Goal: Task Accomplishment & Management: Manage account settings

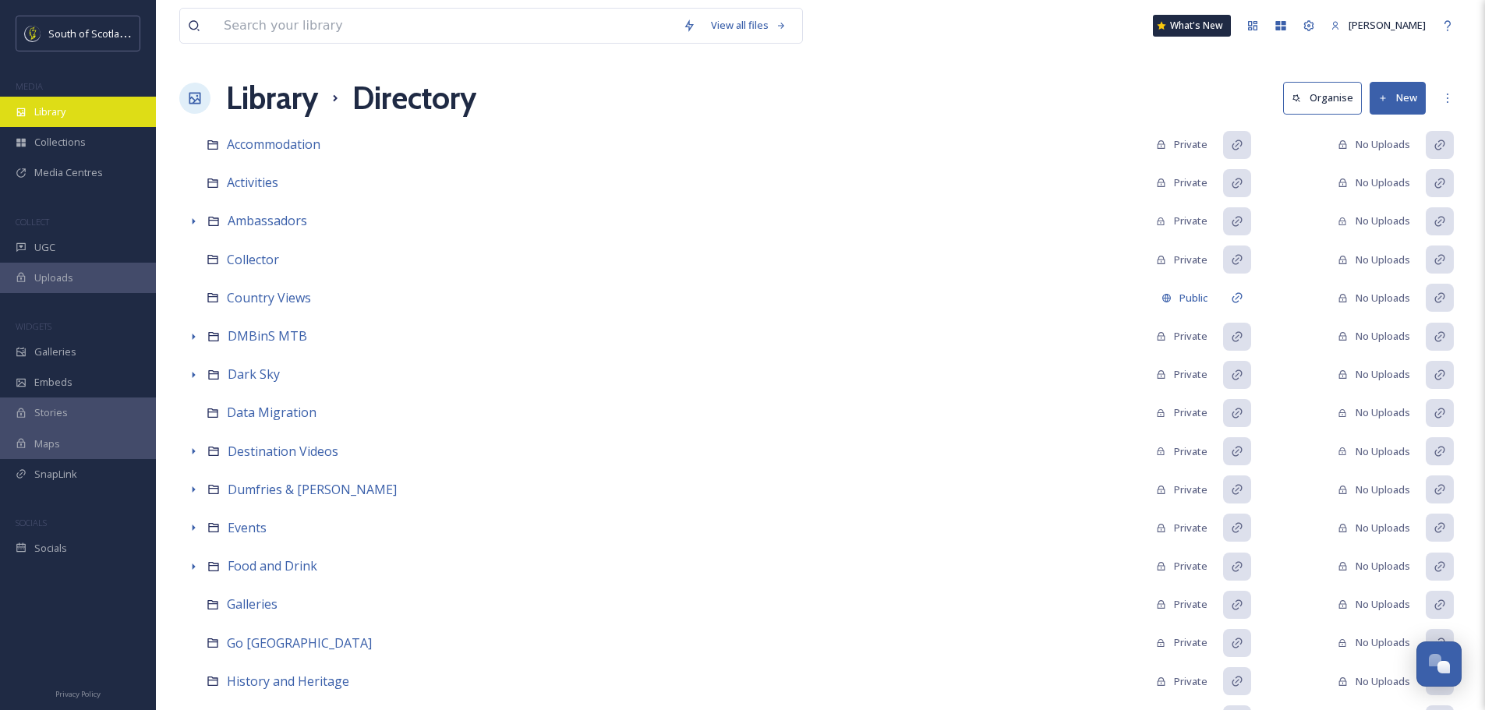
click at [30, 113] on div "Library" at bounding box center [78, 112] width 156 height 30
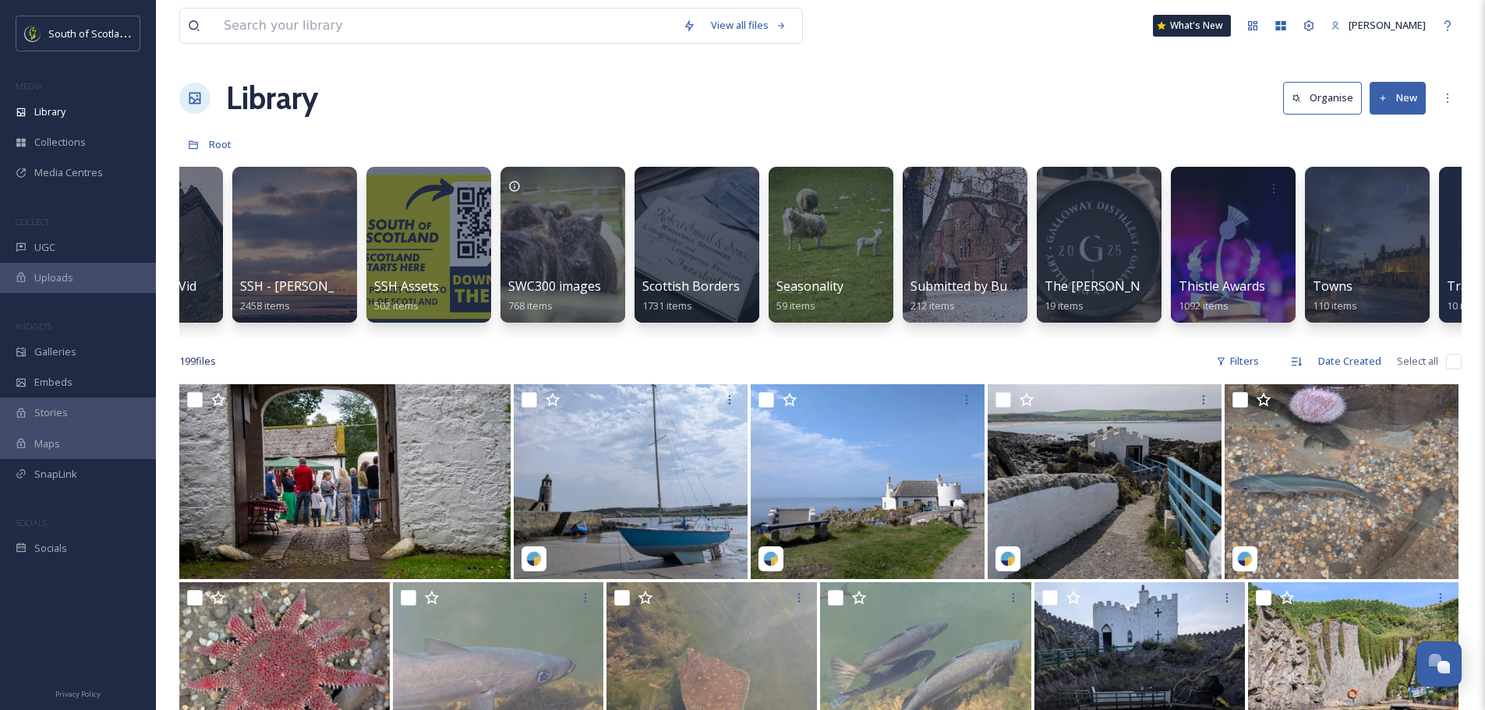
scroll to position [0, 4255]
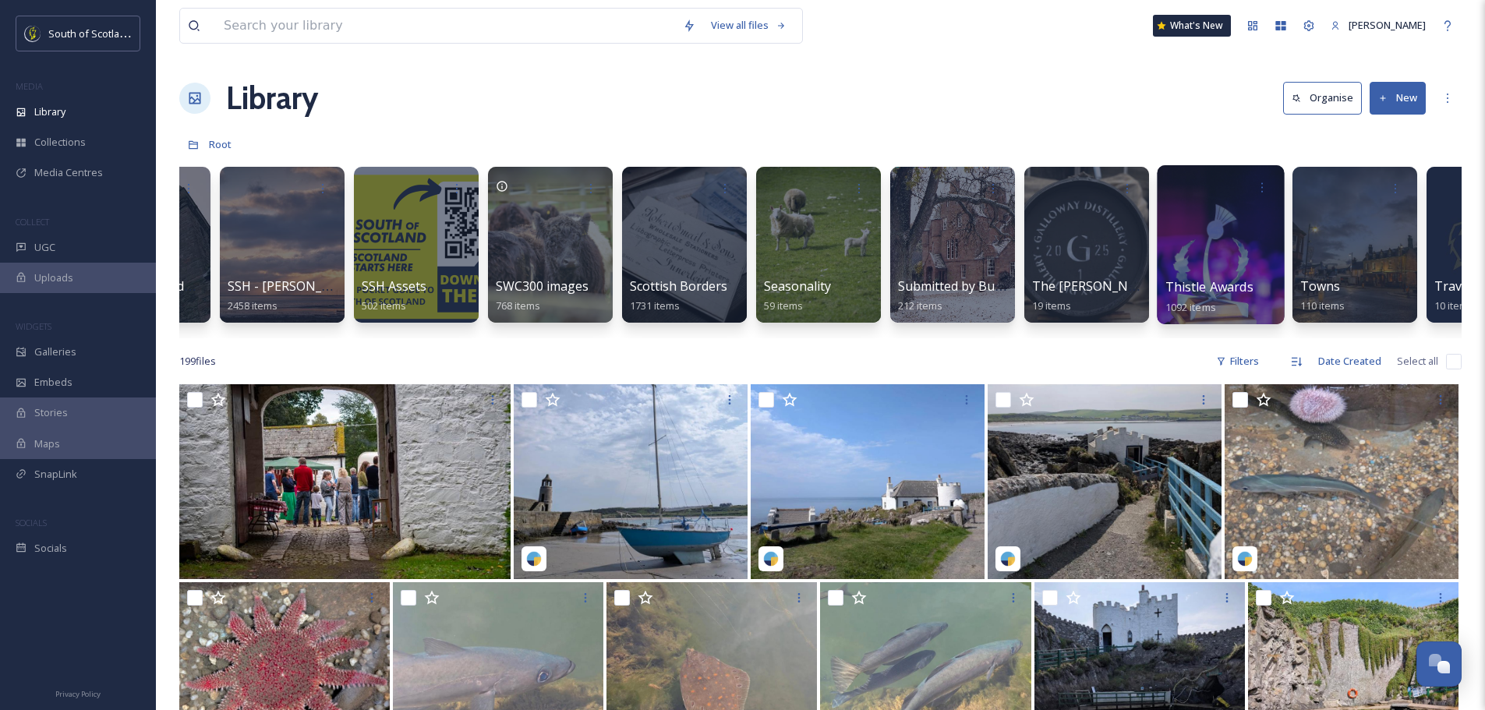
click at [1214, 253] on div at bounding box center [1220, 244] width 127 height 159
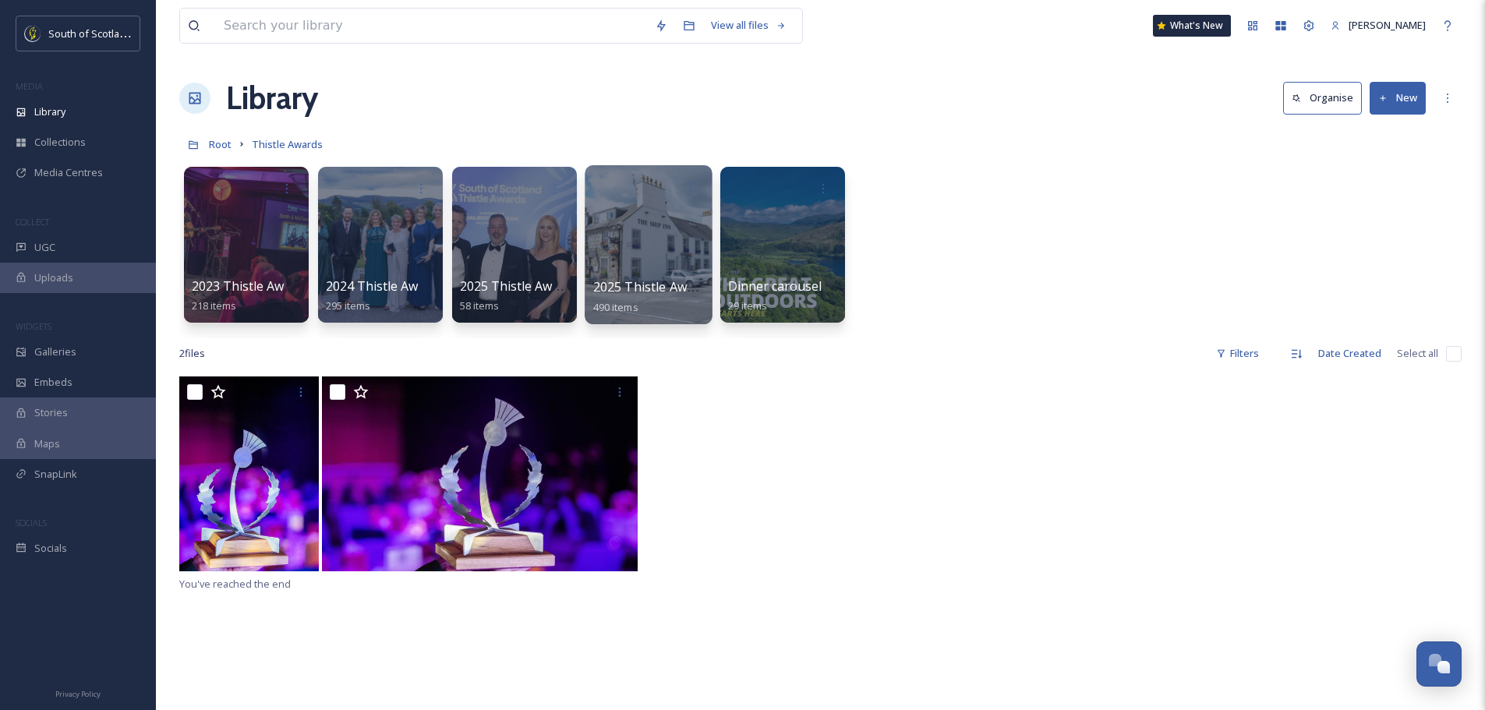
click at [661, 250] on div at bounding box center [648, 244] width 127 height 159
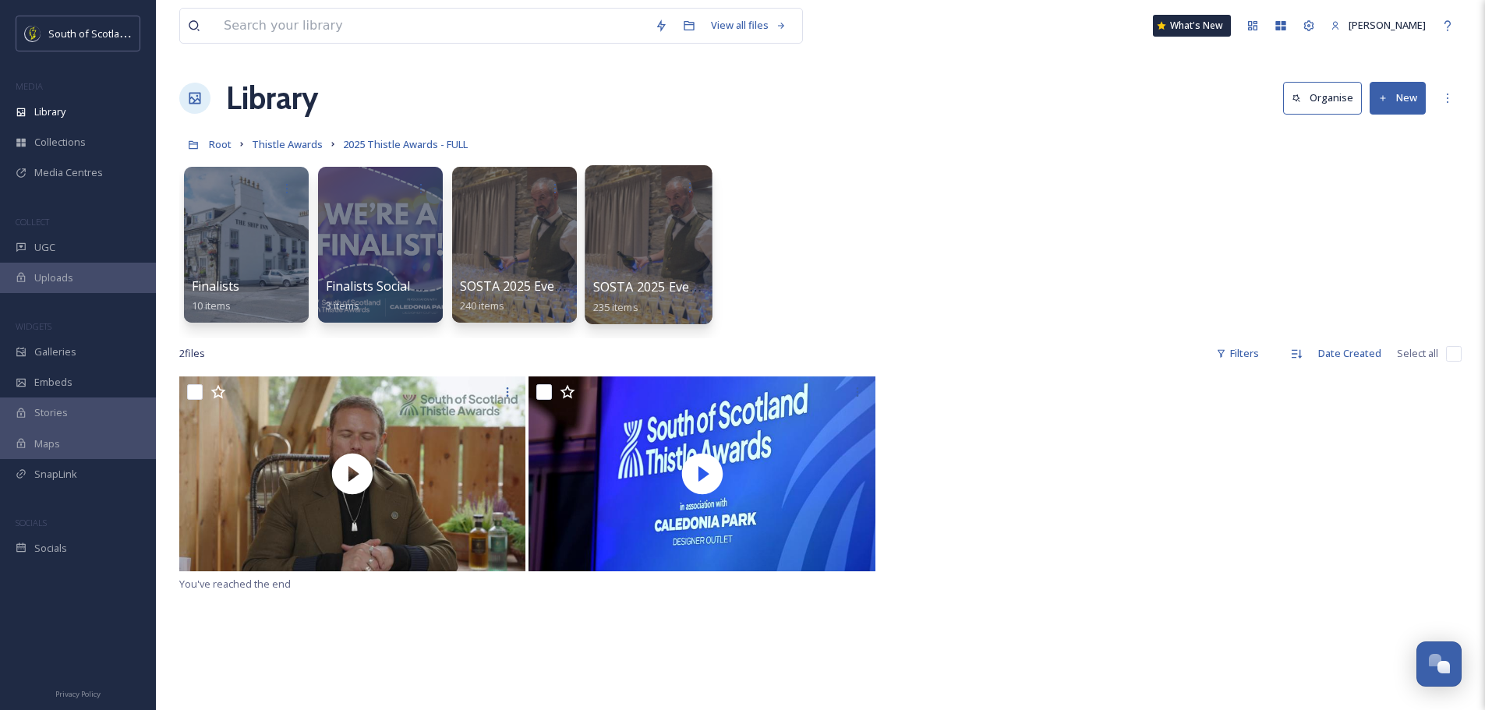
click at [629, 253] on div at bounding box center [648, 244] width 127 height 159
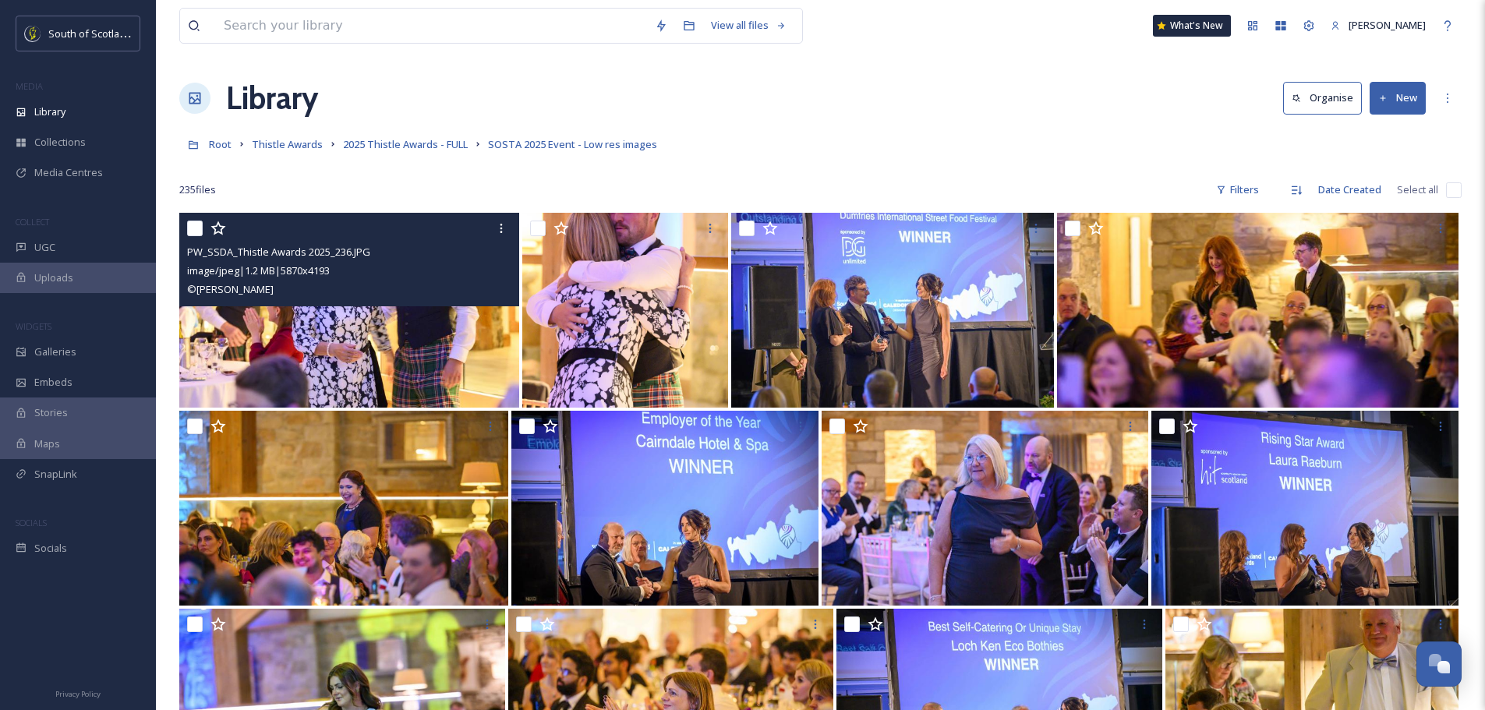
click at [458, 260] on div "PW_SSDA_Thistle Awards 2025_236.JPG" at bounding box center [351, 251] width 328 height 19
click at [193, 226] on input "checkbox" at bounding box center [195, 229] width 16 height 16
checkbox input "true"
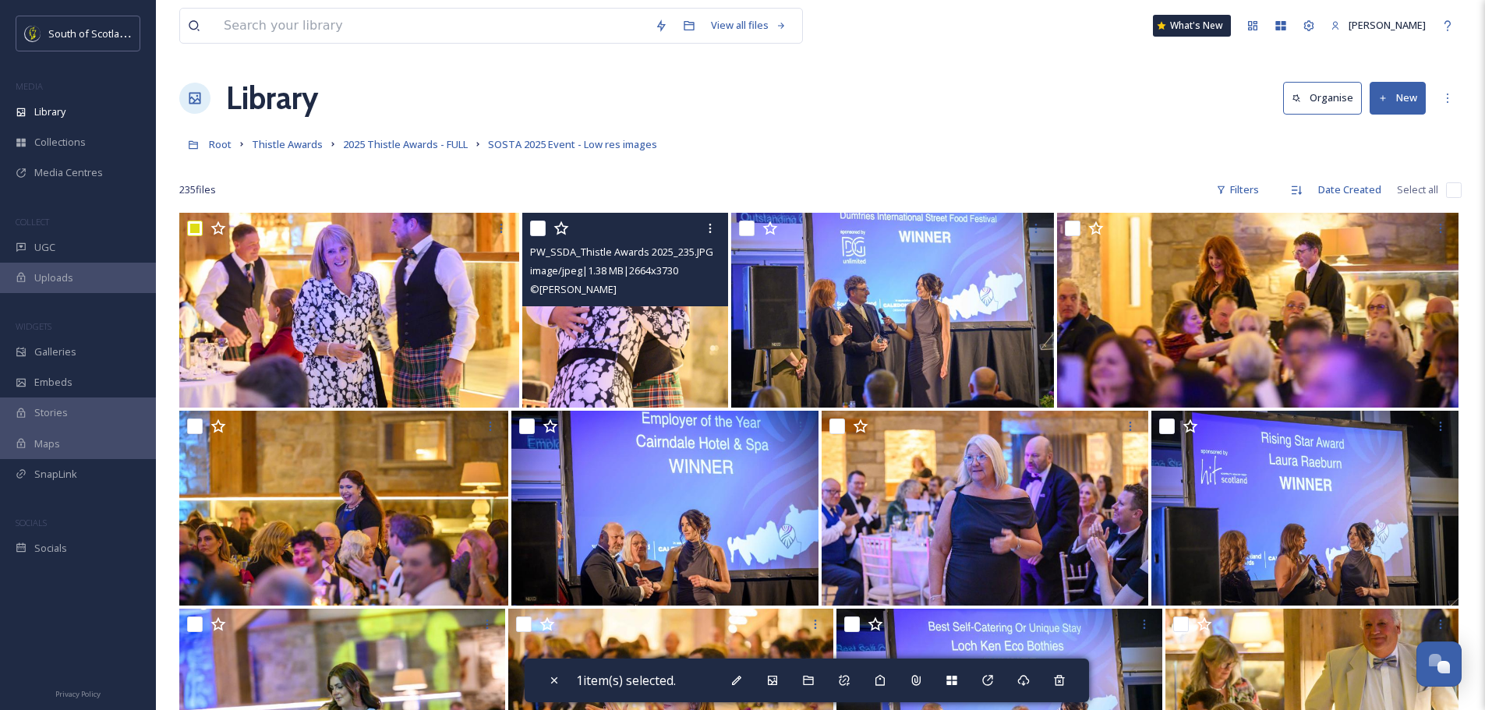
click at [540, 227] on input "checkbox" at bounding box center [538, 229] width 16 height 16
checkbox input "true"
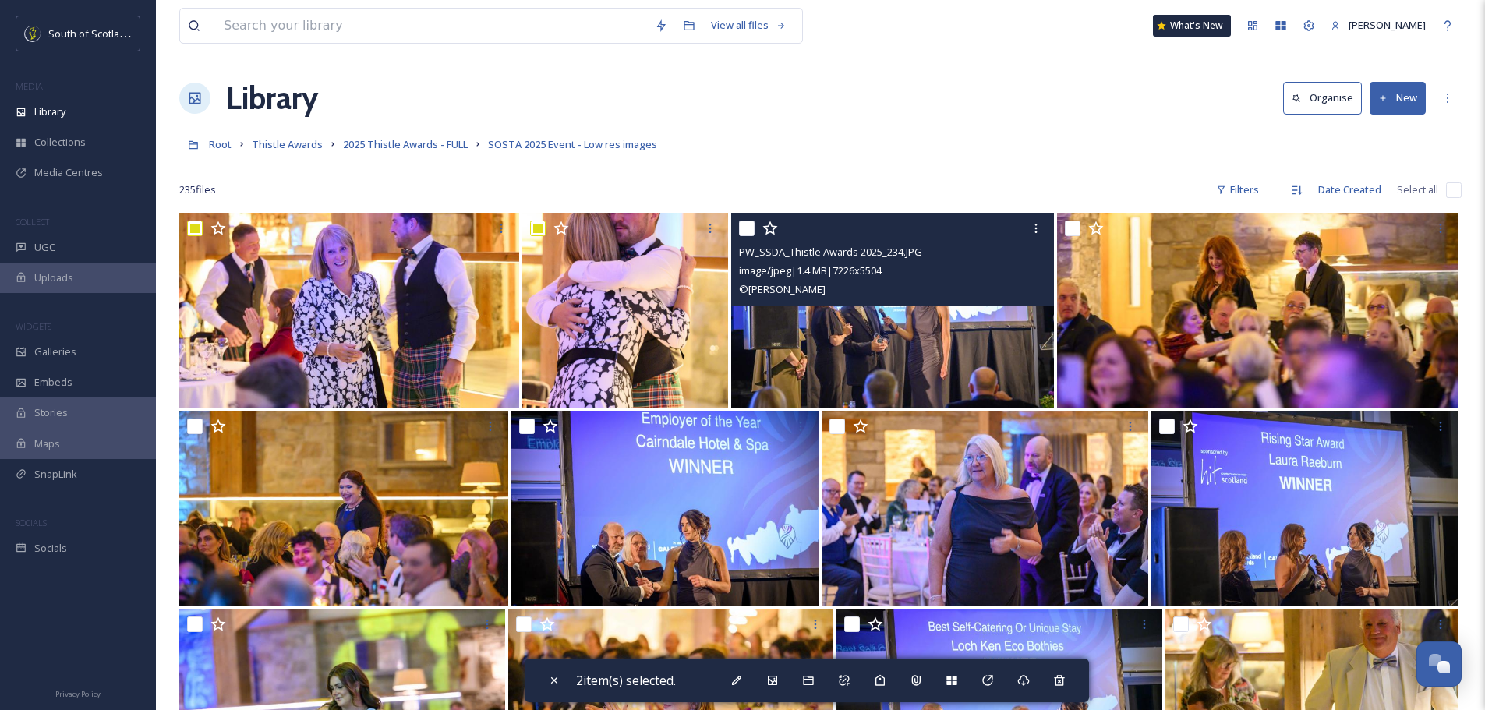
click at [746, 228] on input "checkbox" at bounding box center [747, 229] width 16 height 16
checkbox input "true"
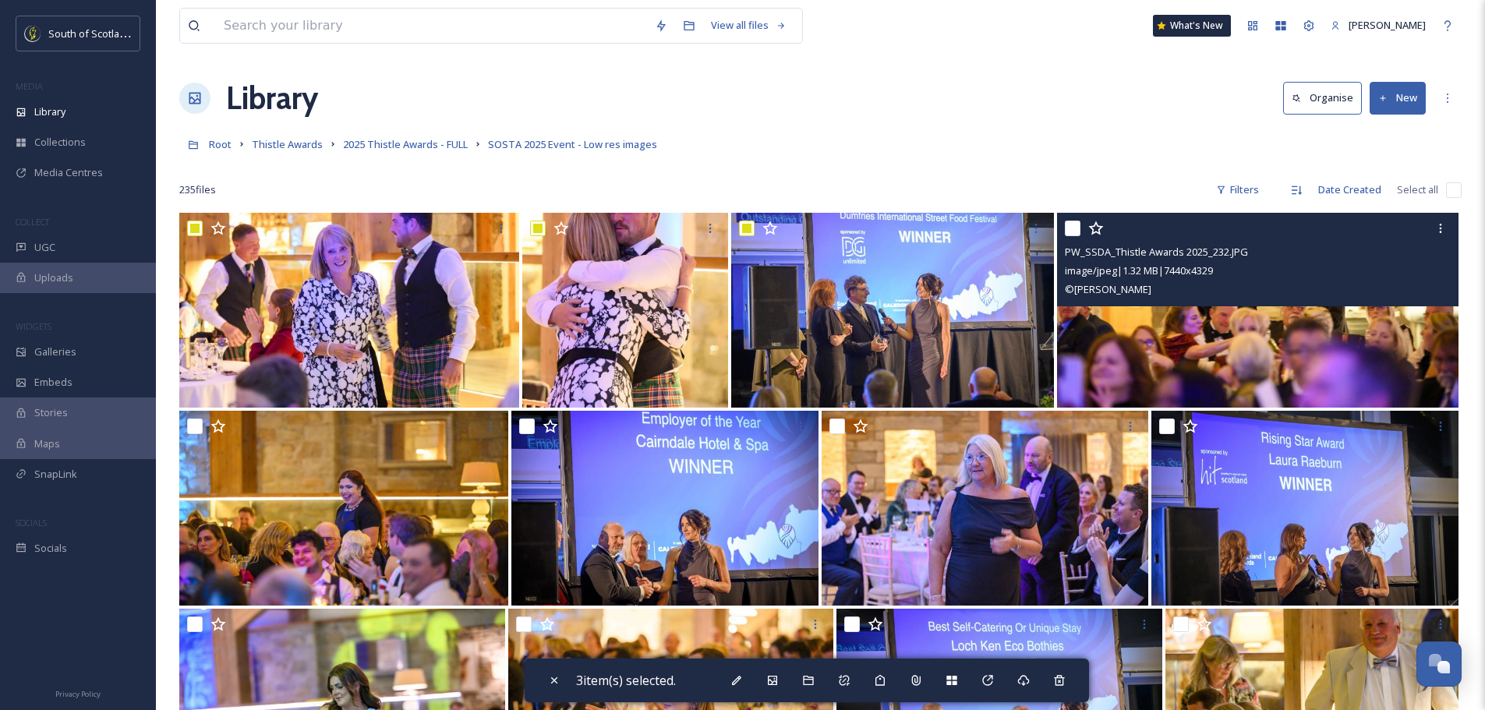
click at [1076, 228] on input "checkbox" at bounding box center [1073, 229] width 16 height 16
checkbox input "true"
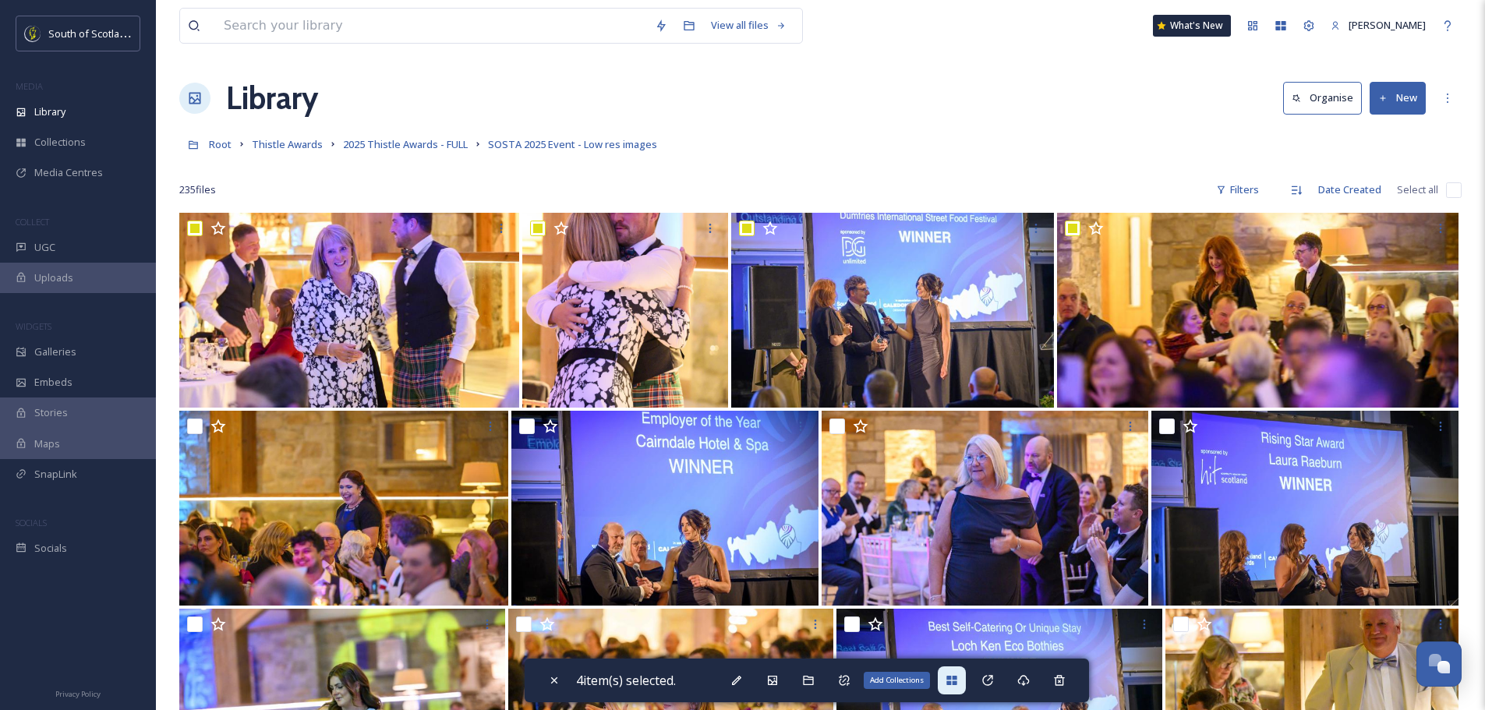
click at [958, 675] on icon at bounding box center [952, 680] width 12 height 12
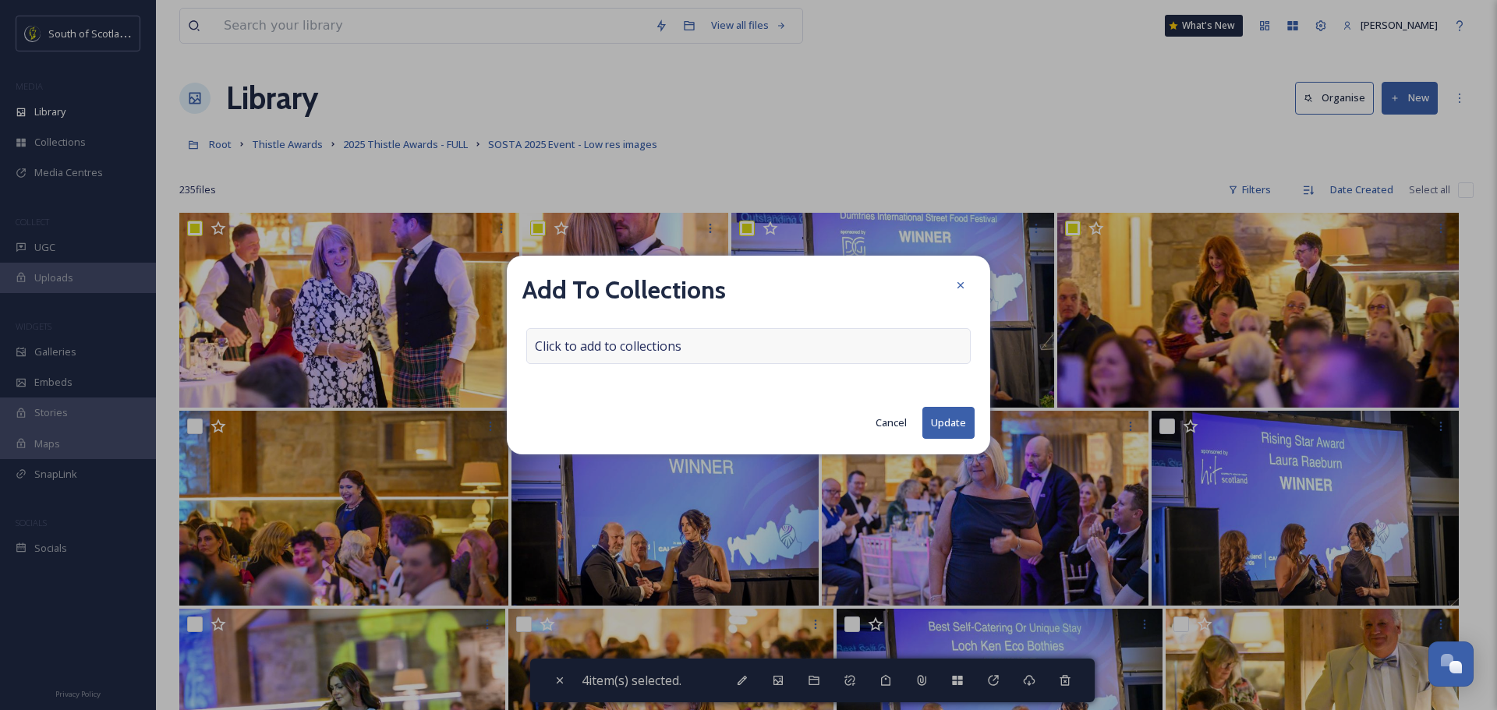
click at [643, 343] on span "Click to add to collections" at bounding box center [608, 346] width 147 height 19
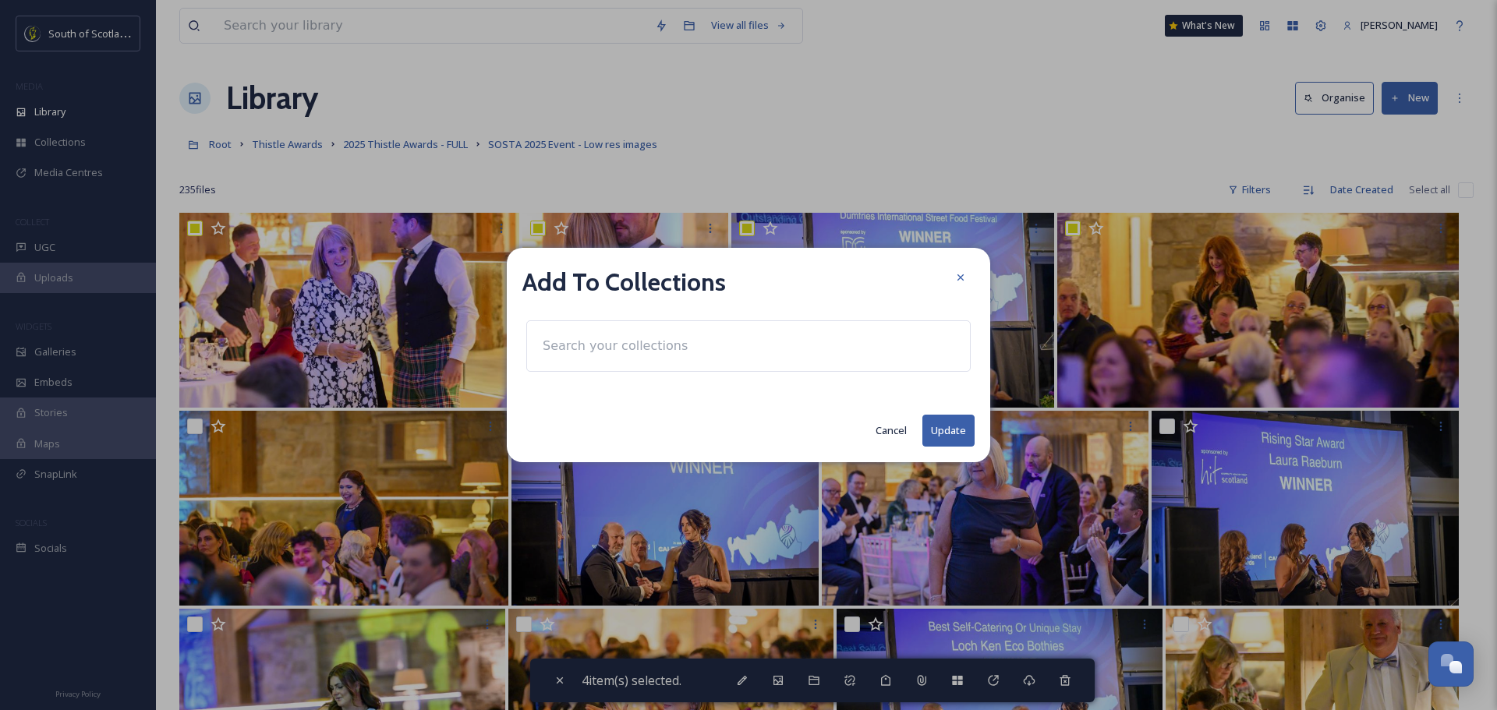
click at [643, 343] on input at bounding box center [621, 346] width 172 height 34
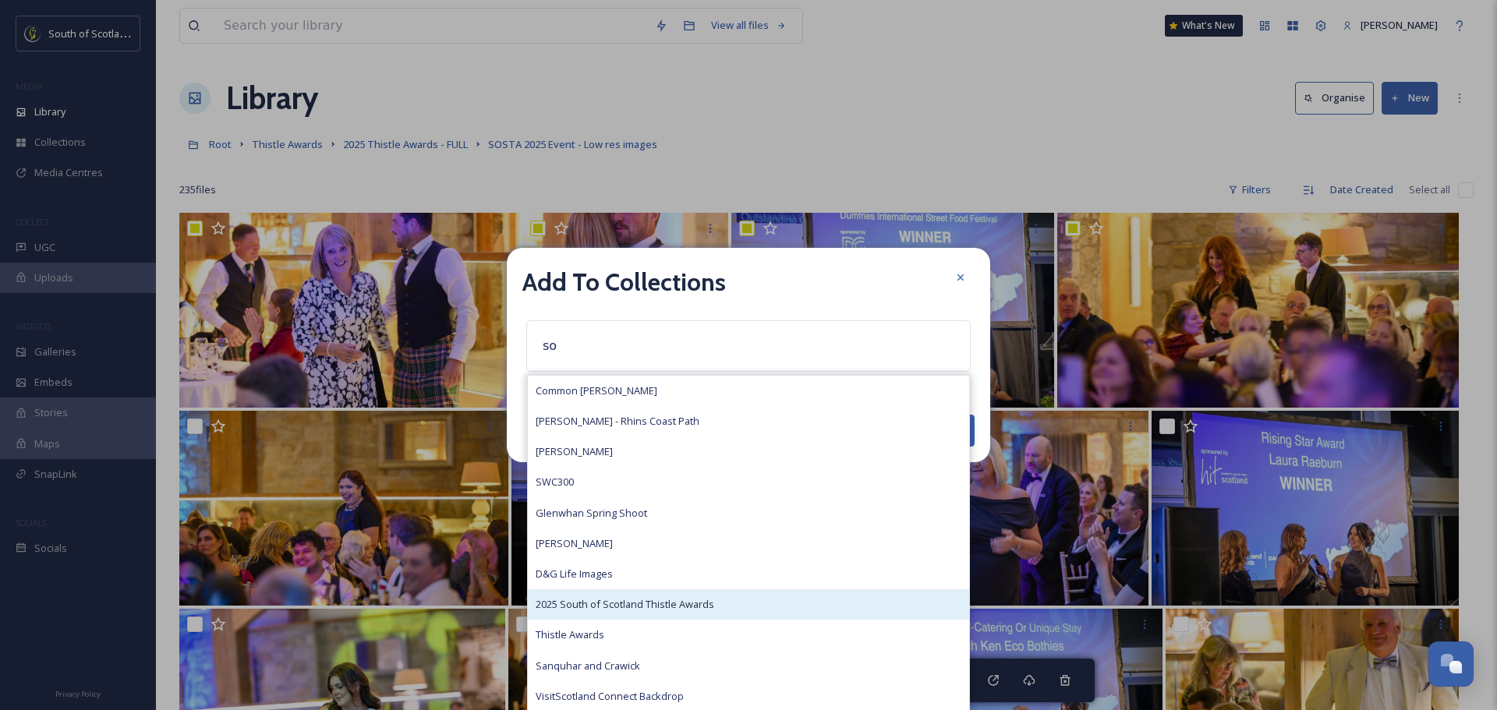
type input "so"
click at [656, 592] on div "2025 South of Scotland Thistle Awards" at bounding box center [748, 604] width 441 height 30
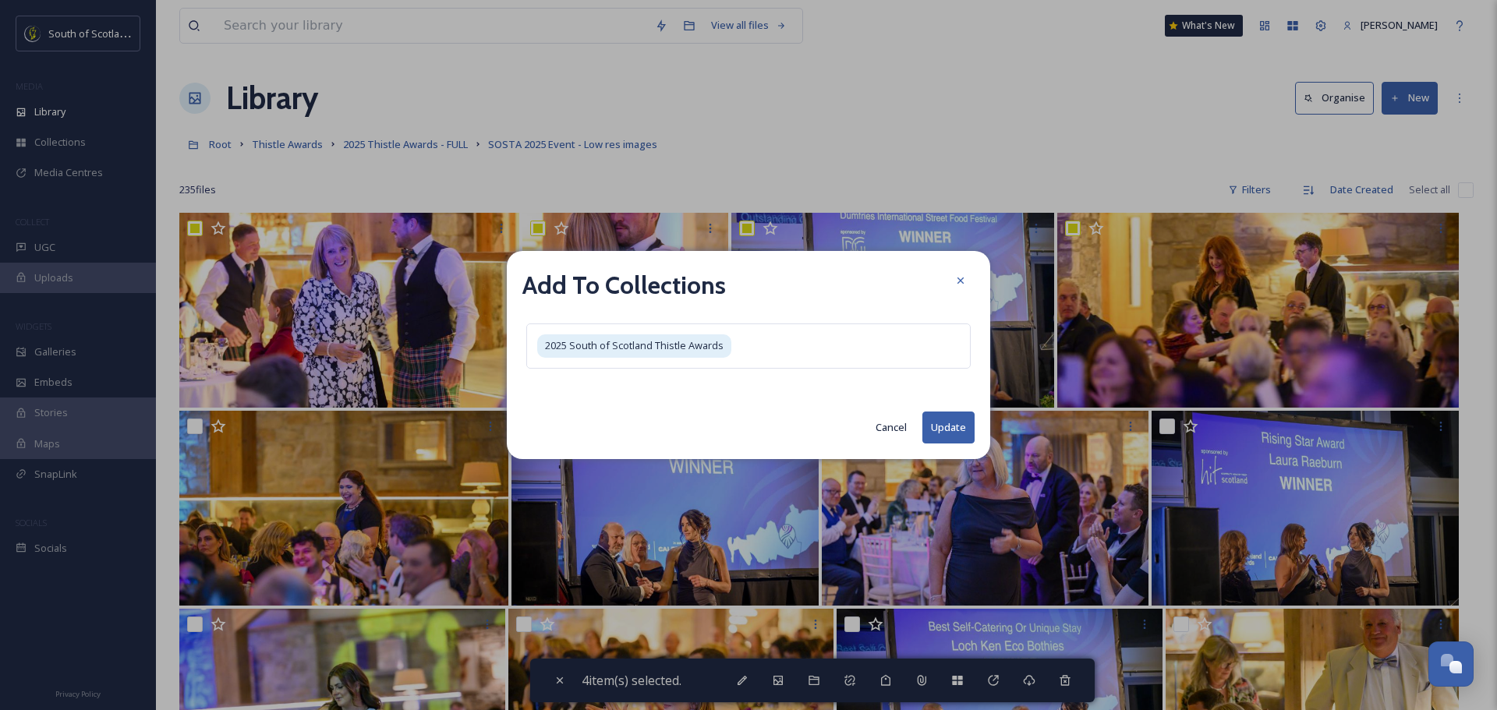
click at [947, 427] on button "Update" at bounding box center [948, 428] width 52 height 32
checkbox input "false"
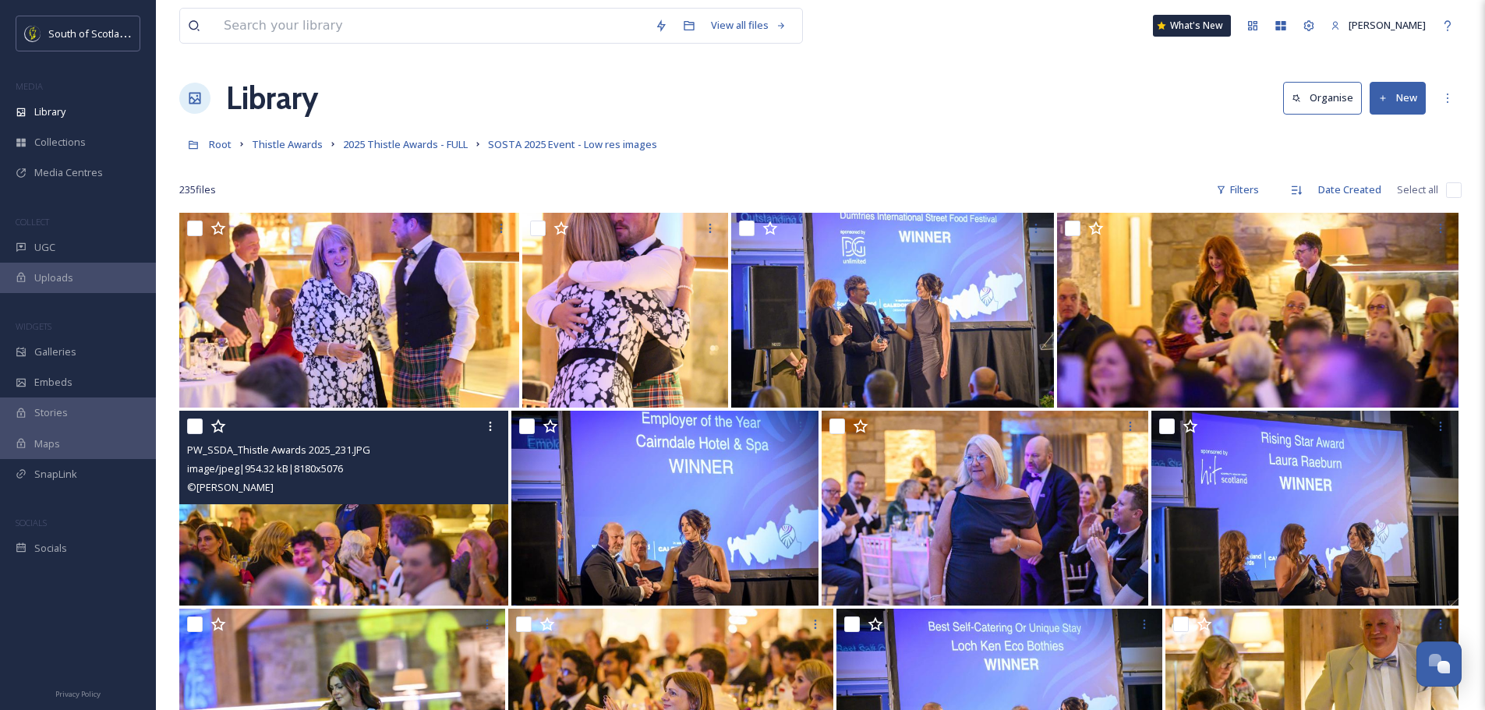
click at [191, 427] on input "checkbox" at bounding box center [195, 427] width 16 height 16
checkbox input "true"
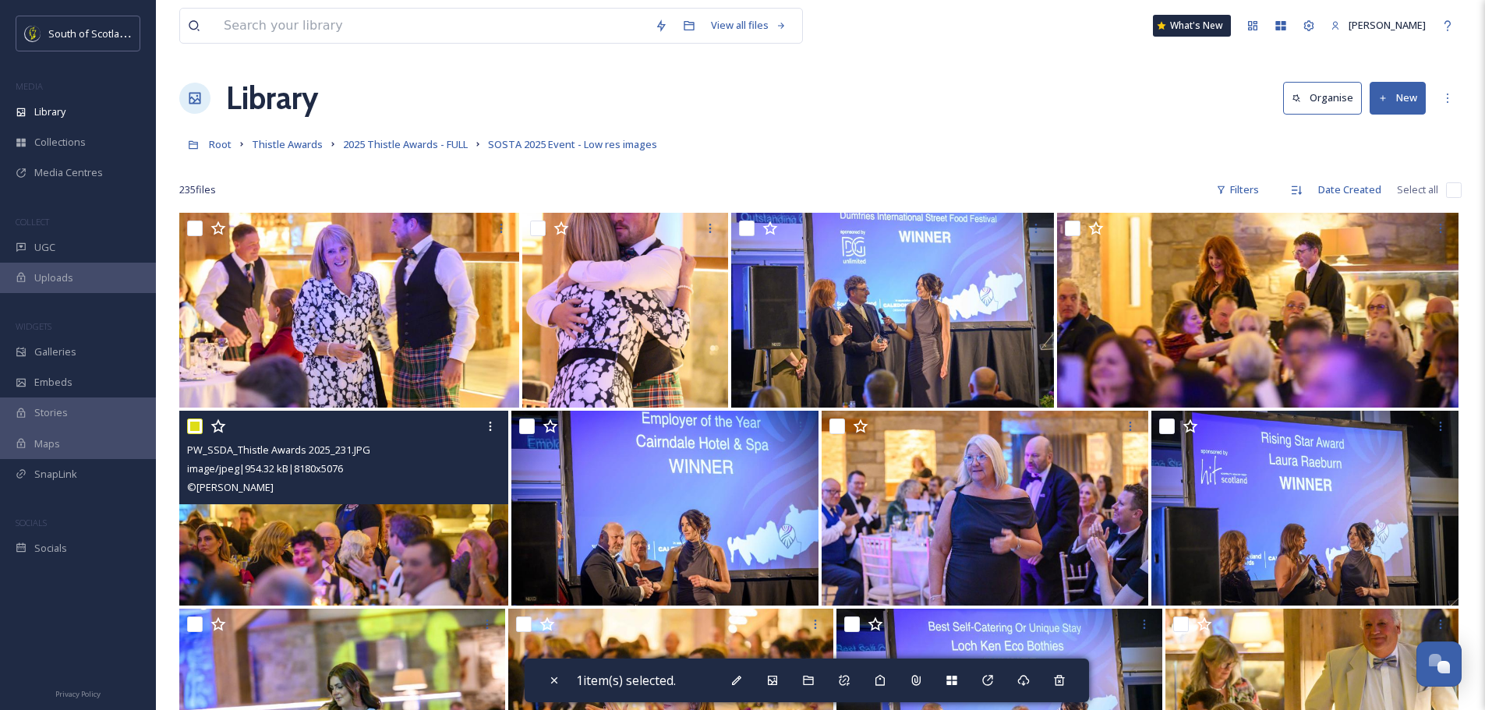
click at [406, 515] on img at bounding box center [343, 508] width 329 height 195
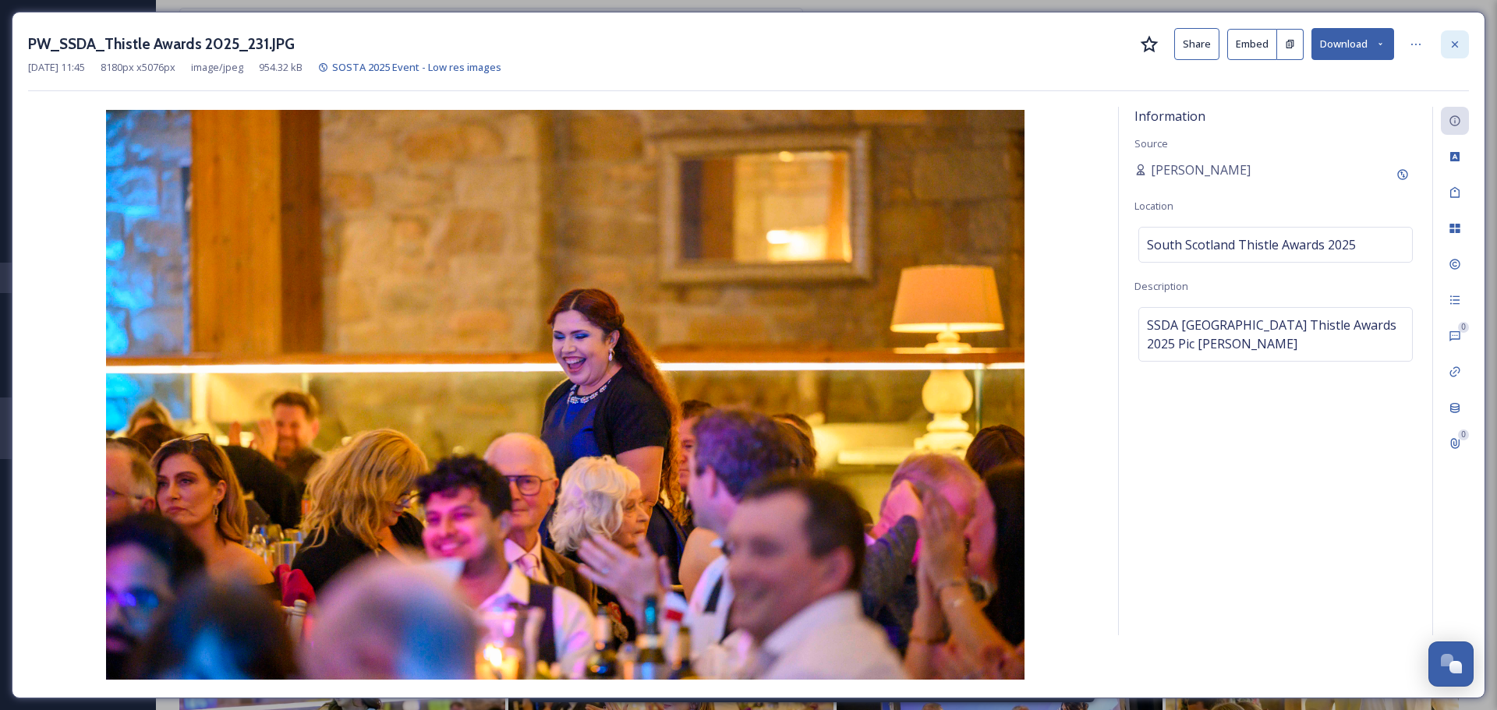
click at [1452, 46] on icon at bounding box center [1455, 44] width 12 height 12
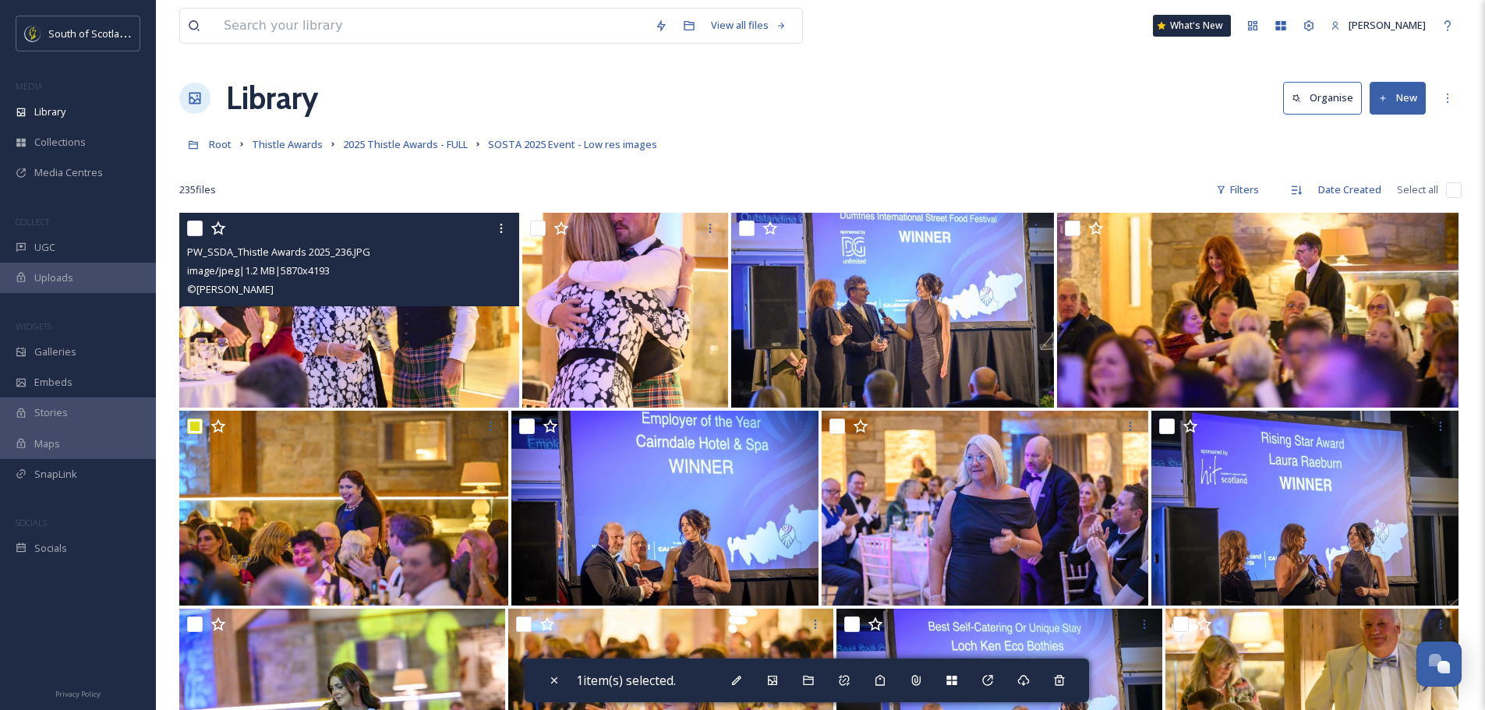
click at [430, 357] on img at bounding box center [349, 310] width 340 height 195
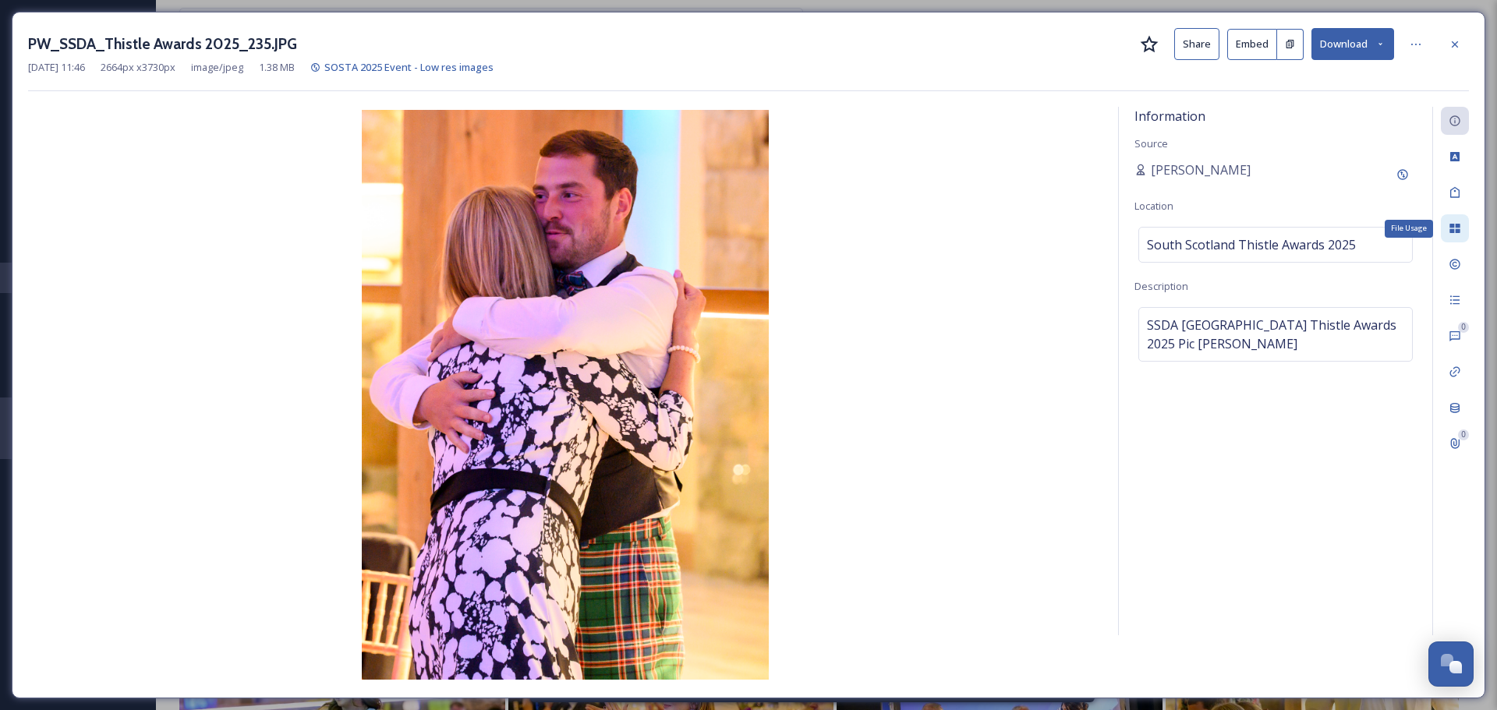
click at [1459, 232] on icon at bounding box center [1454, 228] width 10 height 9
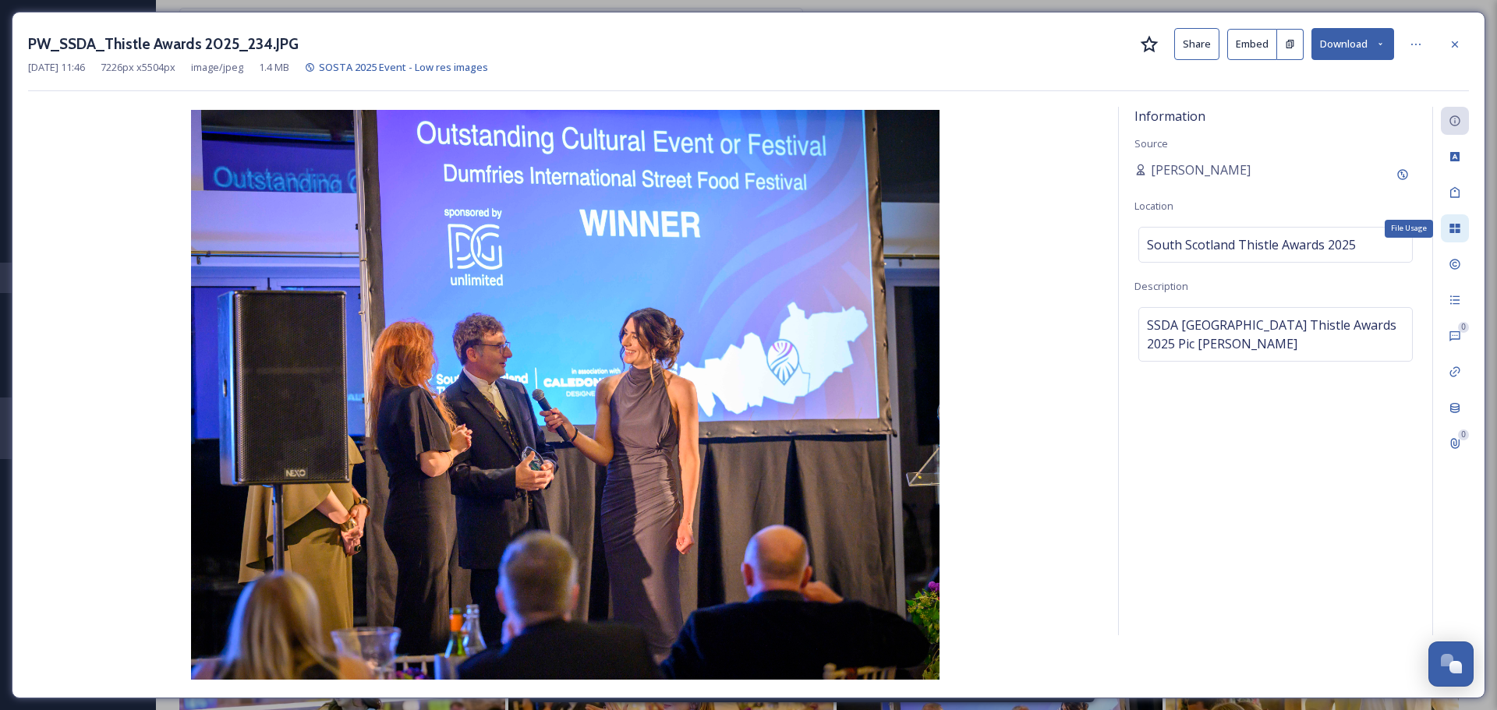
click at [1464, 225] on div "File Usage" at bounding box center [1455, 228] width 28 height 28
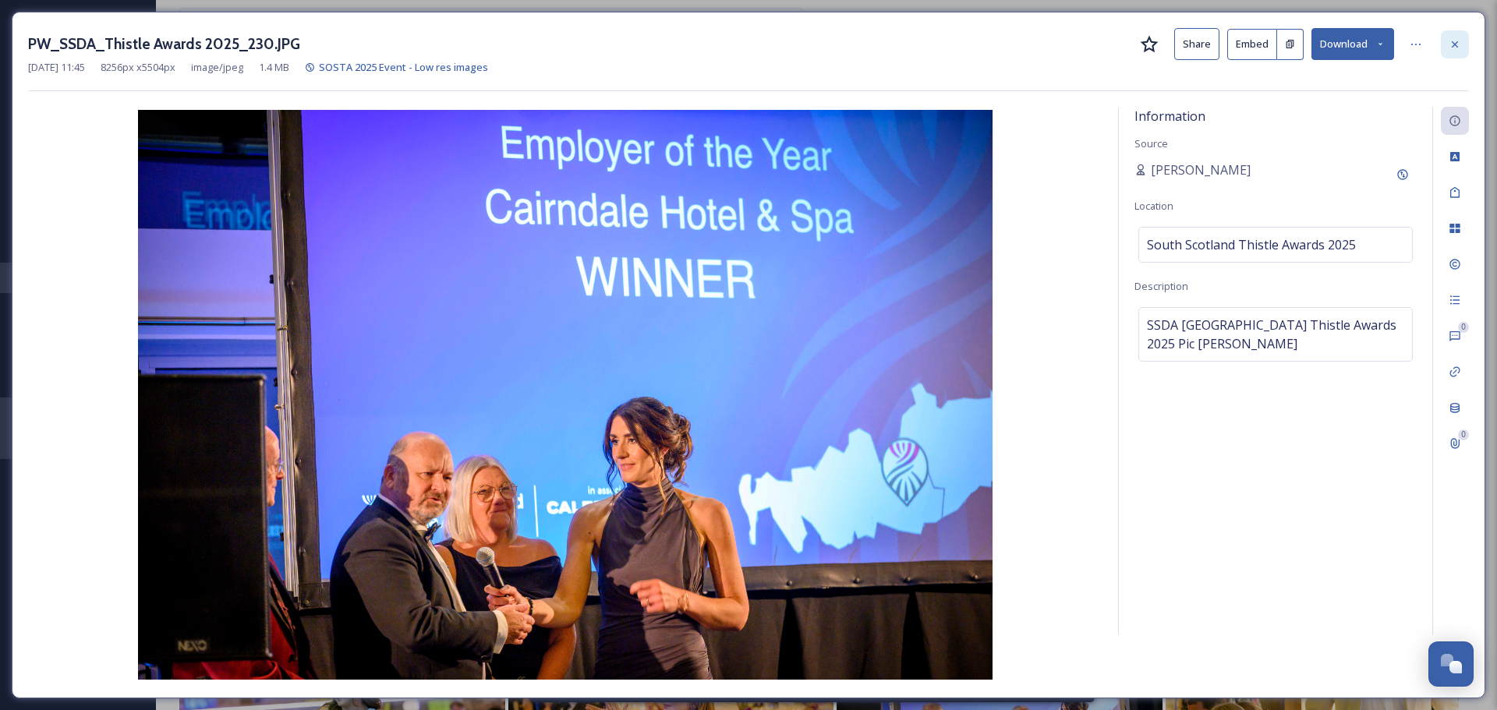
click at [1458, 44] on icon at bounding box center [1455, 44] width 12 height 12
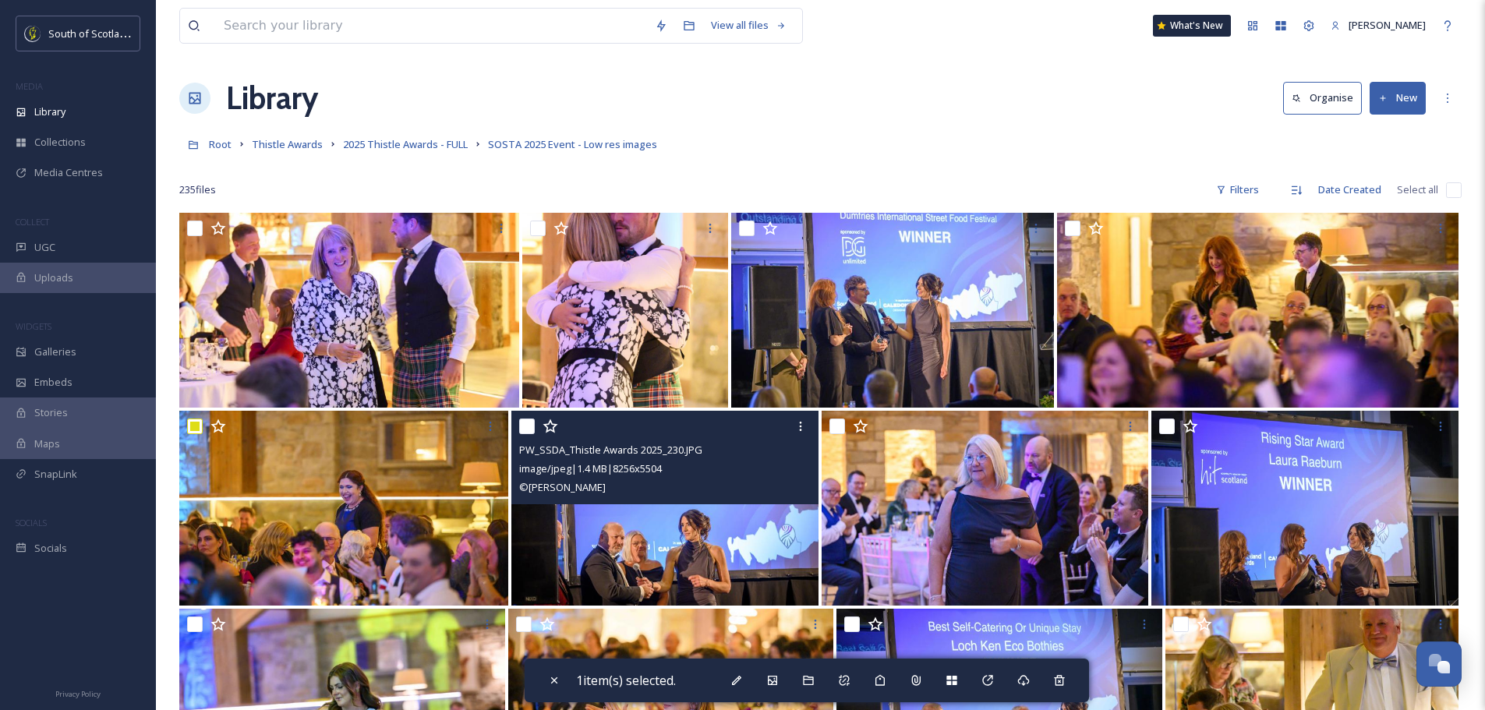
click at [531, 427] on input "checkbox" at bounding box center [527, 427] width 16 height 16
checkbox input "true"
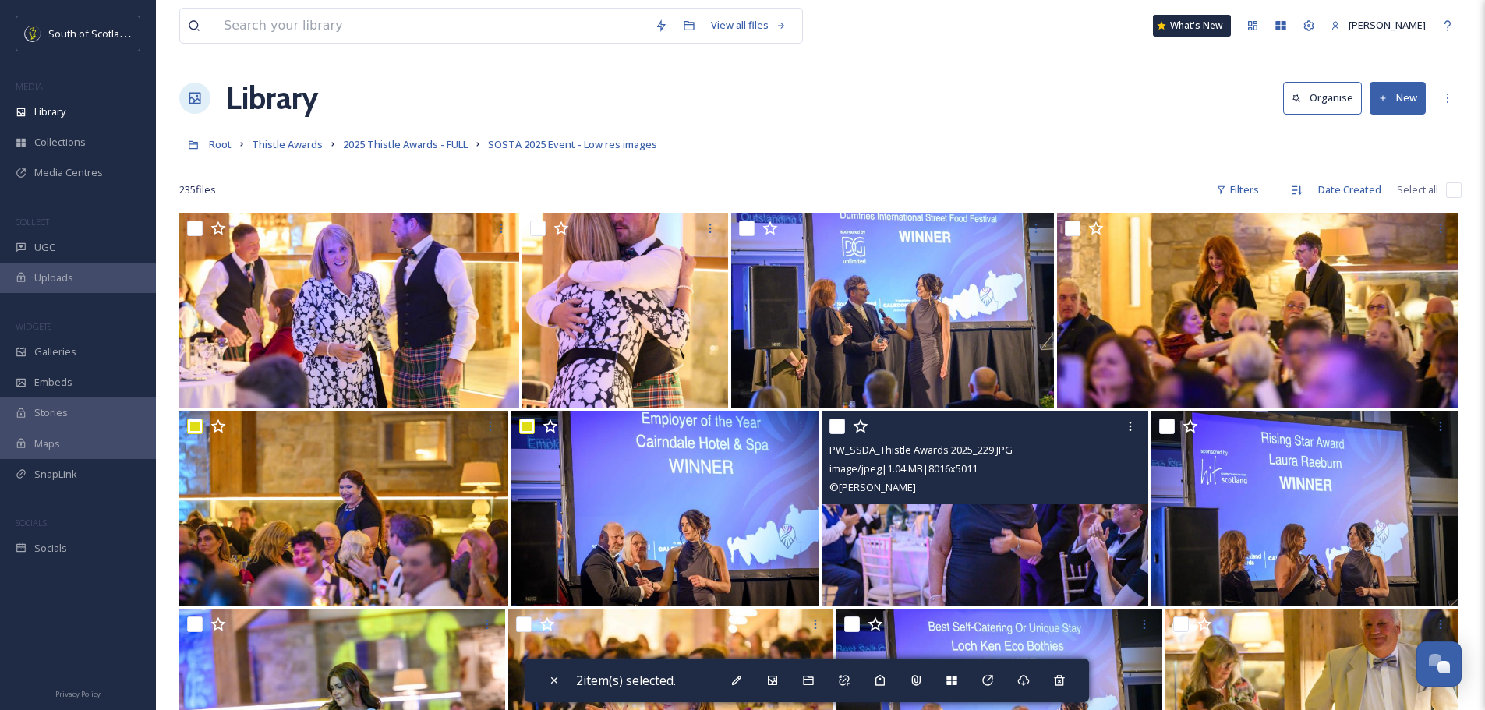
click at [833, 429] on input "checkbox" at bounding box center [838, 427] width 16 height 16
checkbox input "true"
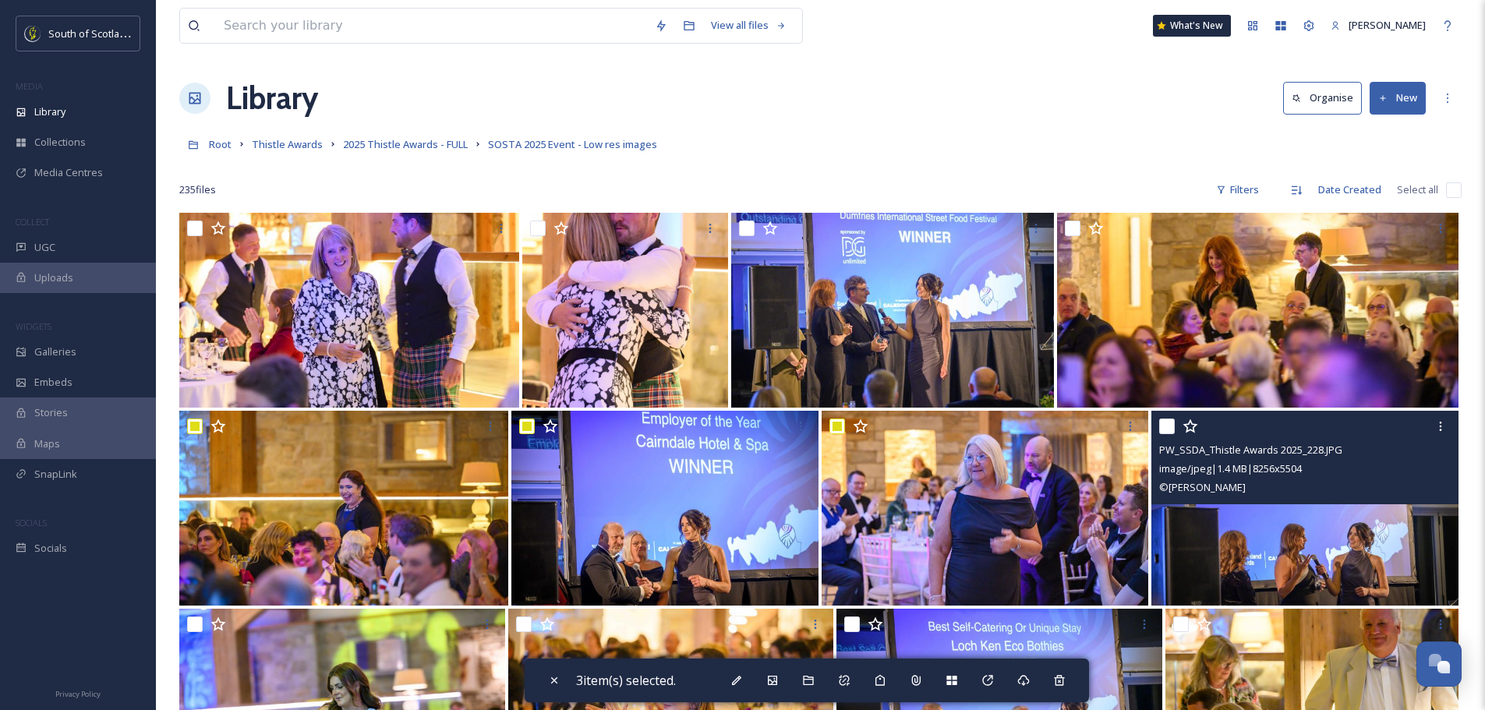
click at [1176, 430] on div at bounding box center [1306, 426] width 295 height 28
click at [1164, 426] on input "checkbox" at bounding box center [1167, 427] width 16 height 16
checkbox input "true"
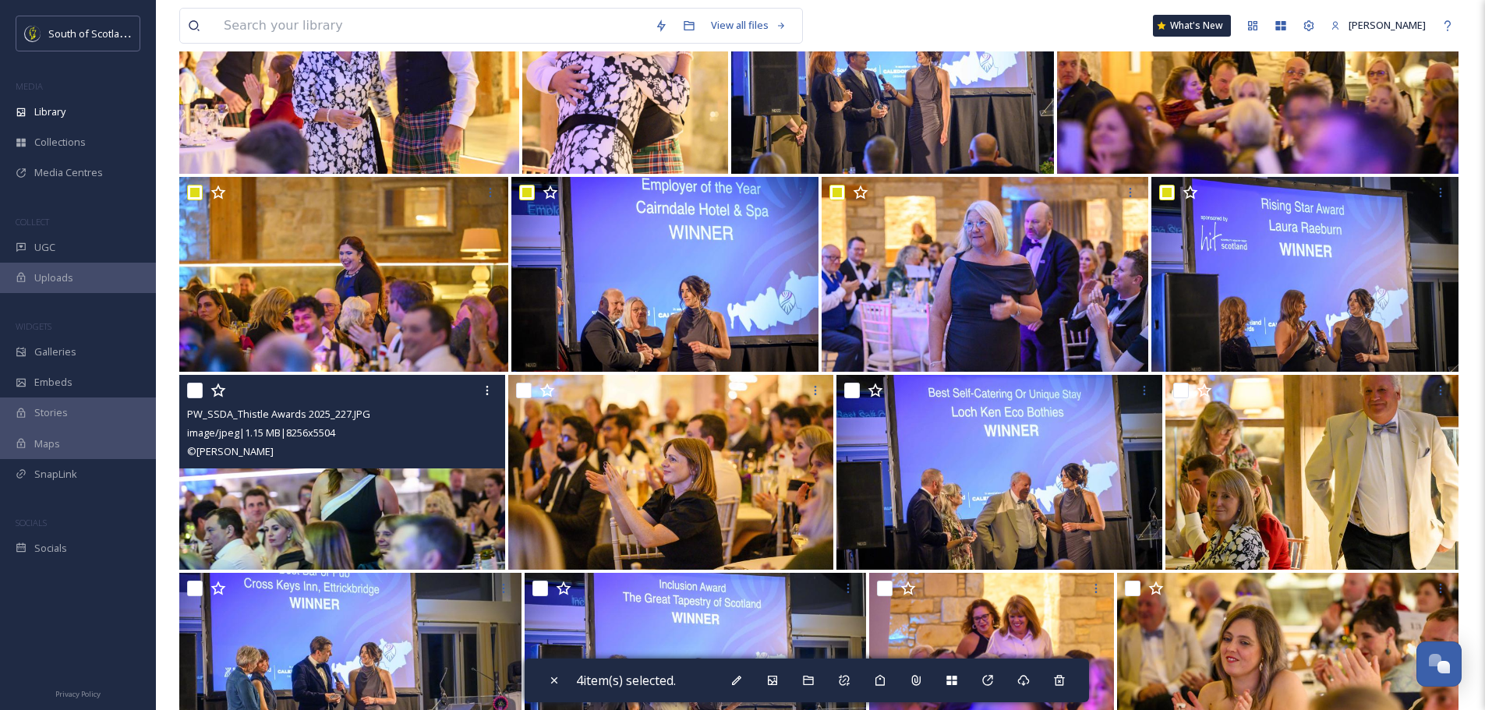
click at [199, 397] on input "checkbox" at bounding box center [195, 391] width 16 height 16
checkbox input "true"
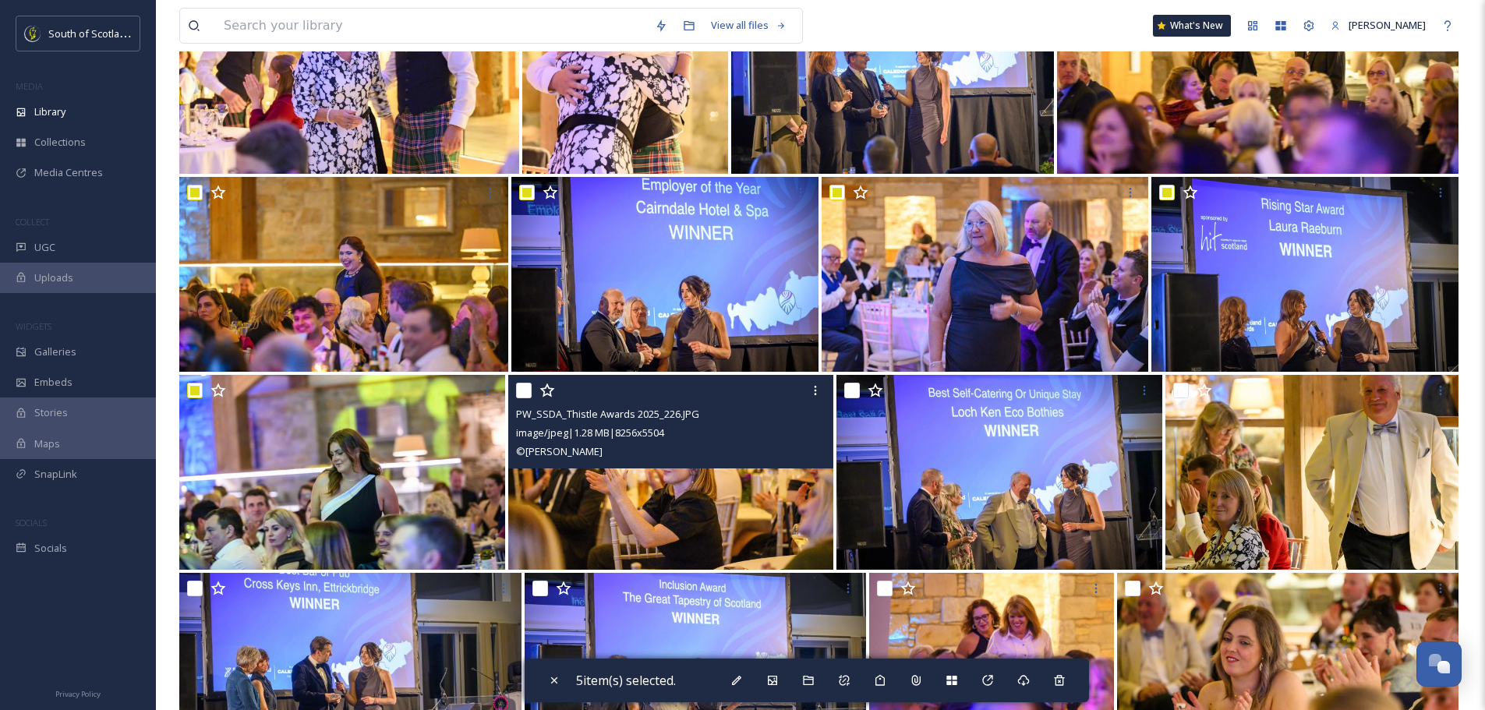
click at [527, 388] on input "checkbox" at bounding box center [524, 391] width 16 height 16
checkbox input "true"
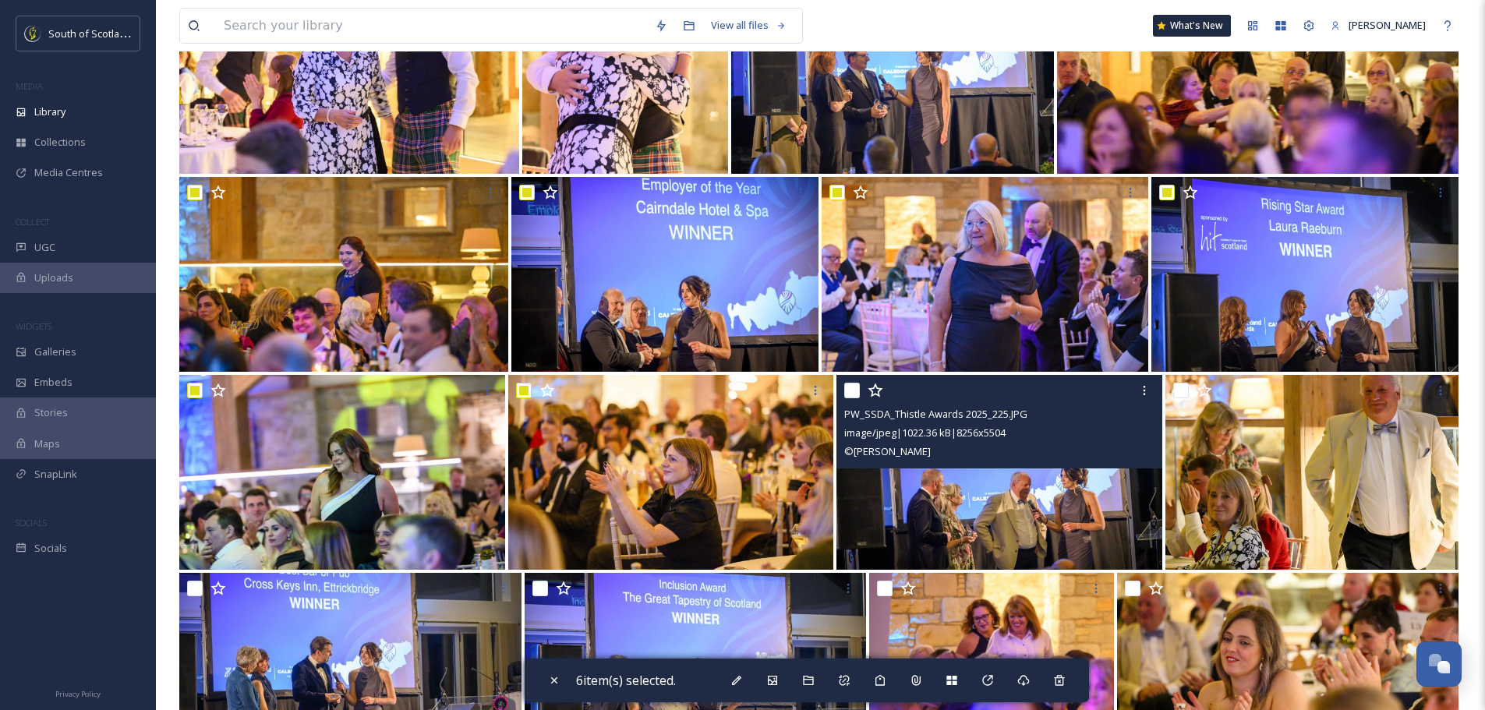
click at [854, 383] on input "checkbox" at bounding box center [852, 391] width 16 height 16
checkbox input "true"
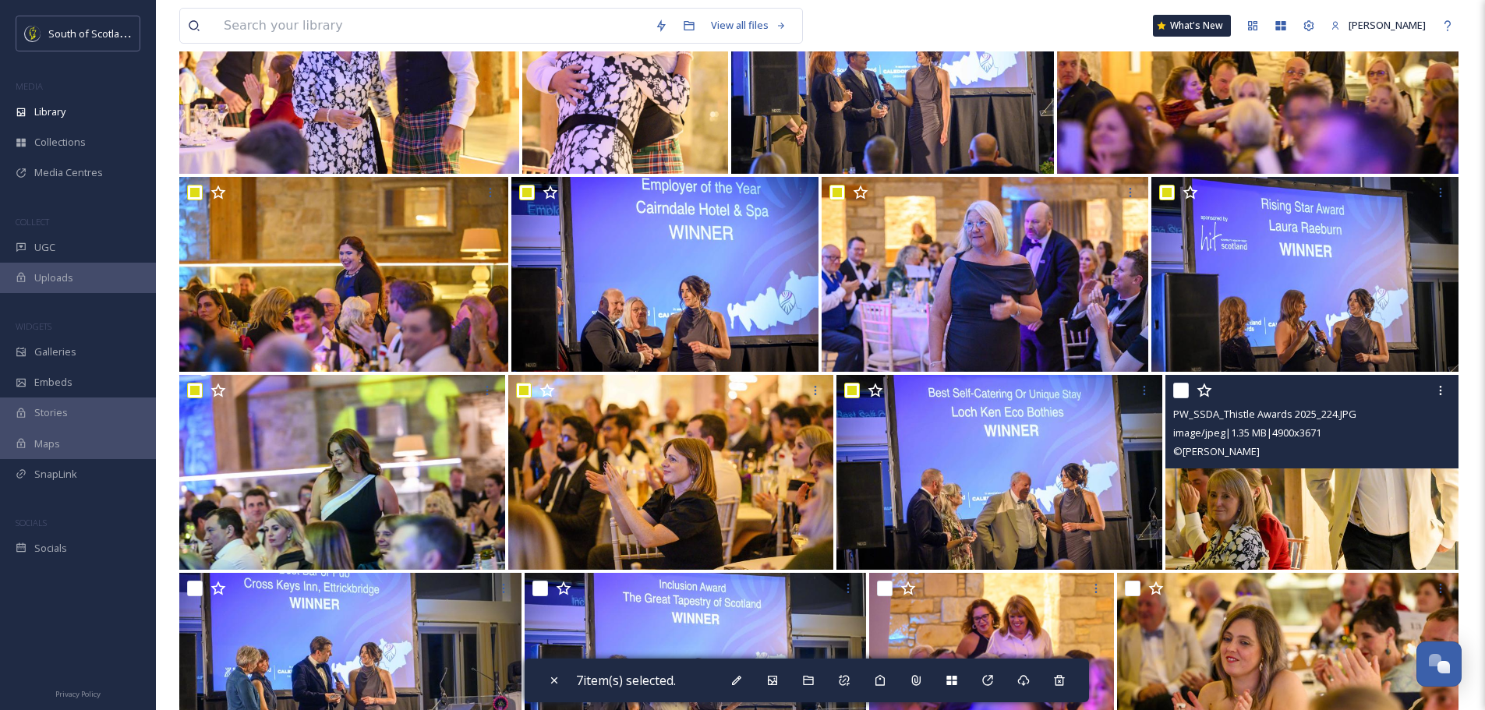
click at [1184, 392] on input "checkbox" at bounding box center [1181, 391] width 16 height 16
checkbox input "true"
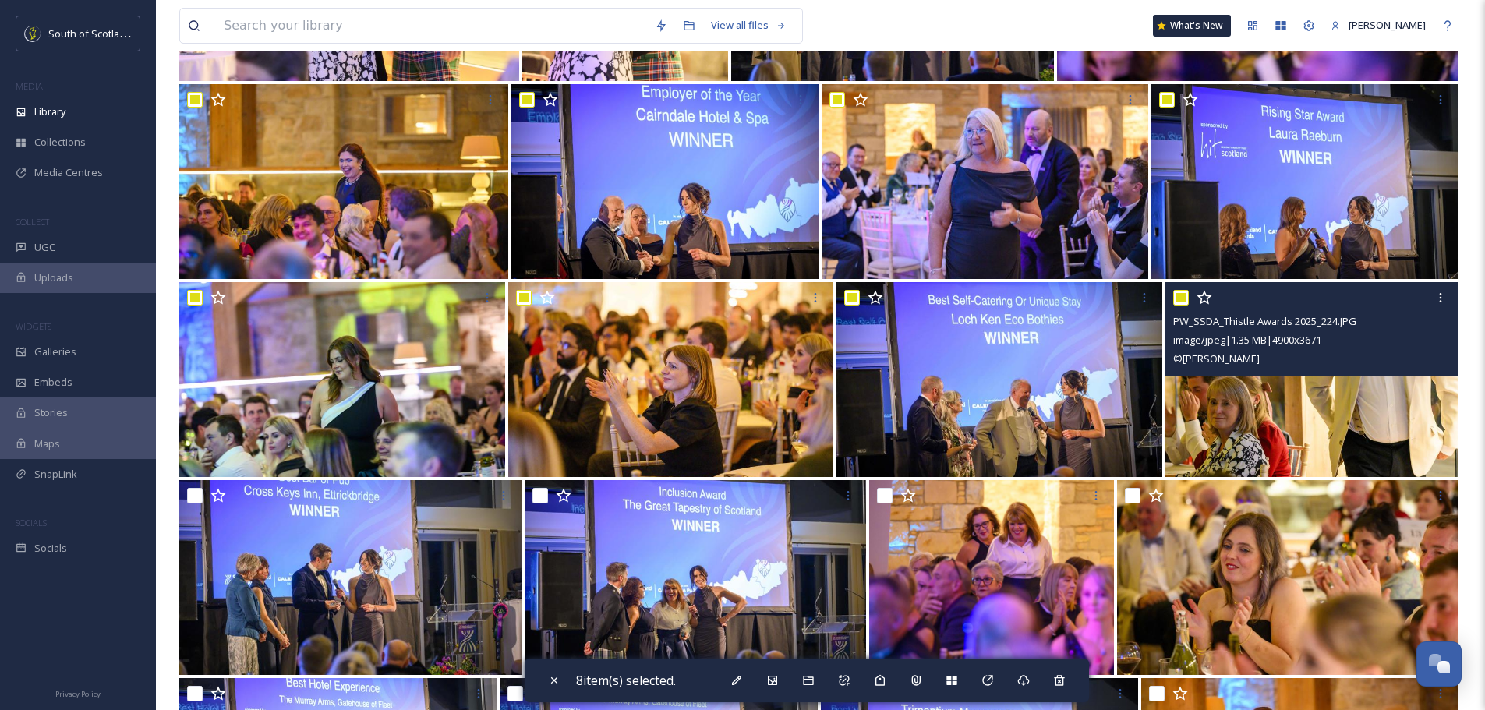
scroll to position [546, 0]
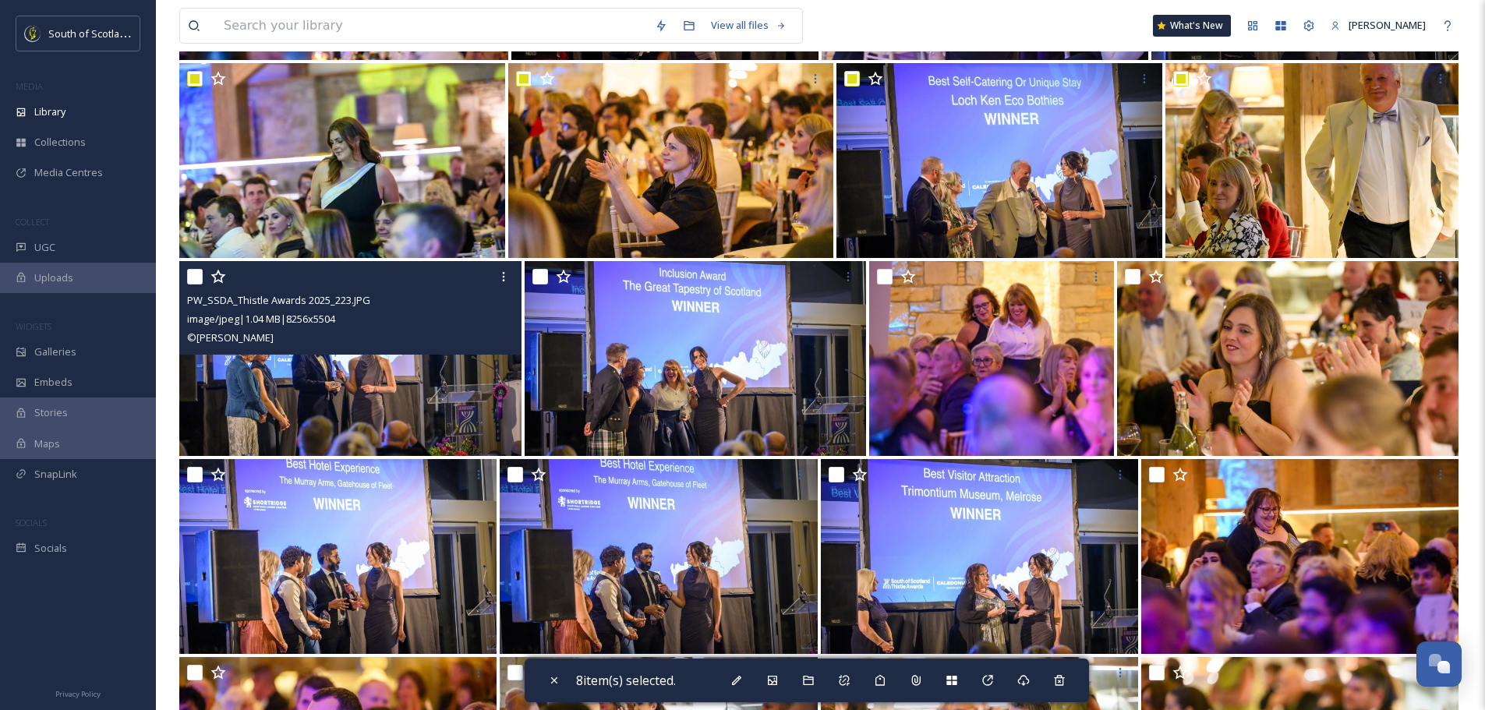
click at [195, 274] on input "checkbox" at bounding box center [195, 277] width 16 height 16
checkbox input "true"
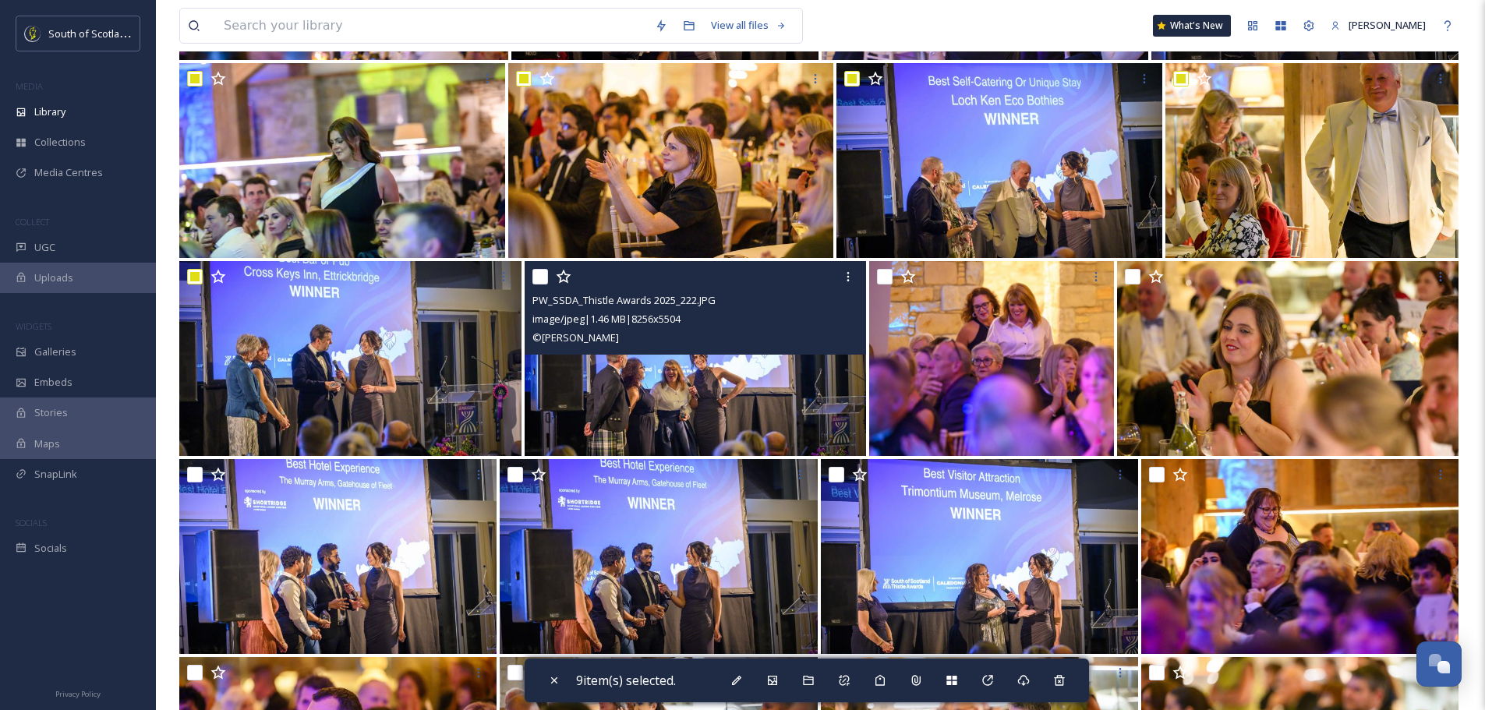
click at [547, 273] on input "checkbox" at bounding box center [540, 277] width 16 height 16
checkbox input "true"
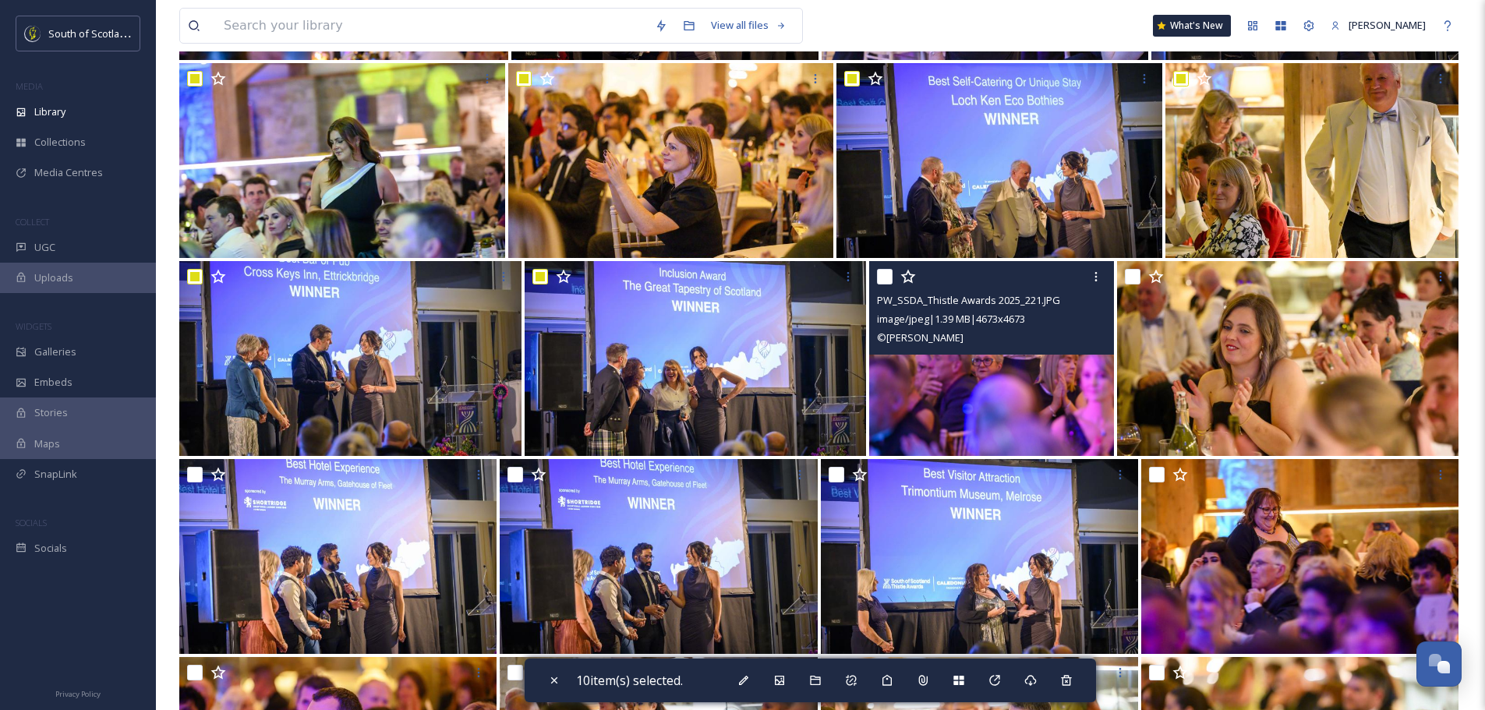
click at [879, 274] on input "checkbox" at bounding box center [885, 277] width 16 height 16
checkbox input "true"
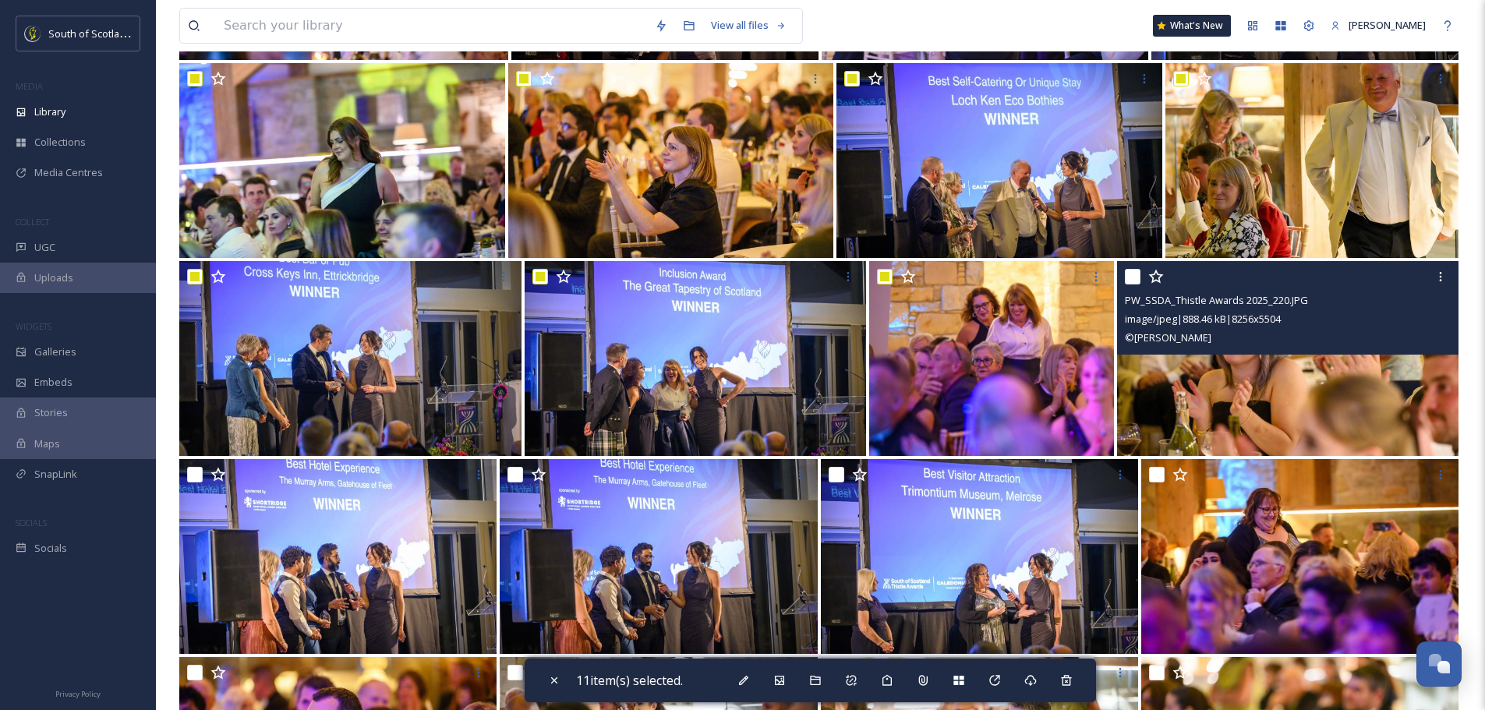
click at [1134, 281] on input "checkbox" at bounding box center [1133, 277] width 16 height 16
checkbox input "true"
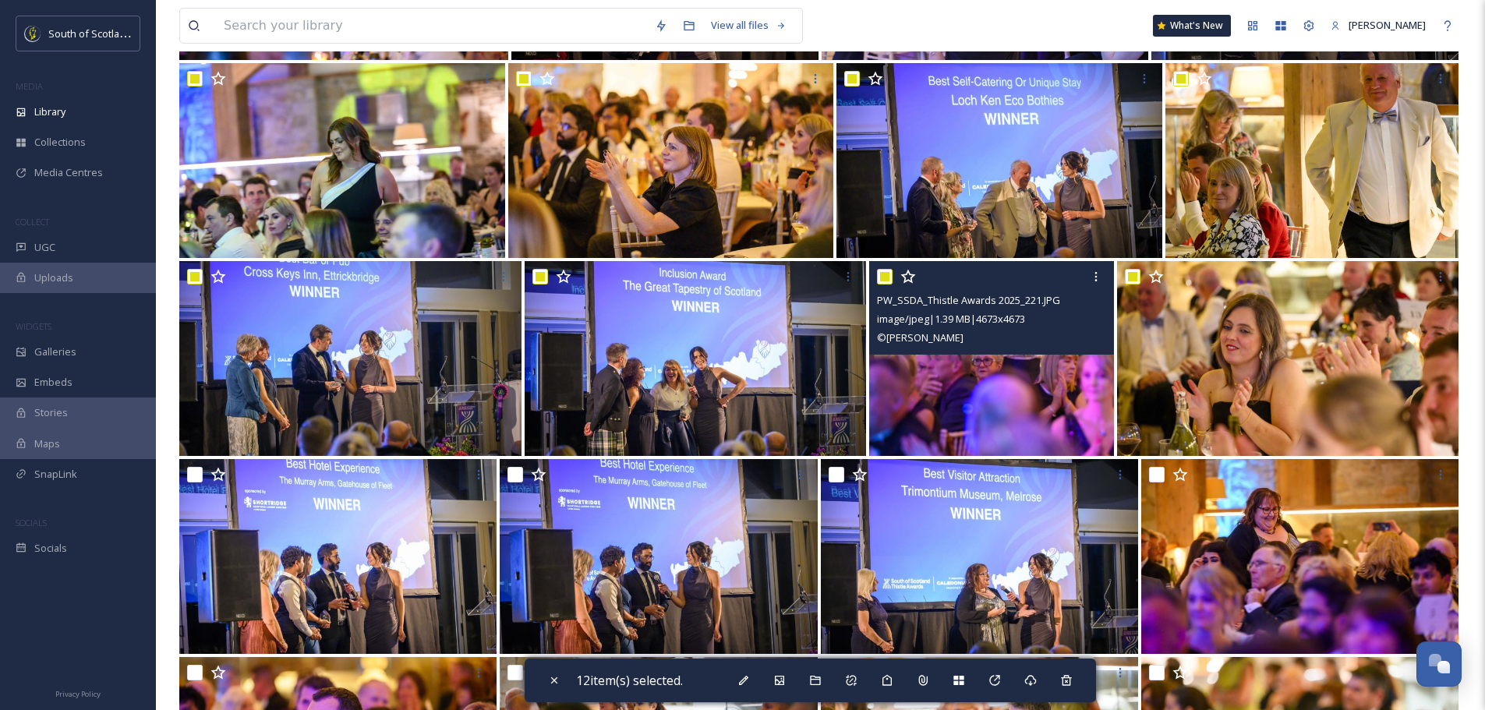
scroll to position [702, 0]
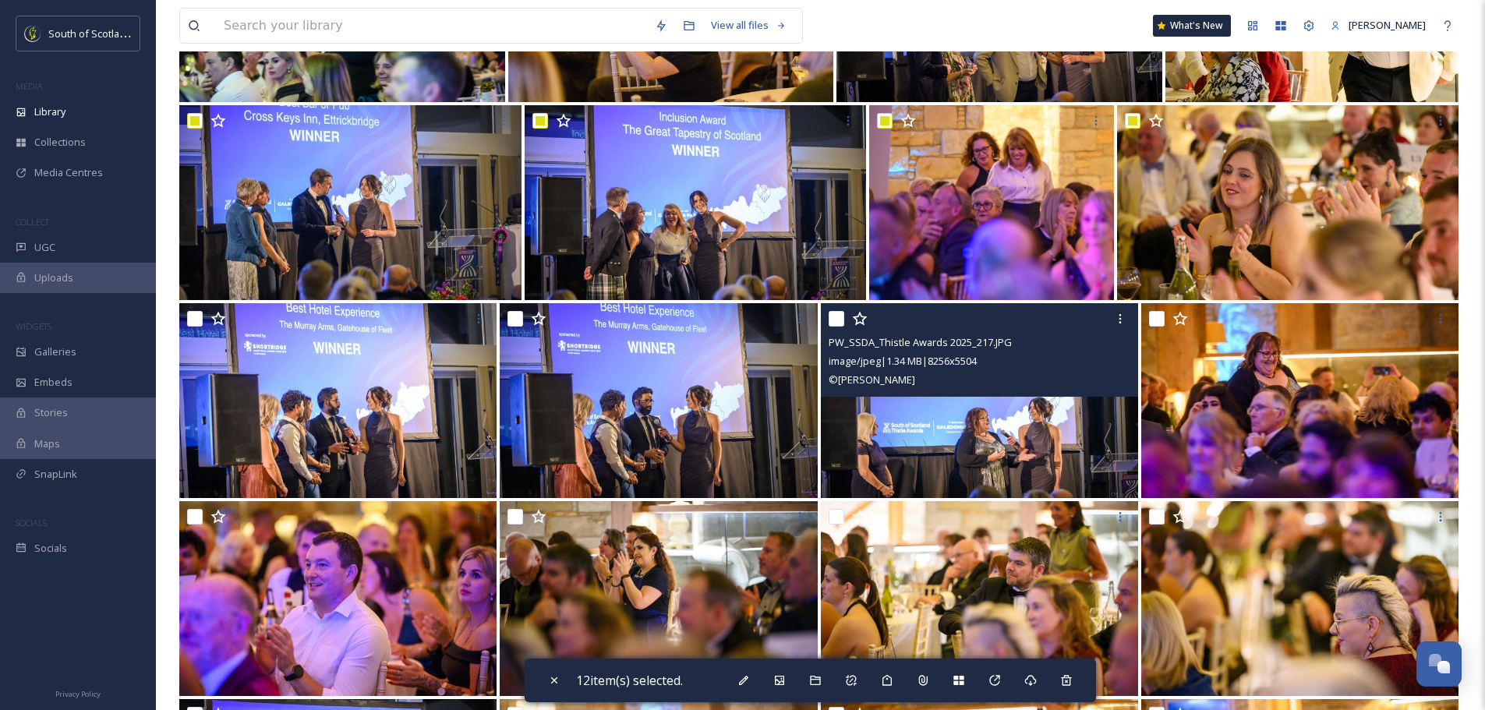
click at [836, 323] on input "checkbox" at bounding box center [837, 319] width 16 height 16
checkbox input "true"
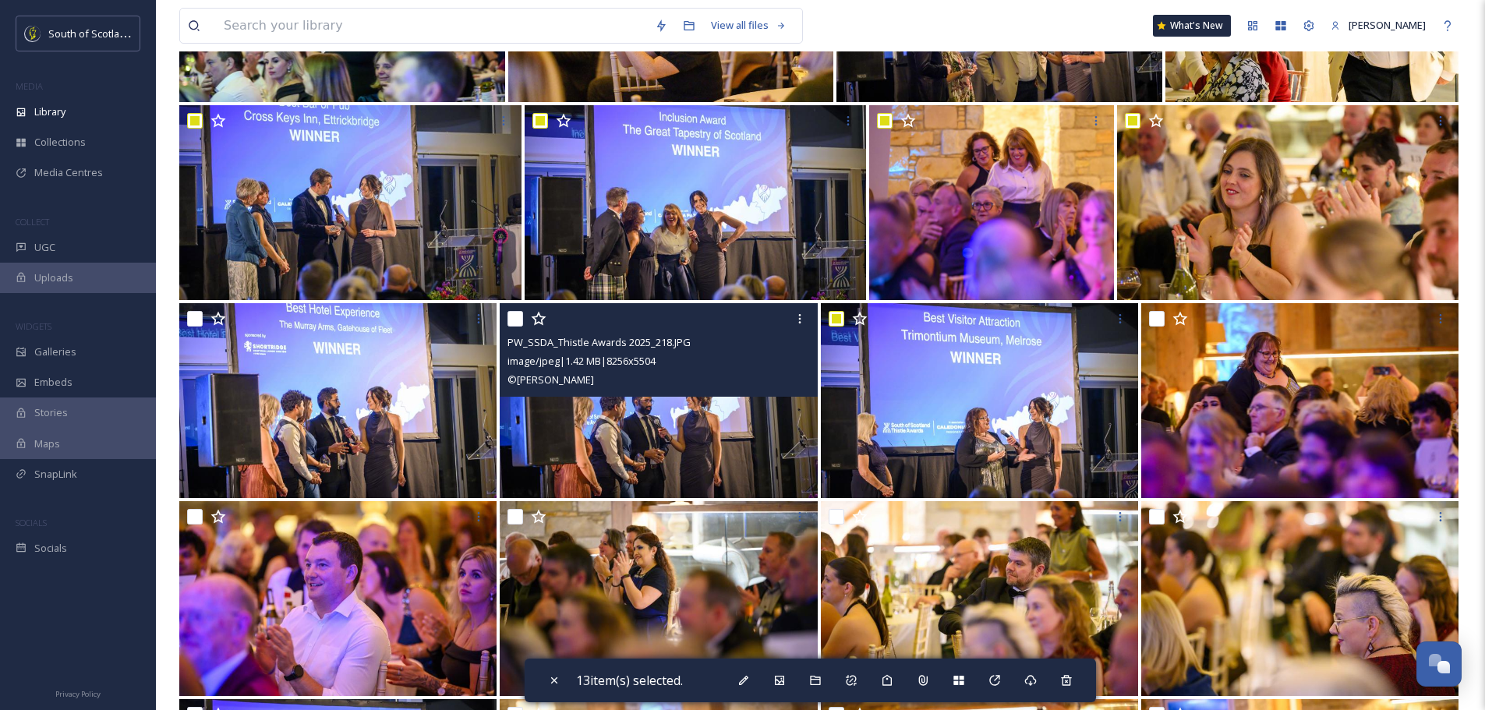
click at [515, 317] on input "checkbox" at bounding box center [516, 319] width 16 height 16
checkbox input "true"
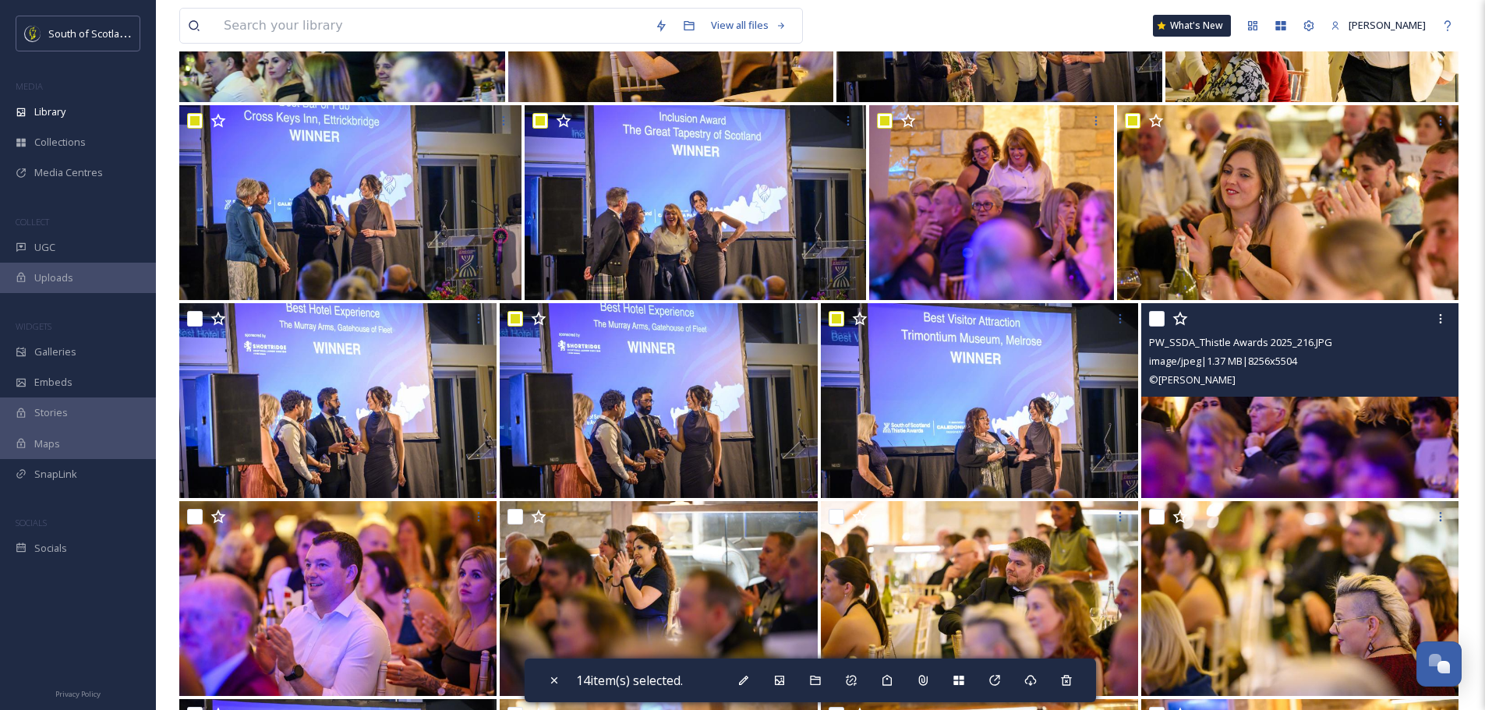
click at [1154, 317] on input "checkbox" at bounding box center [1157, 319] width 16 height 16
checkbox input "true"
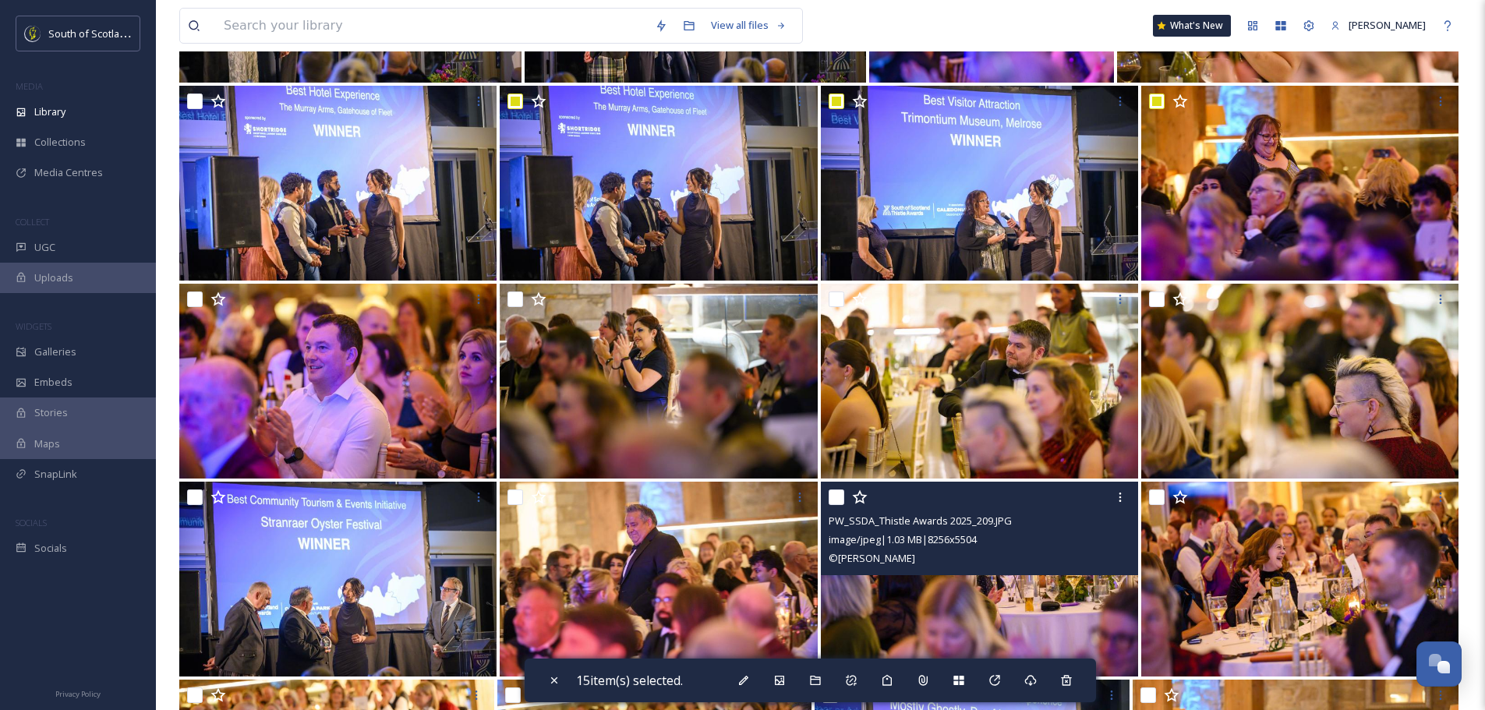
scroll to position [936, 0]
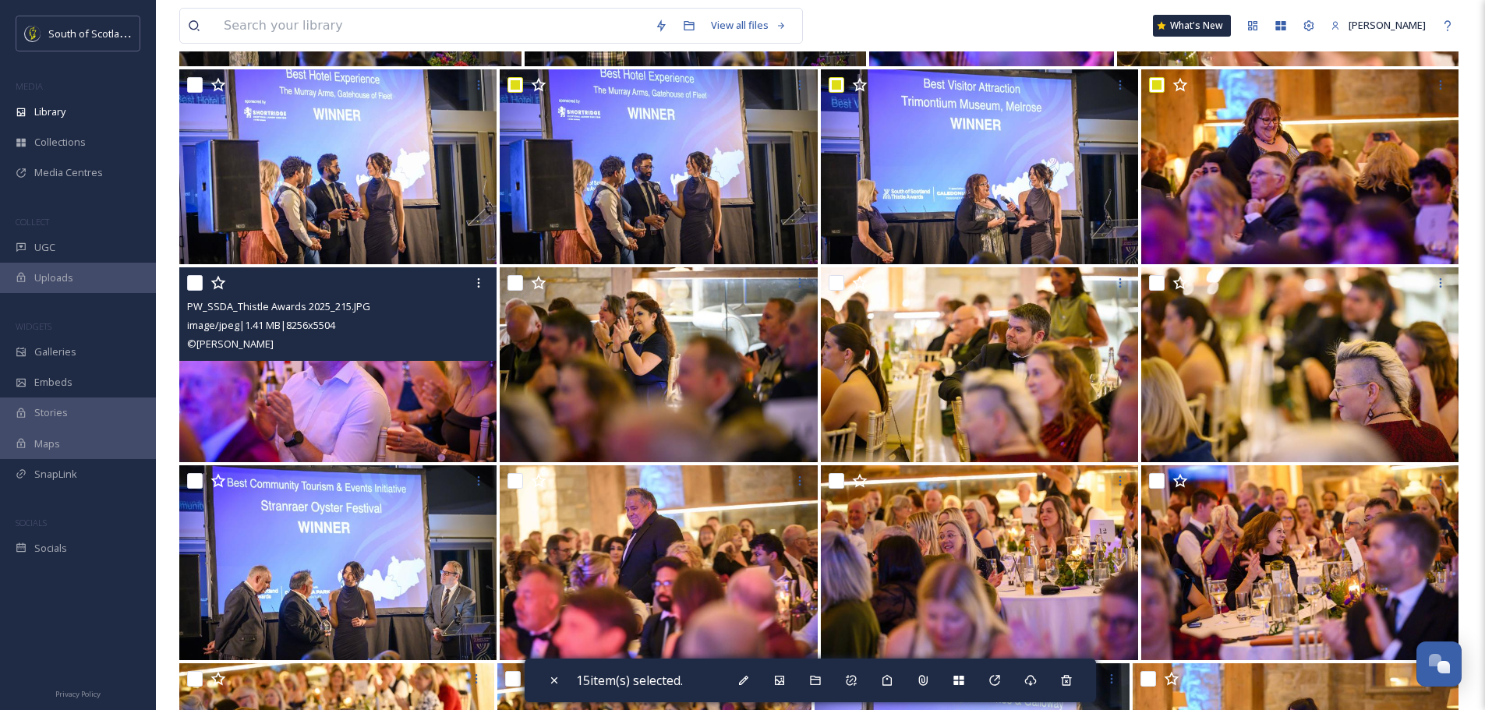
click at [200, 286] on input "checkbox" at bounding box center [195, 283] width 16 height 16
checkbox input "true"
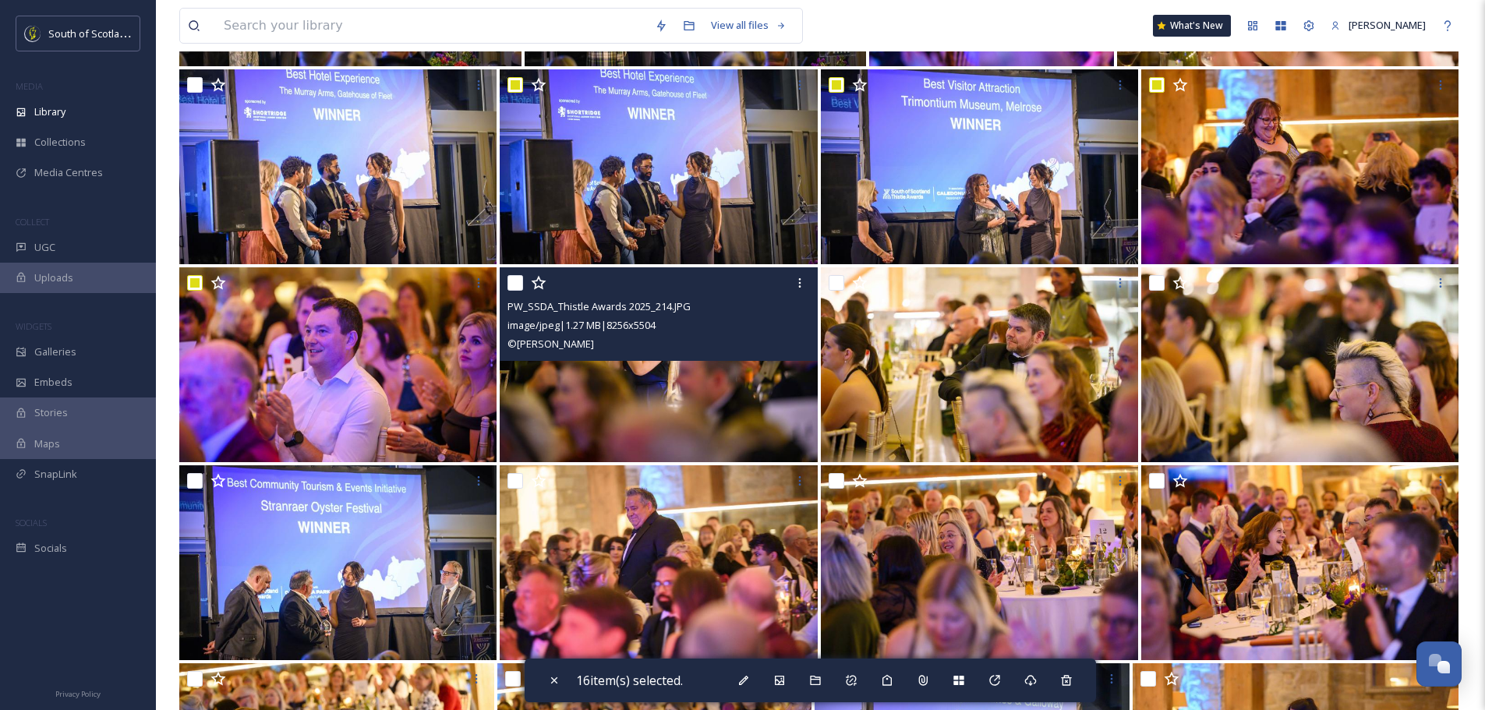
click at [517, 288] on input "checkbox" at bounding box center [516, 283] width 16 height 16
checkbox input "true"
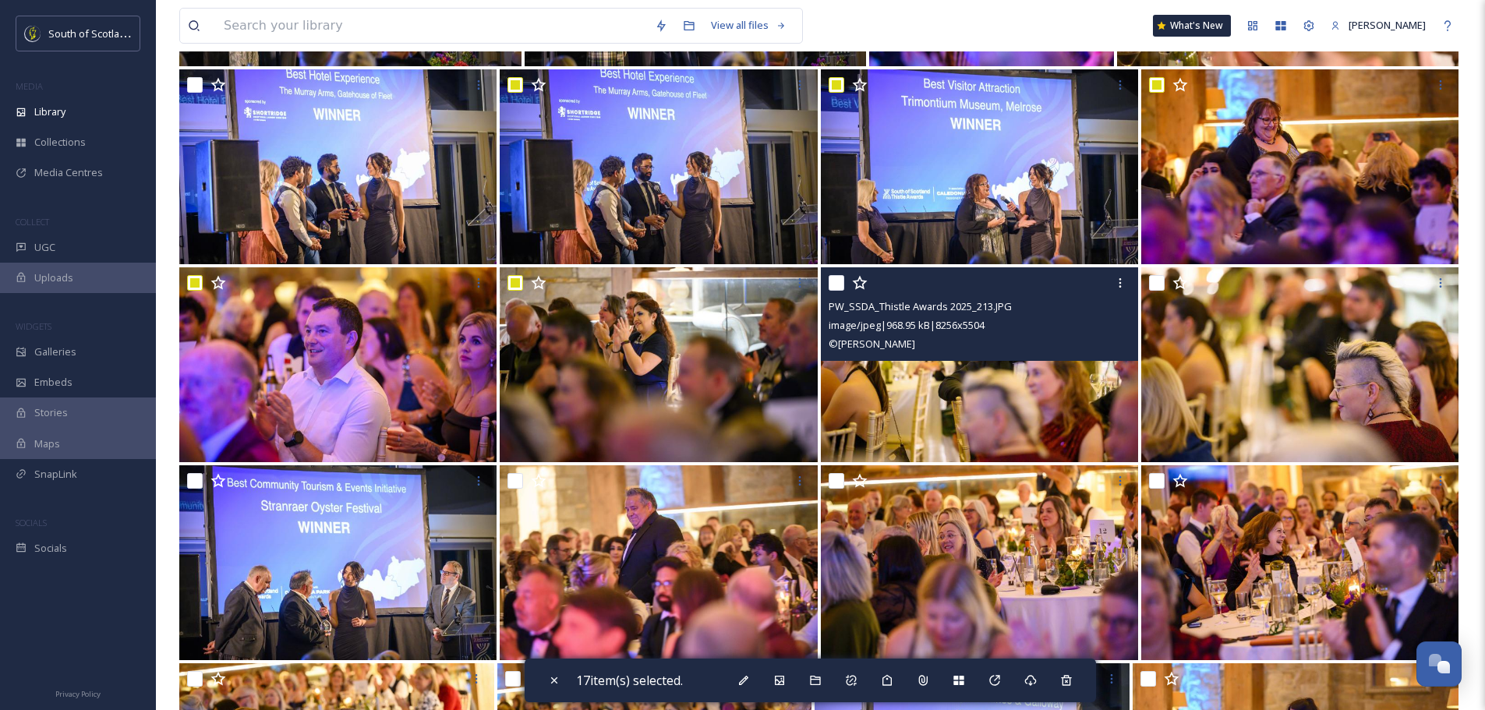
click at [839, 288] on input "checkbox" at bounding box center [837, 283] width 16 height 16
checkbox input "true"
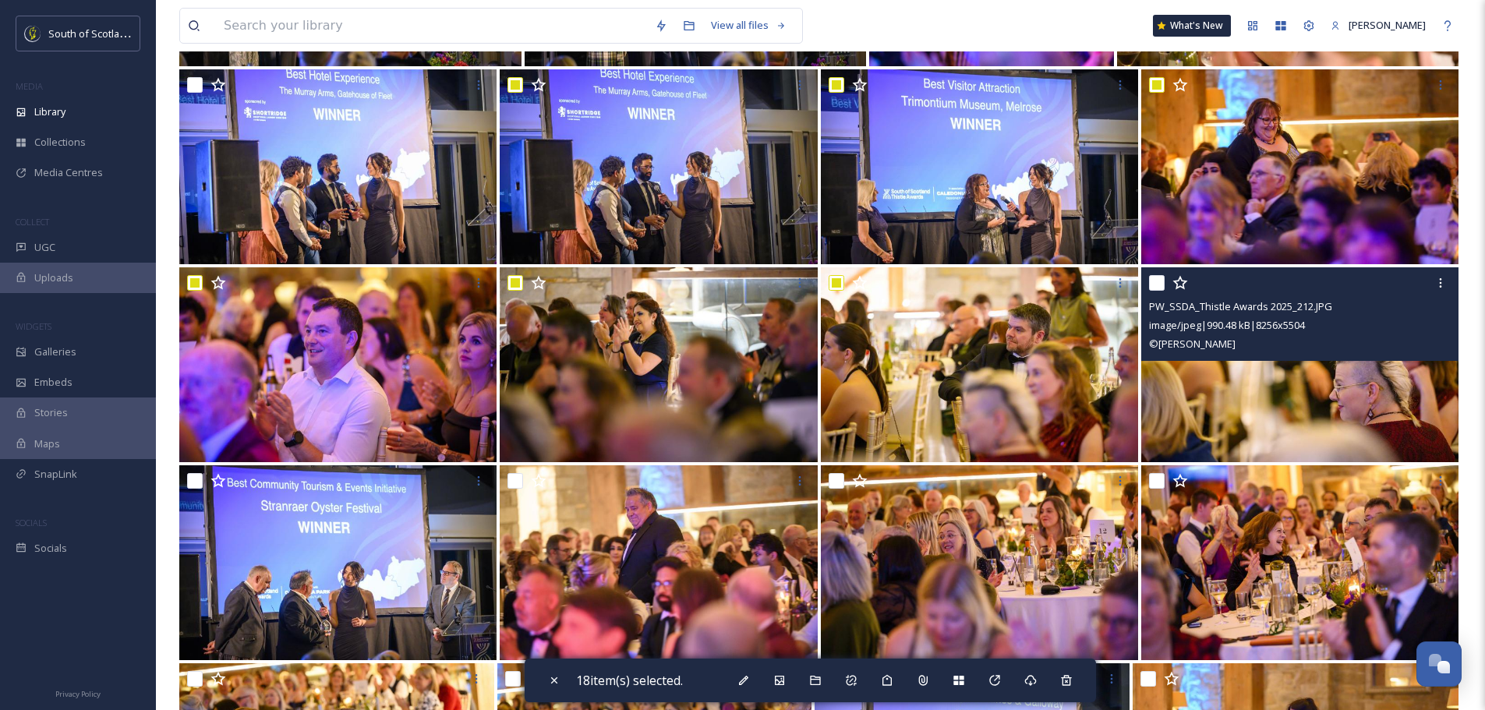
click at [1157, 285] on input "checkbox" at bounding box center [1157, 283] width 16 height 16
checkbox input "true"
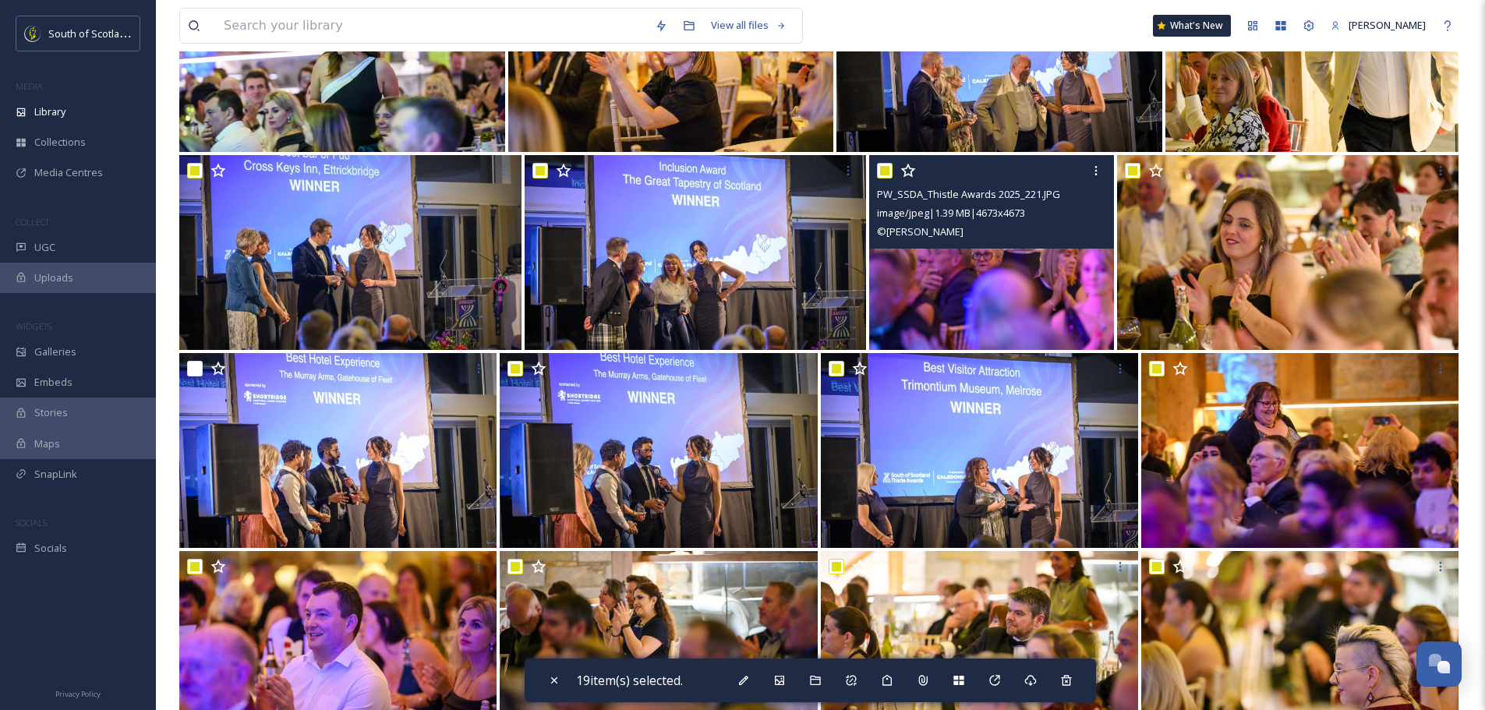
scroll to position [624, 0]
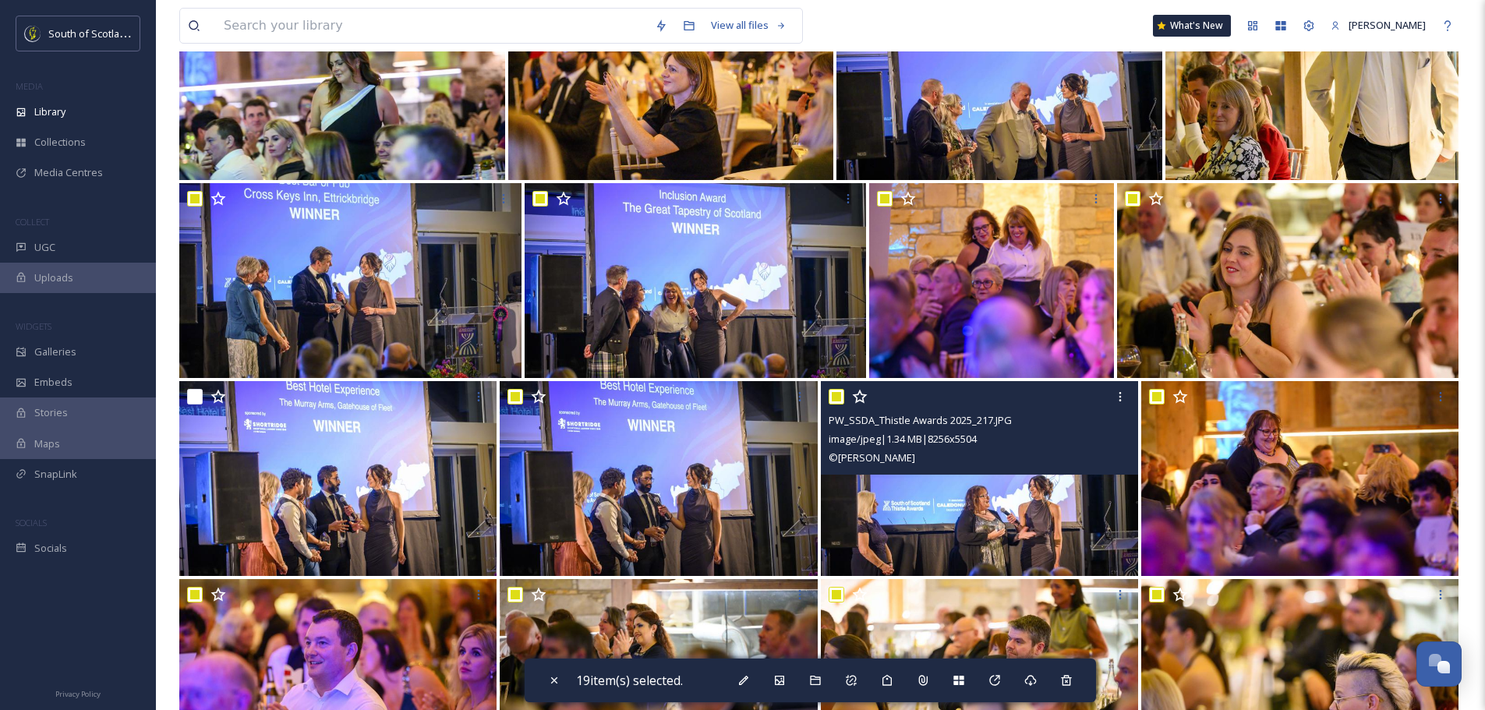
click at [838, 395] on input "checkbox" at bounding box center [837, 397] width 16 height 16
checkbox input "false"
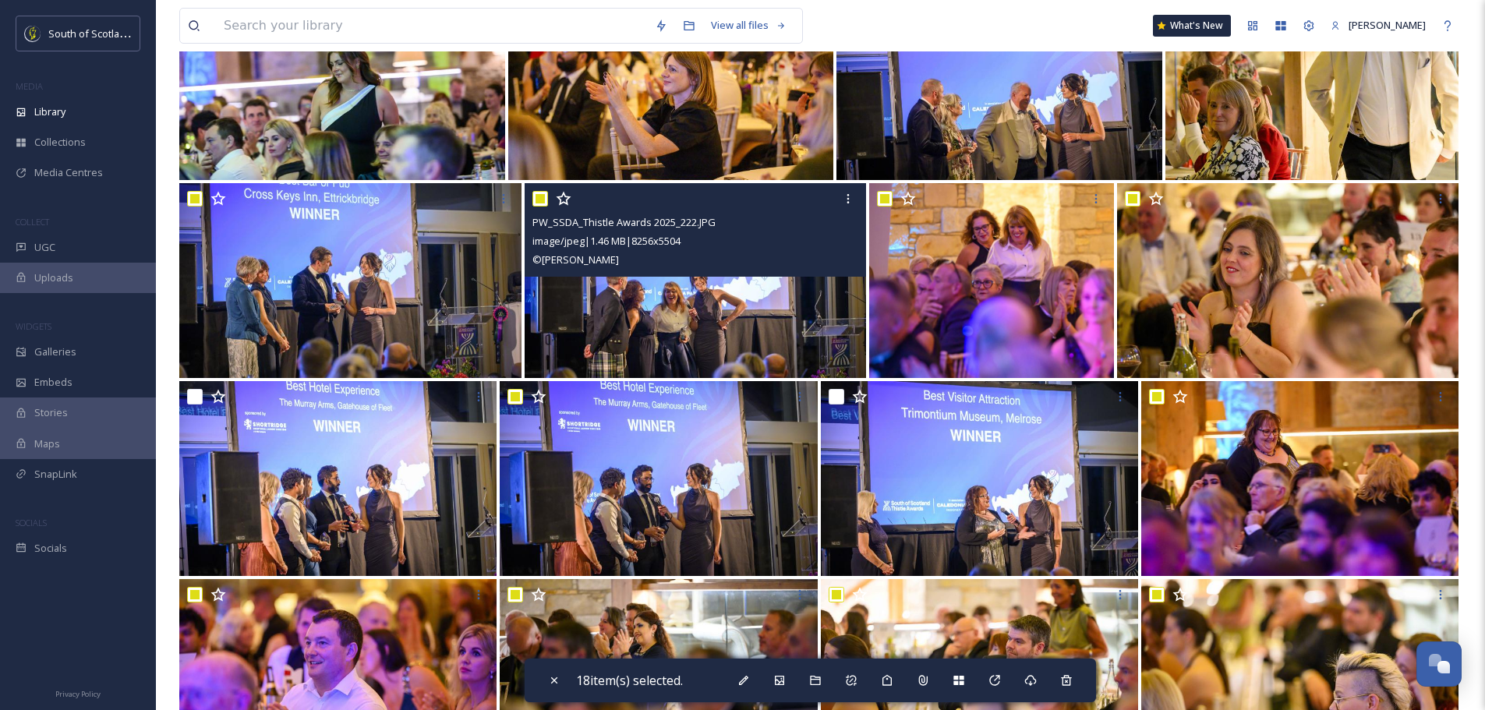
click at [543, 193] on input "checkbox" at bounding box center [540, 199] width 16 height 16
checkbox input "false"
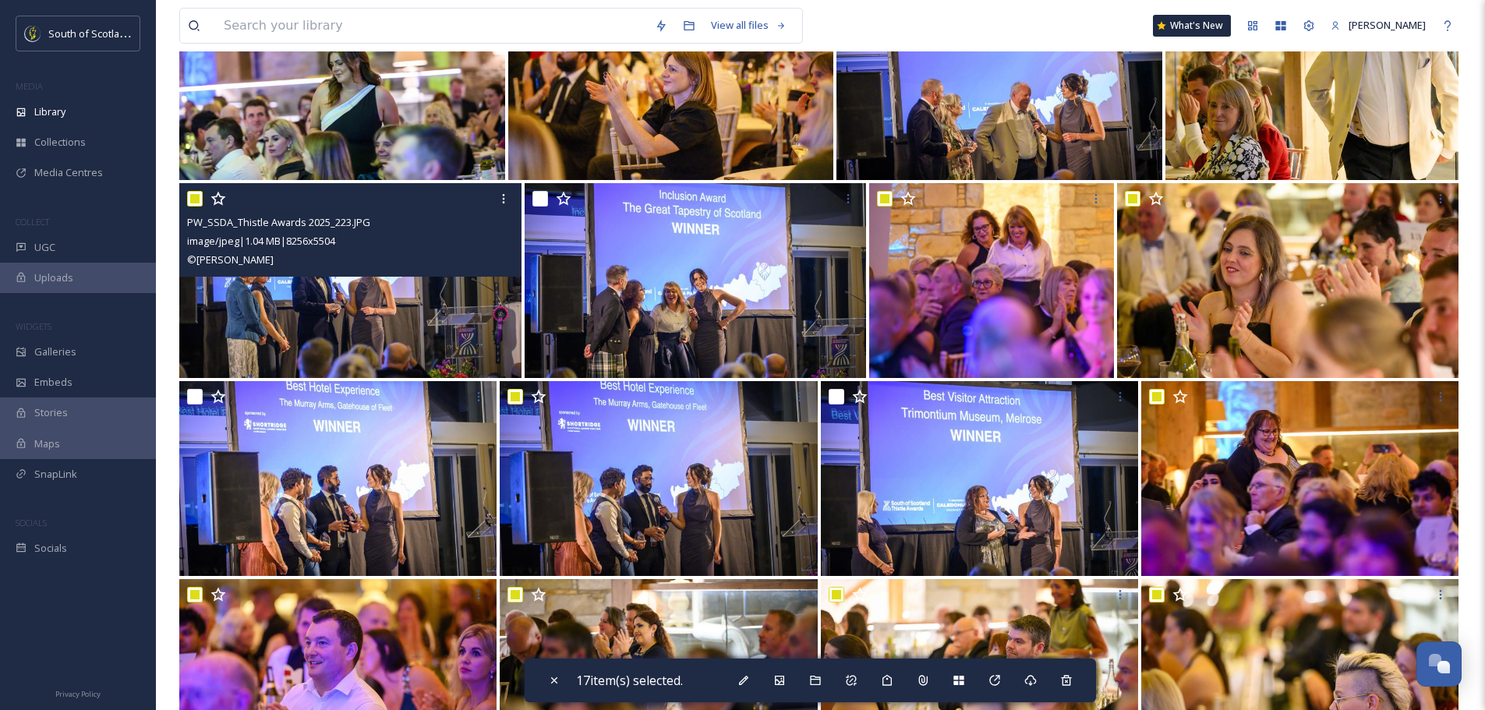
click at [196, 196] on input "checkbox" at bounding box center [195, 199] width 16 height 16
checkbox input "false"
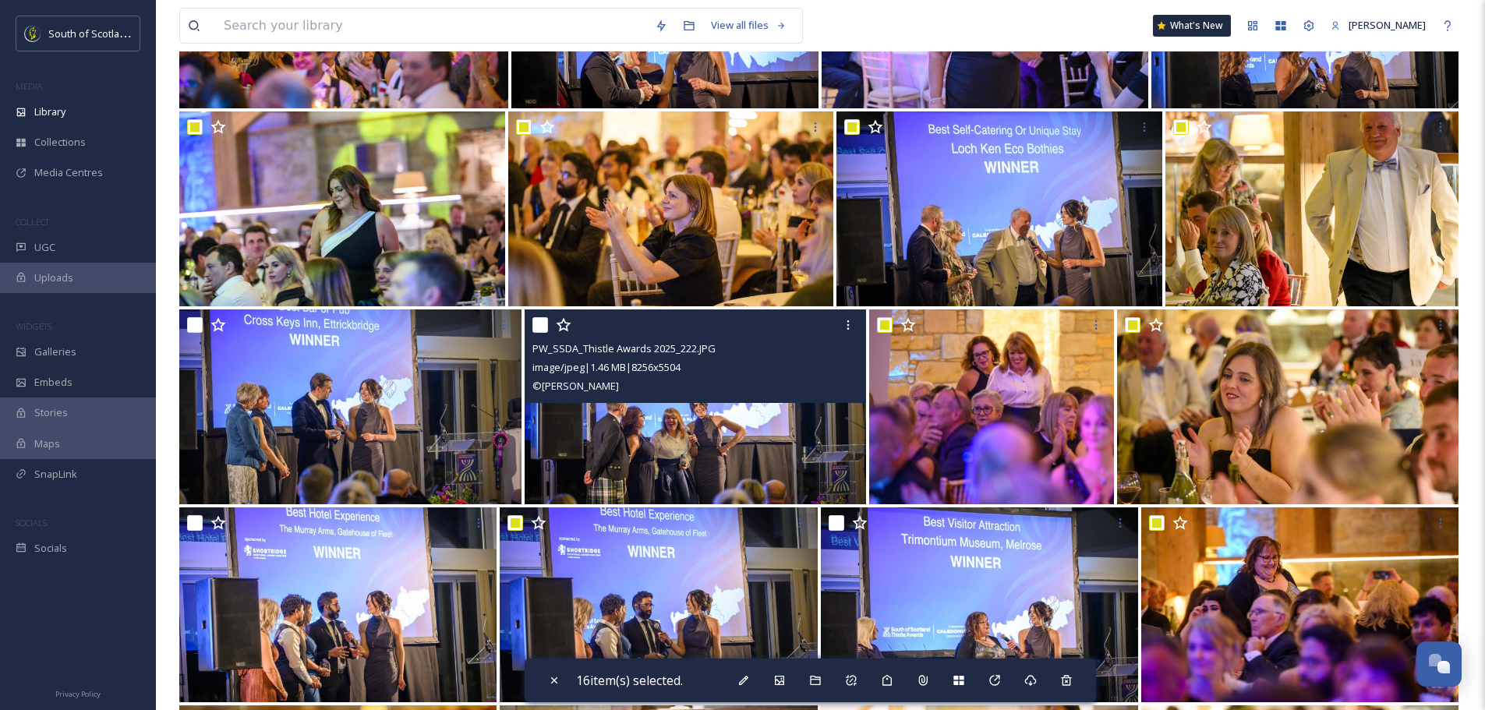
scroll to position [390, 0]
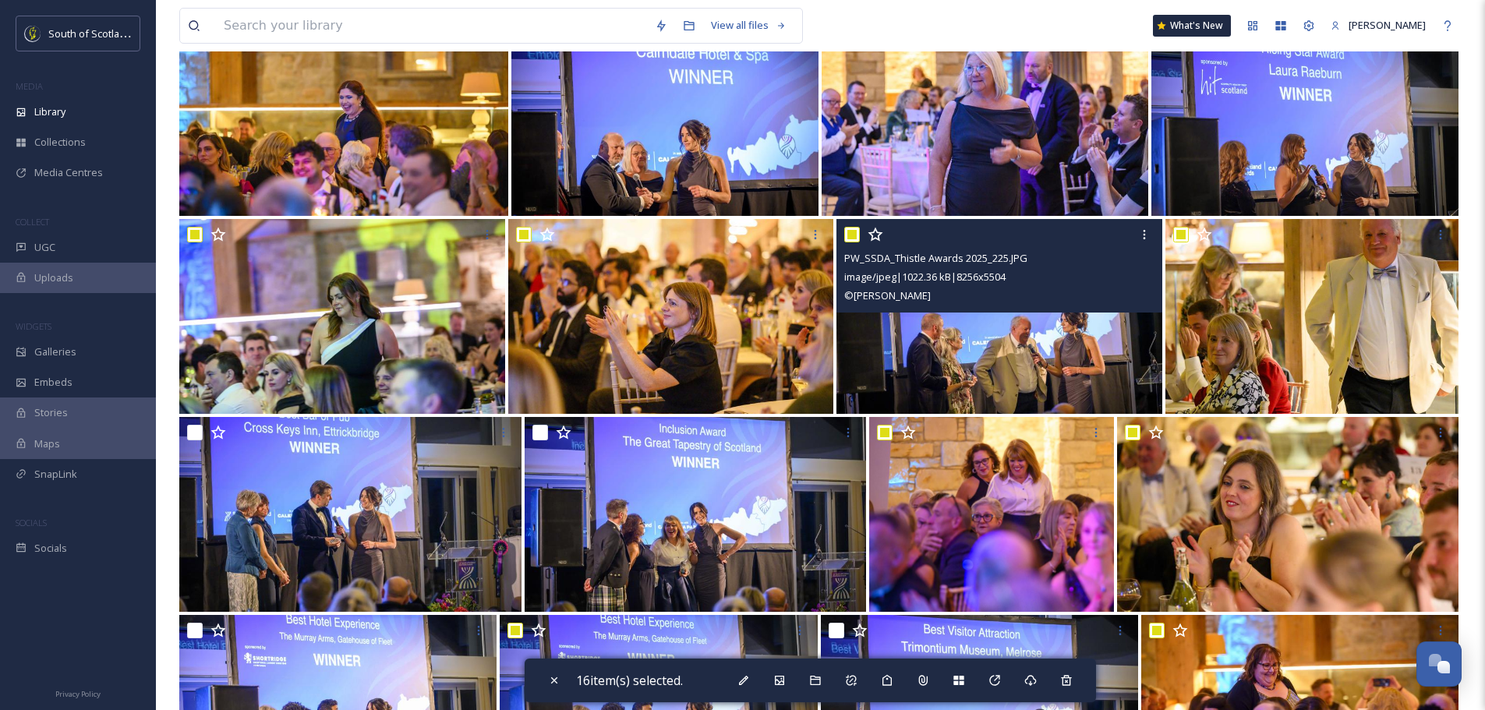
click at [854, 231] on input "checkbox" at bounding box center [852, 235] width 16 height 16
checkbox input "false"
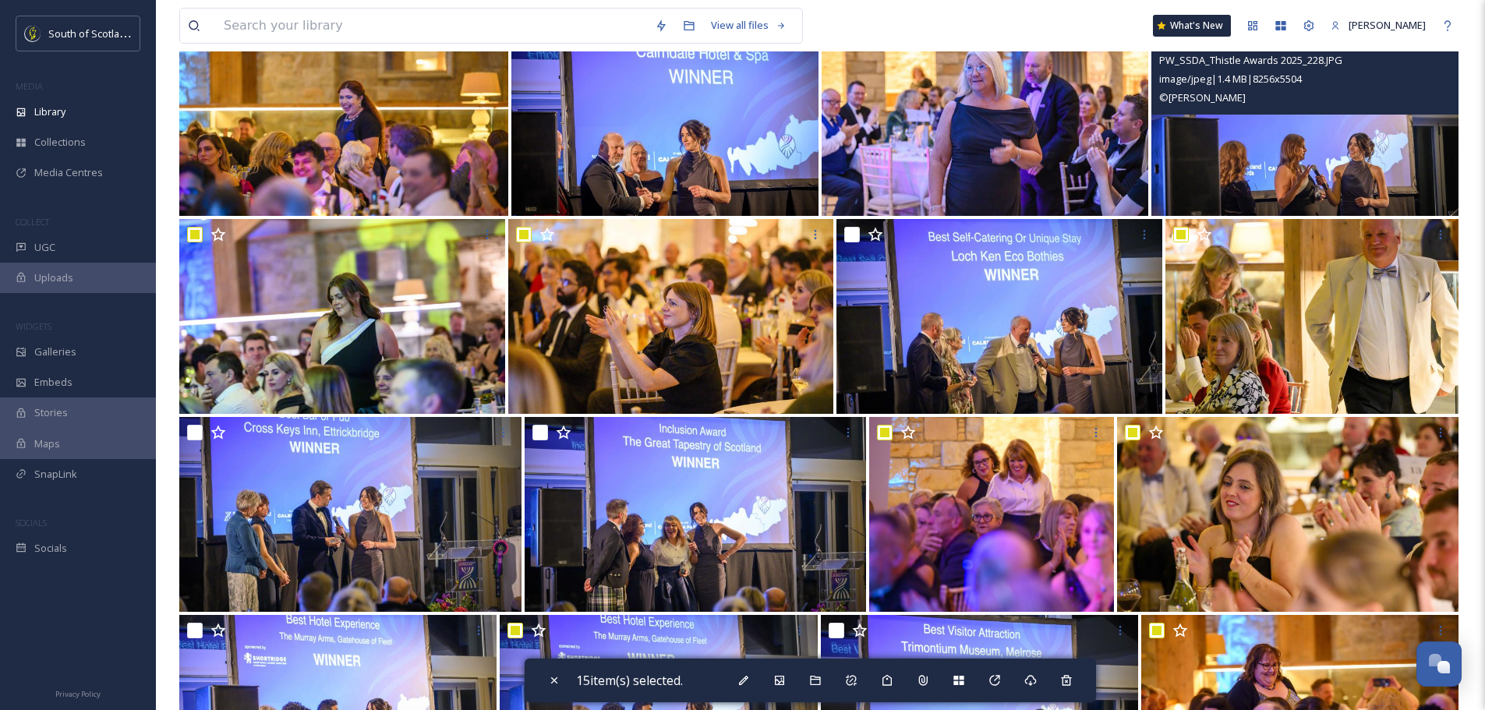
scroll to position [234, 0]
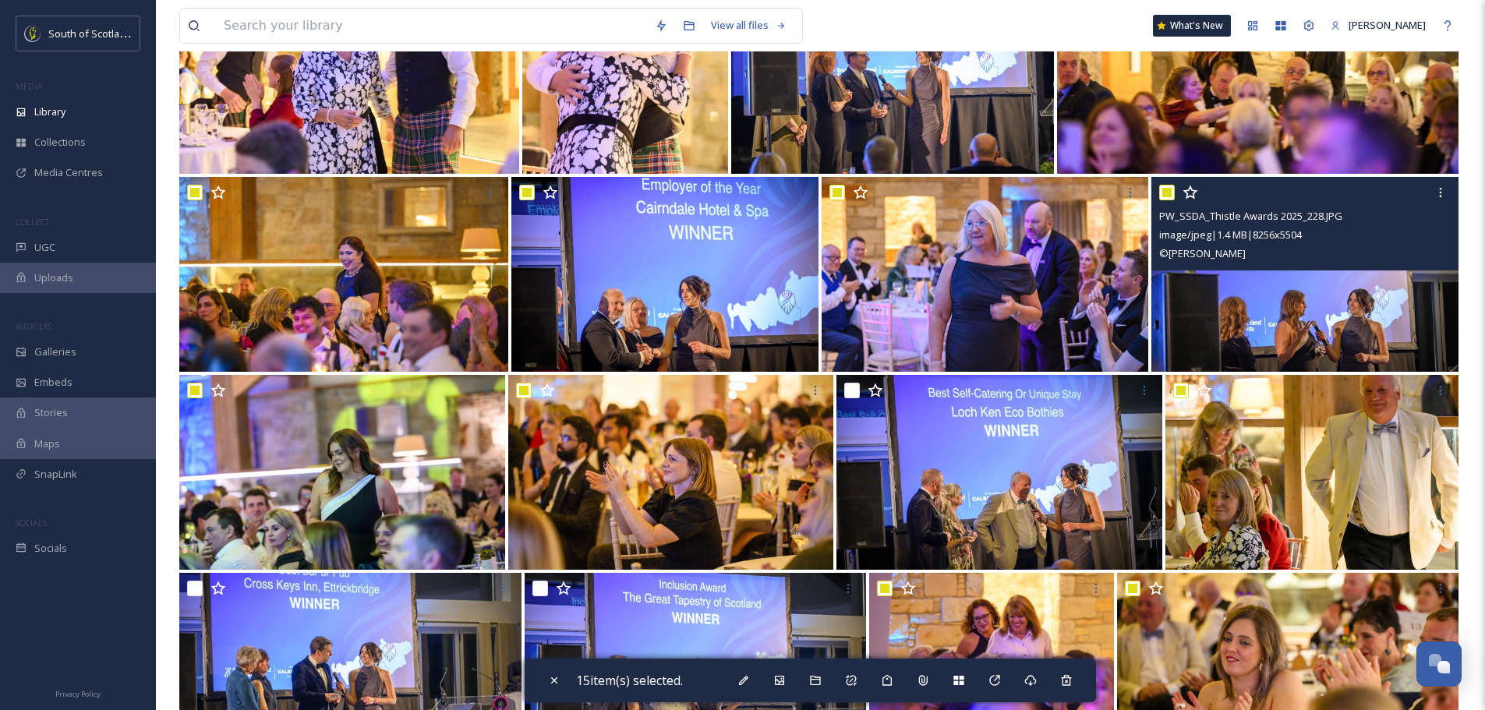
click at [1169, 200] on input "checkbox" at bounding box center [1167, 193] width 16 height 16
checkbox input "false"
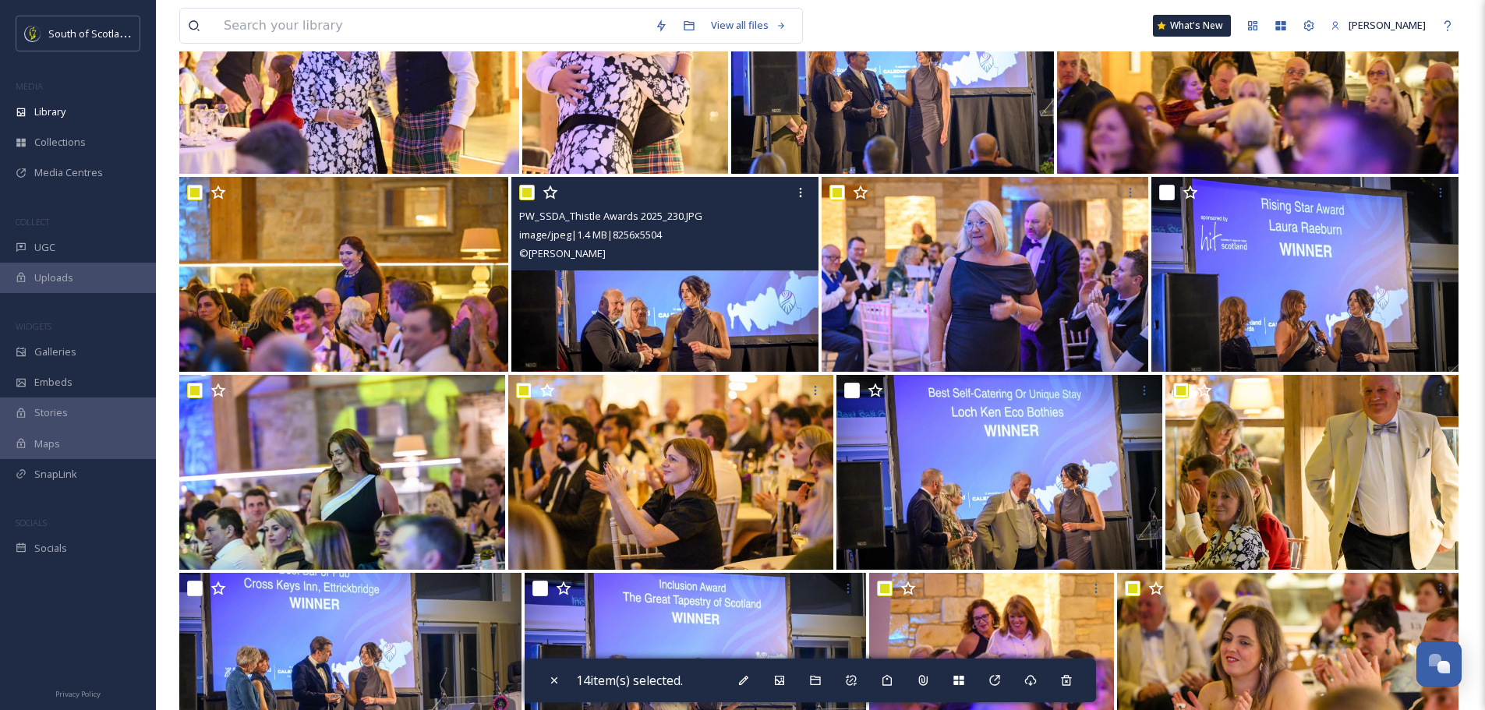
click at [525, 195] on input "checkbox" at bounding box center [527, 193] width 16 height 16
checkbox input "false"
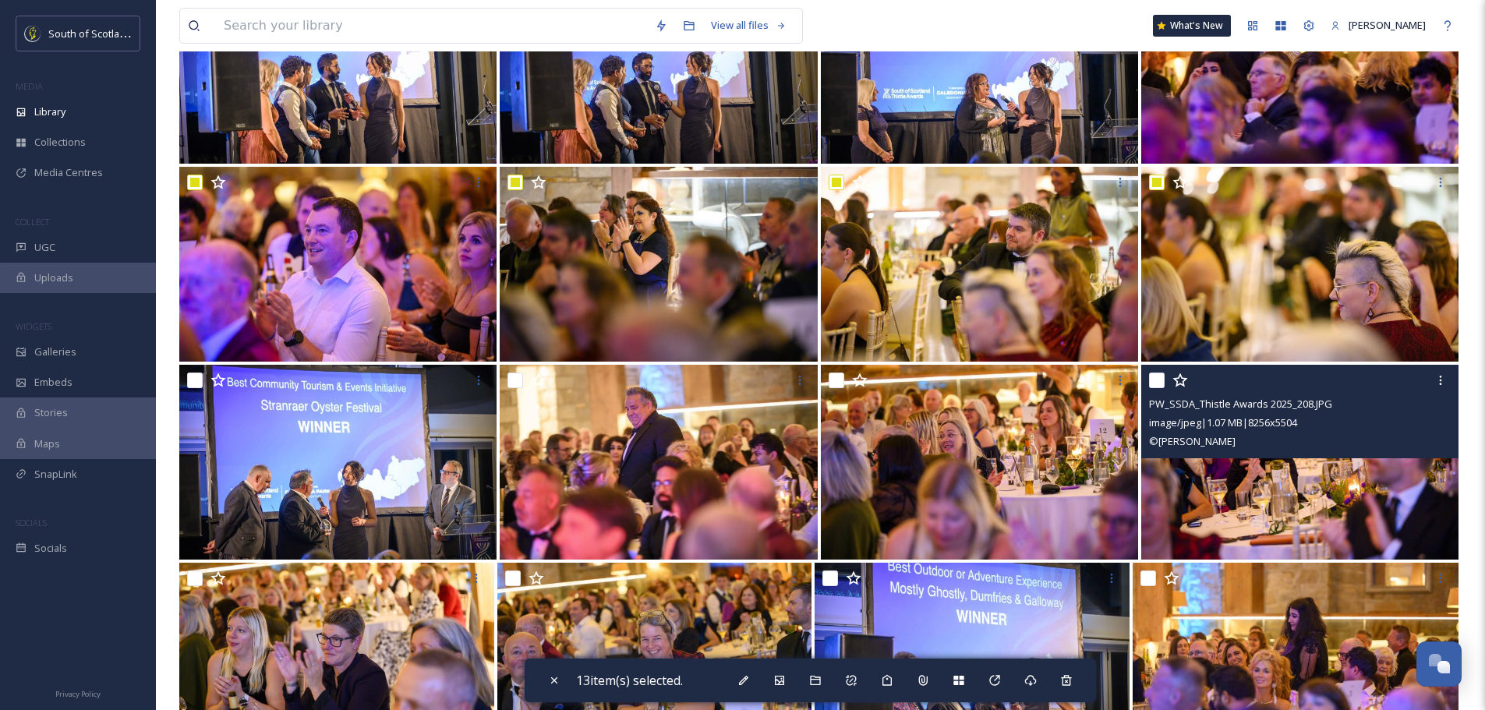
scroll to position [1091, 0]
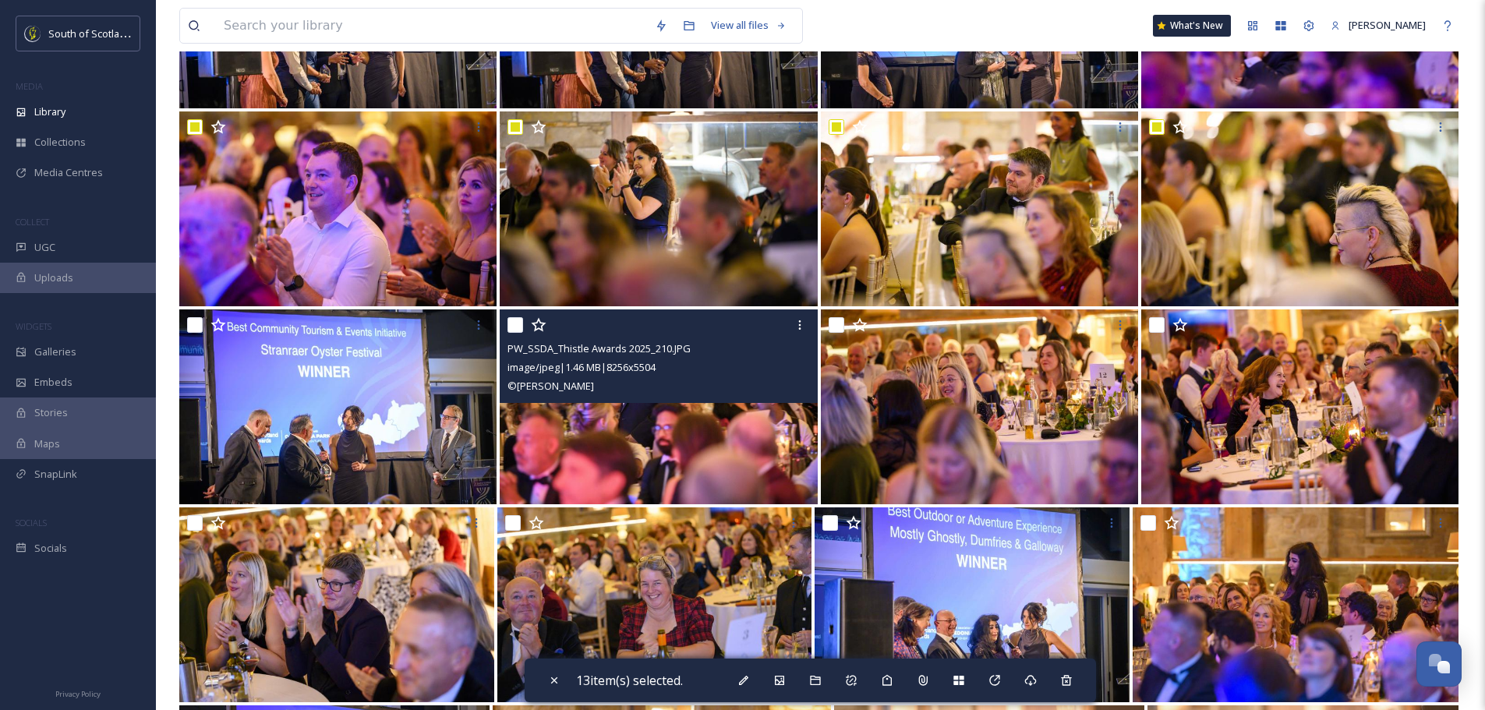
click at [514, 327] on input "checkbox" at bounding box center [516, 325] width 16 height 16
checkbox input "true"
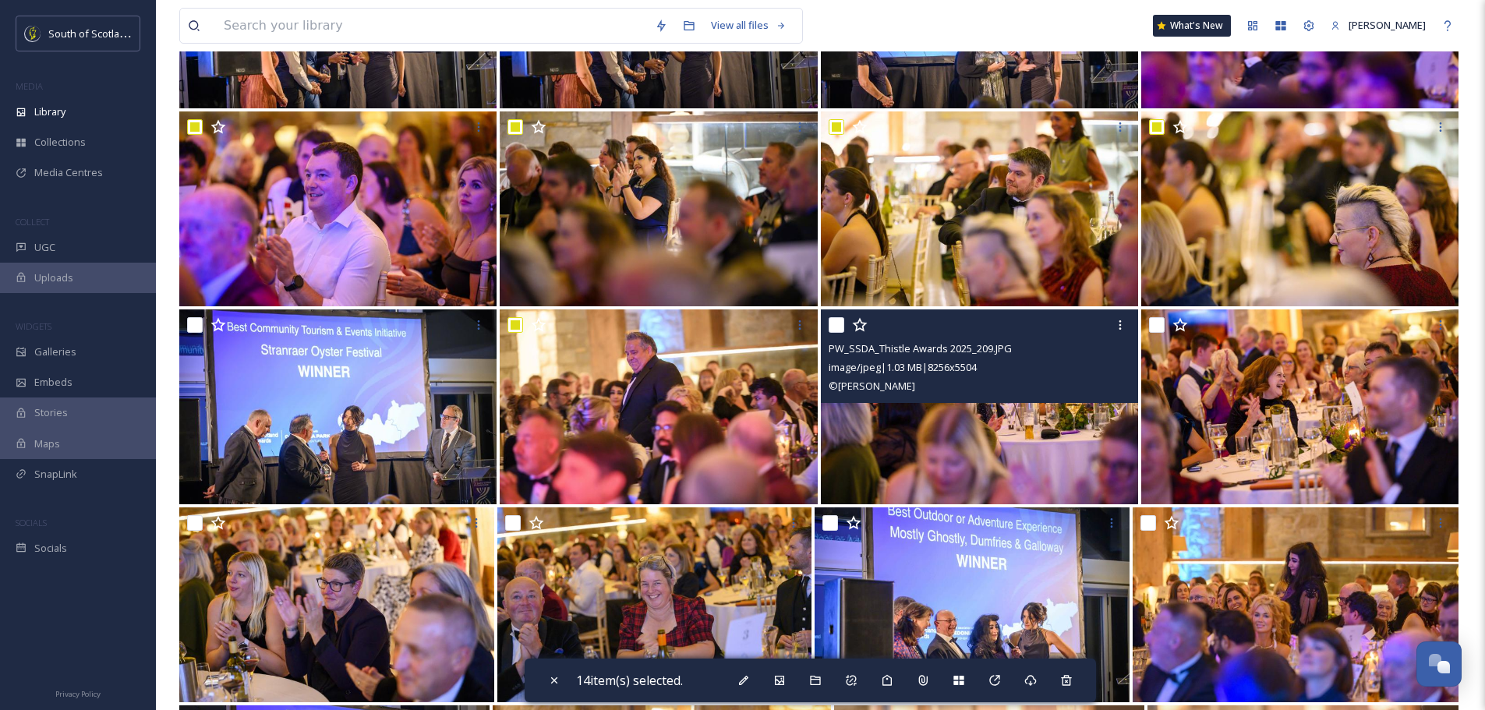
click at [833, 330] on input "checkbox" at bounding box center [837, 325] width 16 height 16
checkbox input "true"
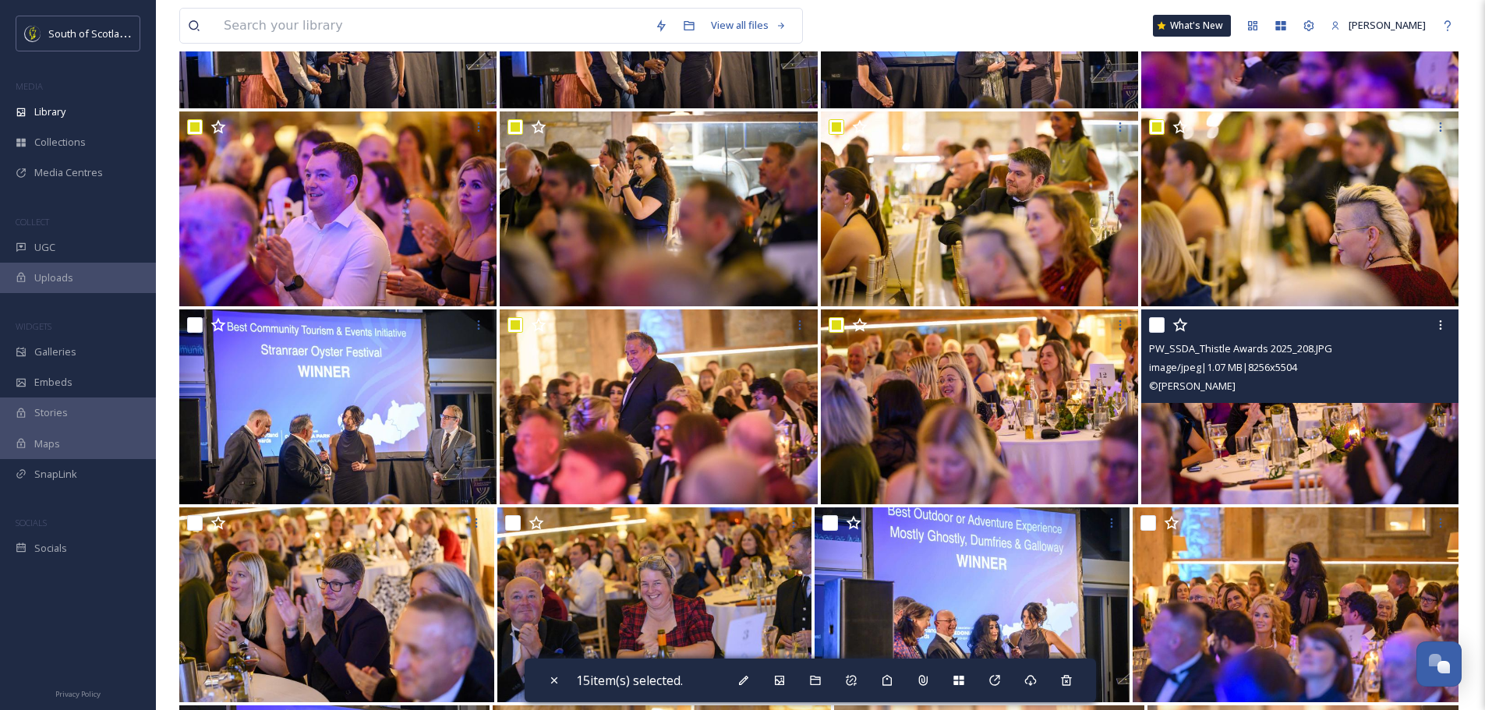
click at [1156, 327] on input "checkbox" at bounding box center [1157, 325] width 16 height 16
checkbox input "true"
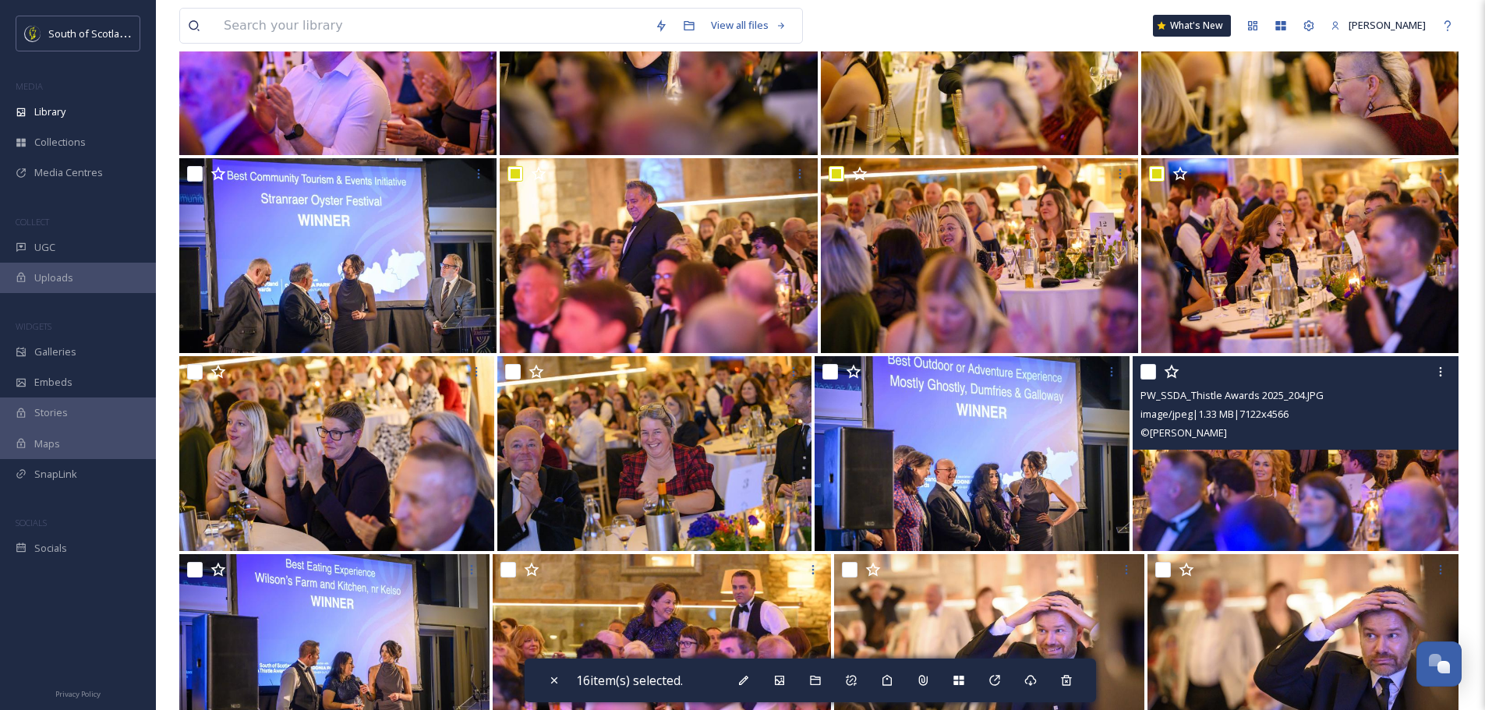
scroll to position [1325, 0]
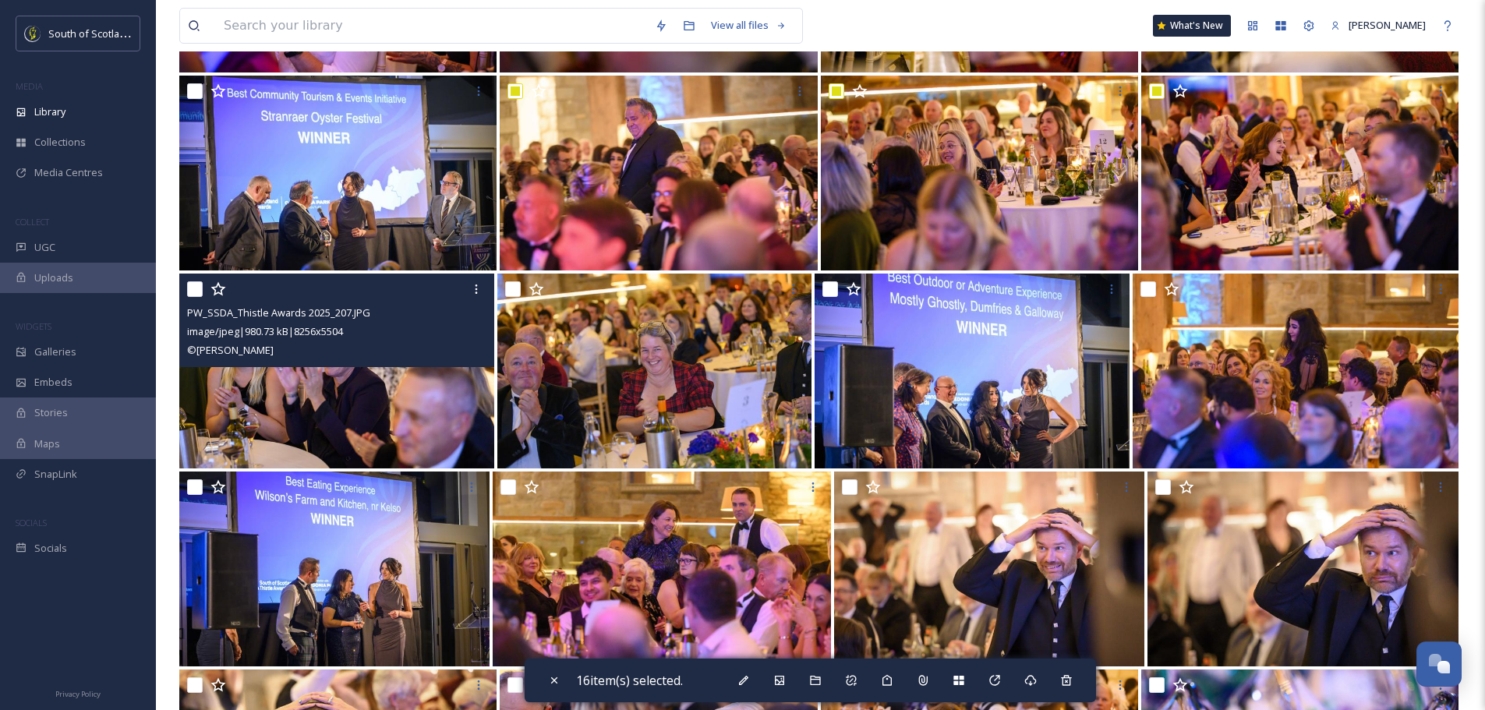
click at [194, 290] on input "checkbox" at bounding box center [195, 289] width 16 height 16
checkbox input "true"
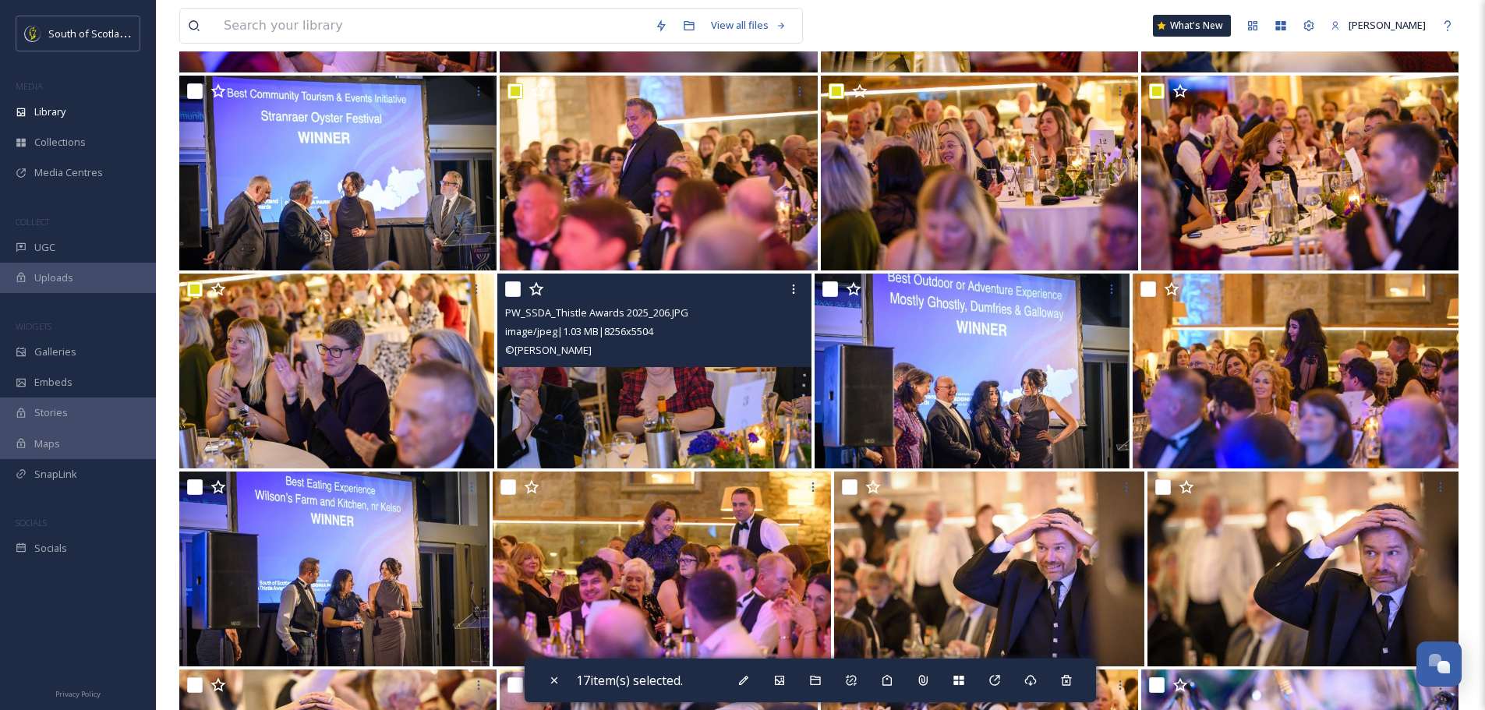
click at [517, 288] on input "checkbox" at bounding box center [513, 289] width 16 height 16
checkbox input "true"
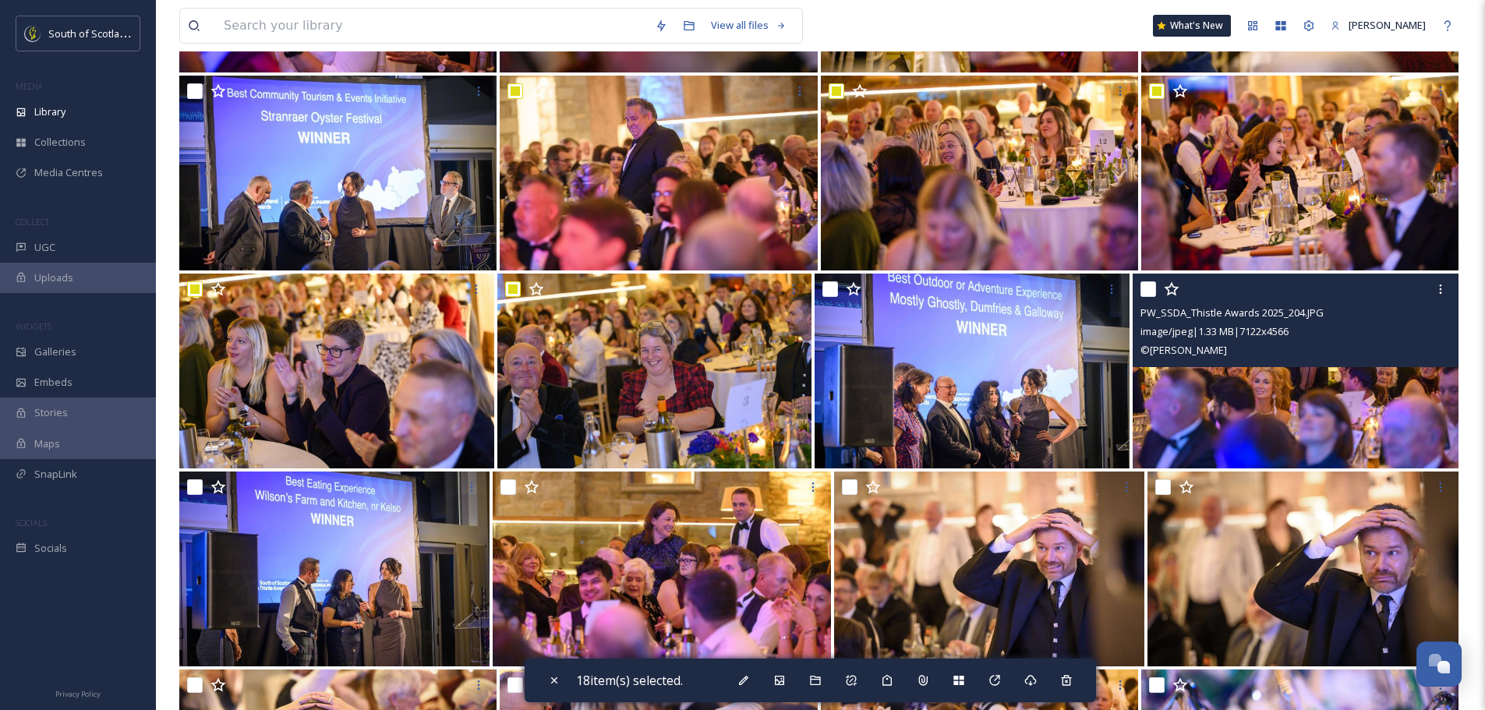
click at [1148, 286] on input "checkbox" at bounding box center [1149, 289] width 16 height 16
checkbox input "true"
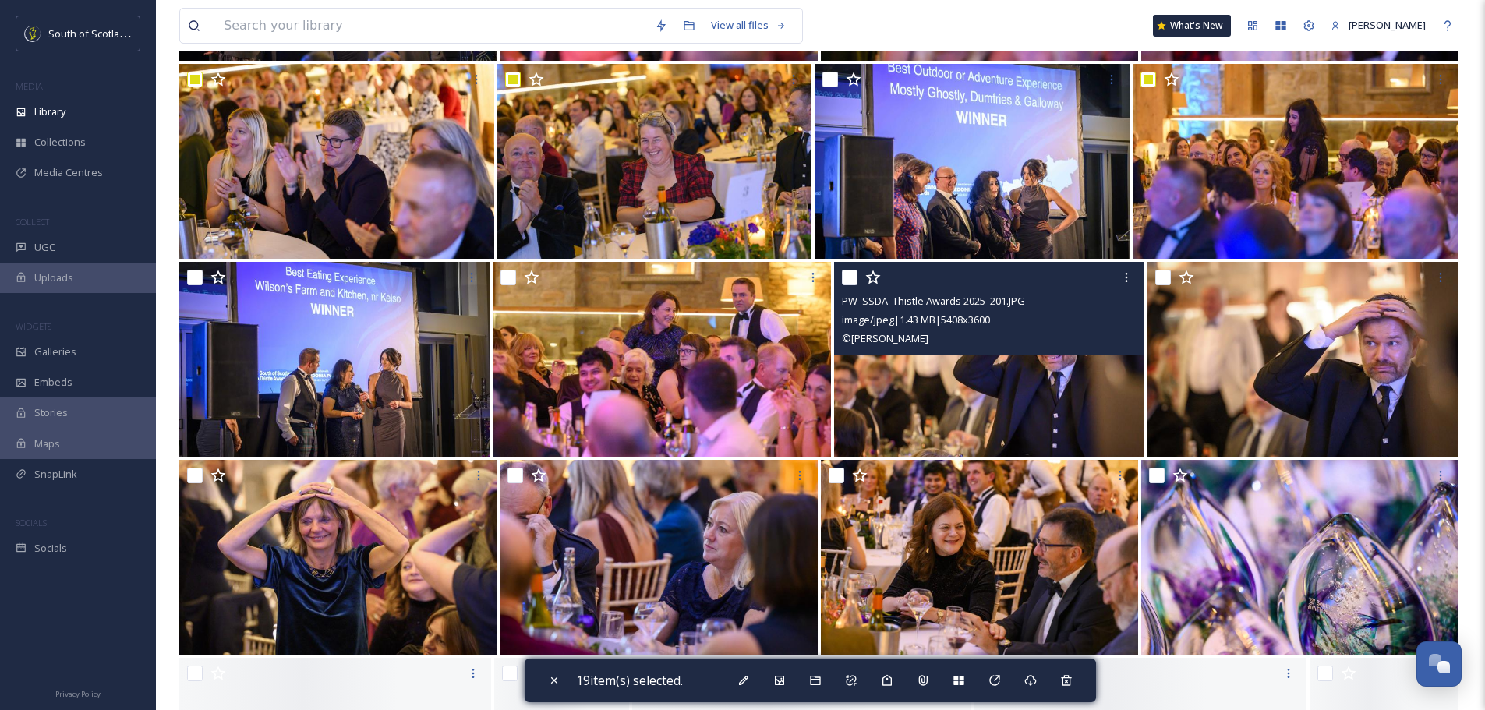
scroll to position [1559, 0]
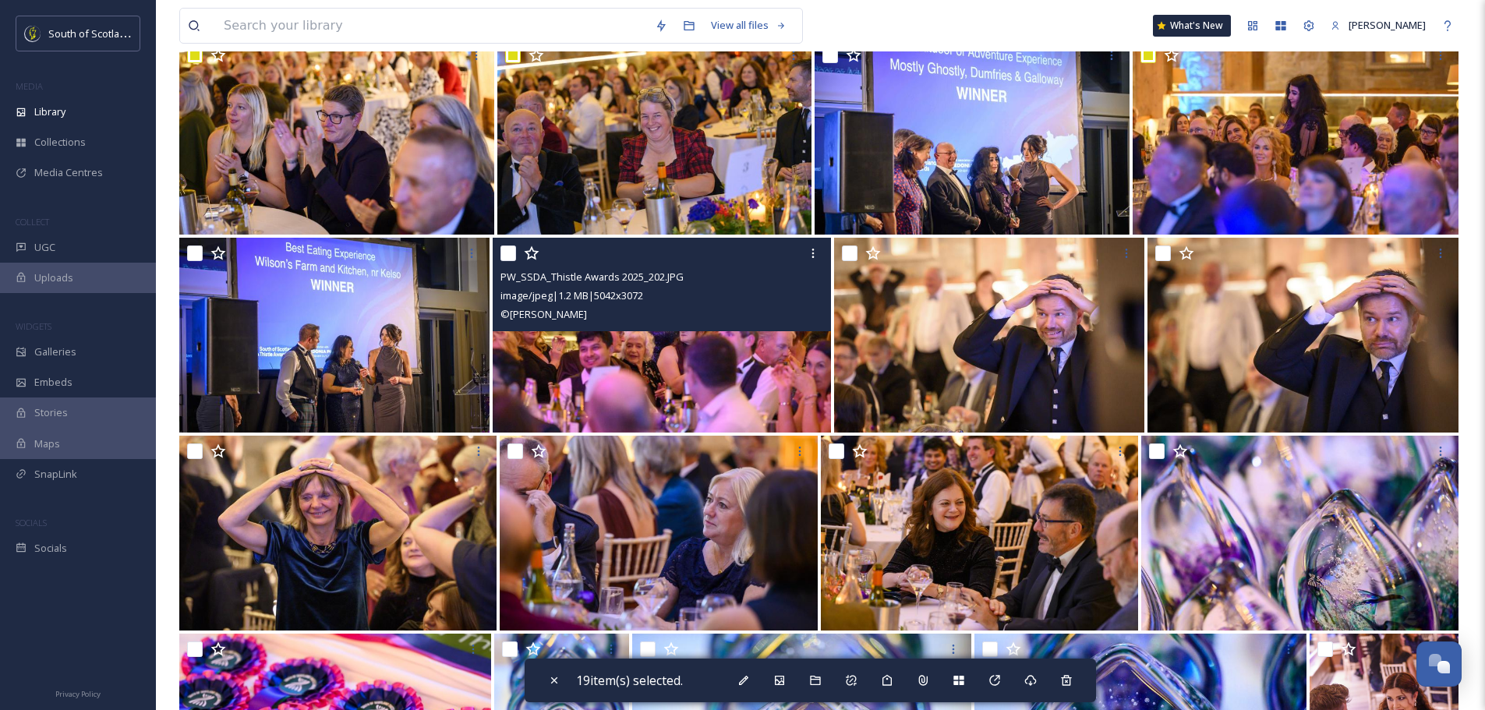
click at [510, 252] on input "checkbox" at bounding box center [509, 254] width 16 height 16
checkbox input "true"
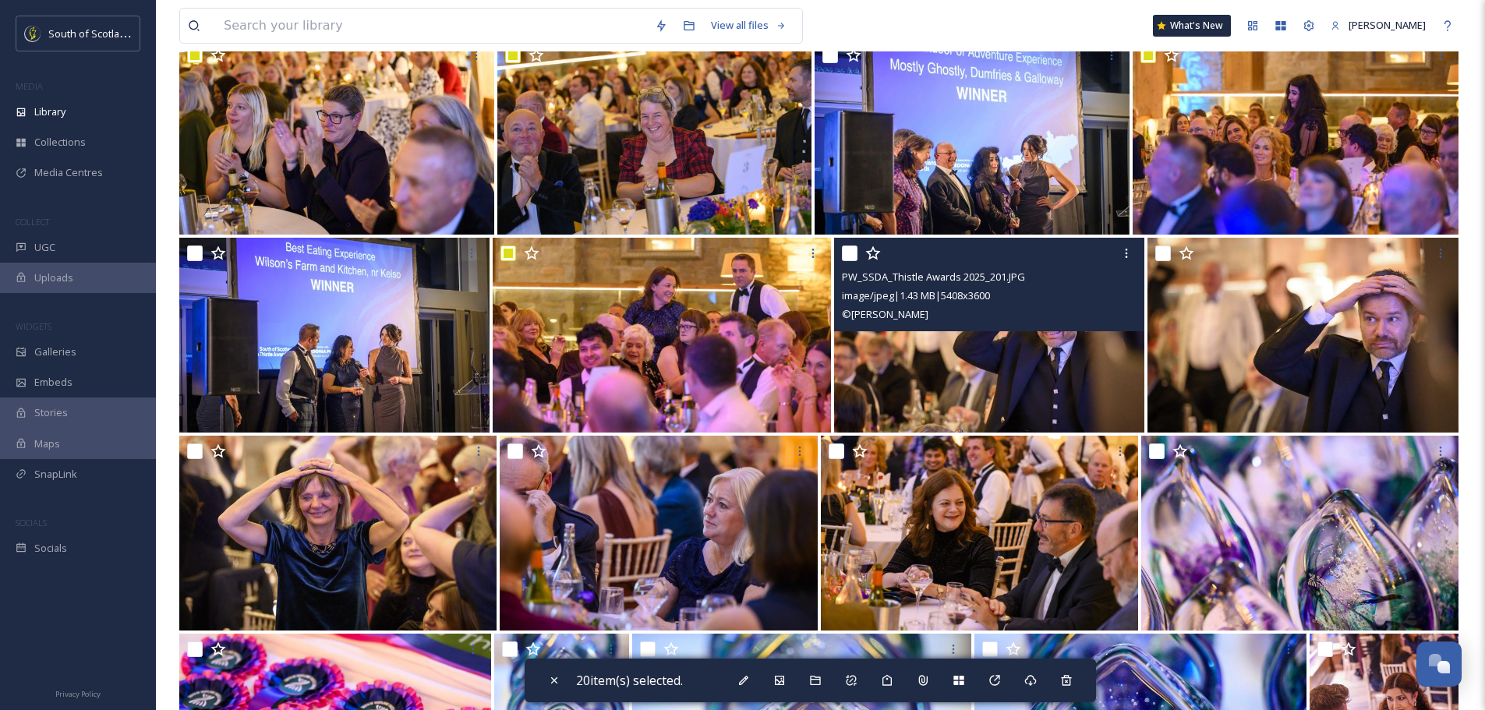
click at [852, 252] on input "checkbox" at bounding box center [850, 254] width 16 height 16
checkbox input "true"
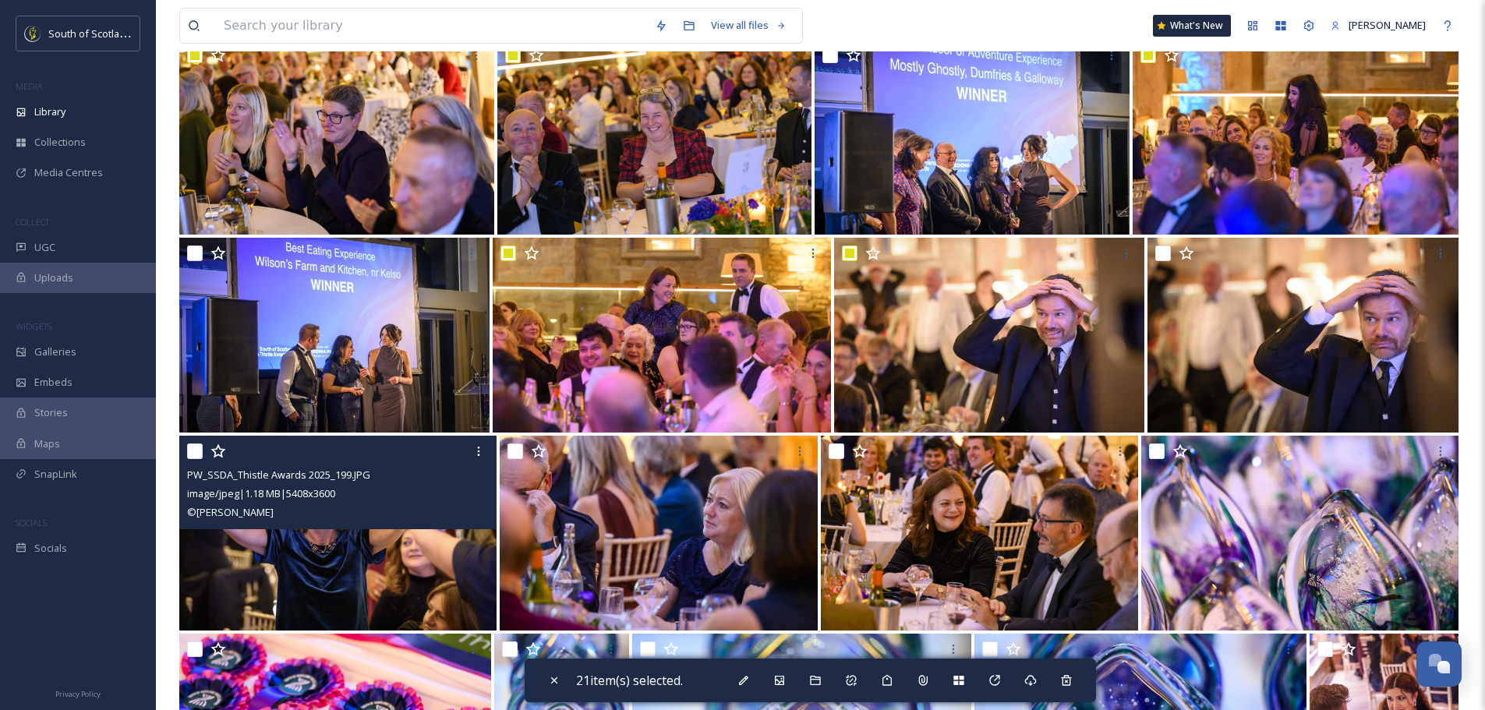
click at [194, 452] on input "checkbox" at bounding box center [195, 452] width 16 height 16
checkbox input "true"
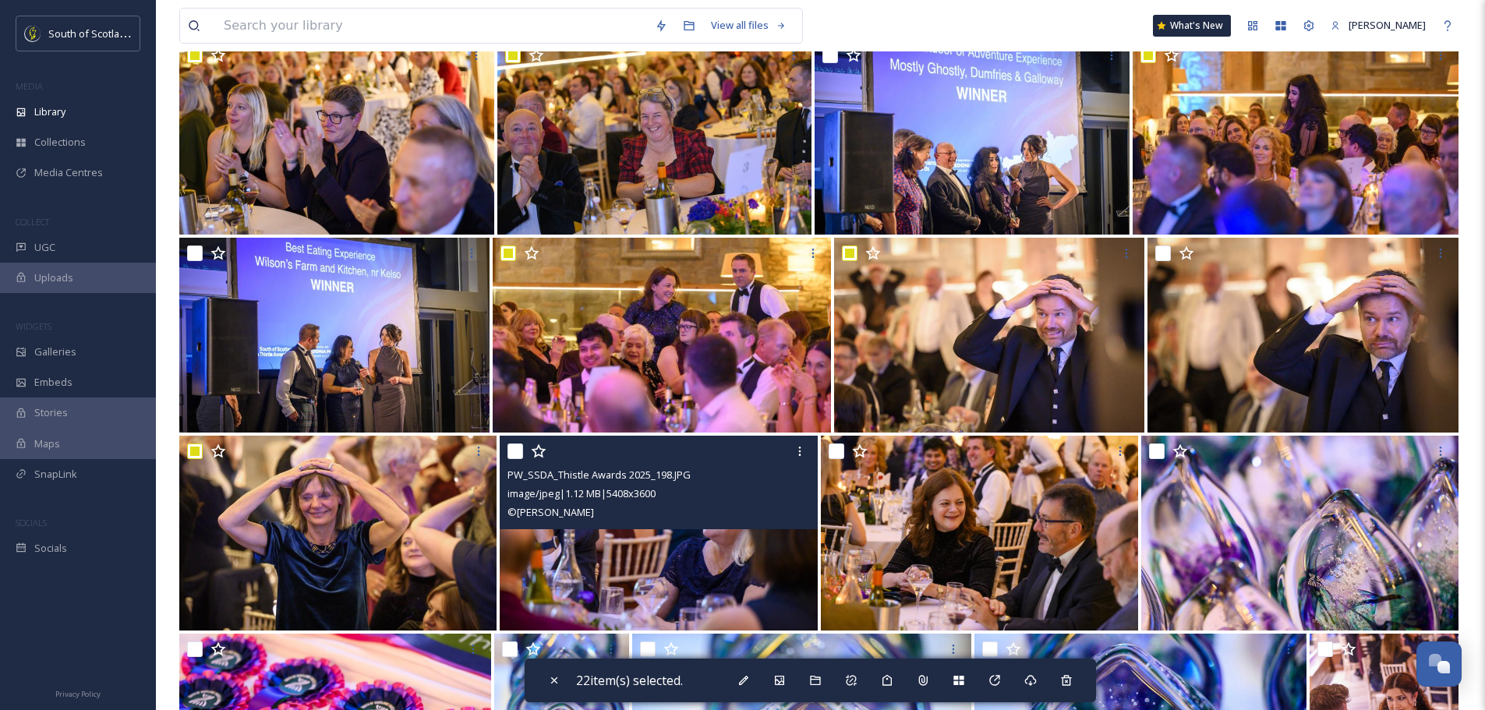
click at [517, 452] on input "checkbox" at bounding box center [516, 452] width 16 height 16
checkbox input "true"
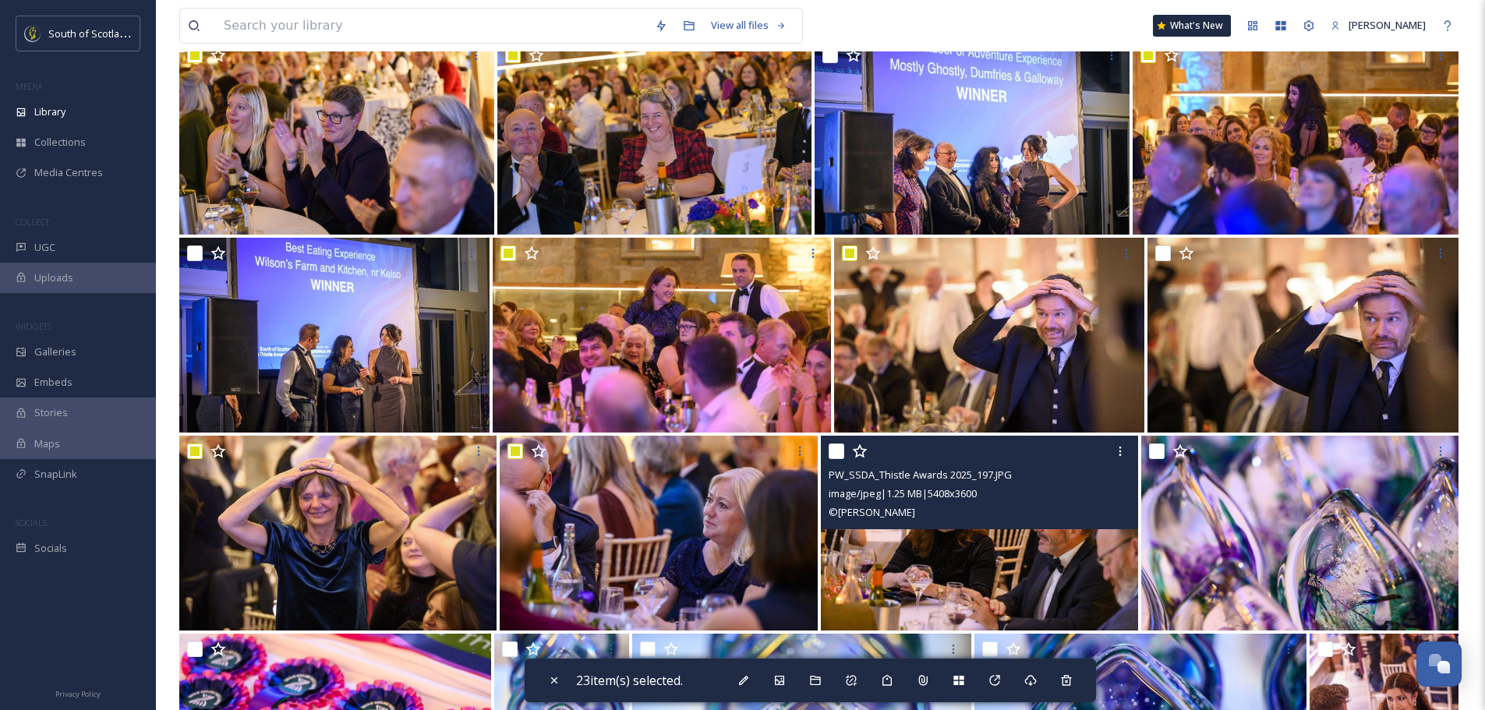
click at [840, 450] on input "checkbox" at bounding box center [837, 452] width 16 height 16
checkbox input "true"
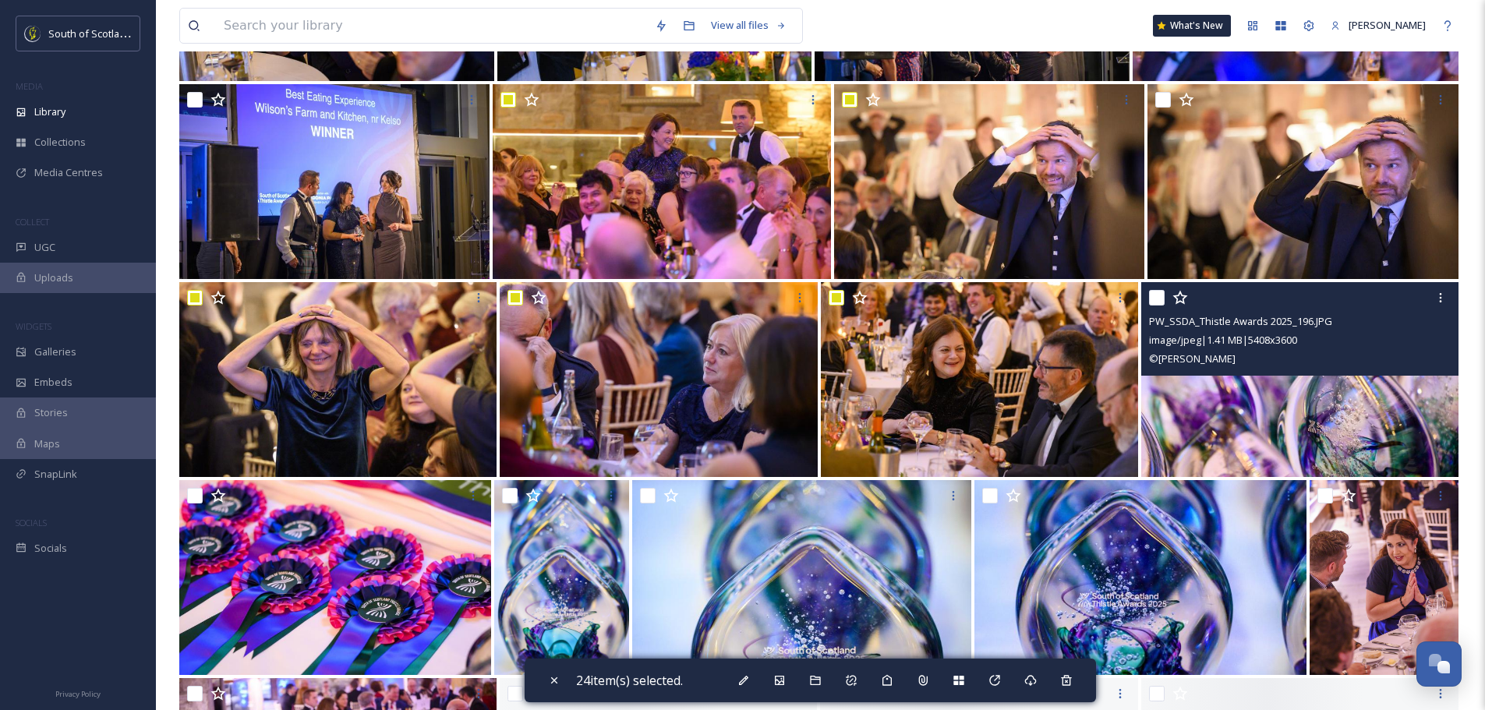
scroll to position [1793, 0]
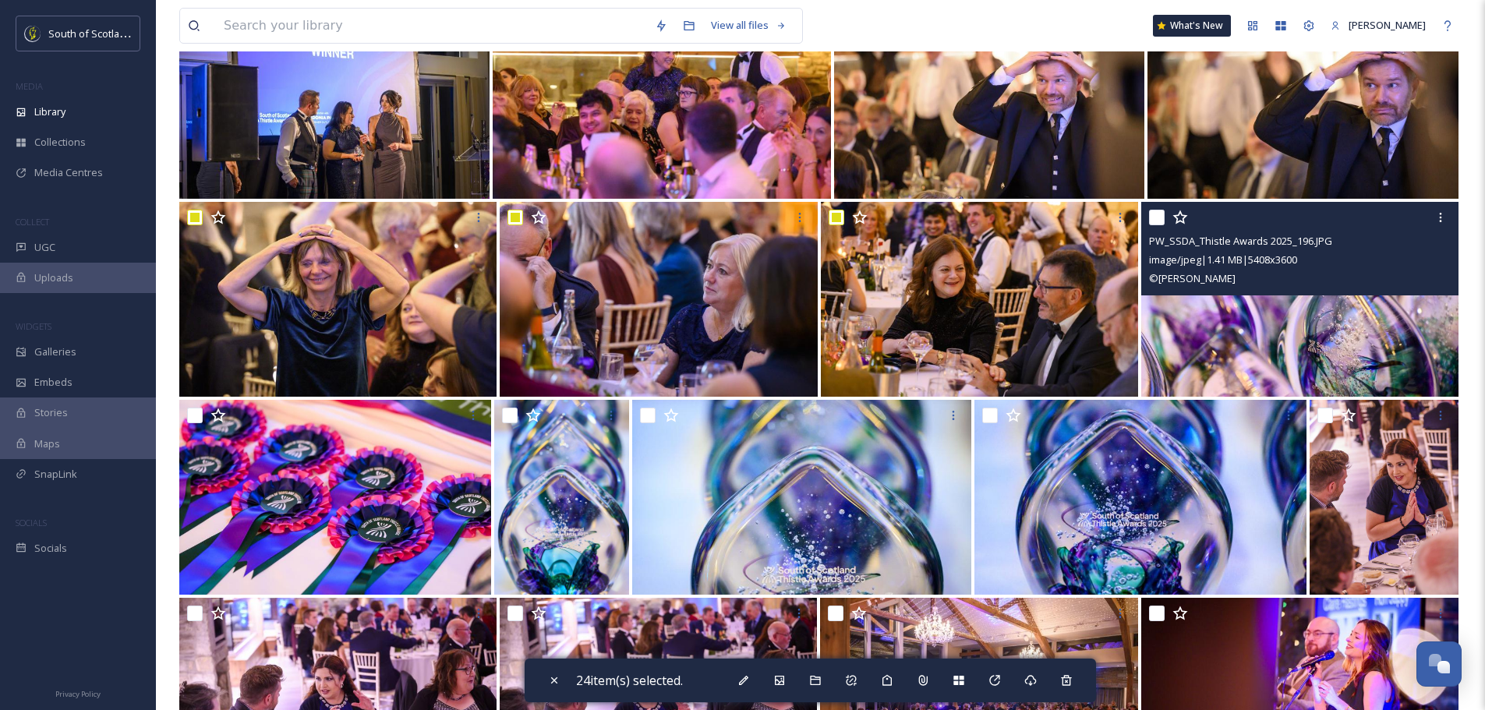
click at [1156, 216] on input "checkbox" at bounding box center [1157, 218] width 16 height 16
checkbox input "true"
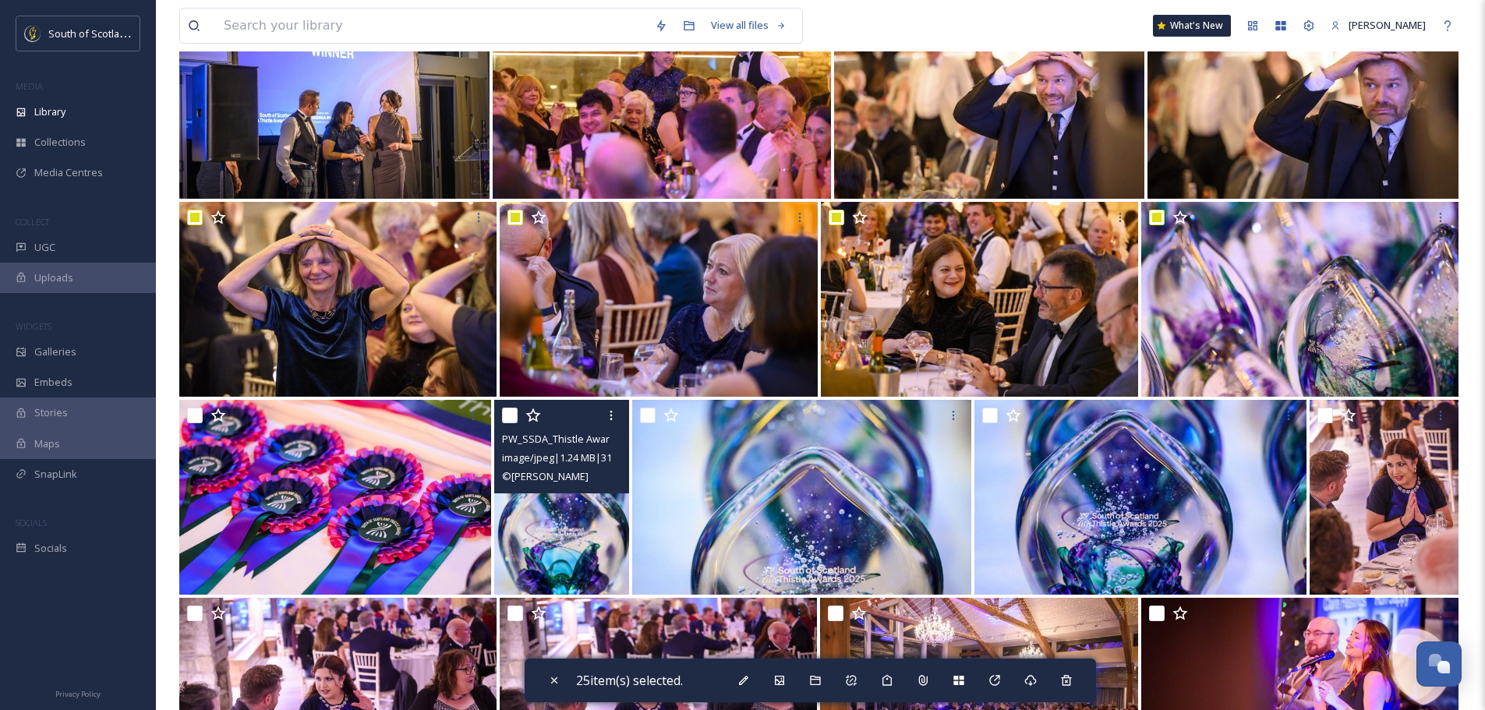
click at [505, 406] on div at bounding box center [563, 416] width 122 height 28
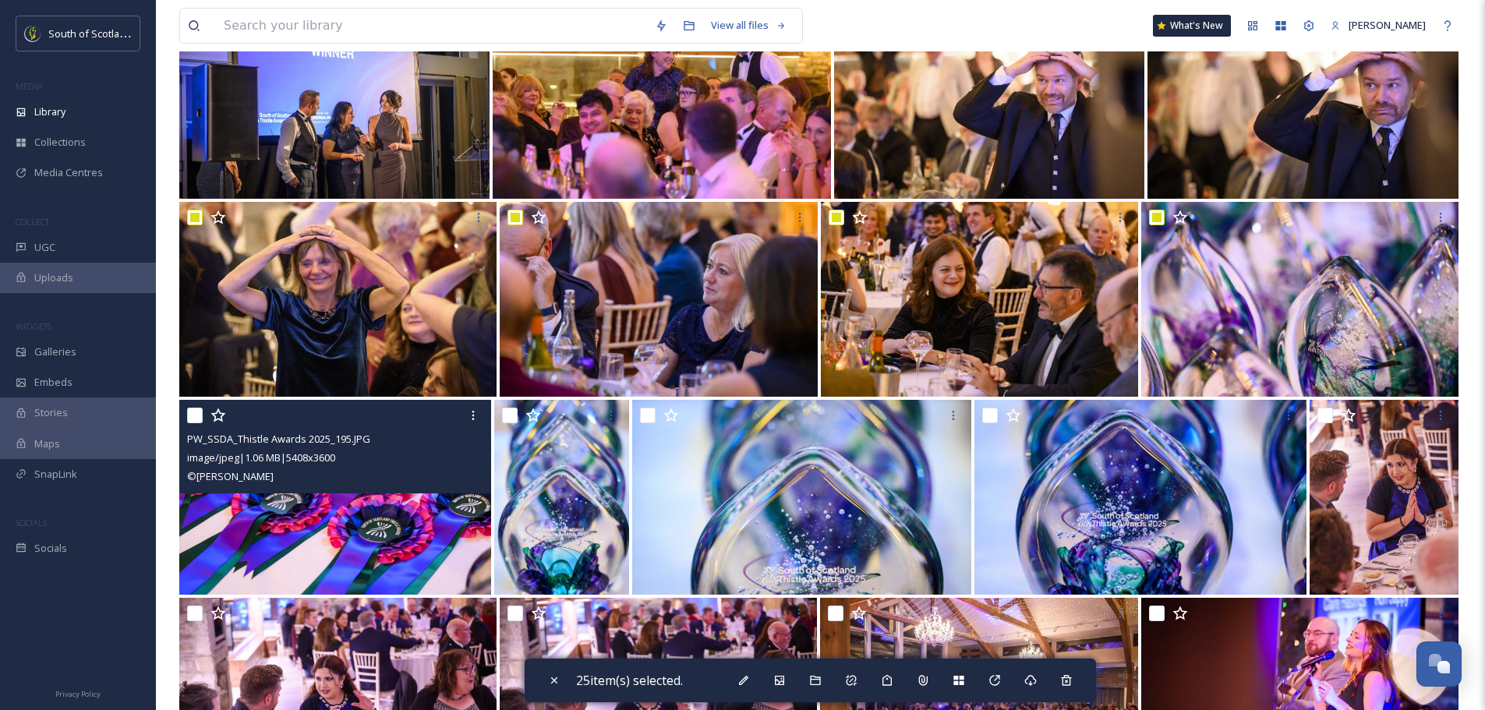
click at [194, 412] on input "checkbox" at bounding box center [195, 416] width 16 height 16
checkbox input "true"
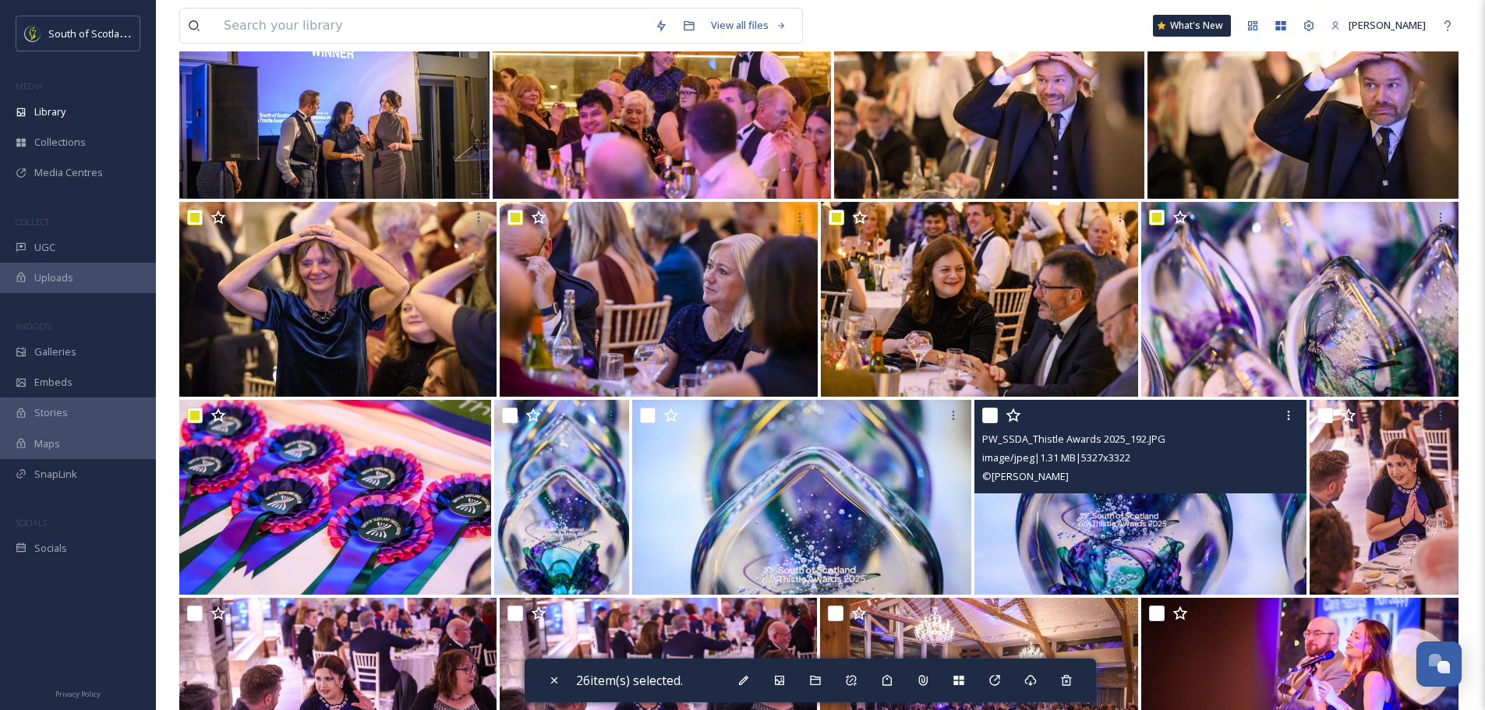
click at [987, 414] on input "checkbox" at bounding box center [990, 416] width 16 height 16
checkbox input "true"
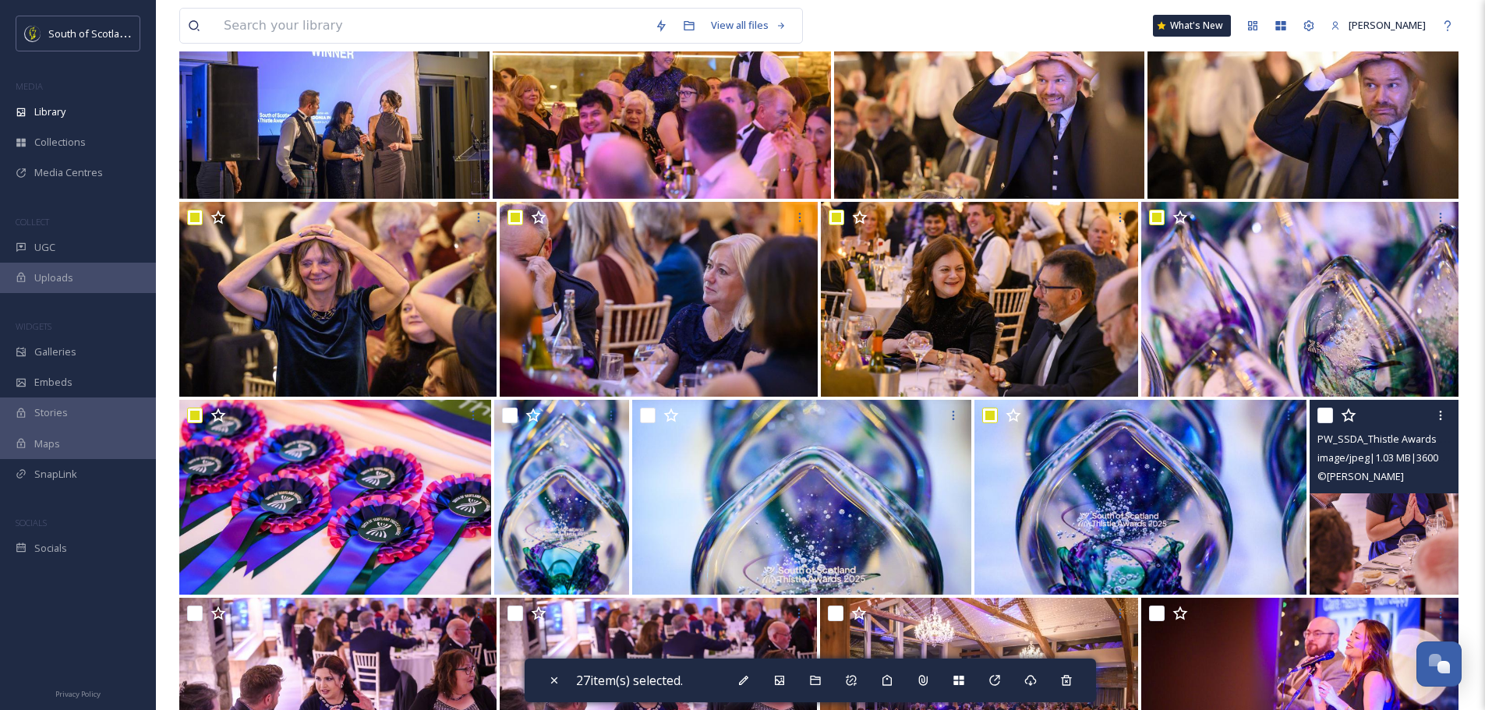
click at [1319, 422] on input "checkbox" at bounding box center [1326, 416] width 16 height 16
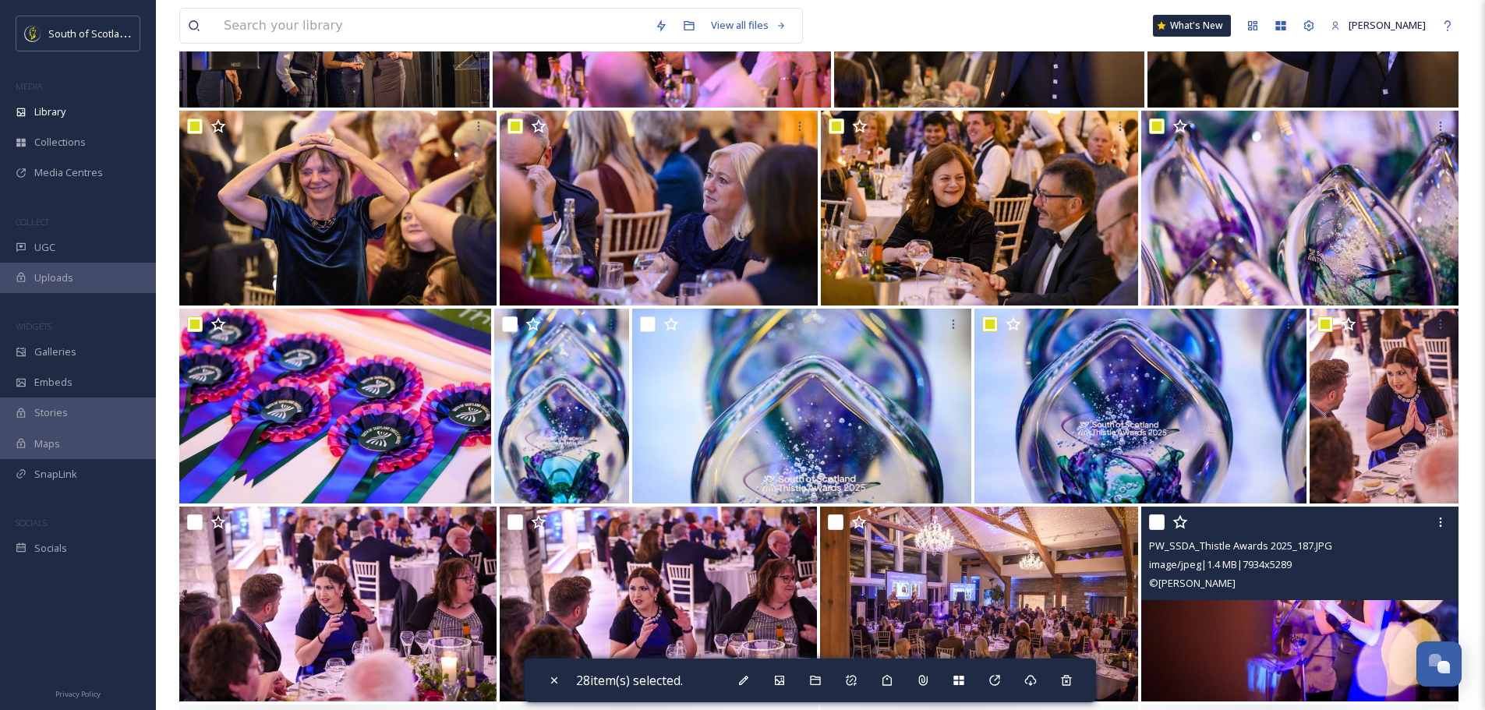
scroll to position [2027, 0]
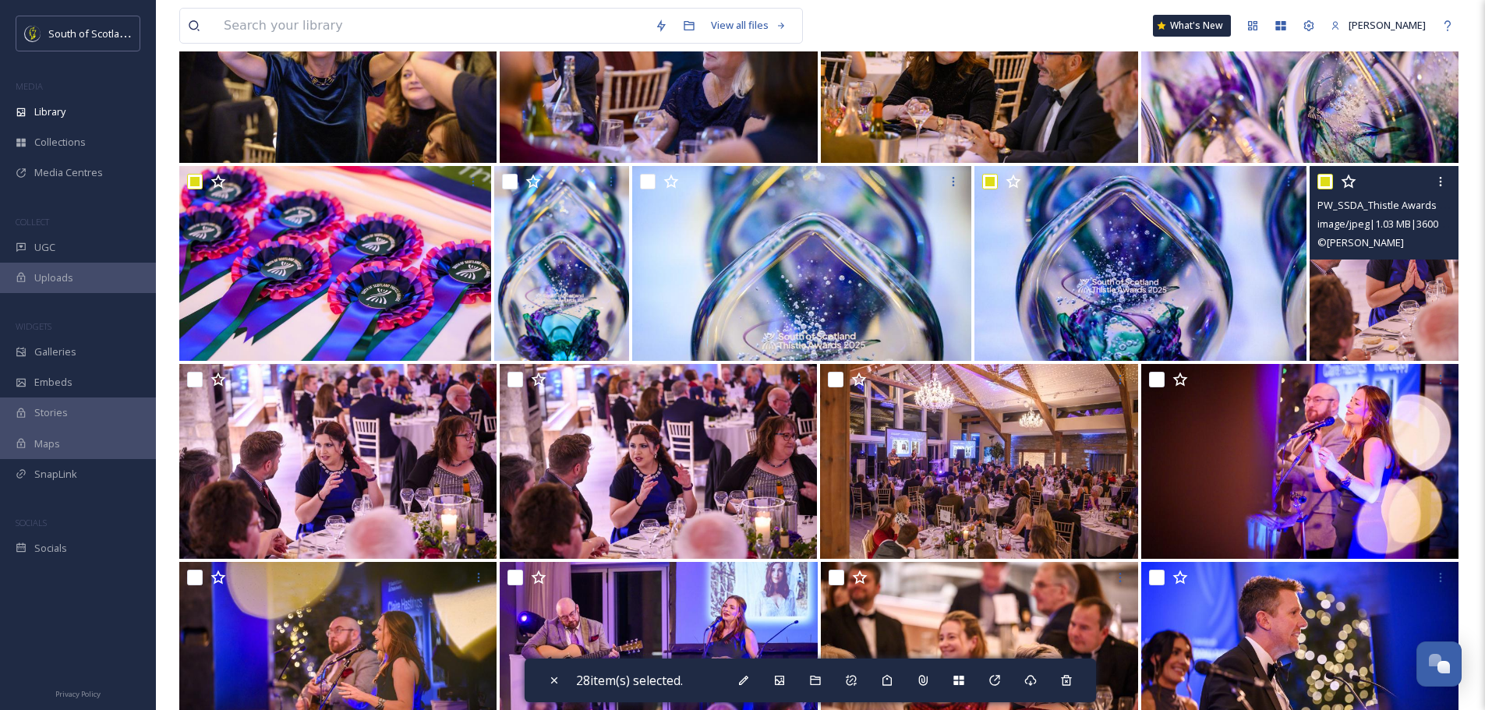
click at [1329, 182] on input "checkbox" at bounding box center [1326, 182] width 16 height 16
checkbox input "false"
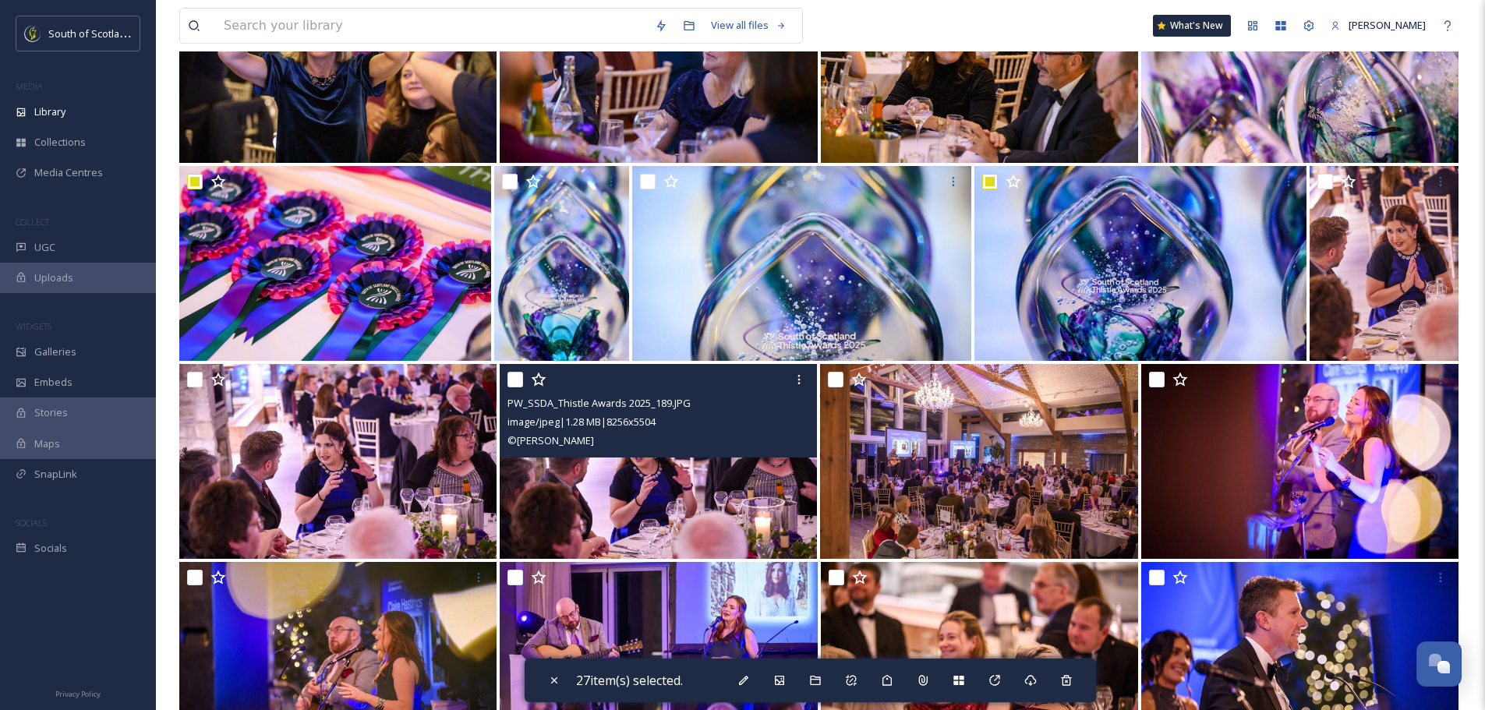
click at [515, 377] on input "checkbox" at bounding box center [516, 380] width 16 height 16
checkbox input "true"
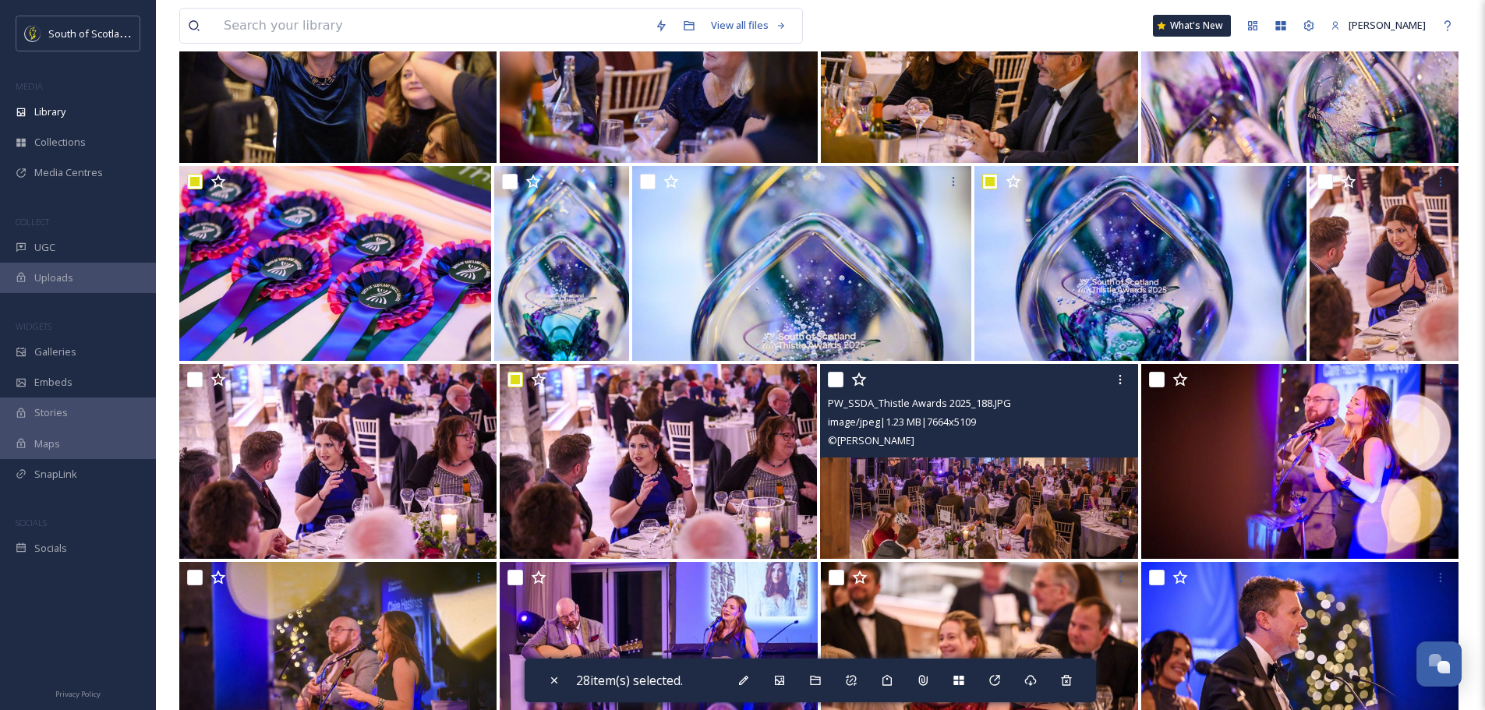
click at [839, 375] on input "checkbox" at bounding box center [836, 380] width 16 height 16
checkbox input "true"
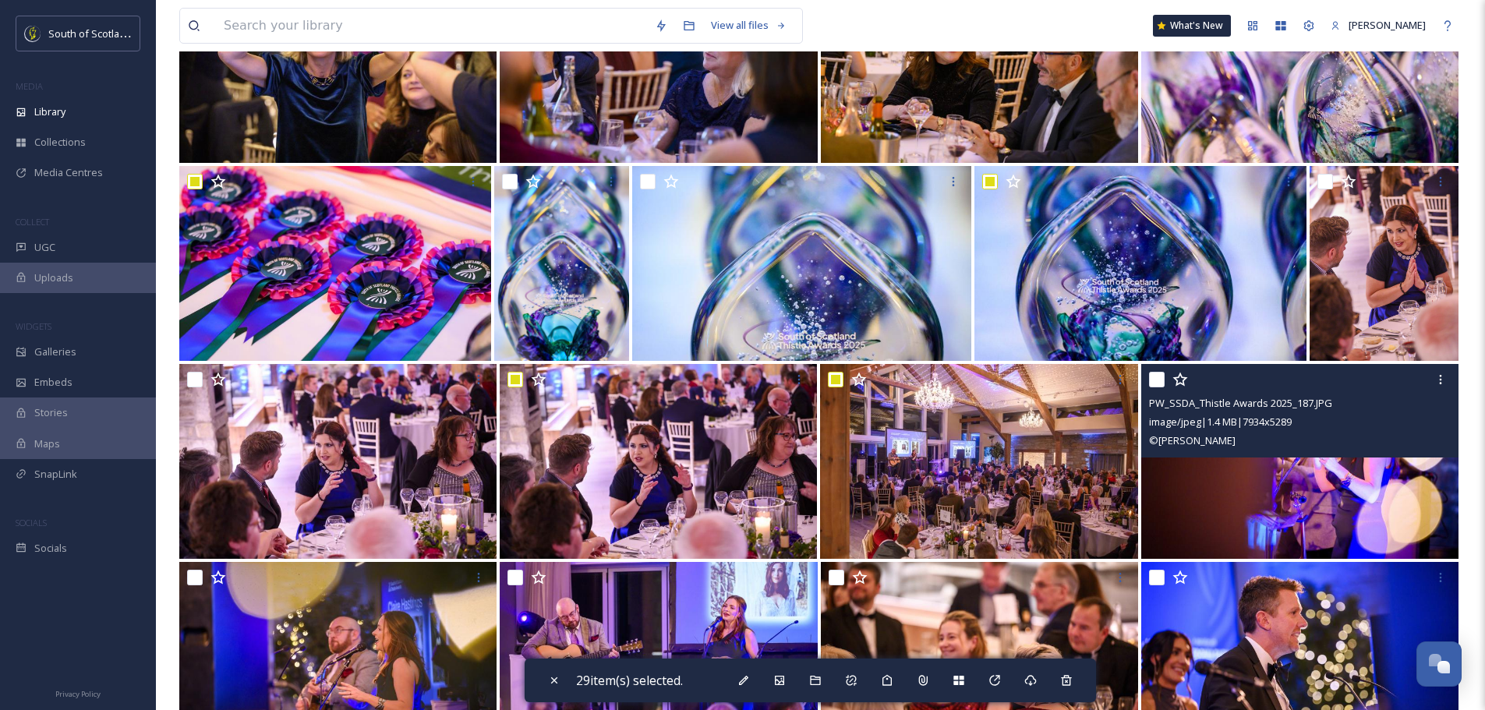
click at [1153, 383] on input "checkbox" at bounding box center [1157, 380] width 16 height 16
checkbox input "true"
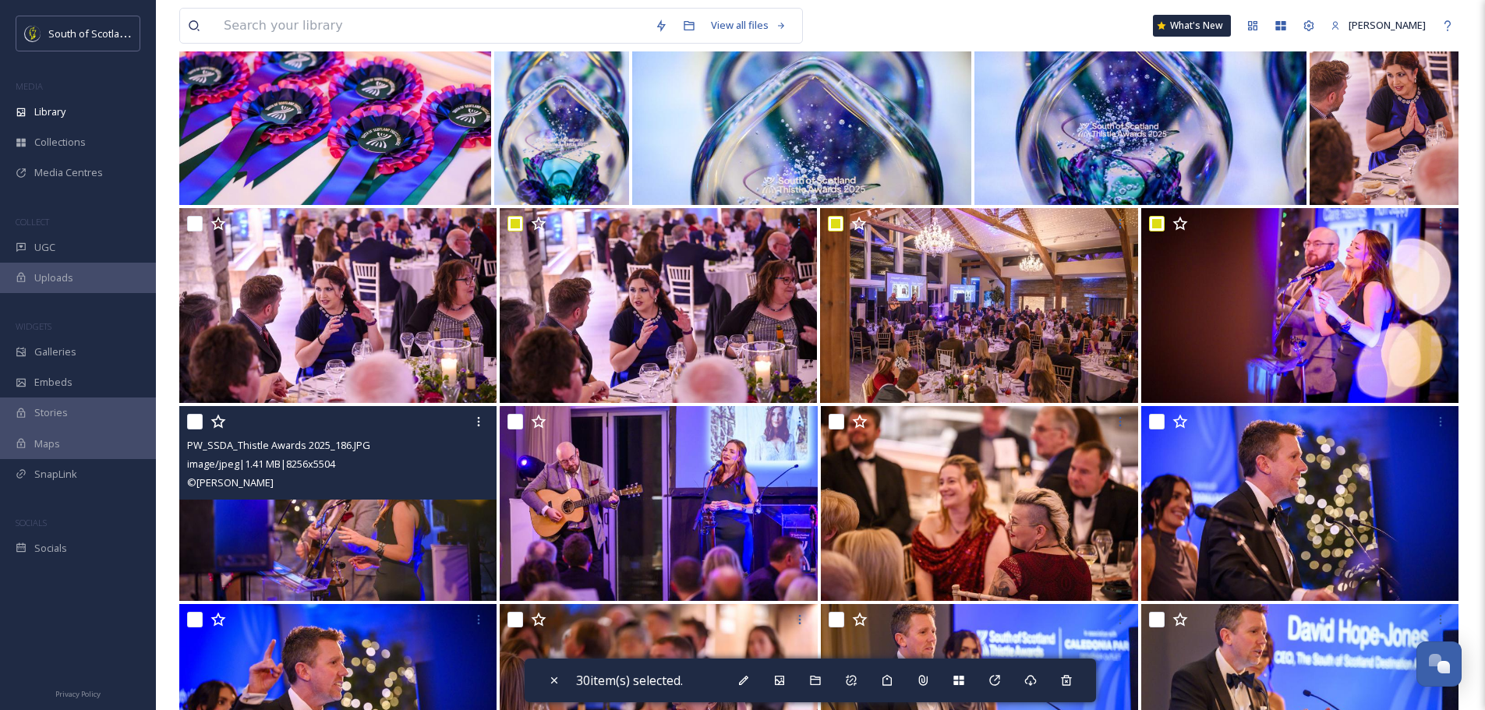
click at [200, 420] on input "checkbox" at bounding box center [195, 422] width 16 height 16
checkbox input "true"
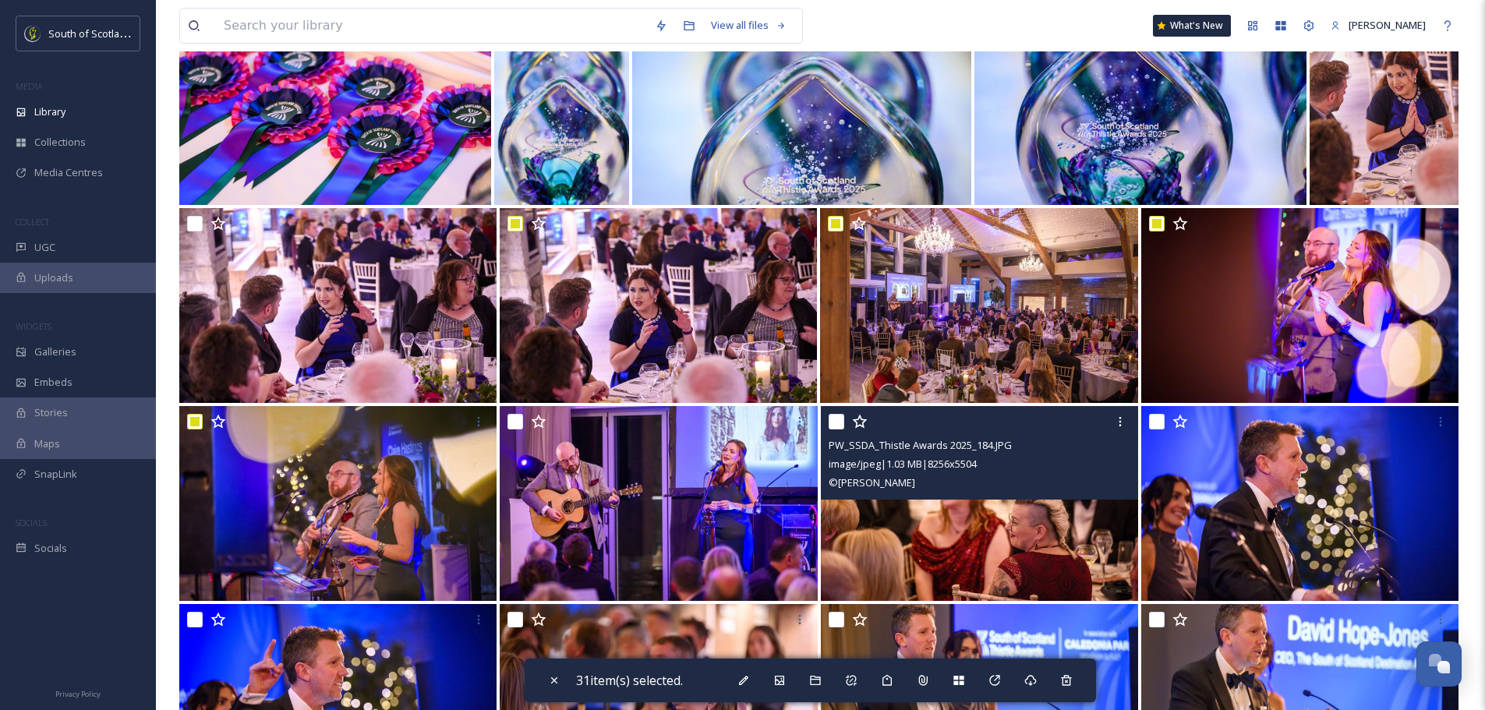
click at [831, 424] on input "checkbox" at bounding box center [837, 422] width 16 height 16
checkbox input "true"
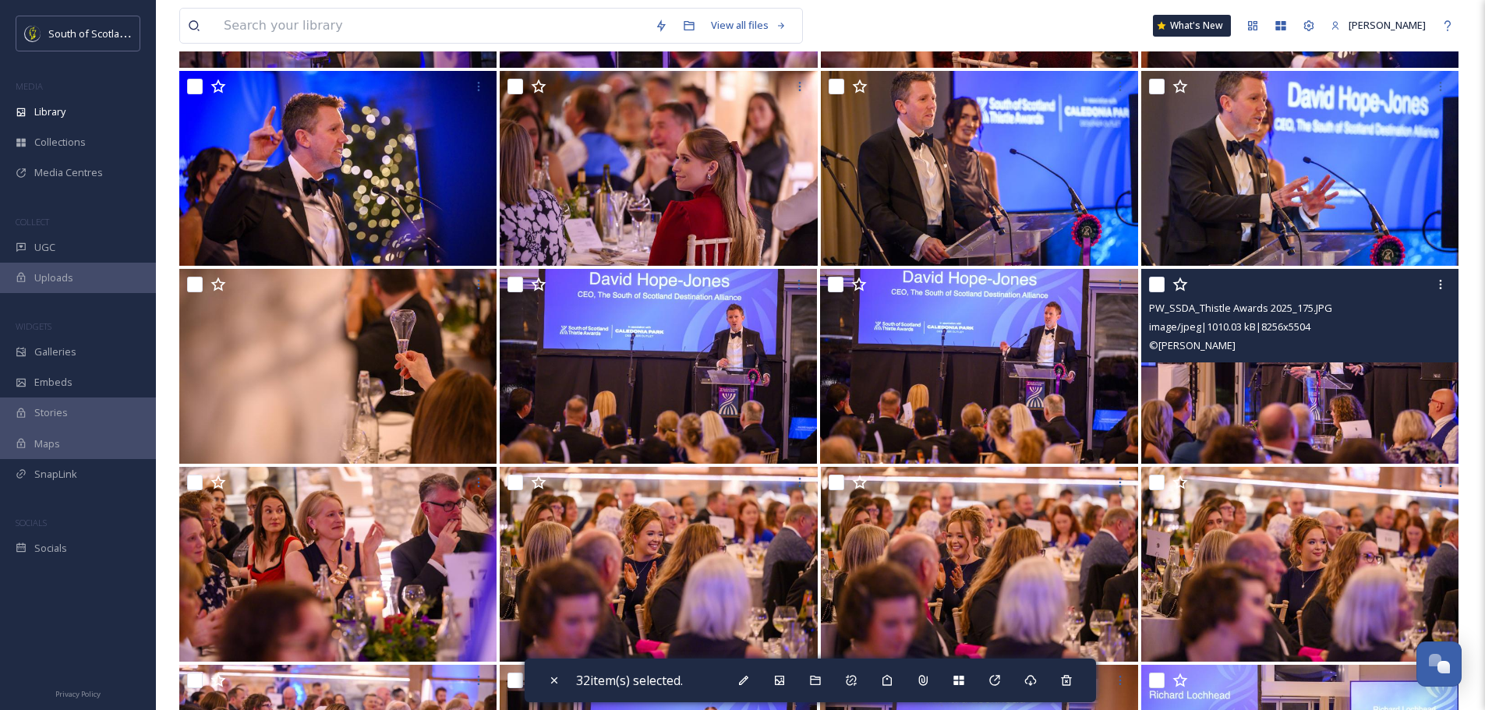
scroll to position [2807, 0]
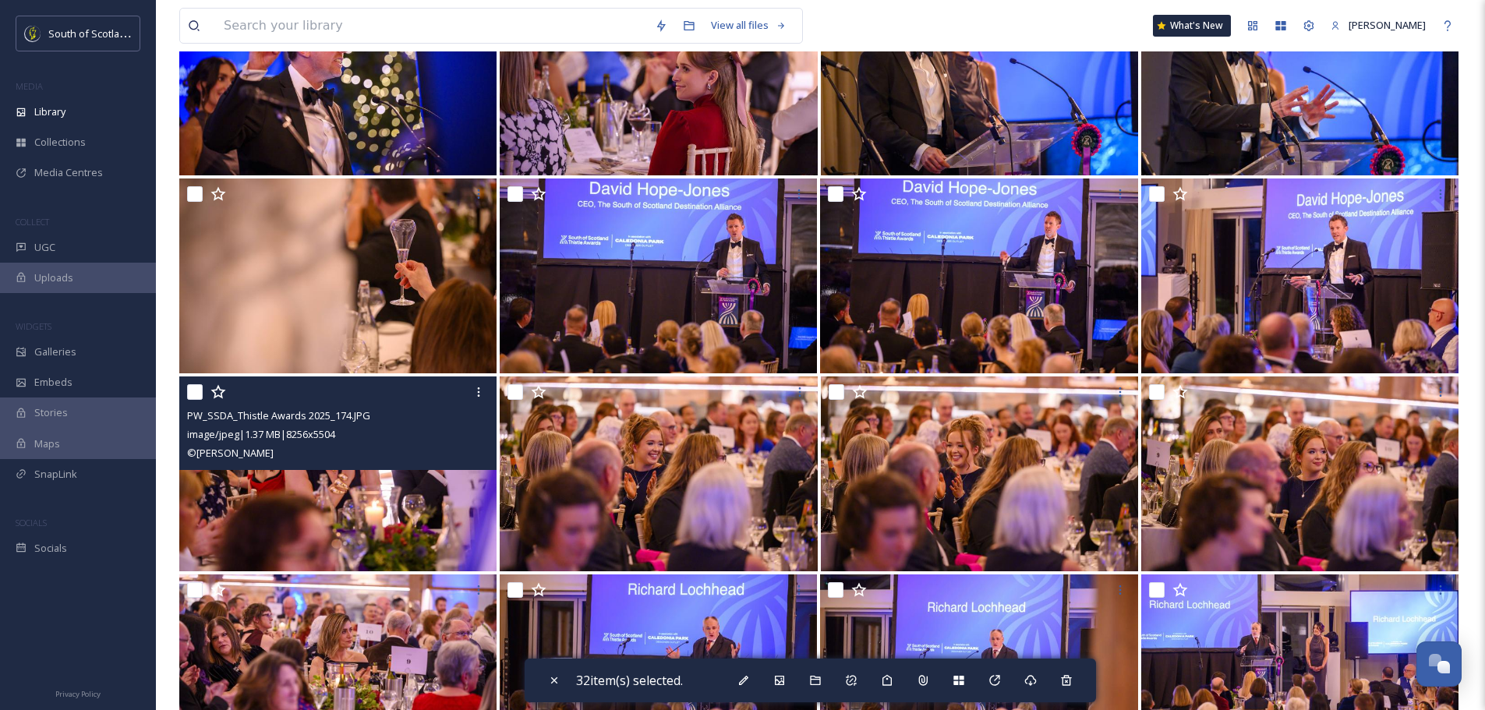
click at [199, 386] on input "checkbox" at bounding box center [195, 392] width 16 height 16
checkbox input "true"
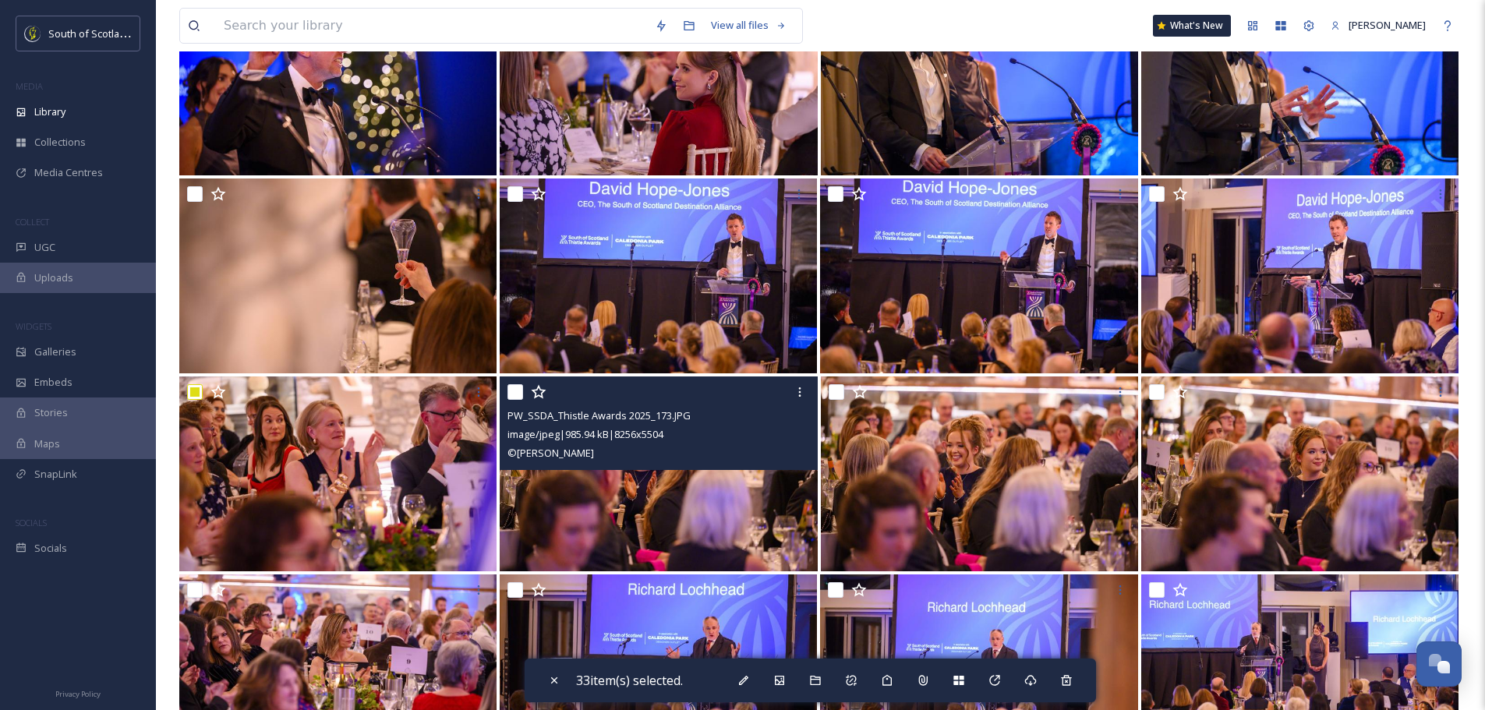
click at [518, 392] on input "checkbox" at bounding box center [516, 392] width 16 height 16
checkbox input "true"
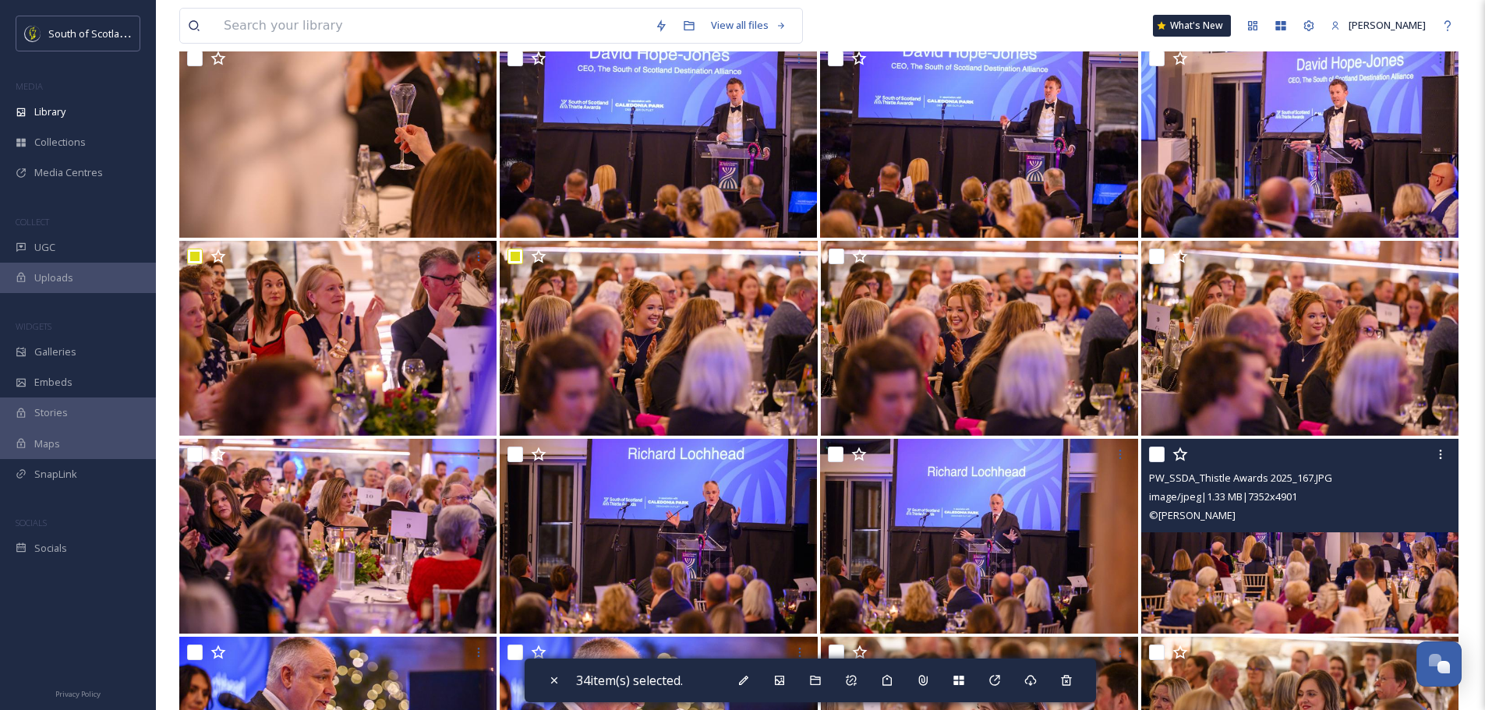
scroll to position [3041, 0]
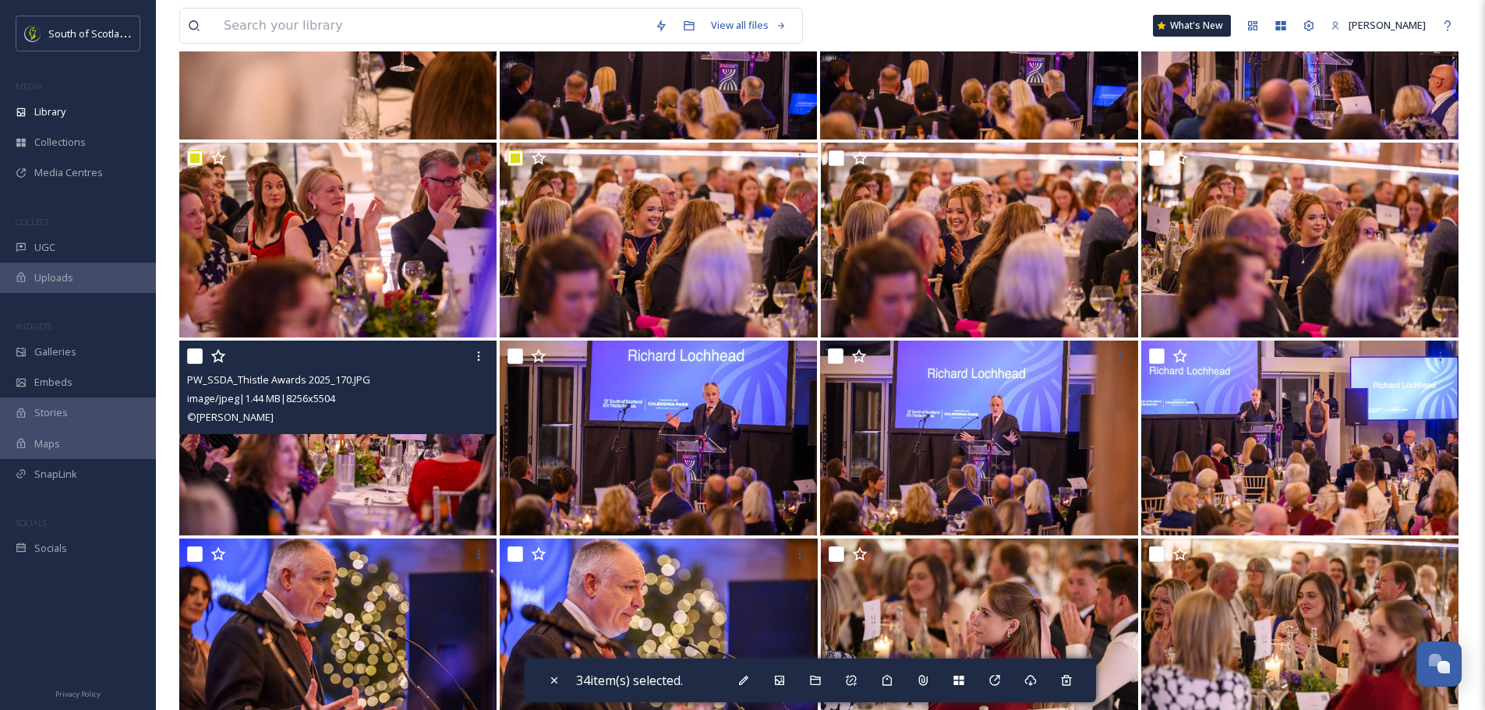
click at [199, 354] on input "checkbox" at bounding box center [195, 356] width 16 height 16
checkbox input "true"
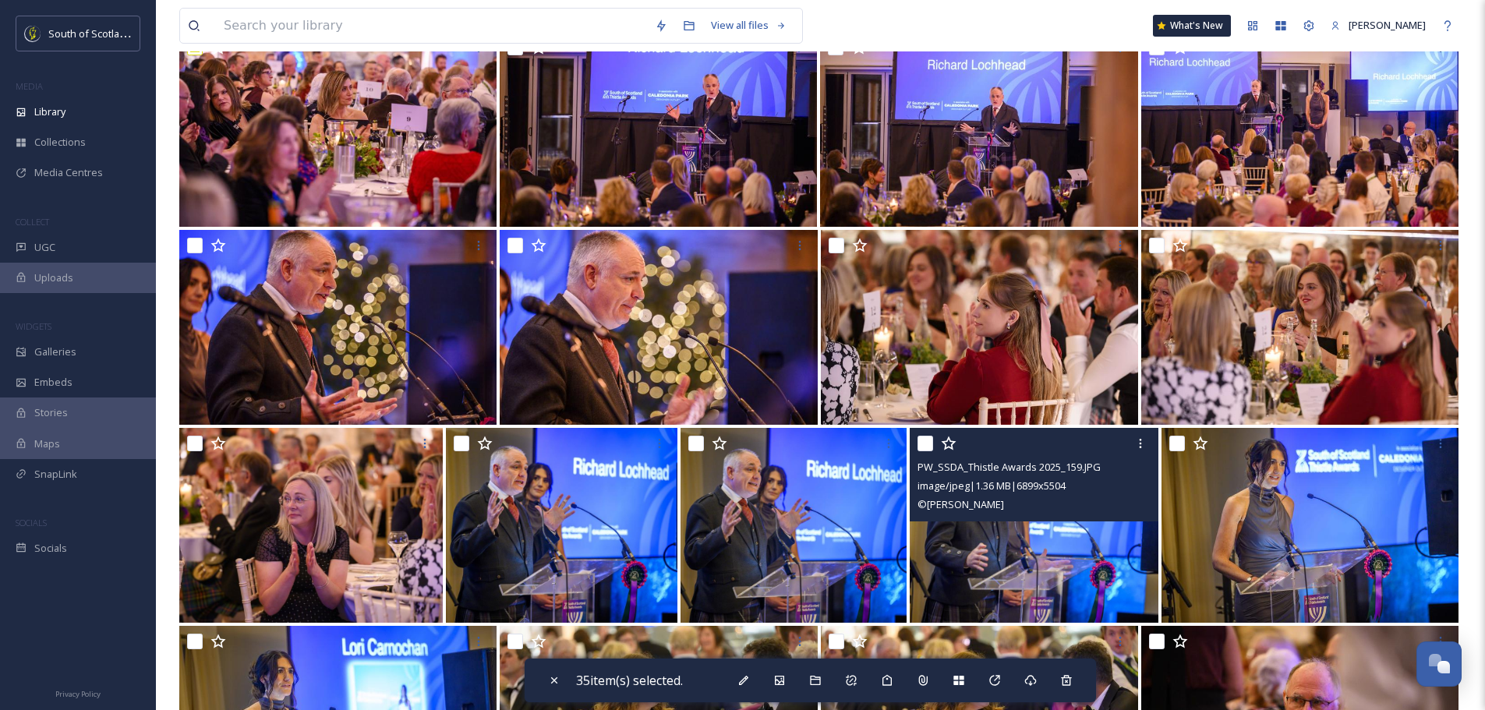
scroll to position [3430, 0]
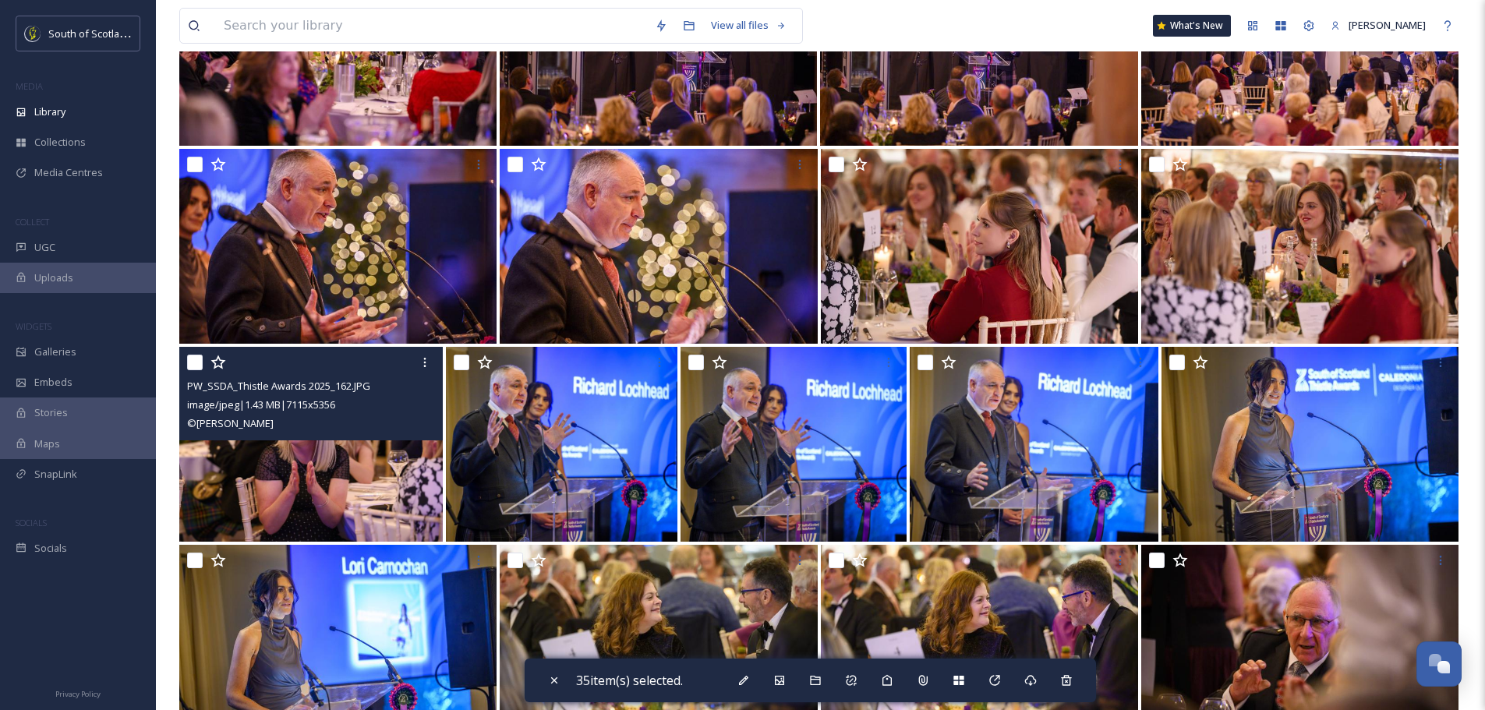
click at [196, 363] on input "checkbox" at bounding box center [195, 363] width 16 height 16
checkbox input "true"
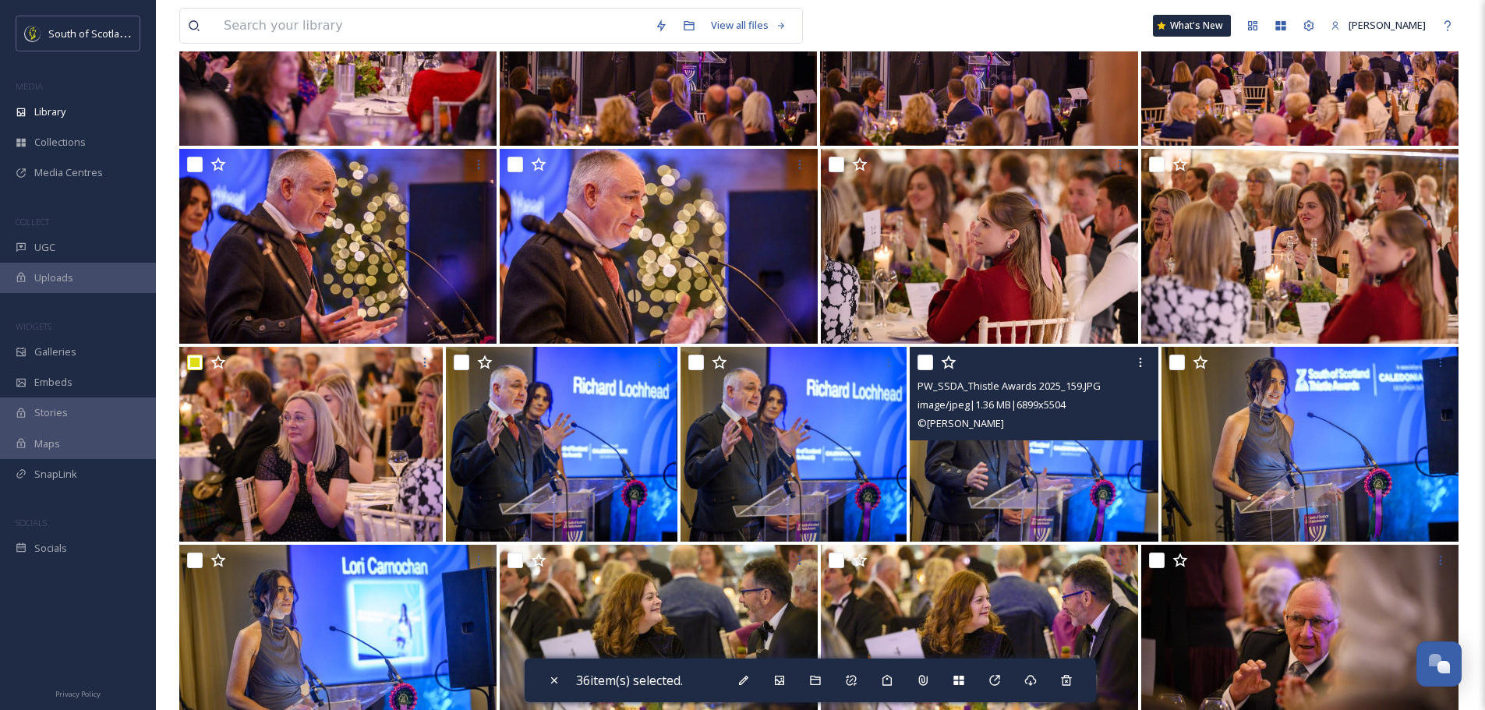
scroll to position [3586, 0]
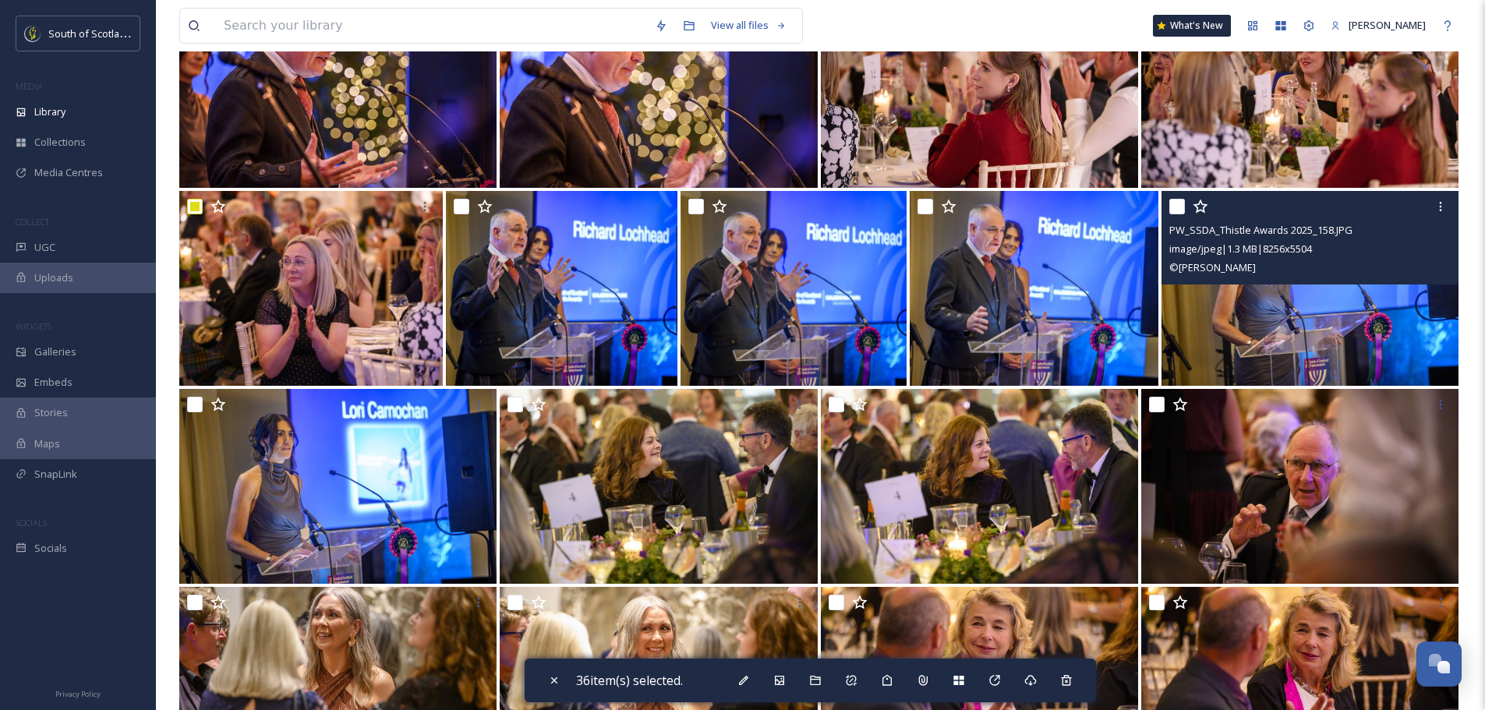
click at [1179, 207] on input "checkbox" at bounding box center [1177, 207] width 16 height 16
checkbox input "true"
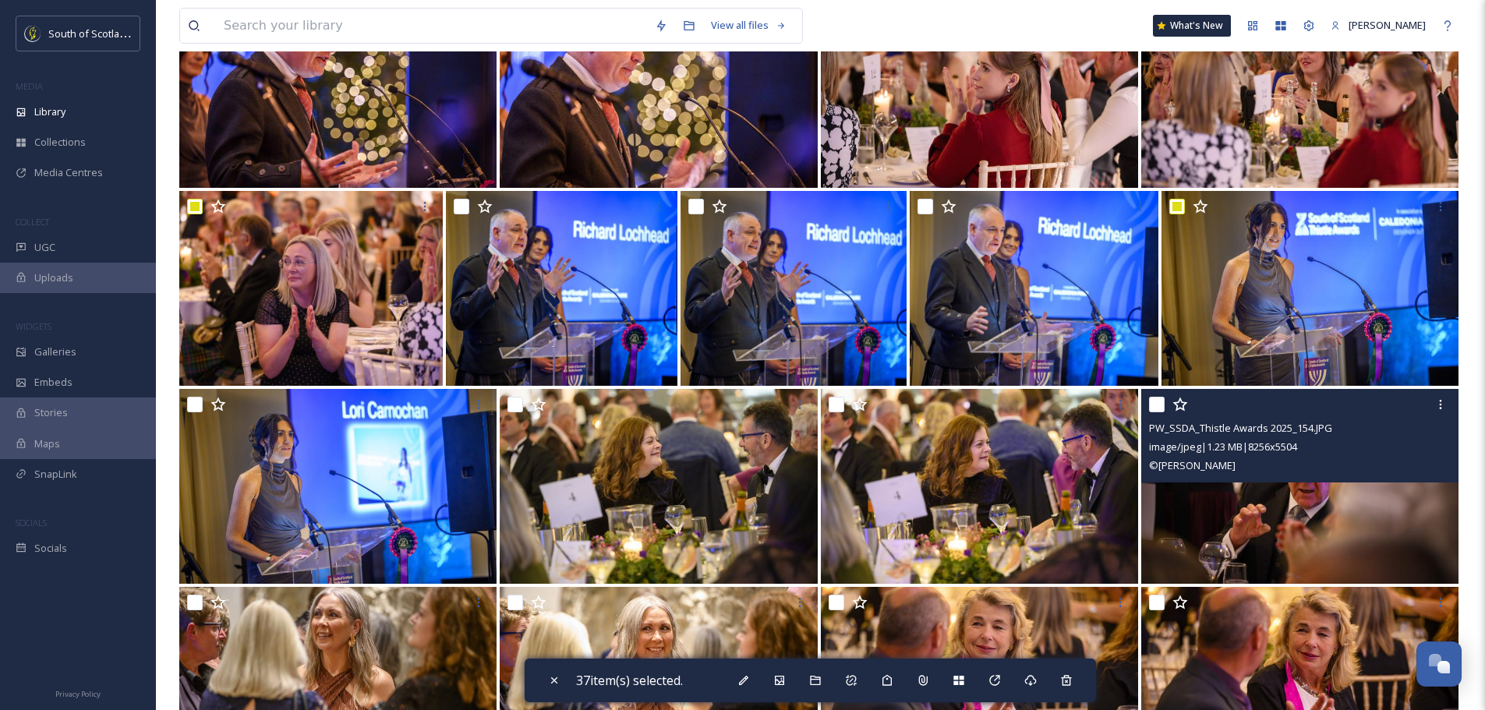
click at [1160, 405] on input "checkbox" at bounding box center [1157, 405] width 16 height 16
checkbox input "true"
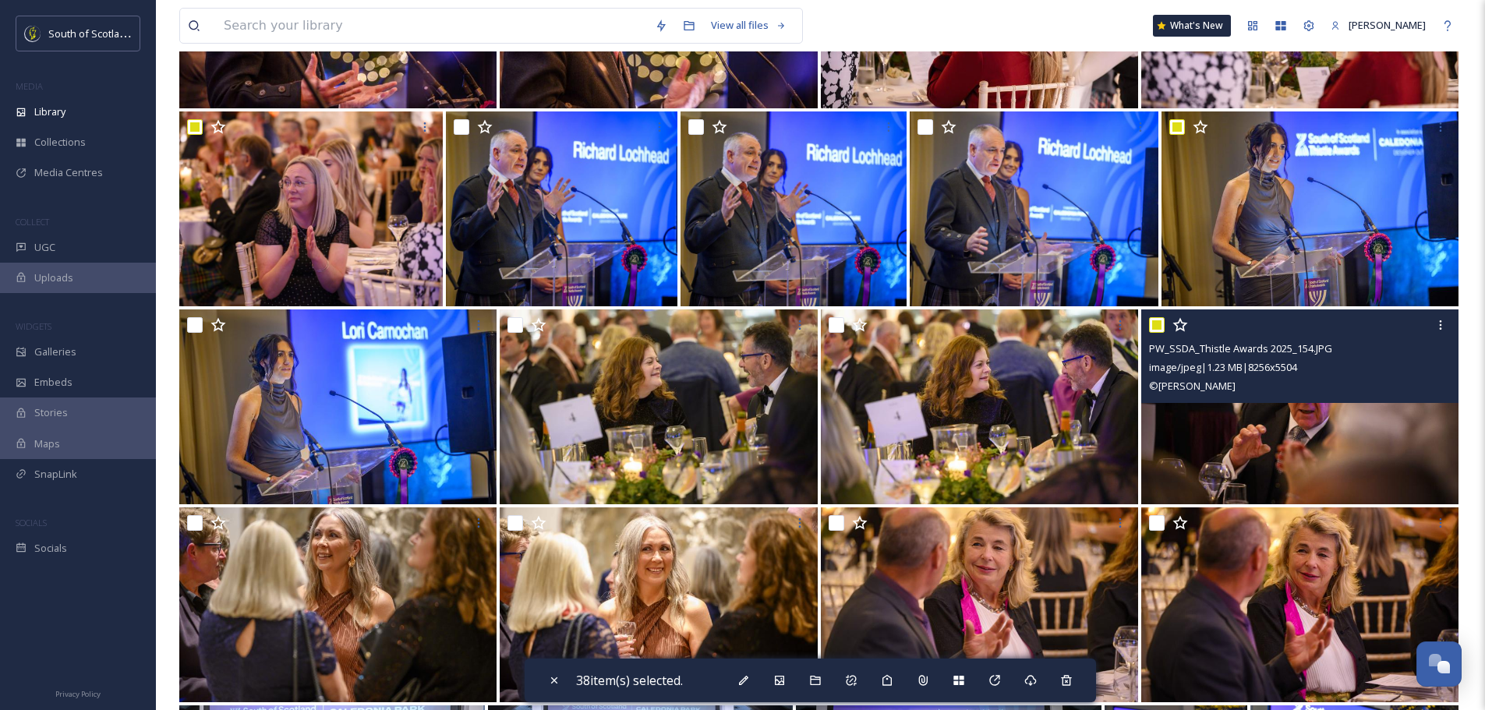
scroll to position [3742, 0]
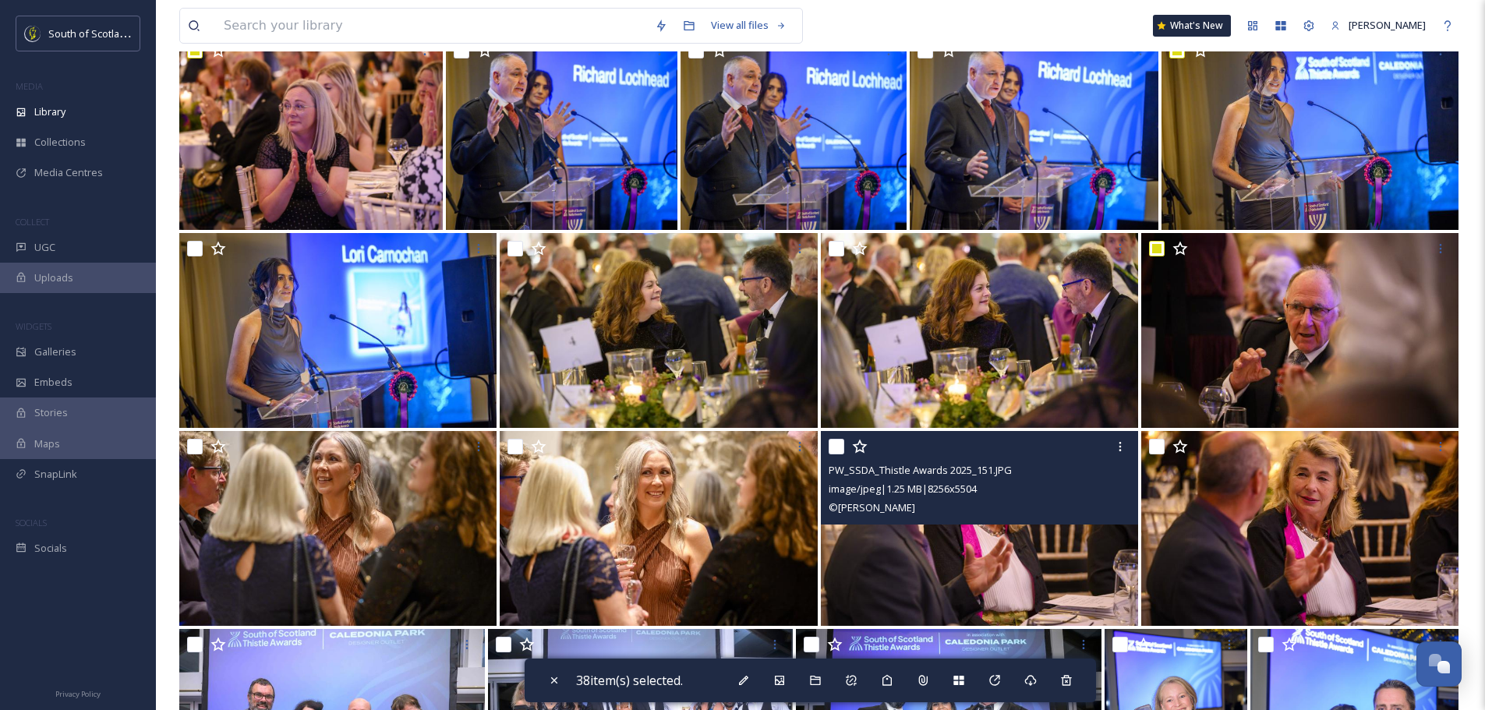
click at [840, 444] on input "checkbox" at bounding box center [837, 447] width 16 height 16
checkbox input "true"
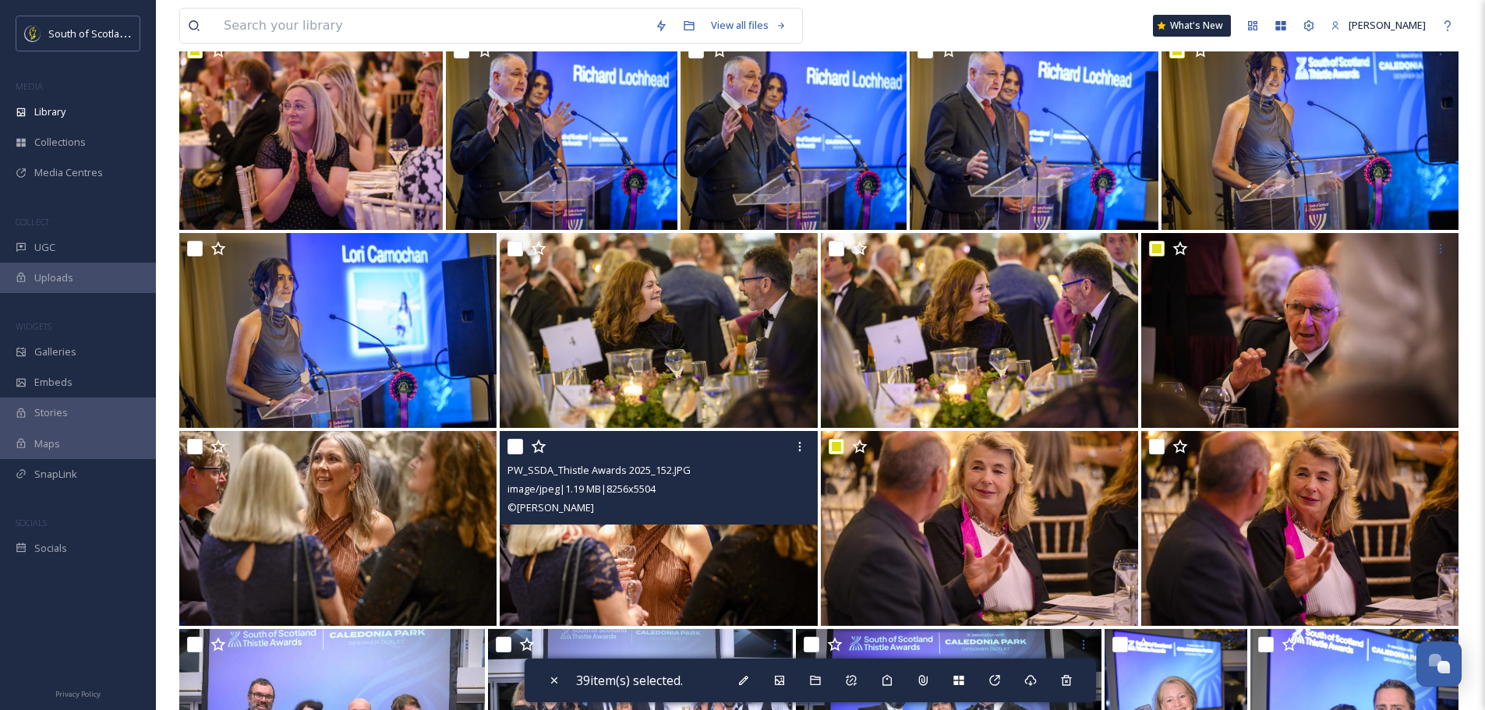
click at [511, 448] on input "checkbox" at bounding box center [516, 447] width 16 height 16
checkbox input "true"
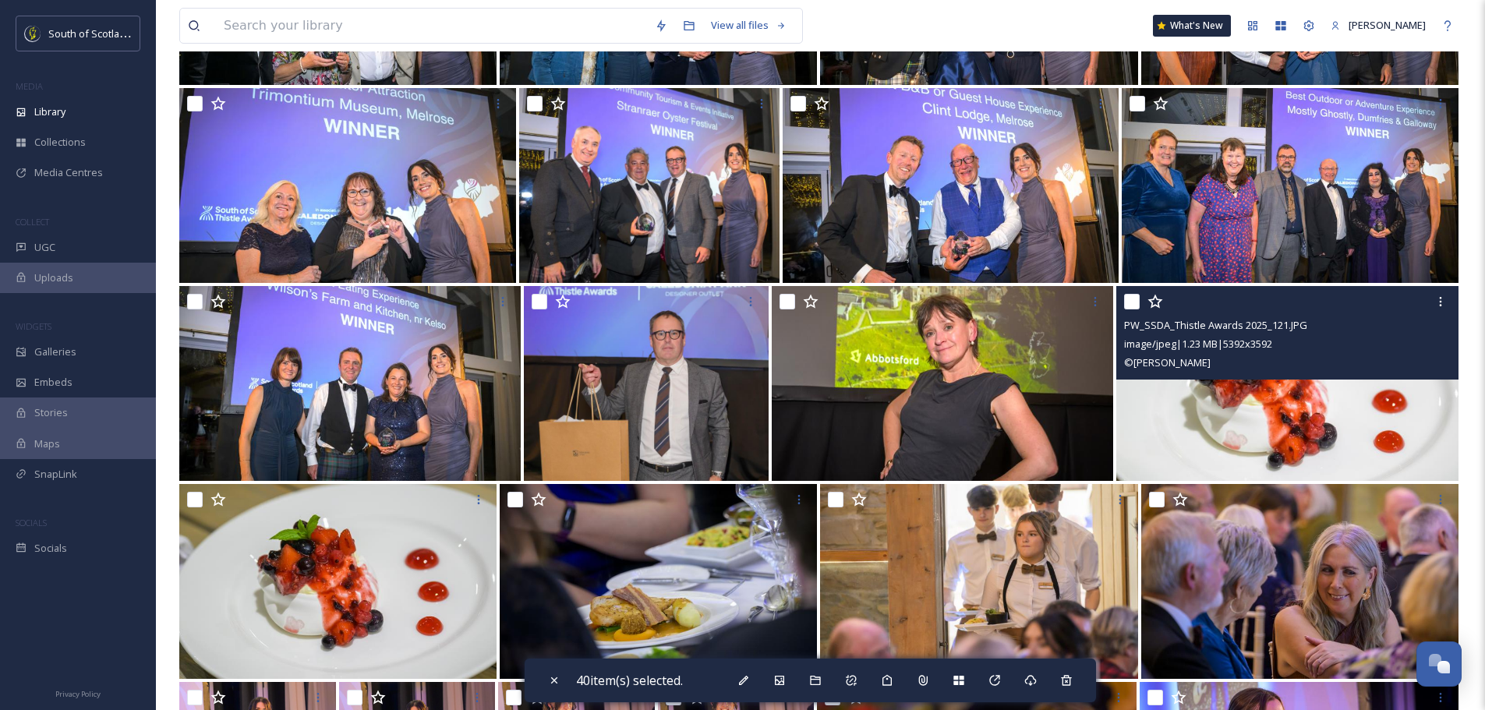
scroll to position [5301, 0]
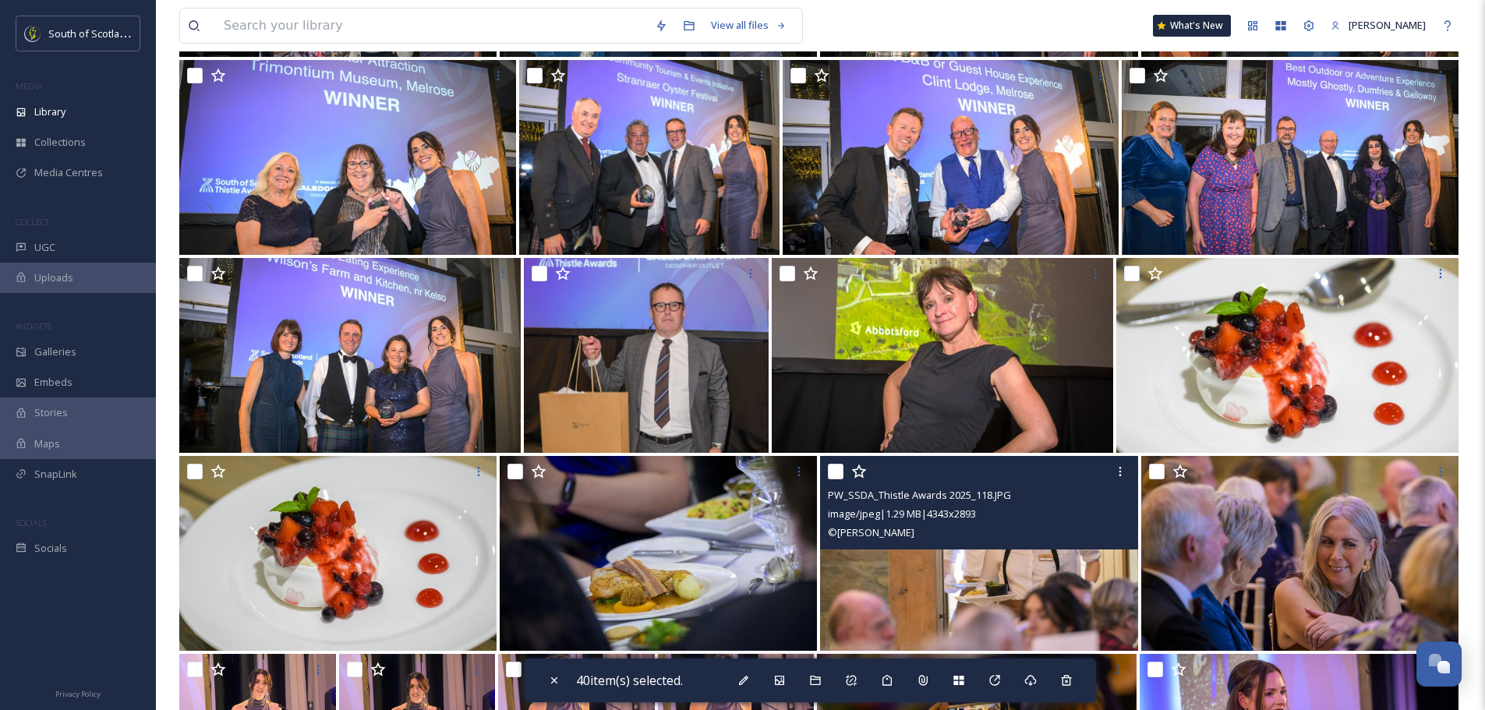
click at [837, 472] on input "checkbox" at bounding box center [836, 472] width 16 height 16
checkbox input "true"
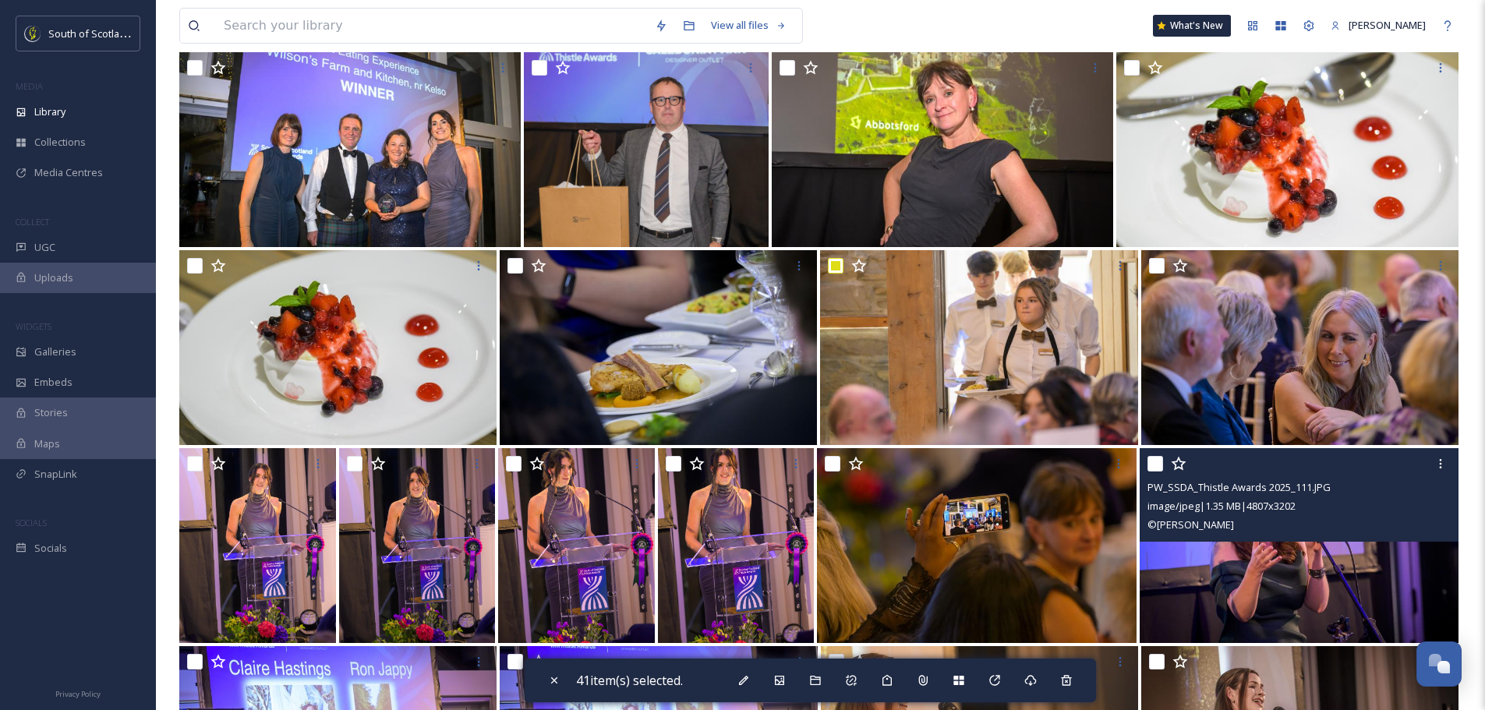
scroll to position [5535, 0]
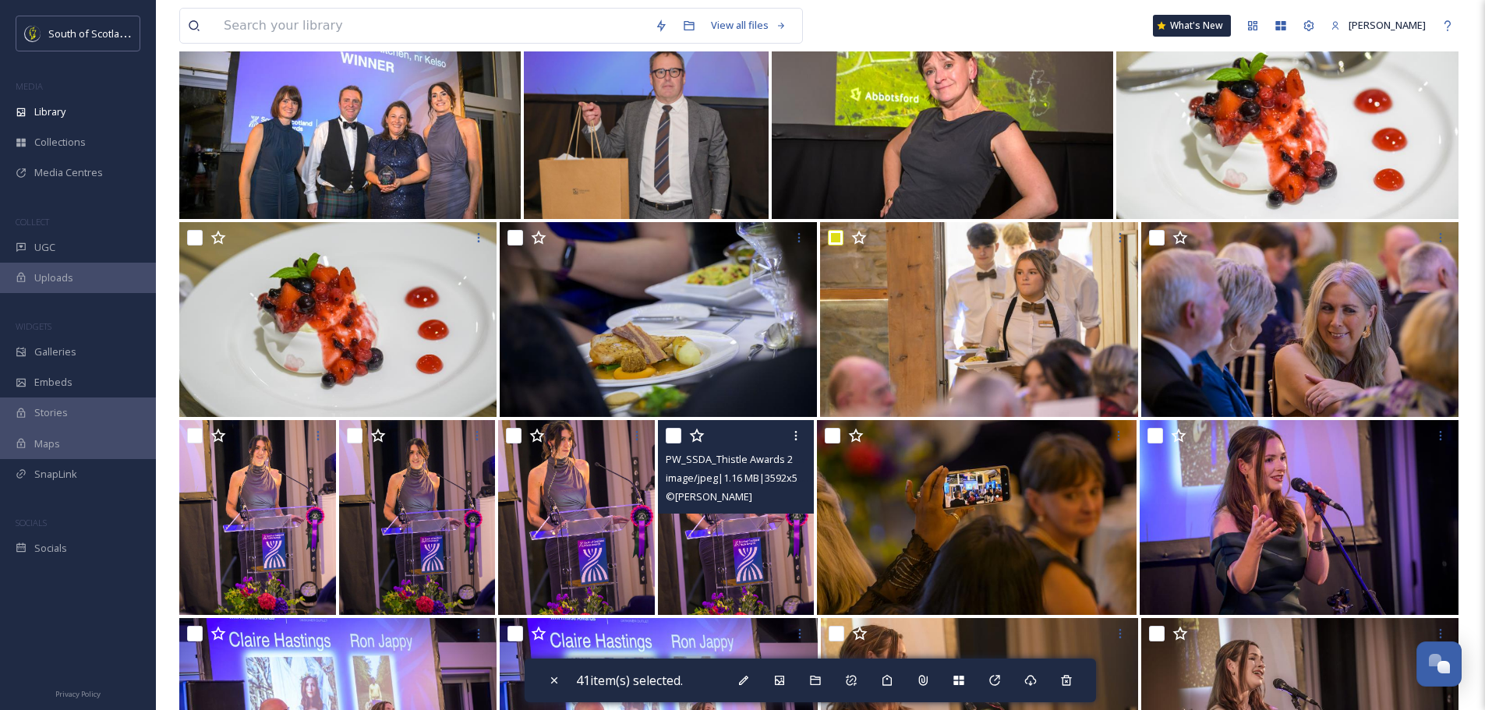
click at [677, 433] on input "checkbox" at bounding box center [674, 436] width 16 height 16
checkbox input "true"
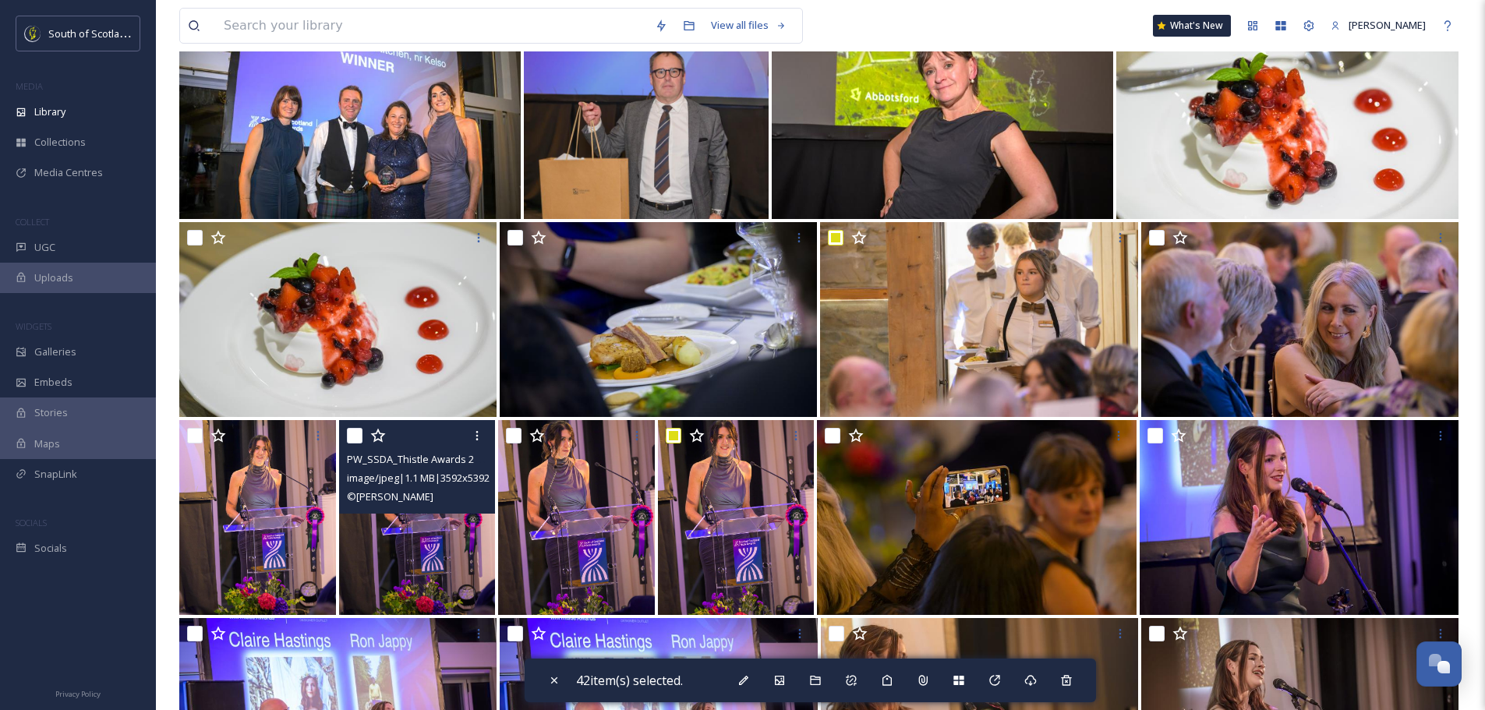
click at [352, 436] on input "checkbox" at bounding box center [355, 436] width 16 height 16
checkbox input "true"
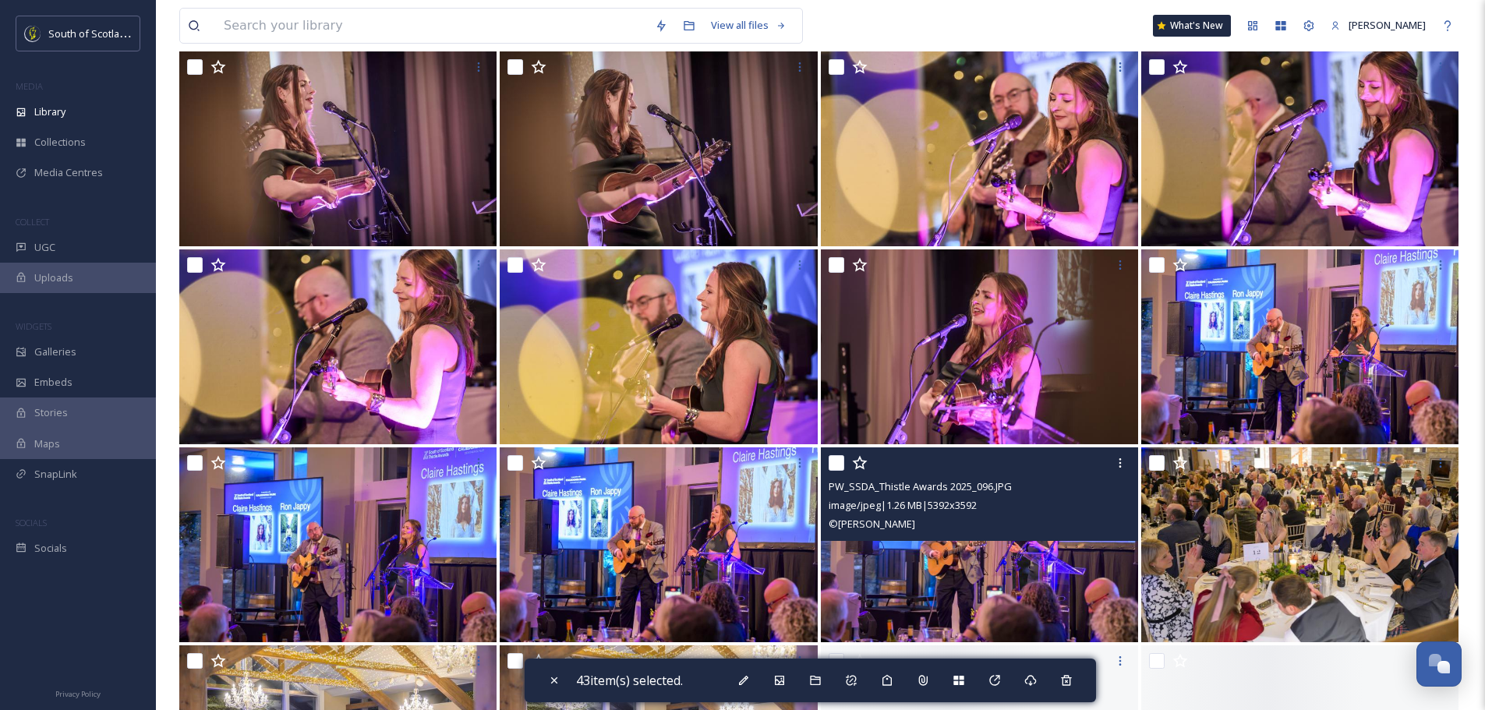
scroll to position [6315, 0]
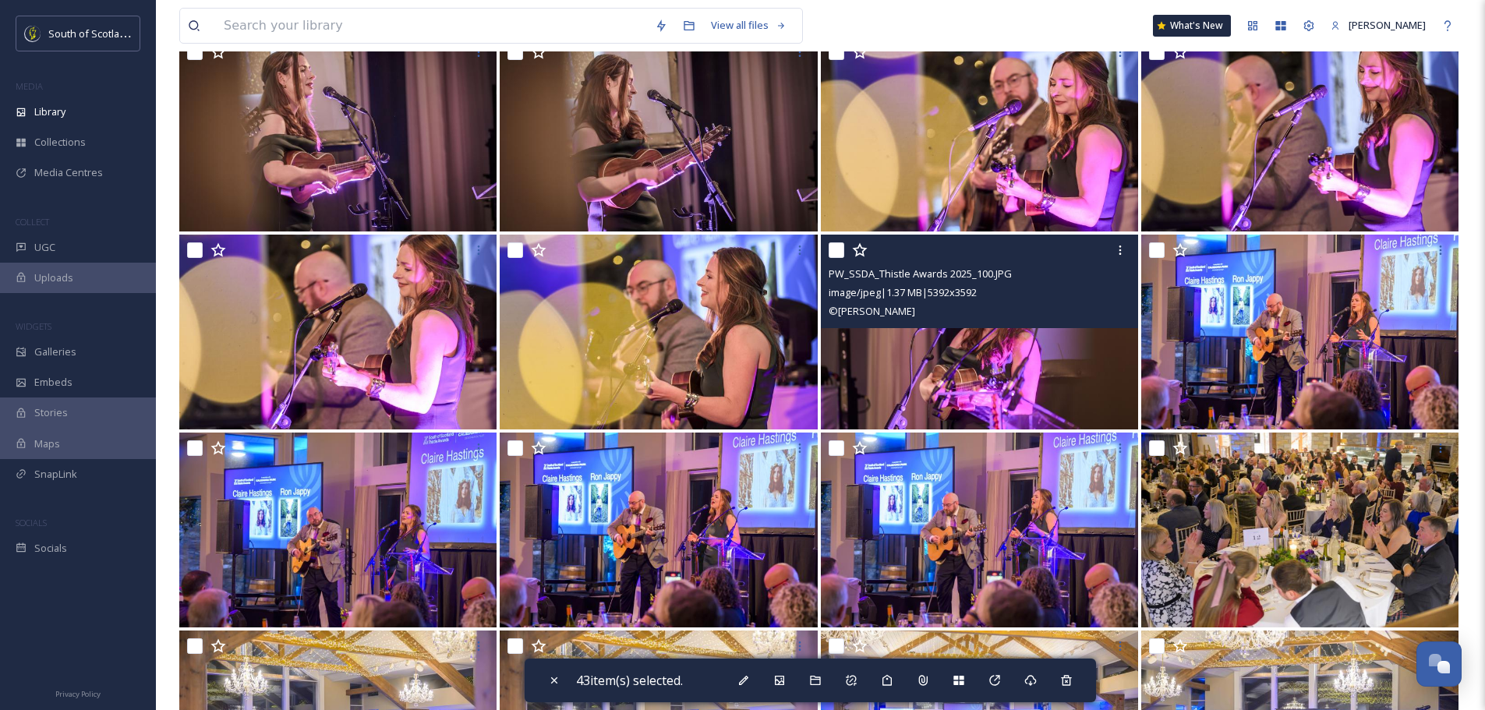
click at [831, 254] on input "checkbox" at bounding box center [837, 250] width 16 height 16
checkbox input "true"
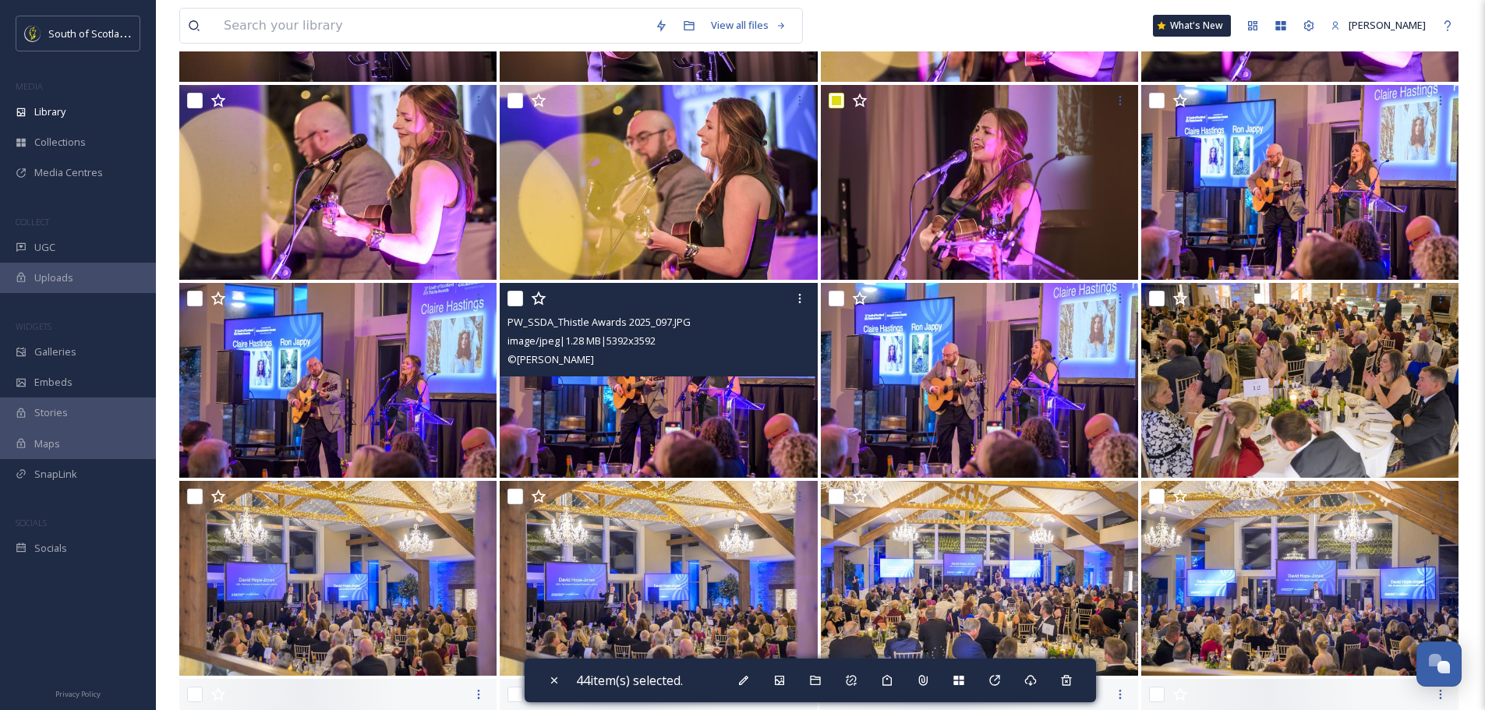
scroll to position [6471, 0]
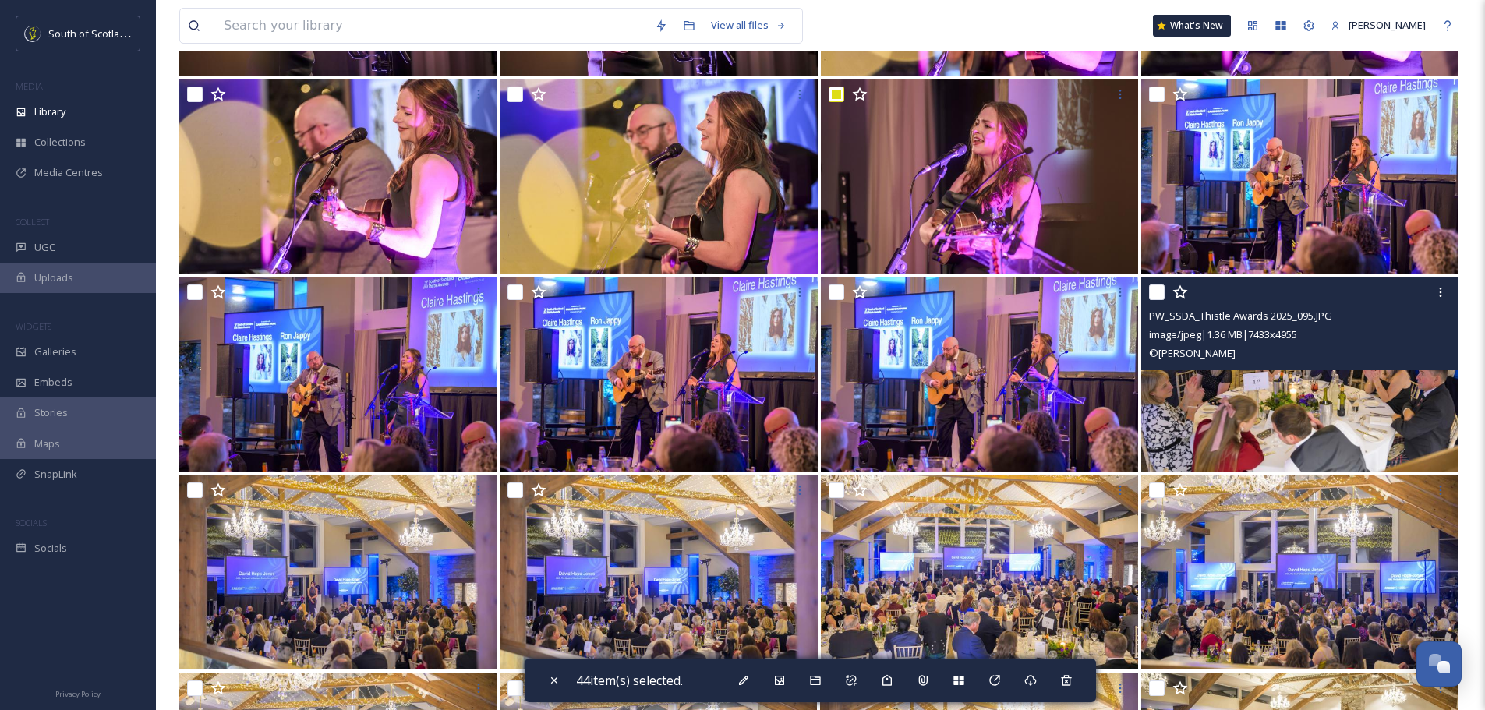
click at [1157, 292] on input "checkbox" at bounding box center [1157, 293] width 16 height 16
checkbox input "true"
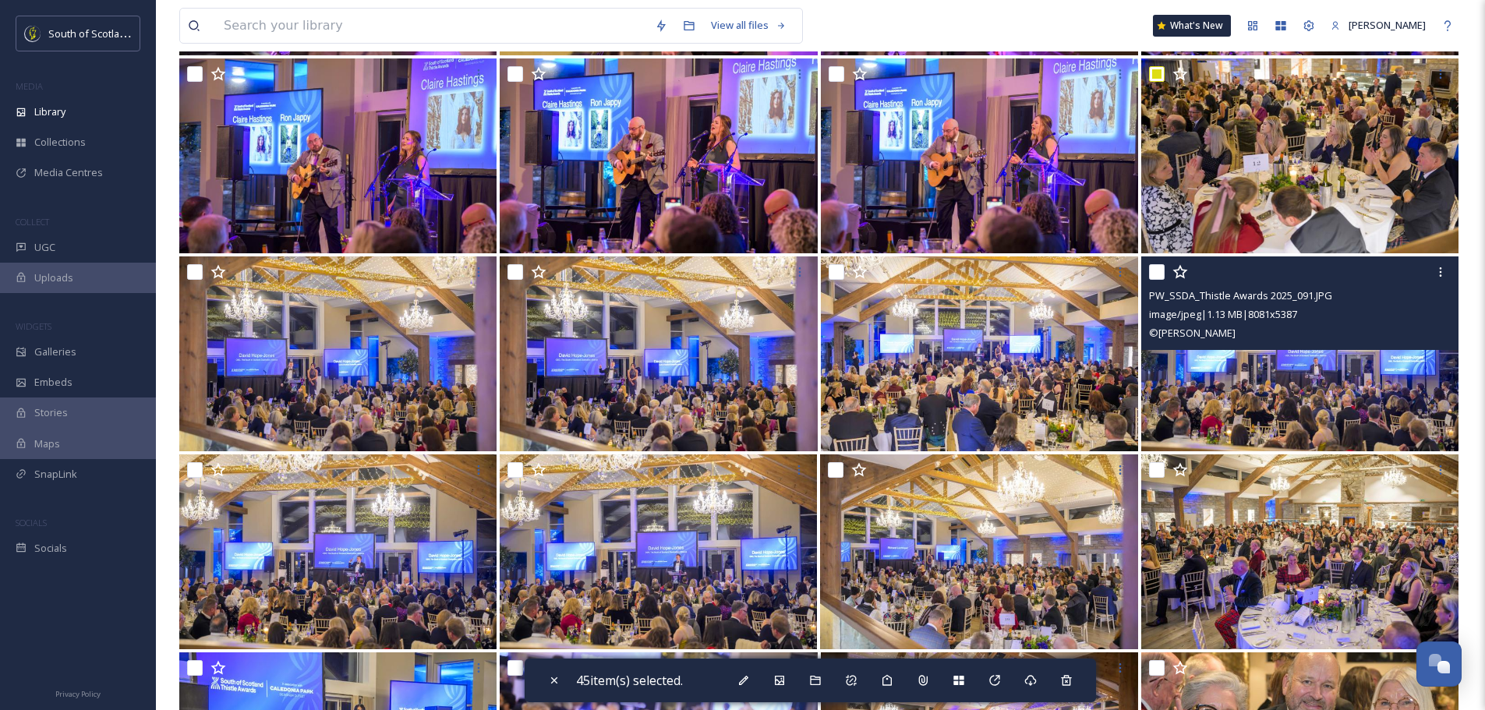
scroll to position [6783, 0]
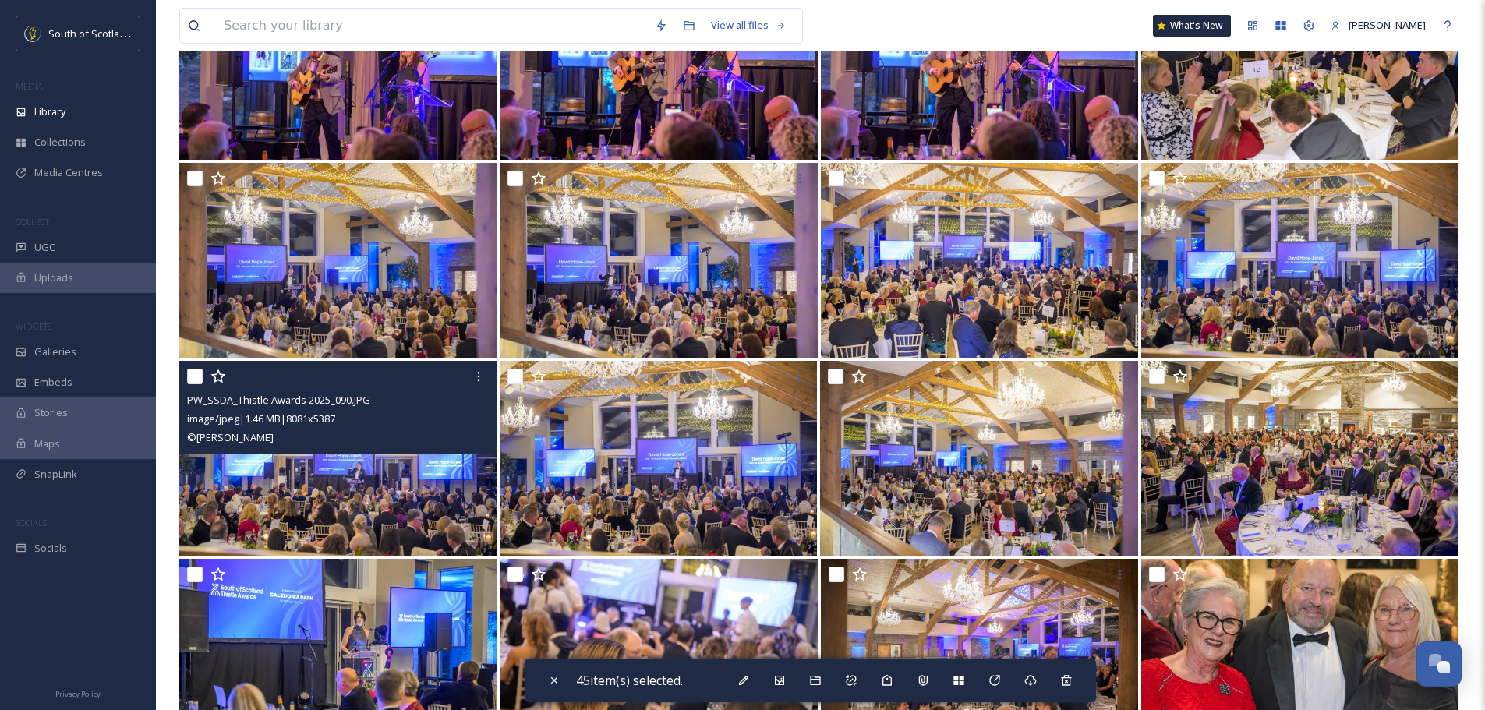
click at [189, 379] on input "checkbox" at bounding box center [195, 377] width 16 height 16
checkbox input "true"
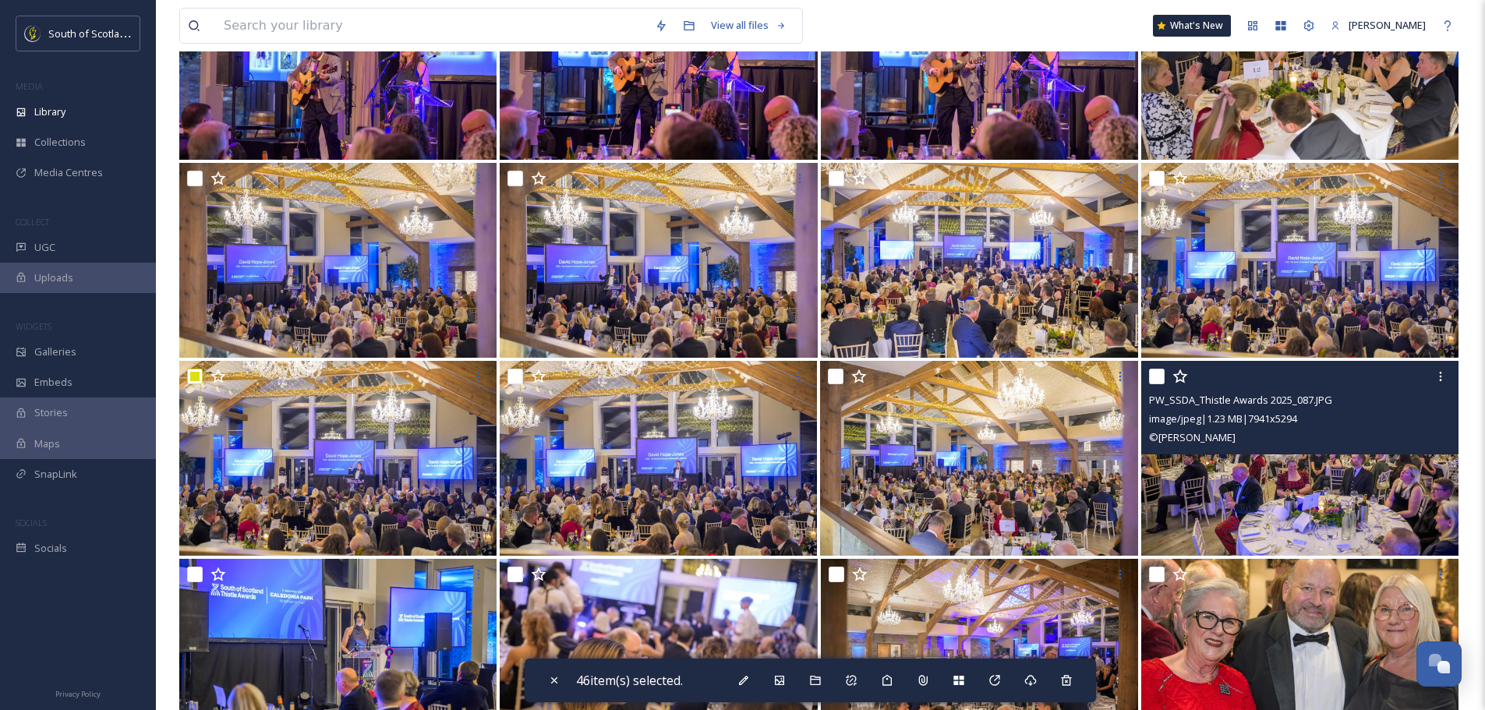
click at [1159, 377] on input "checkbox" at bounding box center [1157, 377] width 16 height 16
checkbox input "true"
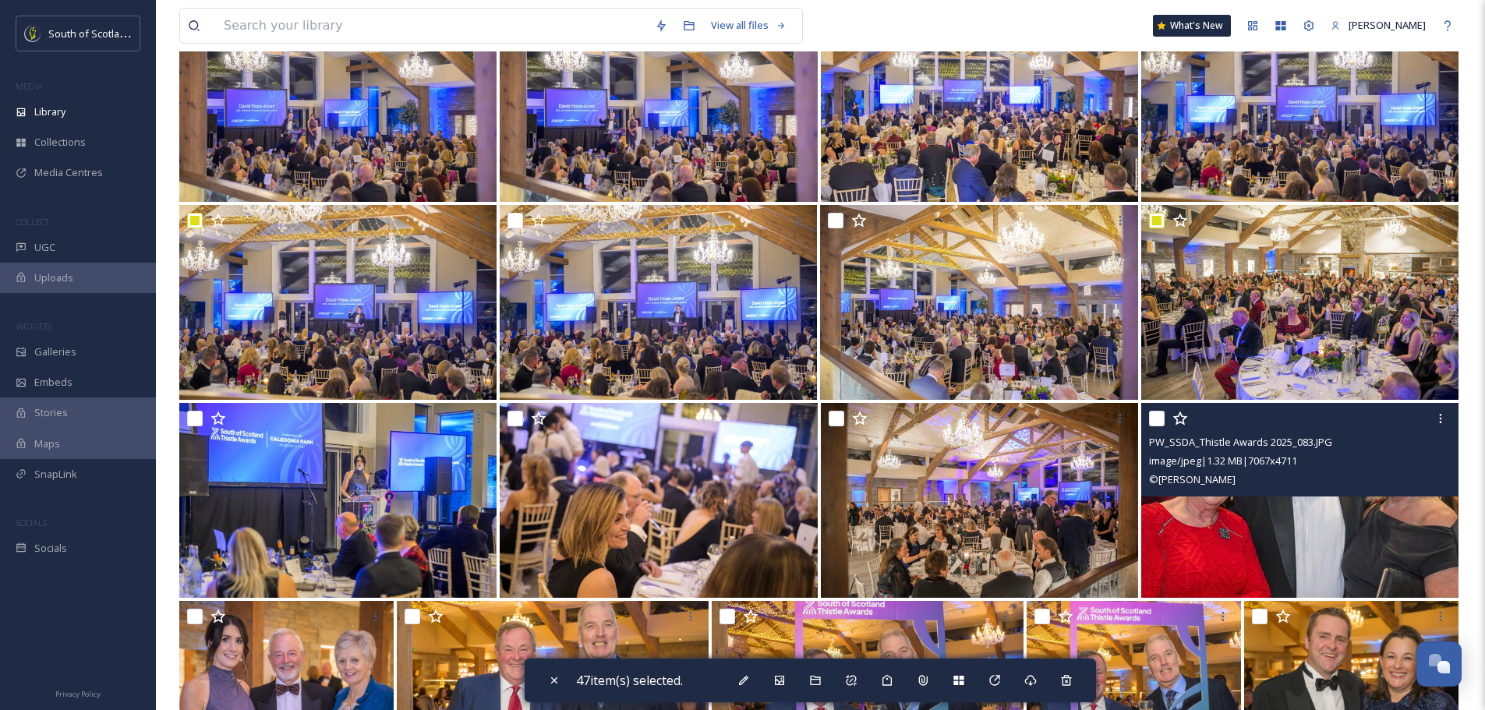
click at [1158, 413] on input "checkbox" at bounding box center [1157, 419] width 16 height 16
checkbox input "true"
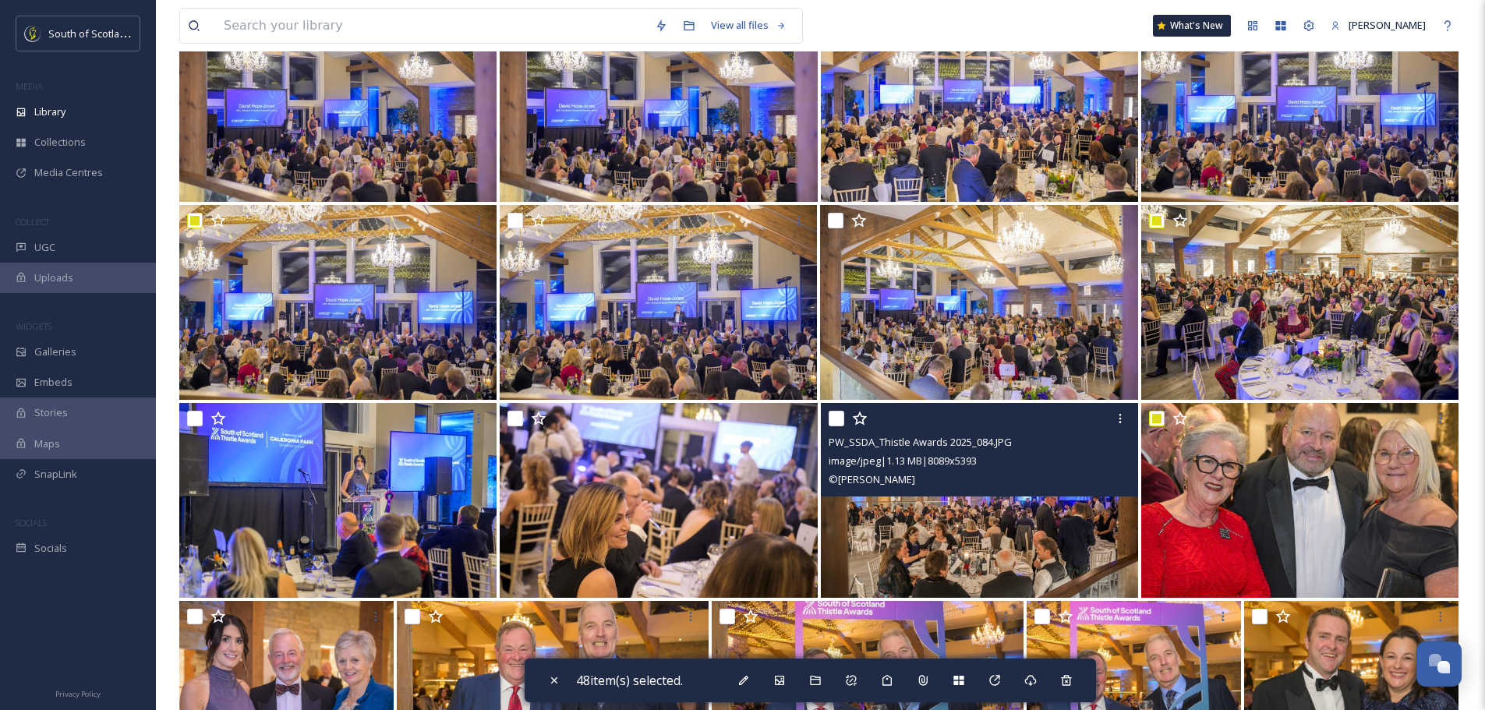
click at [839, 416] on input "checkbox" at bounding box center [837, 419] width 16 height 16
checkbox input "true"
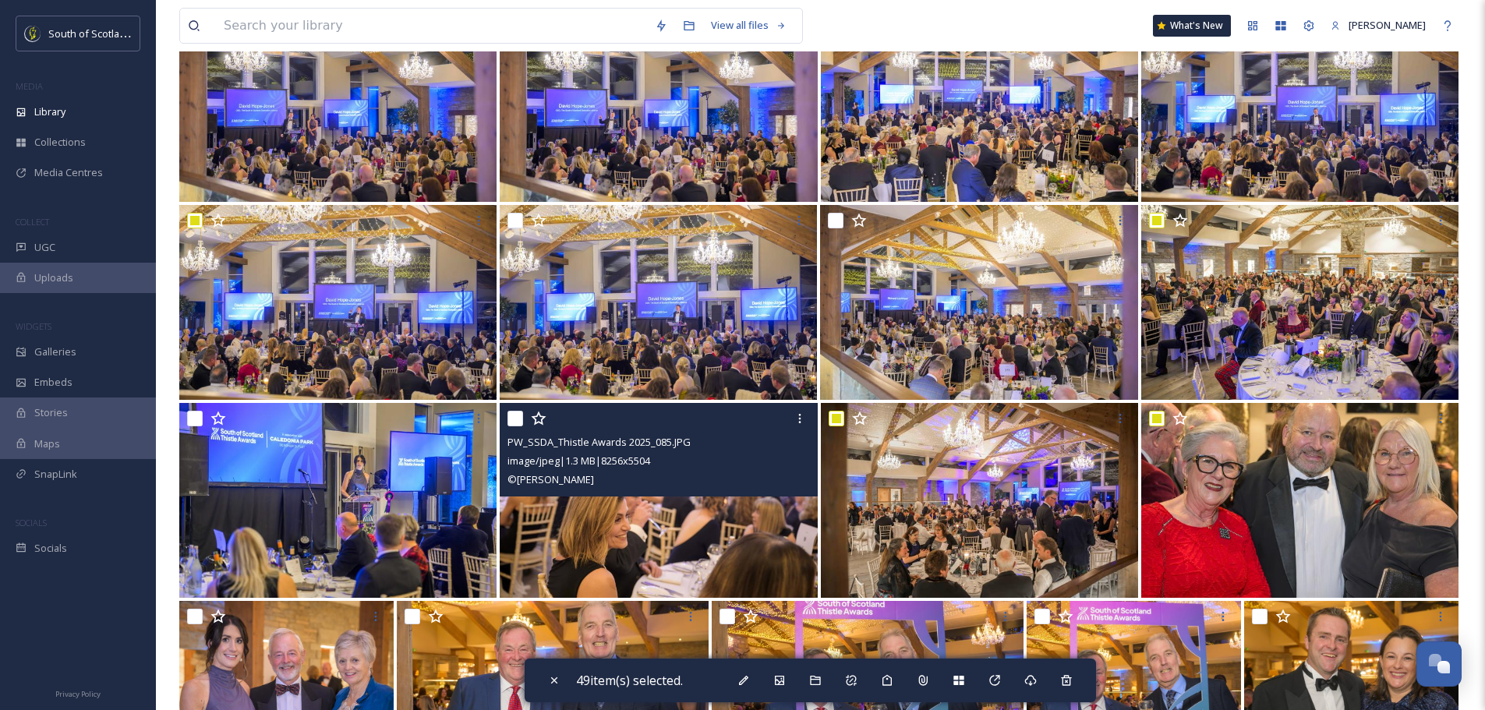
click at [514, 420] on input "checkbox" at bounding box center [516, 419] width 16 height 16
checkbox input "true"
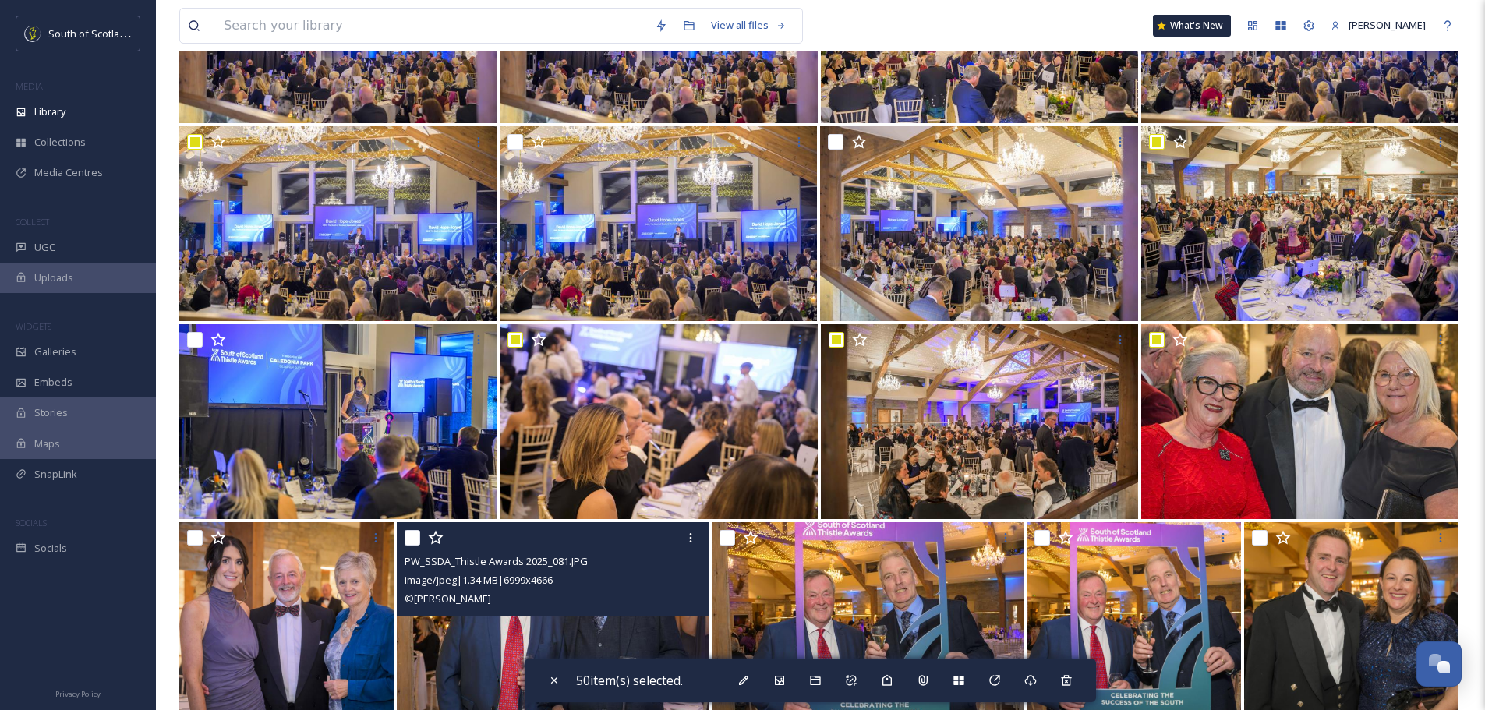
scroll to position [7095, 0]
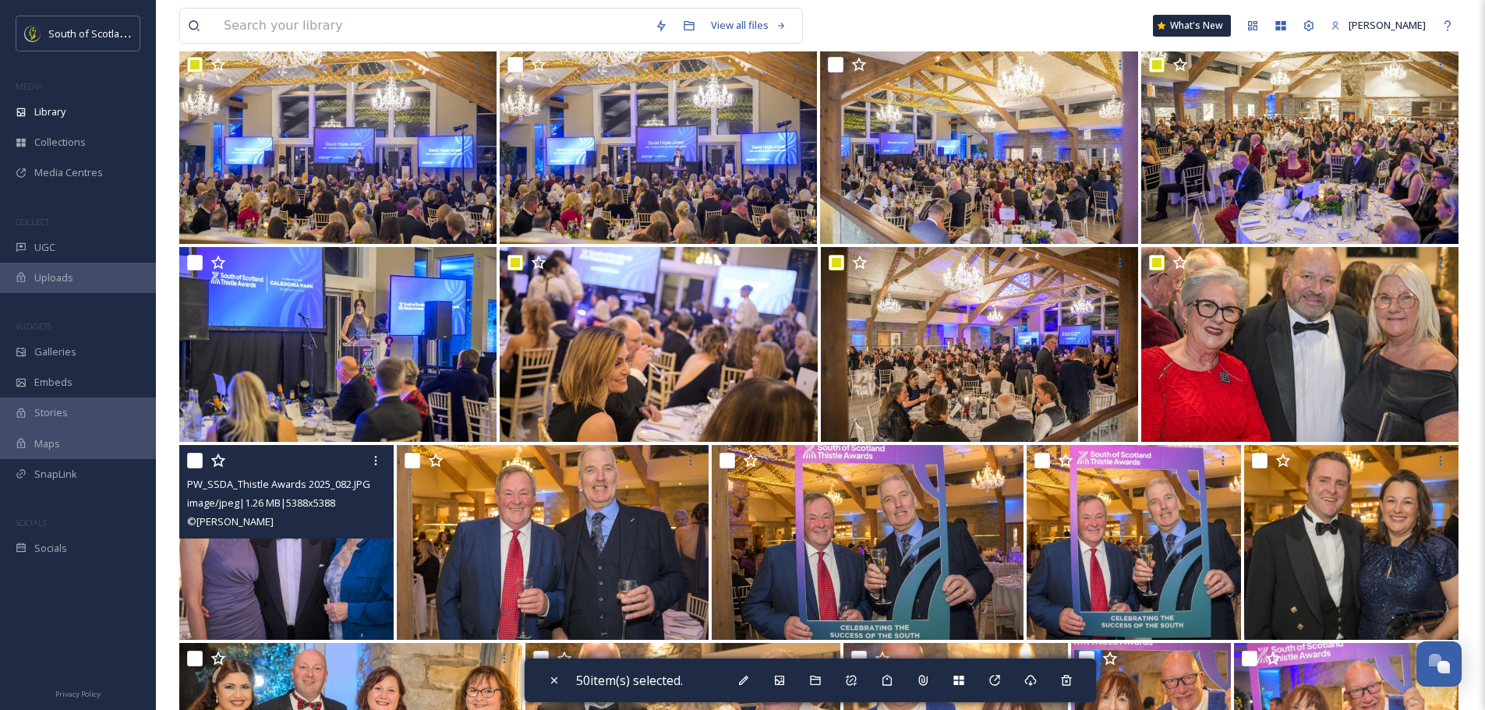
click at [197, 462] on input "checkbox" at bounding box center [195, 461] width 16 height 16
checkbox input "true"
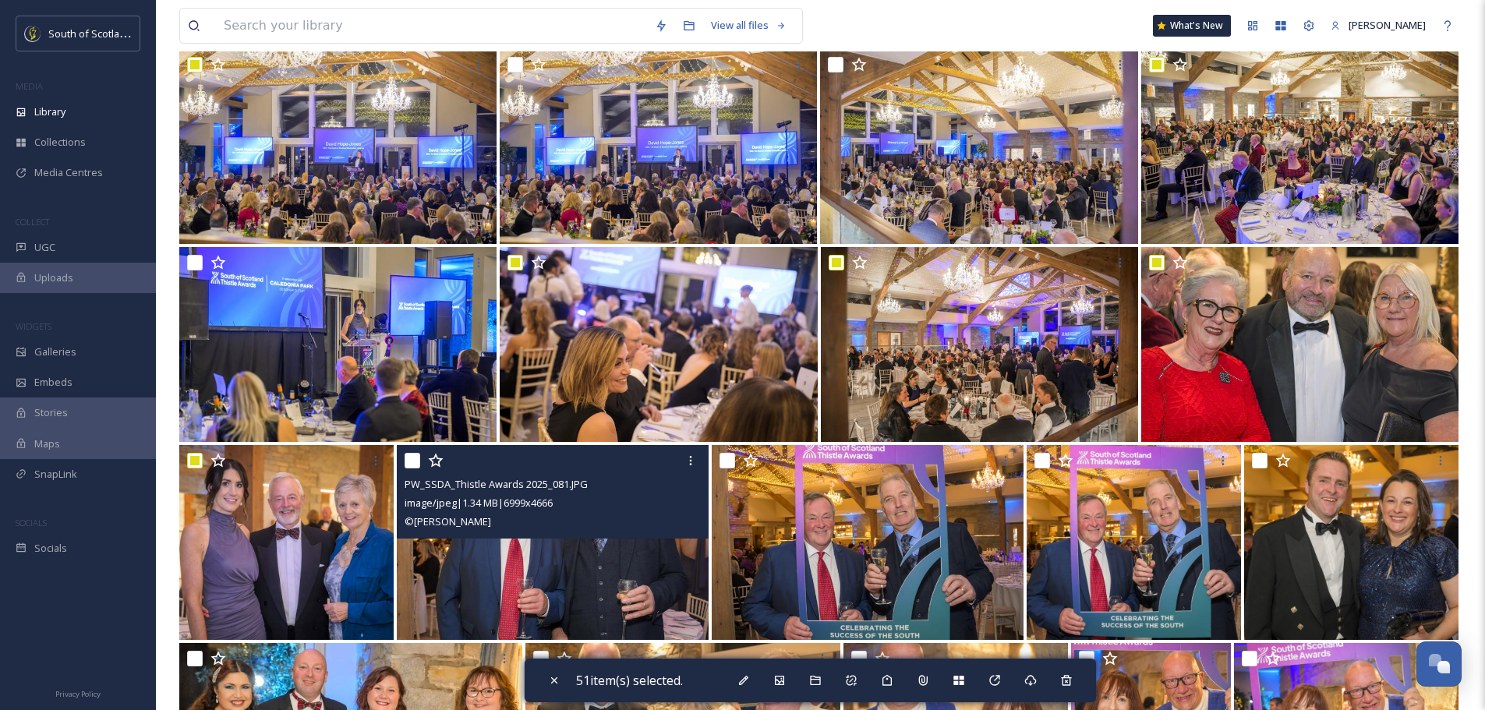
click at [415, 462] on input "checkbox" at bounding box center [413, 461] width 16 height 16
checkbox input "true"
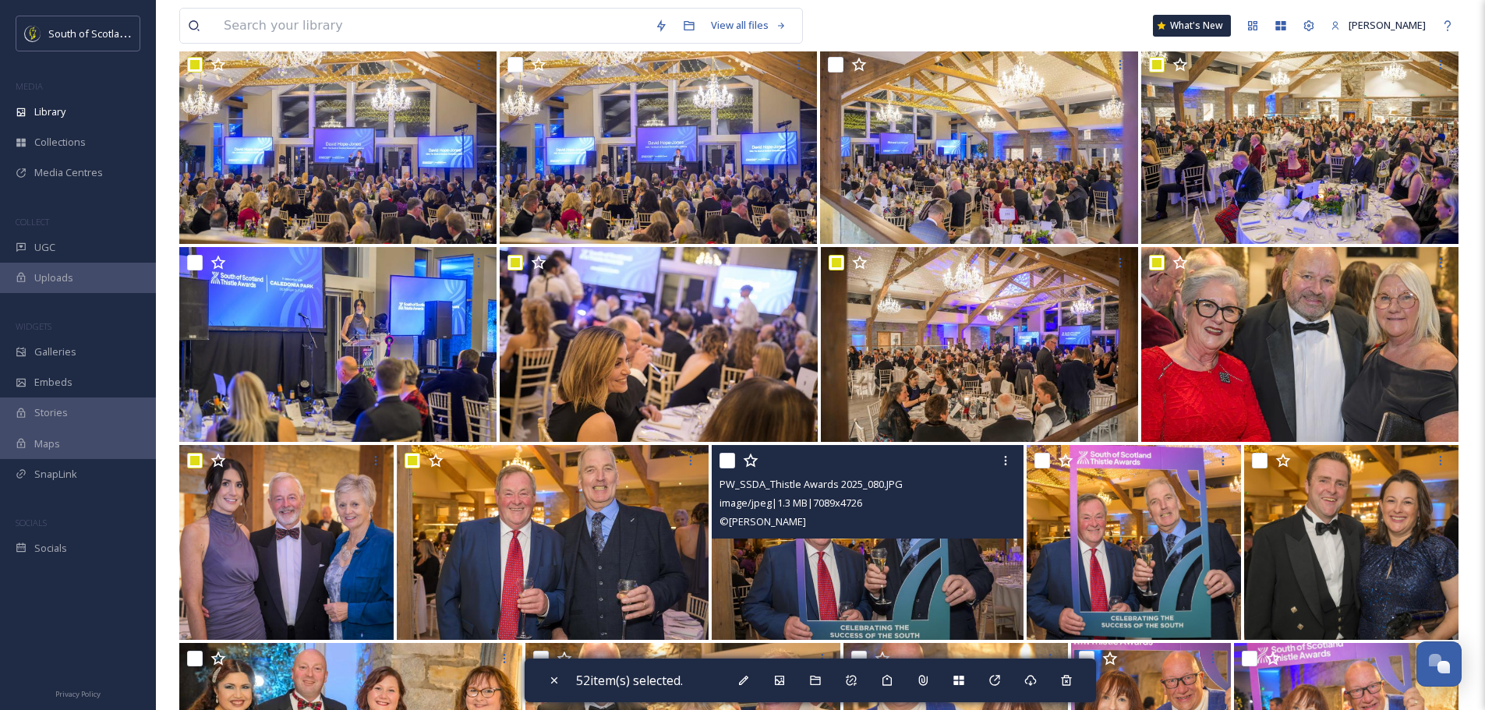
click at [723, 461] on input "checkbox" at bounding box center [728, 461] width 16 height 16
checkbox input "true"
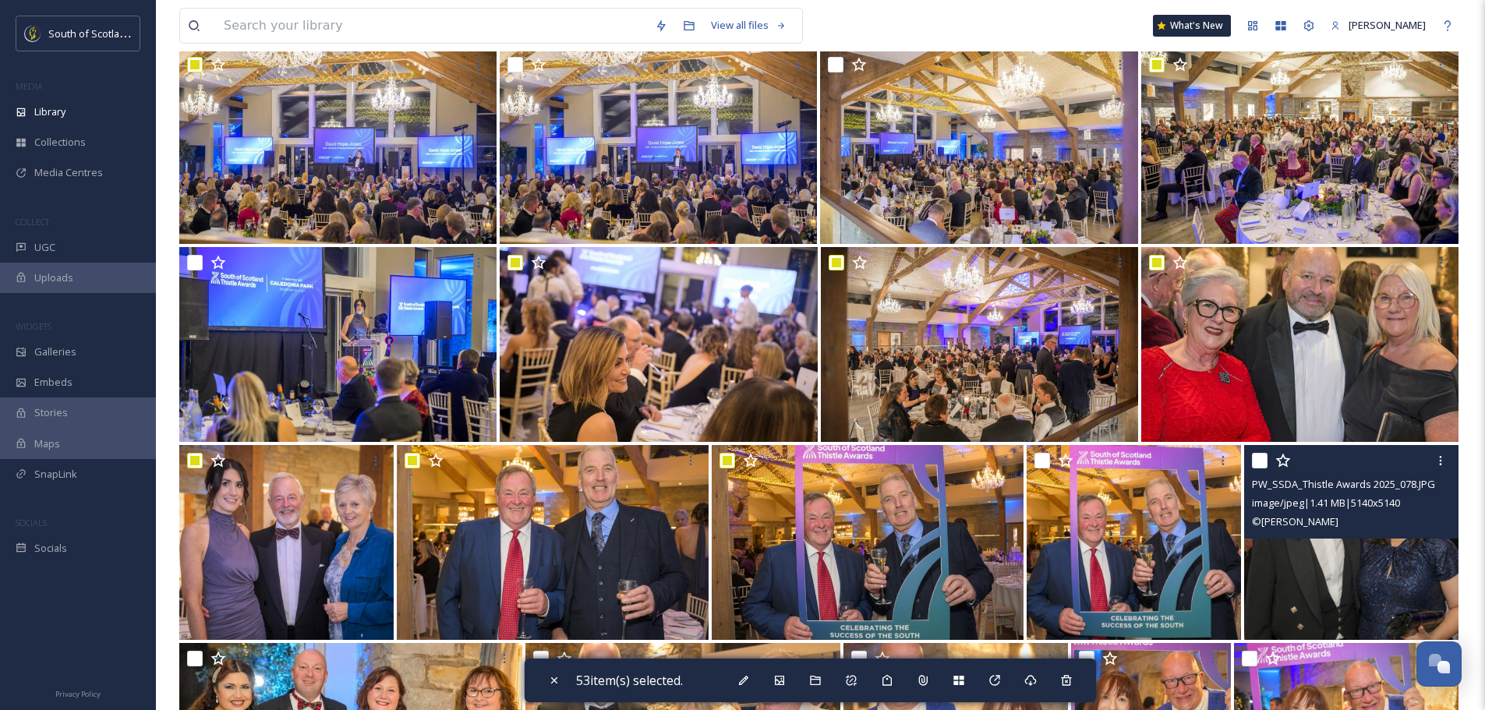
click at [1266, 459] on input "checkbox" at bounding box center [1260, 461] width 16 height 16
checkbox input "true"
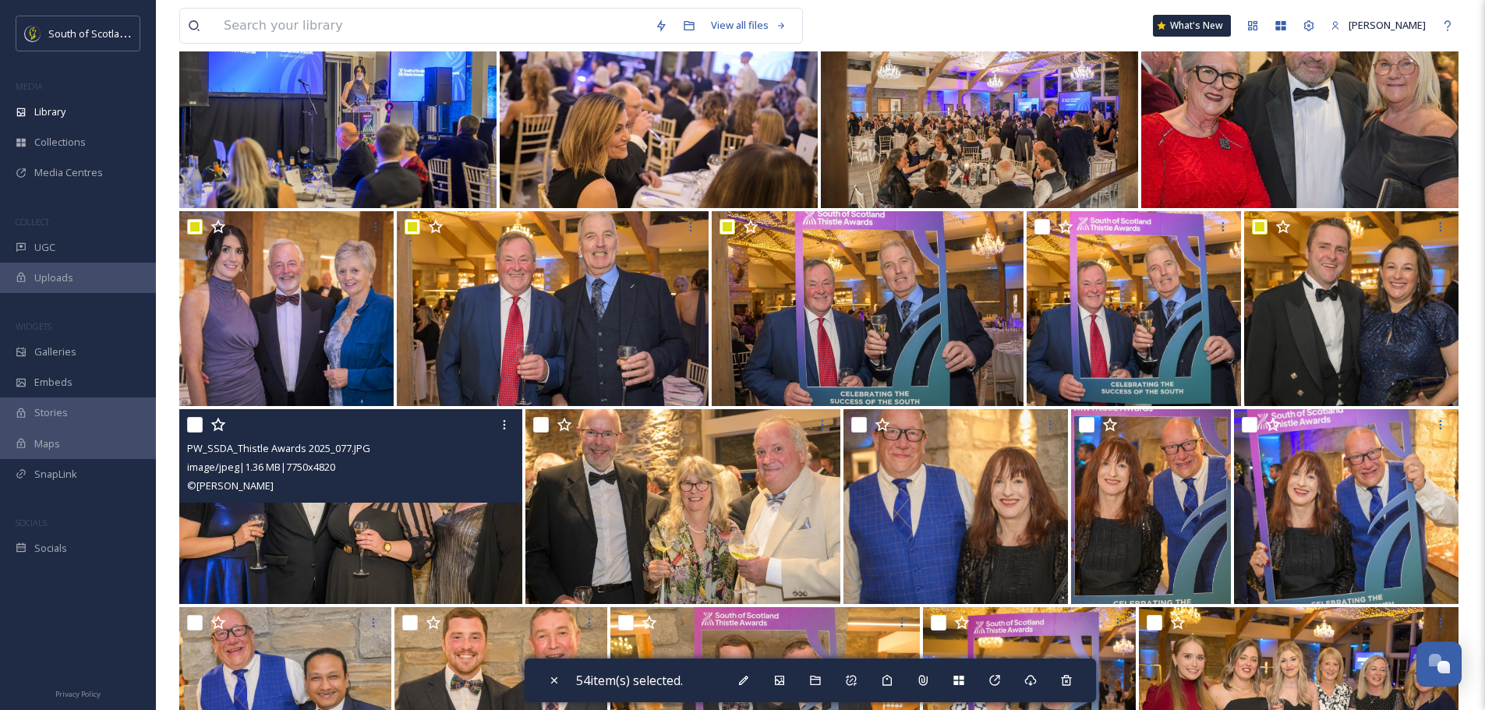
click at [197, 422] on input "checkbox" at bounding box center [195, 425] width 16 height 16
checkbox input "true"
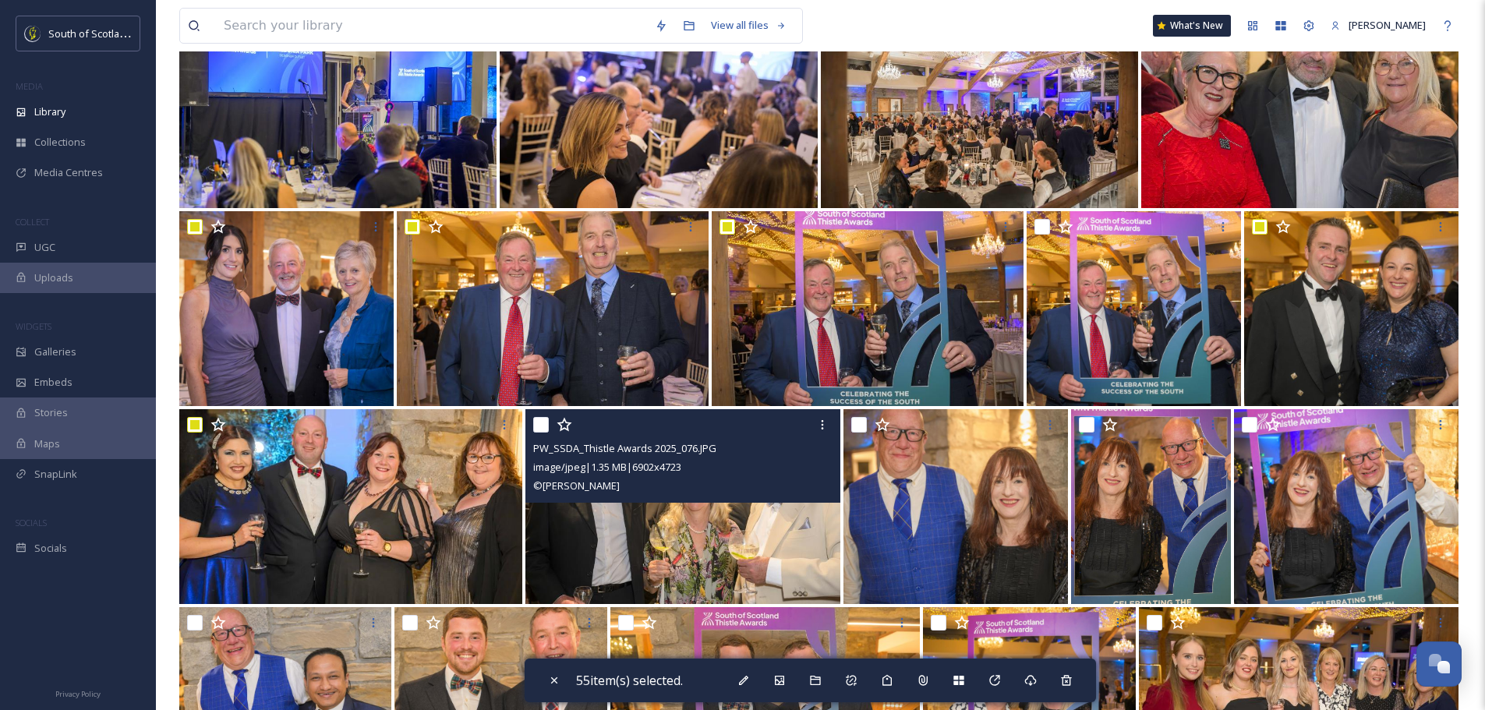
click at [540, 426] on input "checkbox" at bounding box center [541, 425] width 16 height 16
checkbox input "true"
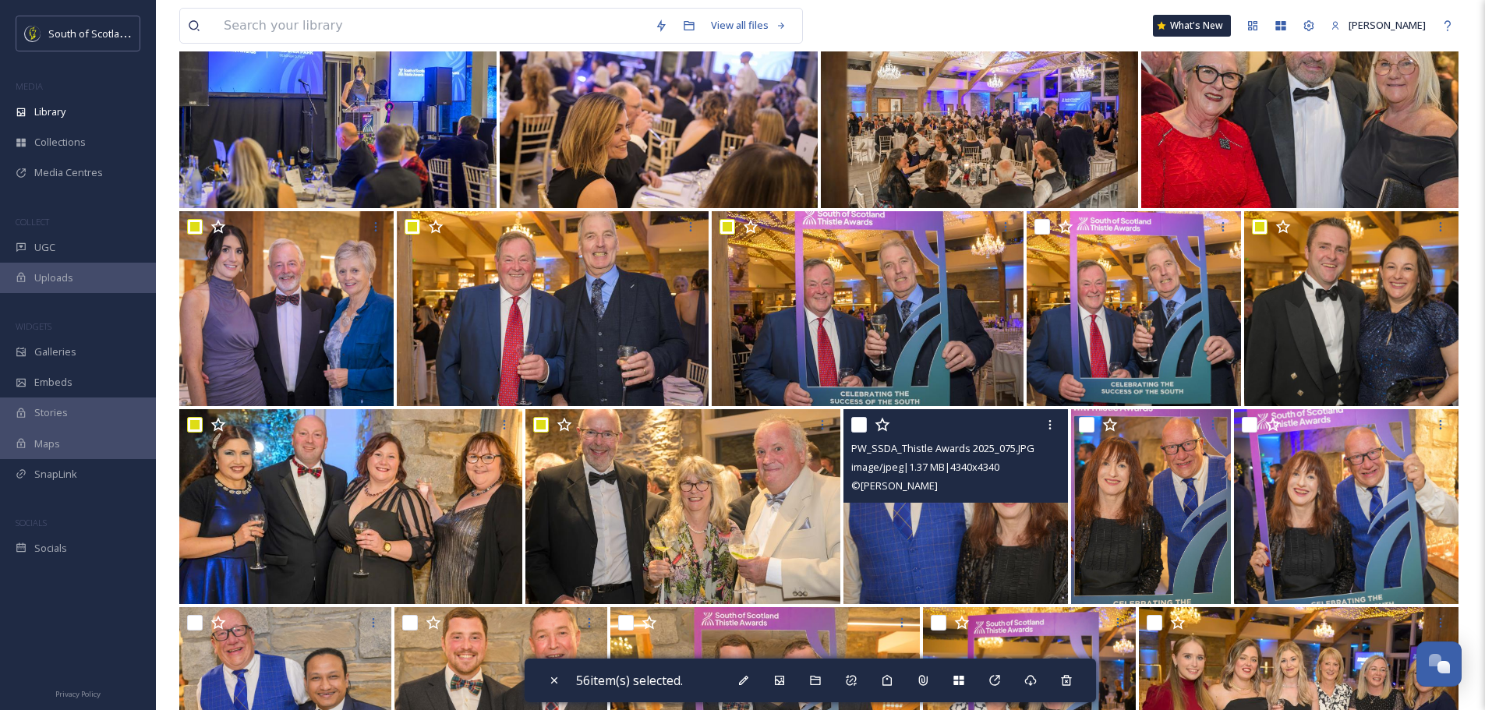
click at [854, 429] on input "checkbox" at bounding box center [859, 425] width 16 height 16
checkbox input "true"
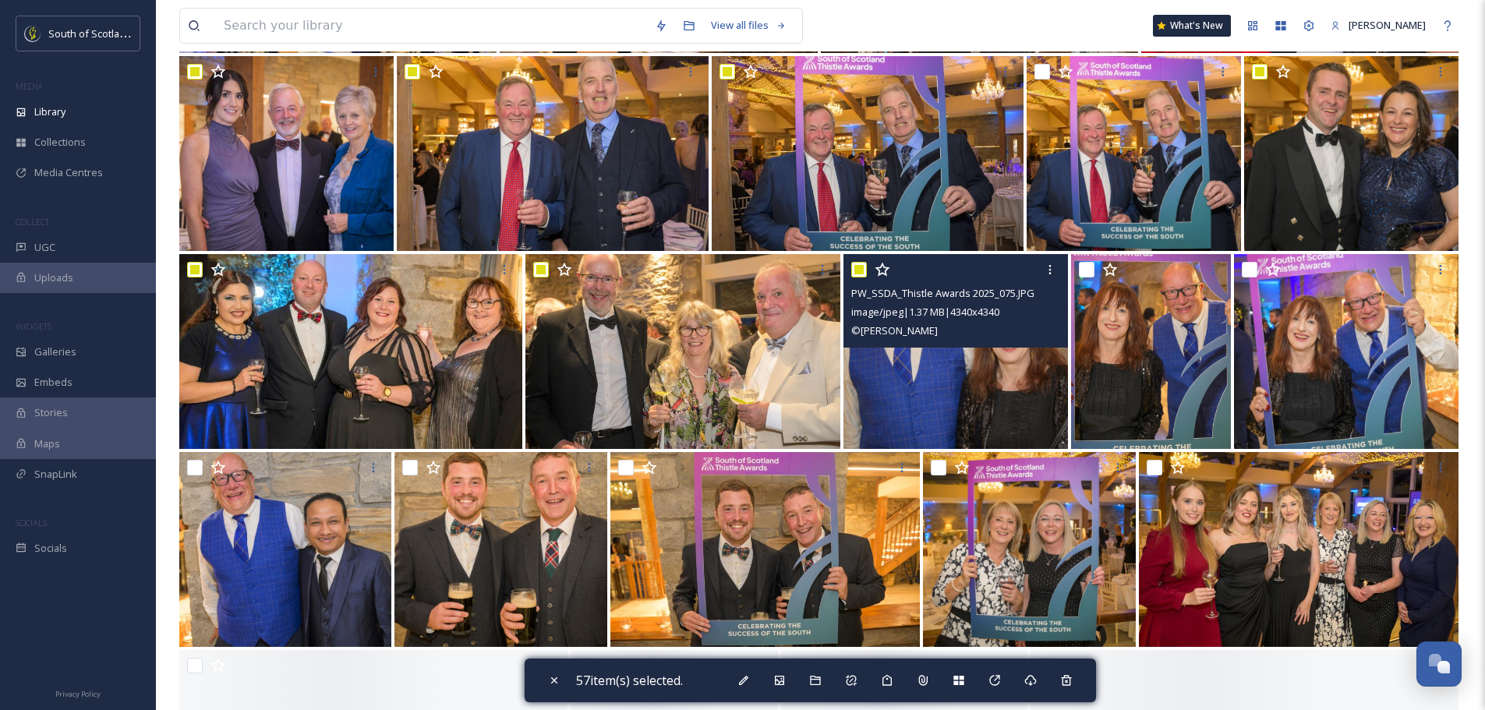
scroll to position [7484, 0]
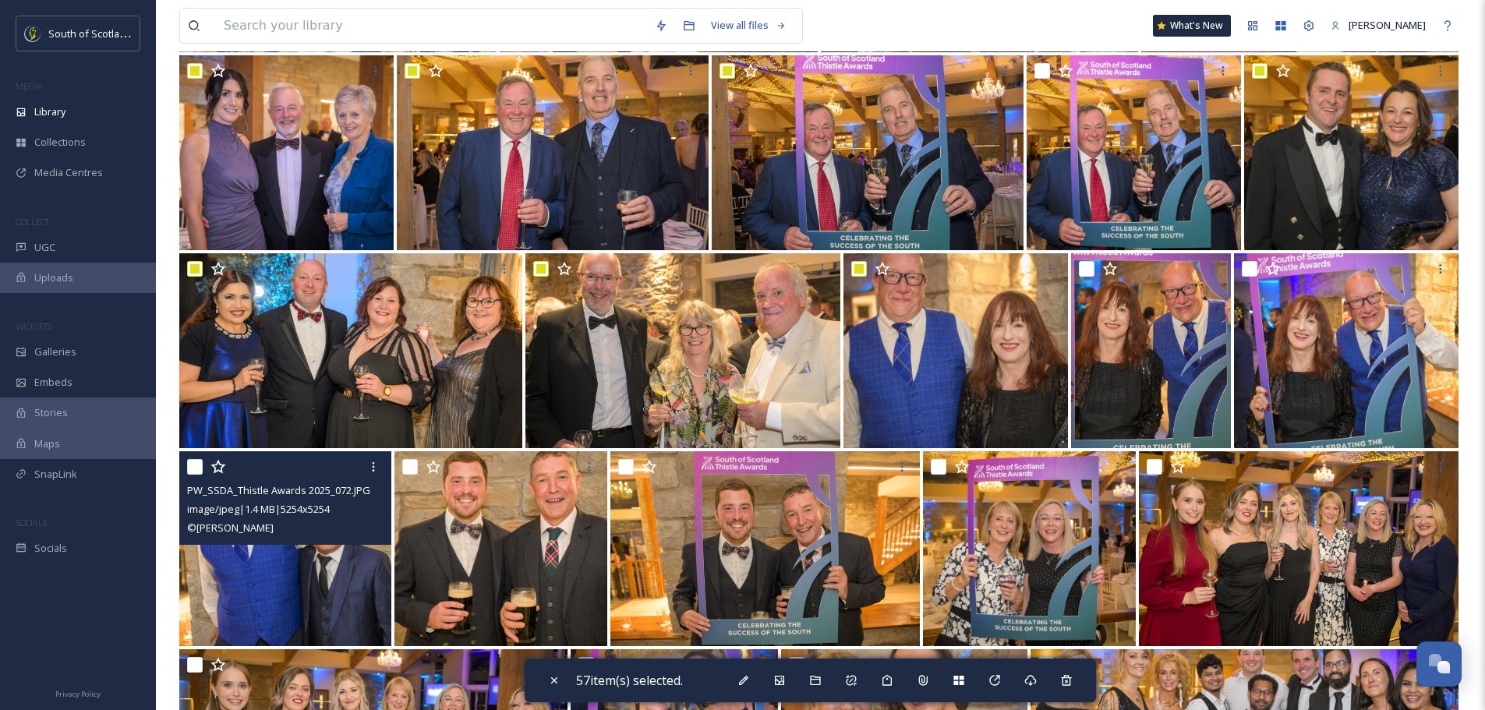
click at [190, 465] on input "checkbox" at bounding box center [195, 467] width 16 height 16
checkbox input "true"
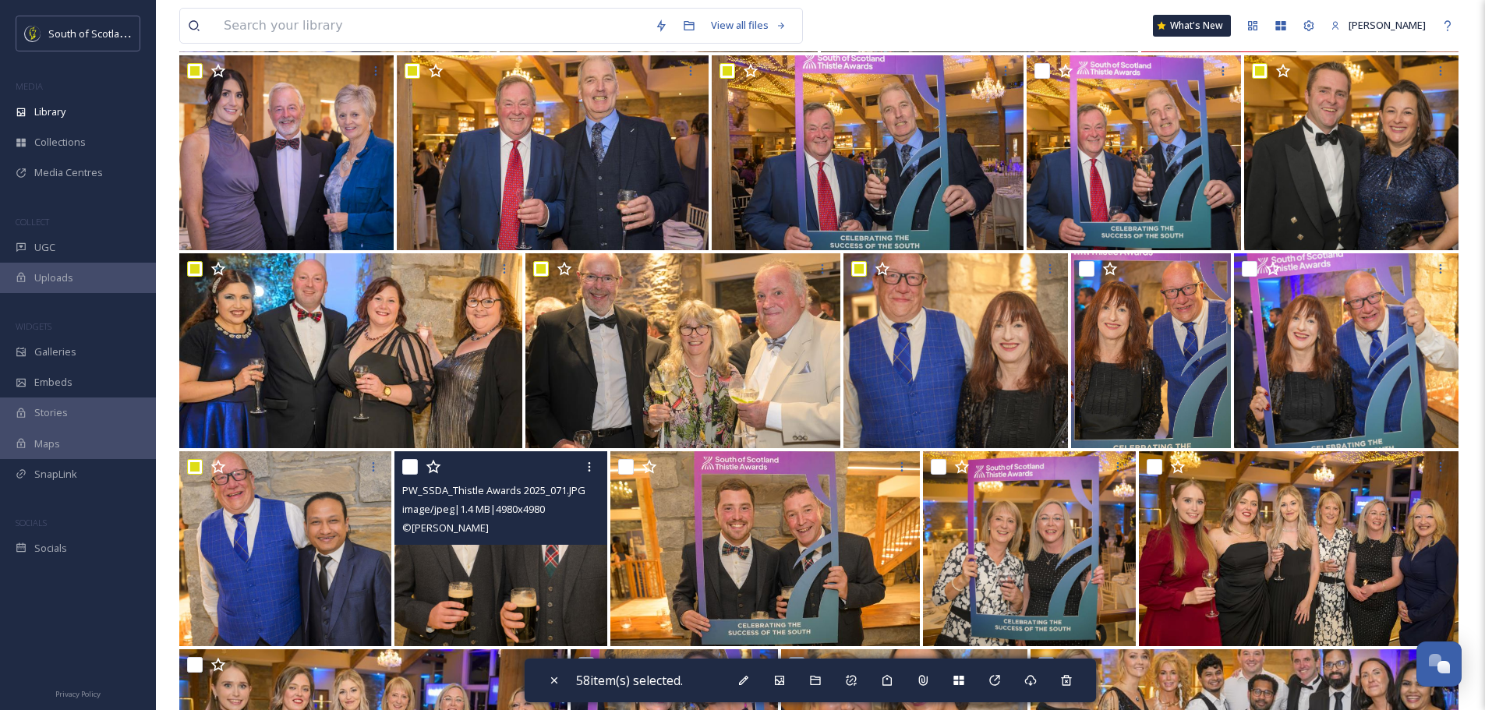
click at [410, 468] on input "checkbox" at bounding box center [410, 467] width 16 height 16
checkbox input "true"
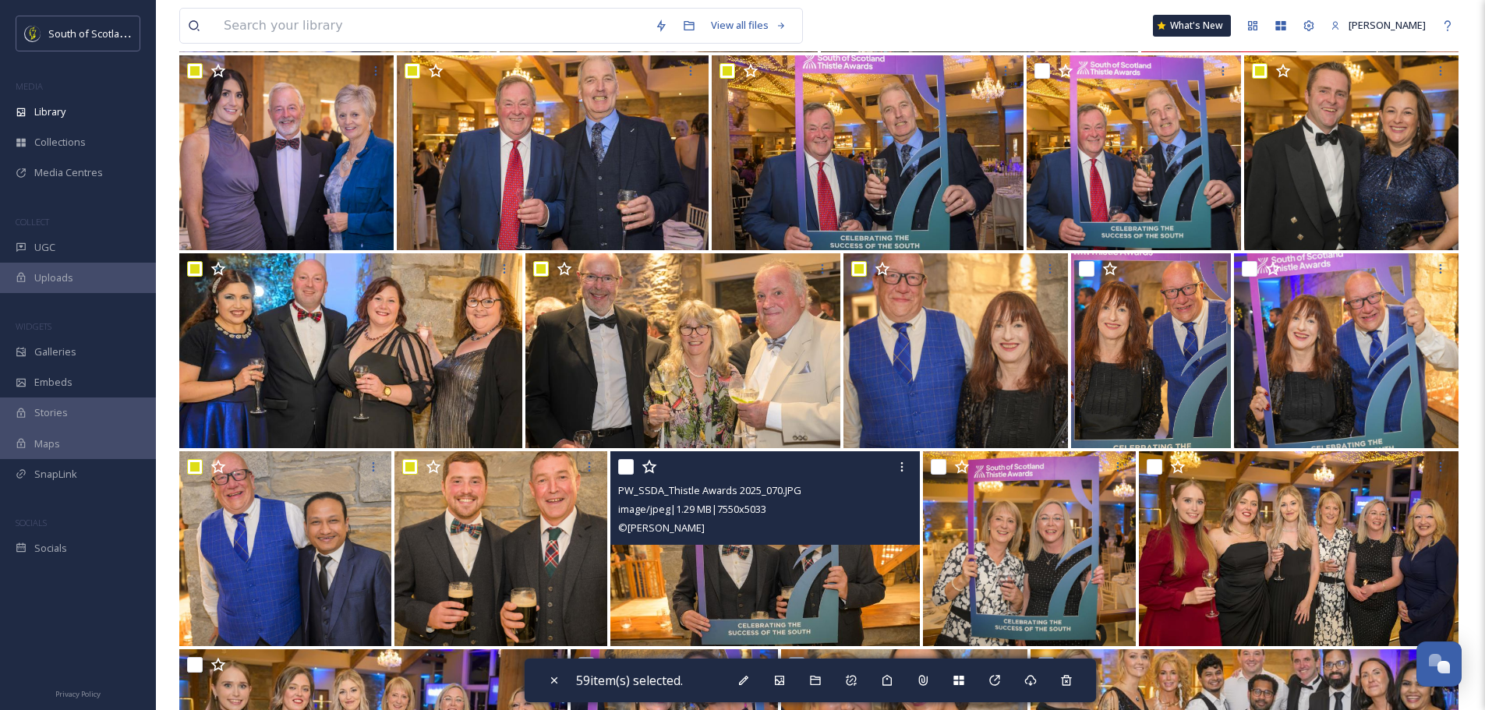
click at [625, 470] on input "checkbox" at bounding box center [626, 467] width 16 height 16
checkbox input "true"
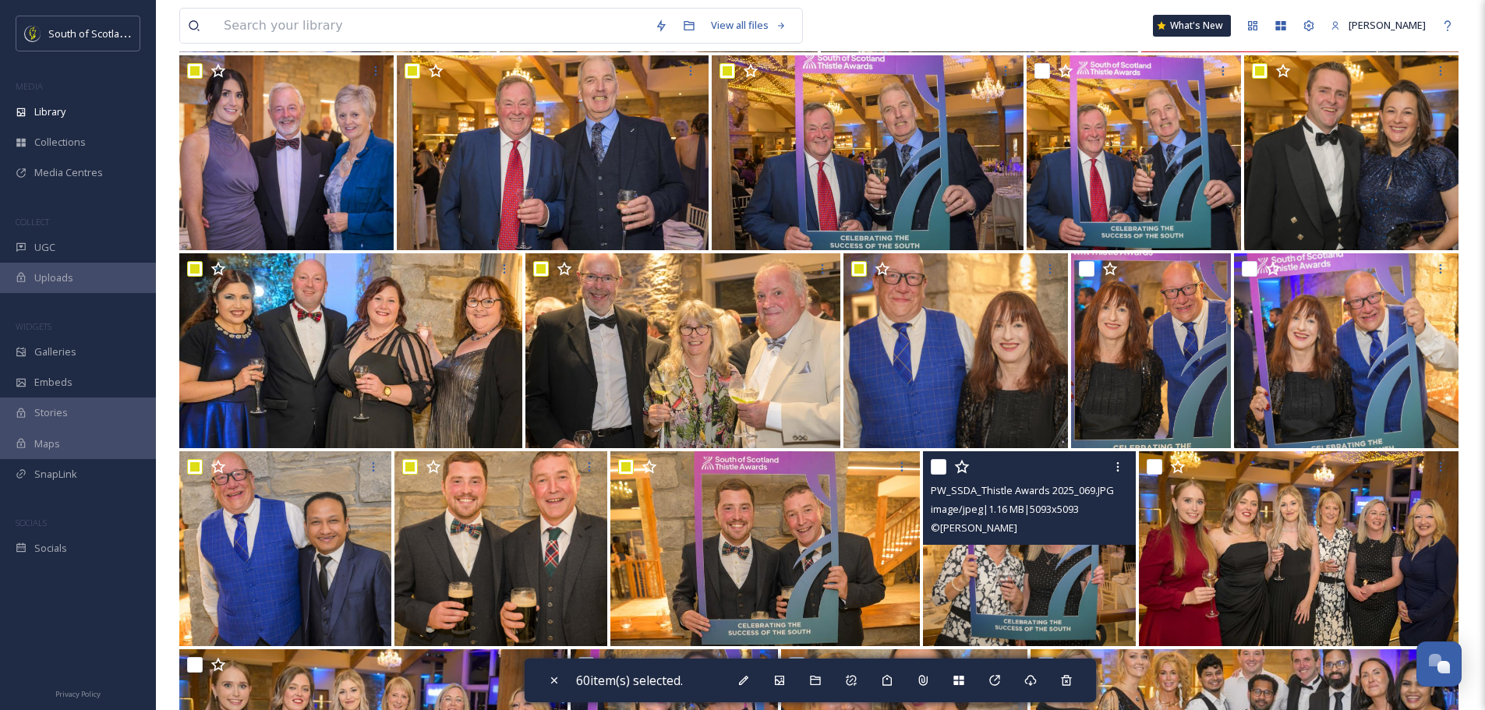
click at [943, 467] on input "checkbox" at bounding box center [939, 467] width 16 height 16
checkbox input "true"
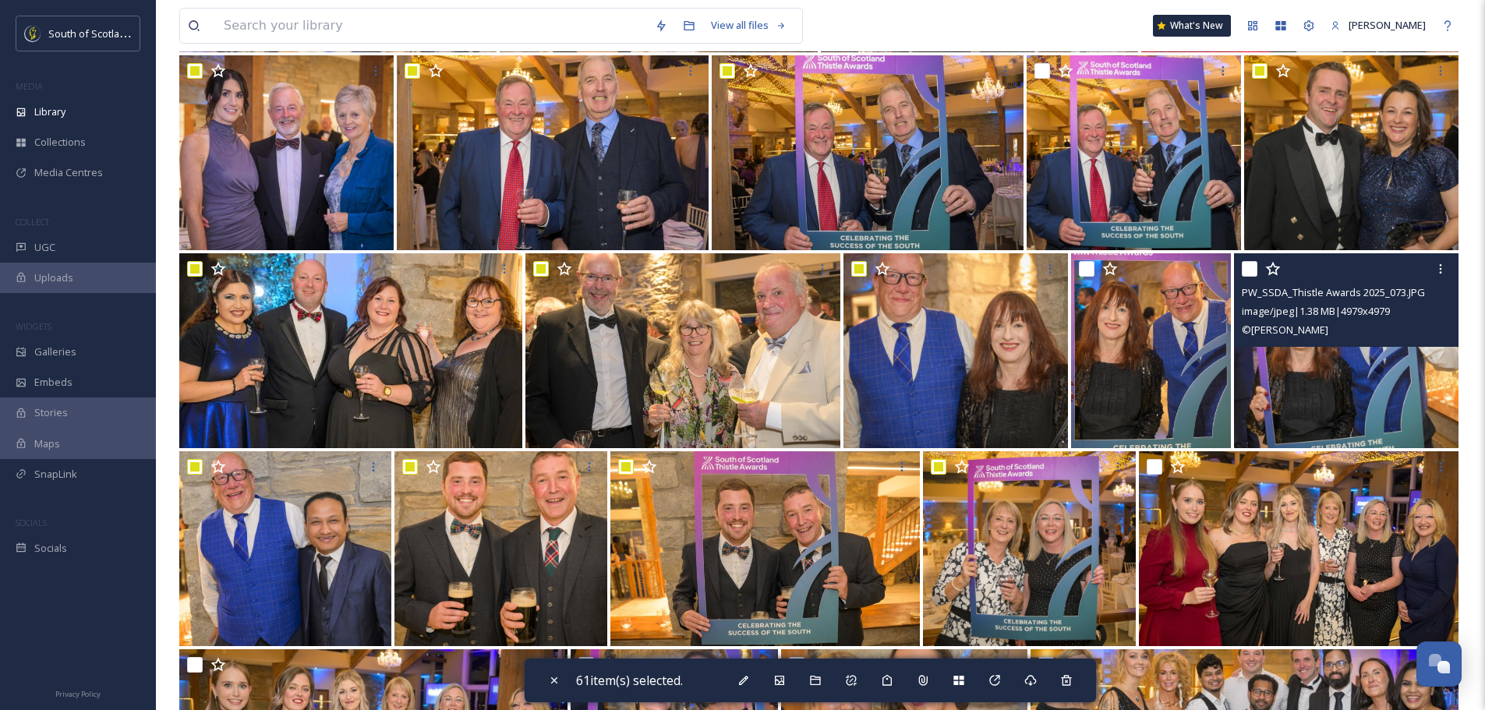
click at [1254, 267] on input "checkbox" at bounding box center [1250, 269] width 16 height 16
checkbox input "true"
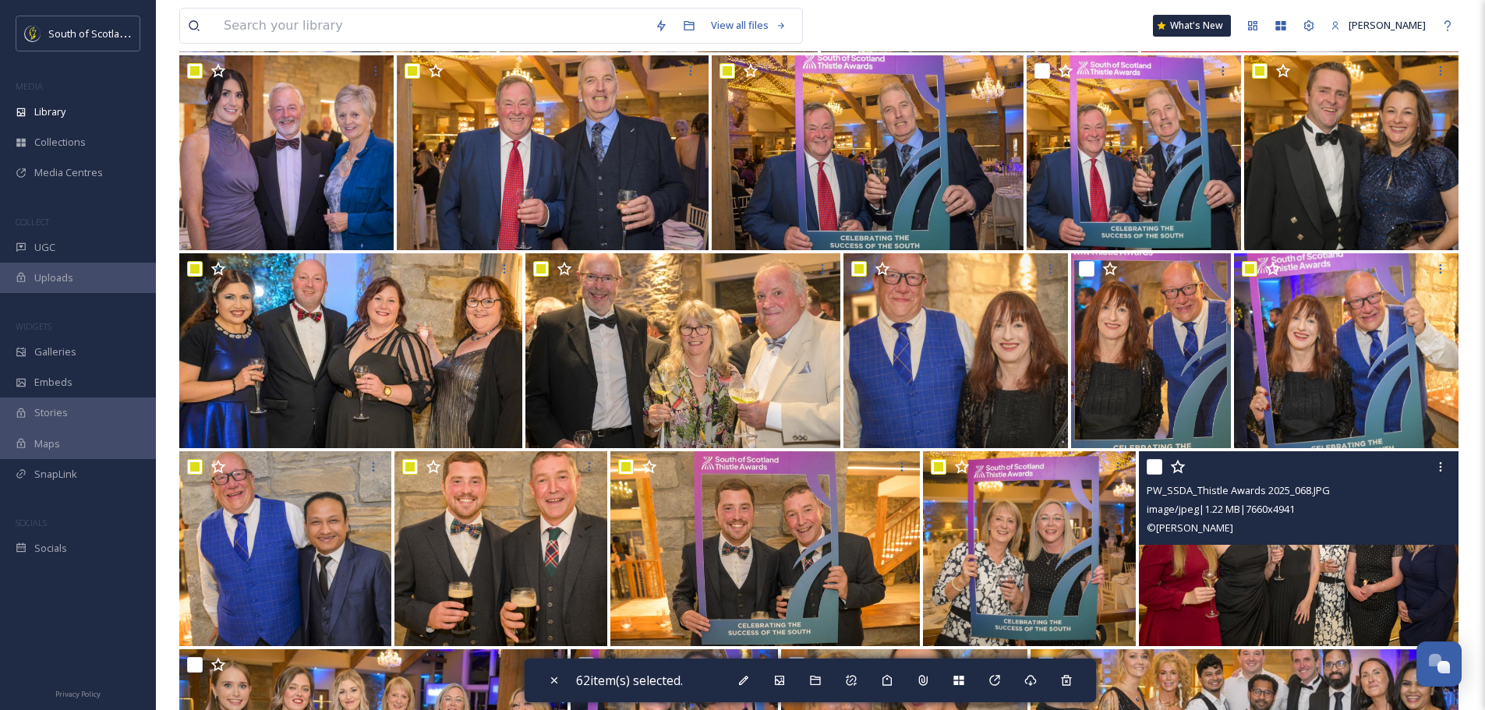
click at [1153, 462] on input "checkbox" at bounding box center [1155, 467] width 16 height 16
checkbox input "true"
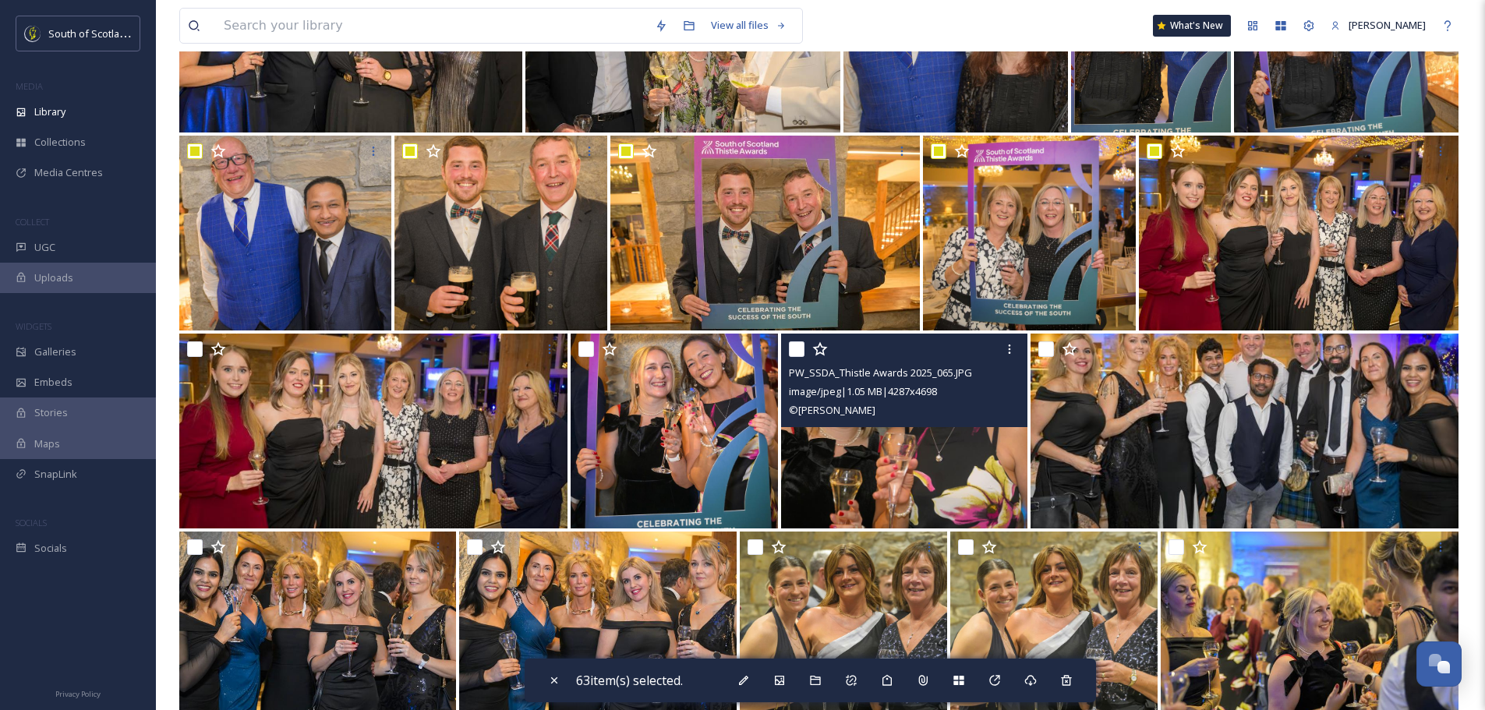
scroll to position [7796, 0]
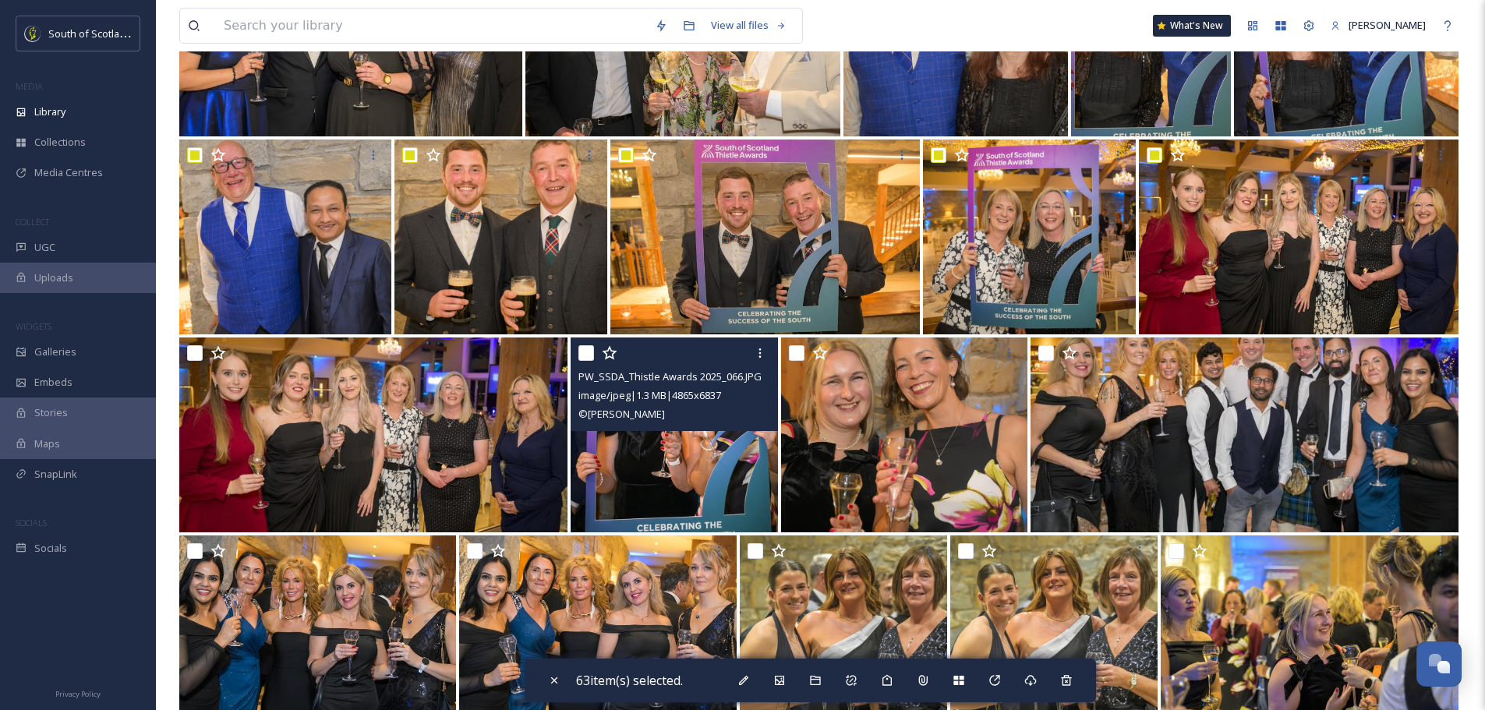
click at [582, 353] on input "checkbox" at bounding box center [586, 353] width 16 height 16
checkbox input "true"
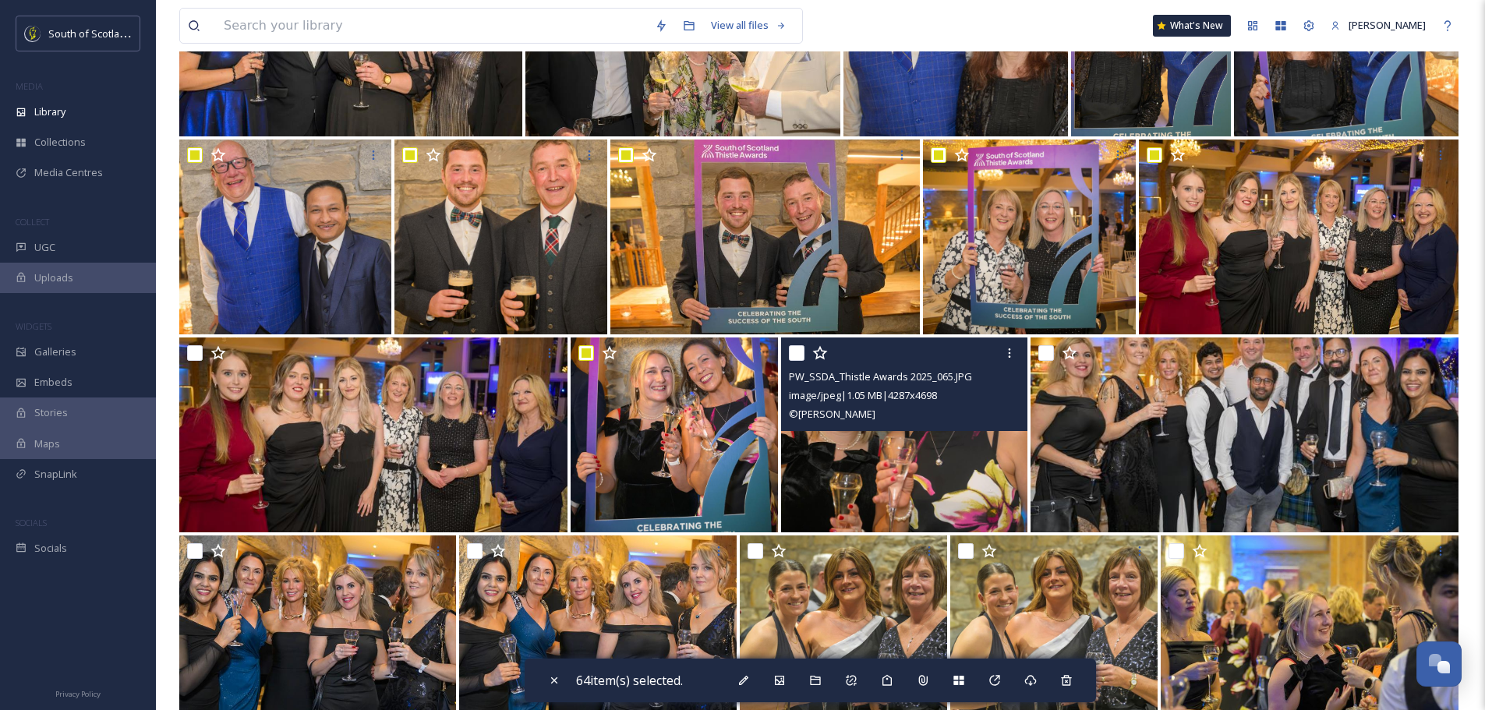
click at [801, 355] on input "checkbox" at bounding box center [797, 353] width 16 height 16
checkbox input "true"
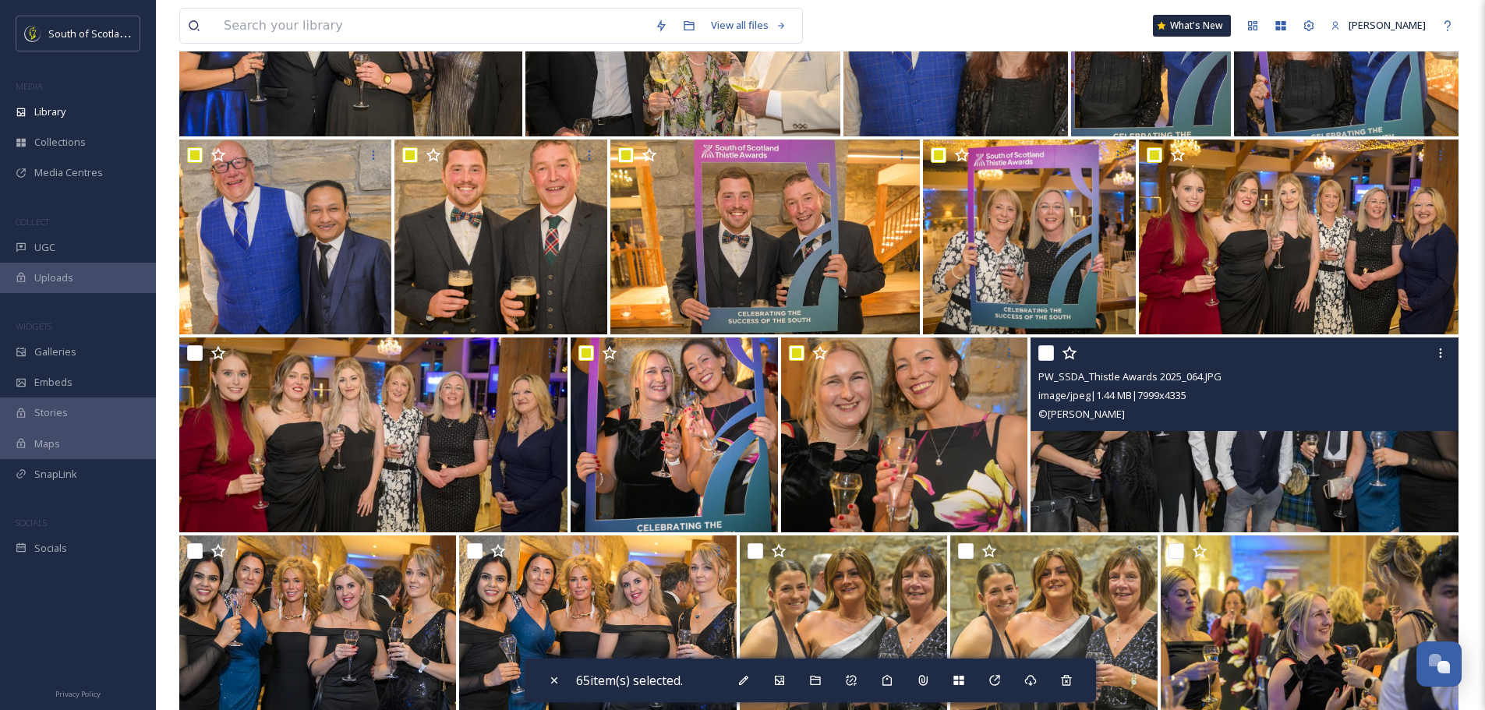
click at [1051, 353] on input "checkbox" at bounding box center [1046, 353] width 16 height 16
checkbox input "true"
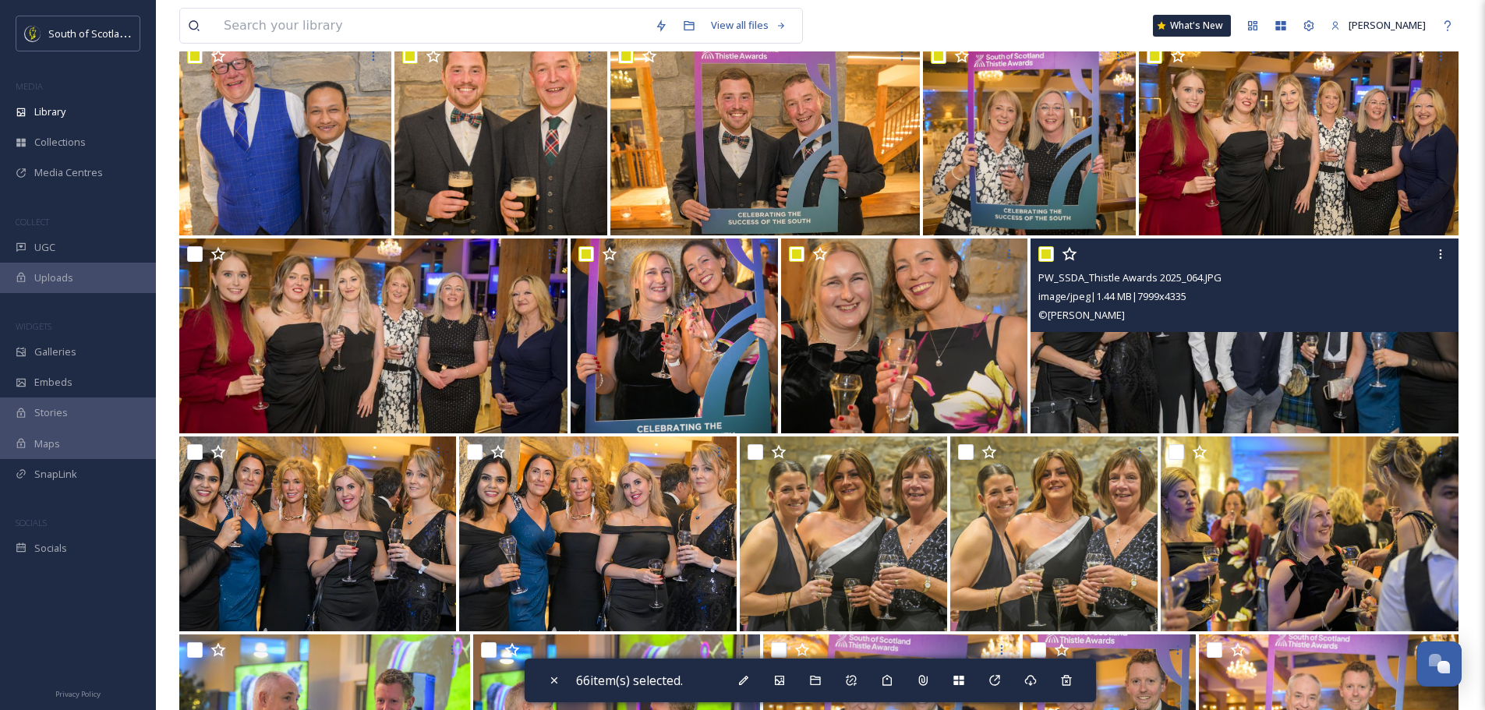
scroll to position [8030, 0]
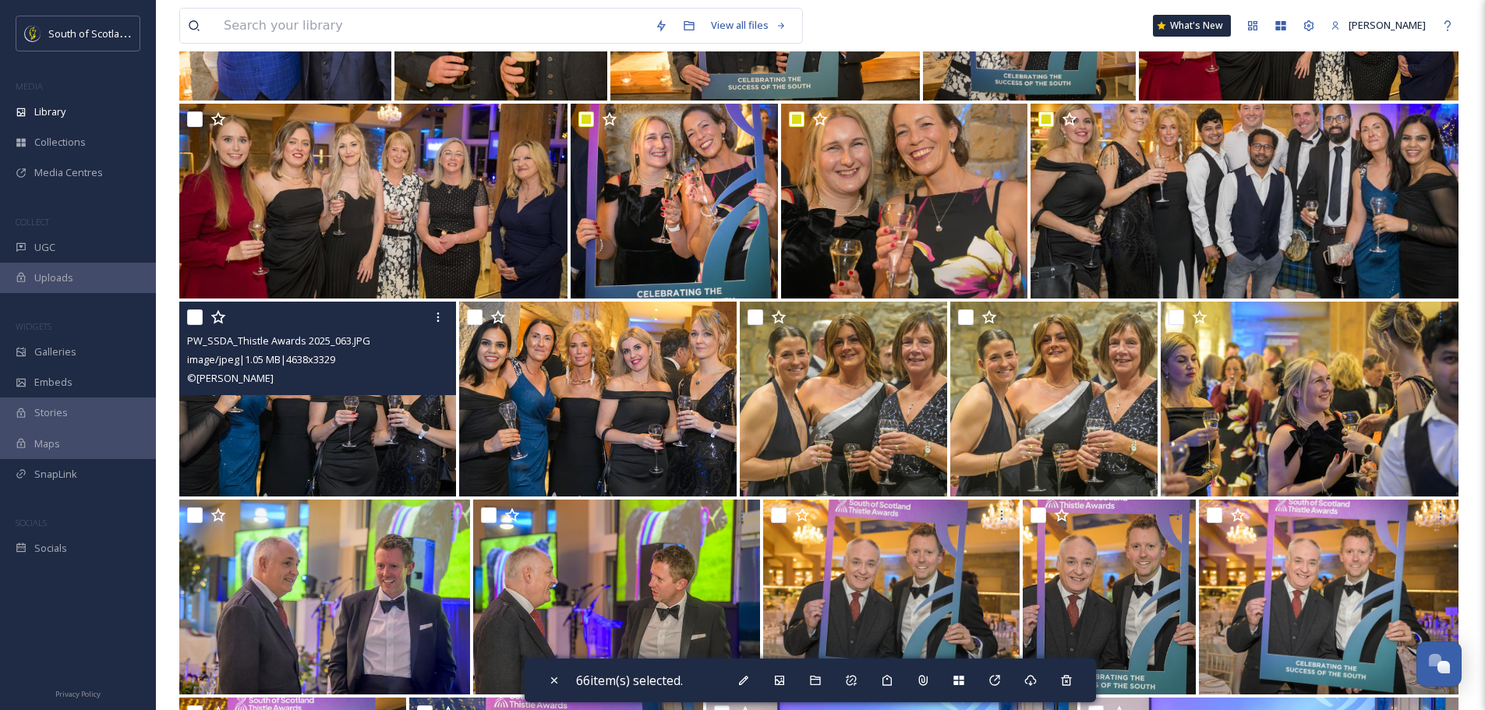
click at [200, 317] on input "checkbox" at bounding box center [195, 318] width 16 height 16
checkbox input "true"
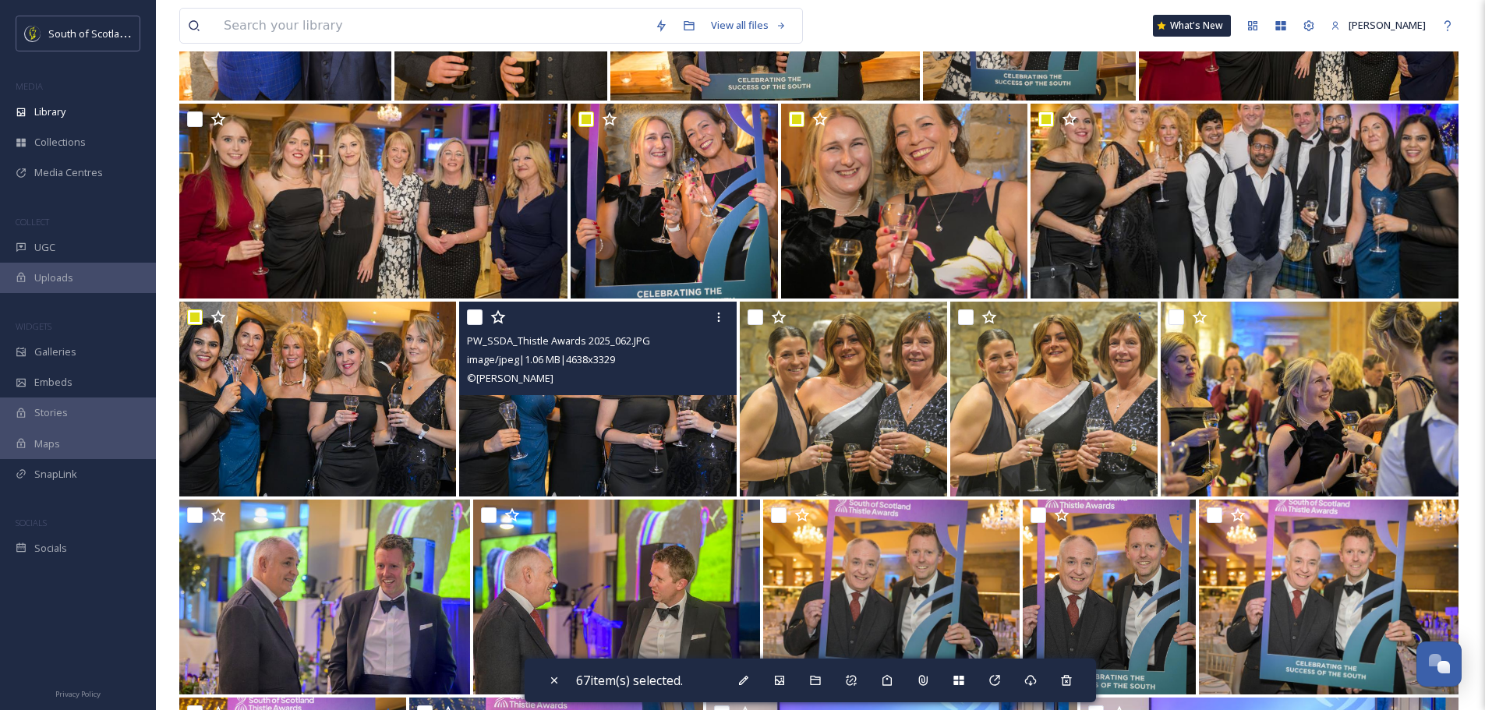
click at [471, 318] on input "checkbox" at bounding box center [475, 318] width 16 height 16
checkbox input "true"
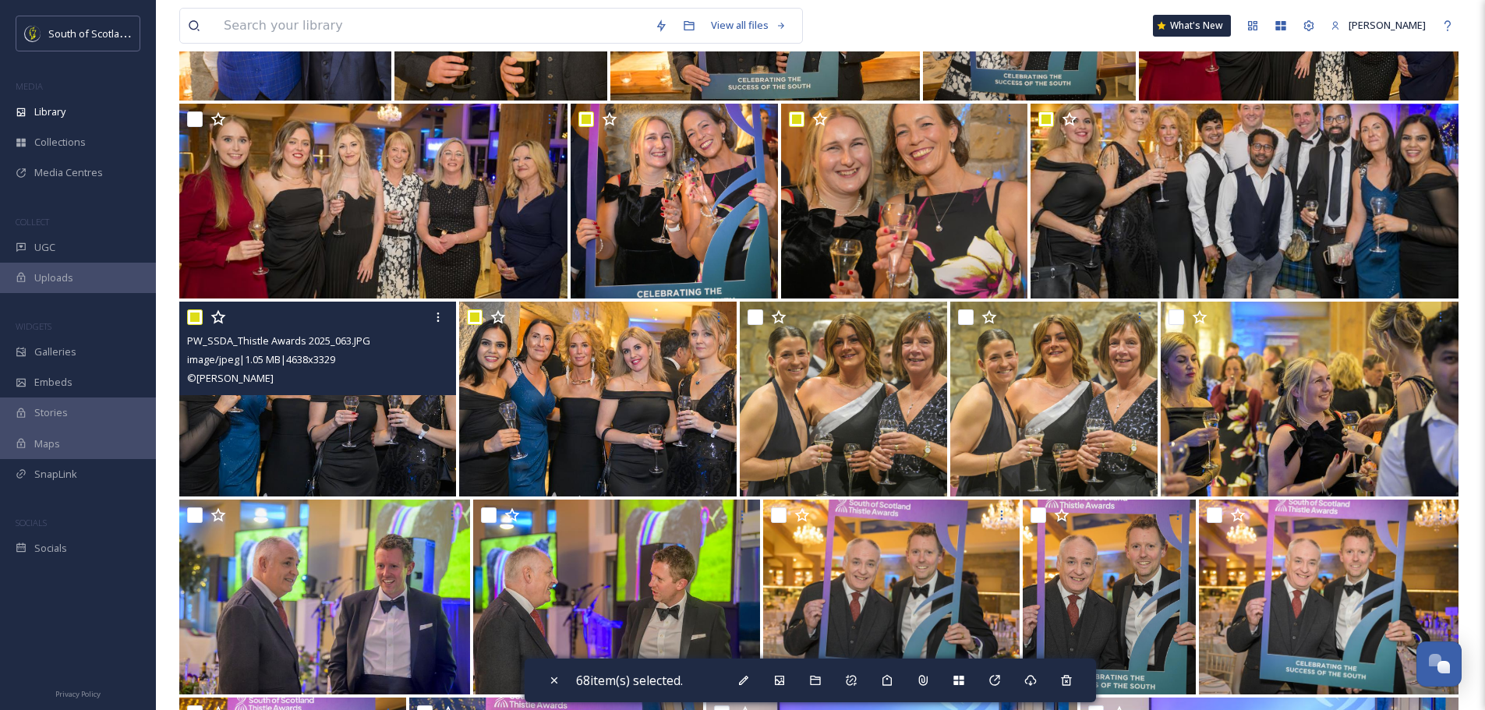
click at [193, 322] on input "checkbox" at bounding box center [195, 318] width 16 height 16
checkbox input "false"
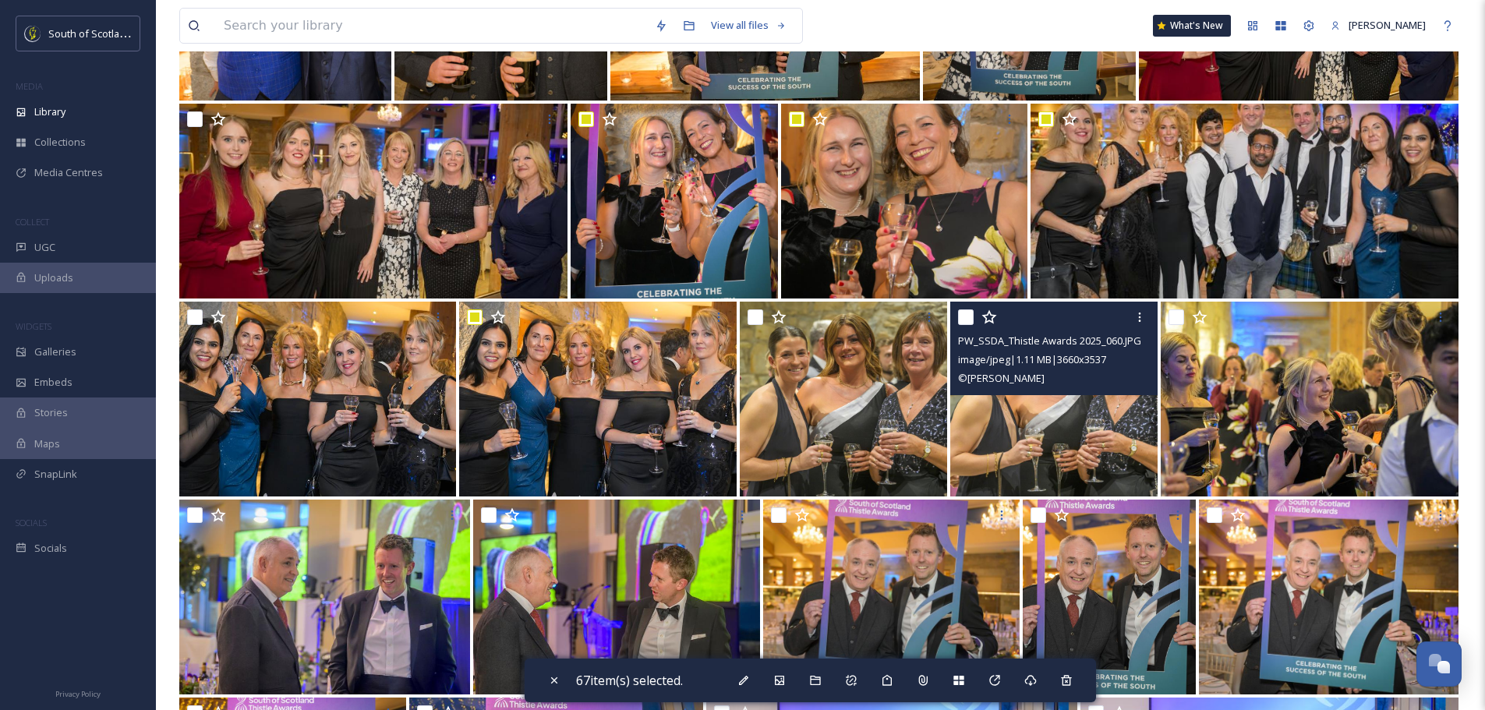
click at [968, 315] on input "checkbox" at bounding box center [966, 318] width 16 height 16
checkbox input "true"
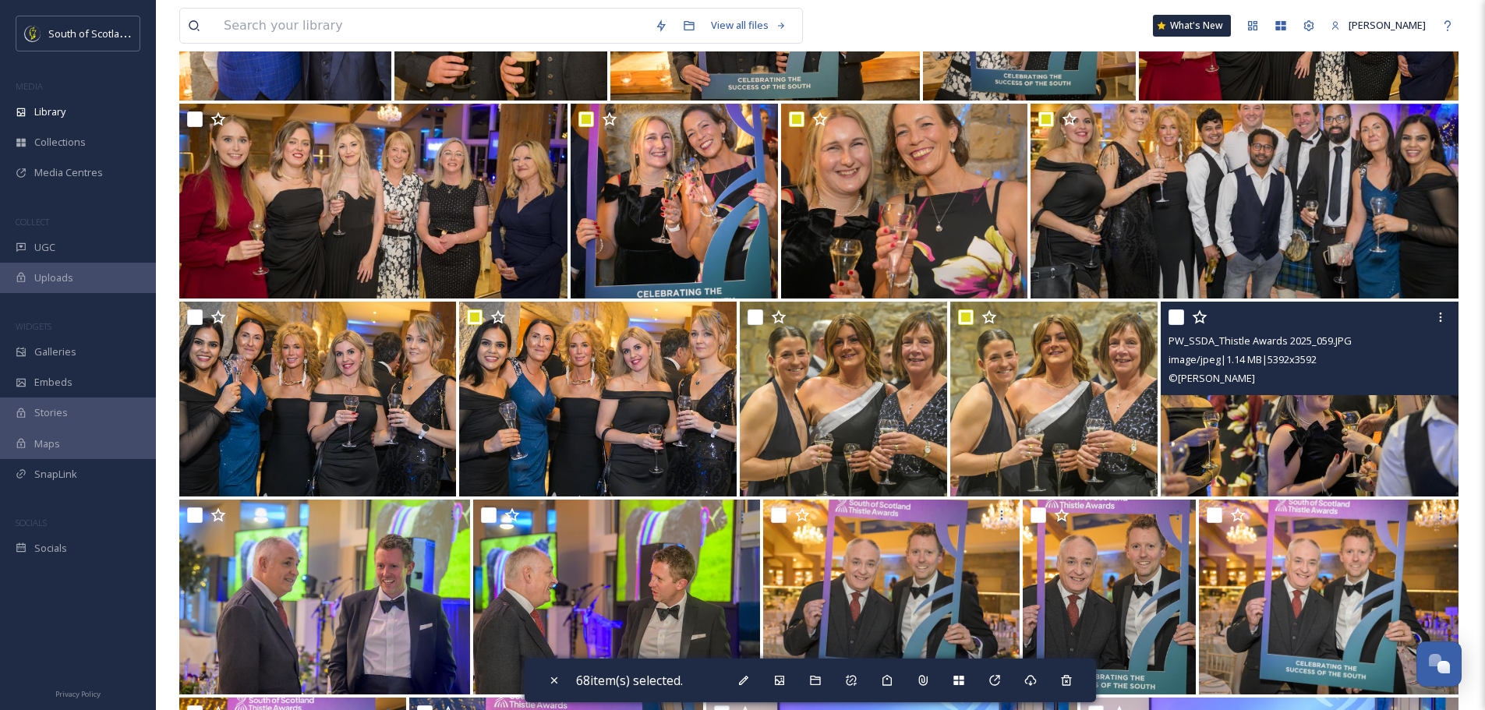
click at [1173, 308] on div at bounding box center [1312, 317] width 286 height 28
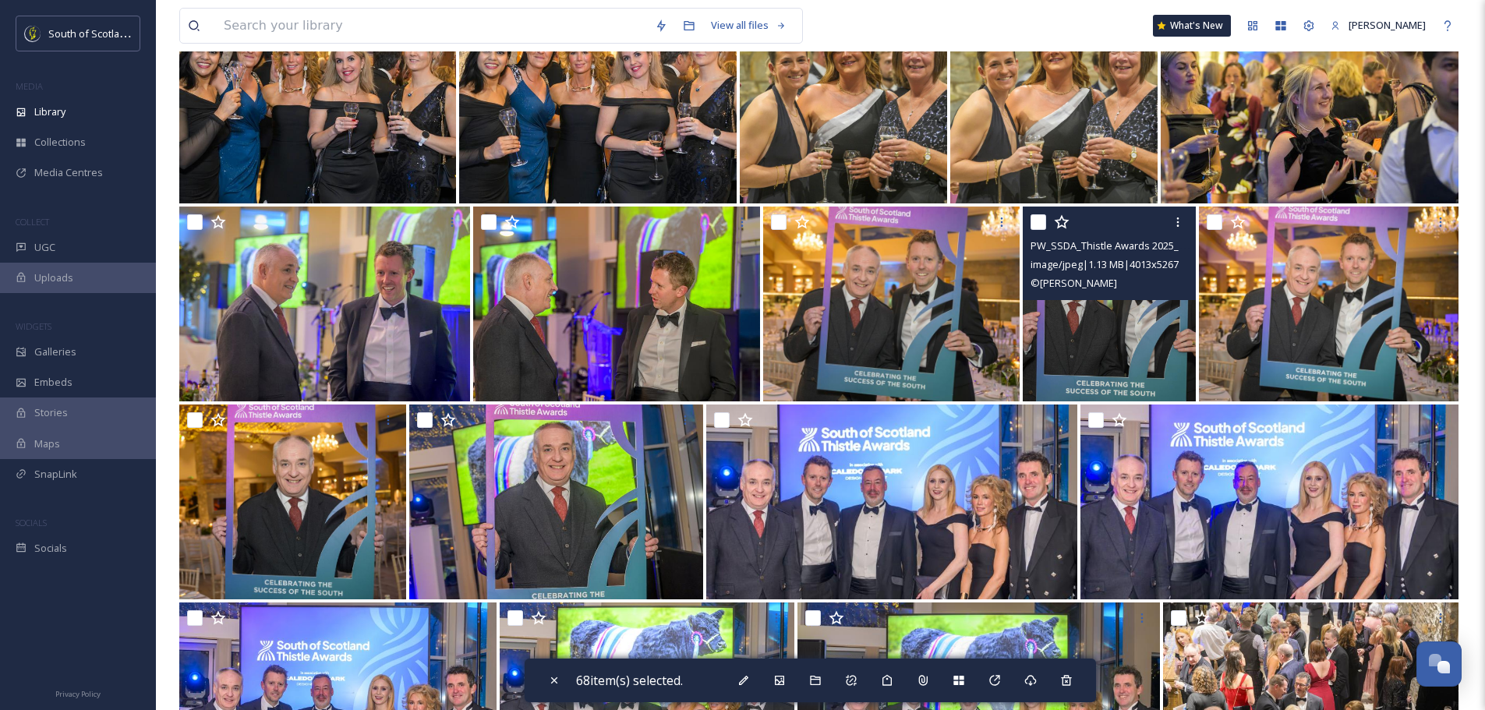
scroll to position [8420, 0]
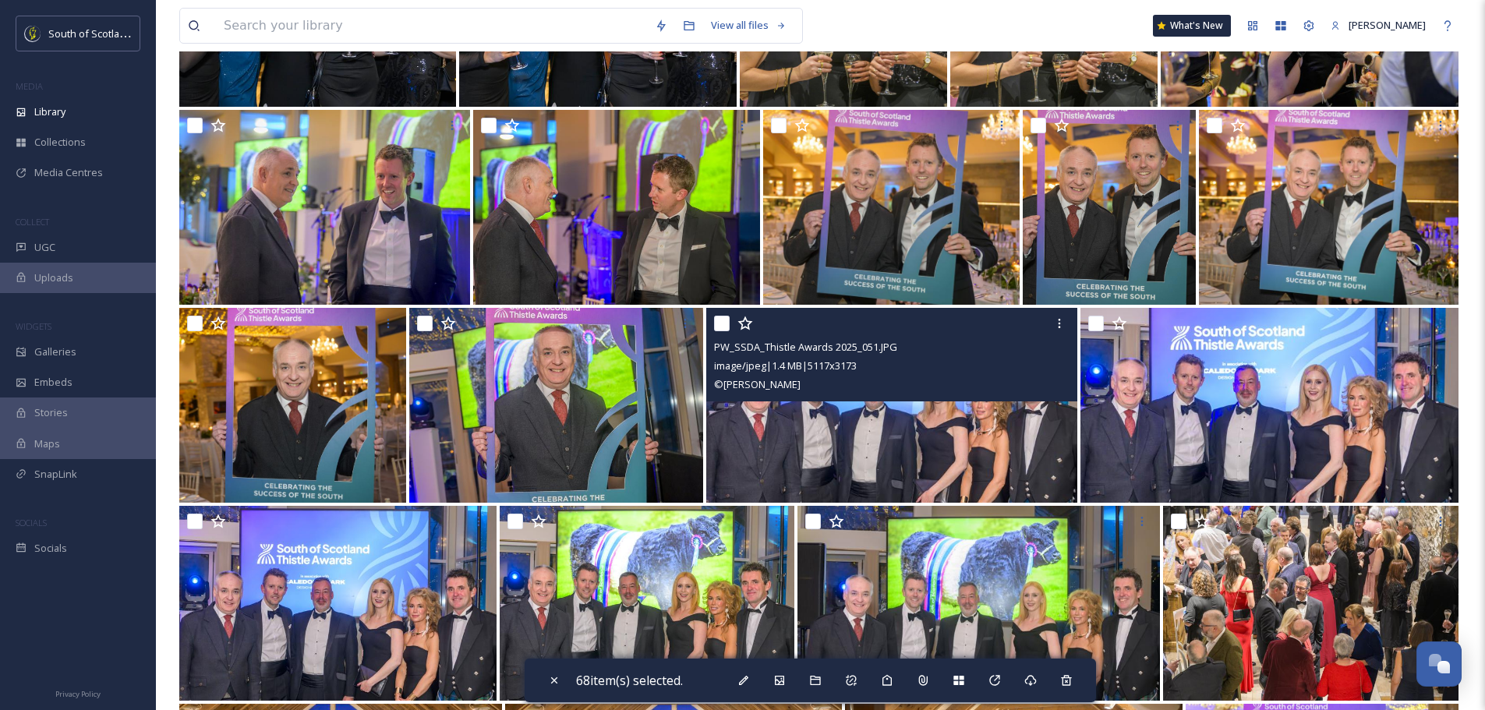
click at [720, 324] on input "checkbox" at bounding box center [722, 324] width 16 height 16
checkbox input "true"
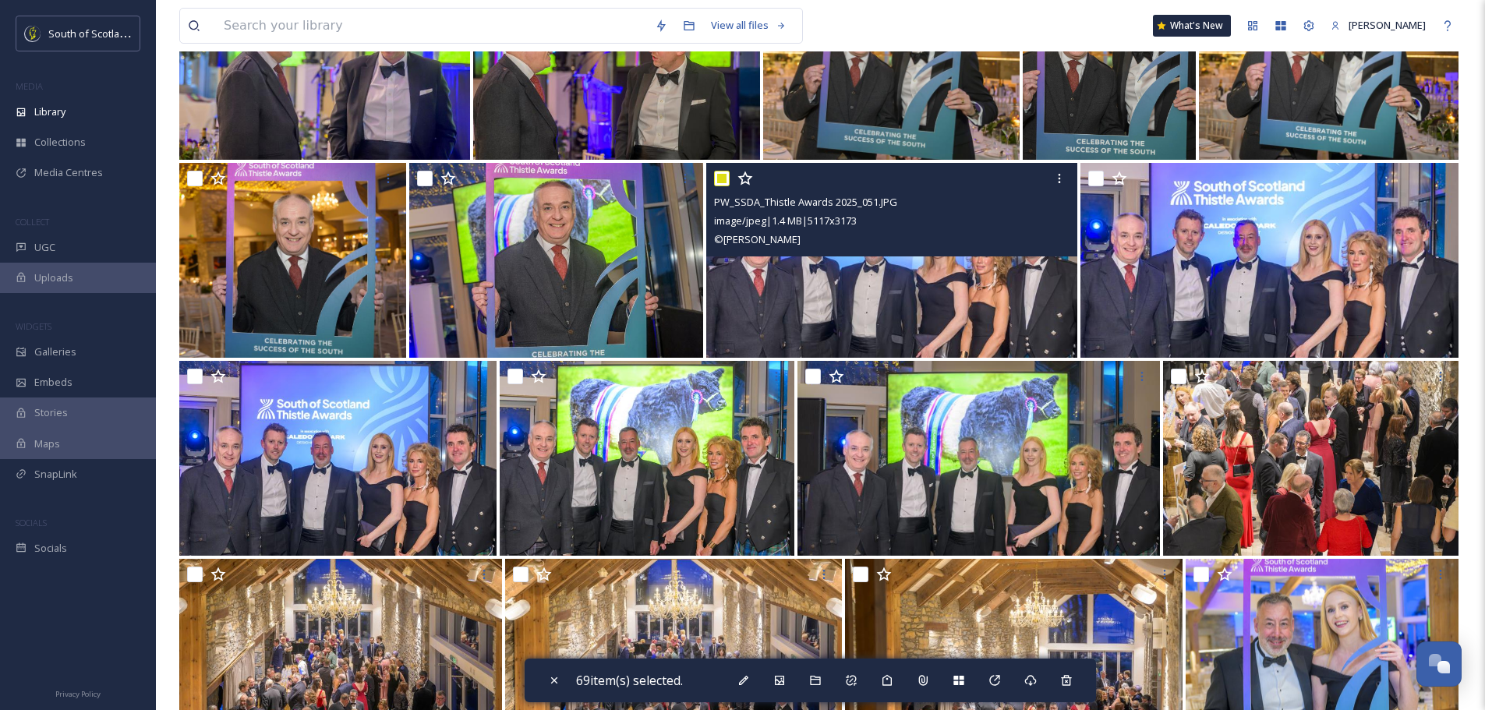
scroll to position [8576, 0]
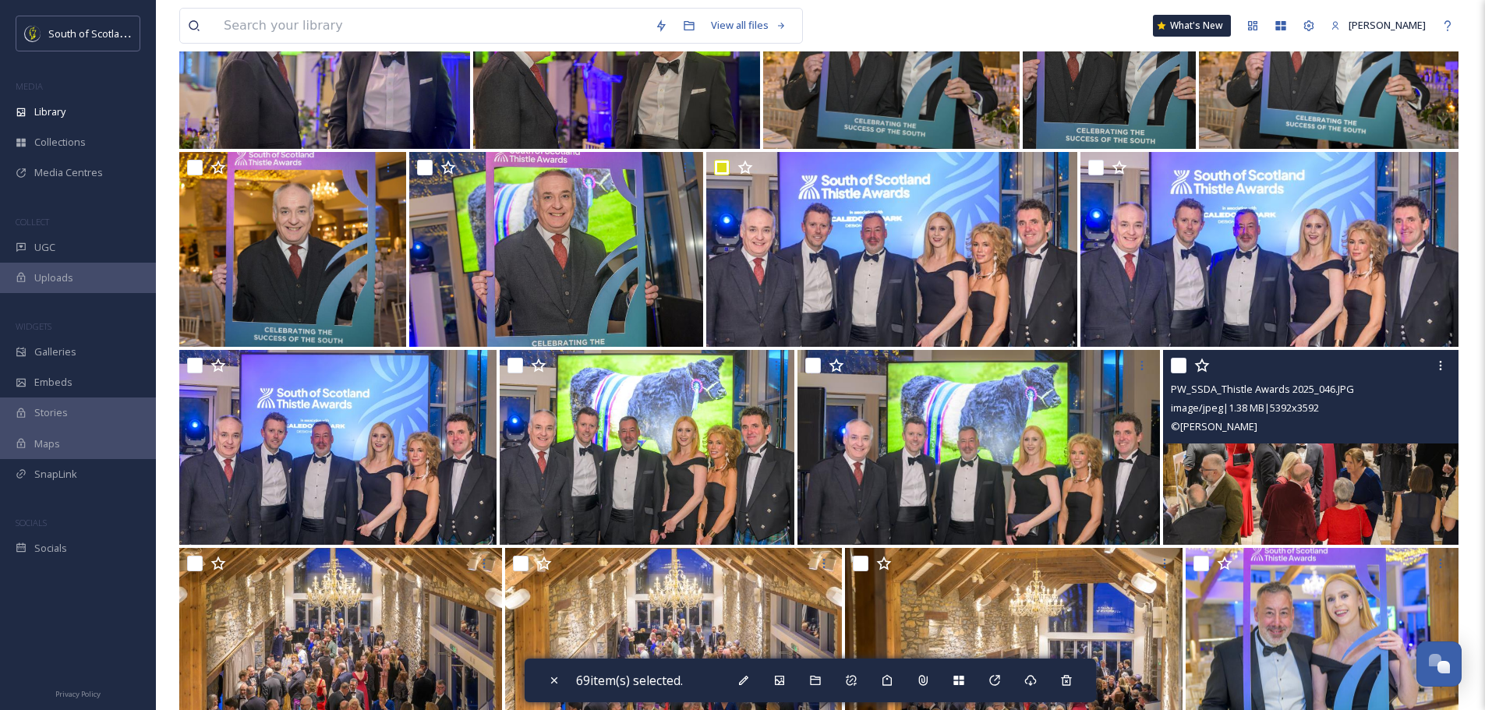
click at [1180, 365] on input "checkbox" at bounding box center [1179, 366] width 16 height 16
checkbox input "true"
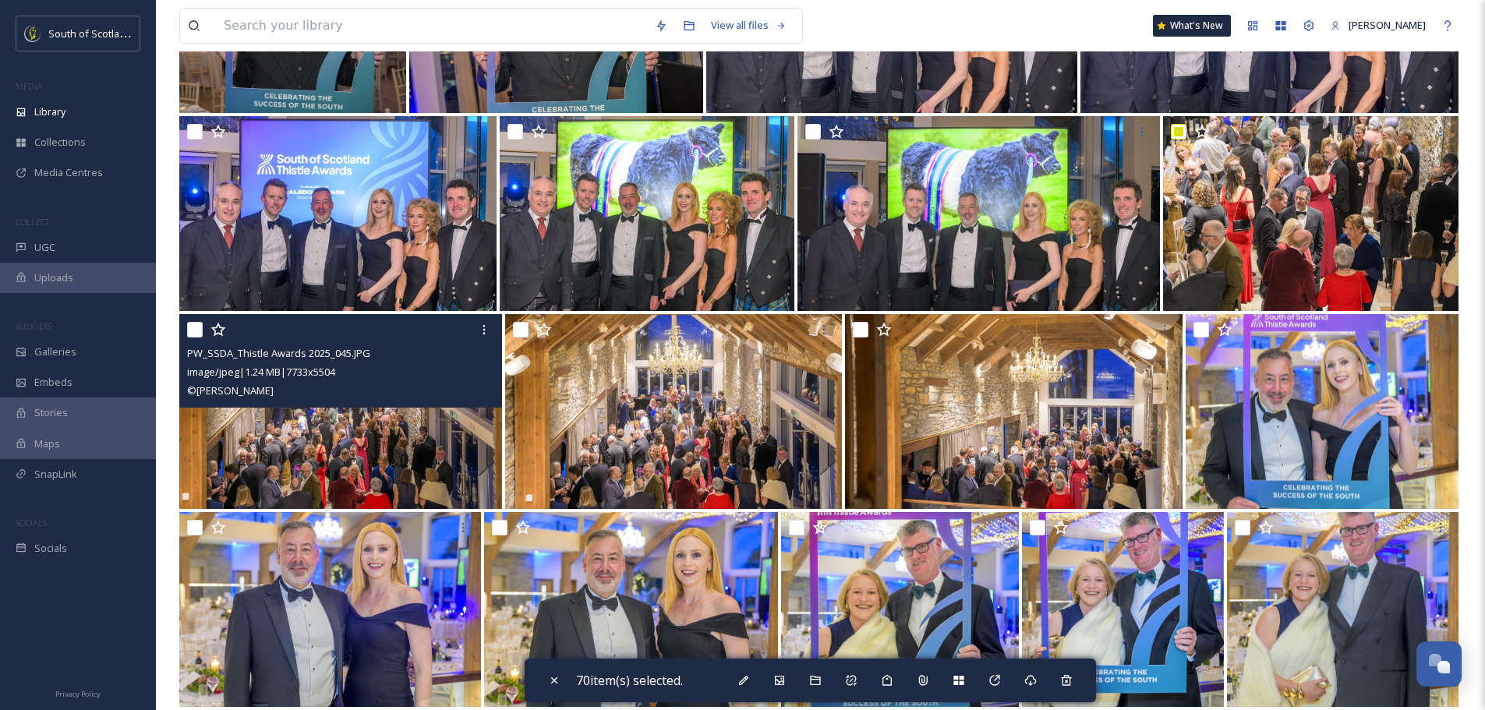
click at [193, 323] on input "checkbox" at bounding box center [195, 330] width 16 height 16
checkbox input "true"
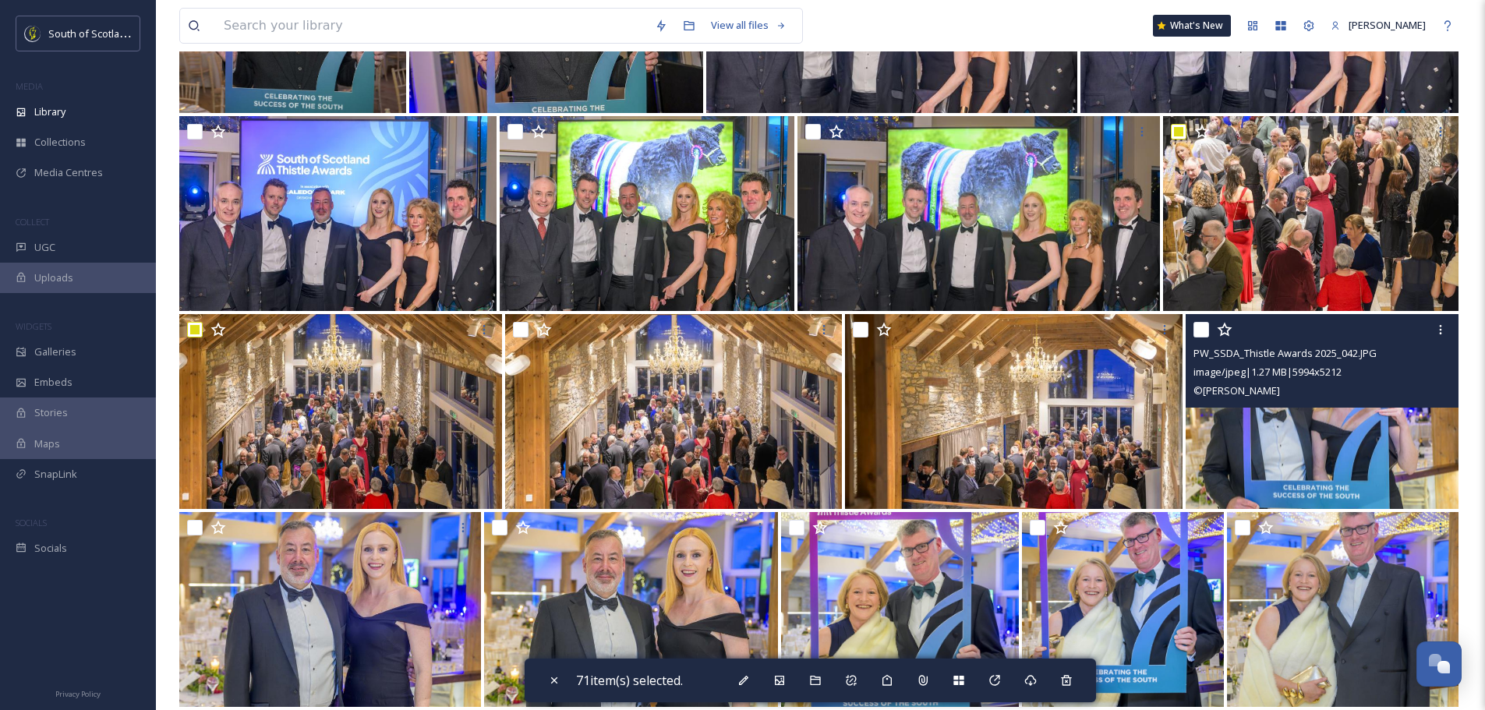
click at [1197, 331] on input "checkbox" at bounding box center [1202, 330] width 16 height 16
checkbox input "true"
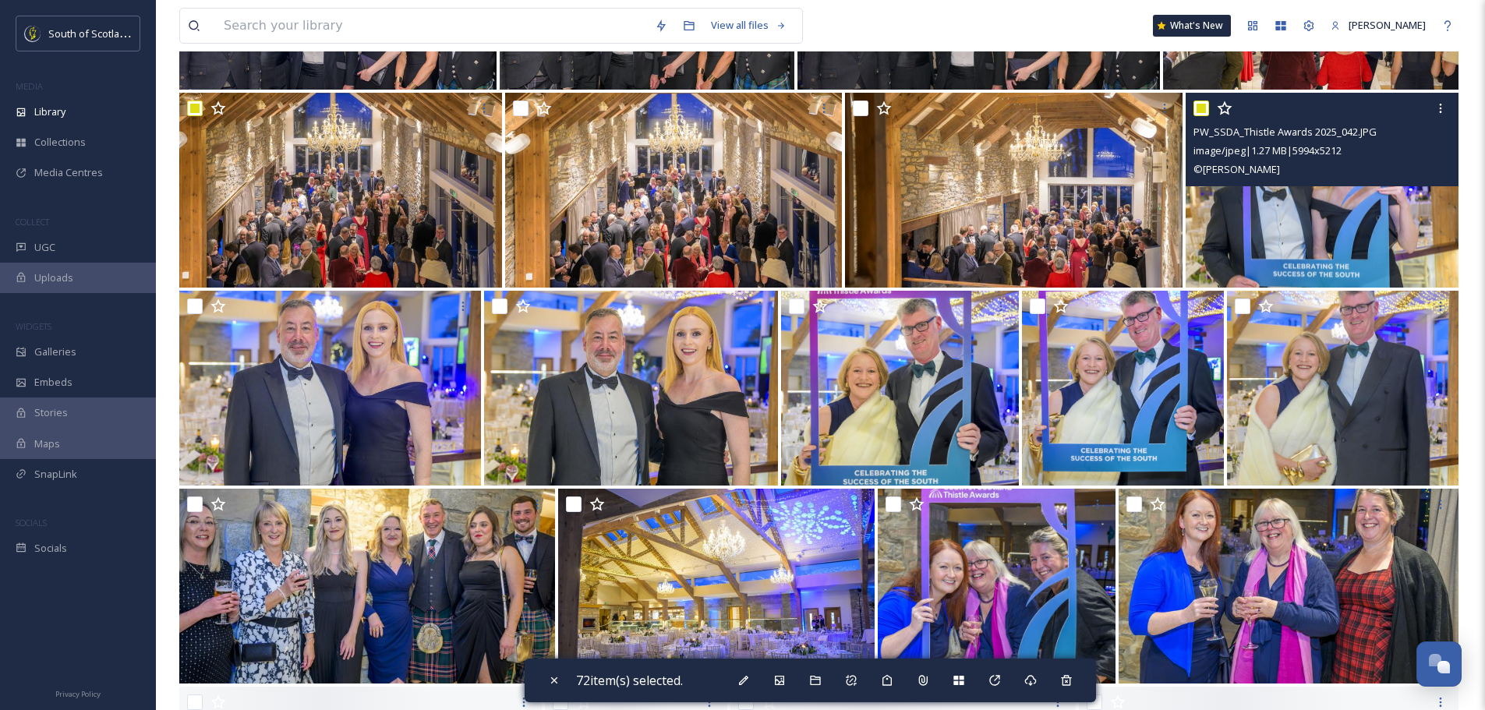
scroll to position [9044, 0]
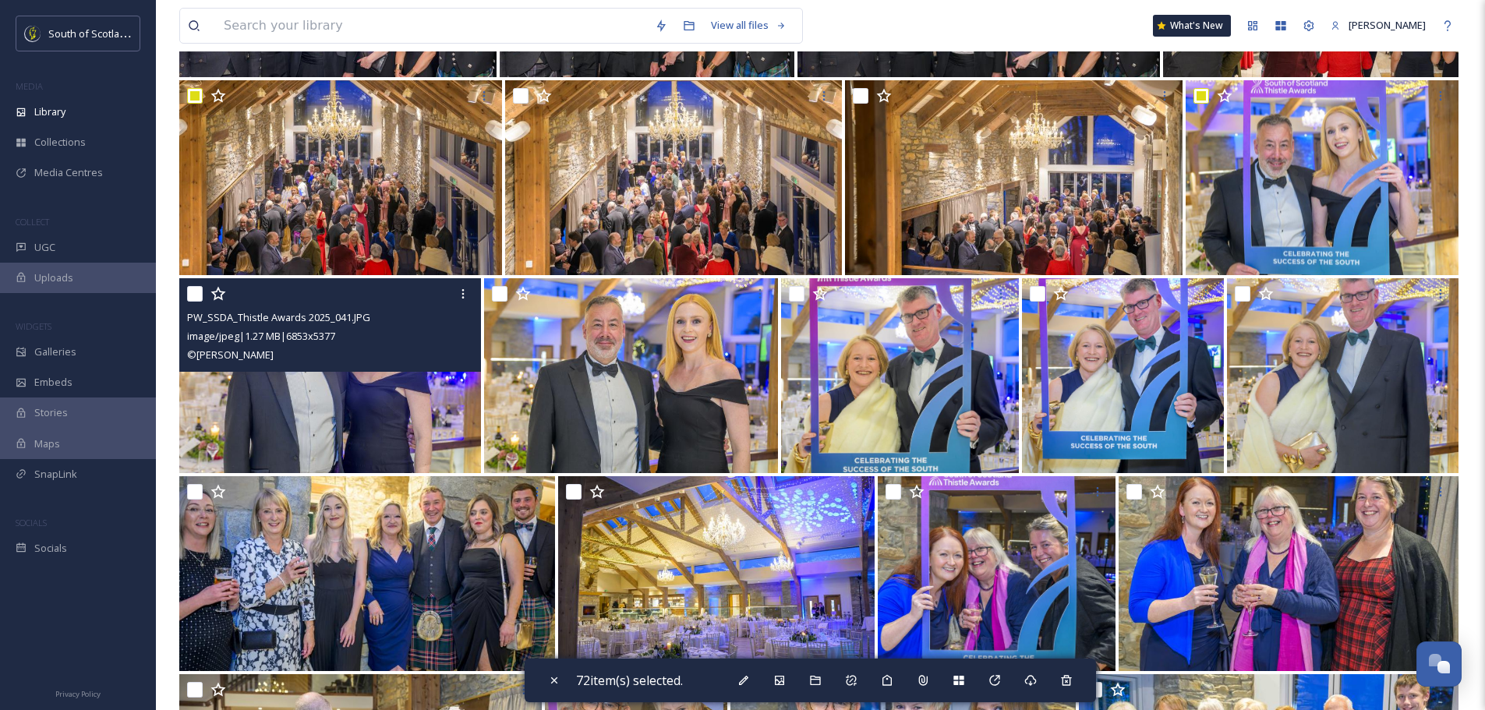
click at [196, 297] on input "checkbox" at bounding box center [195, 294] width 16 height 16
checkbox input "true"
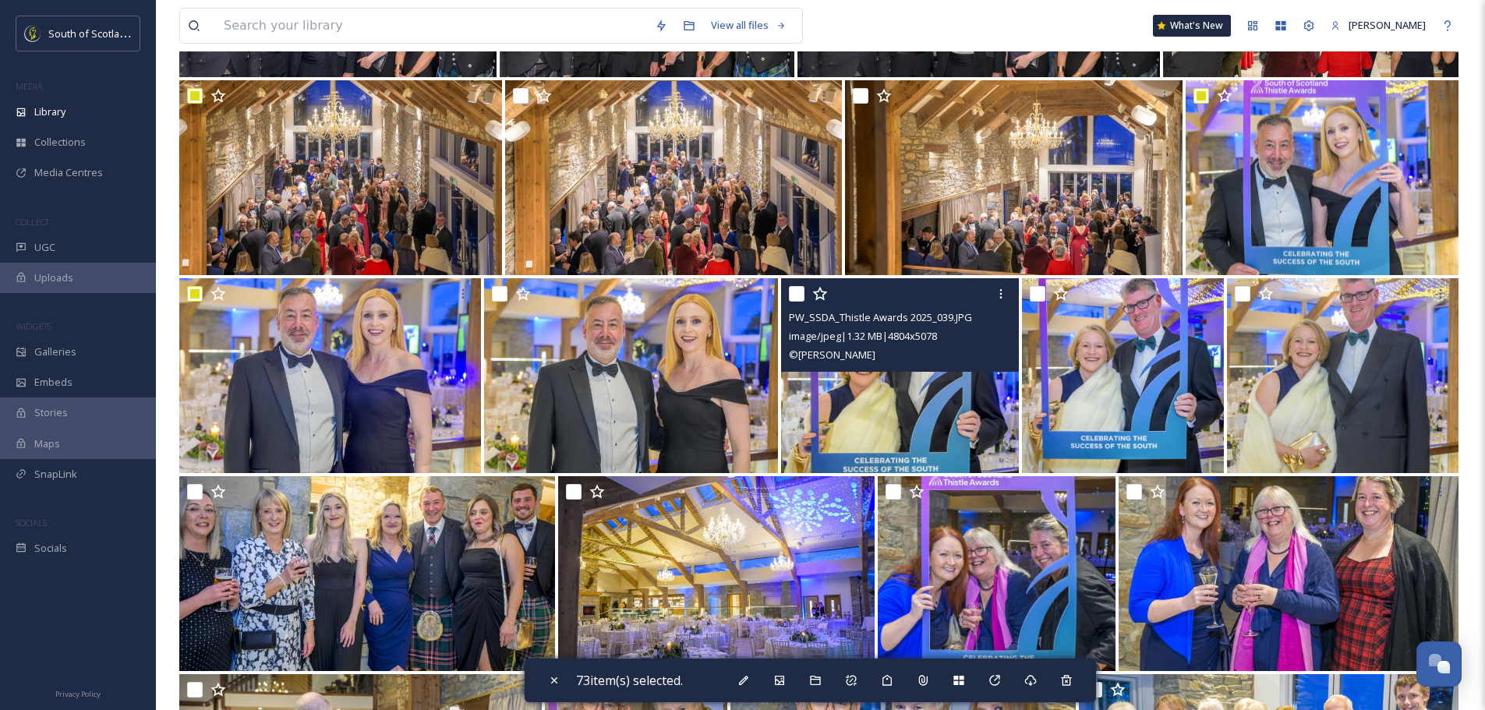
click at [802, 300] on input "checkbox" at bounding box center [797, 294] width 16 height 16
checkbox input "true"
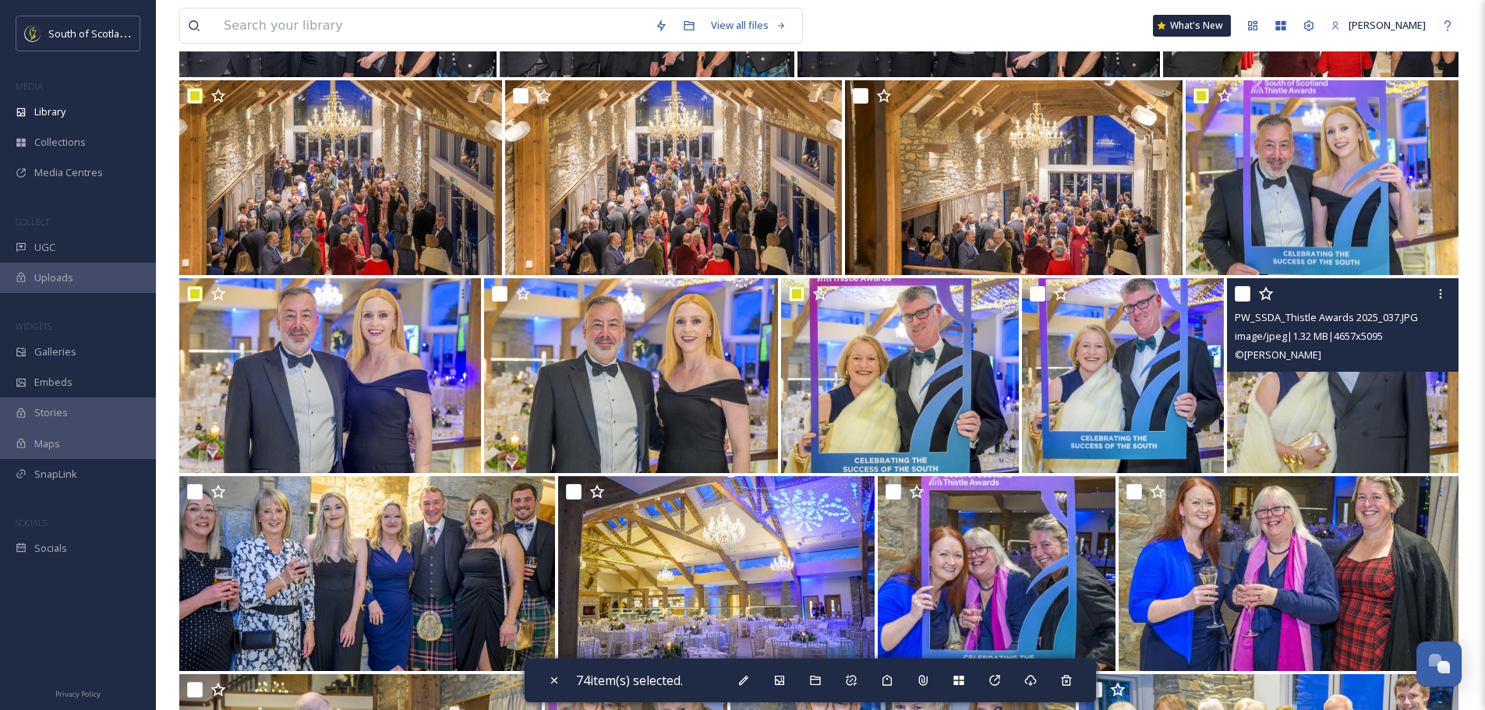
click at [1249, 290] on input "checkbox" at bounding box center [1243, 294] width 16 height 16
checkbox input "true"
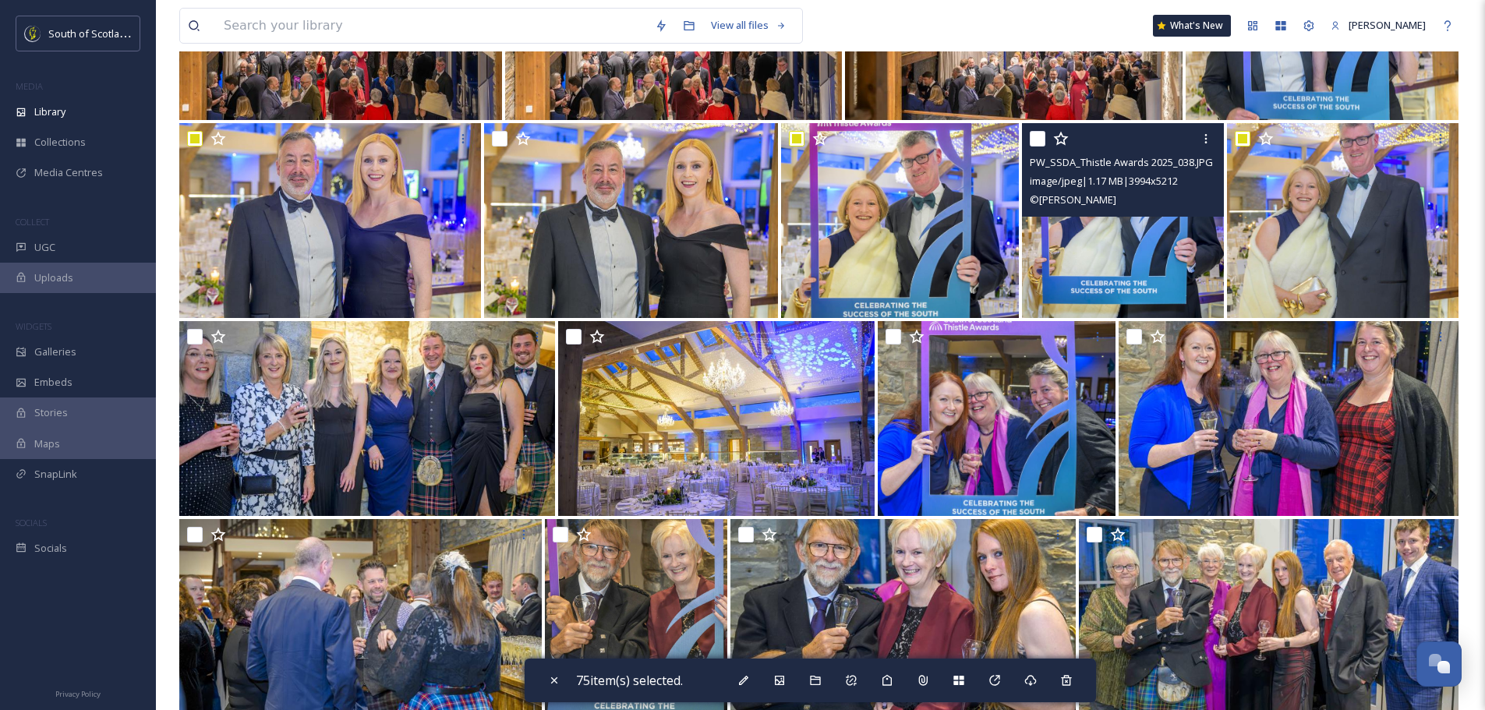
scroll to position [9200, 0]
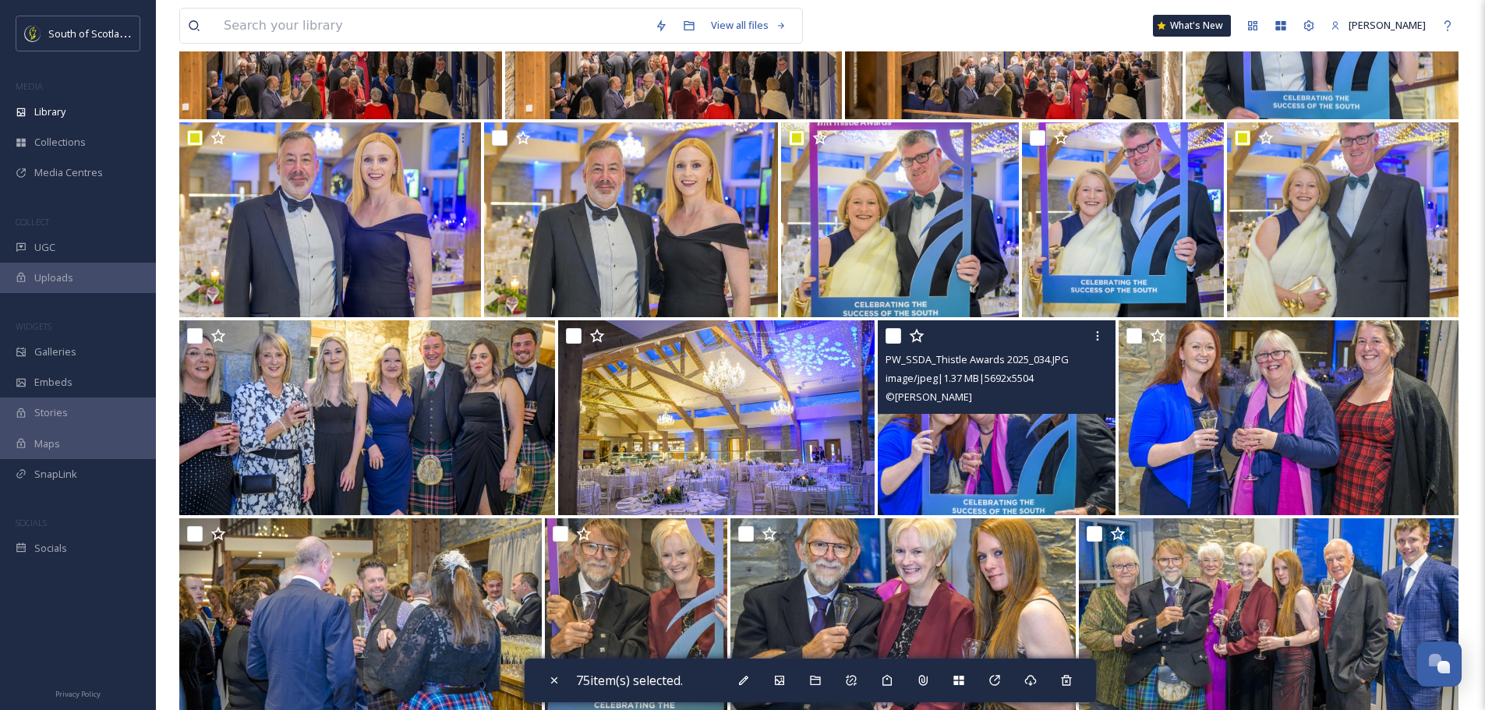
click at [899, 333] on input "checkbox" at bounding box center [894, 336] width 16 height 16
checkbox input "true"
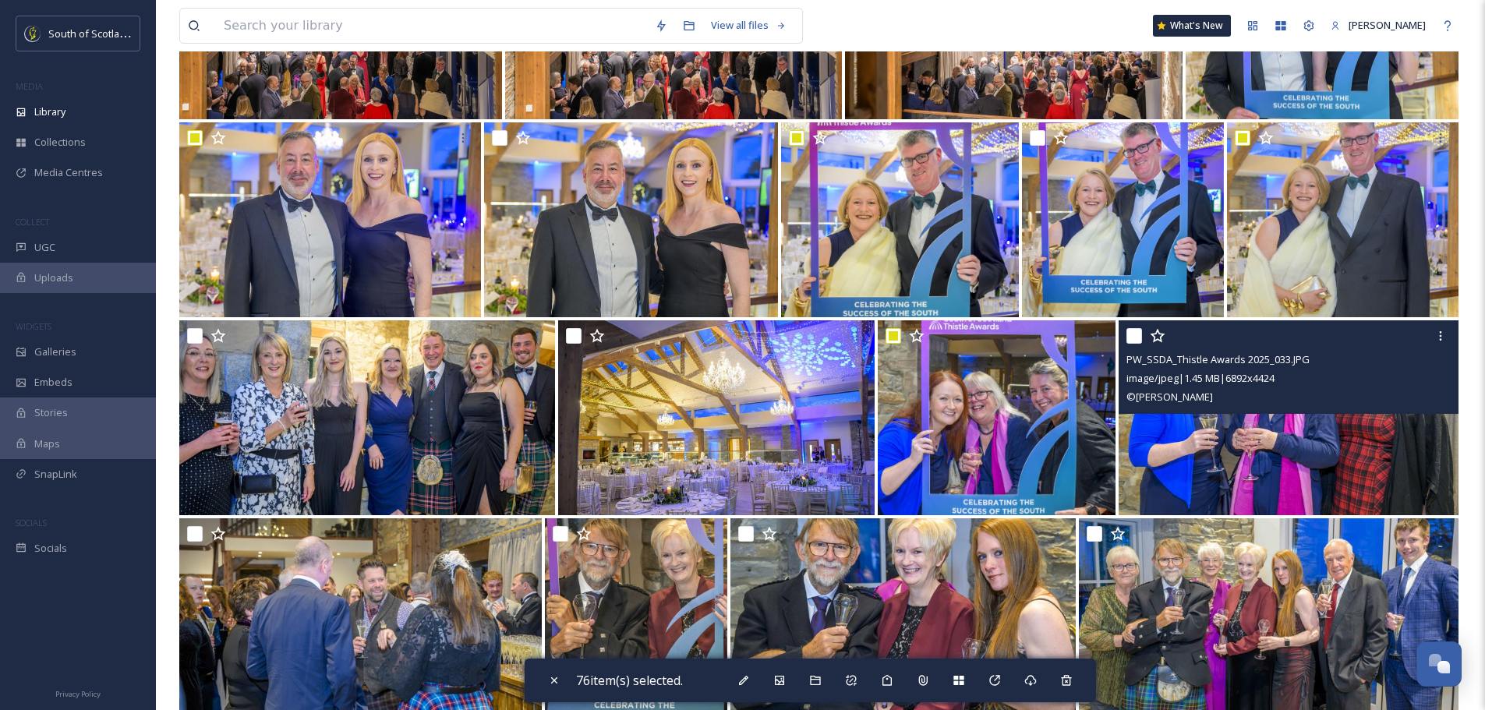
click at [1137, 334] on input "checkbox" at bounding box center [1135, 336] width 16 height 16
checkbox input "true"
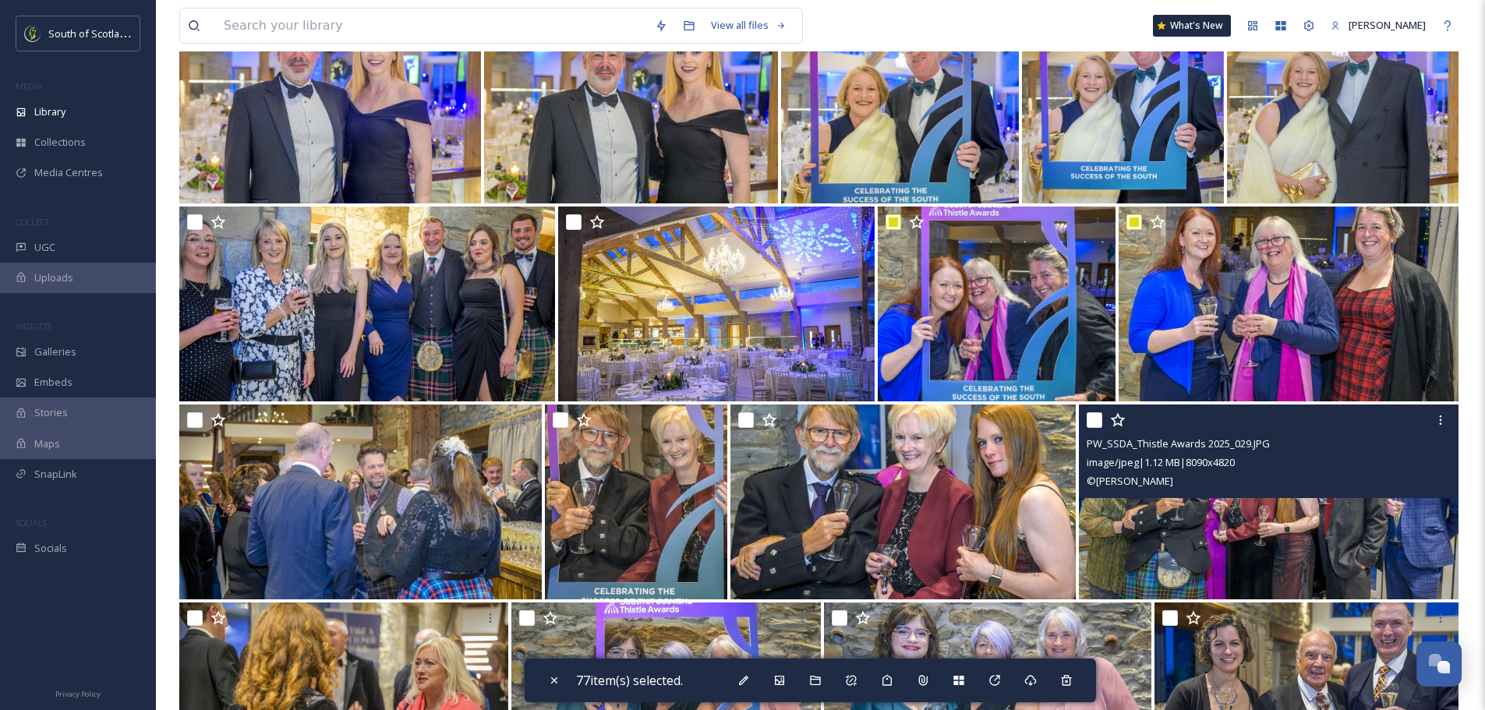
scroll to position [9433, 0]
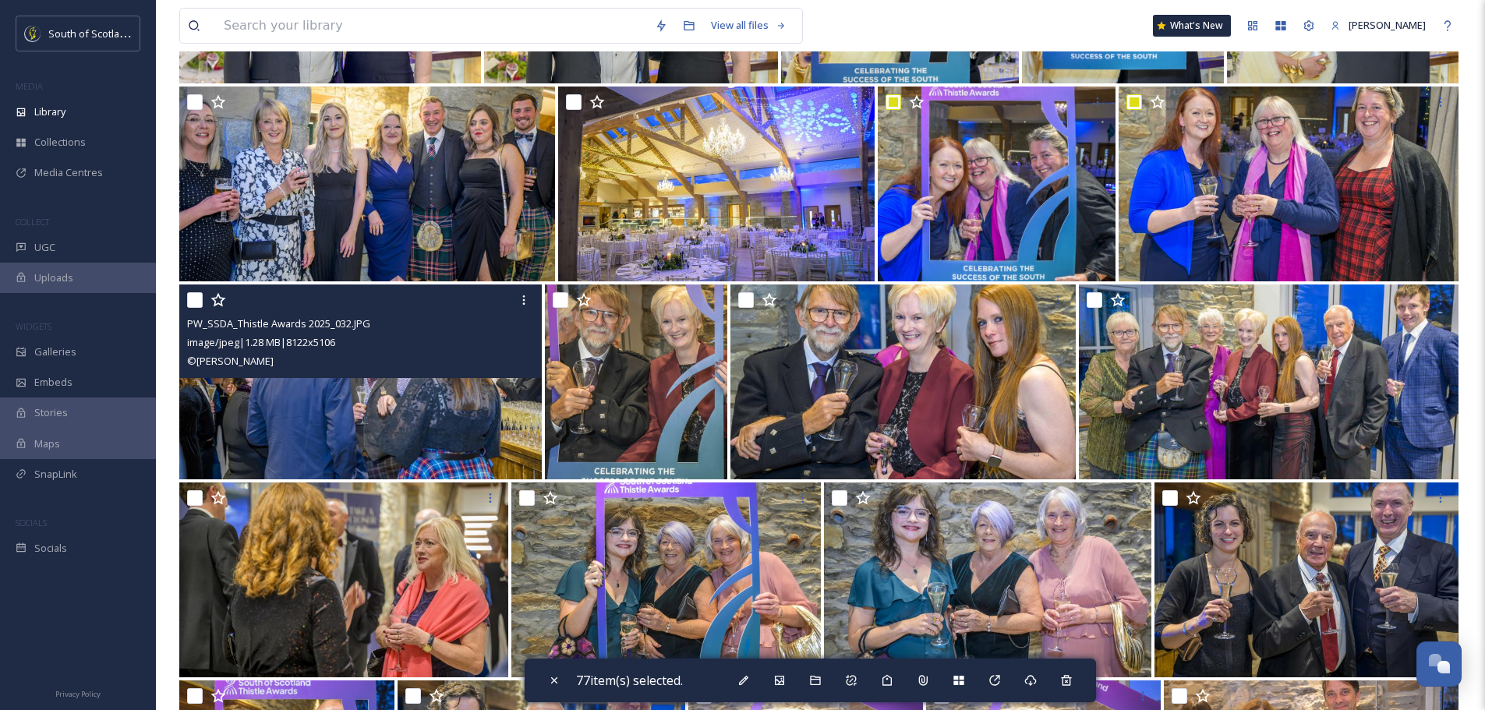
click at [187, 297] on input "checkbox" at bounding box center [195, 300] width 16 height 16
checkbox input "true"
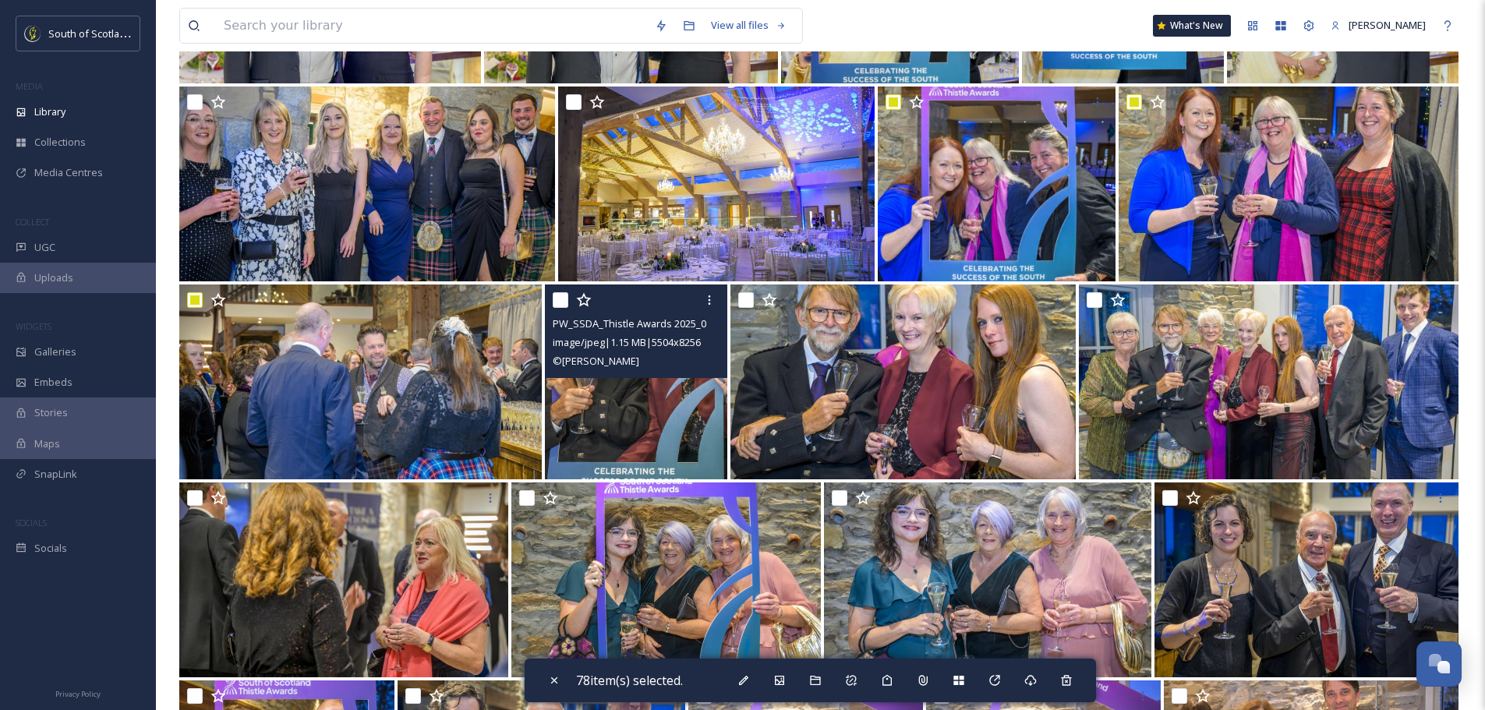
click at [559, 303] on input "checkbox" at bounding box center [561, 300] width 16 height 16
checkbox input "true"
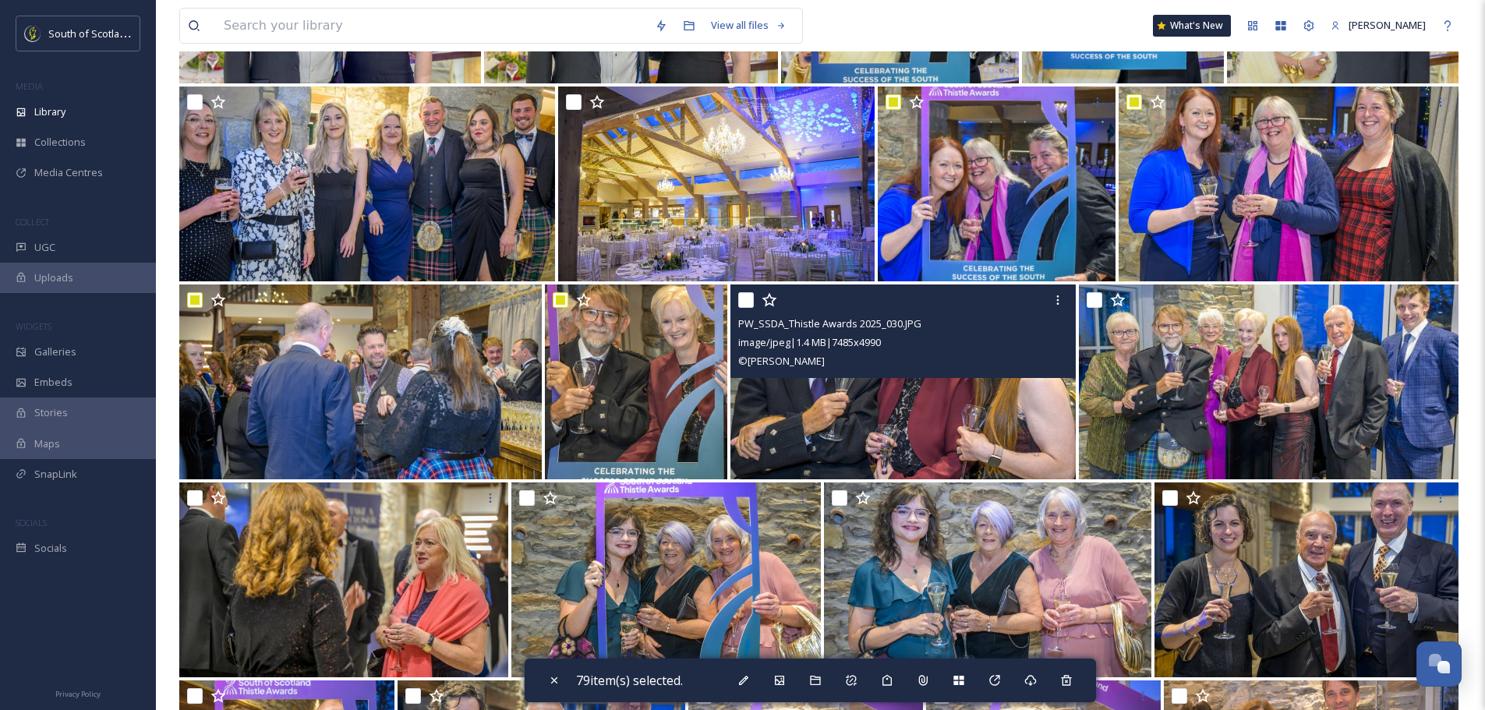
click at [745, 300] on input "checkbox" at bounding box center [746, 300] width 16 height 16
checkbox input "true"
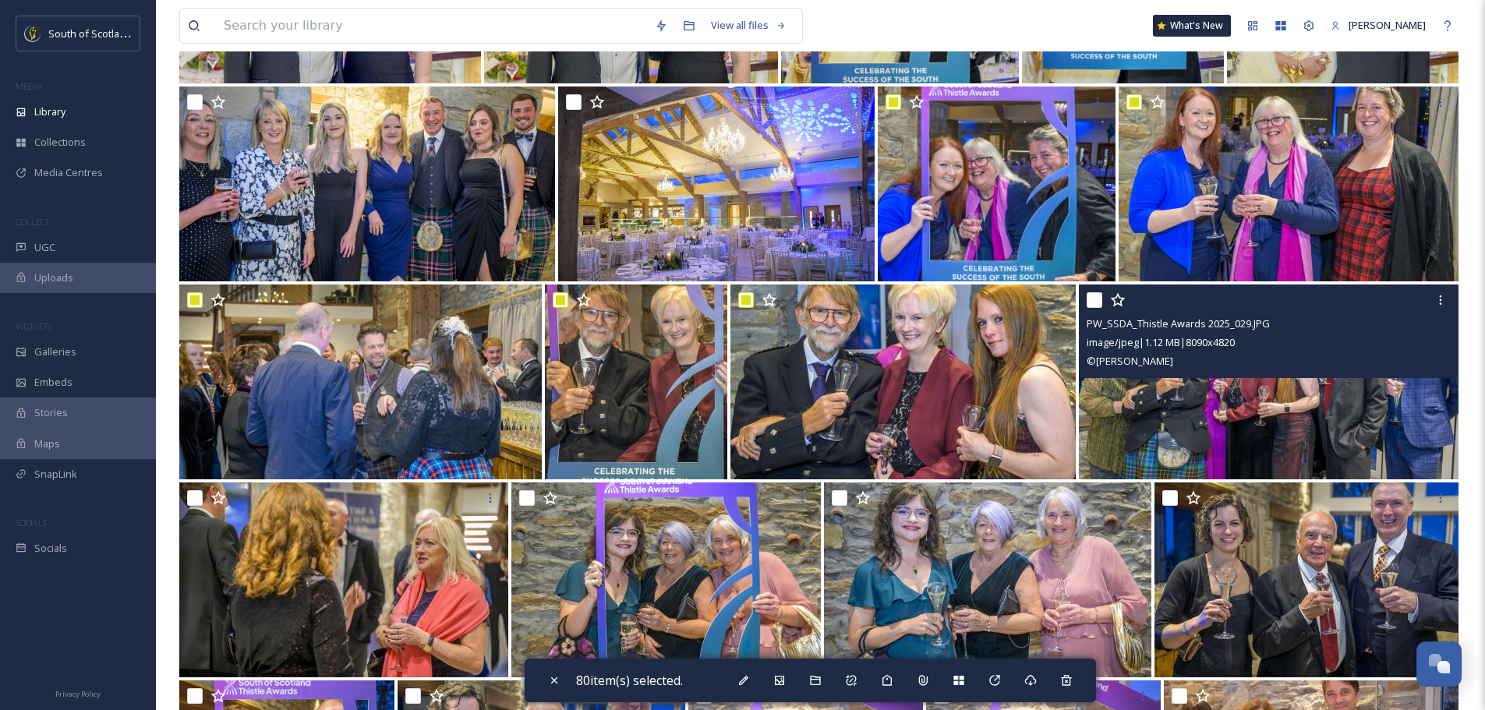
click at [1097, 303] on input "checkbox" at bounding box center [1095, 300] width 16 height 16
checkbox input "true"
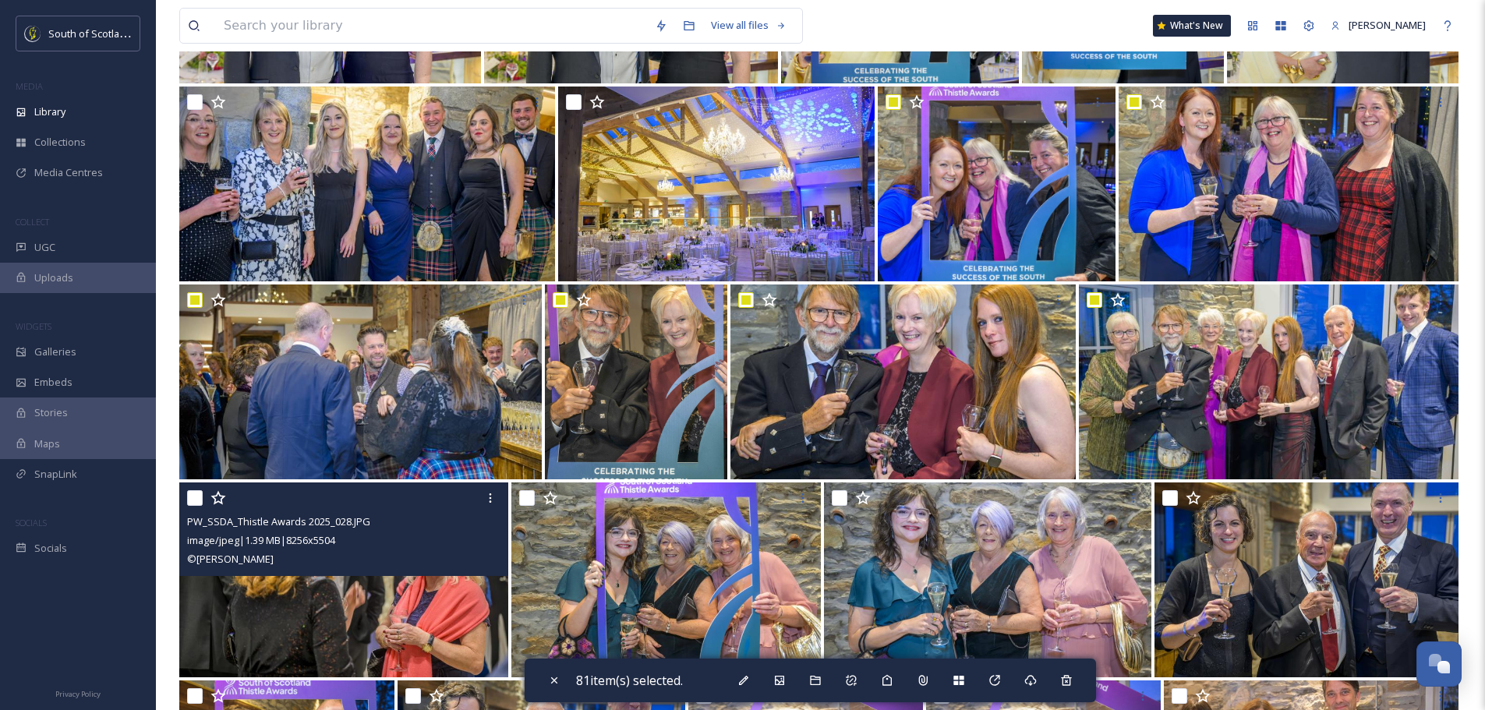
click at [201, 503] on input "checkbox" at bounding box center [195, 498] width 16 height 16
checkbox input "true"
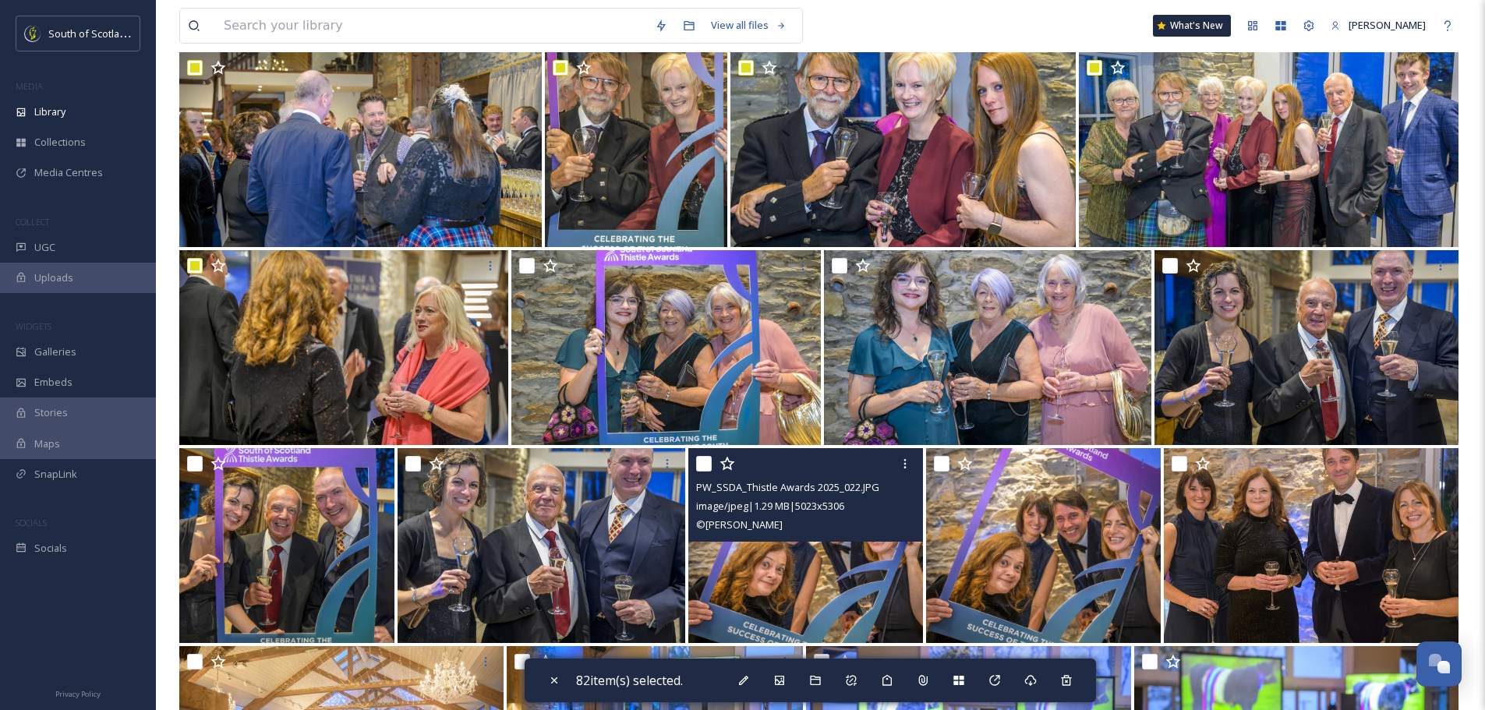
scroll to position [9667, 0]
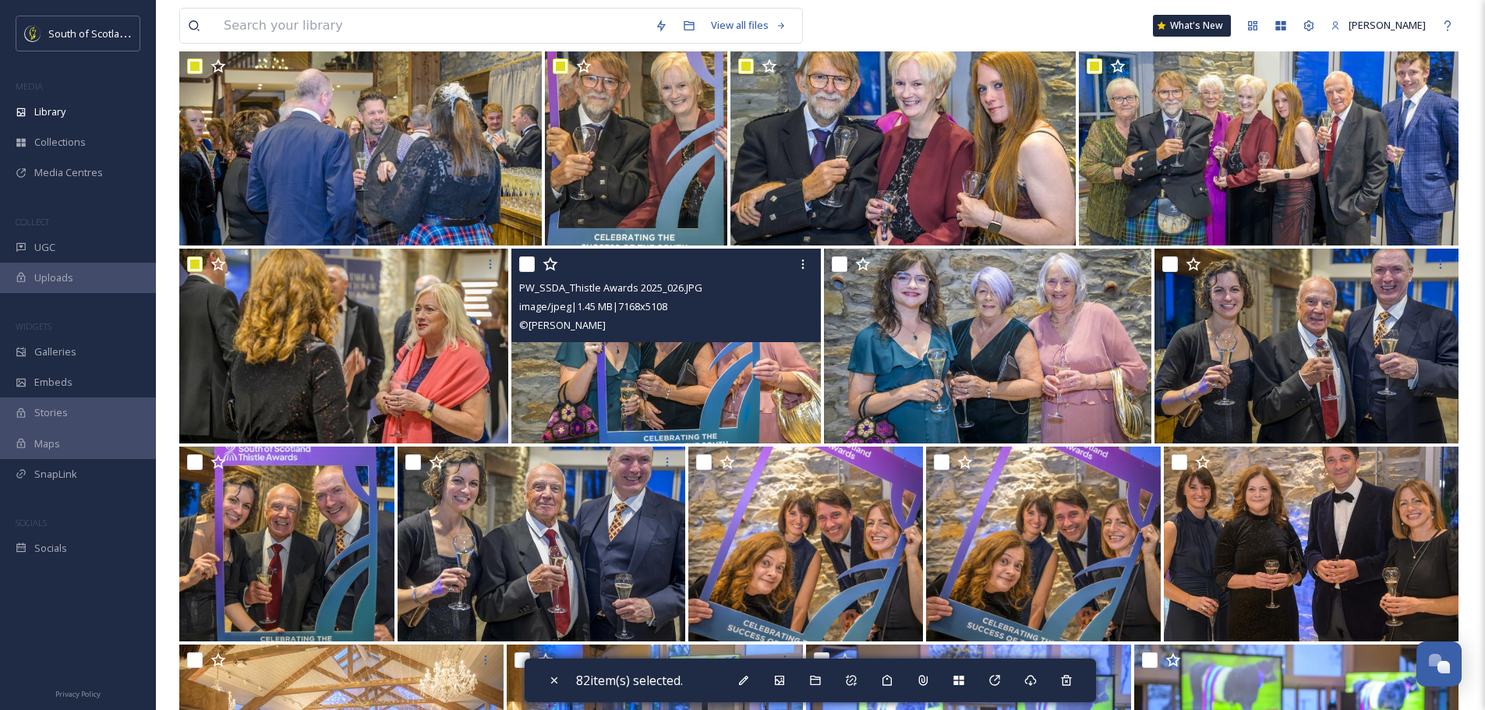
click at [530, 264] on input "checkbox" at bounding box center [527, 264] width 16 height 16
checkbox input "true"
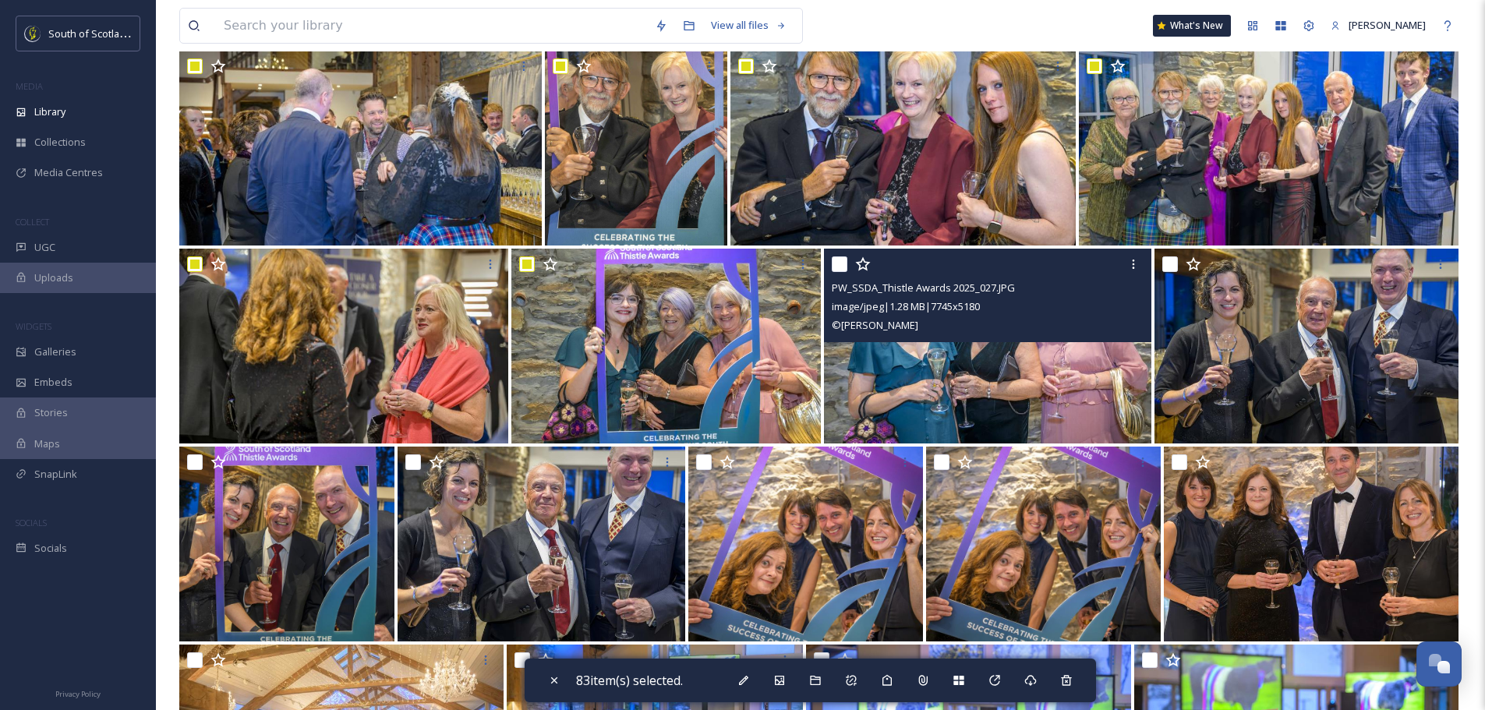
click at [844, 268] on input "checkbox" at bounding box center [840, 264] width 16 height 16
checkbox input "true"
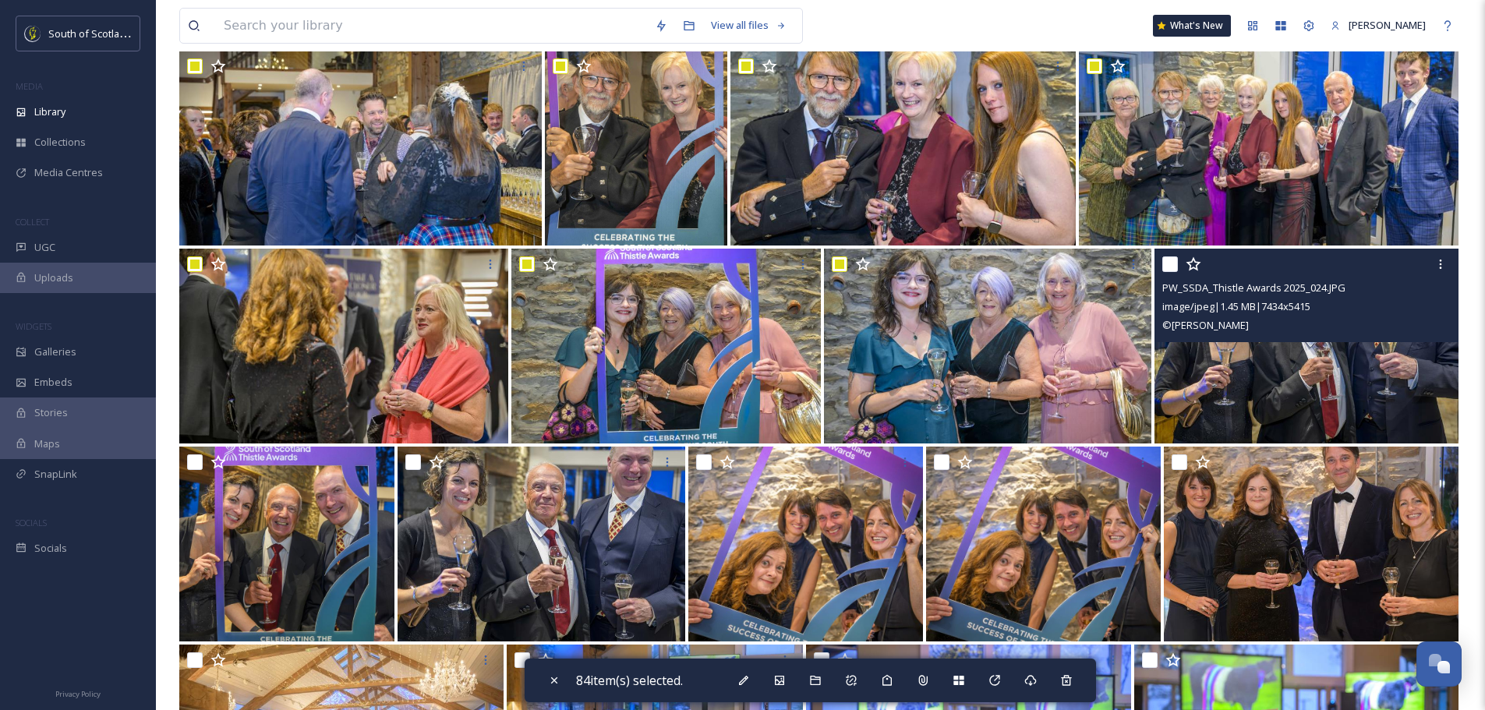
click at [1178, 262] on input "checkbox" at bounding box center [1170, 264] width 16 height 16
checkbox input "true"
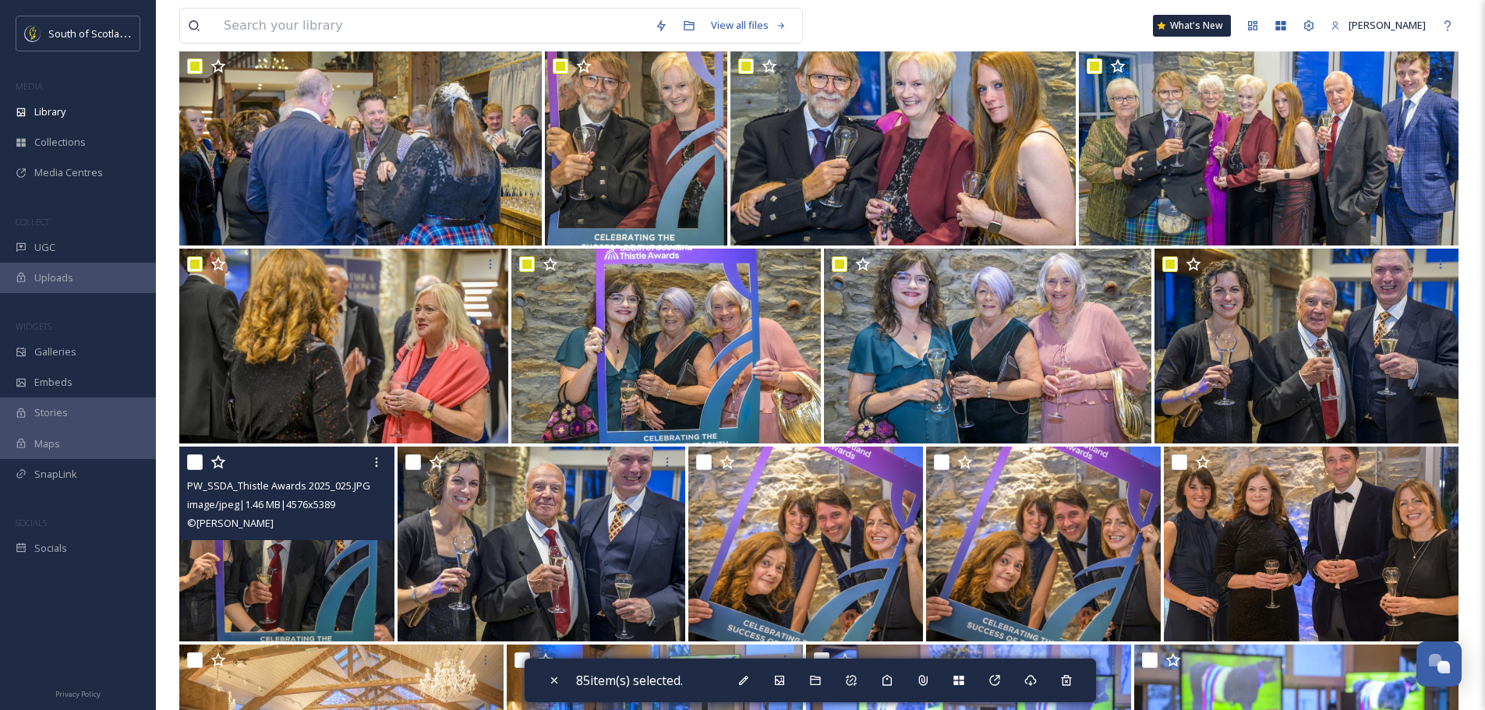
click at [192, 467] on input "checkbox" at bounding box center [195, 463] width 16 height 16
checkbox input "true"
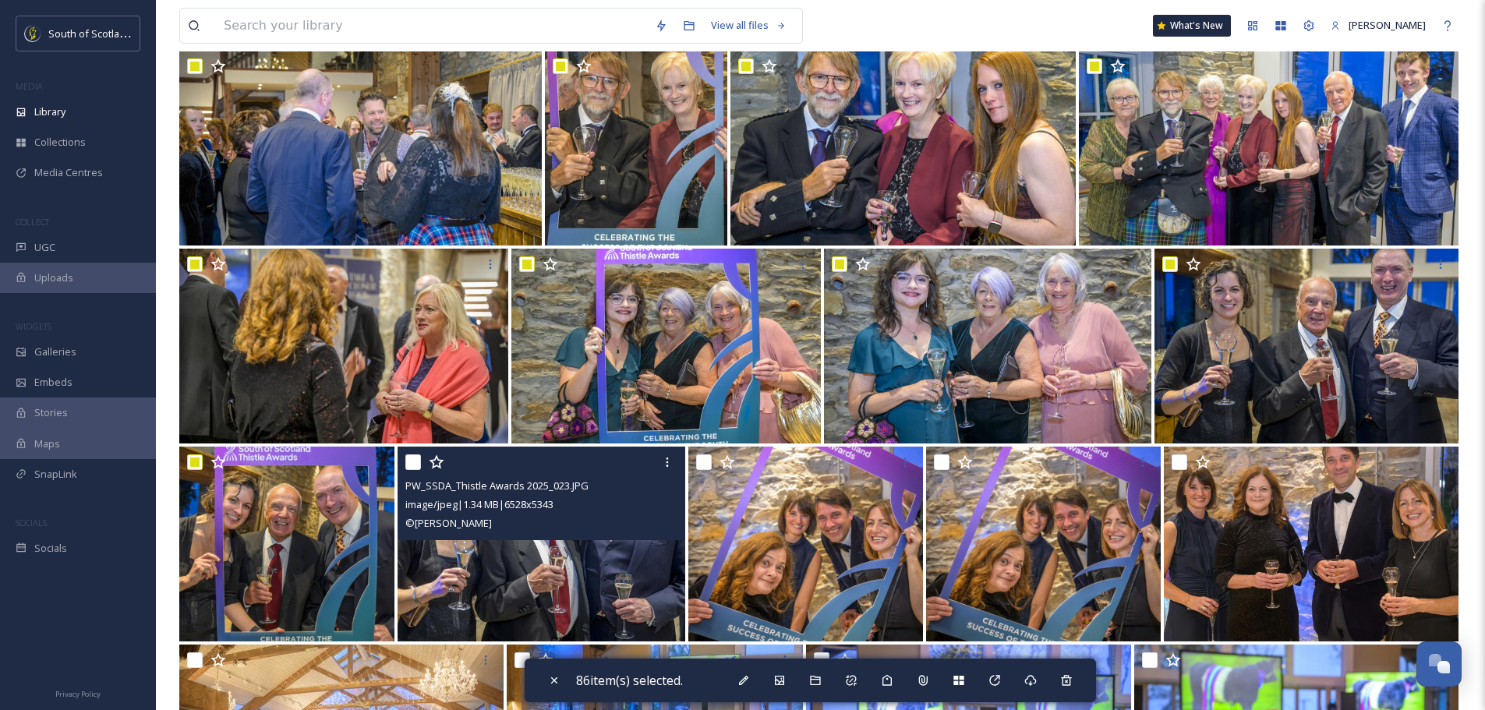
click at [414, 465] on input "checkbox" at bounding box center [413, 463] width 16 height 16
checkbox input "true"
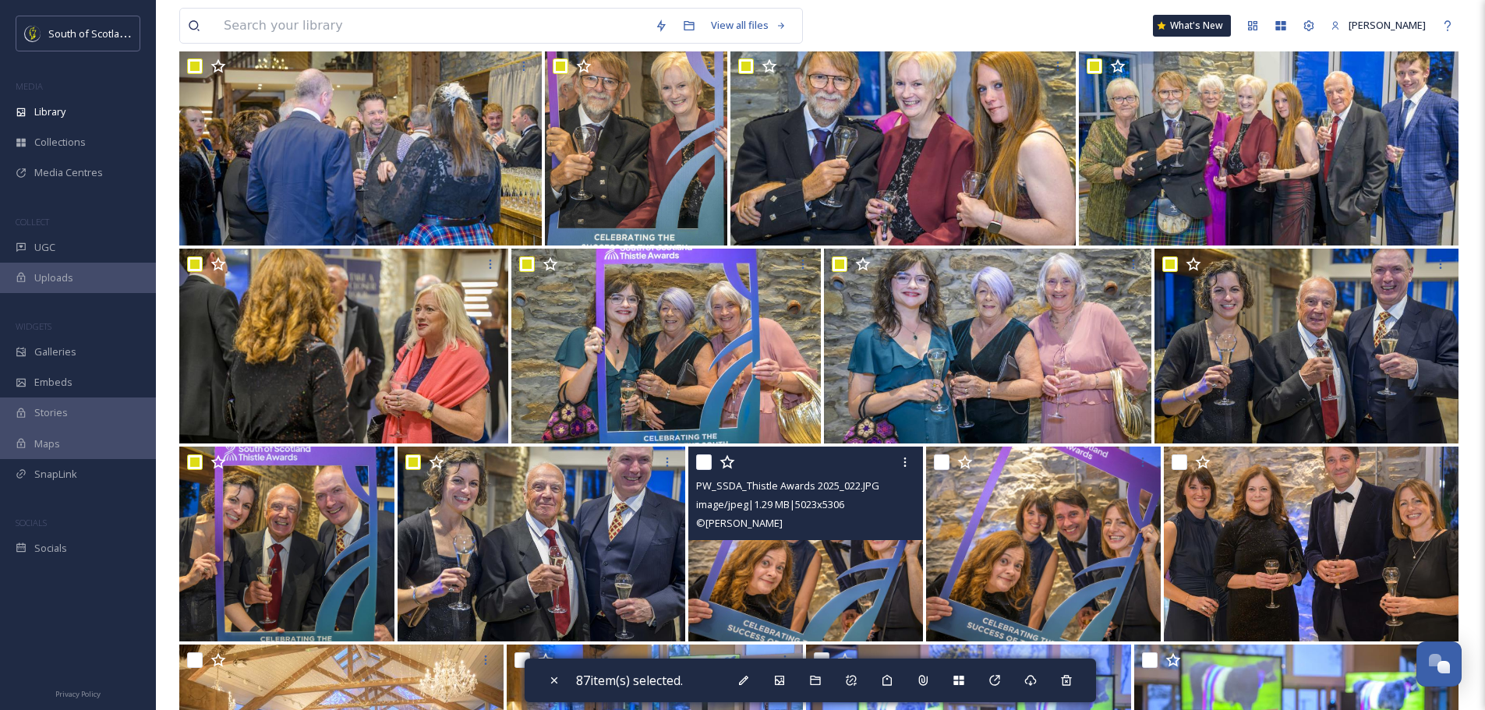
click at [706, 467] on input "checkbox" at bounding box center [704, 463] width 16 height 16
checkbox input "true"
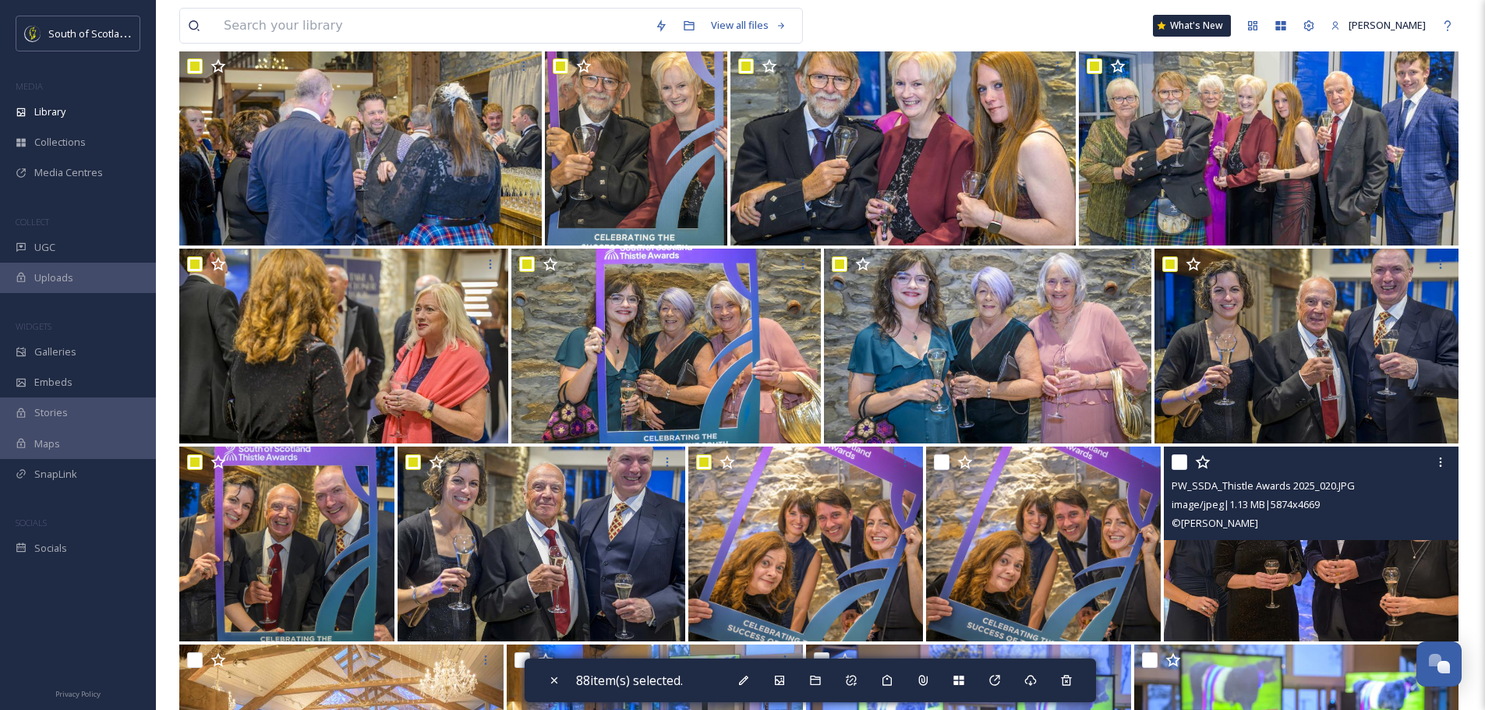
click at [1176, 462] on input "checkbox" at bounding box center [1180, 463] width 16 height 16
checkbox input "true"
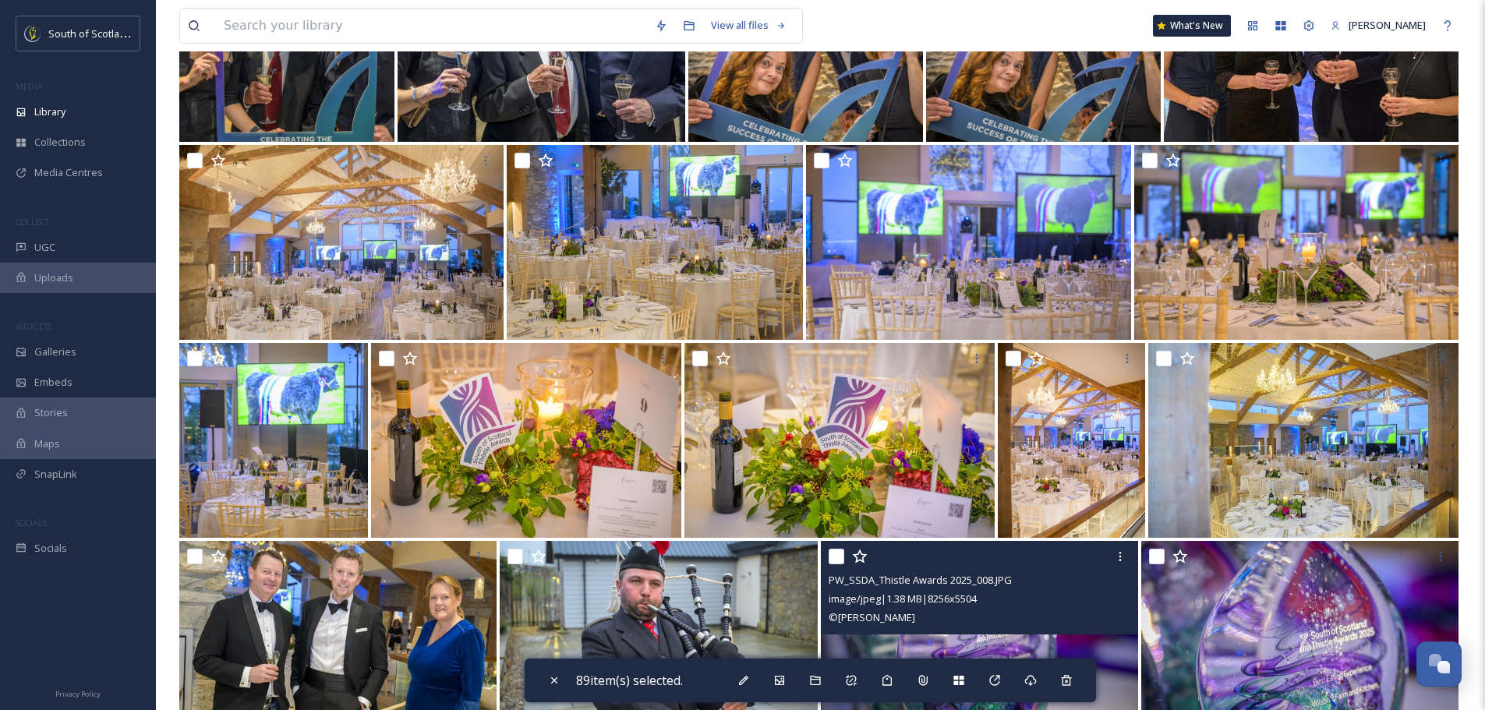
scroll to position [10213, 0]
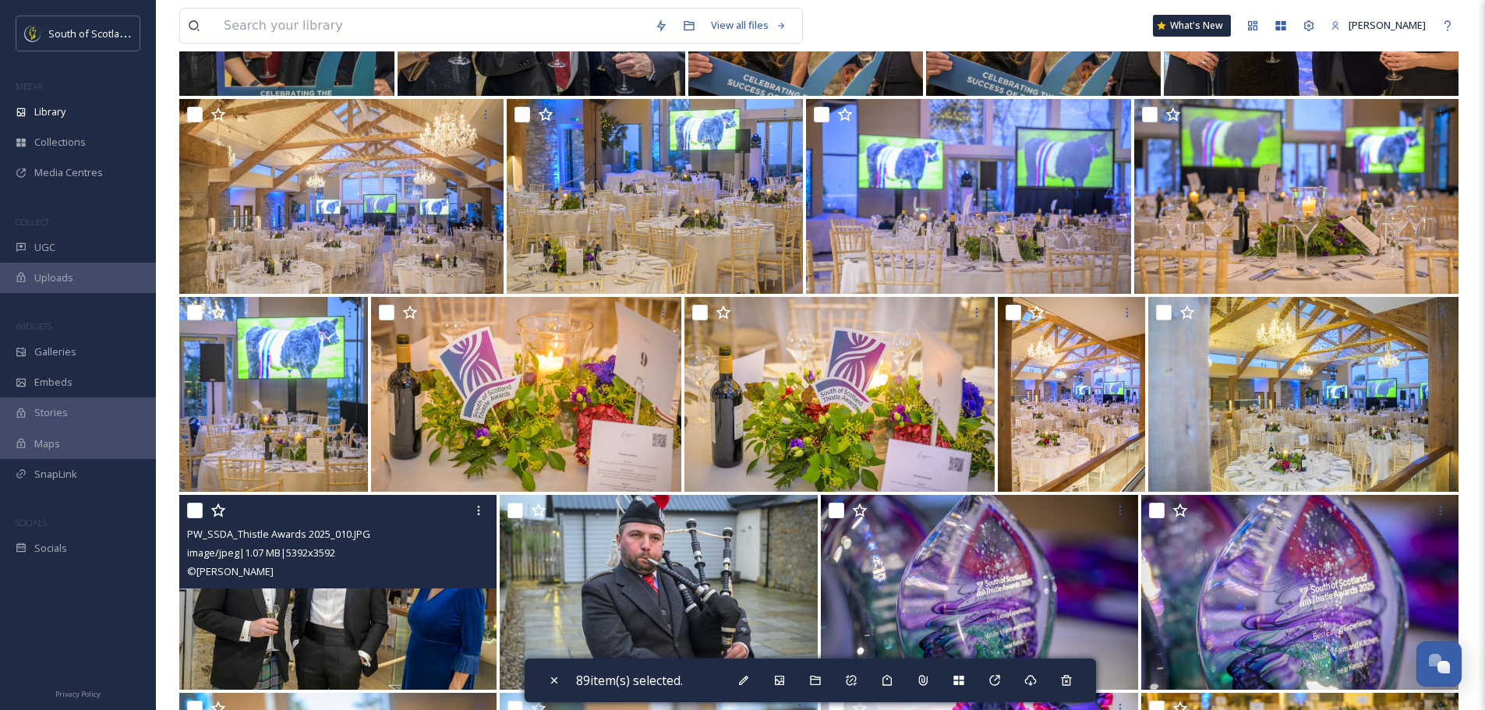
click at [196, 513] on input "checkbox" at bounding box center [195, 511] width 16 height 16
checkbox input "true"
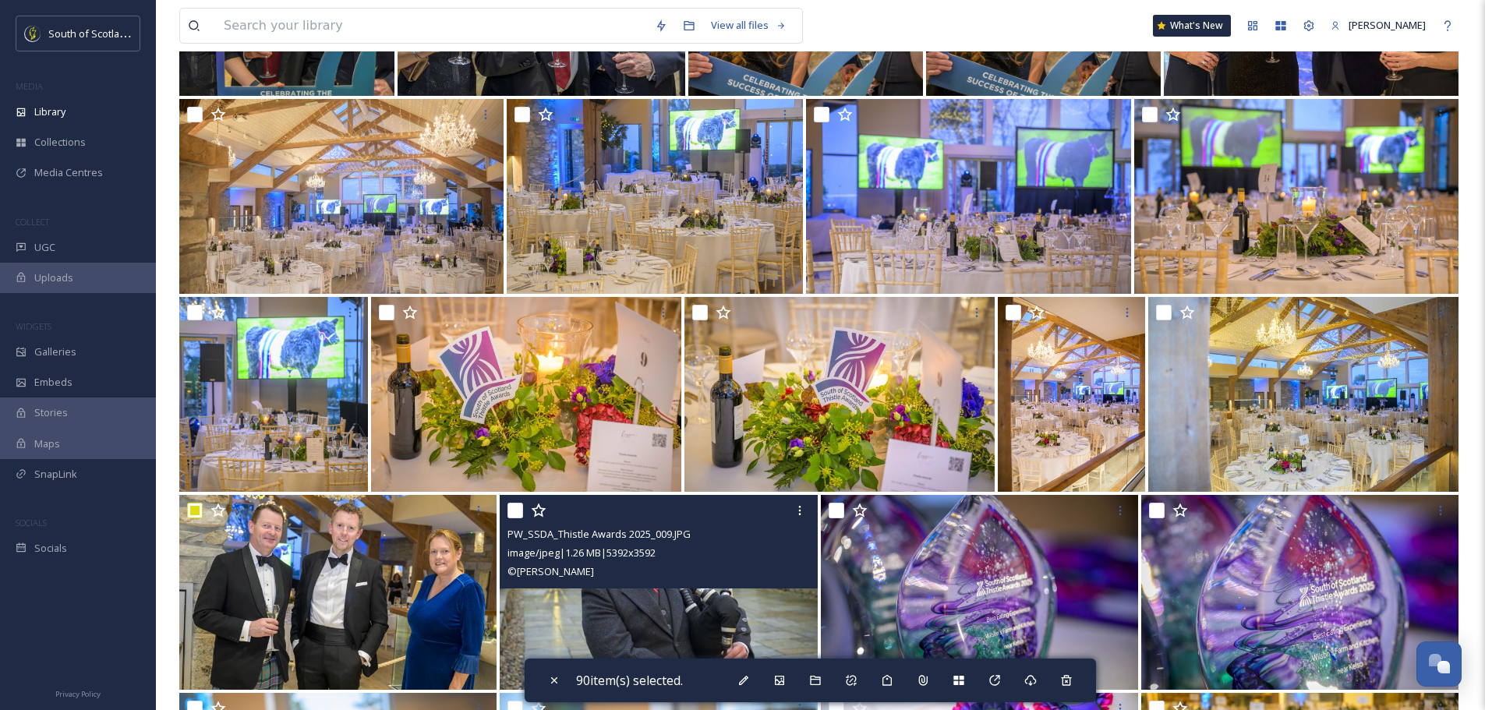
click at [515, 508] on input "checkbox" at bounding box center [516, 511] width 16 height 16
checkbox input "true"
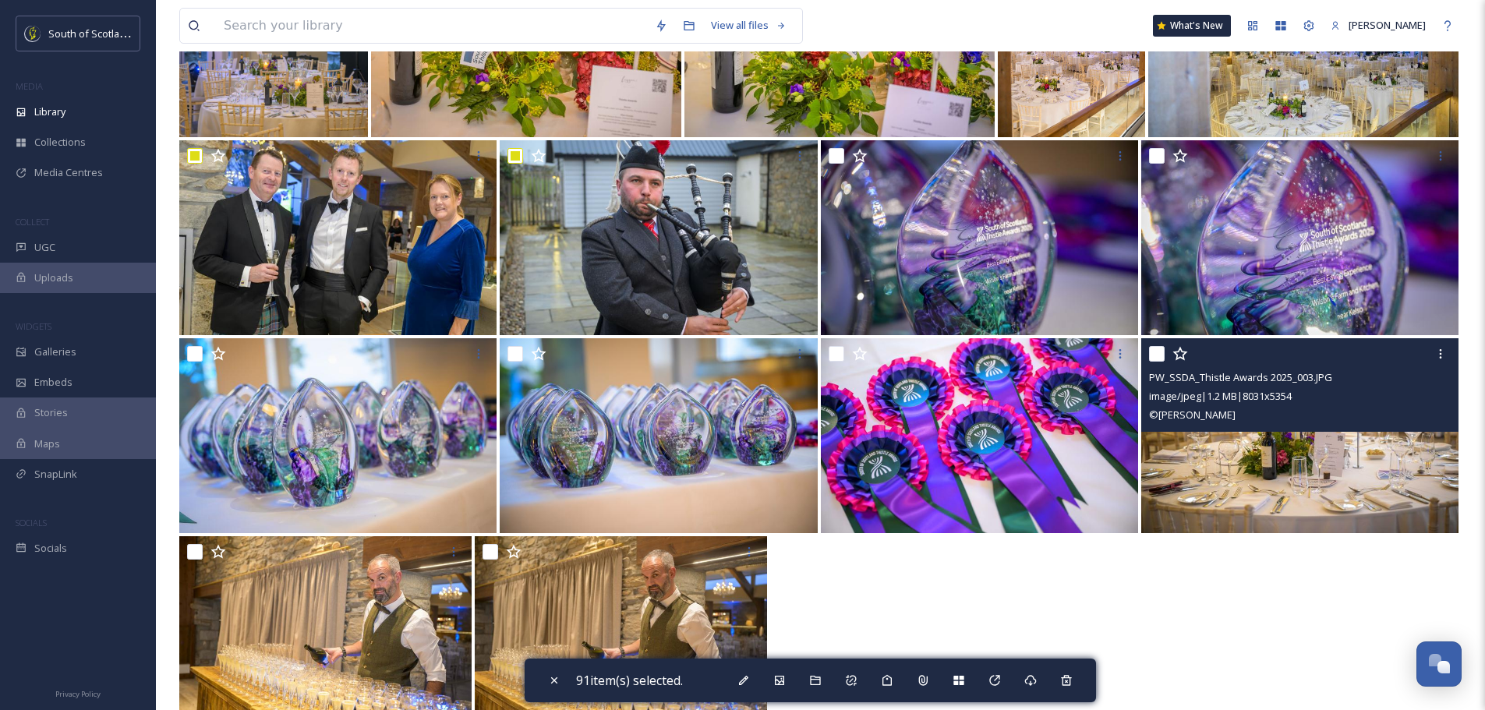
scroll to position [10611, 0]
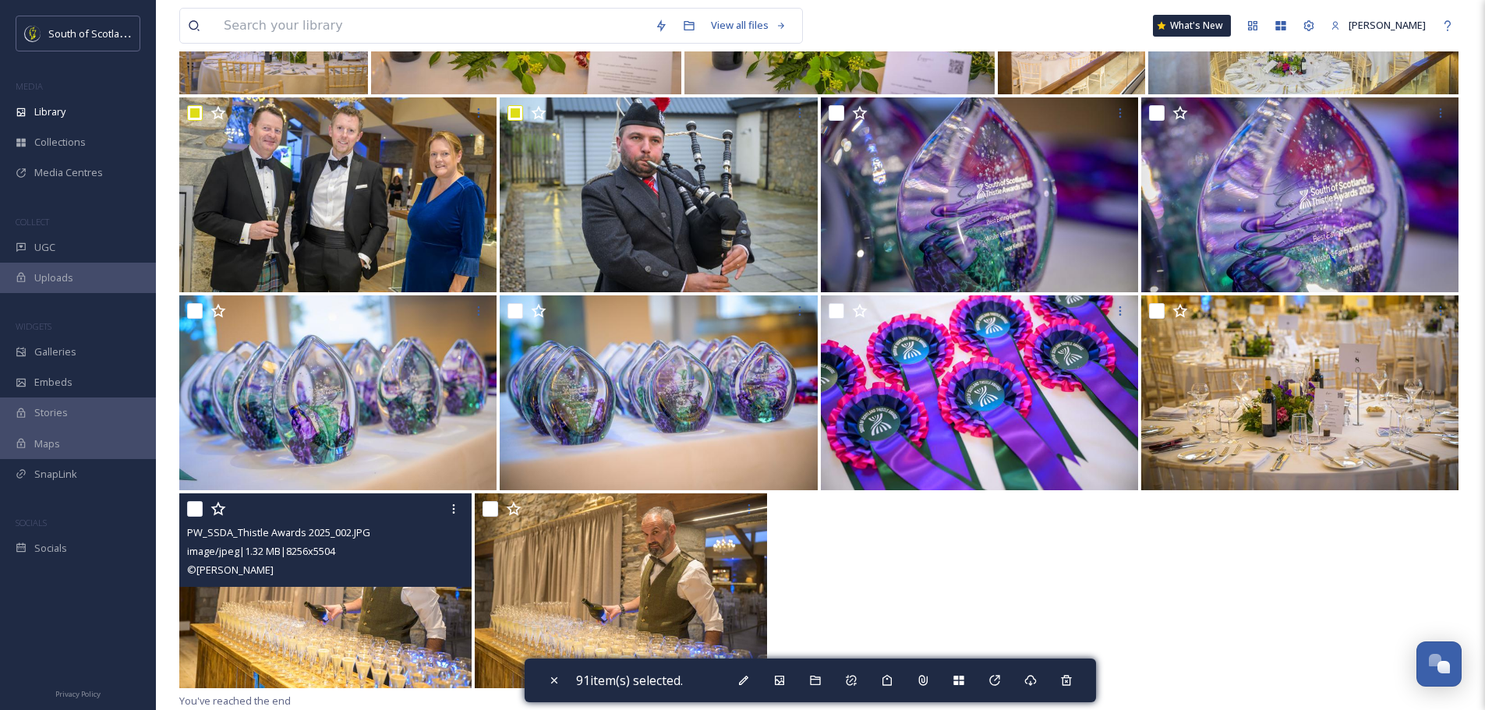
click at [191, 511] on input "checkbox" at bounding box center [195, 509] width 16 height 16
checkbox input "true"
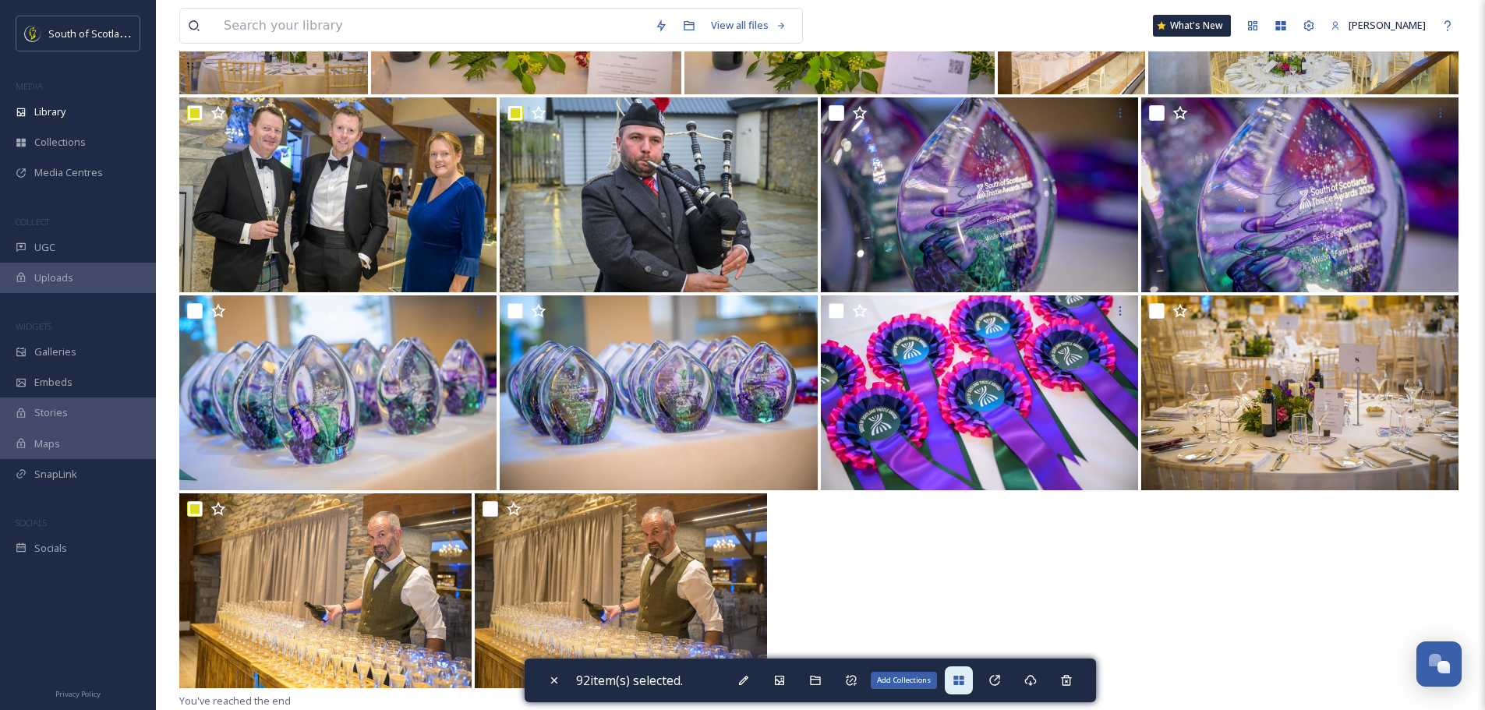
click at [964, 685] on icon at bounding box center [959, 680] width 12 height 12
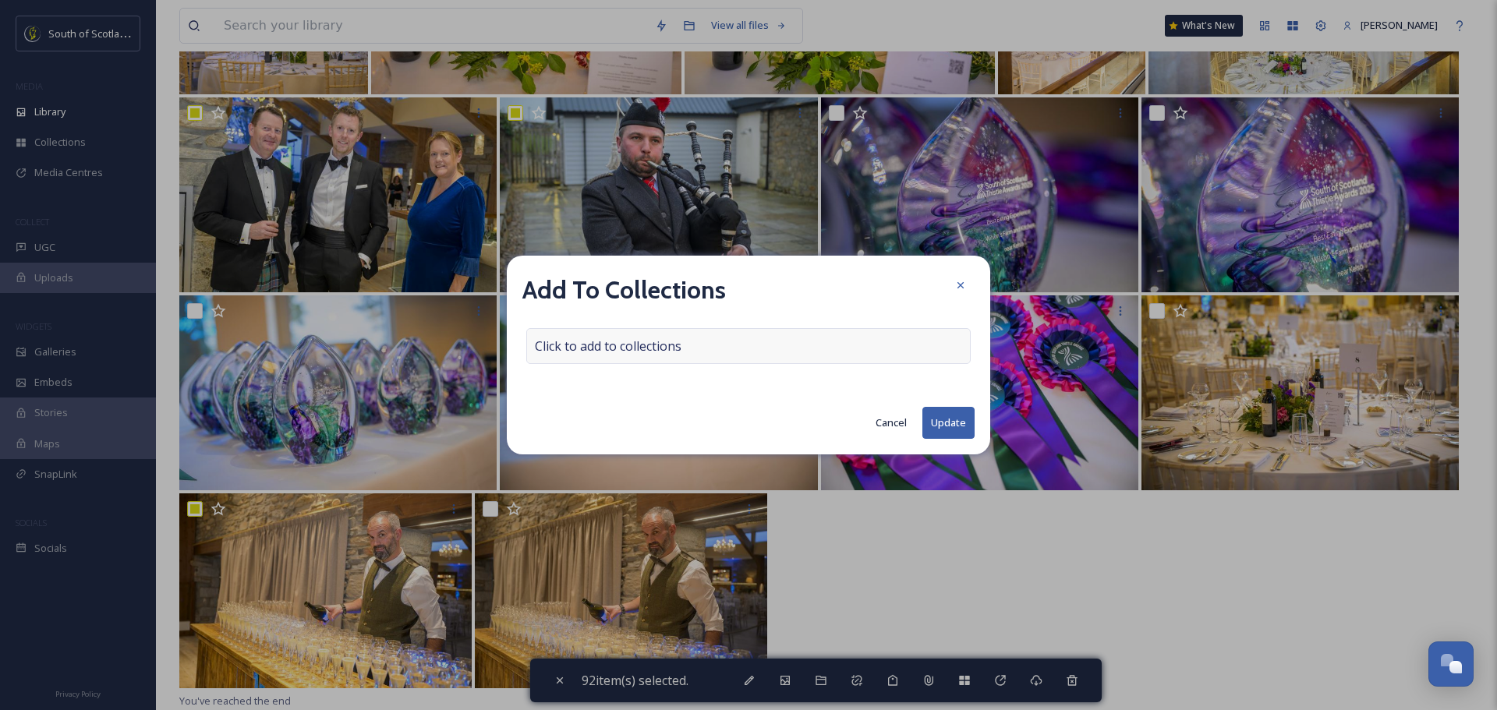
click at [821, 352] on div "Click to add to collections" at bounding box center [748, 346] width 444 height 36
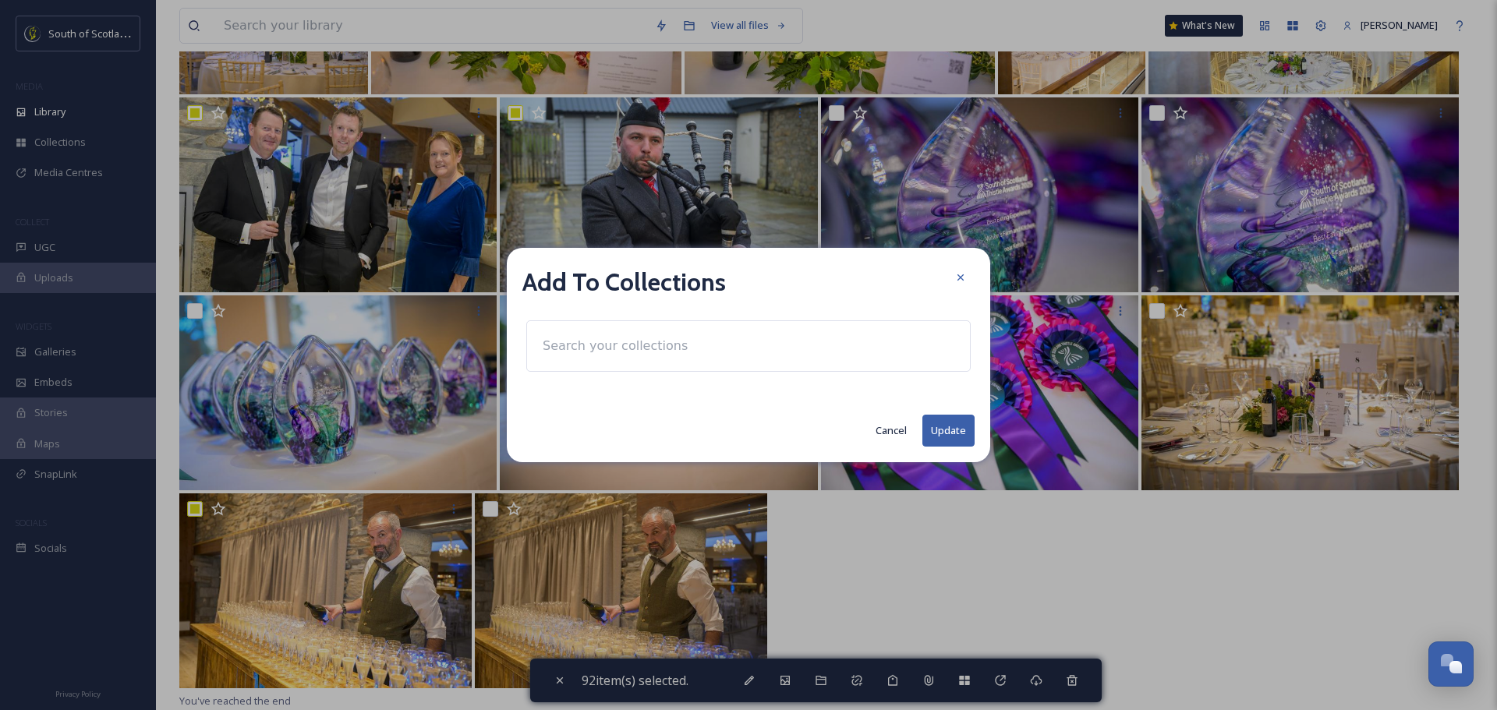
click at [742, 345] on div at bounding box center [748, 345] width 444 height 51
click at [614, 348] on input at bounding box center [621, 346] width 172 height 34
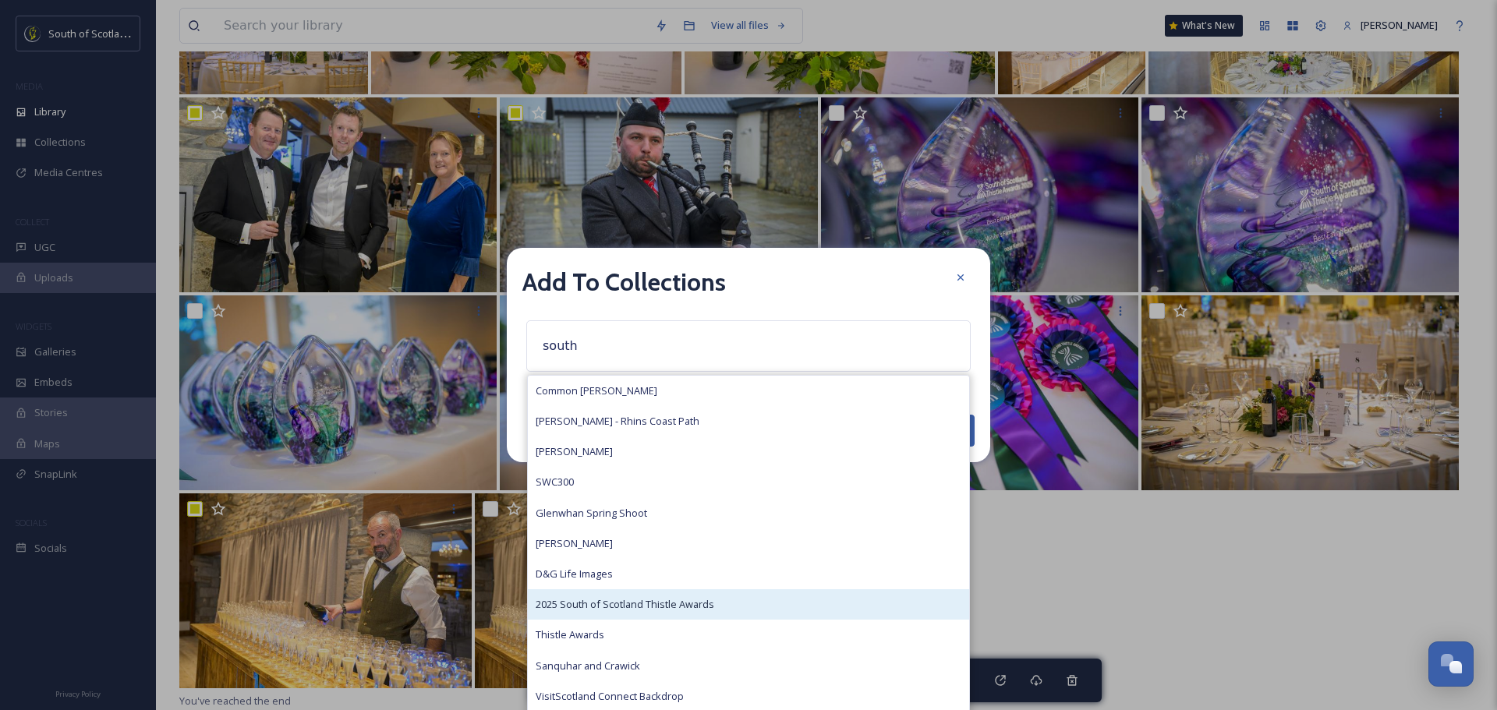
type input "south"
click at [678, 605] on span "2025 South of Scotland Thistle Awards" at bounding box center [625, 604] width 179 height 15
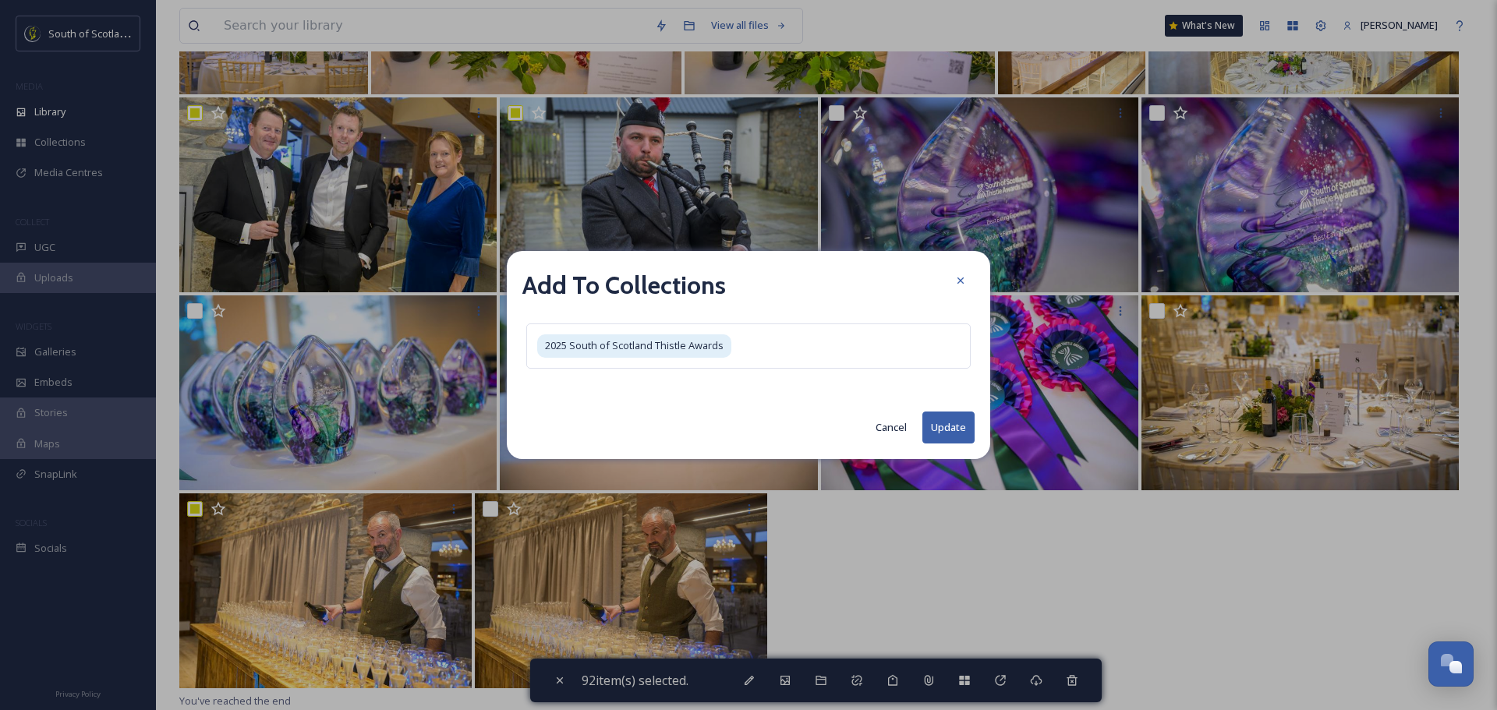
click at [953, 433] on button "Update" at bounding box center [948, 428] width 52 height 32
checkbox input "false"
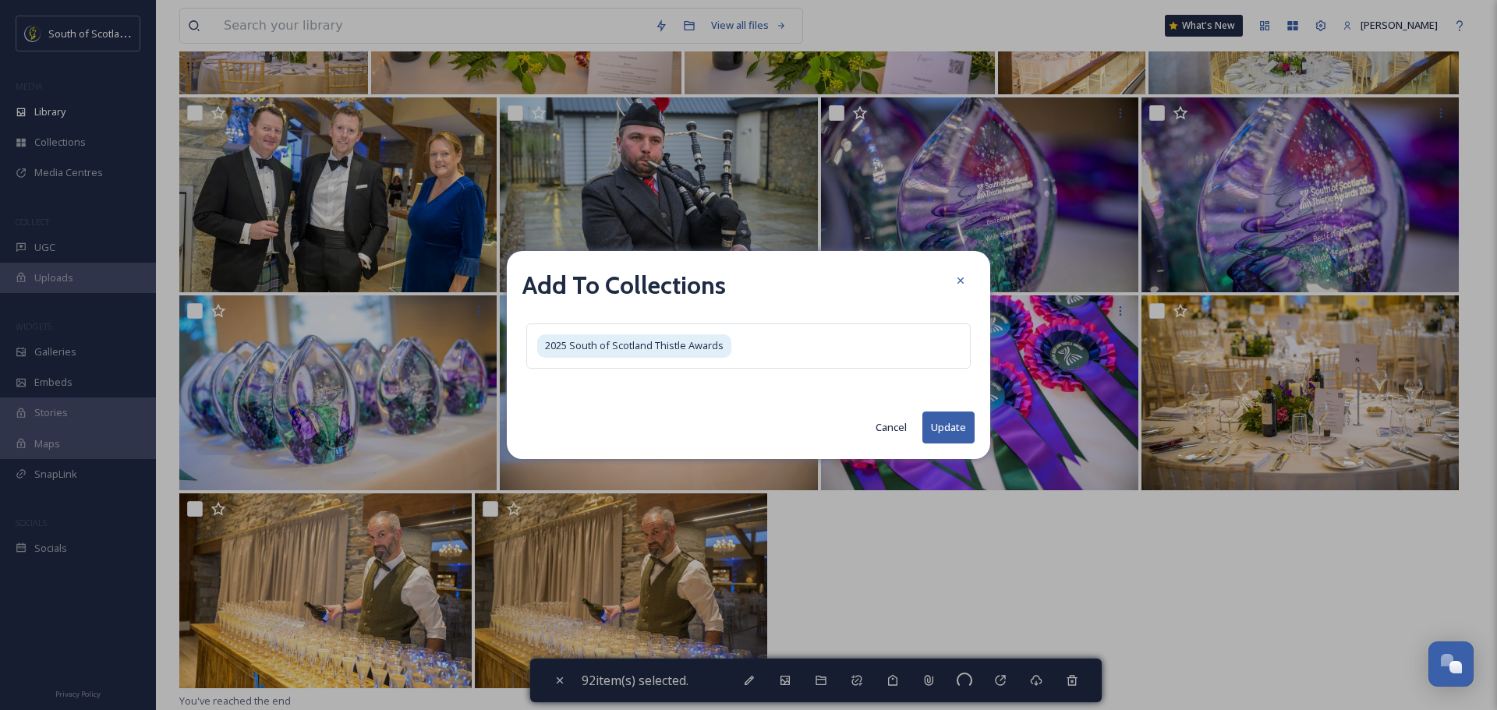
checkbox input "false"
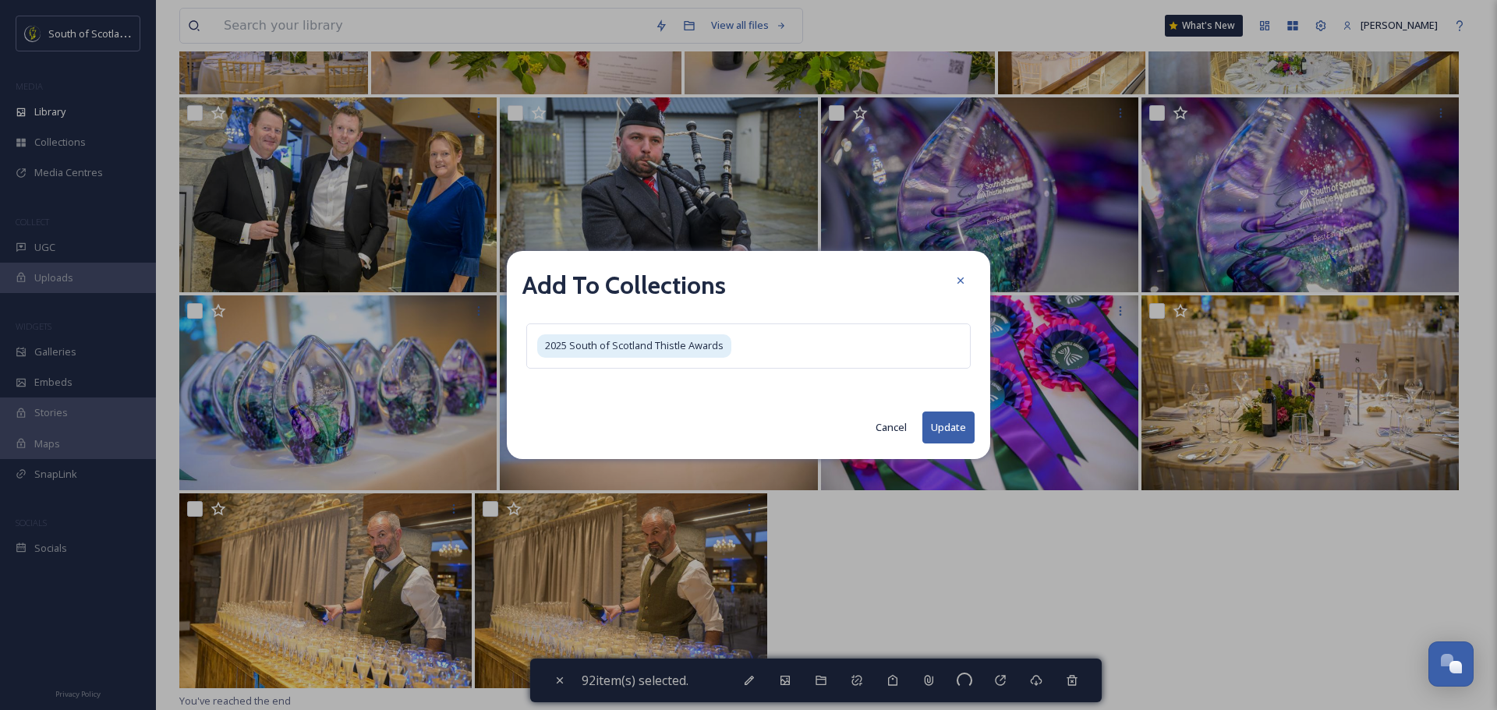
checkbox input "false"
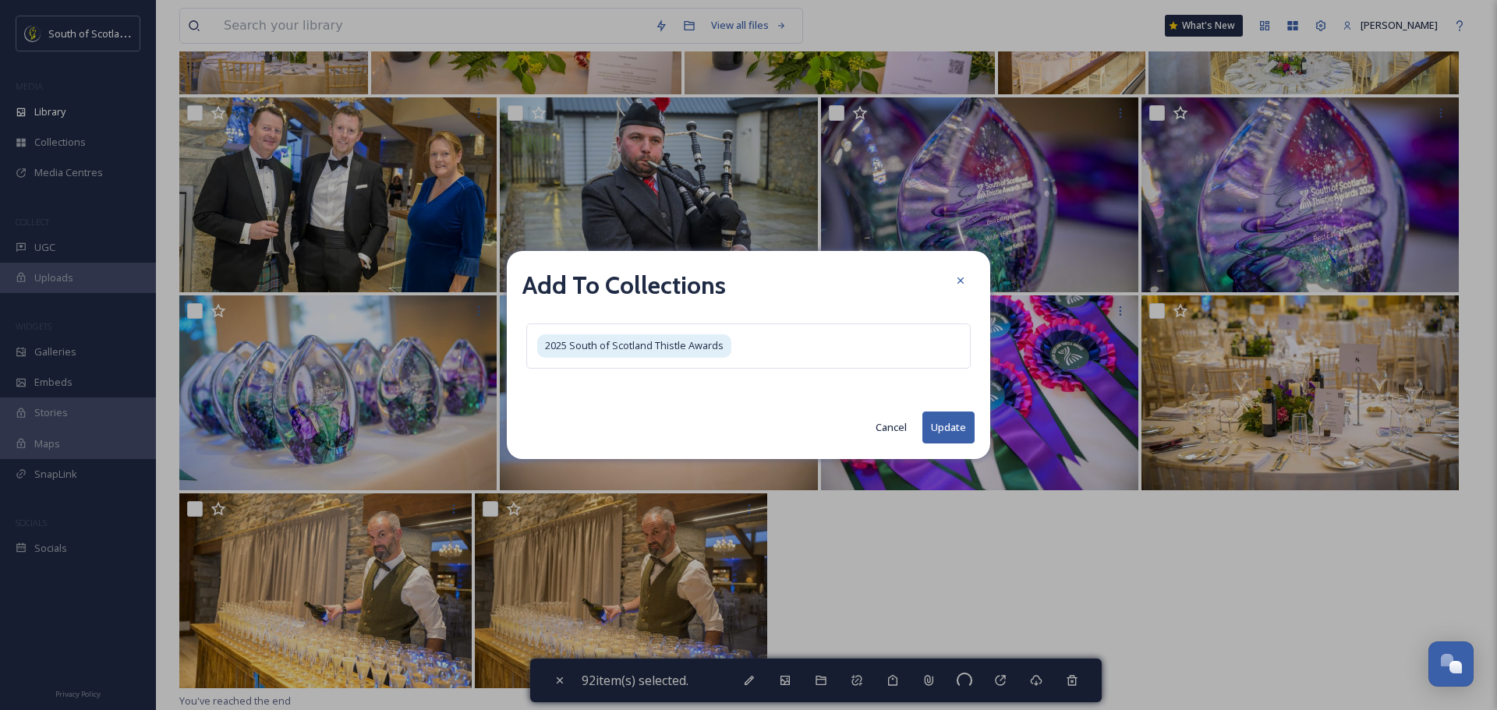
checkbox input "false"
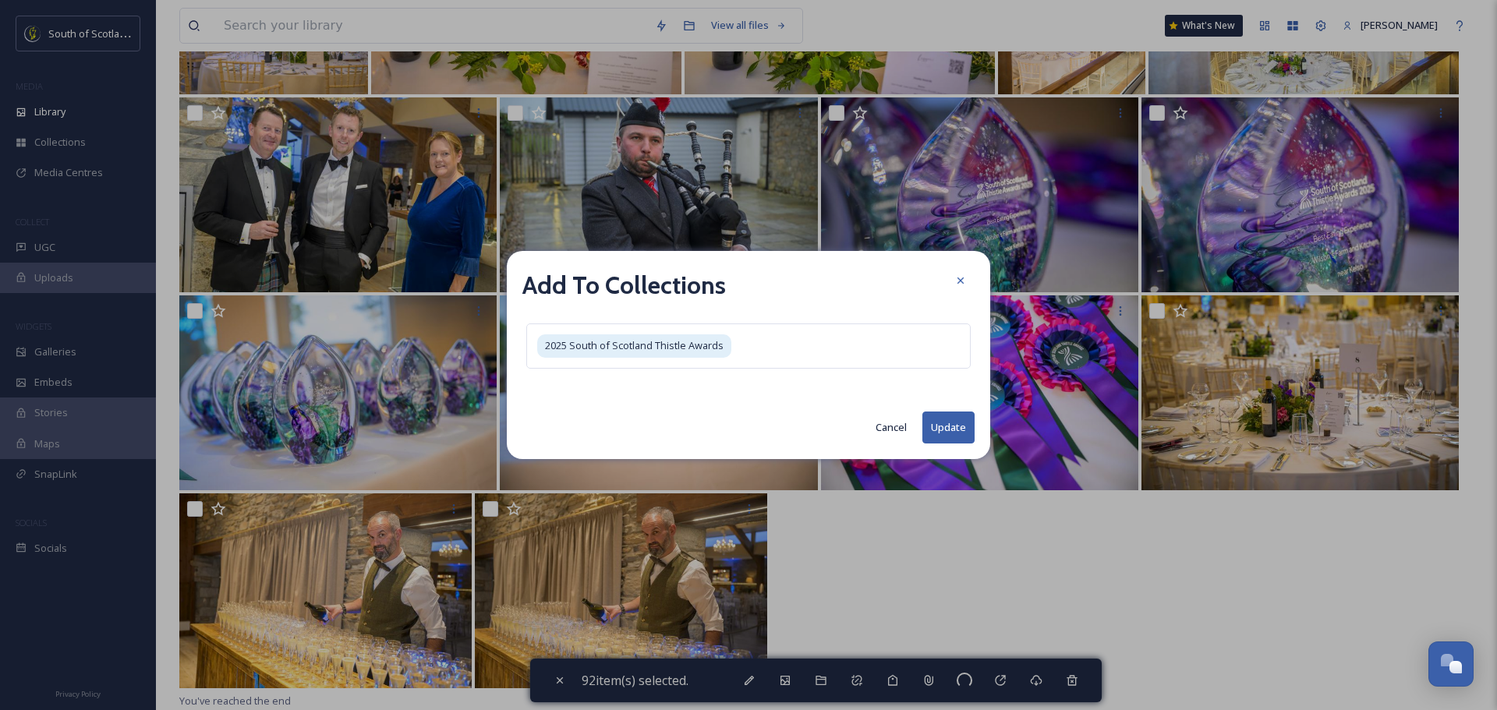
checkbox input "false"
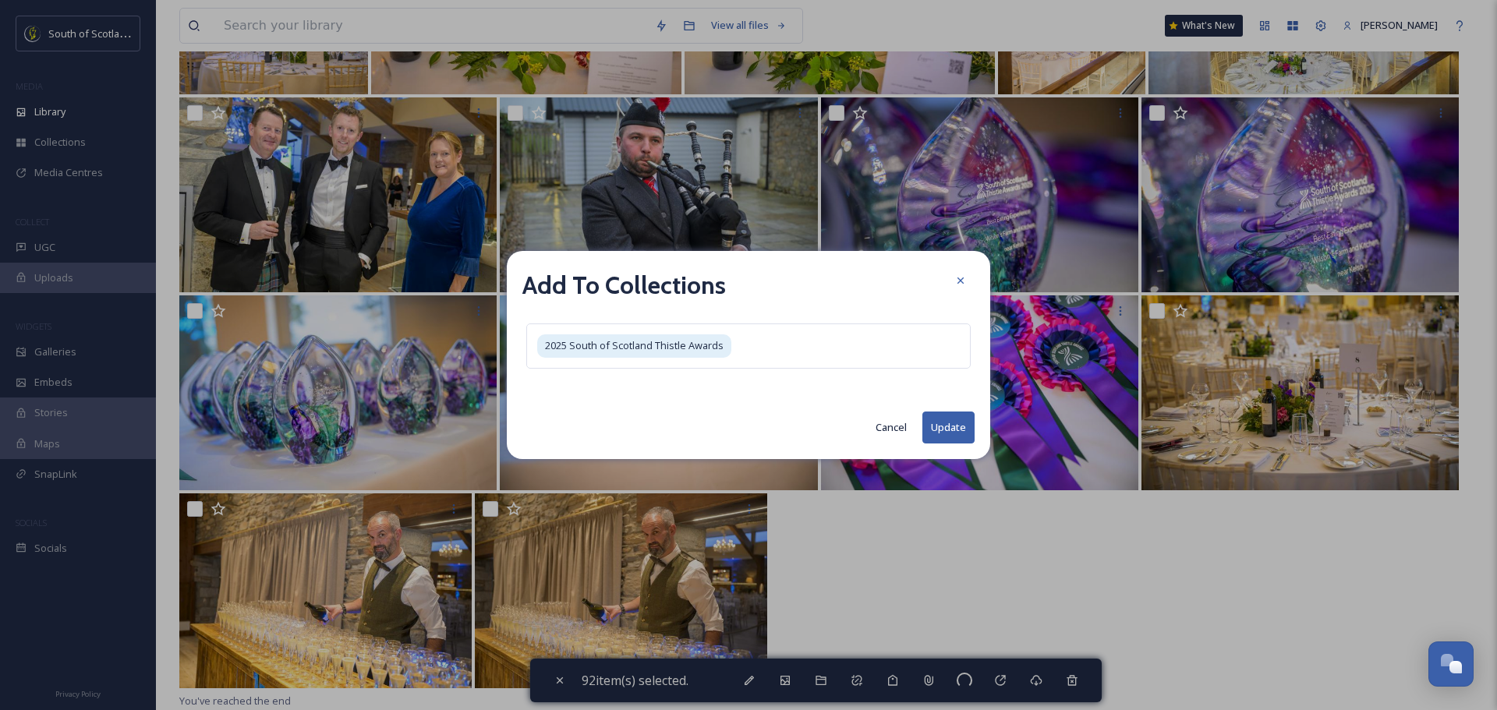
checkbox input "false"
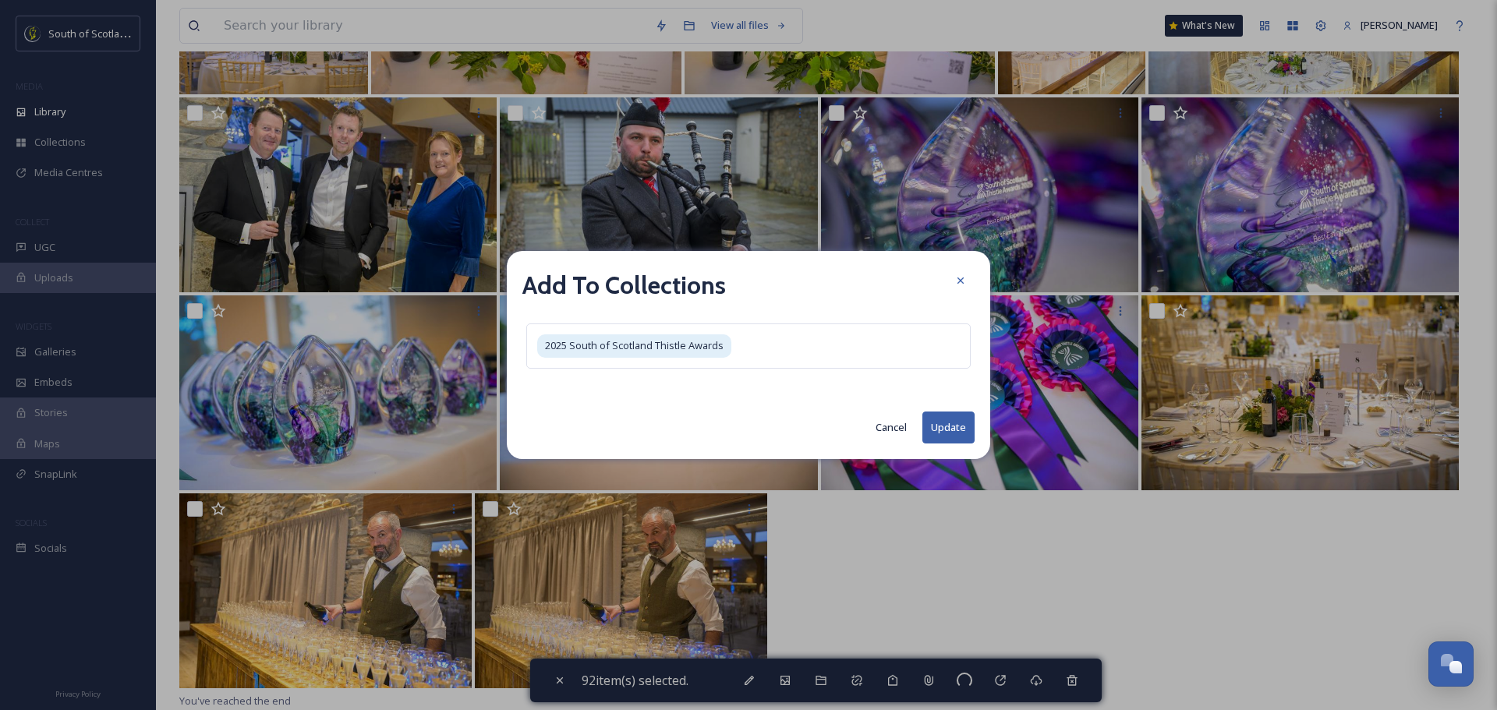
checkbox input "false"
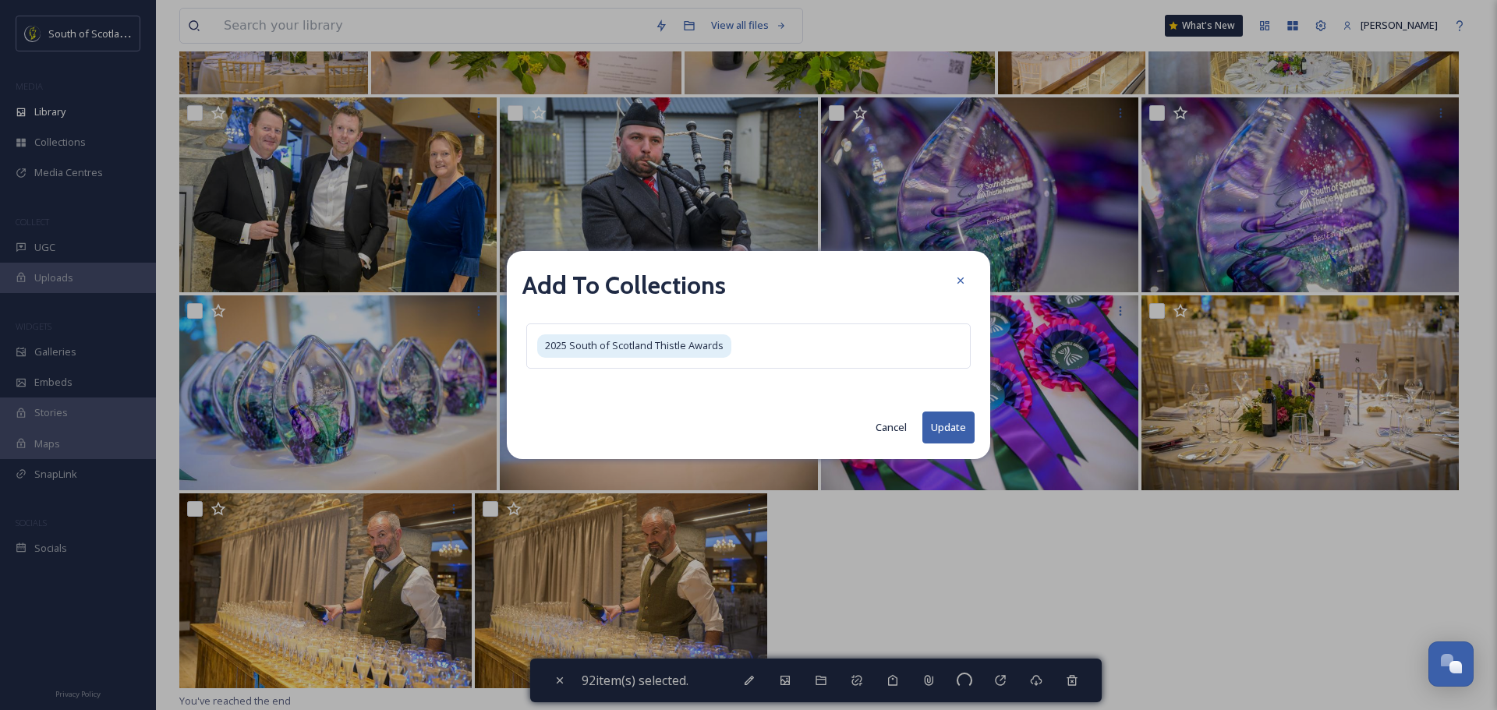
checkbox input "false"
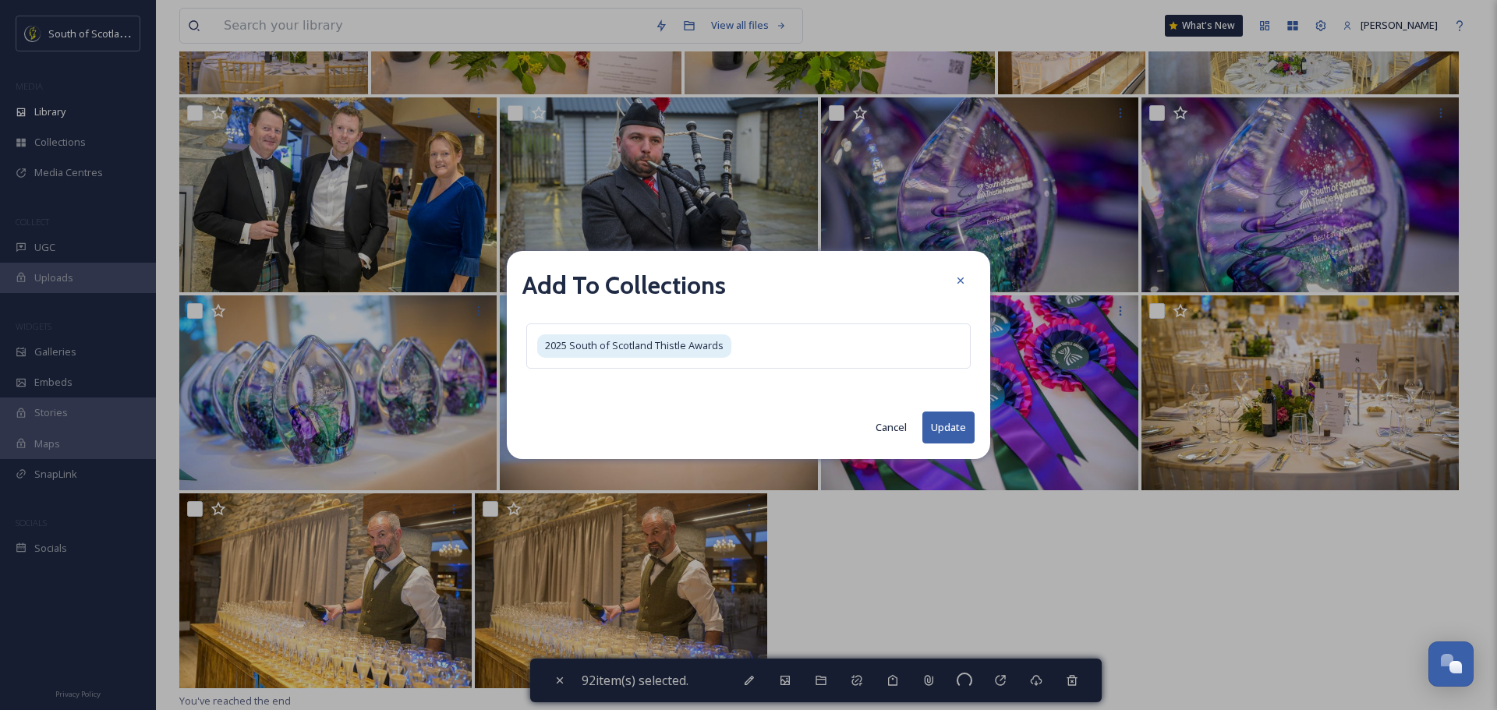
checkbox input "false"
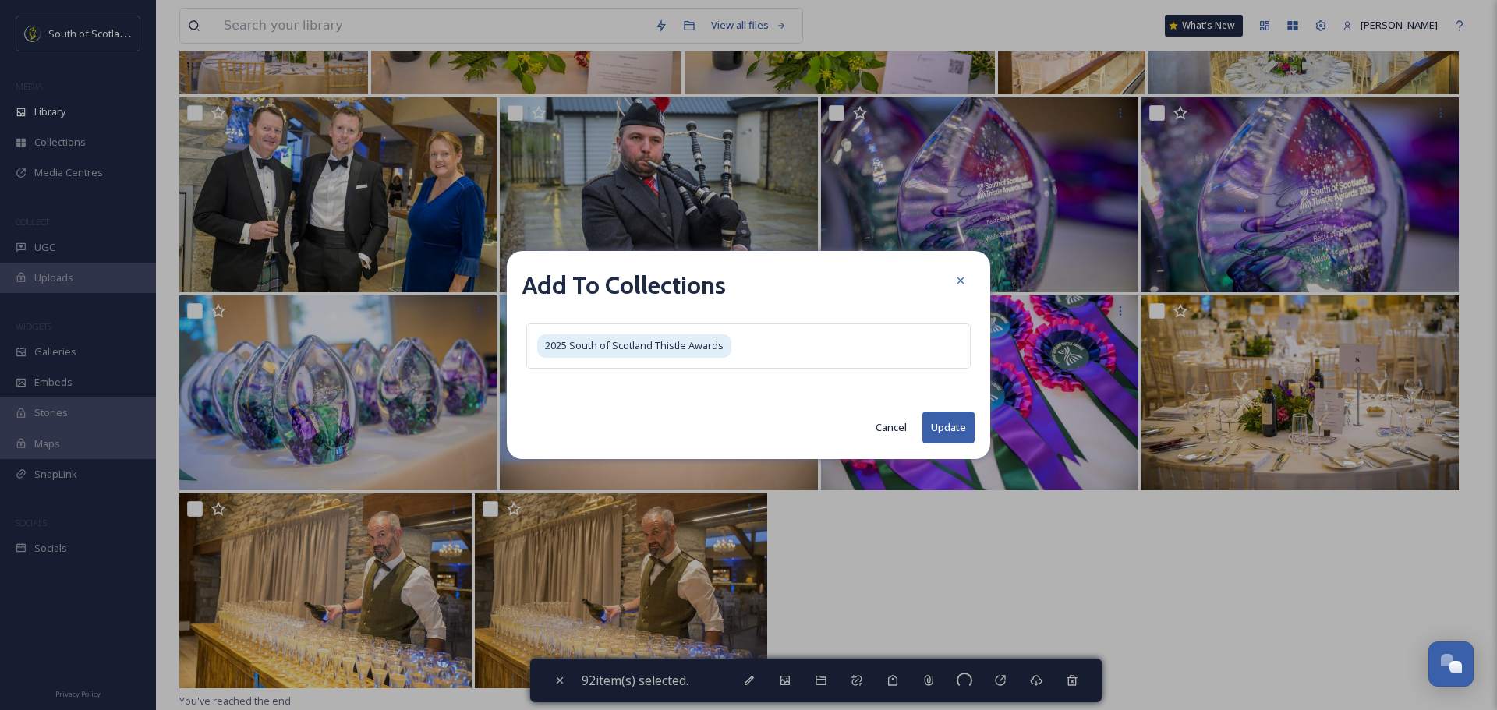
checkbox input "false"
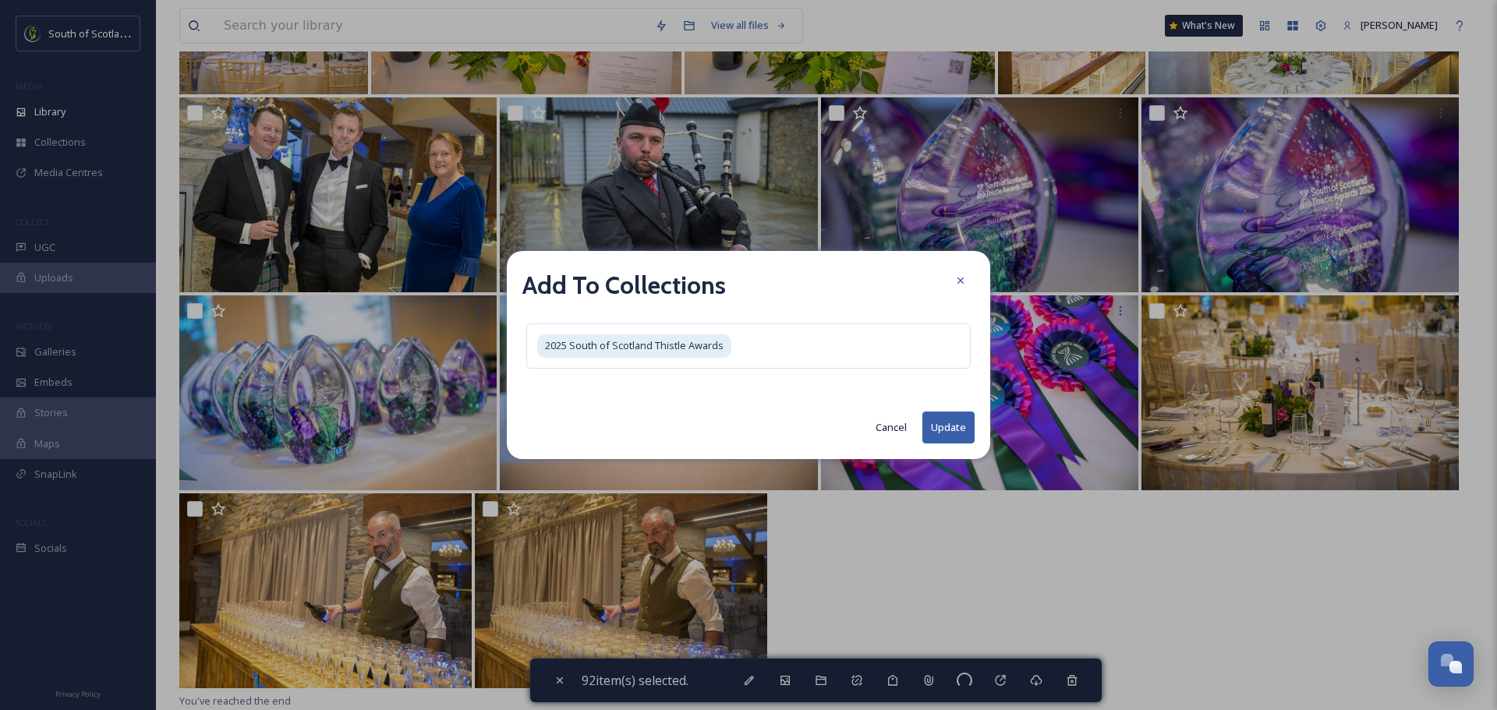
checkbox input "false"
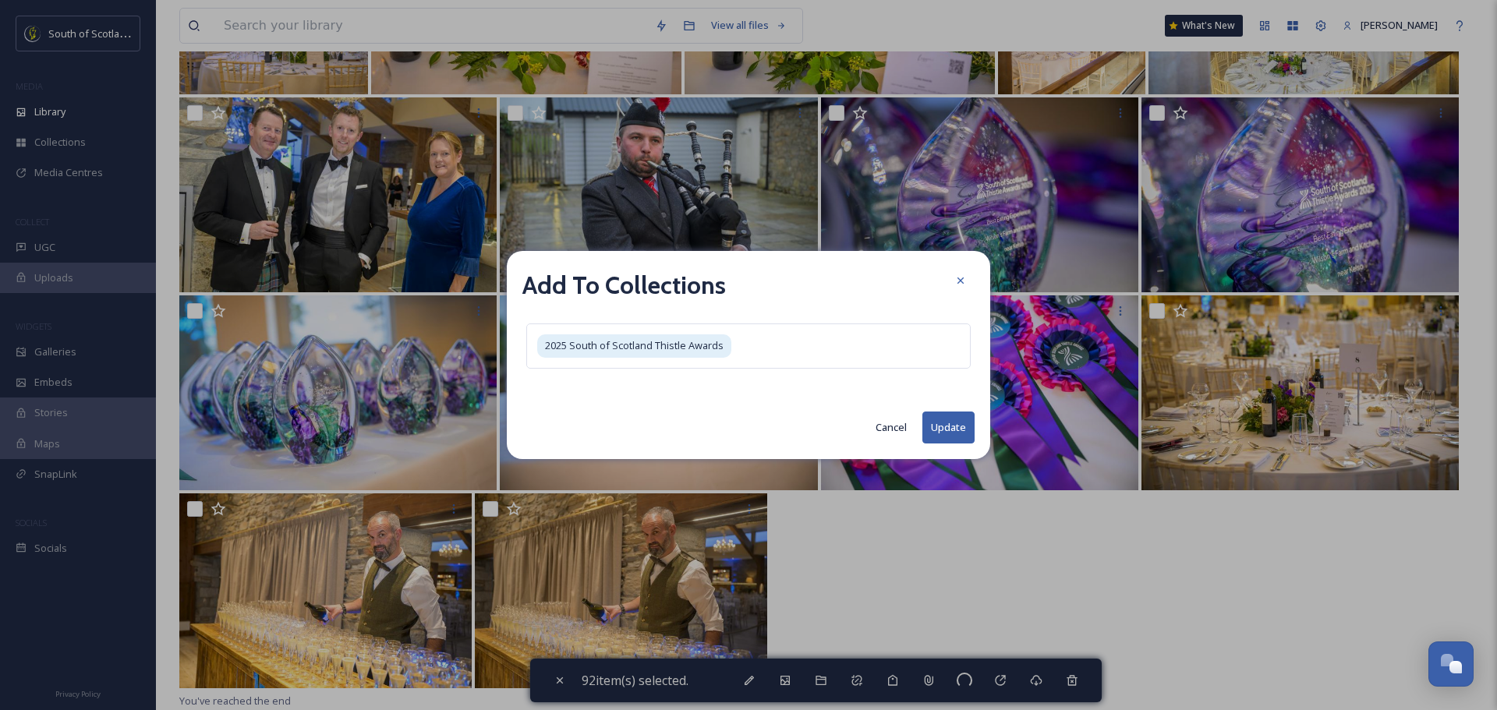
checkbox input "false"
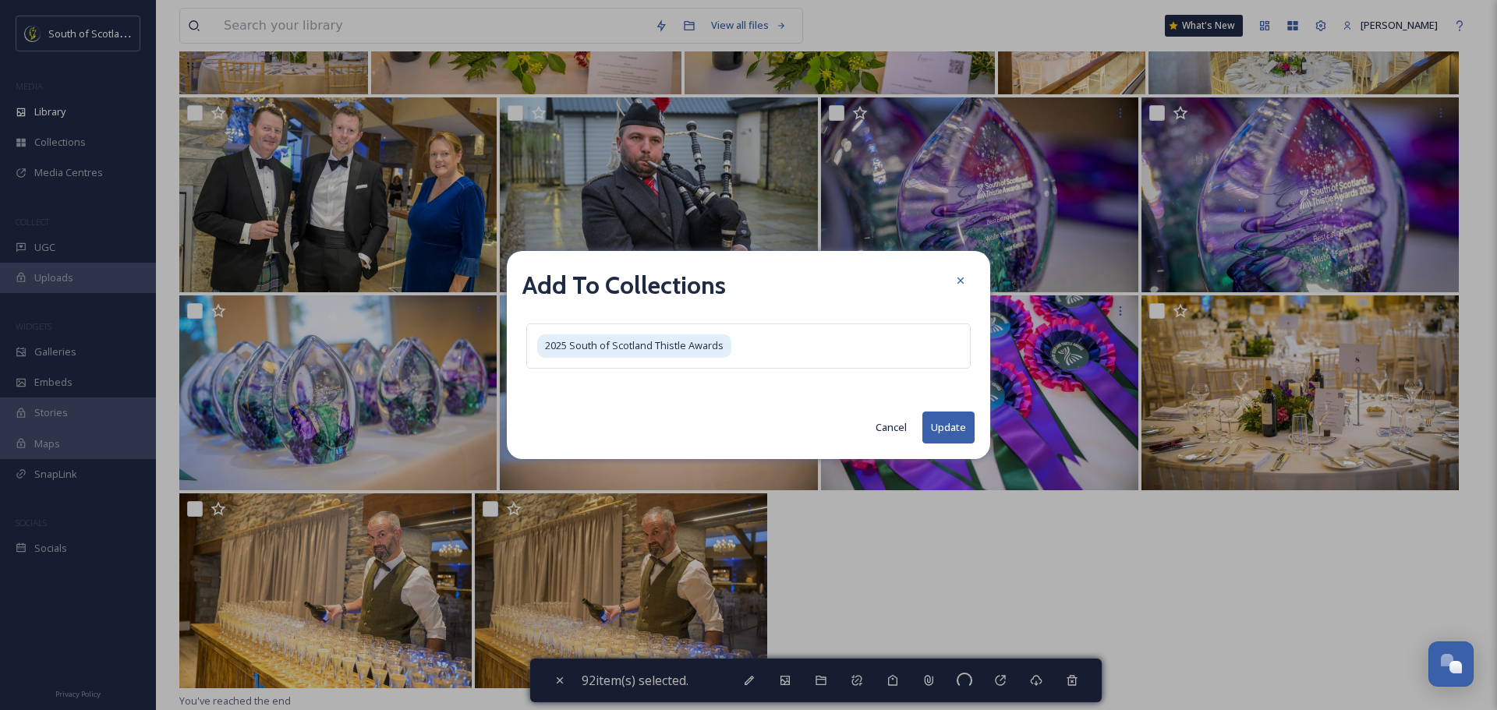
checkbox input "false"
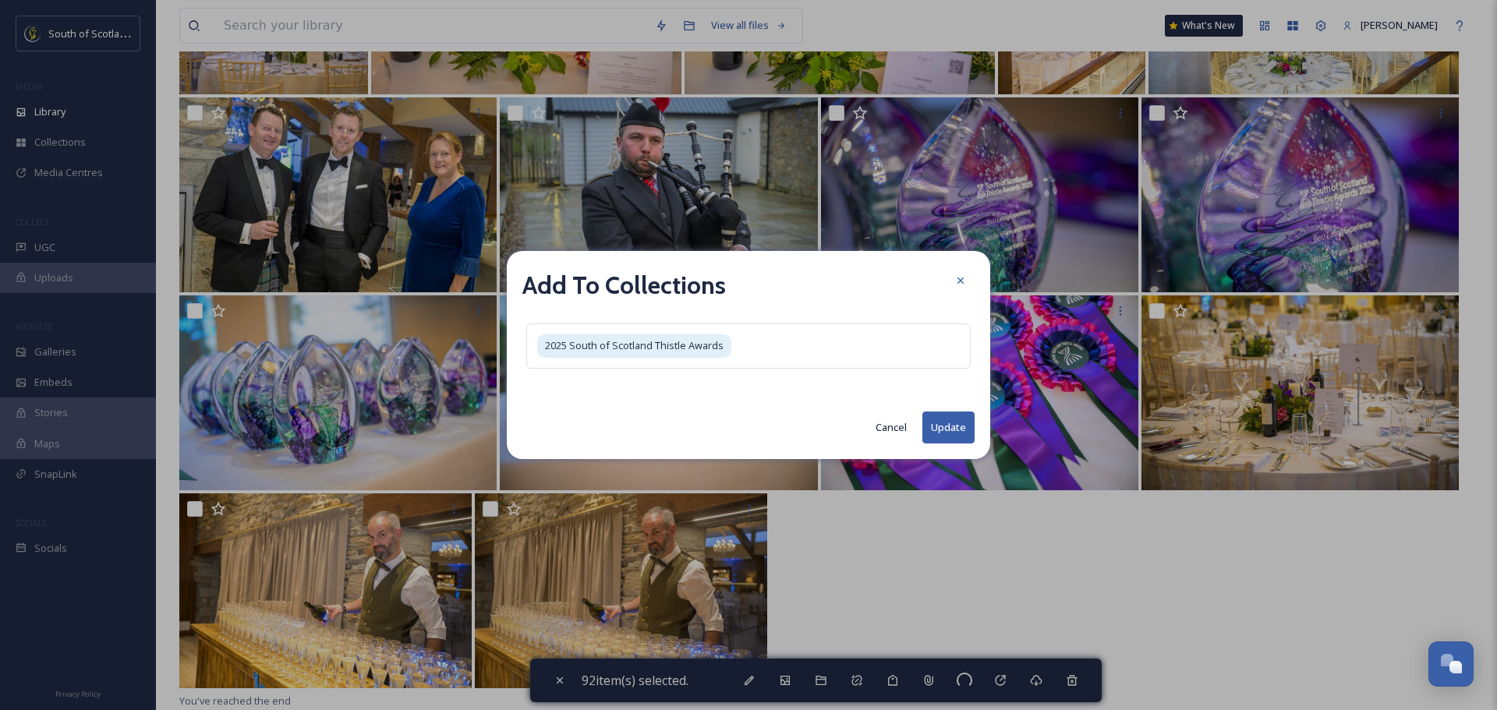
checkbox input "false"
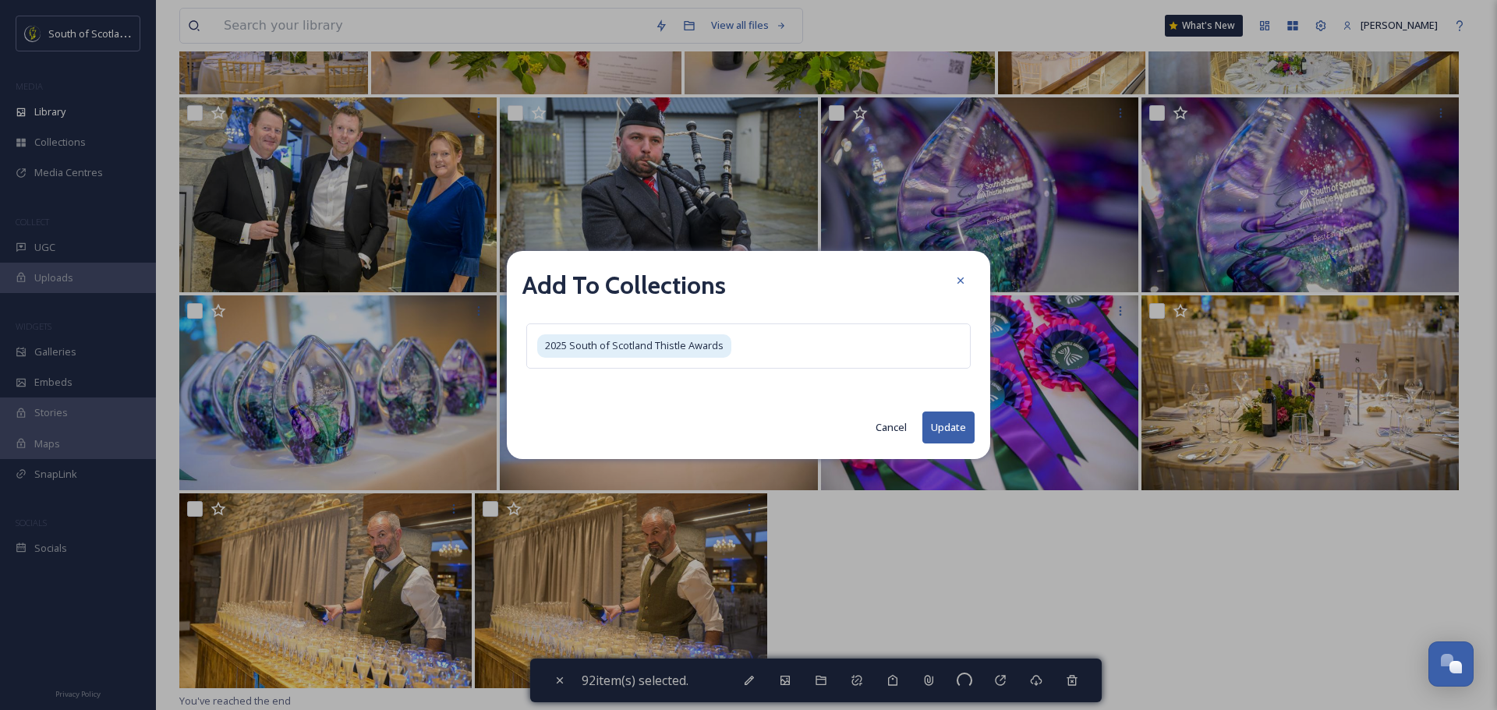
checkbox input "false"
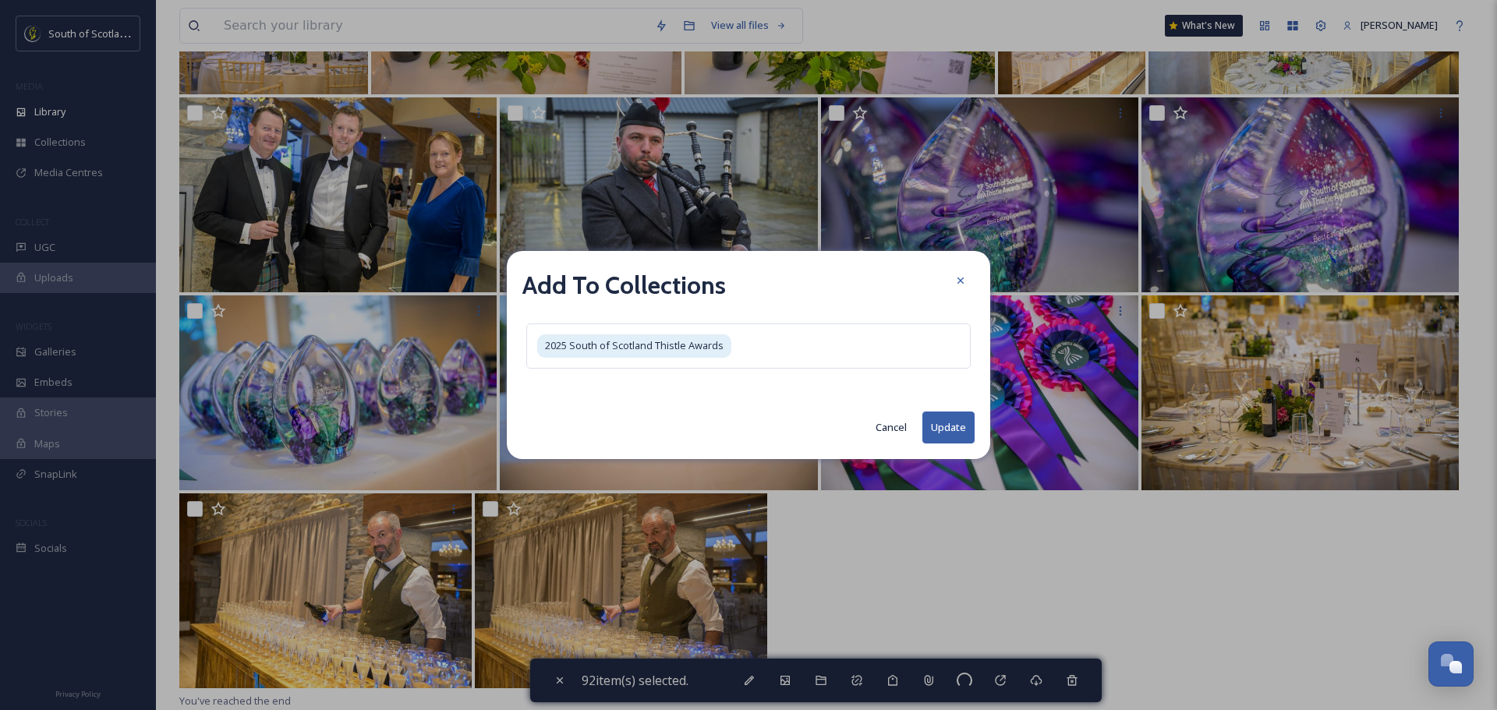
checkbox input "false"
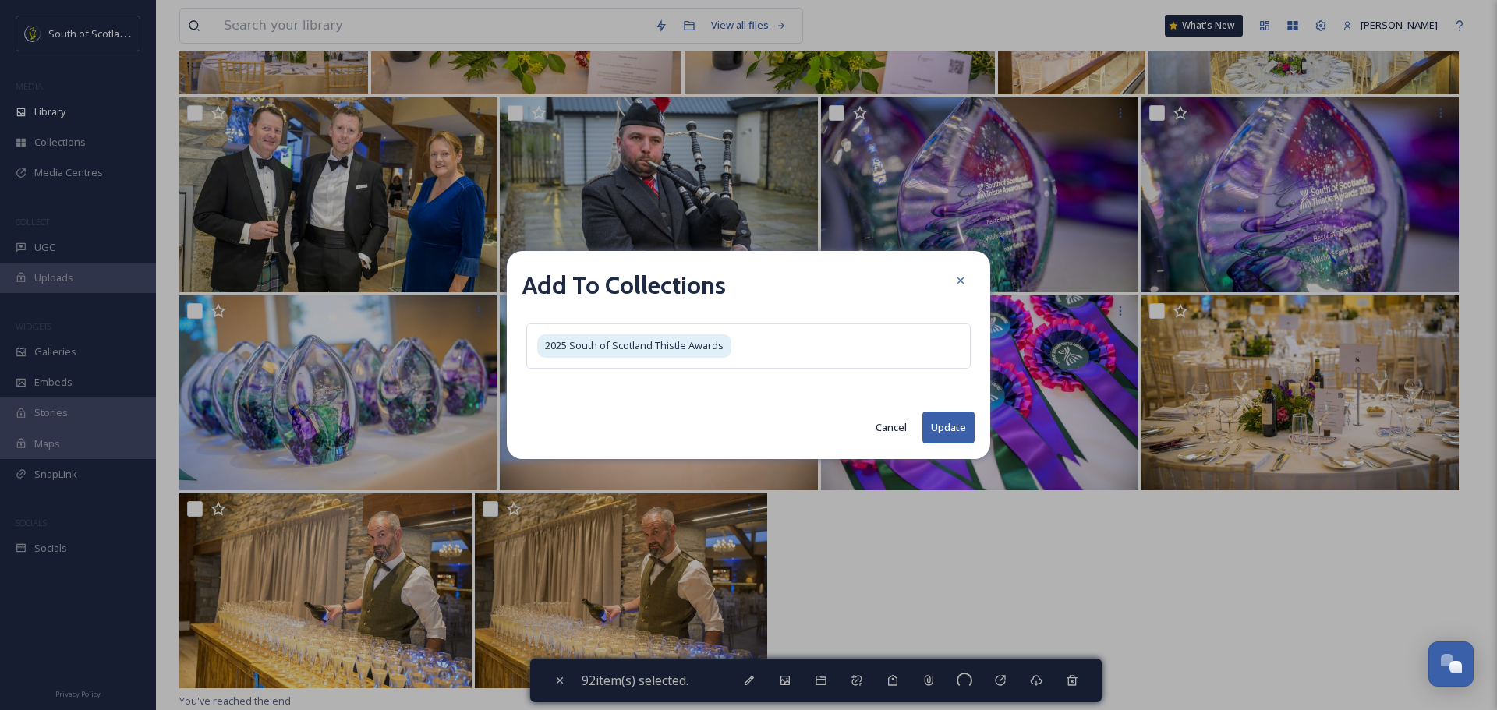
checkbox input "false"
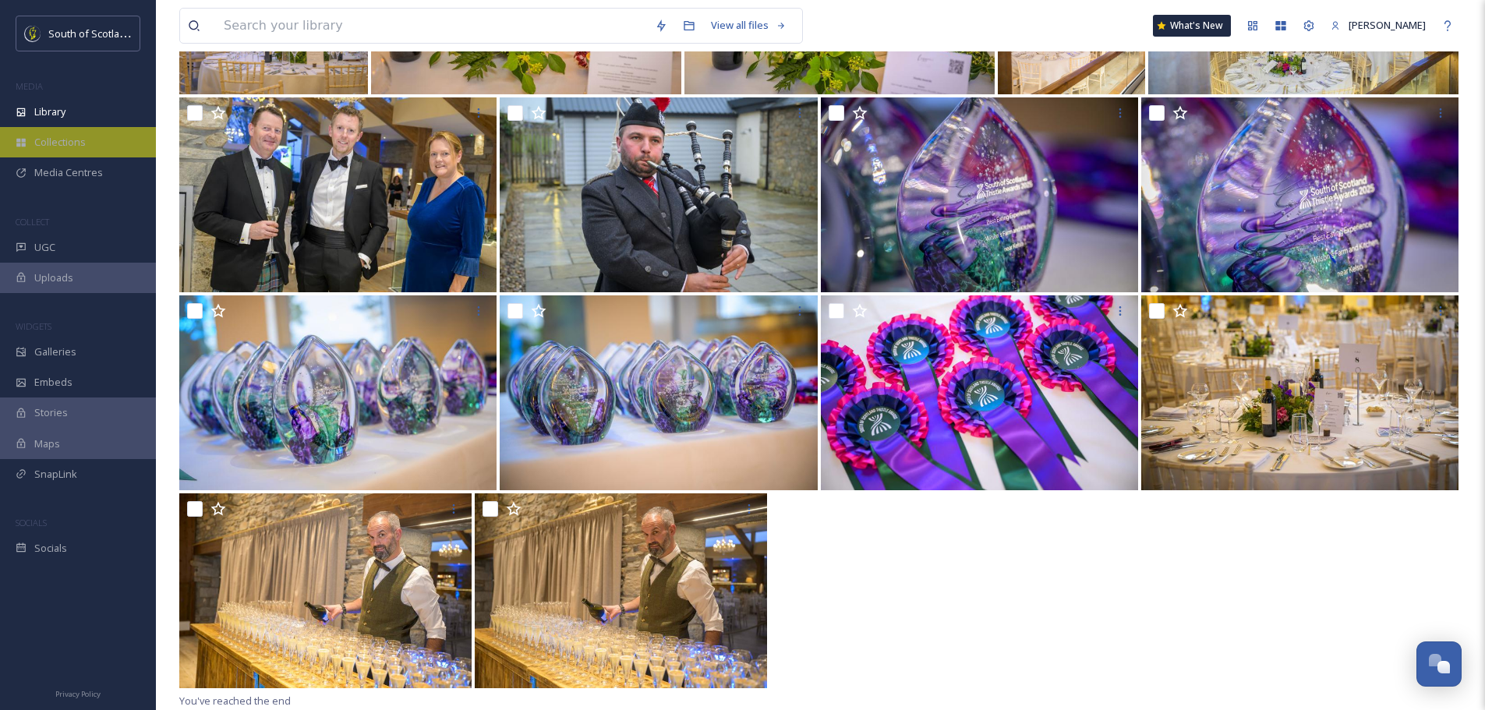
click at [56, 145] on span "Collections" at bounding box center [59, 142] width 51 height 15
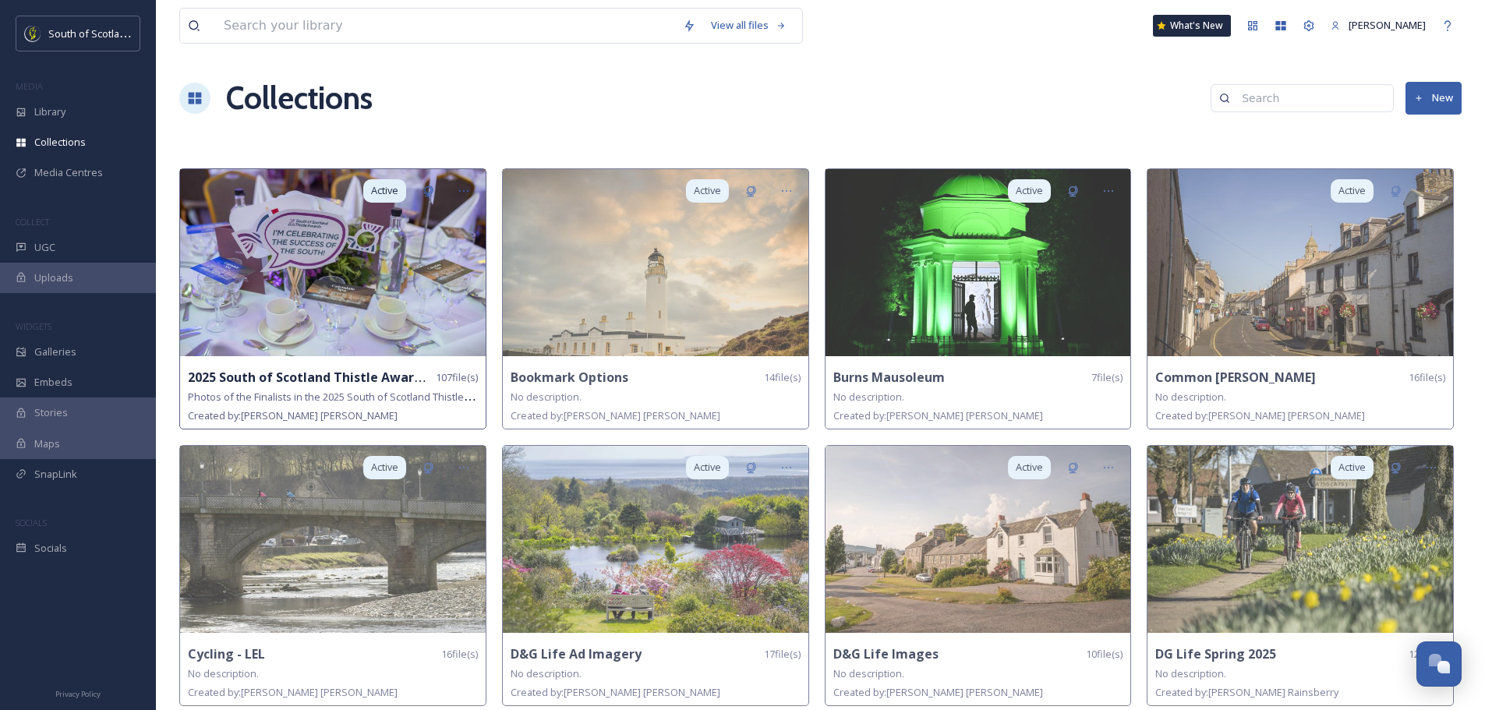
click at [303, 305] on img at bounding box center [333, 262] width 306 height 187
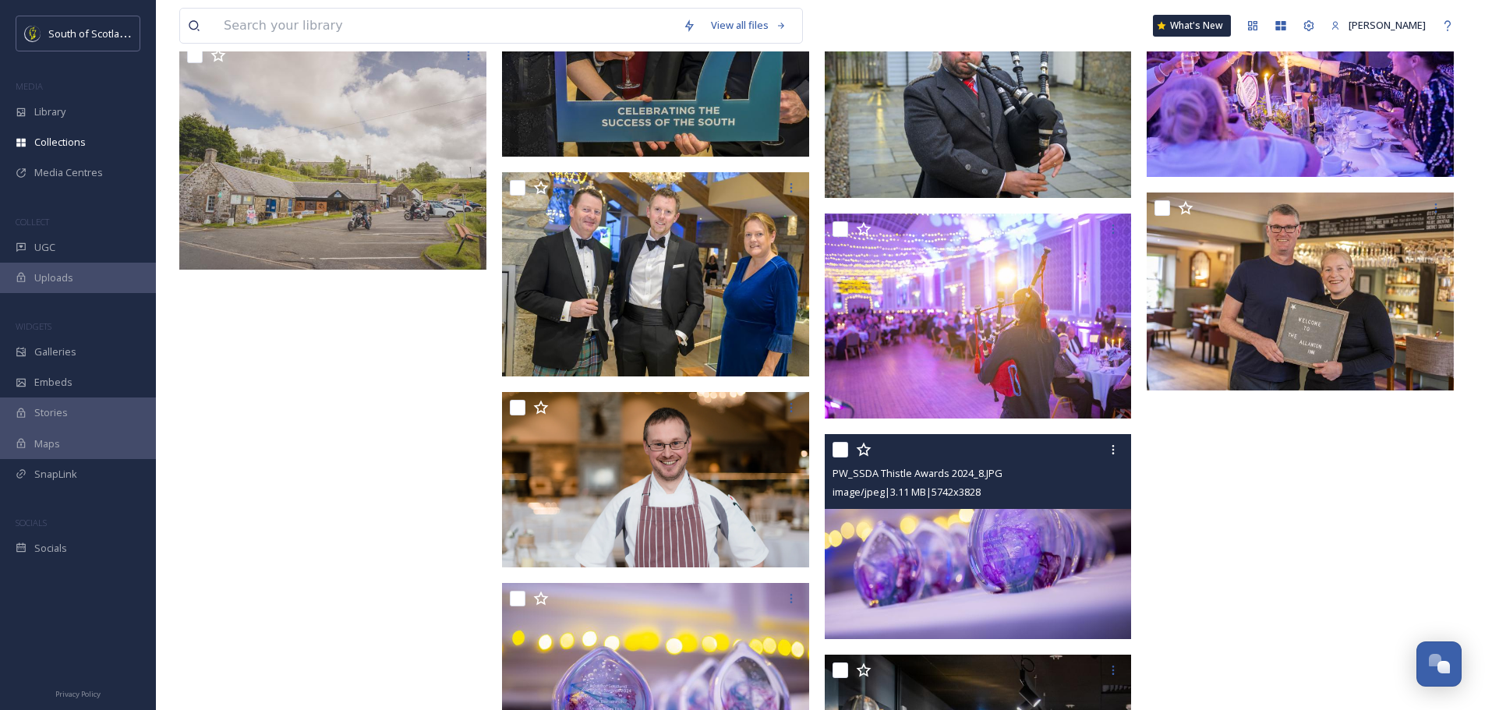
scroll to position [6159, 0]
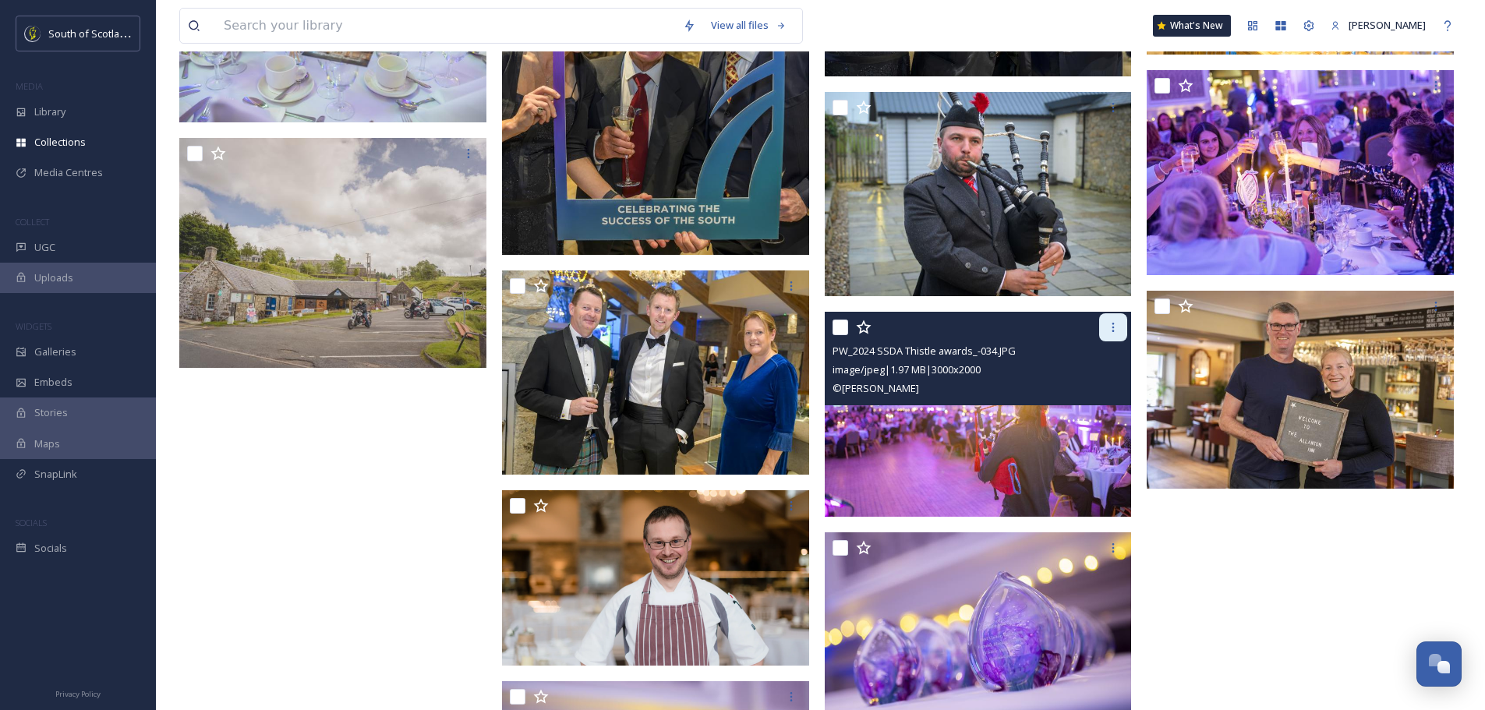
click at [1108, 327] on icon at bounding box center [1113, 327] width 12 height 12
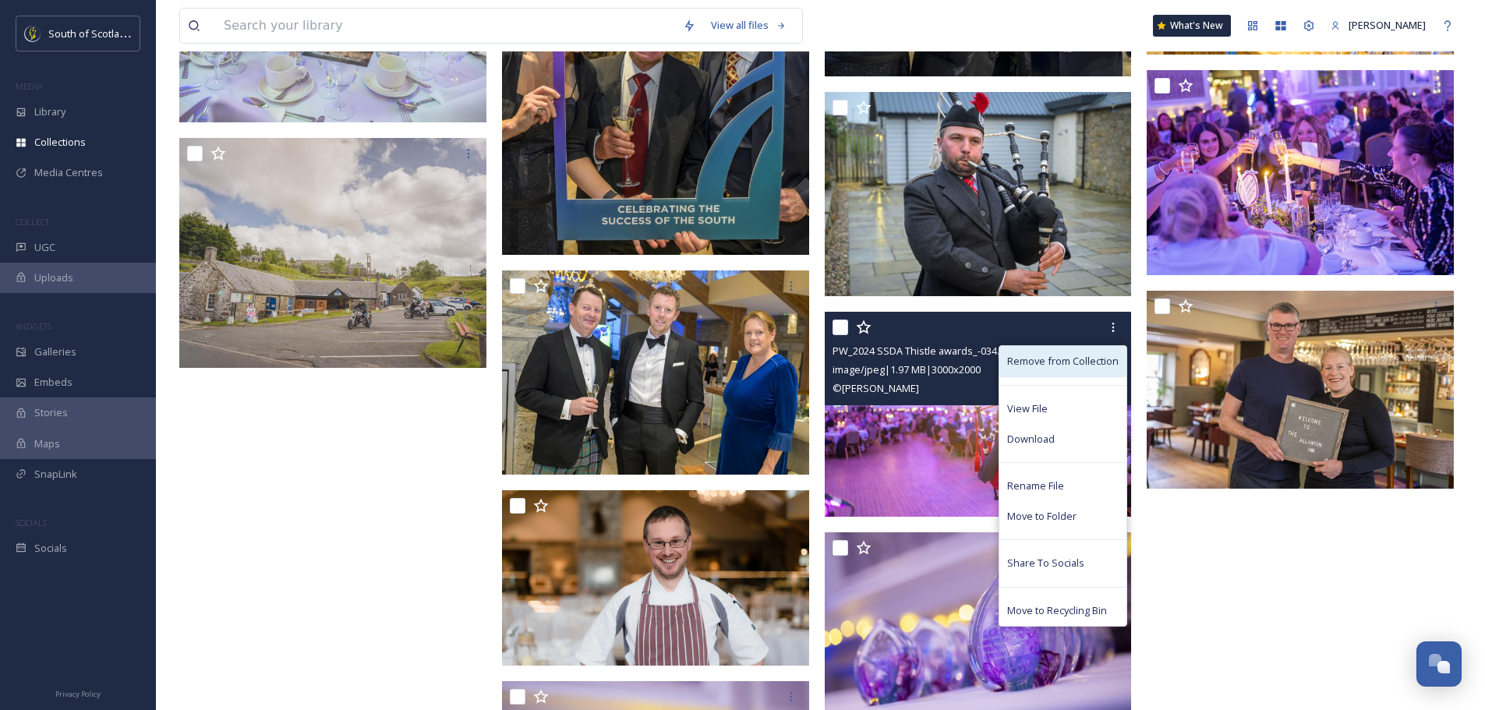
click at [1067, 363] on span "Remove from Collection" at bounding box center [1062, 361] width 111 height 15
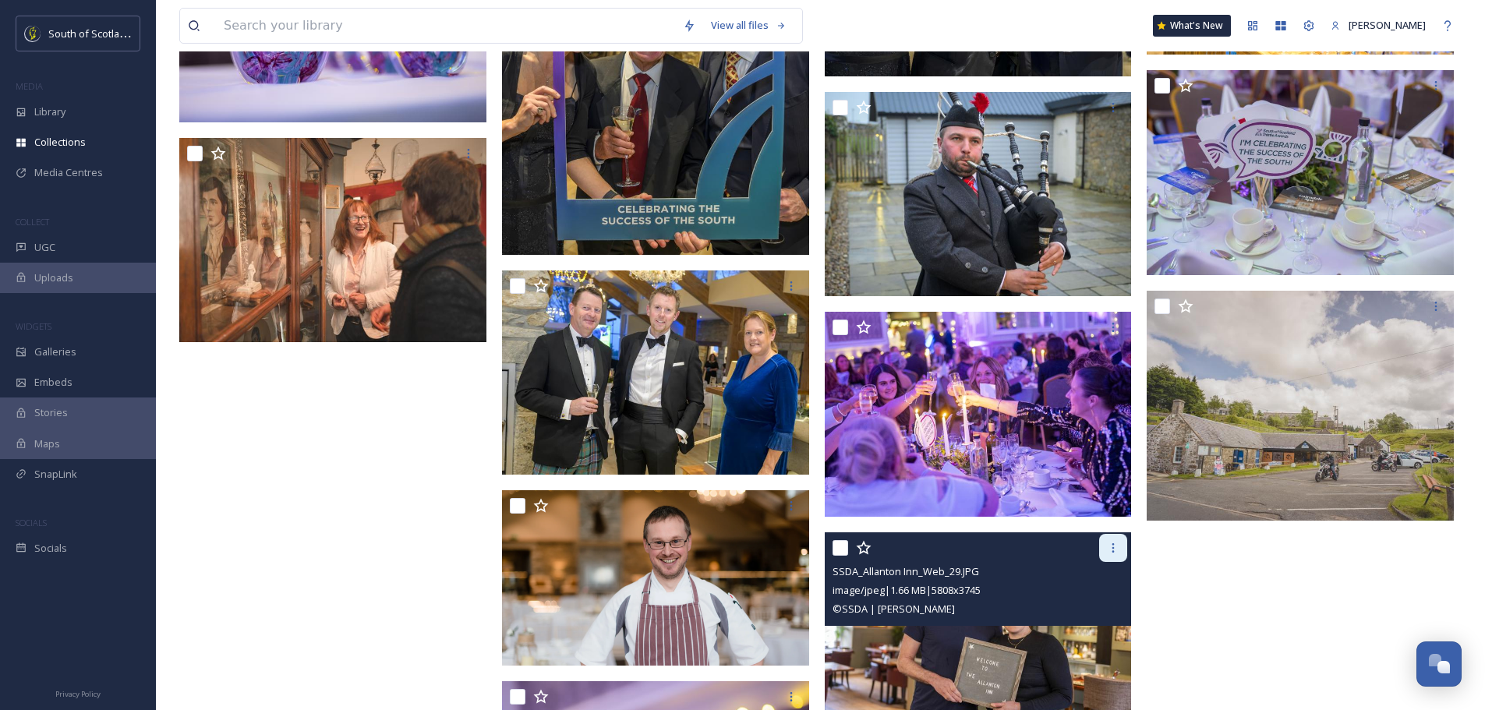
click at [1116, 534] on div at bounding box center [1113, 548] width 28 height 28
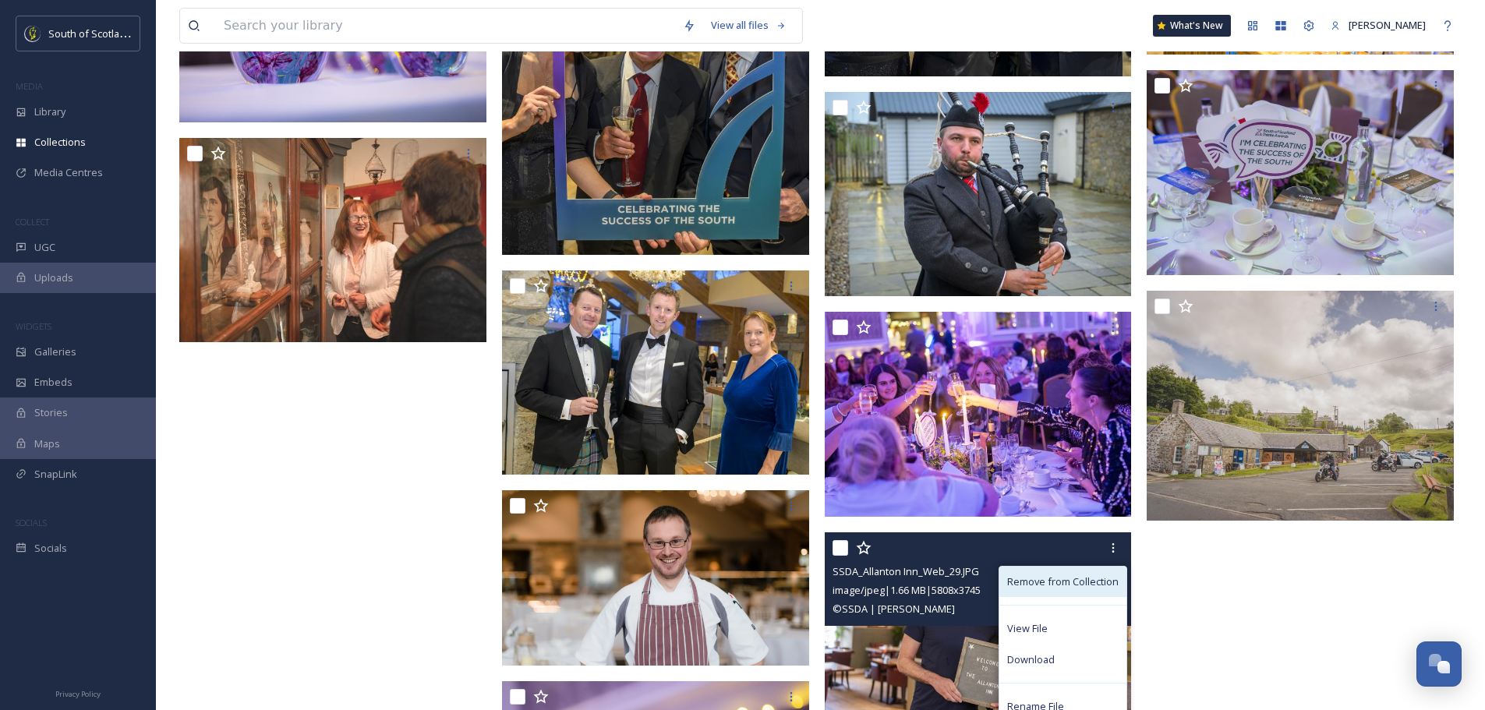
click at [1078, 577] on span "Remove from Collection" at bounding box center [1062, 582] width 111 height 15
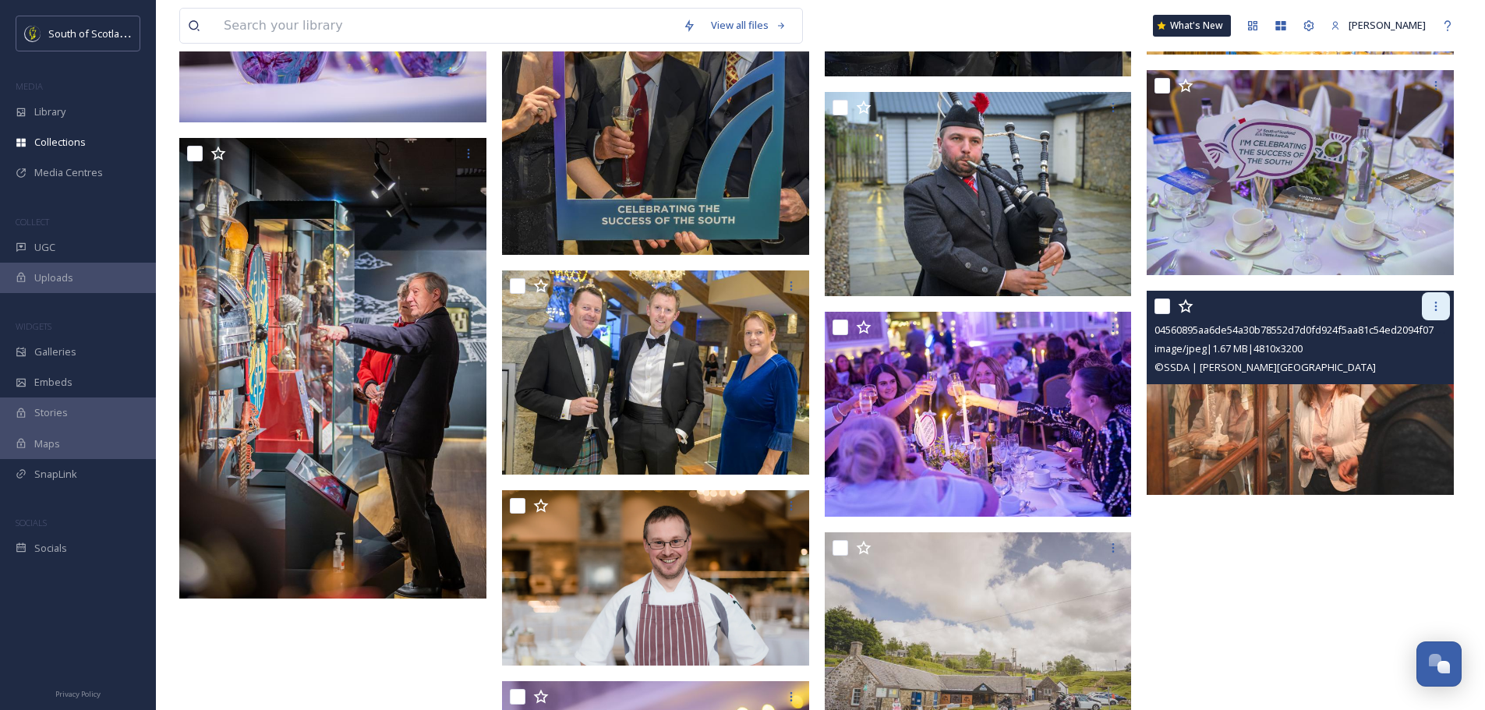
click at [1429, 302] on div at bounding box center [1436, 306] width 28 height 28
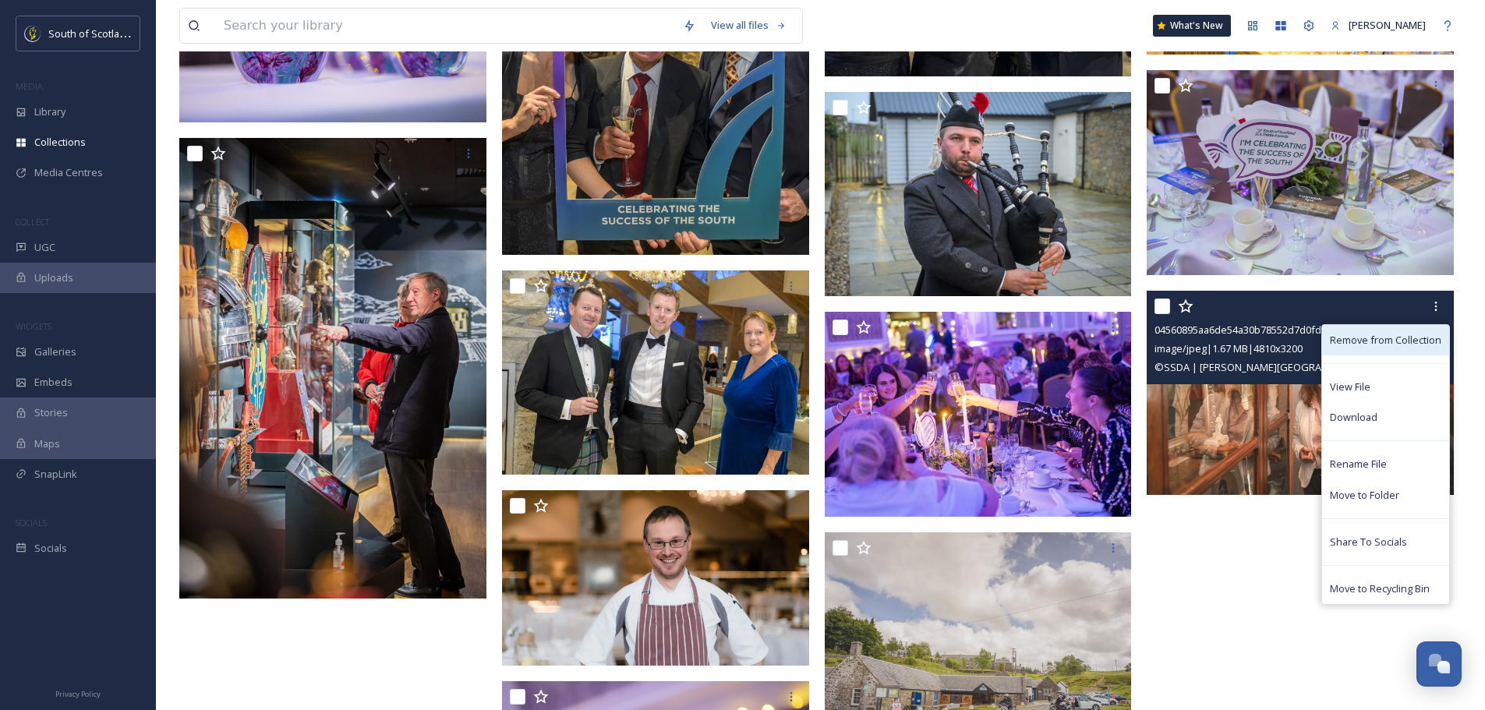
click at [1376, 341] on span "Remove from Collection" at bounding box center [1385, 340] width 111 height 15
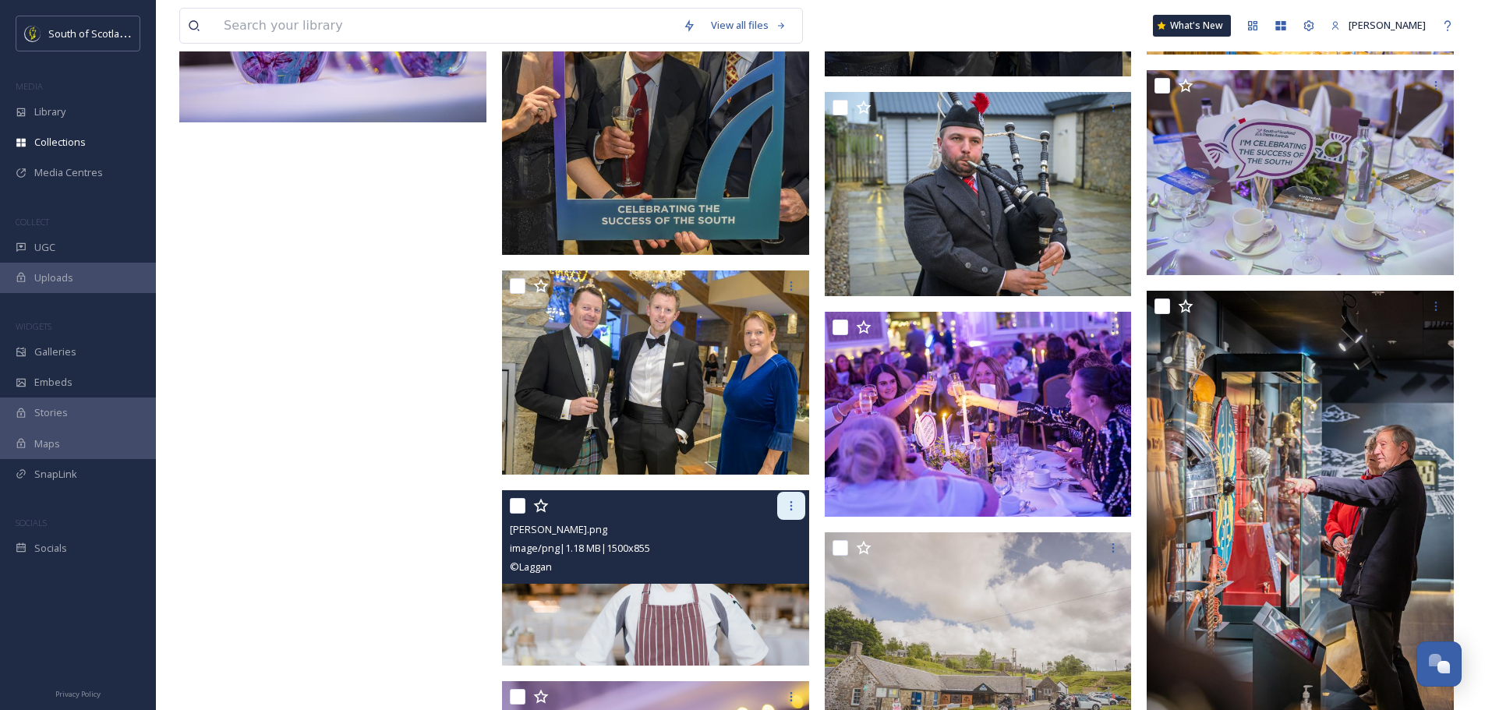
click at [792, 505] on icon at bounding box center [791, 506] width 12 height 12
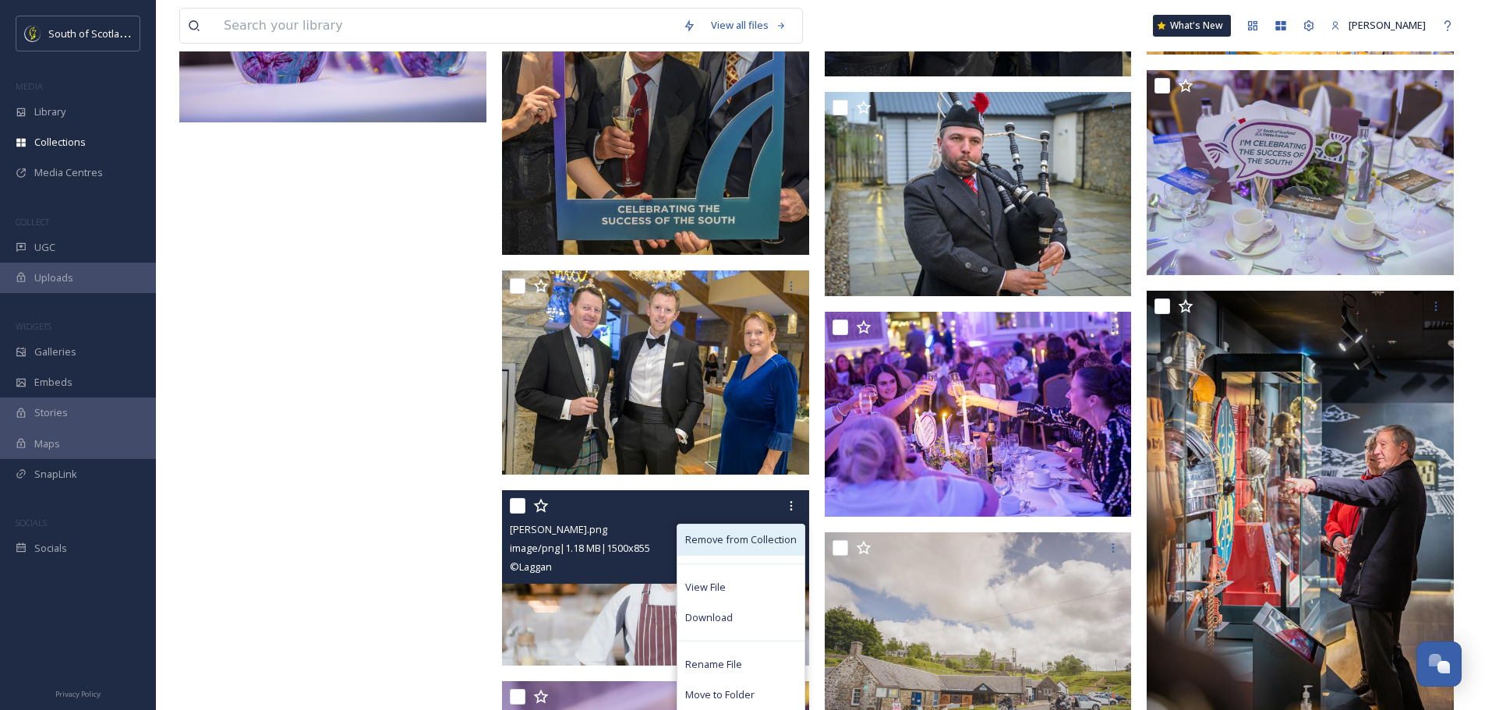
click at [740, 538] on span "Remove from Collection" at bounding box center [740, 539] width 111 height 15
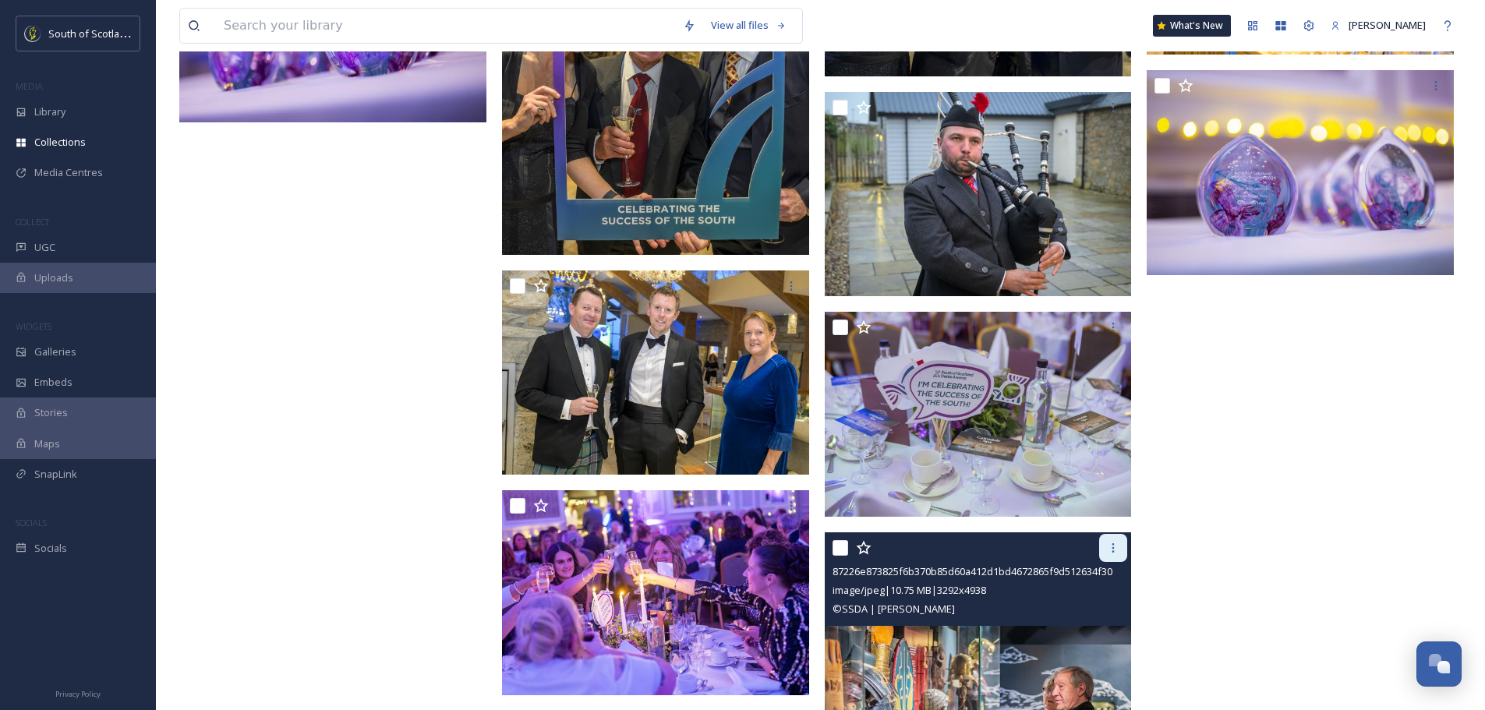
click at [1109, 544] on icon at bounding box center [1113, 548] width 12 height 12
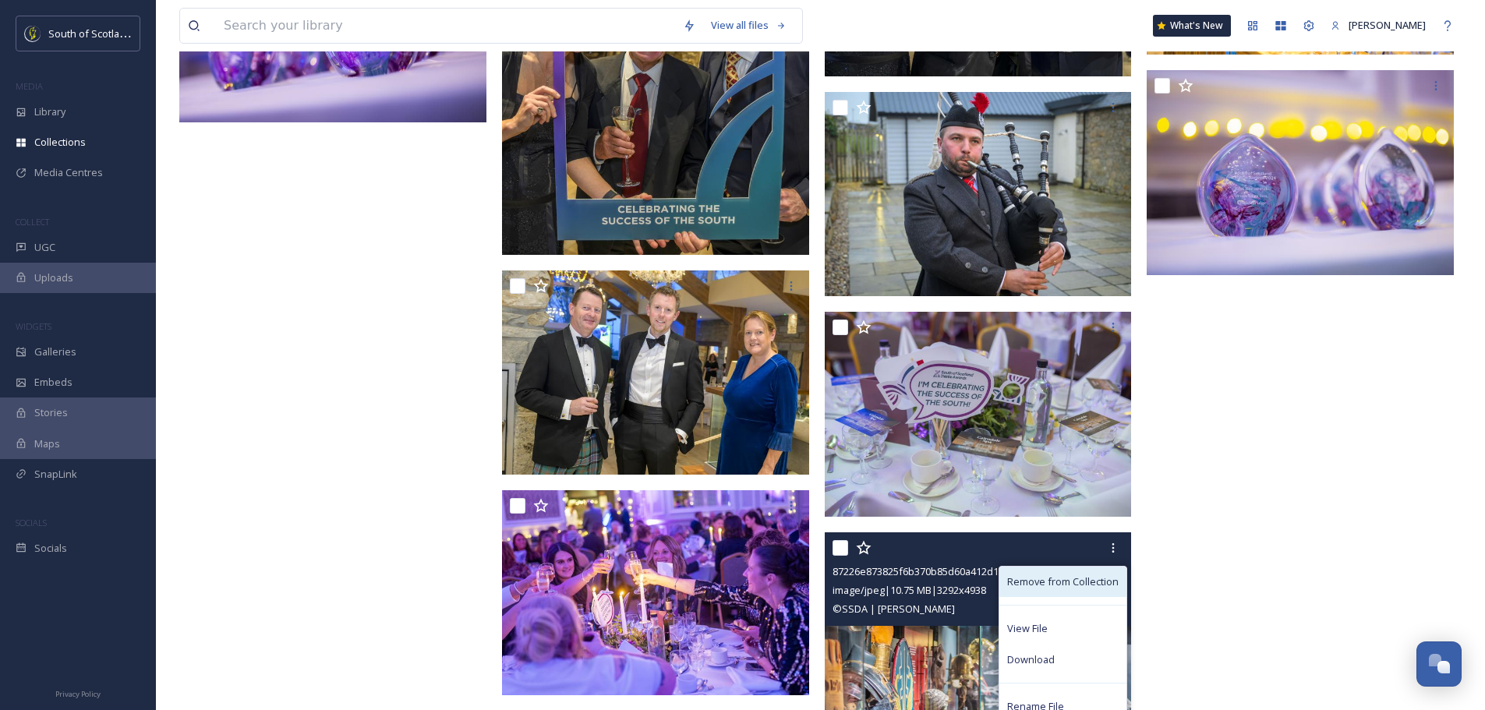
click at [1040, 582] on span "Remove from Collection" at bounding box center [1062, 582] width 111 height 15
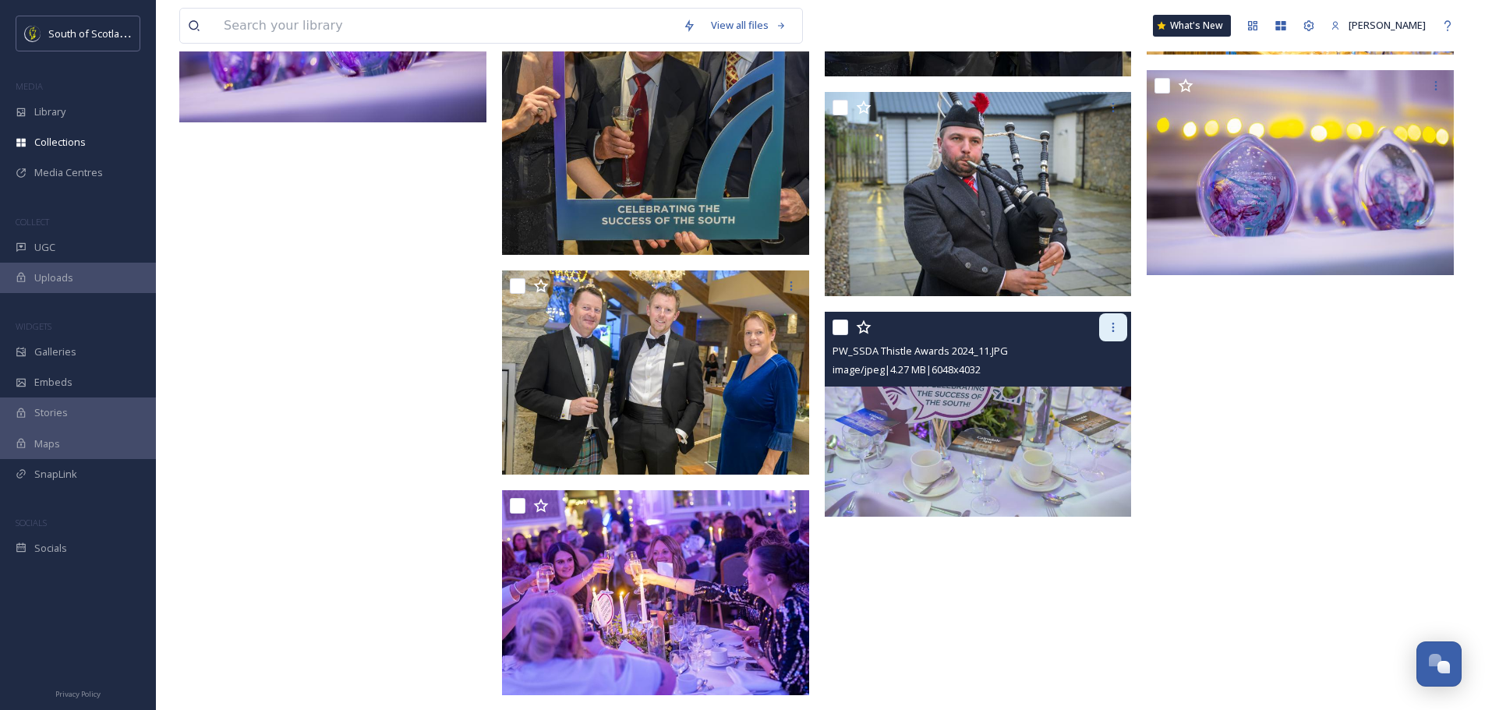
click at [1113, 332] on icon at bounding box center [1113, 327] width 12 height 12
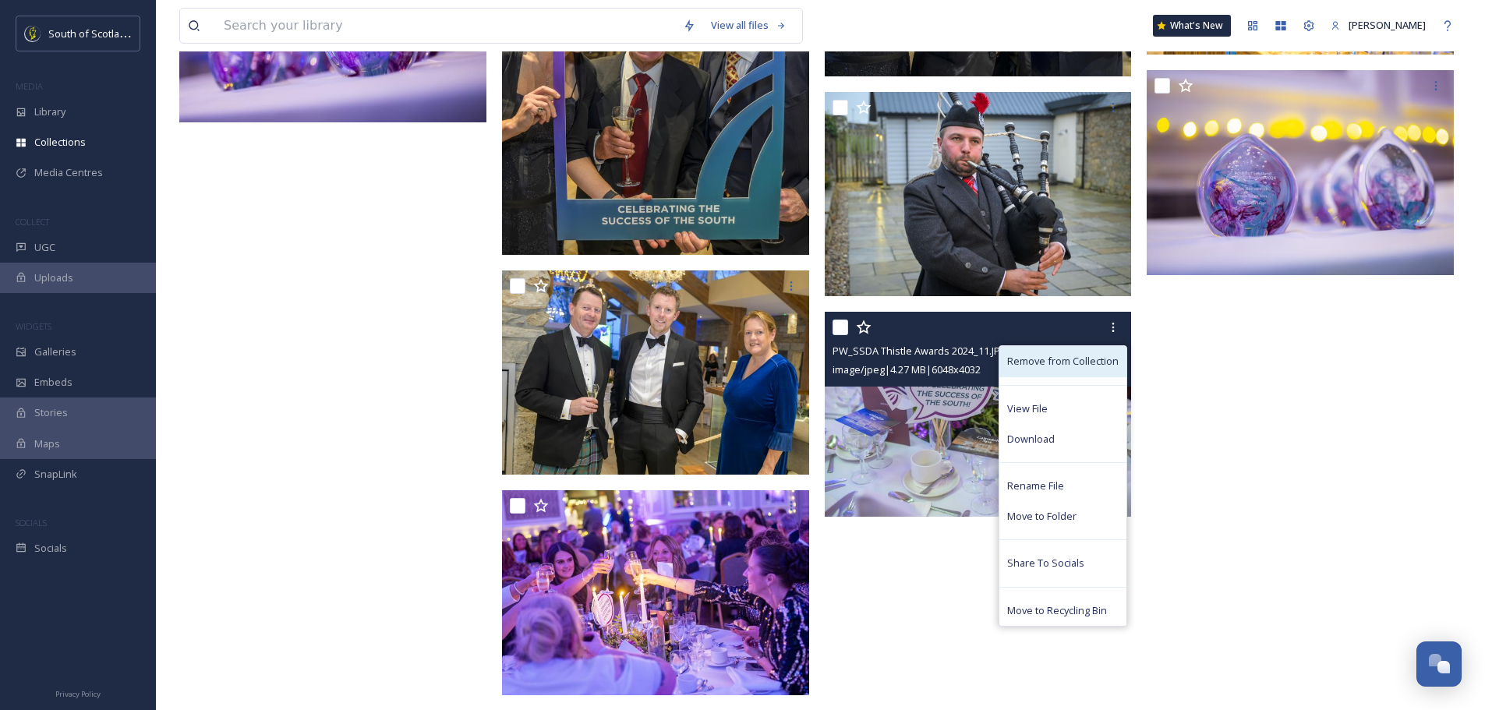
click at [1061, 362] on span "Remove from Collection" at bounding box center [1062, 361] width 111 height 15
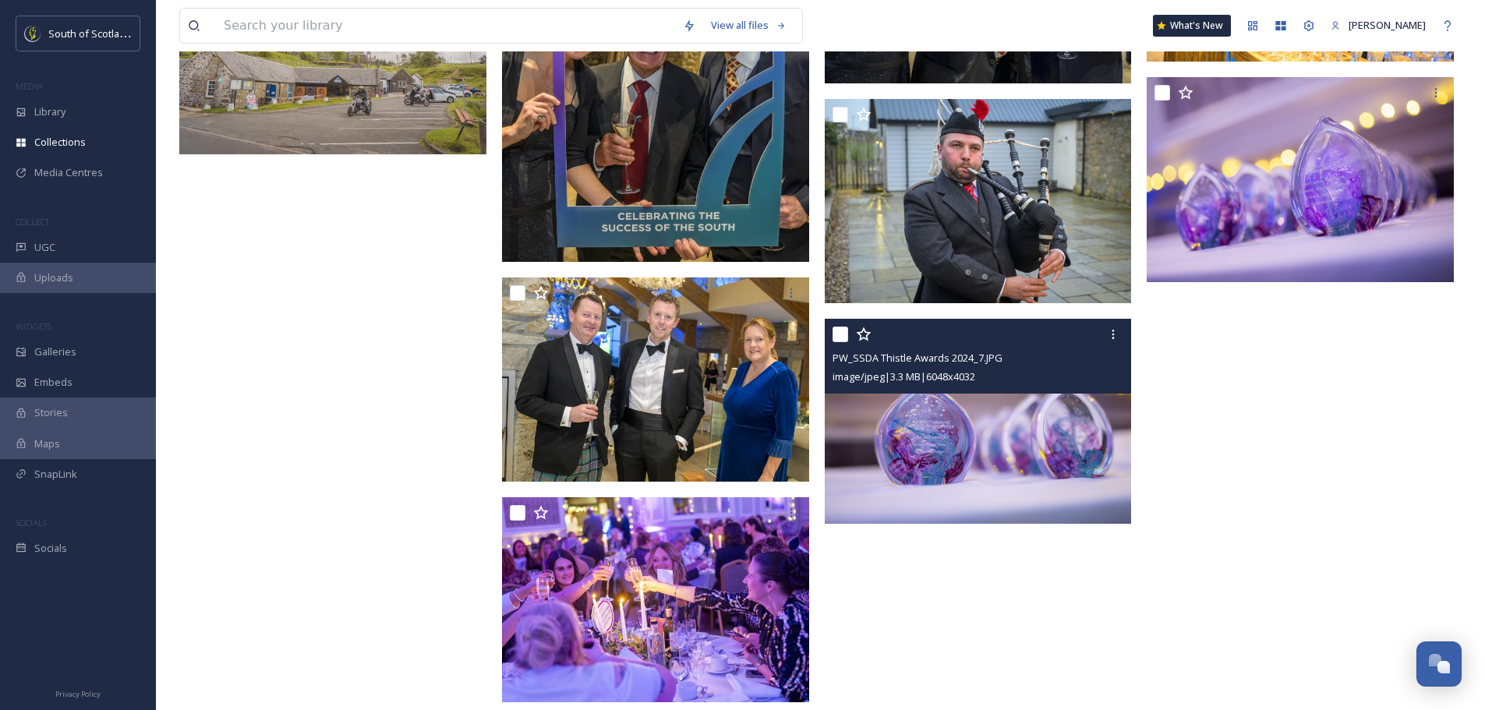
scroll to position [6151, 0]
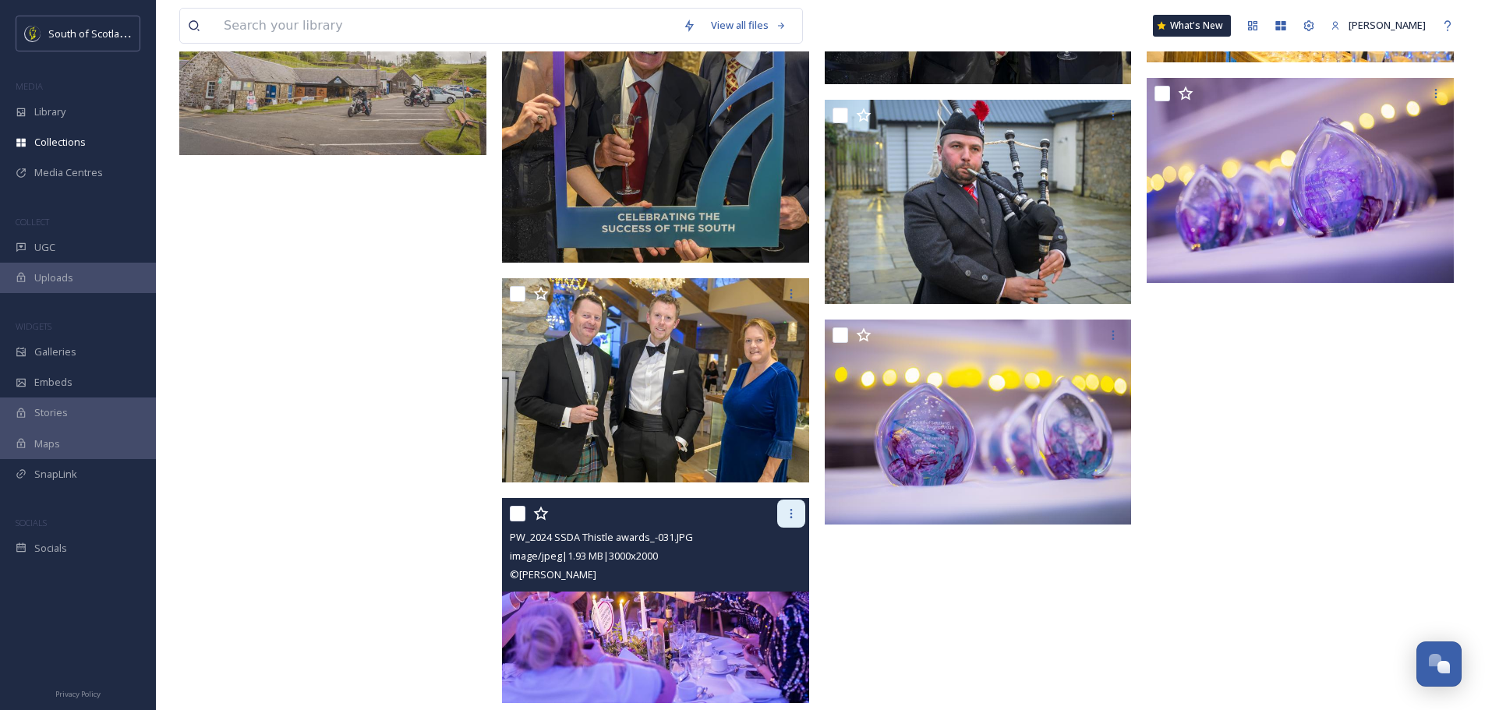
click at [797, 515] on icon at bounding box center [791, 514] width 12 height 12
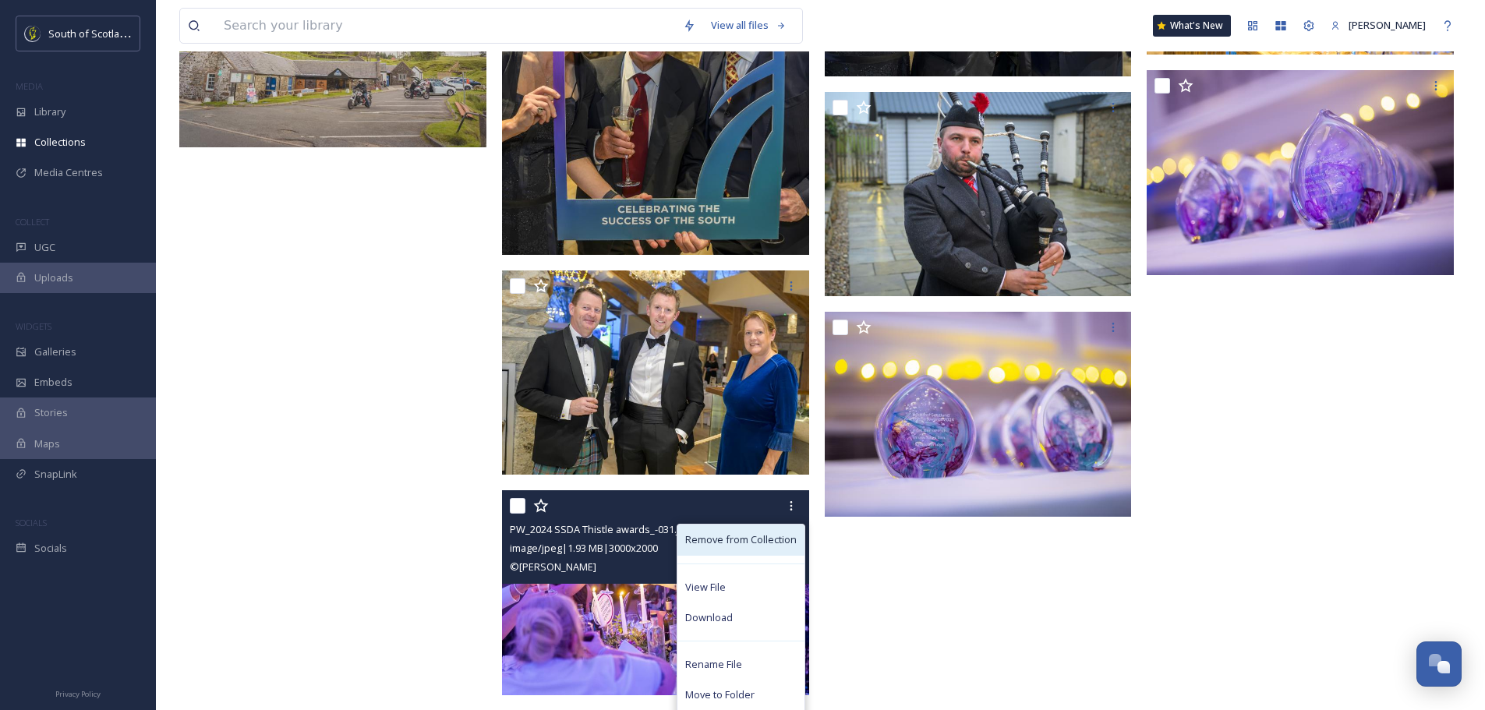
click at [759, 534] on span "Remove from Collection" at bounding box center [740, 539] width 111 height 15
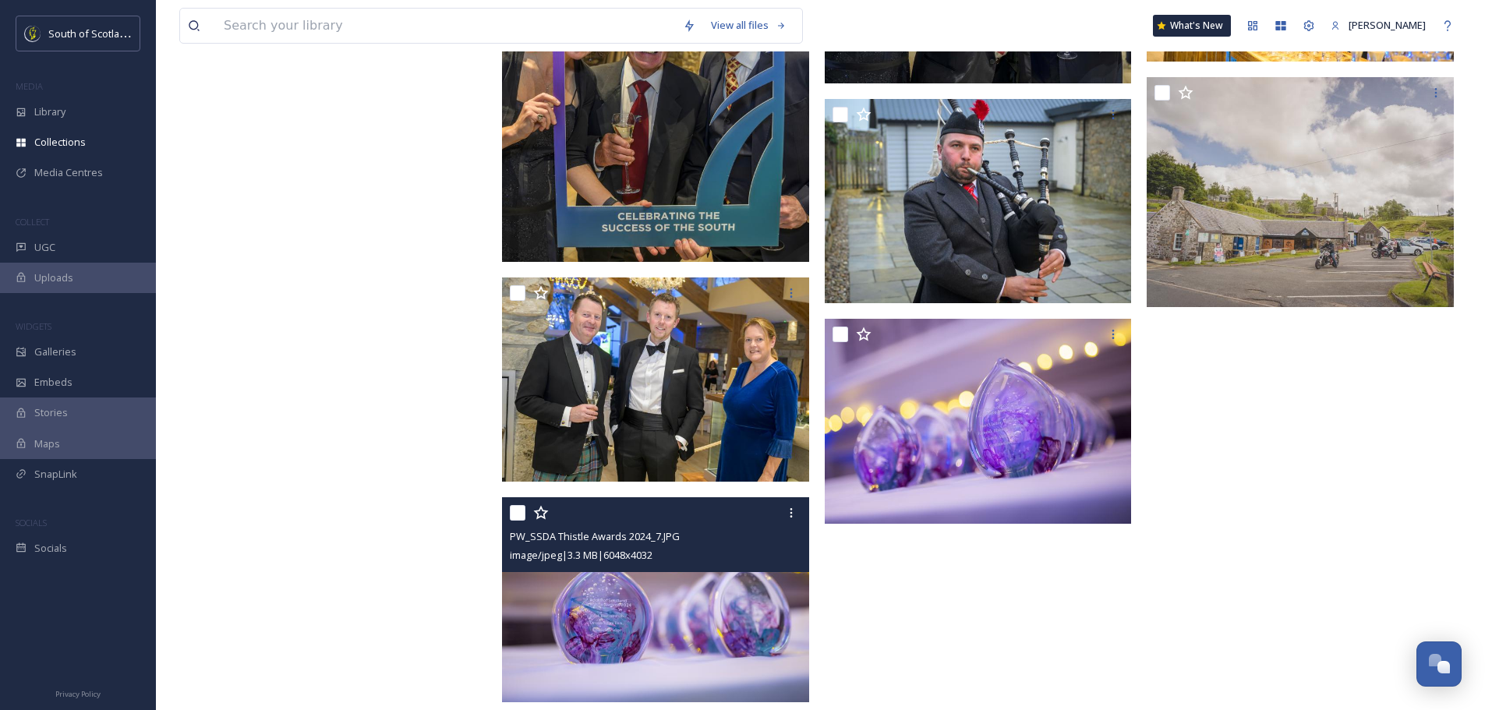
scroll to position [6151, 0]
click at [794, 511] on icon at bounding box center [791, 514] width 12 height 12
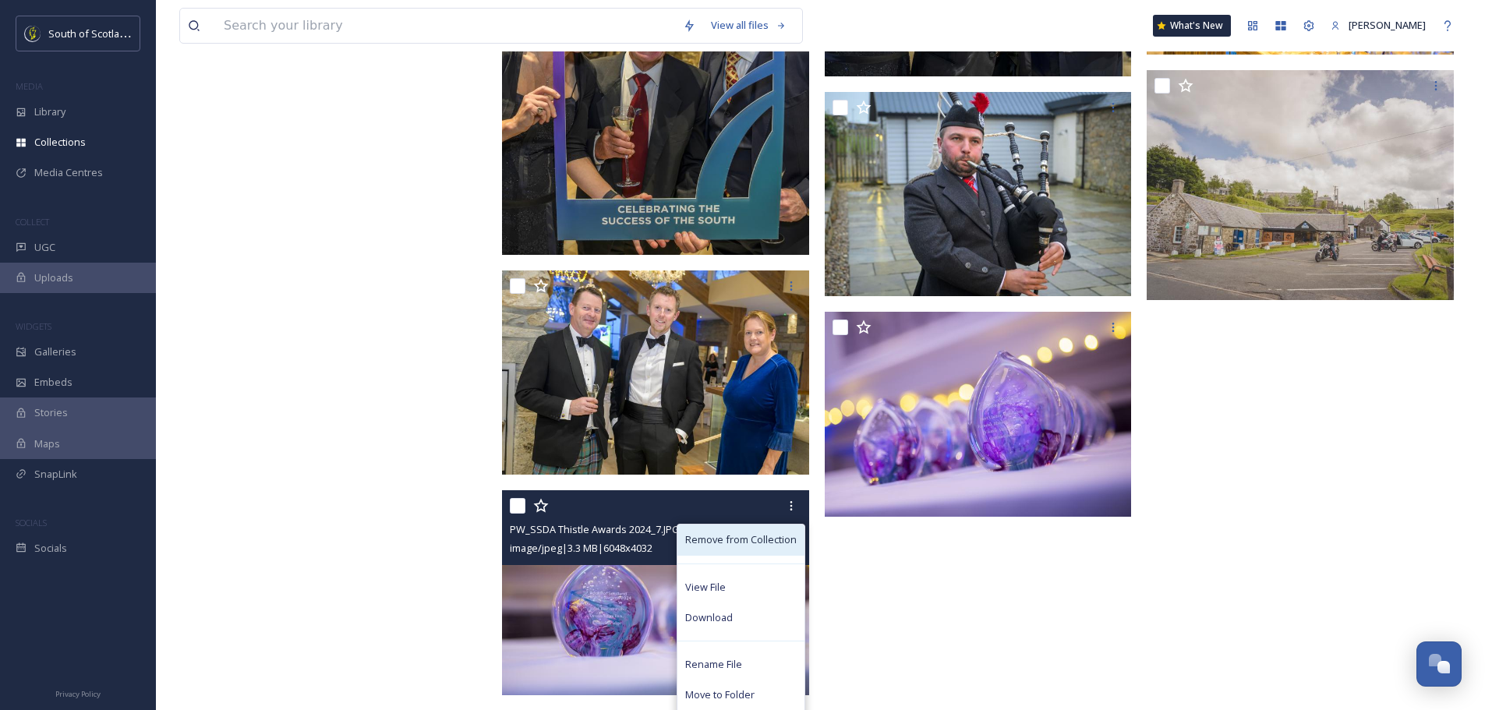
click at [753, 535] on span "Remove from Collection" at bounding box center [740, 539] width 111 height 15
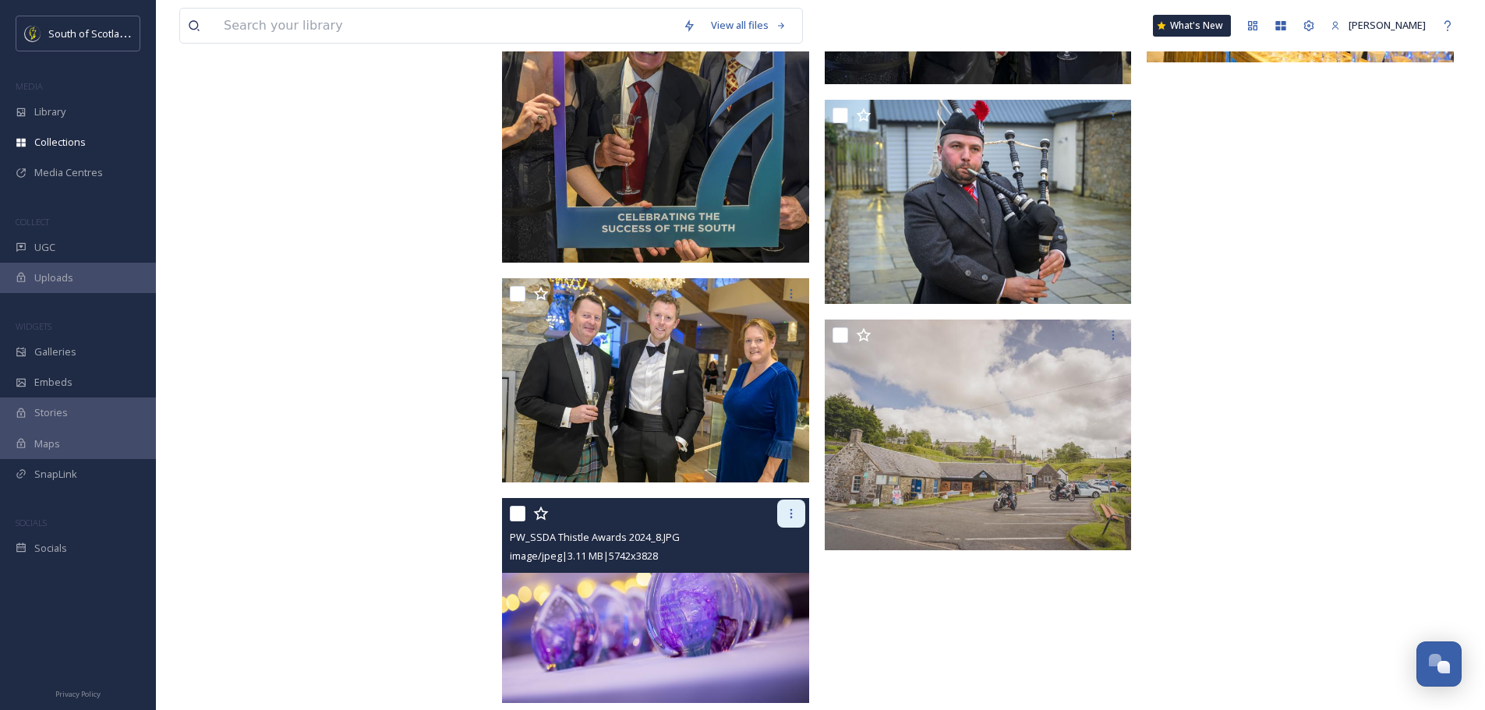
click at [789, 508] on icon at bounding box center [791, 514] width 12 height 12
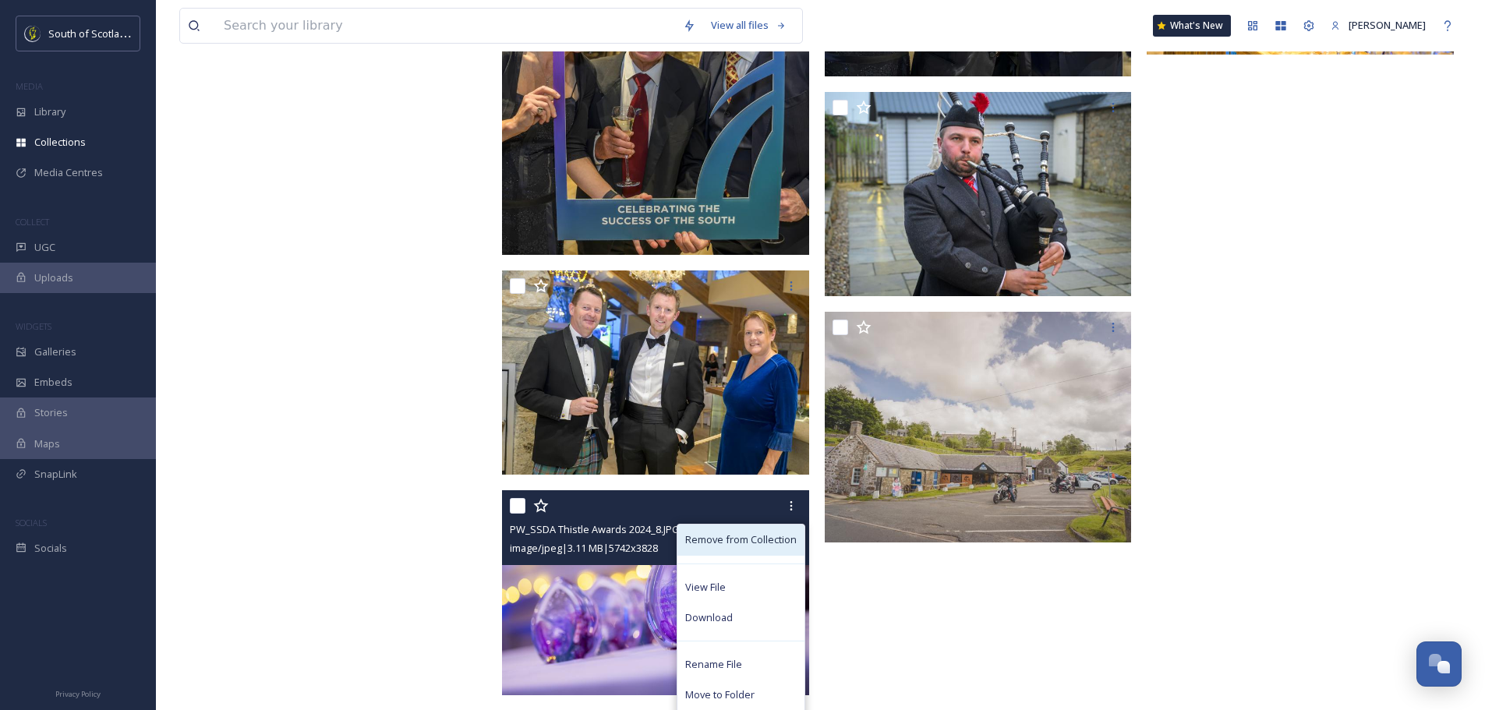
click at [738, 541] on span "Remove from Collection" at bounding box center [740, 539] width 111 height 15
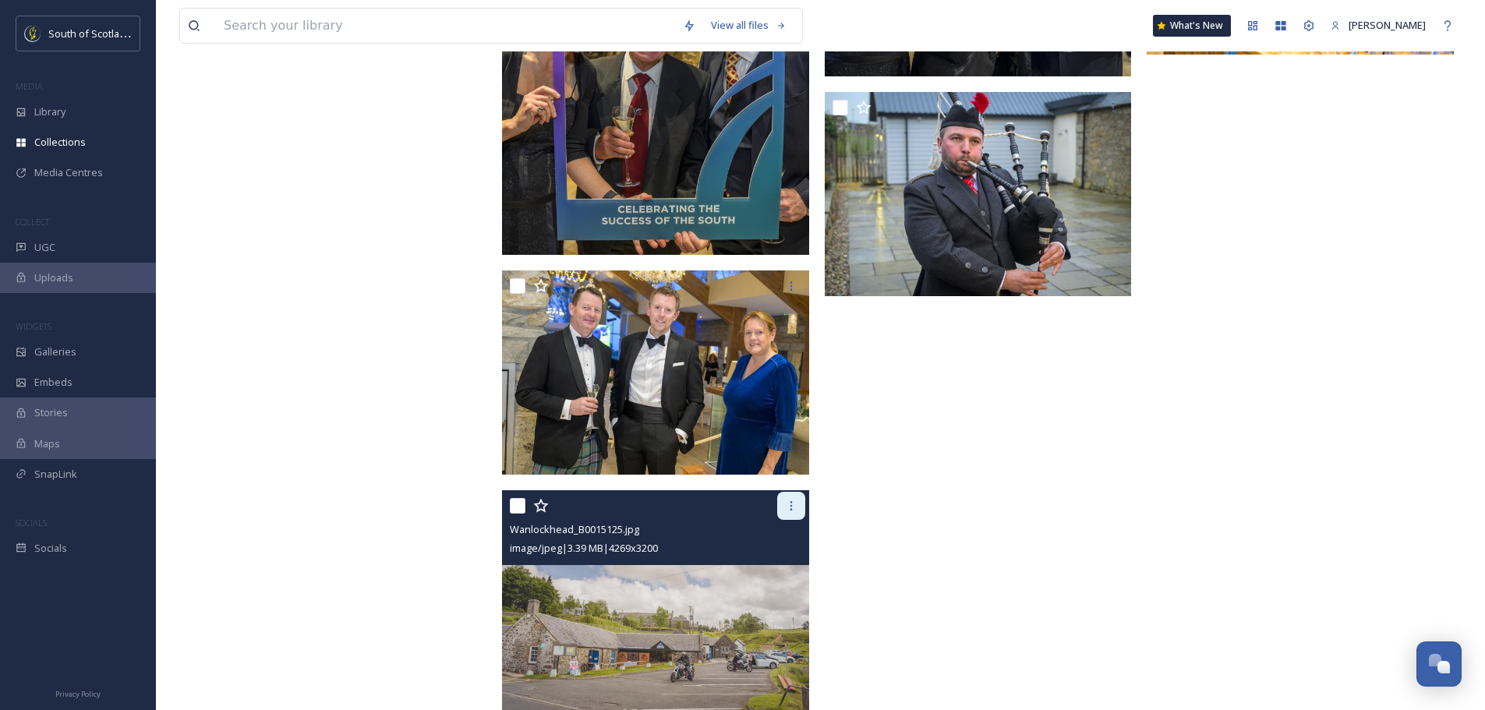
click at [791, 505] on icon at bounding box center [791, 505] width 2 height 9
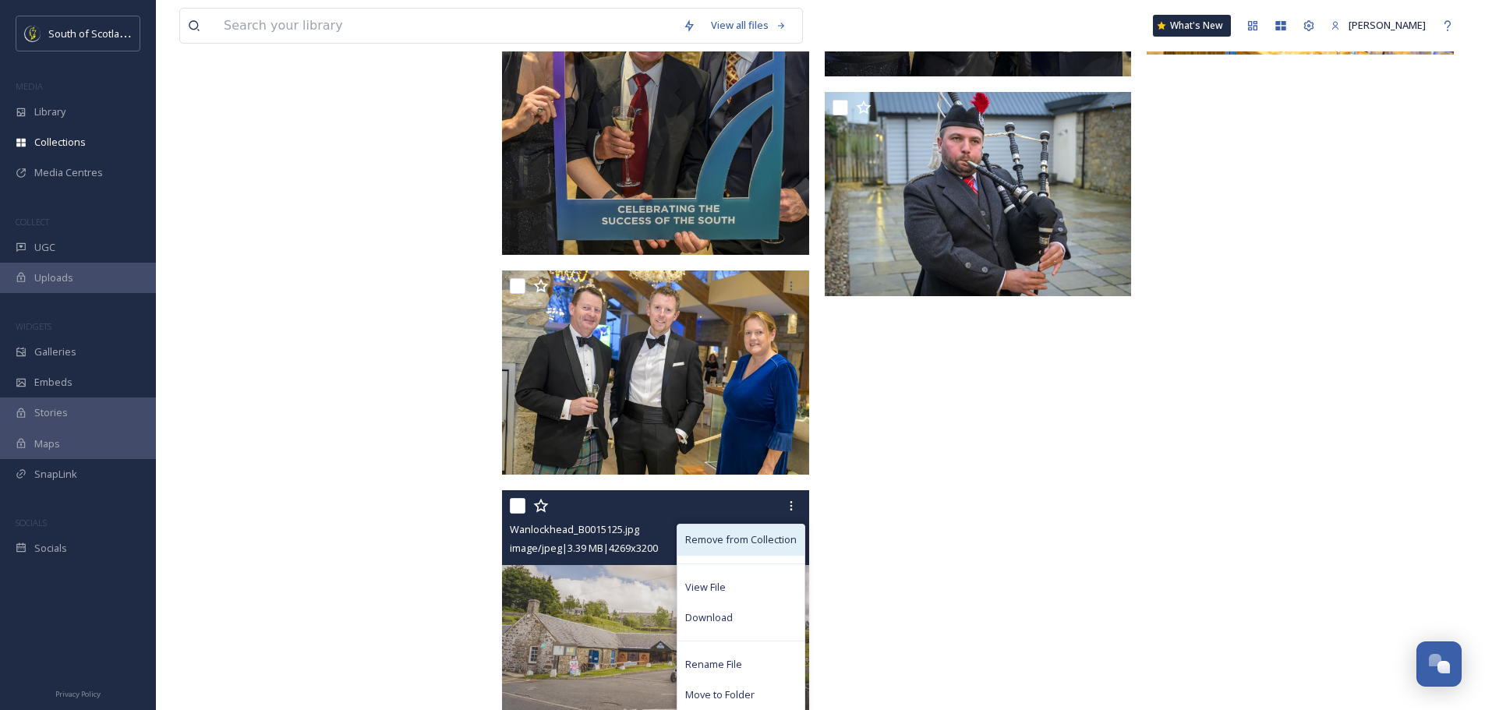
click at [748, 543] on span "Remove from Collection" at bounding box center [740, 539] width 111 height 15
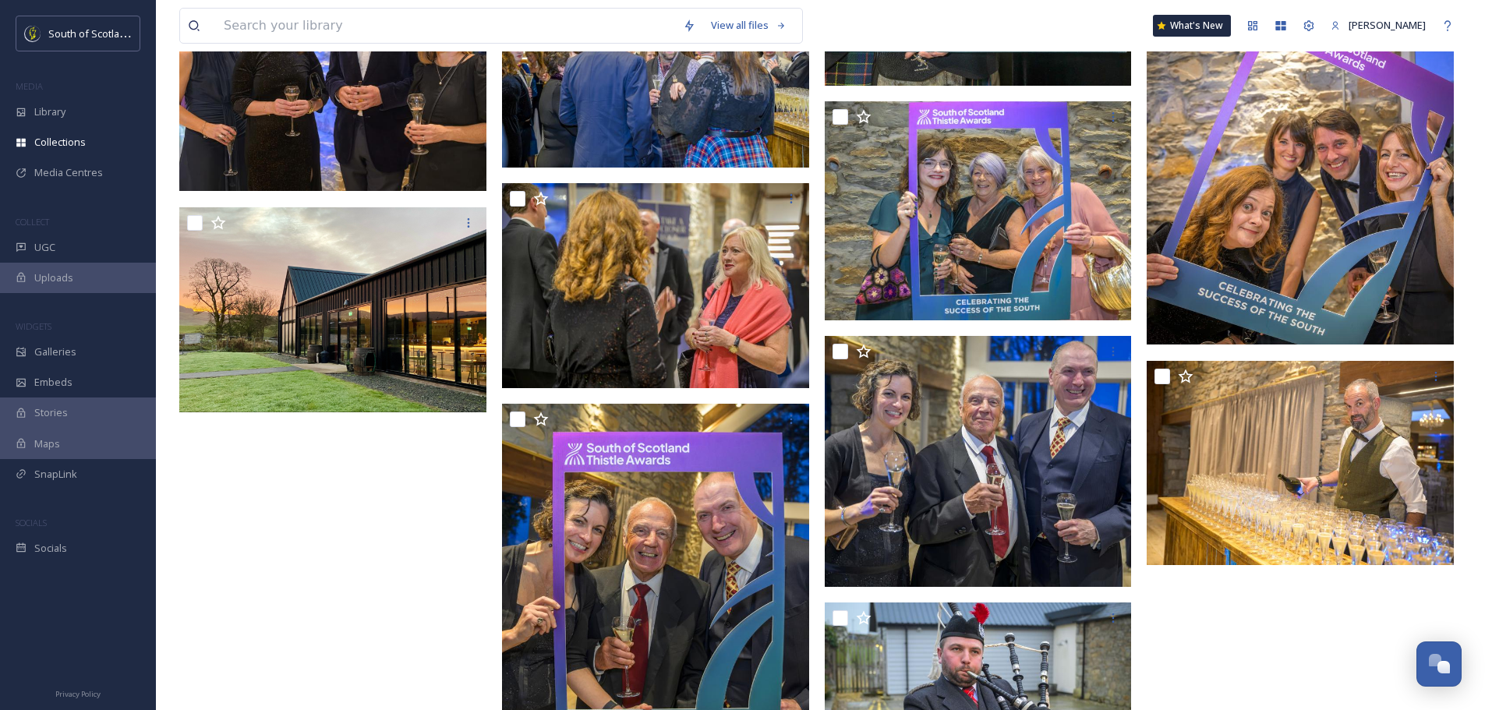
scroll to position [5619, 0]
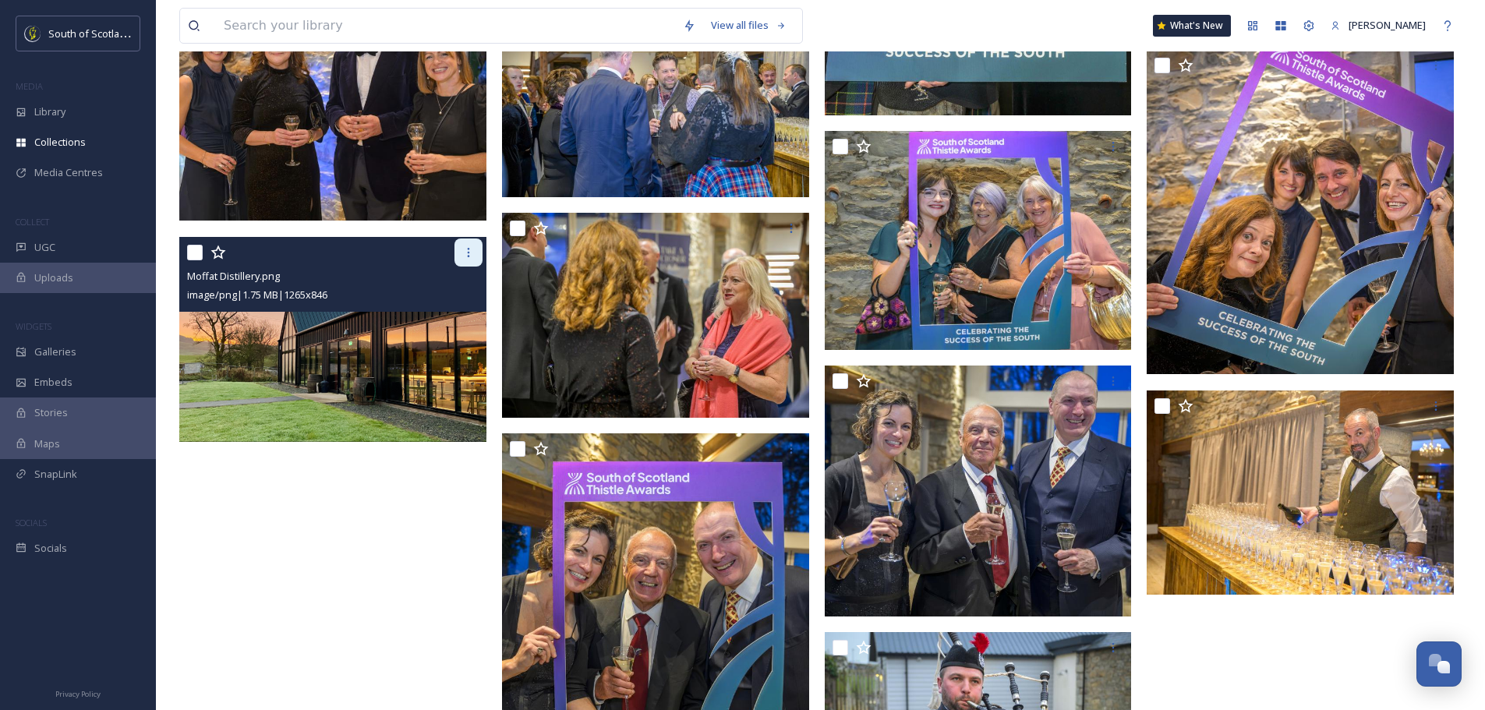
click at [469, 253] on icon at bounding box center [468, 252] width 12 height 12
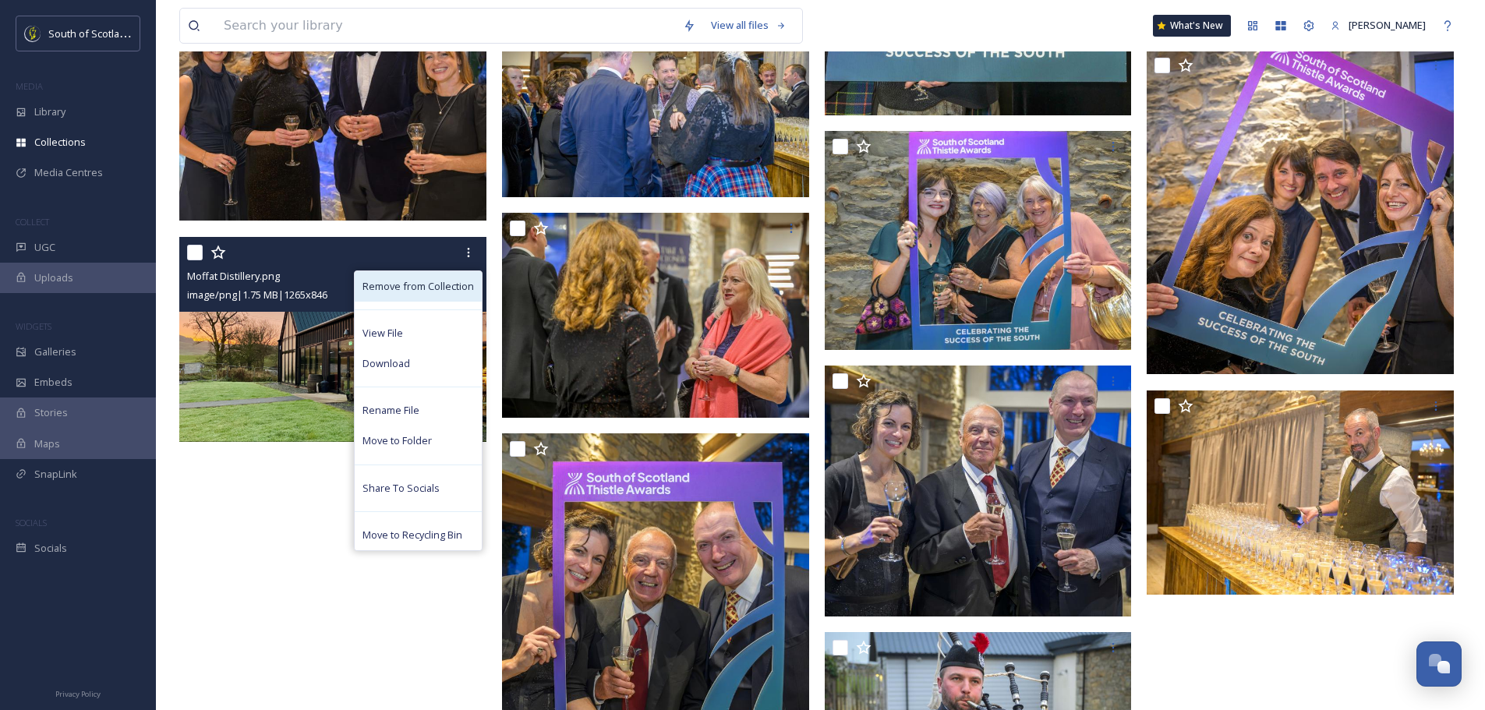
click at [437, 288] on span "Remove from Collection" at bounding box center [418, 286] width 111 height 15
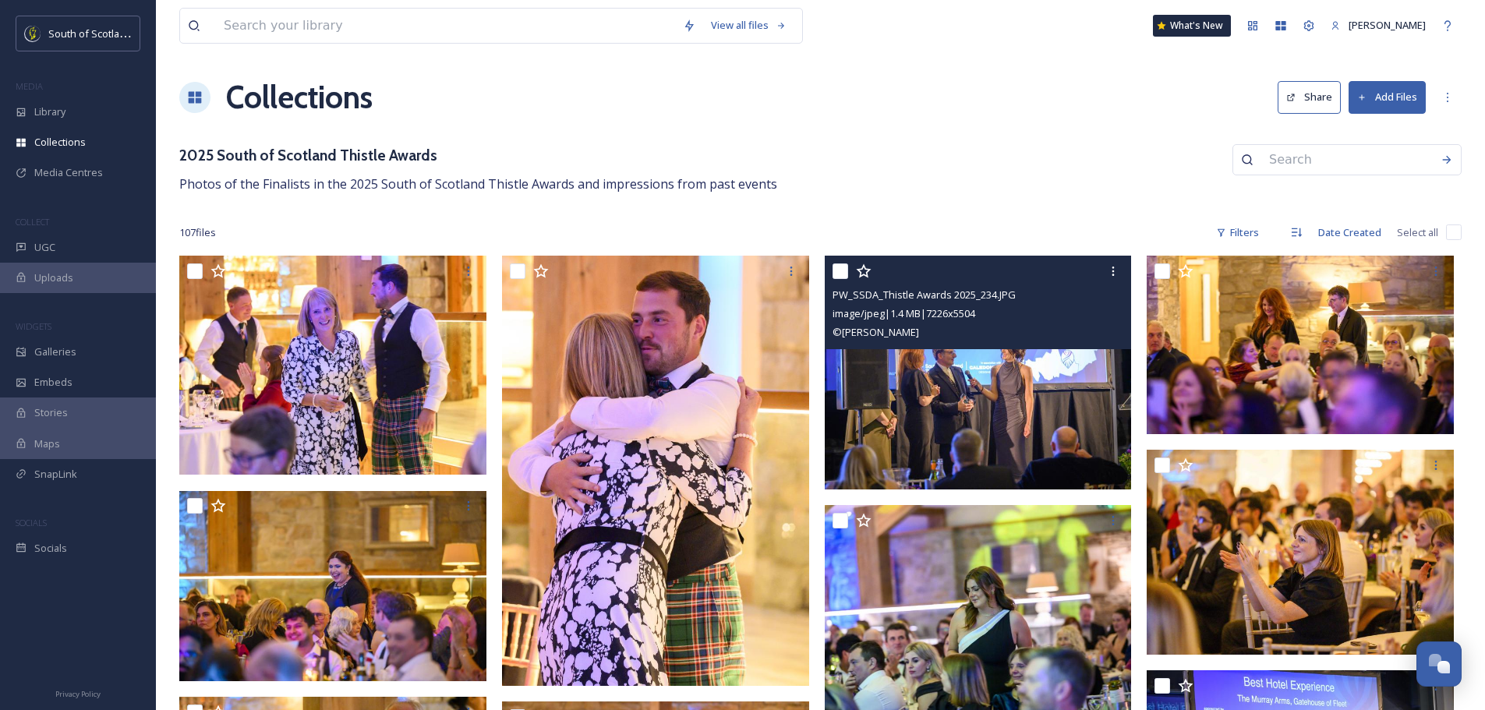
scroll to position [0, 0]
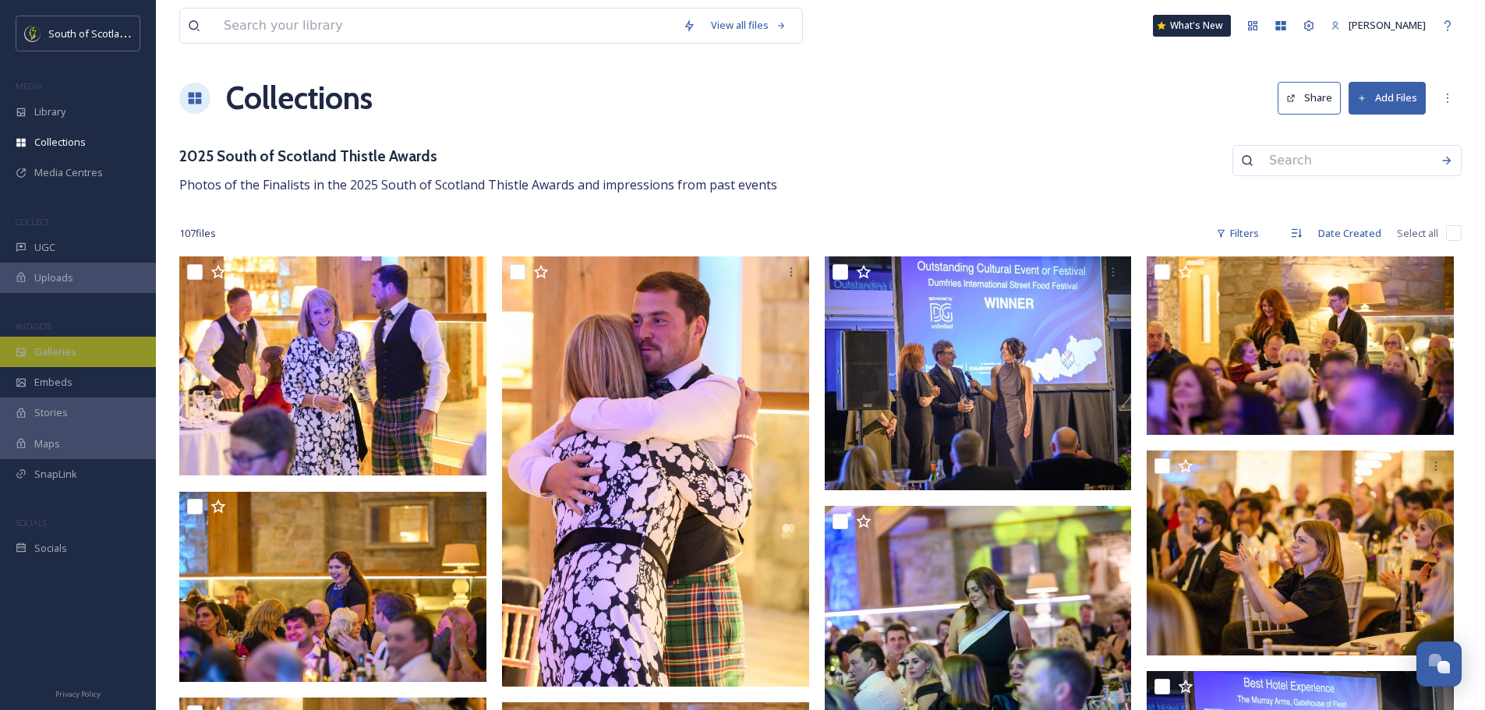
click at [39, 345] on span "Galleries" at bounding box center [55, 352] width 42 height 15
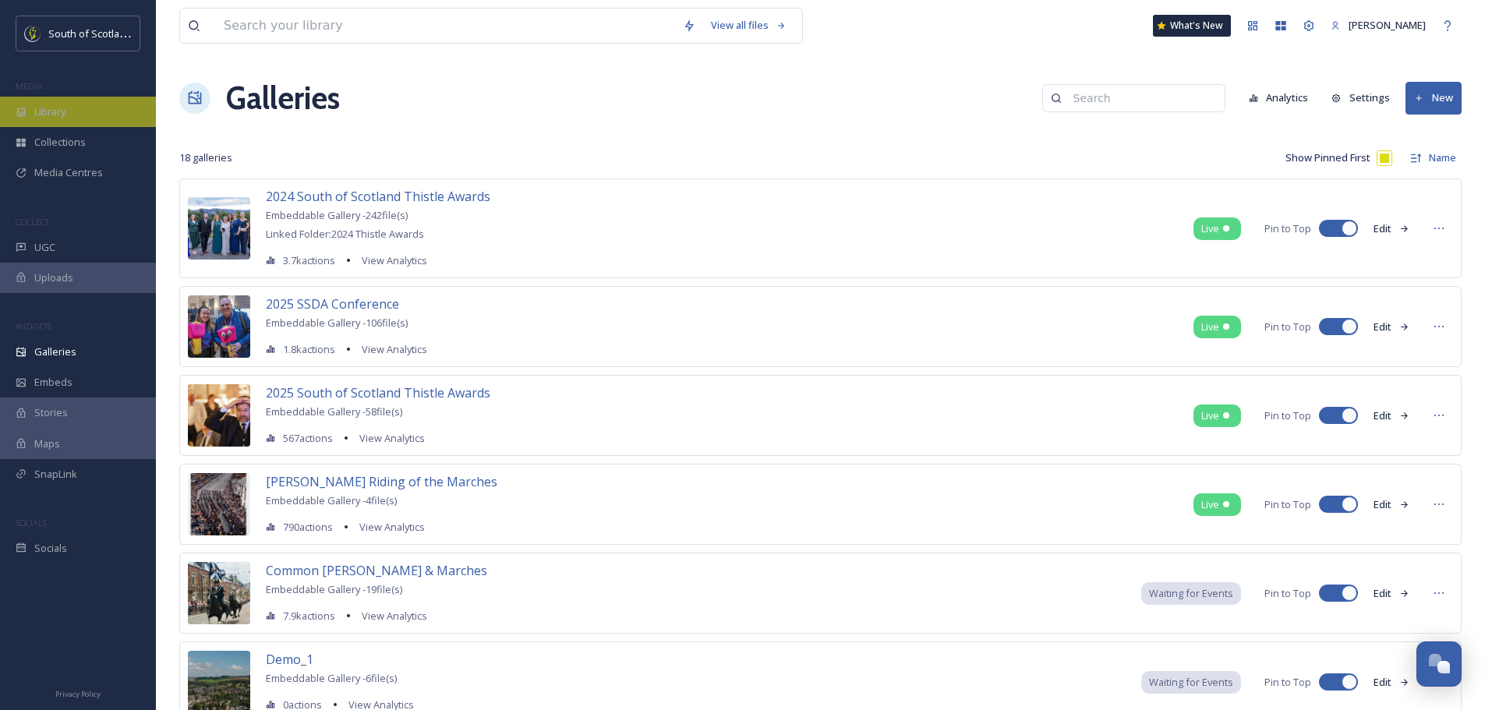
click at [63, 106] on span "Library" at bounding box center [49, 111] width 31 height 15
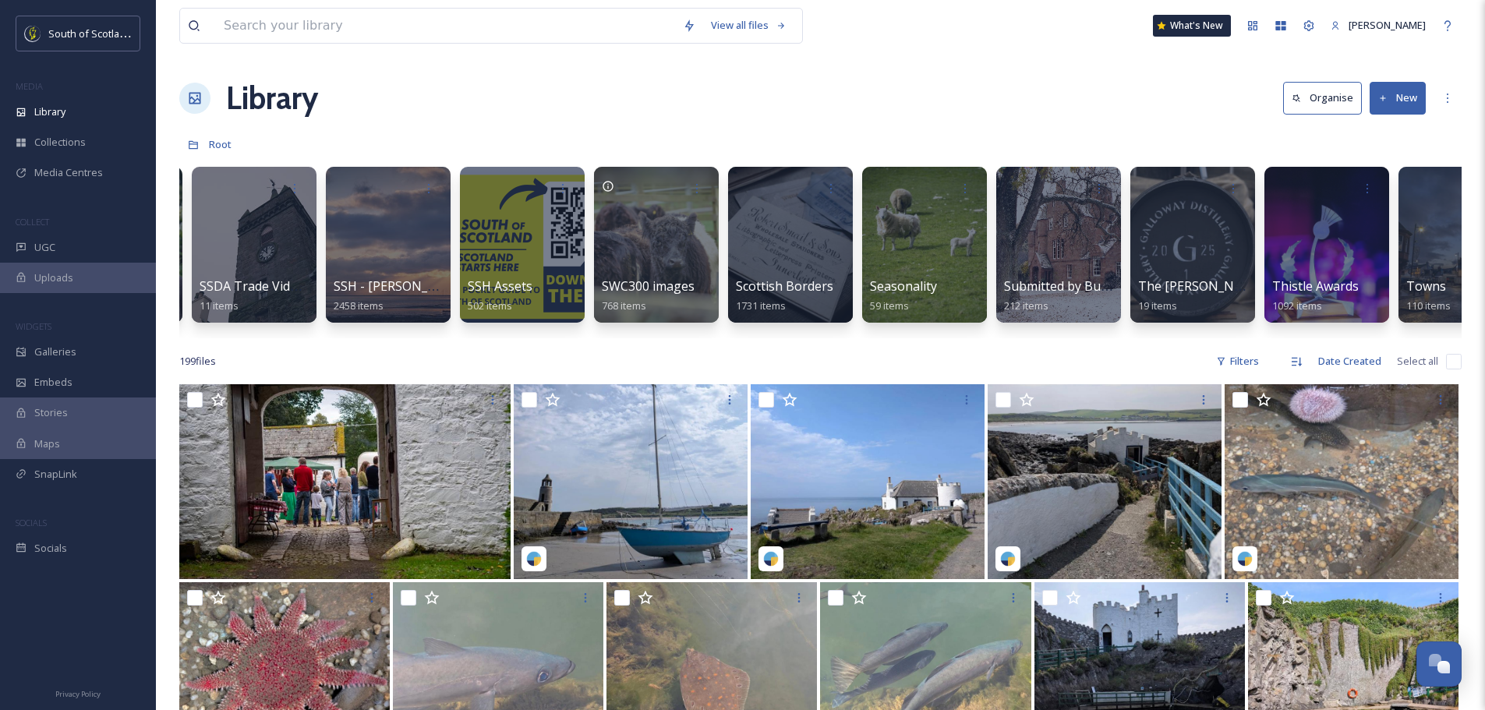
scroll to position [0, 4153]
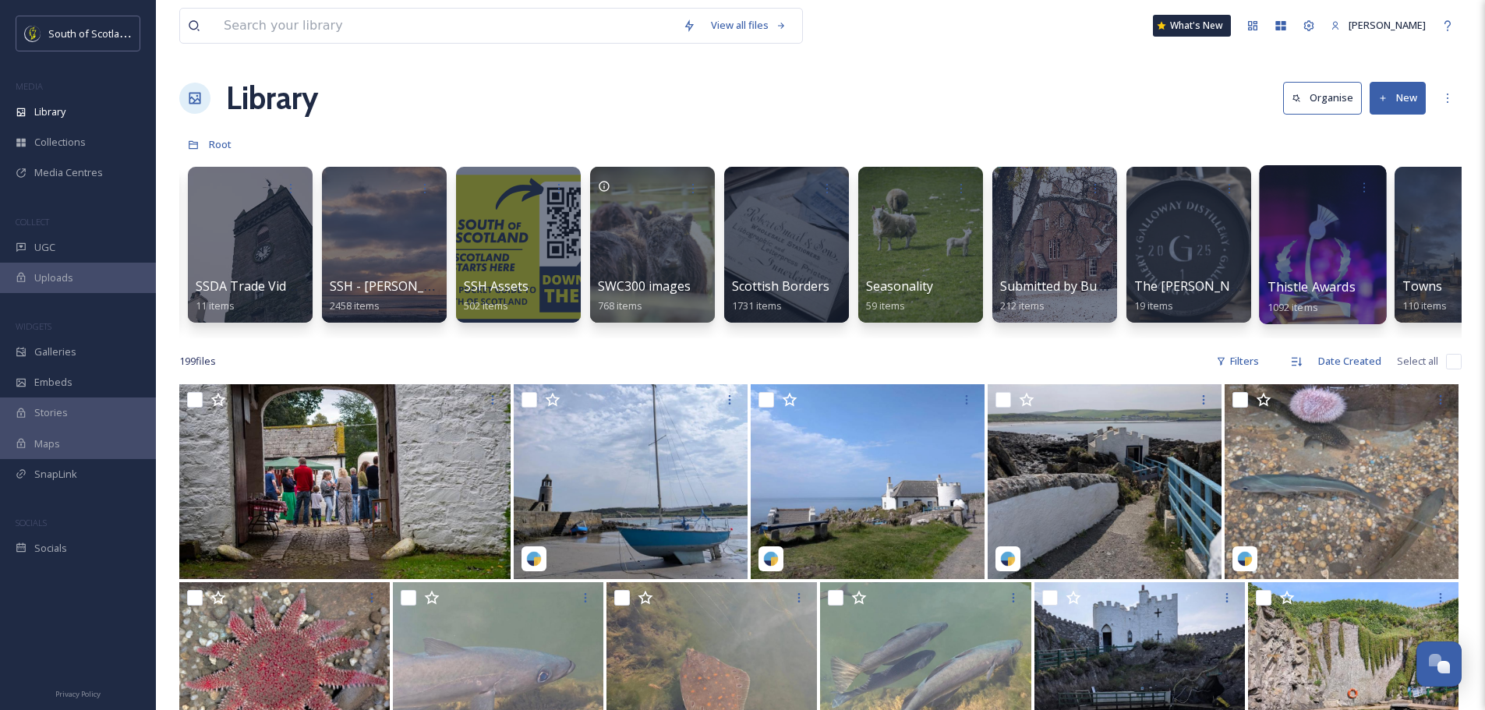
click at [1324, 280] on span "Thistle Awards" at bounding box center [1312, 286] width 88 height 17
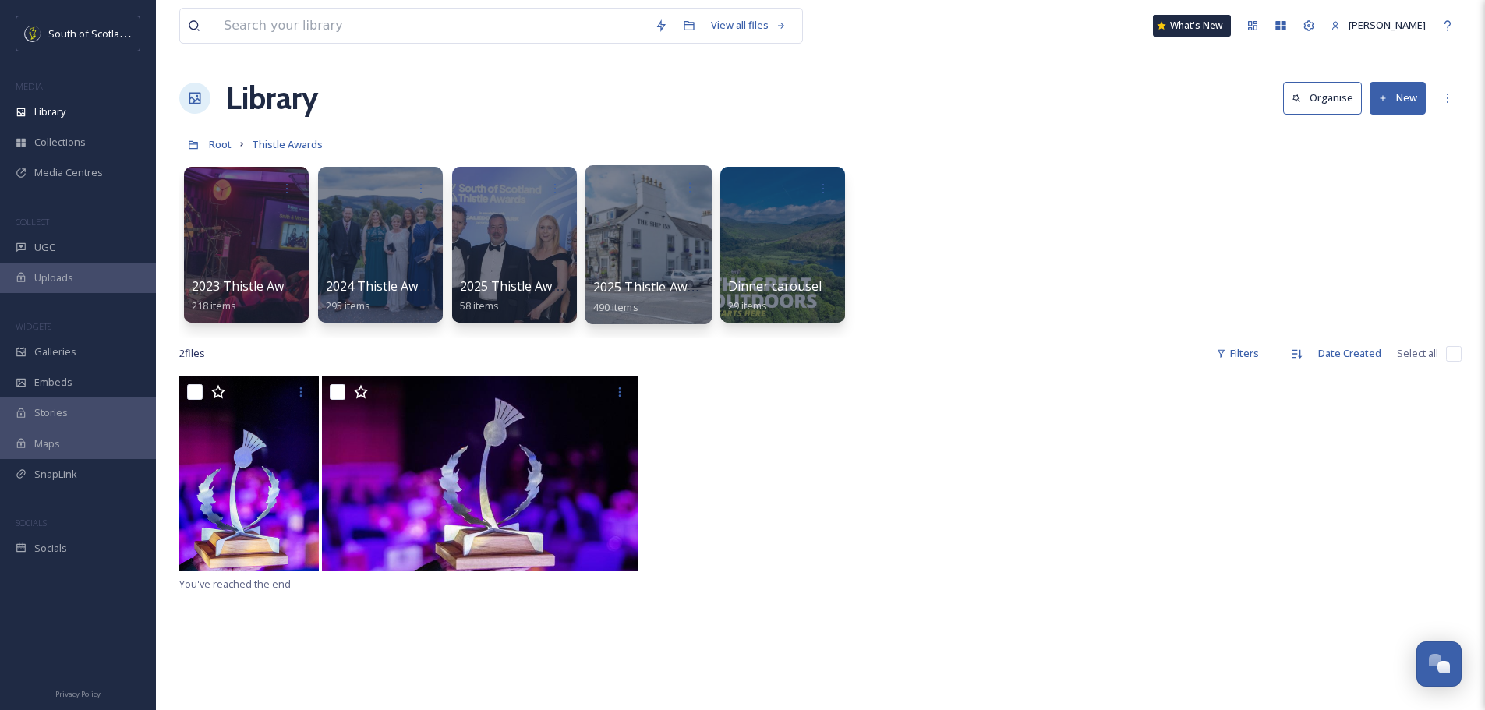
click at [631, 247] on div at bounding box center [648, 244] width 127 height 159
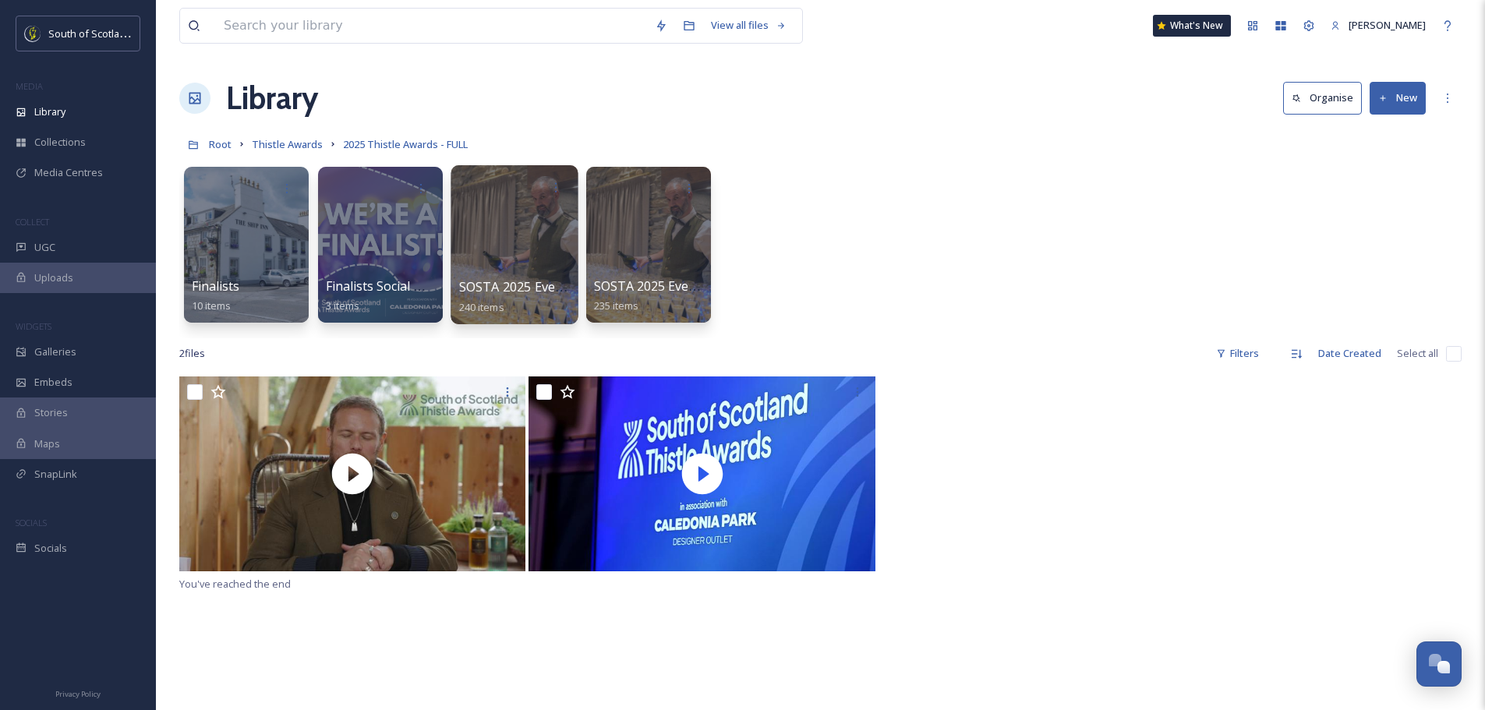
click at [525, 265] on div at bounding box center [514, 244] width 127 height 159
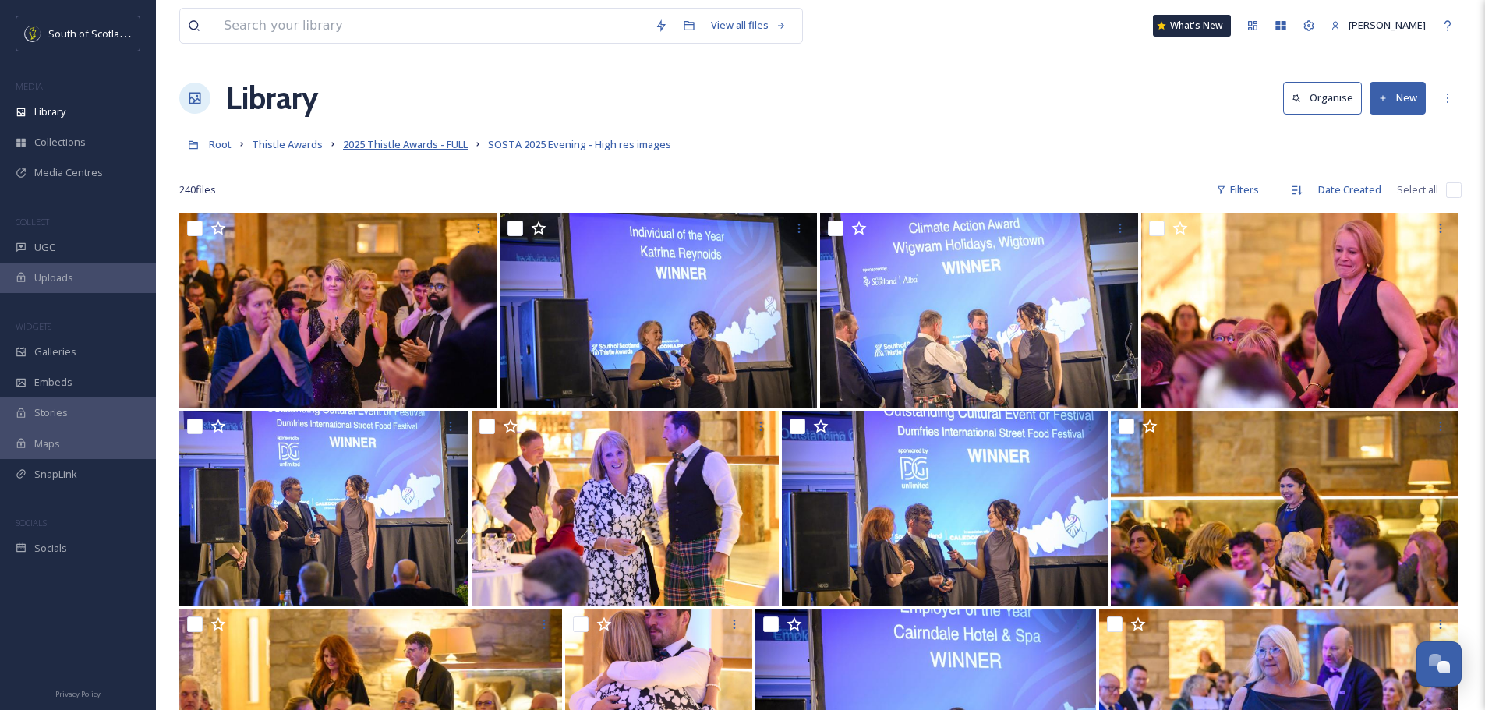
click at [441, 146] on span "2025 Thistle Awards - FULL" at bounding box center [405, 144] width 125 height 14
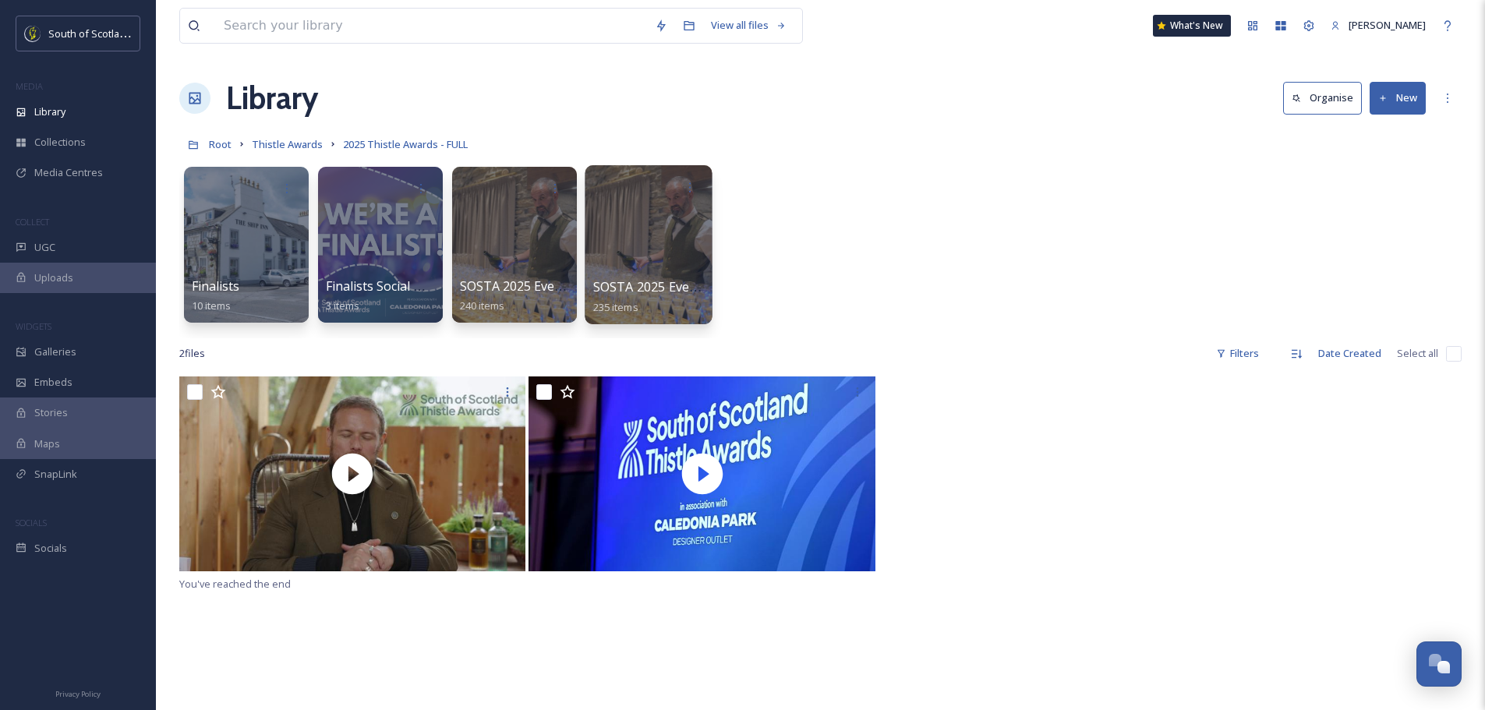
click at [655, 242] on div at bounding box center [648, 244] width 127 height 159
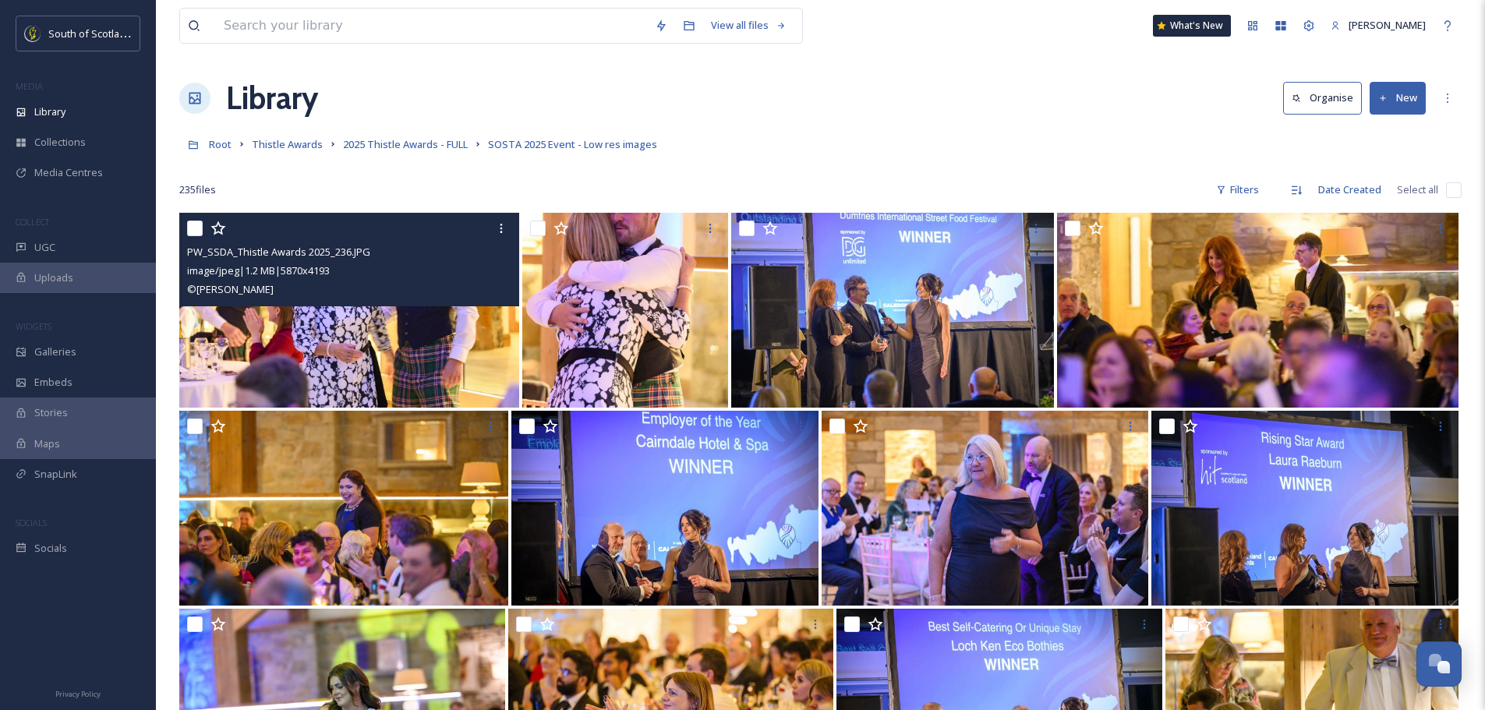
click at [199, 226] on input "checkbox" at bounding box center [195, 229] width 16 height 16
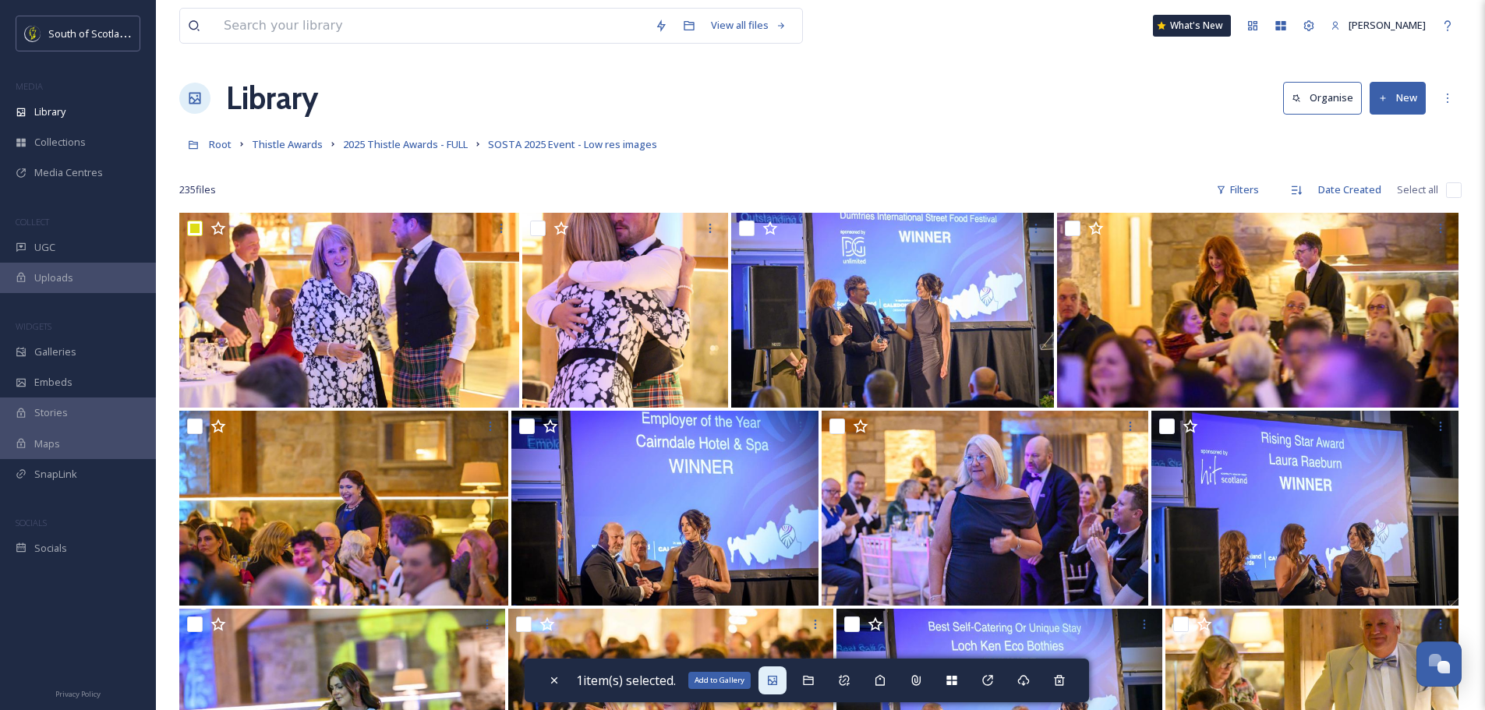
click at [784, 683] on div "Add to Gallery" at bounding box center [773, 681] width 28 height 28
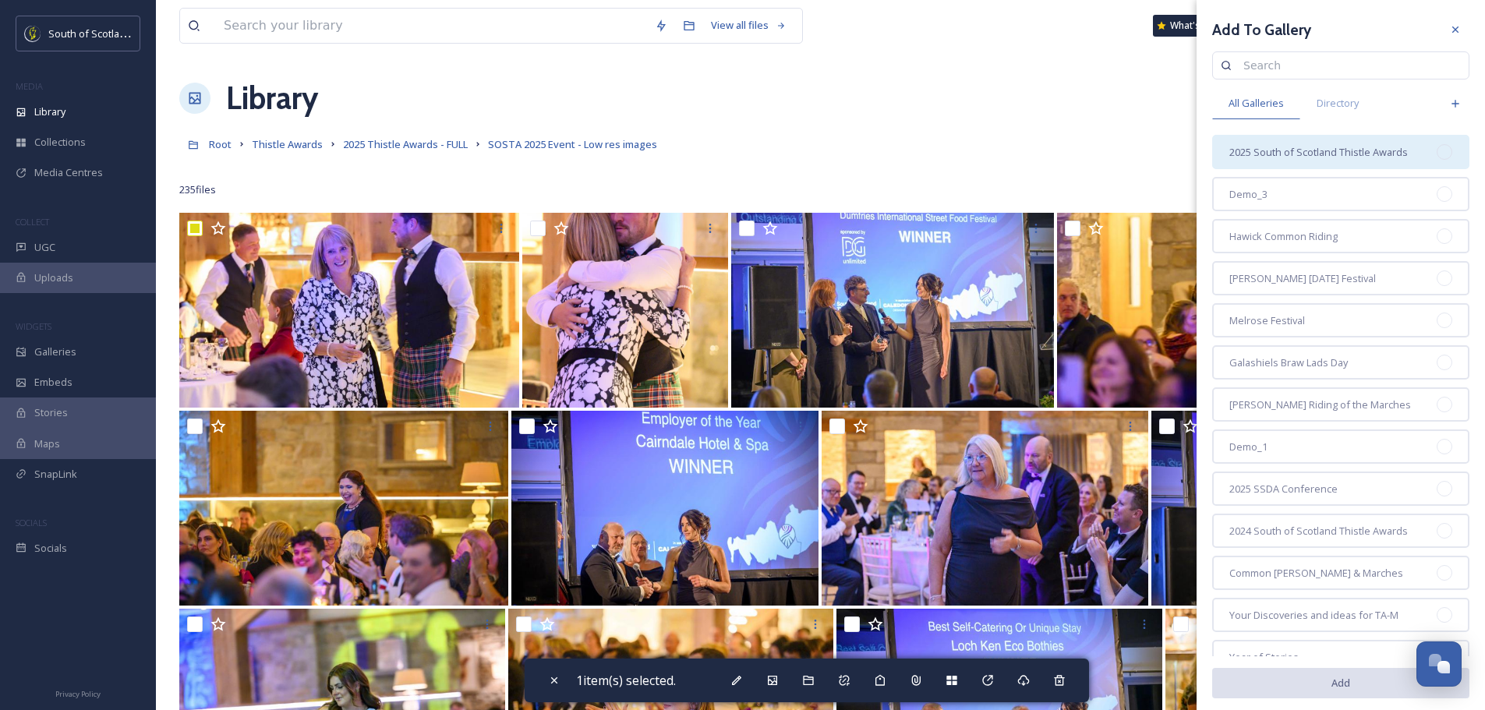
click at [1362, 148] on span "2025 South of Scotland Thistle Awards" at bounding box center [1318, 152] width 179 height 15
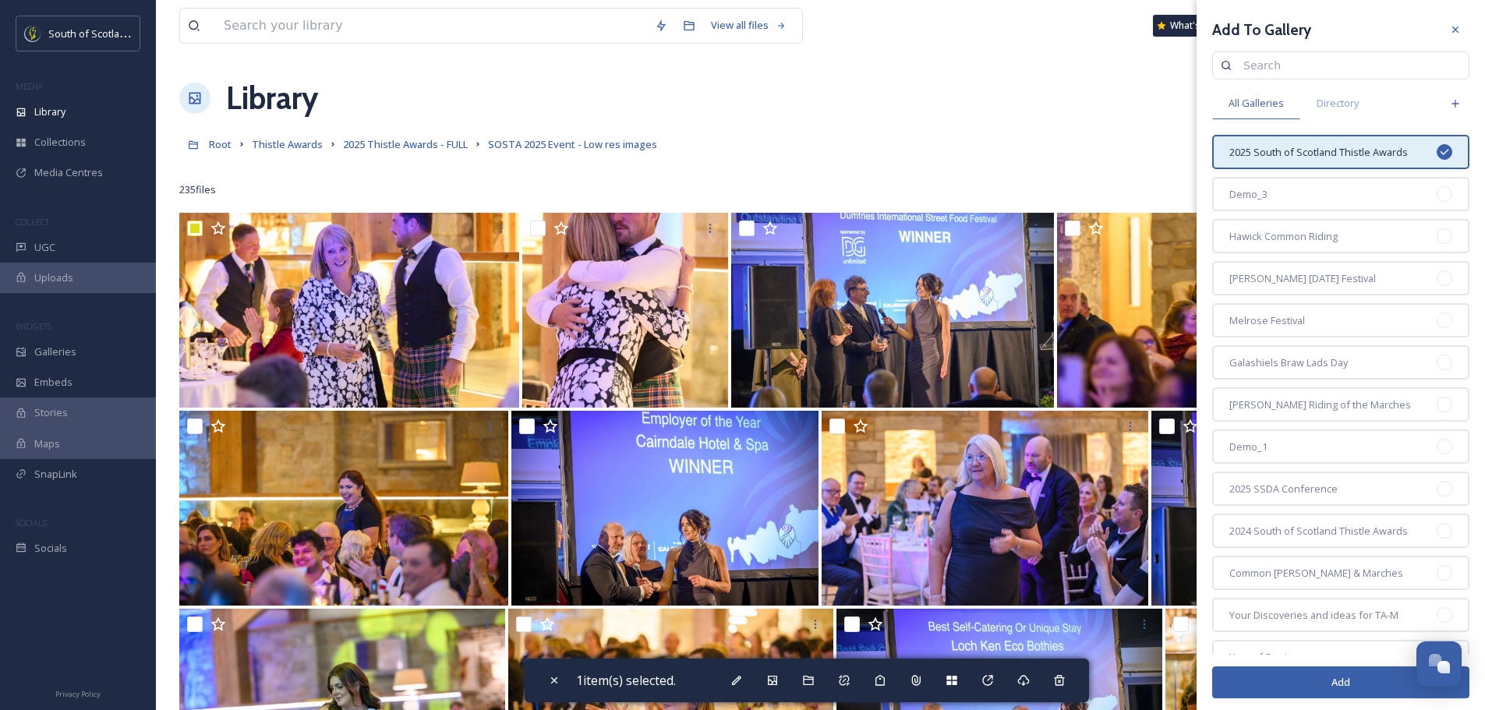
click at [1330, 683] on button "Add" at bounding box center [1340, 683] width 257 height 32
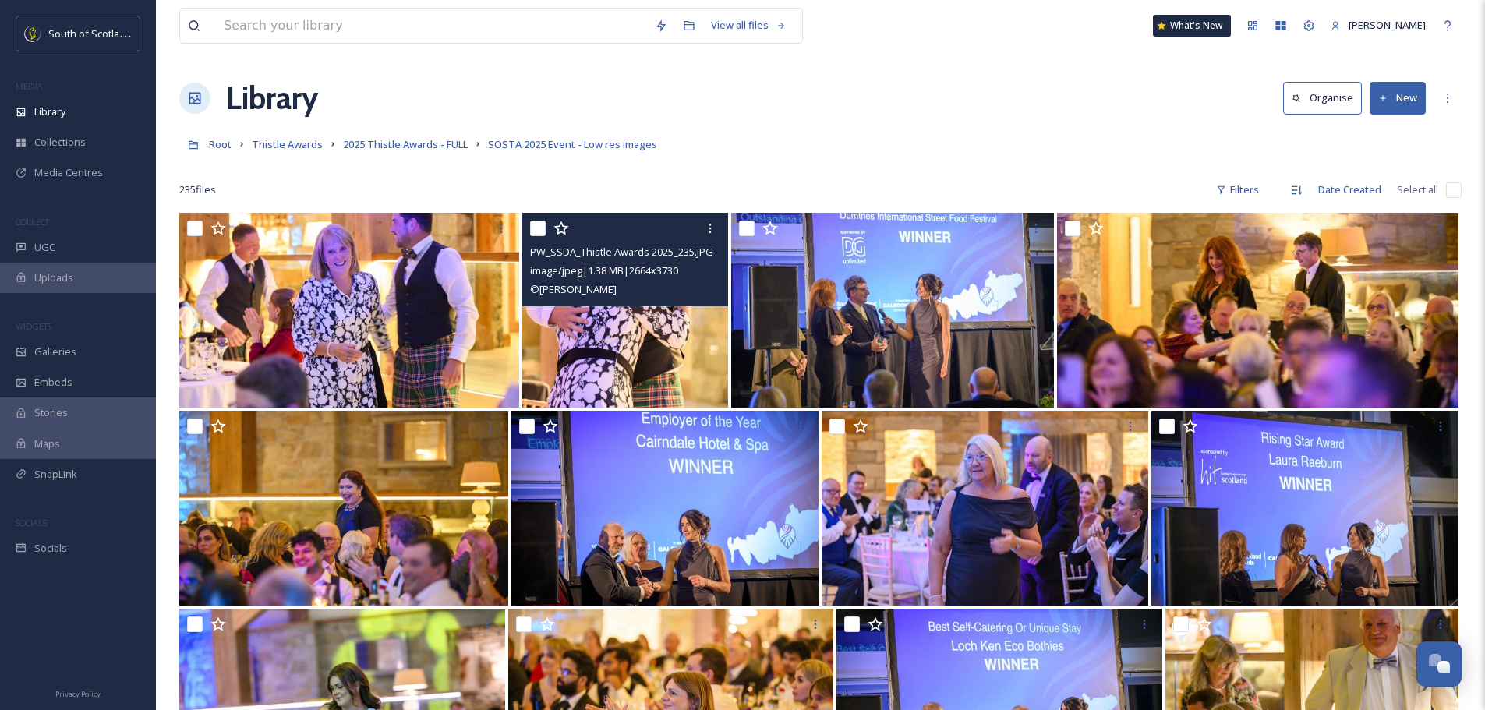
click at [538, 229] on input "checkbox" at bounding box center [538, 229] width 16 height 16
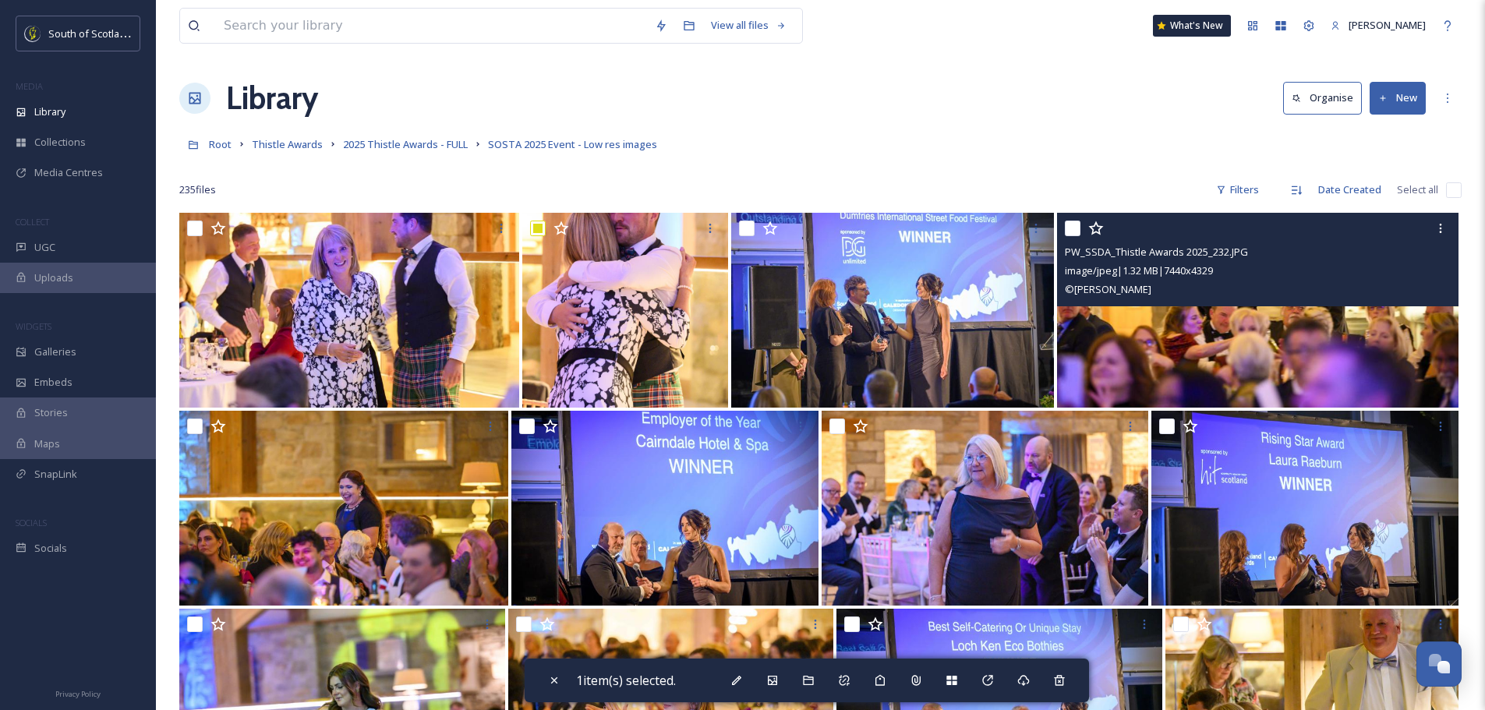
click at [1137, 345] on img at bounding box center [1258, 310] width 402 height 195
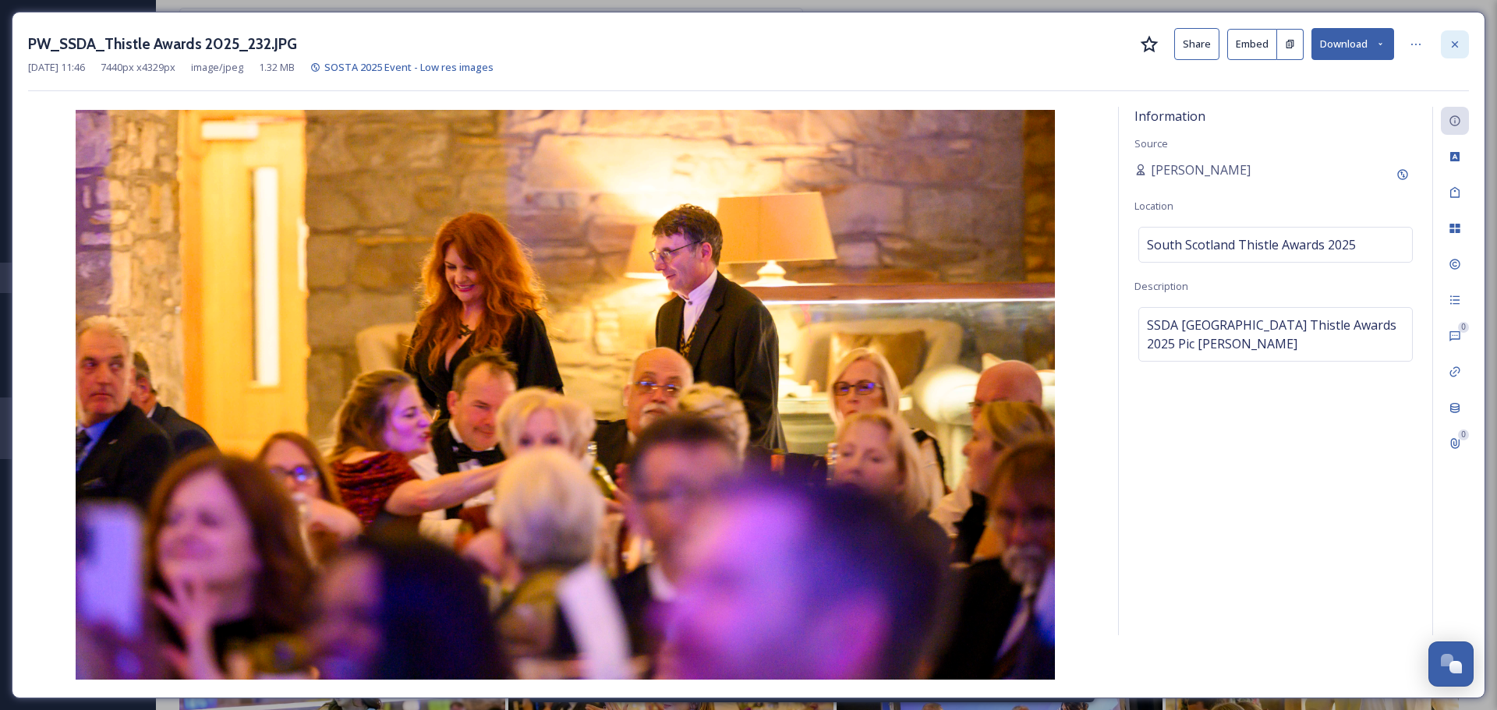
click at [1457, 38] on icon at bounding box center [1455, 44] width 12 height 12
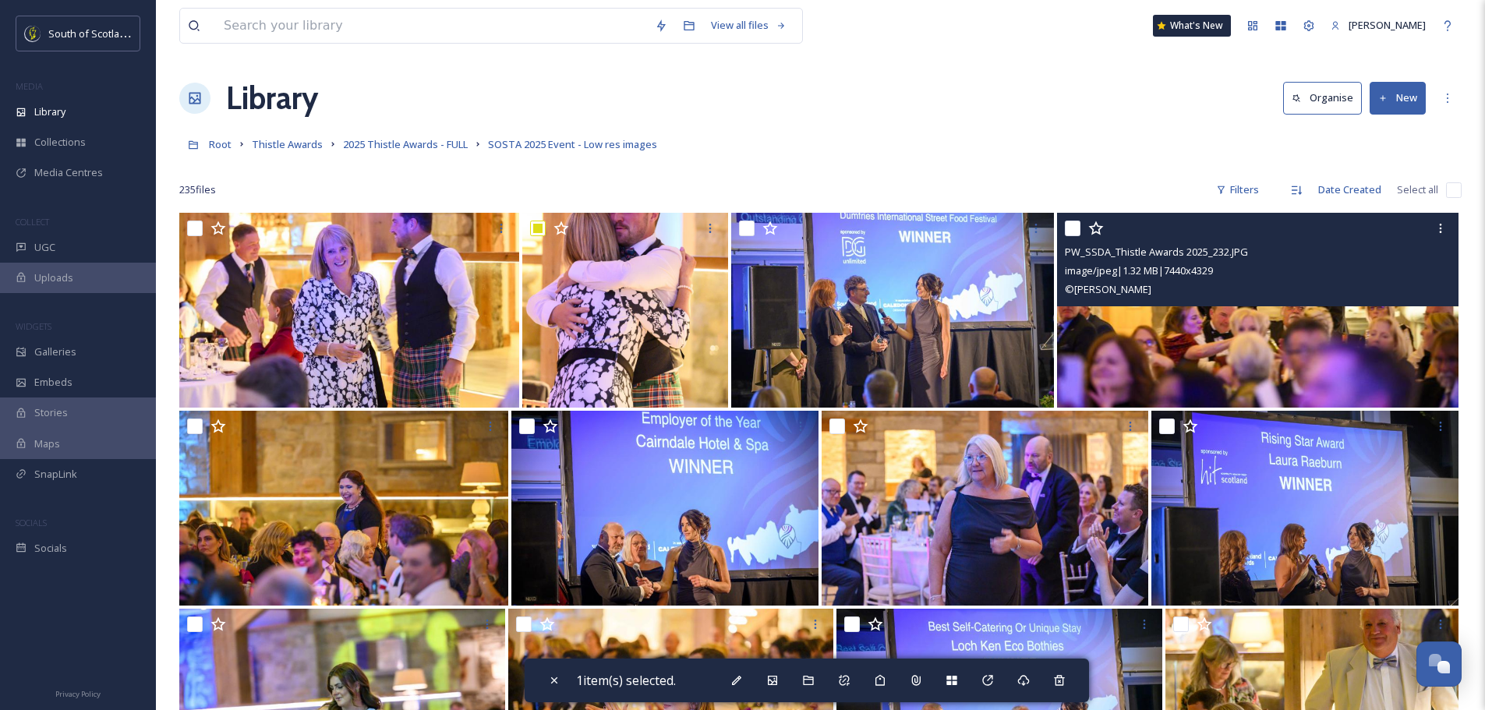
click at [1076, 226] on input "checkbox" at bounding box center [1073, 229] width 16 height 16
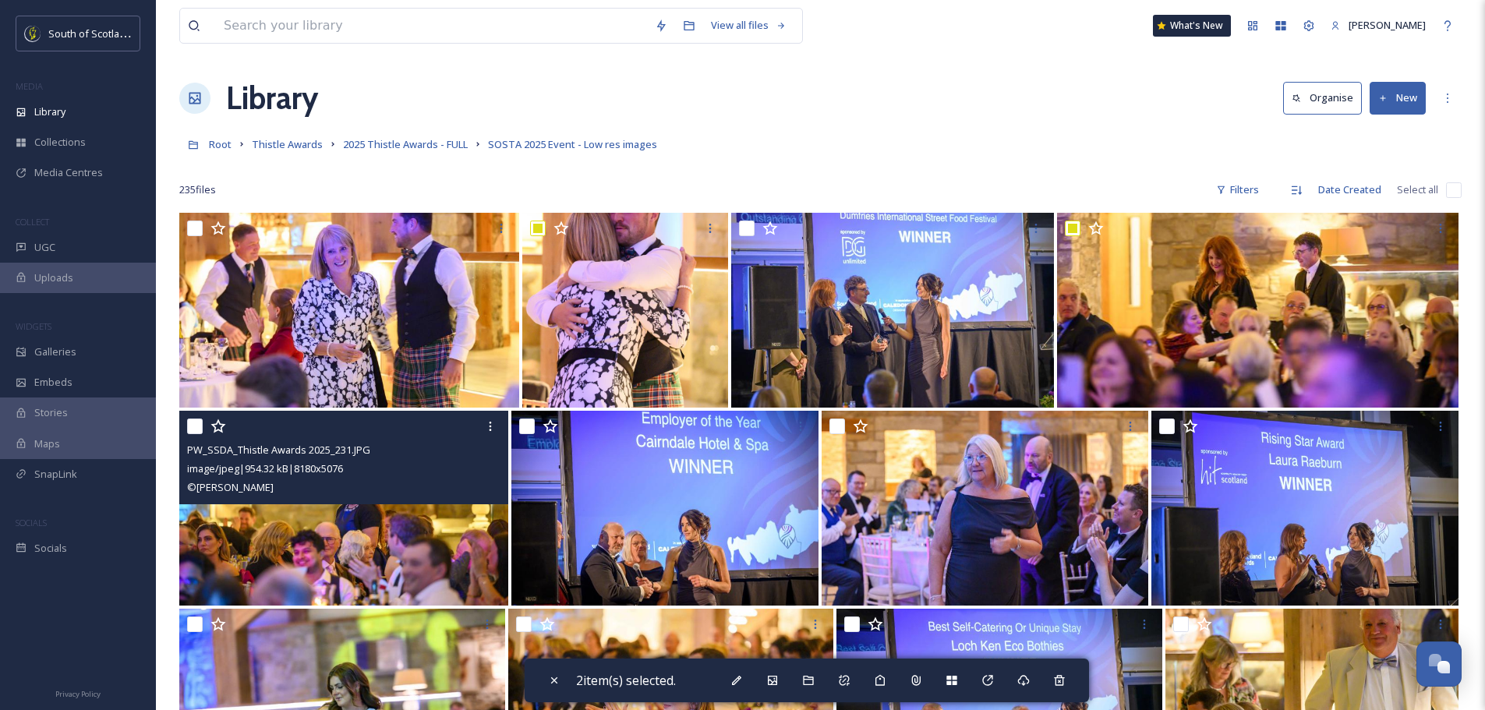
click at [186, 426] on div "PW_SSDA_Thistle Awards 2025_231.JPG image/jpeg | 954.32 kB | 8180 x 5076 © Phil…" at bounding box center [343, 458] width 329 height 94
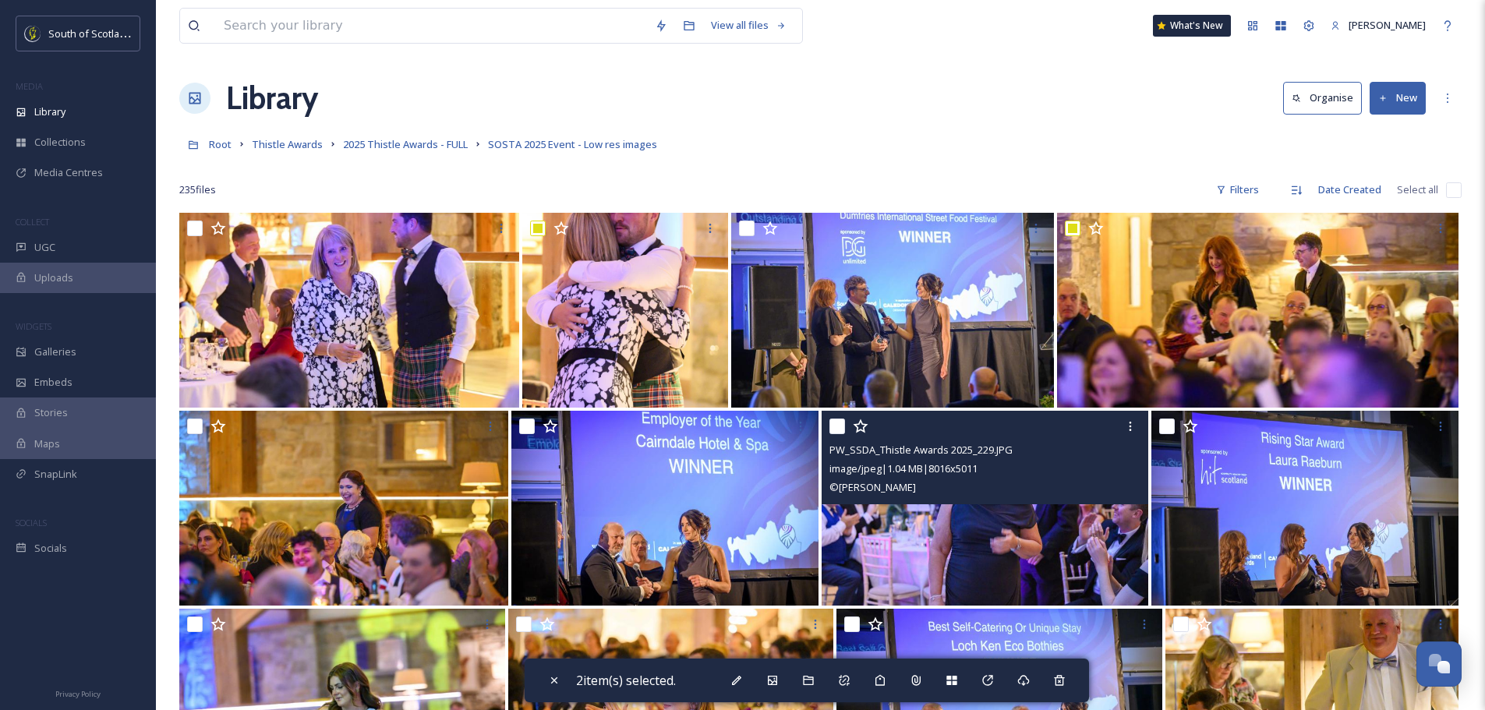
click at [834, 426] on input "checkbox" at bounding box center [838, 427] width 16 height 16
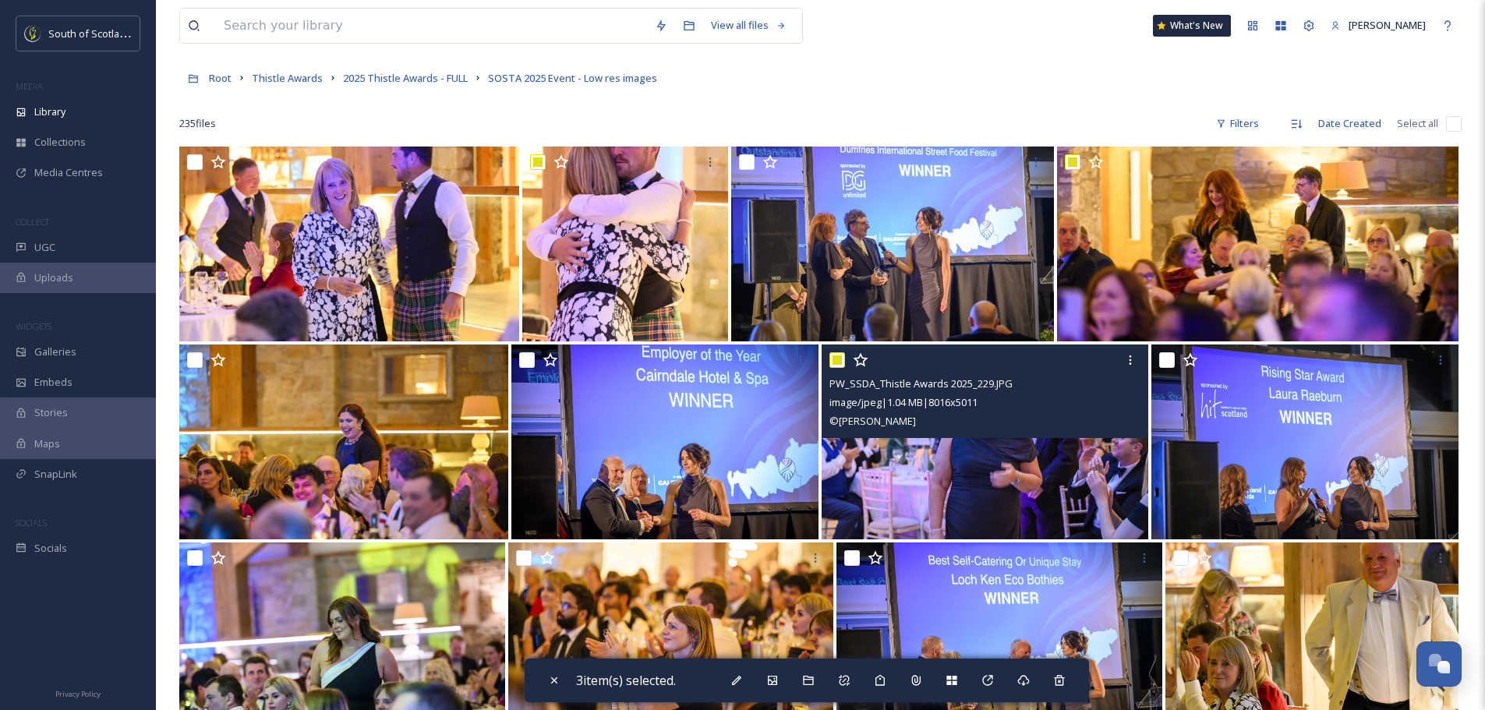
scroll to position [156, 0]
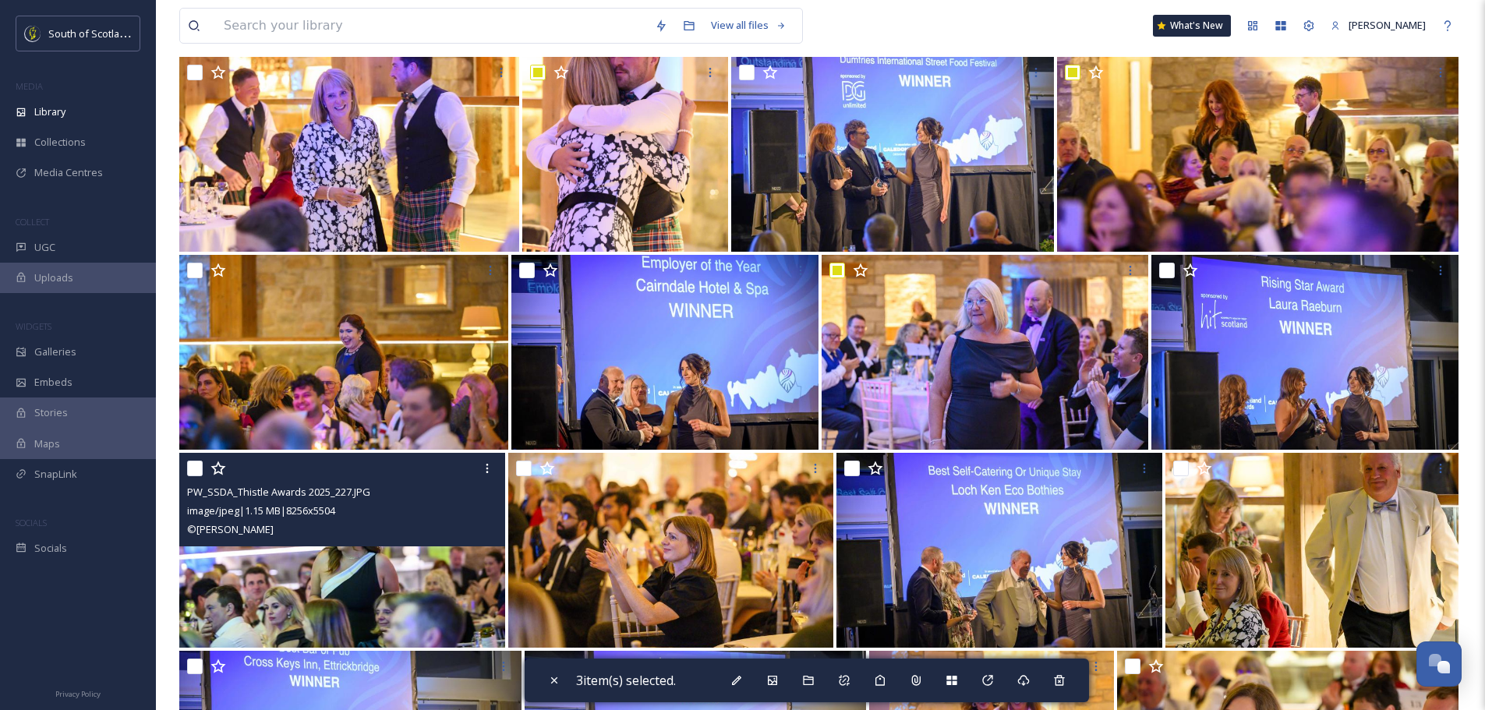
click at [197, 471] on input "checkbox" at bounding box center [195, 469] width 16 height 16
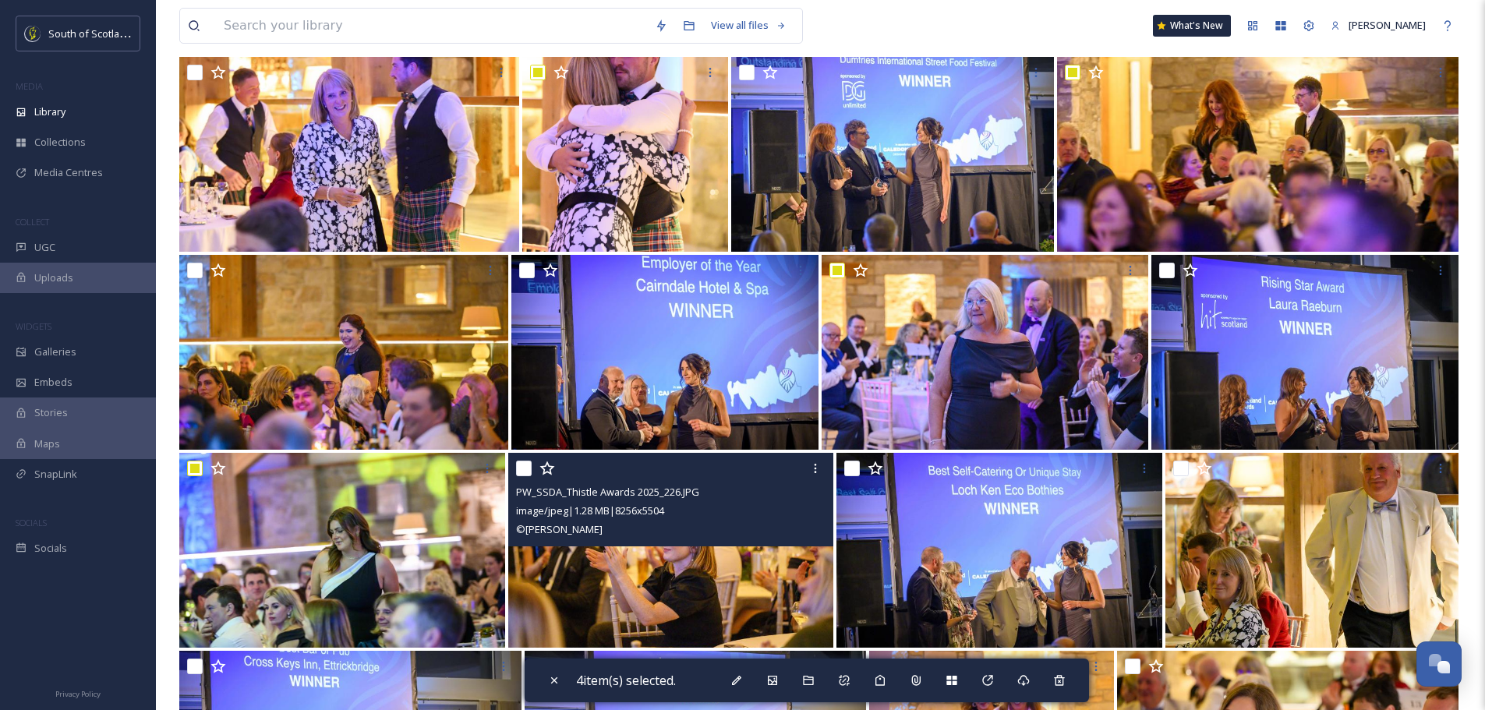
click at [525, 470] on input "checkbox" at bounding box center [524, 469] width 16 height 16
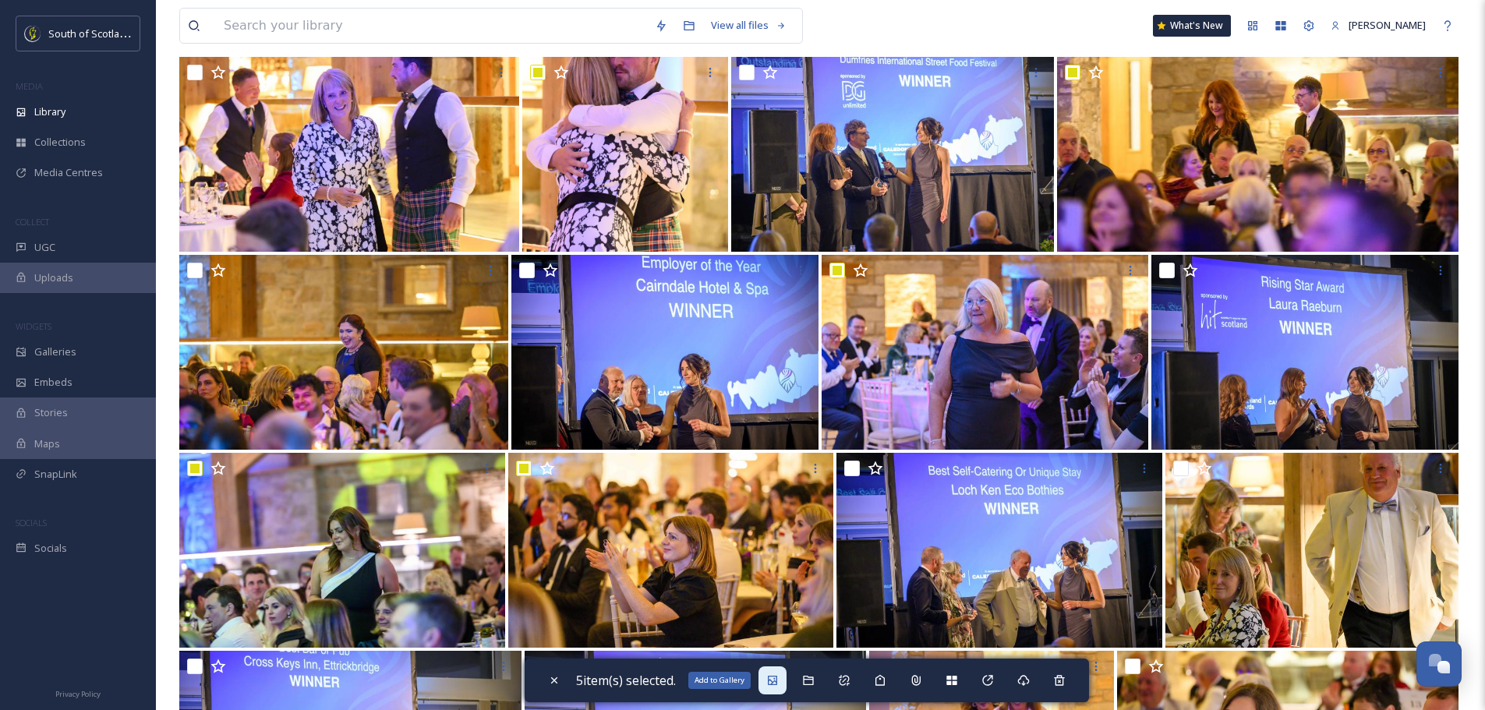
click at [777, 685] on icon at bounding box center [772, 680] width 9 height 9
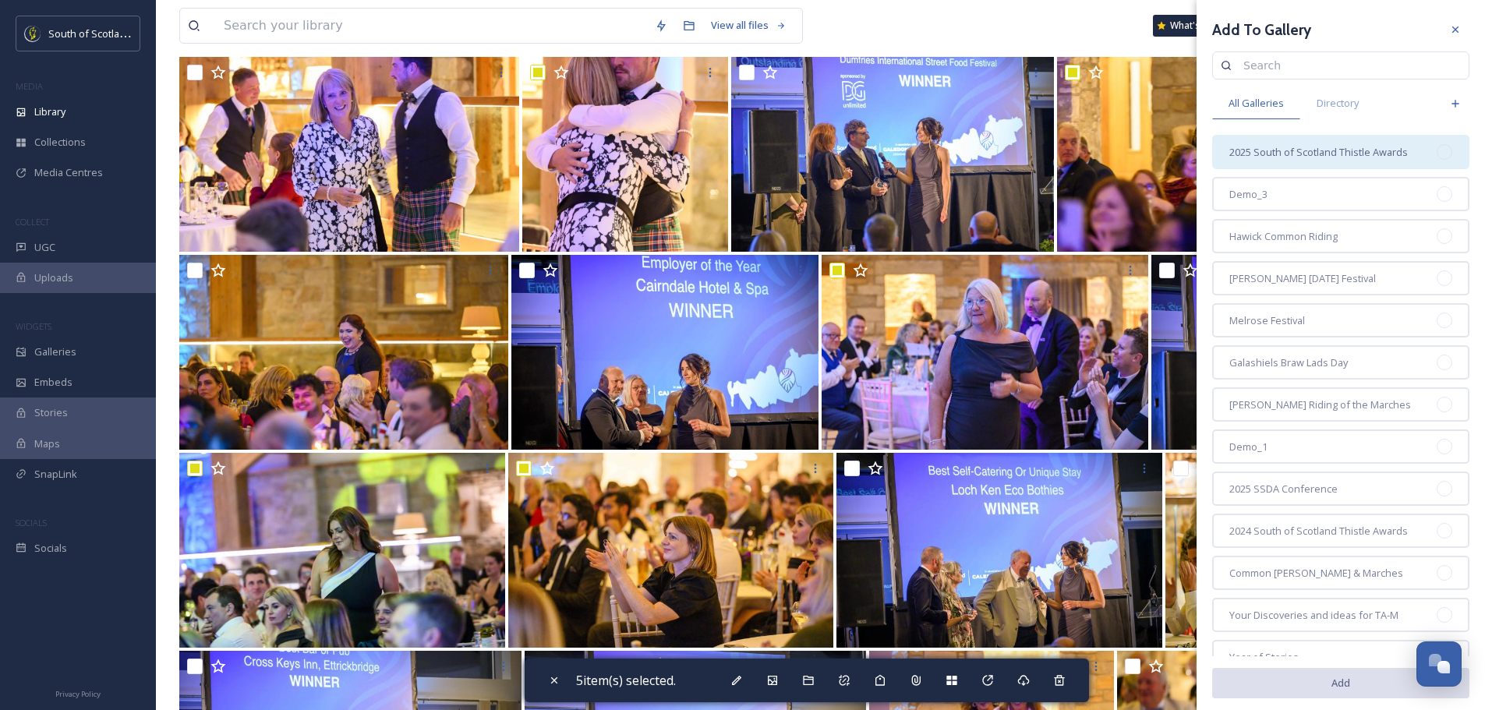
click at [1275, 148] on span "2025 South of Scotland Thistle Awards" at bounding box center [1318, 152] width 179 height 15
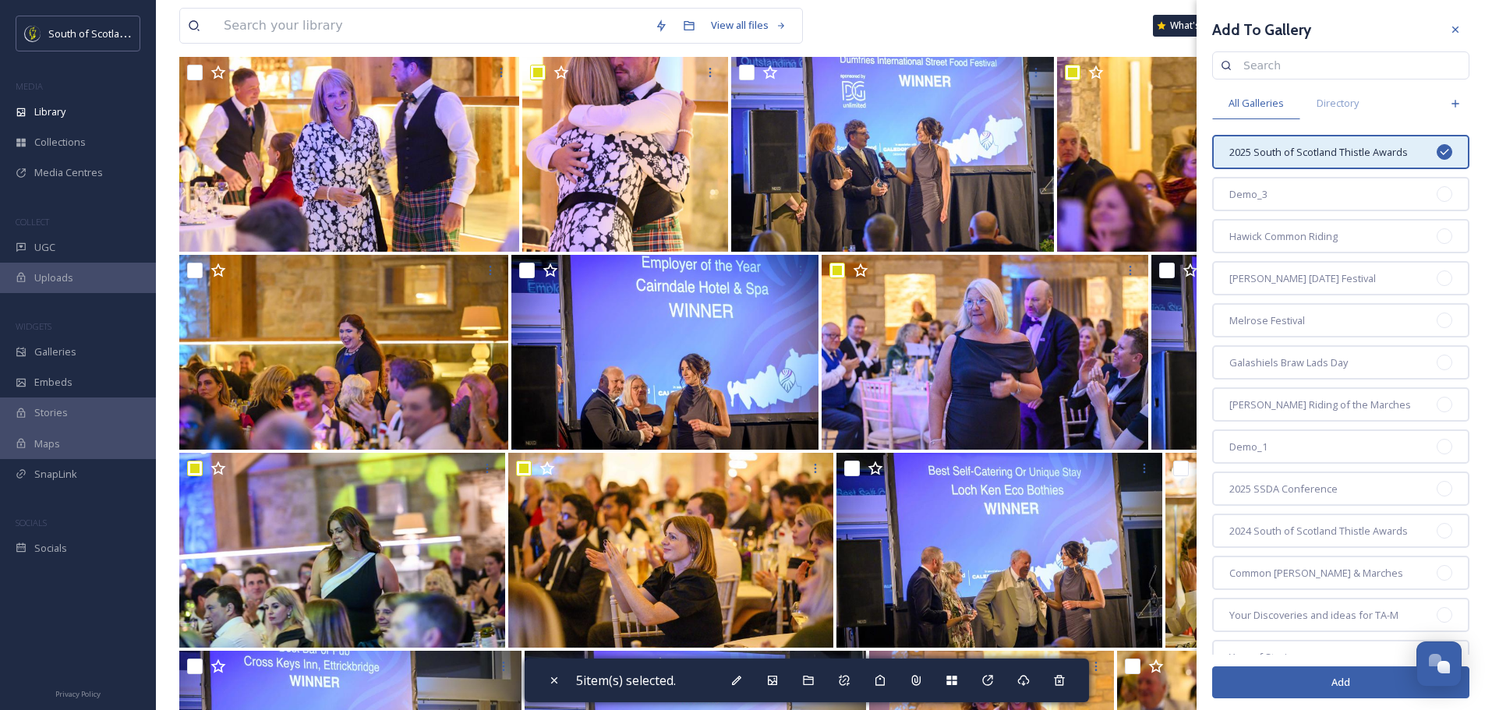
click at [1327, 682] on button "Add" at bounding box center [1340, 683] width 257 height 32
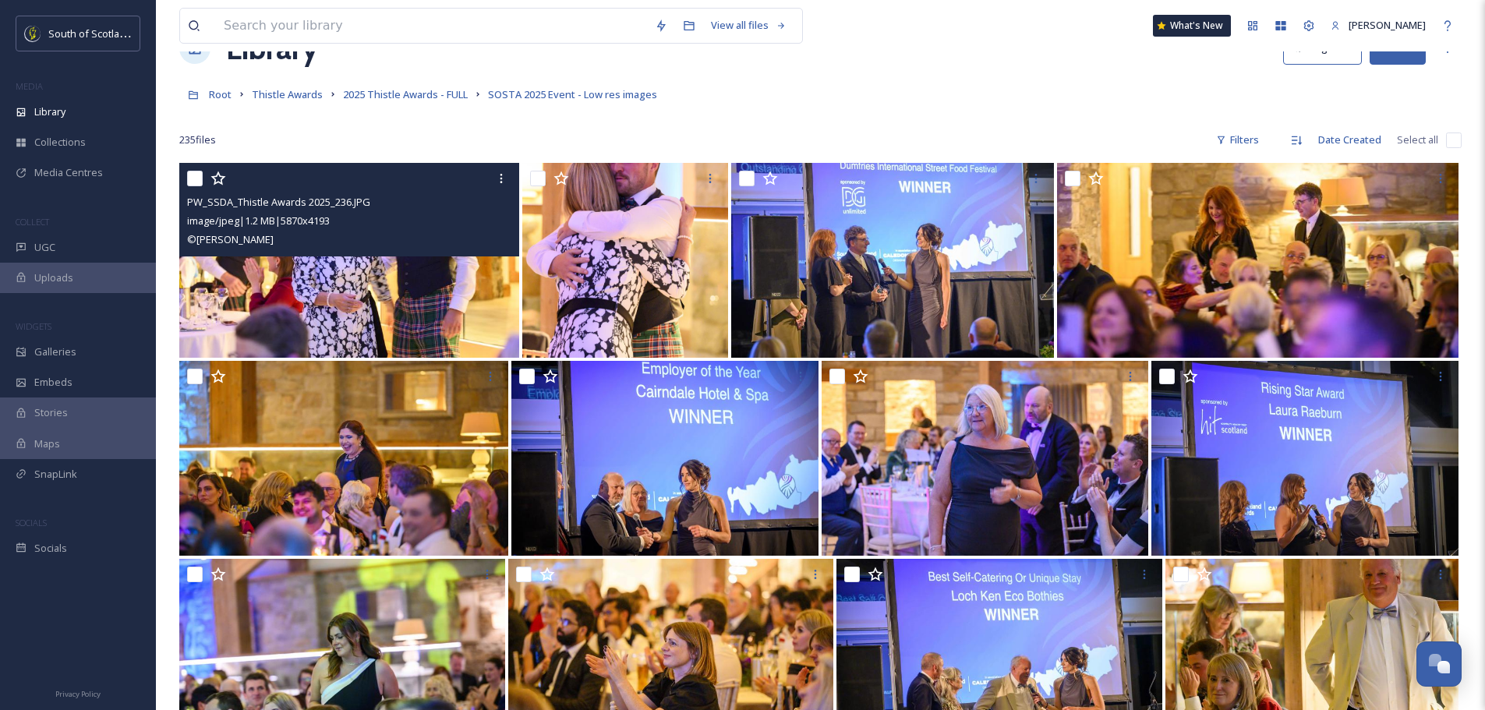
scroll to position [78, 0]
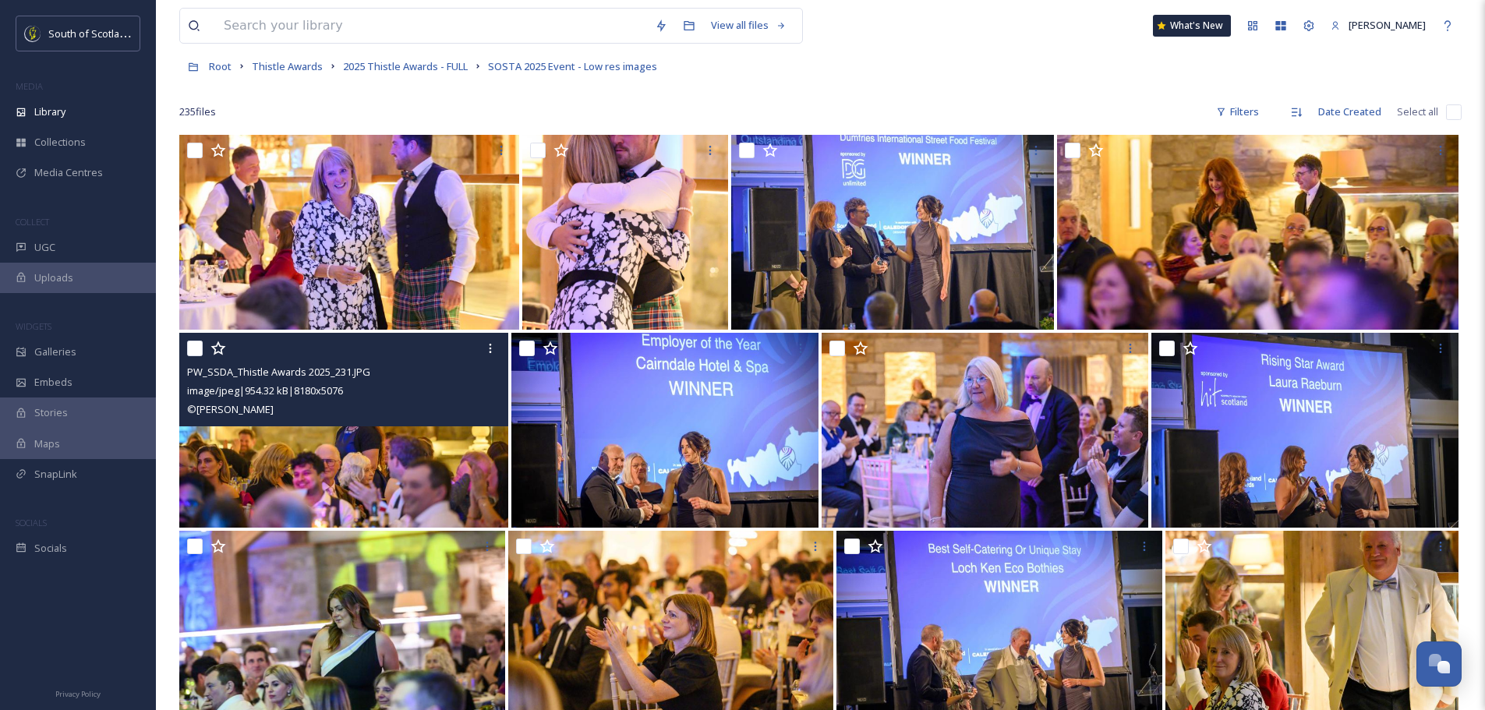
click at [194, 343] on input "checkbox" at bounding box center [195, 349] width 16 height 16
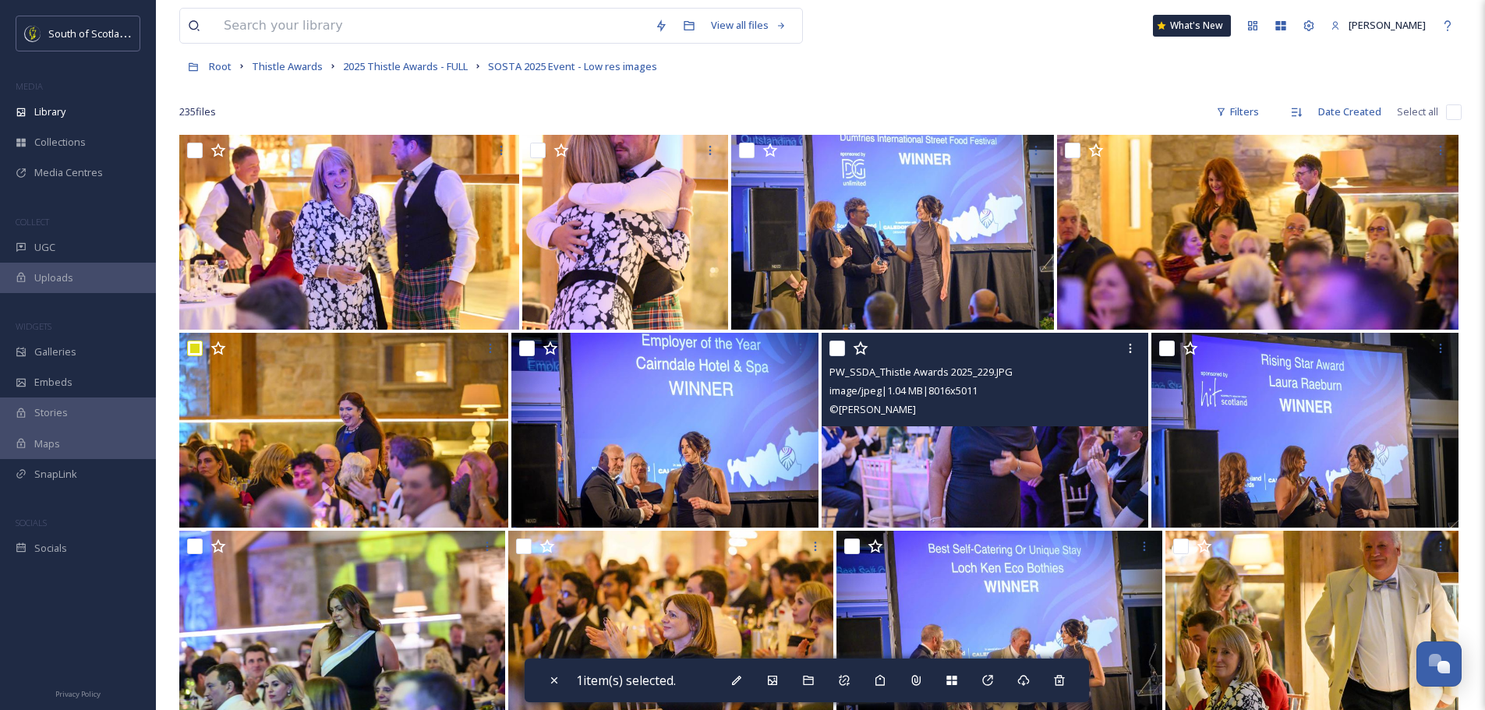
click at [830, 346] on input "checkbox" at bounding box center [838, 349] width 16 height 16
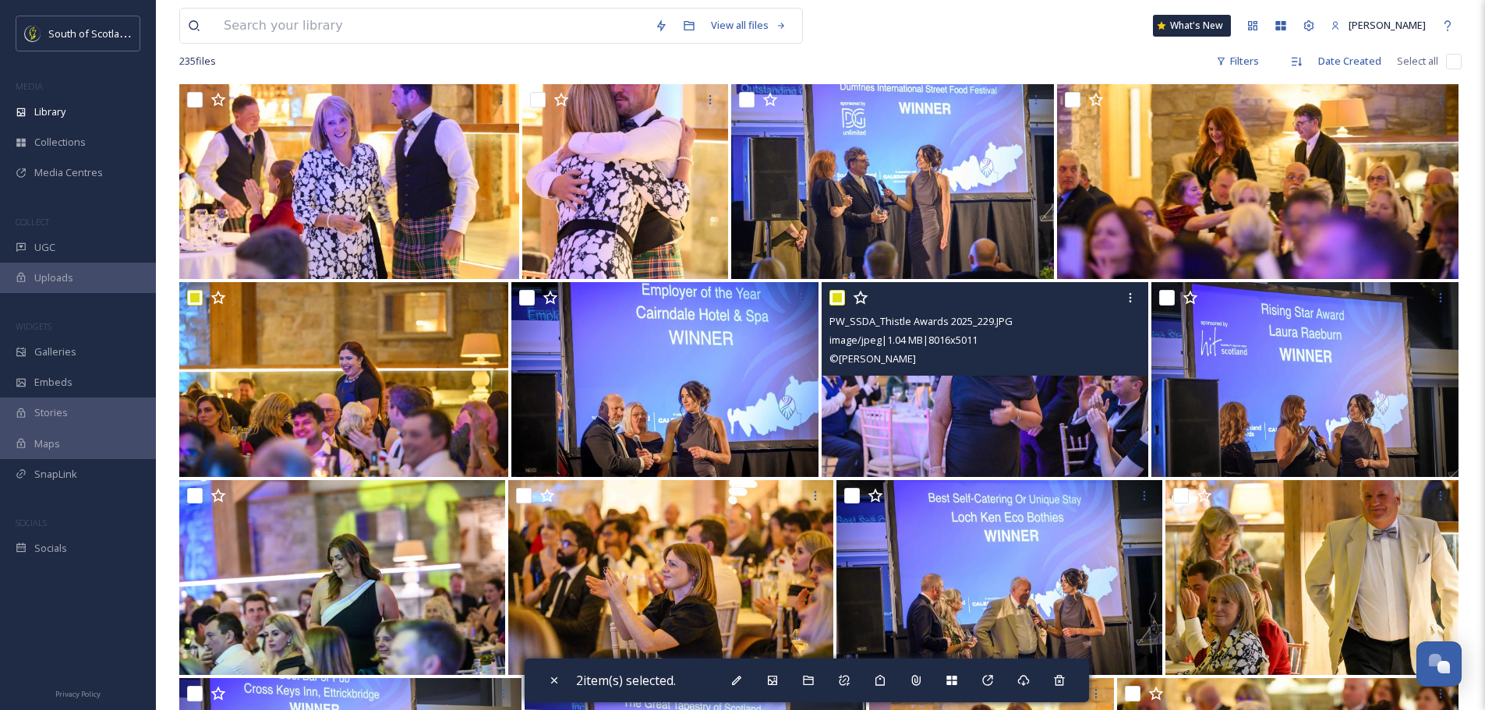
scroll to position [156, 0]
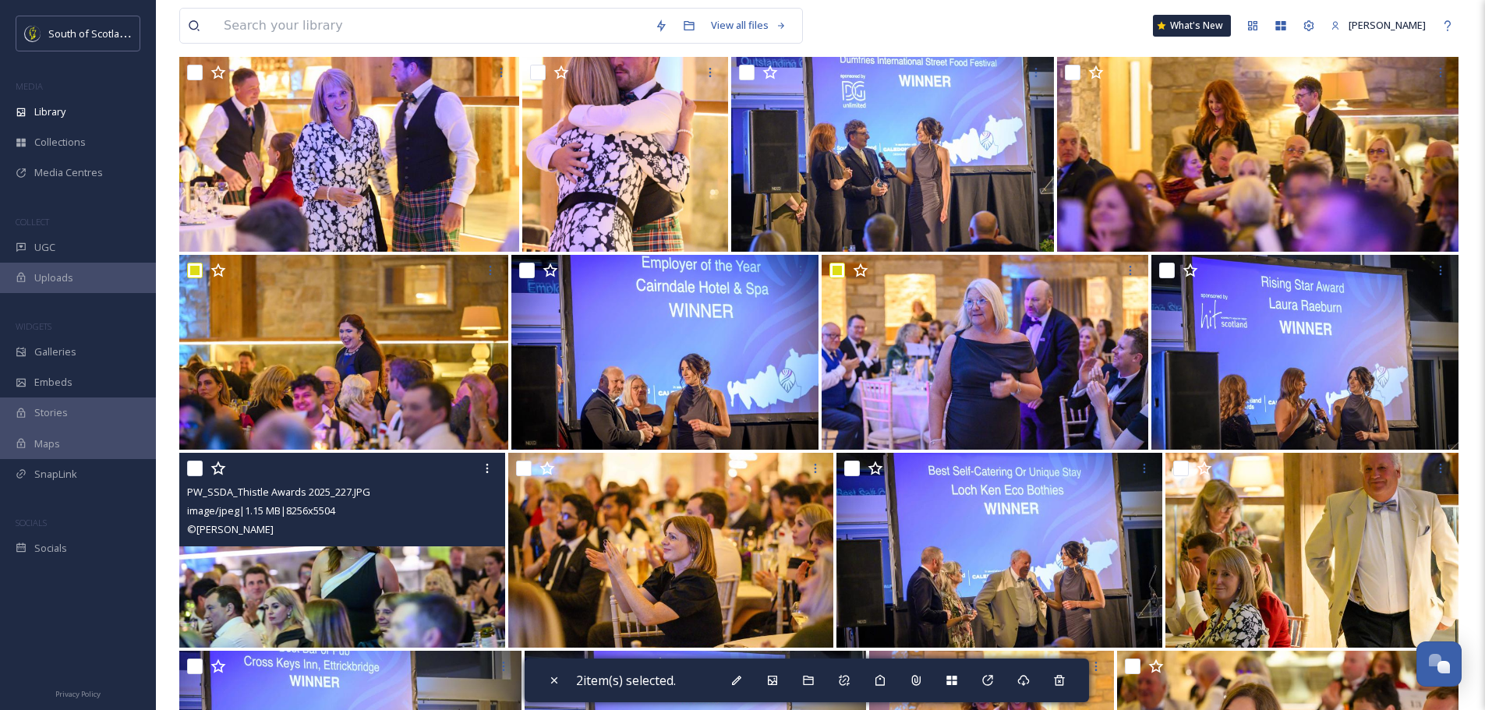
click at [193, 469] on input "checkbox" at bounding box center [195, 469] width 16 height 16
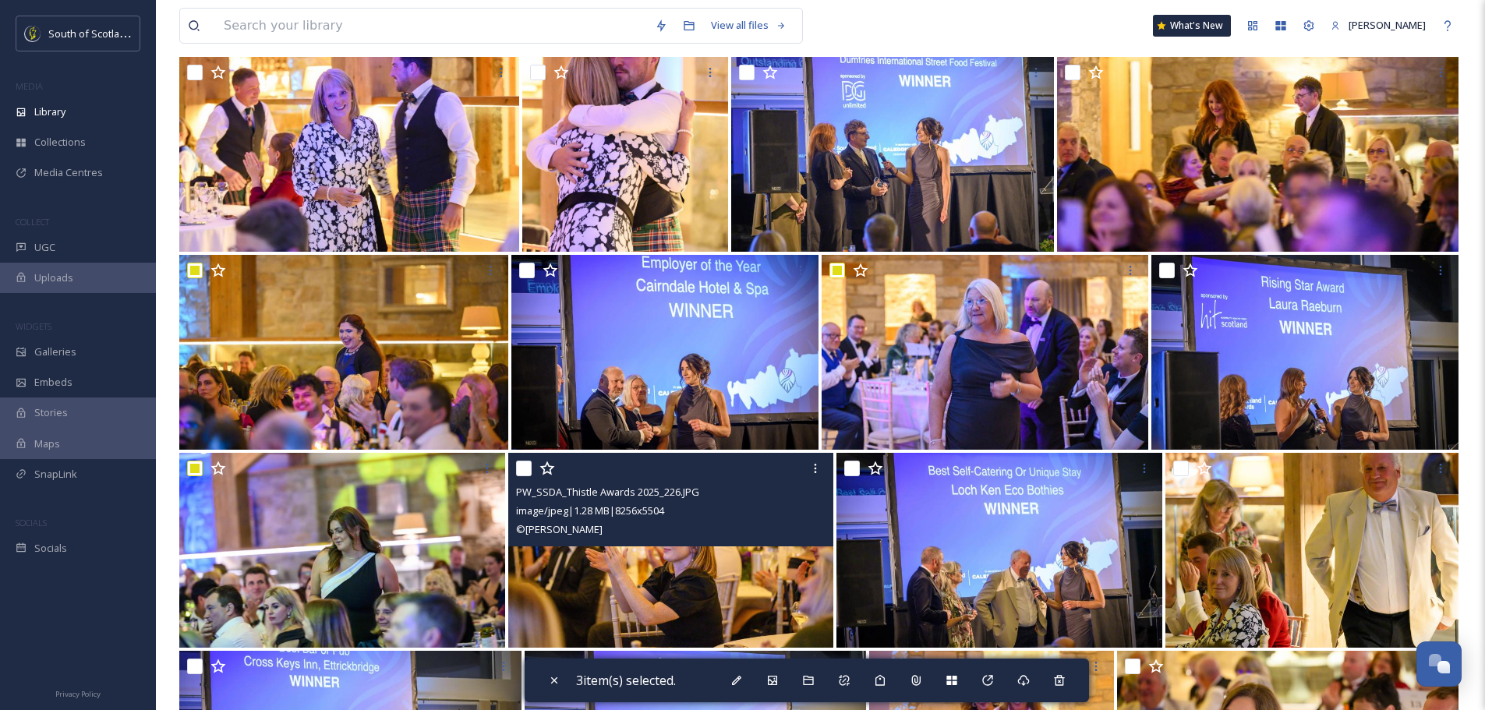
click at [532, 465] on div at bounding box center [673, 469] width 314 height 28
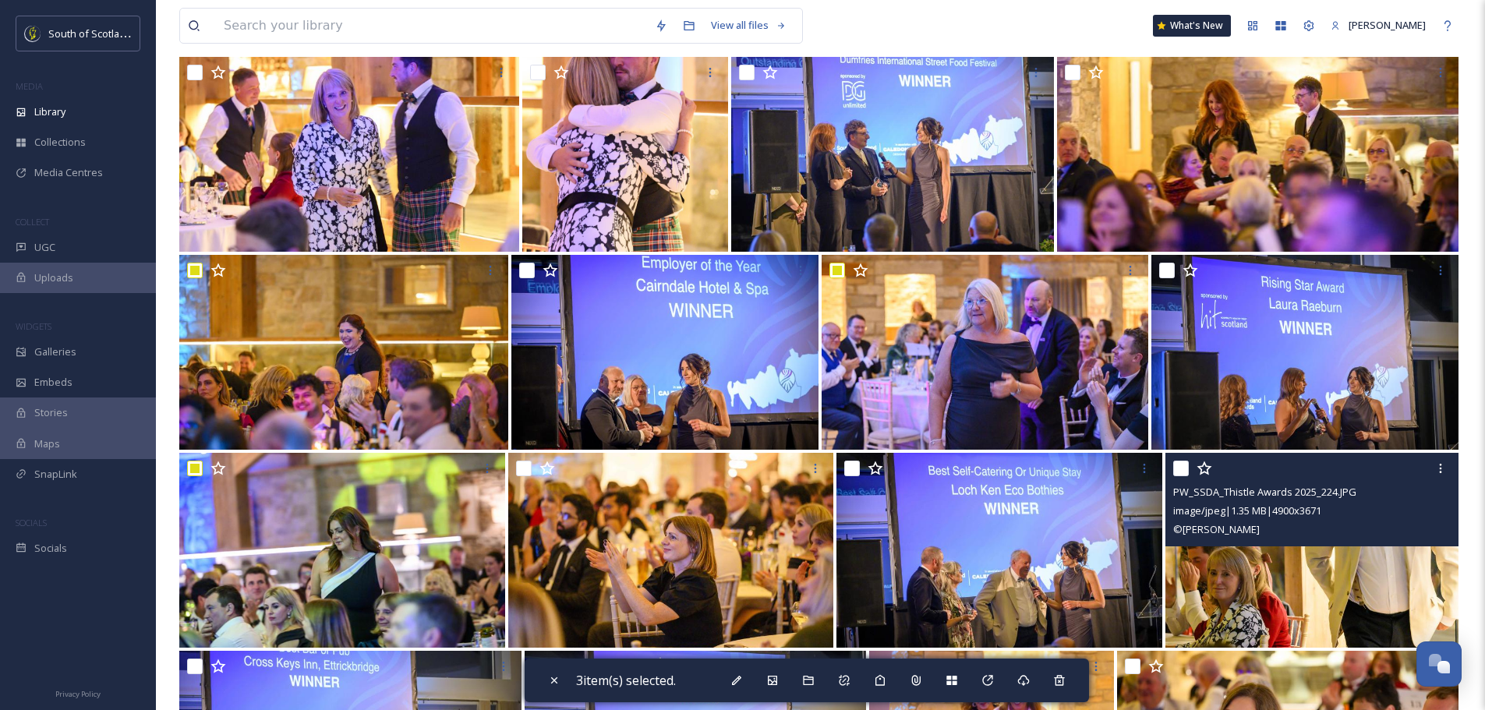
click at [1180, 468] on input "checkbox" at bounding box center [1181, 469] width 16 height 16
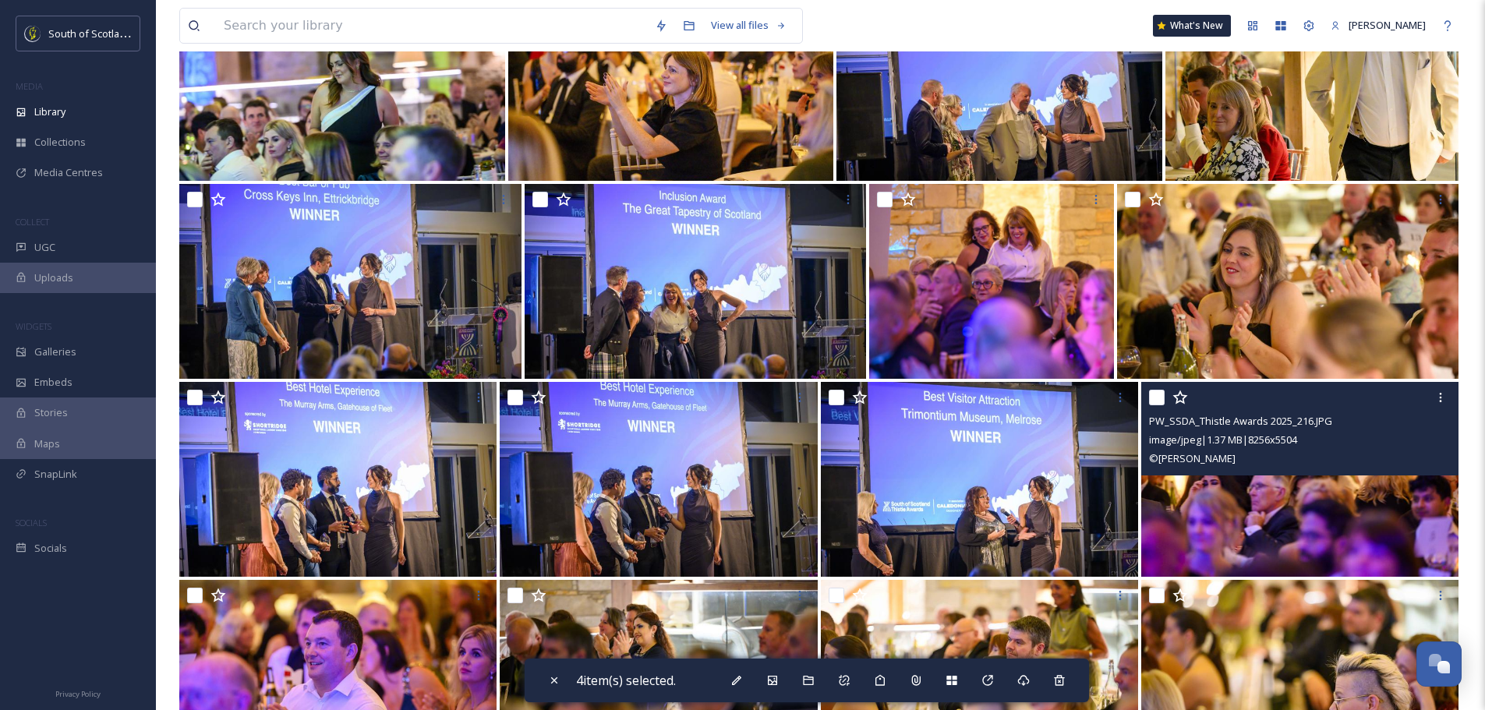
scroll to position [624, 0]
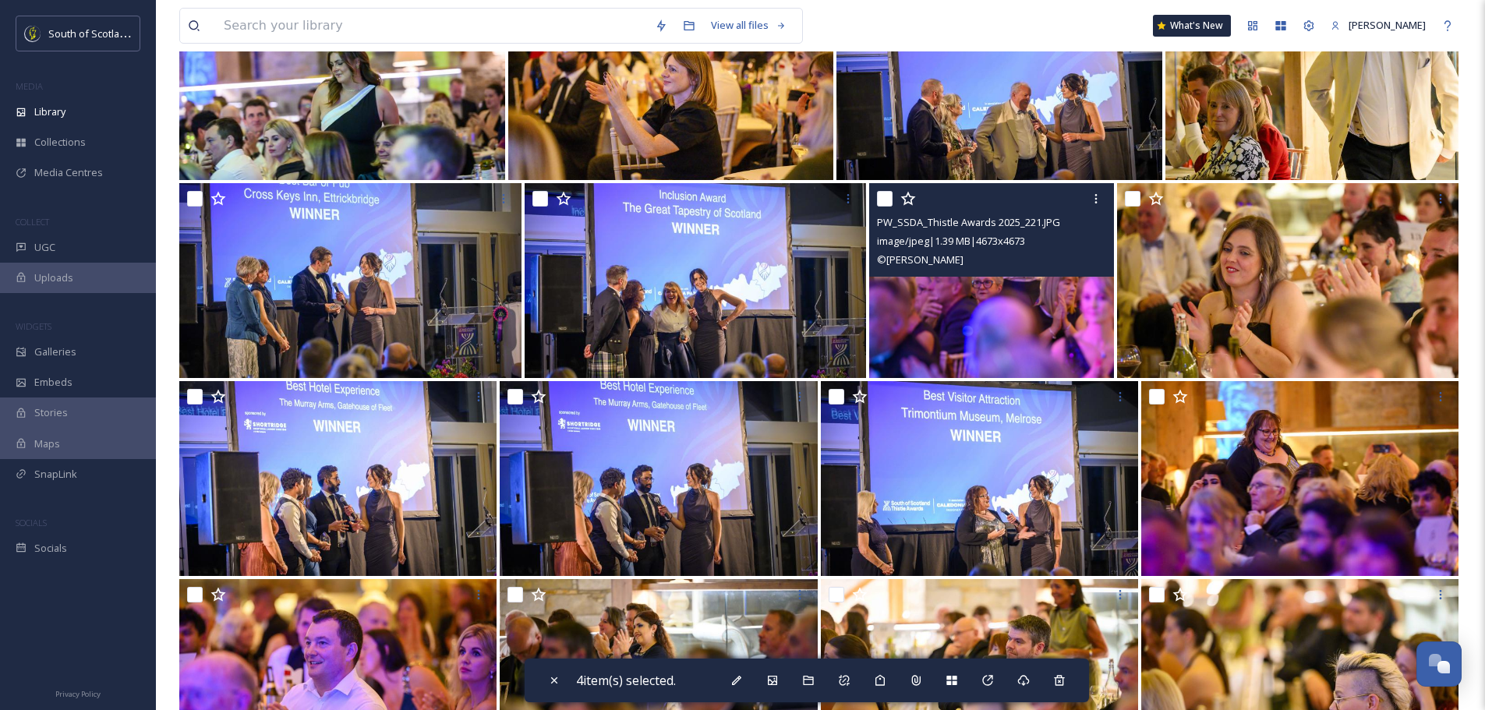
click at [891, 198] on input "checkbox" at bounding box center [885, 199] width 16 height 16
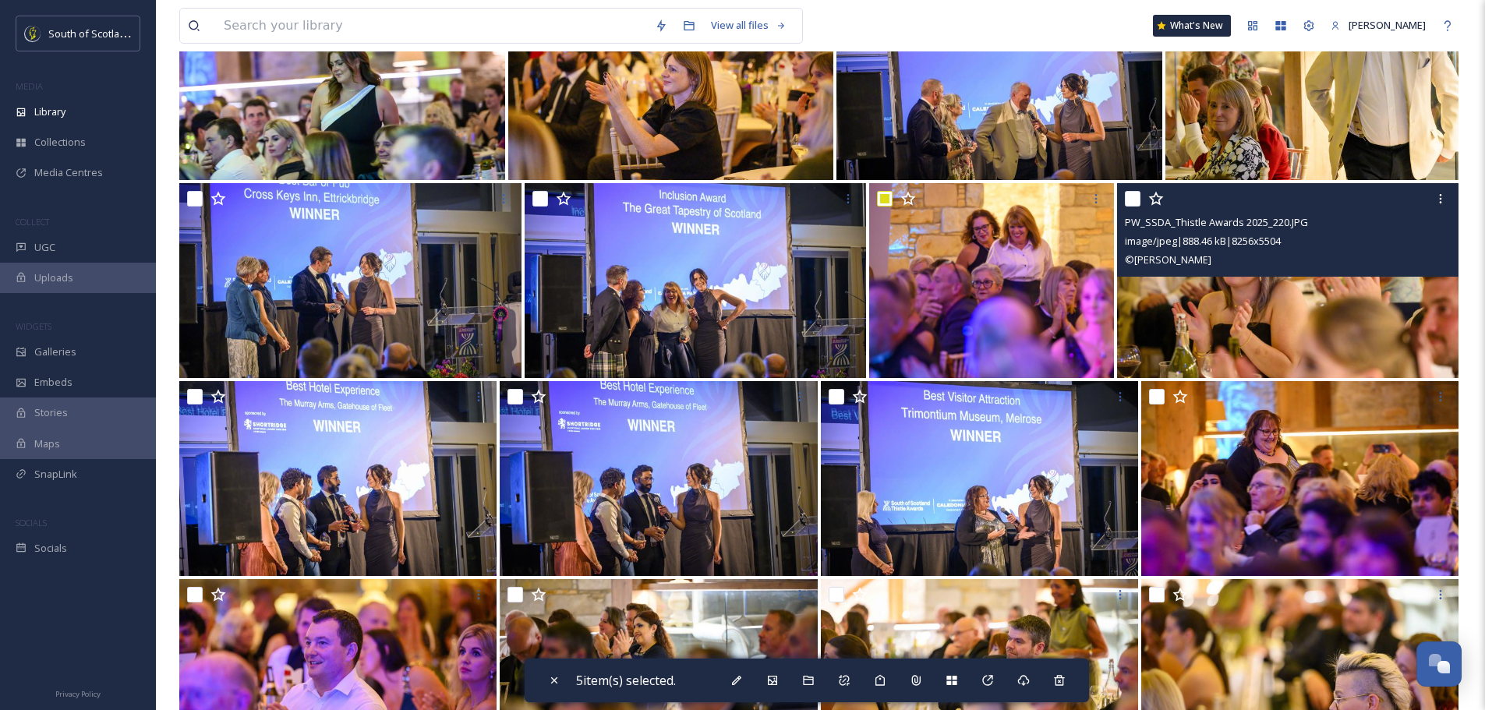
click at [1135, 199] on input "checkbox" at bounding box center [1133, 199] width 16 height 16
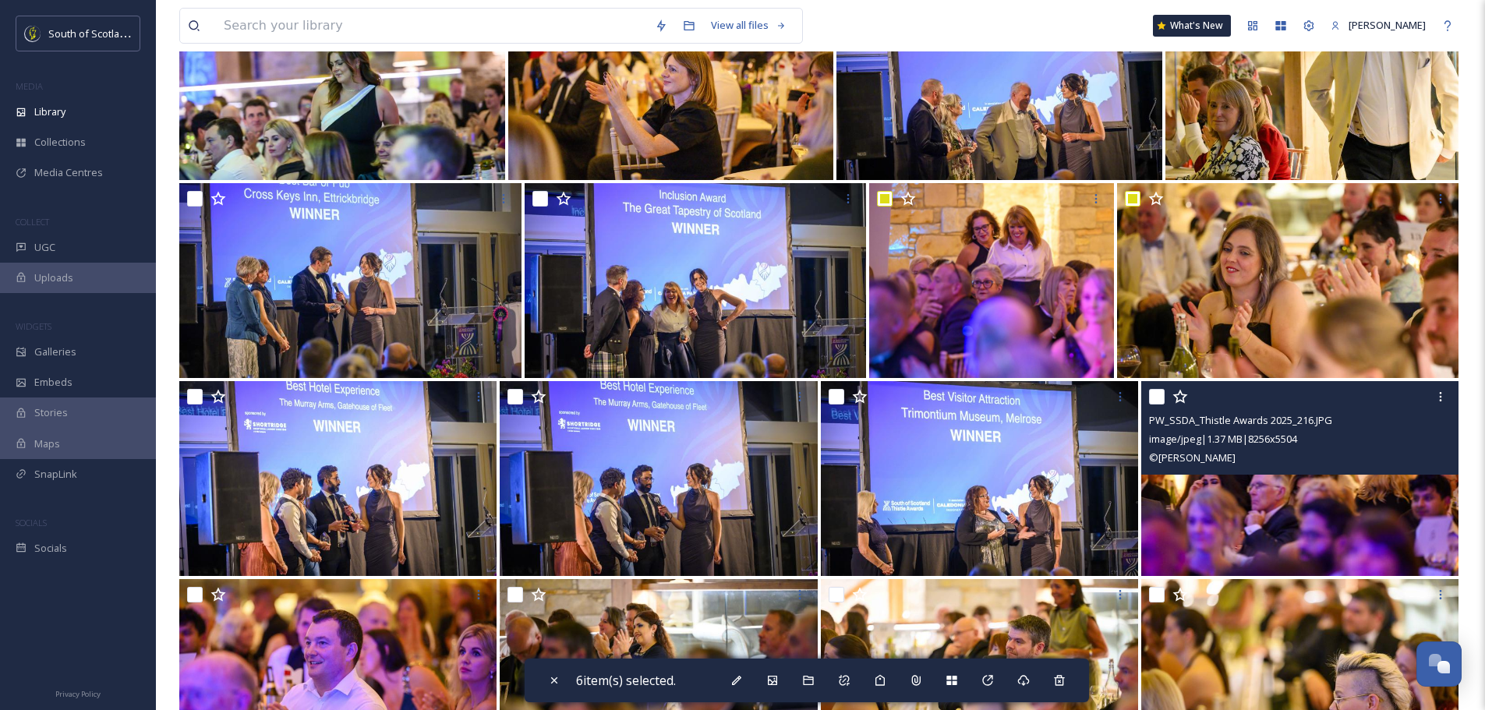
click at [1163, 394] on input "checkbox" at bounding box center [1157, 397] width 16 height 16
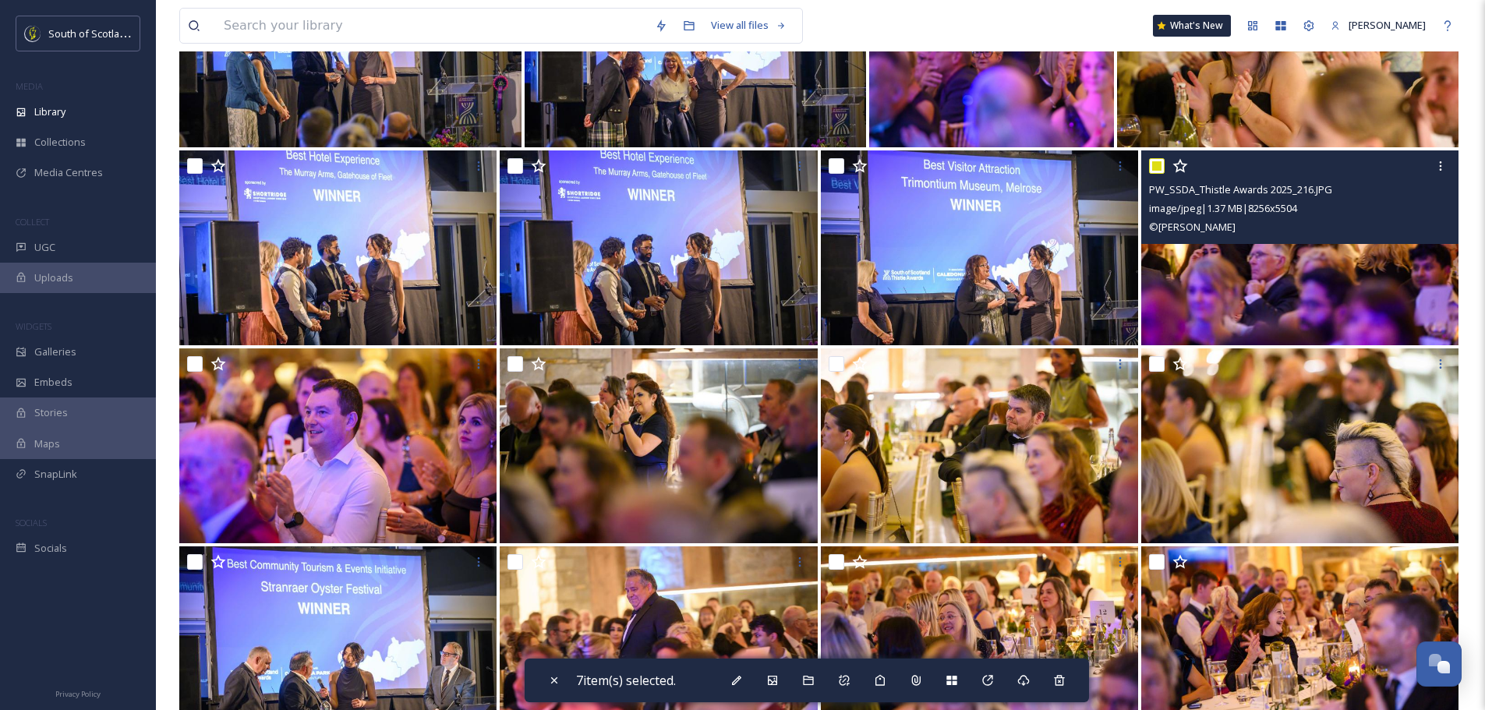
scroll to position [858, 0]
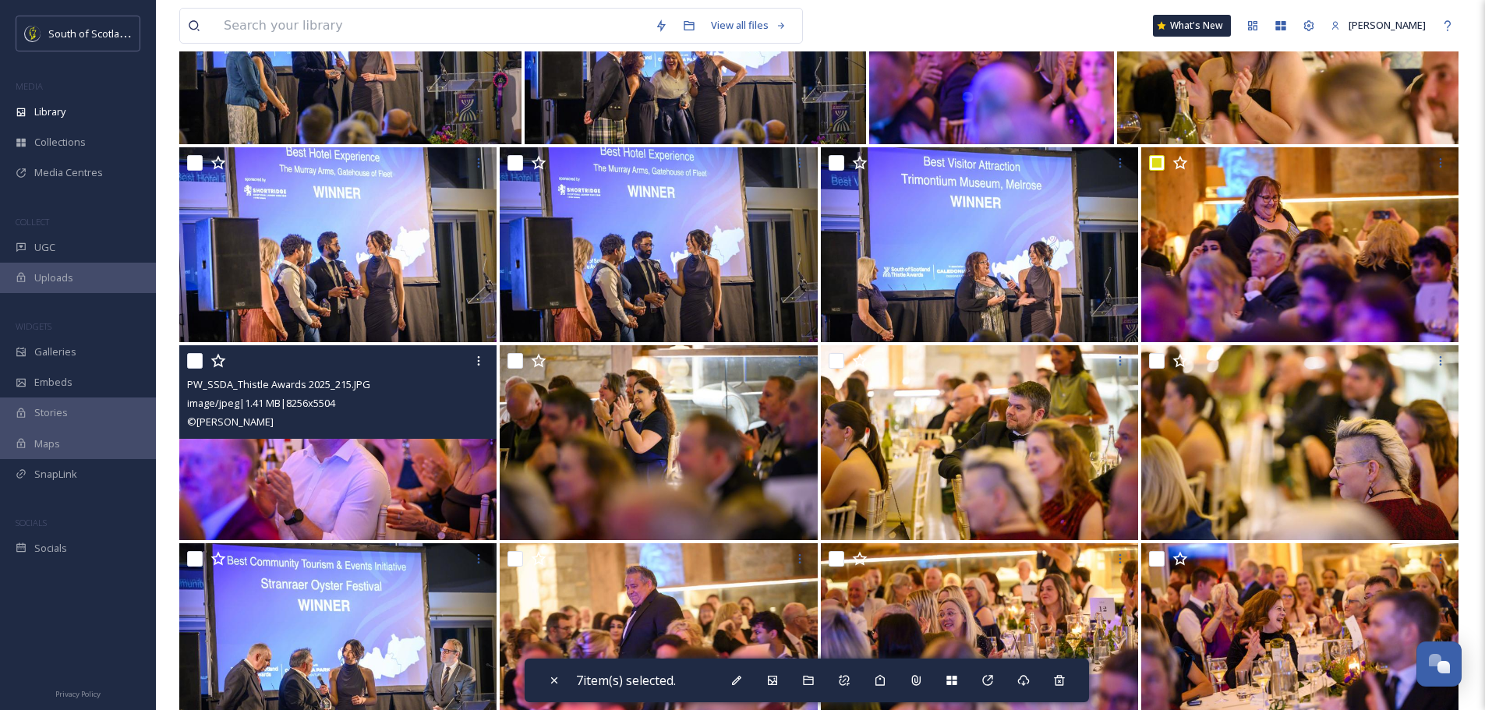
click at [195, 366] on input "checkbox" at bounding box center [195, 361] width 16 height 16
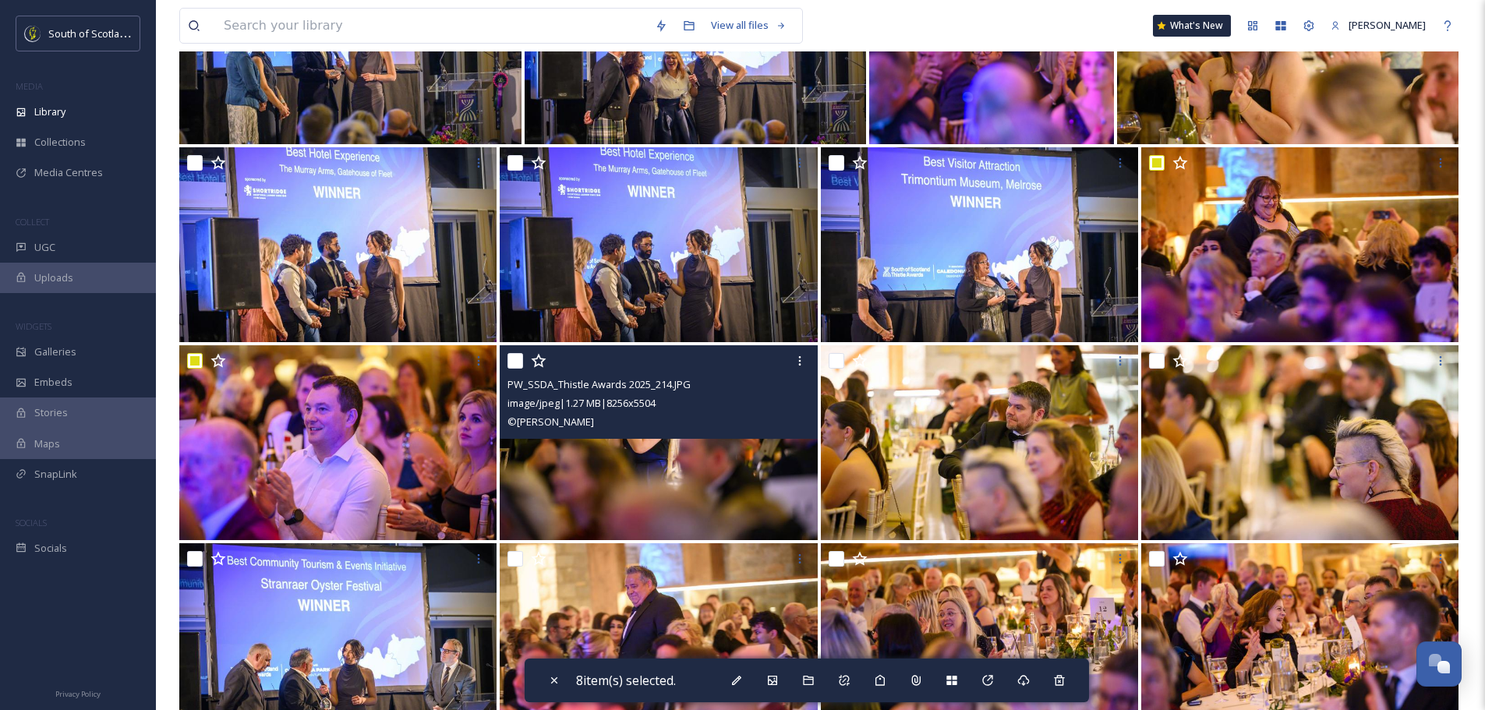
click at [509, 359] on input "checkbox" at bounding box center [516, 361] width 16 height 16
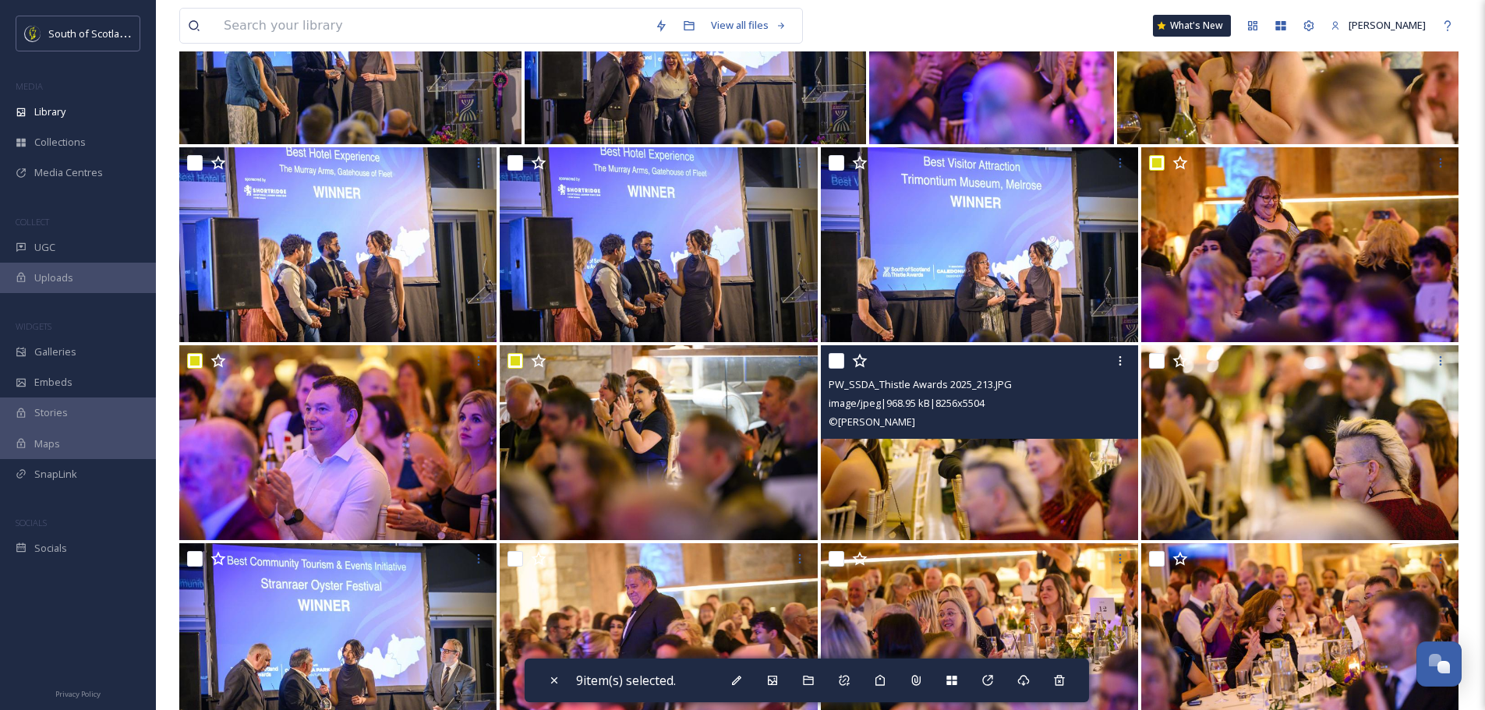
click at [838, 358] on input "checkbox" at bounding box center [837, 361] width 16 height 16
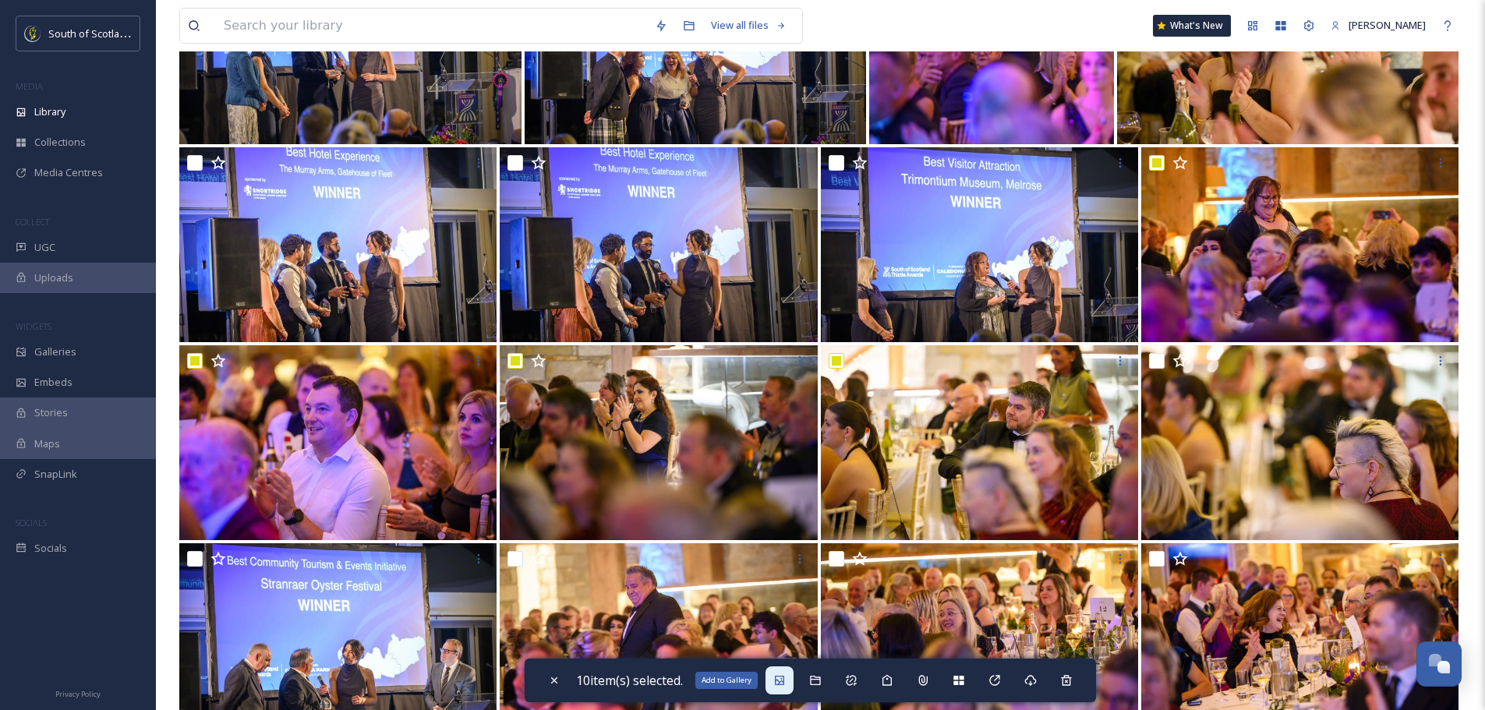
click at [786, 675] on icon at bounding box center [779, 680] width 12 height 12
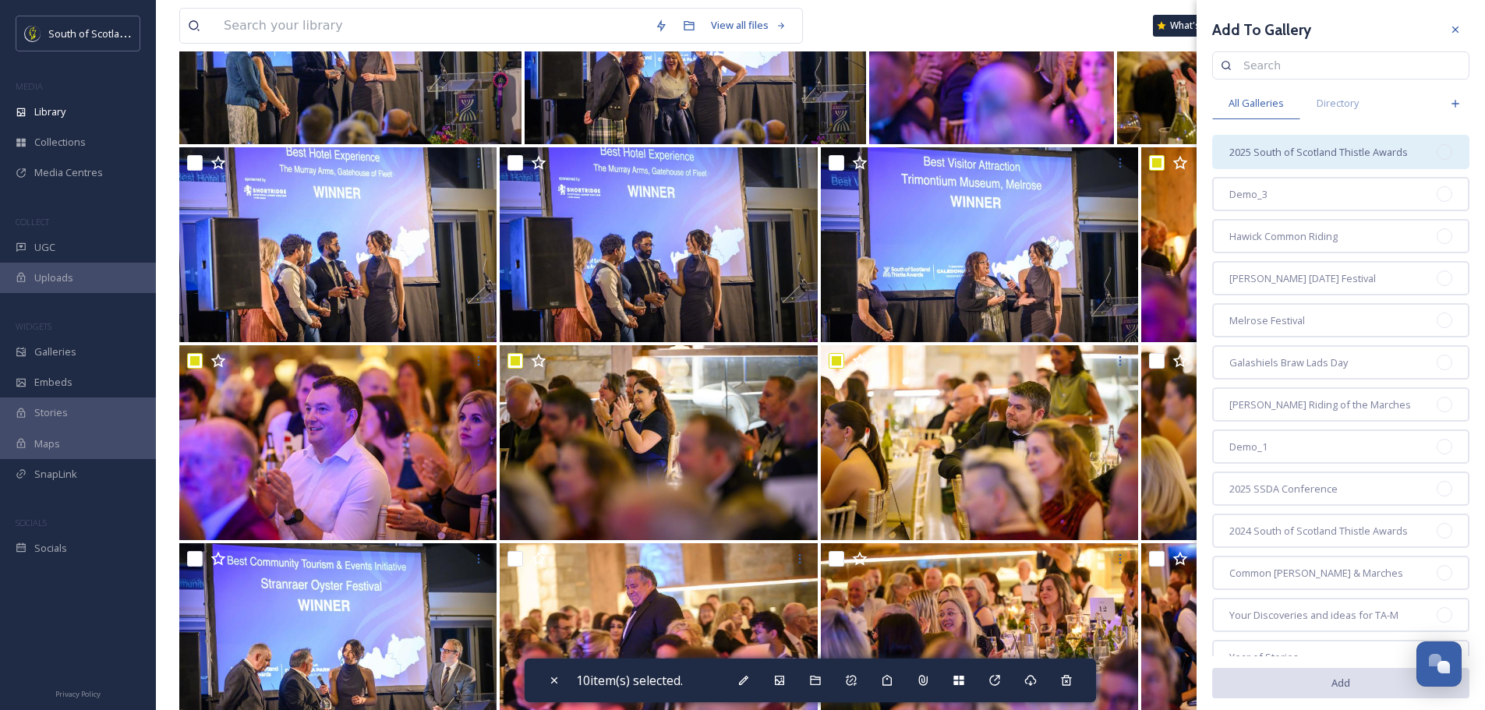
click at [1364, 150] on span "2025 South of Scotland Thistle Awards" at bounding box center [1318, 152] width 179 height 15
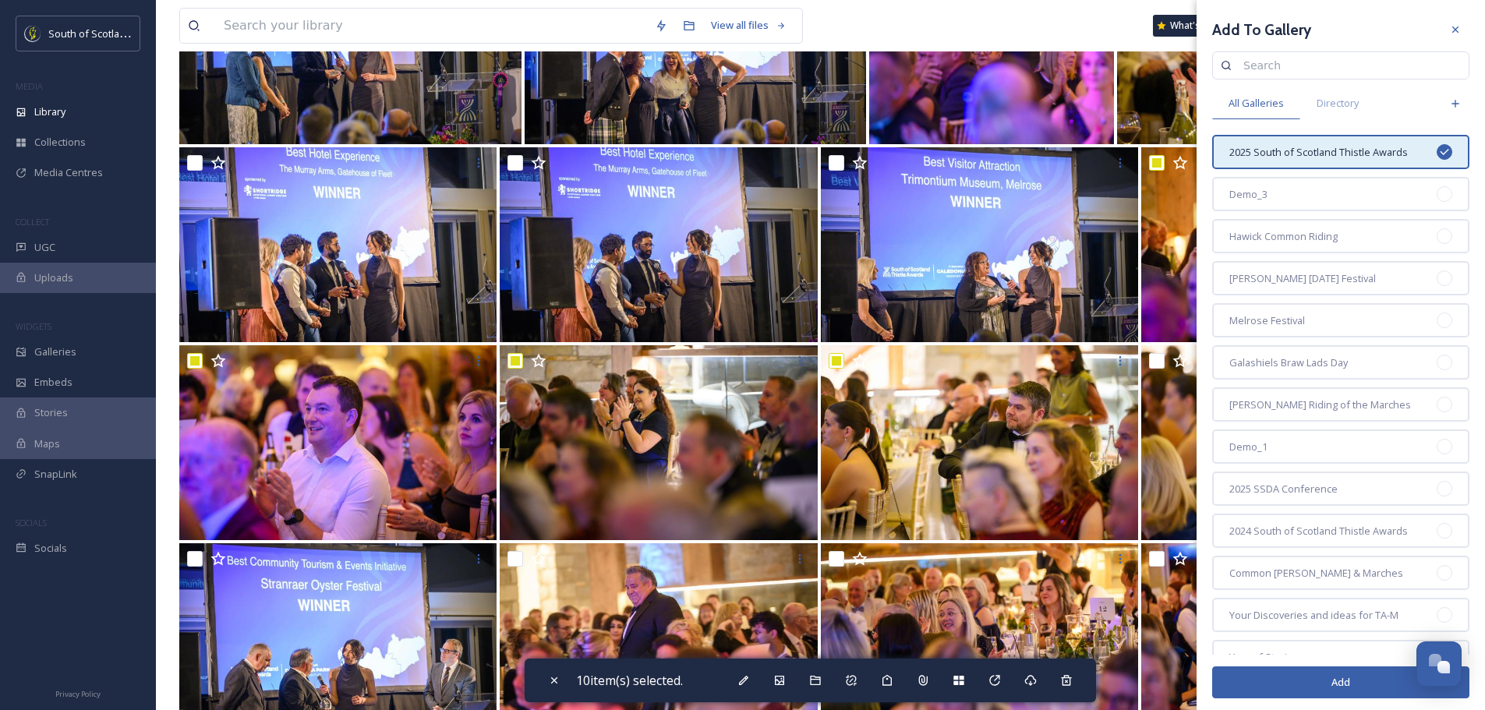
click at [1271, 677] on button "Add" at bounding box center [1340, 683] width 257 height 32
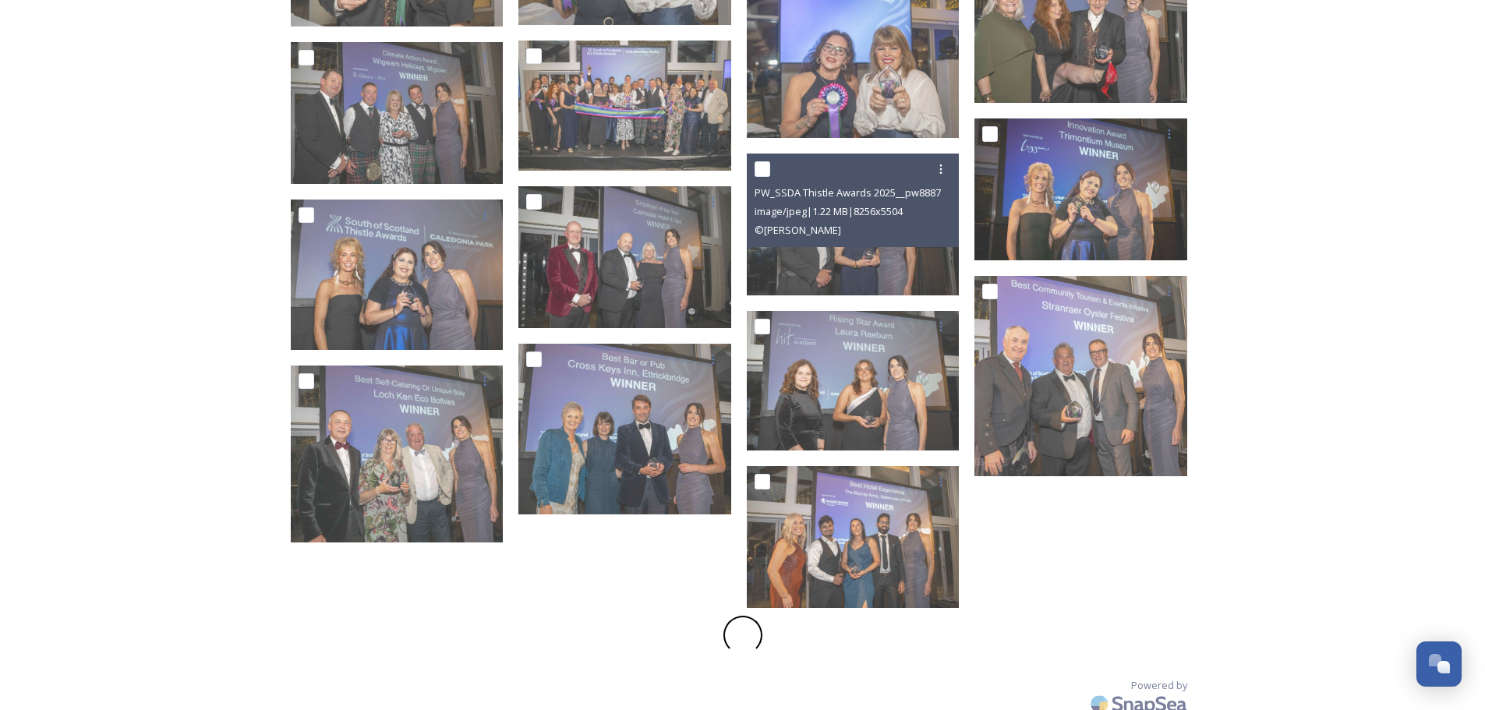
scroll to position [1412, 0]
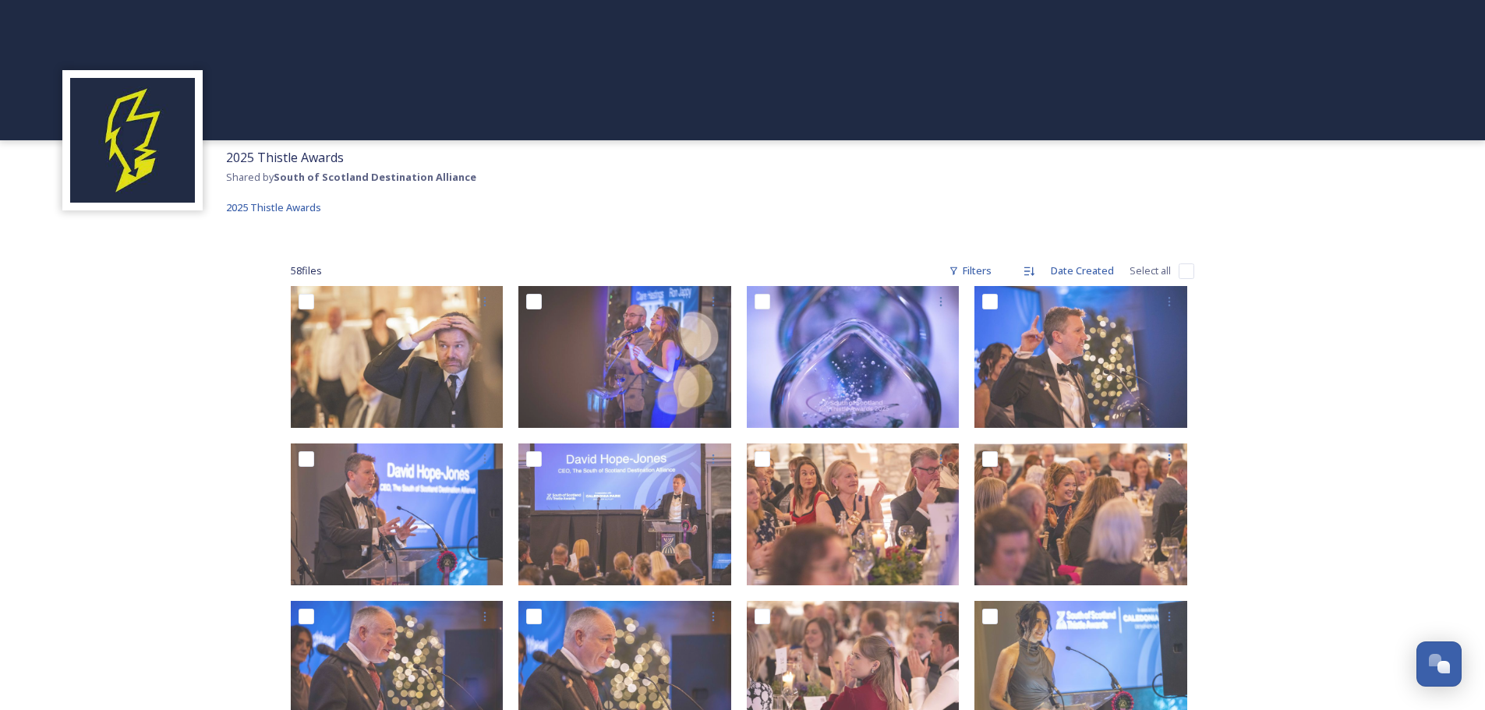
drag, startPoint x: 1412, startPoint y: 249, endPoint x: 1325, endPoint y: 214, distance: 94.1
click at [1413, 249] on div "2025 Thistle Awards Shared by South of Scotland Destination Alliance 2025 Thist…" at bounding box center [742, 599] width 1485 height 1198
click at [705, 242] on div at bounding box center [743, 244] width 904 height 8
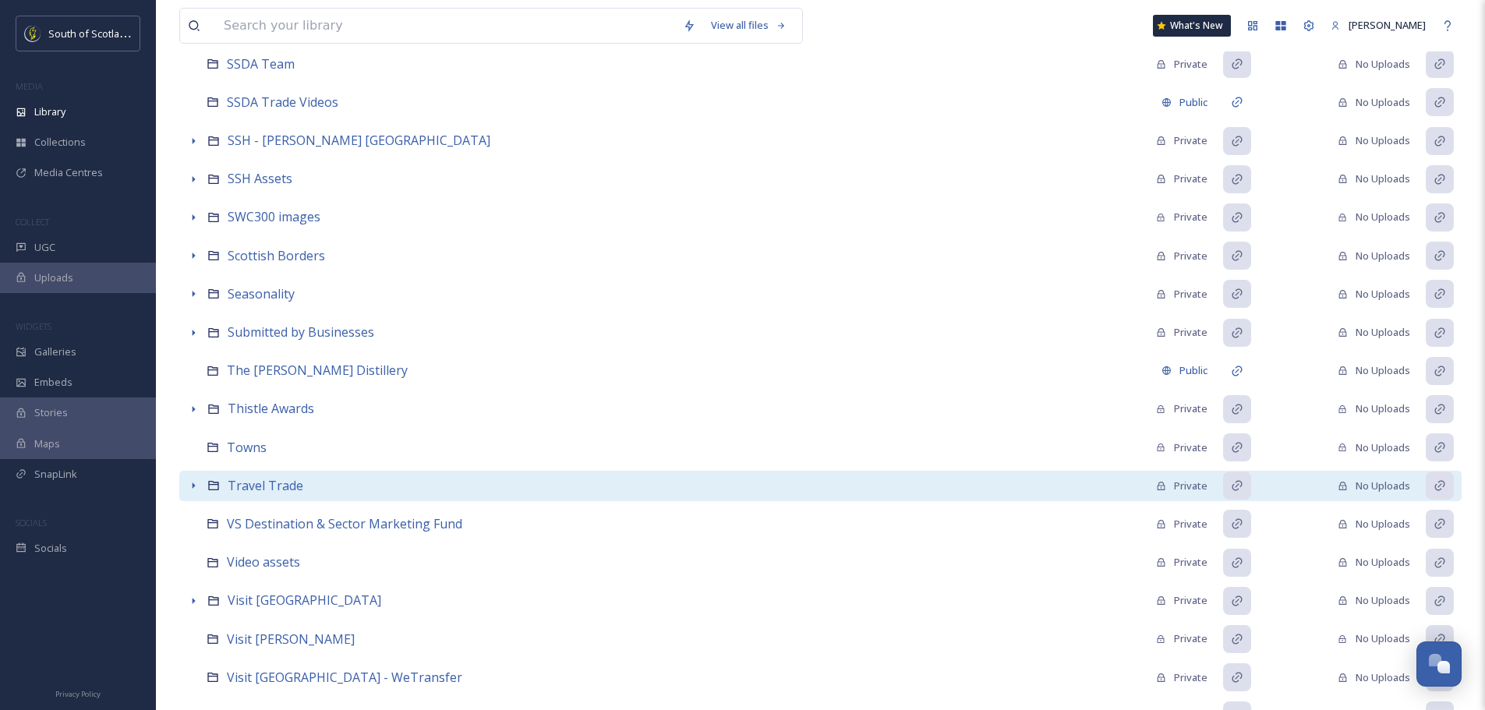
scroll to position [1259, 0]
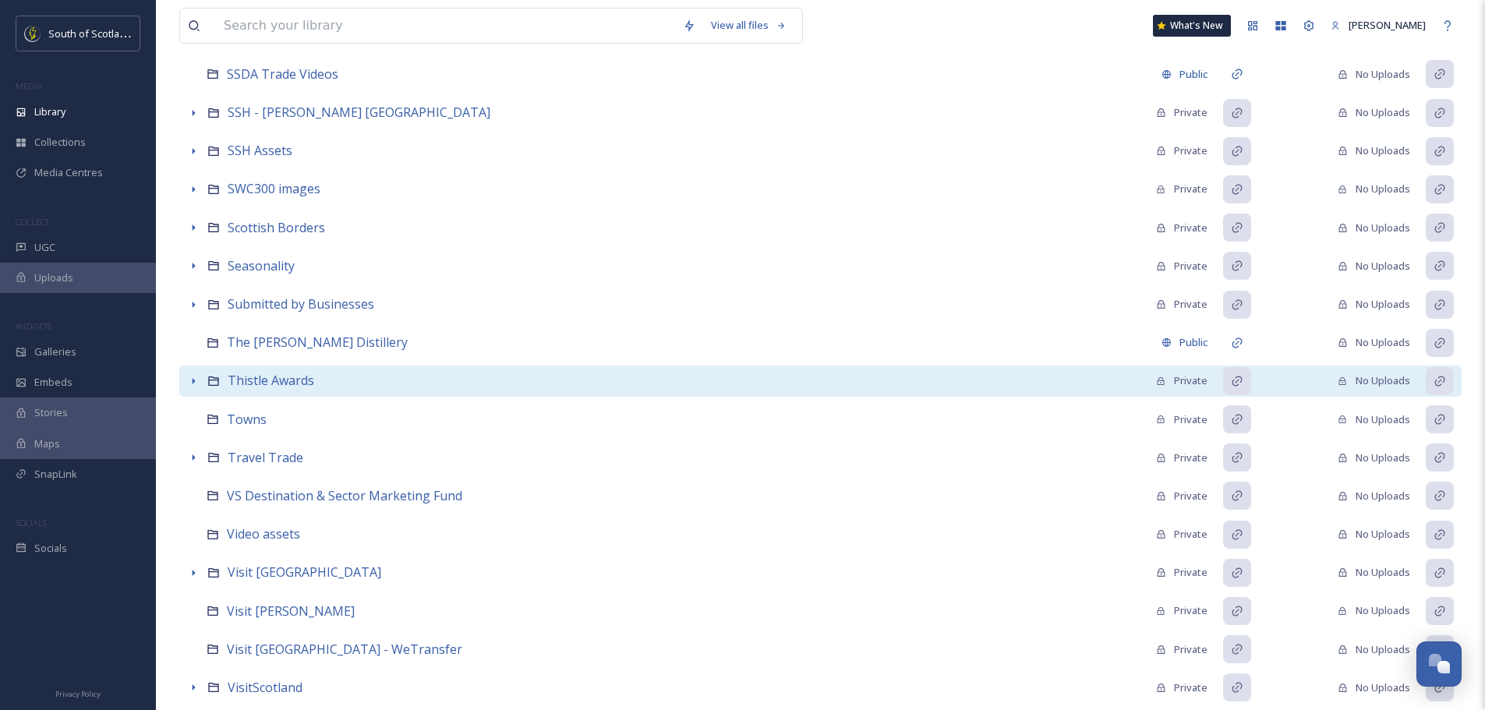
click at [191, 375] on icon at bounding box center [193, 381] width 12 height 12
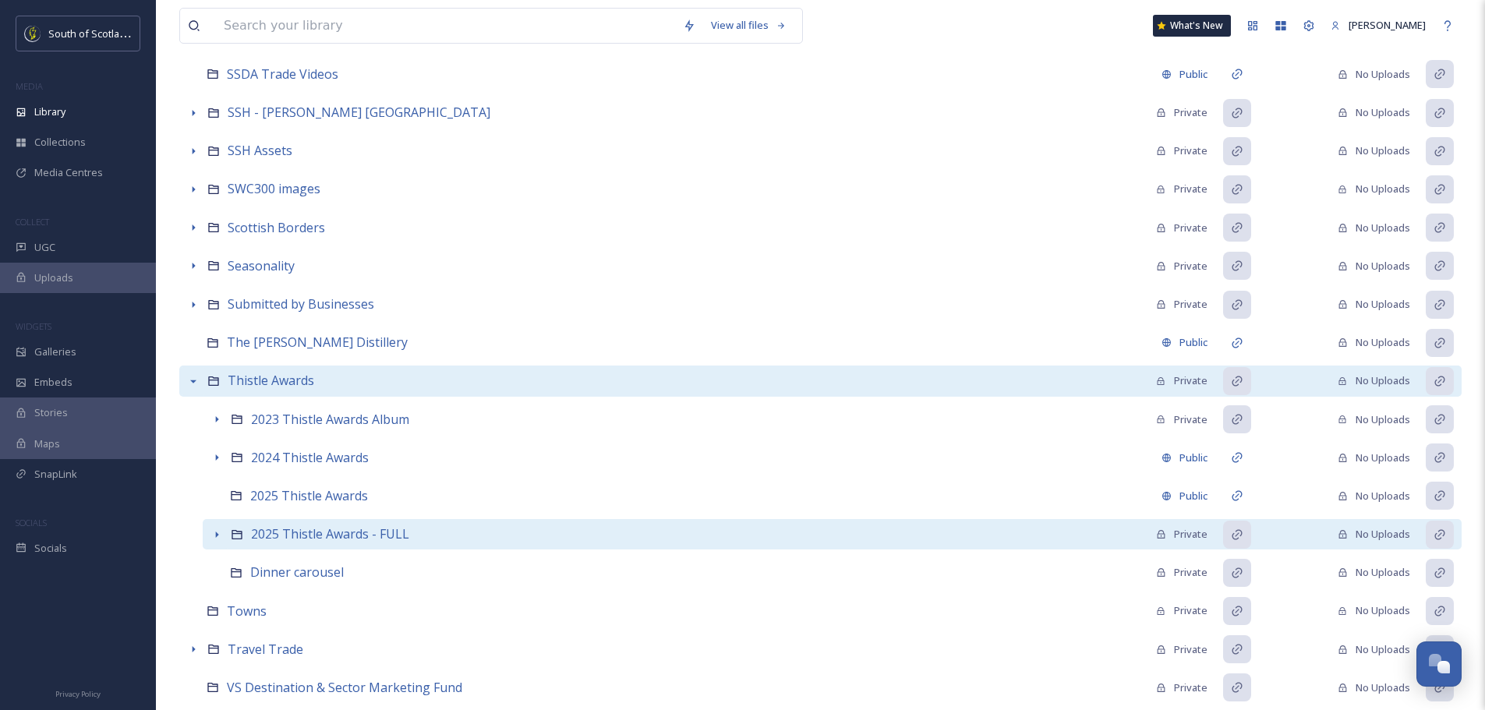
click at [215, 532] on icon at bounding box center [216, 535] width 12 height 12
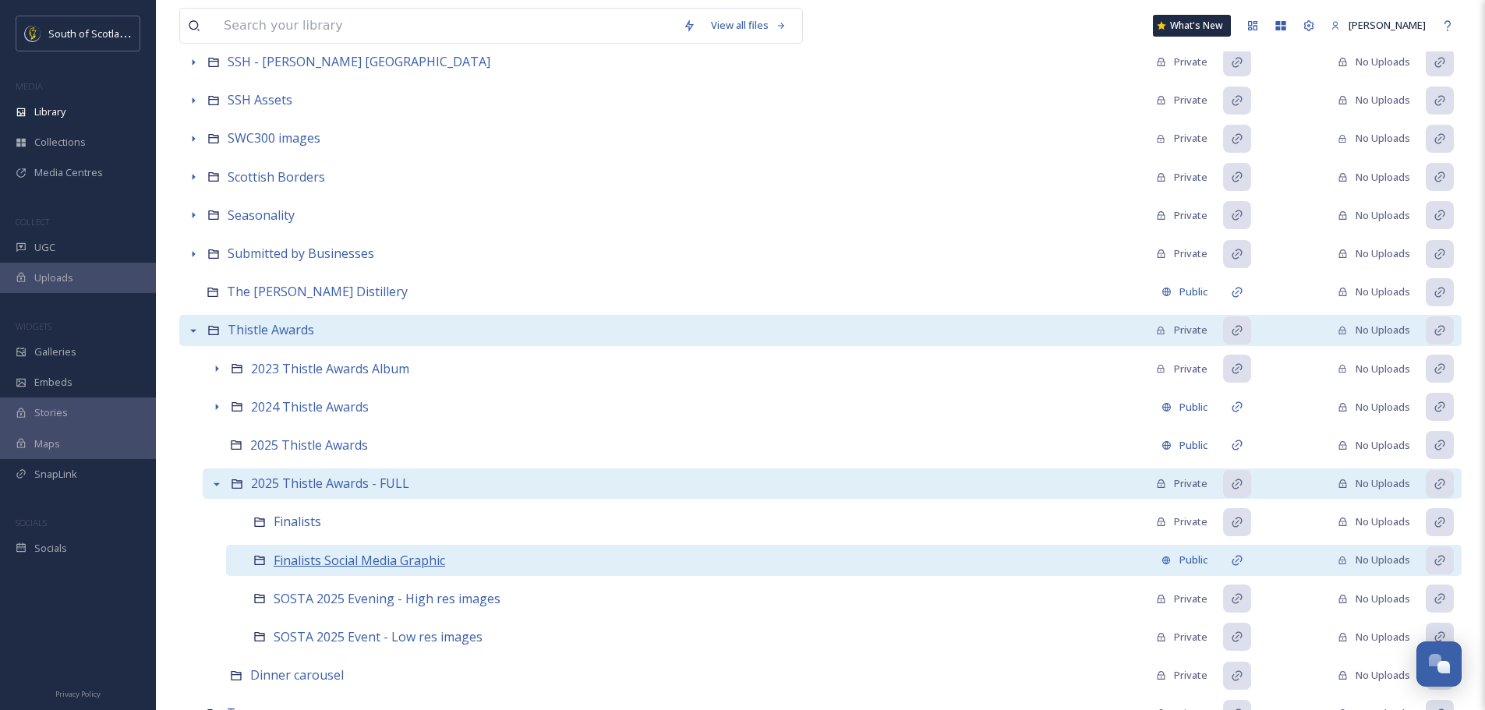
scroll to position [1337, 0]
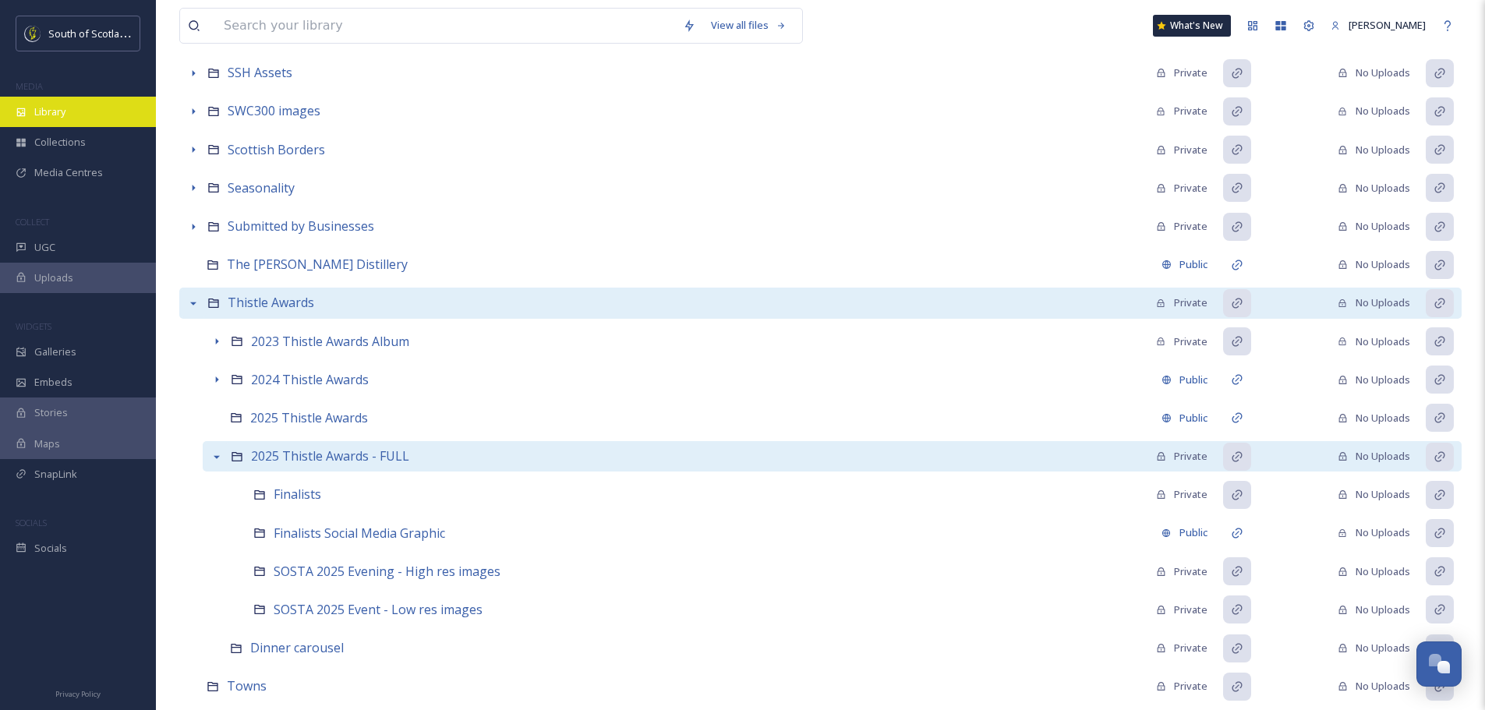
click at [47, 104] on span "Library" at bounding box center [49, 111] width 31 height 15
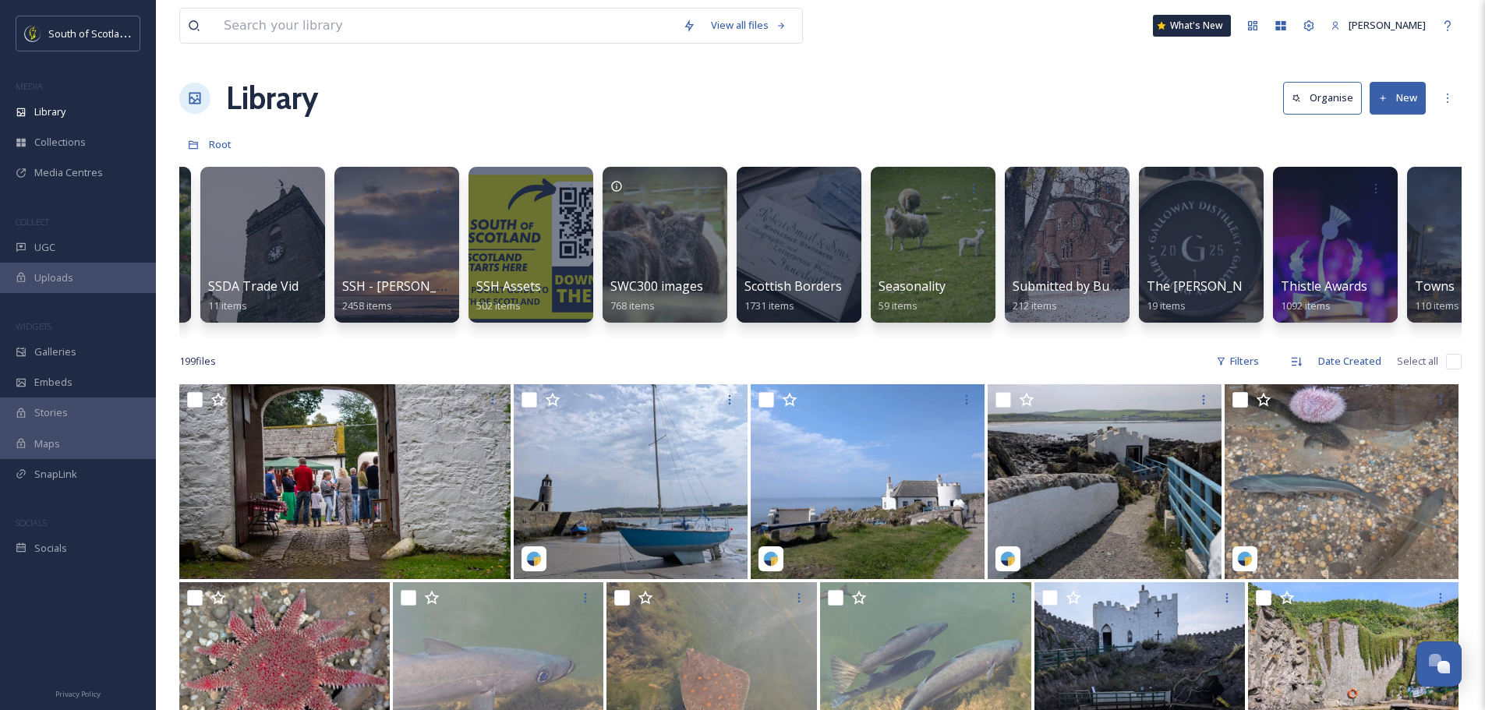
scroll to position [0, 4169]
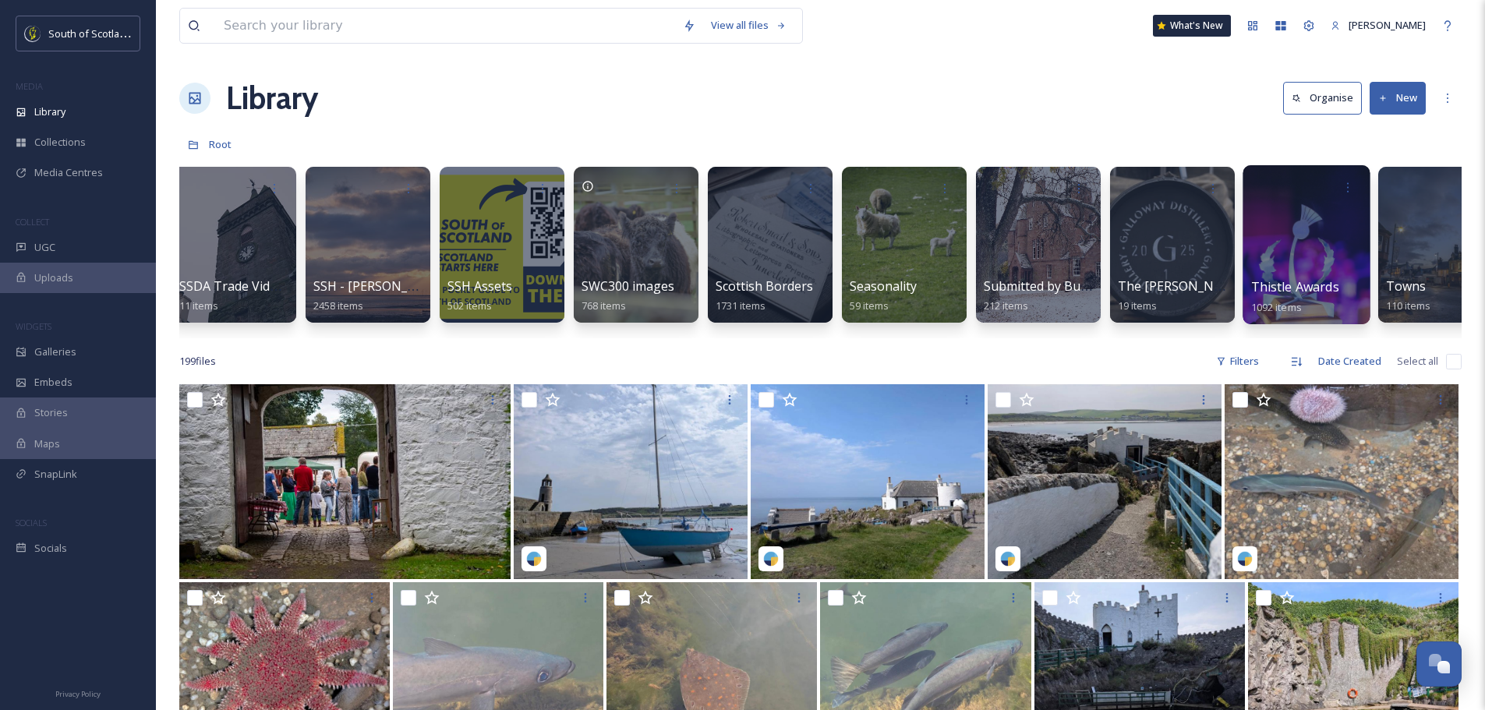
click at [1300, 239] on div at bounding box center [1306, 244] width 127 height 159
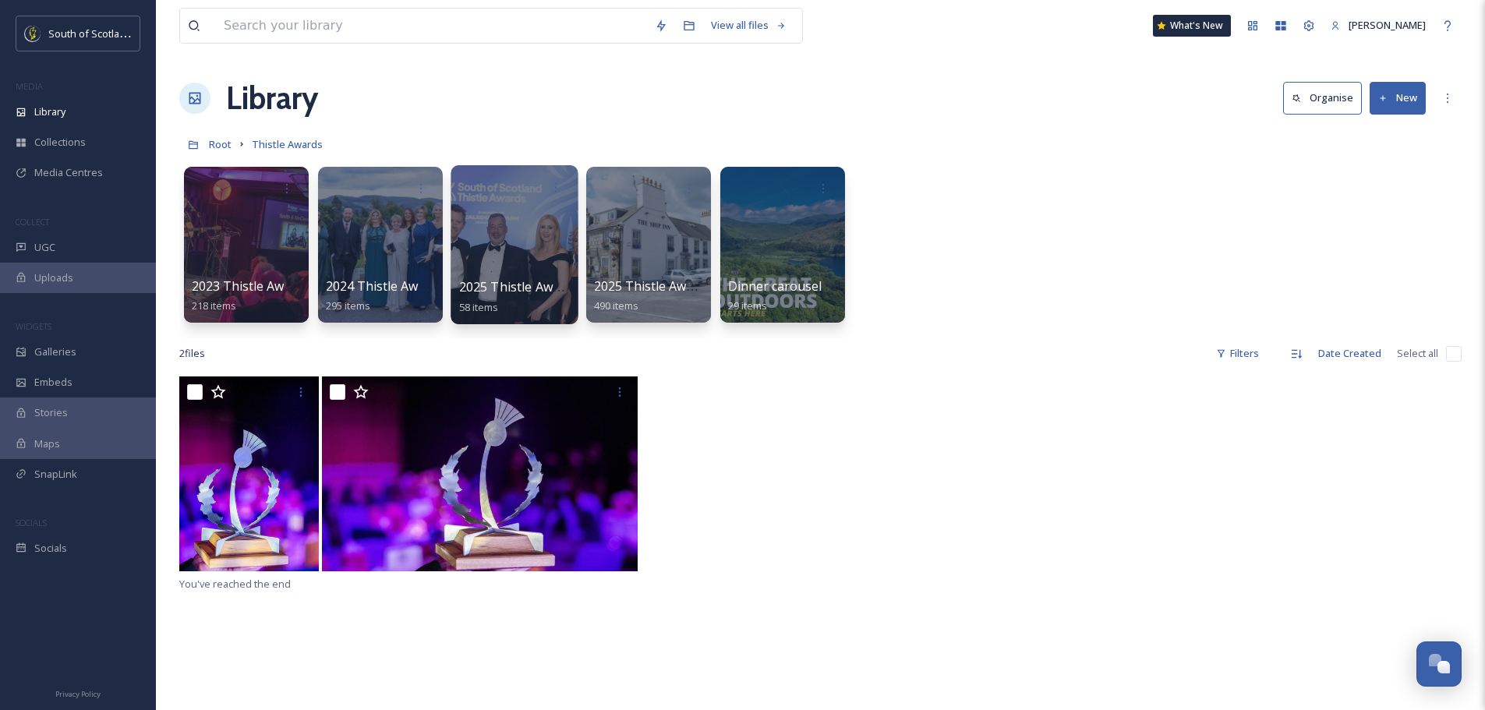
click at [501, 252] on div at bounding box center [514, 244] width 127 height 159
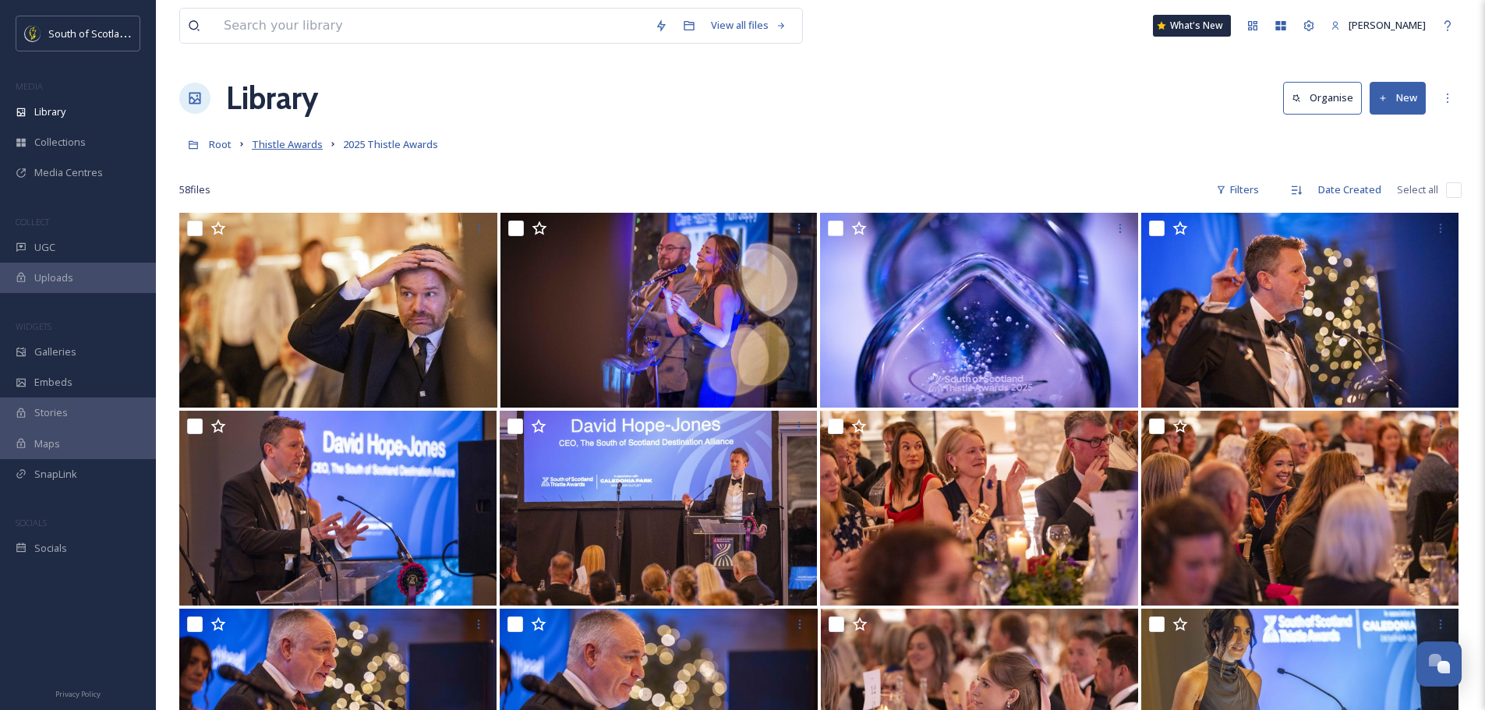
click at [278, 143] on span "Thistle Awards" at bounding box center [287, 144] width 71 height 14
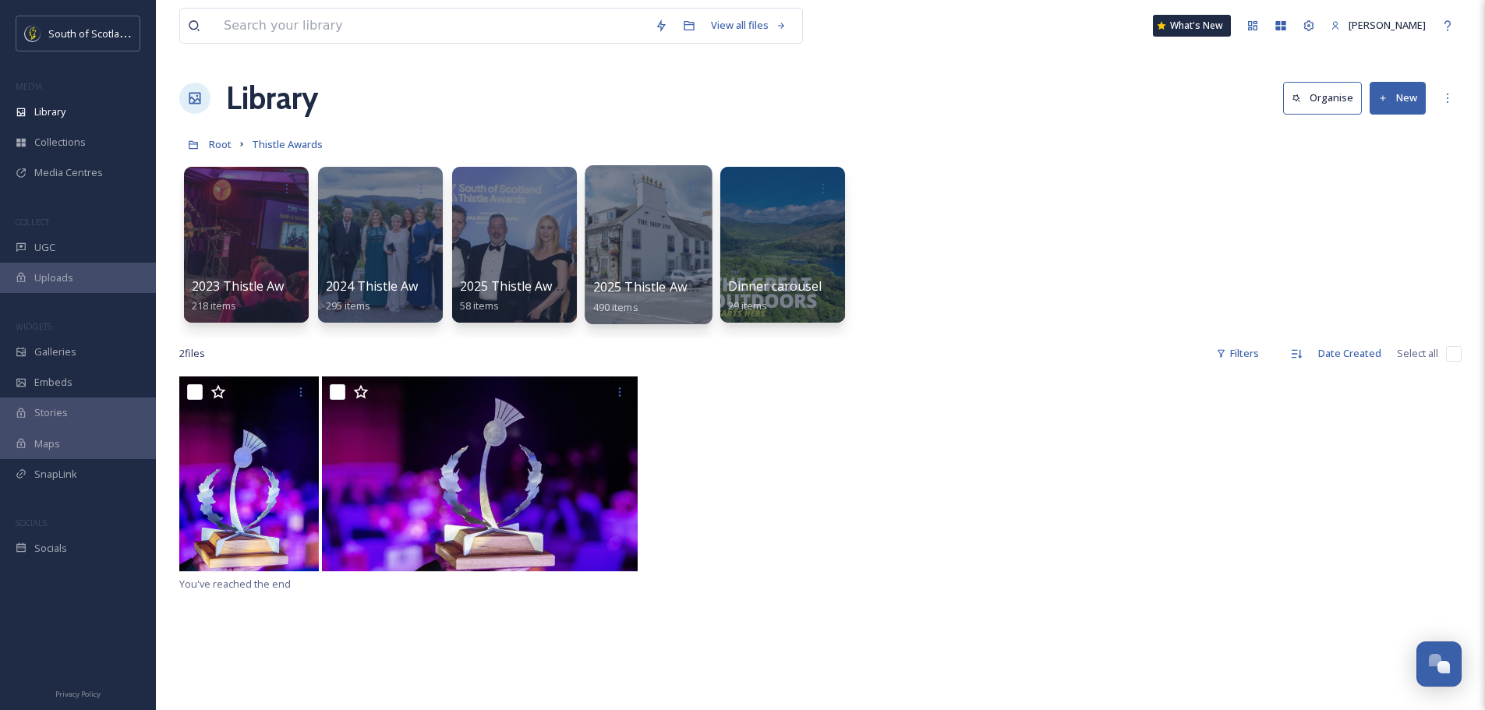
click at [660, 240] on div at bounding box center [648, 244] width 127 height 159
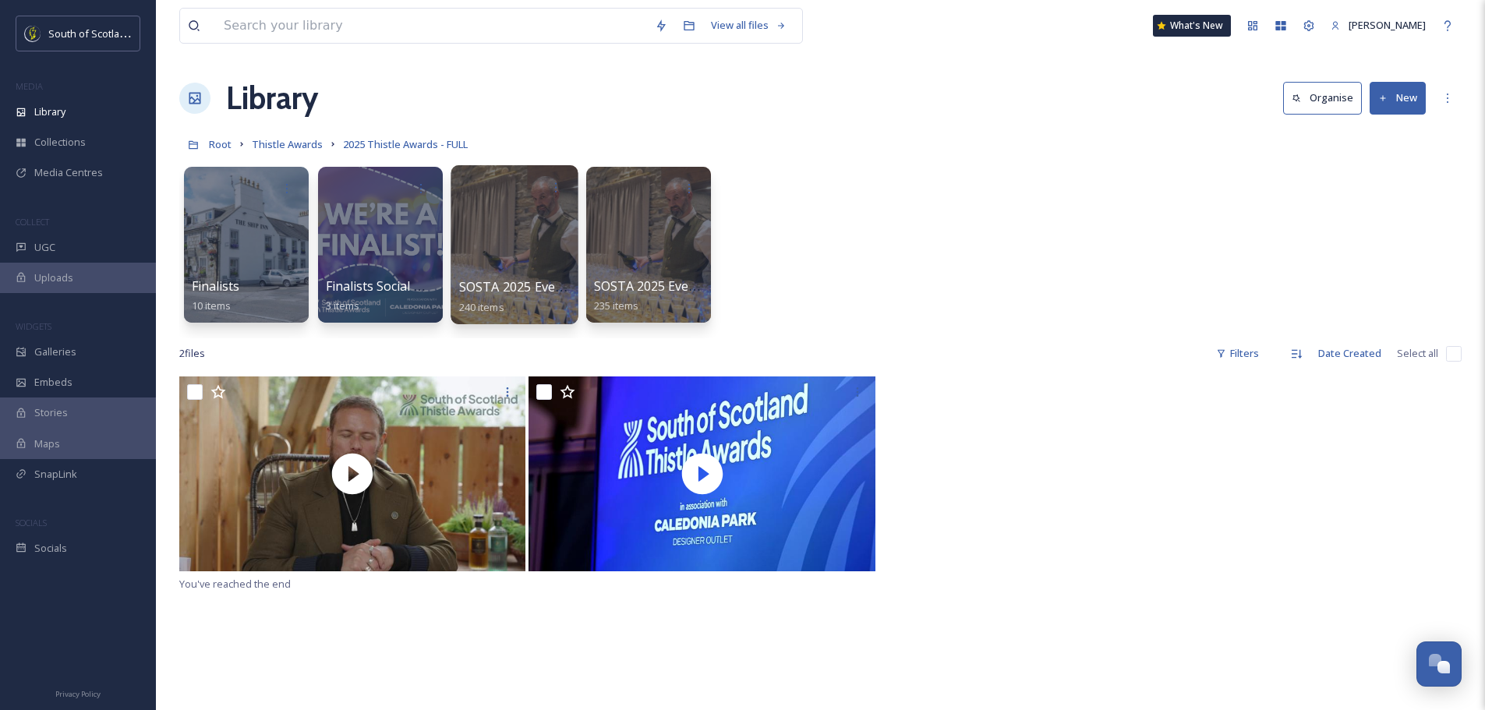
click at [525, 237] on div at bounding box center [514, 244] width 127 height 159
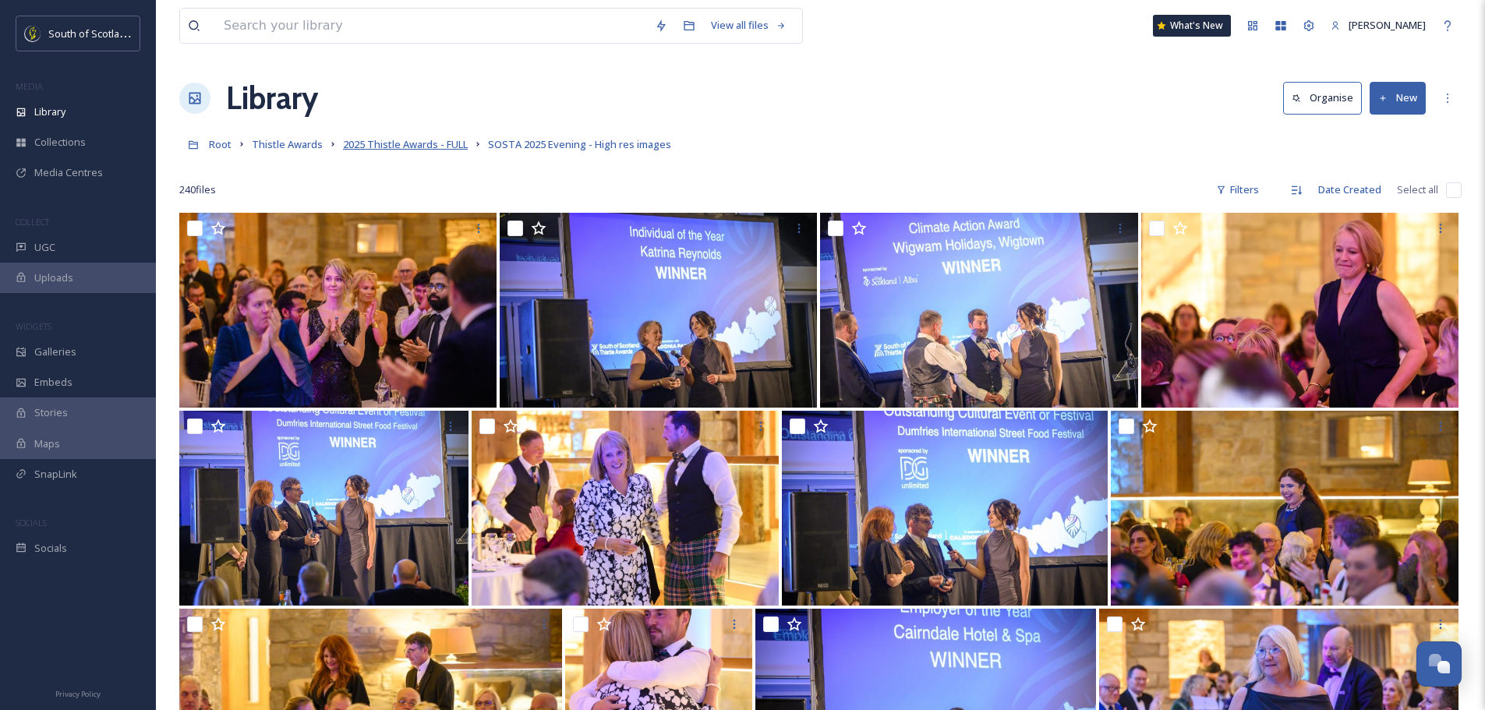
click at [407, 142] on span "2025 Thistle Awards - FULL" at bounding box center [405, 144] width 125 height 14
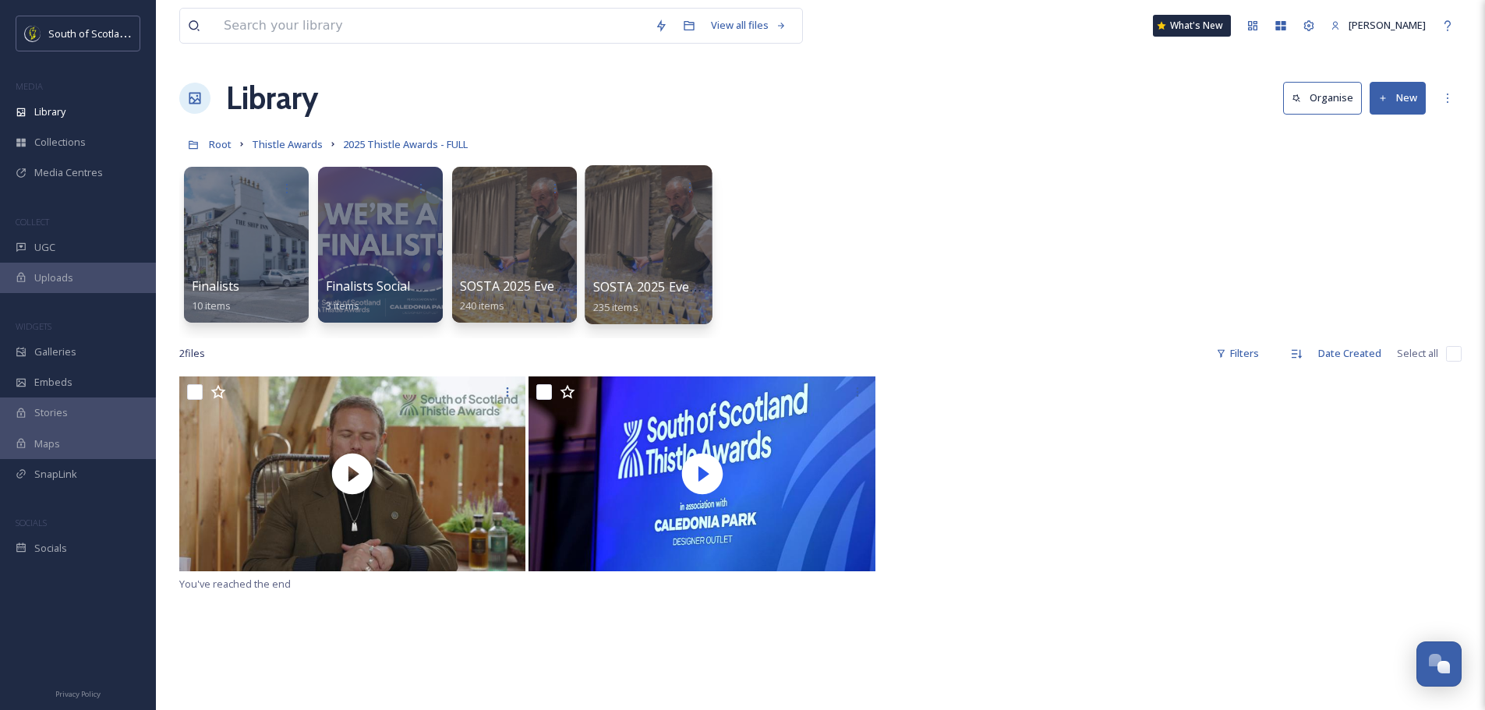
click at [628, 249] on div at bounding box center [648, 244] width 127 height 159
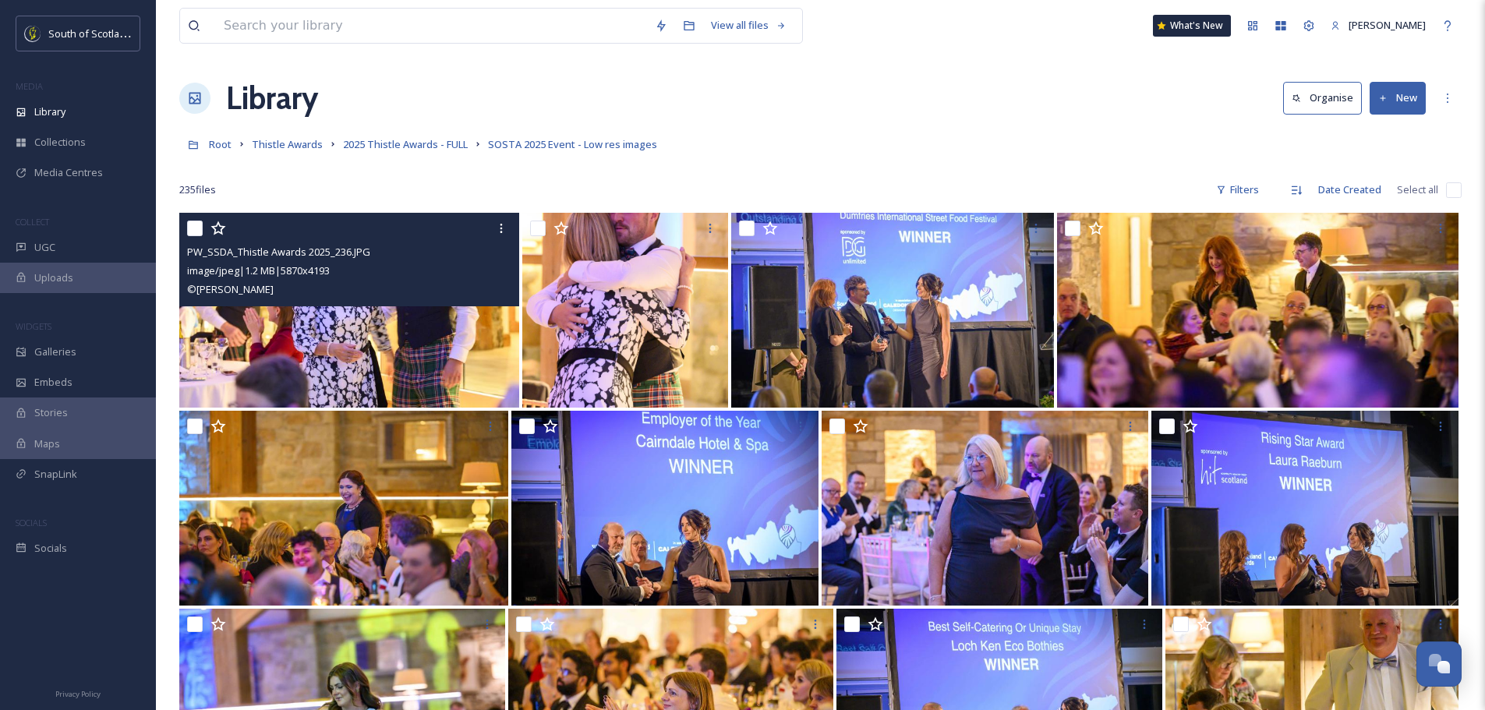
click at [196, 222] on input "checkbox" at bounding box center [195, 229] width 16 height 16
checkbox input "true"
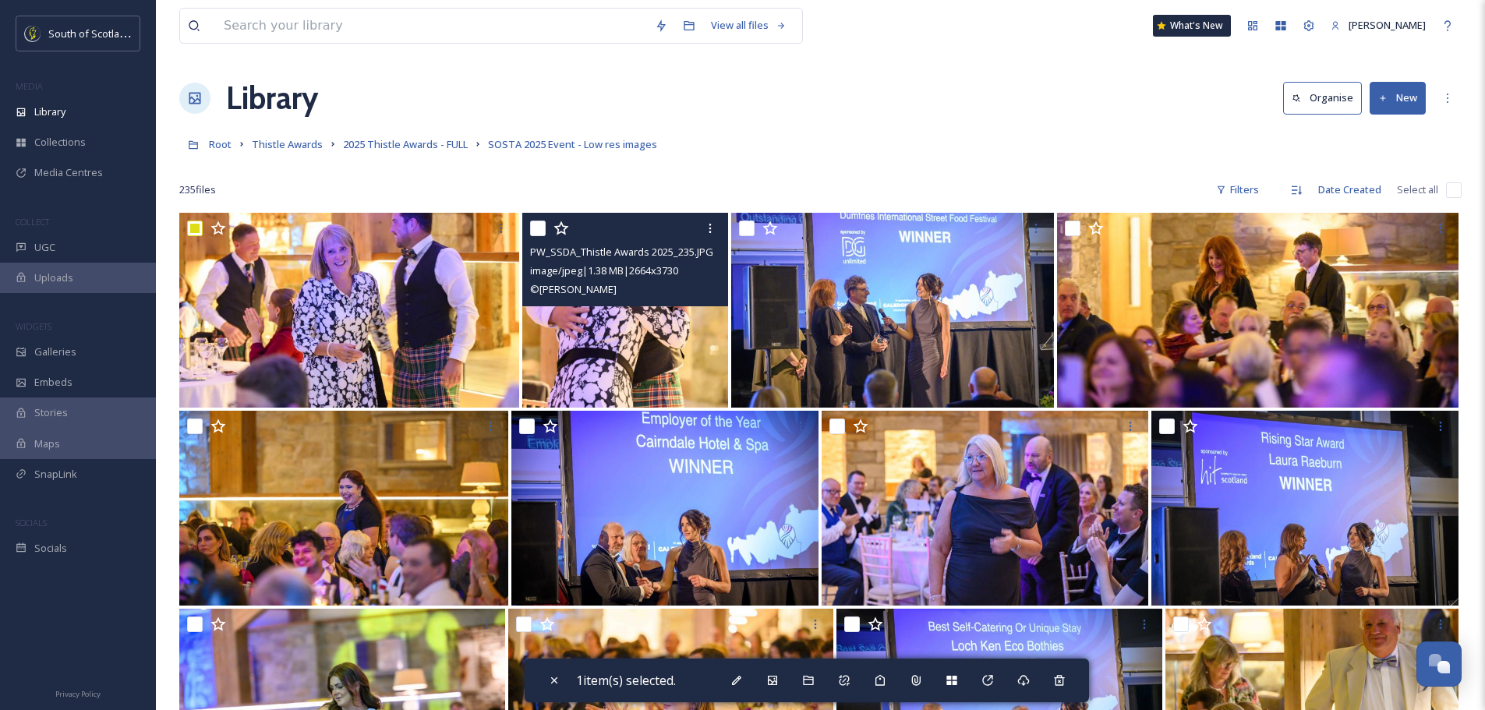
click at [542, 230] on input "checkbox" at bounding box center [538, 229] width 16 height 16
checkbox input "true"
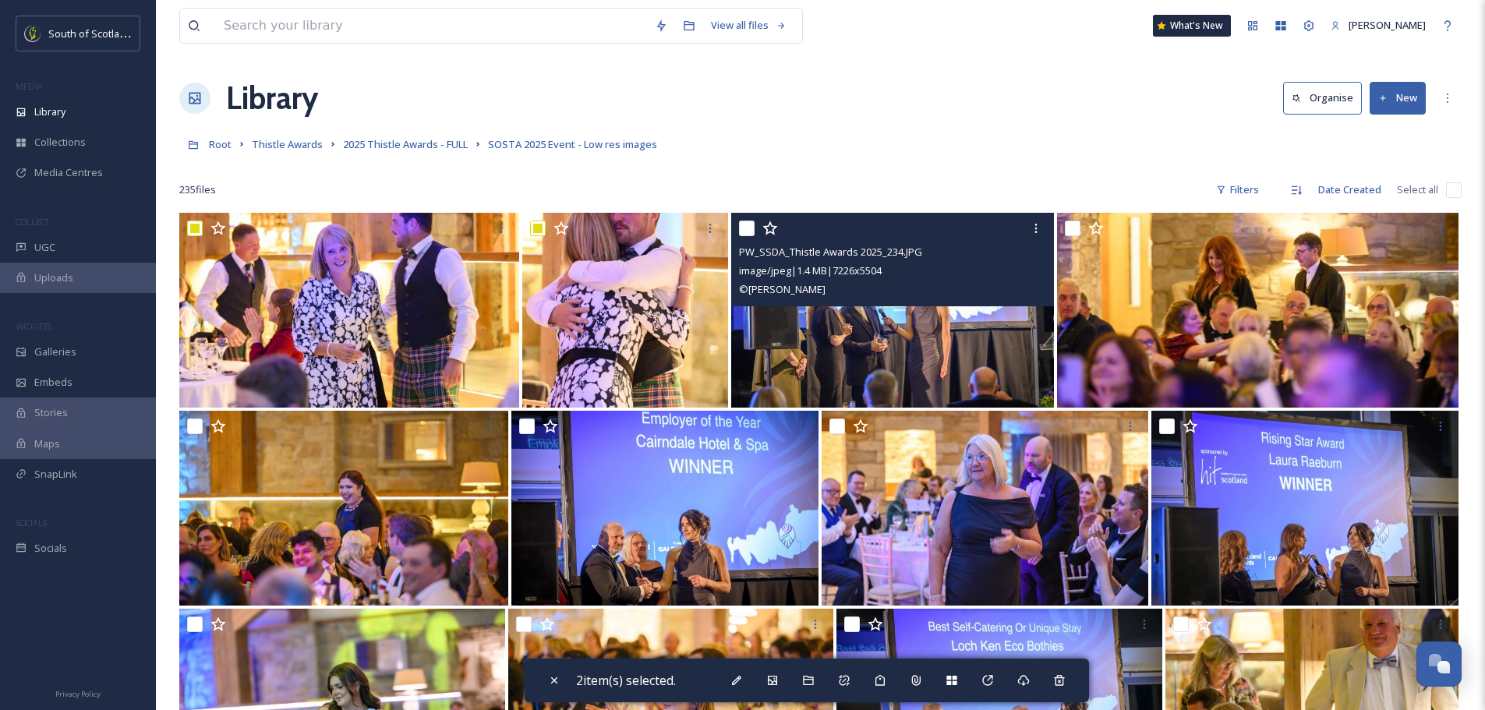
click at [750, 230] on input "checkbox" at bounding box center [747, 229] width 16 height 16
checkbox input "false"
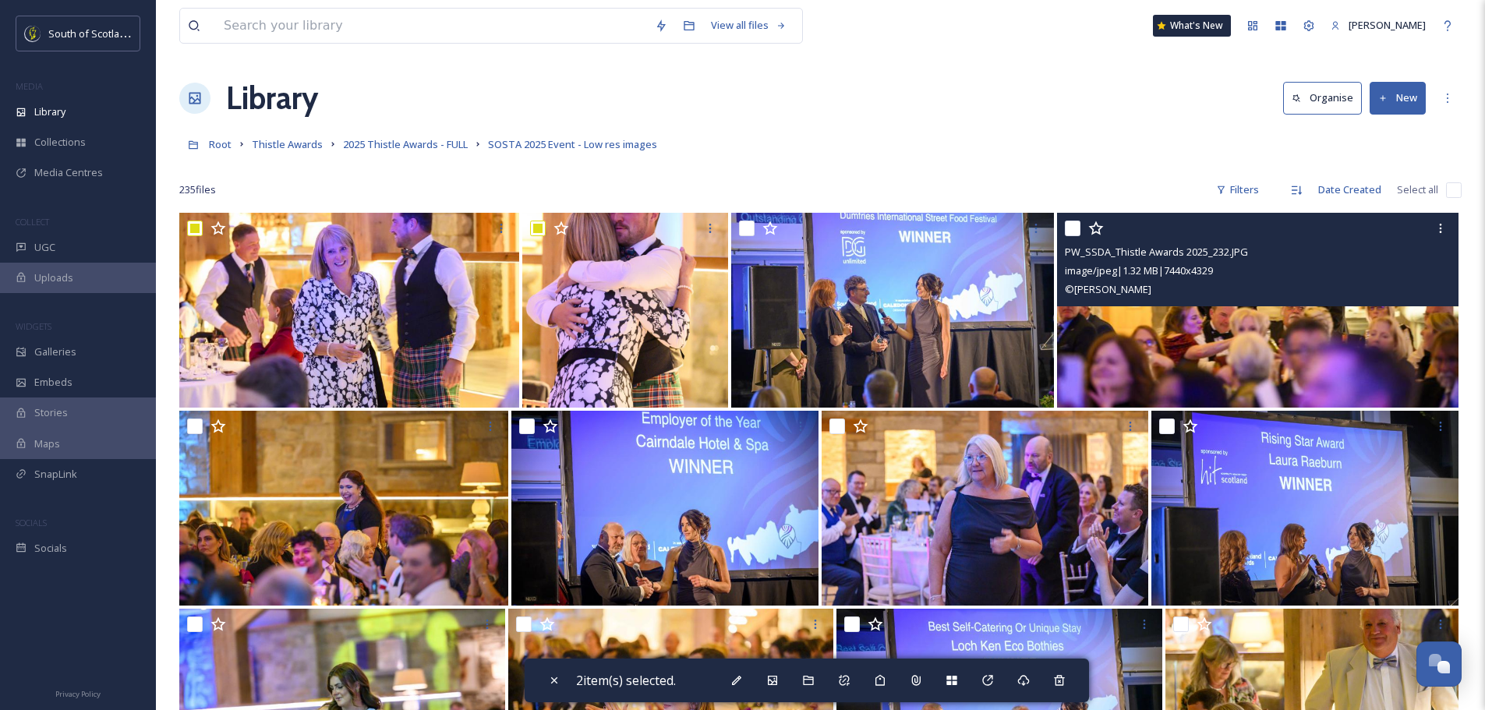
click at [1070, 224] on input "checkbox" at bounding box center [1073, 229] width 16 height 16
checkbox input "true"
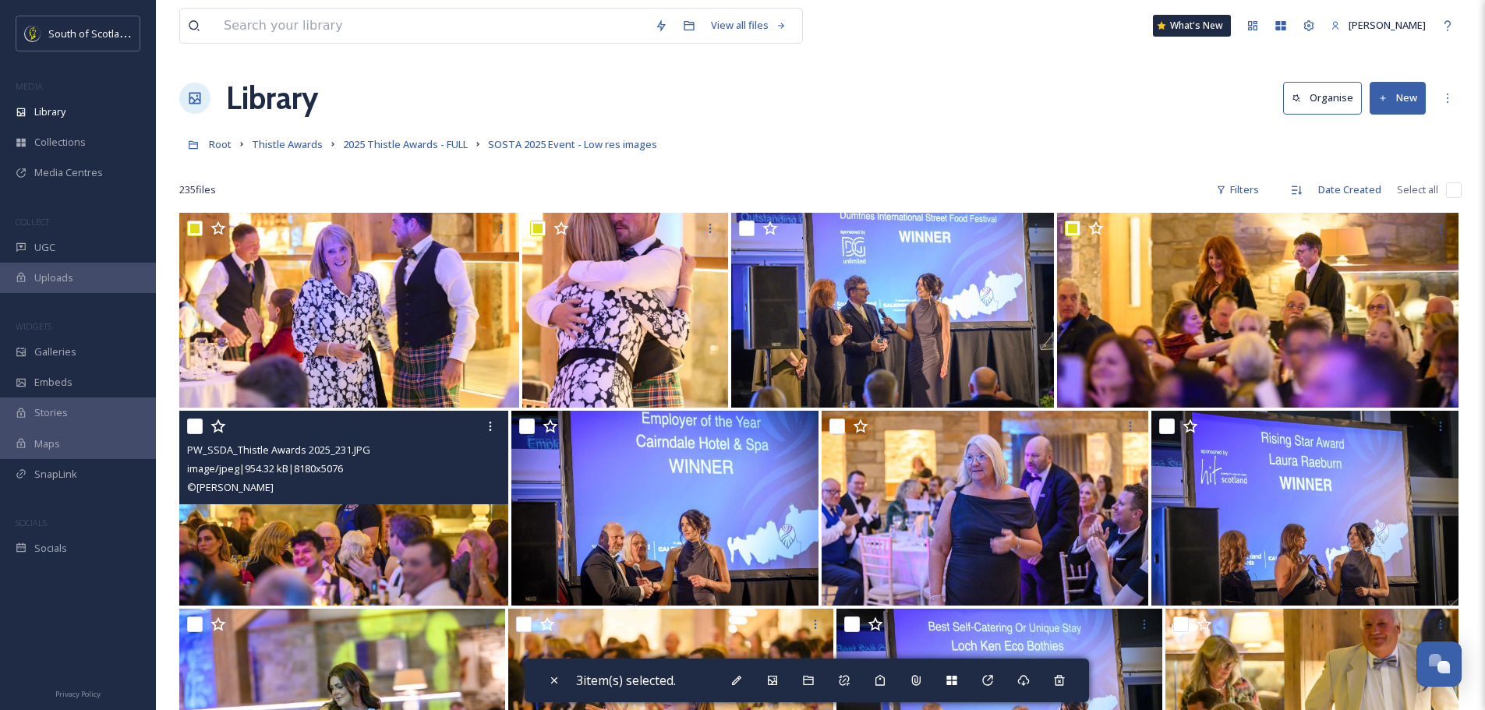
click at [192, 428] on input "checkbox" at bounding box center [195, 427] width 16 height 16
checkbox input "true"
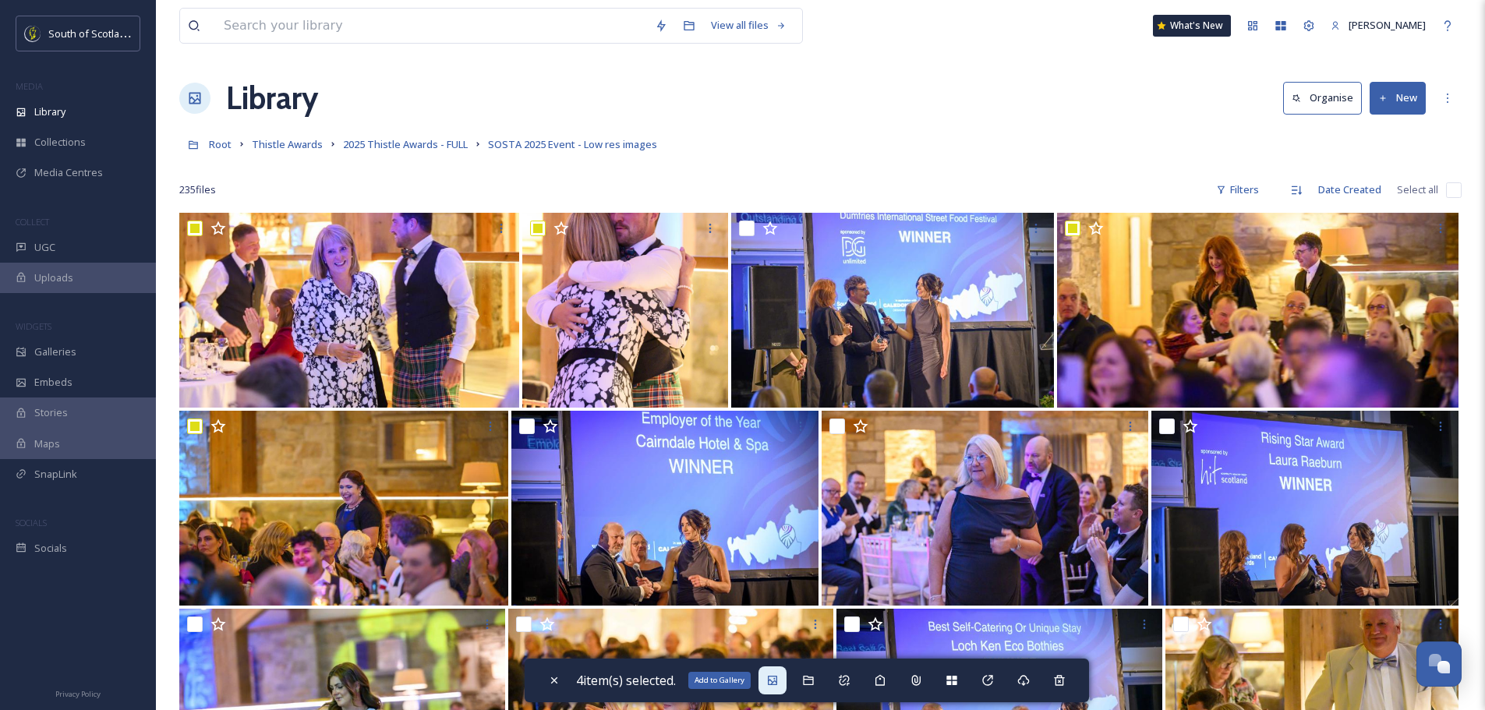
click at [777, 676] on icon at bounding box center [772, 680] width 9 height 9
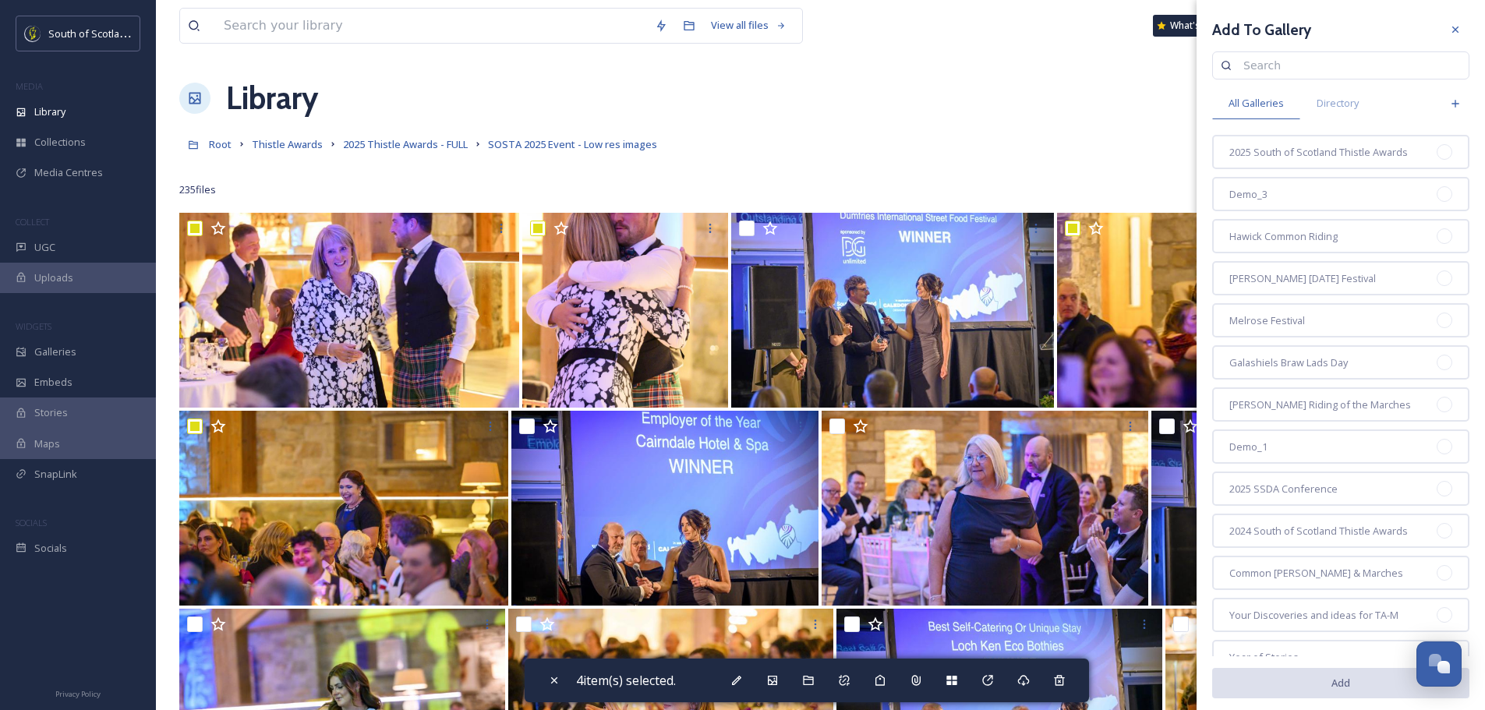
click at [1286, 170] on div "2025 South of Scotland Thistle Awards Demo_3 Hawick Common Riding Peebles Belta…" at bounding box center [1340, 489] width 257 height 708
click at [1286, 158] on span "2025 South of Scotland Thistle Awards" at bounding box center [1318, 152] width 179 height 15
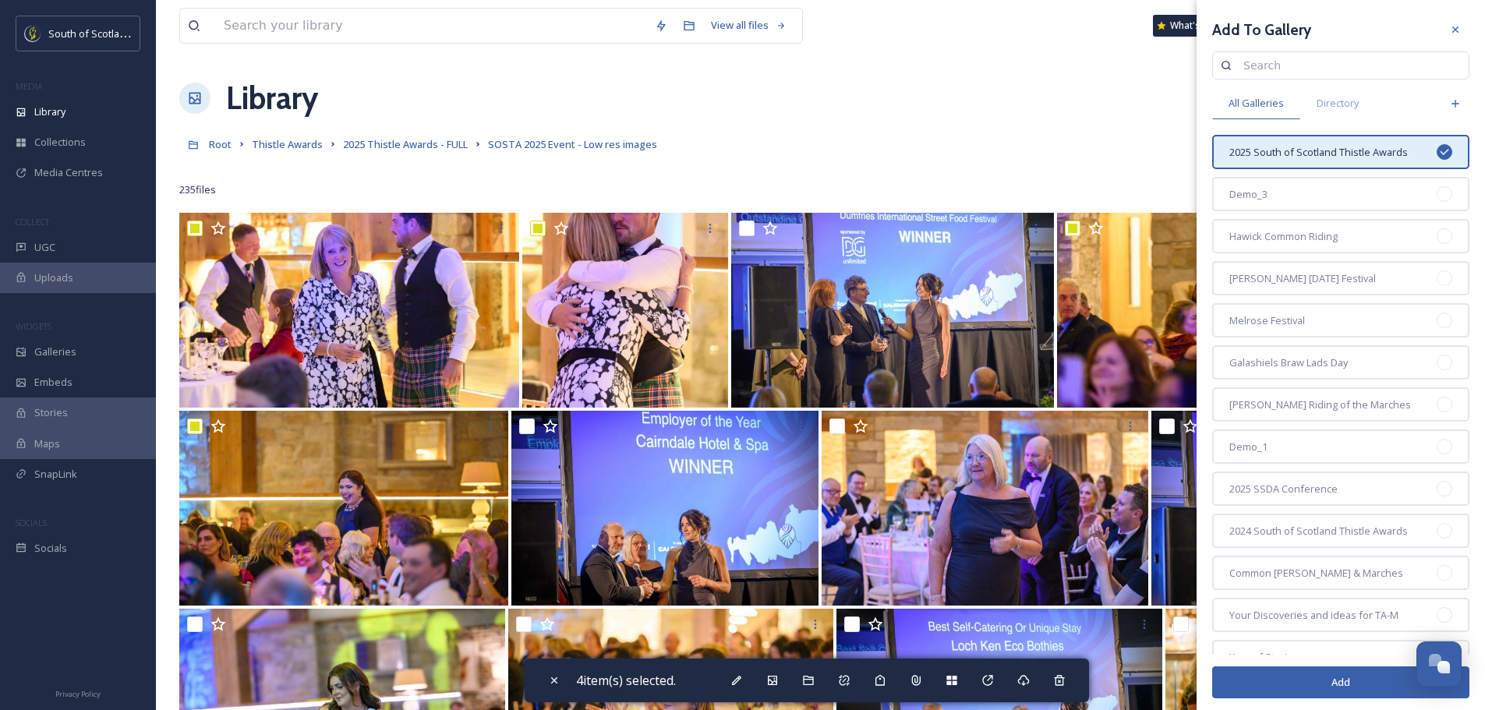
click at [1323, 687] on button "Add" at bounding box center [1340, 683] width 257 height 32
checkbox input "false"
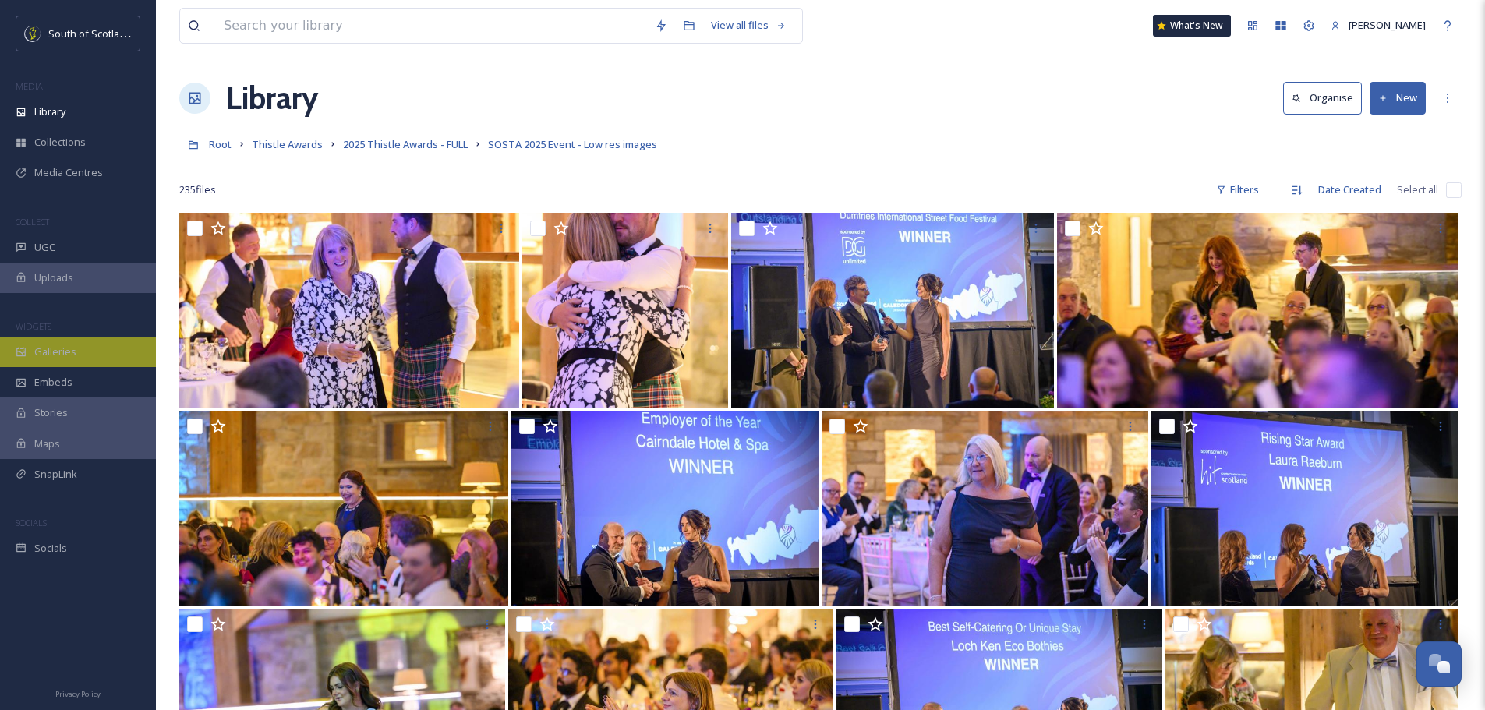
click at [64, 356] on span "Galleries" at bounding box center [55, 352] width 42 height 15
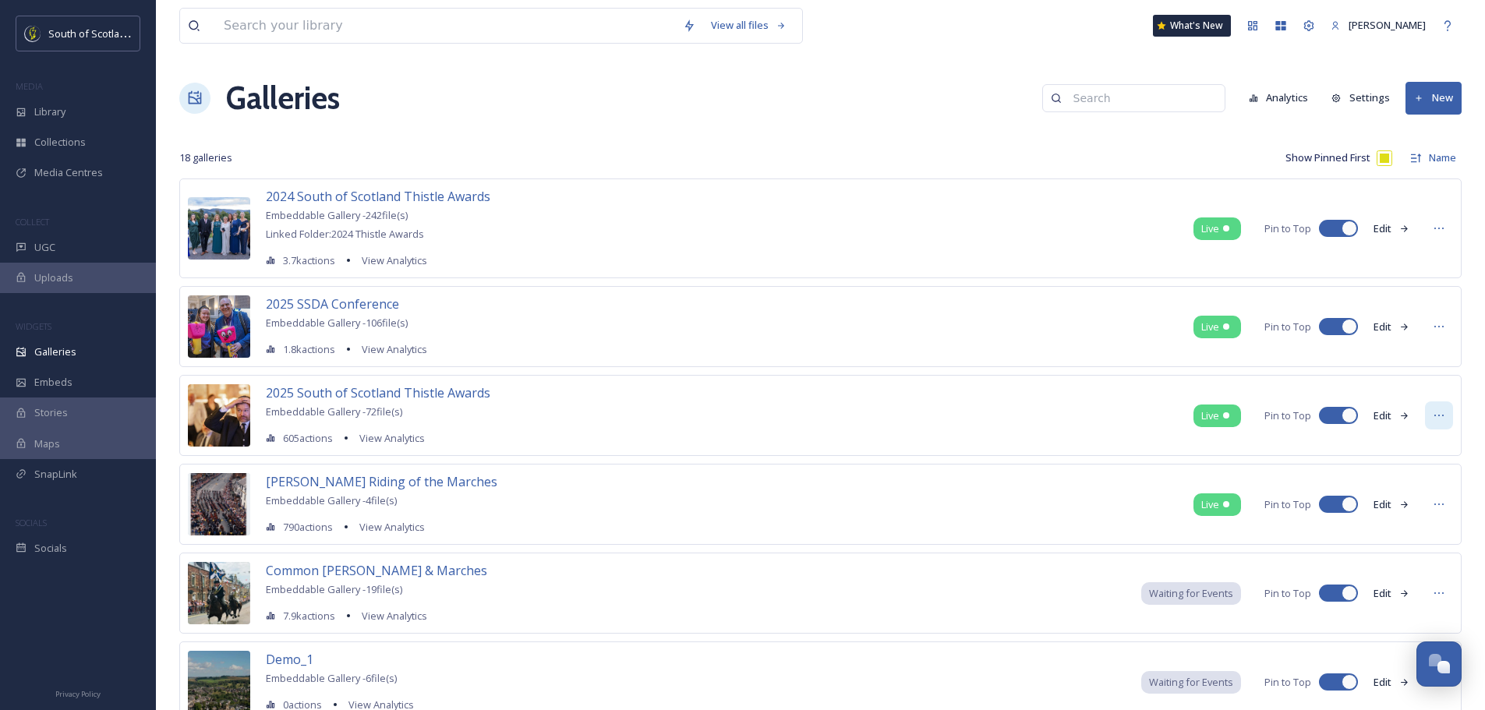
click at [1438, 413] on icon at bounding box center [1439, 415] width 12 height 12
click at [435, 391] on span "2025 South of Scotland Thistle Awards" at bounding box center [378, 392] width 225 height 17
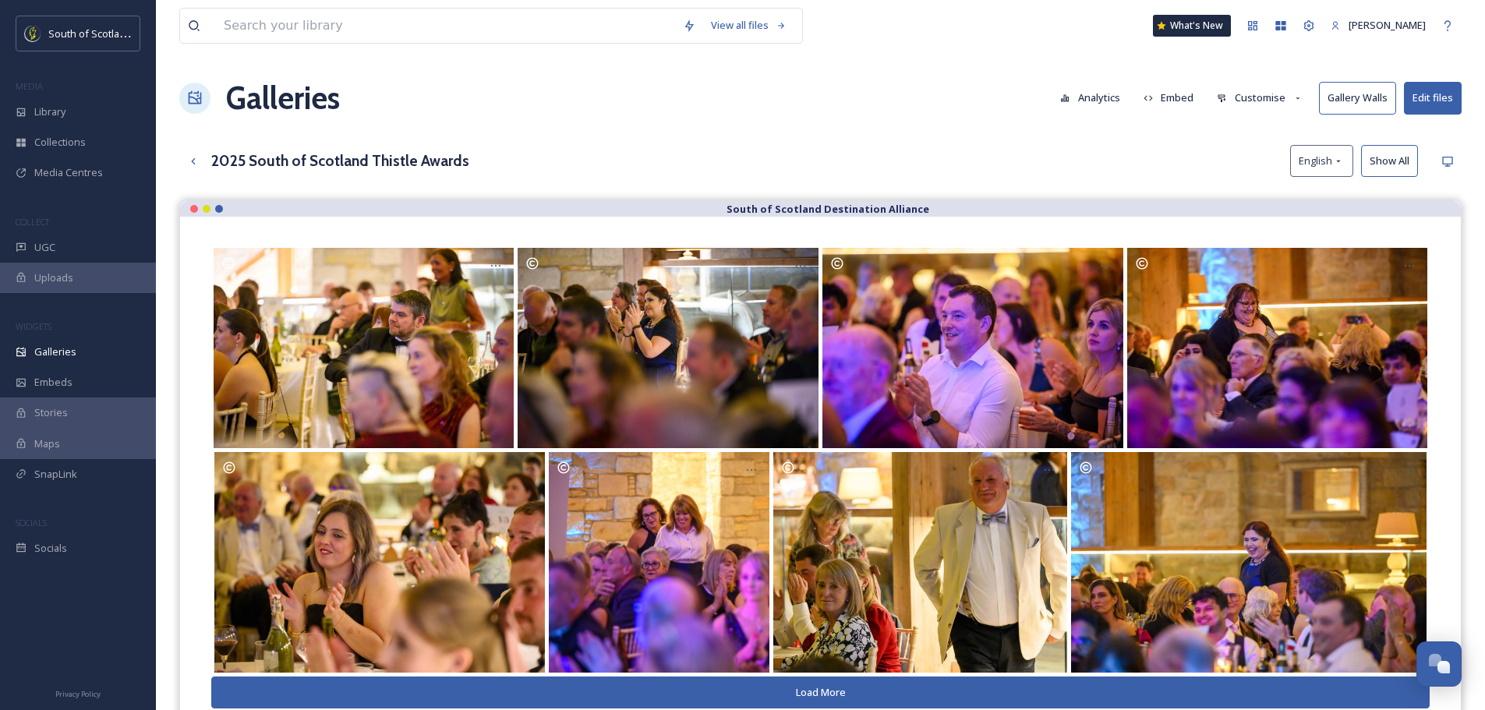
click at [1161, 96] on button "Embed" at bounding box center [1169, 98] width 66 height 30
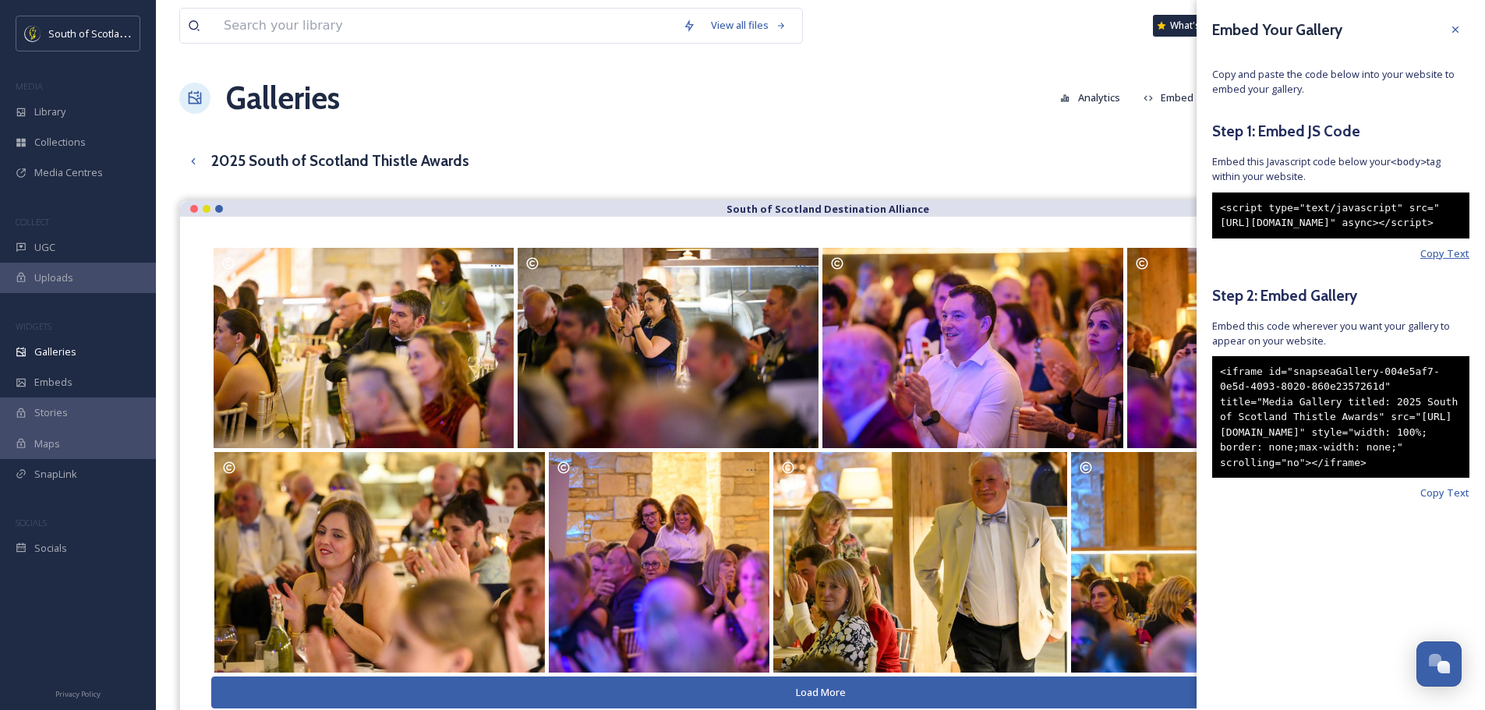
click at [1443, 261] on span "Copy Text" at bounding box center [1444, 253] width 49 height 15
click at [1449, 261] on span "Copy Text" at bounding box center [1444, 253] width 49 height 15
click at [1459, 28] on icon at bounding box center [1455, 29] width 12 height 12
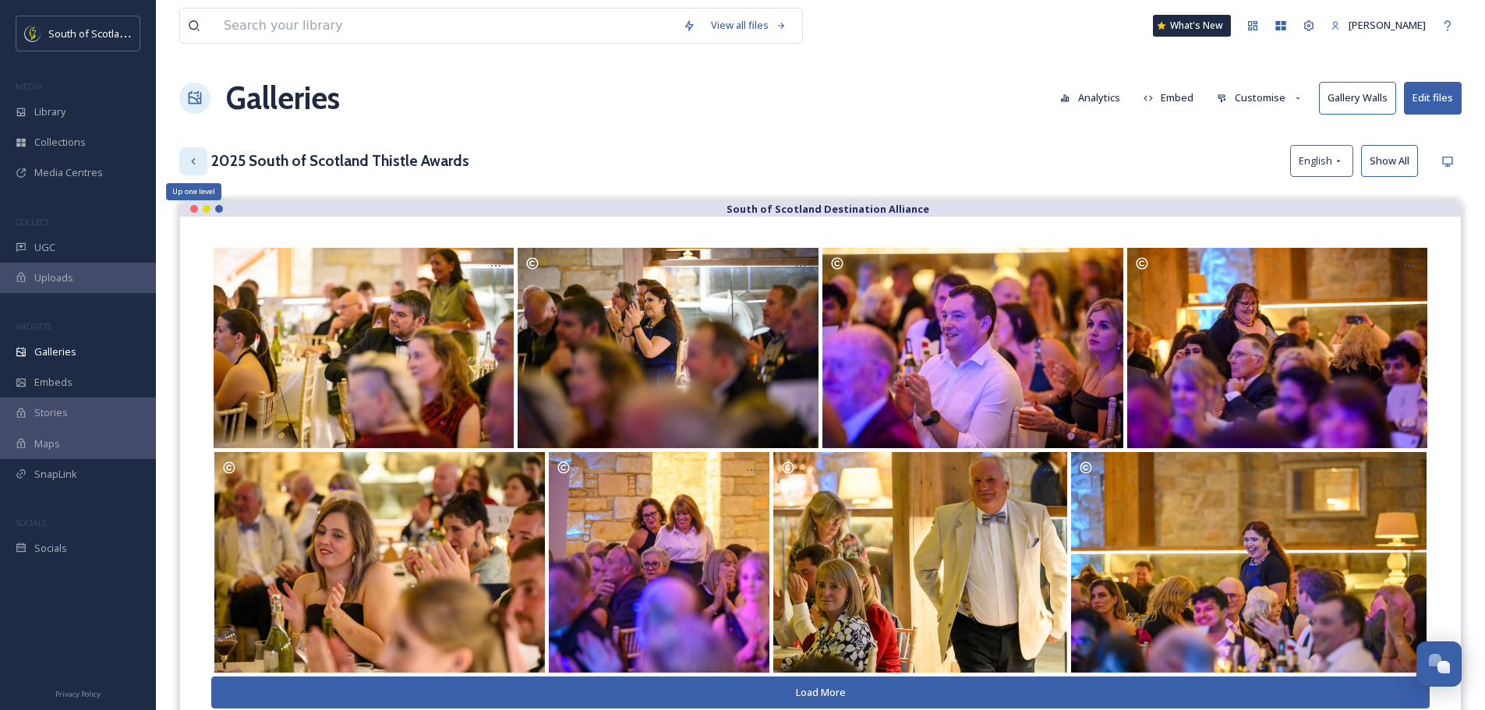
click at [187, 154] on div "Up one level" at bounding box center [193, 161] width 28 height 28
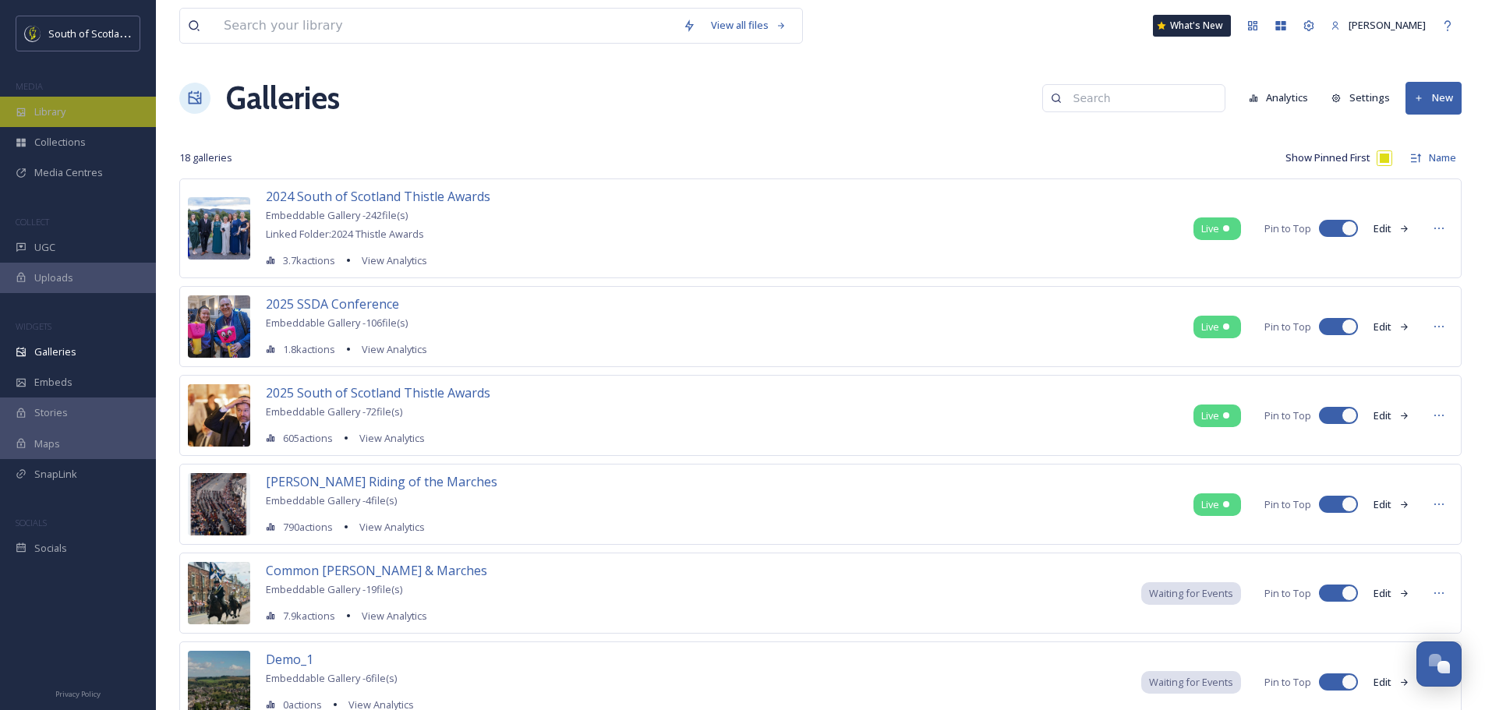
click at [23, 101] on div "Library" at bounding box center [78, 112] width 156 height 30
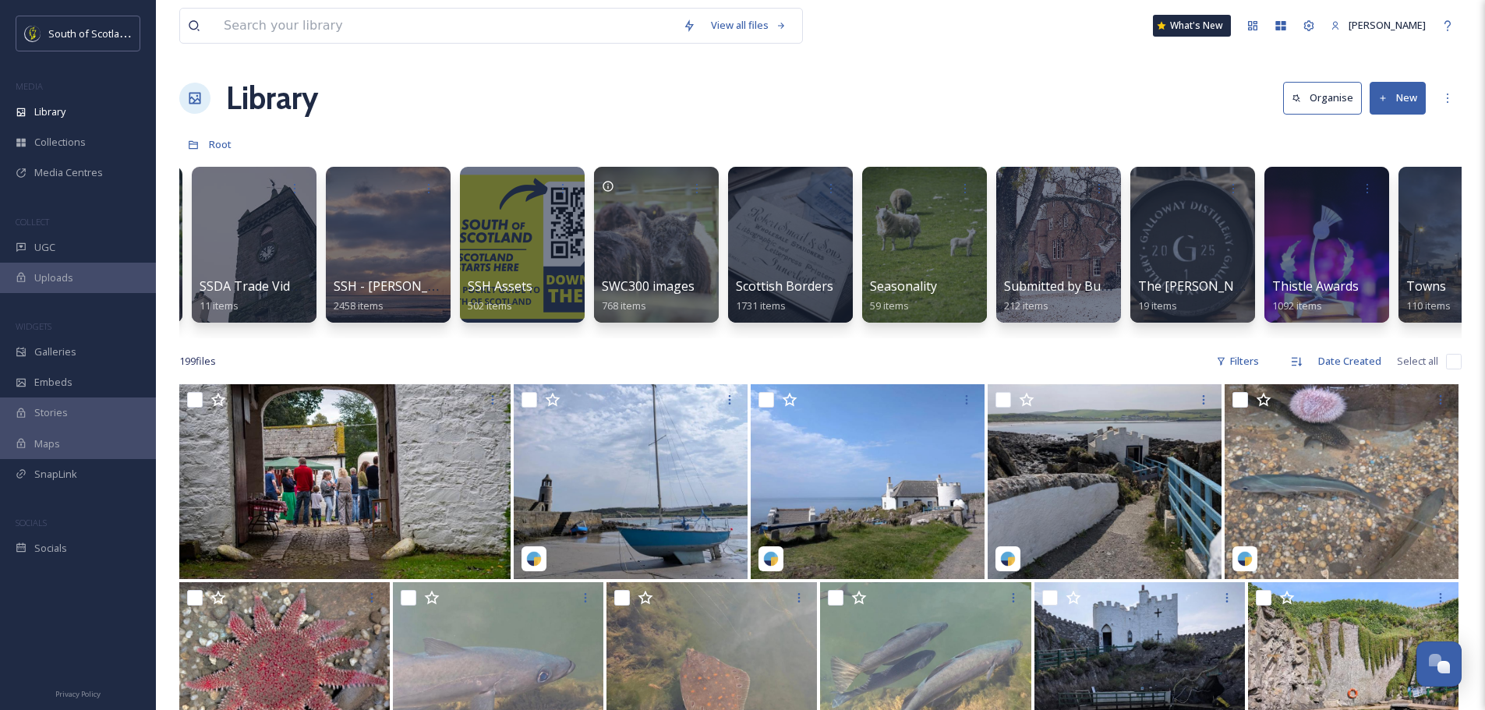
scroll to position [0, 4153]
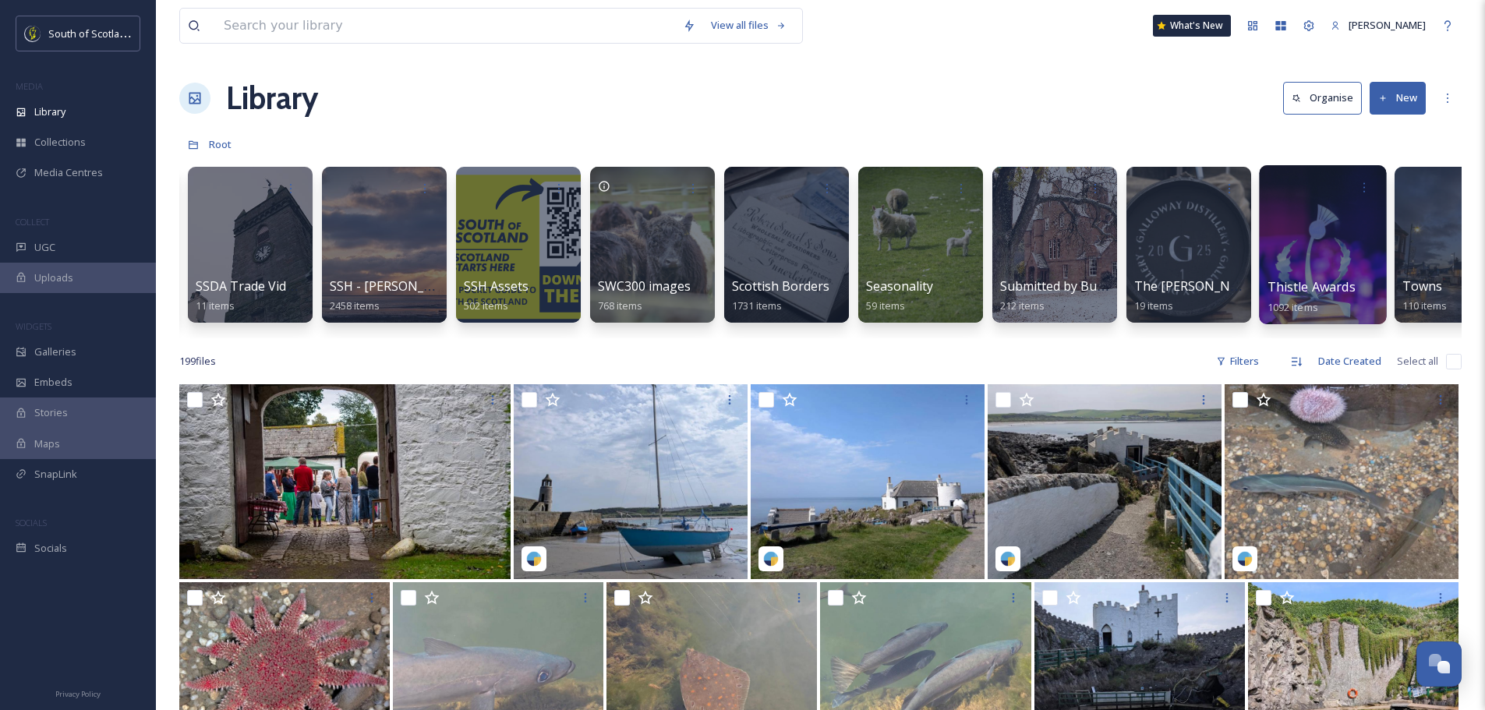
click at [1276, 264] on div at bounding box center [1322, 244] width 127 height 159
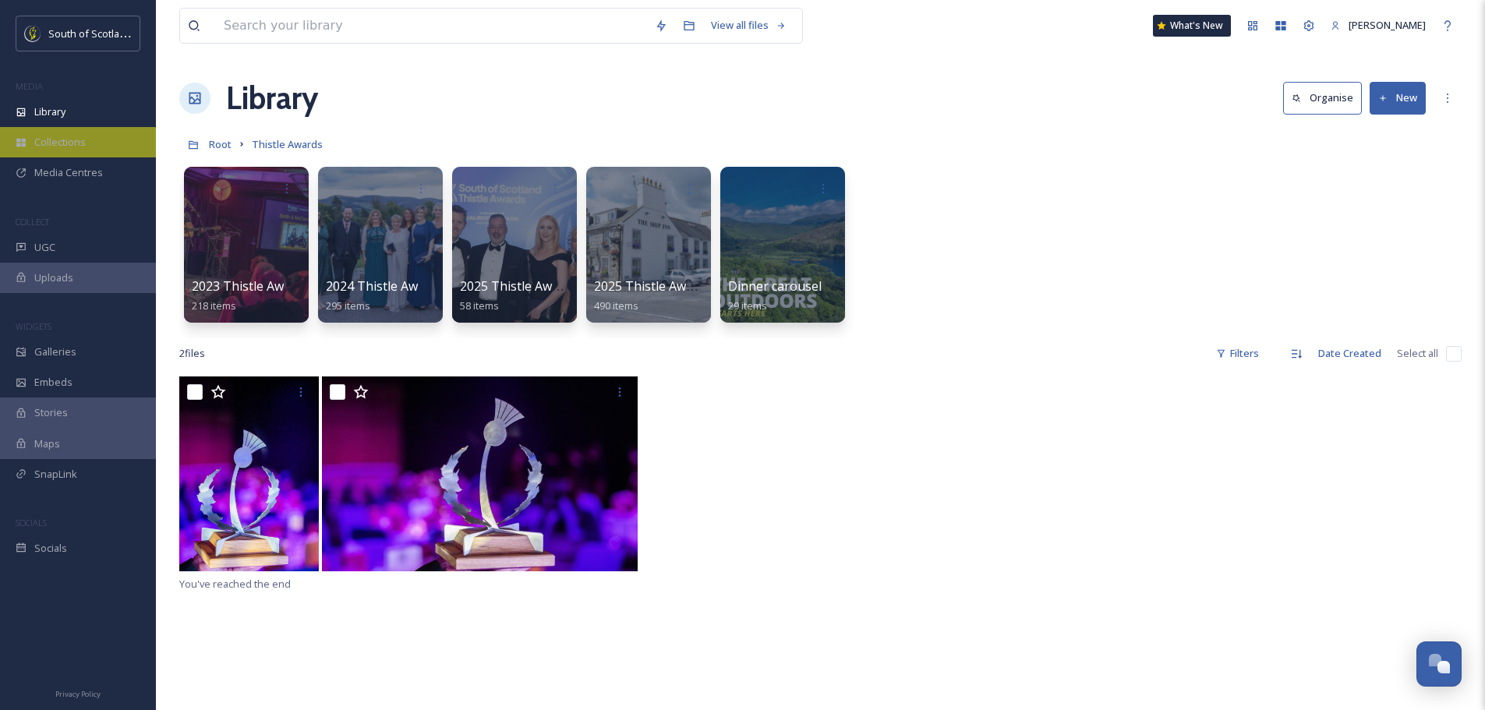
click at [72, 146] on span "Collections" at bounding box center [59, 142] width 51 height 15
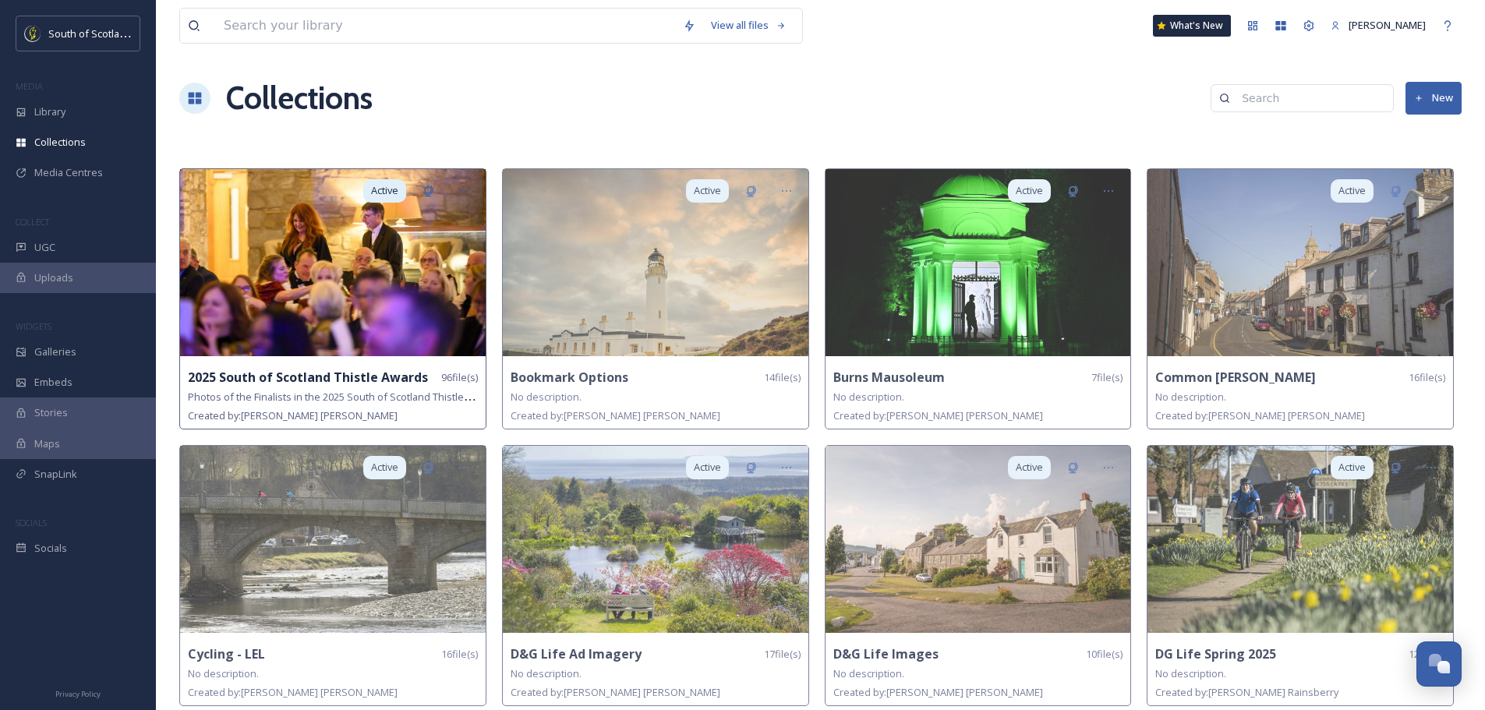
click at [350, 391] on span "Photos of the Finalists in the 2025 South of Scotland Thistle Awards and impres…" at bounding box center [426, 396] width 476 height 15
click at [387, 390] on span "Photos of the Finalists in the 2025 South of Scotland Thistle Awards and impres…" at bounding box center [426, 396] width 476 height 15
click at [388, 210] on div "Active" at bounding box center [419, 191] width 133 height 44
drag, startPoint x: 448, startPoint y: 302, endPoint x: 402, endPoint y: 309, distance: 46.5
click at [396, 321] on img at bounding box center [333, 262] width 306 height 187
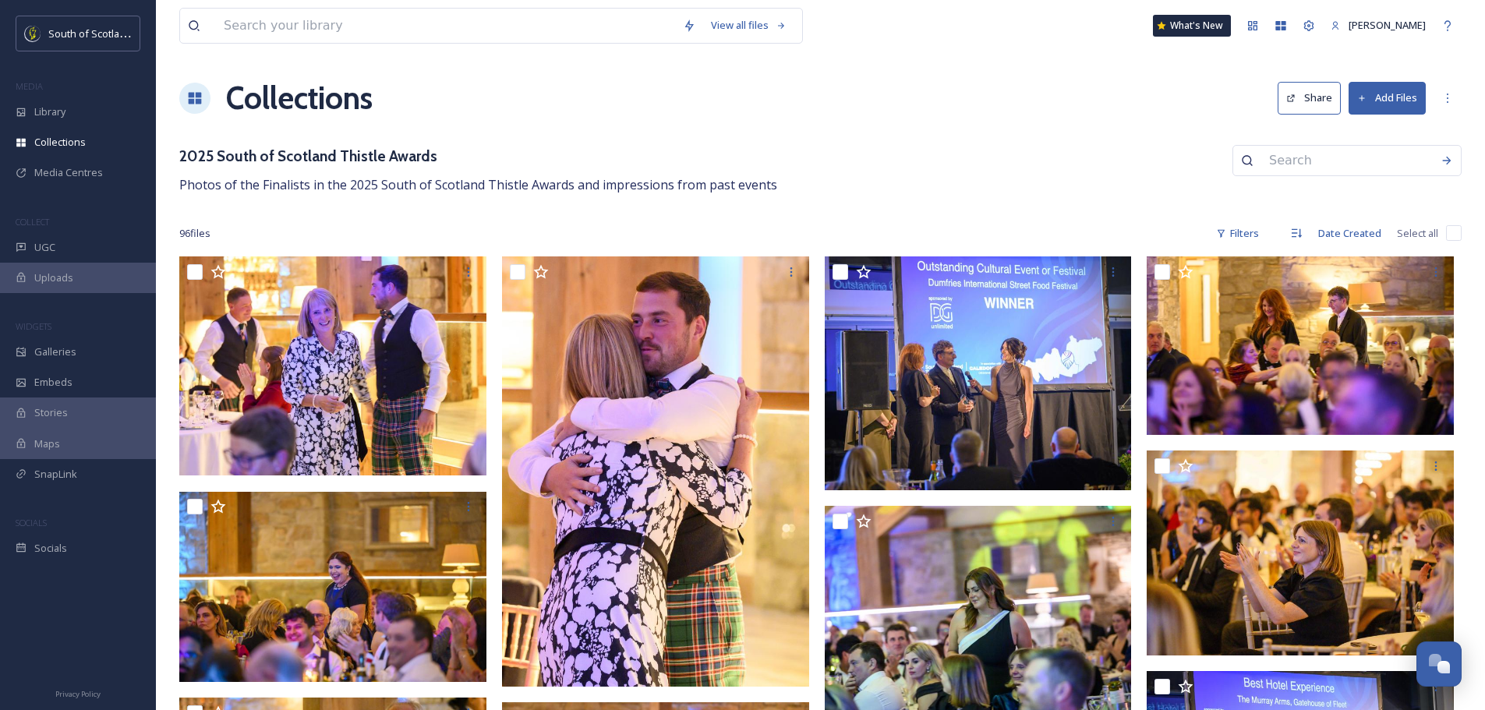
click at [1314, 101] on button "Share" at bounding box center [1309, 98] width 63 height 32
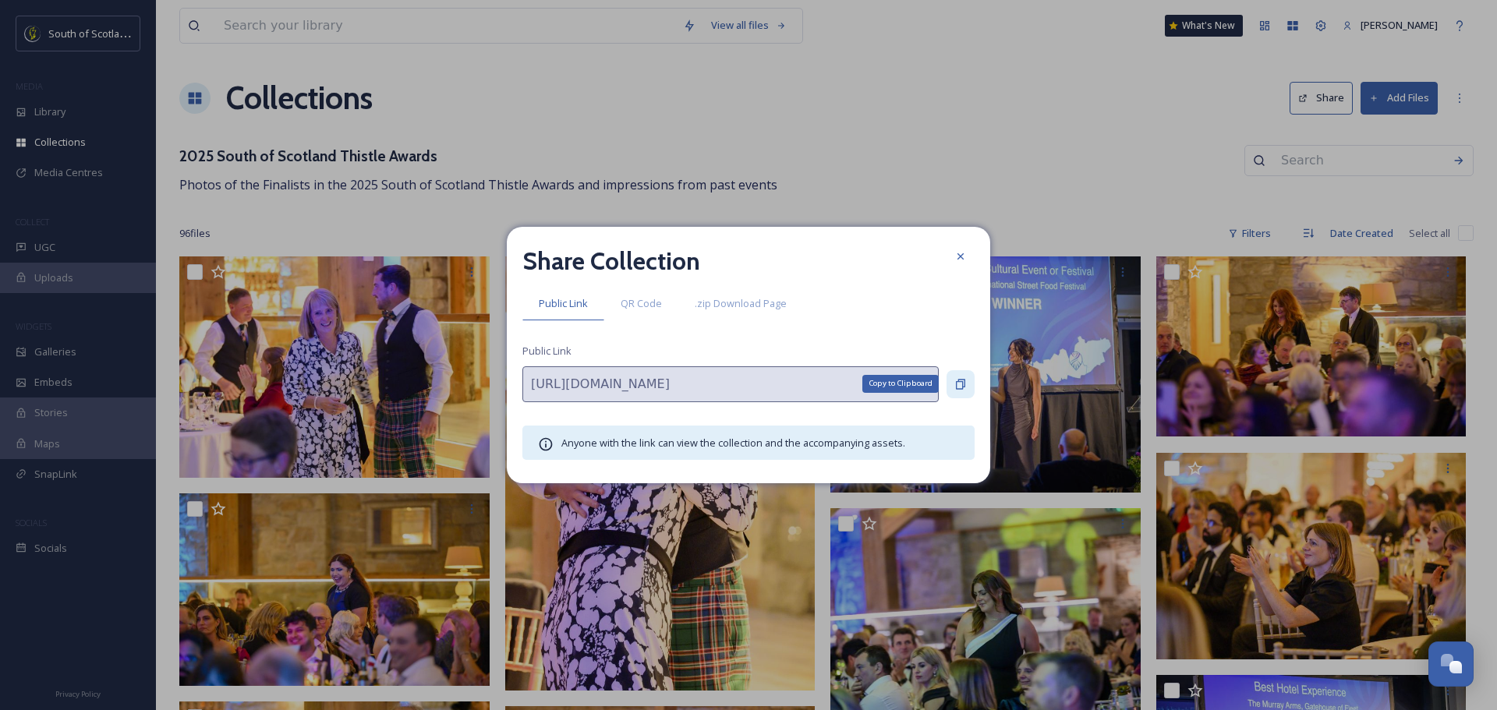
click at [961, 384] on icon at bounding box center [960, 384] width 12 height 12
click at [960, 253] on icon at bounding box center [960, 256] width 12 height 12
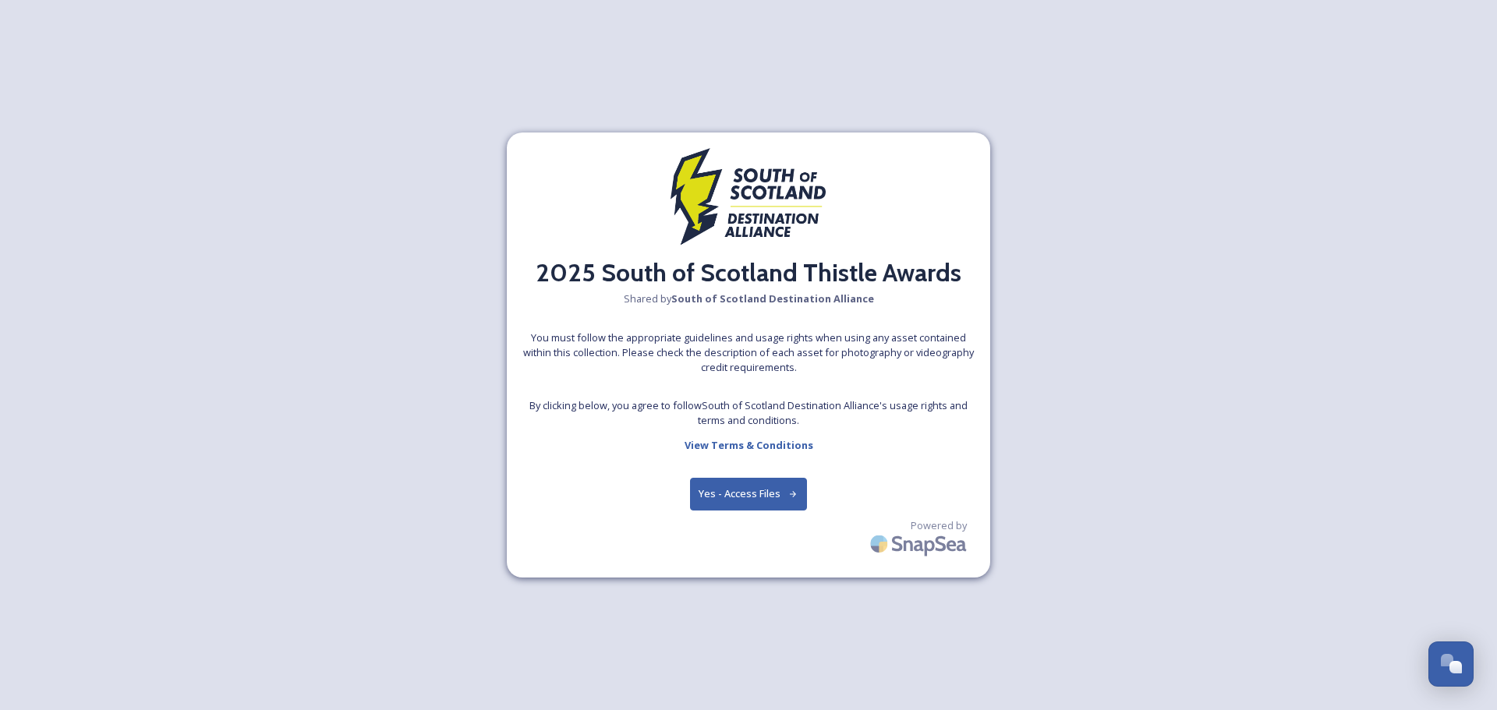
click at [784, 494] on button "Yes - Access Files" at bounding box center [748, 494] width 117 height 32
click at [741, 488] on button "Yes - Access Files" at bounding box center [748, 494] width 117 height 32
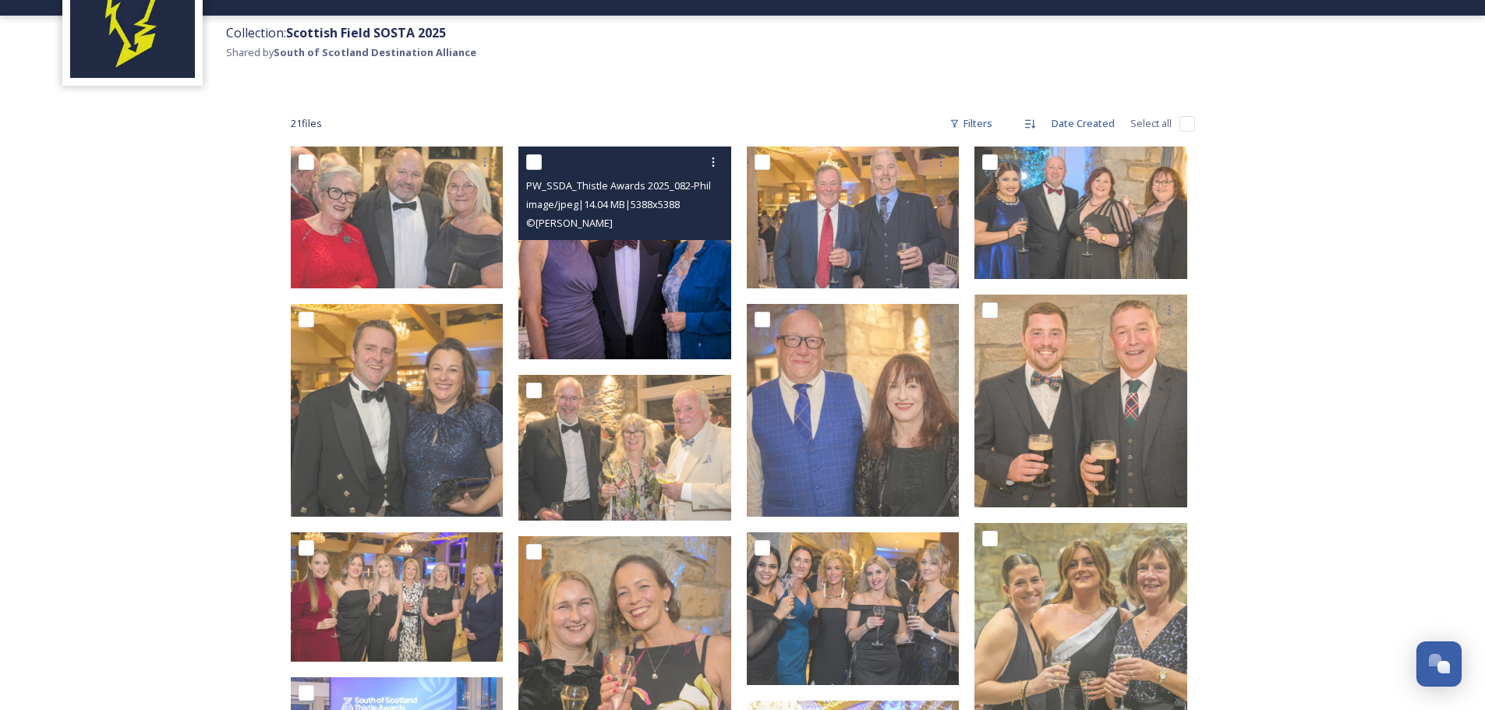
scroll to position [312, 0]
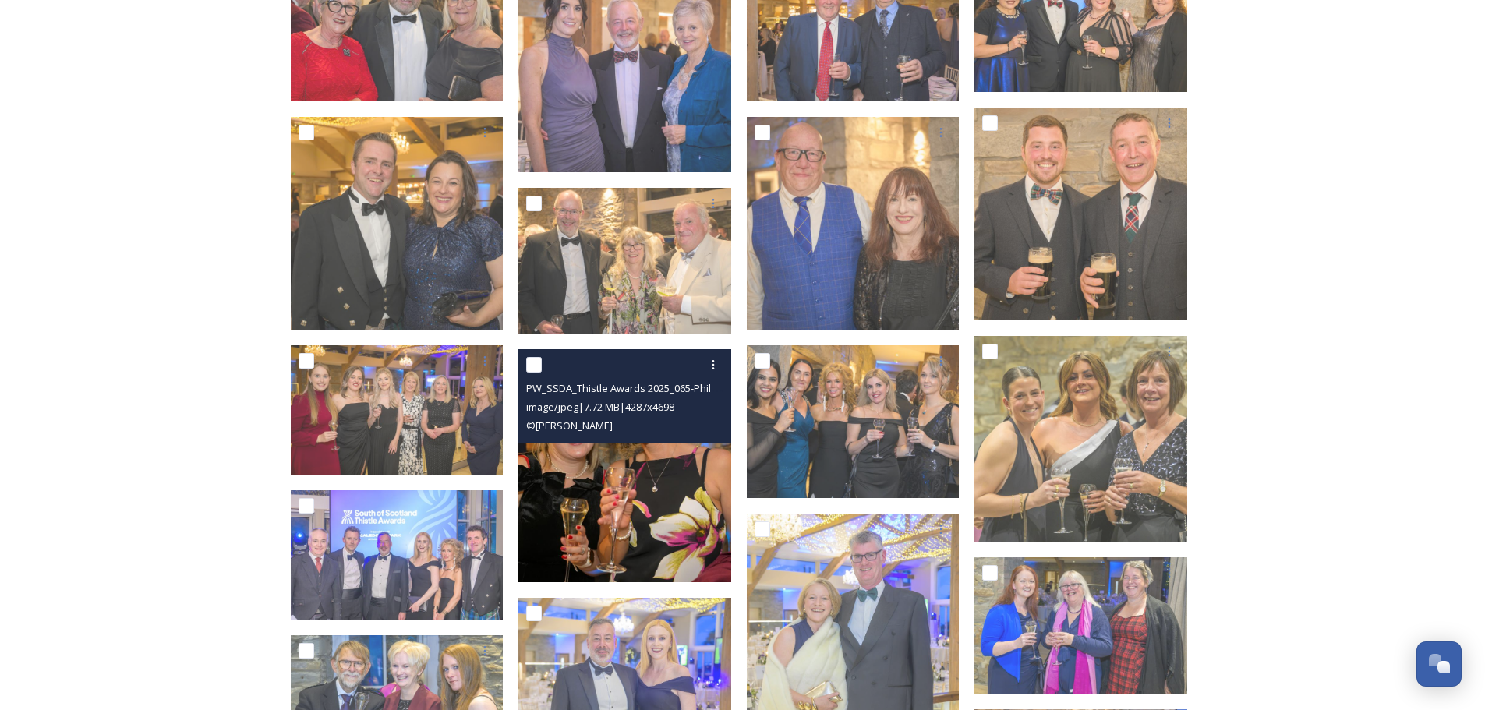
click at [608, 495] on img at bounding box center [624, 465] width 213 height 233
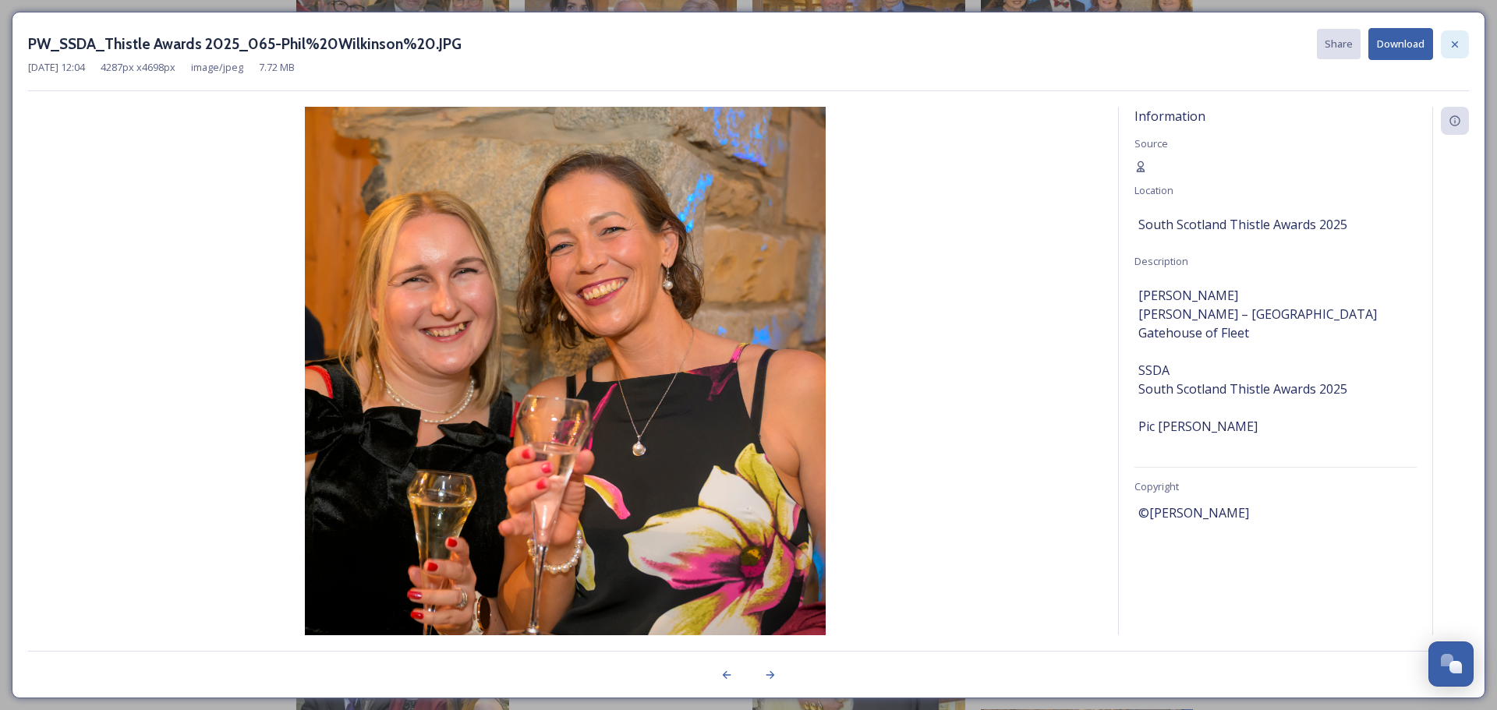
click at [1456, 46] on icon at bounding box center [1455, 44] width 12 height 12
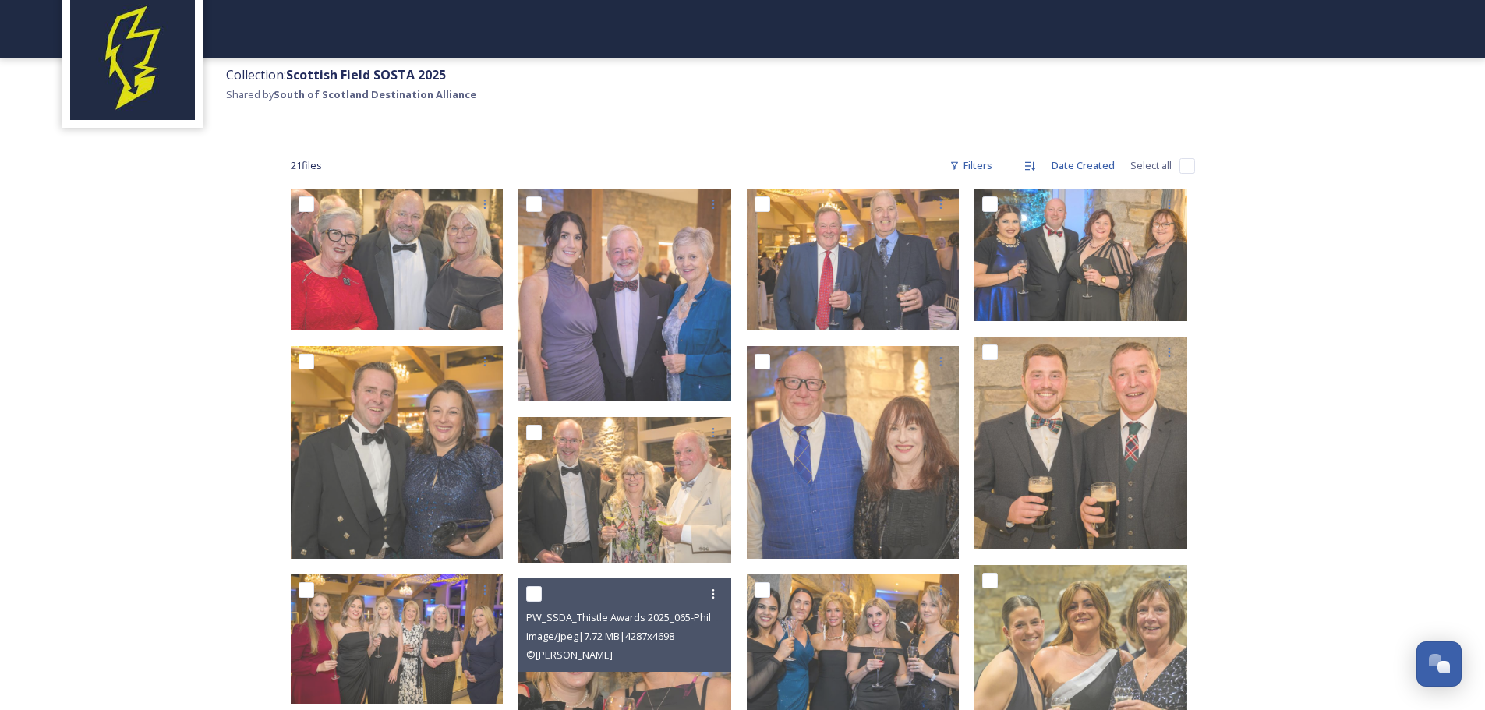
scroll to position [78, 0]
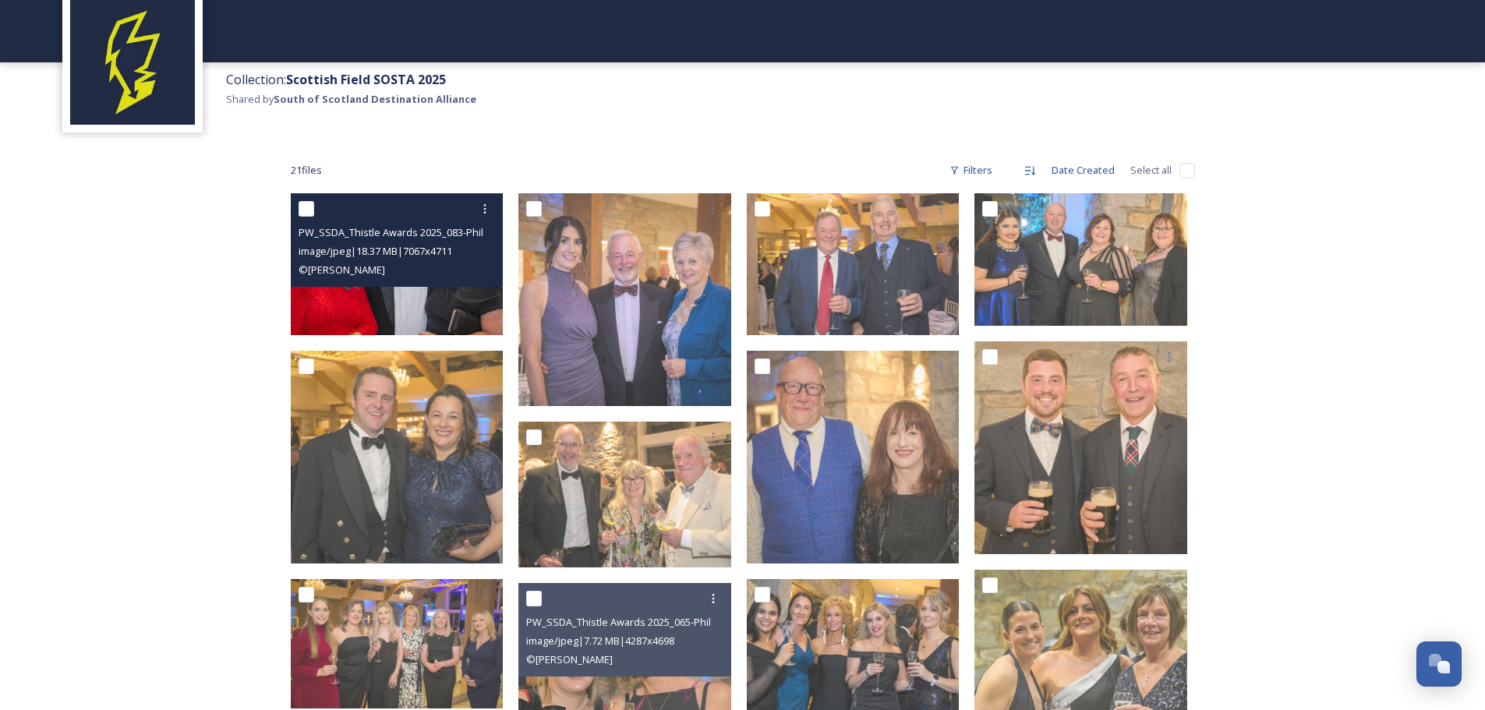
click at [387, 284] on div "PW_SSDA_Thistle Awards 2025_083-Phil%20Wilkinson%20.JPG image/jpeg | 18.37 MB |…" at bounding box center [397, 240] width 213 height 94
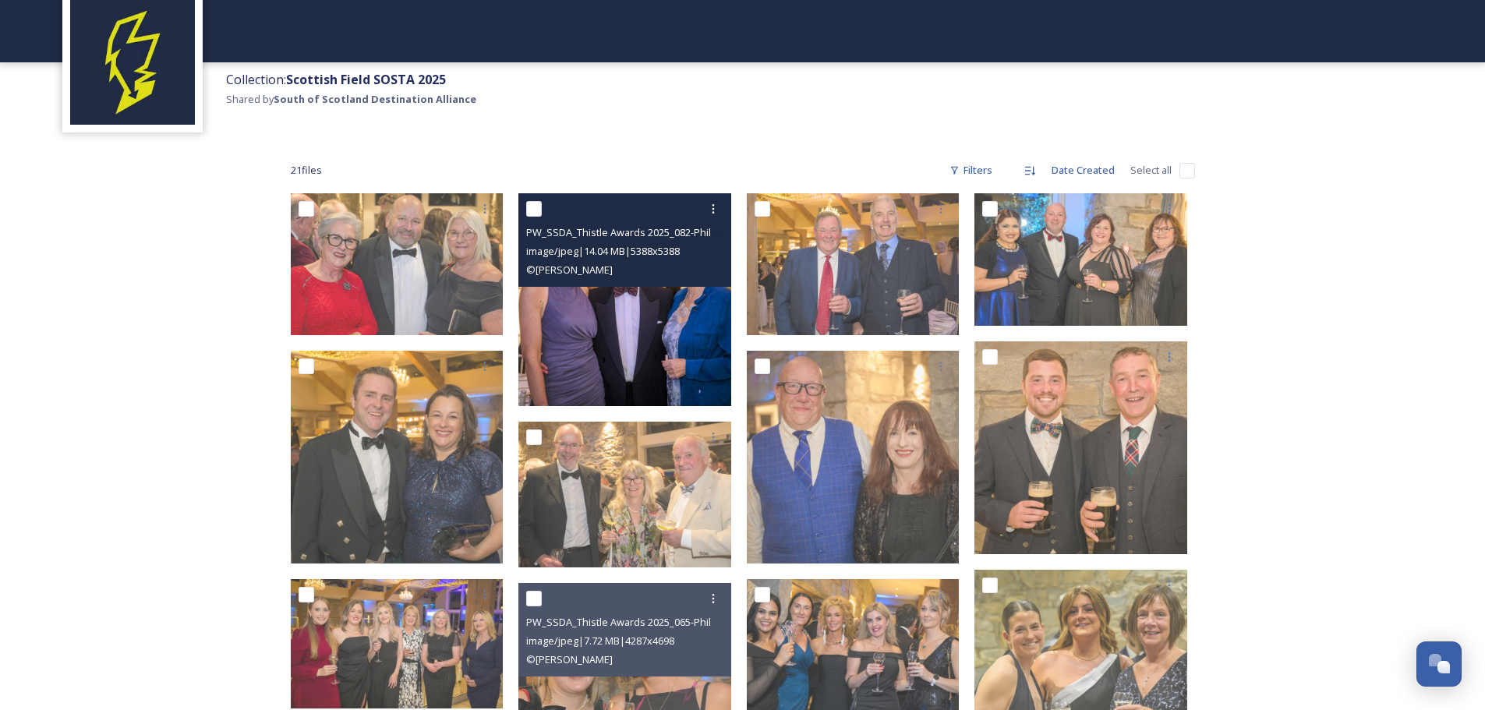
click at [607, 339] on img at bounding box center [624, 299] width 213 height 213
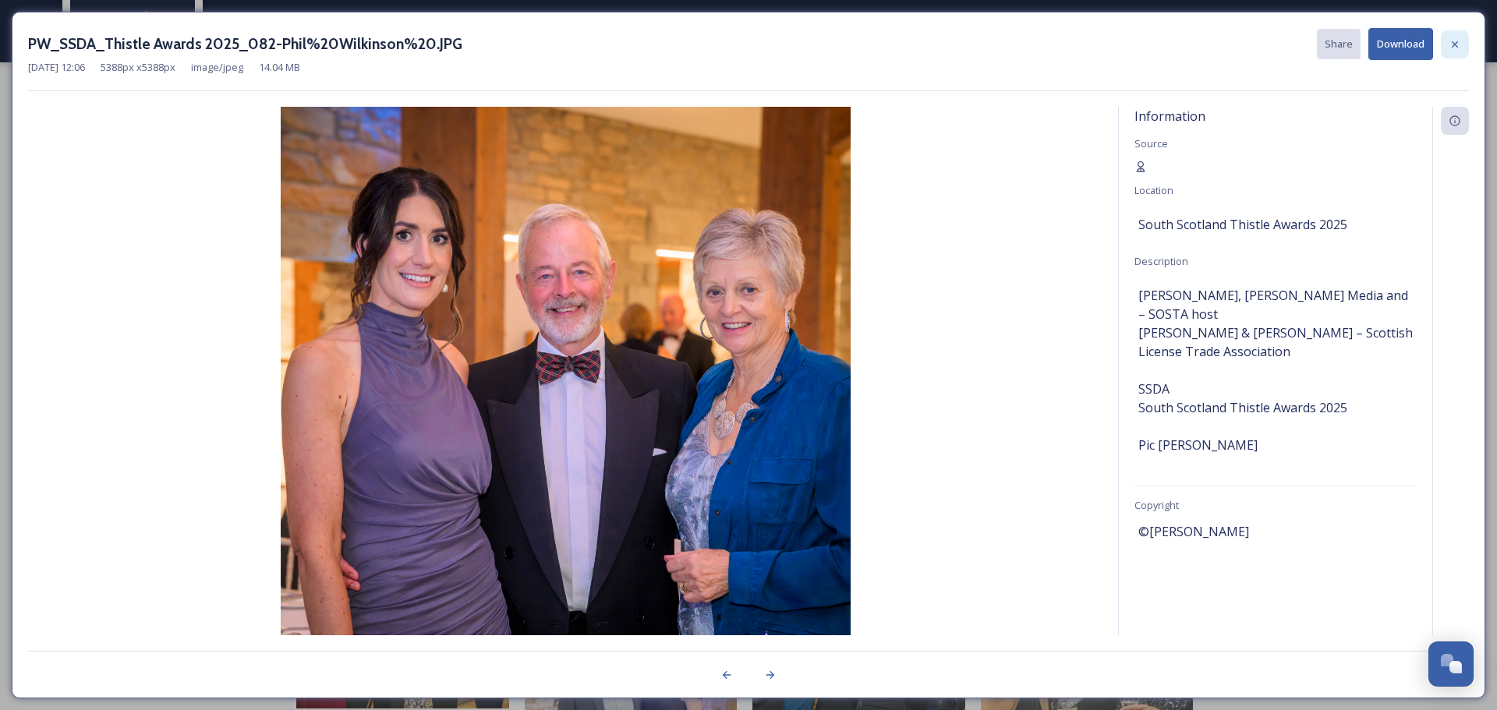
click at [1460, 41] on icon at bounding box center [1455, 44] width 12 height 12
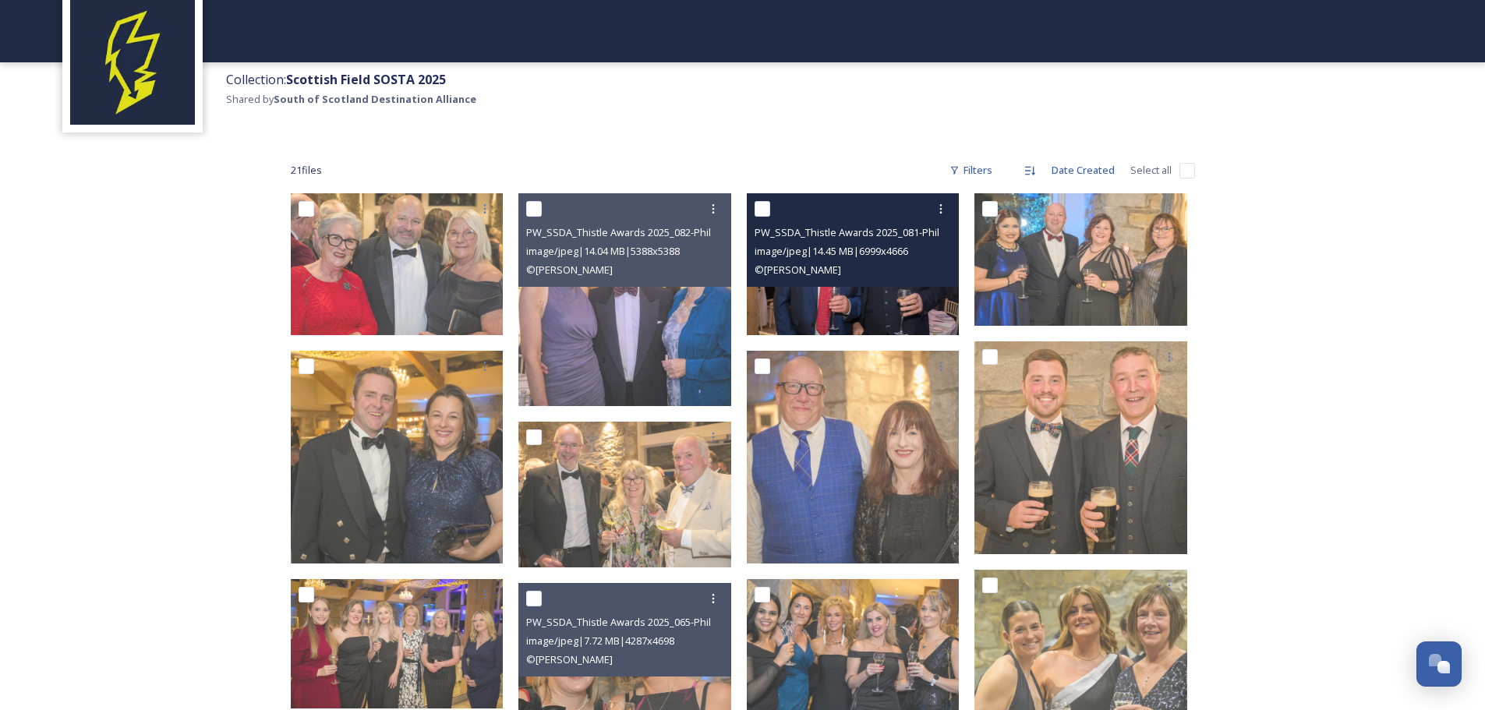
click at [894, 299] on img at bounding box center [853, 264] width 213 height 142
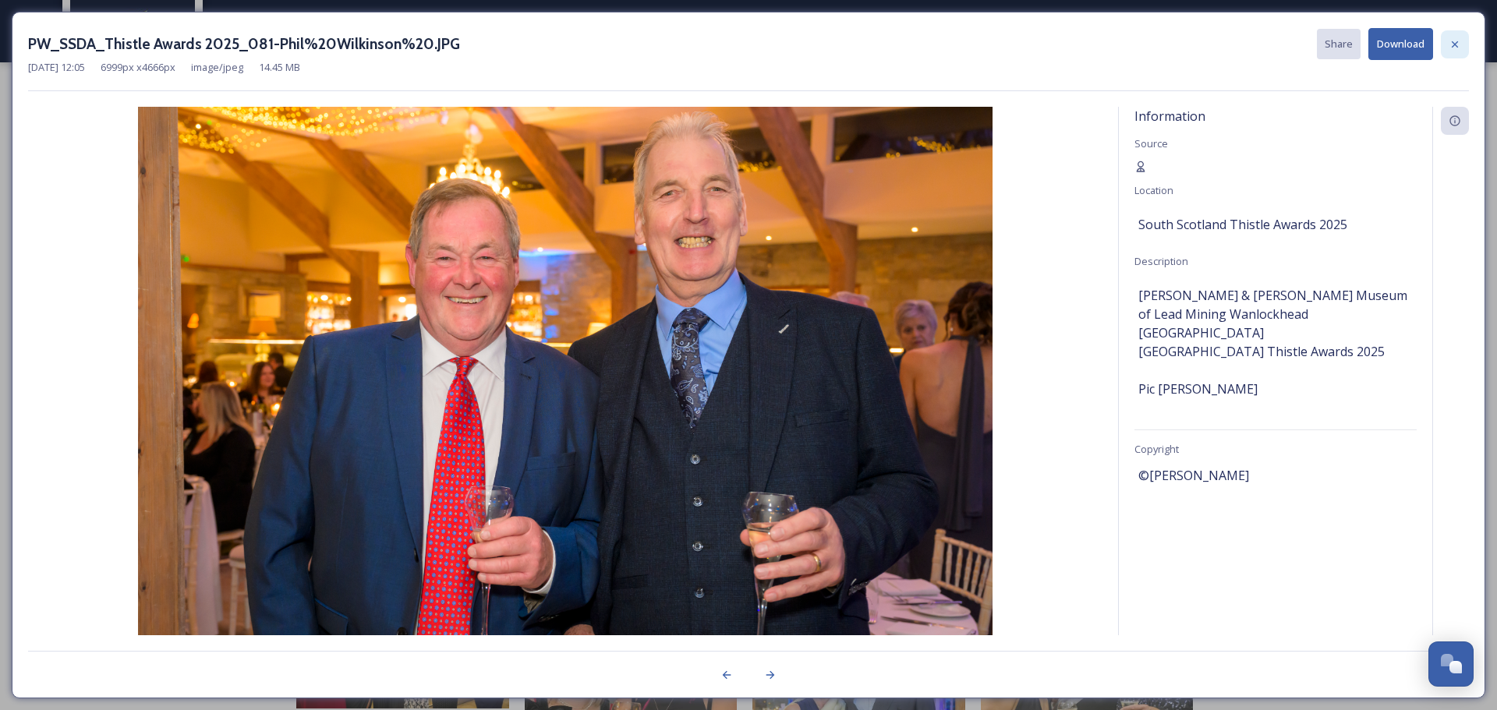
click at [1455, 44] on icon at bounding box center [1455, 44] width 6 height 6
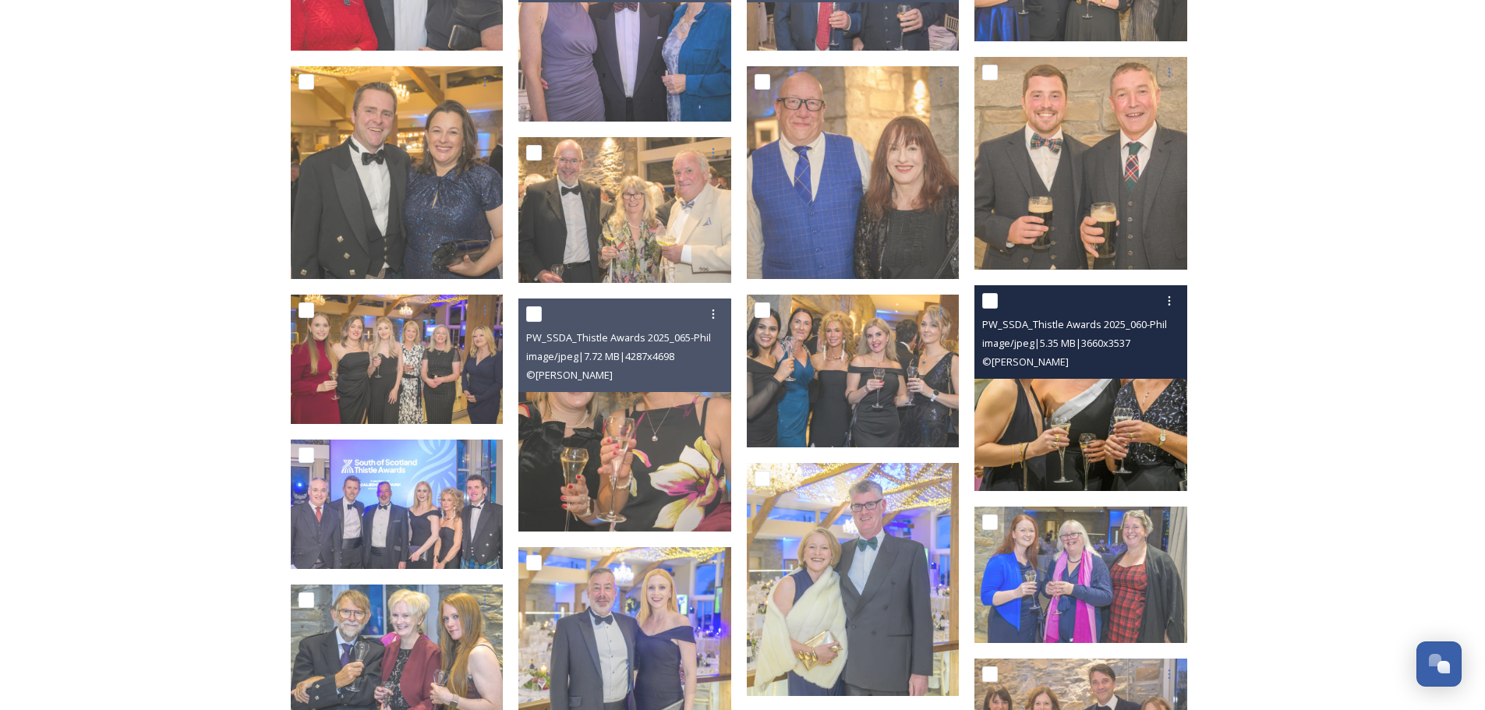
scroll to position [390, 0]
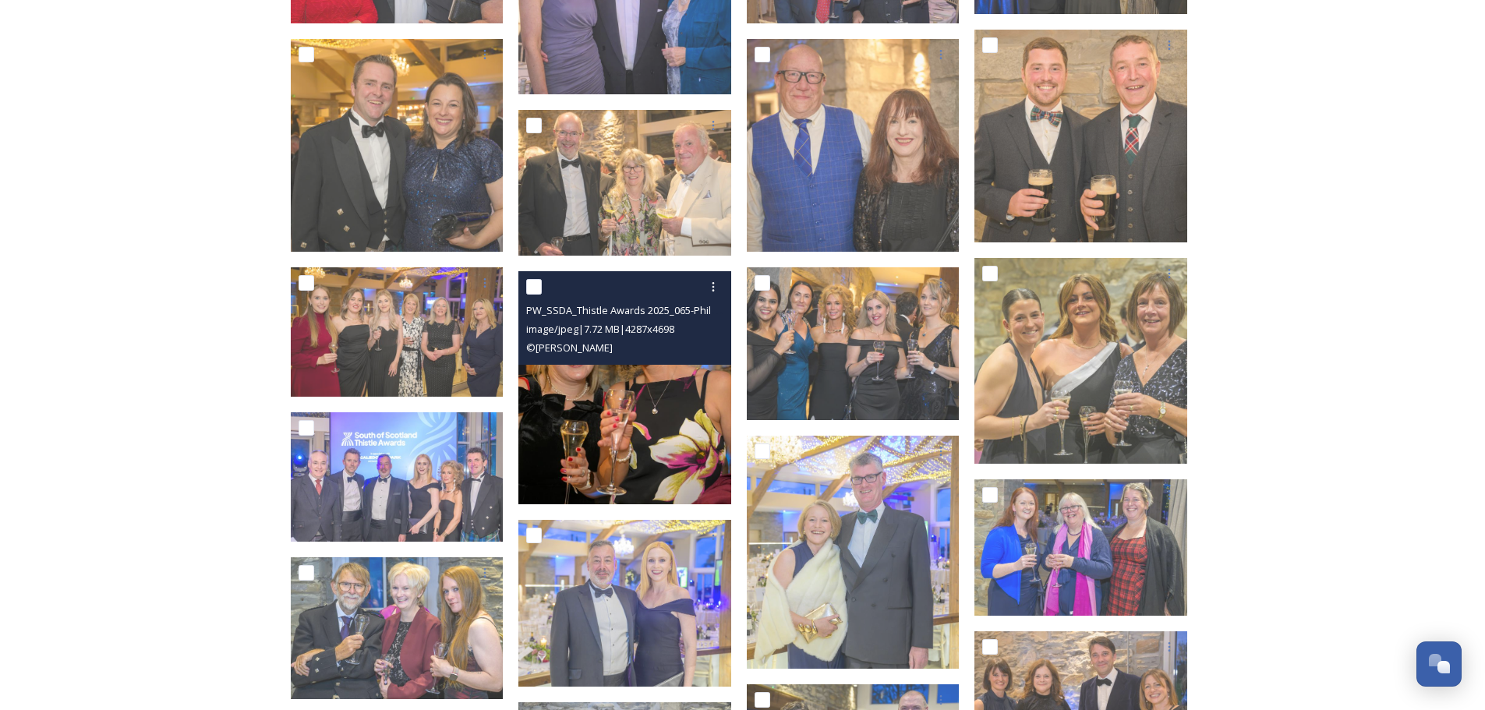
click at [609, 437] on img at bounding box center [624, 387] width 213 height 233
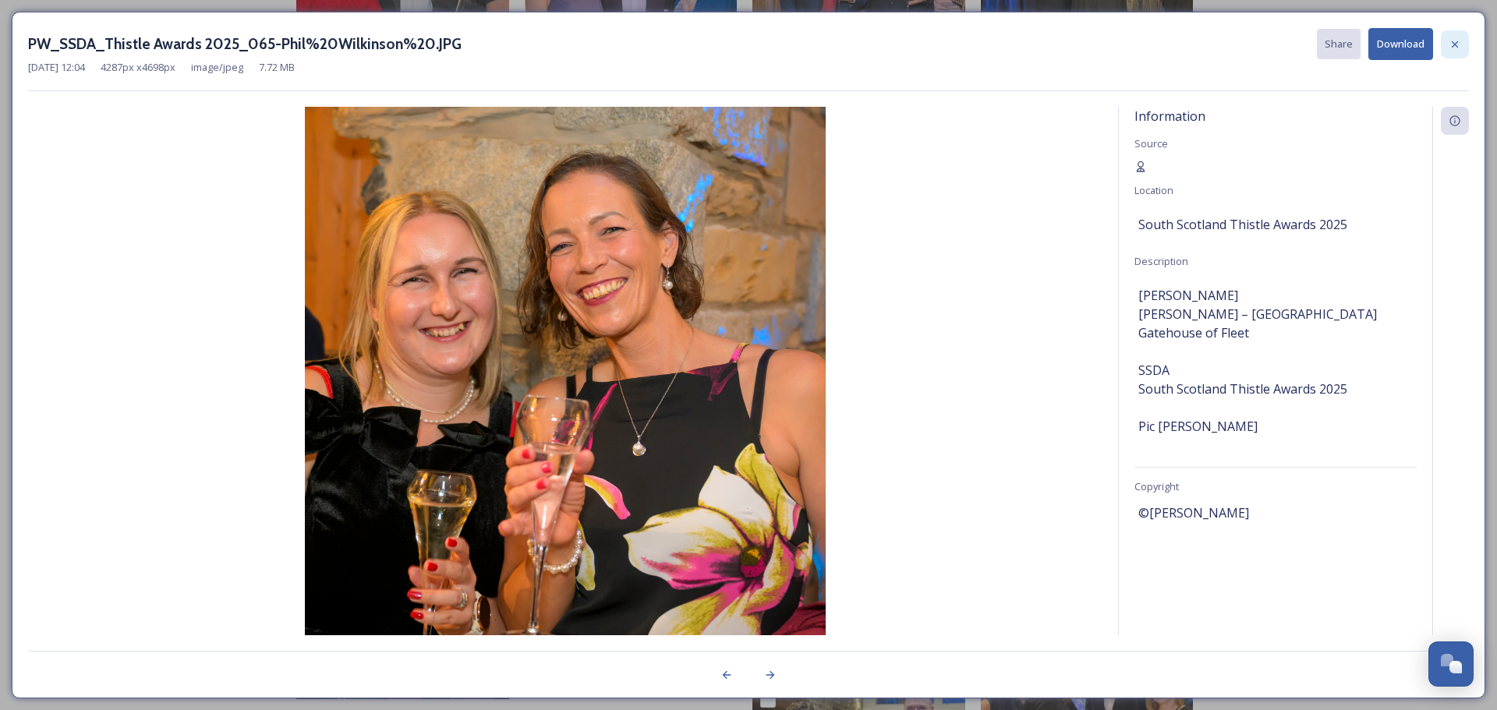
click at [1464, 41] on div at bounding box center [1455, 44] width 28 height 28
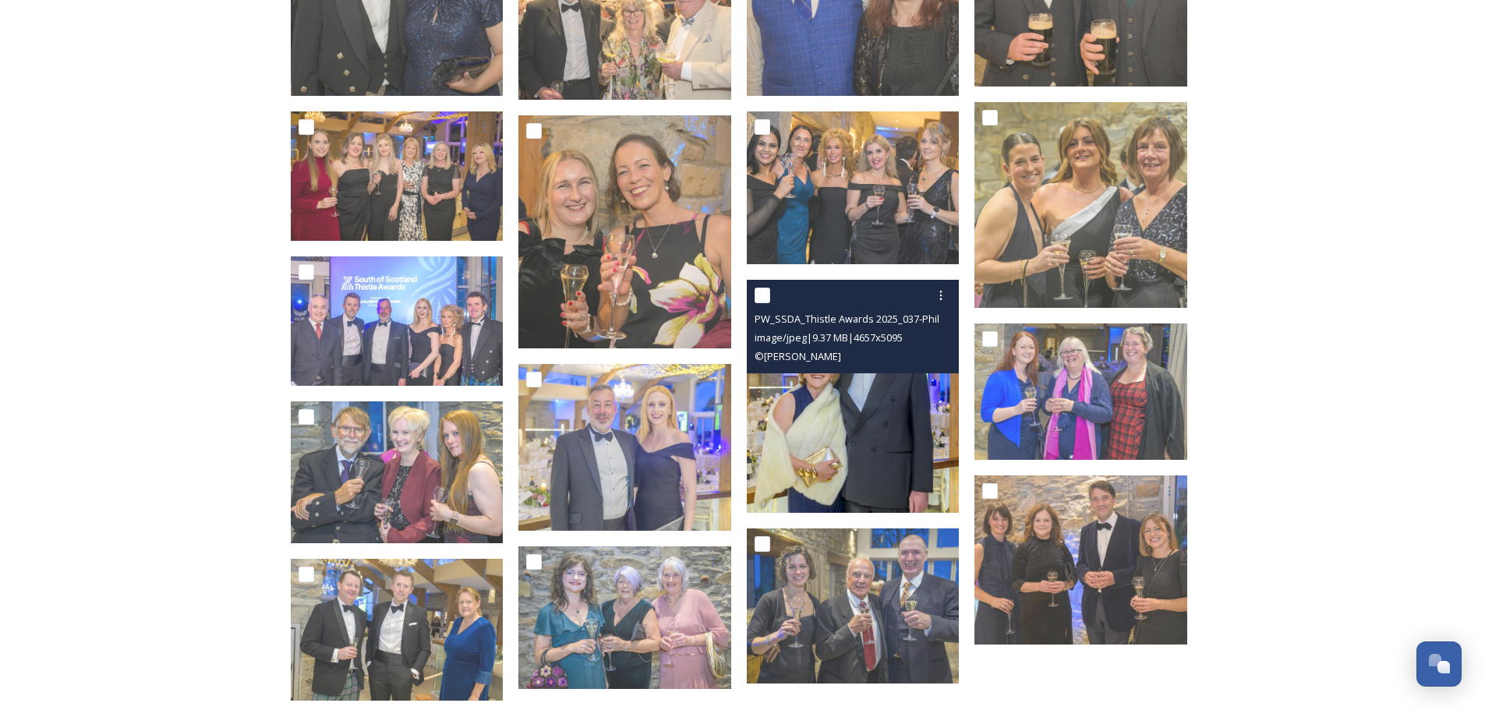
scroll to position [624, 0]
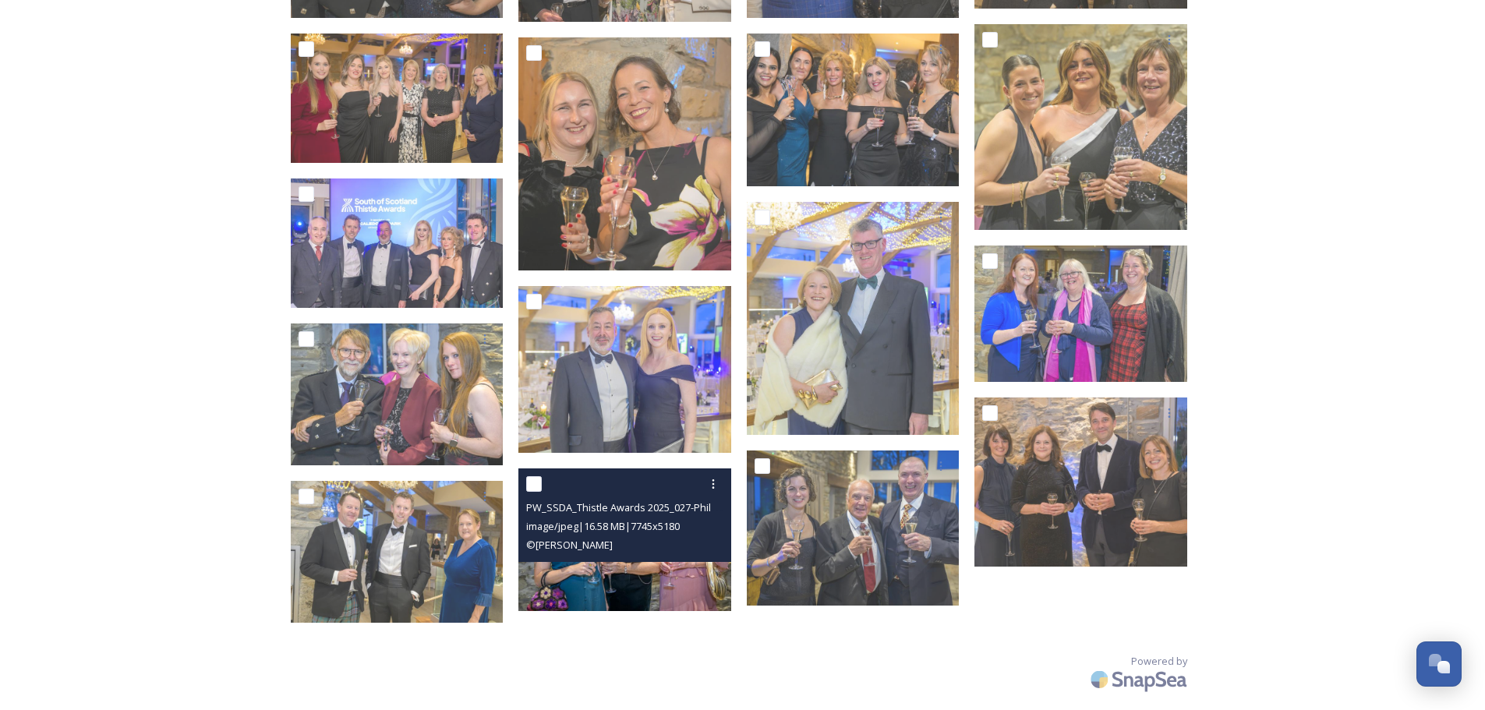
click at [672, 574] on img at bounding box center [624, 540] width 213 height 143
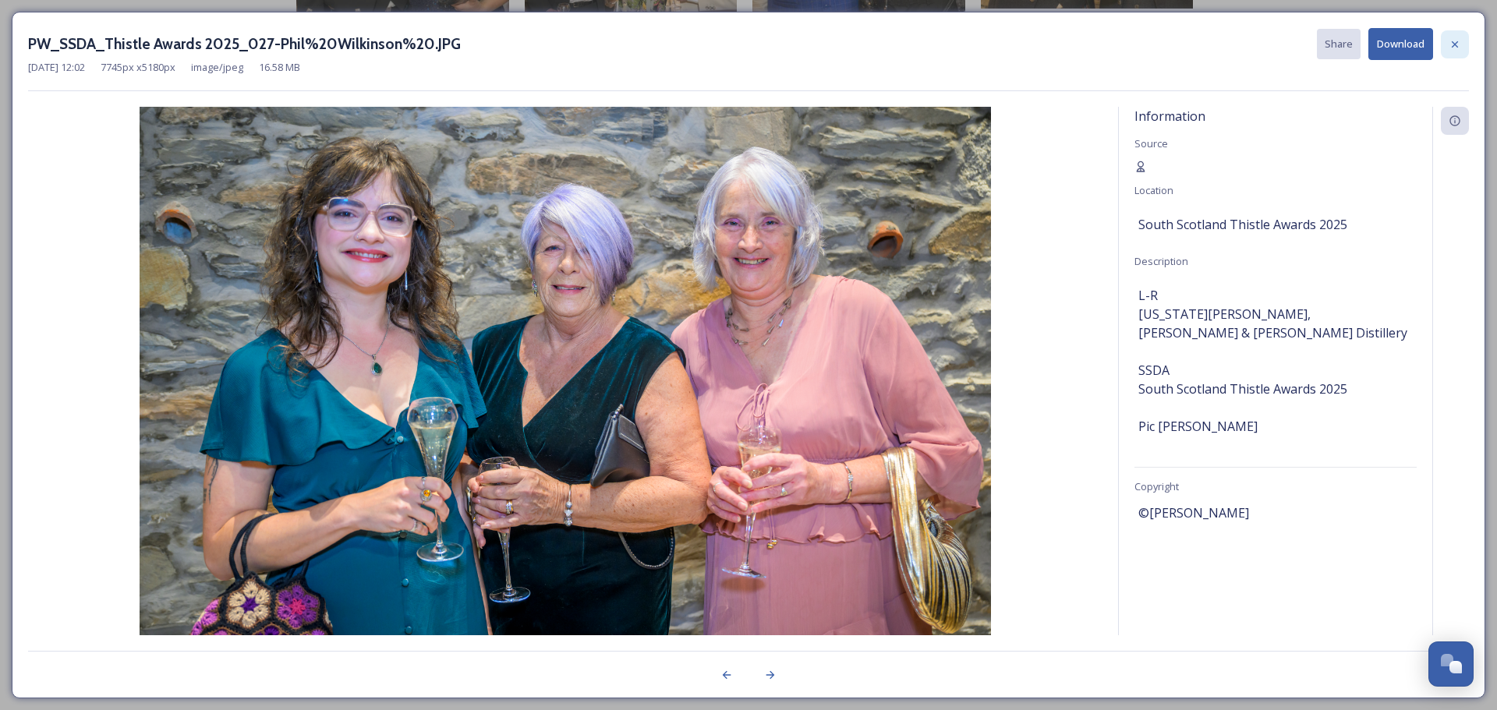
click at [1449, 42] on icon at bounding box center [1455, 44] width 12 height 12
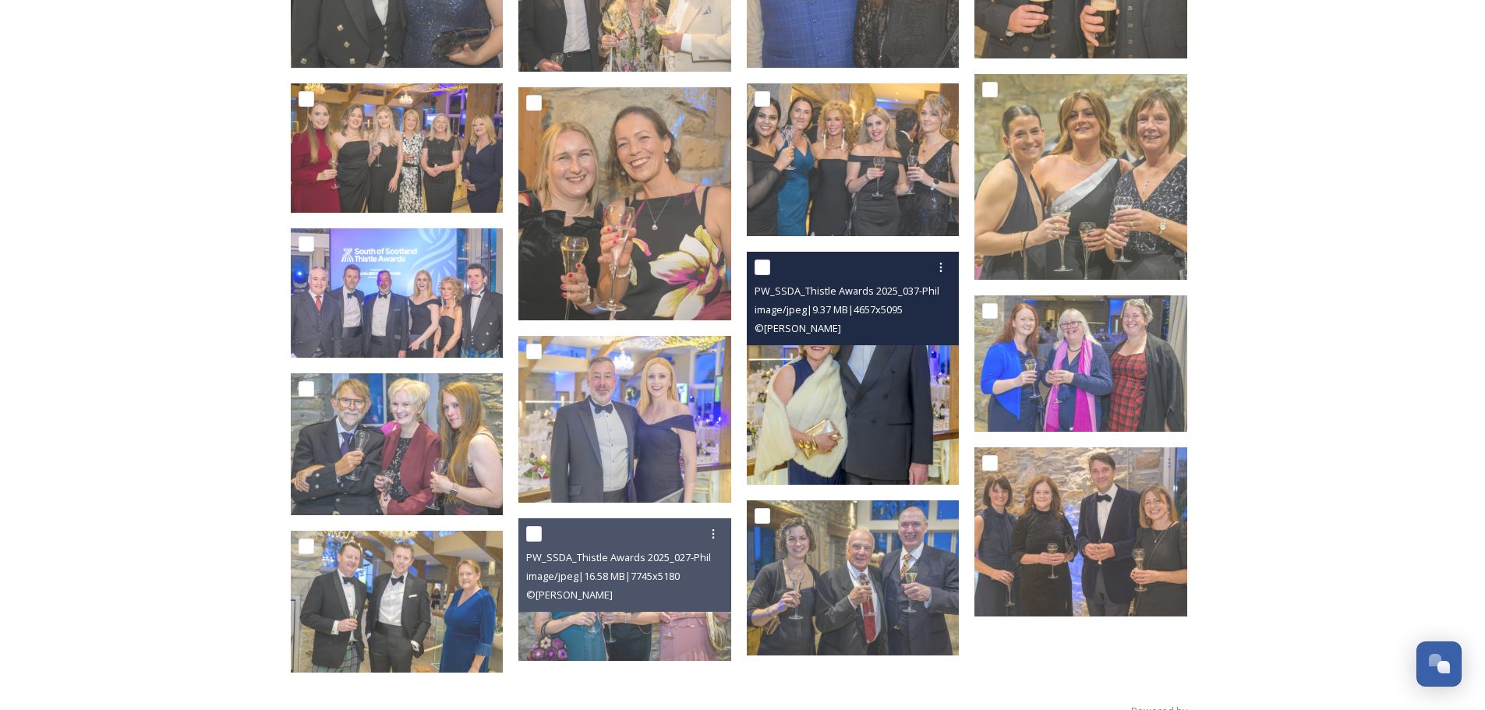
scroll to position [546, 0]
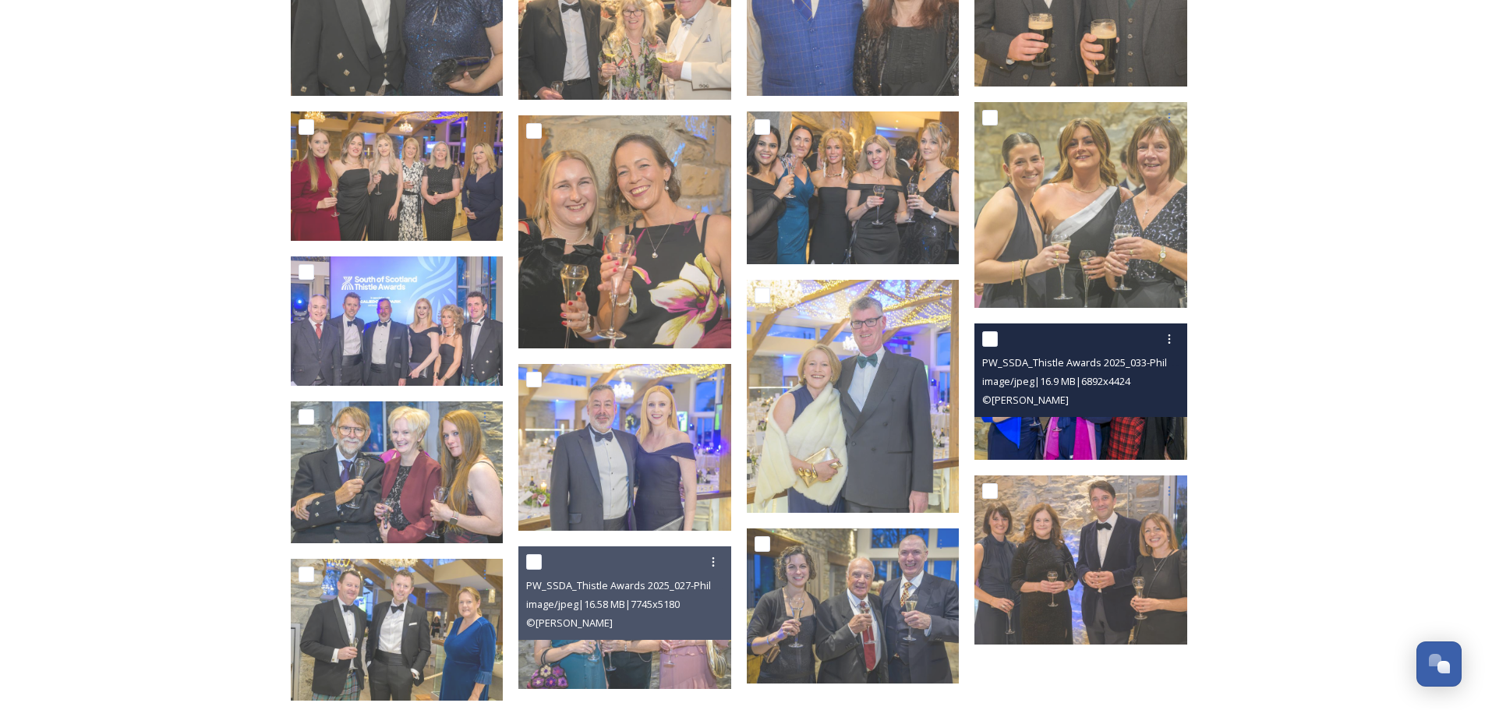
click at [1088, 419] on img at bounding box center [1081, 392] width 213 height 136
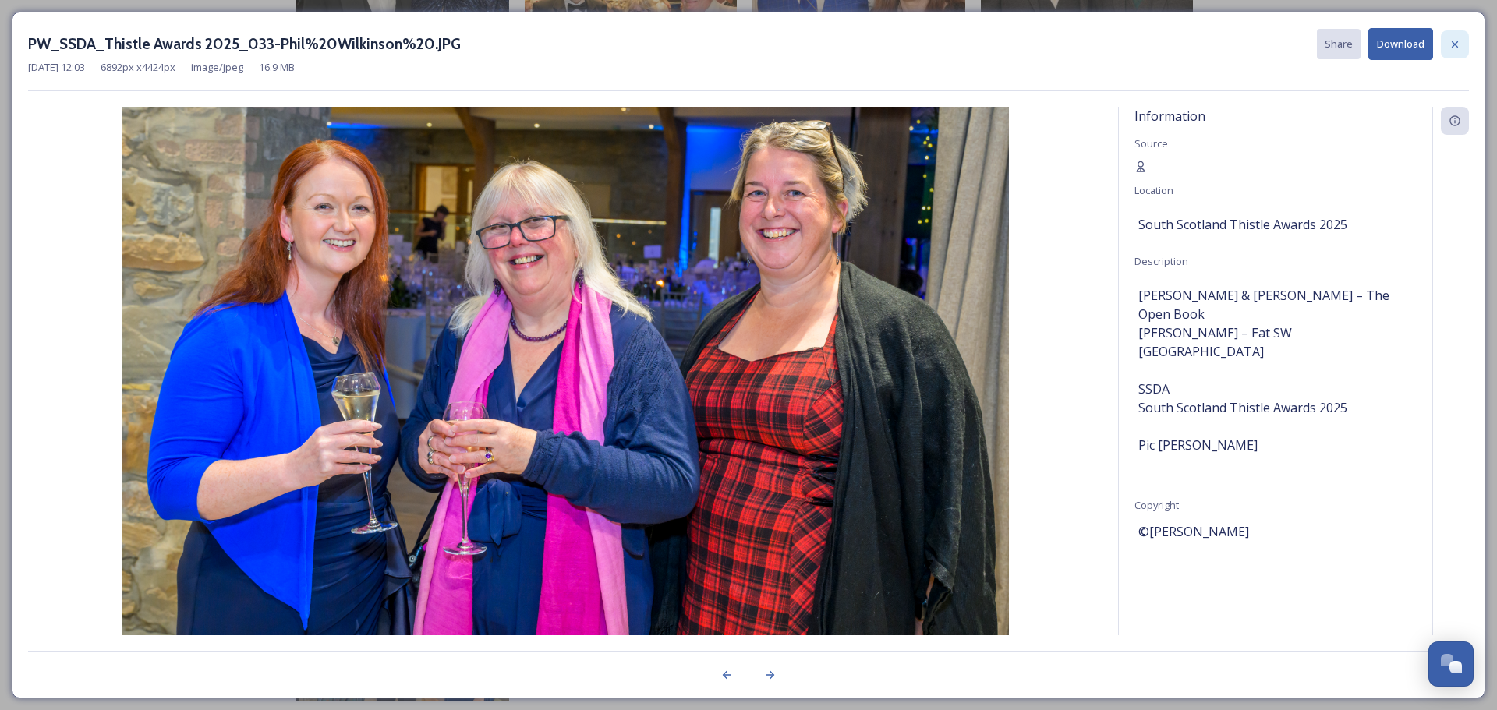
click at [1455, 47] on icon at bounding box center [1455, 44] width 12 height 12
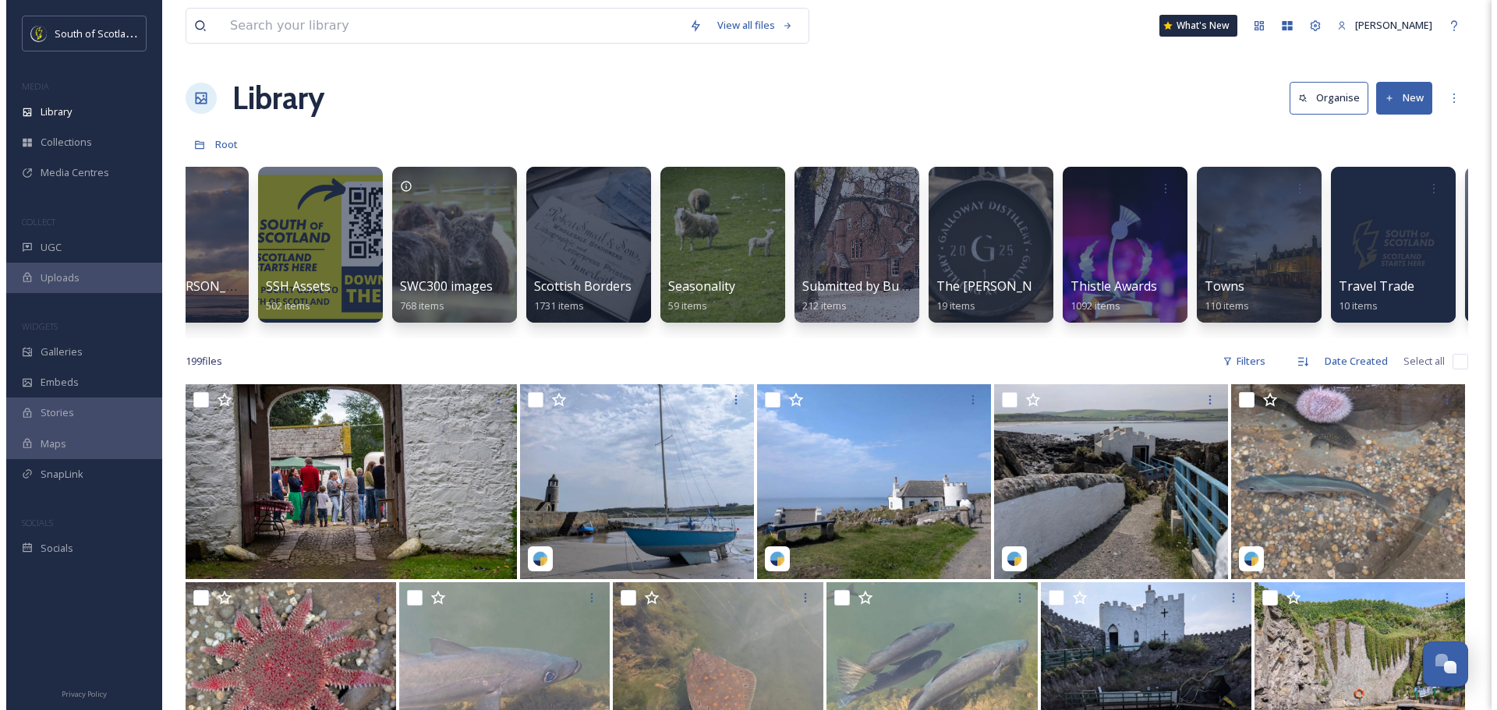
scroll to position [0, 4381]
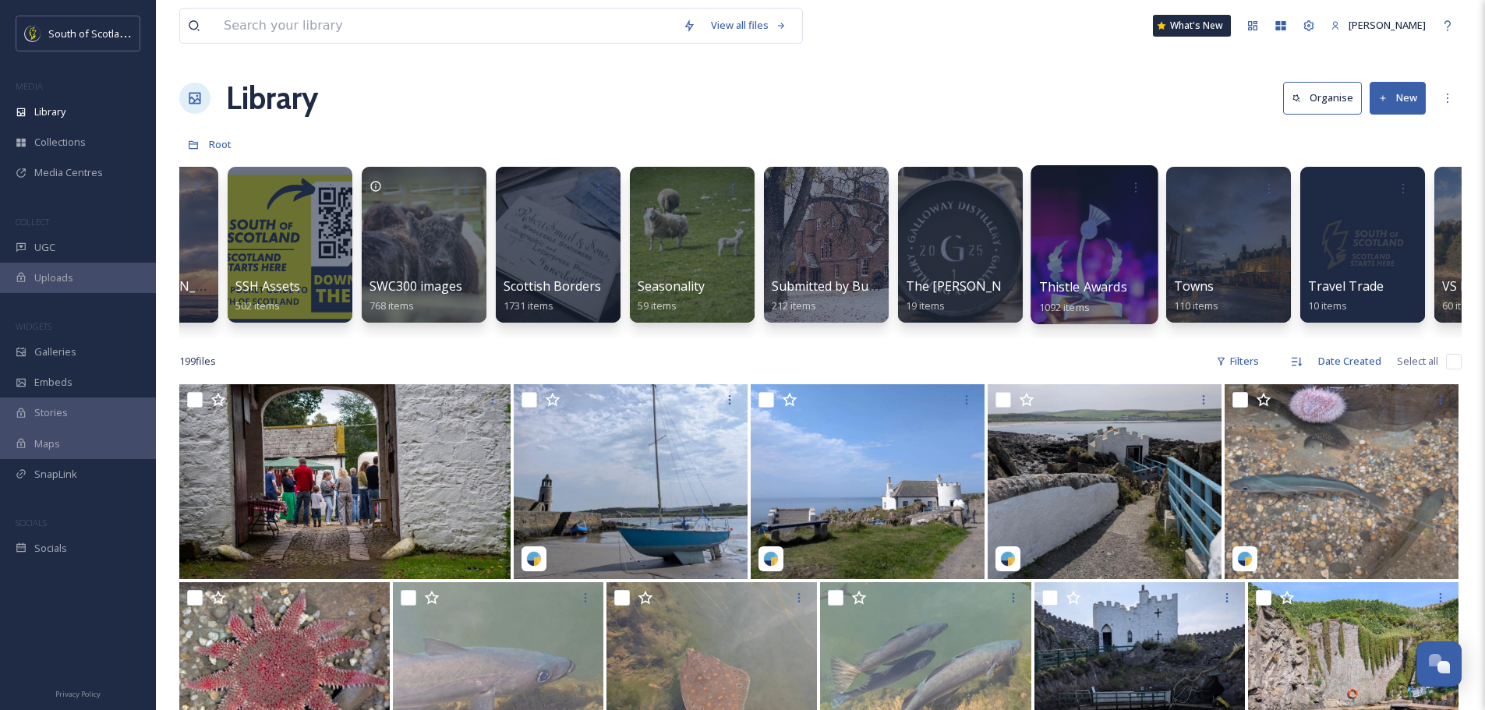
click at [1094, 227] on div at bounding box center [1094, 244] width 127 height 159
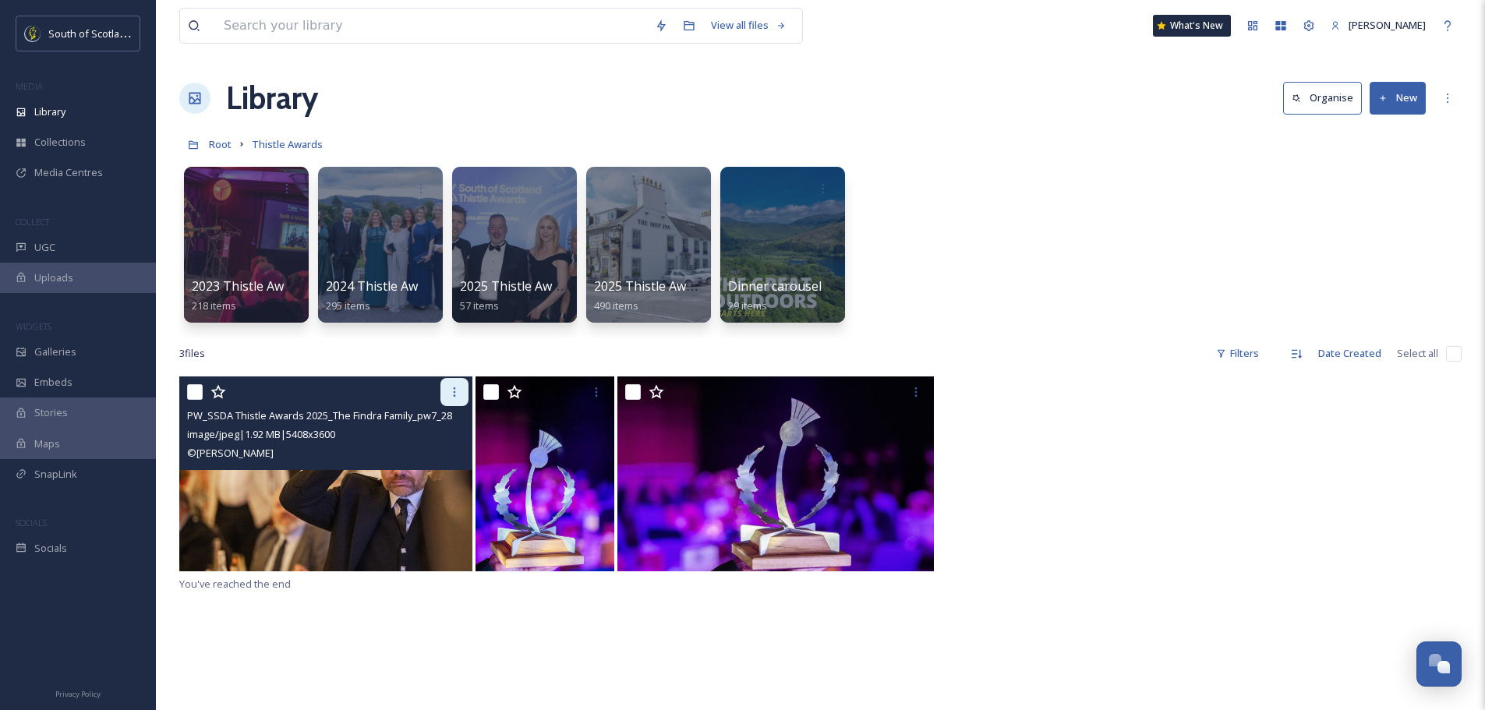
click at [451, 394] on icon at bounding box center [454, 392] width 12 height 12
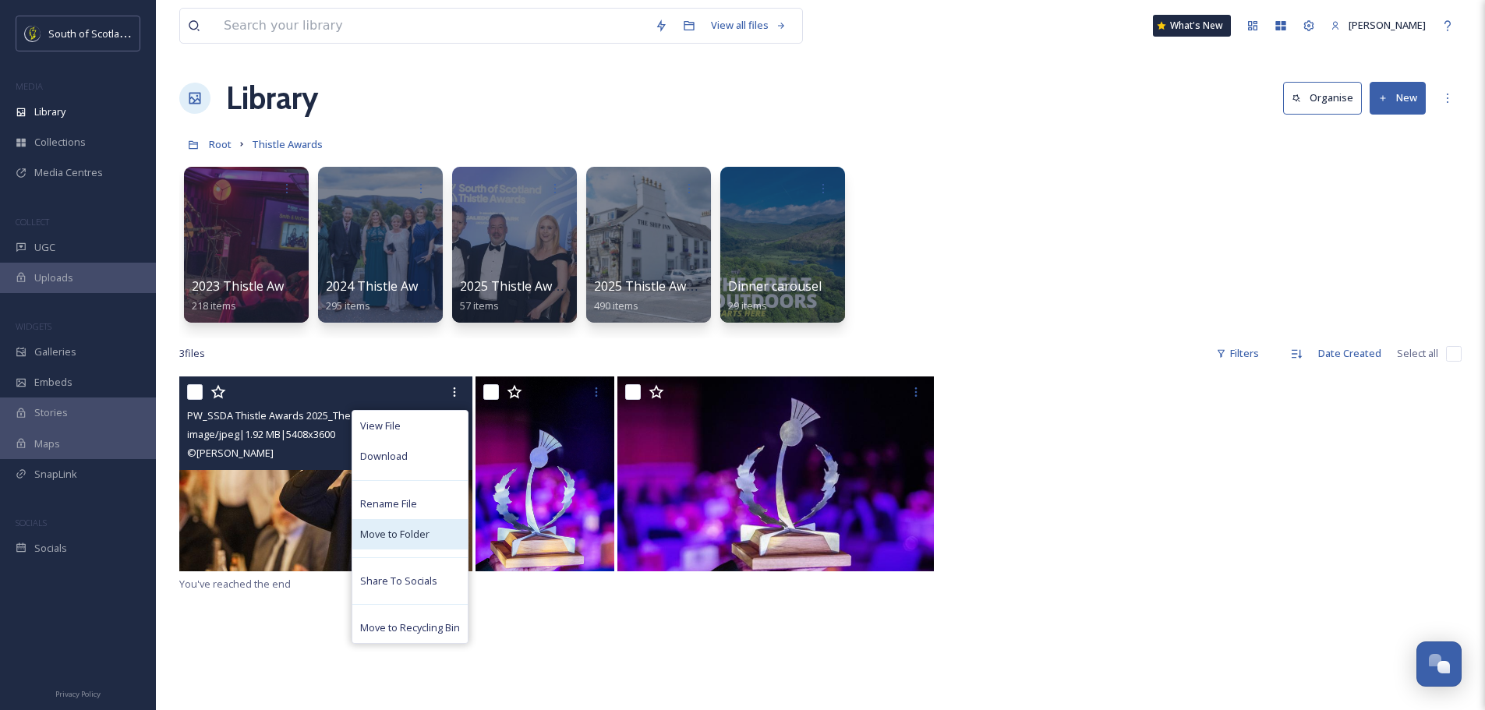
click at [407, 532] on span "Move to Folder" at bounding box center [394, 534] width 69 height 15
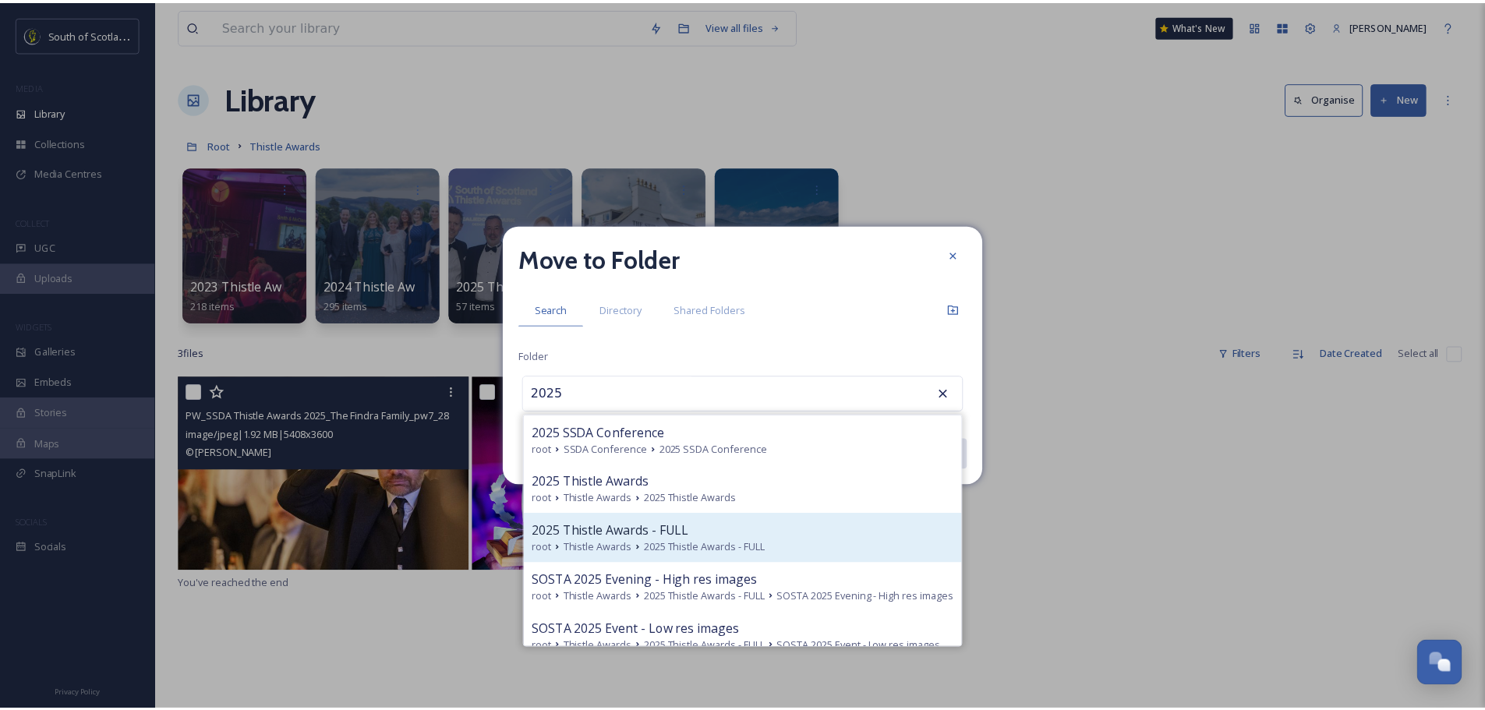
scroll to position [29, 0]
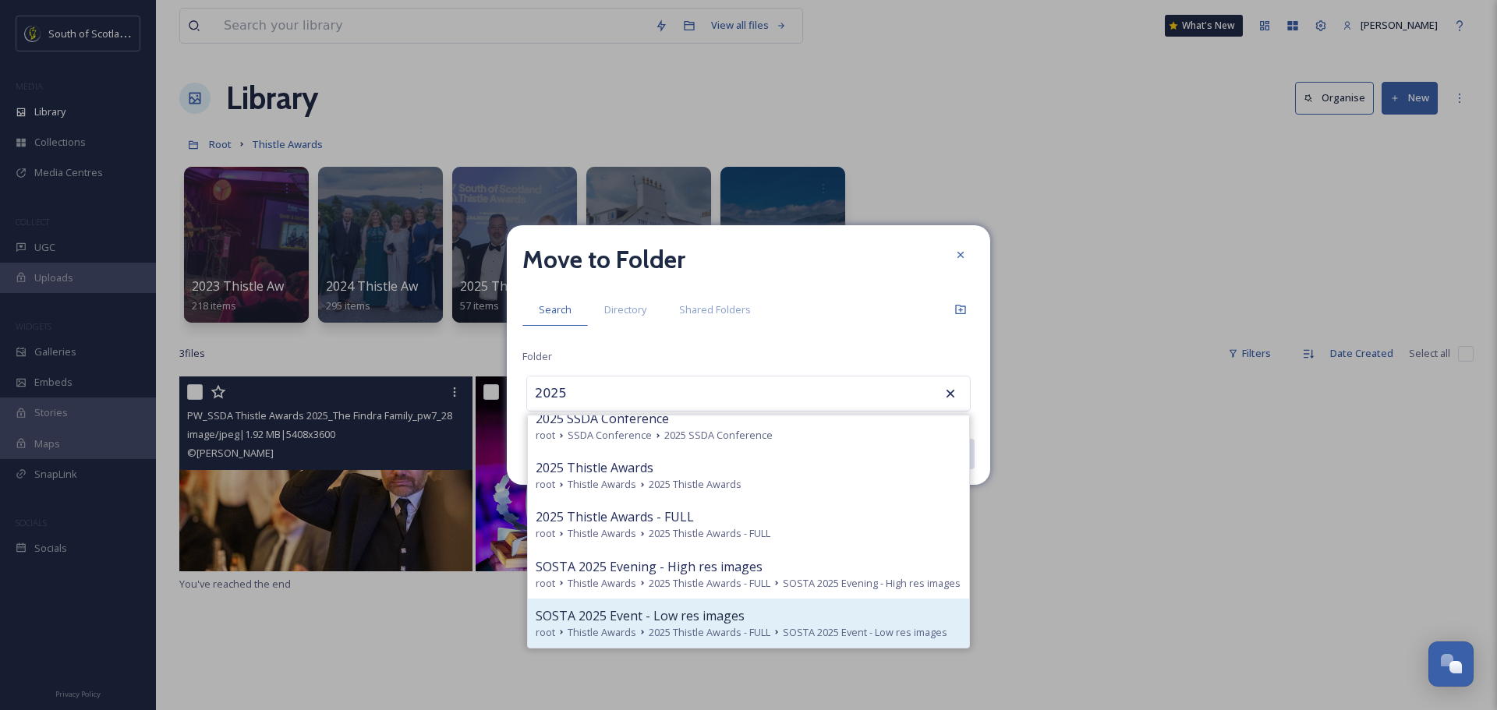
click at [675, 624] on span "SOSTA 2025 Event - Low res images" at bounding box center [640, 616] width 209 height 19
type input "SOSTA 2025 Event - Low res images"
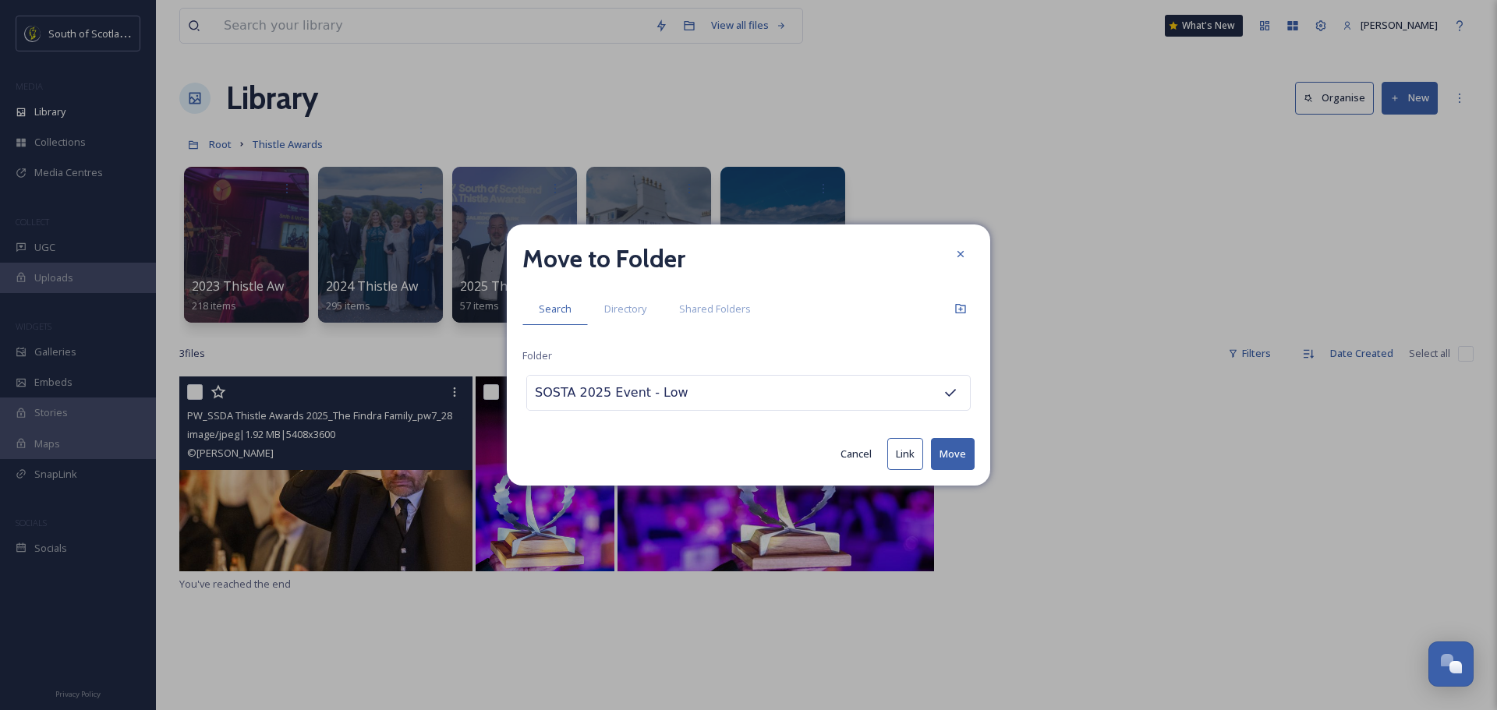
click at [951, 455] on button "Move" at bounding box center [953, 454] width 44 height 32
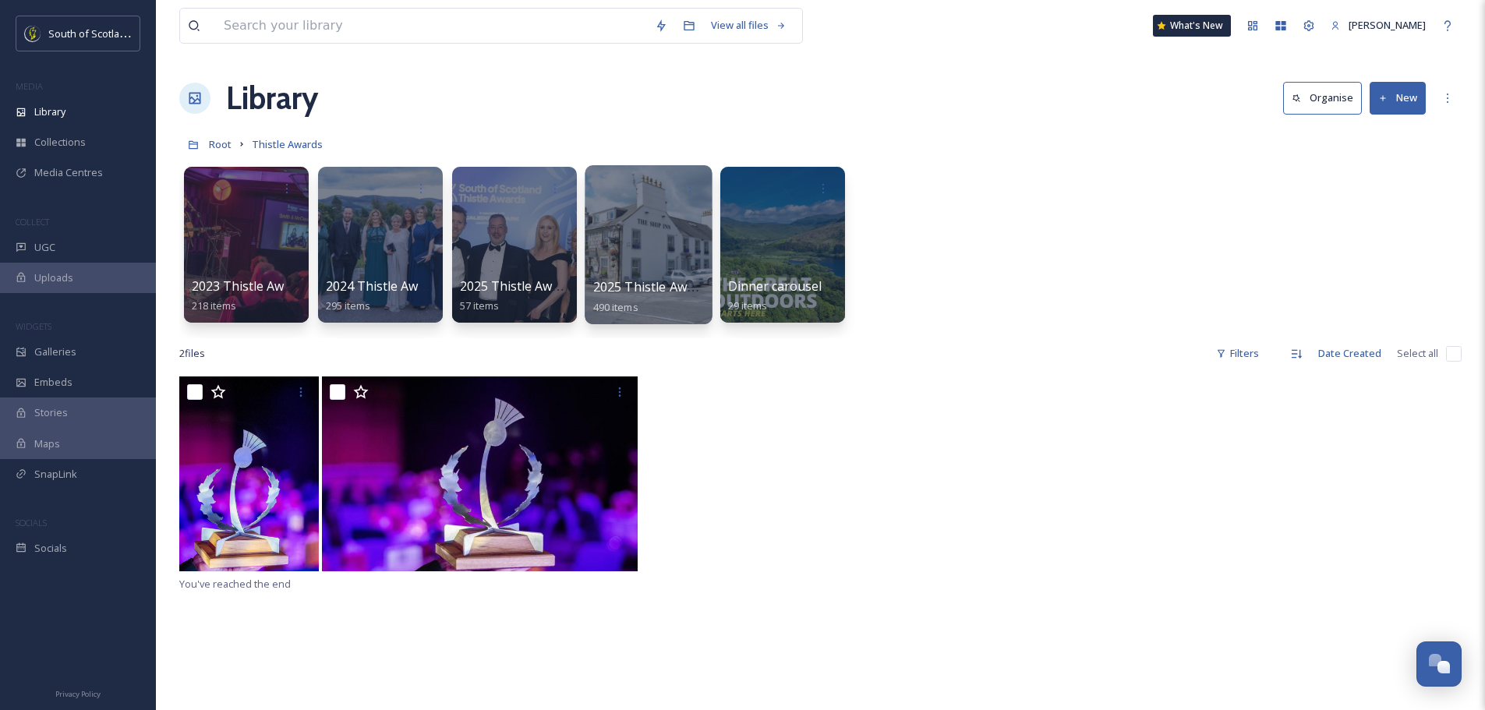
click at [639, 236] on div at bounding box center [648, 244] width 127 height 159
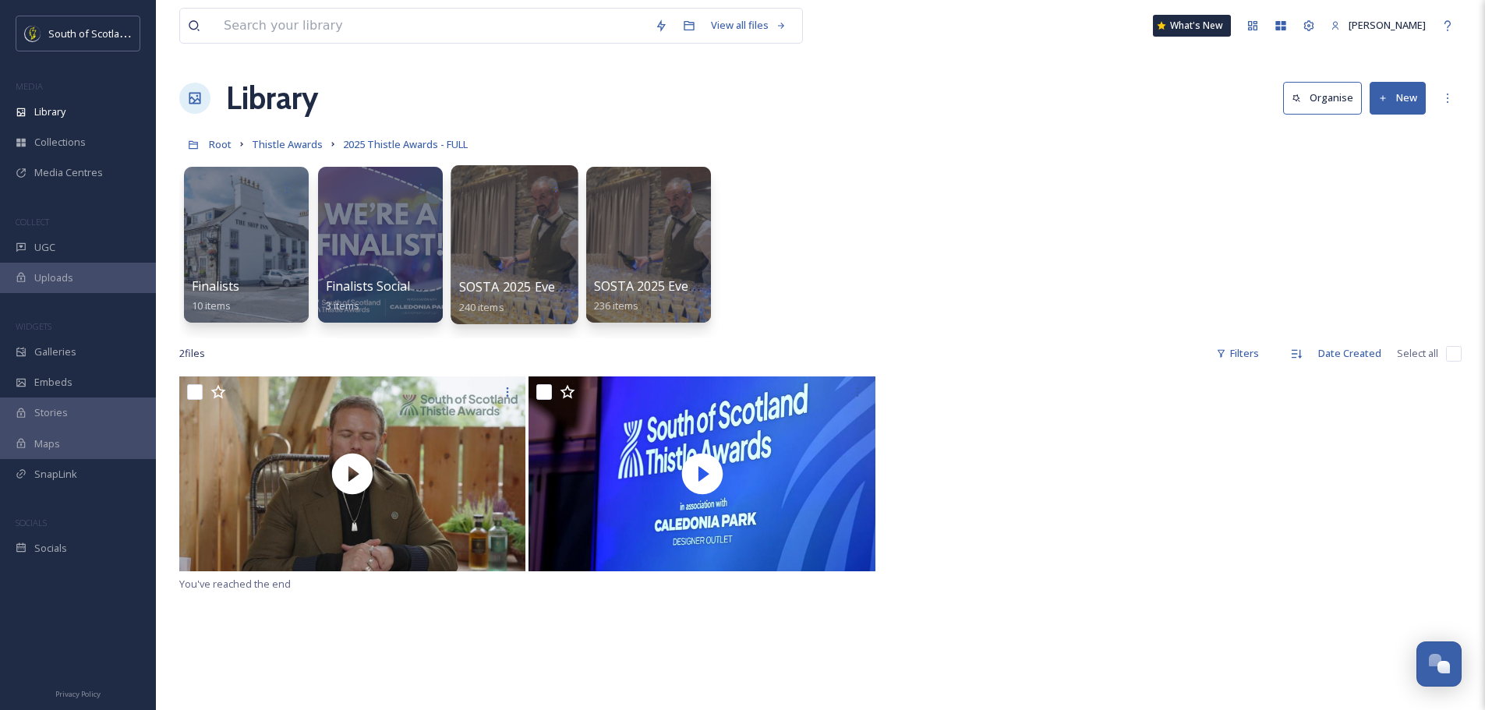
click at [516, 238] on div at bounding box center [514, 244] width 127 height 159
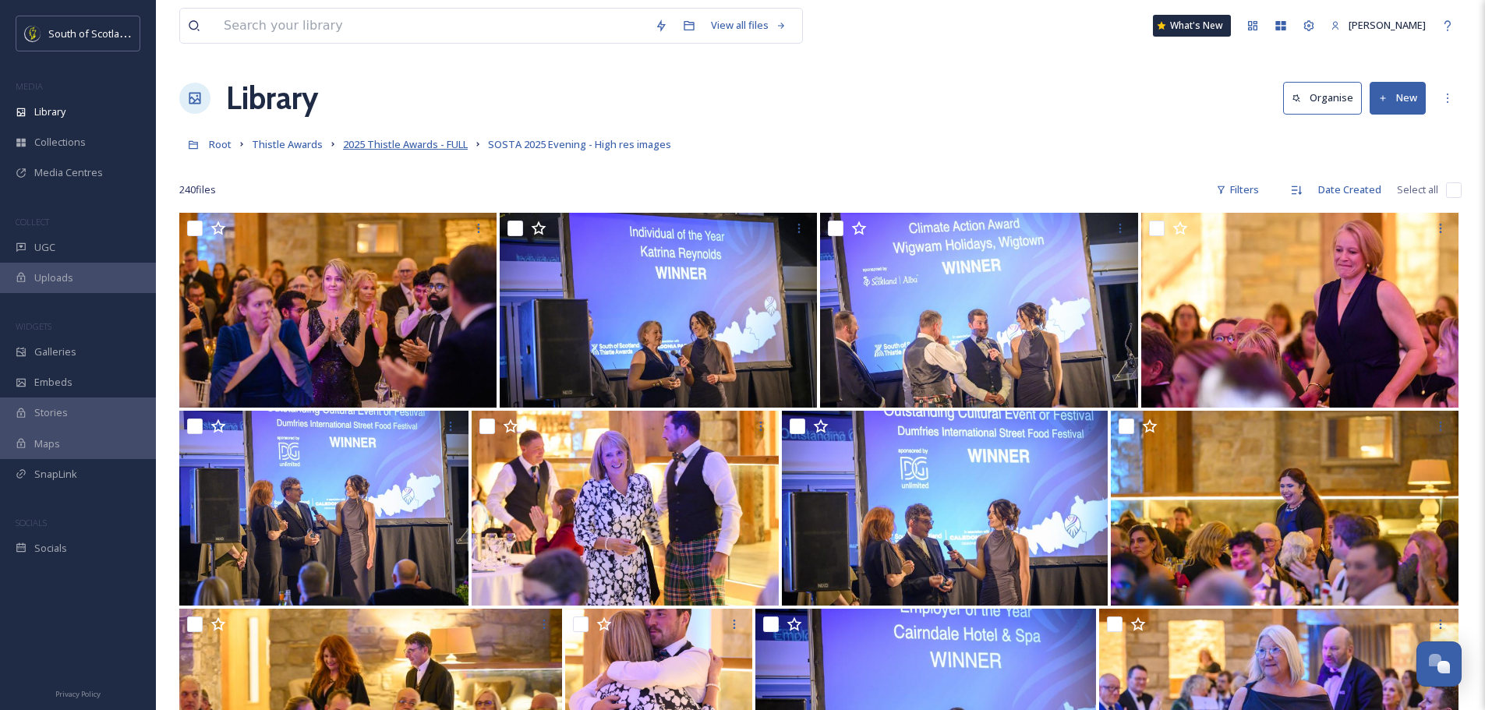
click at [391, 141] on span "2025 Thistle Awards - FULL" at bounding box center [405, 144] width 125 height 14
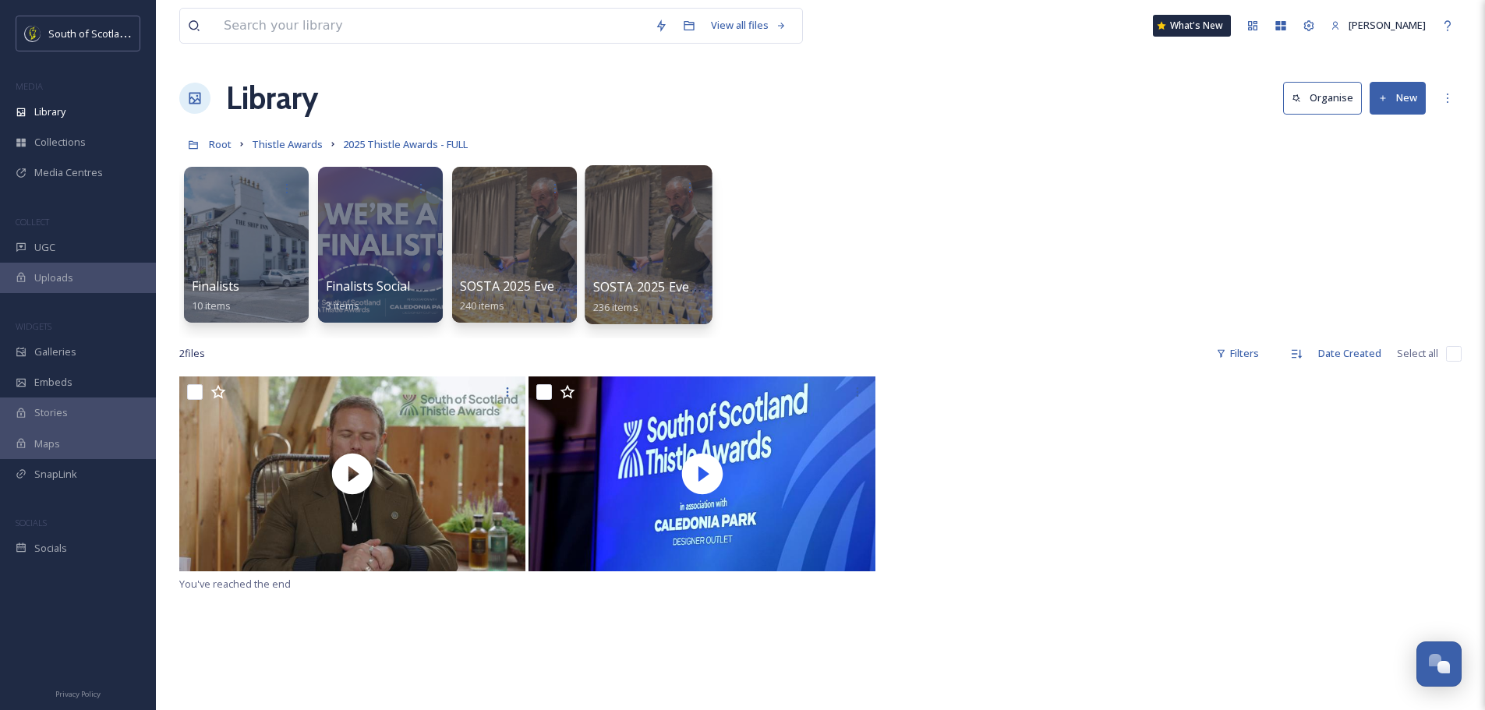
click at [635, 237] on div at bounding box center [648, 244] width 127 height 159
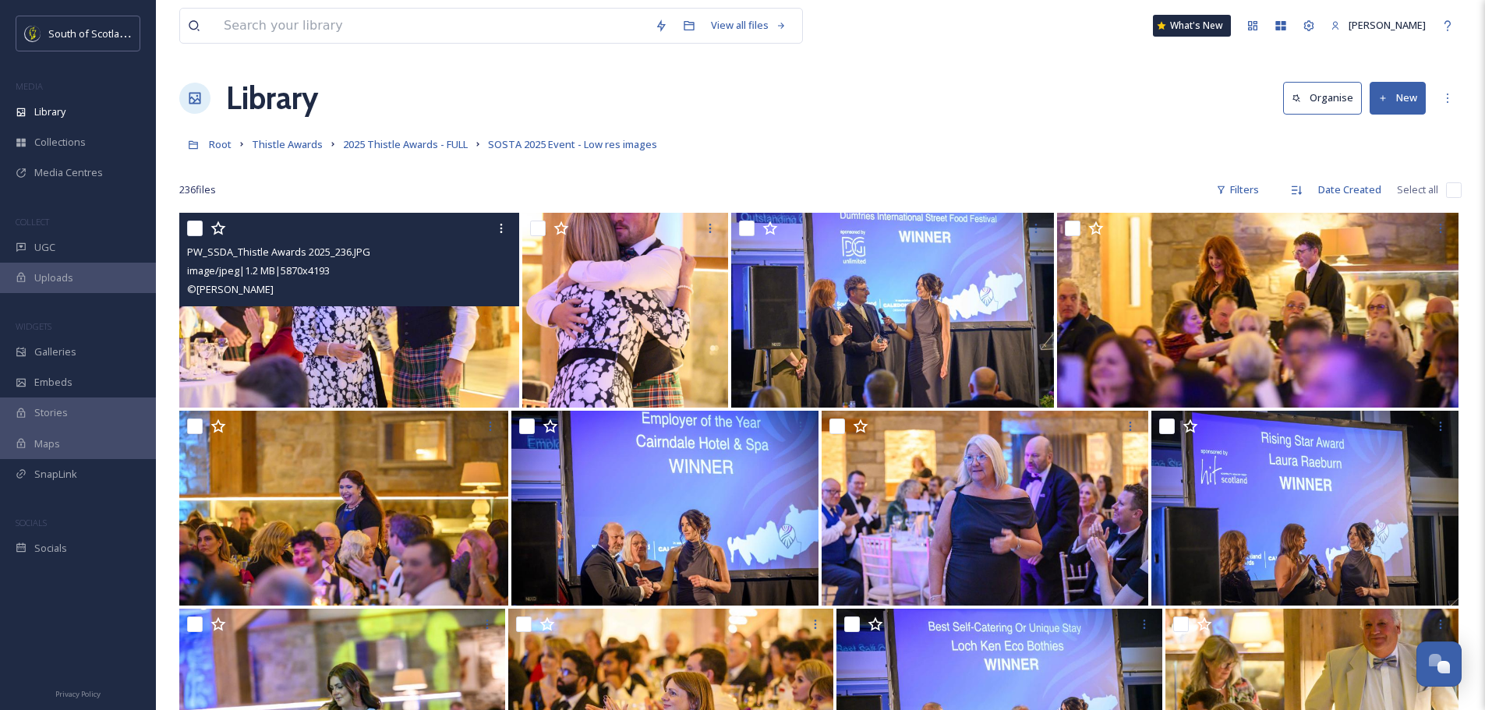
click at [198, 229] on input "checkbox" at bounding box center [195, 229] width 16 height 16
checkbox input "true"
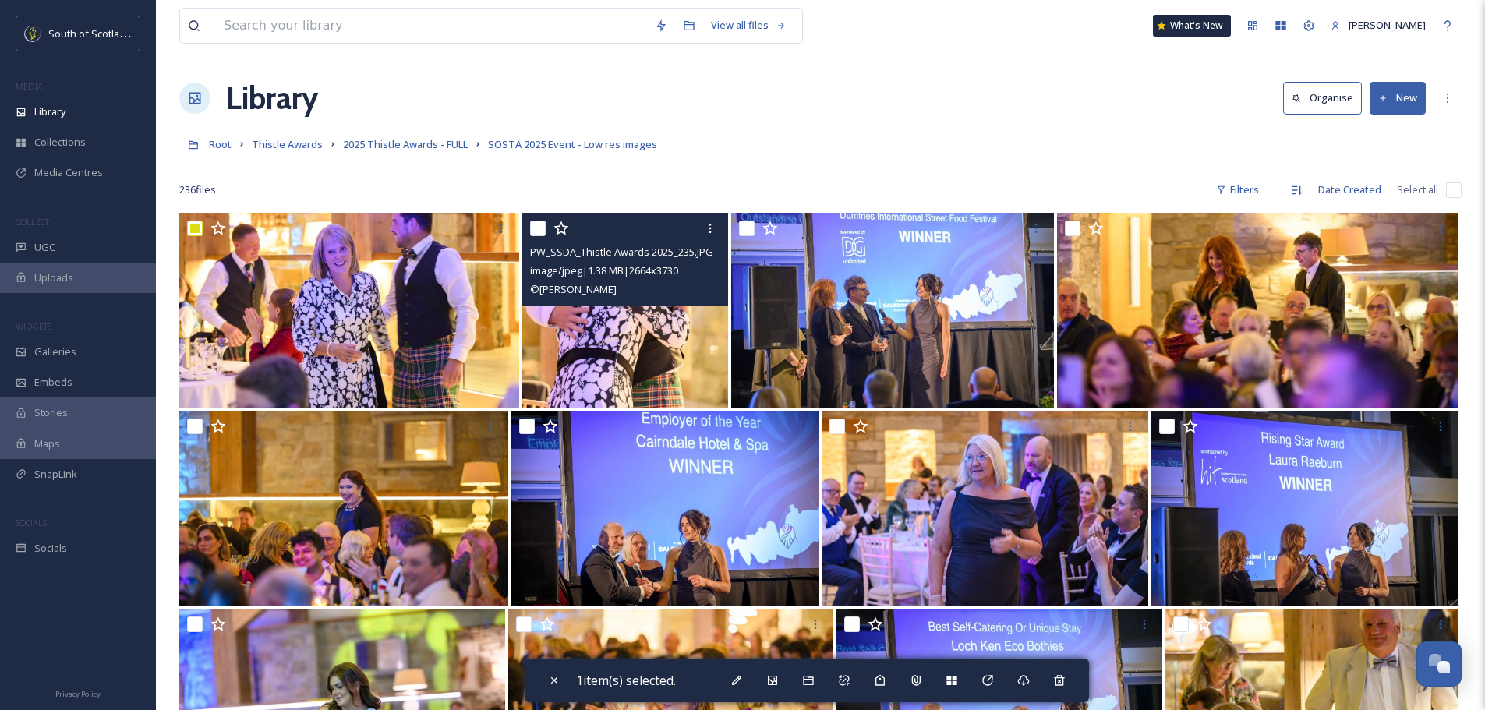
click at [536, 228] on input "checkbox" at bounding box center [538, 229] width 16 height 16
checkbox input "true"
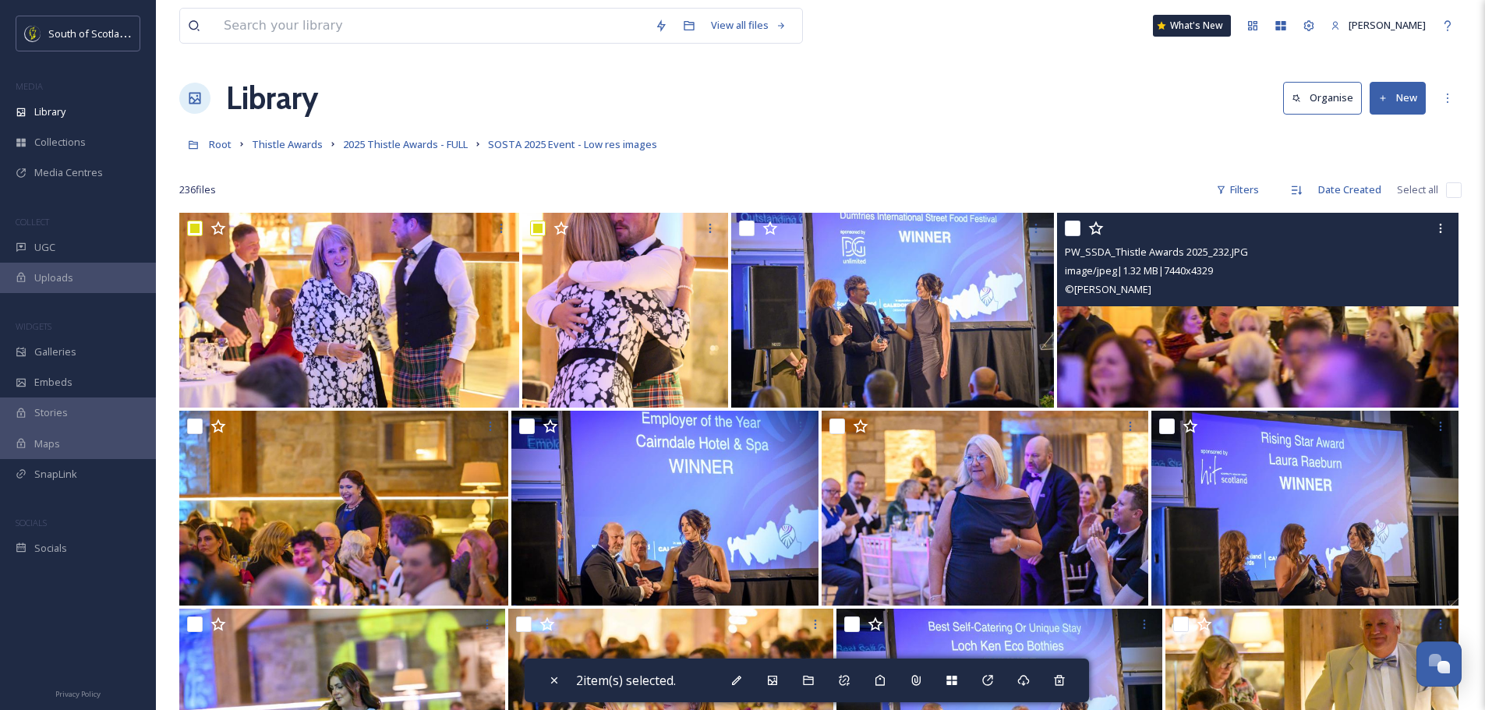
click at [1074, 224] on input "checkbox" at bounding box center [1073, 229] width 16 height 16
checkbox input "true"
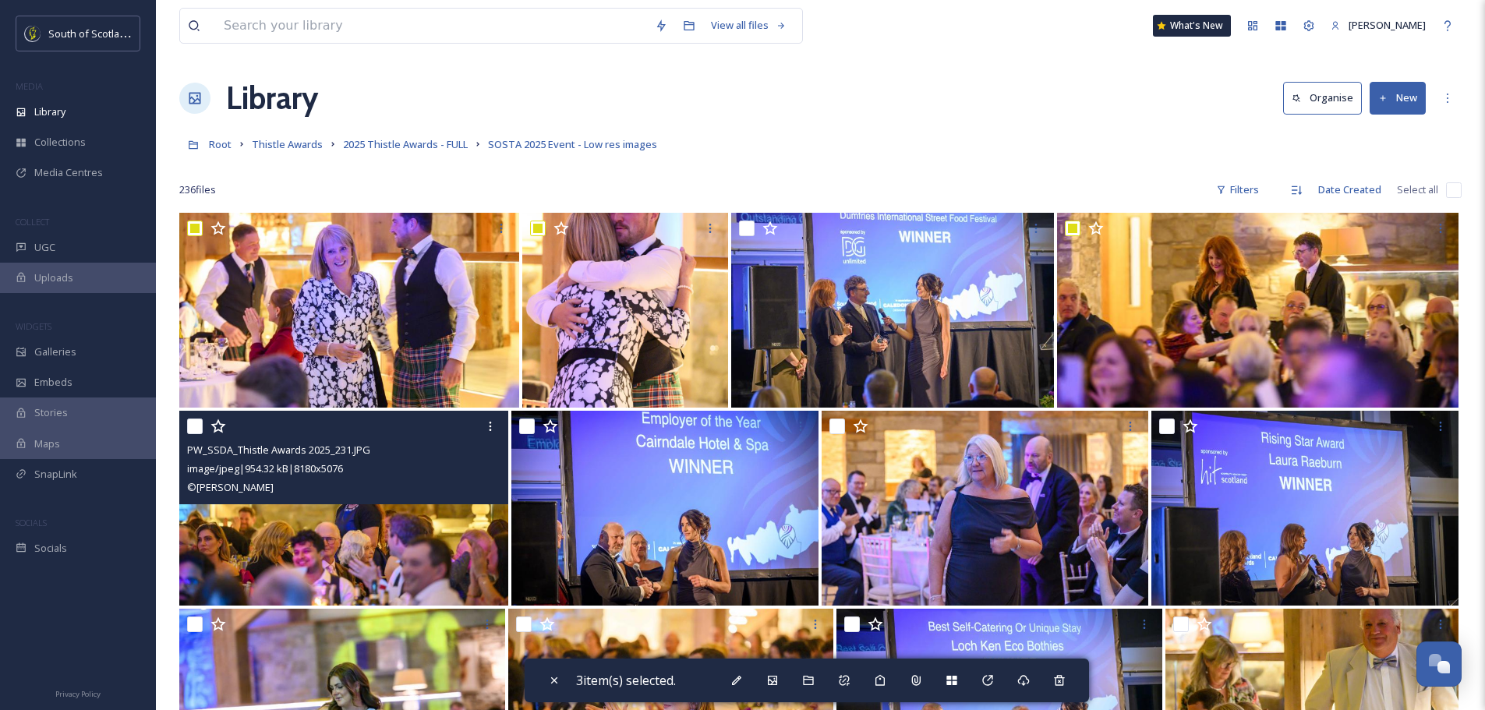
click at [195, 424] on input "checkbox" at bounding box center [195, 427] width 16 height 16
checkbox input "true"
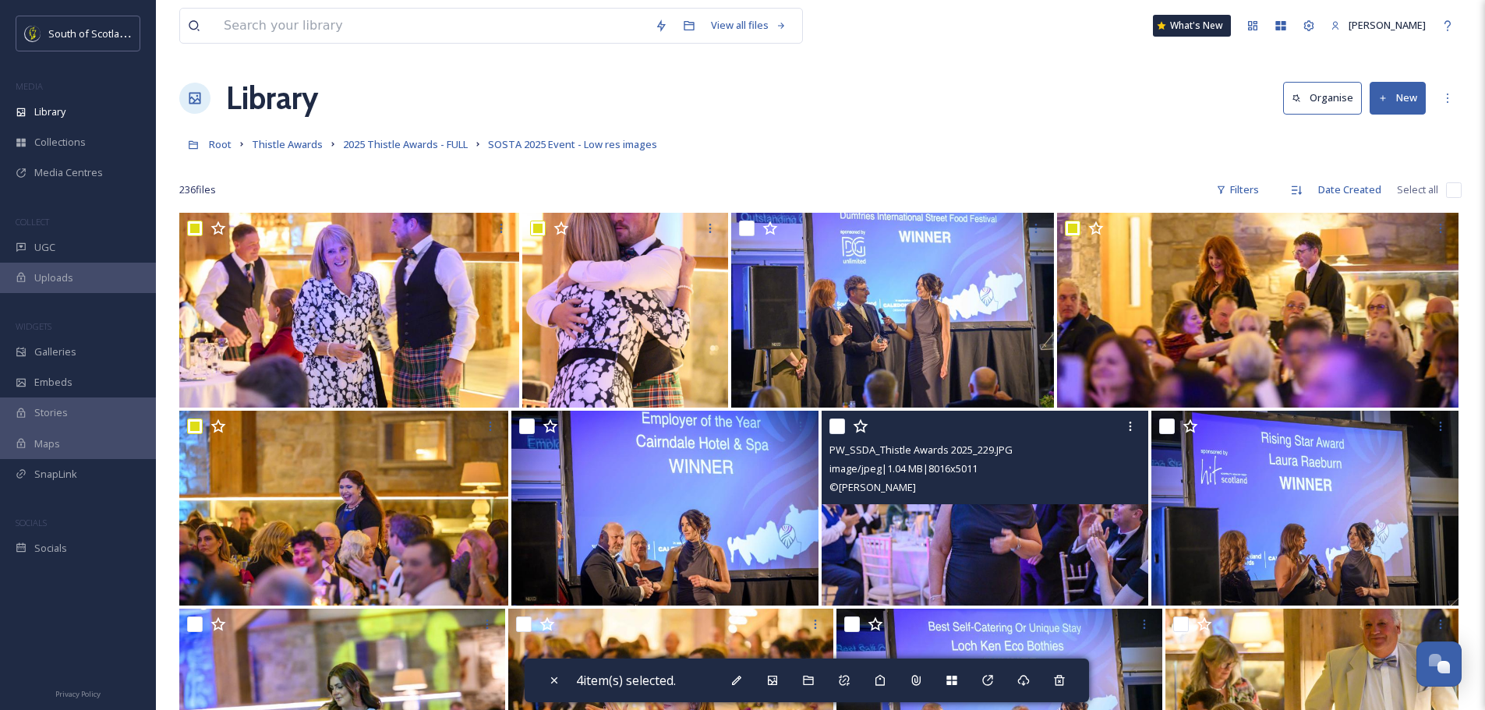
click at [842, 430] on input "checkbox" at bounding box center [838, 427] width 16 height 16
checkbox input "true"
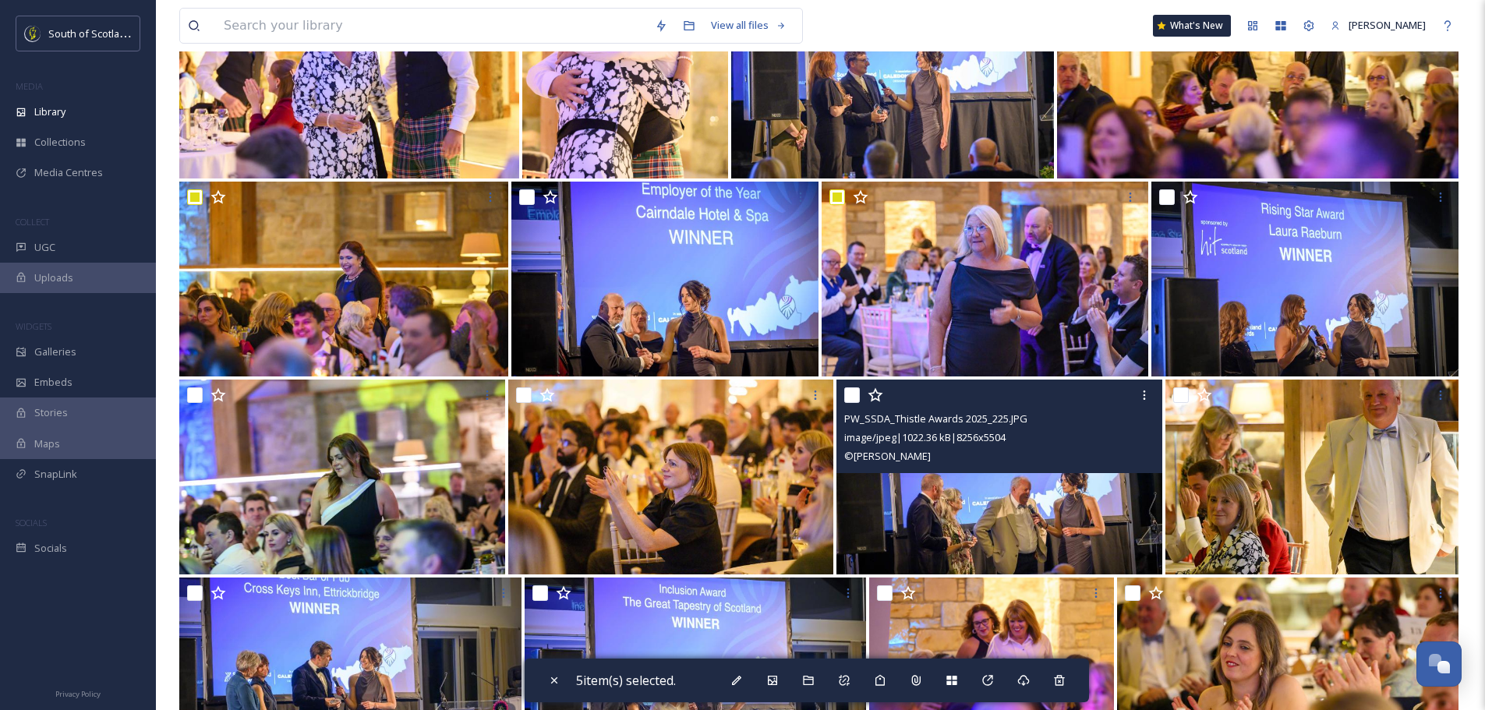
scroll to position [234, 0]
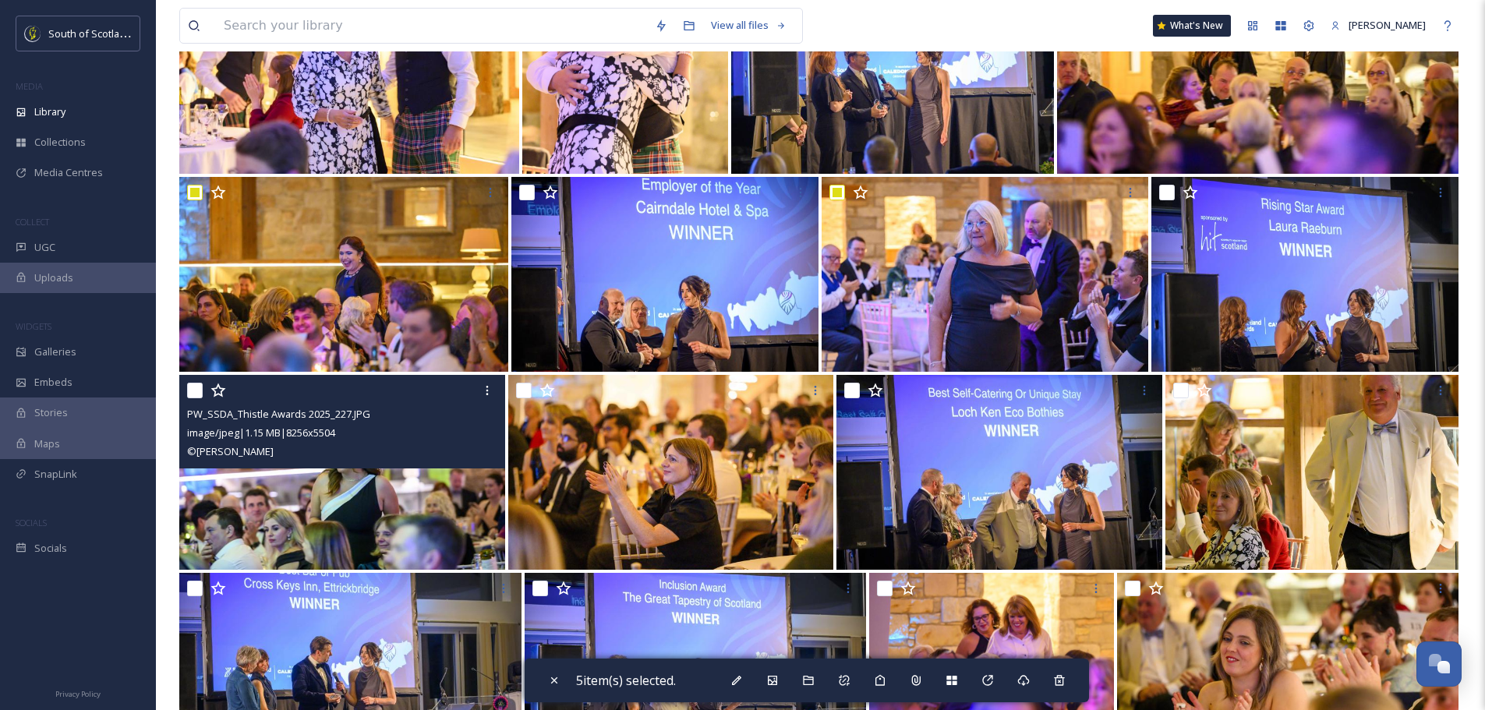
click at [197, 384] on input "checkbox" at bounding box center [195, 391] width 16 height 16
checkbox input "true"
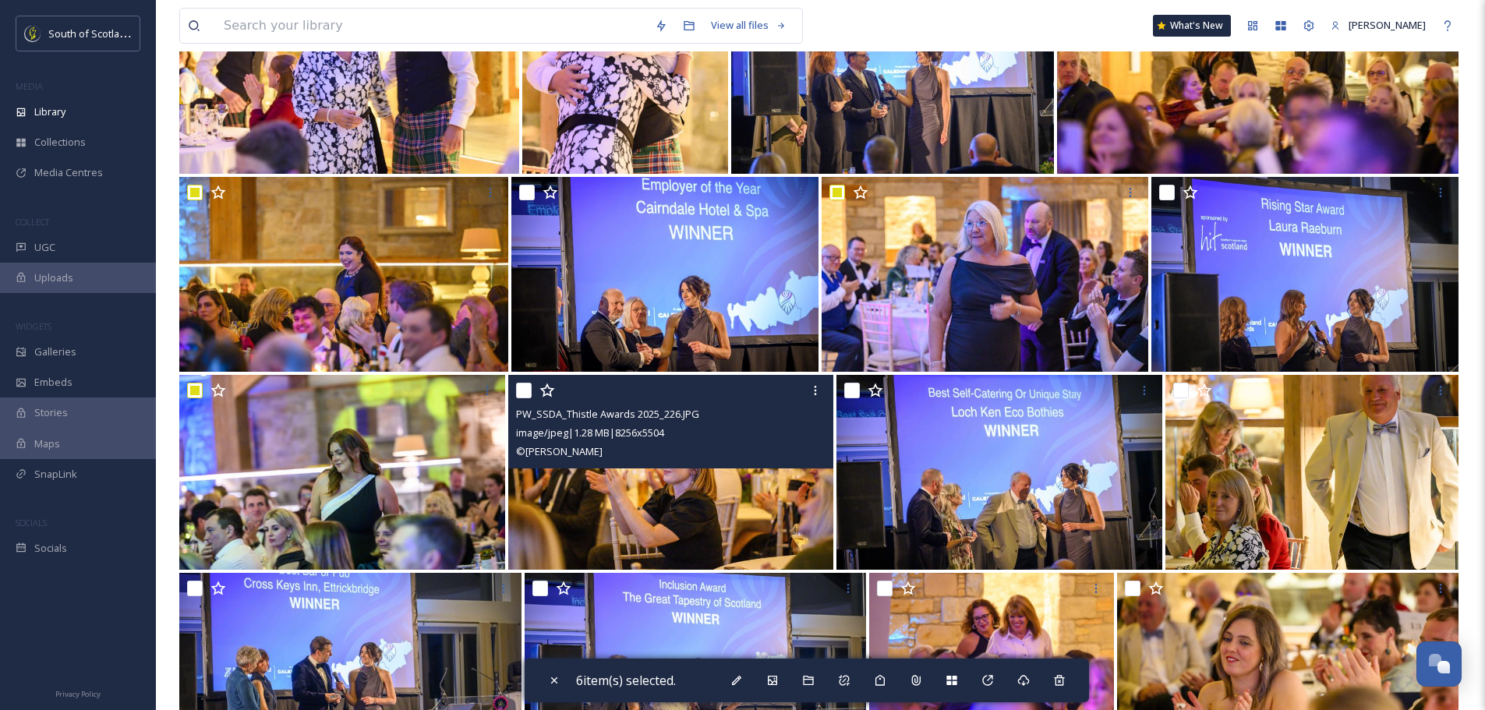
click at [523, 390] on input "checkbox" at bounding box center [524, 391] width 16 height 16
checkbox input "true"
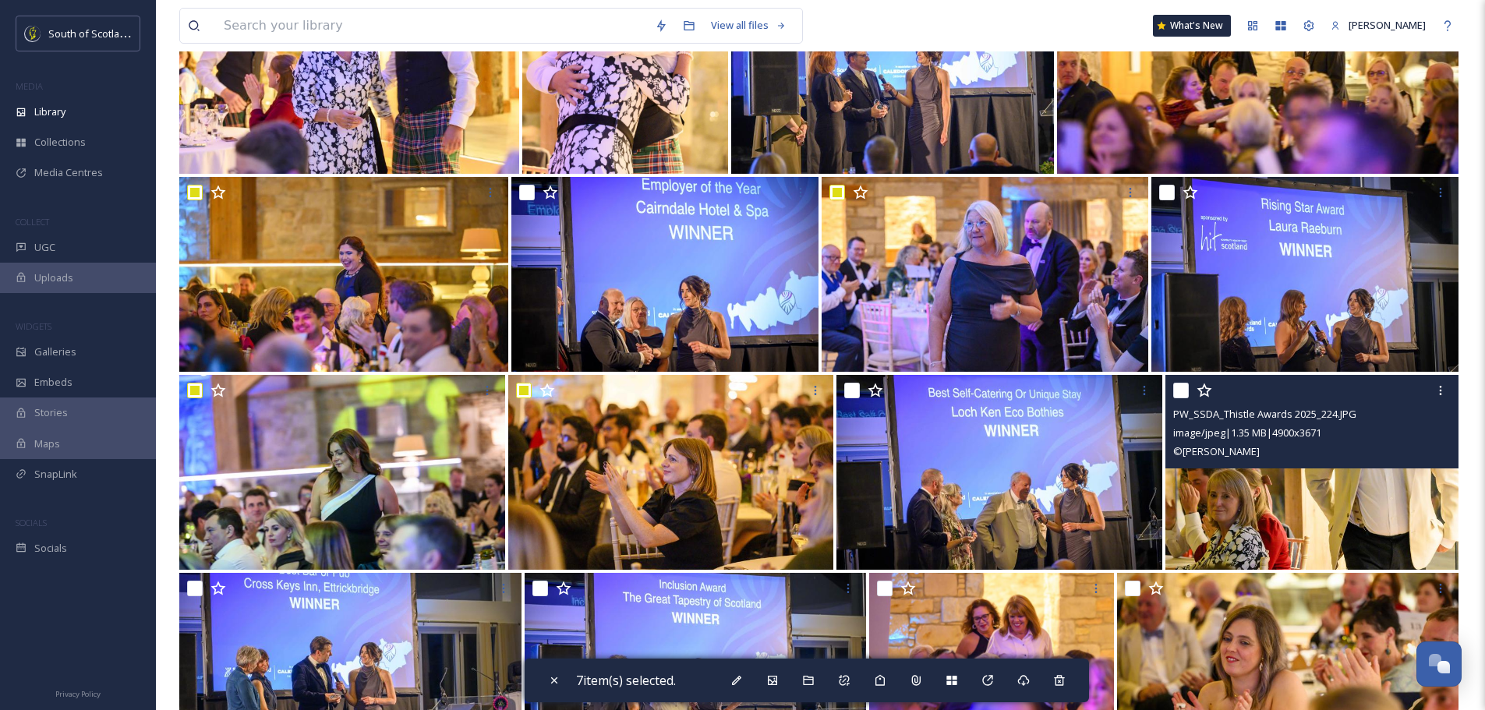
click at [1187, 391] on input "checkbox" at bounding box center [1181, 391] width 16 height 16
checkbox input "true"
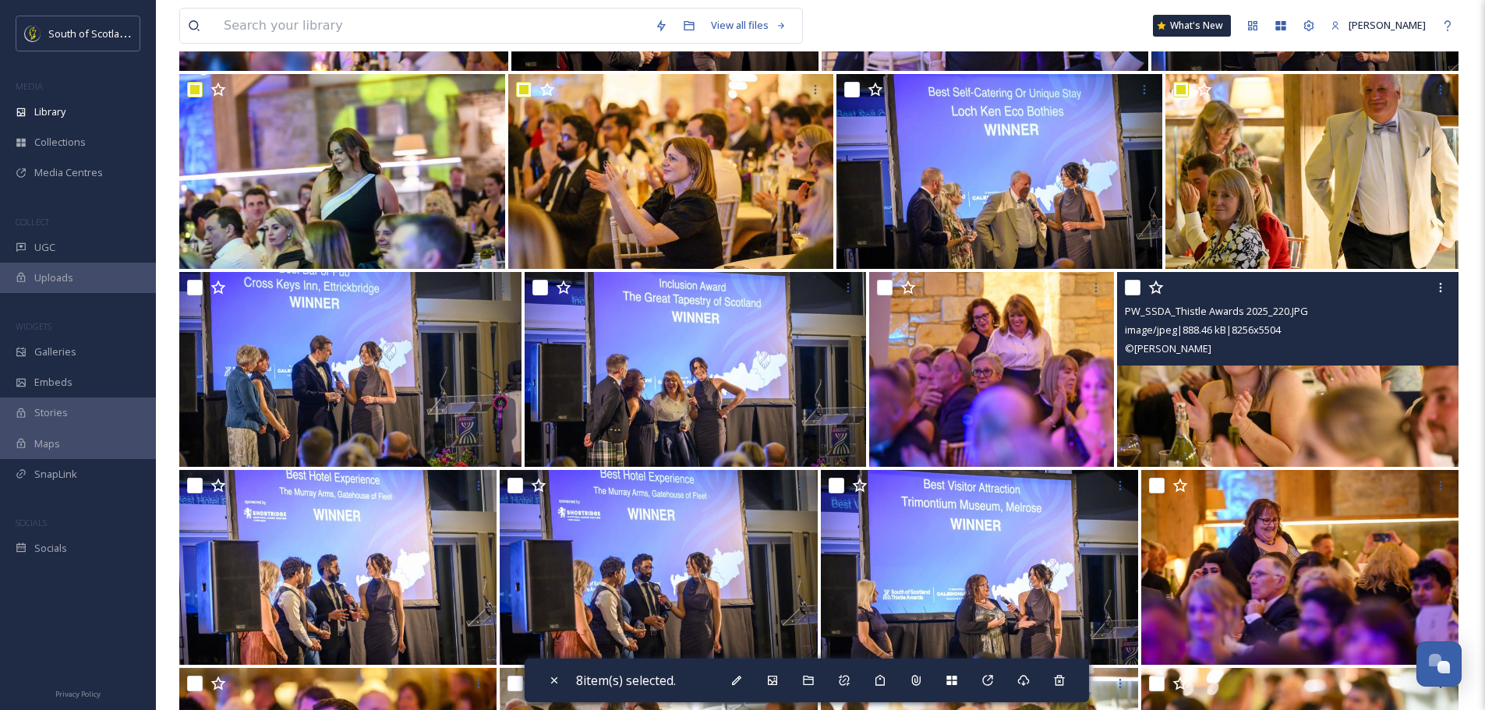
scroll to position [546, 0]
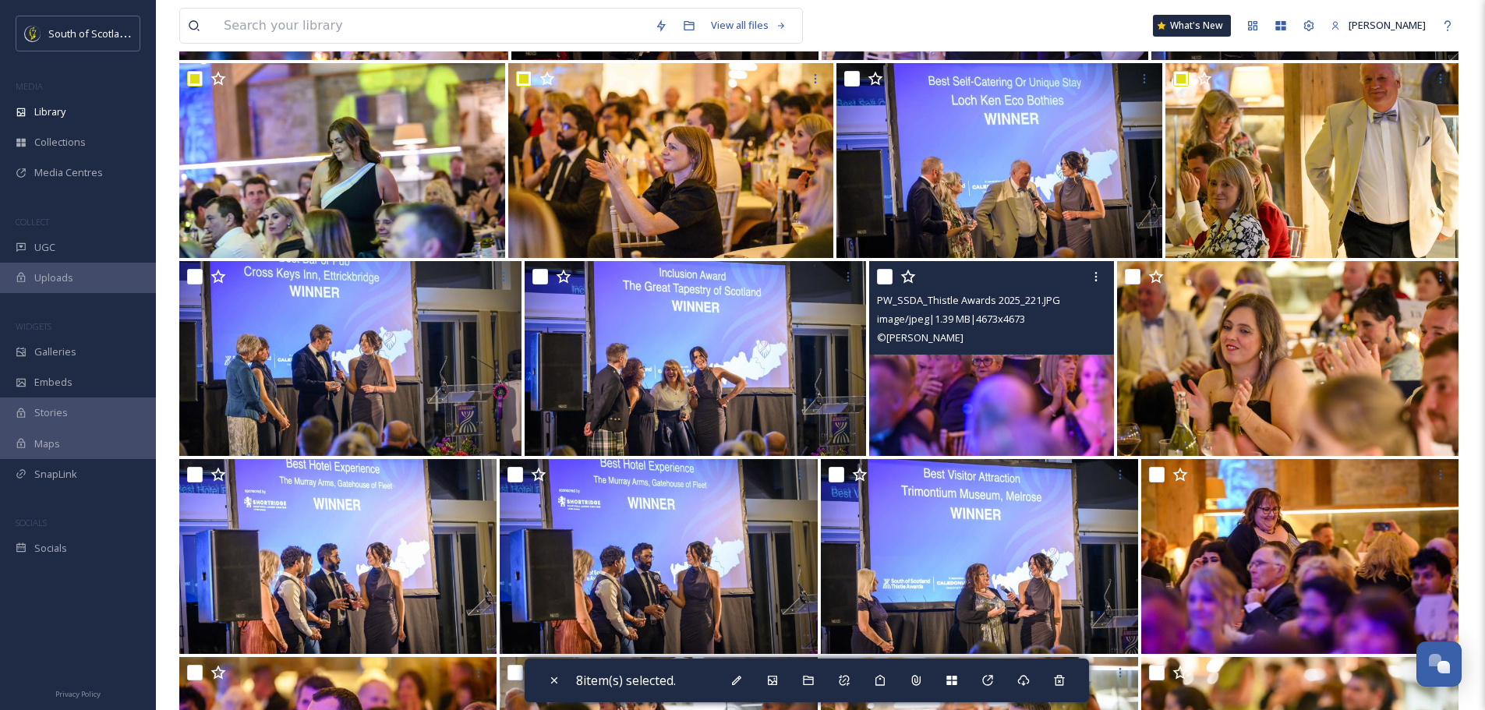
click at [884, 278] on input "checkbox" at bounding box center [885, 277] width 16 height 16
checkbox input "true"
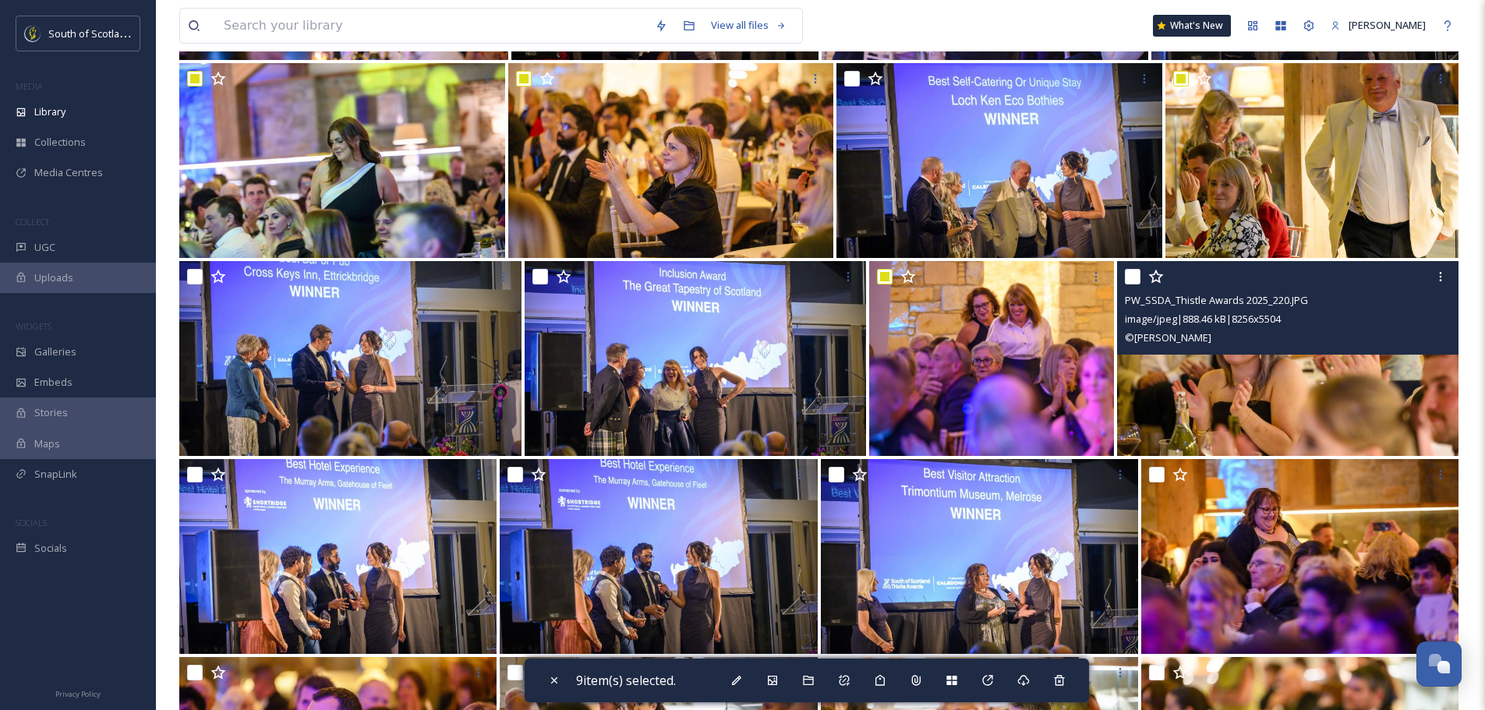
click at [1132, 275] on input "checkbox" at bounding box center [1133, 277] width 16 height 16
checkbox input "true"
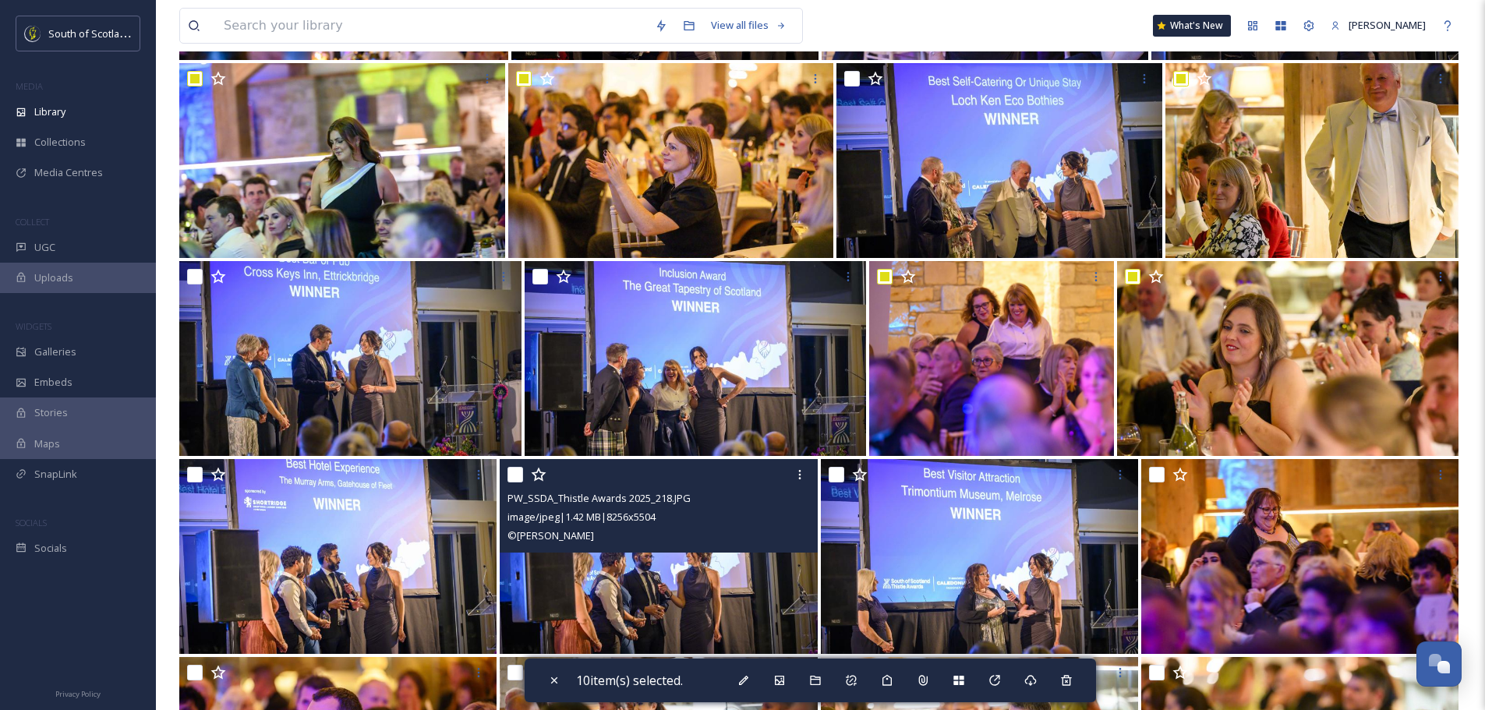
click at [517, 472] on input "checkbox" at bounding box center [516, 475] width 16 height 16
checkbox input "true"
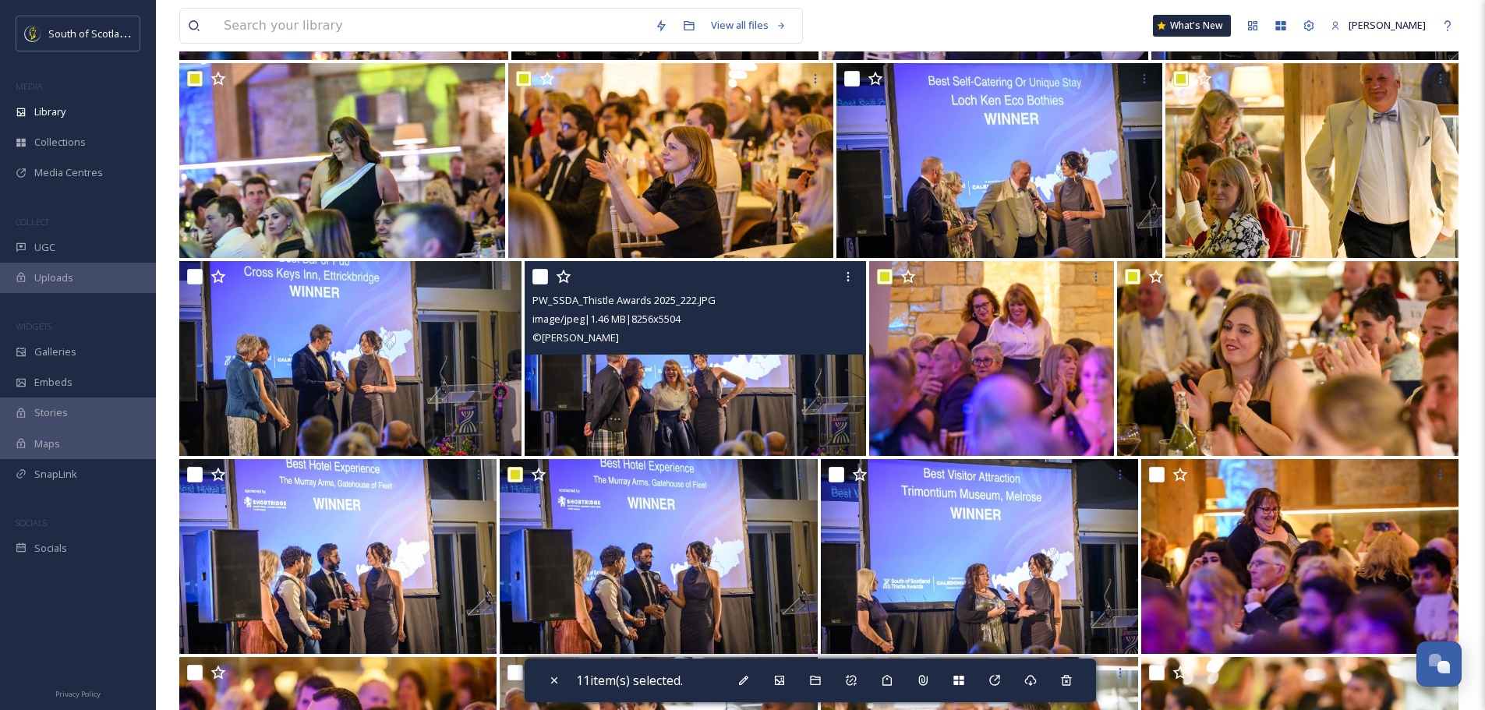
click at [541, 272] on input "checkbox" at bounding box center [540, 277] width 16 height 16
checkbox input "true"
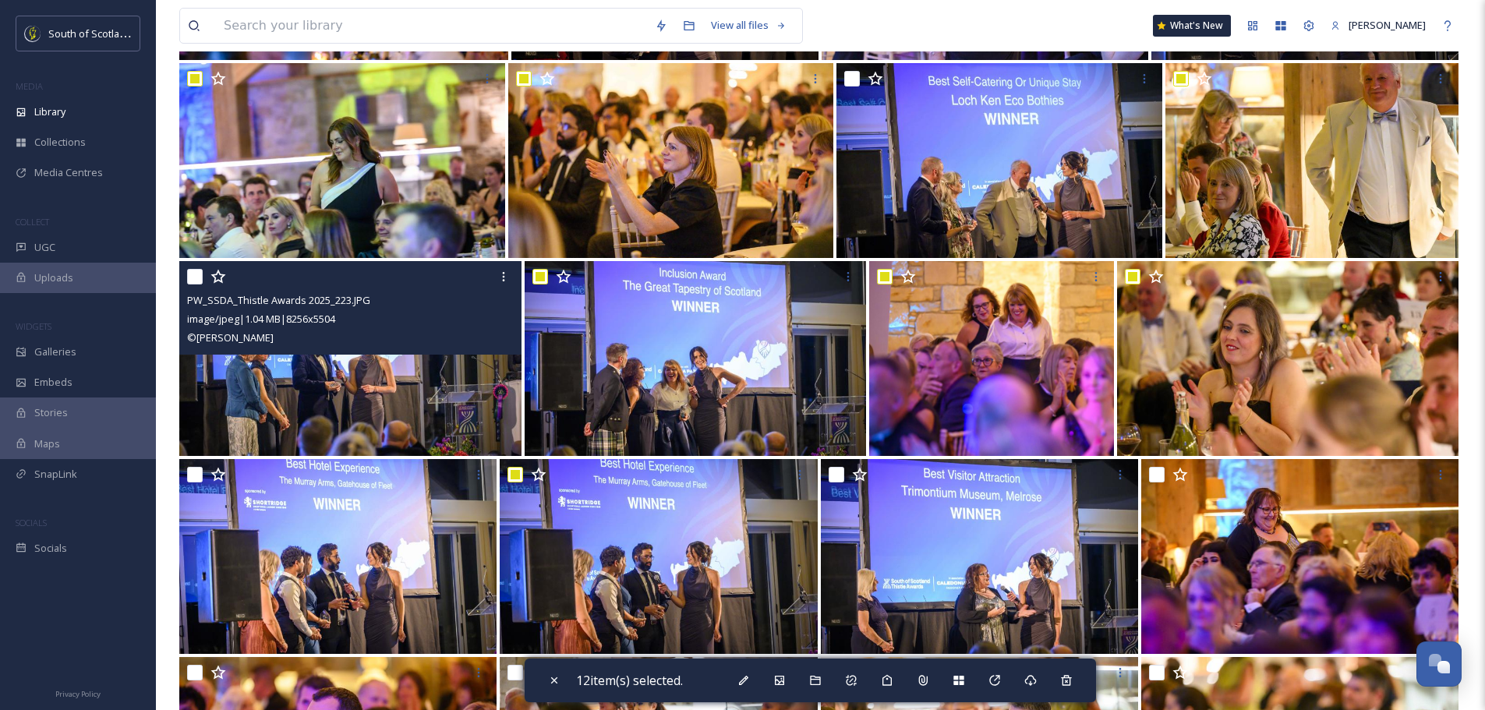
click at [183, 280] on div "PW_SSDA_Thistle Awards 2025_223.JPG image/jpeg | 1.04 MB | 8256 x 5504 © Phil W…" at bounding box center [350, 308] width 342 height 94
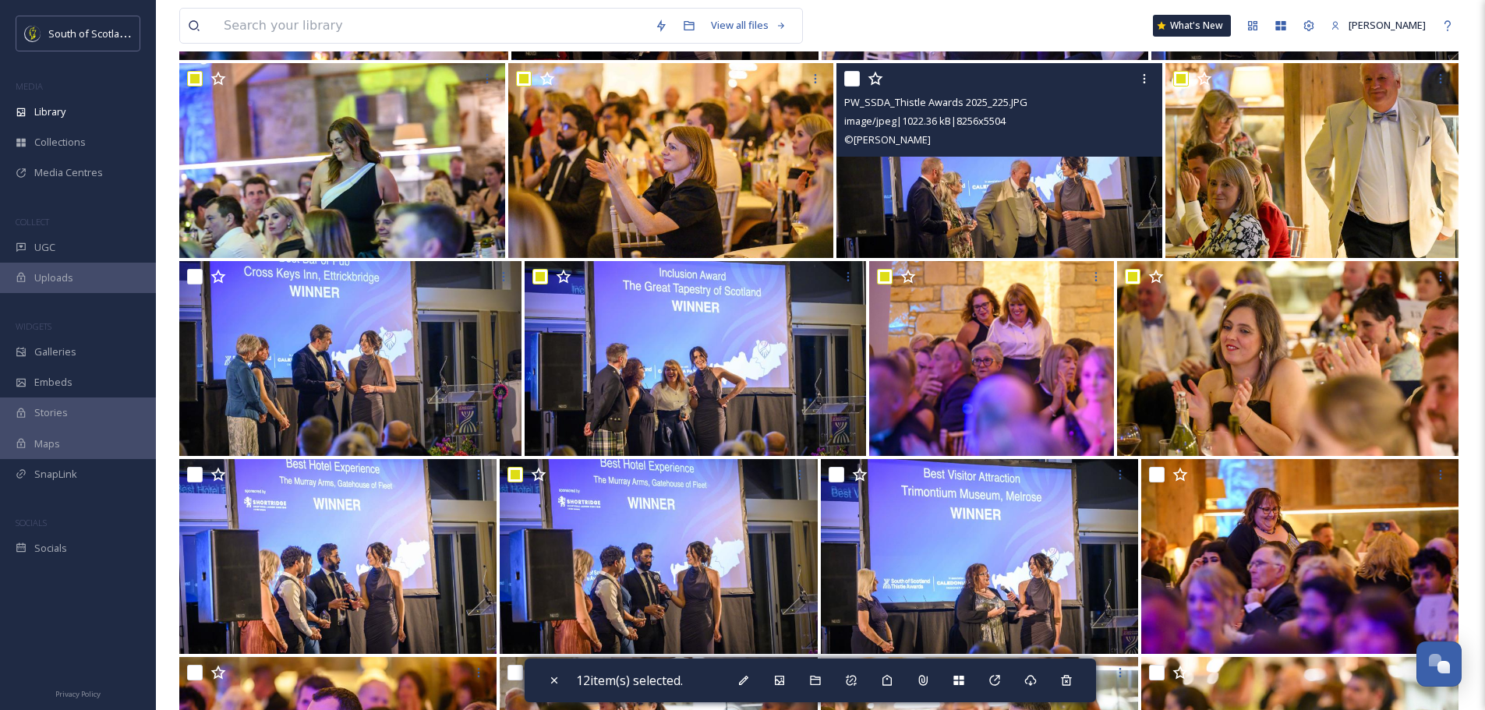
click at [857, 80] on input "checkbox" at bounding box center [852, 79] width 16 height 16
checkbox input "true"
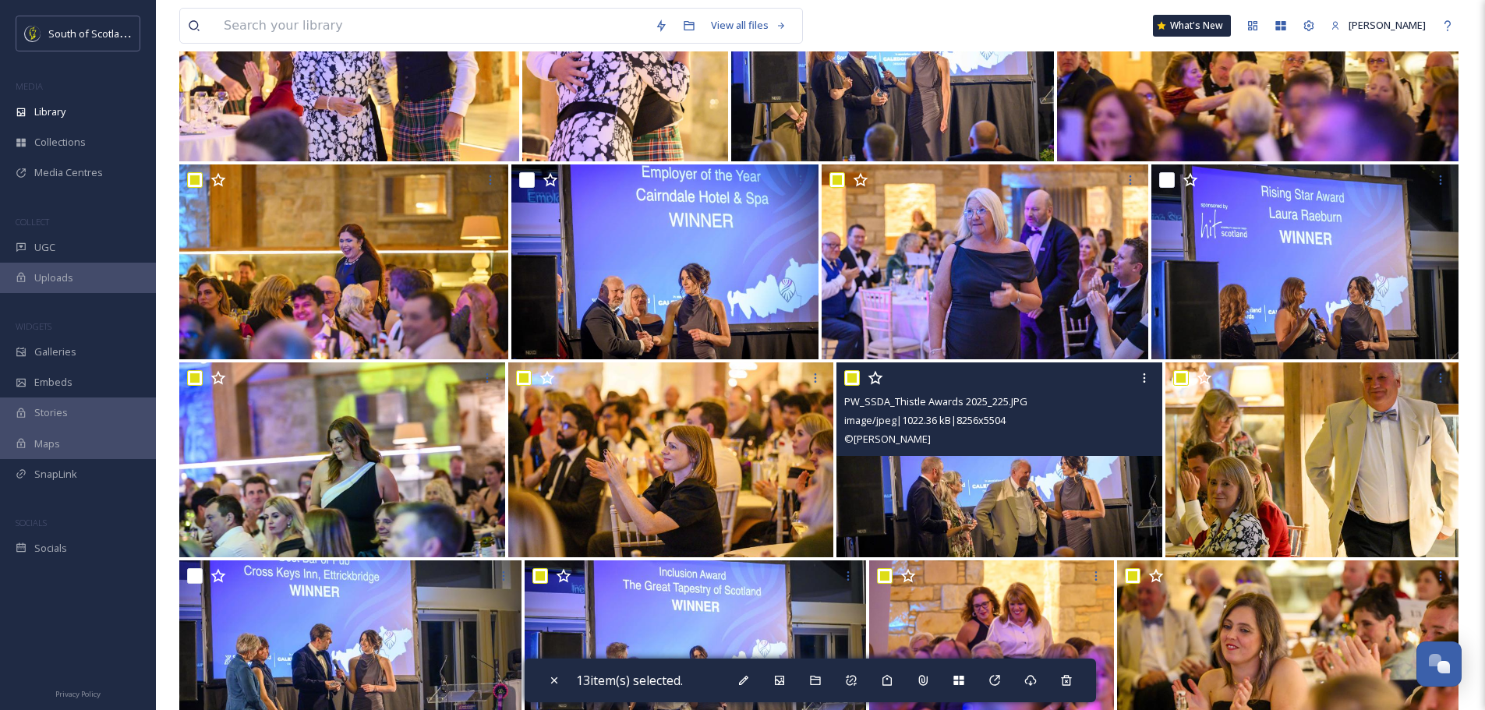
scroll to position [234, 0]
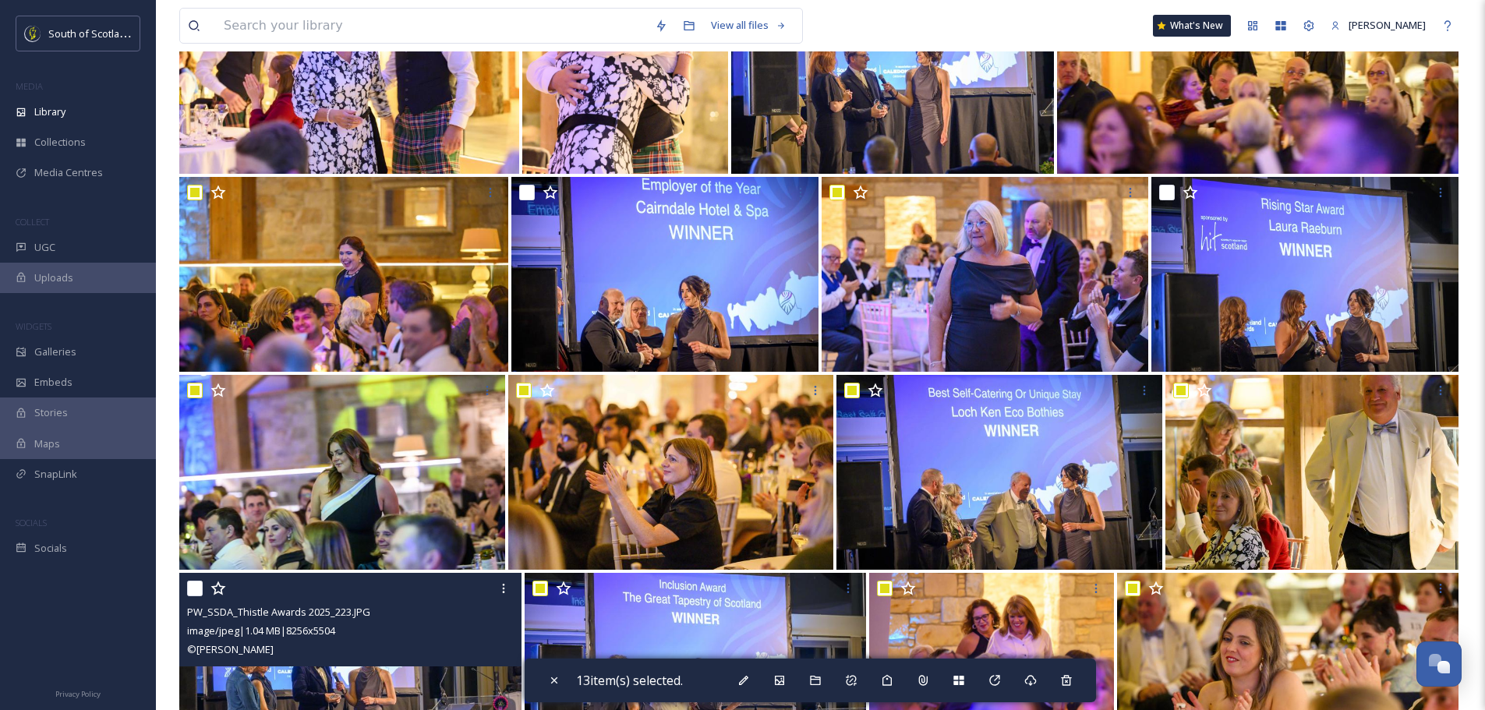
click at [194, 583] on input "checkbox" at bounding box center [195, 589] width 16 height 16
checkbox input "true"
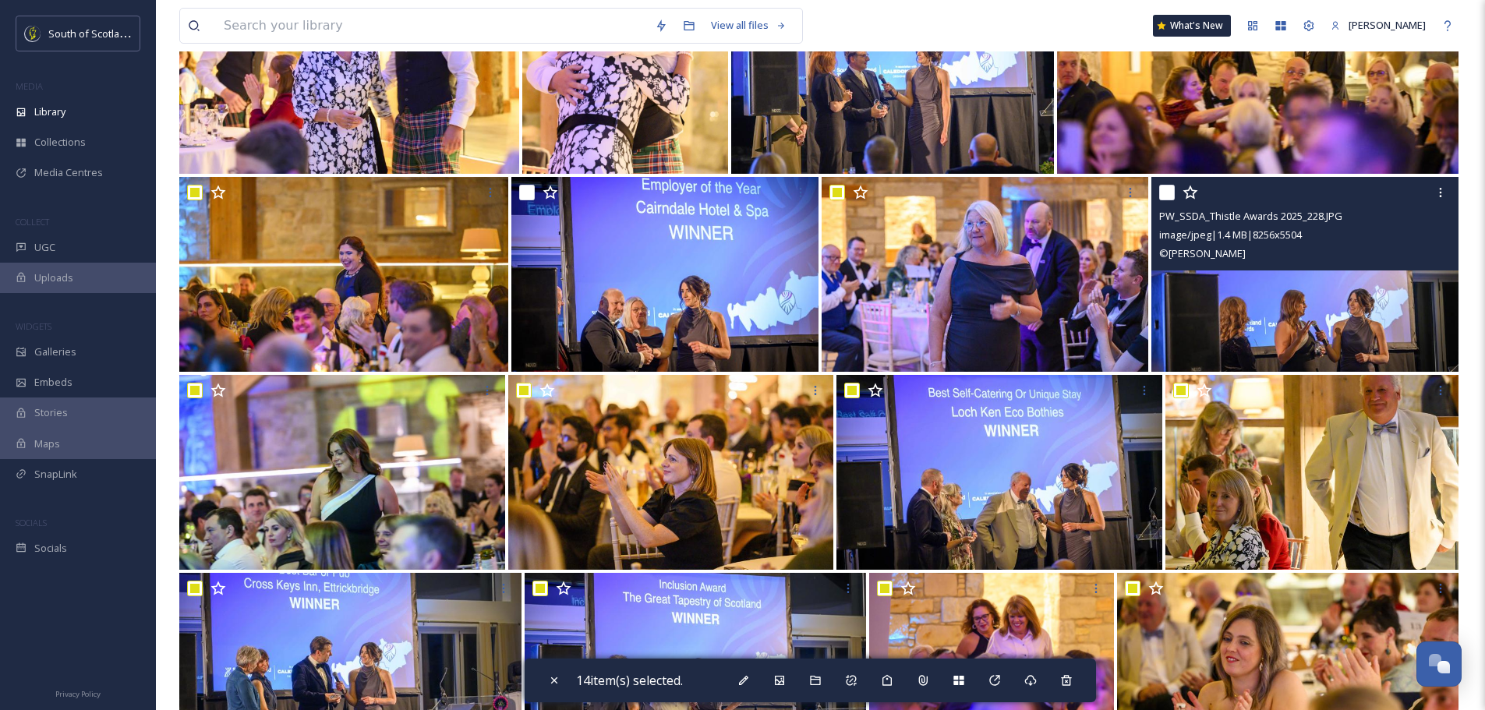
click at [1167, 196] on input "checkbox" at bounding box center [1167, 193] width 16 height 16
checkbox input "true"
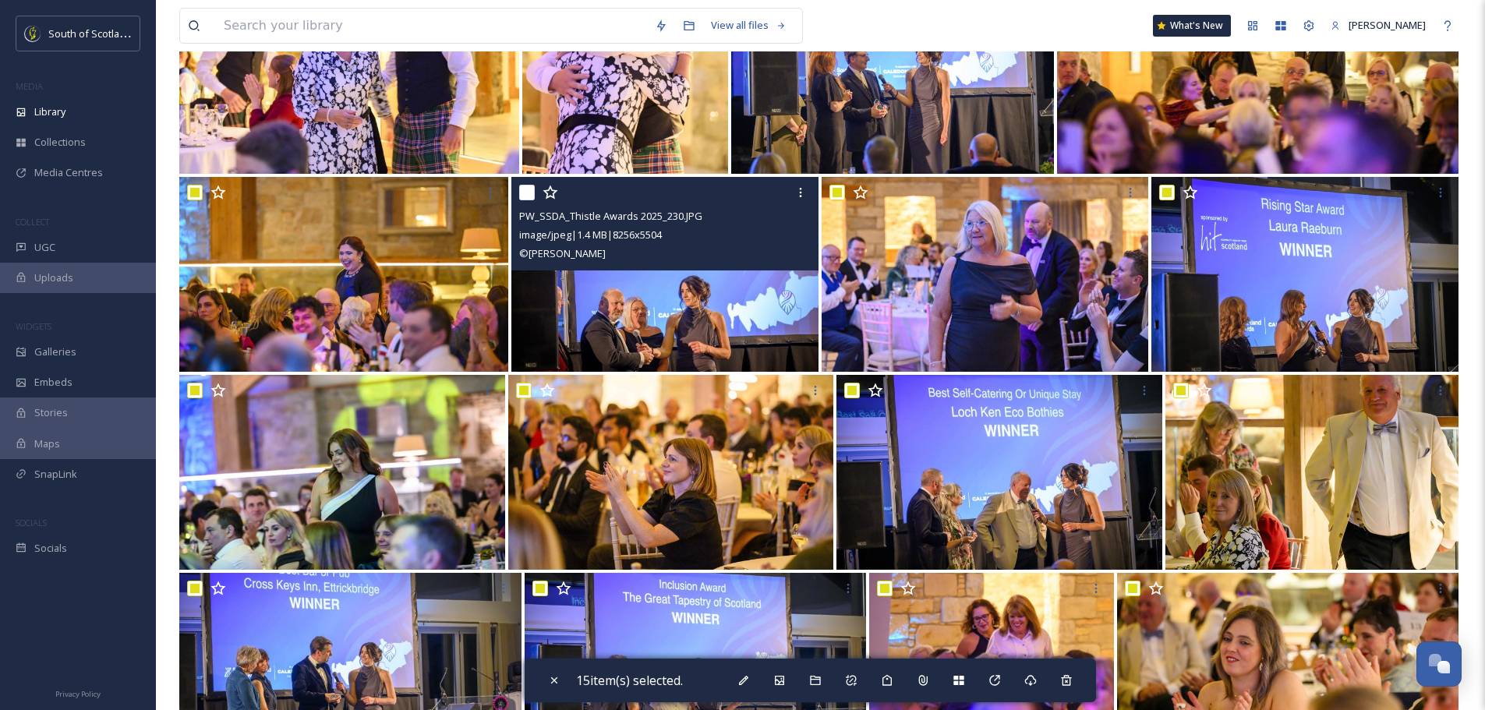
click at [528, 190] on input "checkbox" at bounding box center [527, 193] width 16 height 16
checkbox input "true"
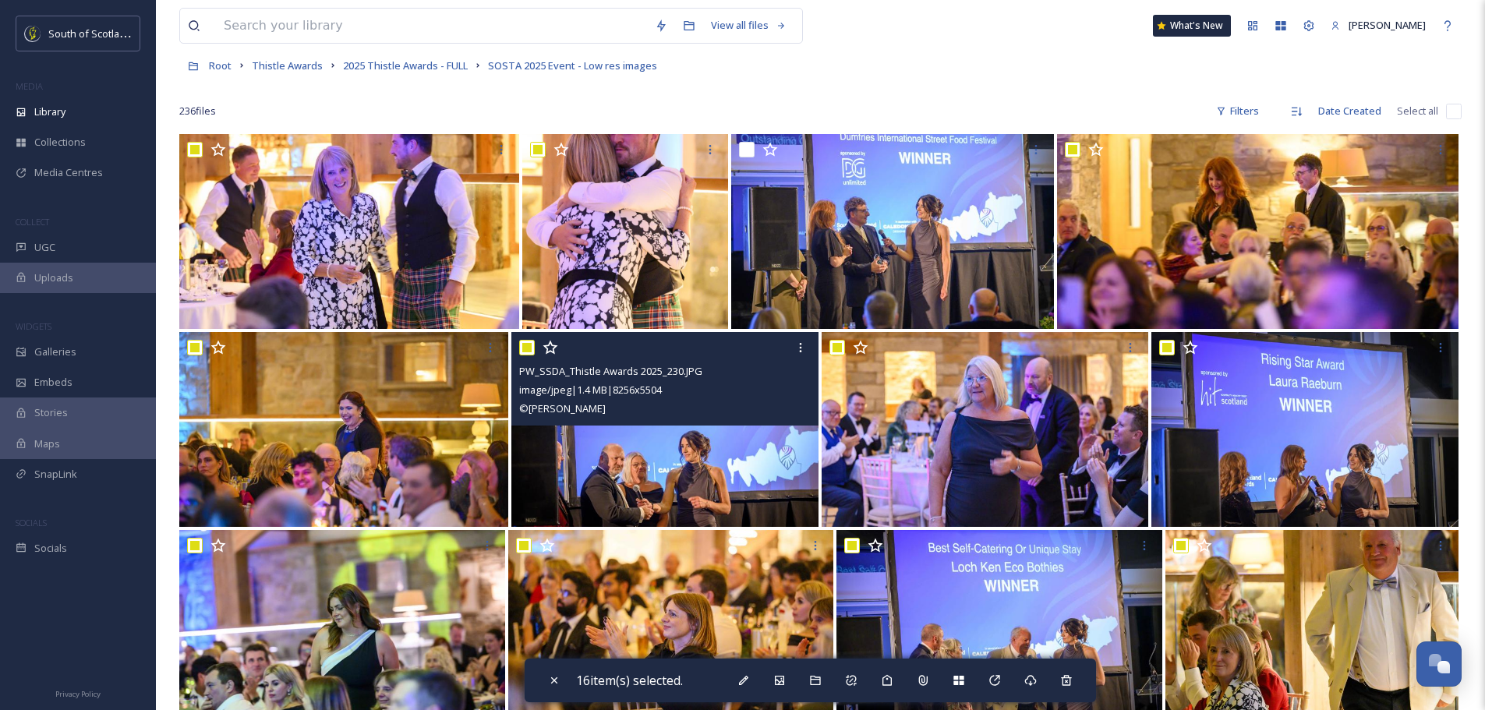
scroll to position [78, 0]
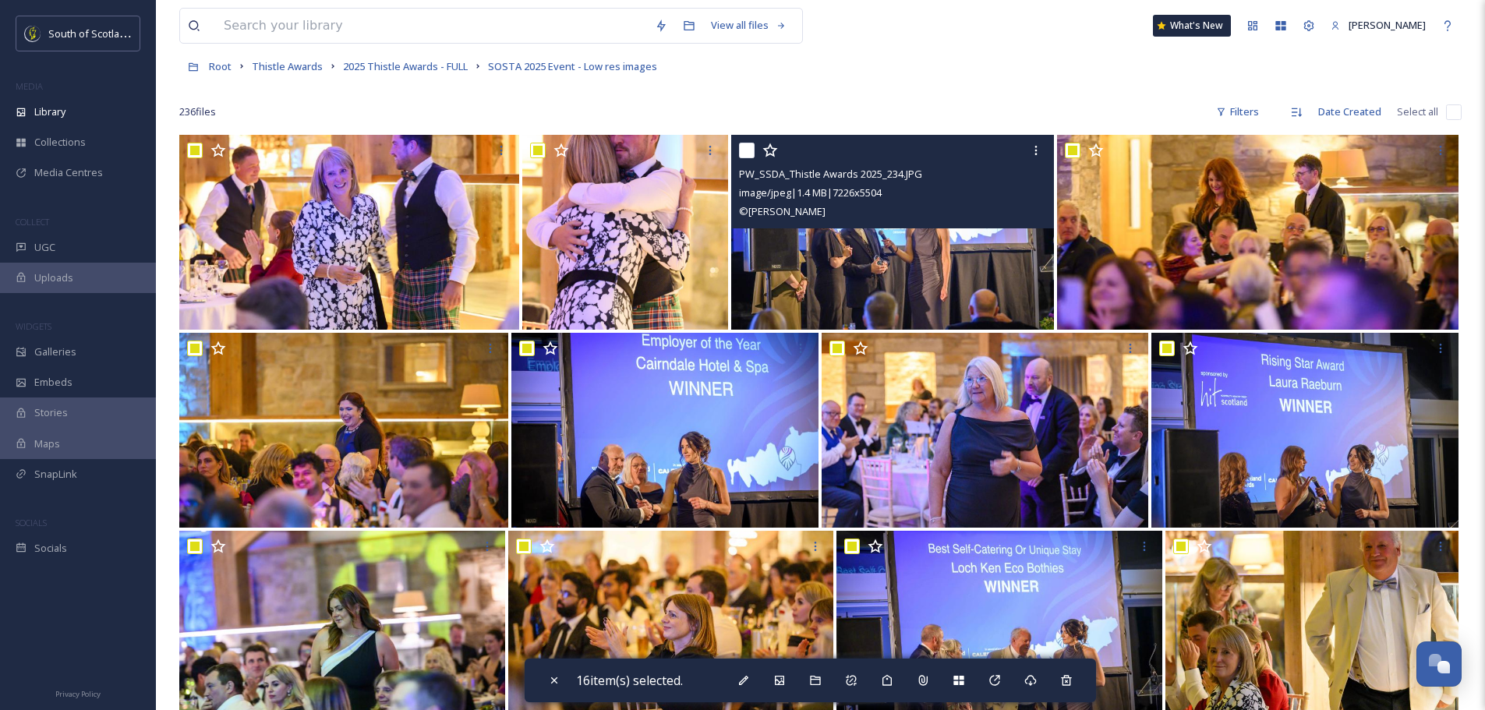
click at [747, 147] on input "checkbox" at bounding box center [747, 151] width 16 height 16
checkbox input "true"
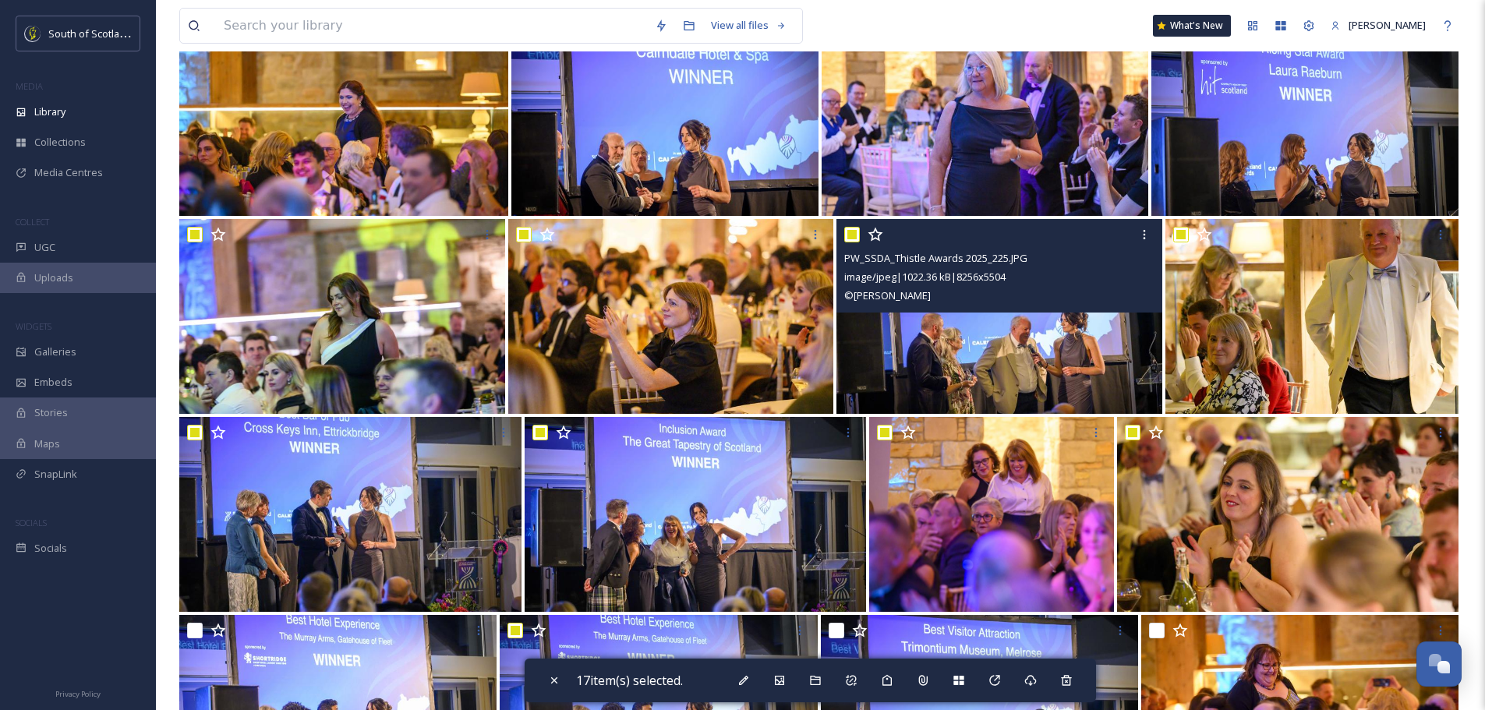
scroll to position [624, 0]
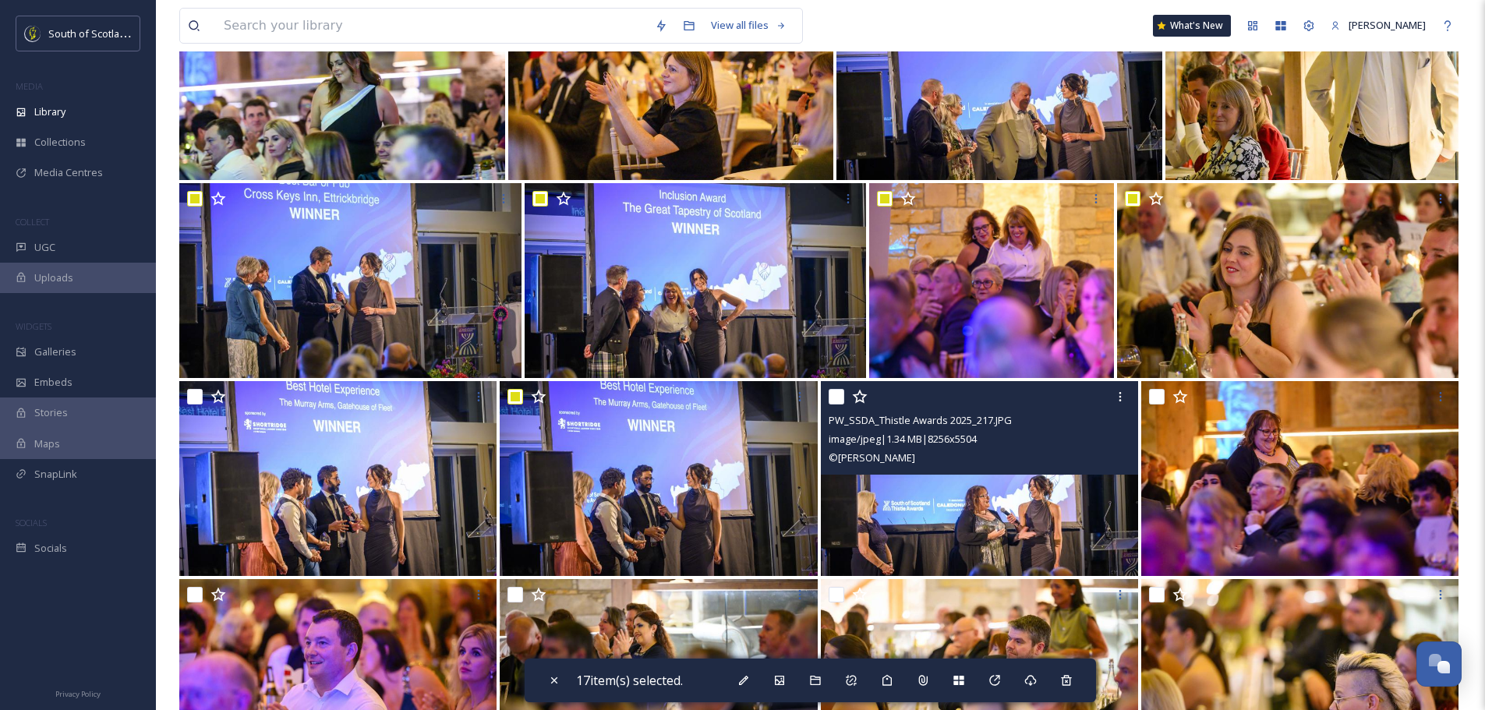
click at [835, 397] on input "checkbox" at bounding box center [837, 397] width 16 height 16
checkbox input "true"
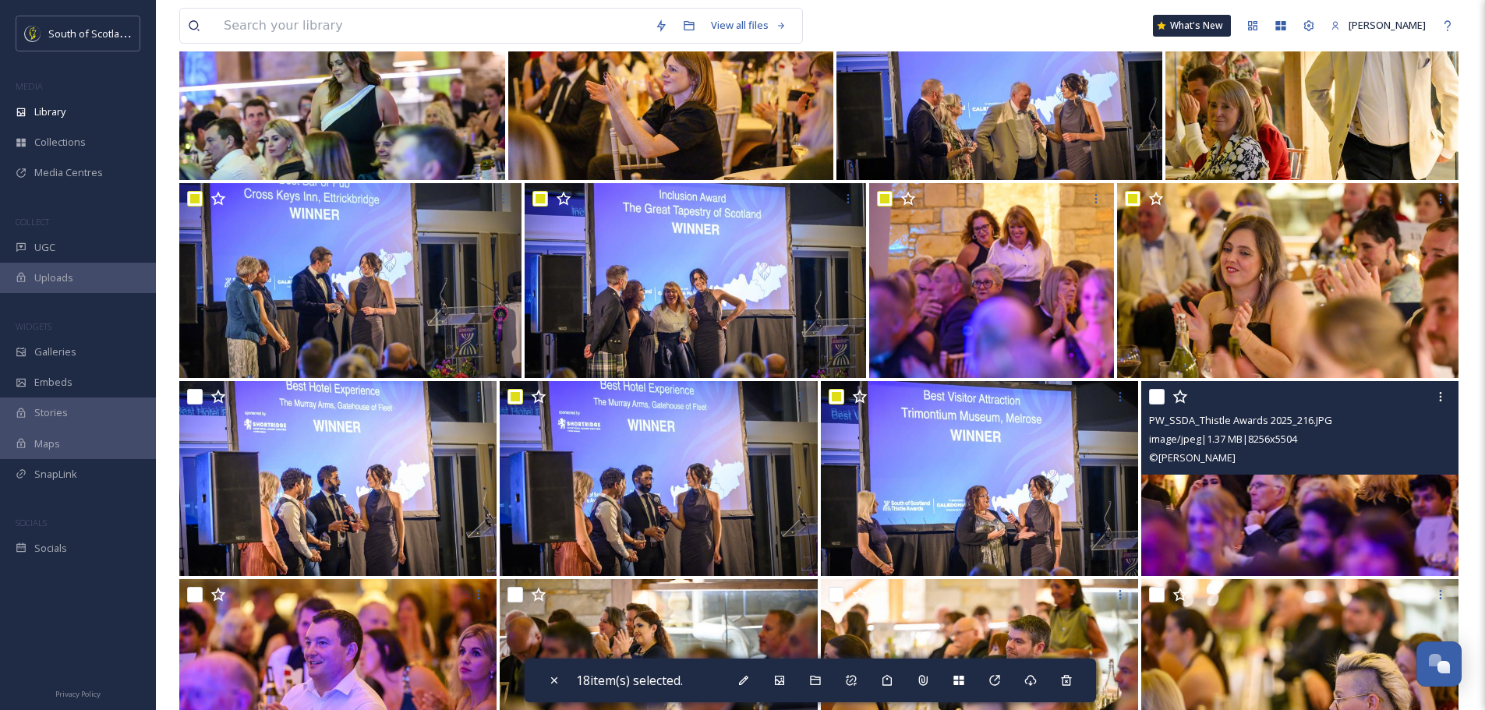
click at [1149, 394] on input "checkbox" at bounding box center [1157, 397] width 16 height 16
checkbox input "true"
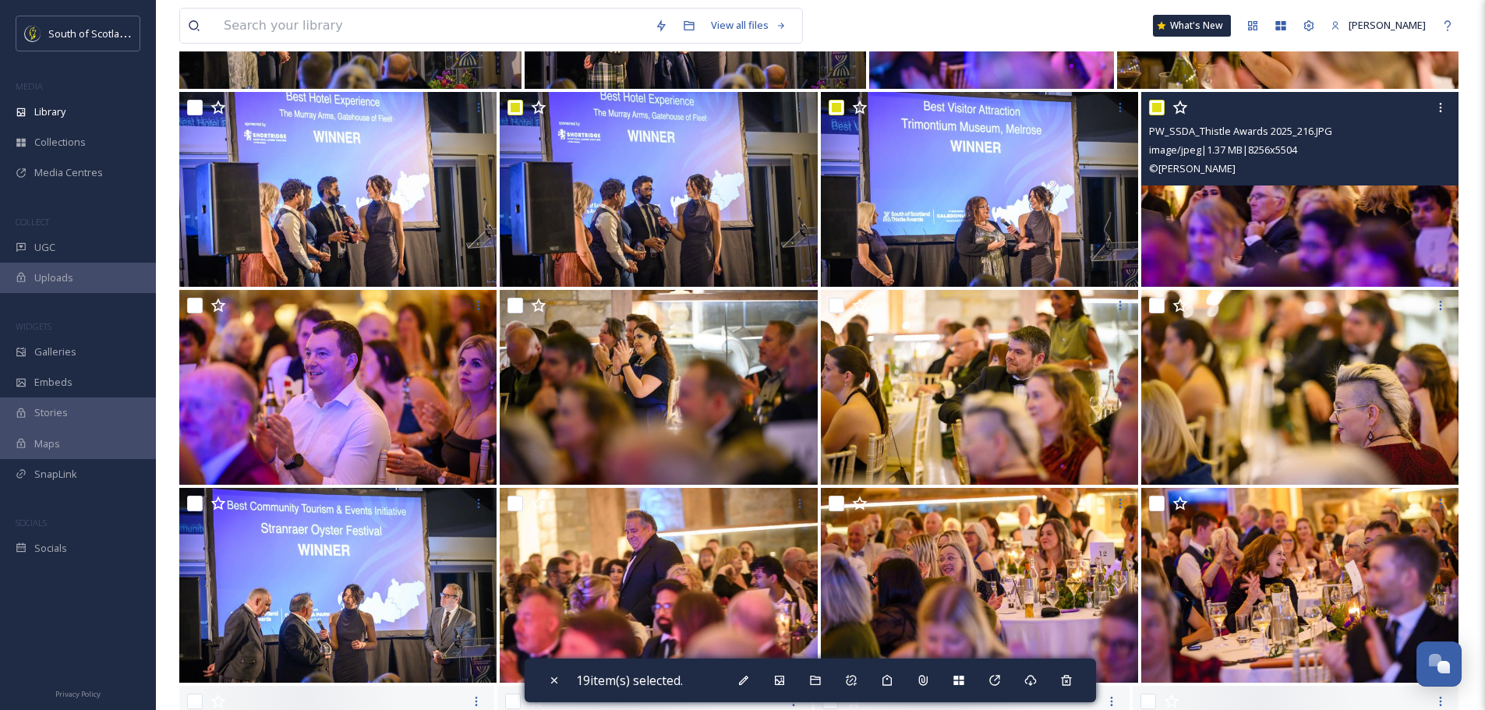
scroll to position [936, 0]
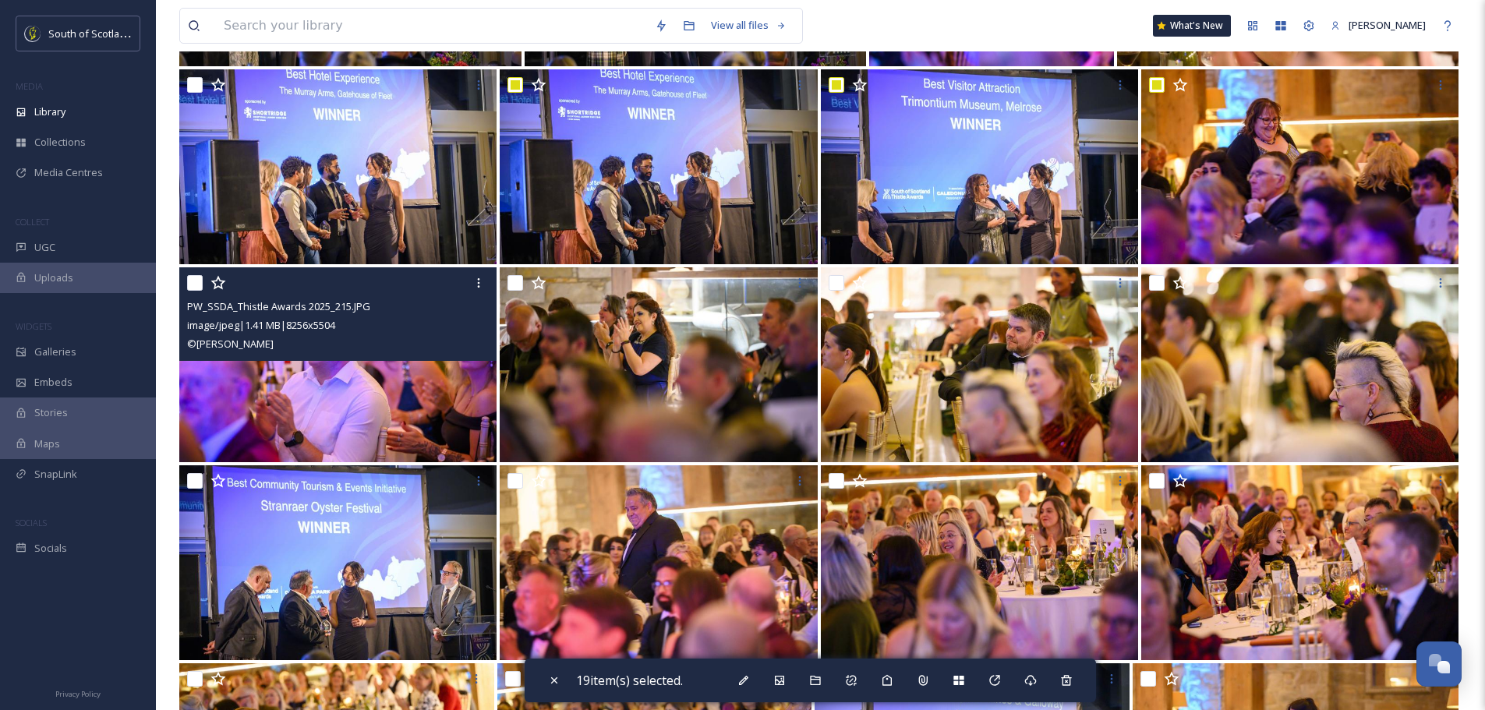
click at [196, 284] on input "checkbox" at bounding box center [195, 283] width 16 height 16
checkbox input "true"
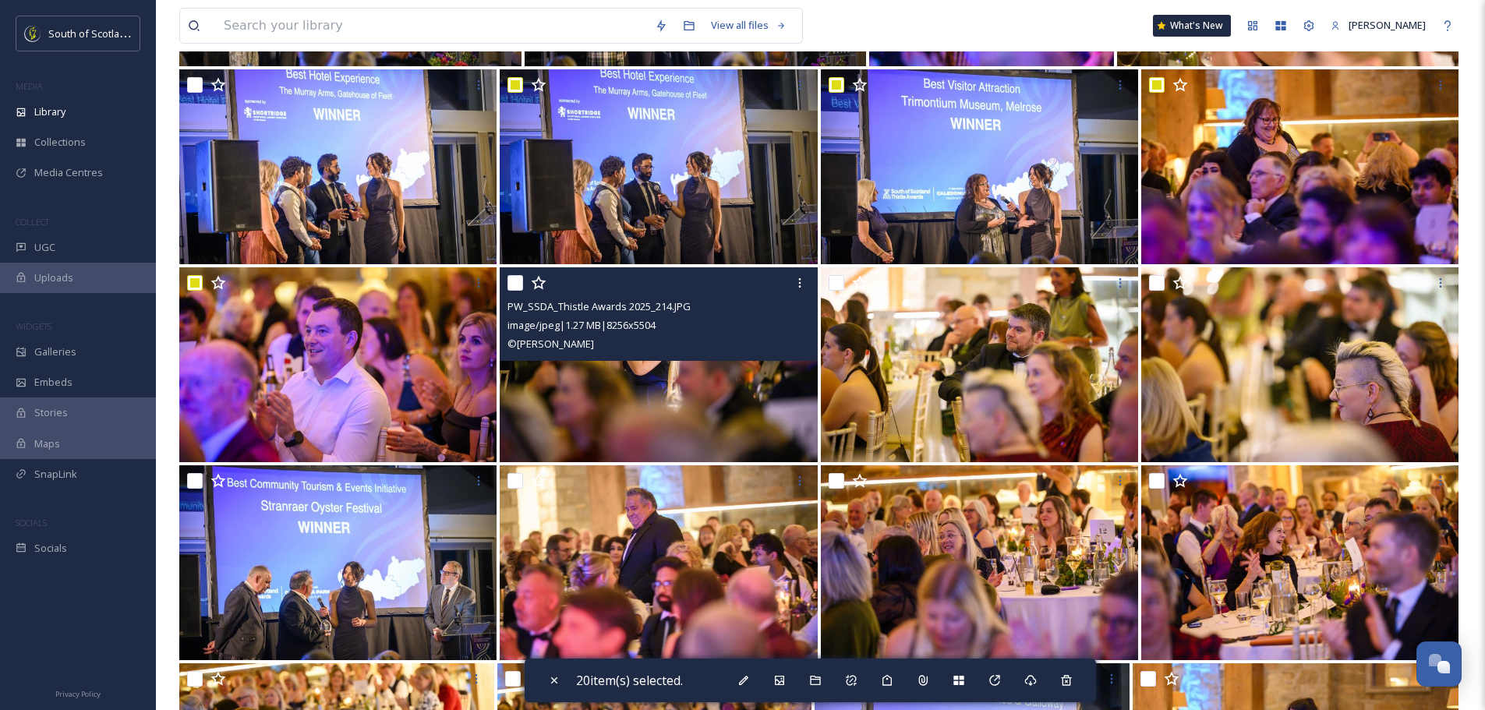
click at [515, 280] on input "checkbox" at bounding box center [516, 283] width 16 height 16
checkbox input "true"
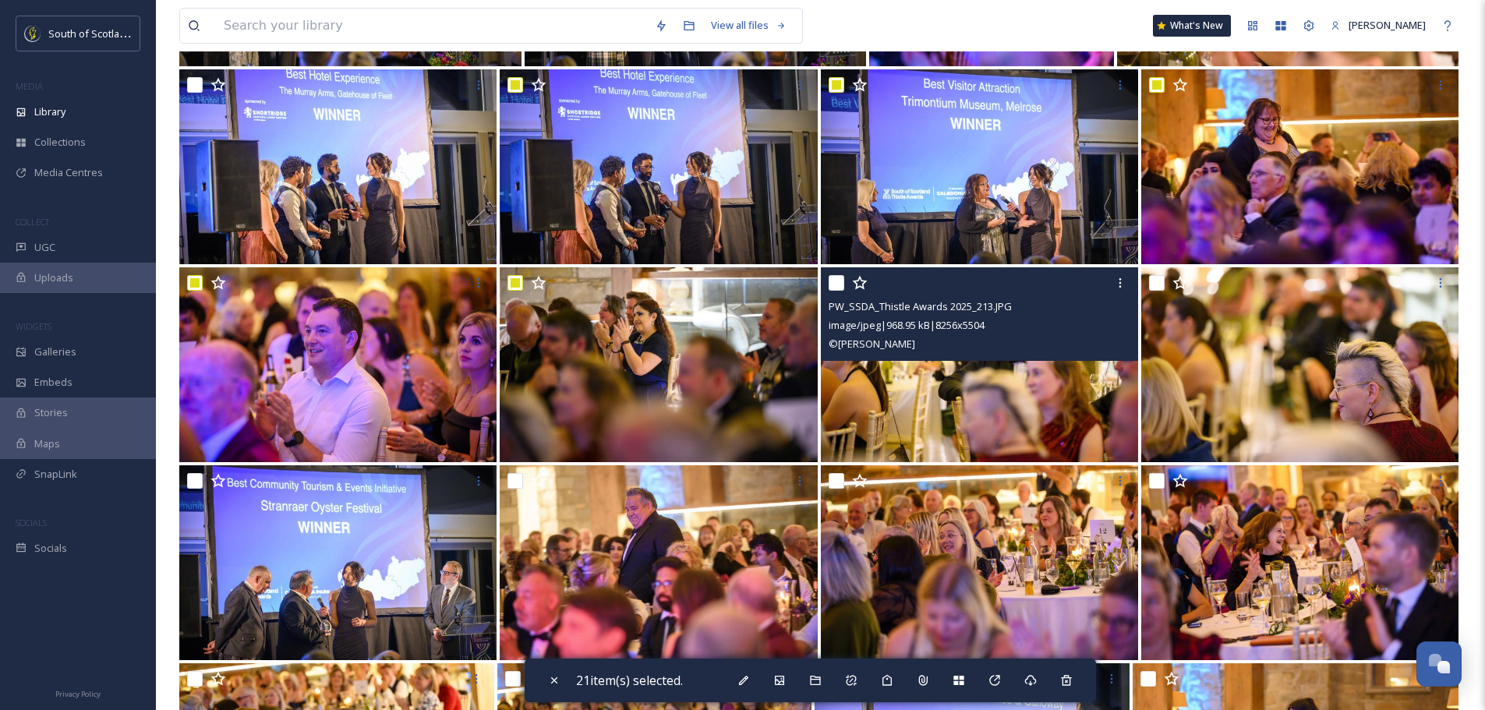
click at [833, 283] on input "checkbox" at bounding box center [837, 283] width 16 height 16
checkbox input "true"
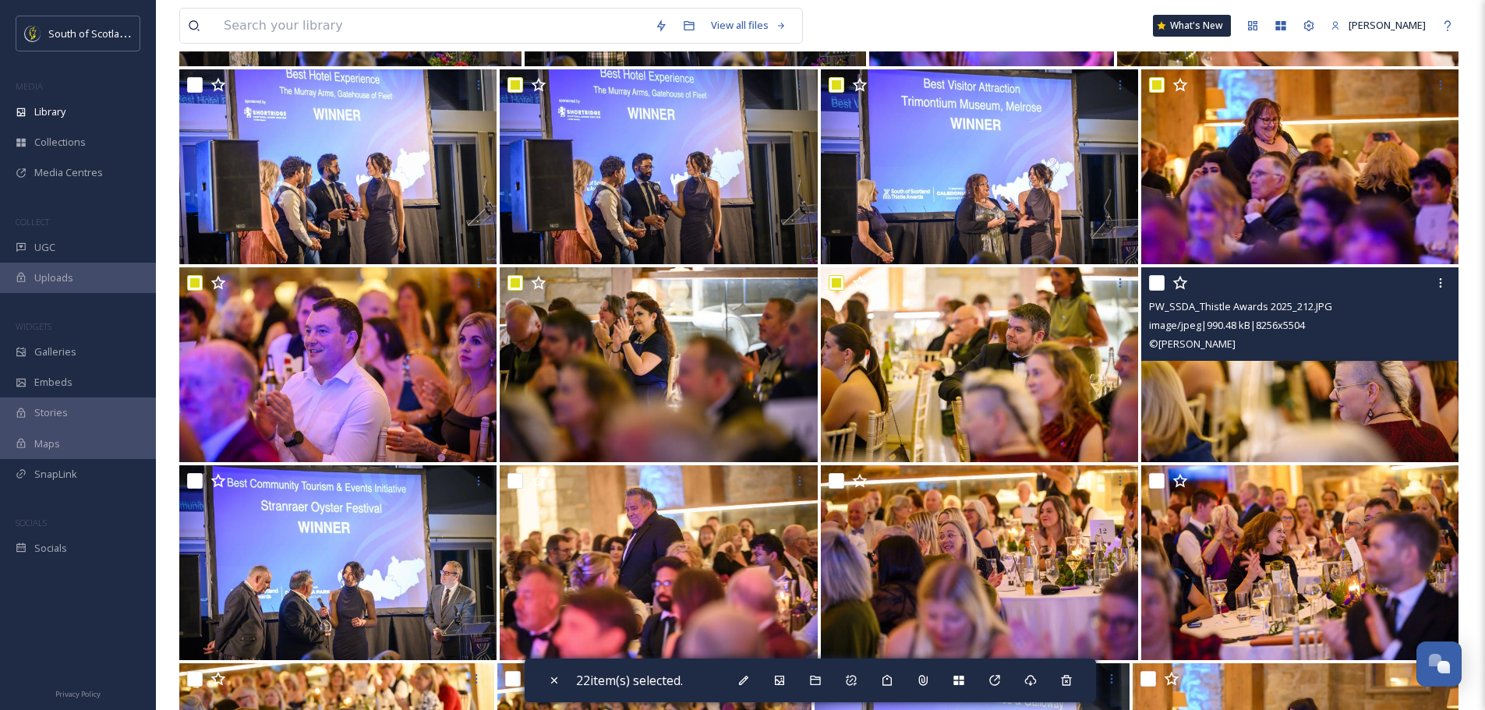
click at [1156, 281] on input "checkbox" at bounding box center [1157, 283] width 16 height 16
checkbox input "true"
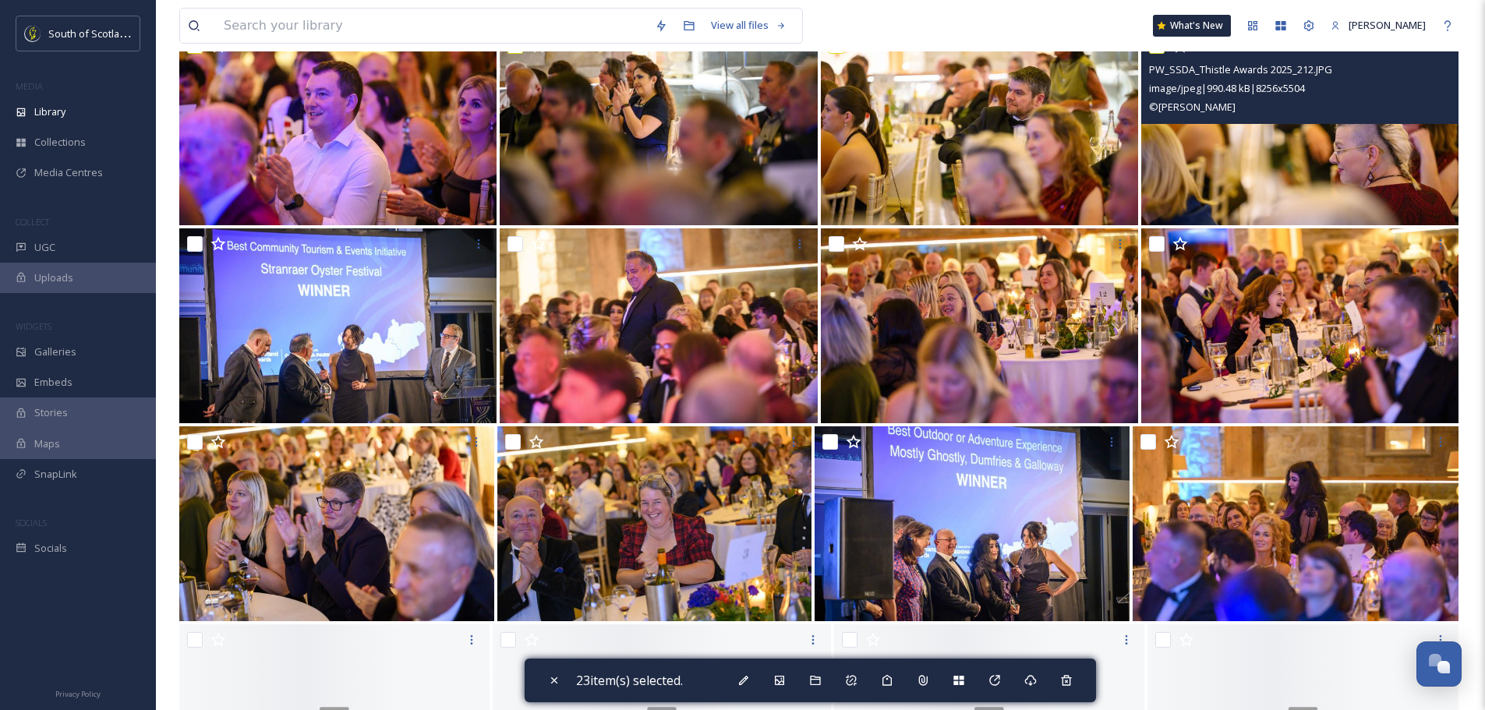
scroll to position [1247, 0]
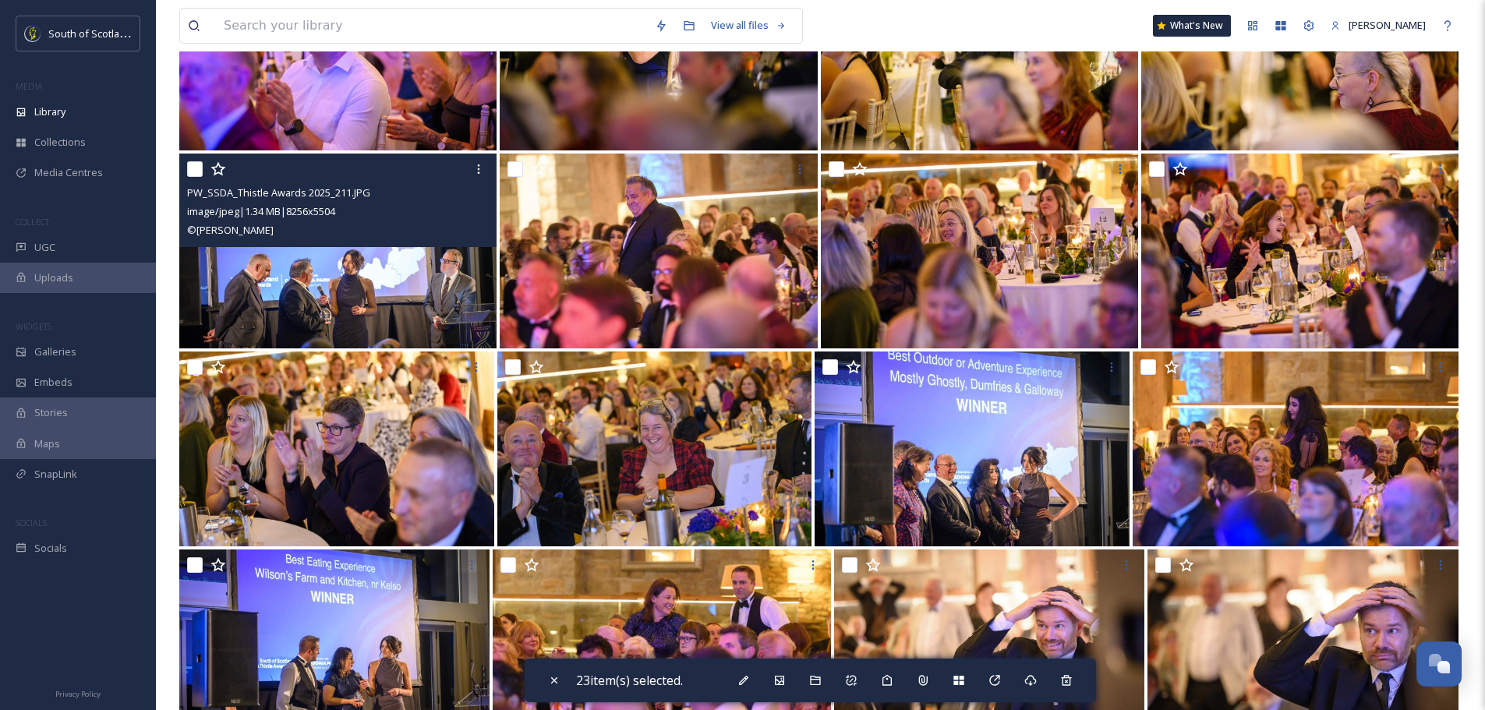
click at [200, 166] on input "checkbox" at bounding box center [195, 169] width 16 height 16
checkbox input "true"
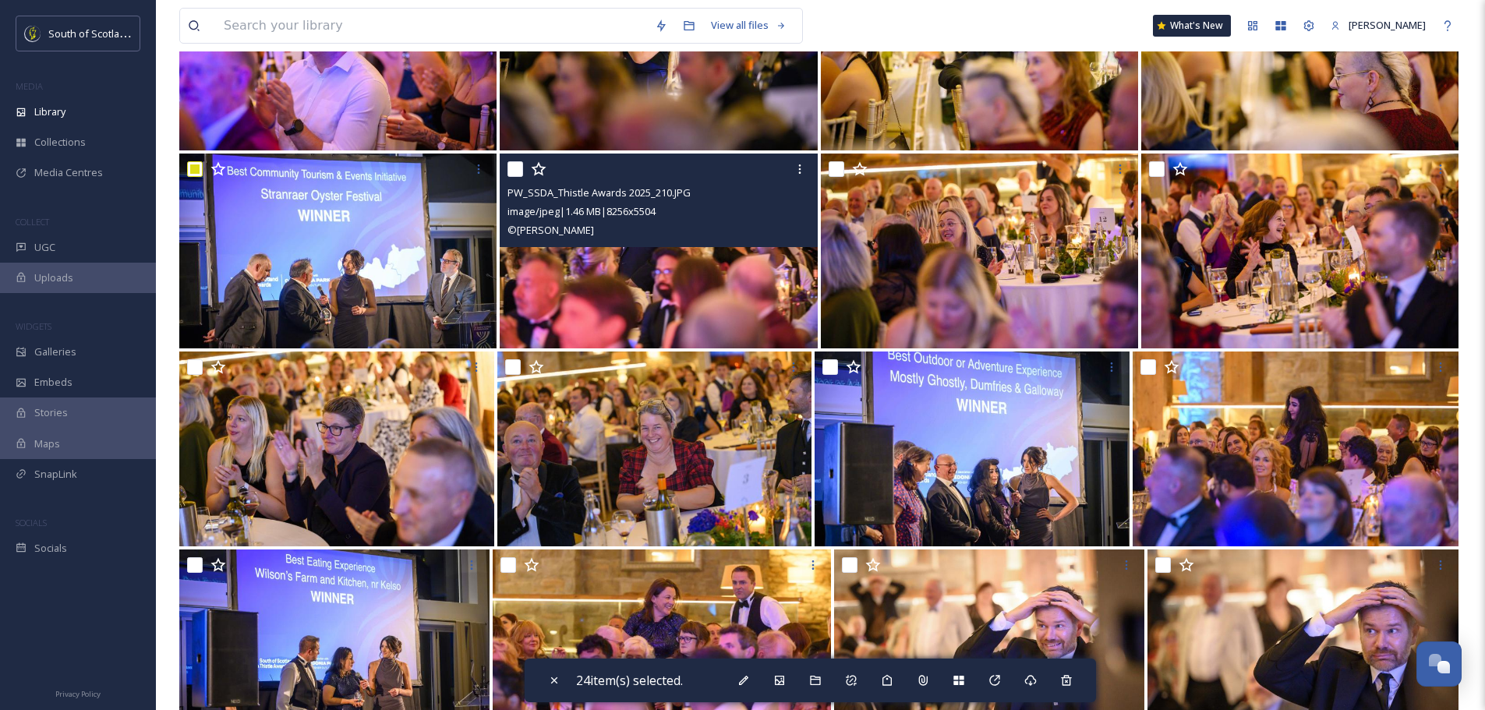
click at [509, 165] on input "checkbox" at bounding box center [516, 169] width 16 height 16
checkbox input "true"
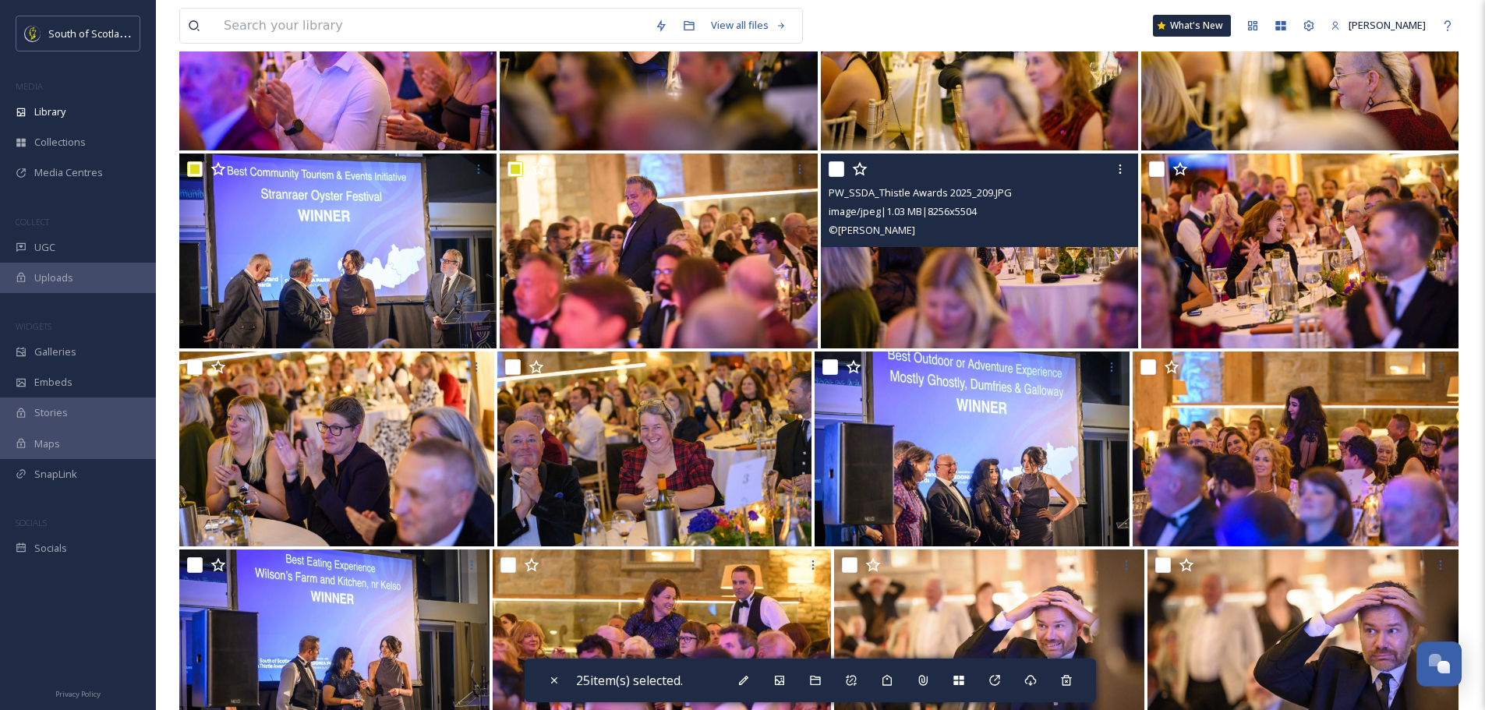
click at [830, 168] on input "checkbox" at bounding box center [837, 169] width 16 height 16
checkbox input "true"
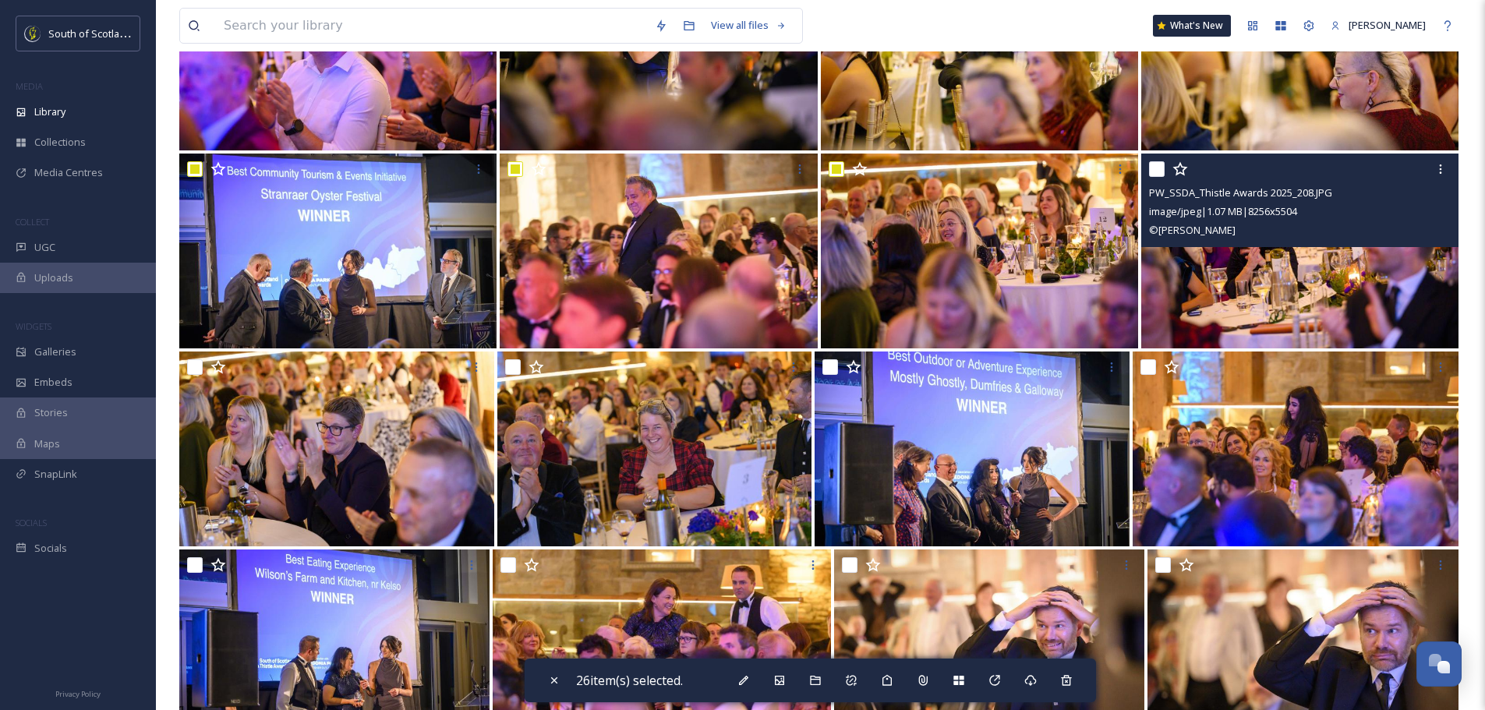
click at [1158, 167] on input "checkbox" at bounding box center [1157, 169] width 16 height 16
checkbox input "true"
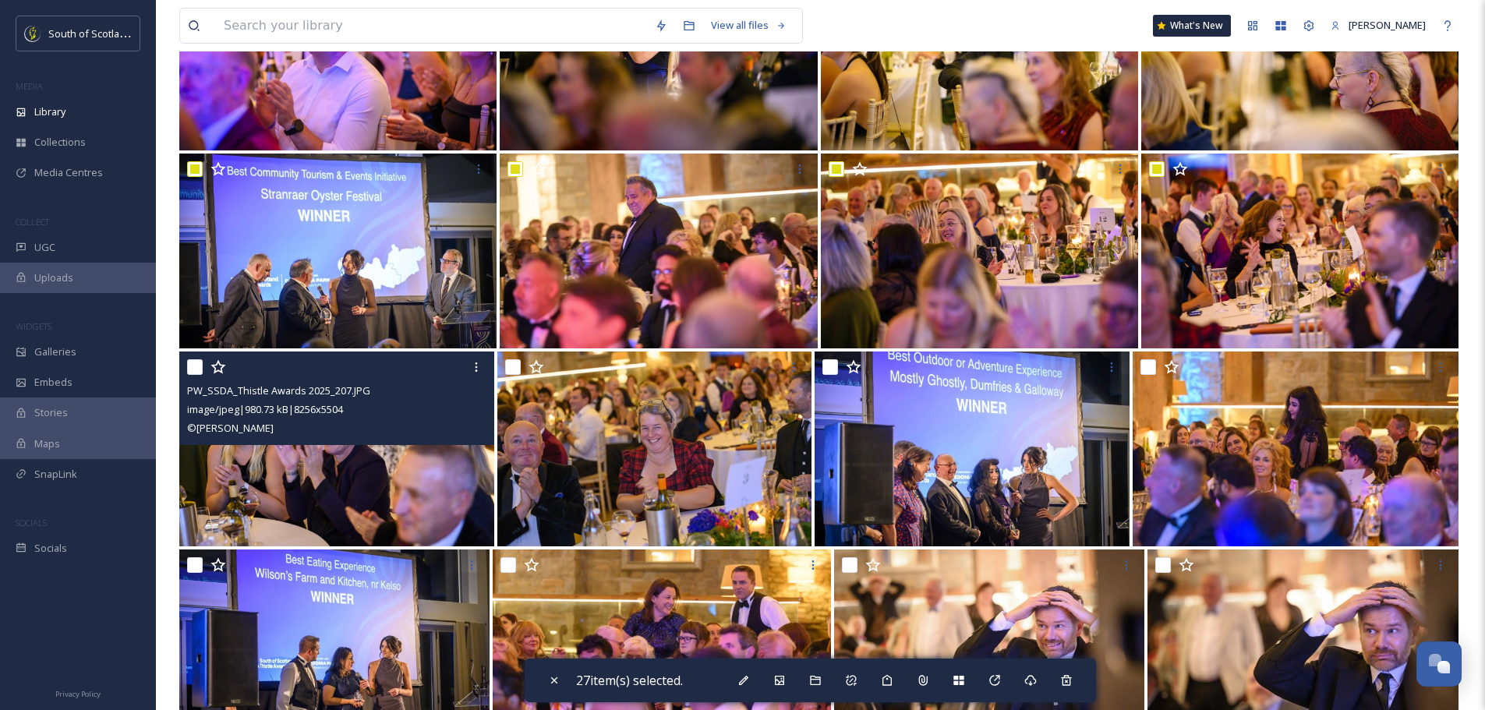
click at [184, 369] on div "PW_SSDA_Thistle Awards 2025_207.JPG image/jpeg | 980.73 kB | 8256 x 5504 © Phil…" at bounding box center [336, 399] width 315 height 94
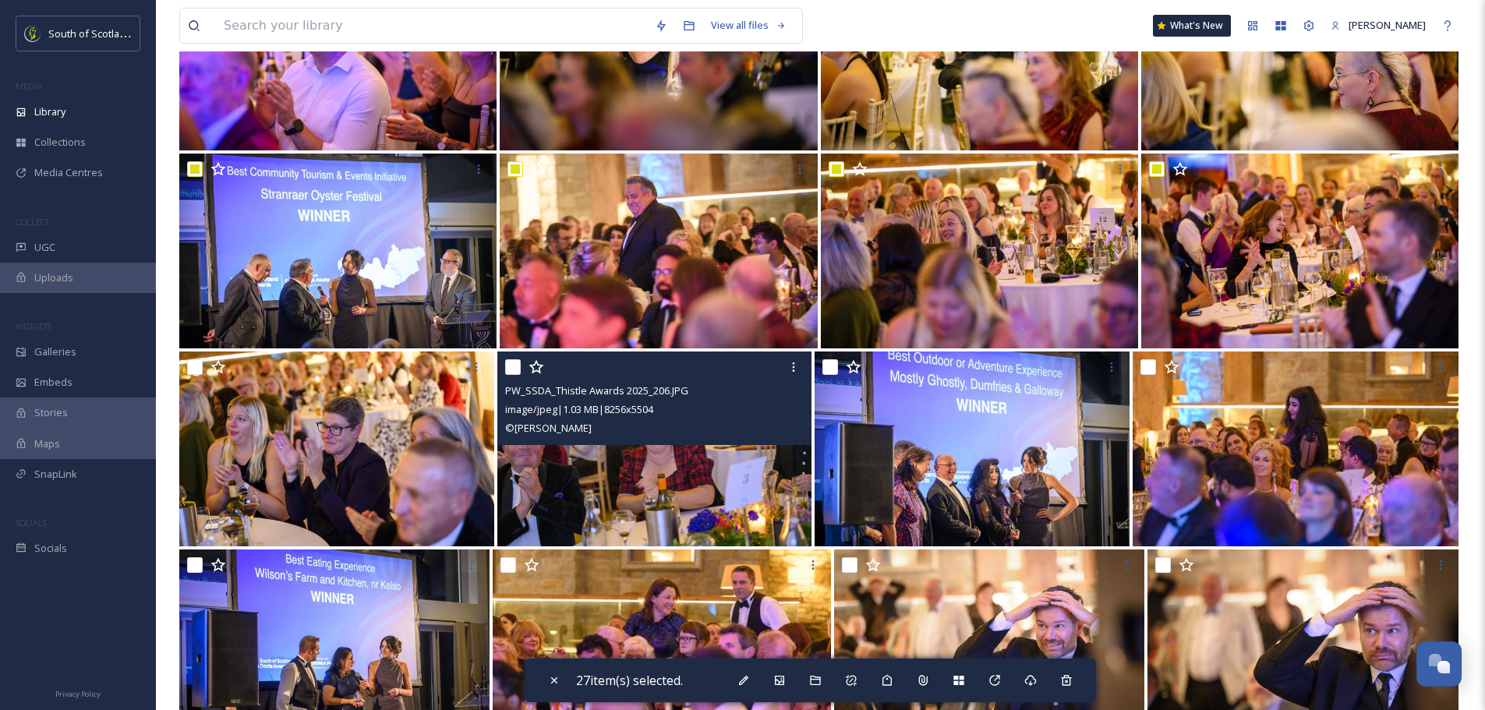
click at [515, 366] on input "checkbox" at bounding box center [513, 367] width 16 height 16
checkbox input "true"
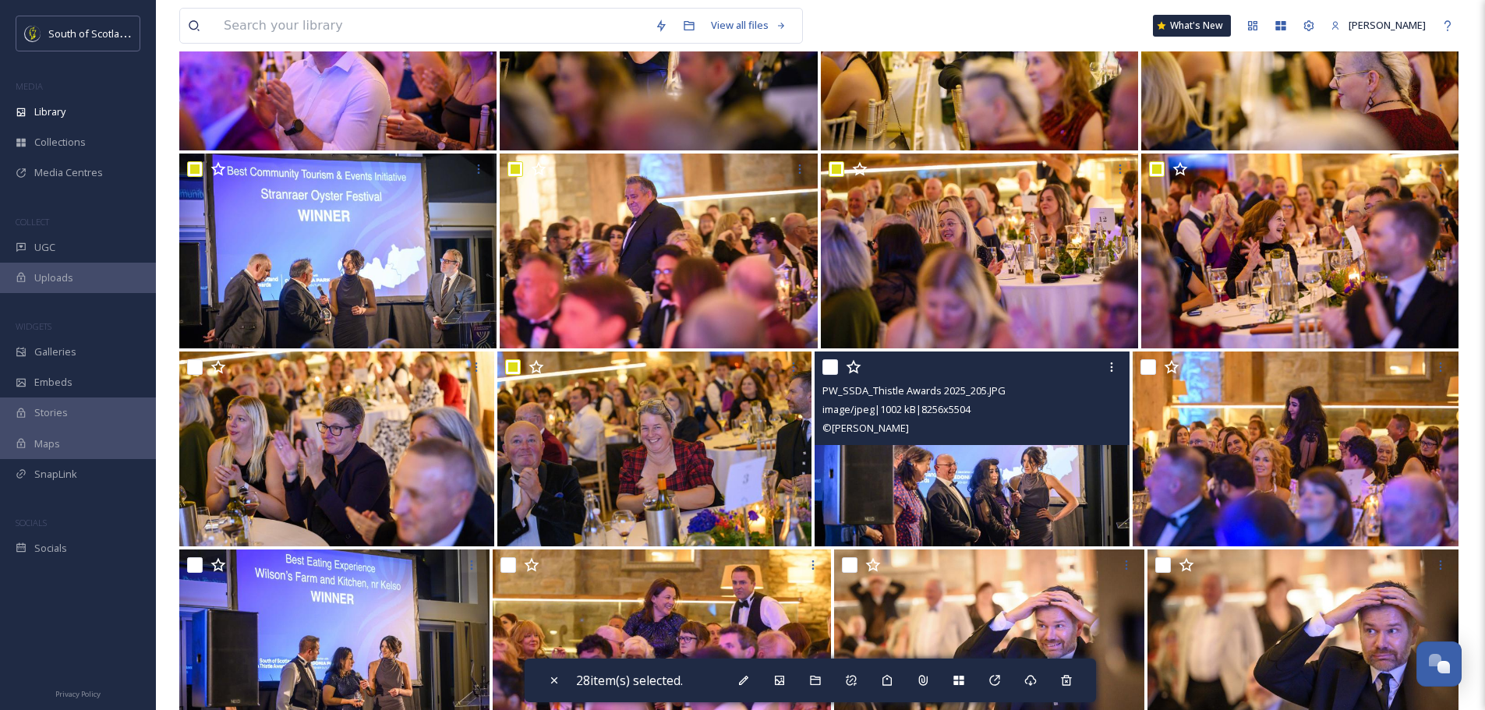
click at [831, 366] on input "checkbox" at bounding box center [831, 367] width 16 height 16
checkbox input "true"
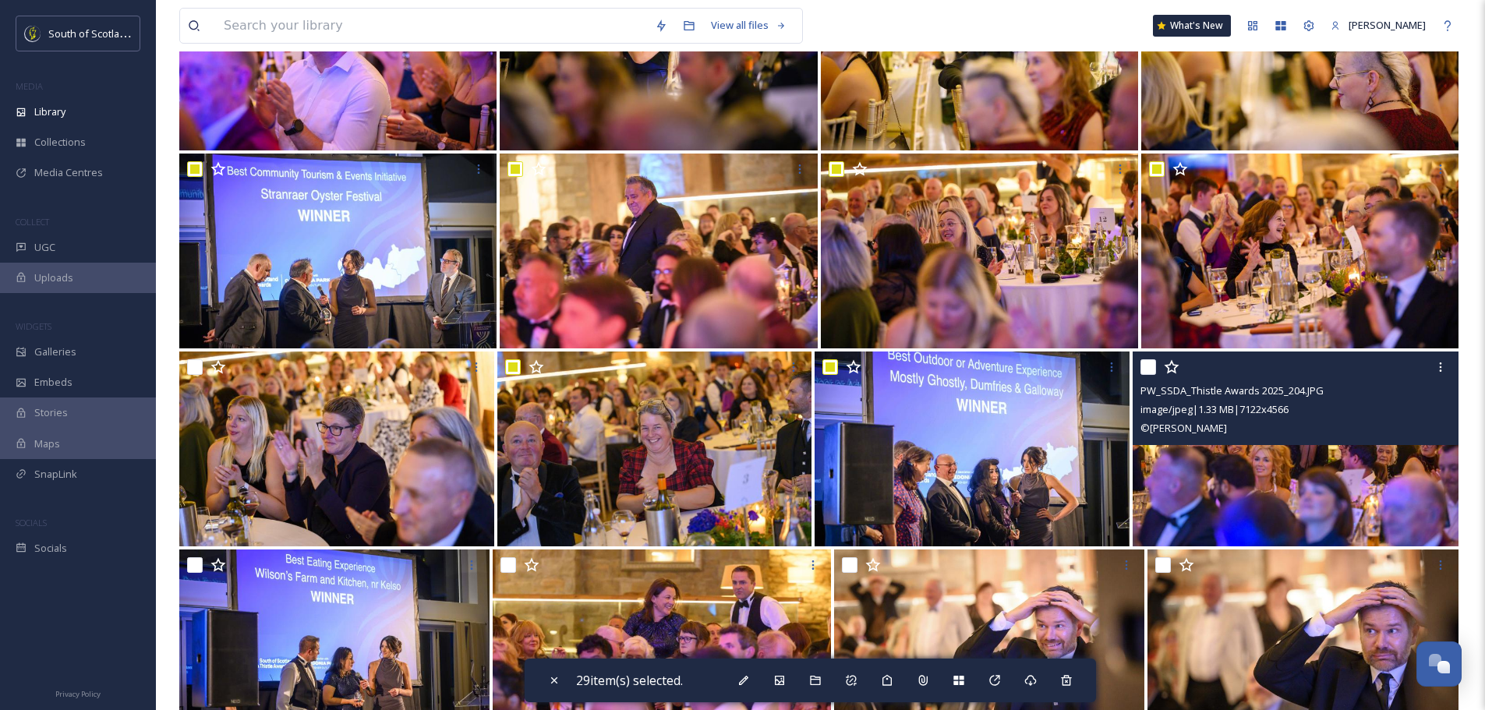
click at [1146, 364] on input "checkbox" at bounding box center [1149, 367] width 16 height 16
checkbox input "true"
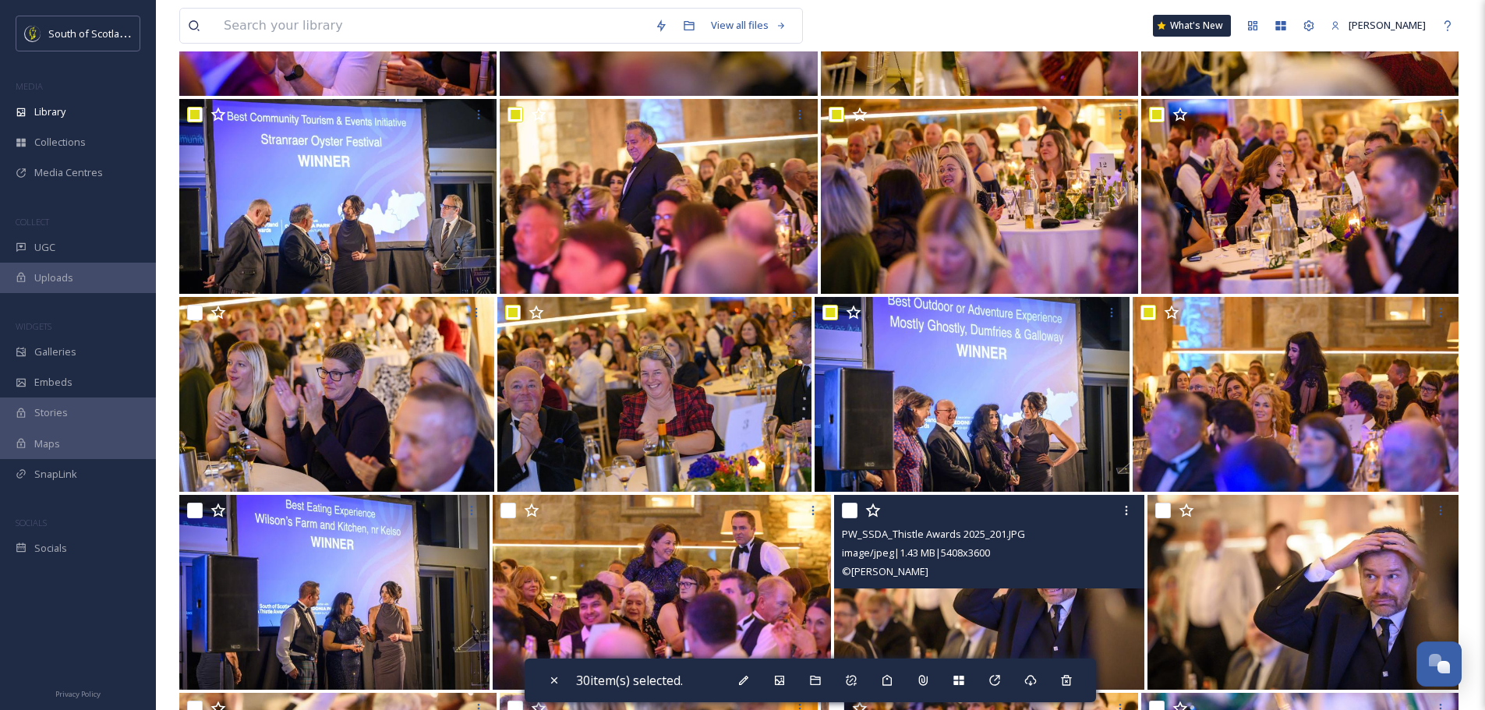
scroll to position [1481, 0]
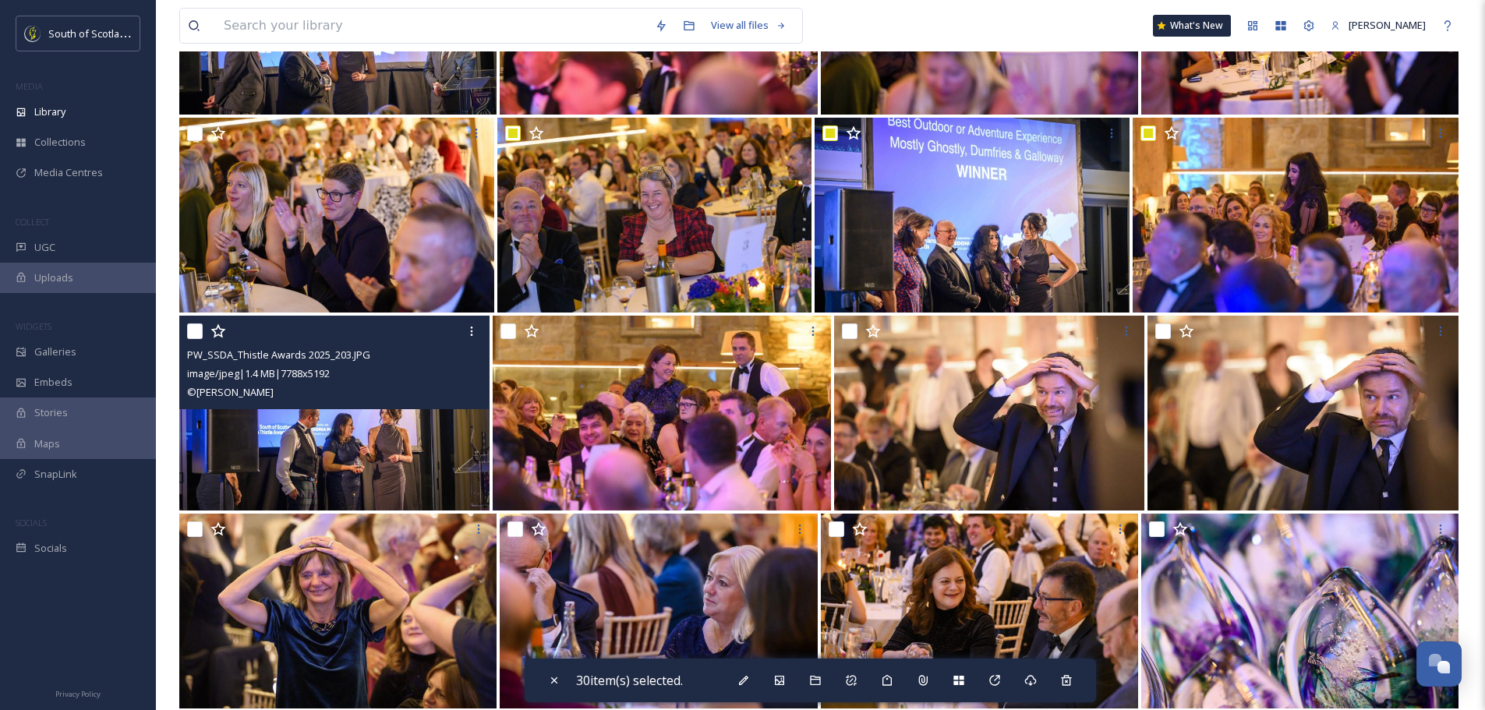
click at [195, 331] on input "checkbox" at bounding box center [195, 332] width 16 height 16
checkbox input "true"
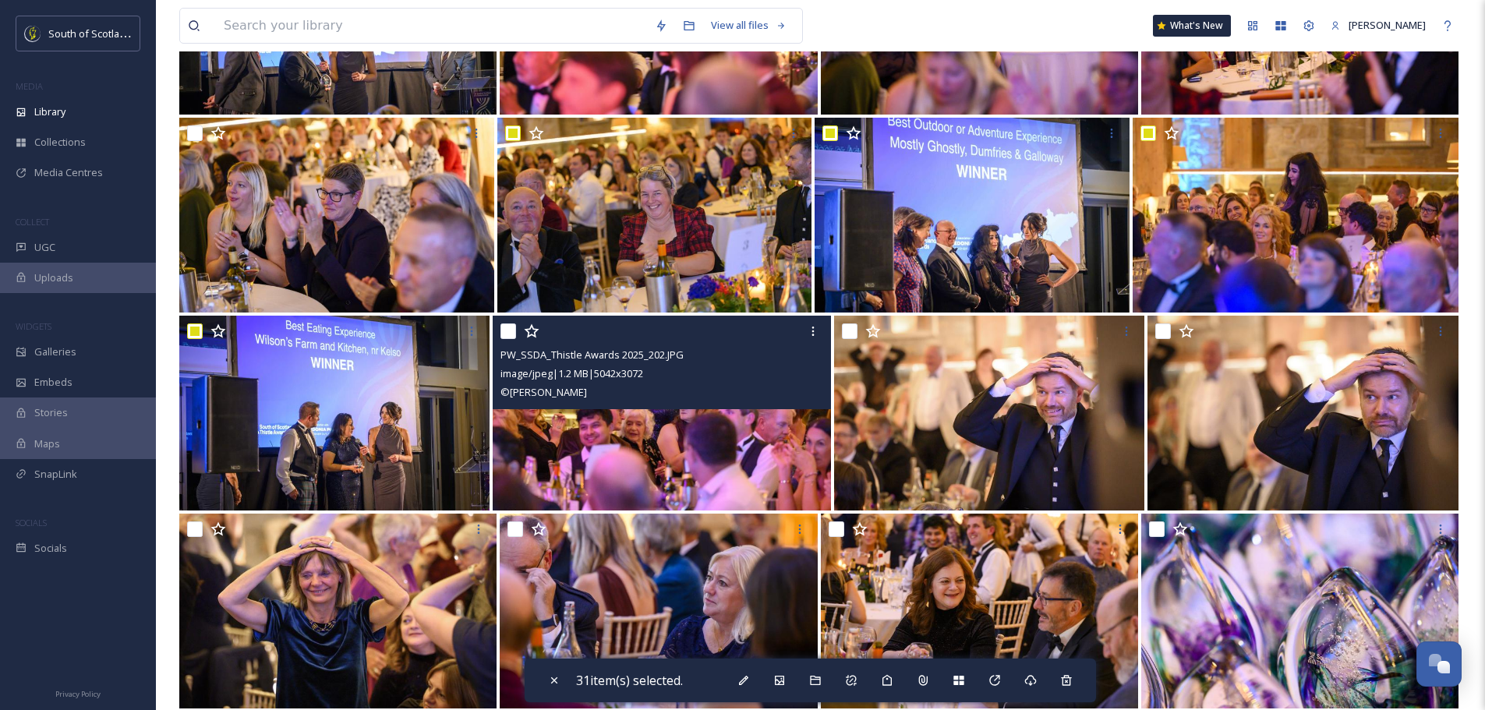
click at [503, 332] on input "checkbox" at bounding box center [509, 332] width 16 height 16
checkbox input "true"
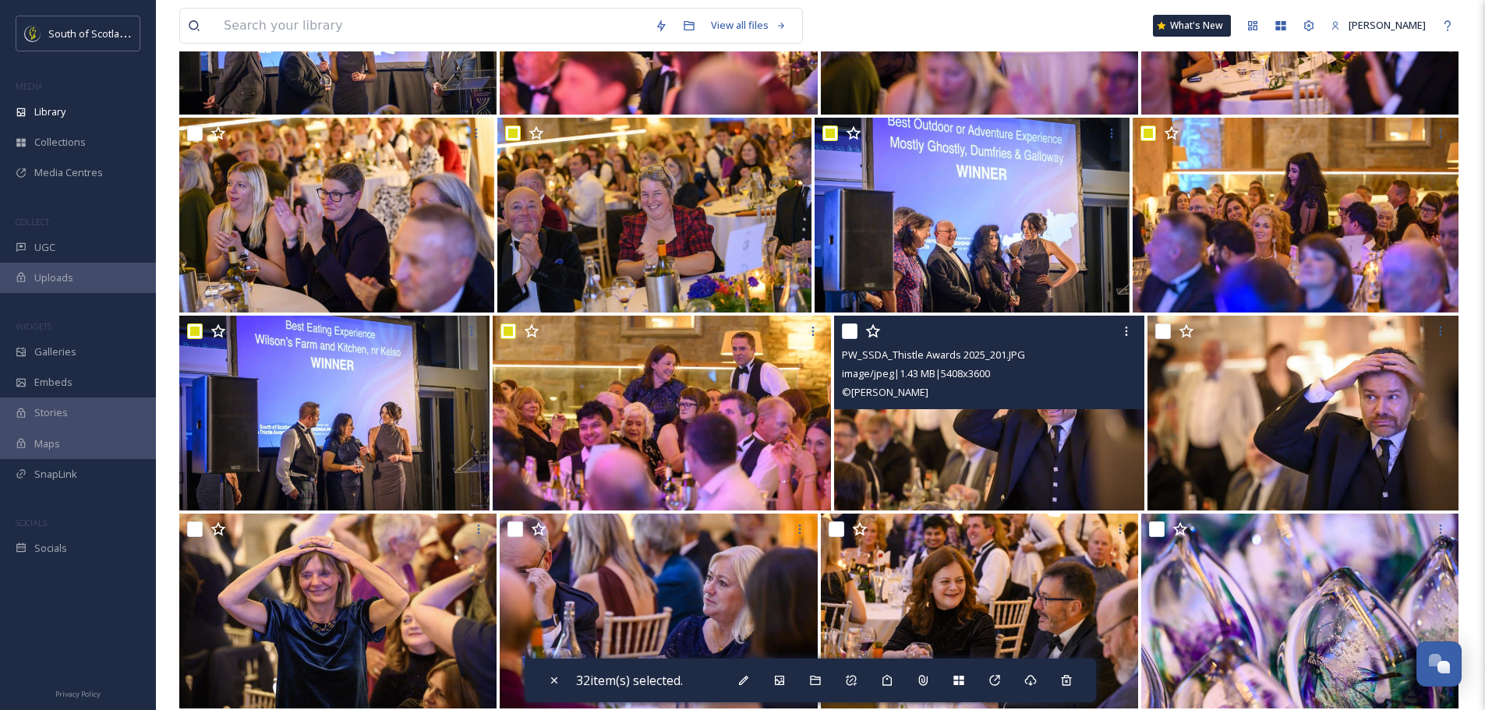
click at [847, 337] on input "checkbox" at bounding box center [850, 332] width 16 height 16
checkbox input "true"
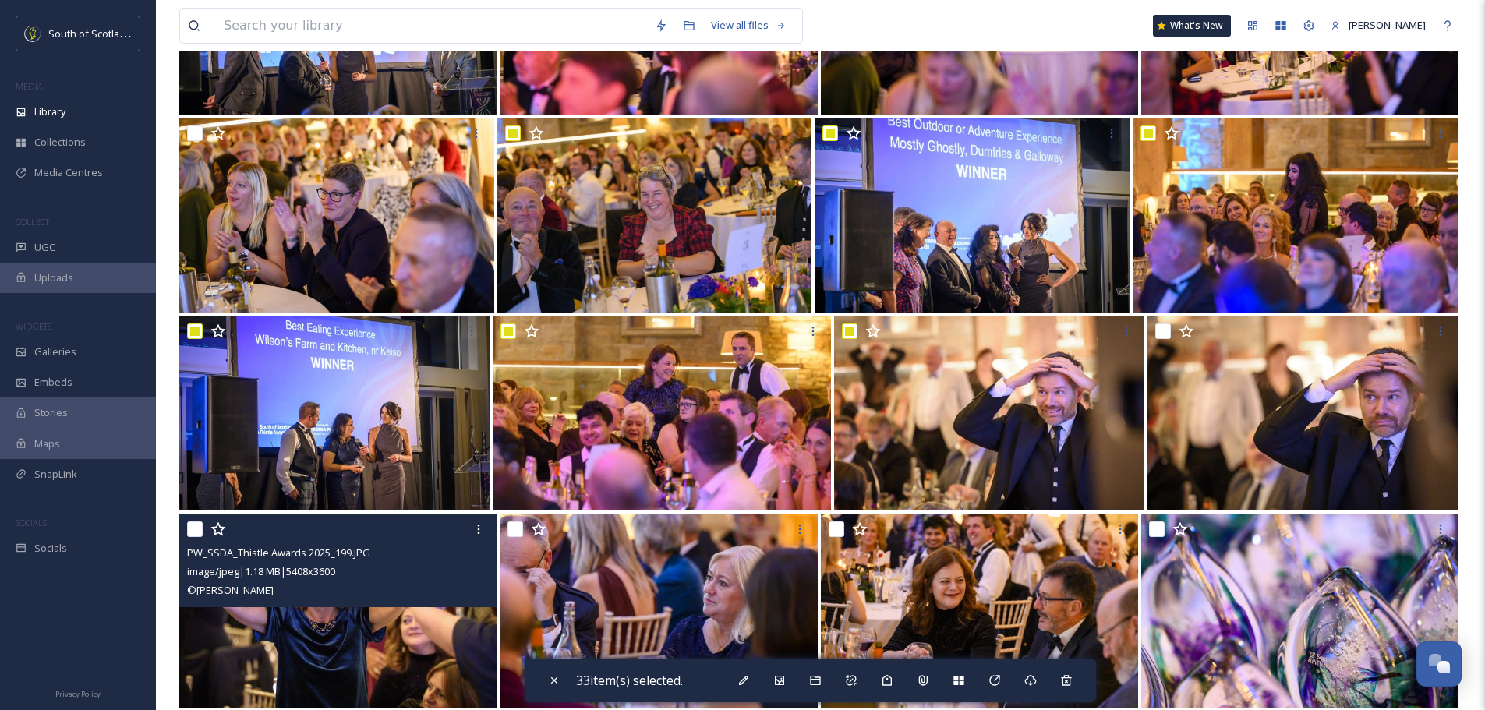
click at [199, 525] on input "checkbox" at bounding box center [195, 530] width 16 height 16
checkbox input "true"
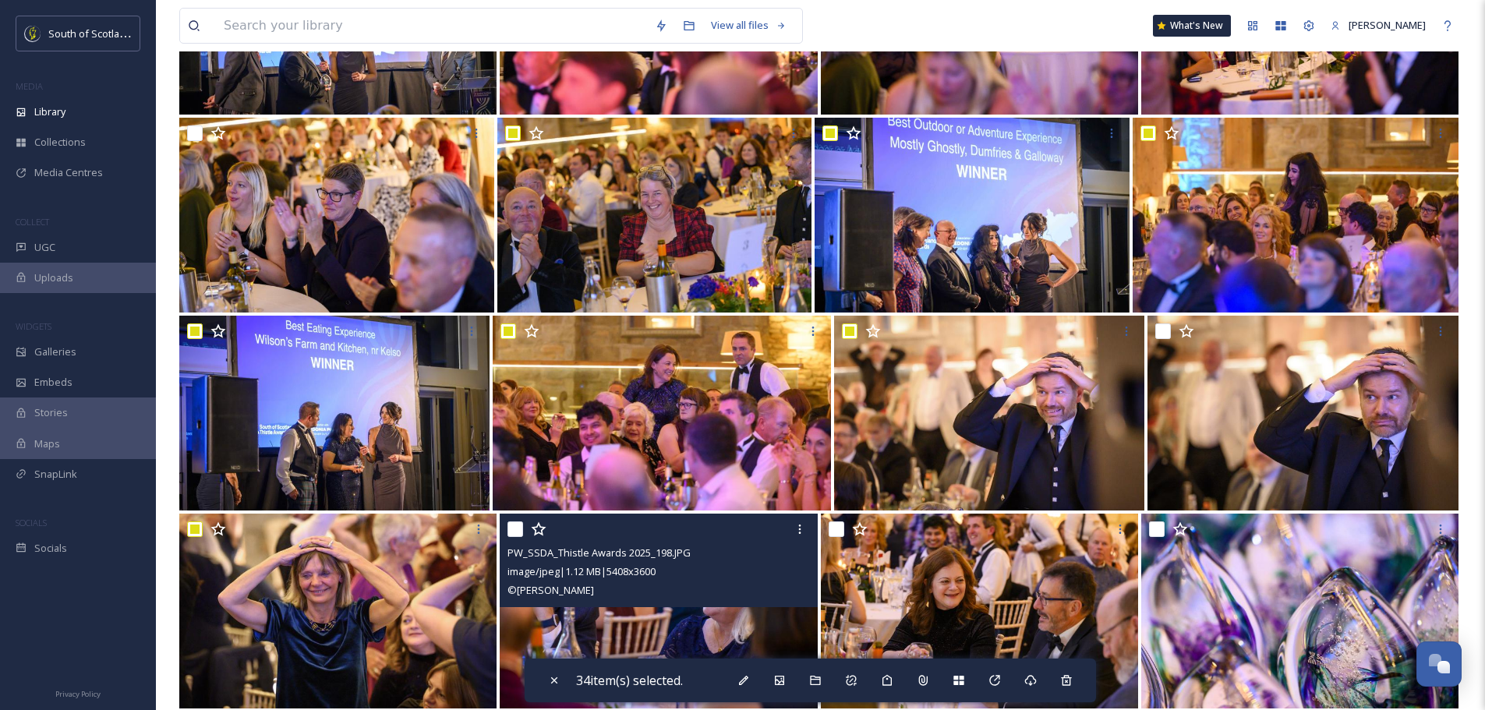
click at [515, 530] on input "checkbox" at bounding box center [516, 530] width 16 height 16
checkbox input "true"
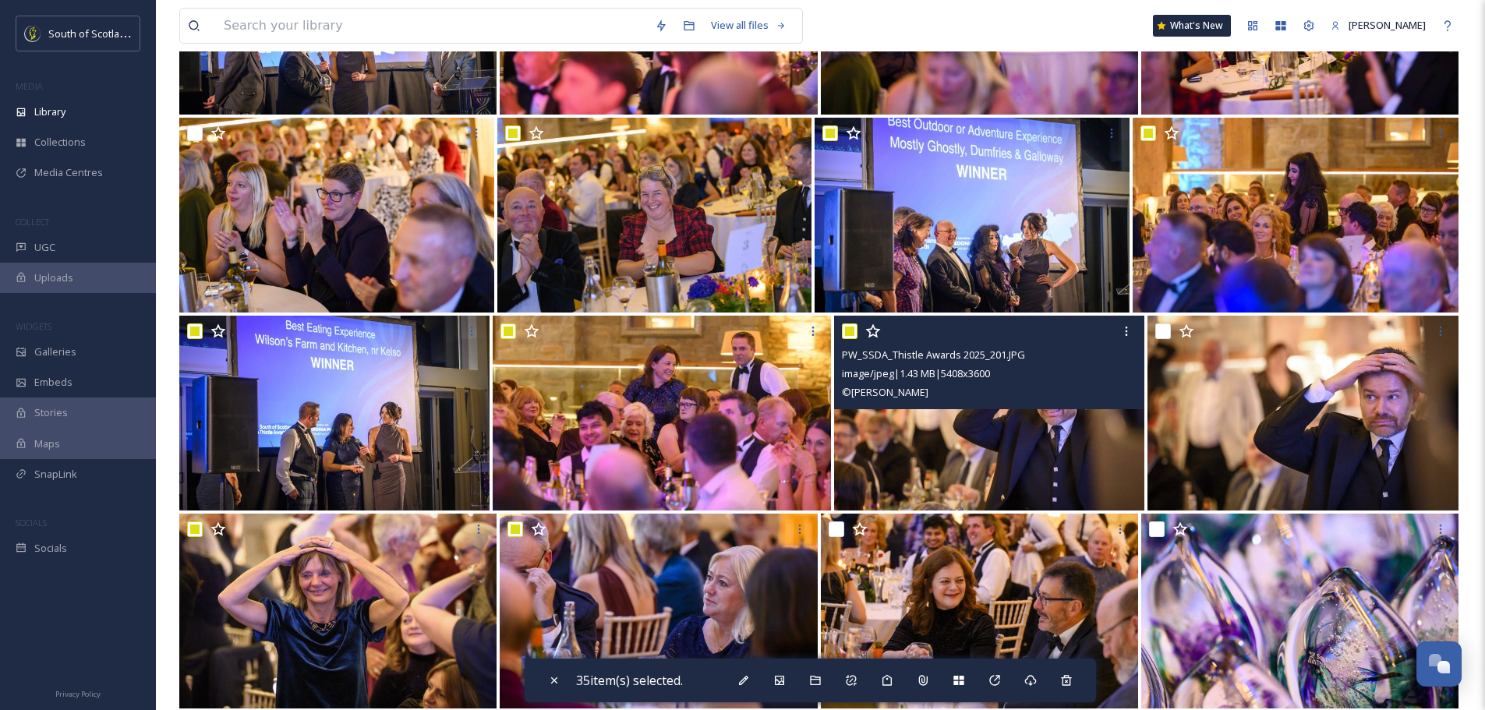
scroll to position [1715, 0]
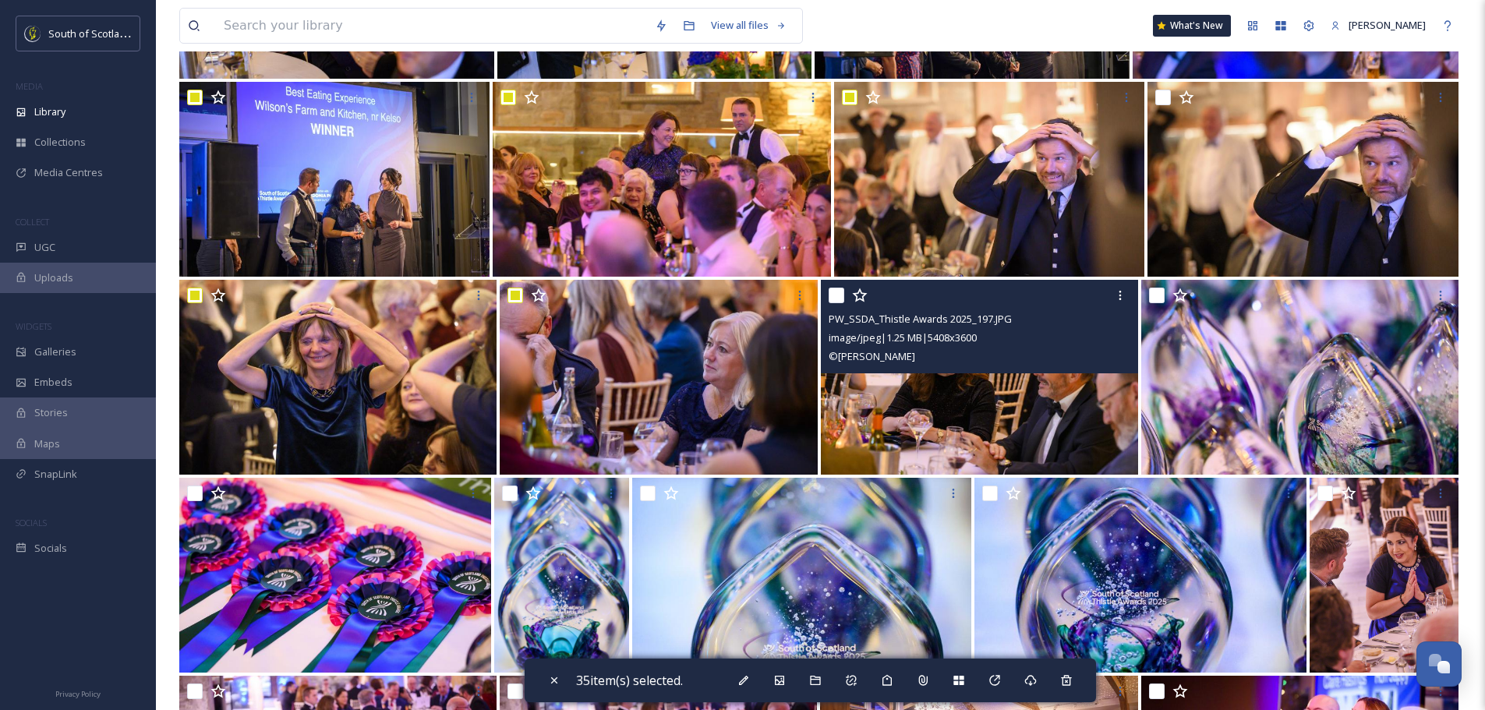
click at [840, 294] on input "checkbox" at bounding box center [837, 296] width 16 height 16
checkbox input "true"
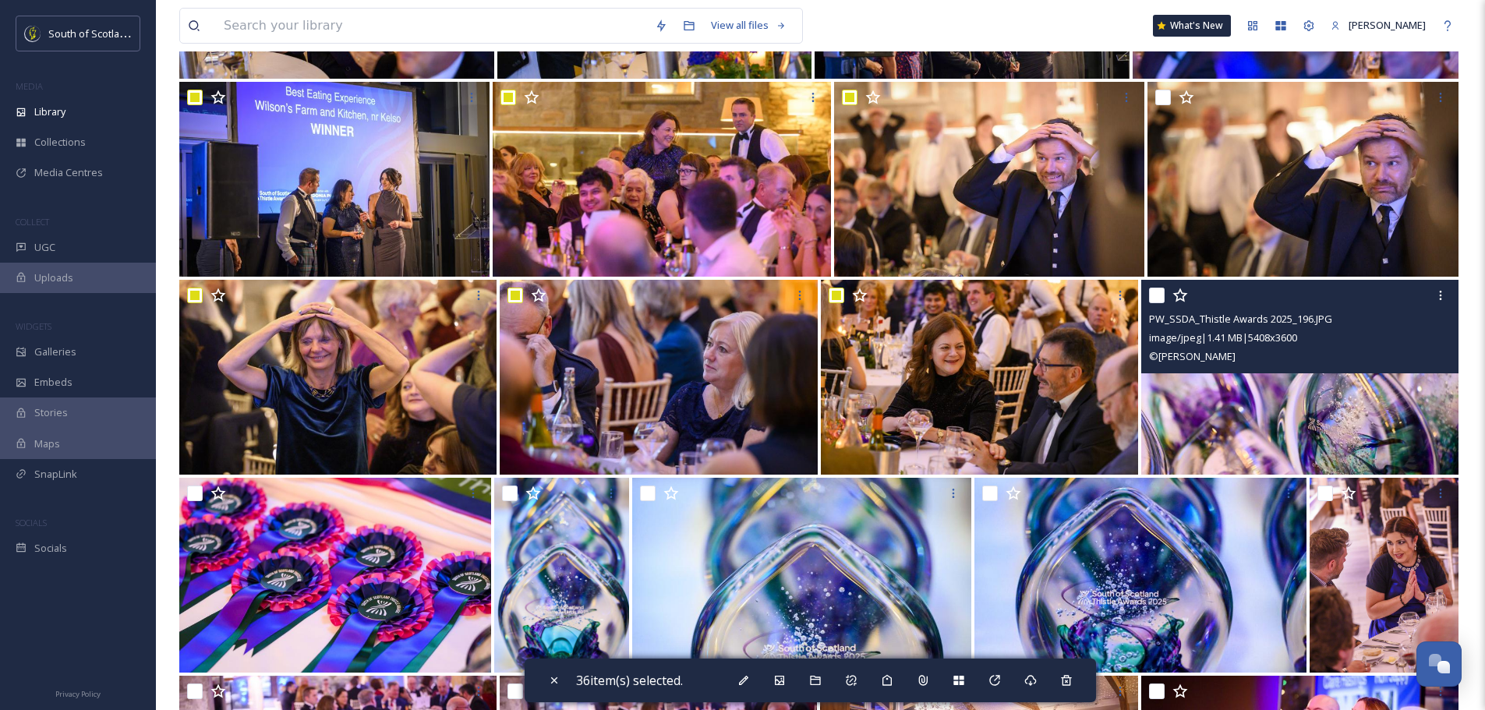
click at [1162, 293] on input "checkbox" at bounding box center [1157, 296] width 16 height 16
checkbox input "true"
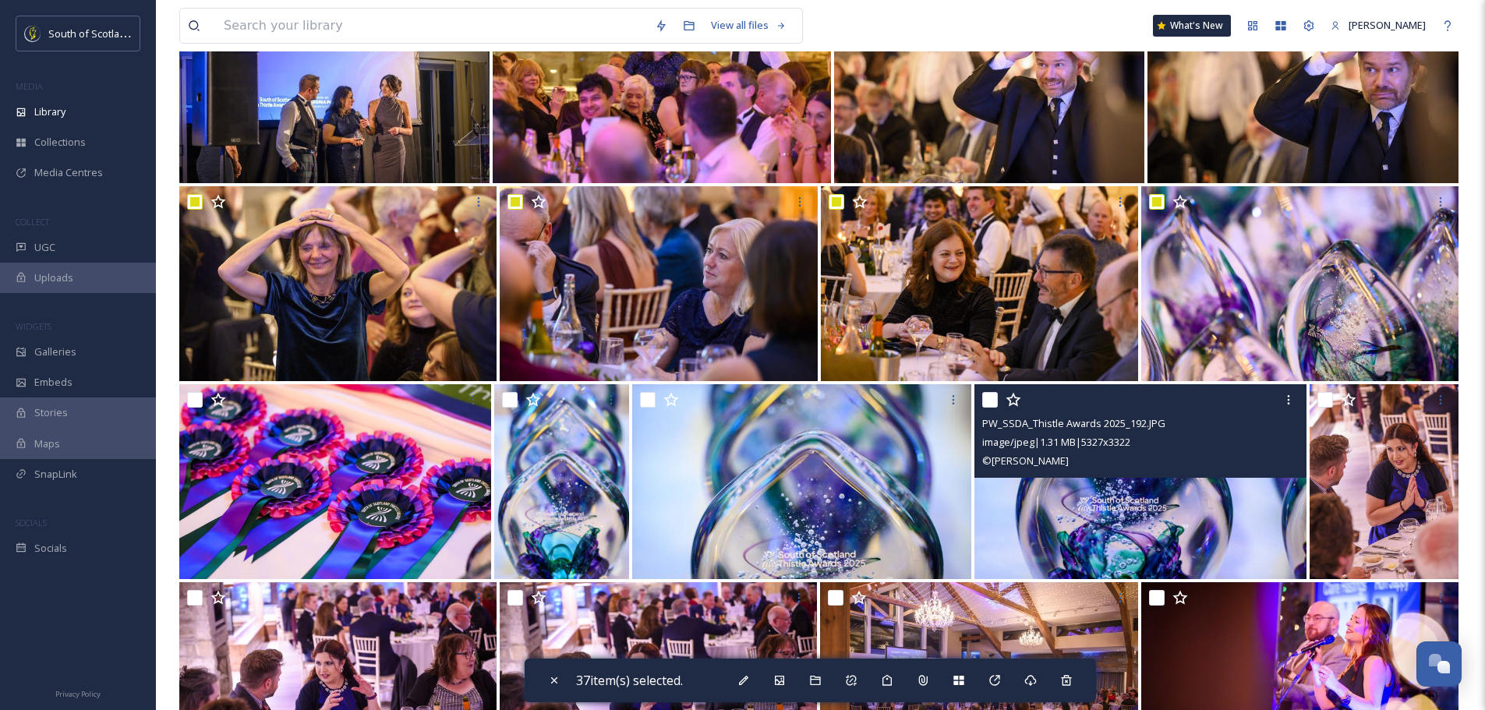
scroll to position [1949, 0]
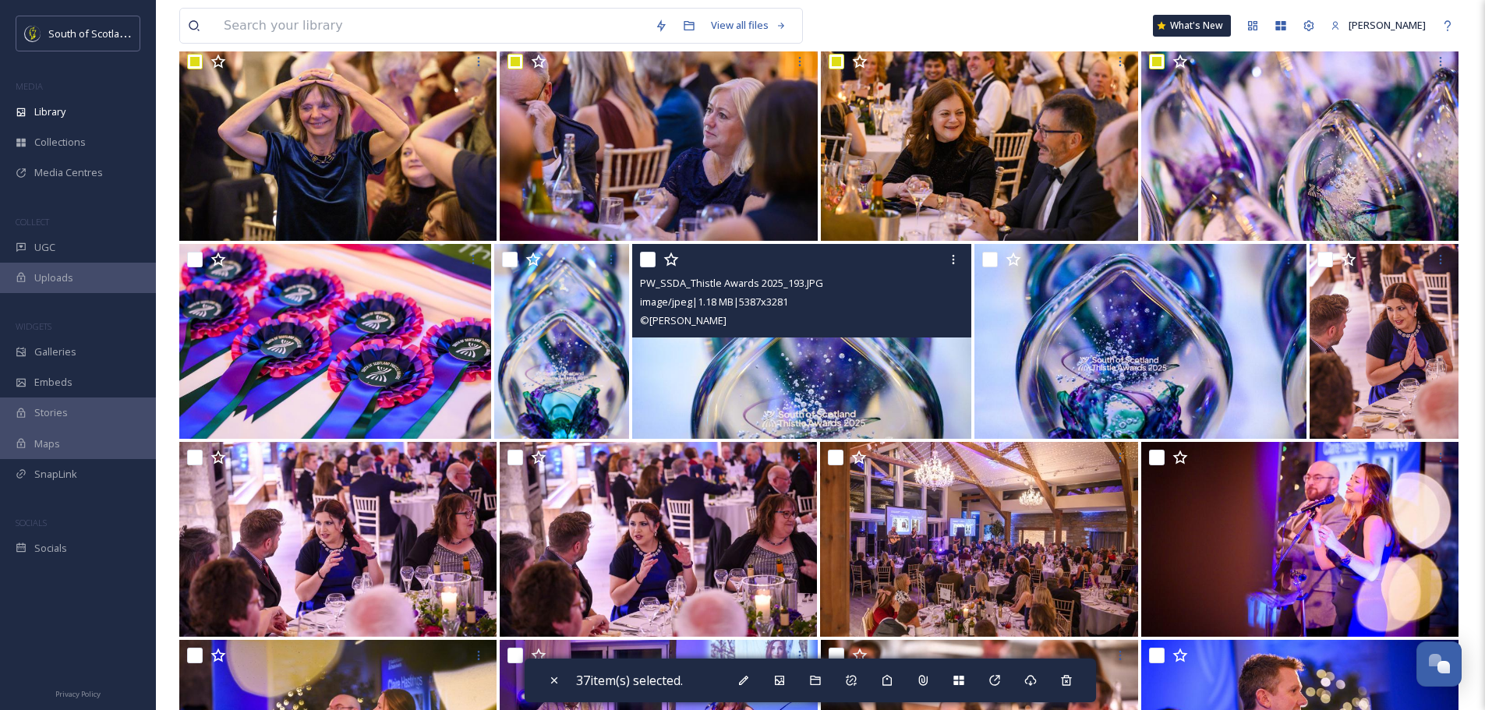
click at [649, 260] on input "checkbox" at bounding box center [648, 260] width 16 height 16
checkbox input "true"
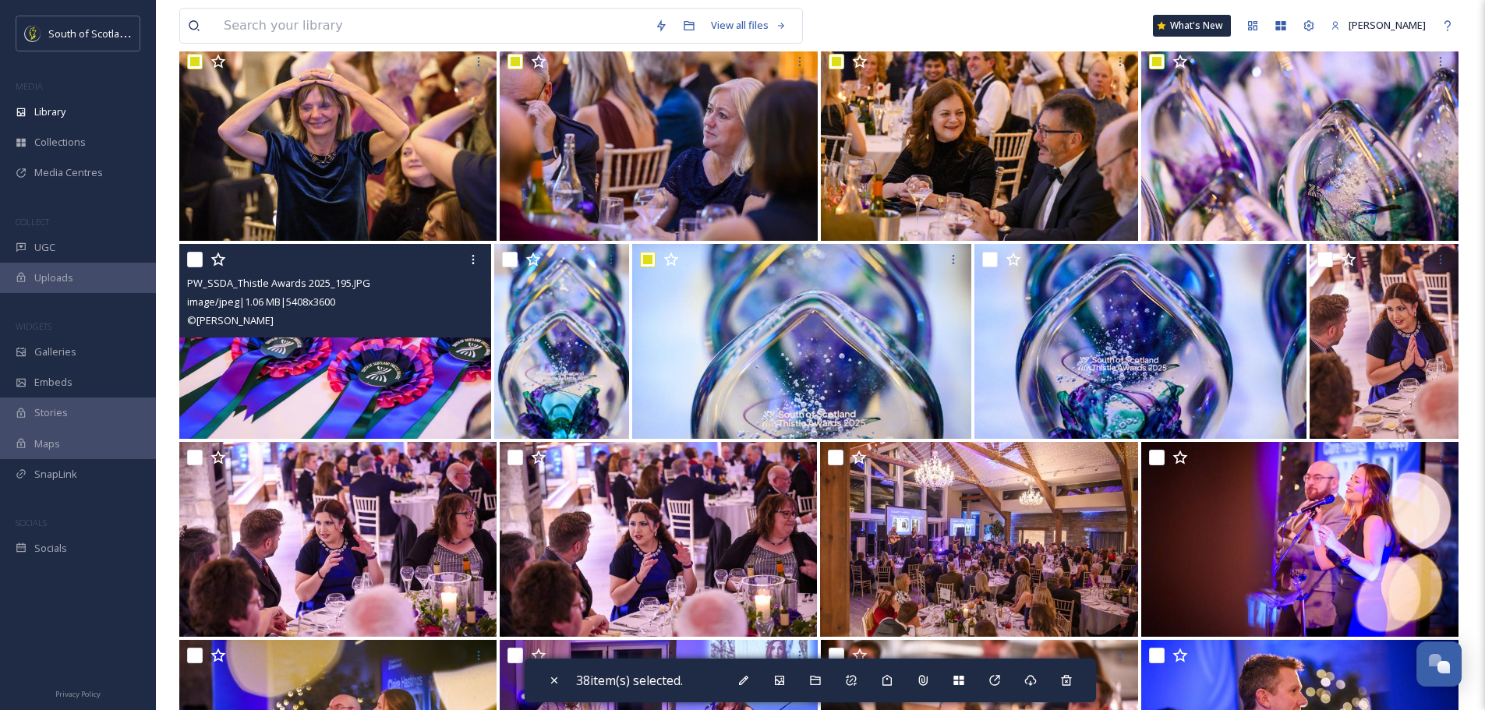
click at [192, 253] on input "checkbox" at bounding box center [195, 260] width 16 height 16
checkbox input "true"
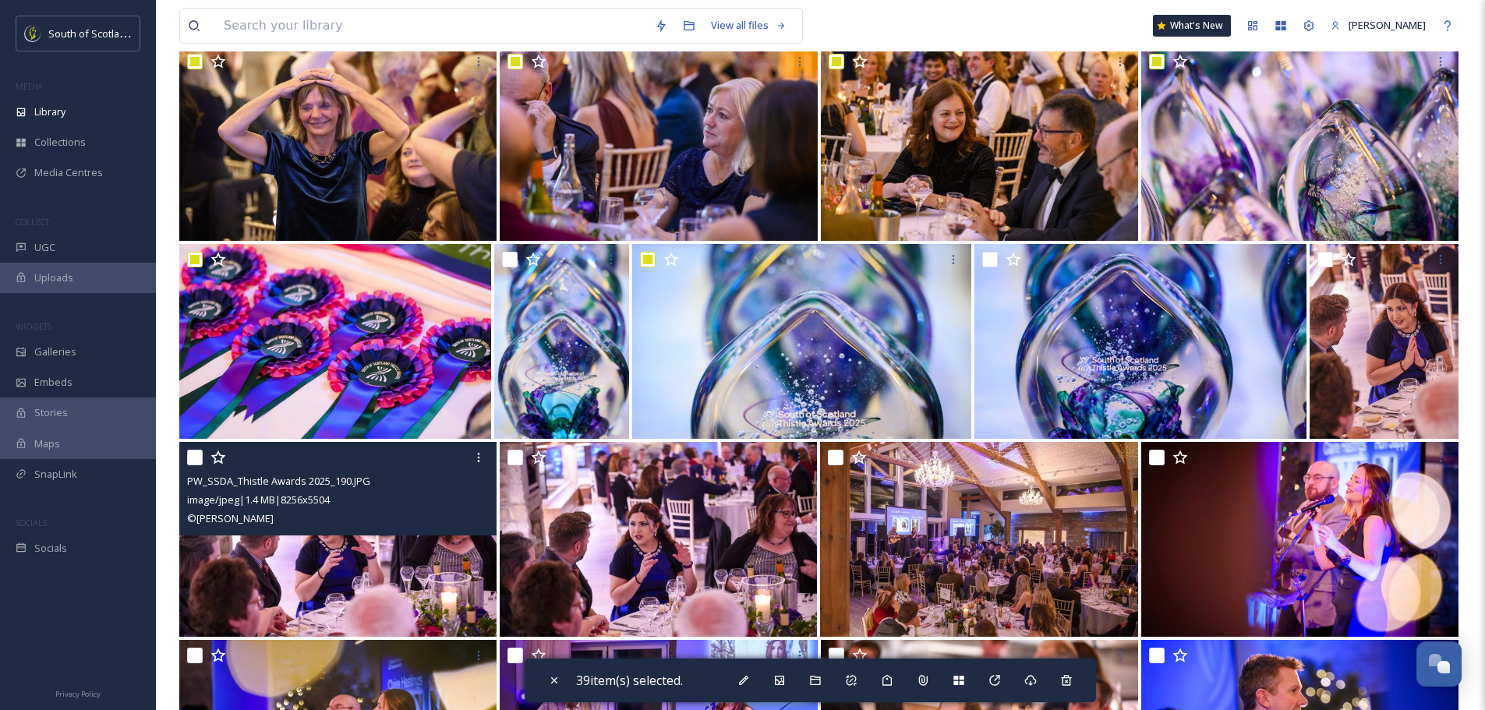
click at [202, 454] on input "checkbox" at bounding box center [195, 458] width 16 height 16
checkbox input "true"
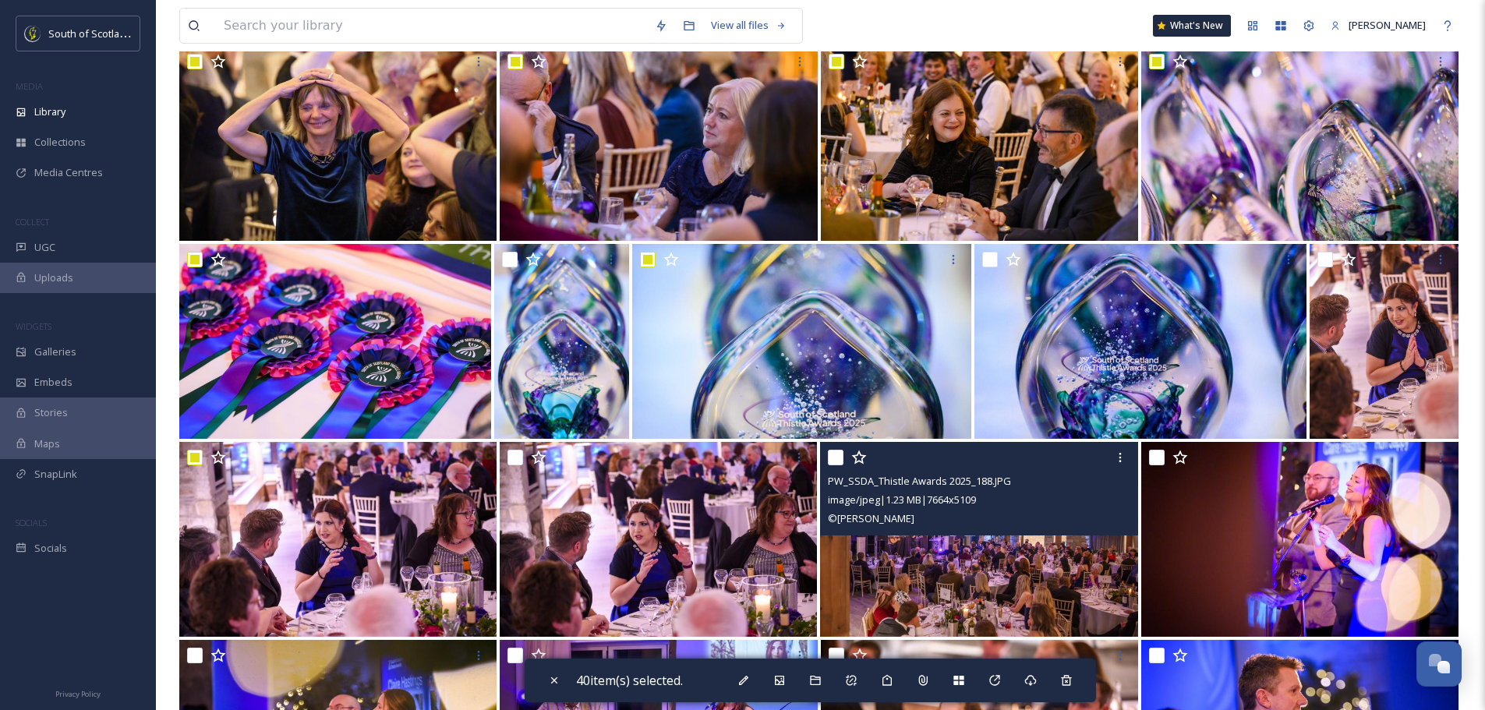
click at [843, 454] on input "checkbox" at bounding box center [836, 458] width 16 height 16
checkbox input "true"
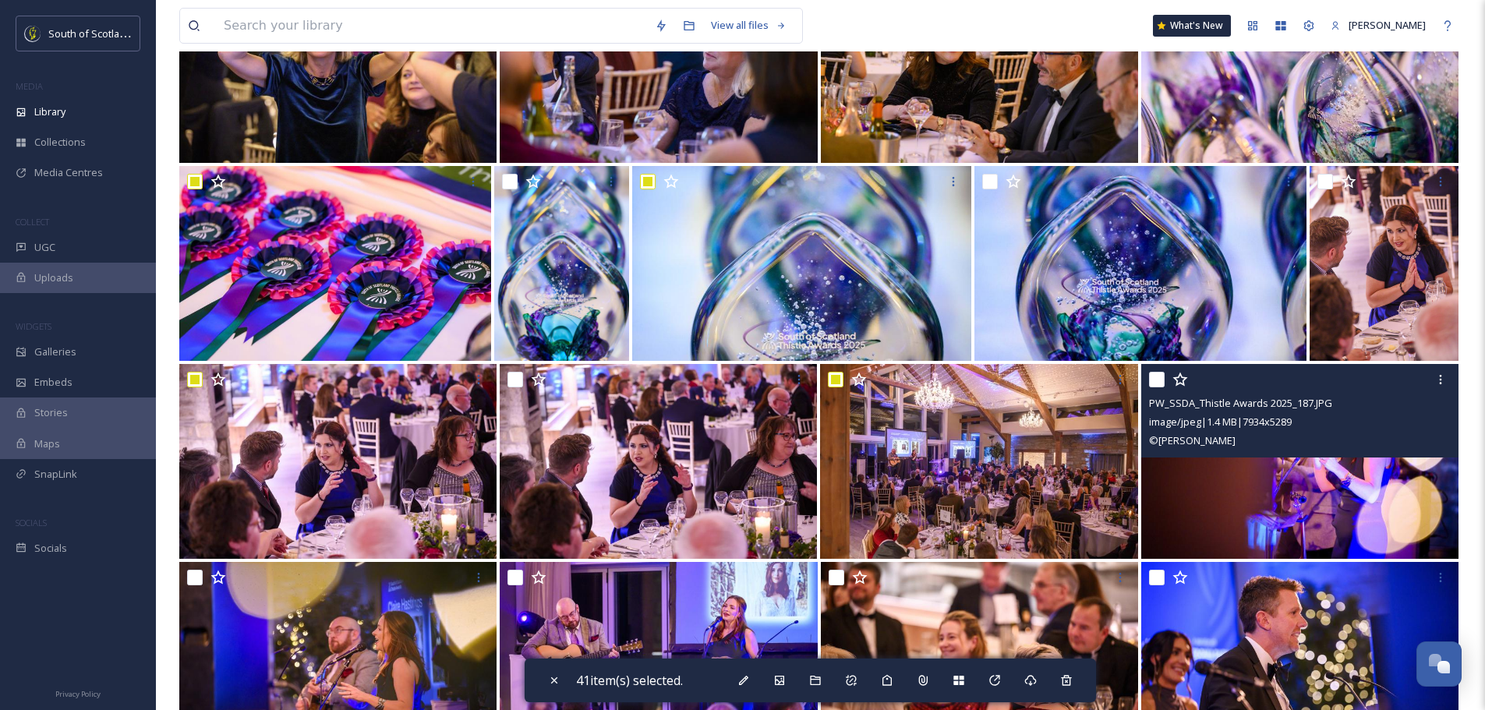
scroll to position [2261, 0]
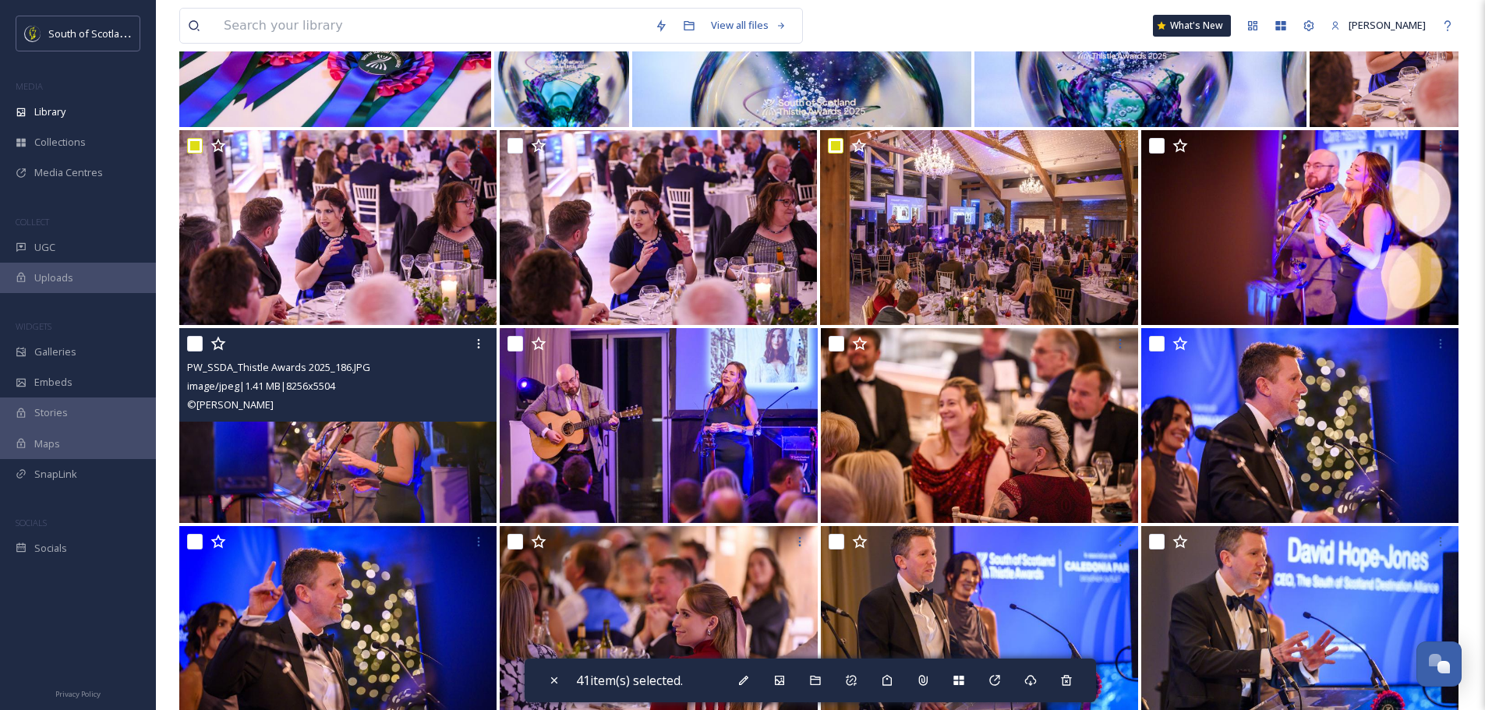
click at [199, 340] on input "checkbox" at bounding box center [195, 344] width 16 height 16
checkbox input "true"
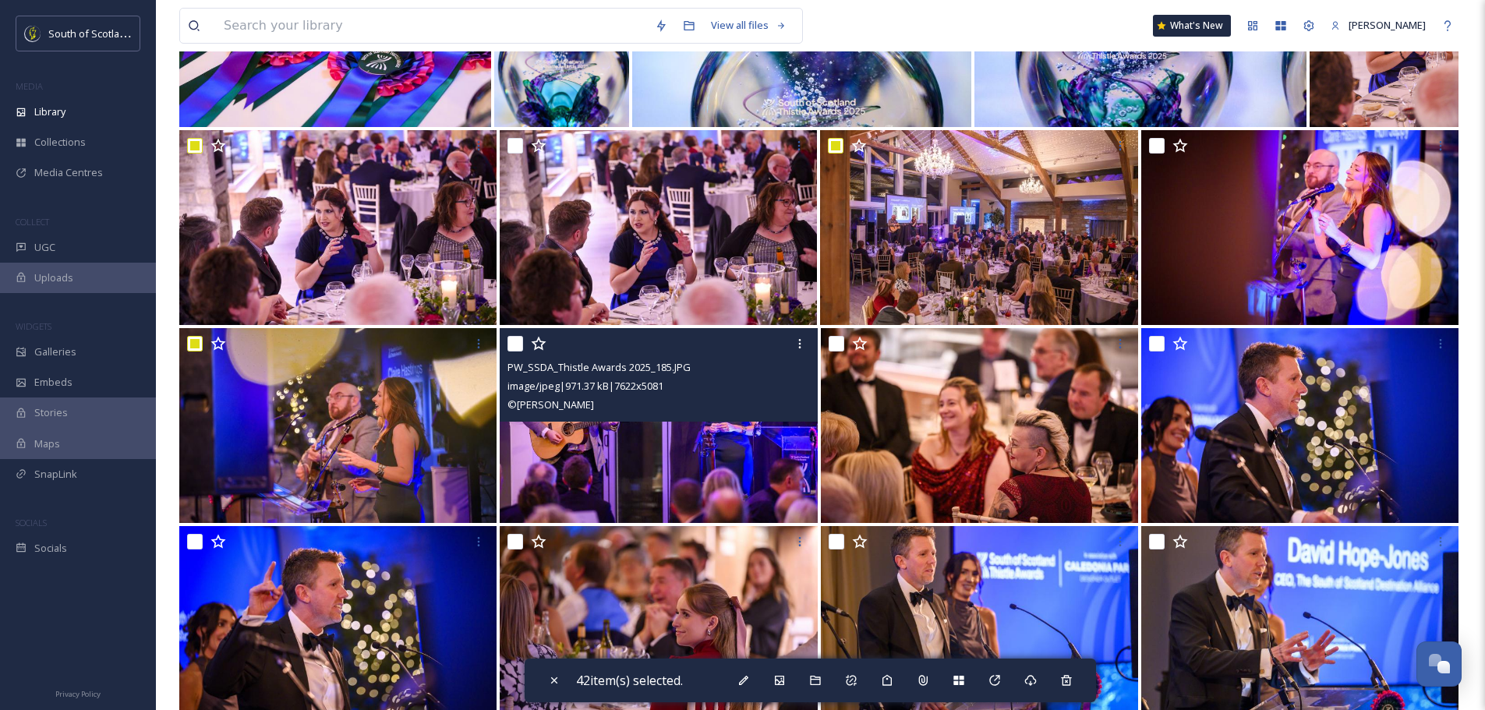
click at [523, 339] on input "checkbox" at bounding box center [516, 344] width 16 height 16
checkbox input "true"
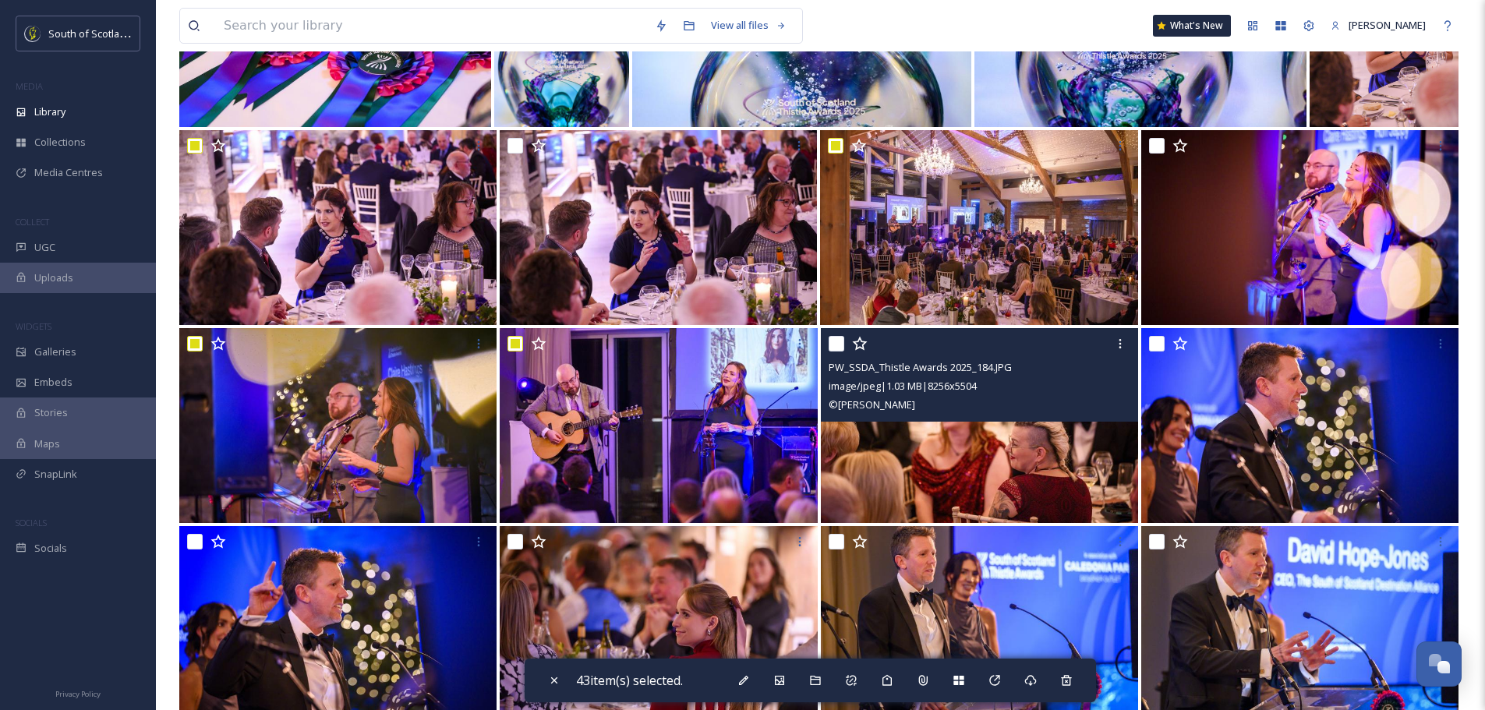
click at [833, 345] on input "checkbox" at bounding box center [837, 344] width 16 height 16
checkbox input "true"
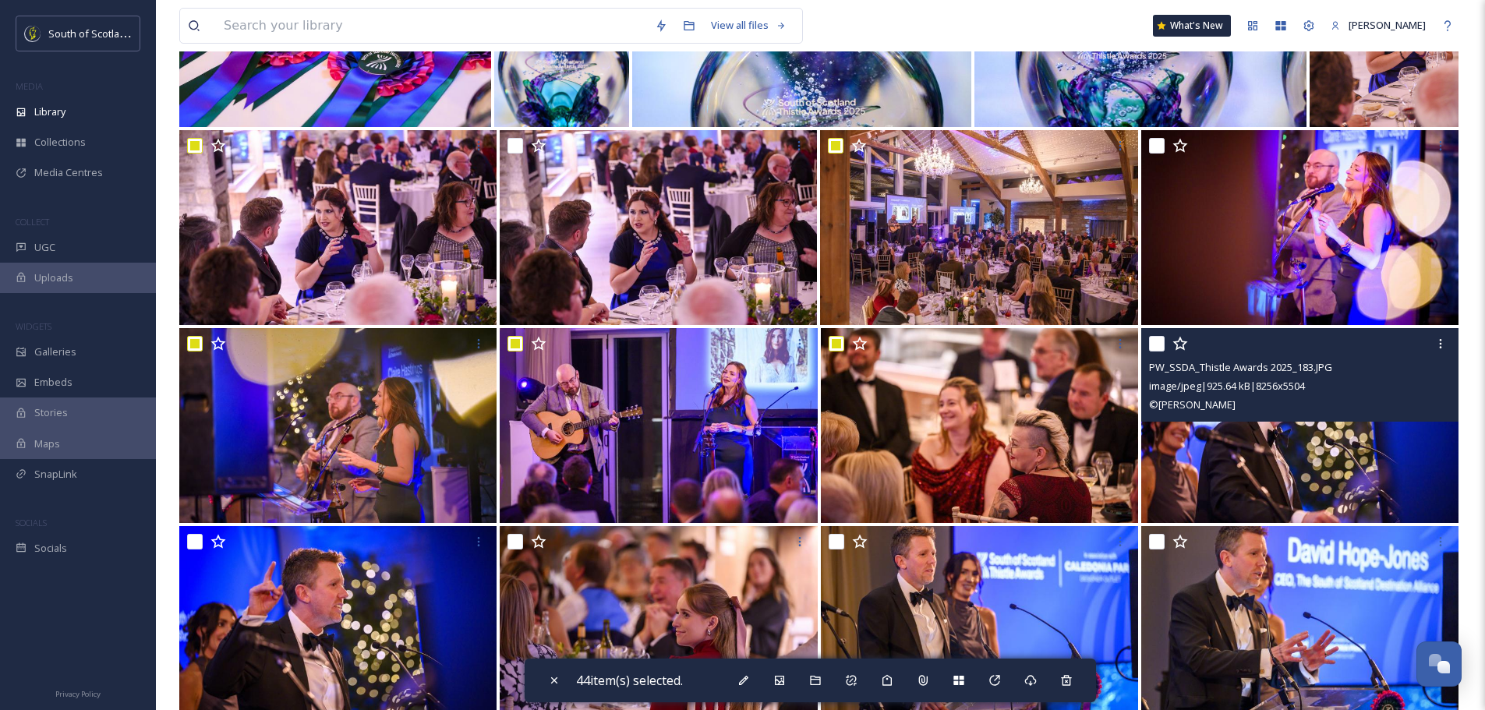
click at [1159, 343] on input "checkbox" at bounding box center [1157, 344] width 16 height 16
checkbox input "true"
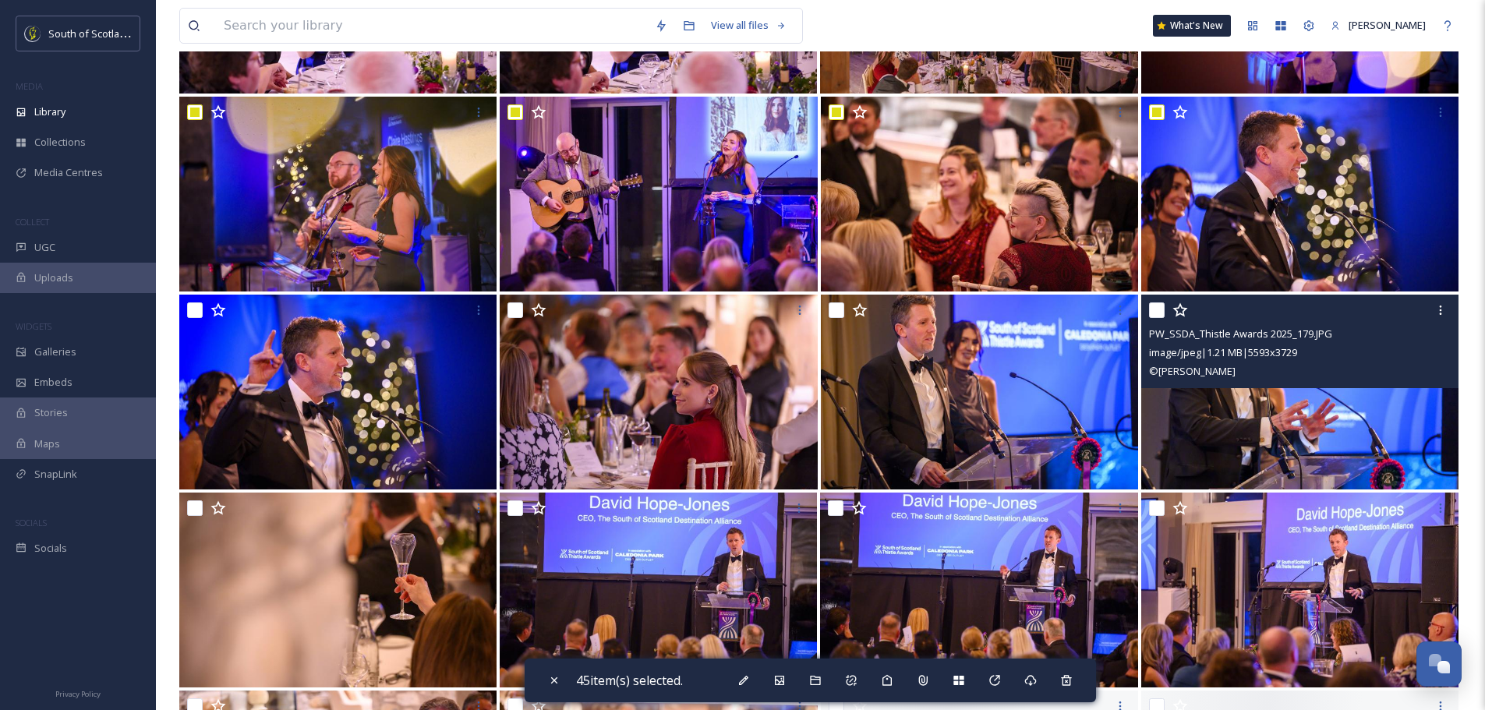
scroll to position [2495, 0]
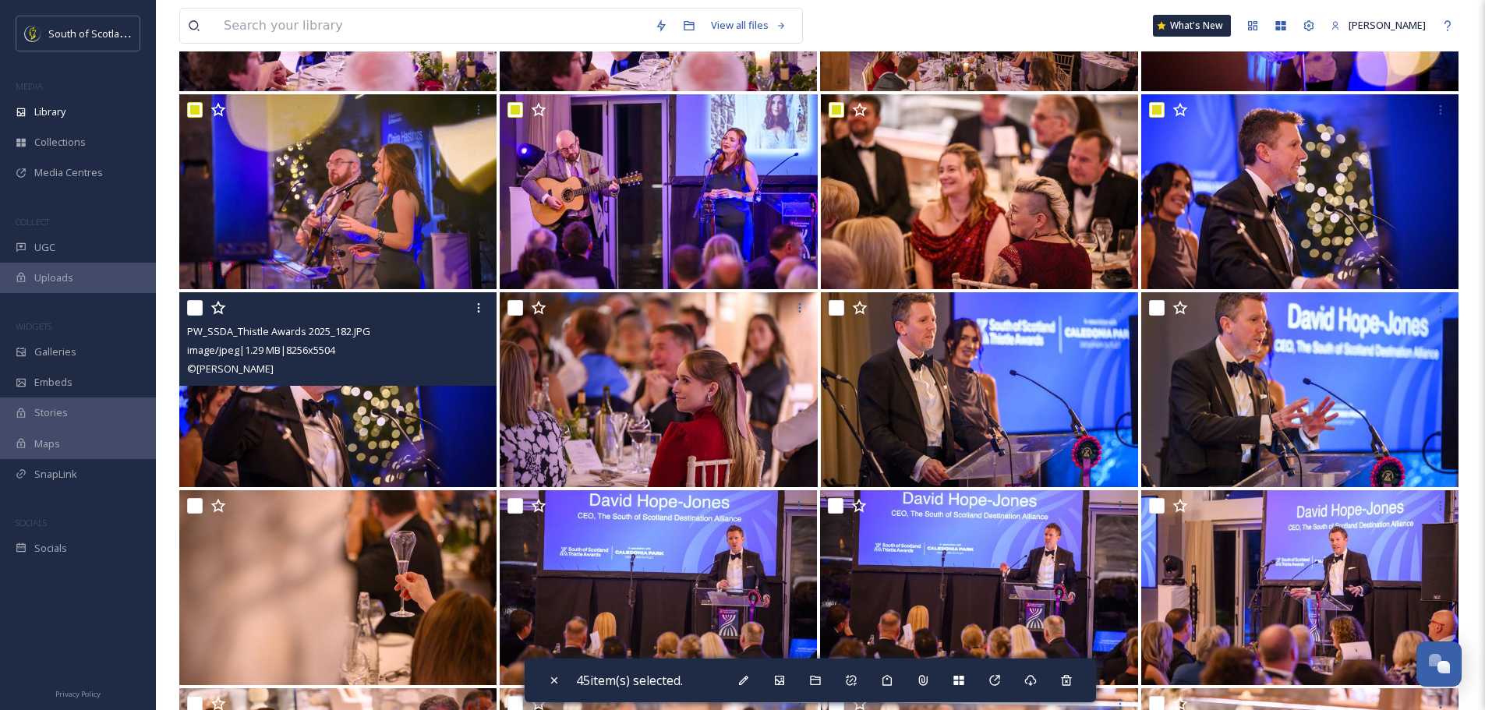
click at [195, 308] on input "checkbox" at bounding box center [195, 308] width 16 height 16
checkbox input "true"
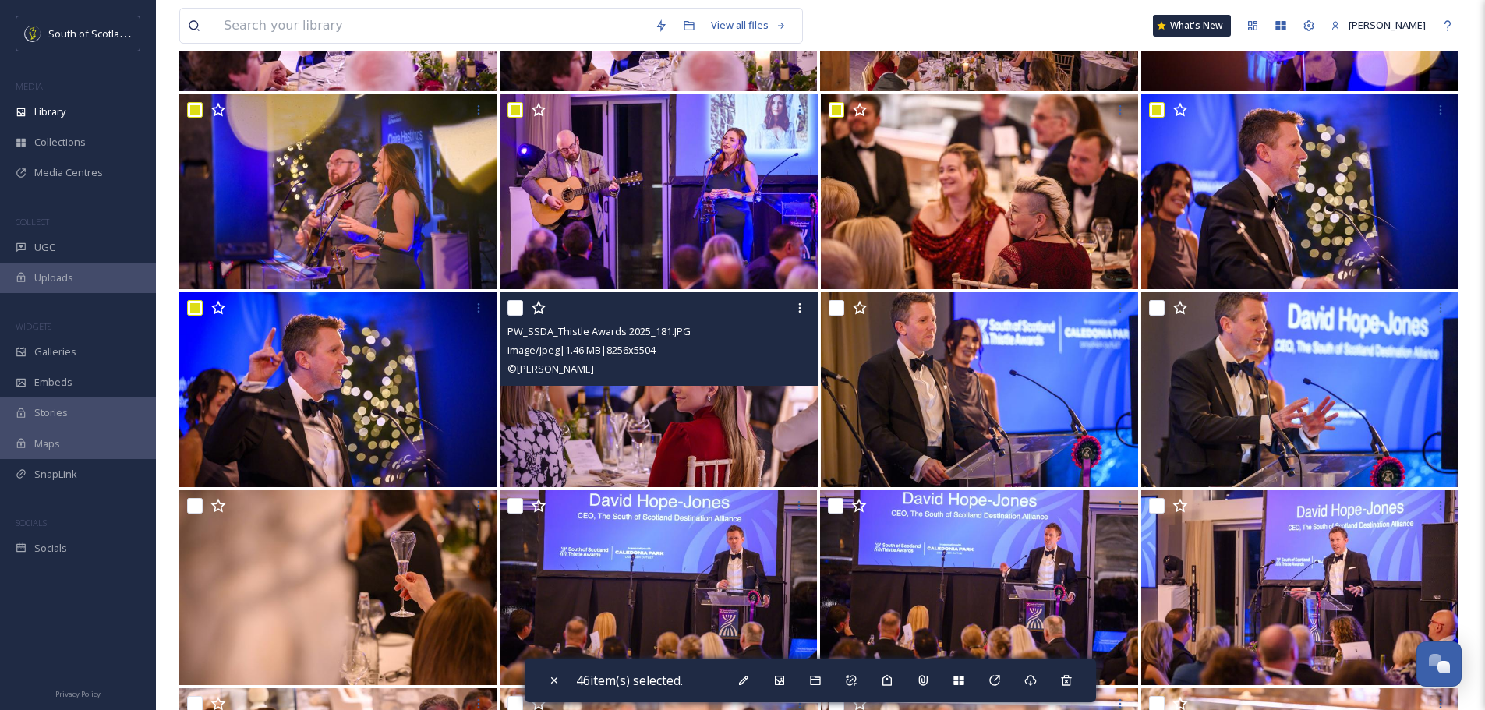
click at [518, 310] on input "checkbox" at bounding box center [516, 308] width 16 height 16
checkbox input "true"
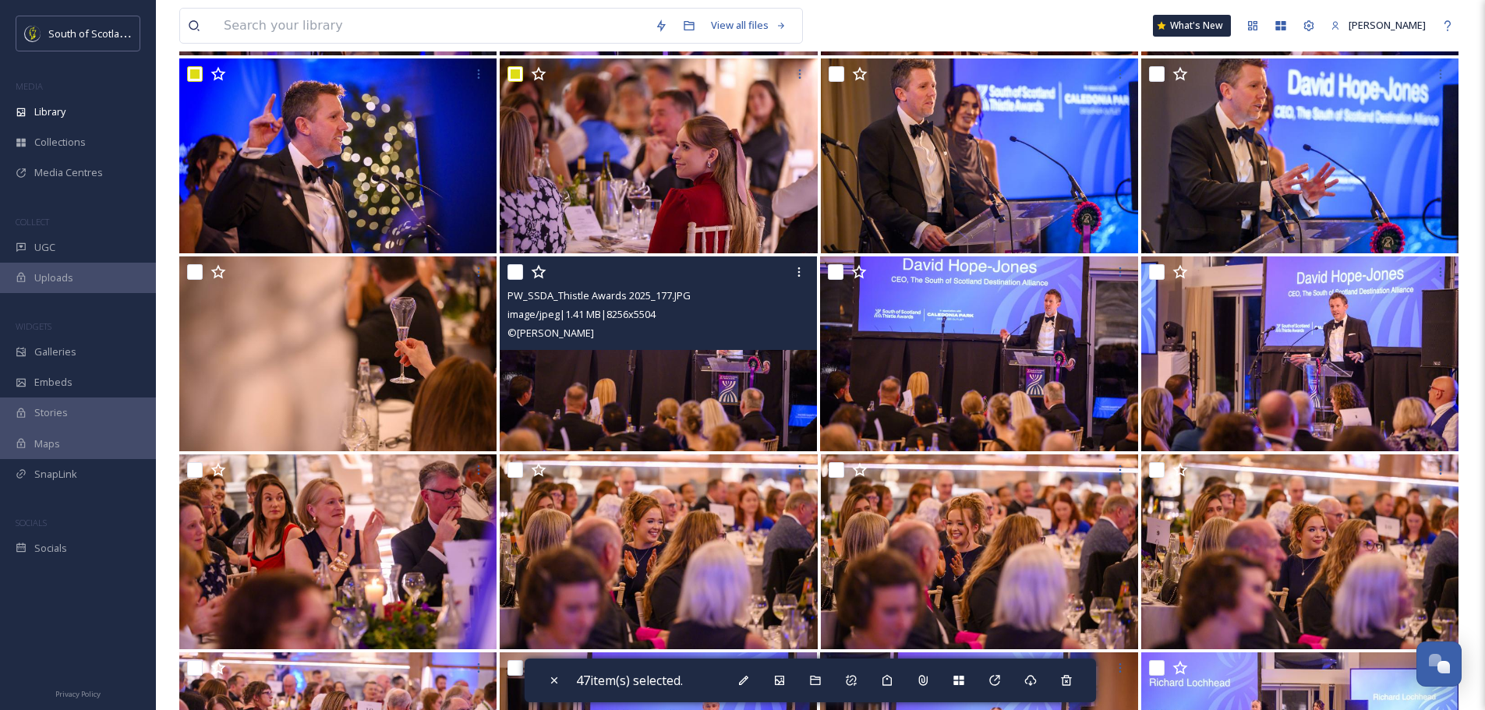
click at [522, 271] on input "checkbox" at bounding box center [516, 272] width 16 height 16
checkbox input "true"
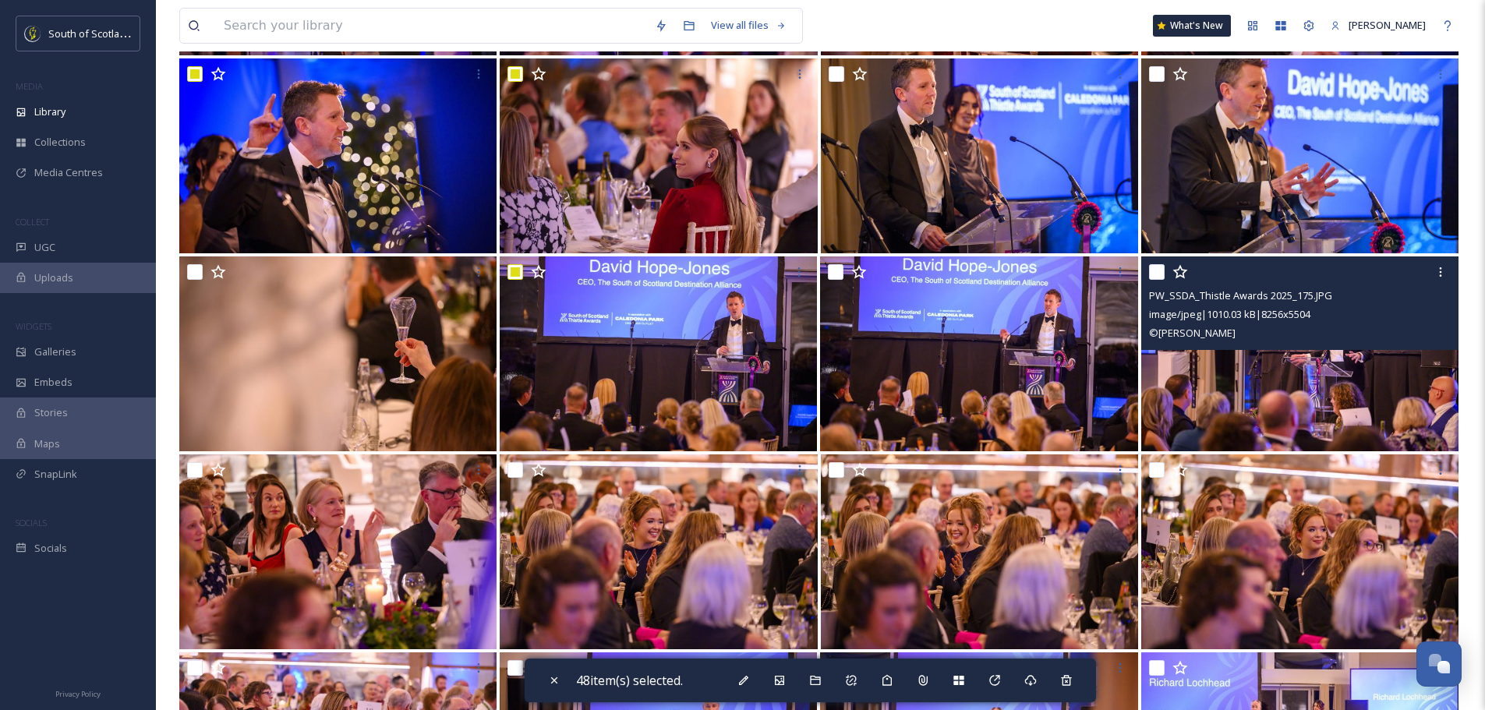
click at [1150, 271] on input "checkbox" at bounding box center [1157, 272] width 16 height 16
checkbox input "true"
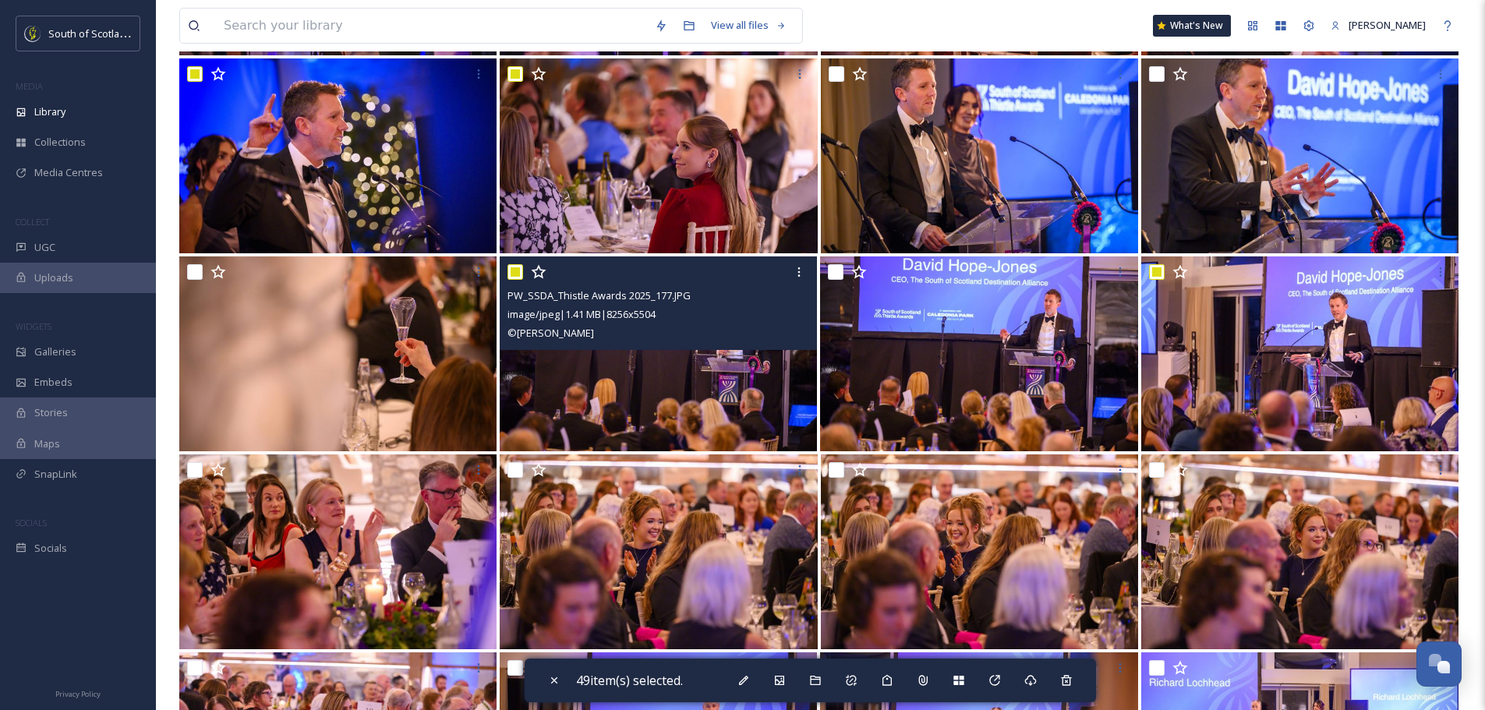
click at [510, 268] on input "checkbox" at bounding box center [516, 272] width 16 height 16
checkbox input "false"
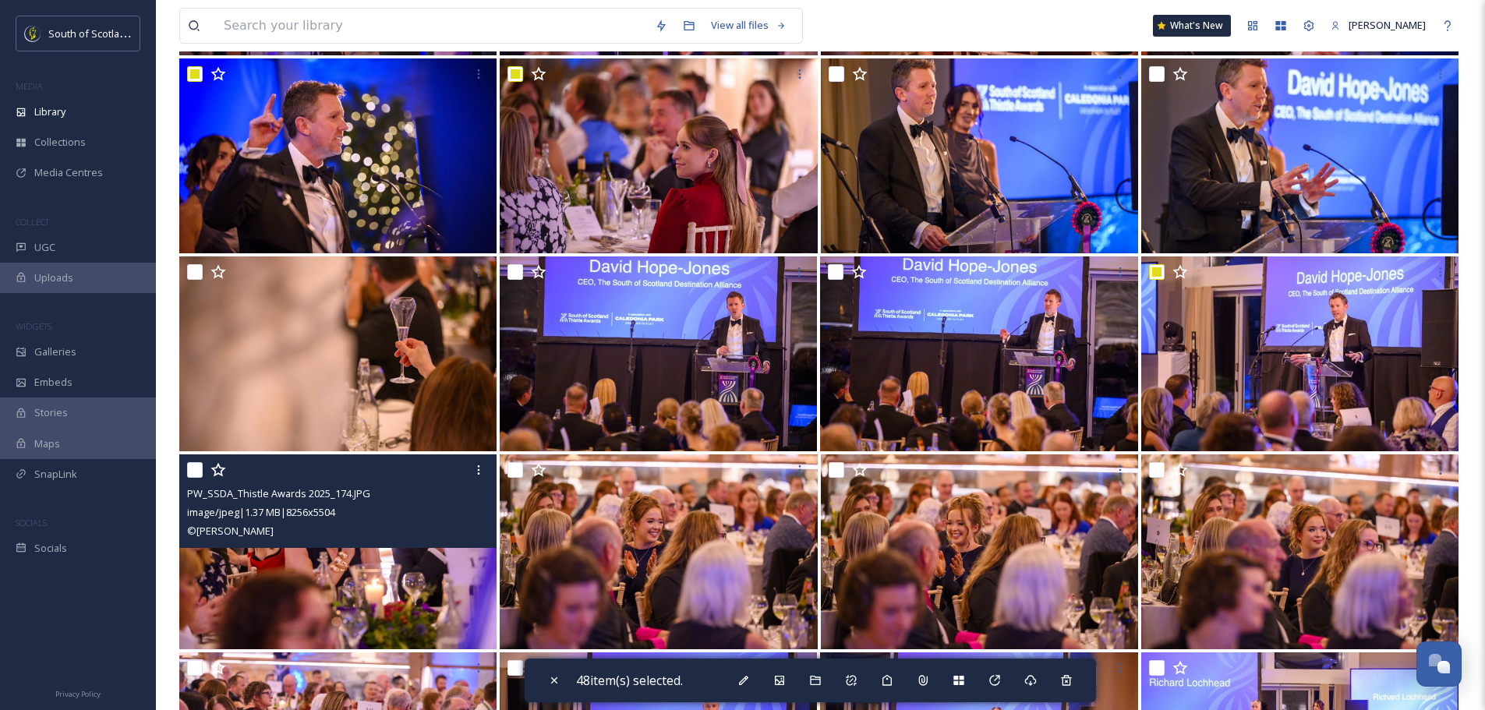
click at [195, 473] on input "checkbox" at bounding box center [195, 470] width 16 height 16
checkbox input "true"
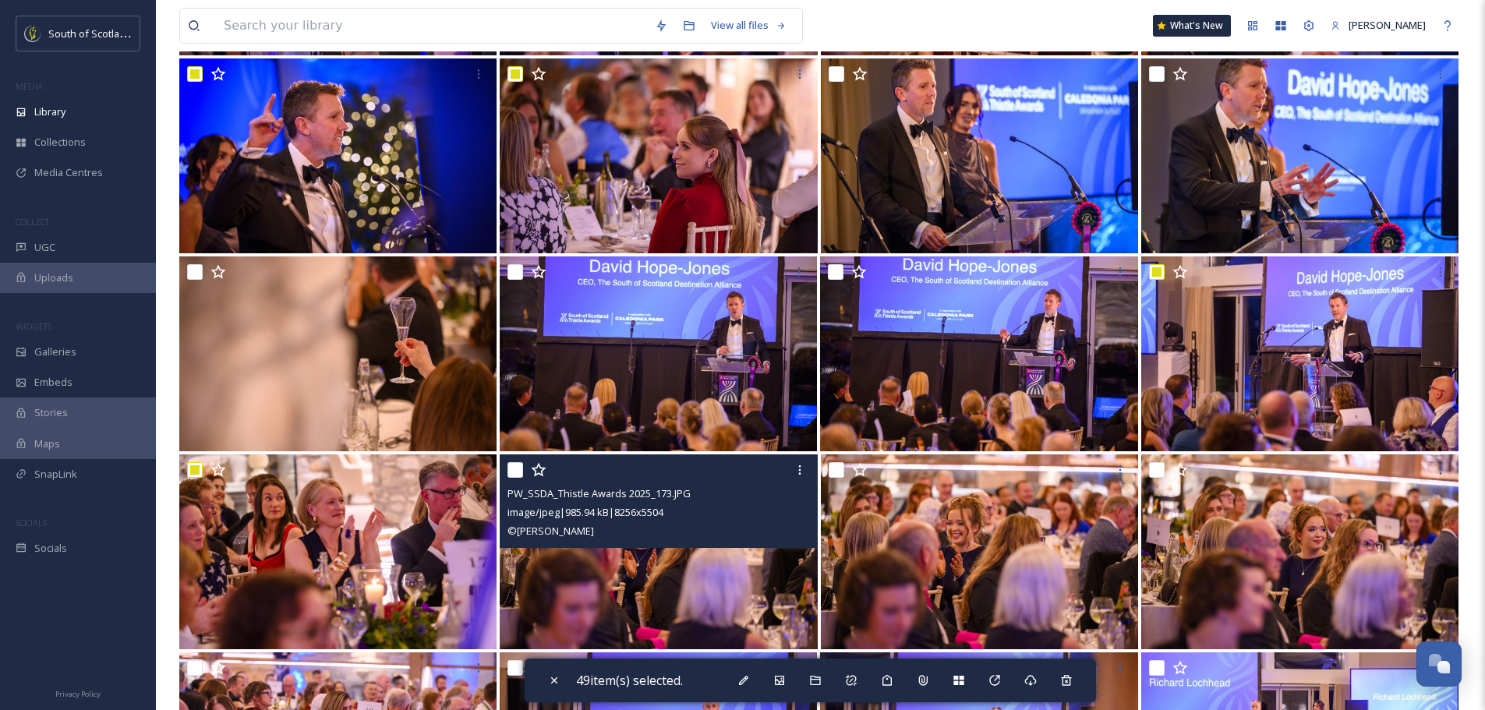
click at [514, 465] on input "checkbox" at bounding box center [516, 470] width 16 height 16
checkbox input "true"
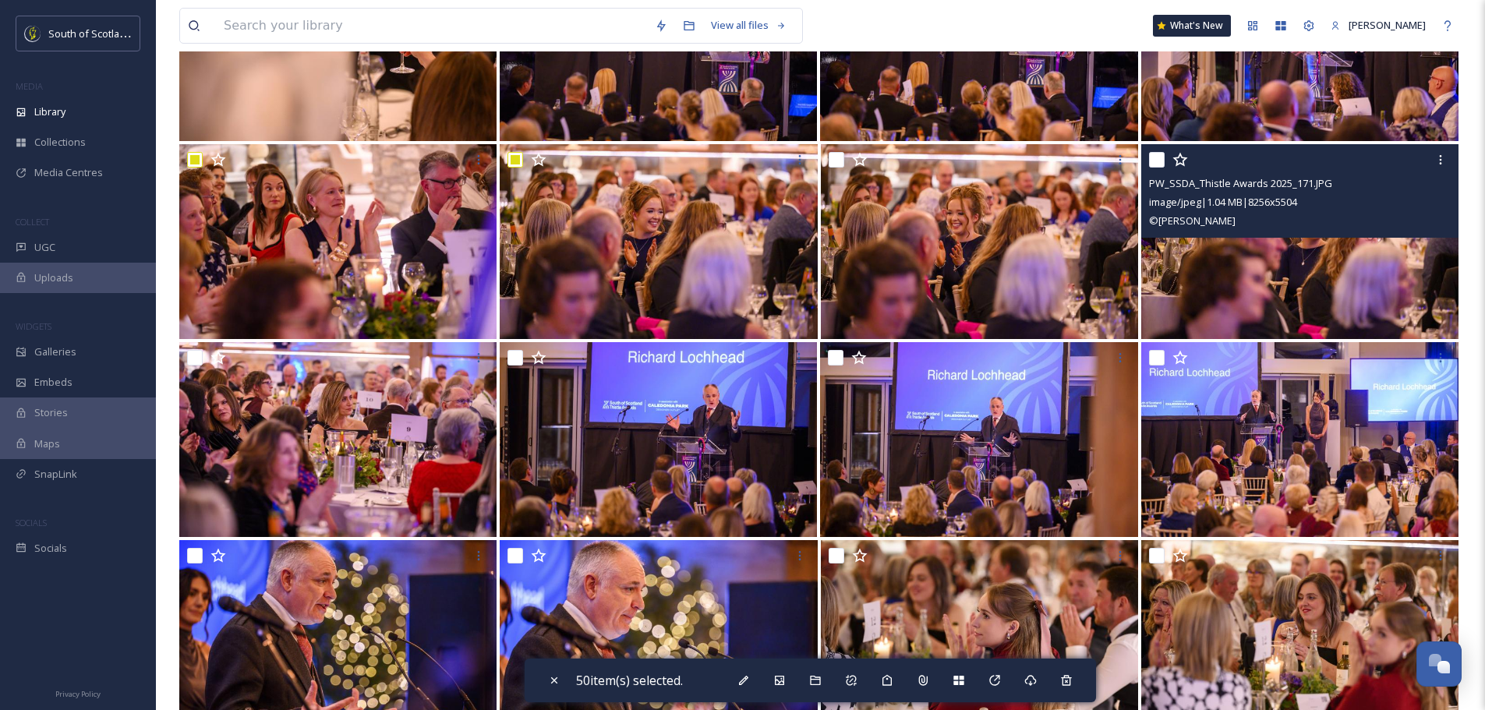
scroll to position [3041, 0]
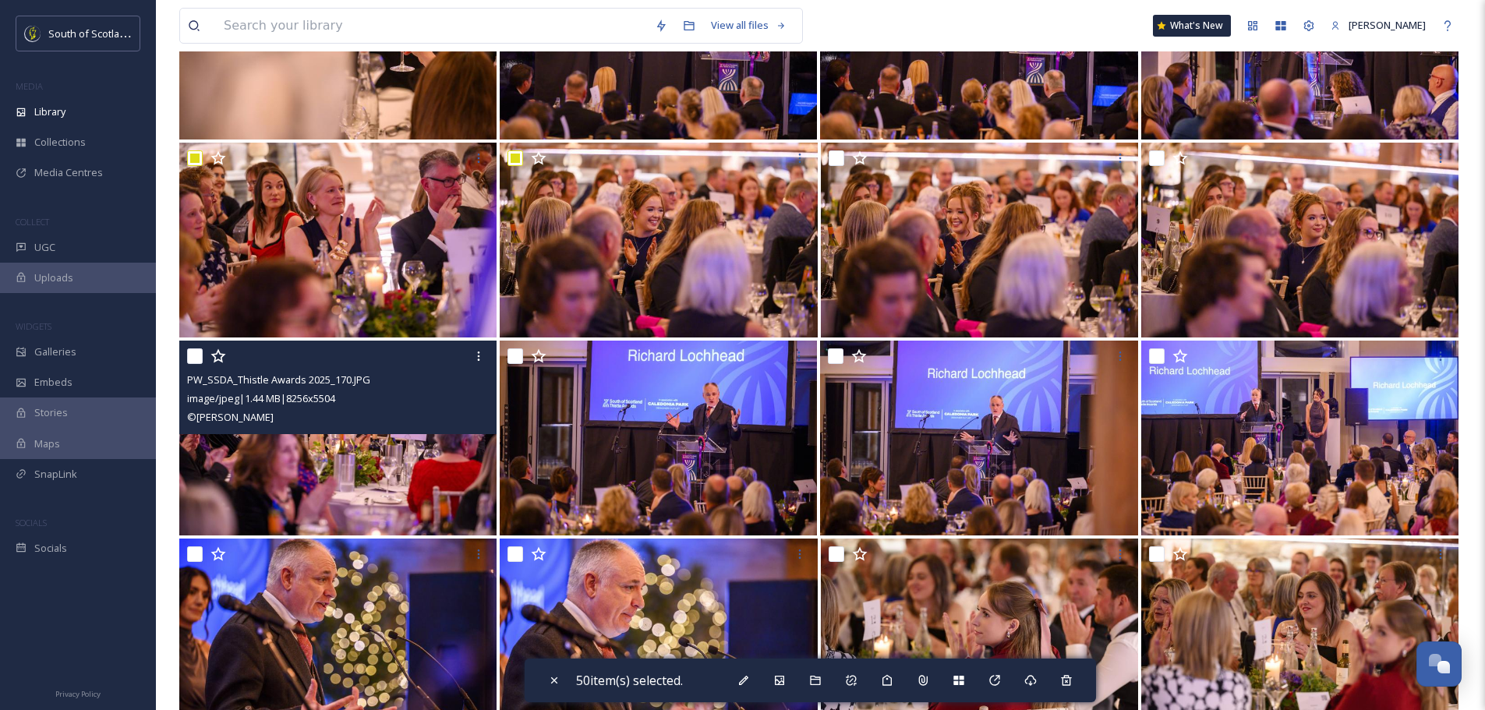
click at [189, 356] on input "checkbox" at bounding box center [195, 356] width 16 height 16
checkbox input "true"
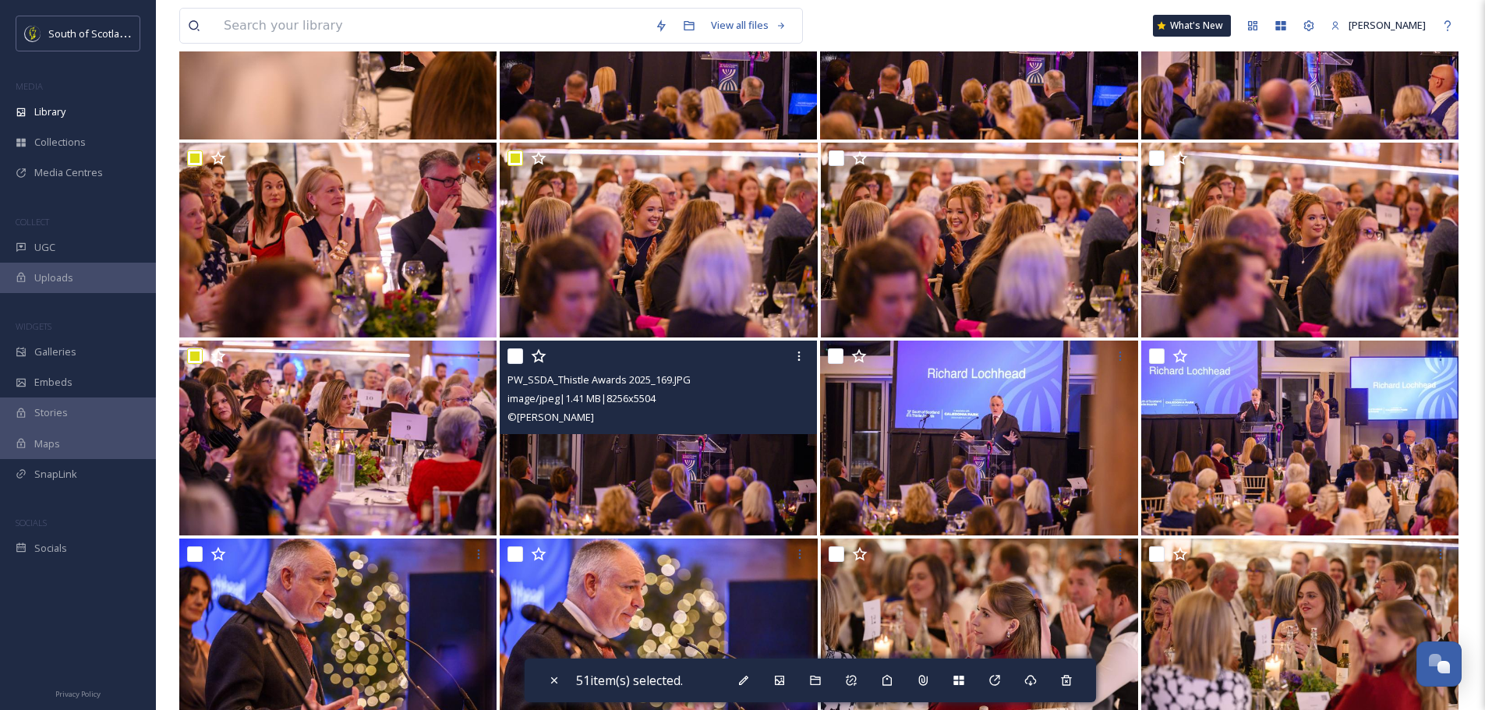
click at [506, 354] on div "PW_SSDA_Thistle Awards 2025_169.JPG image/jpeg | 1.41 MB | 8256 x 5504 © Phil W…" at bounding box center [658, 388] width 317 height 94
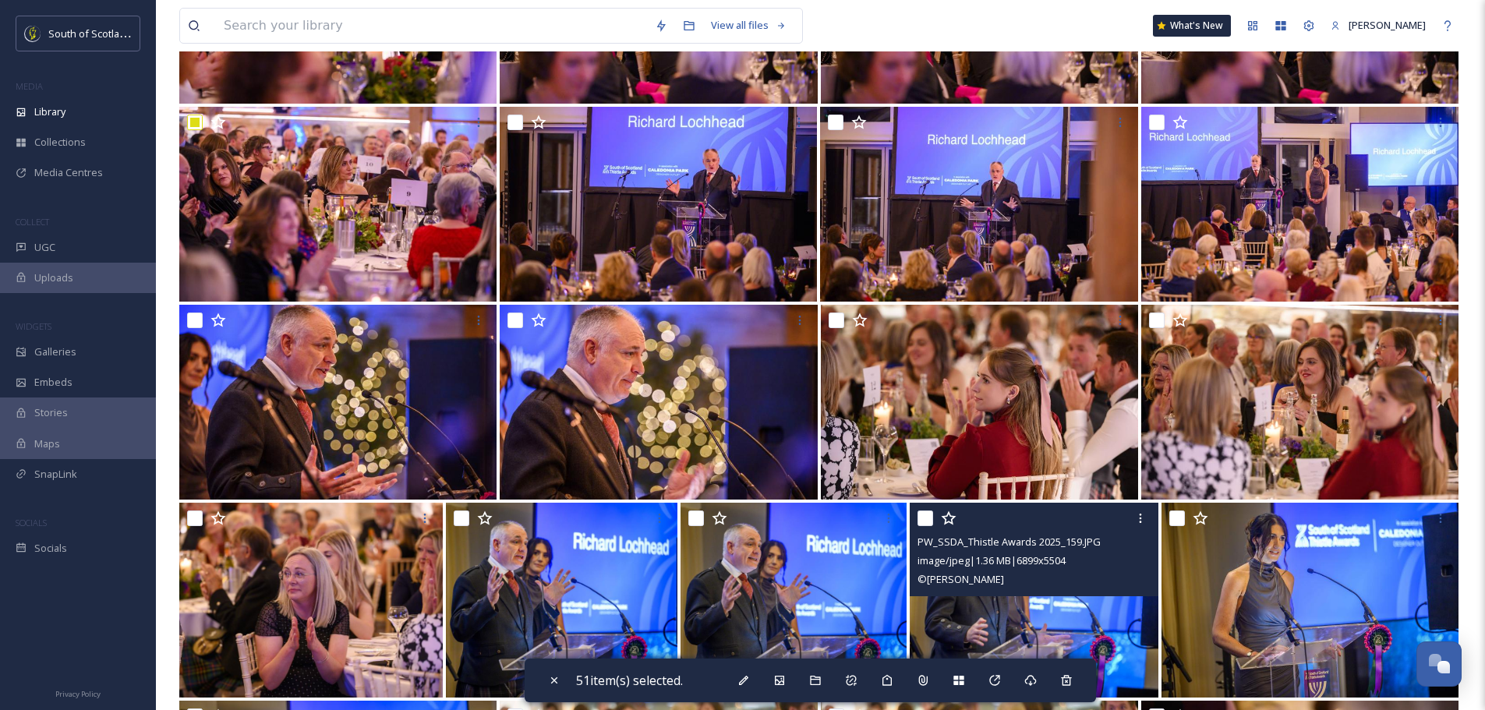
click at [922, 513] on input "checkbox" at bounding box center [926, 519] width 16 height 16
checkbox input "true"
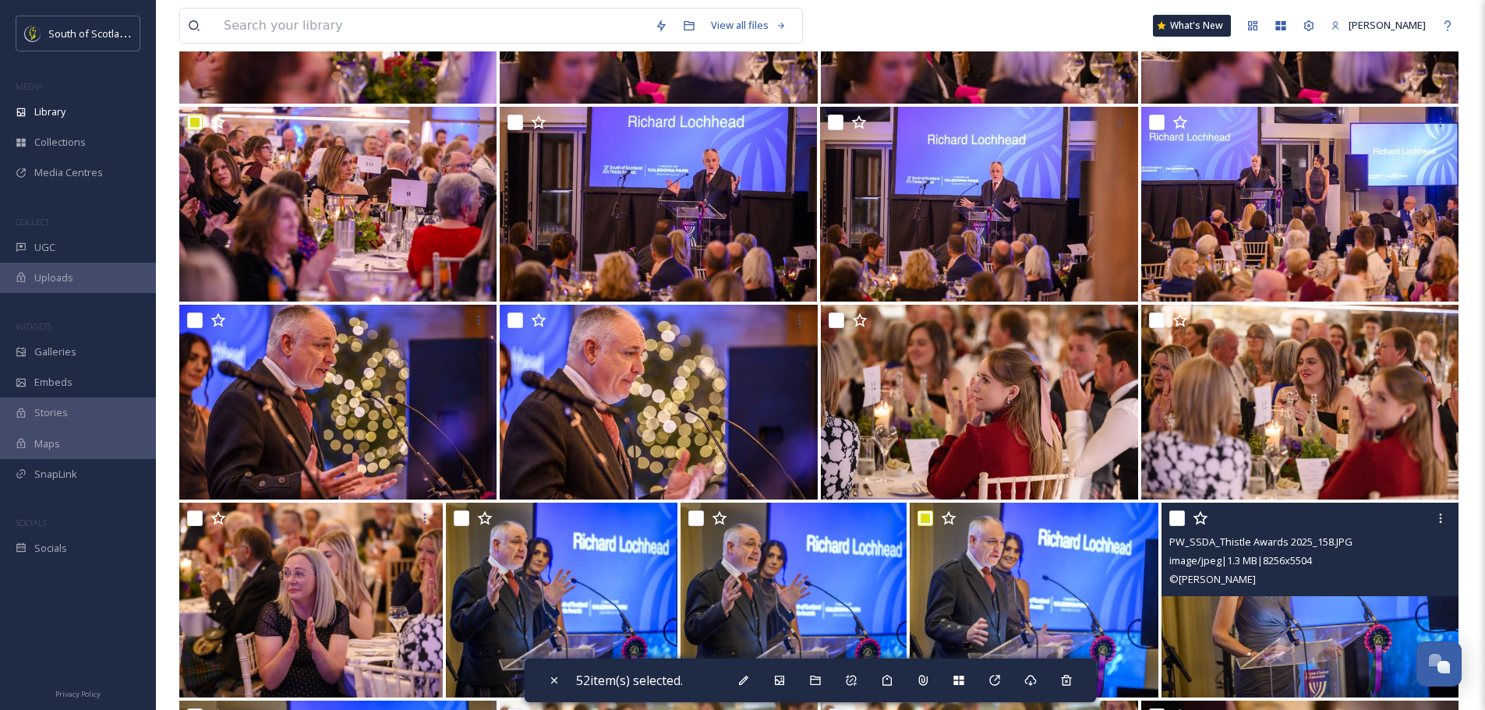
click at [1176, 515] on input "checkbox" at bounding box center [1177, 519] width 16 height 16
checkbox input "true"
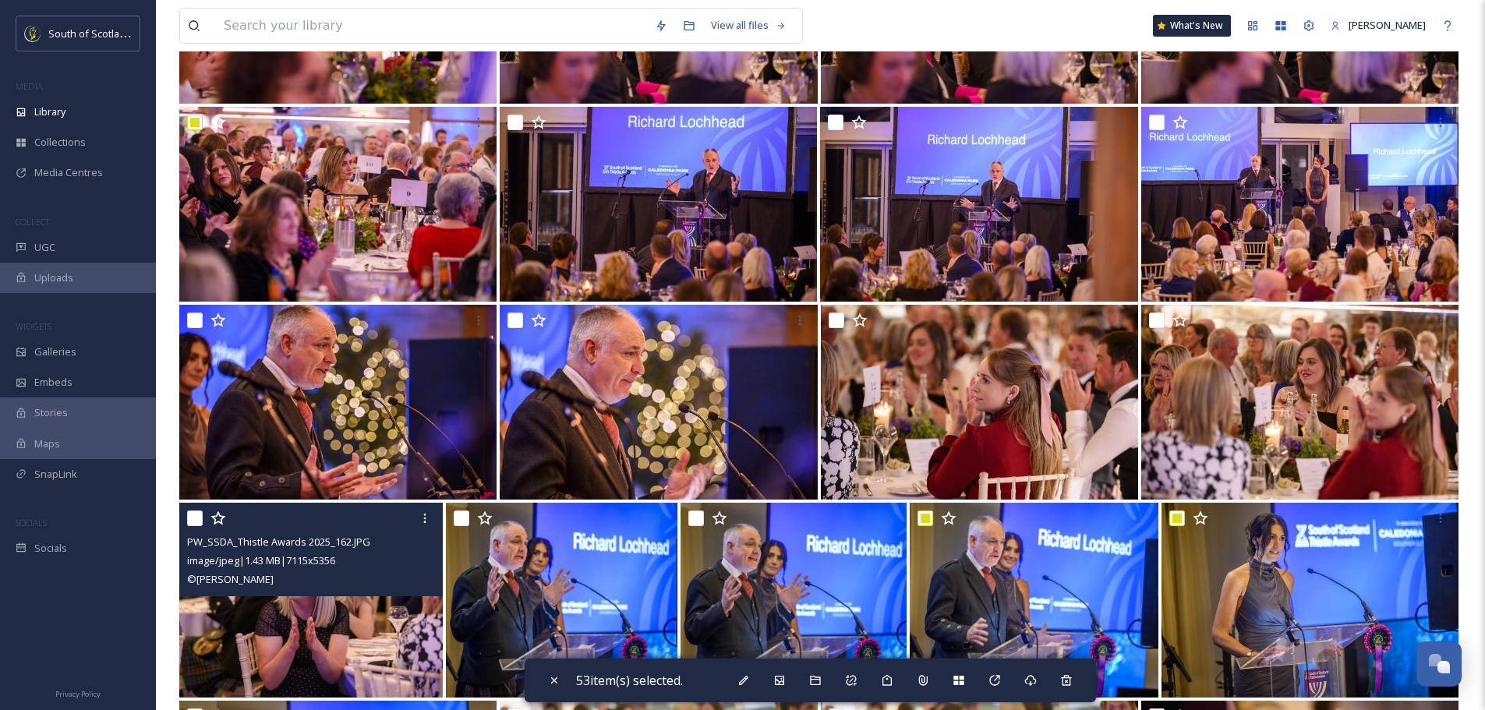
click at [197, 517] on input "checkbox" at bounding box center [195, 519] width 16 height 16
checkbox input "true"
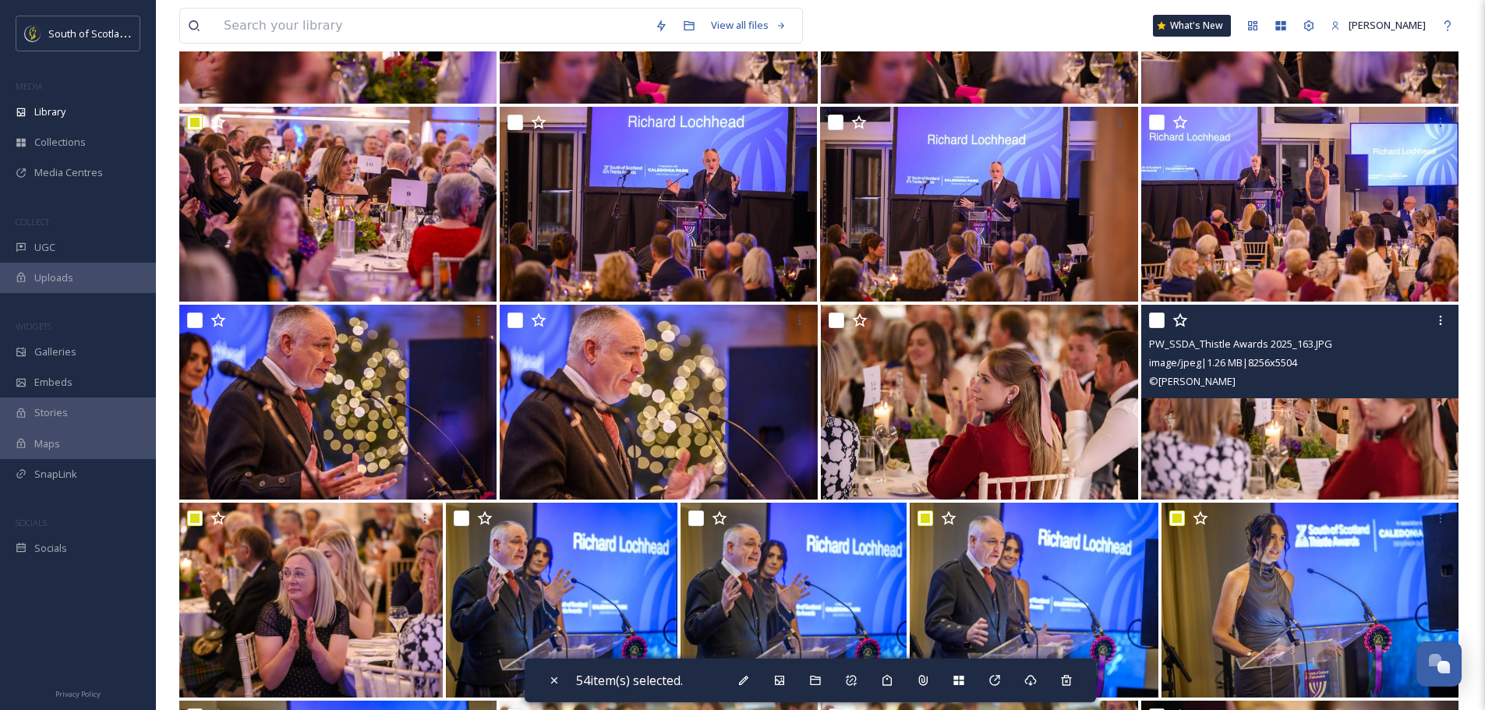
click at [1156, 321] on input "checkbox" at bounding box center [1157, 321] width 16 height 16
checkbox input "true"
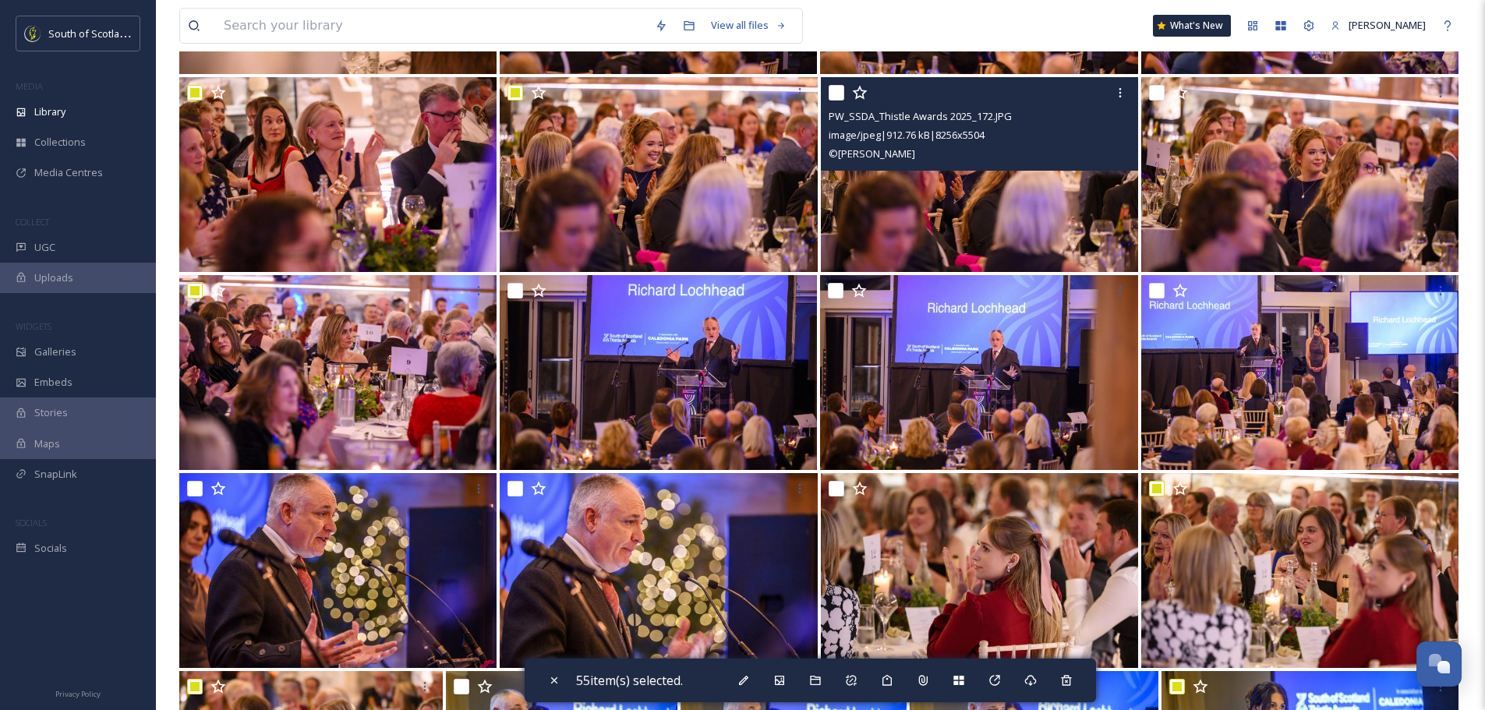
scroll to position [3196, 0]
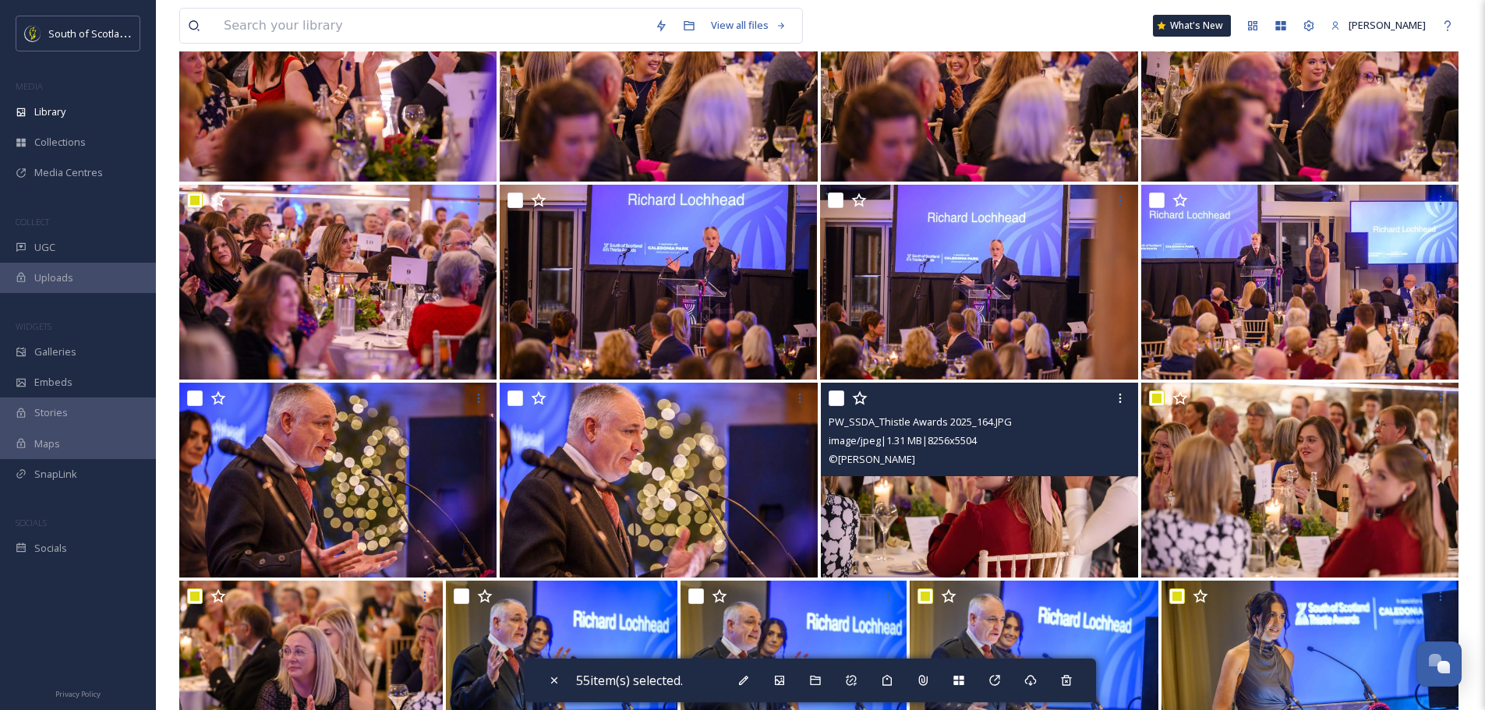
click at [833, 401] on input "checkbox" at bounding box center [837, 399] width 16 height 16
checkbox input "true"
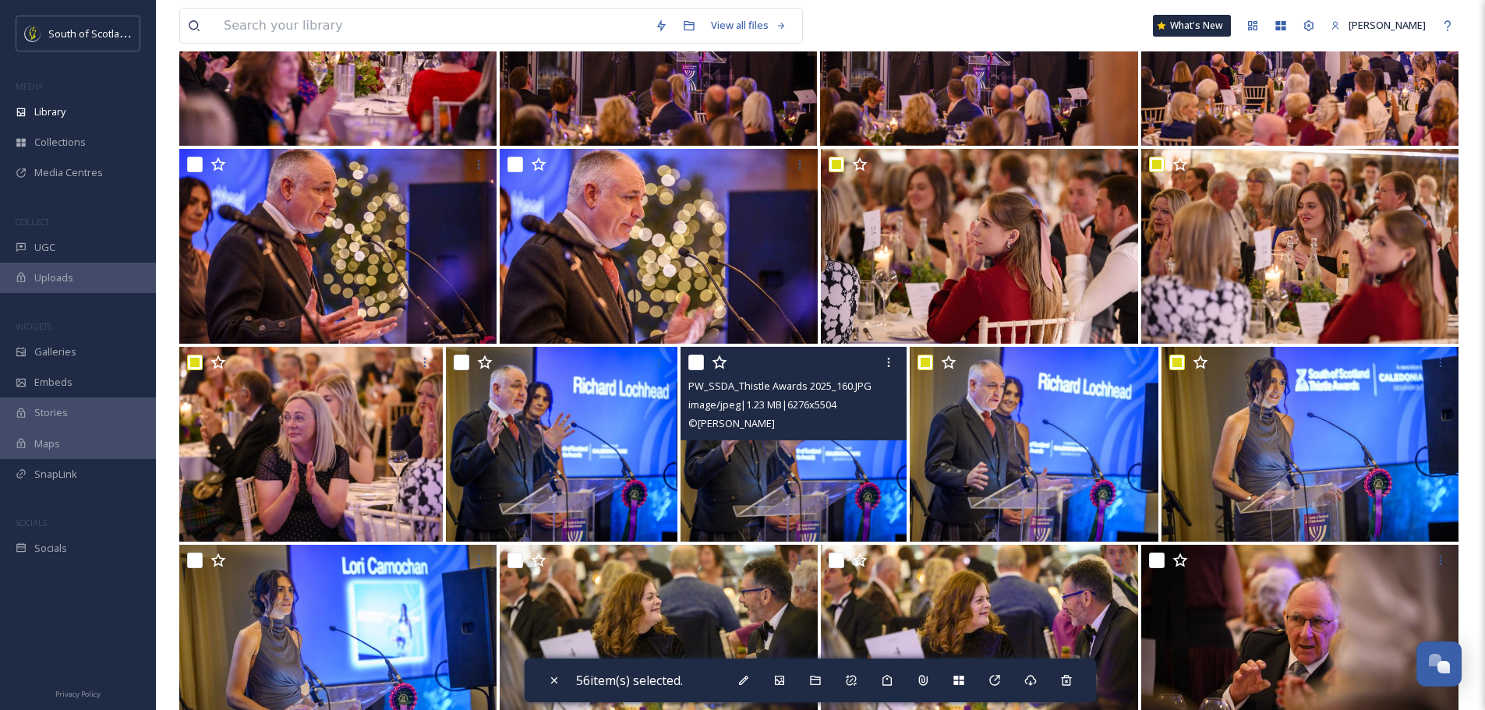
scroll to position [3664, 0]
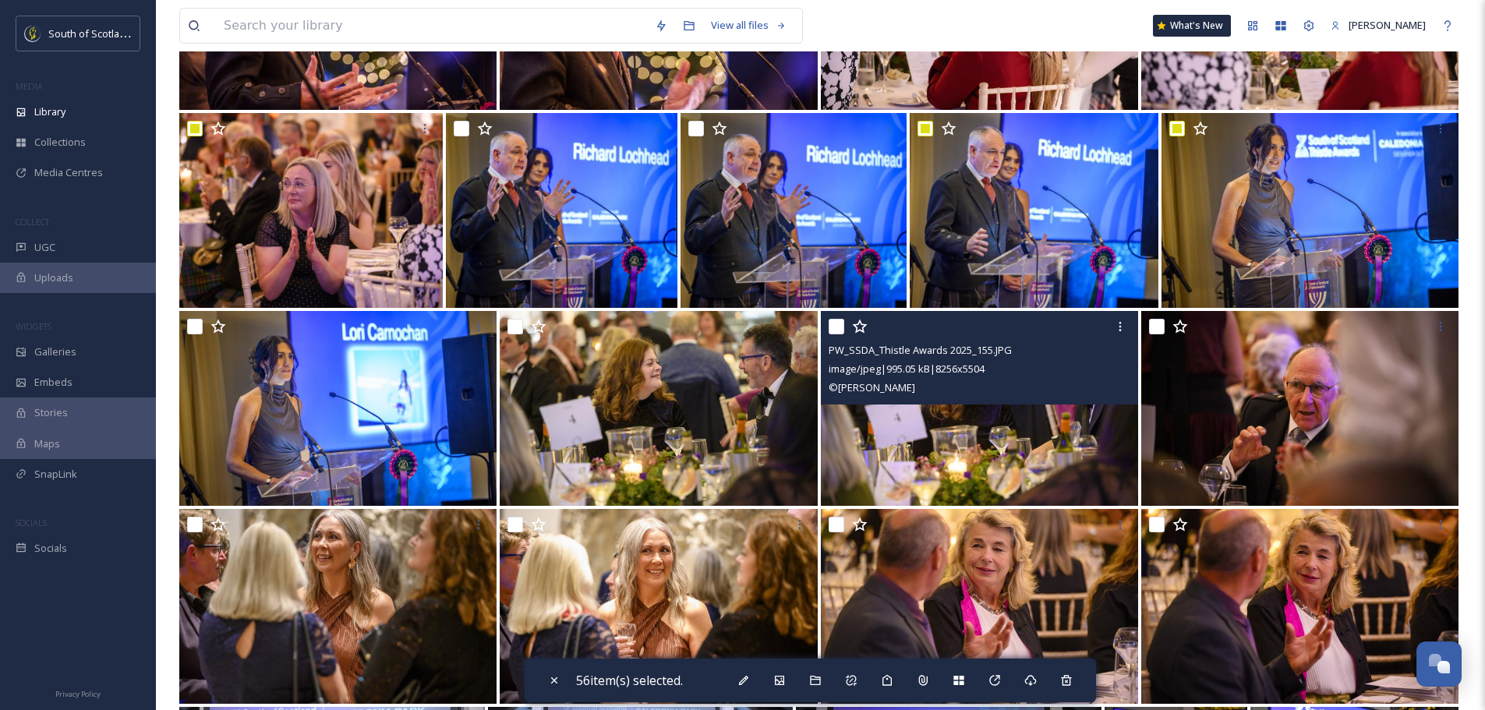
click at [840, 322] on input "checkbox" at bounding box center [837, 327] width 16 height 16
checkbox input "true"
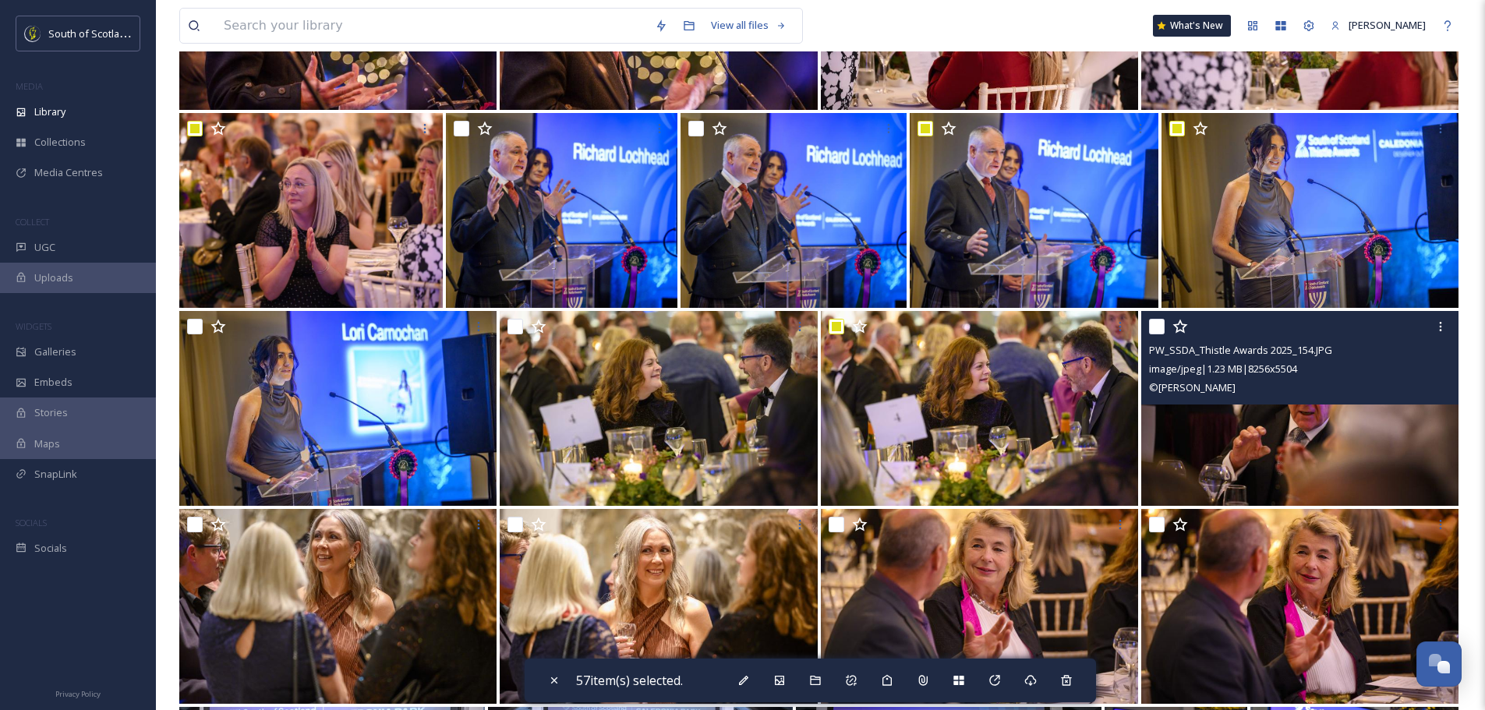
click at [1155, 331] on input "checkbox" at bounding box center [1157, 327] width 16 height 16
checkbox input "true"
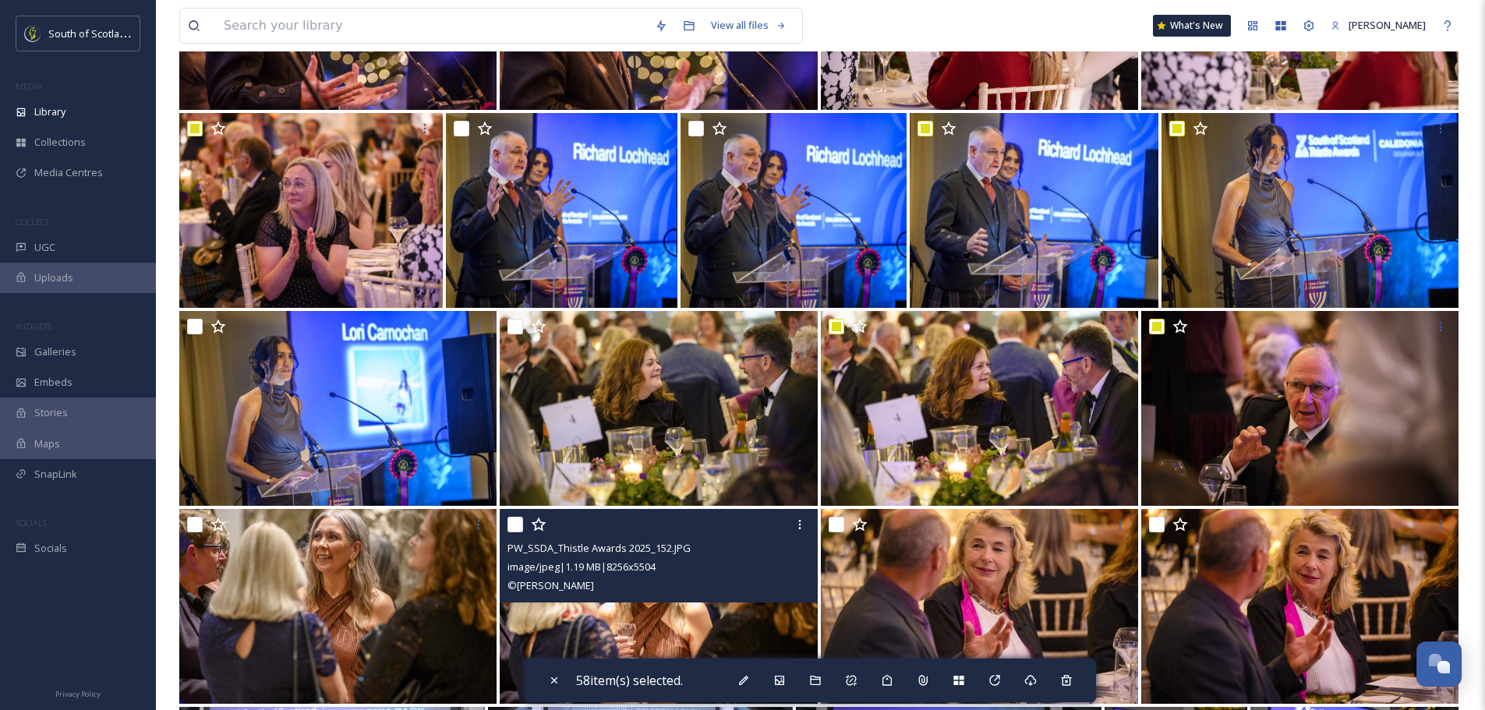
click at [515, 526] on input "checkbox" at bounding box center [516, 525] width 16 height 16
checkbox input "true"
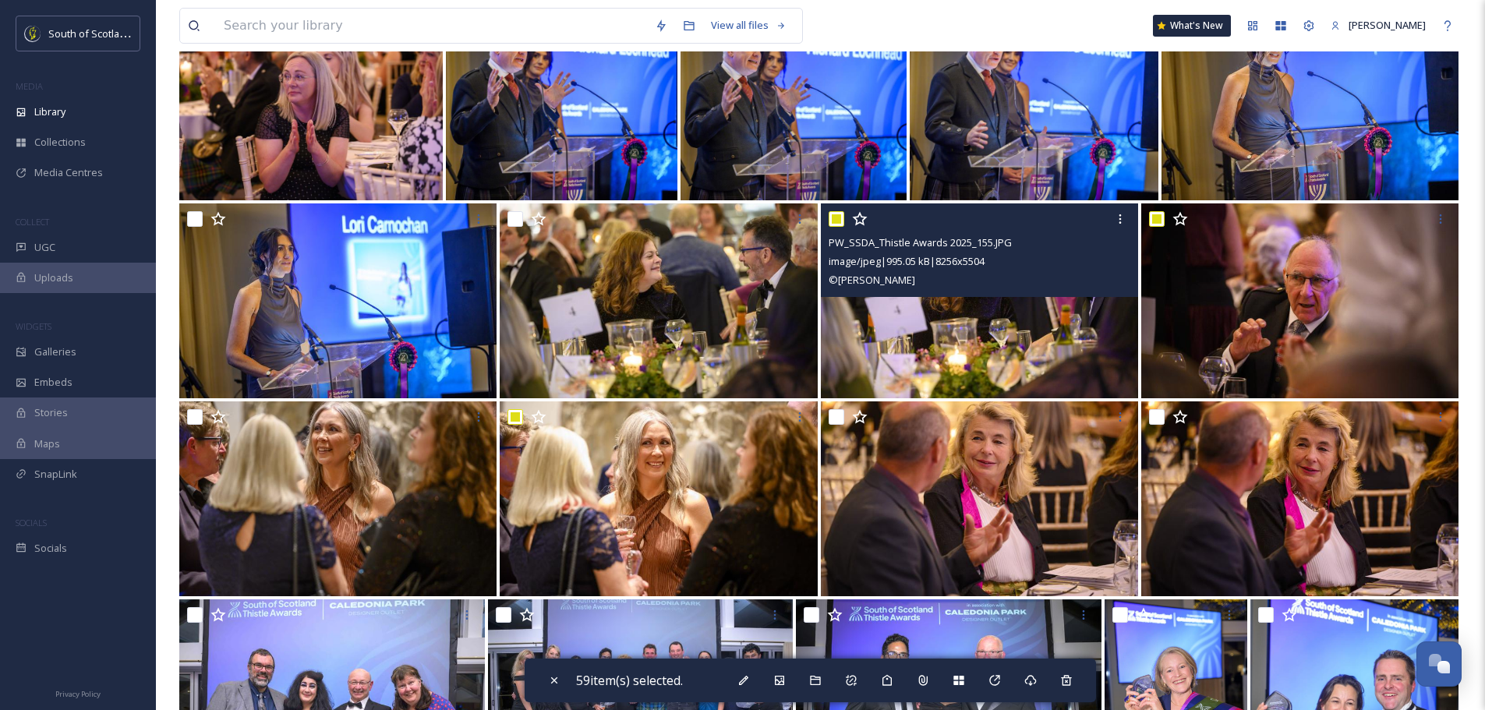
scroll to position [3898, 0]
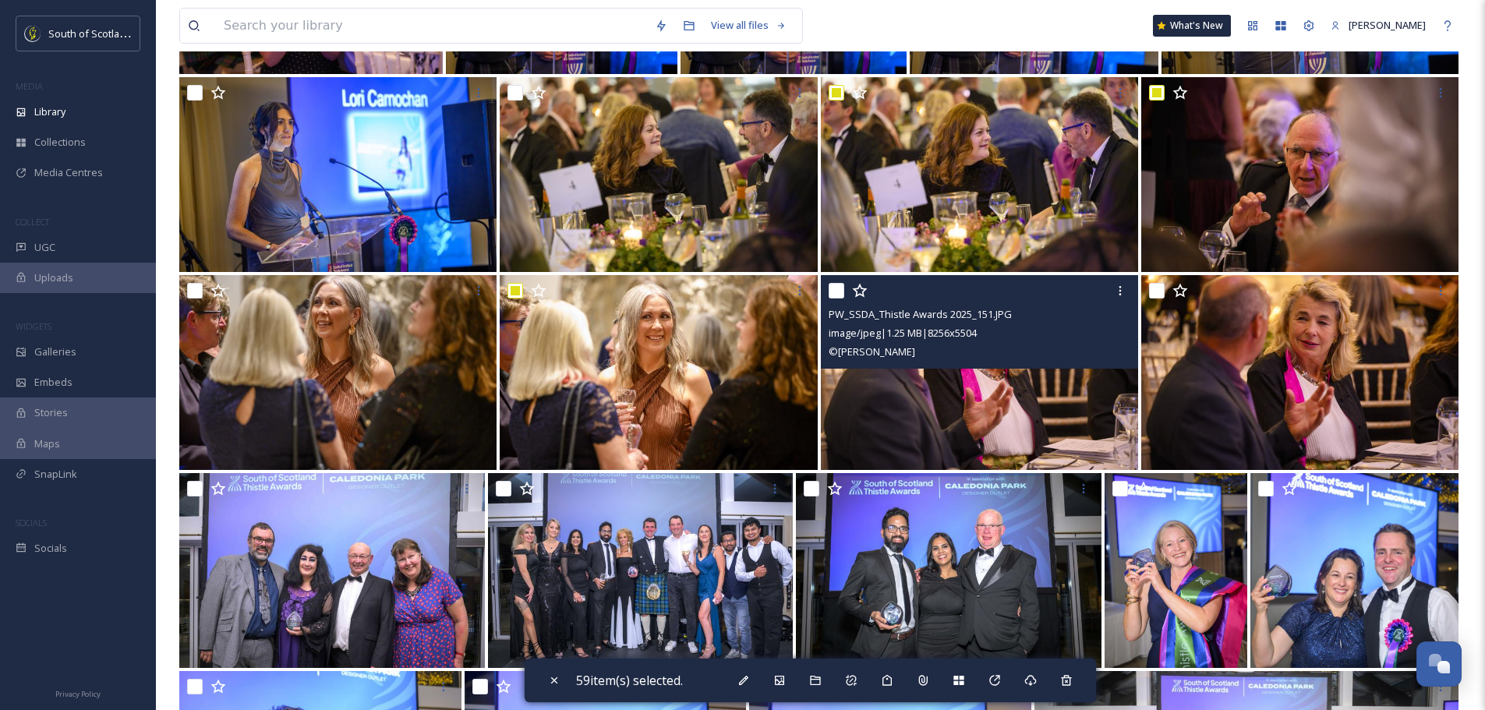
click at [833, 287] on input "checkbox" at bounding box center [837, 291] width 16 height 16
checkbox input "true"
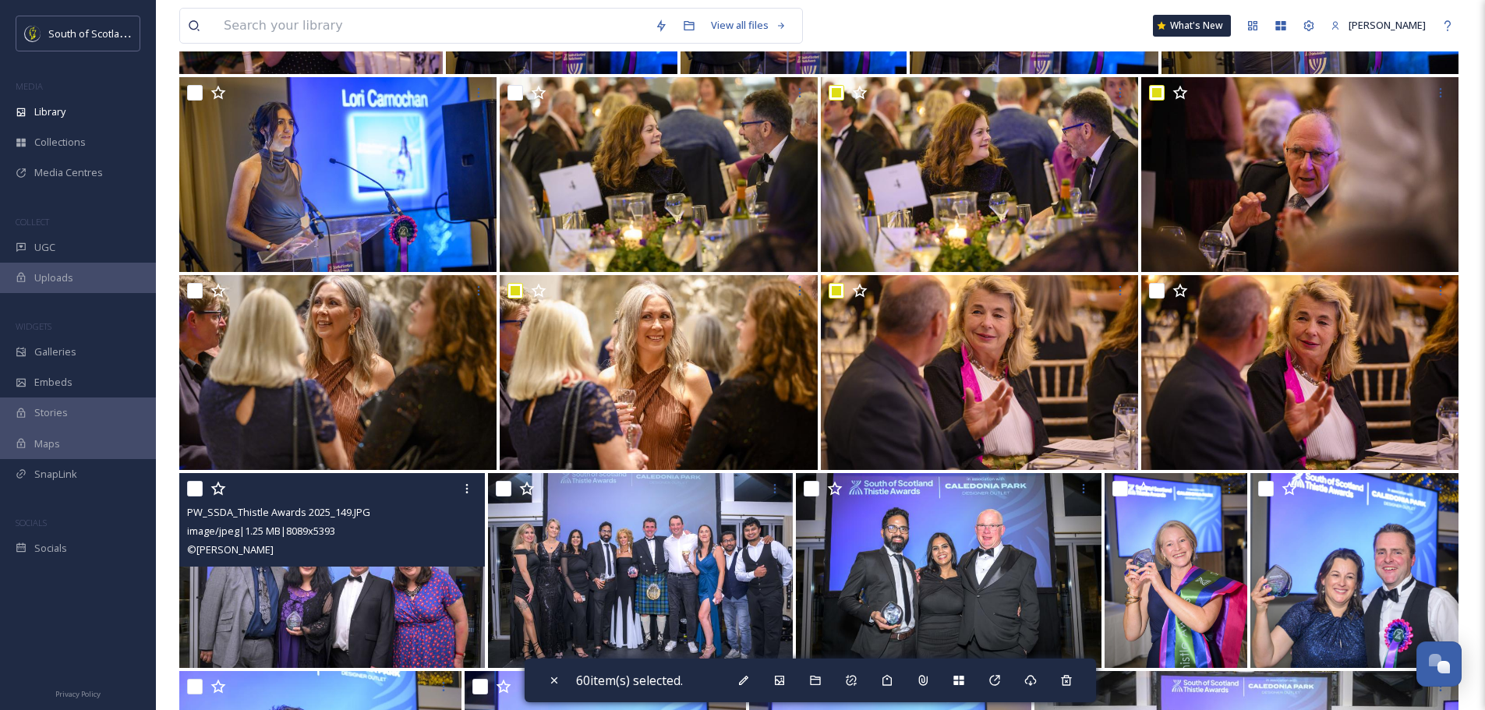
click at [201, 486] on input "checkbox" at bounding box center [195, 489] width 16 height 16
checkbox input "true"
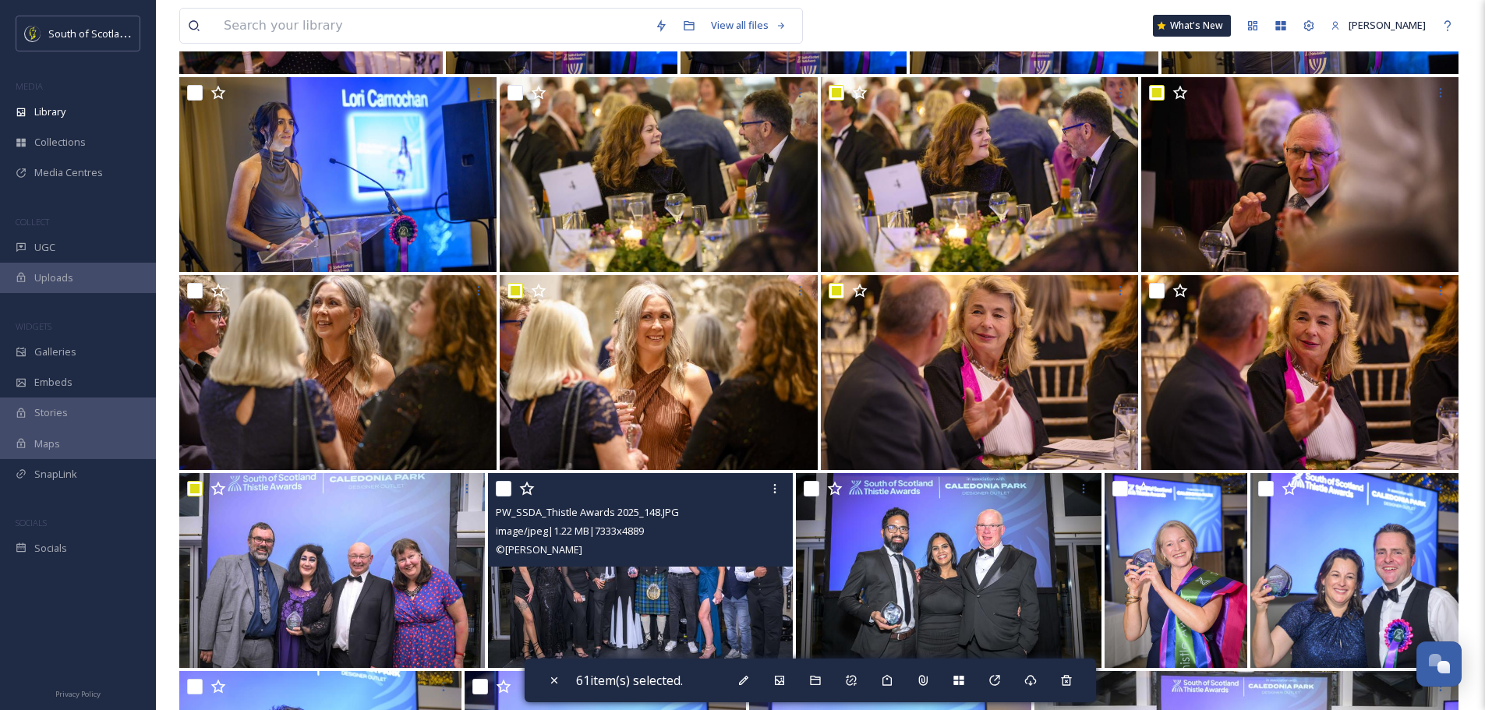
click at [494, 486] on div "PW_SSDA_Thistle Awards 2025_148.JPG image/jpeg | 1.22 MB | 7333 x 4889 © Phil W…" at bounding box center [641, 520] width 306 height 94
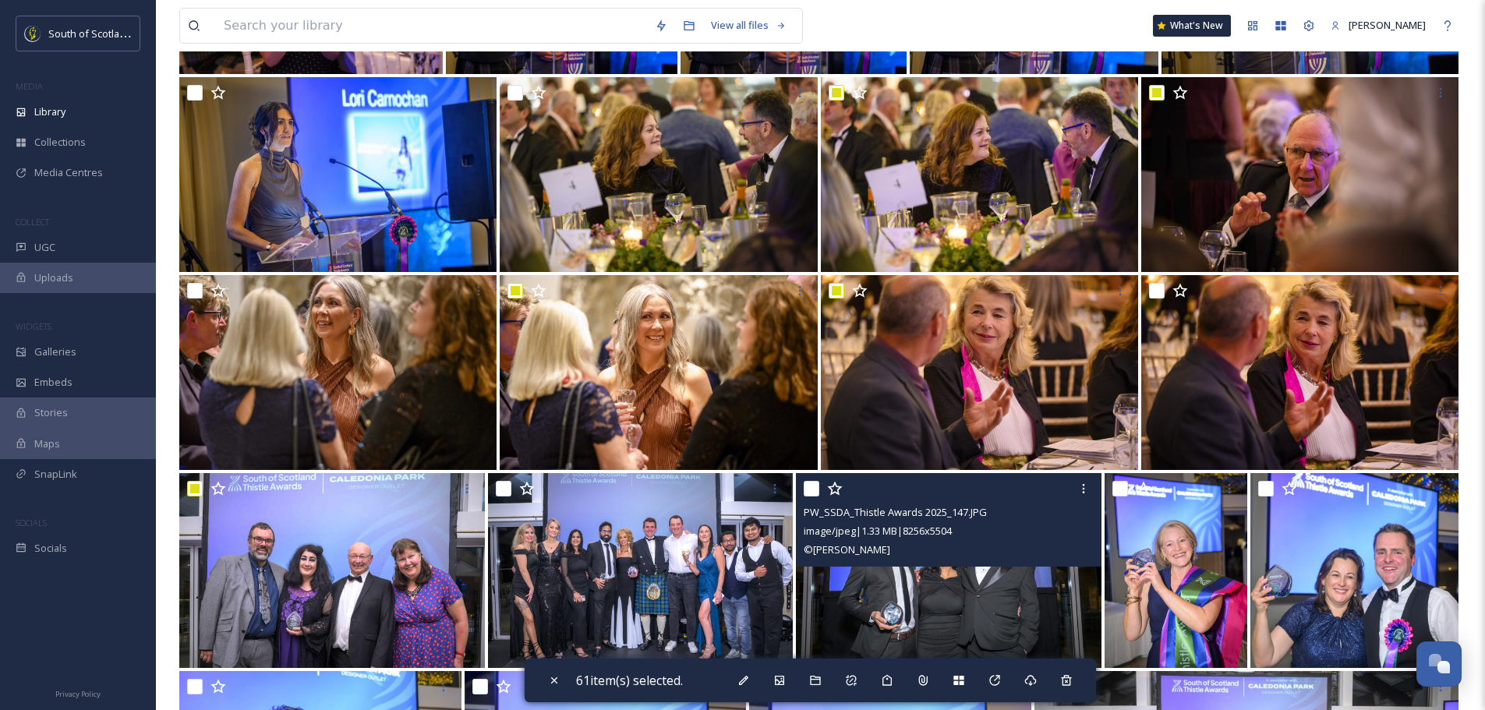
click at [814, 485] on input "checkbox" at bounding box center [812, 489] width 16 height 16
checkbox input "true"
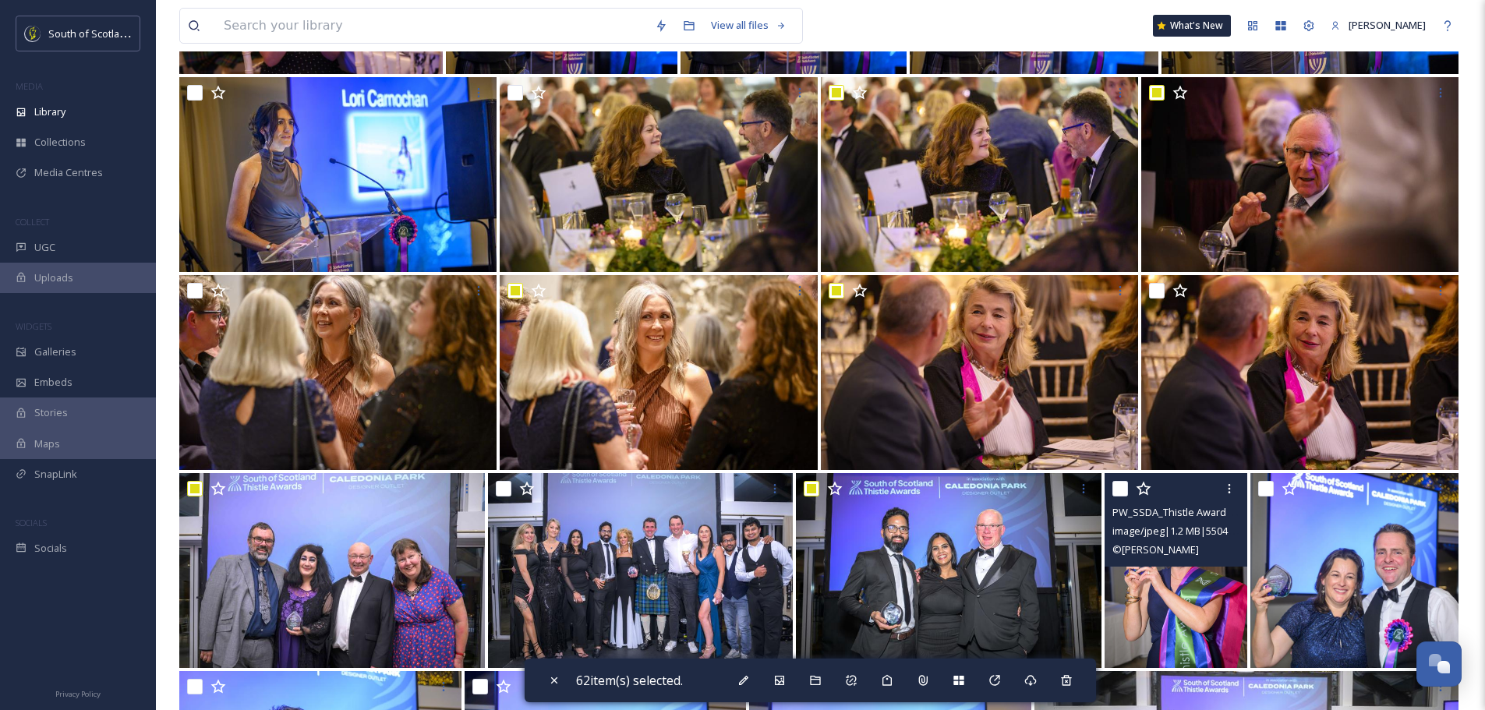
click at [1120, 489] on input "checkbox" at bounding box center [1121, 489] width 16 height 16
checkbox input "true"
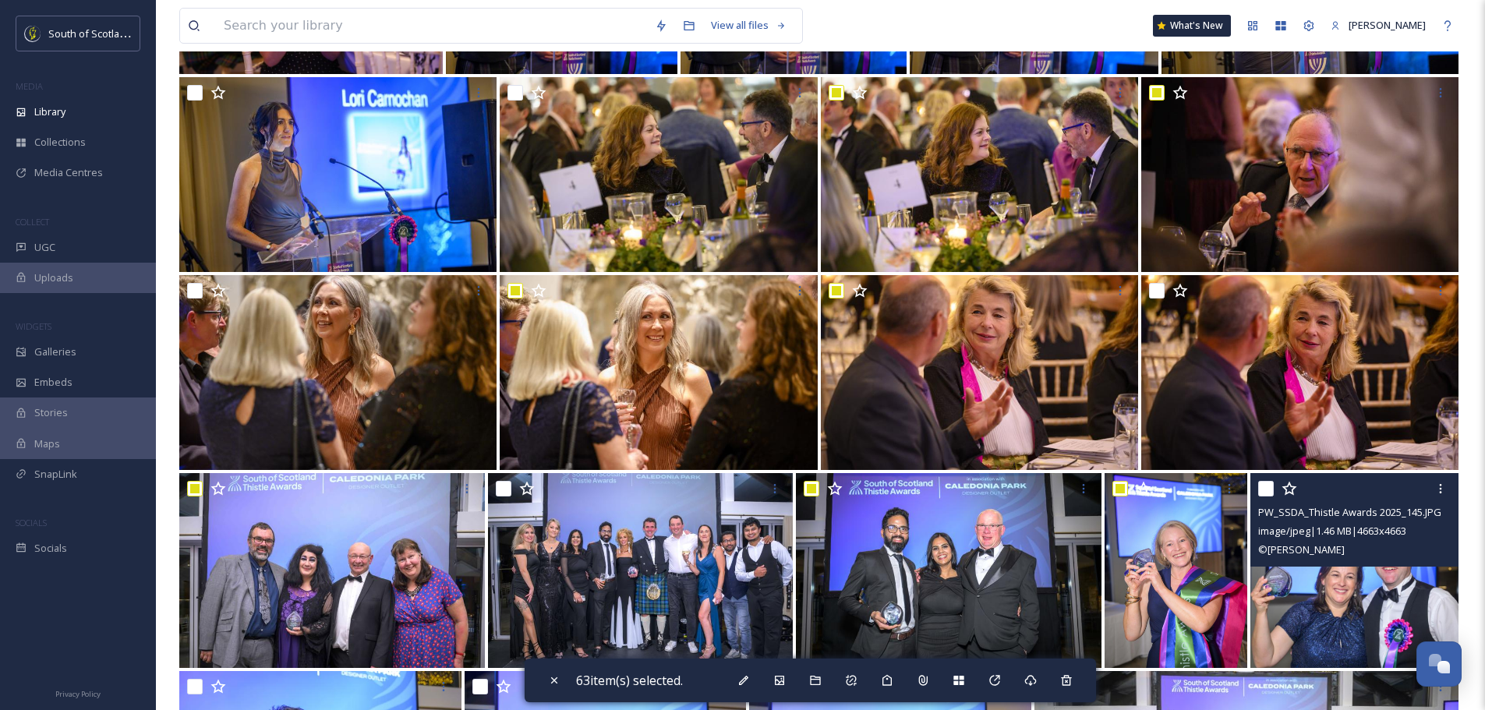
click at [1271, 488] on input "checkbox" at bounding box center [1266, 489] width 16 height 16
checkbox input "true"
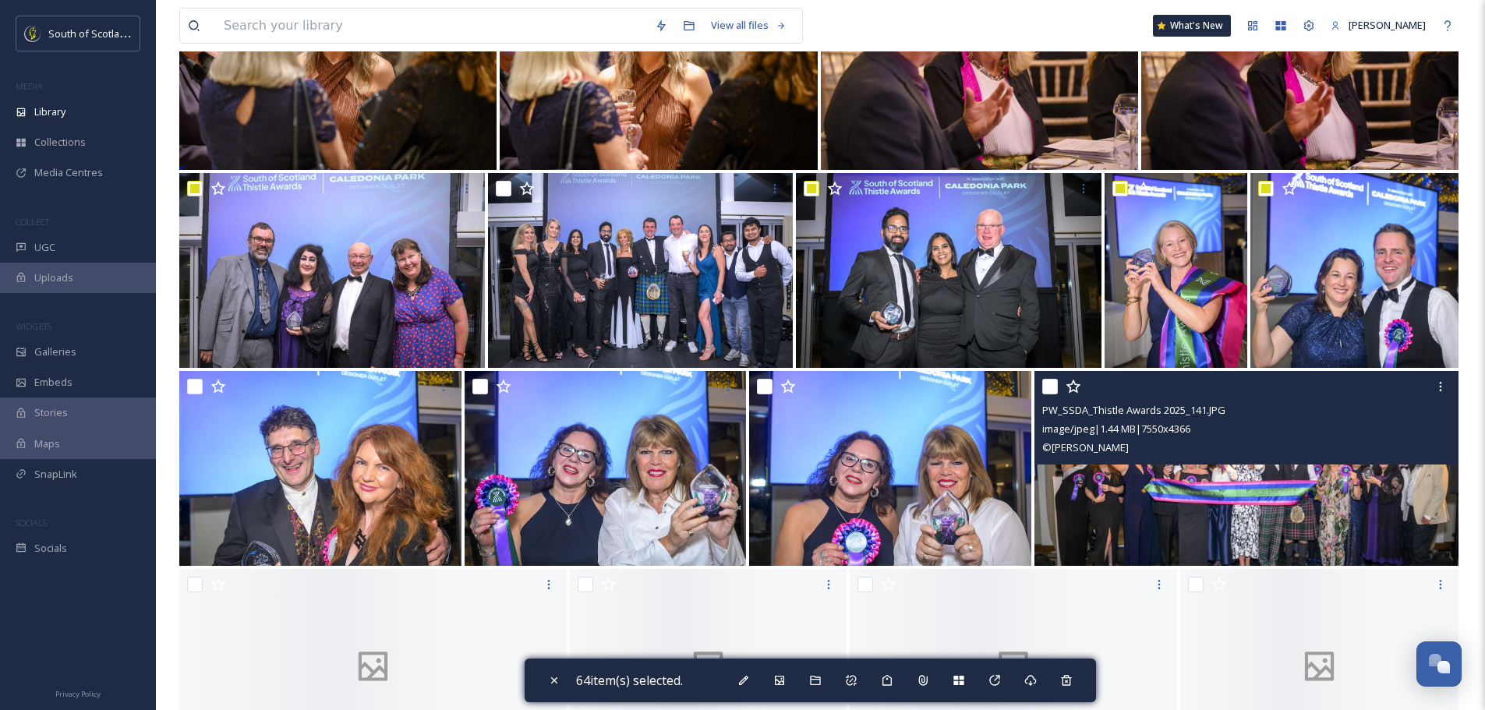
scroll to position [4210, 0]
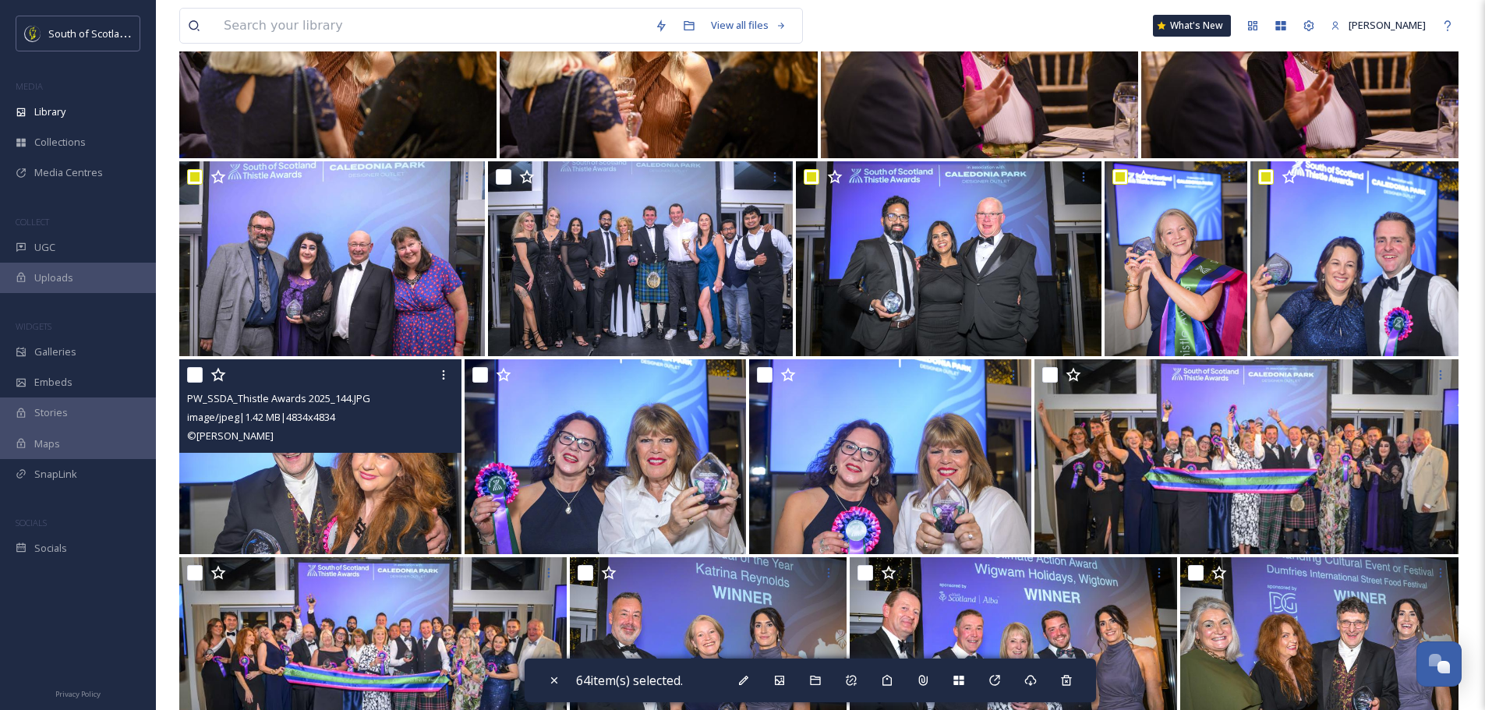
click at [193, 377] on input "checkbox" at bounding box center [195, 375] width 16 height 16
checkbox input "true"
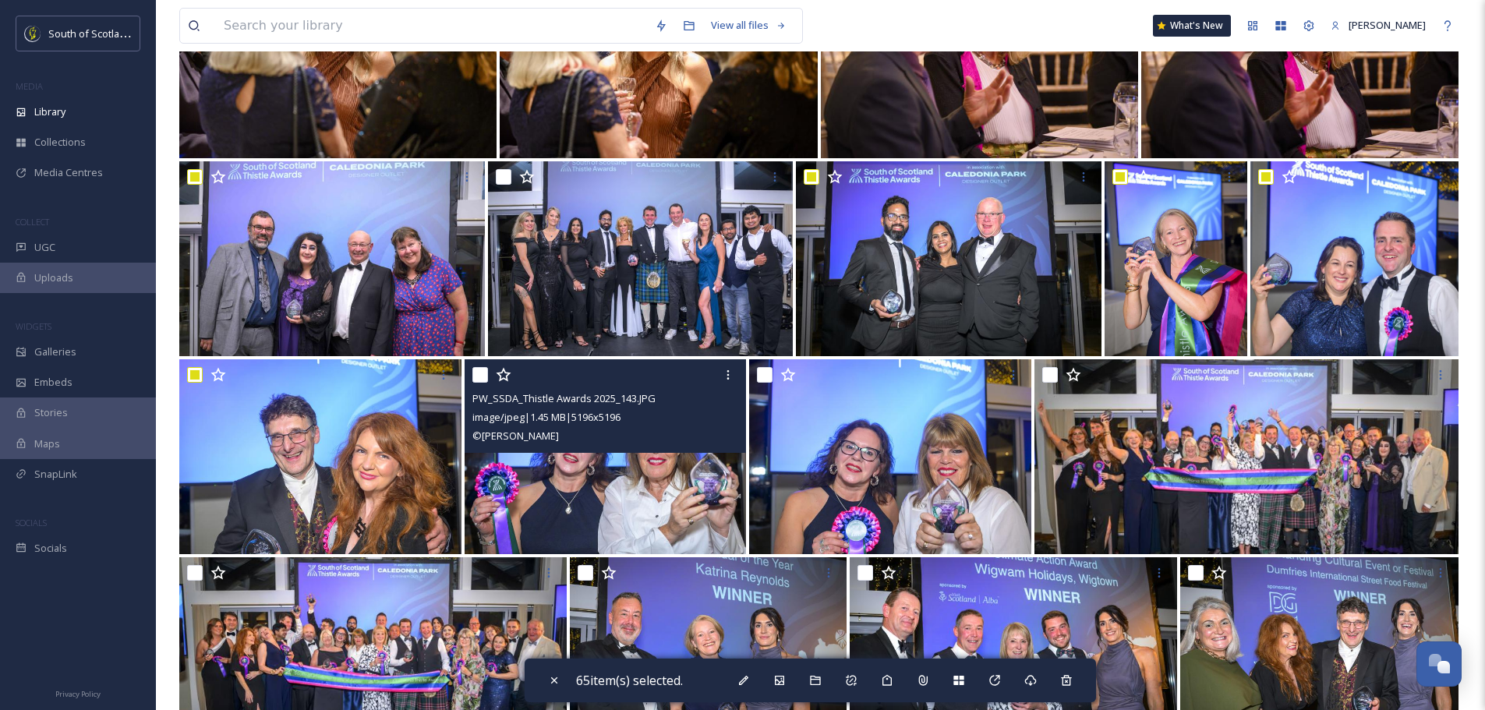
drag, startPoint x: 481, startPoint y: 378, endPoint x: 519, endPoint y: 384, distance: 38.6
click at [481, 377] on input "checkbox" at bounding box center [480, 375] width 16 height 16
checkbox input "true"
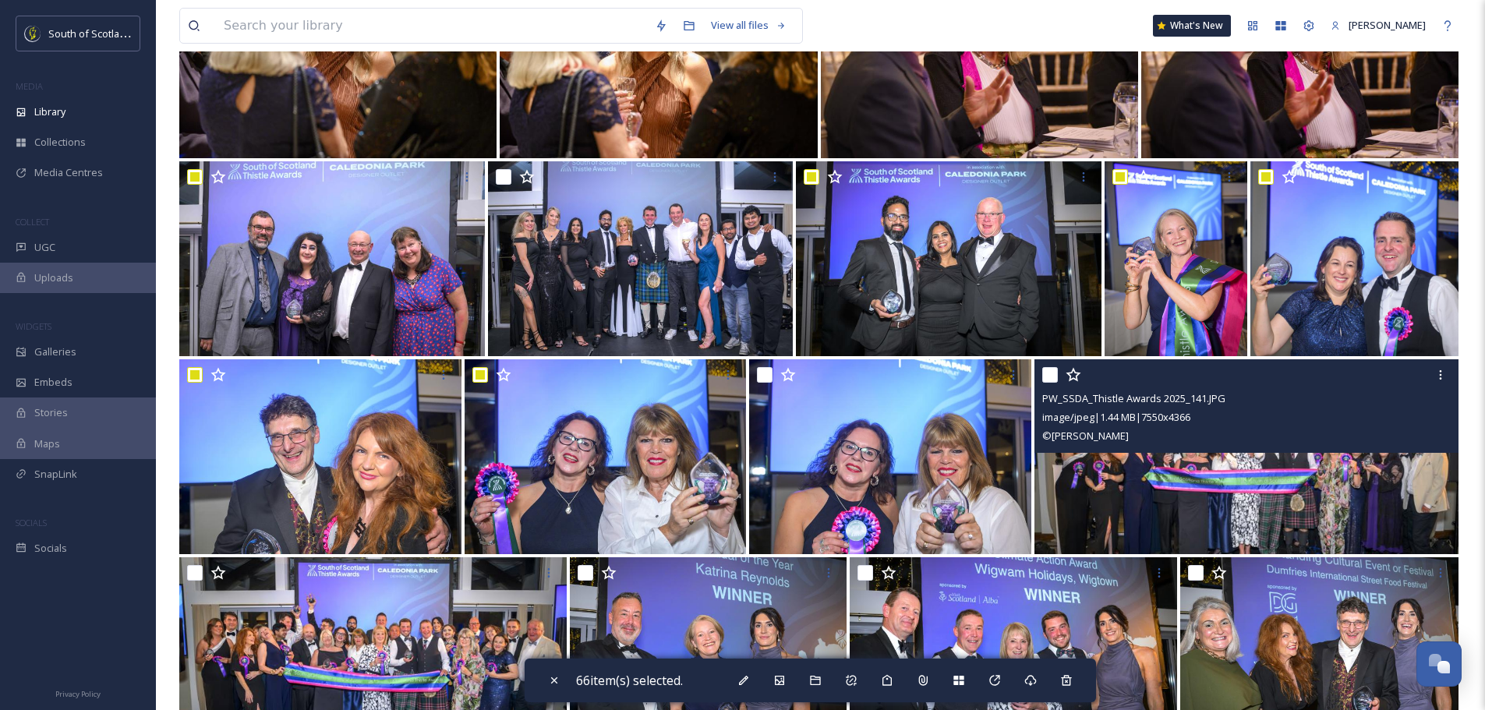
click at [1049, 369] on input "checkbox" at bounding box center [1050, 375] width 16 height 16
checkbox input "true"
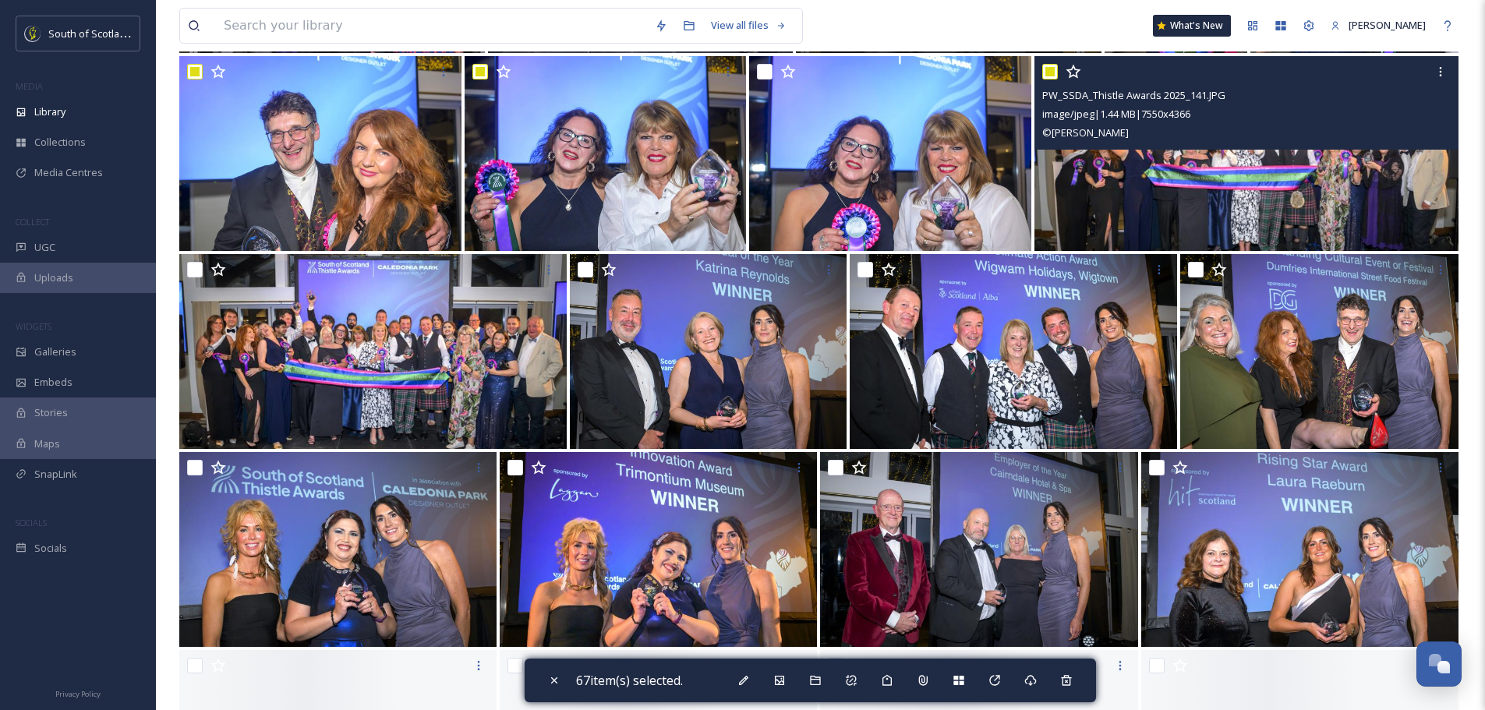
scroll to position [4522, 0]
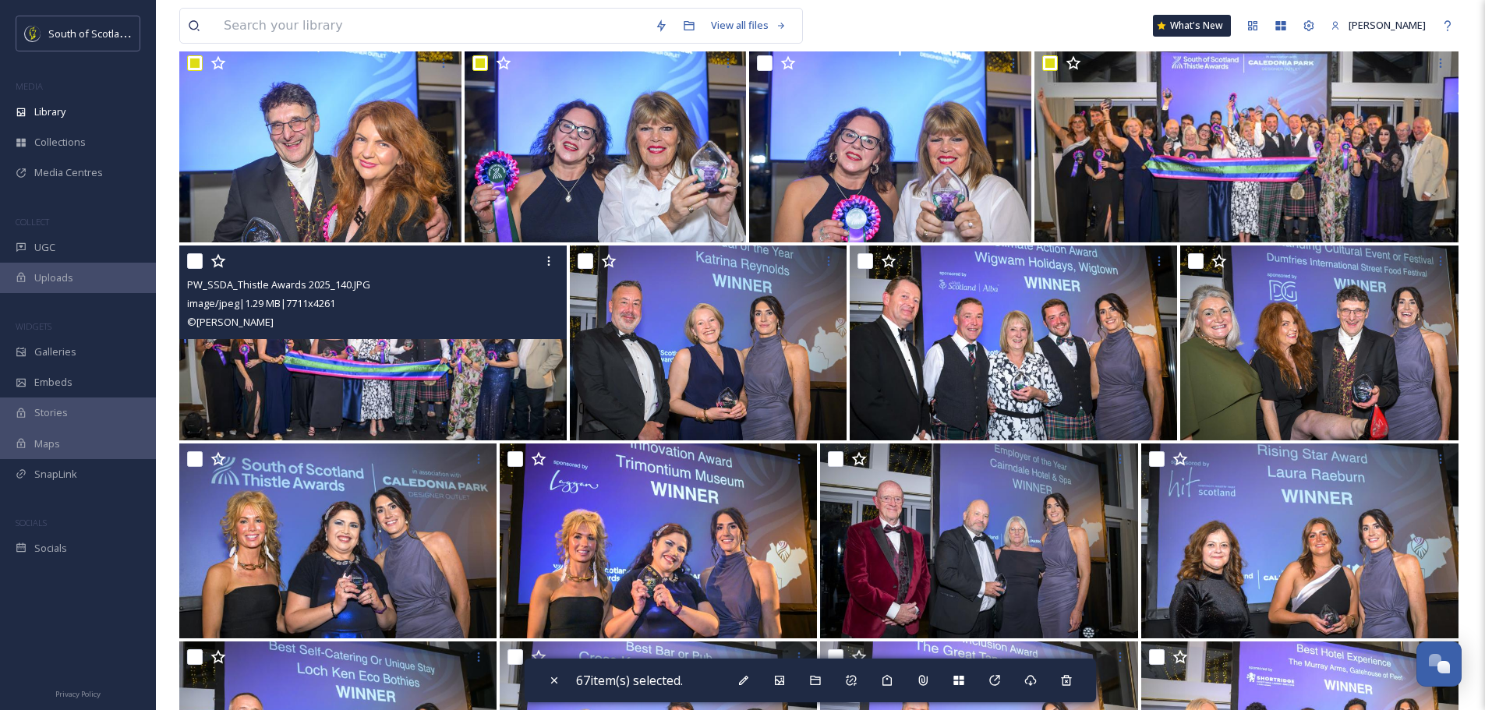
click at [199, 263] on input "checkbox" at bounding box center [195, 261] width 16 height 16
checkbox input "true"
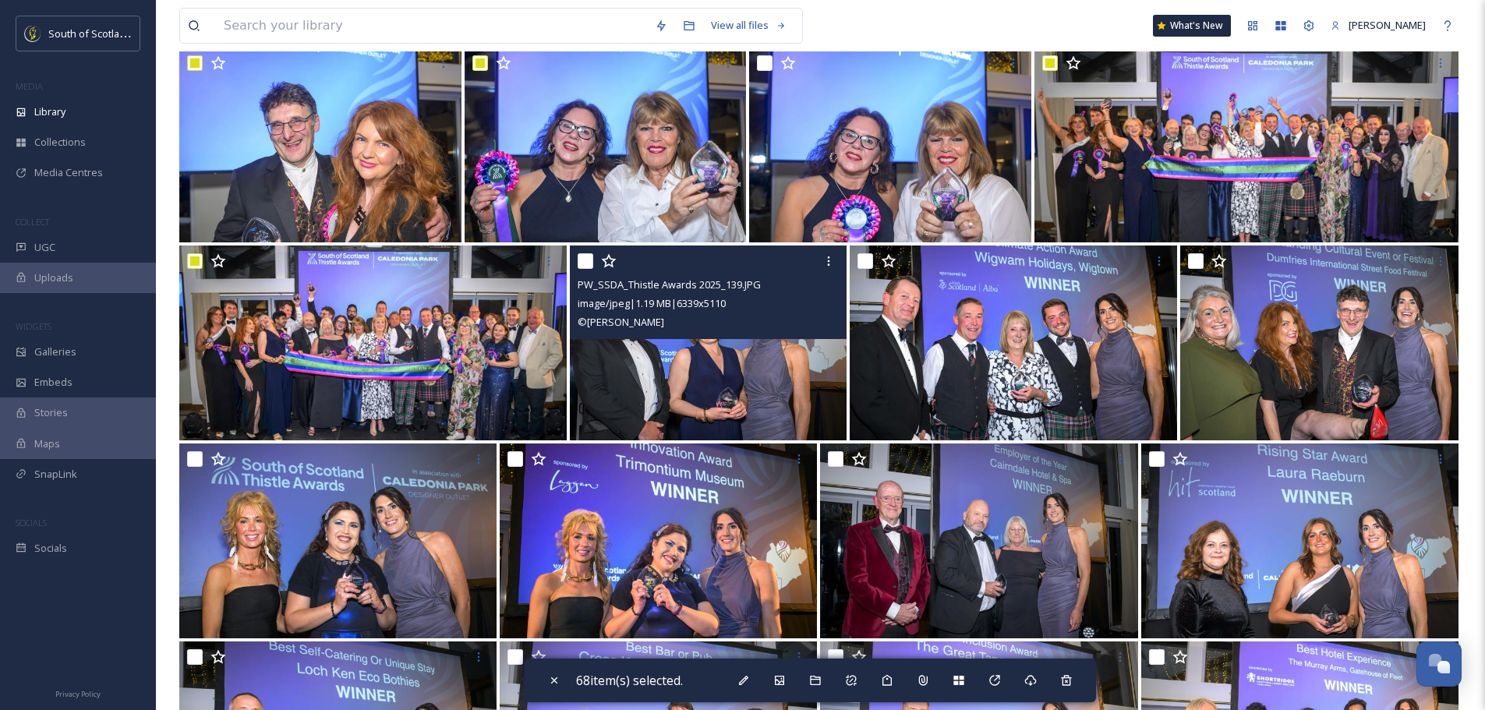
click at [589, 256] on input "checkbox" at bounding box center [586, 261] width 16 height 16
checkbox input "true"
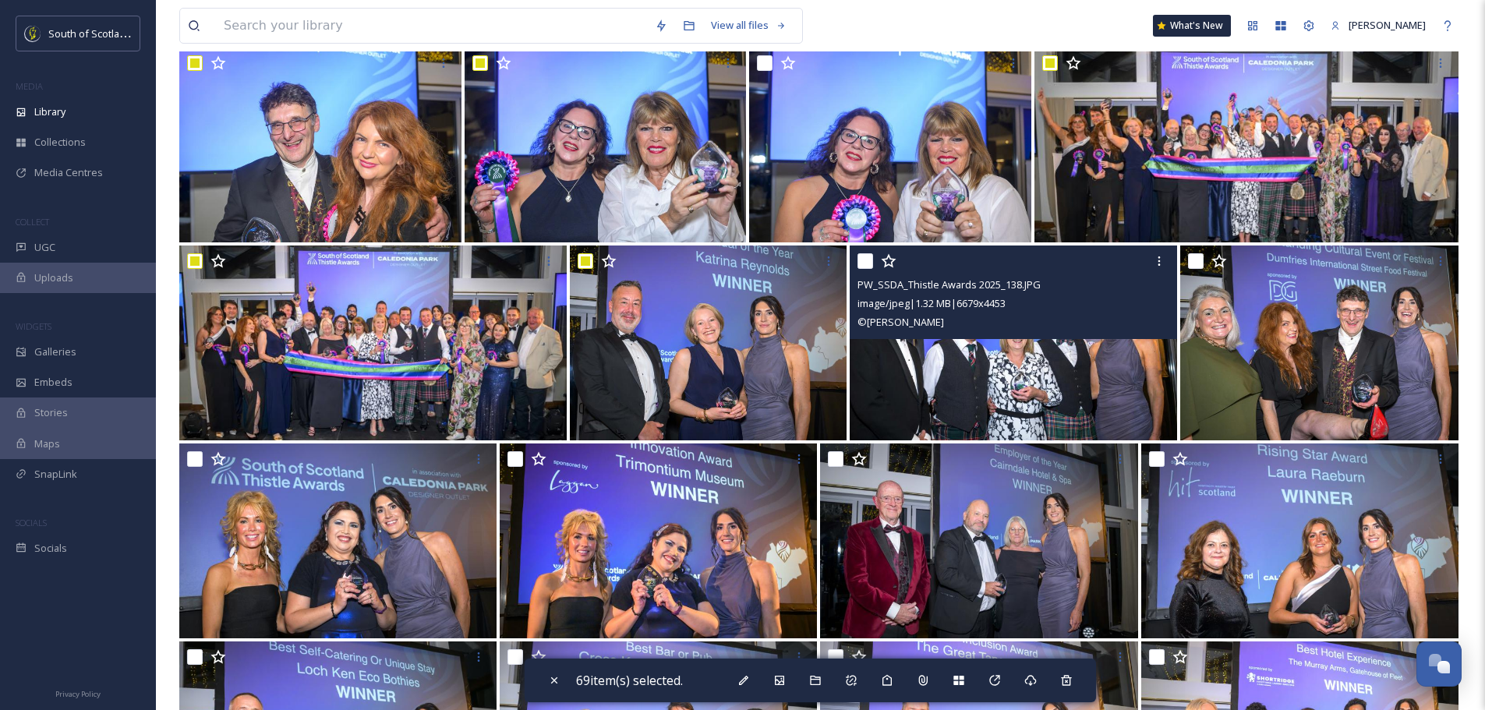
click at [871, 258] on input "checkbox" at bounding box center [866, 261] width 16 height 16
checkbox input "true"
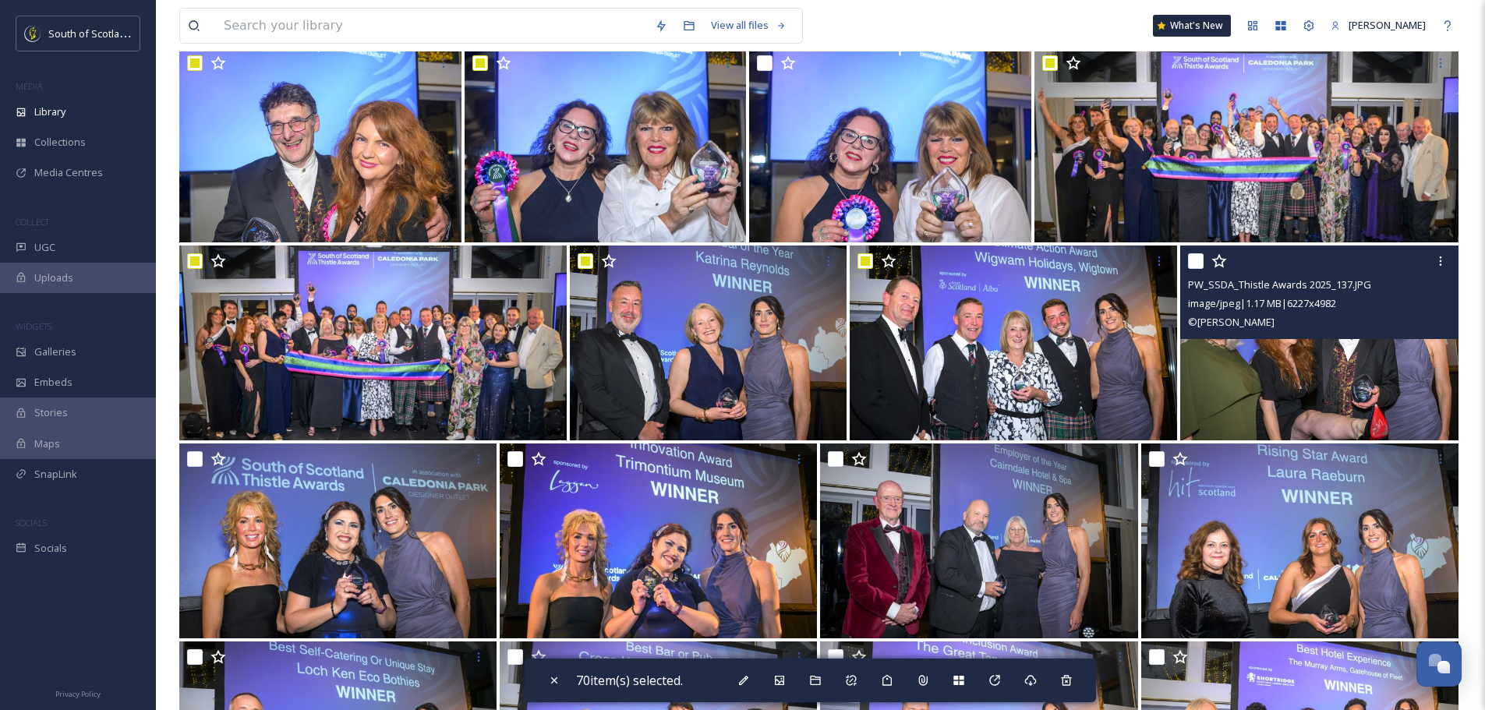
click at [1196, 263] on input "checkbox" at bounding box center [1196, 261] width 16 height 16
checkbox input "true"
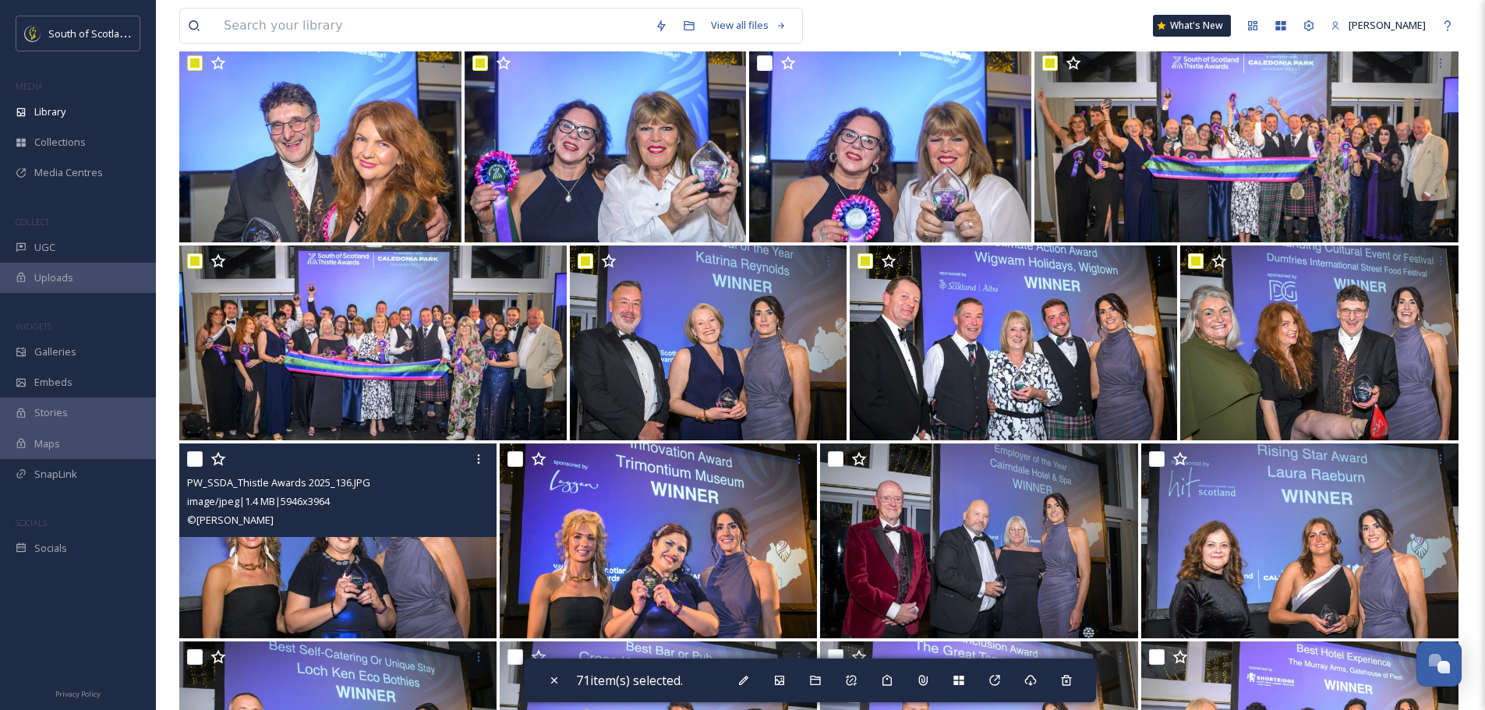
click at [198, 461] on input "checkbox" at bounding box center [195, 459] width 16 height 16
checkbox input "true"
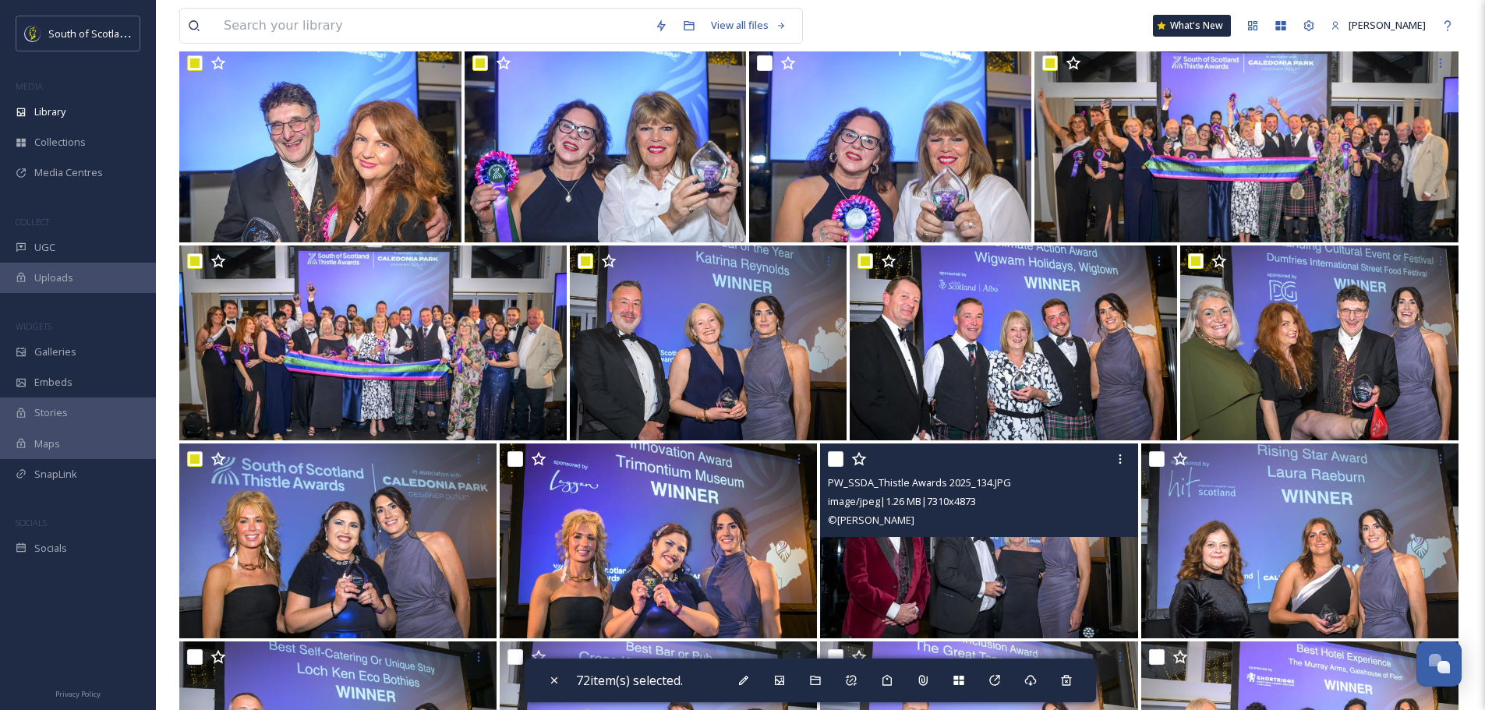
click at [833, 455] on input "checkbox" at bounding box center [836, 459] width 16 height 16
checkbox input "true"
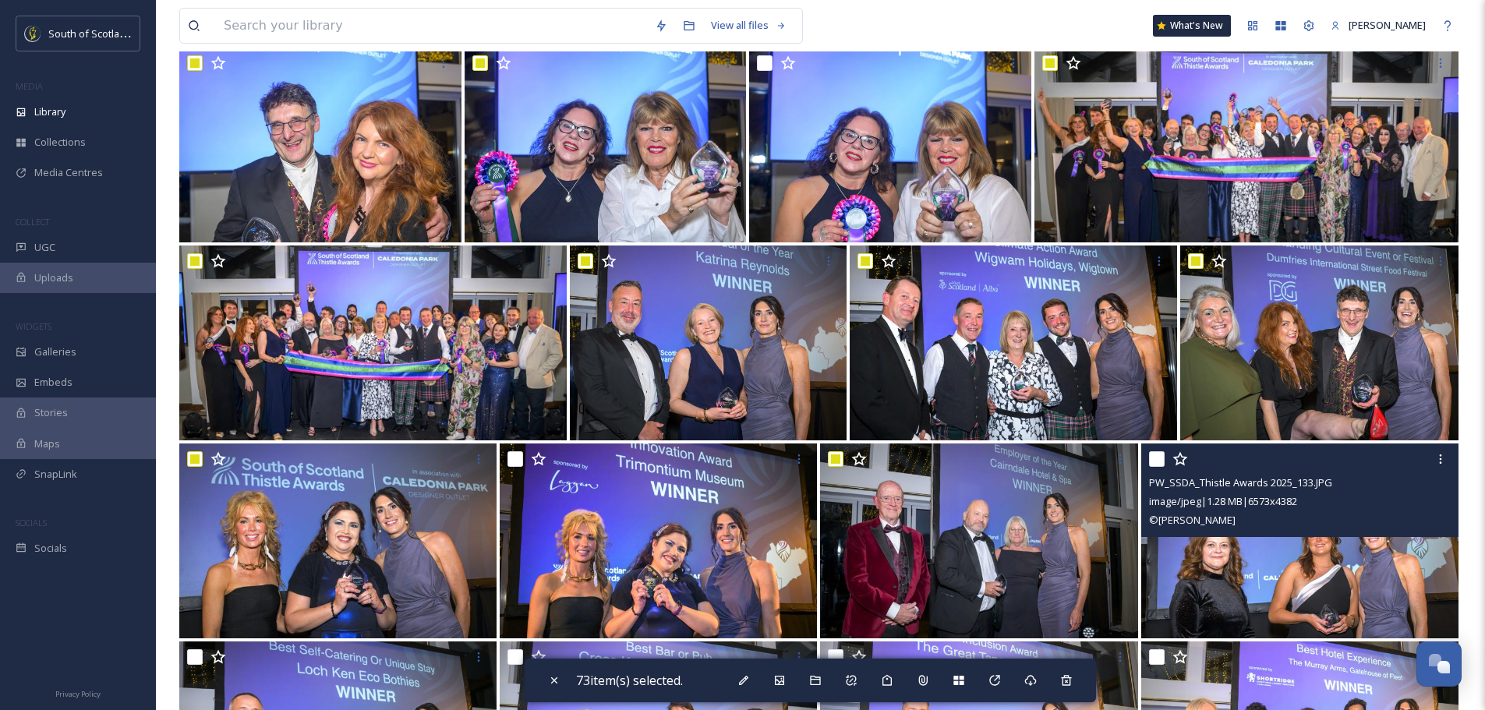
click at [1155, 458] on input "checkbox" at bounding box center [1157, 459] width 16 height 16
checkbox input "true"
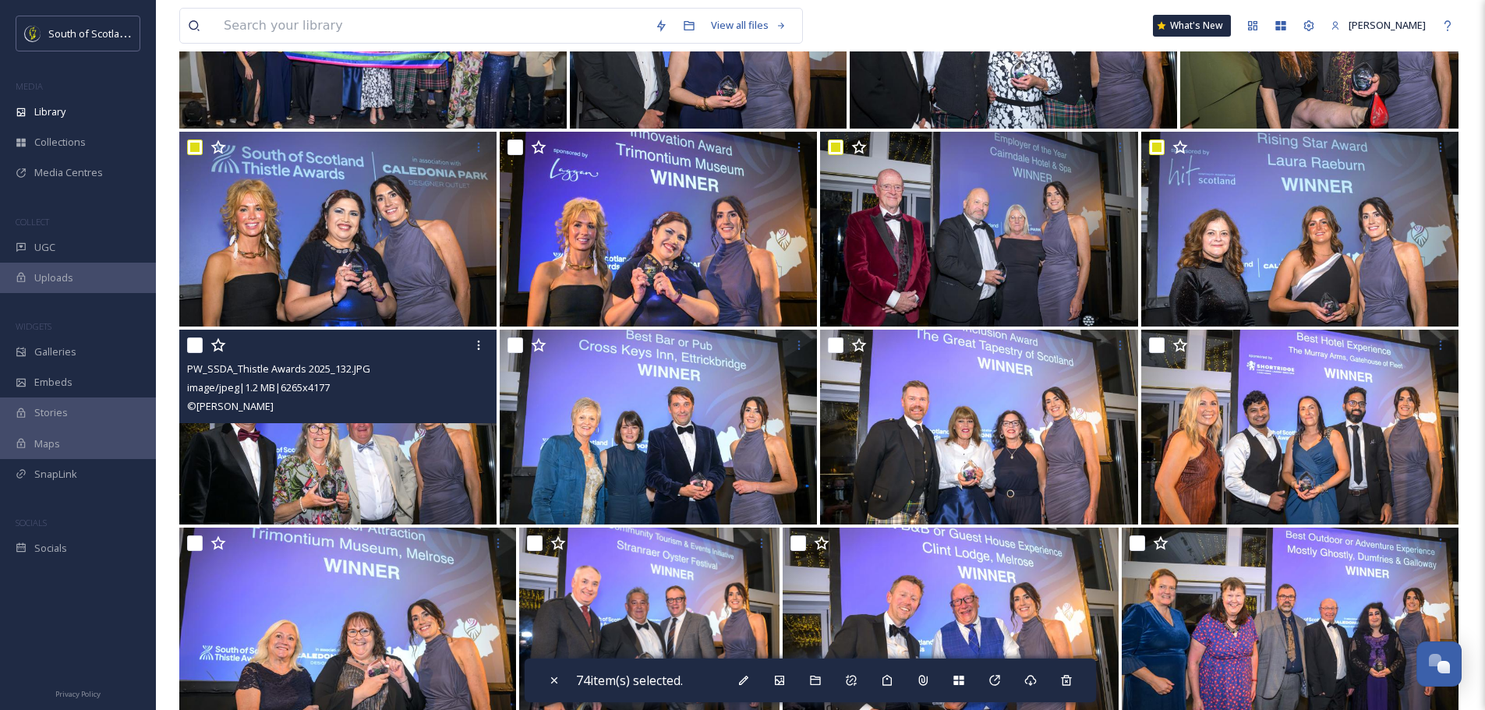
click at [198, 345] on input "checkbox" at bounding box center [195, 346] width 16 height 16
checkbox input "true"
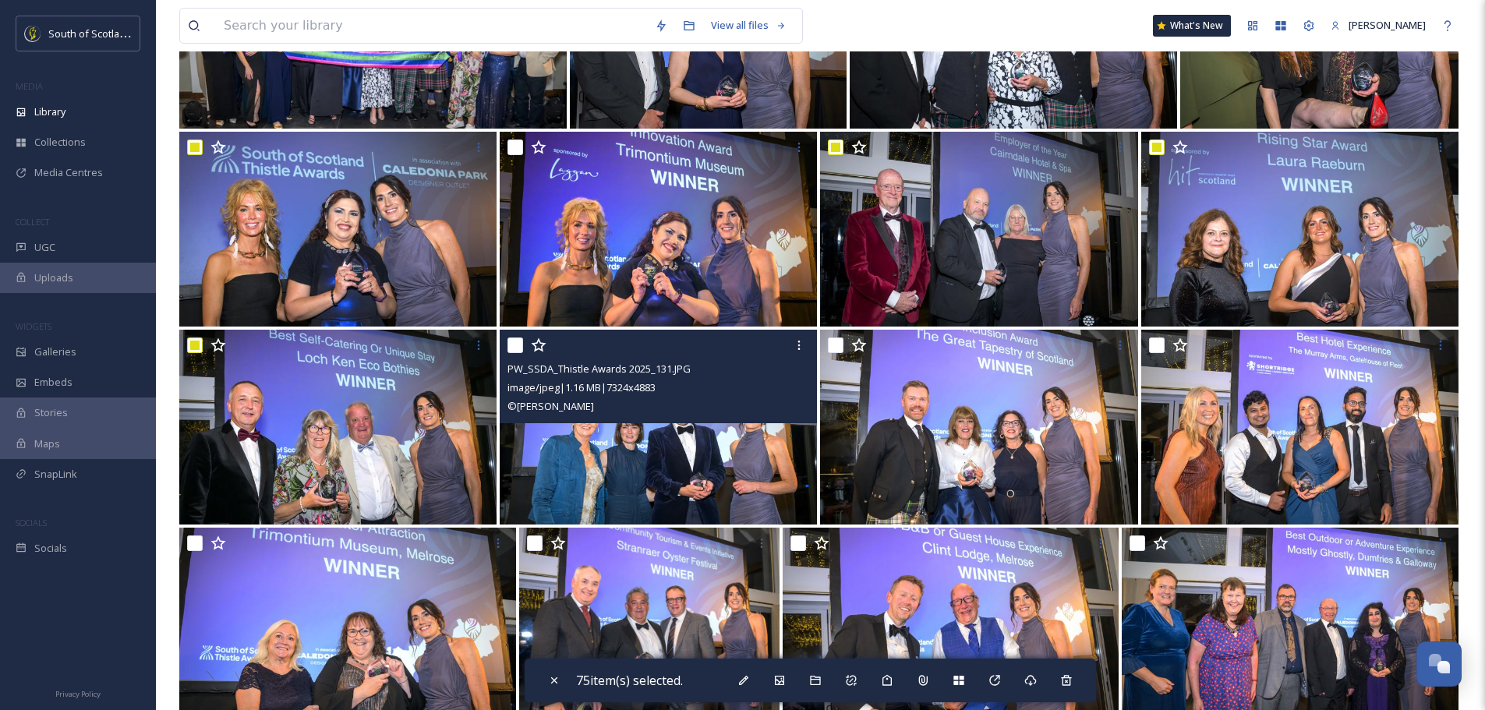
drag, startPoint x: 516, startPoint y: 346, endPoint x: 529, endPoint y: 346, distance: 12.5
click at [516, 345] on input "checkbox" at bounding box center [516, 346] width 16 height 16
checkbox input "true"
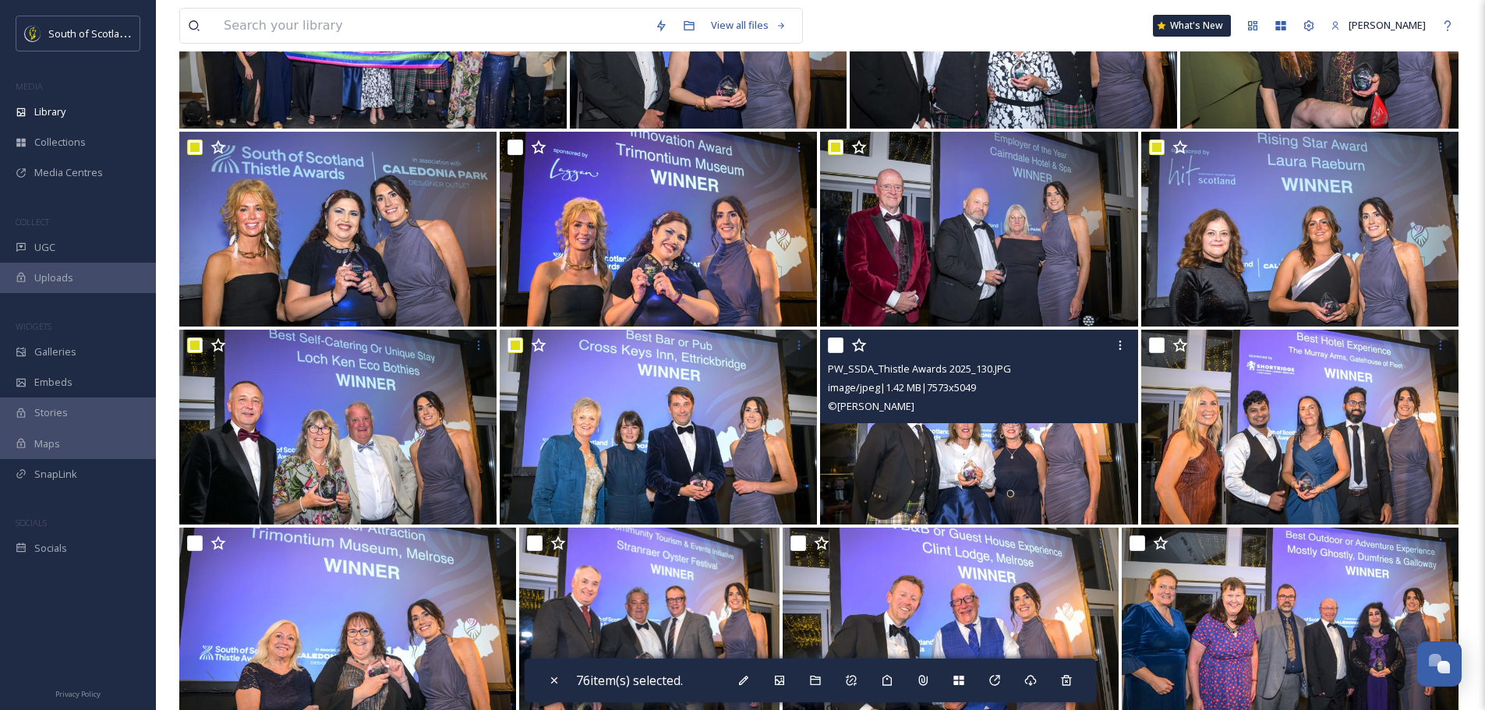
drag, startPoint x: 837, startPoint y: 344, endPoint x: 886, endPoint y: 345, distance: 49.9
click at [837, 343] on input "checkbox" at bounding box center [836, 346] width 16 height 16
checkbox input "true"
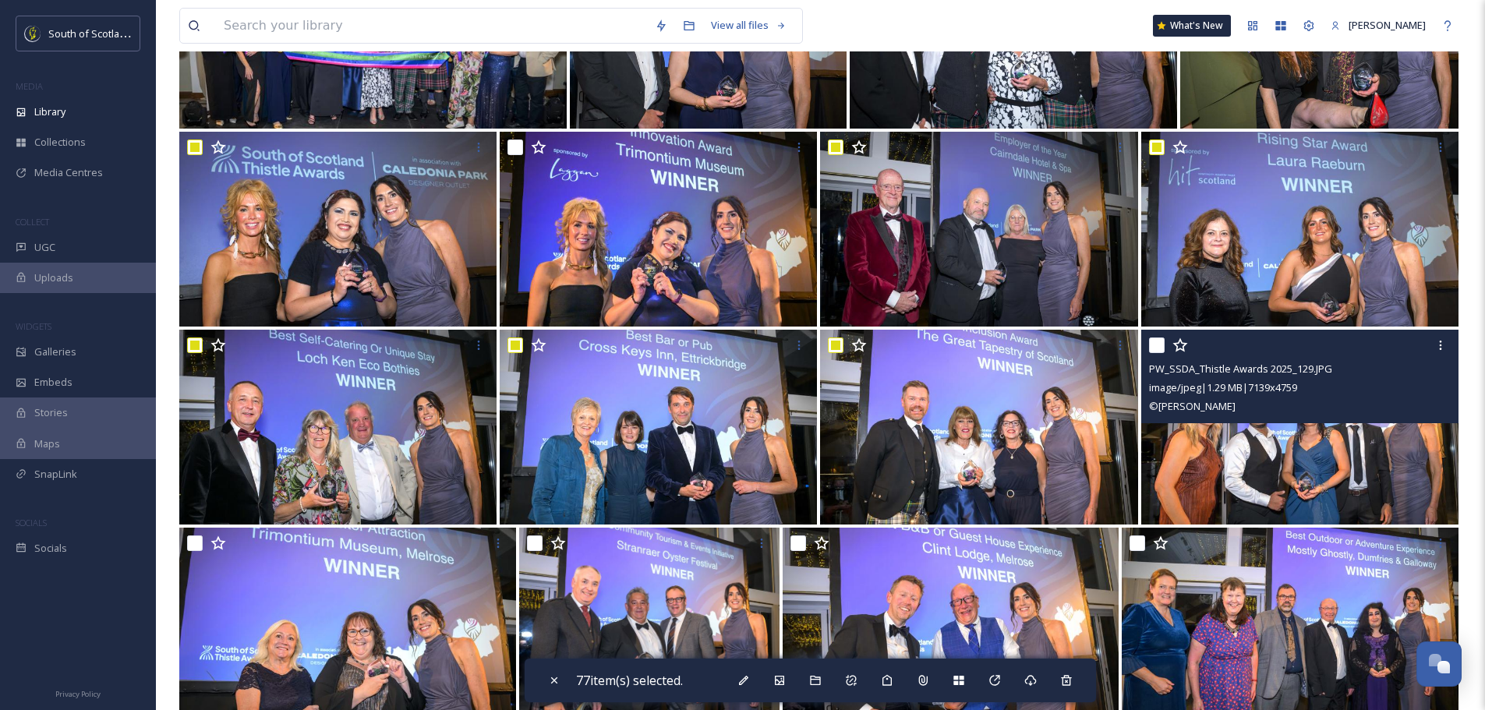
click at [1151, 345] on input "checkbox" at bounding box center [1157, 346] width 16 height 16
checkbox input "true"
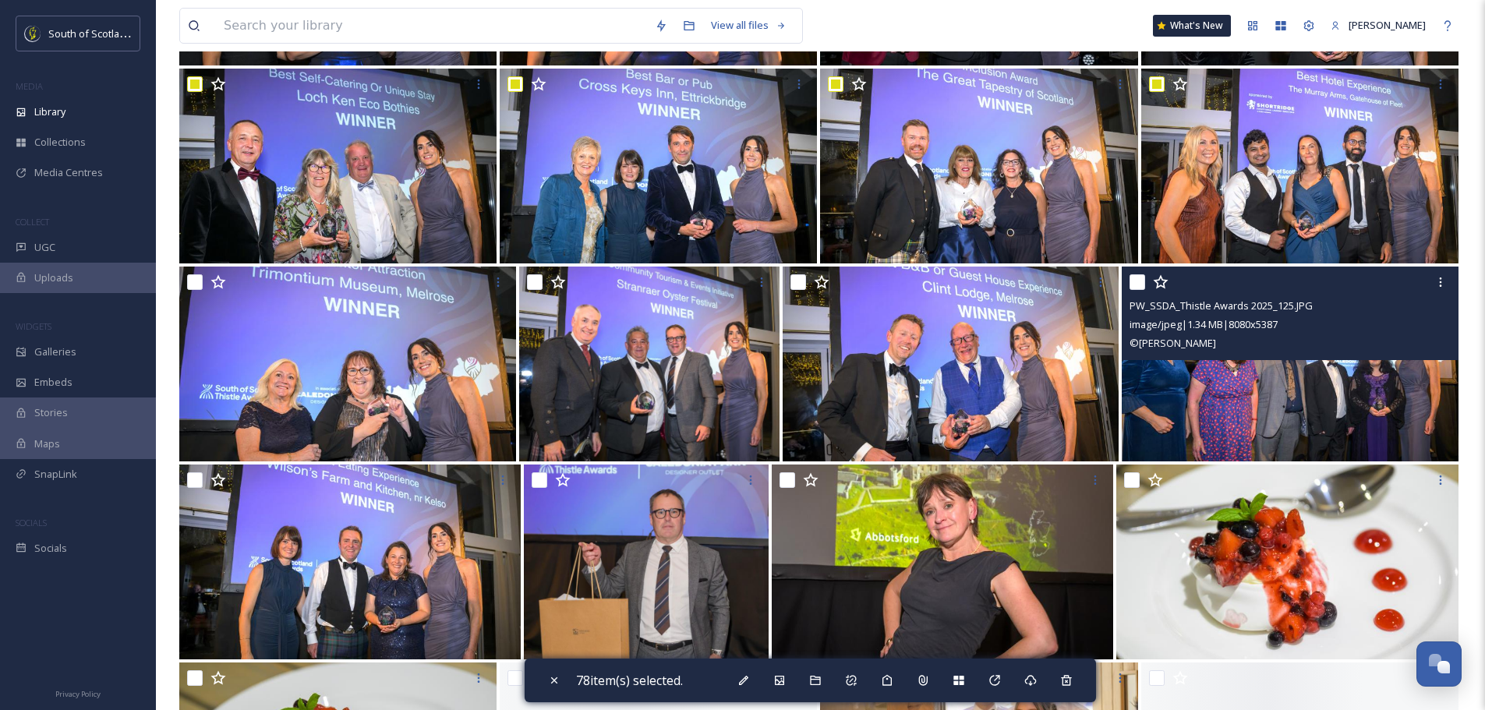
scroll to position [5146, 0]
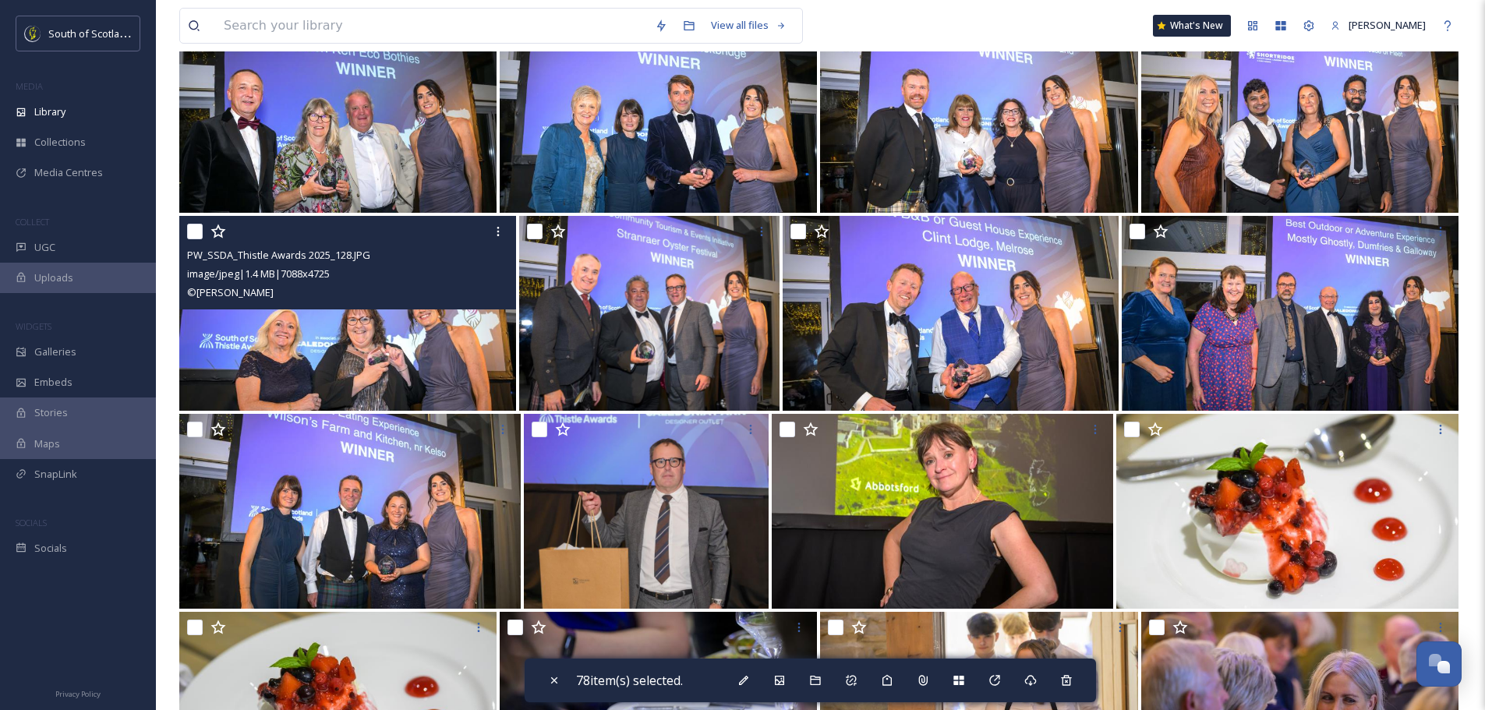
click at [191, 231] on input "checkbox" at bounding box center [195, 232] width 16 height 16
checkbox input "true"
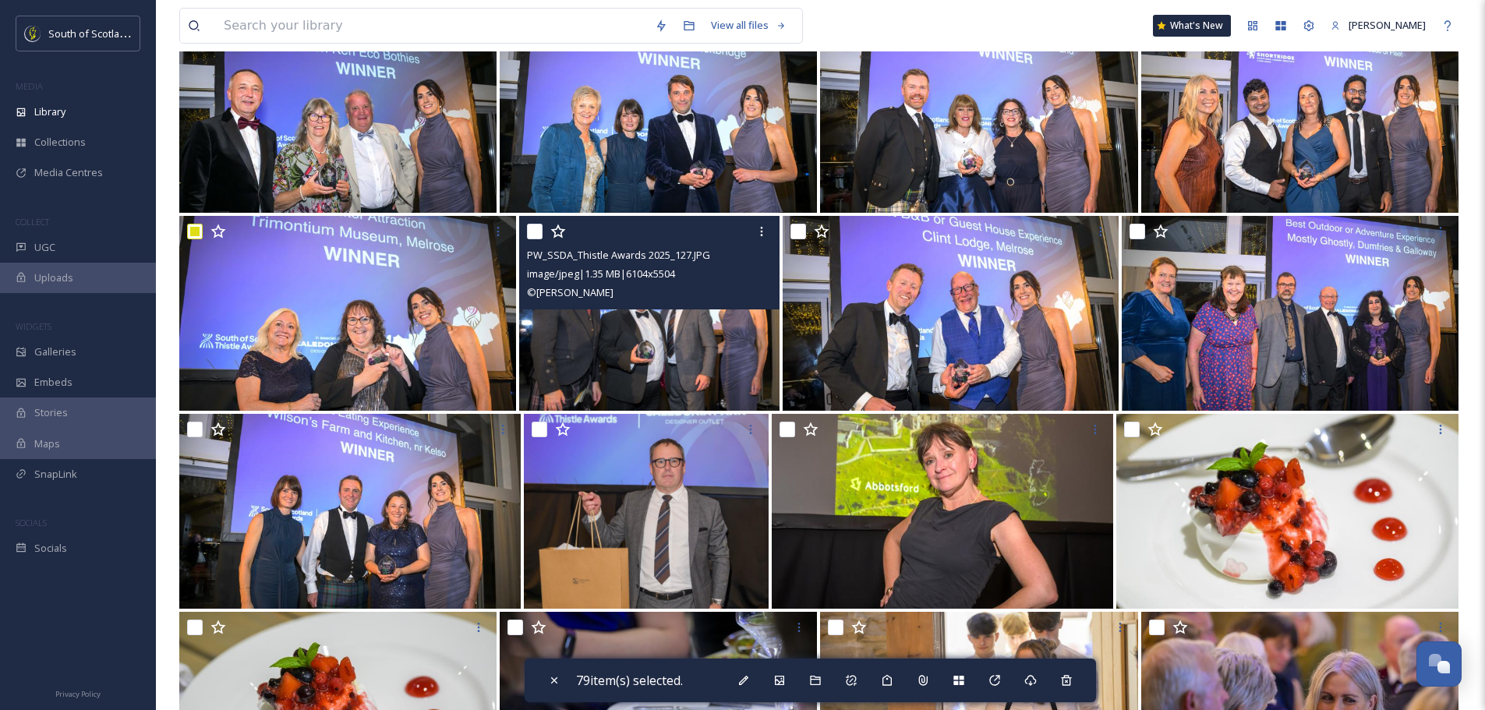
click at [536, 229] on input "checkbox" at bounding box center [535, 232] width 16 height 16
checkbox input "true"
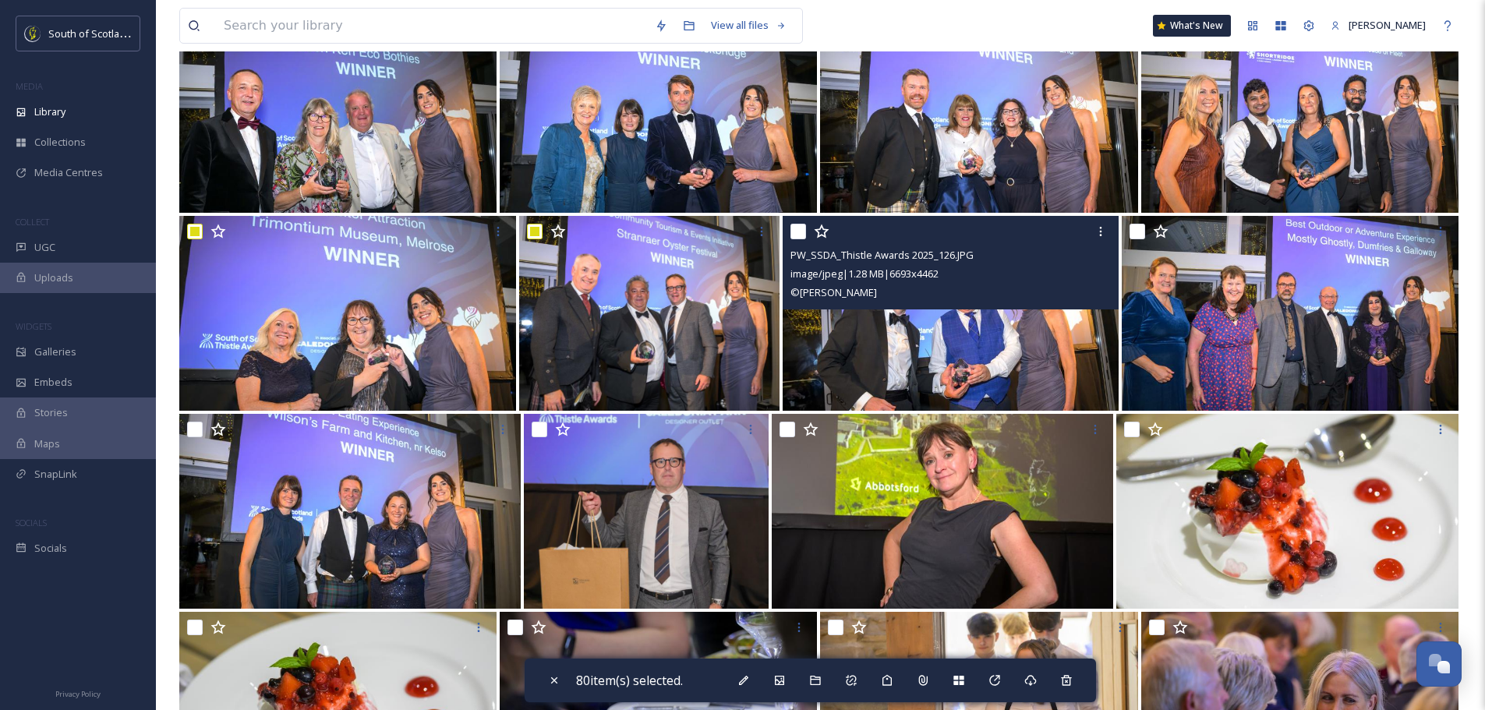
click at [798, 230] on input "checkbox" at bounding box center [799, 232] width 16 height 16
checkbox input "true"
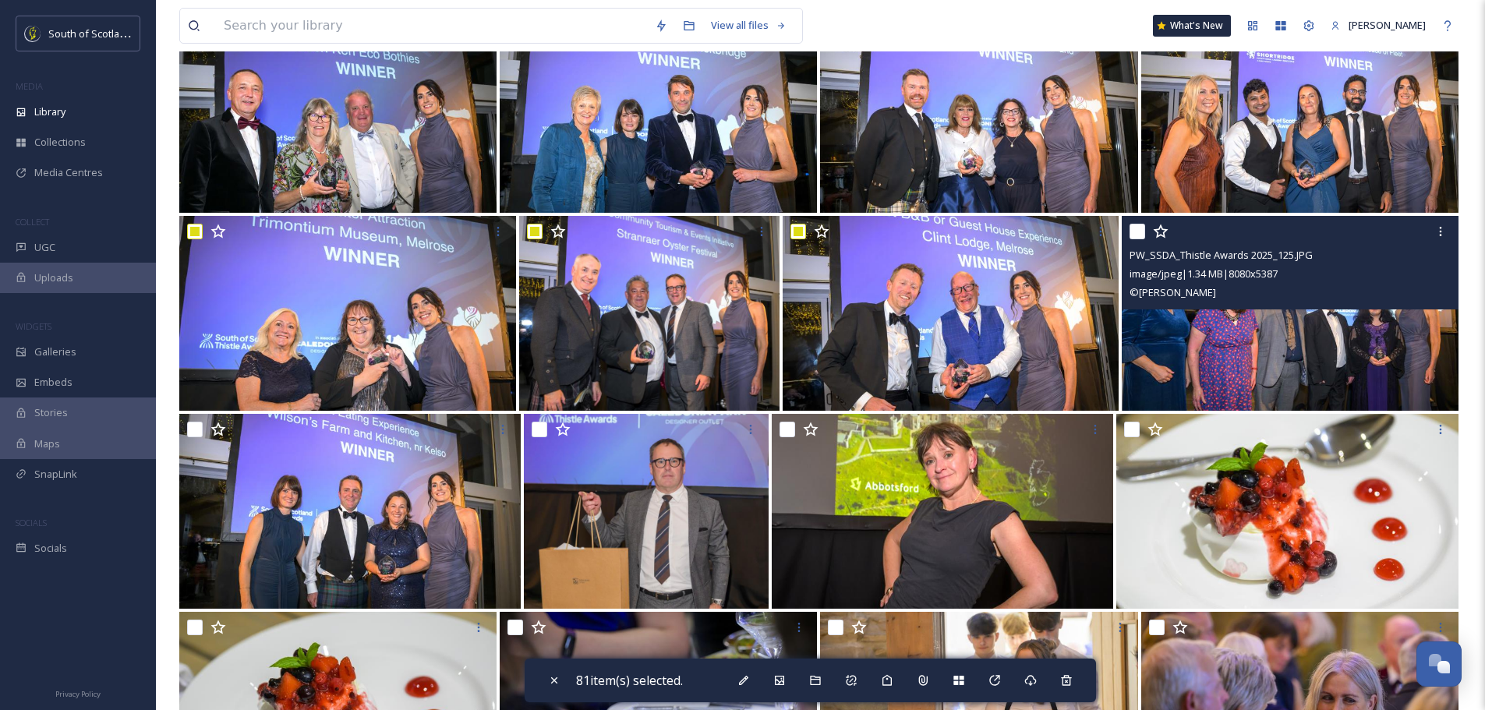
click at [1136, 226] on input "checkbox" at bounding box center [1138, 232] width 16 height 16
checkbox input "true"
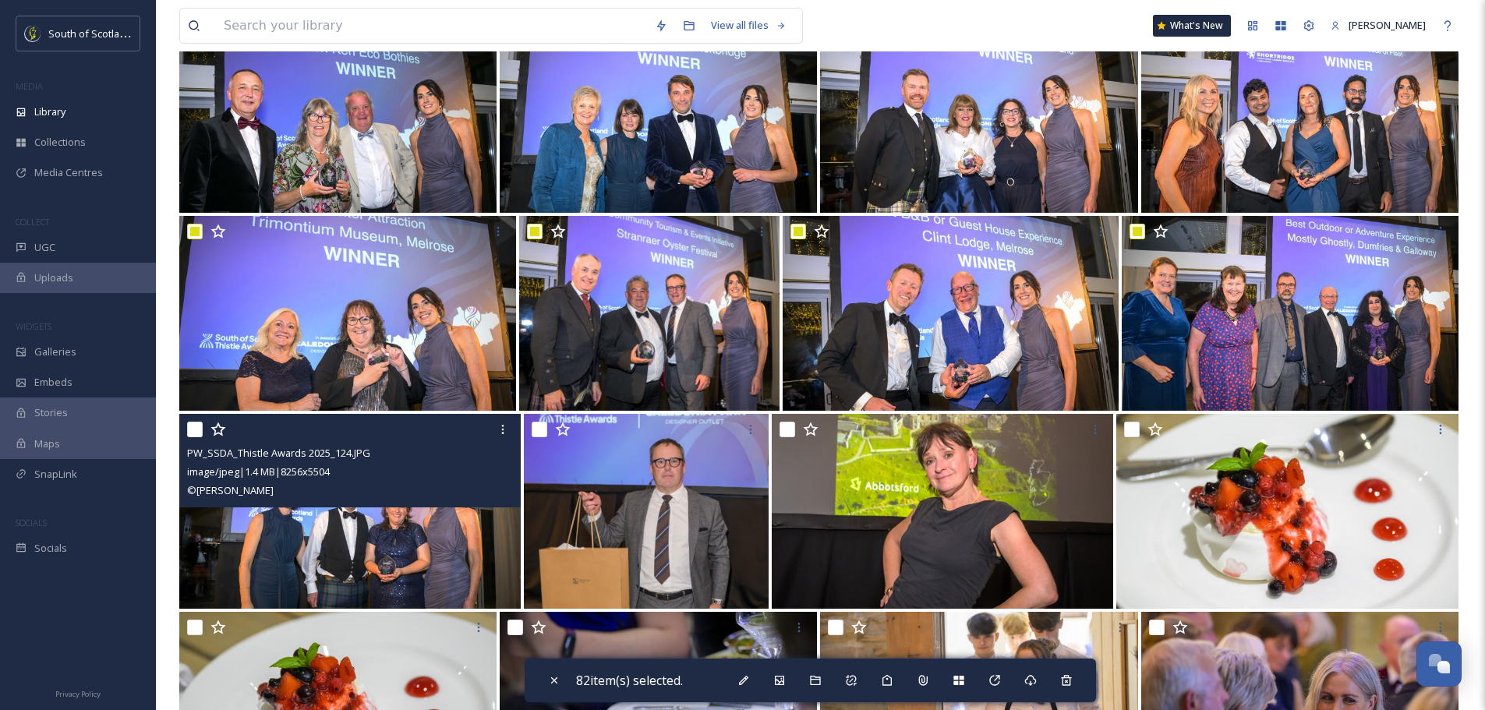
click at [197, 424] on input "checkbox" at bounding box center [195, 430] width 16 height 16
checkbox input "true"
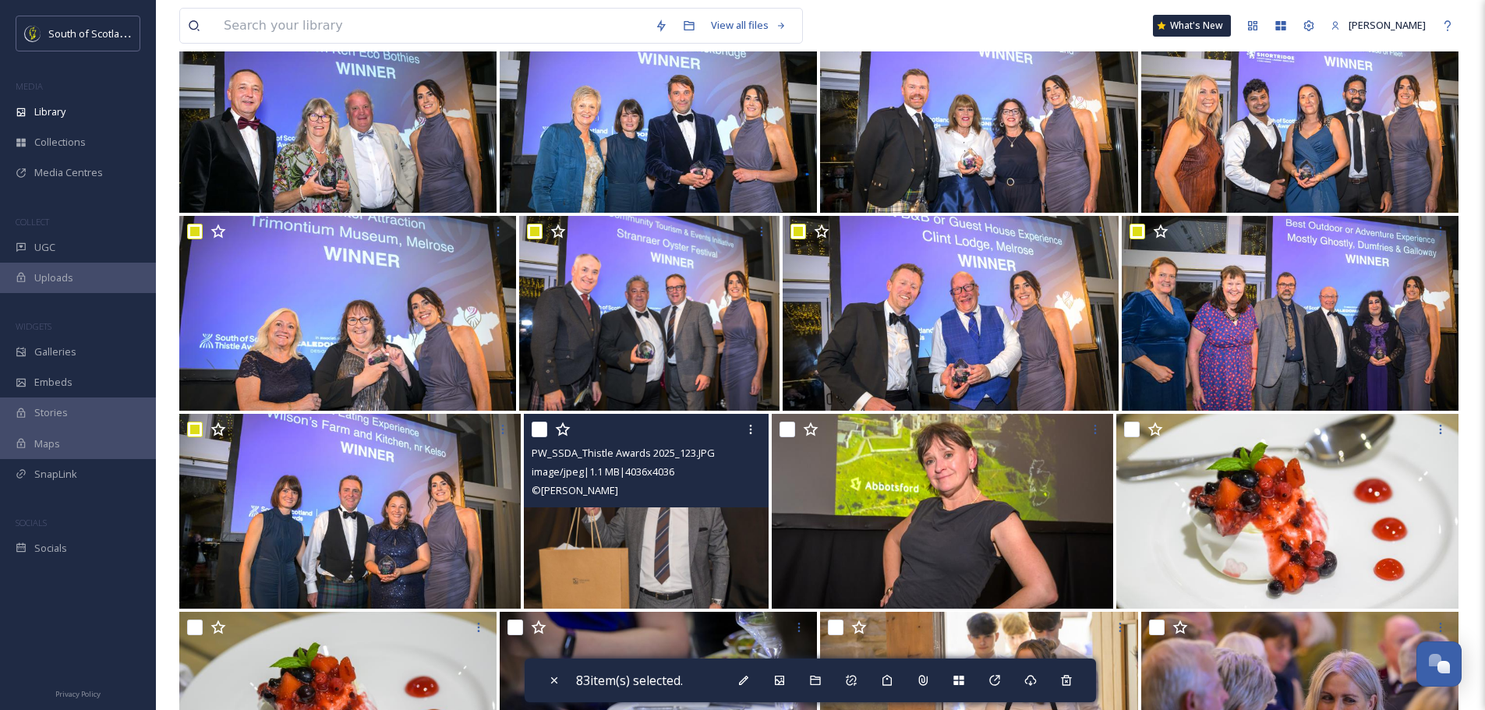
click at [543, 426] on input "checkbox" at bounding box center [540, 430] width 16 height 16
checkbox input "true"
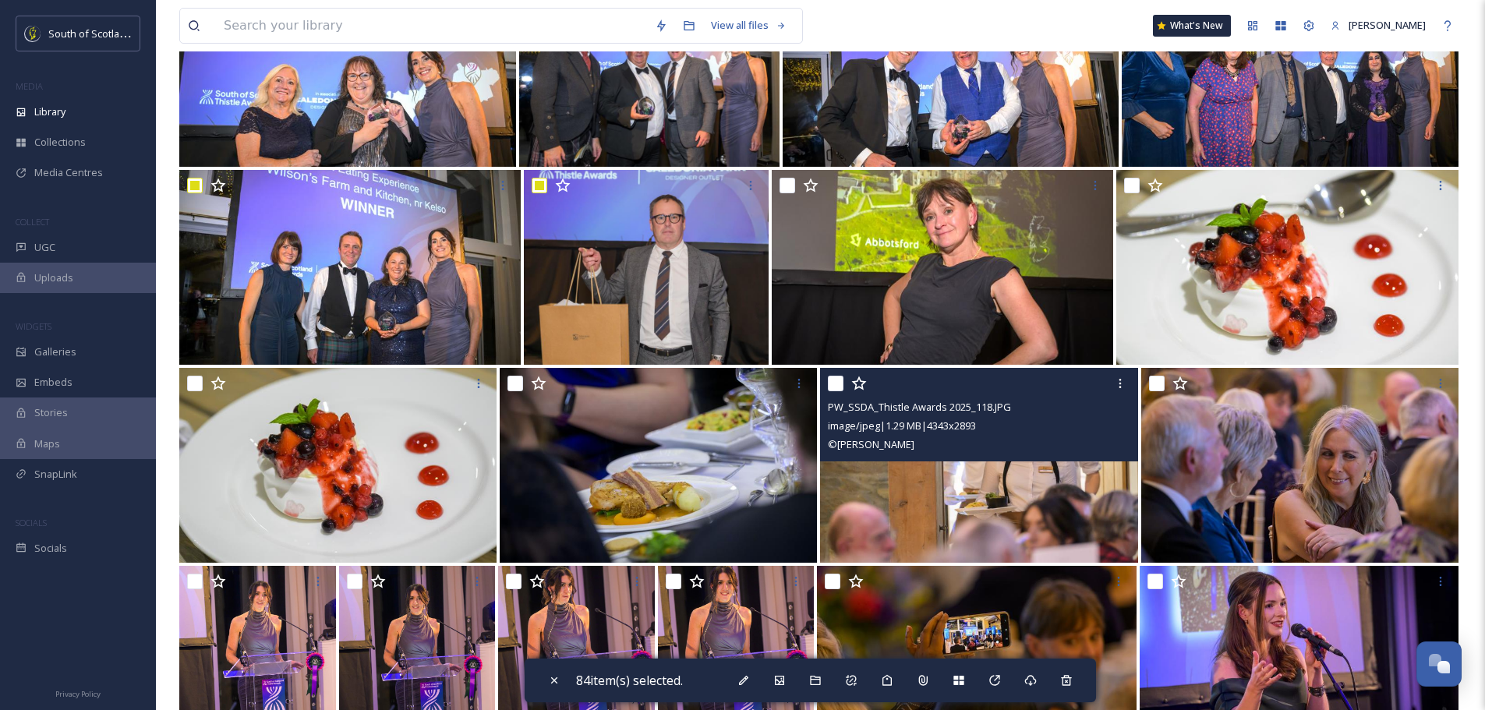
scroll to position [5535, 0]
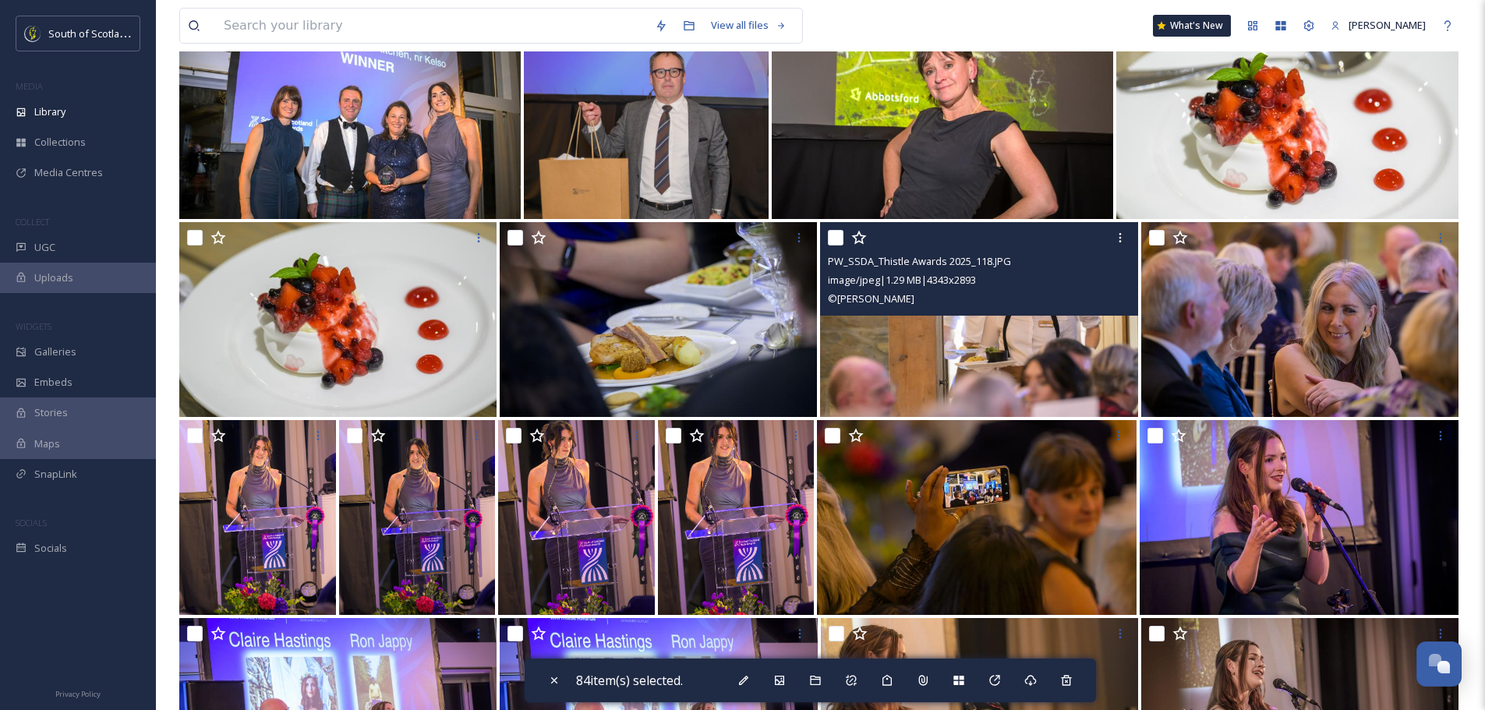
click at [836, 235] on input "checkbox" at bounding box center [836, 238] width 16 height 16
checkbox input "true"
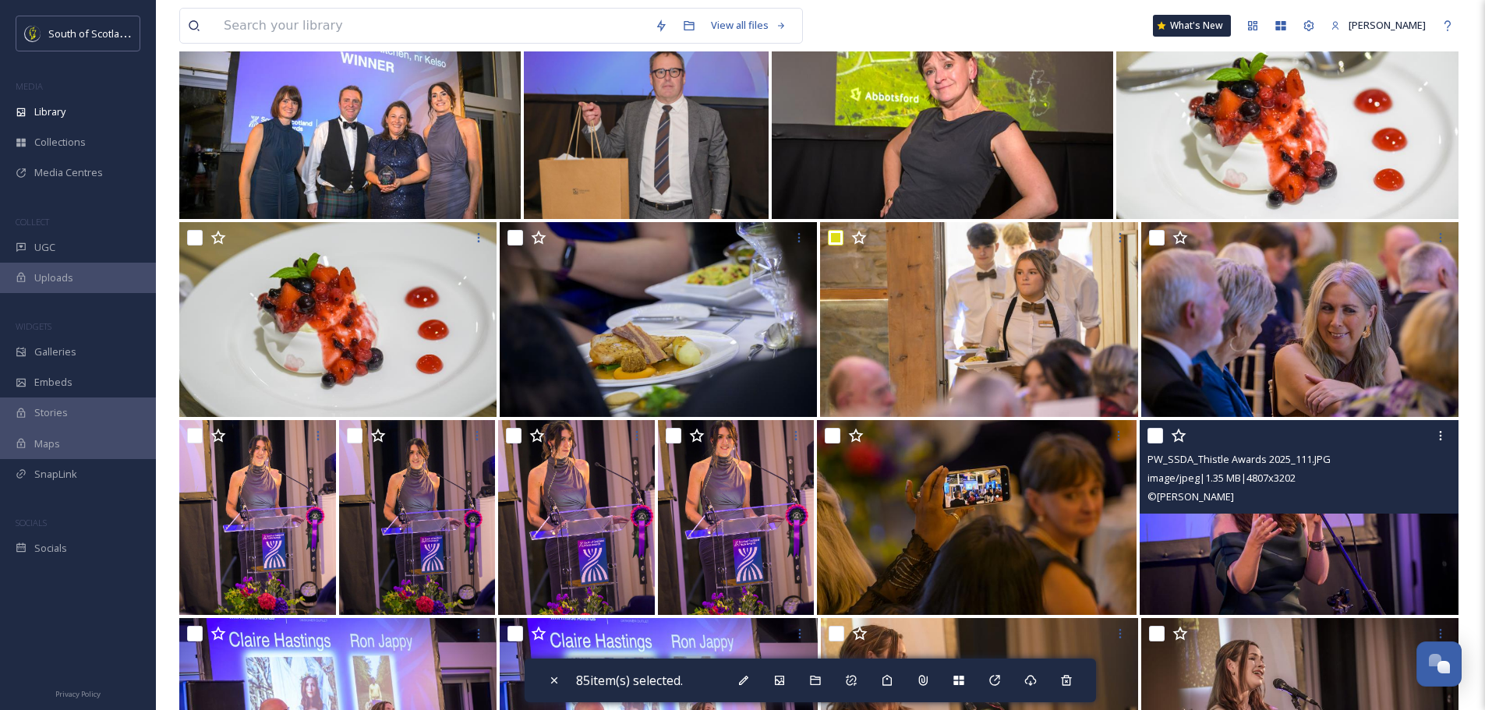
click at [1155, 437] on input "checkbox" at bounding box center [1156, 436] width 16 height 16
checkbox input "true"
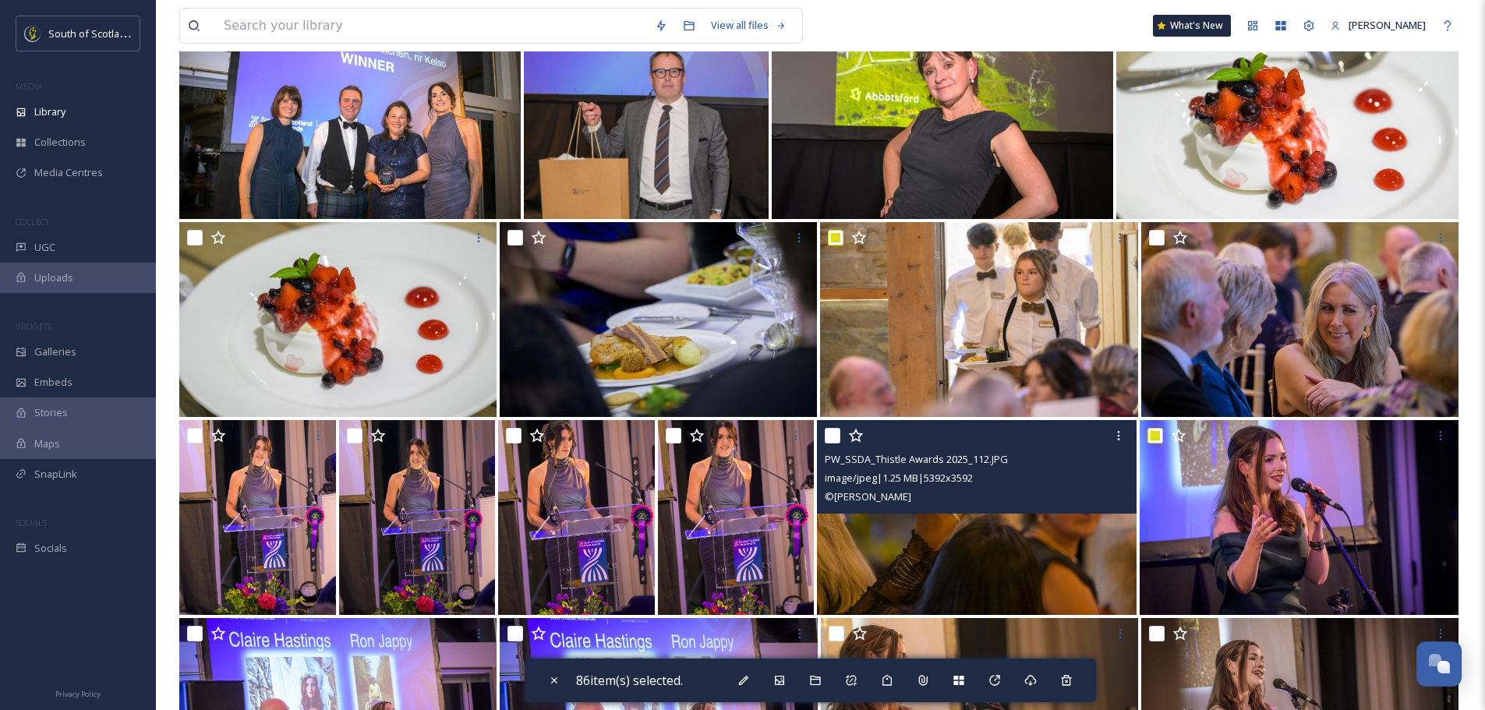
click at [838, 436] on input "checkbox" at bounding box center [833, 436] width 16 height 16
checkbox input "true"
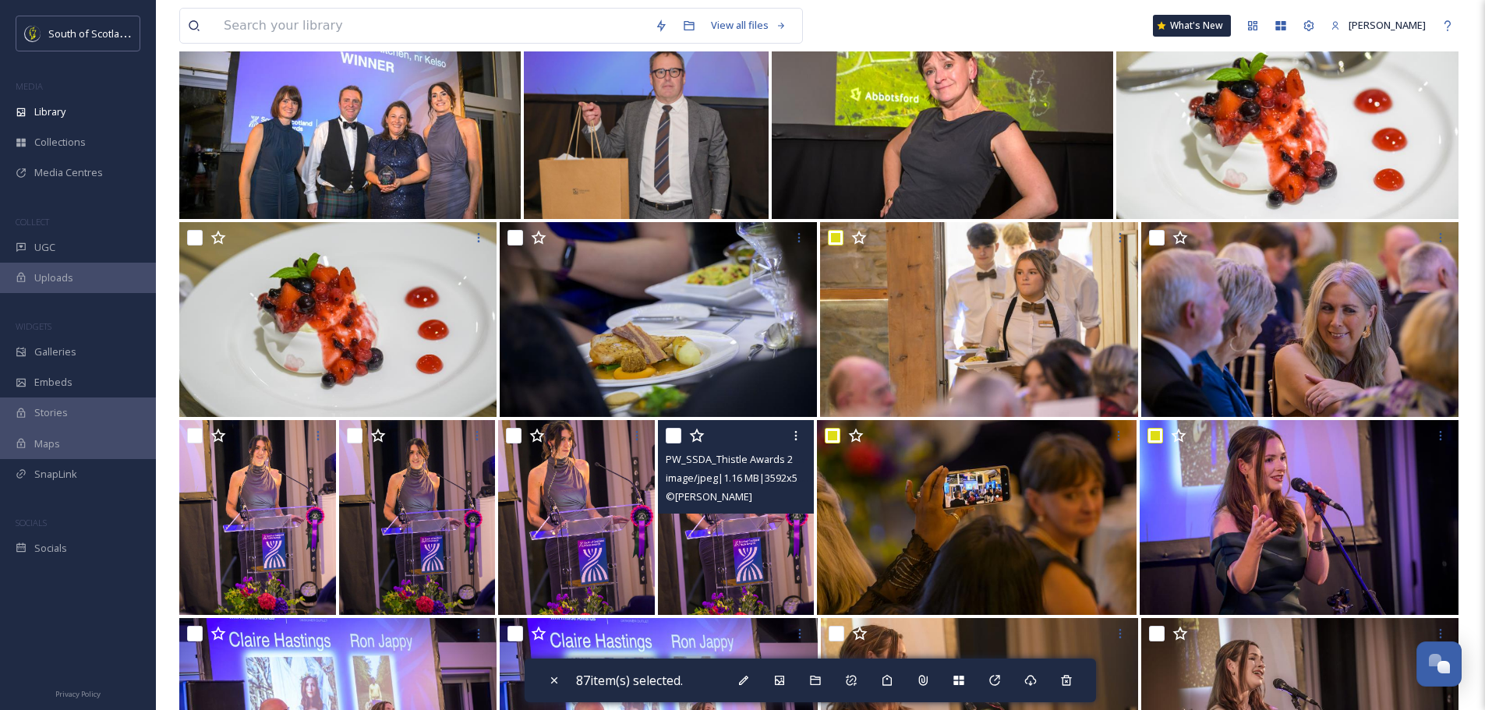
click at [670, 435] on input "checkbox" at bounding box center [674, 436] width 16 height 16
checkbox input "true"
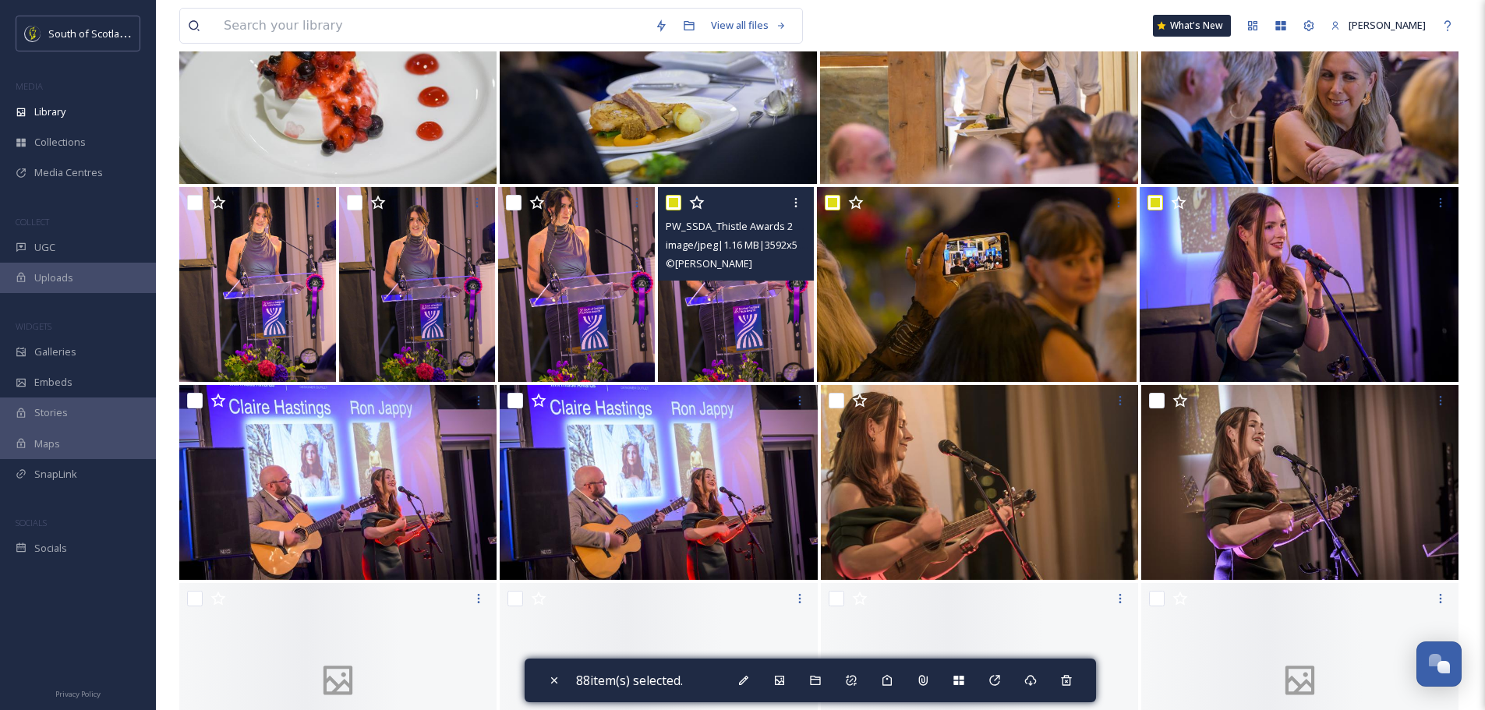
scroll to position [5769, 0]
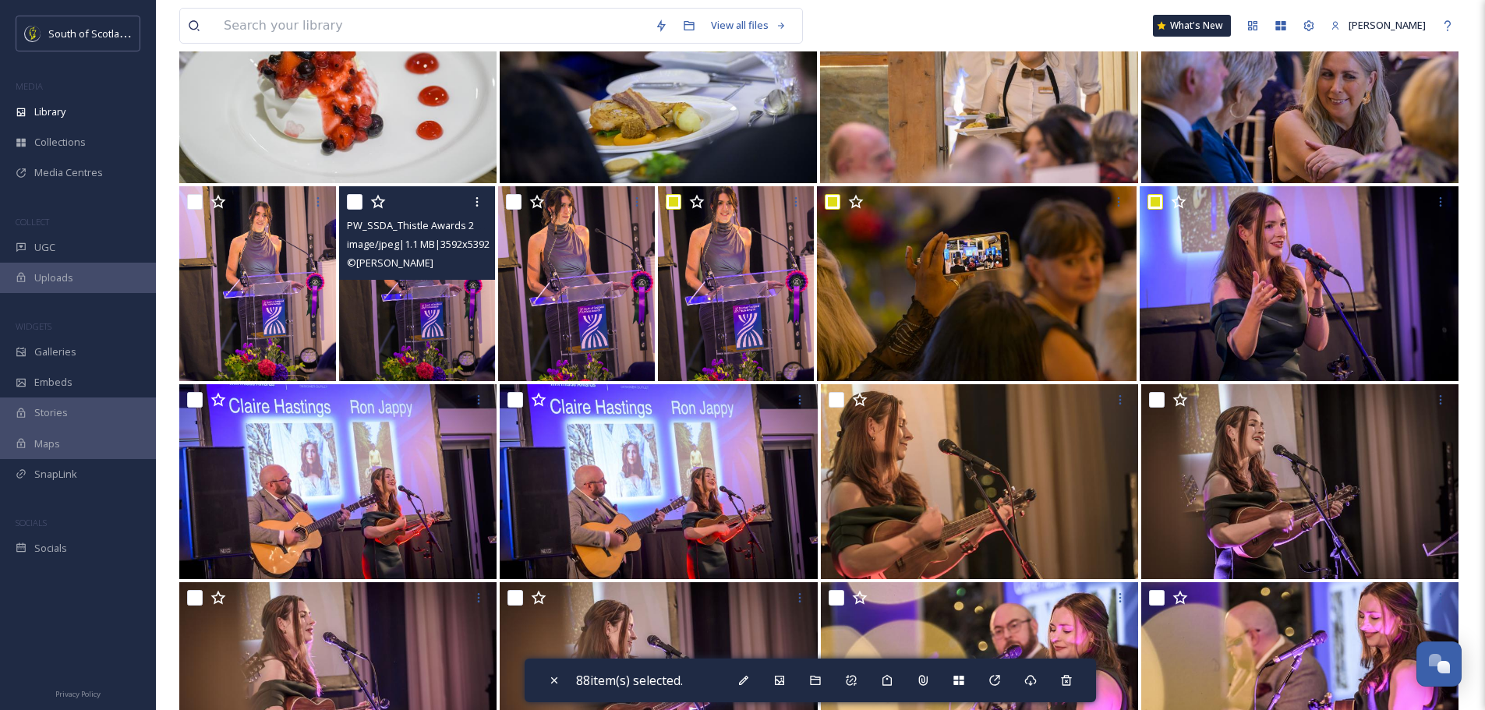
click at [356, 200] on input "checkbox" at bounding box center [355, 202] width 16 height 16
checkbox input "true"
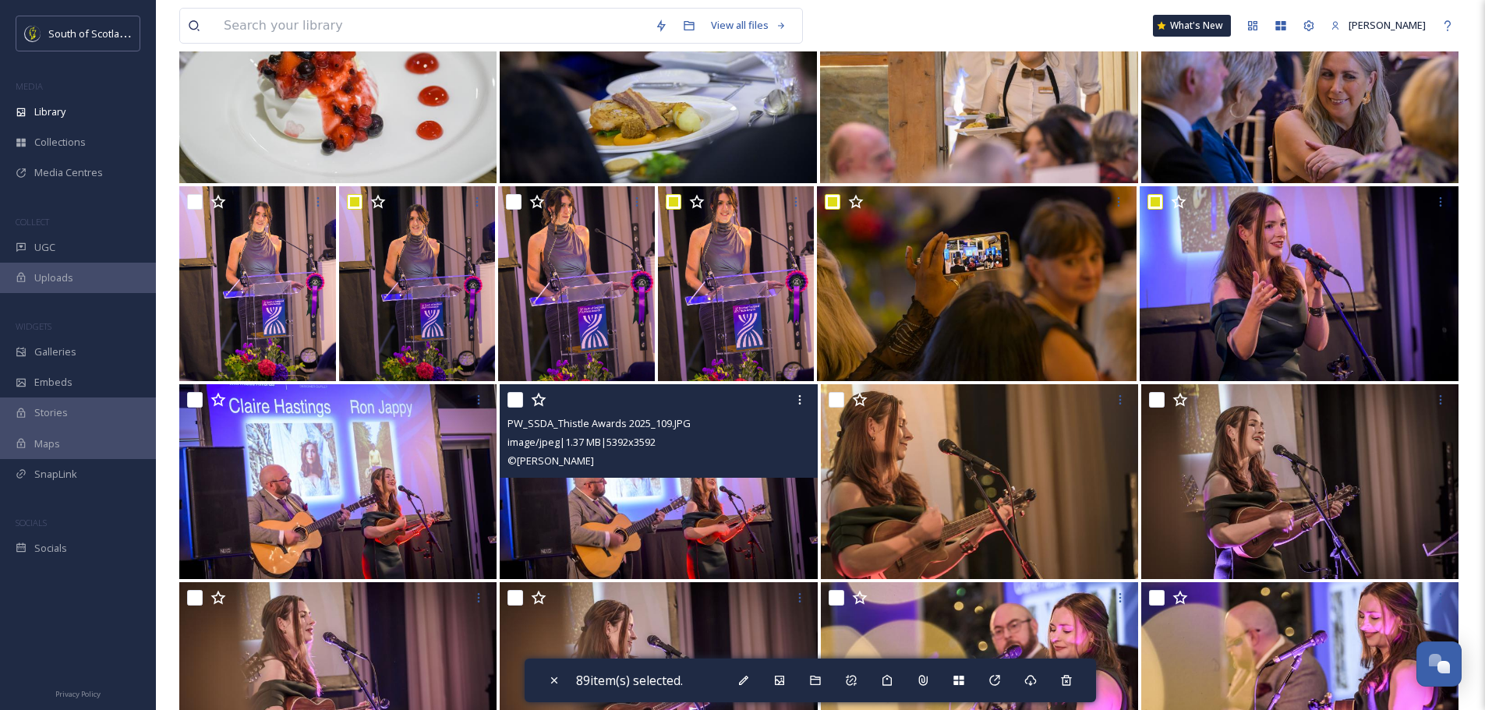
click at [520, 398] on input "checkbox" at bounding box center [516, 400] width 16 height 16
checkbox input "true"
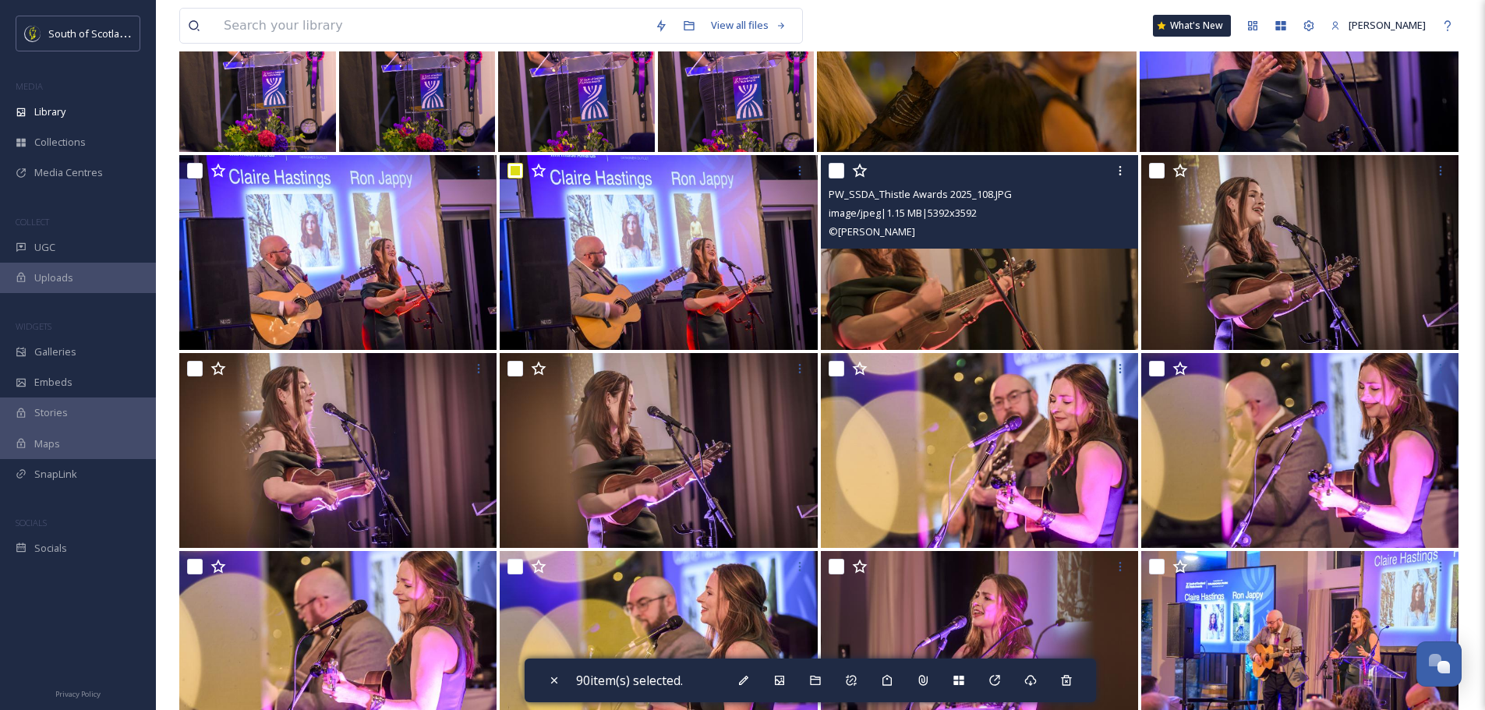
scroll to position [6003, 0]
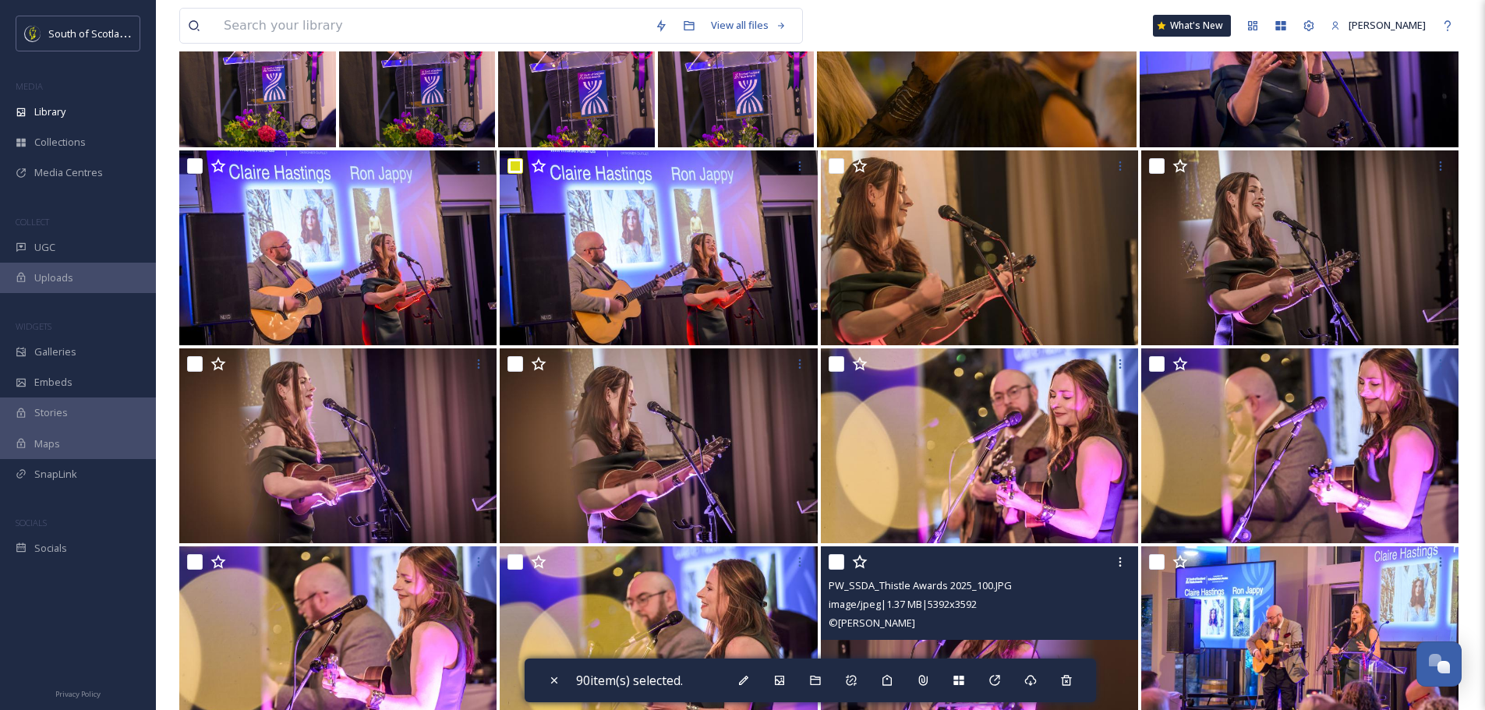
click at [833, 566] on input "checkbox" at bounding box center [837, 562] width 16 height 16
checkbox input "true"
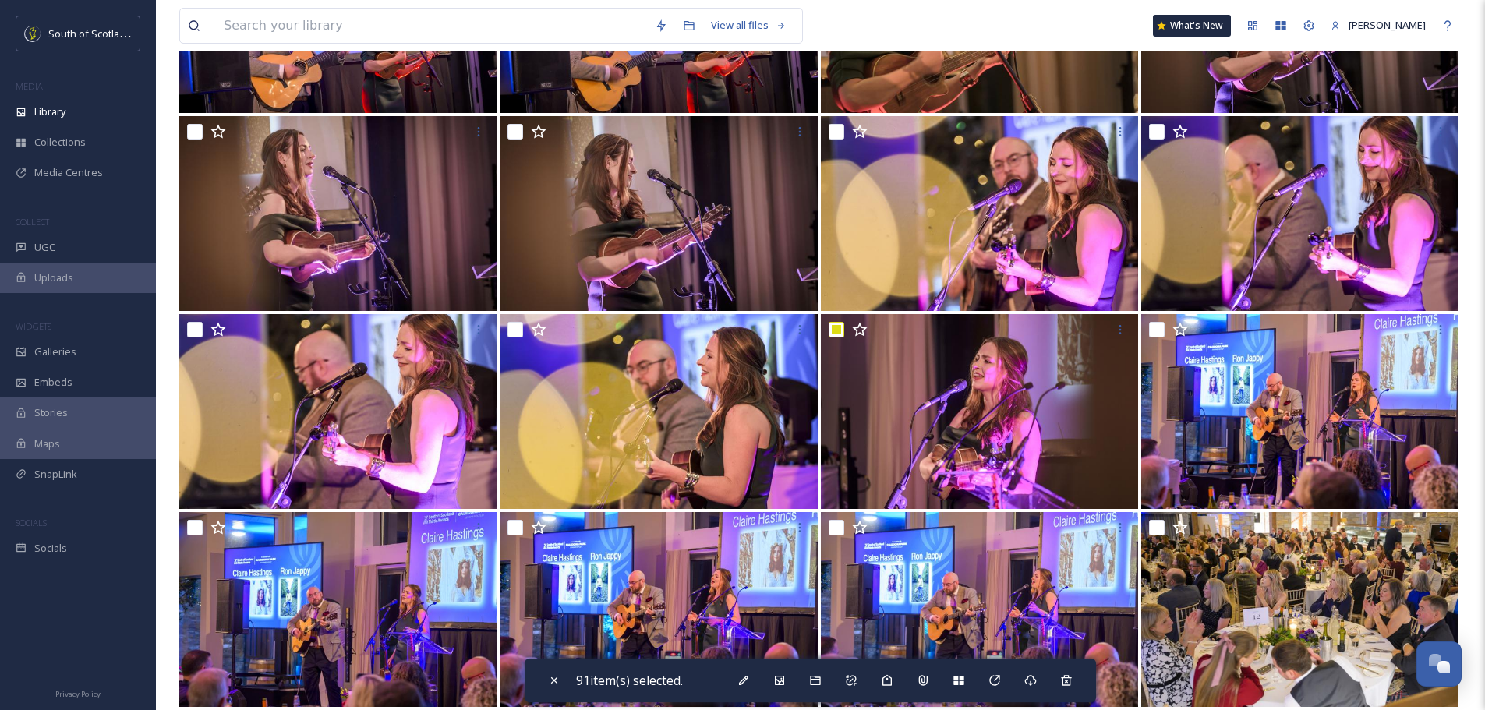
scroll to position [6237, 0]
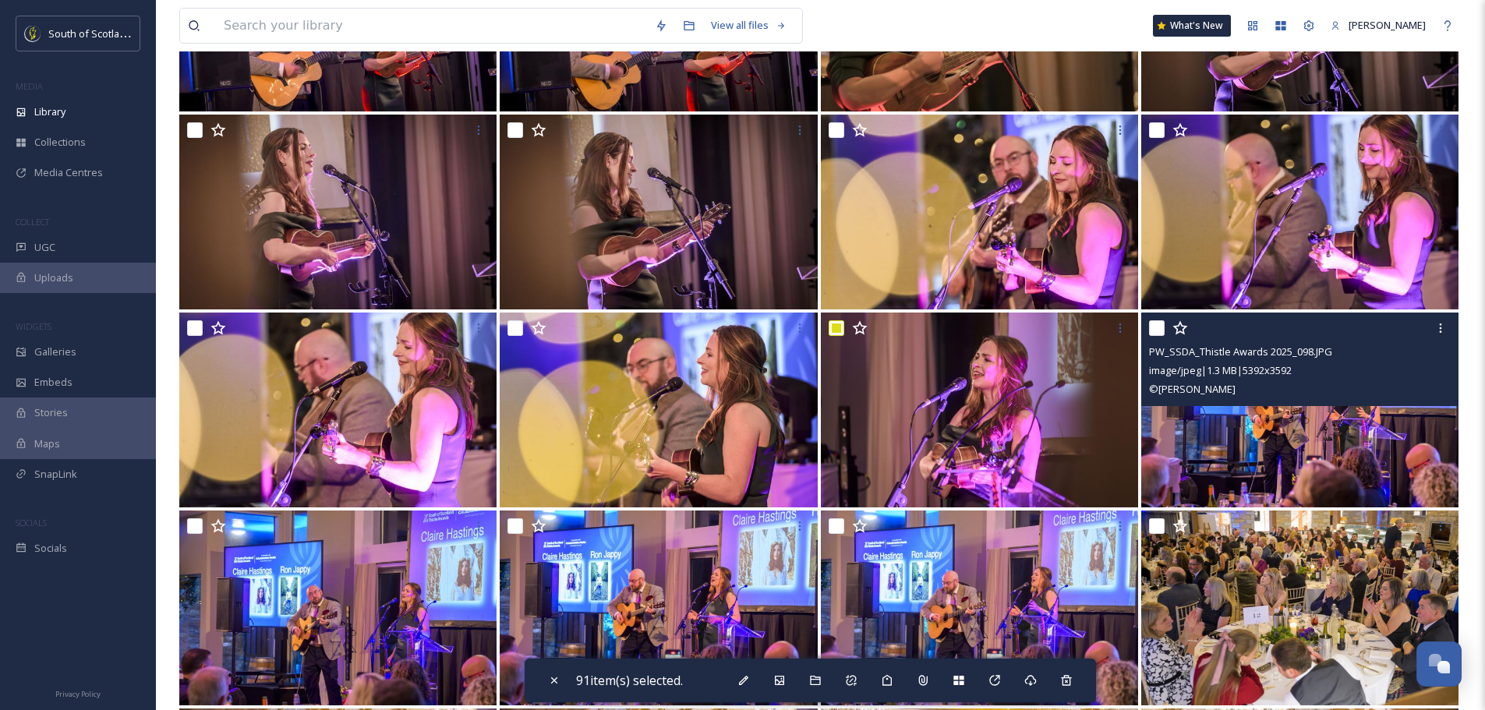
click at [1160, 324] on input "checkbox" at bounding box center [1157, 328] width 16 height 16
checkbox input "true"
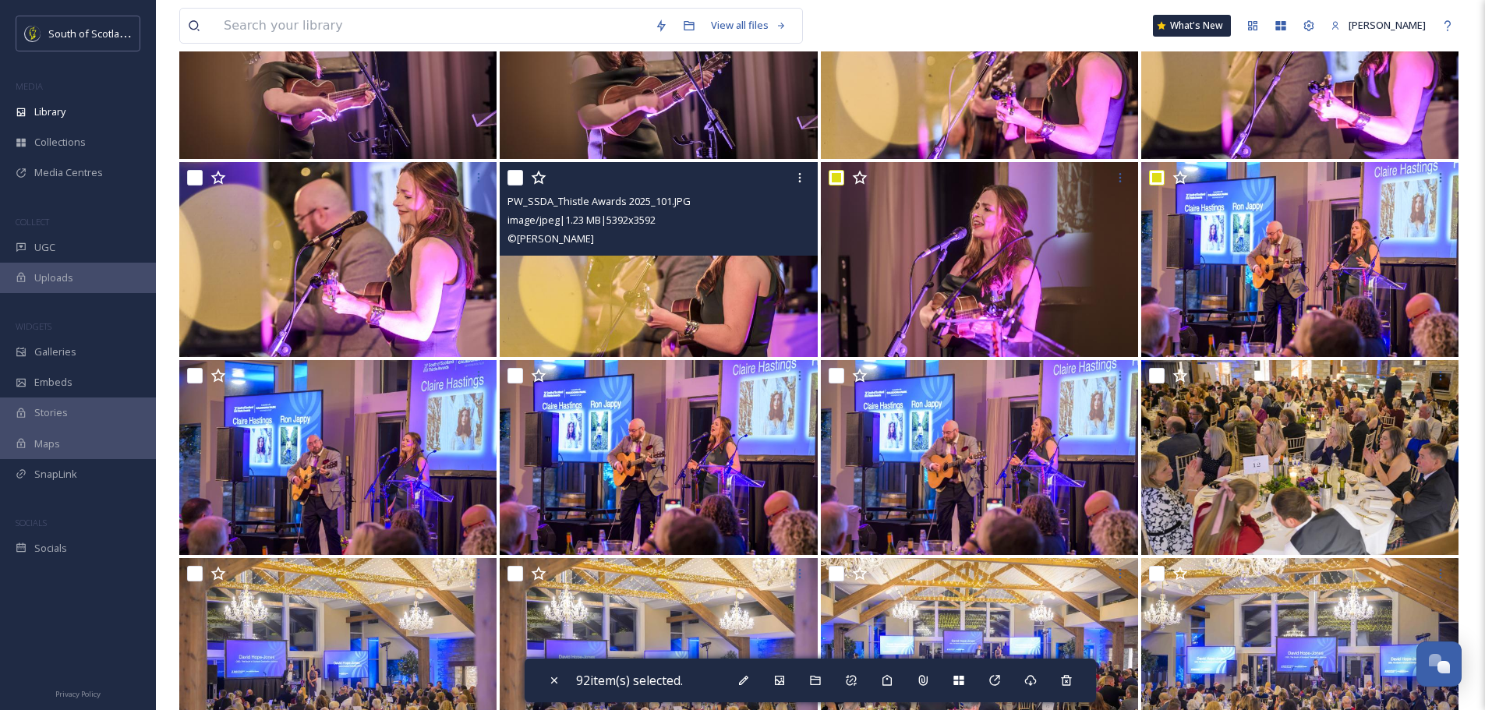
scroll to position [6393, 0]
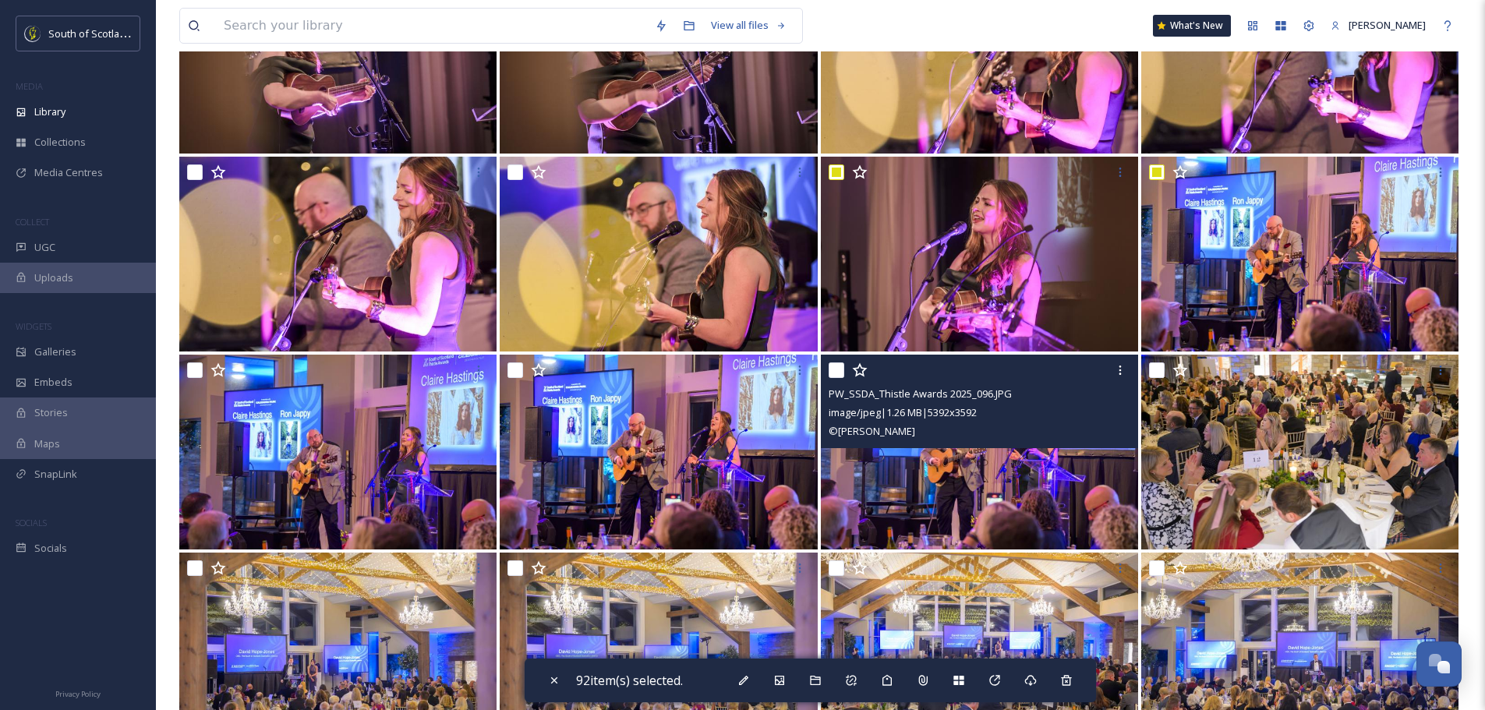
click at [830, 372] on input "checkbox" at bounding box center [837, 371] width 16 height 16
checkbox input "true"
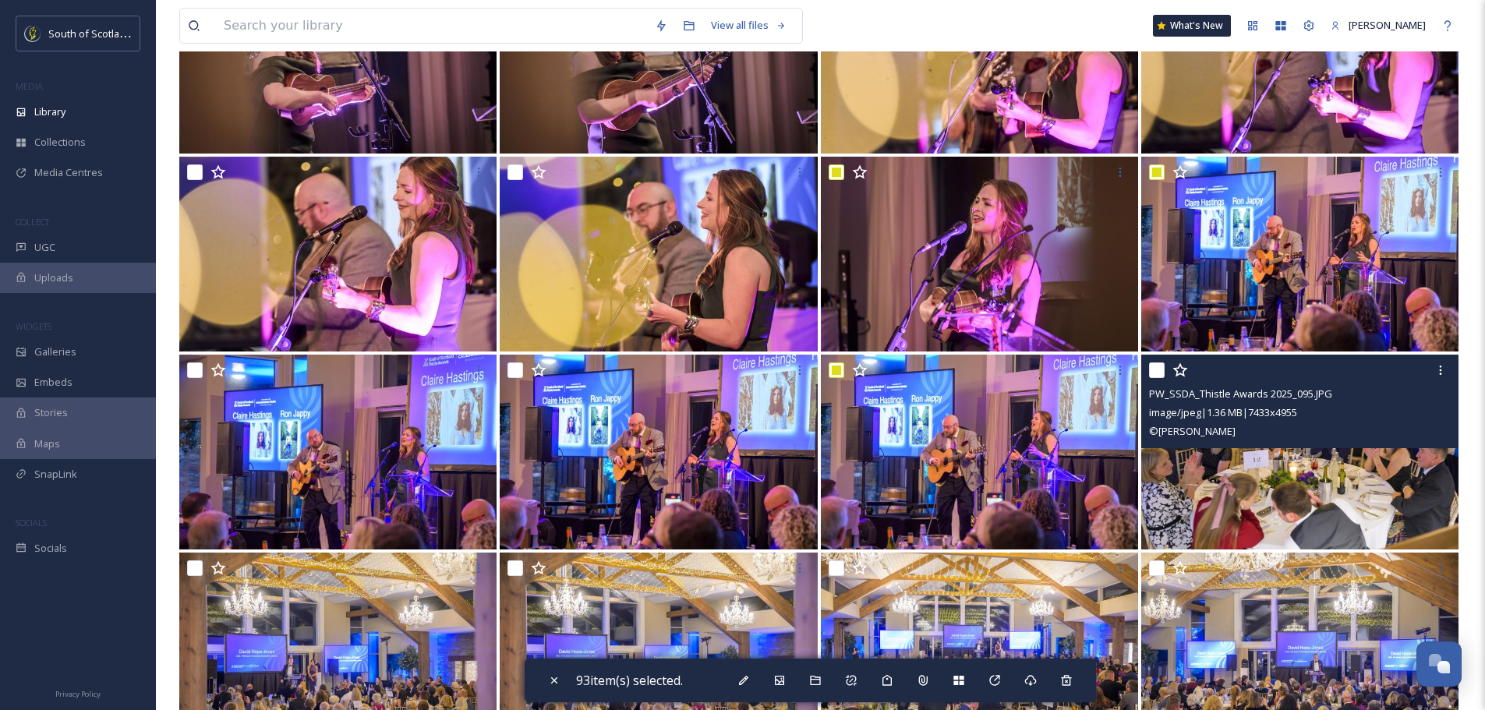
click at [1156, 369] on input "checkbox" at bounding box center [1157, 371] width 16 height 16
checkbox input "true"
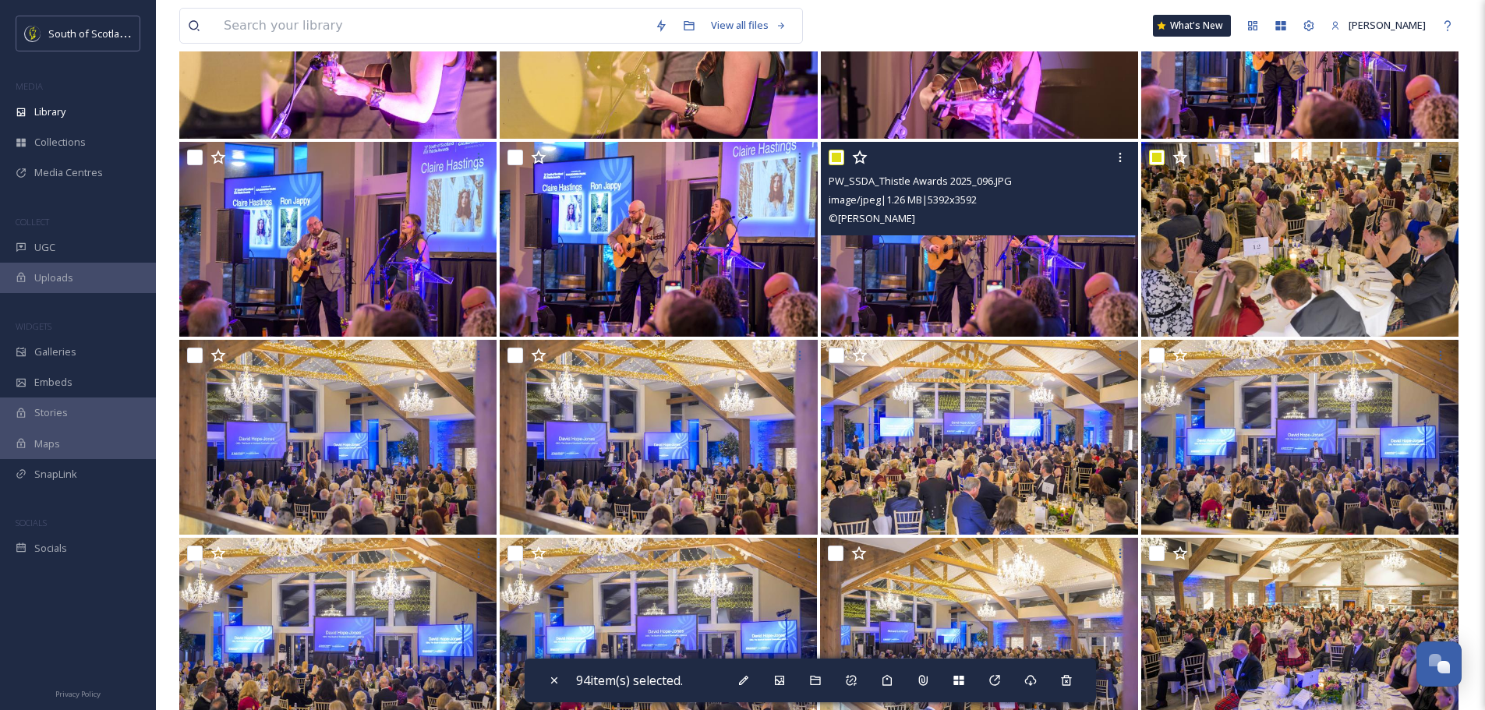
scroll to position [6627, 0]
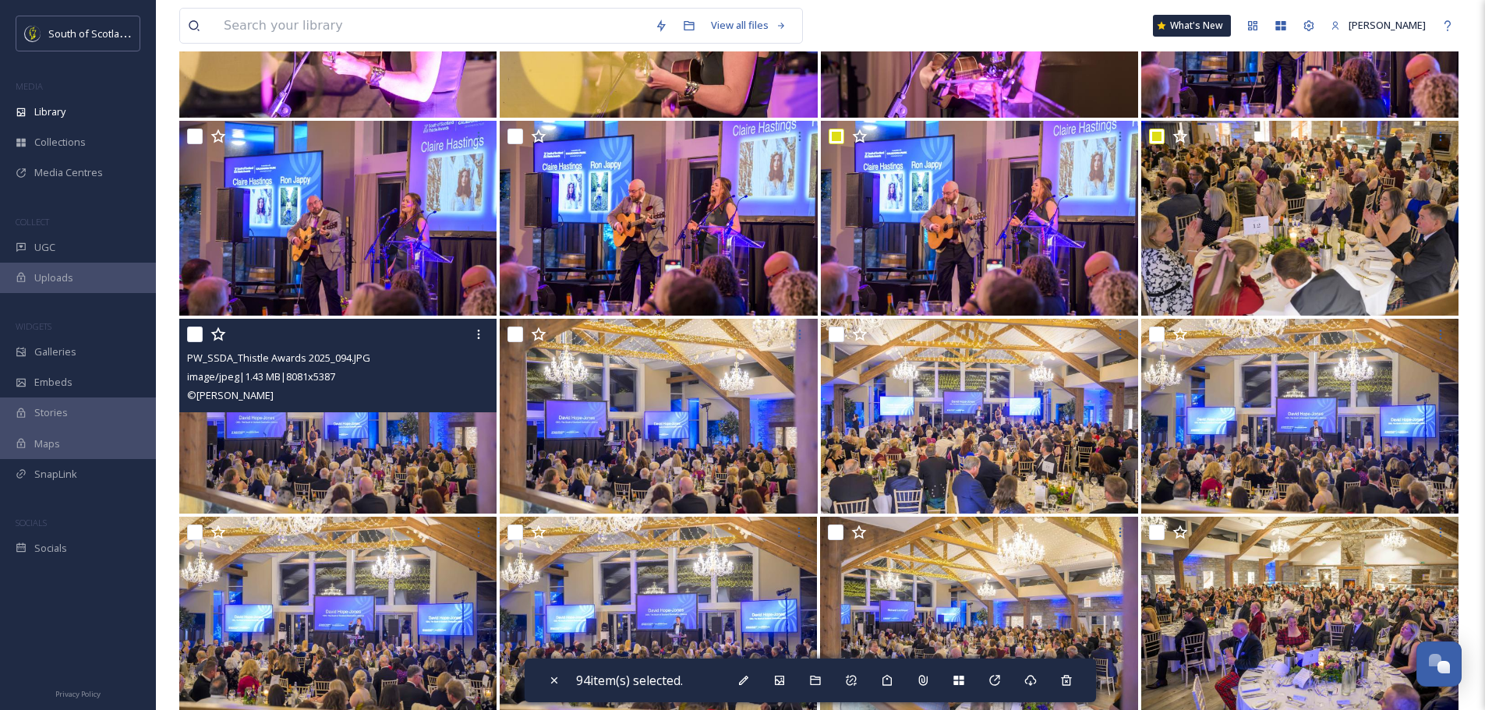
click at [192, 332] on input "checkbox" at bounding box center [195, 335] width 16 height 16
checkbox input "true"
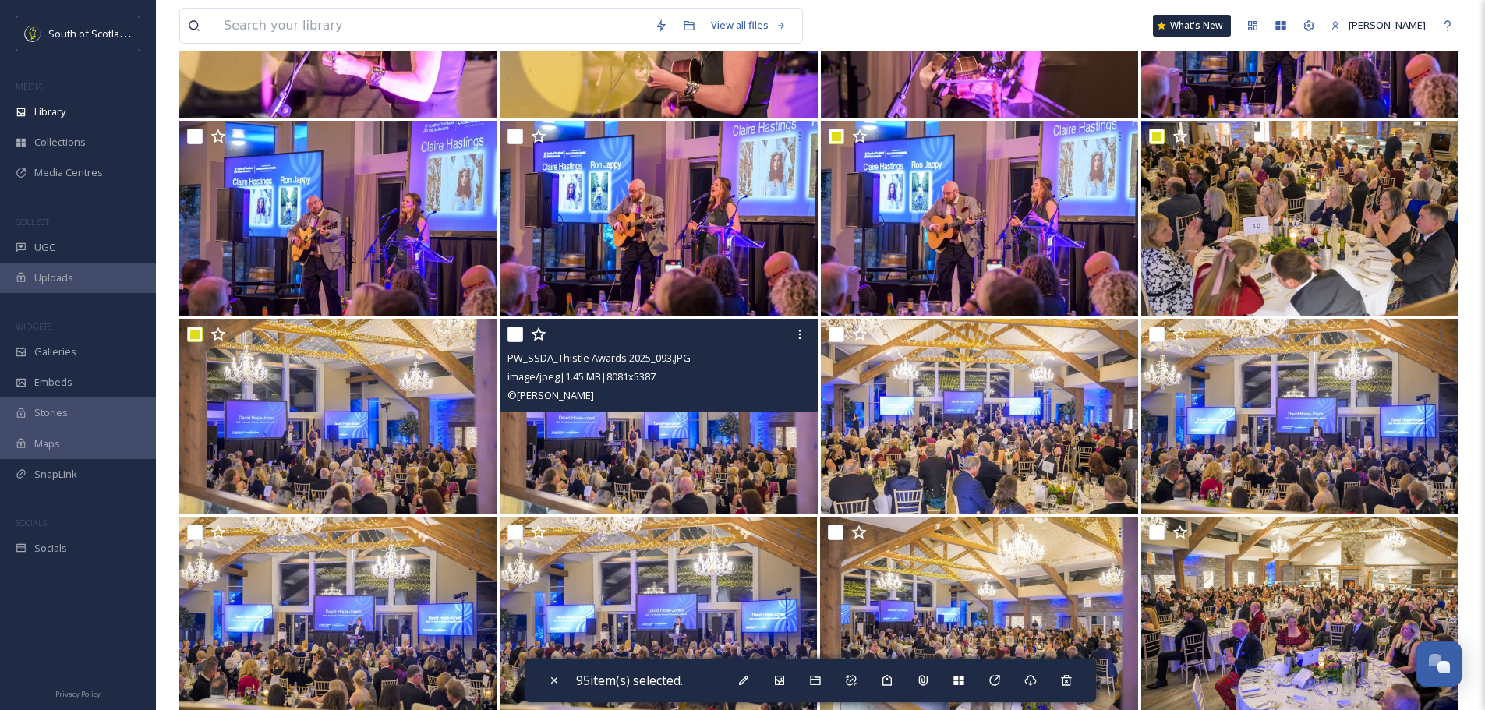
click at [519, 333] on input "checkbox" at bounding box center [516, 335] width 16 height 16
checkbox input "true"
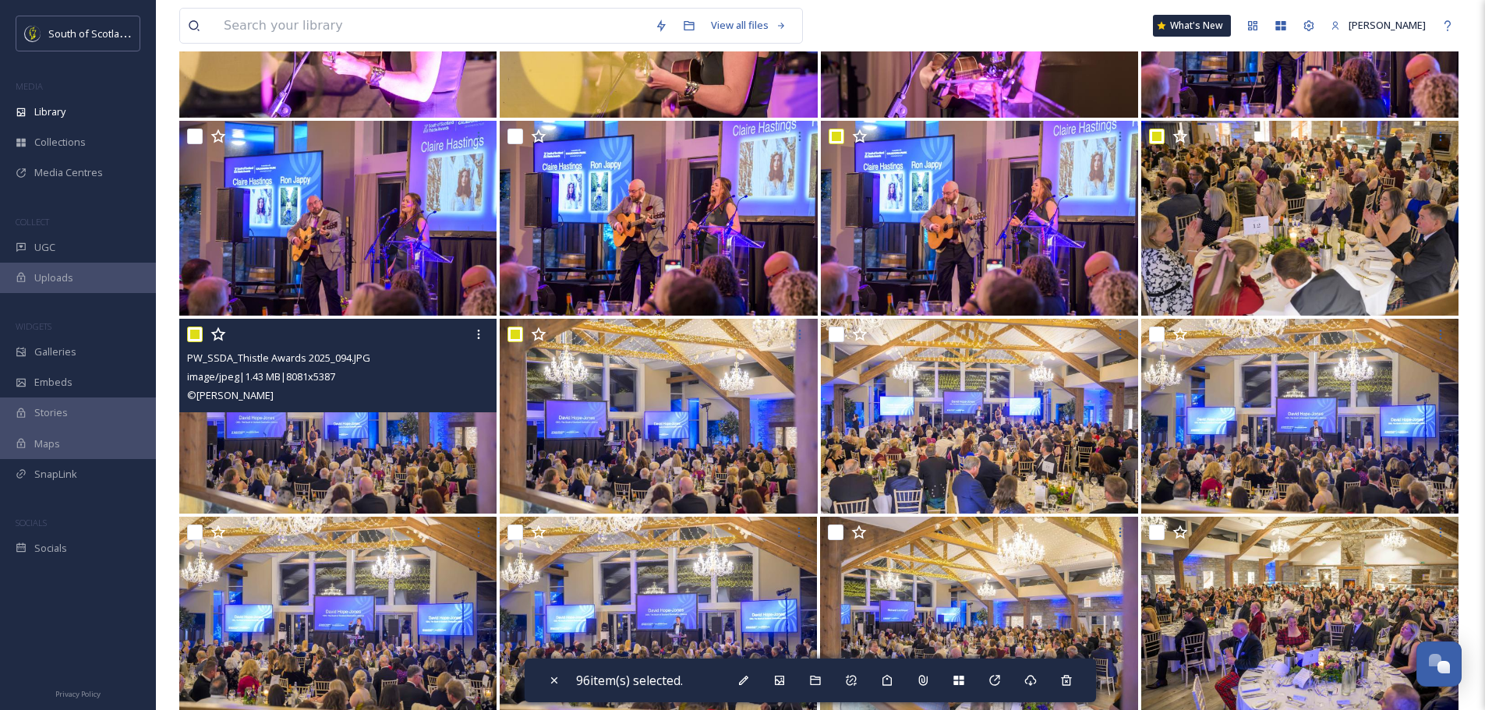
click at [191, 338] on input "checkbox" at bounding box center [195, 335] width 16 height 16
checkbox input "false"
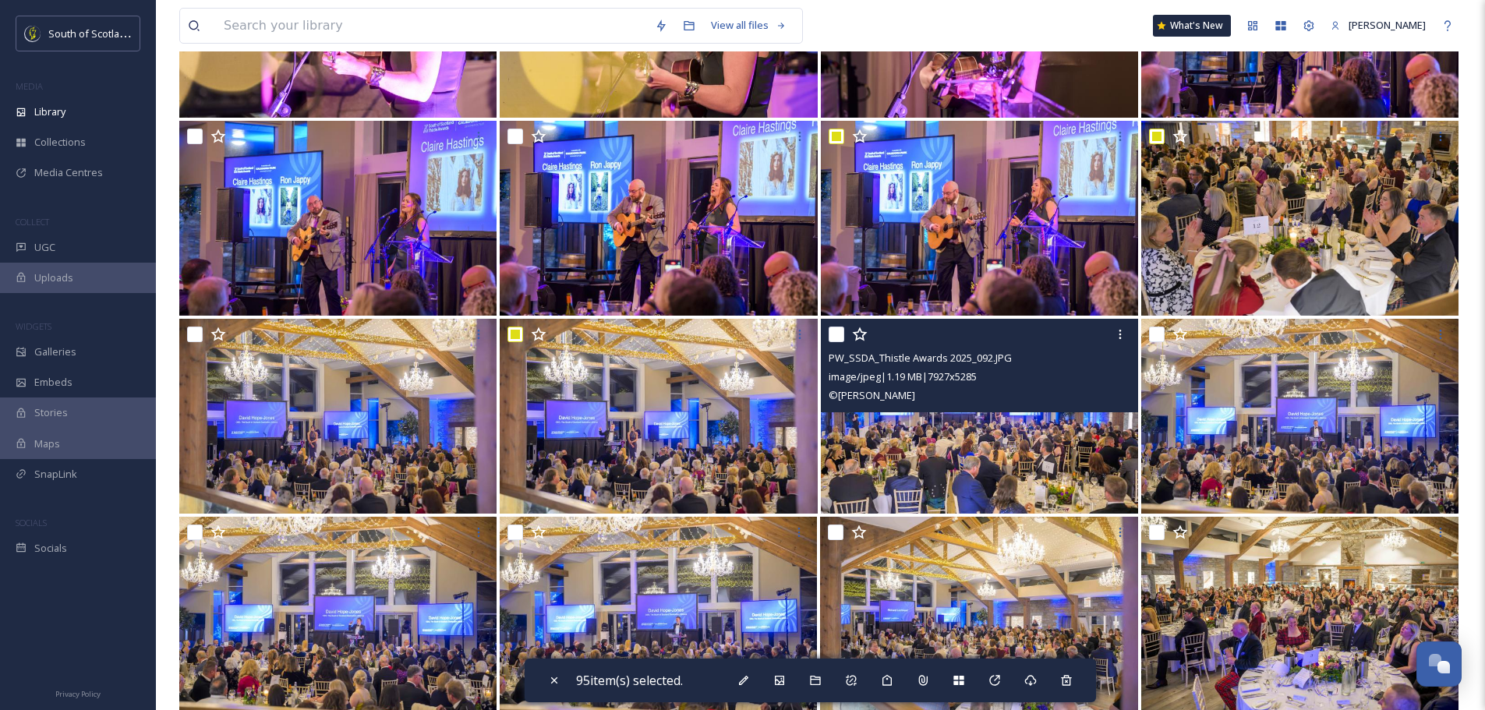
click at [840, 329] on input "checkbox" at bounding box center [837, 335] width 16 height 16
checkbox input "true"
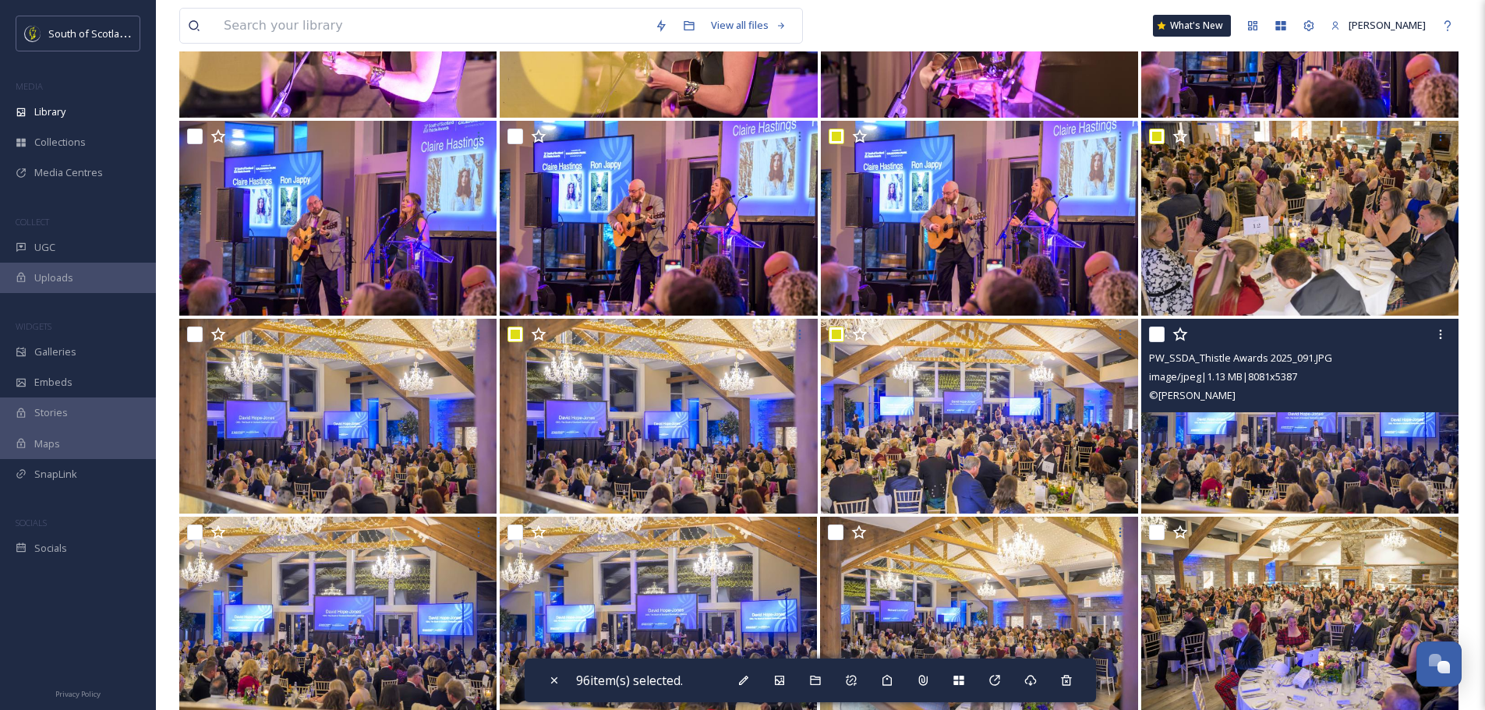
click at [1144, 334] on div "PW_SSDA_Thistle Awards 2025_091.JPG image/jpeg | 1.13 MB | 8081 x 5387 © Phil W…" at bounding box center [1299, 366] width 317 height 94
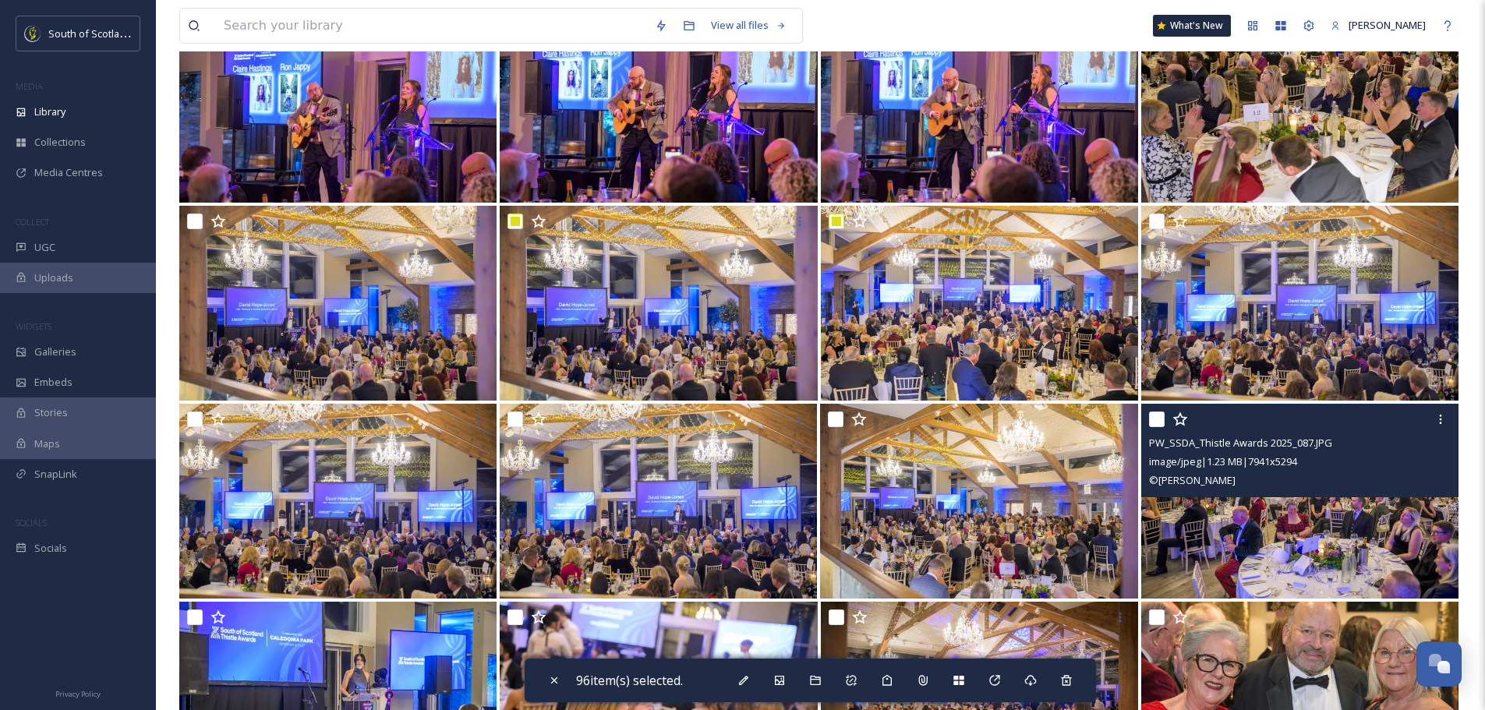
scroll to position [6861, 0]
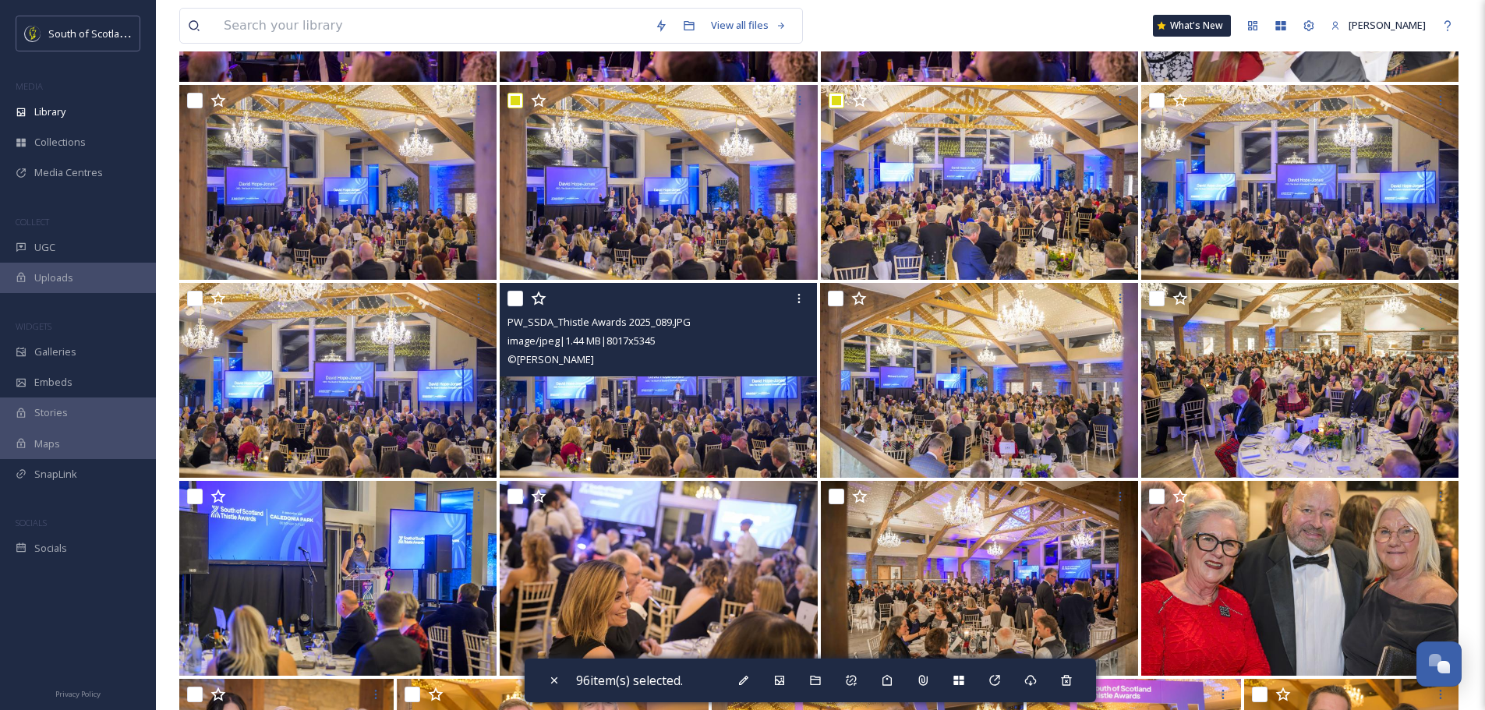
click at [522, 296] on input "checkbox" at bounding box center [516, 299] width 16 height 16
checkbox input "true"
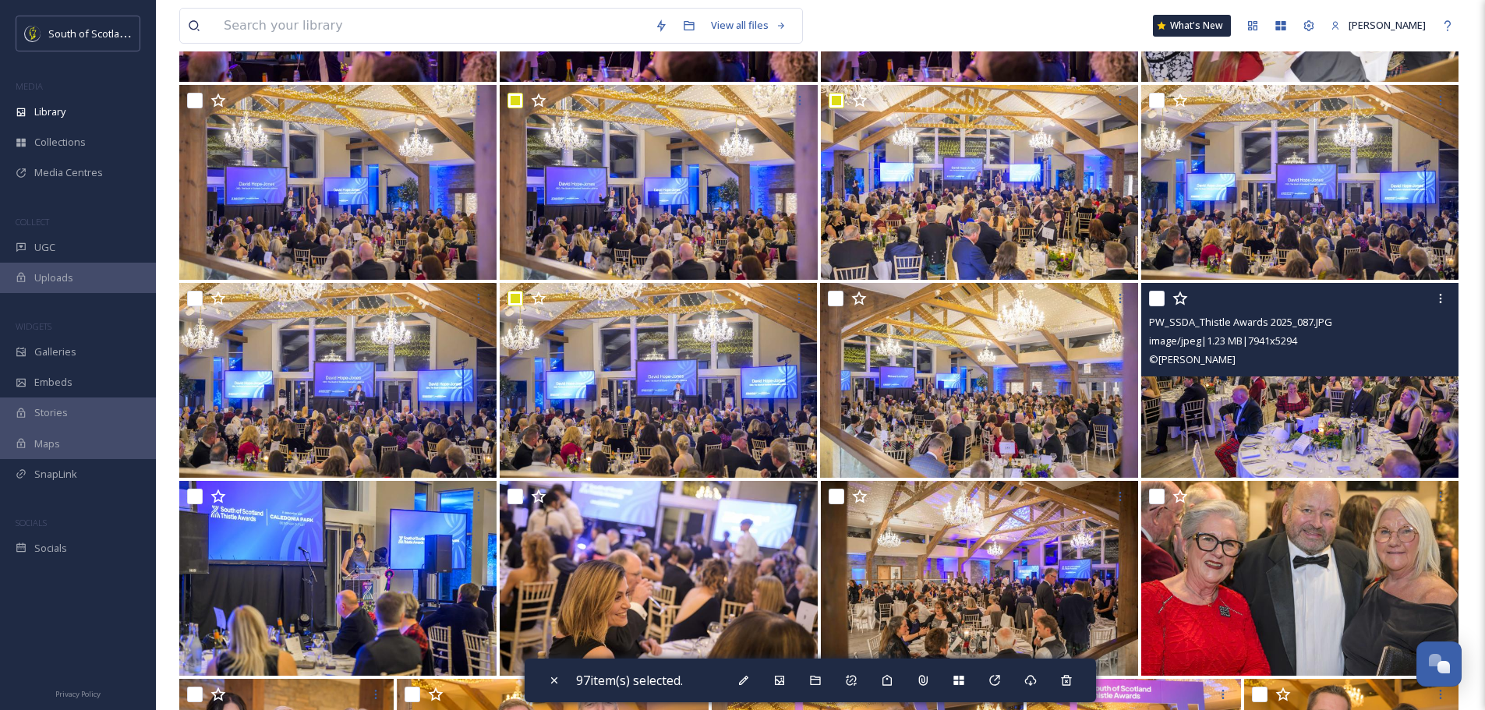
click at [1163, 295] on input "checkbox" at bounding box center [1157, 299] width 16 height 16
checkbox input "true"
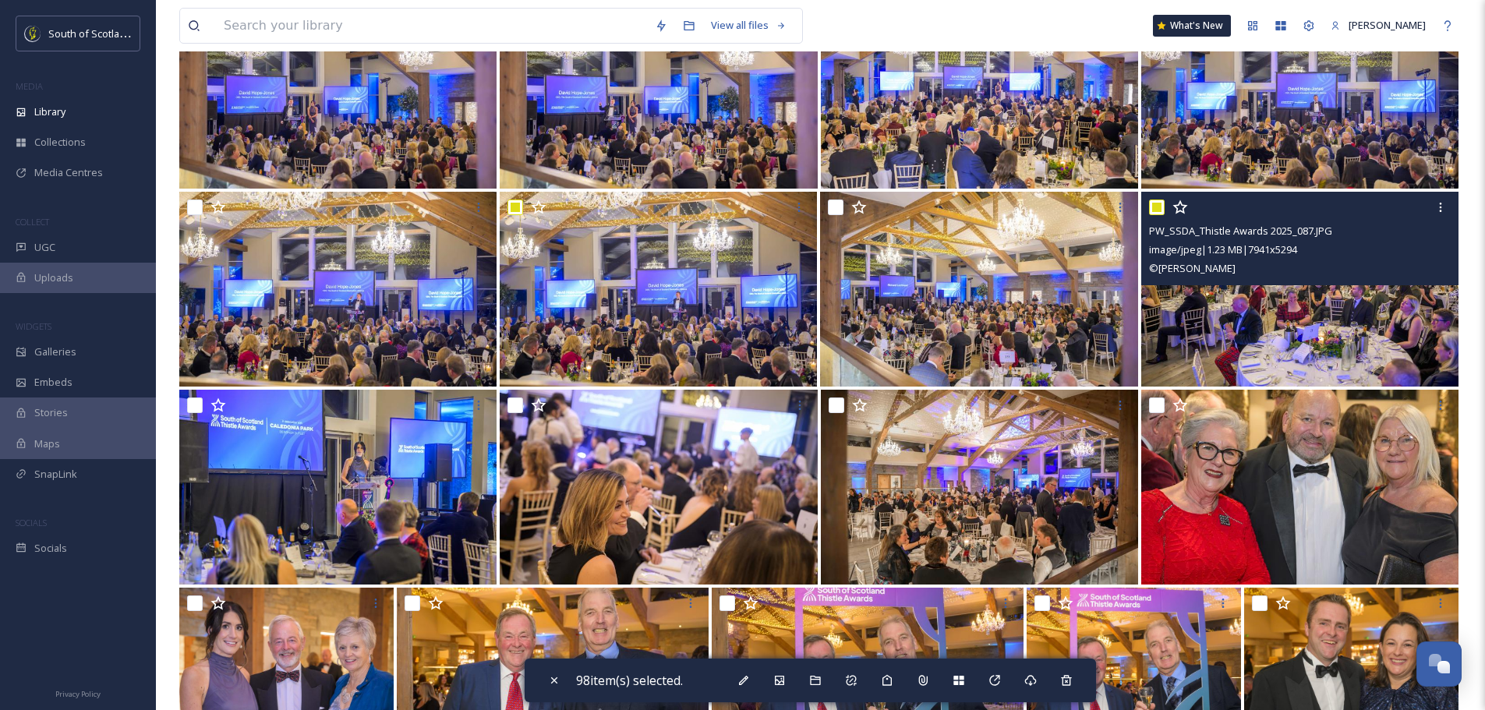
scroll to position [7095, 0]
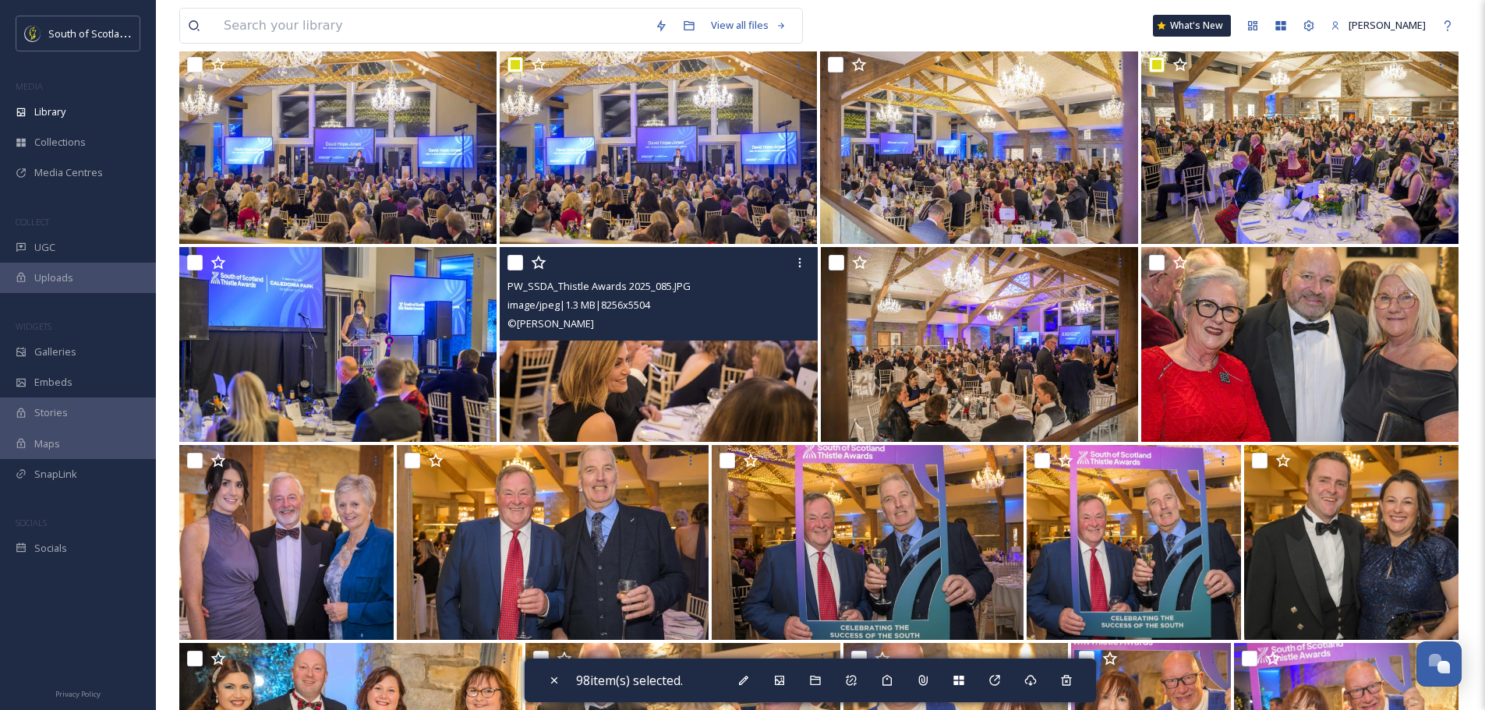
click at [517, 263] on input "checkbox" at bounding box center [516, 263] width 16 height 16
checkbox input "true"
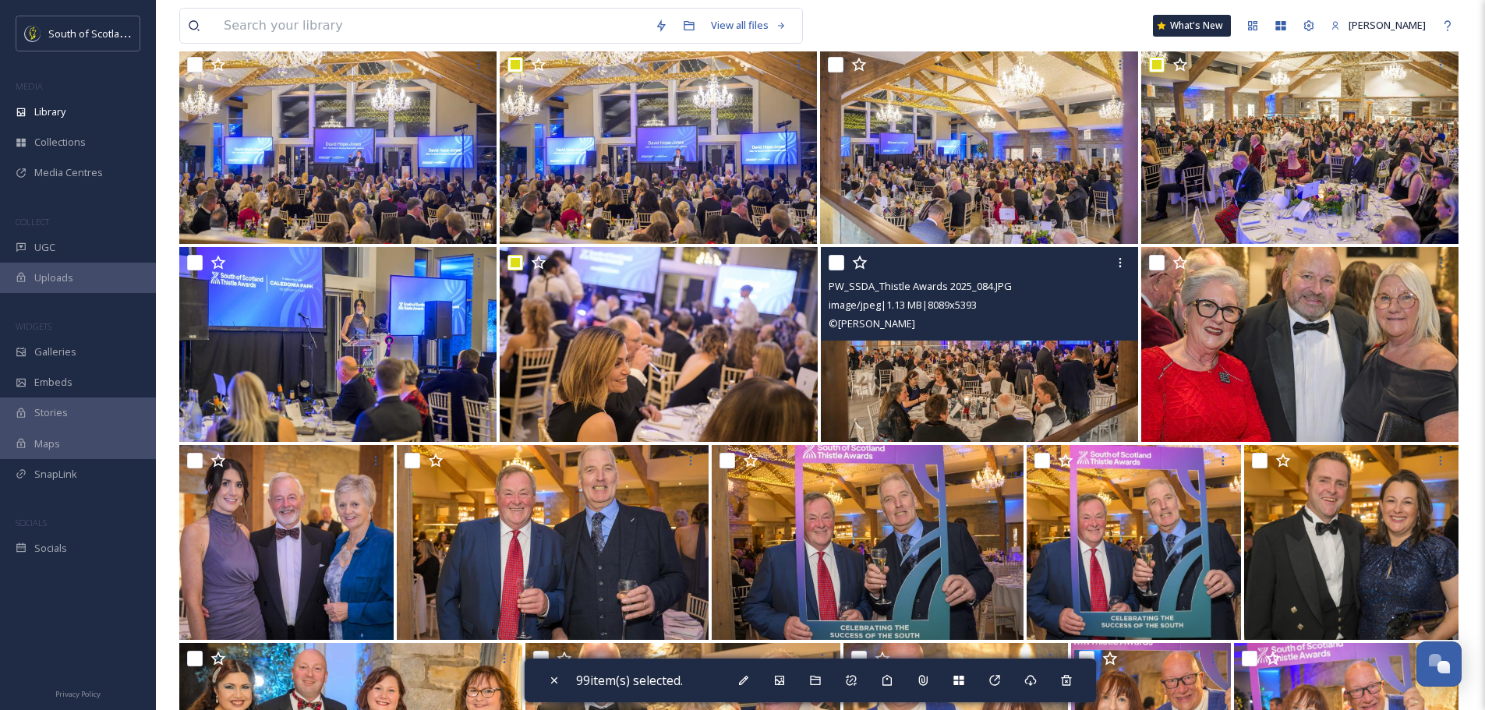
click at [831, 265] on input "checkbox" at bounding box center [837, 263] width 16 height 16
checkbox input "true"
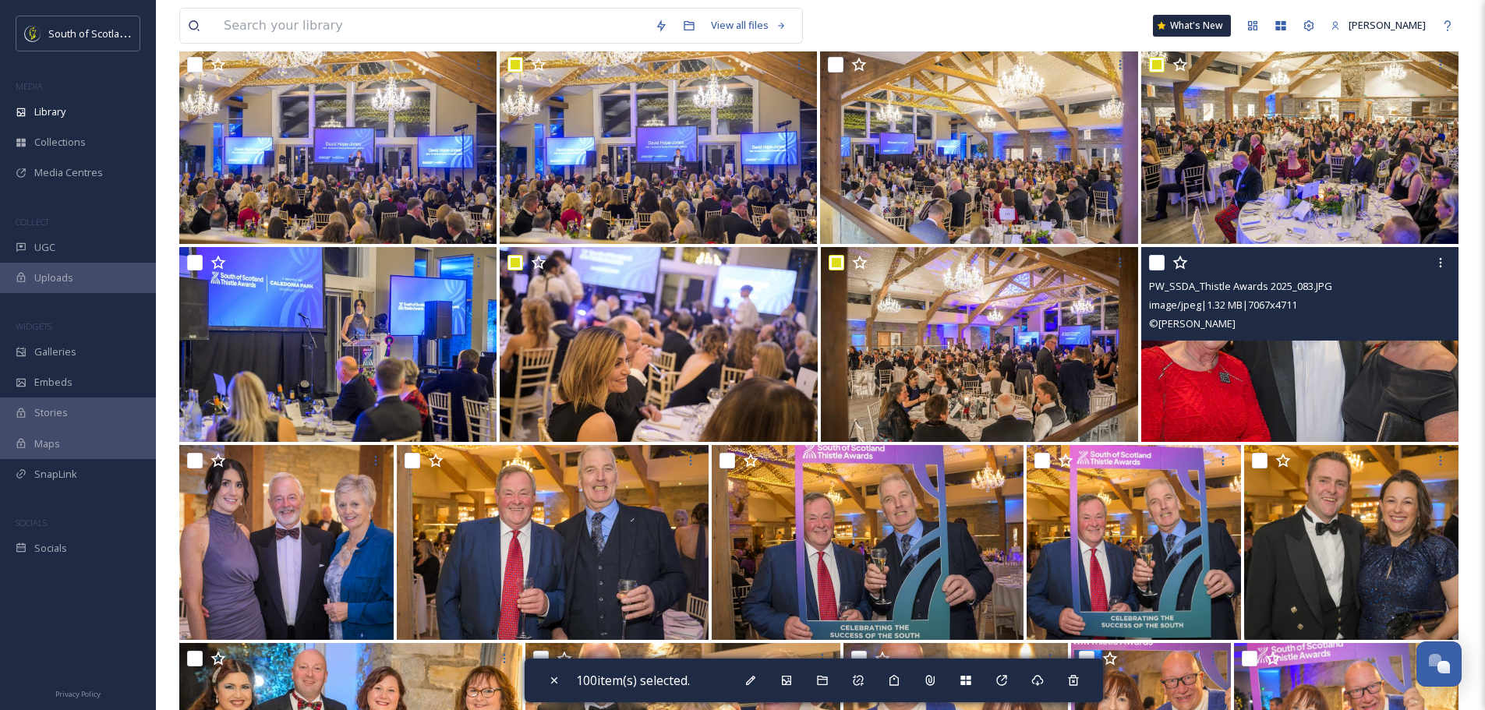
click at [1159, 267] on input "checkbox" at bounding box center [1157, 263] width 16 height 16
checkbox input "true"
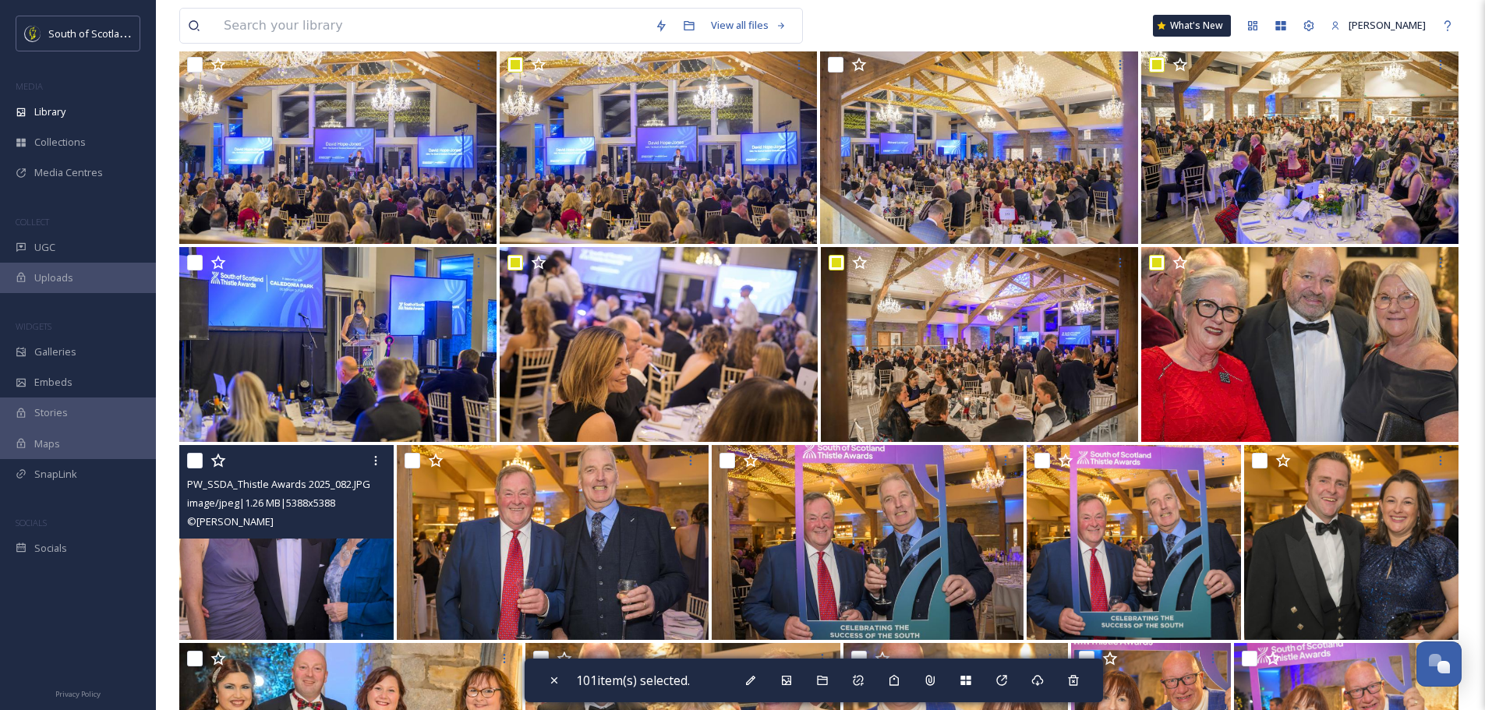
click at [198, 461] on input "checkbox" at bounding box center [195, 461] width 16 height 16
checkbox input "true"
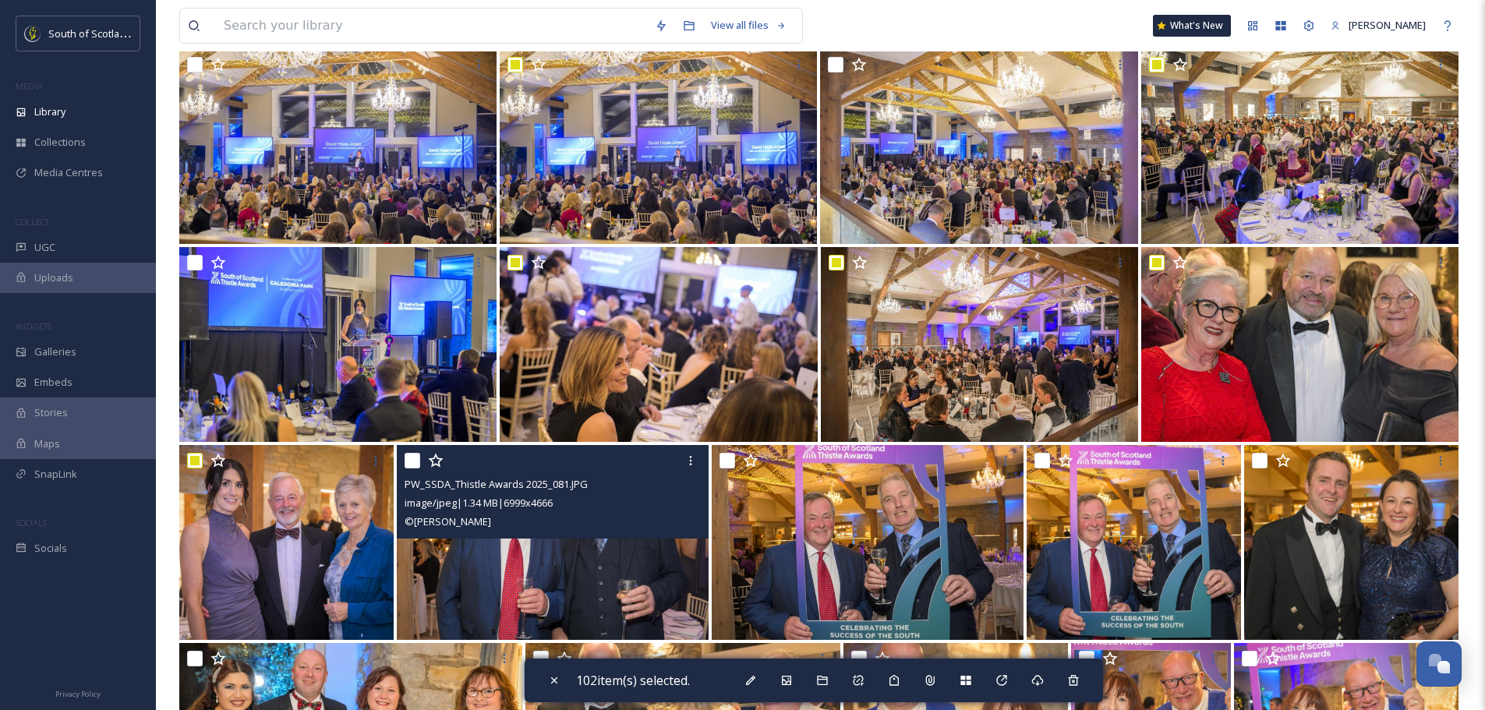
click at [411, 462] on input "checkbox" at bounding box center [413, 461] width 16 height 16
checkbox input "true"
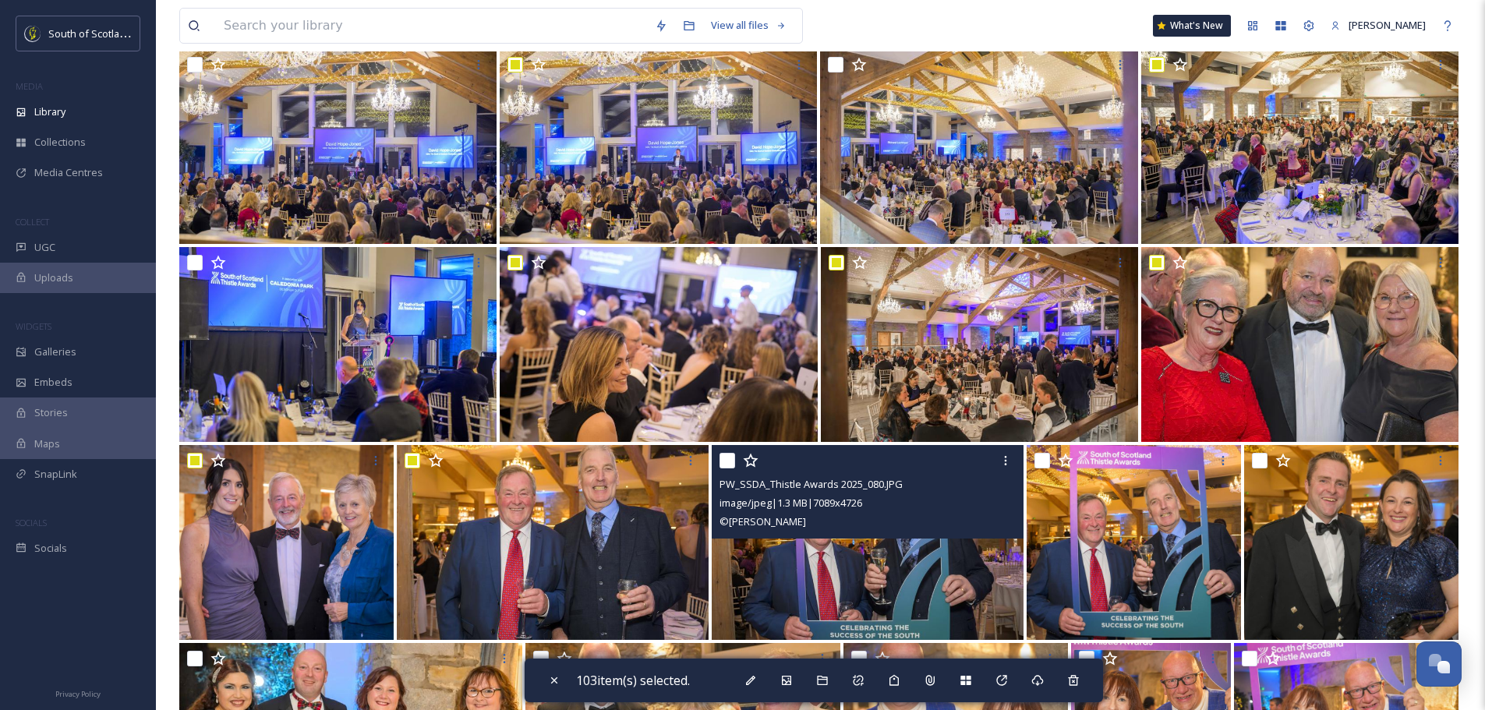
click at [730, 458] on input "checkbox" at bounding box center [728, 461] width 16 height 16
checkbox input "true"
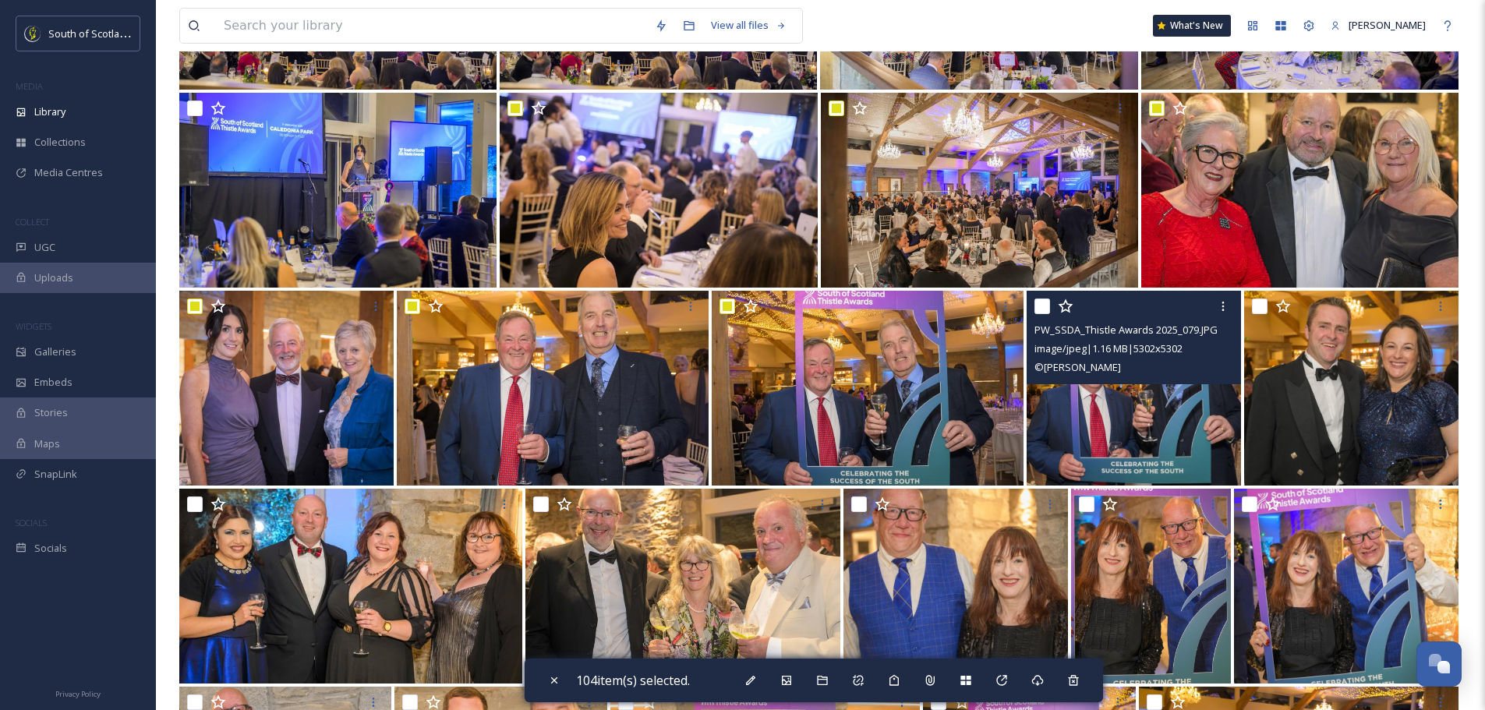
scroll to position [7251, 0]
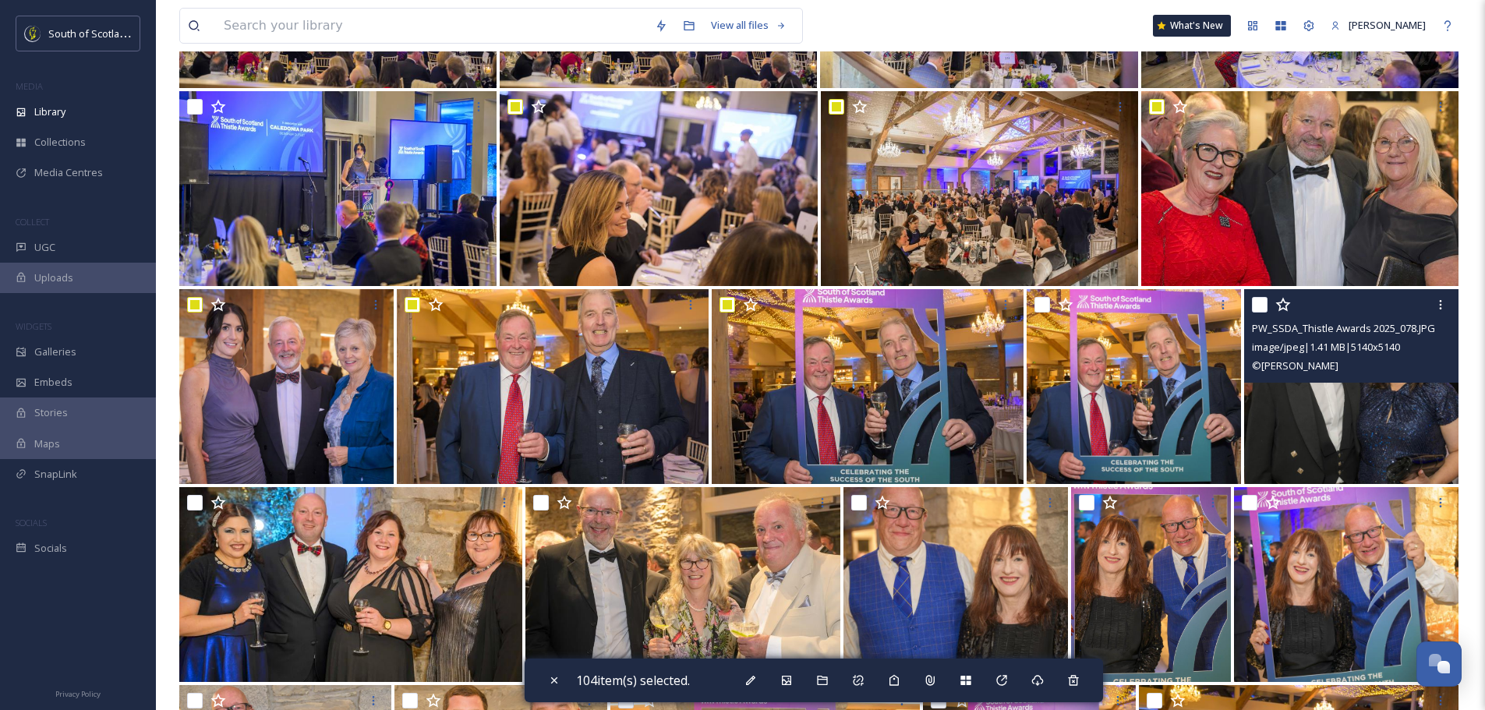
click at [1259, 304] on input "checkbox" at bounding box center [1260, 305] width 16 height 16
checkbox input "true"
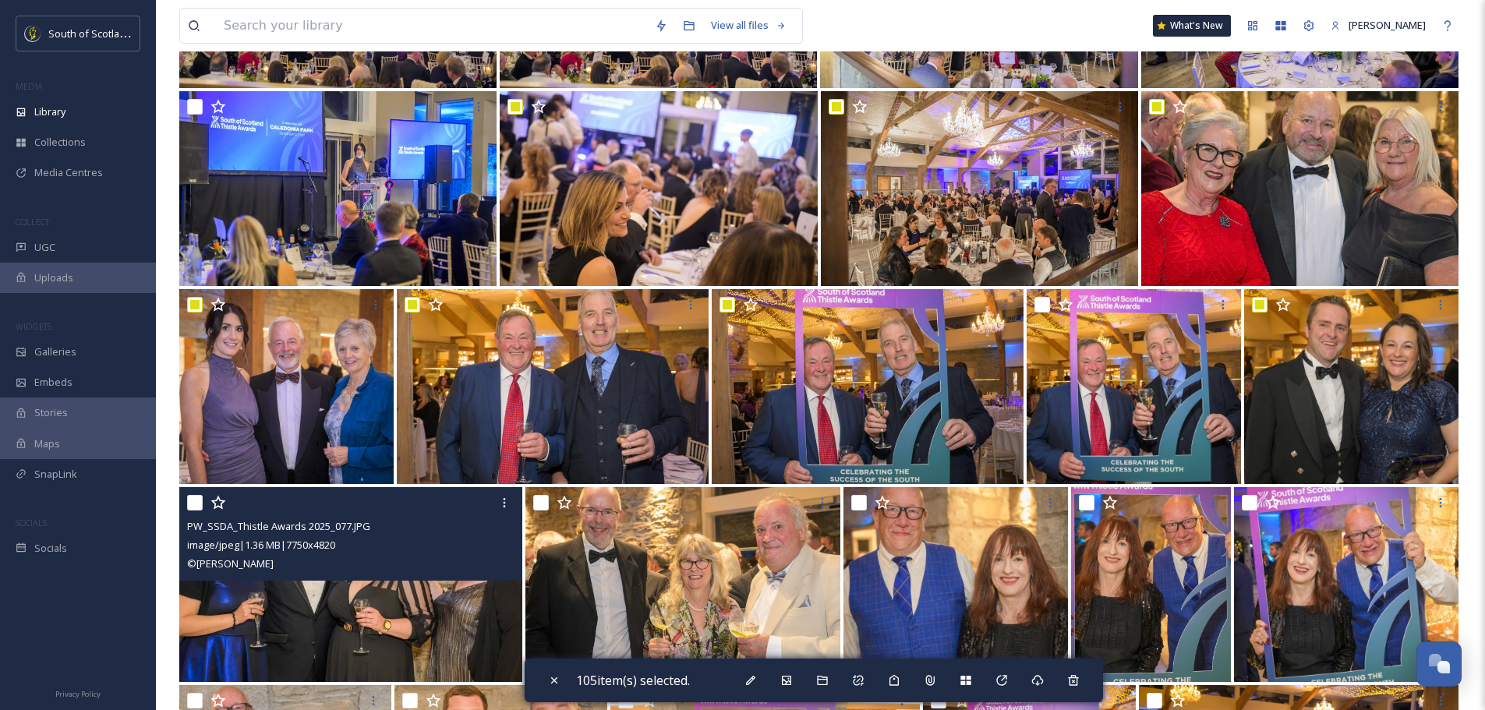
click at [191, 497] on input "checkbox" at bounding box center [195, 503] width 16 height 16
checkbox input "true"
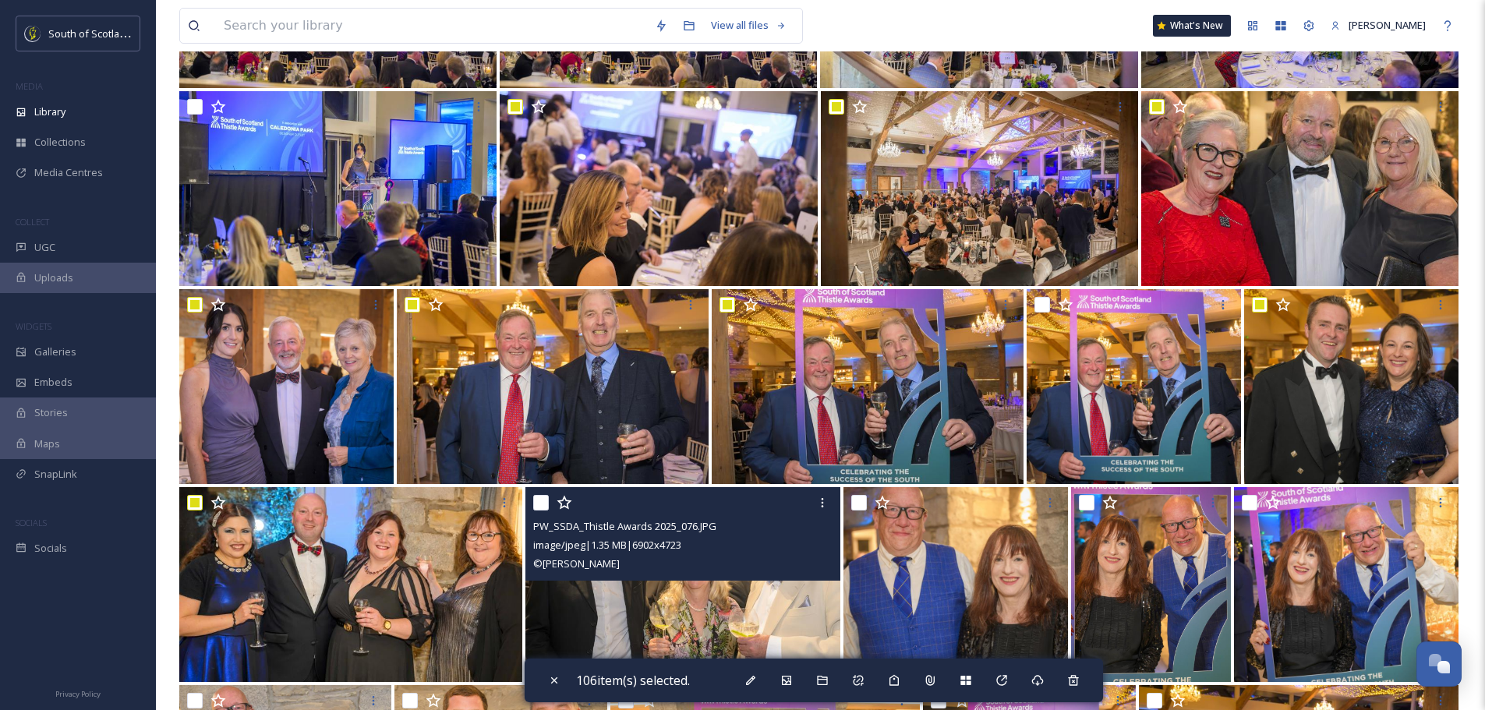
click at [540, 497] on input "checkbox" at bounding box center [541, 503] width 16 height 16
checkbox input "true"
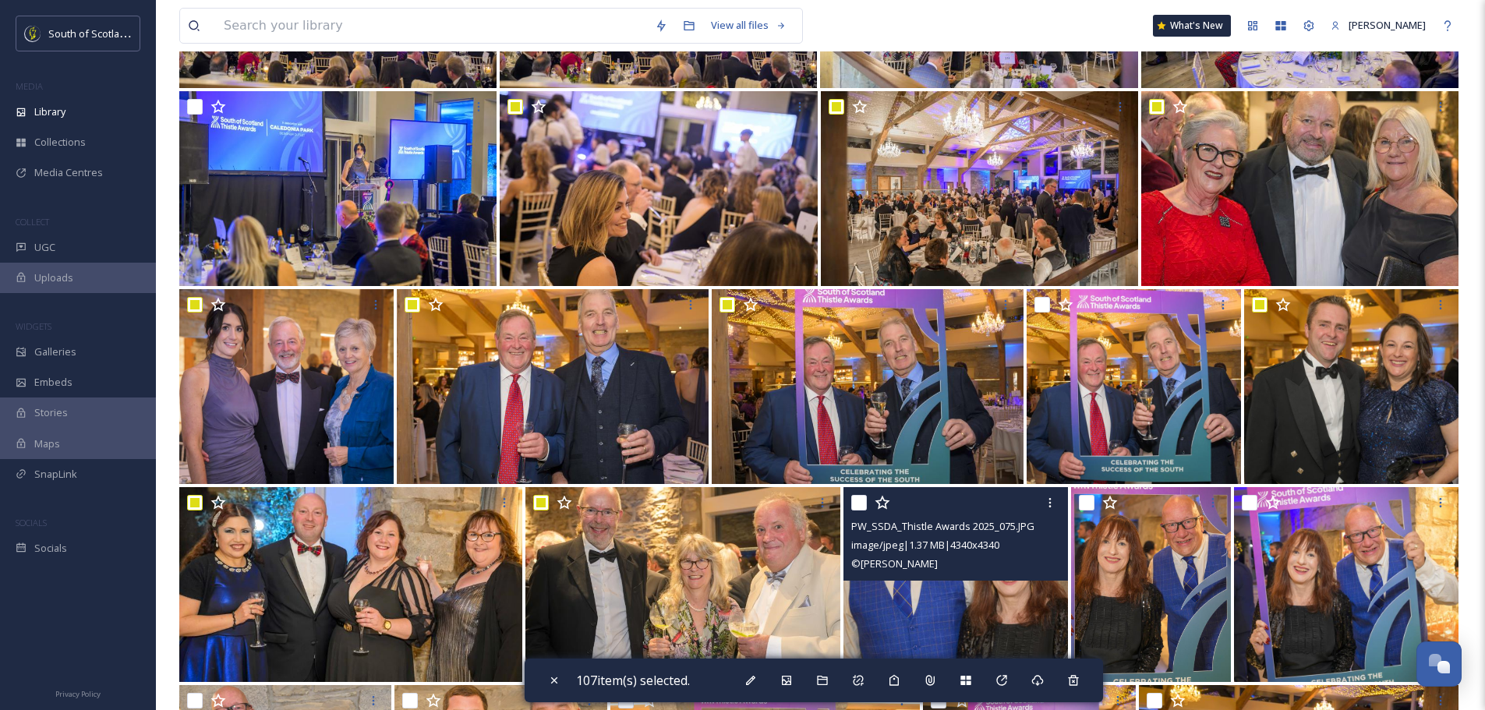
click at [851, 497] on div "PW_SSDA_Thistle Awards 2025_075.JPG image/jpeg | 1.37 MB | 4340 x 4340 © Phil W…" at bounding box center [956, 534] width 225 height 94
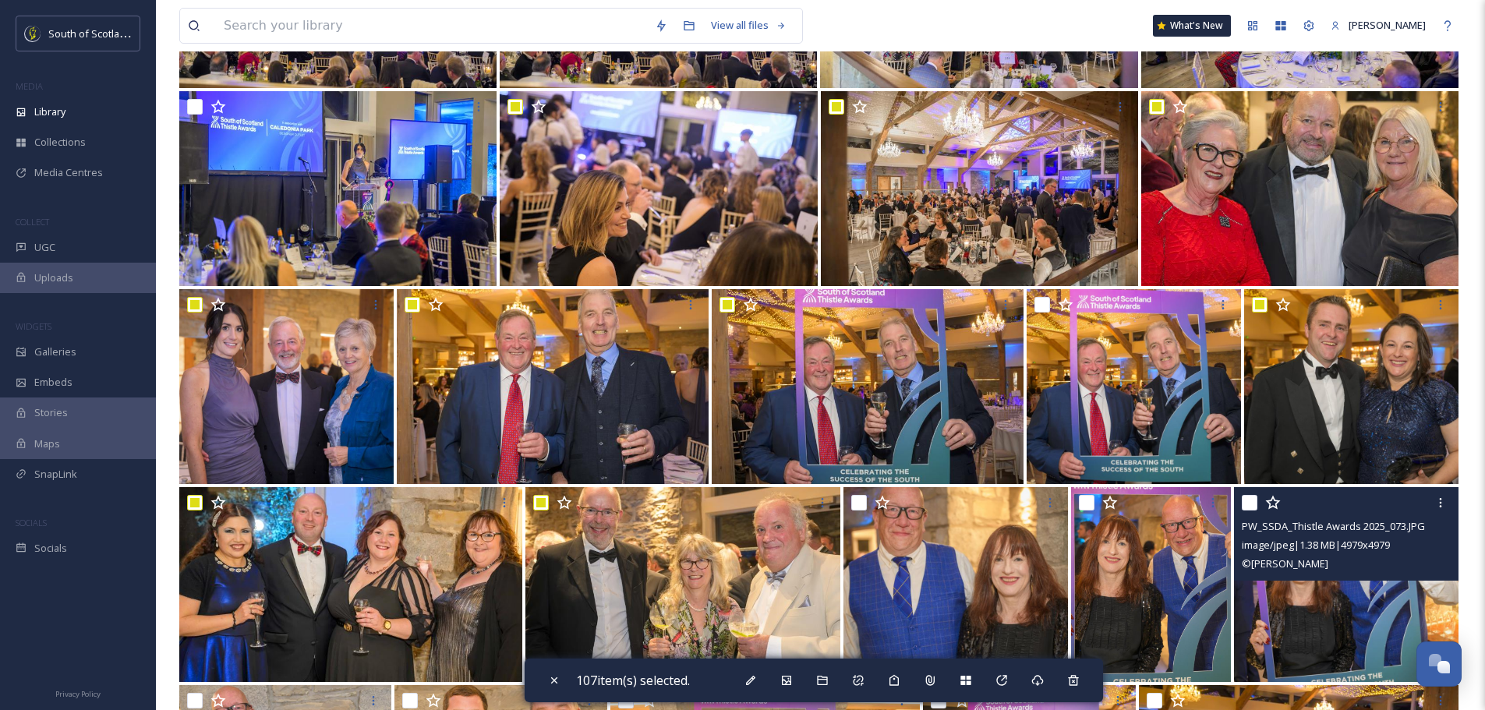
click at [1251, 497] on input "checkbox" at bounding box center [1250, 503] width 16 height 16
checkbox input "true"
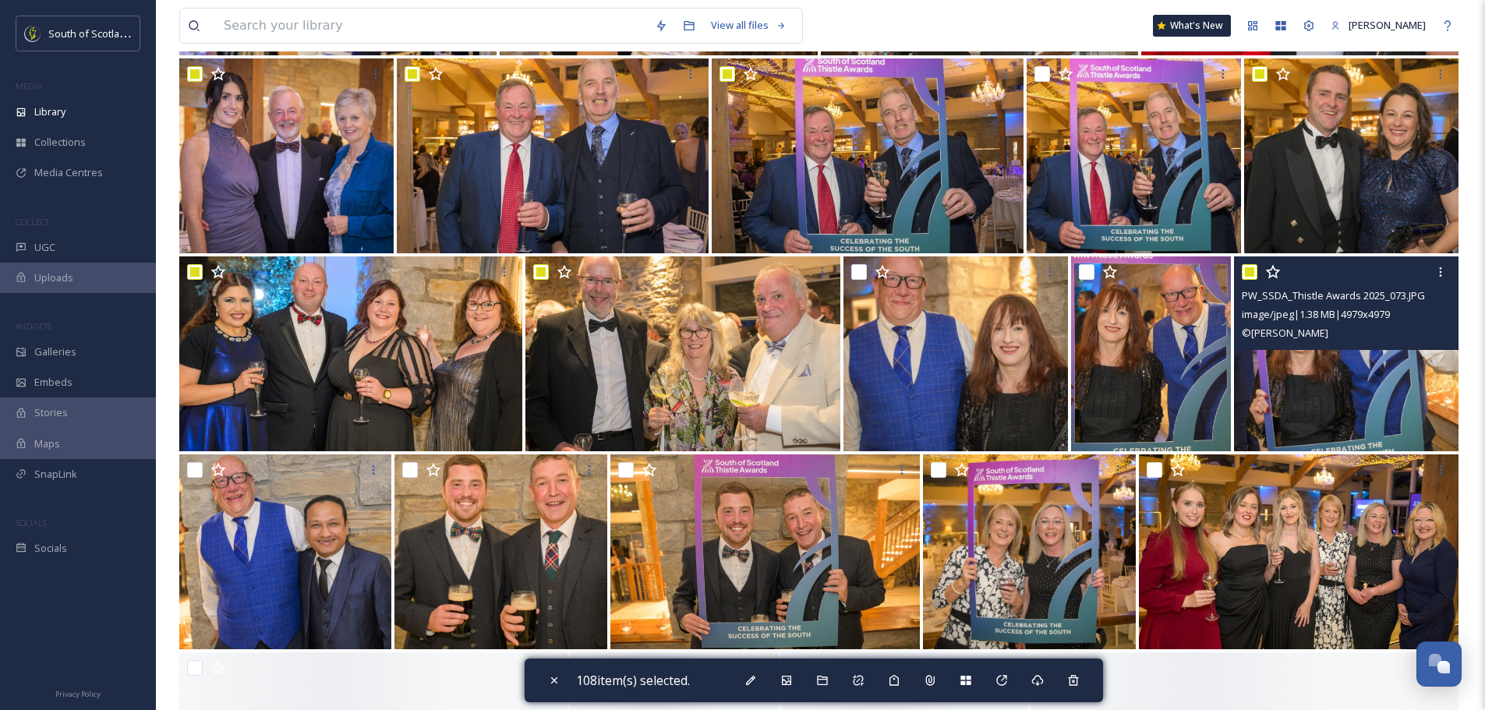
scroll to position [7484, 0]
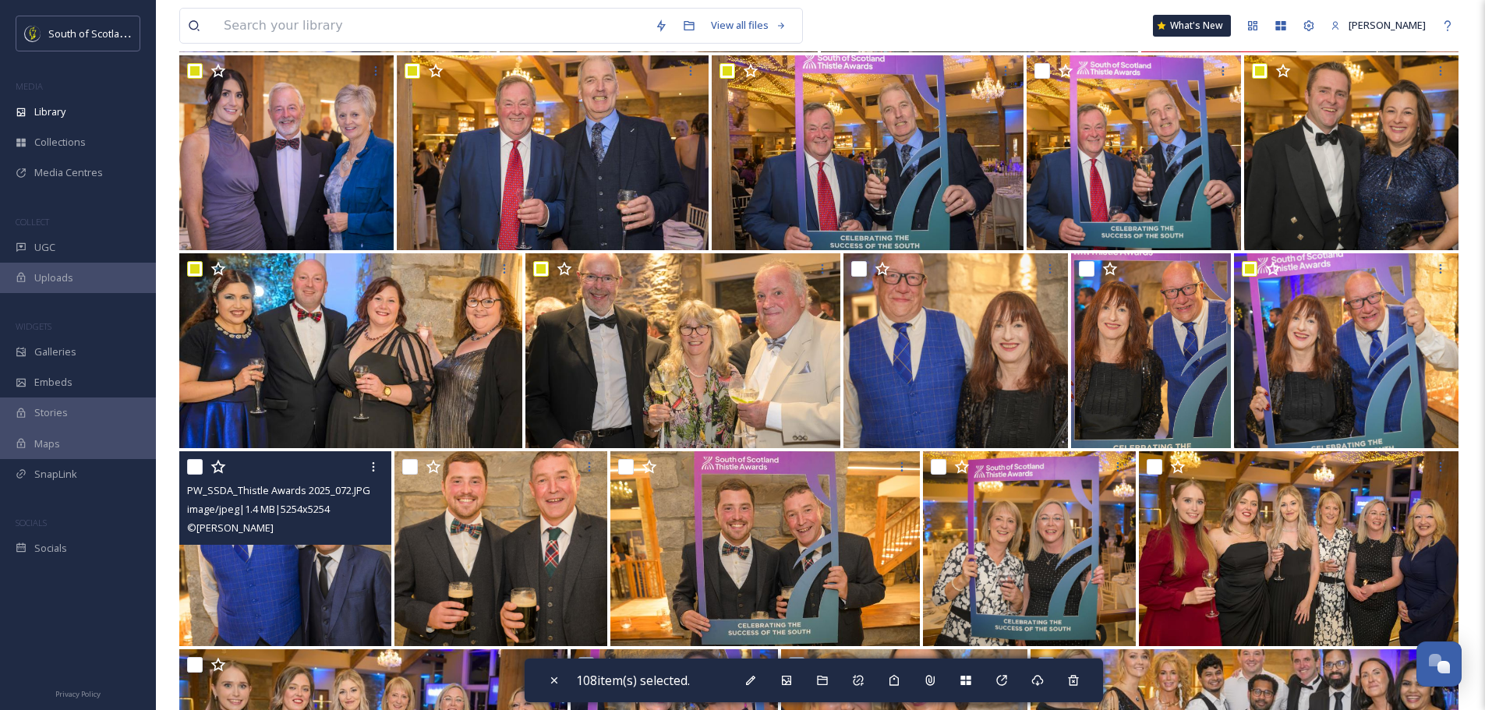
click at [193, 467] on input "checkbox" at bounding box center [195, 467] width 16 height 16
checkbox input "true"
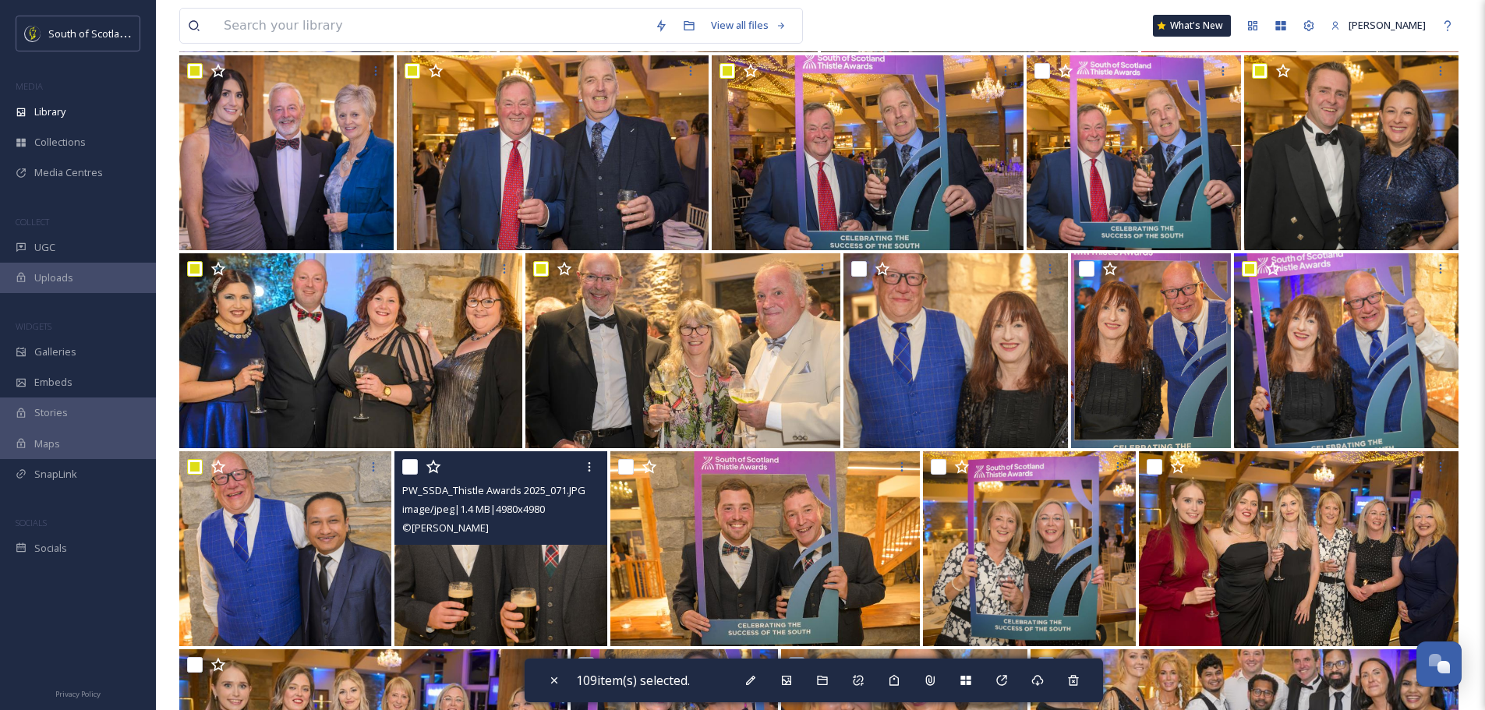
click at [406, 469] on input "checkbox" at bounding box center [410, 467] width 16 height 16
checkbox input "true"
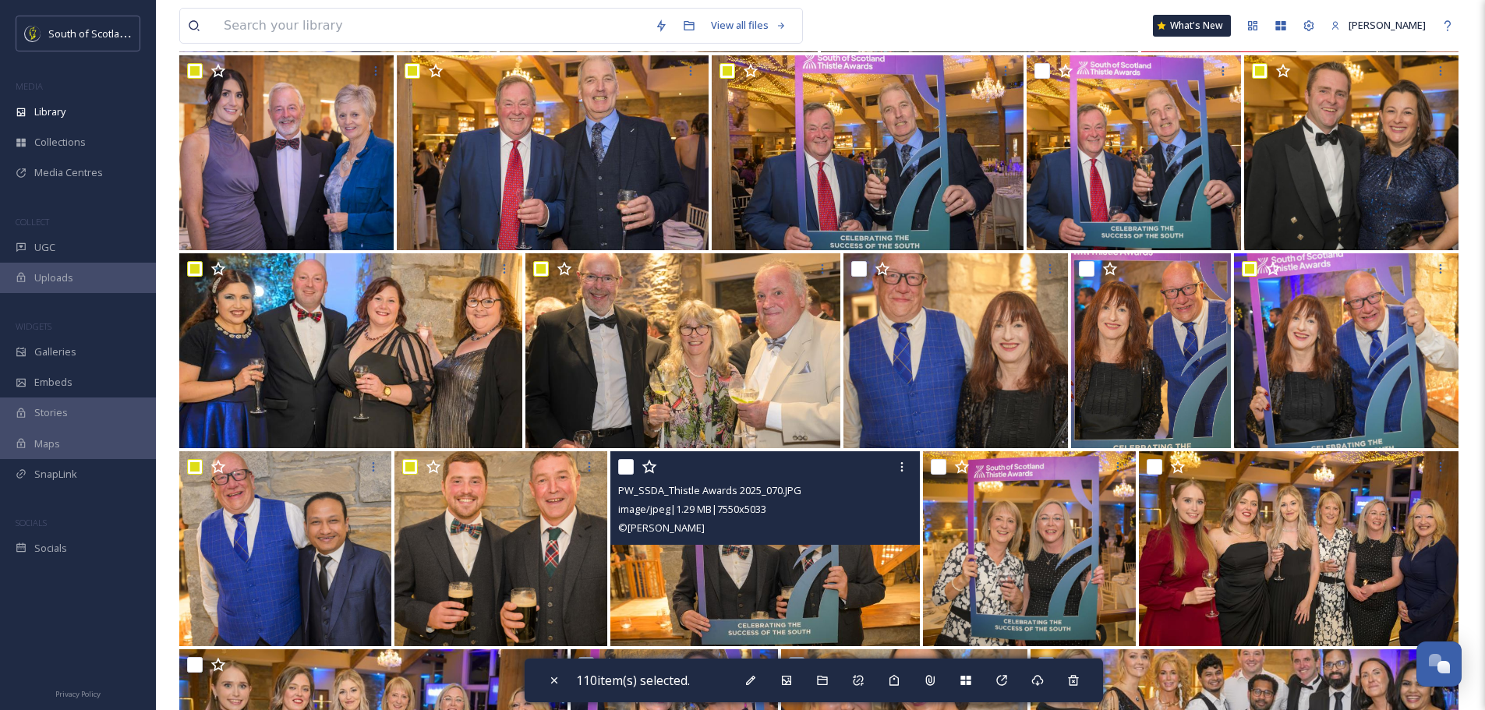
click at [621, 469] on input "checkbox" at bounding box center [626, 467] width 16 height 16
checkbox input "true"
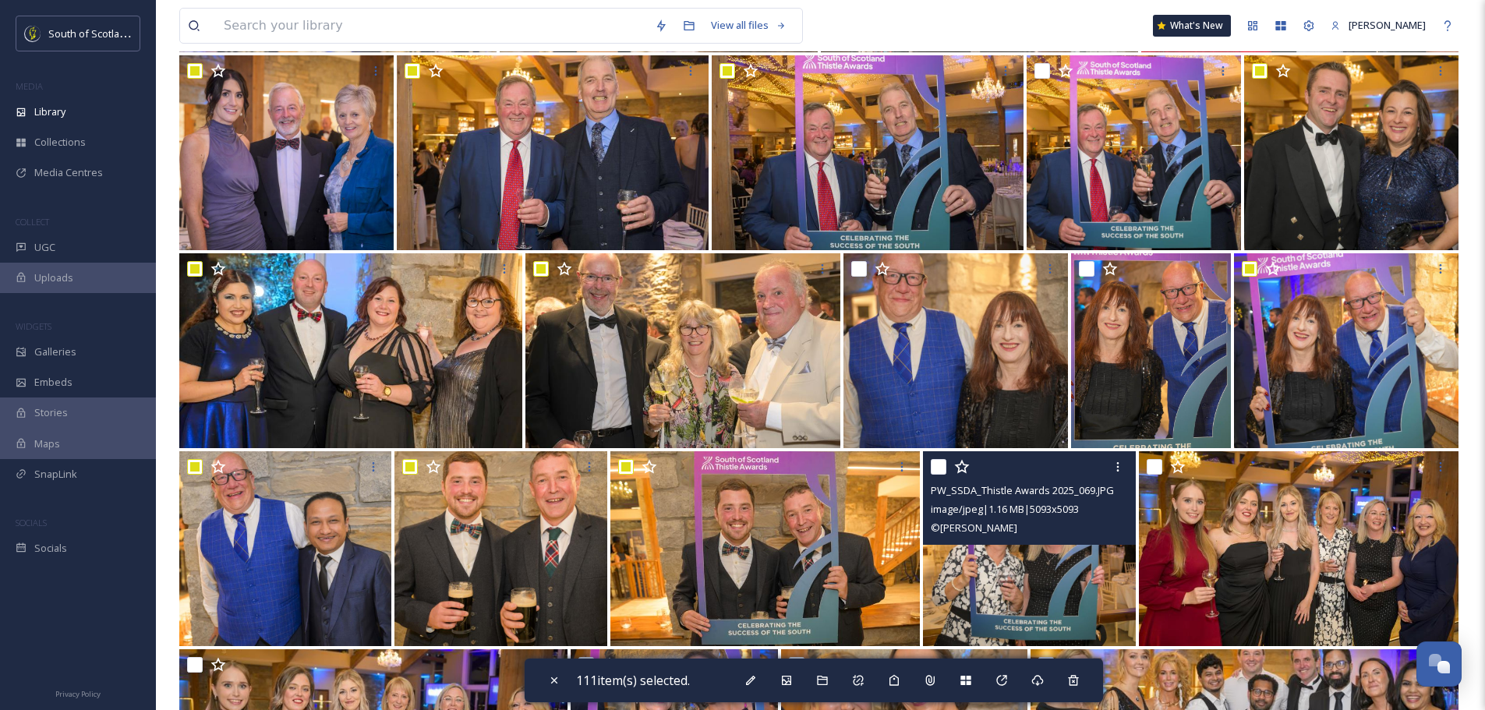
click at [943, 466] on input "checkbox" at bounding box center [939, 467] width 16 height 16
checkbox input "true"
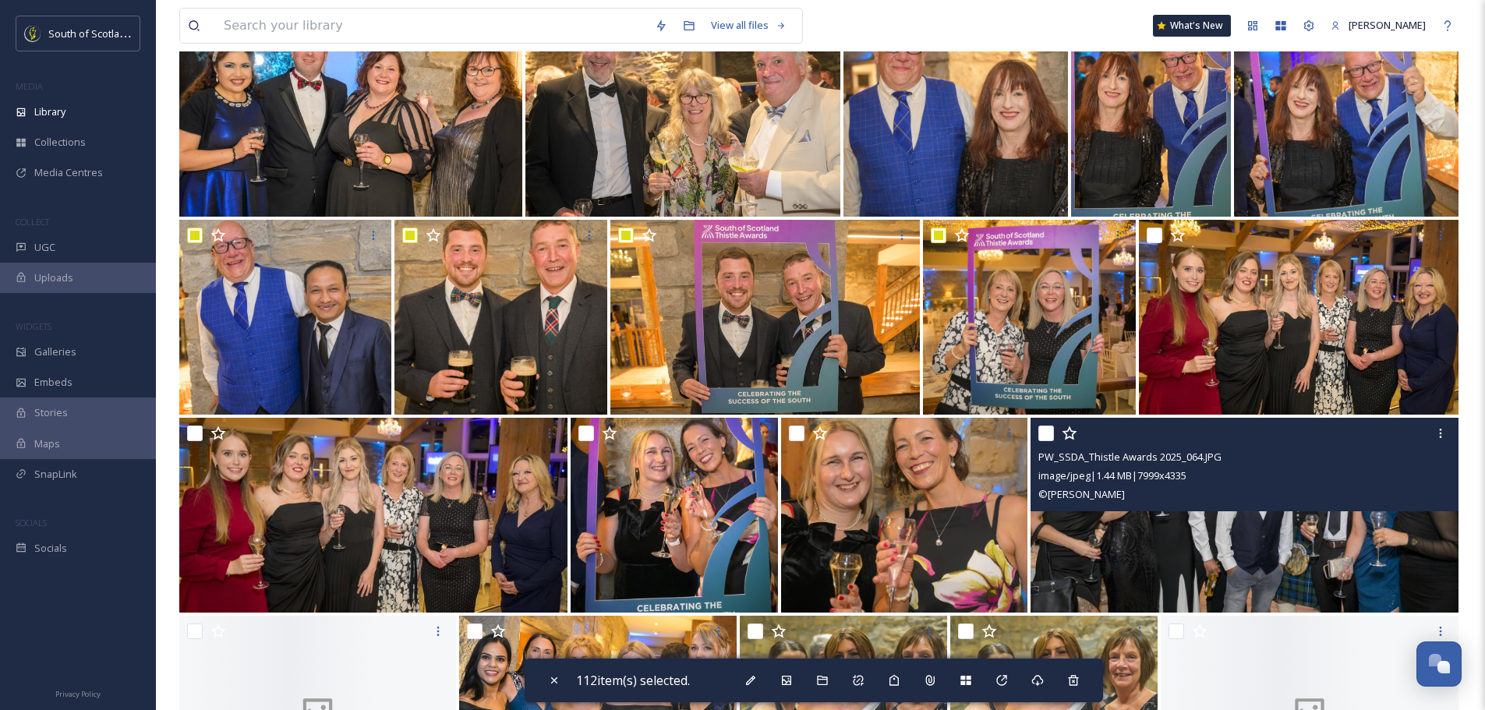
scroll to position [7718, 0]
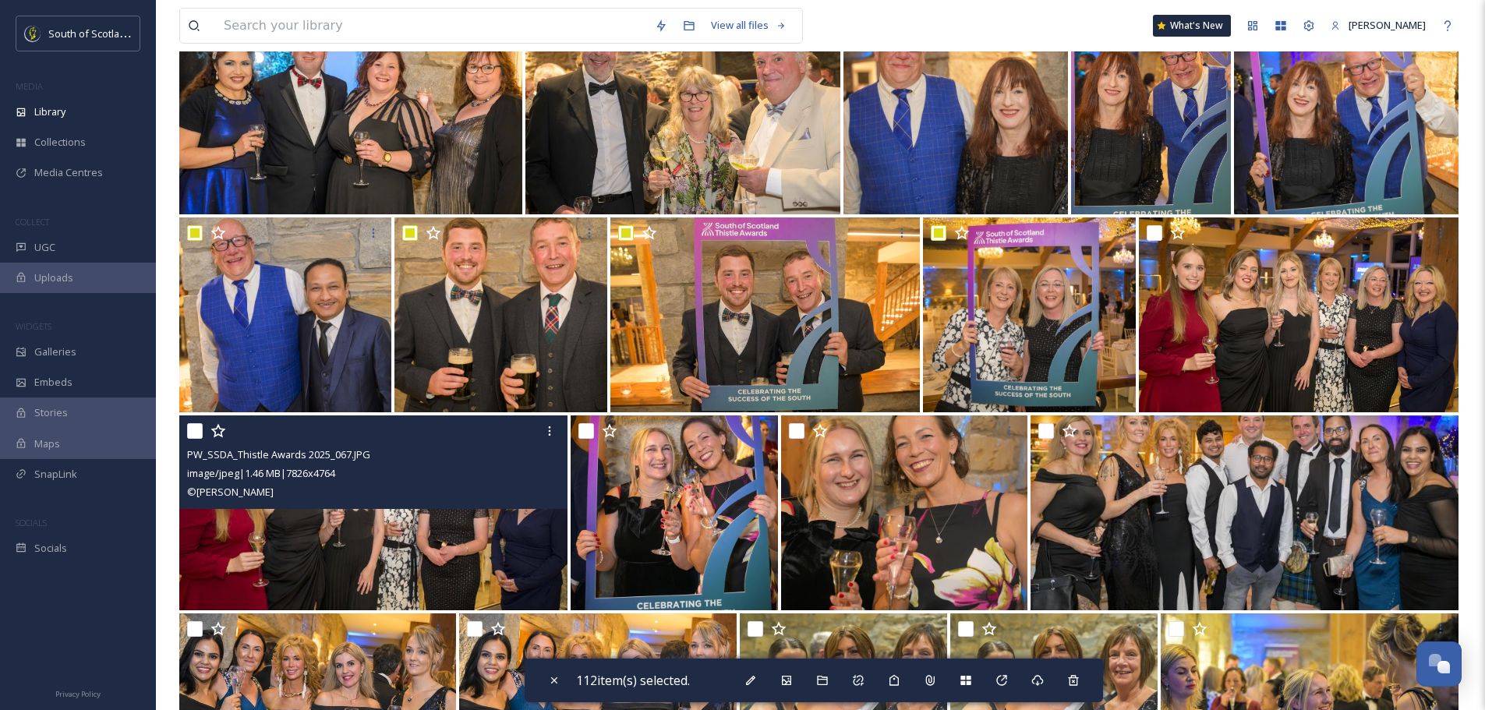
click at [189, 430] on input "checkbox" at bounding box center [195, 431] width 16 height 16
checkbox input "true"
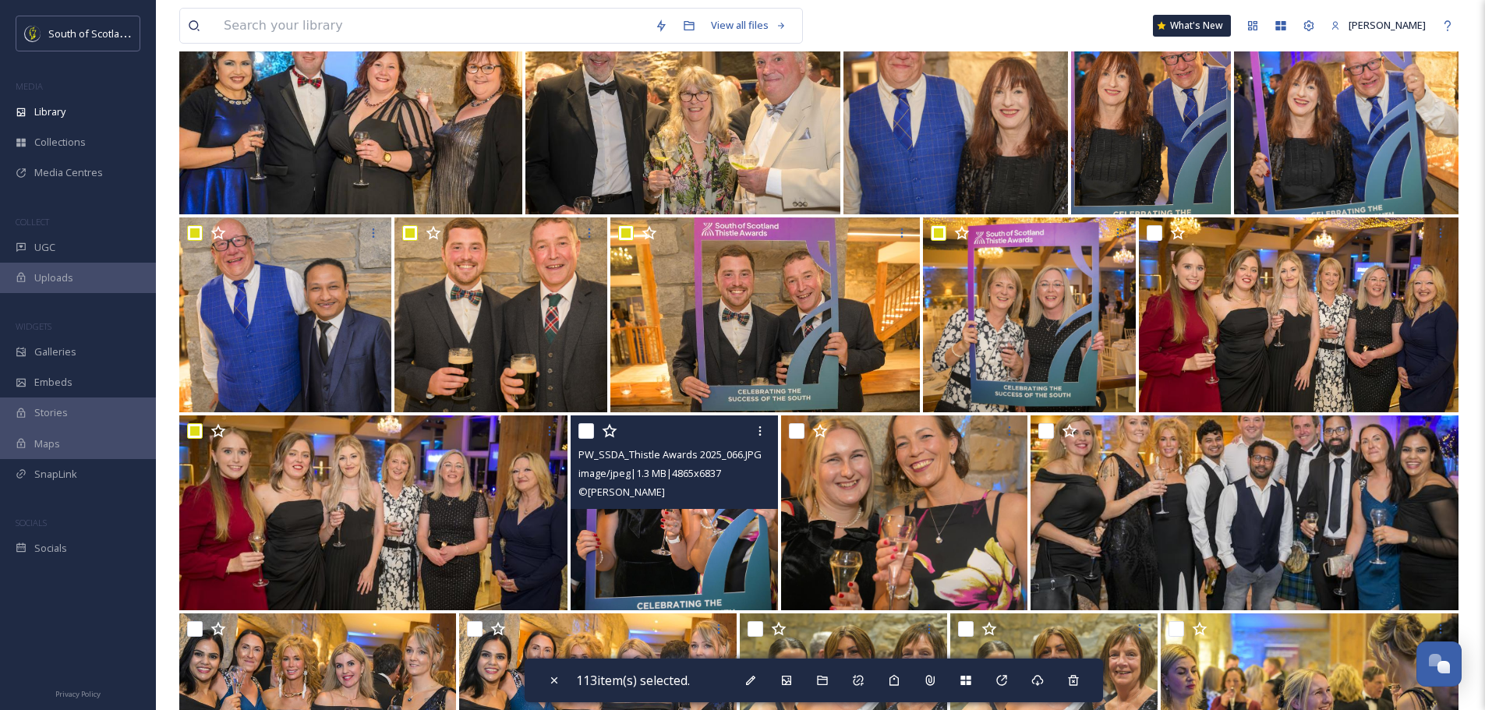
drag, startPoint x: 589, startPoint y: 433, endPoint x: 599, endPoint y: 433, distance: 9.4
click at [590, 433] on input "checkbox" at bounding box center [586, 431] width 16 height 16
checkbox input "true"
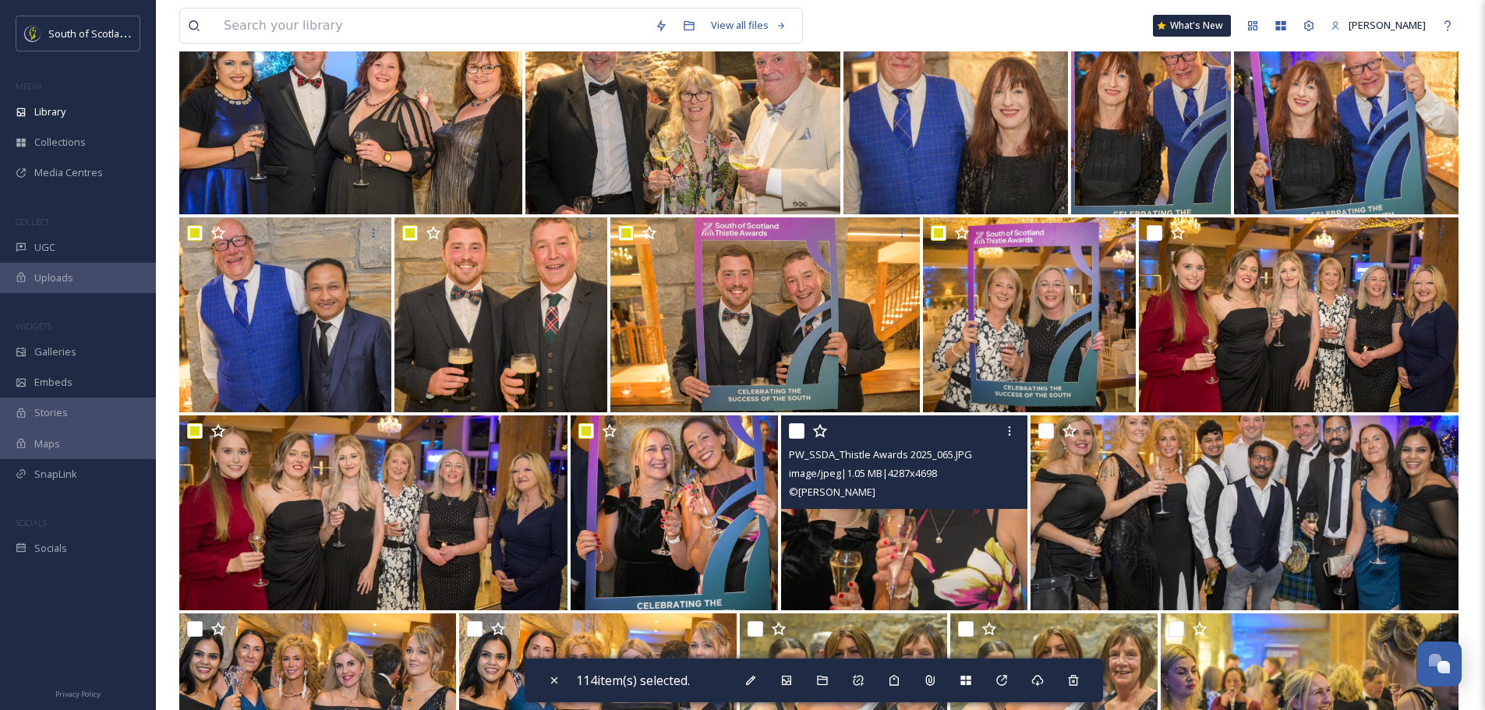
click at [799, 430] on input "checkbox" at bounding box center [797, 431] width 16 height 16
checkbox input "true"
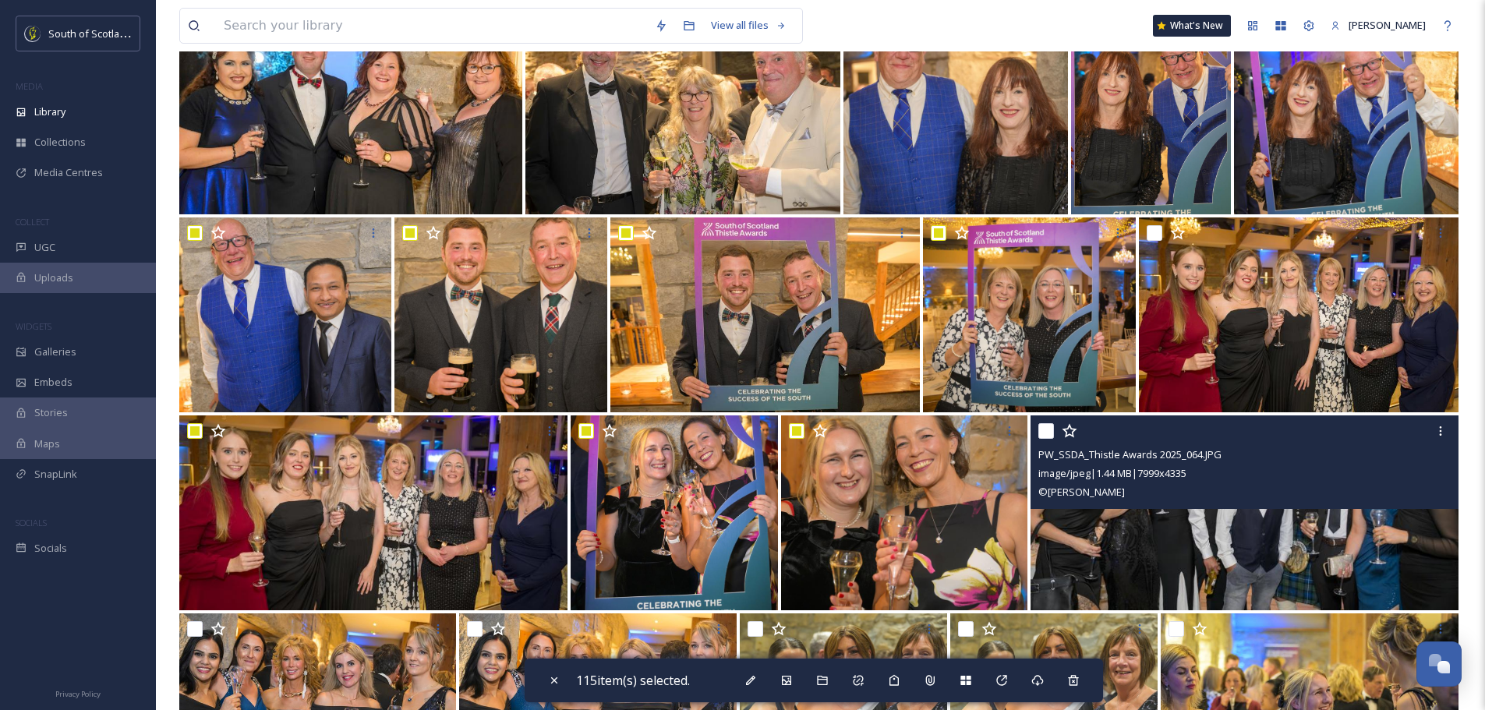
click at [1045, 434] on input "checkbox" at bounding box center [1046, 431] width 16 height 16
checkbox input "true"
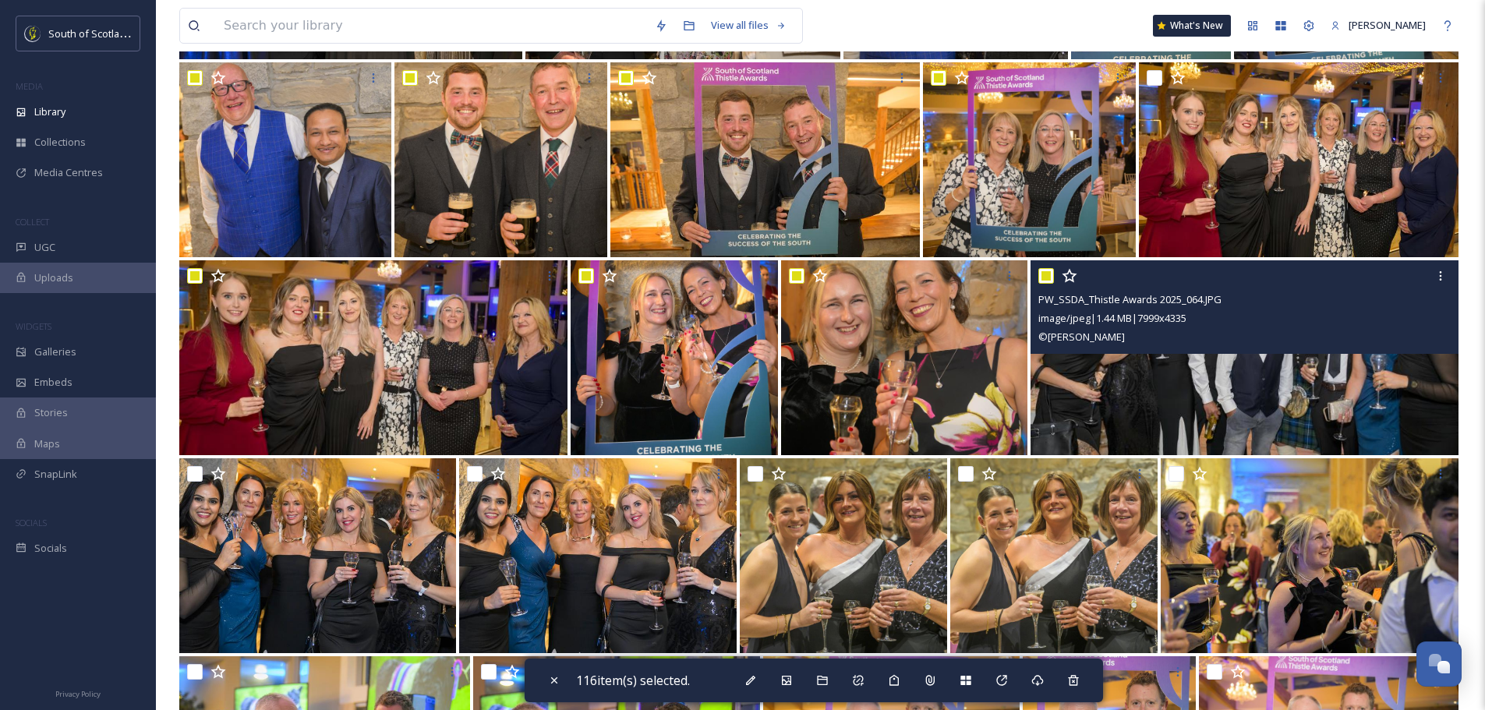
scroll to position [7874, 0]
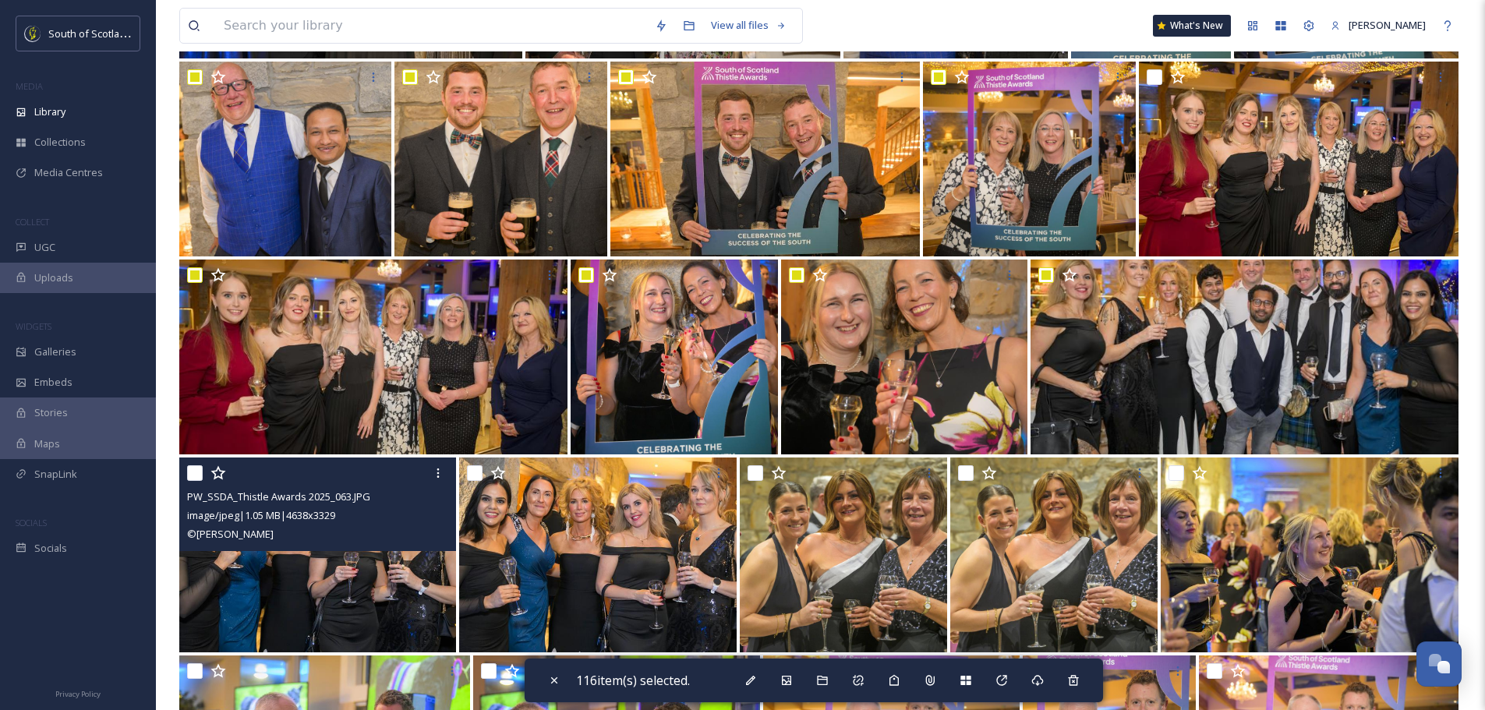
click at [186, 472] on div "PW_SSDA_Thistle Awards 2025_063.JPG image/jpeg | 1.05 MB | 4638 x 3329 © Phil W…" at bounding box center [317, 505] width 277 height 94
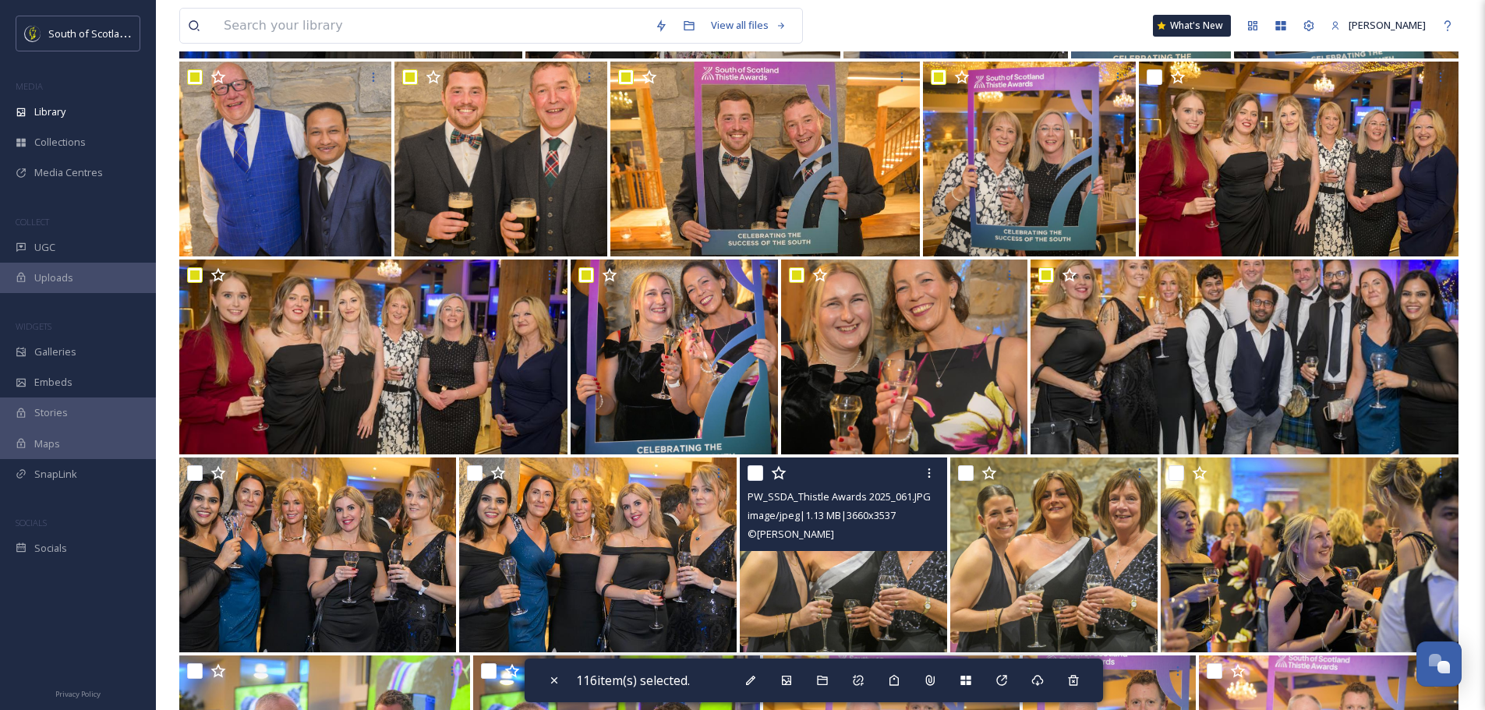
click at [757, 472] on input "checkbox" at bounding box center [756, 473] width 16 height 16
checkbox input "true"
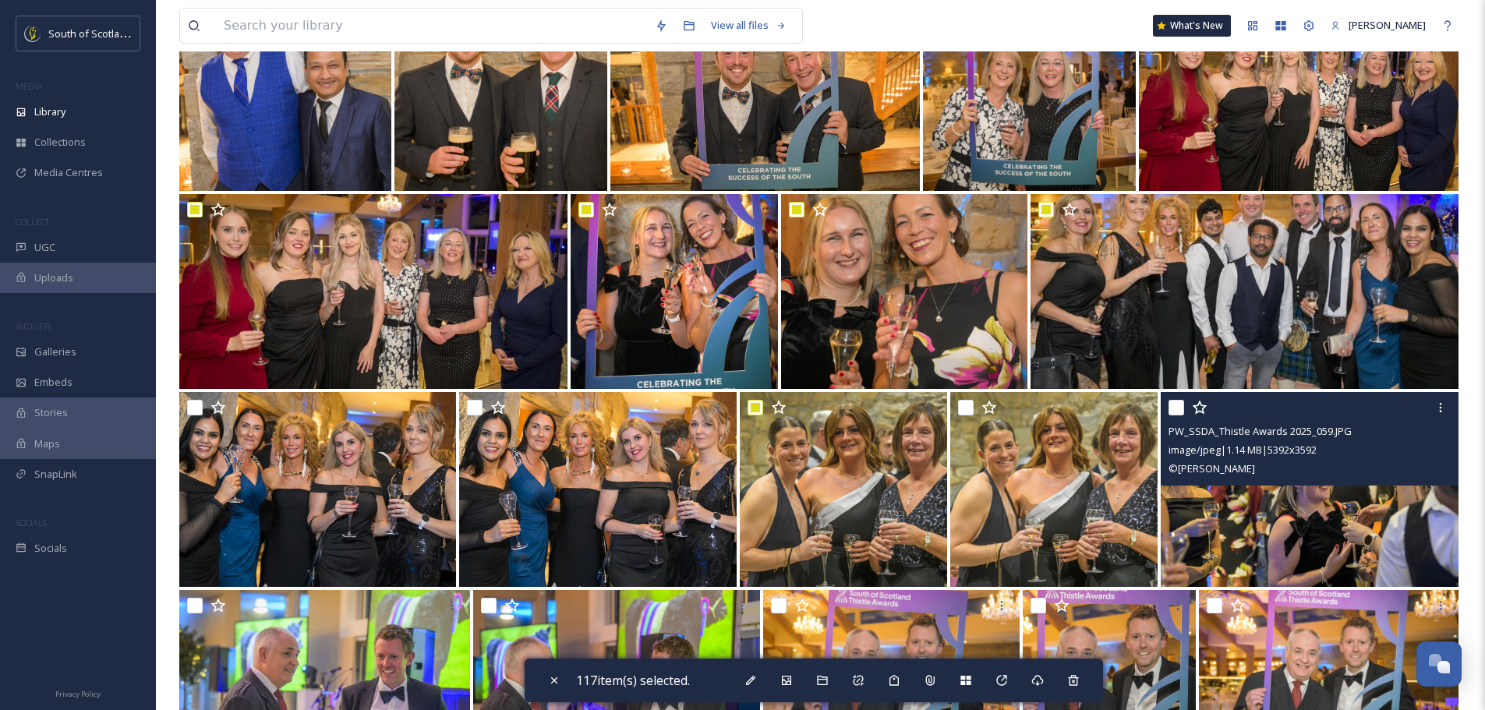
scroll to position [8030, 0]
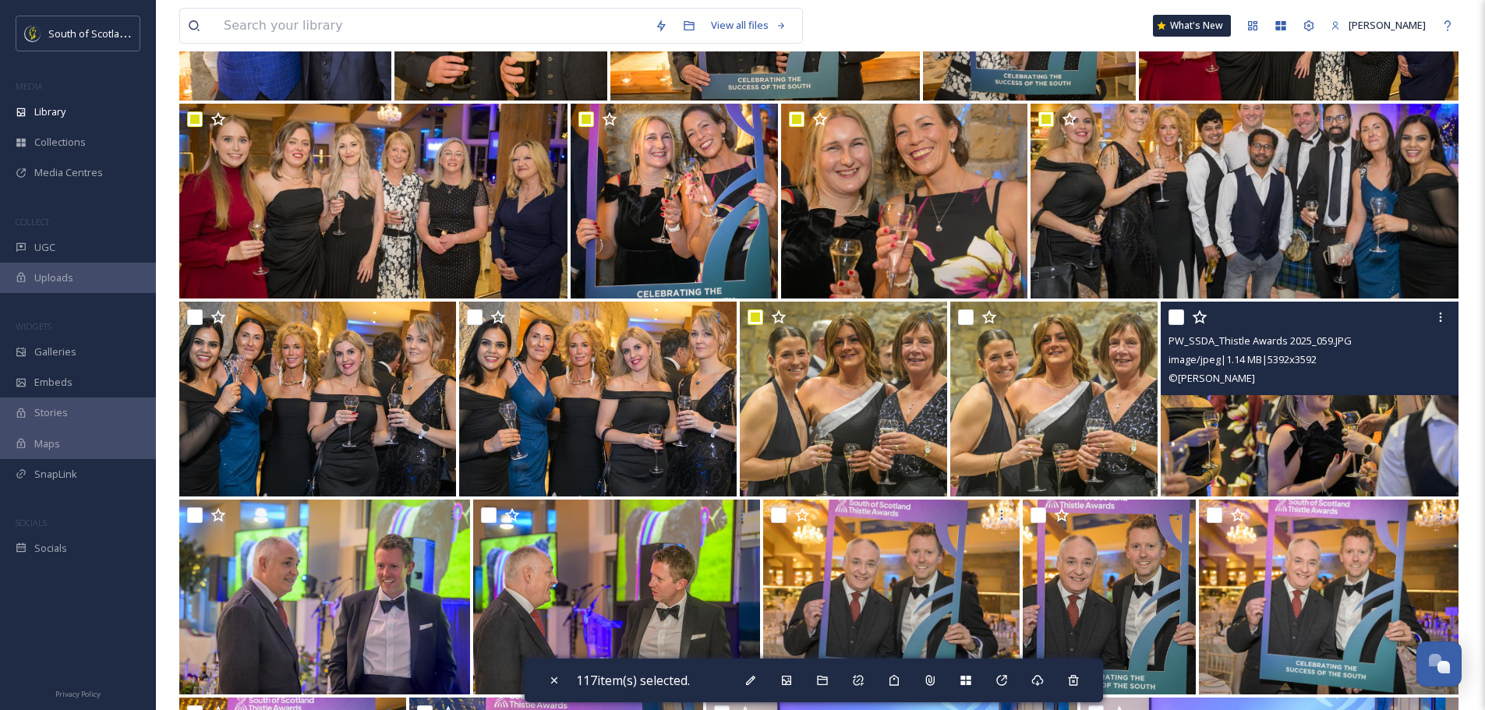
click at [1178, 317] on input "checkbox" at bounding box center [1177, 318] width 16 height 16
checkbox input "true"
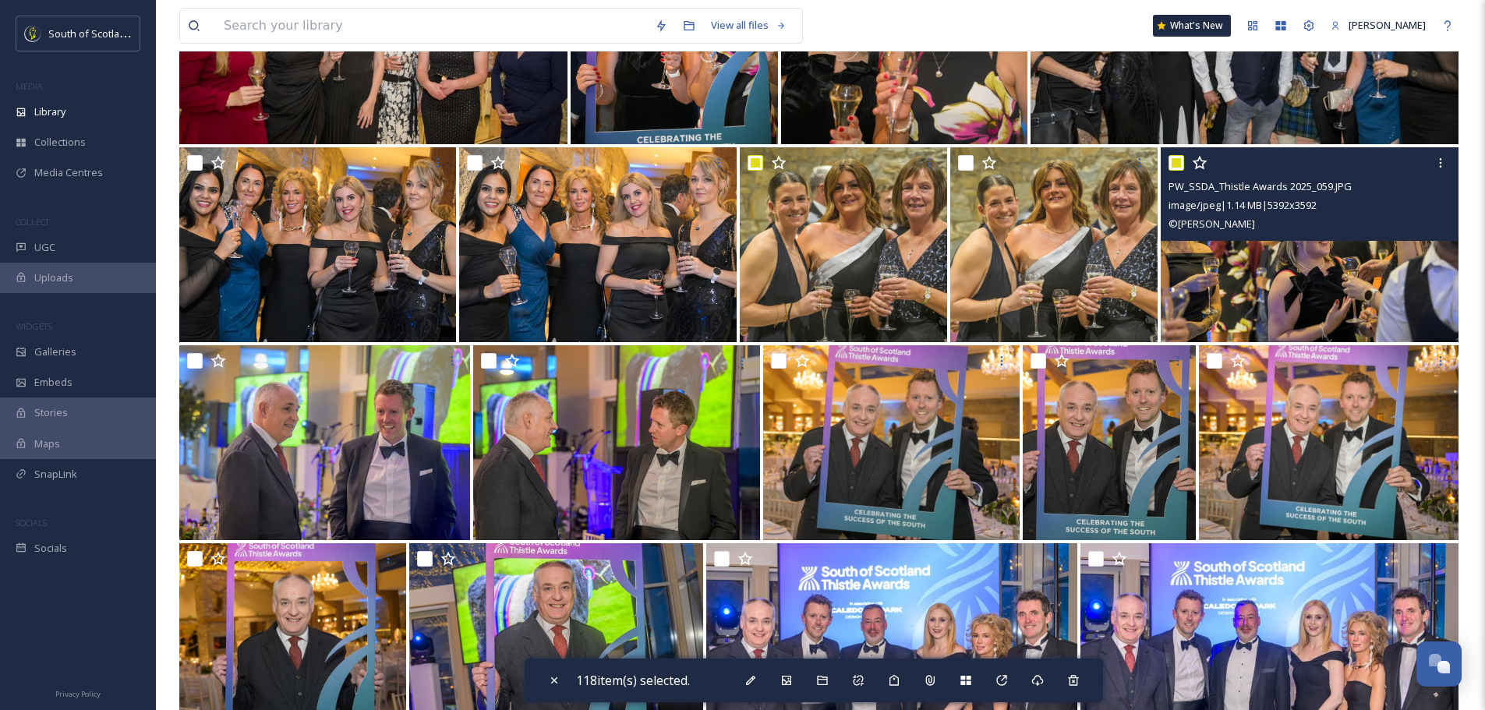
scroll to position [8186, 0]
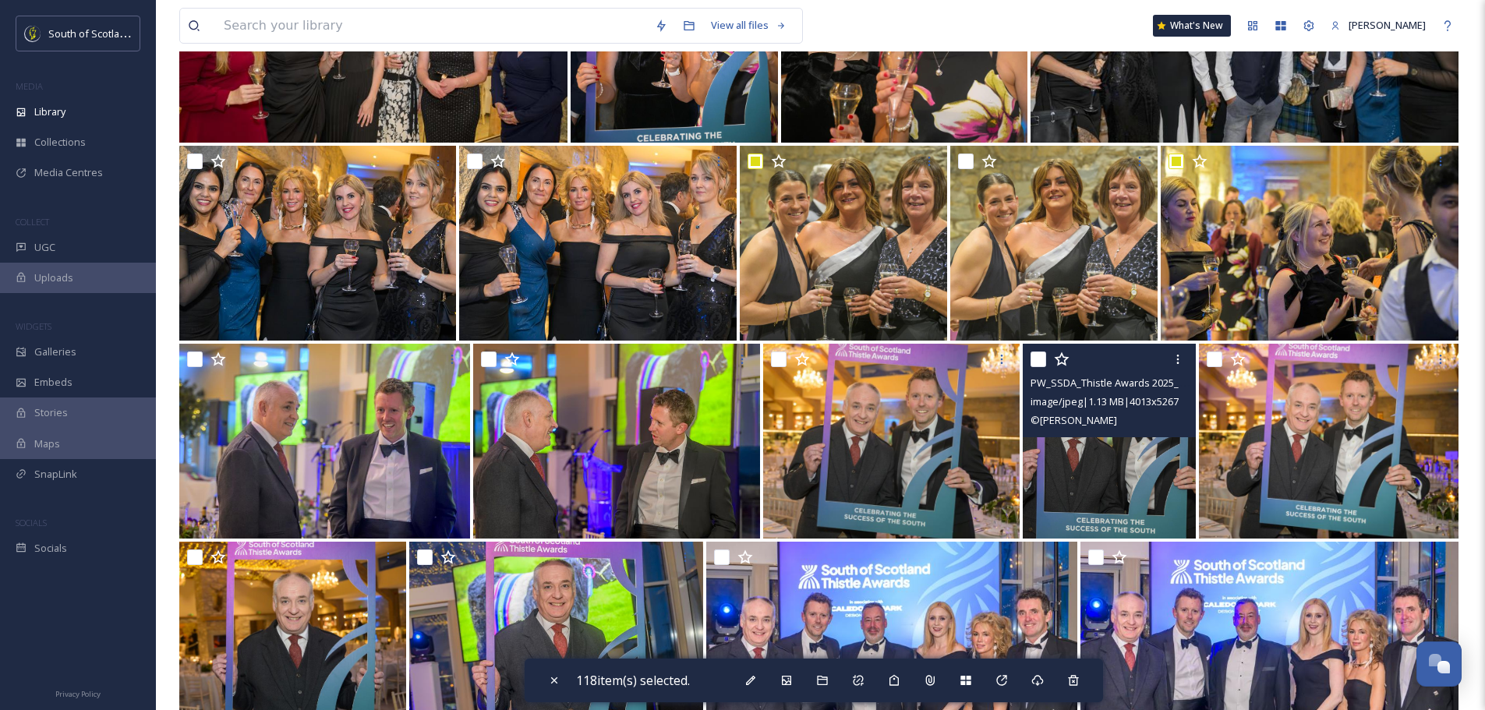
click at [1035, 352] on input "checkbox" at bounding box center [1039, 360] width 16 height 16
checkbox input "true"
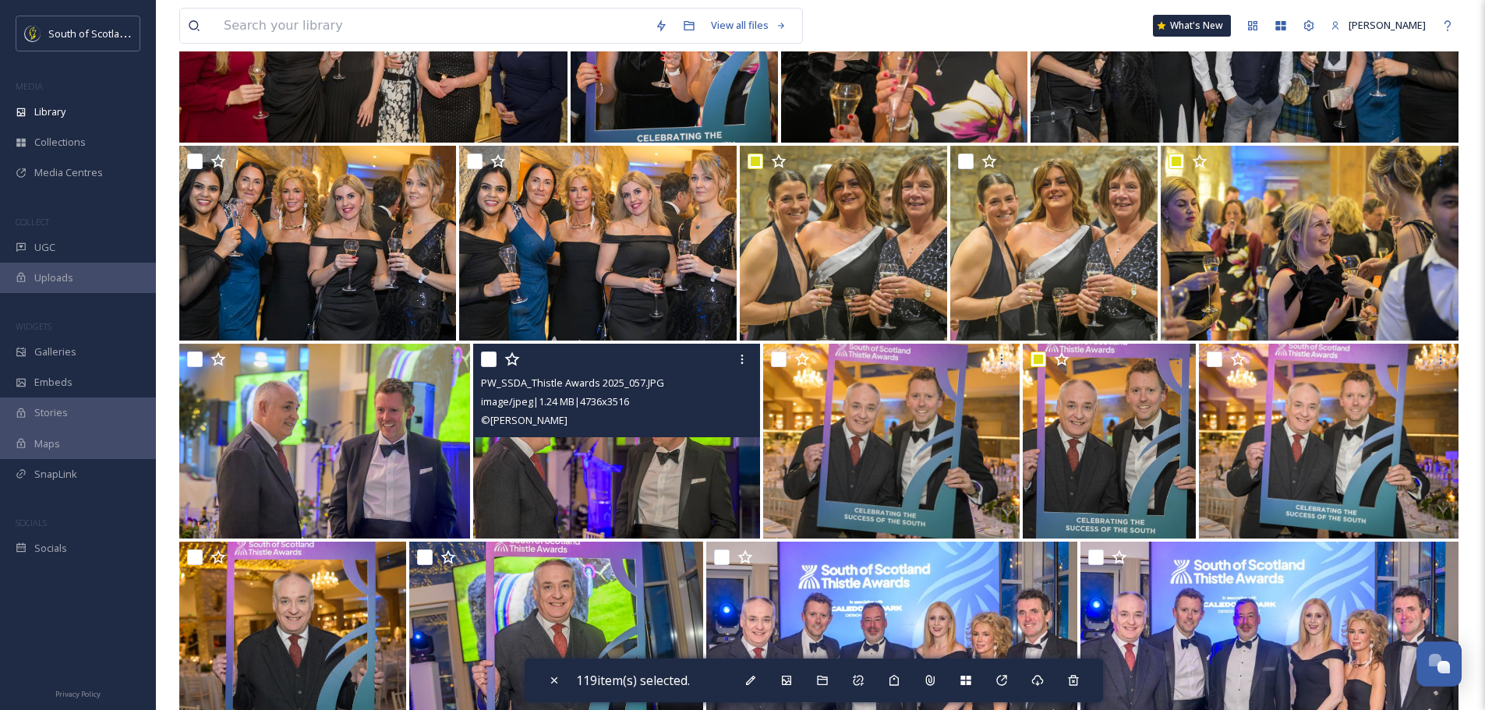
click at [482, 364] on input "checkbox" at bounding box center [489, 360] width 16 height 16
checkbox input "true"
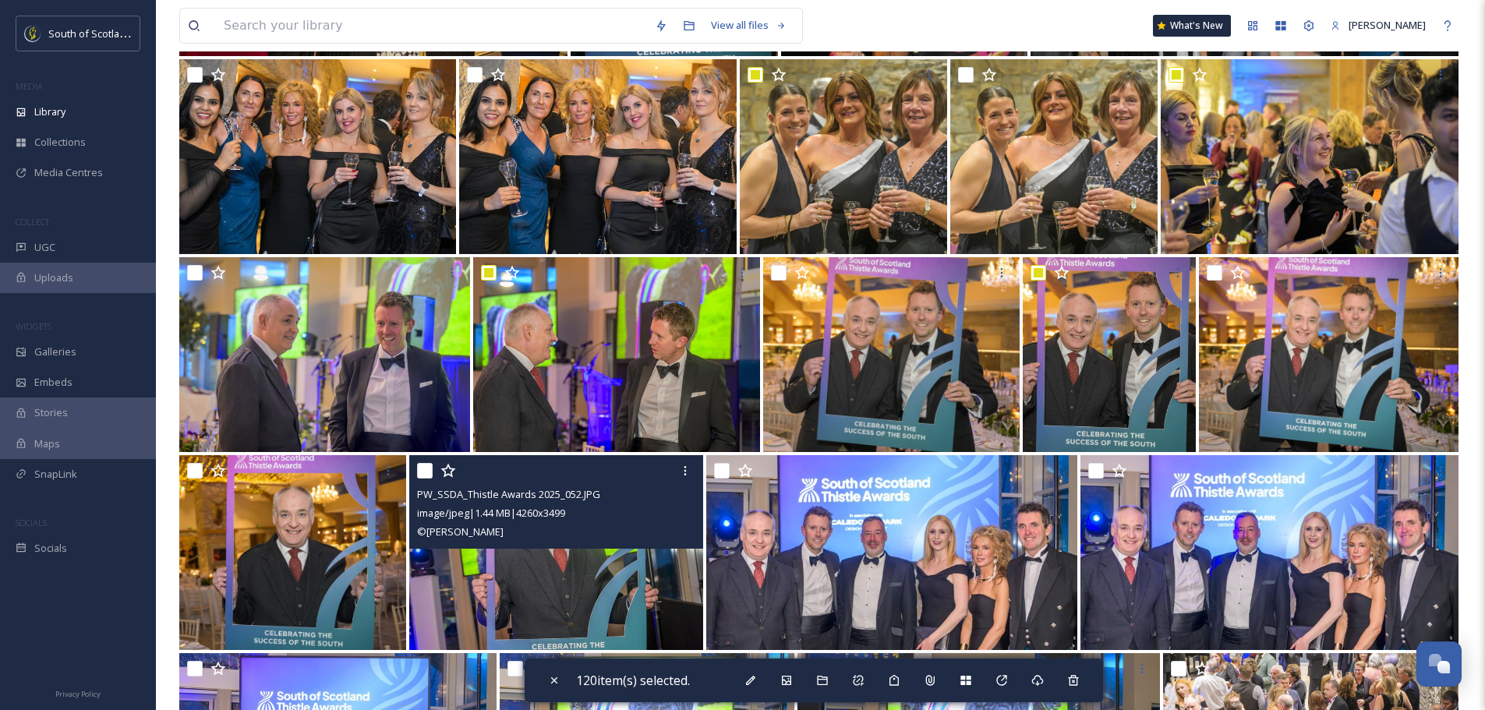
scroll to position [8420, 0]
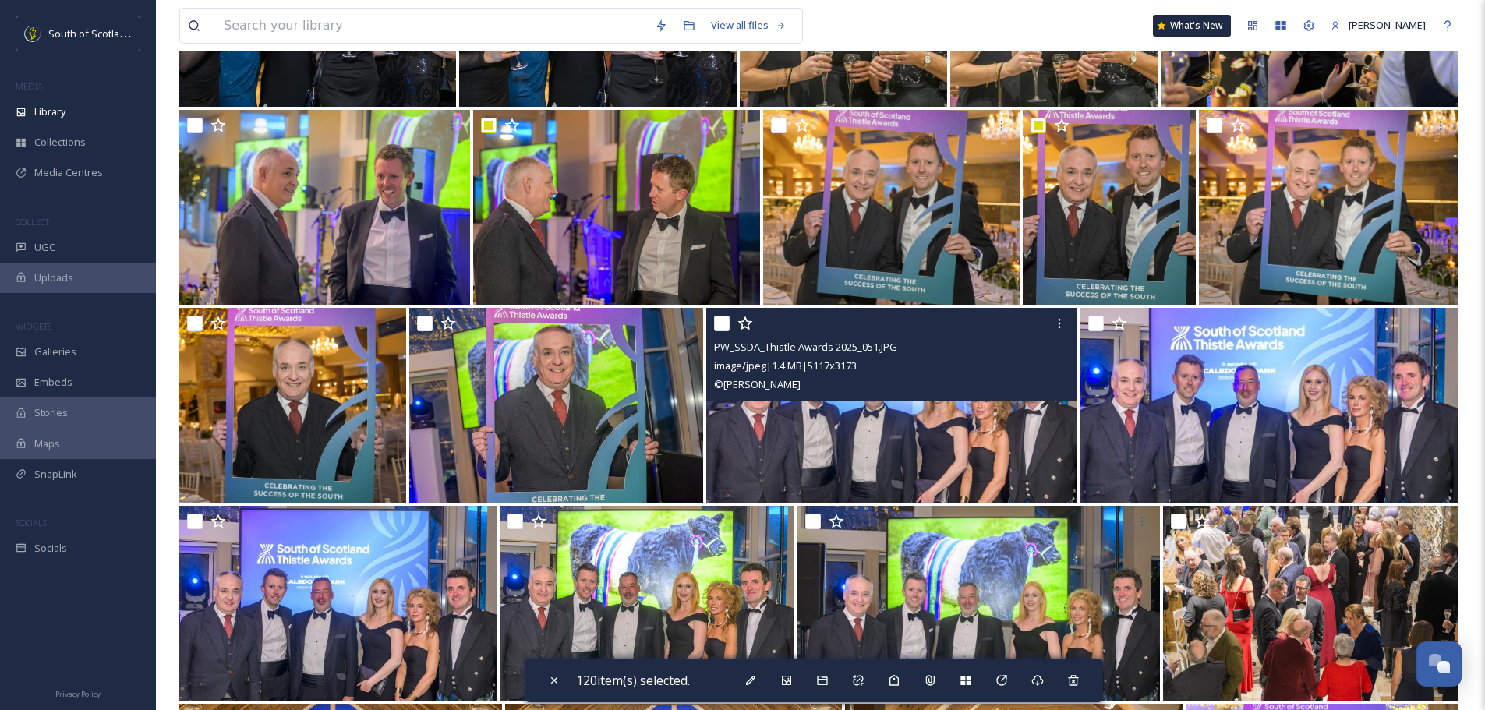
click at [721, 326] on input "checkbox" at bounding box center [722, 324] width 16 height 16
checkbox input "true"
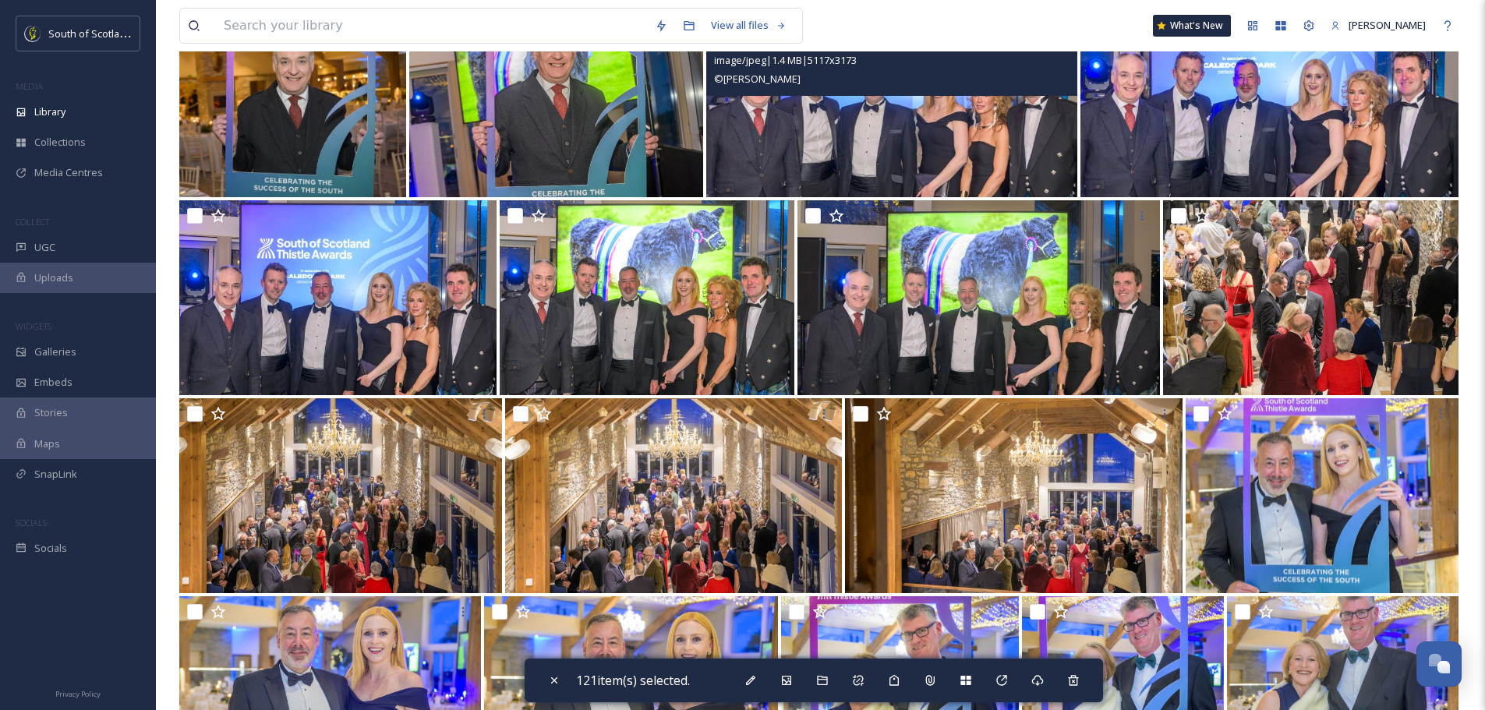
scroll to position [8732, 0]
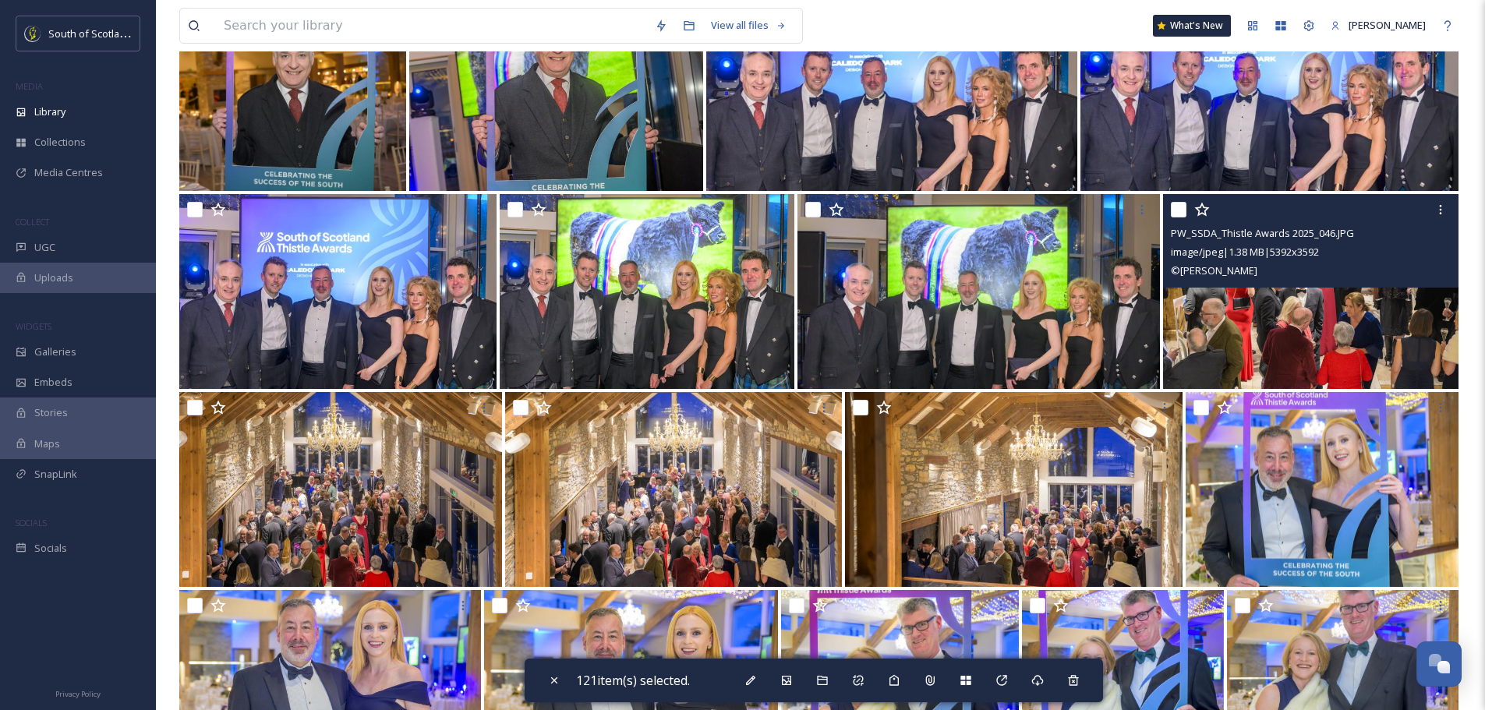
click at [1179, 214] on input "checkbox" at bounding box center [1179, 210] width 16 height 16
checkbox input "true"
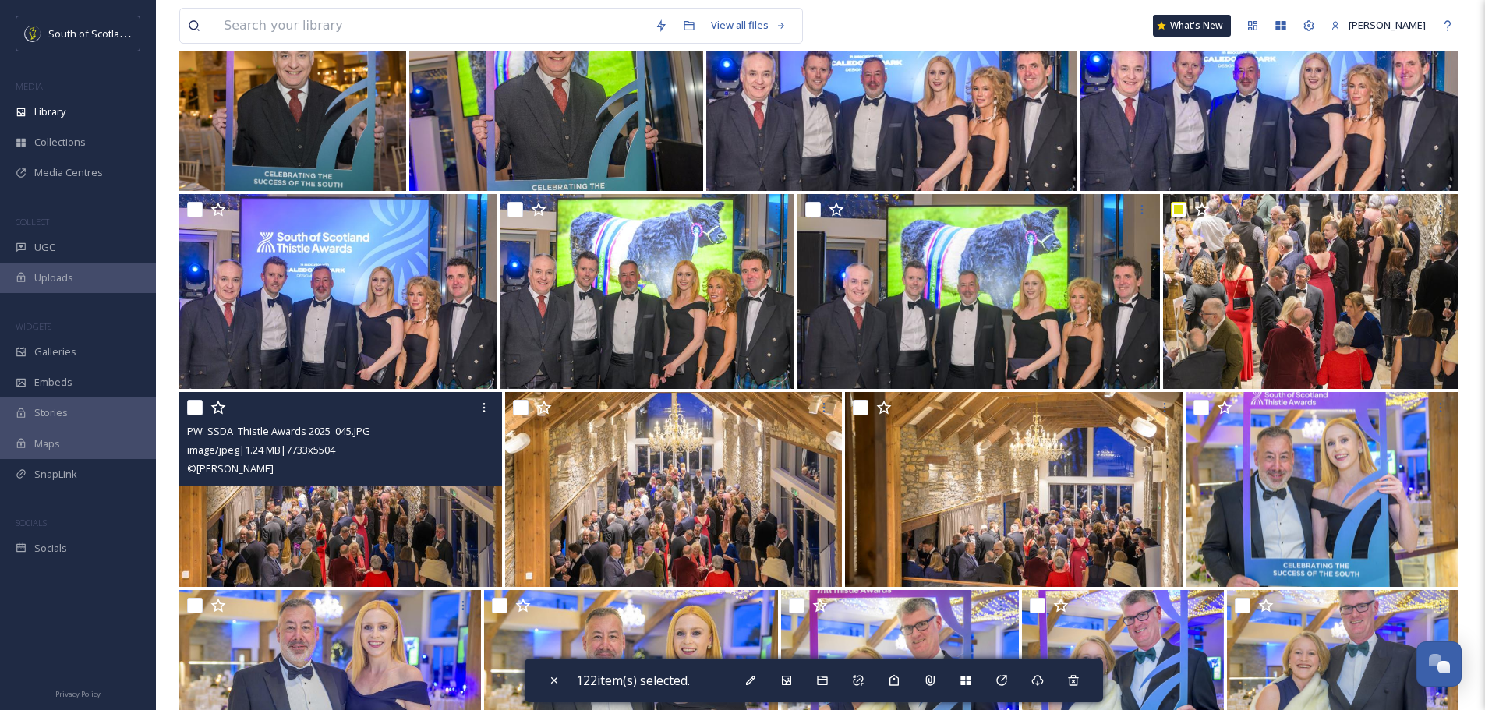
click at [199, 408] on input "checkbox" at bounding box center [195, 408] width 16 height 16
checkbox input "true"
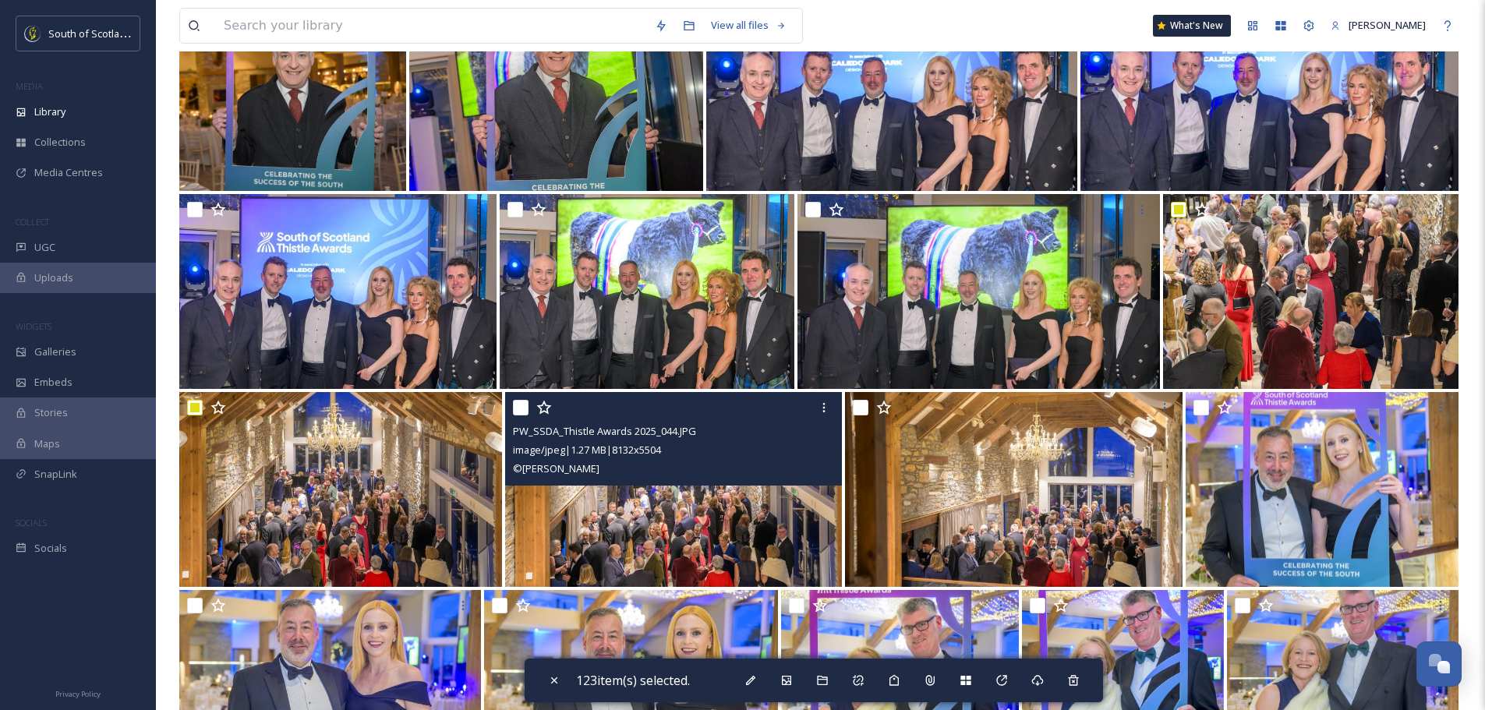
click at [519, 413] on input "checkbox" at bounding box center [521, 408] width 16 height 16
checkbox input "true"
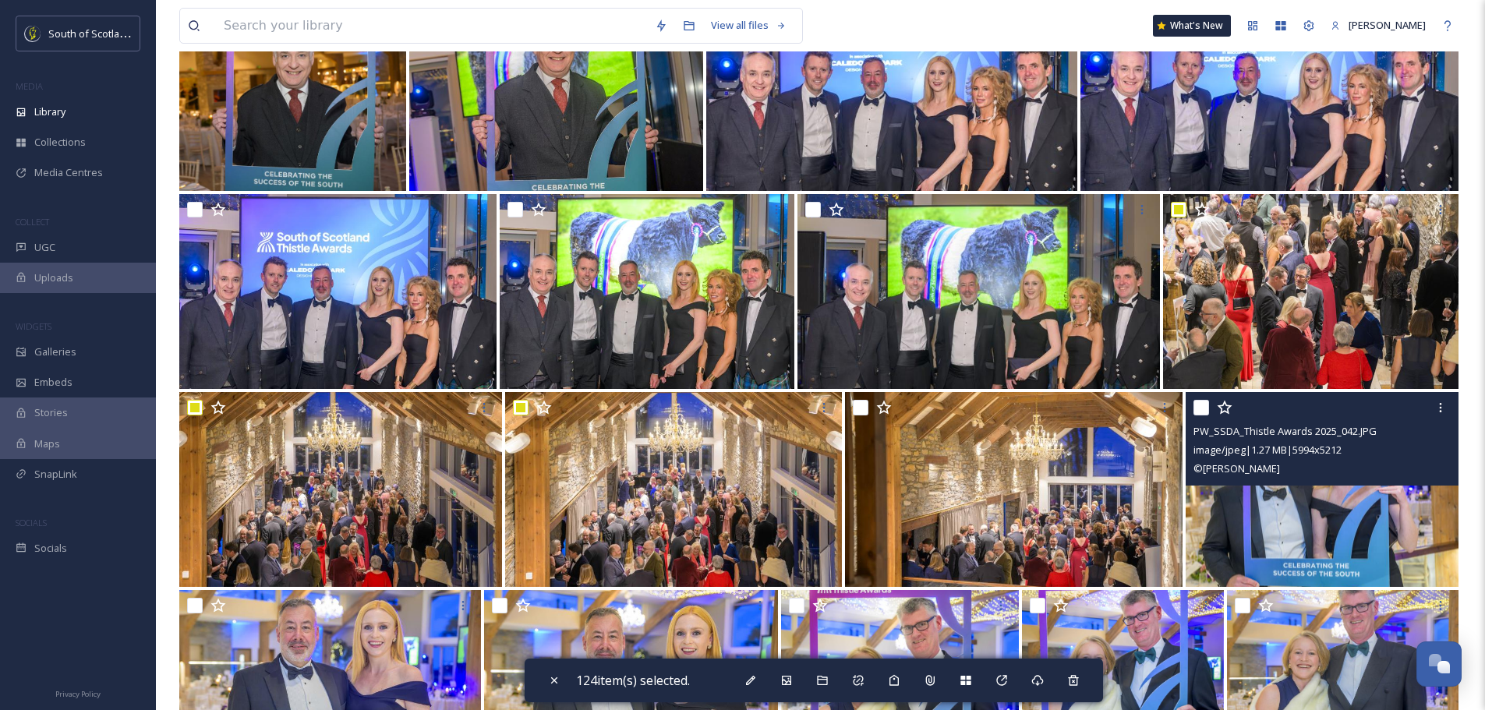
click at [1202, 403] on input "checkbox" at bounding box center [1202, 408] width 16 height 16
checkbox input "true"
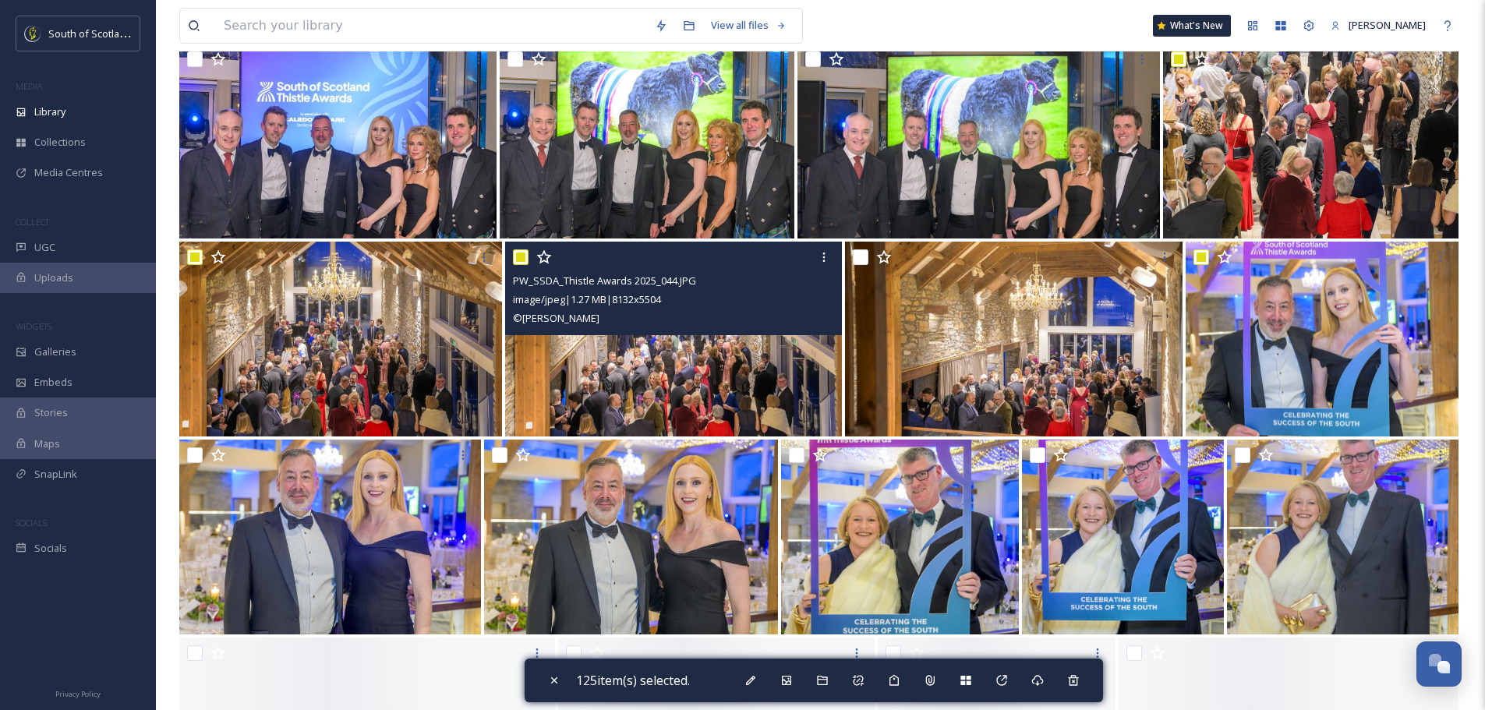
scroll to position [8888, 0]
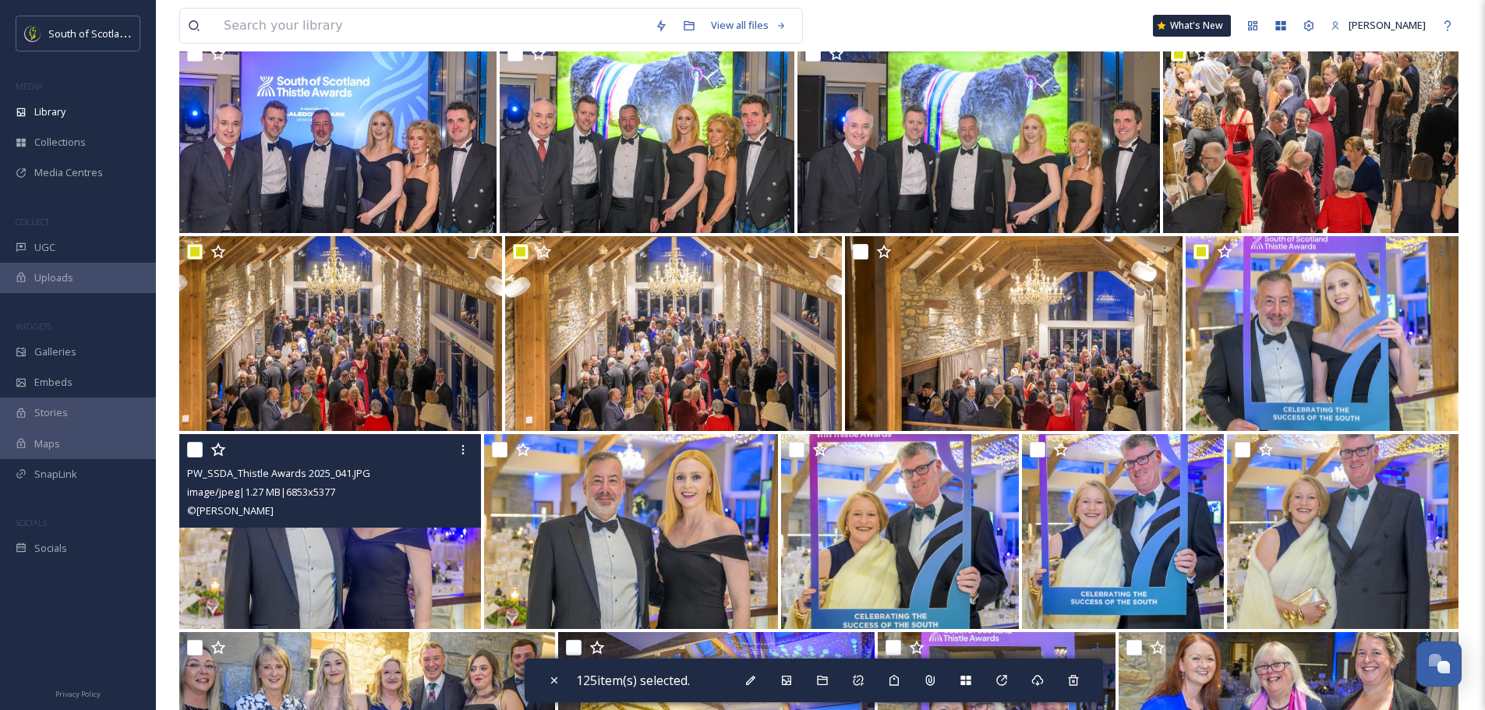
click at [197, 445] on input "checkbox" at bounding box center [195, 450] width 16 height 16
checkbox input "true"
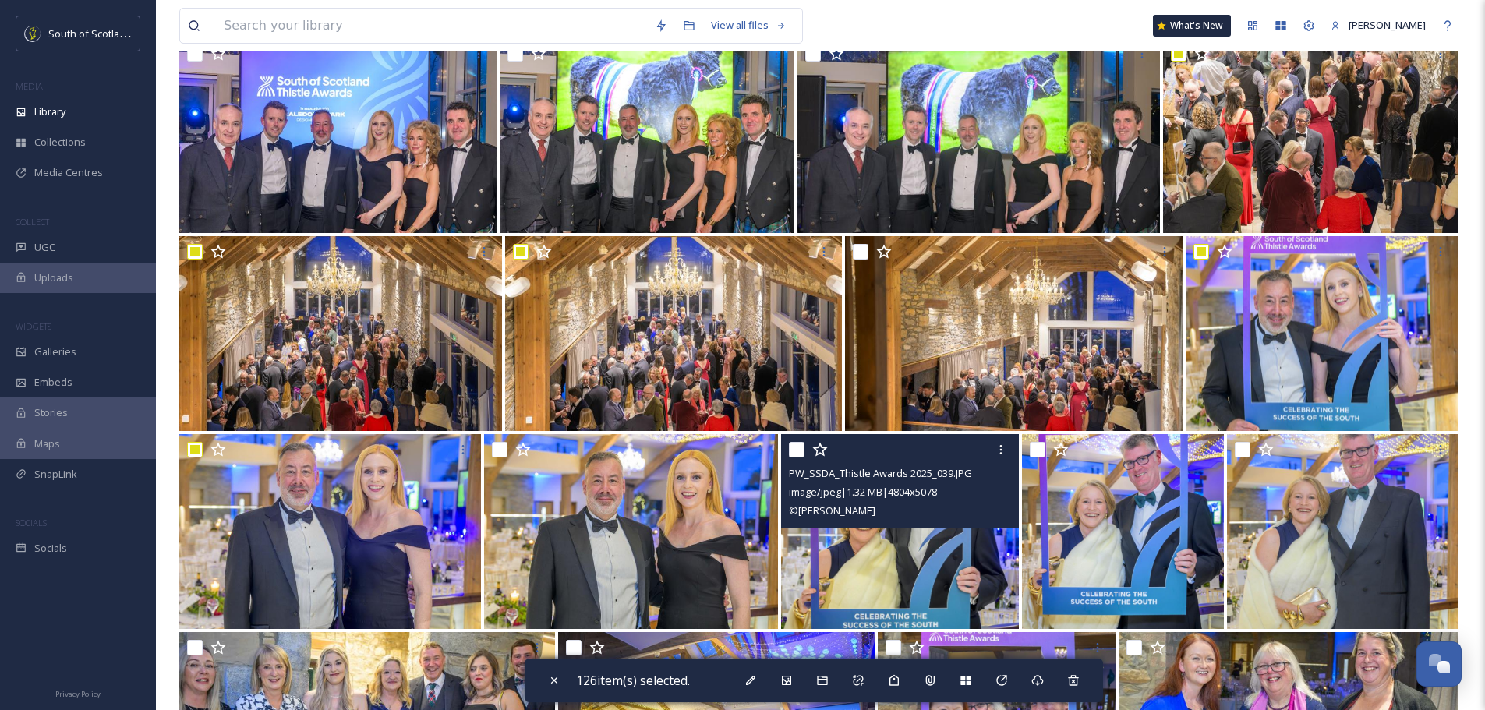
click at [799, 450] on input "checkbox" at bounding box center [797, 450] width 16 height 16
checkbox input "true"
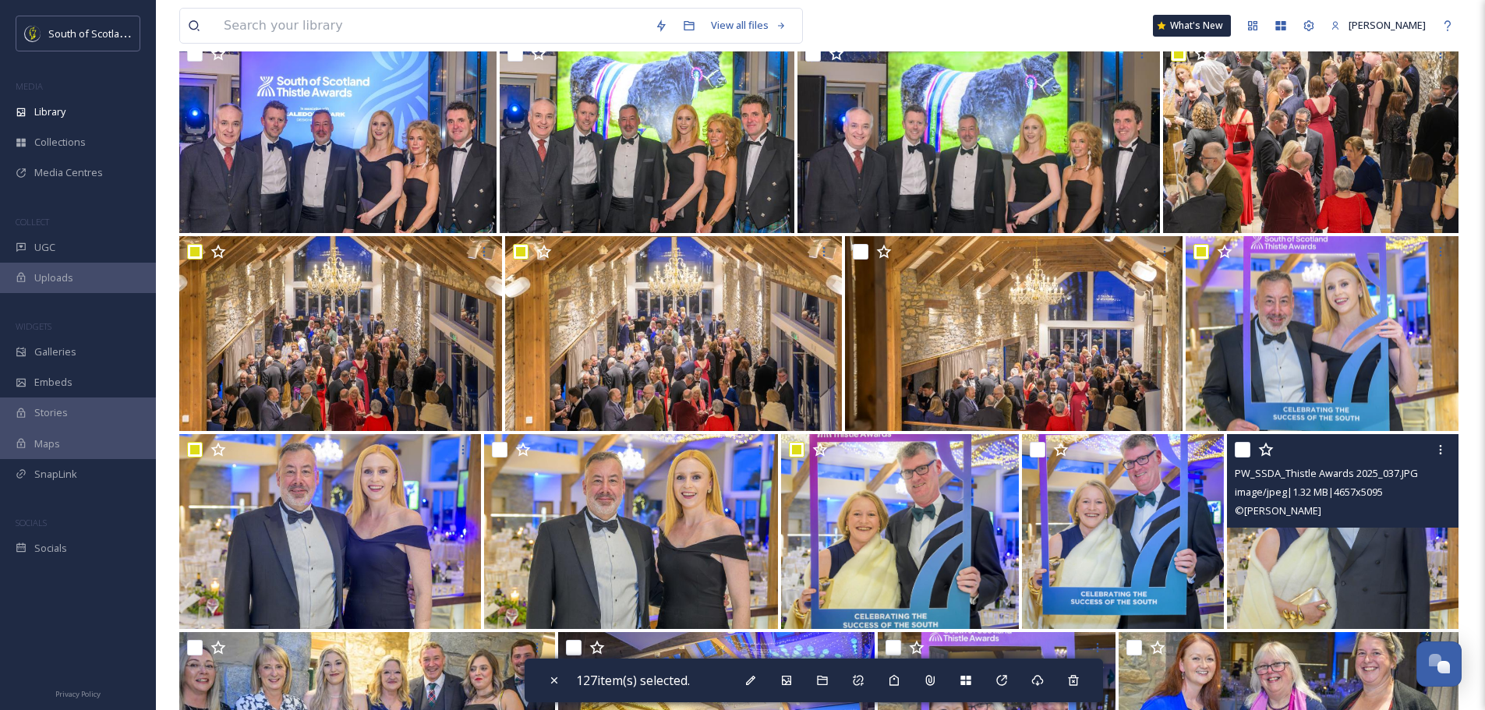
click at [1251, 448] on input "checkbox" at bounding box center [1243, 450] width 16 height 16
checkbox input "true"
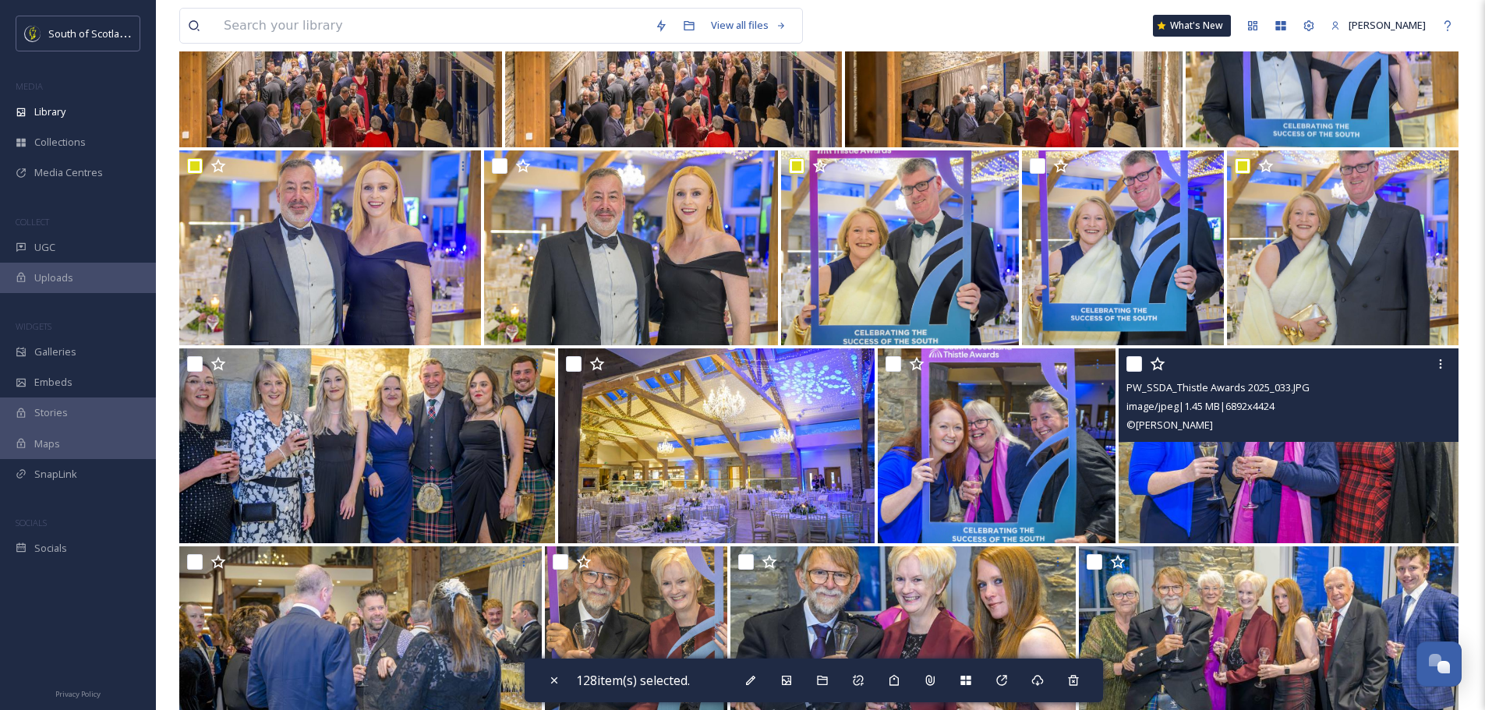
scroll to position [9200, 0]
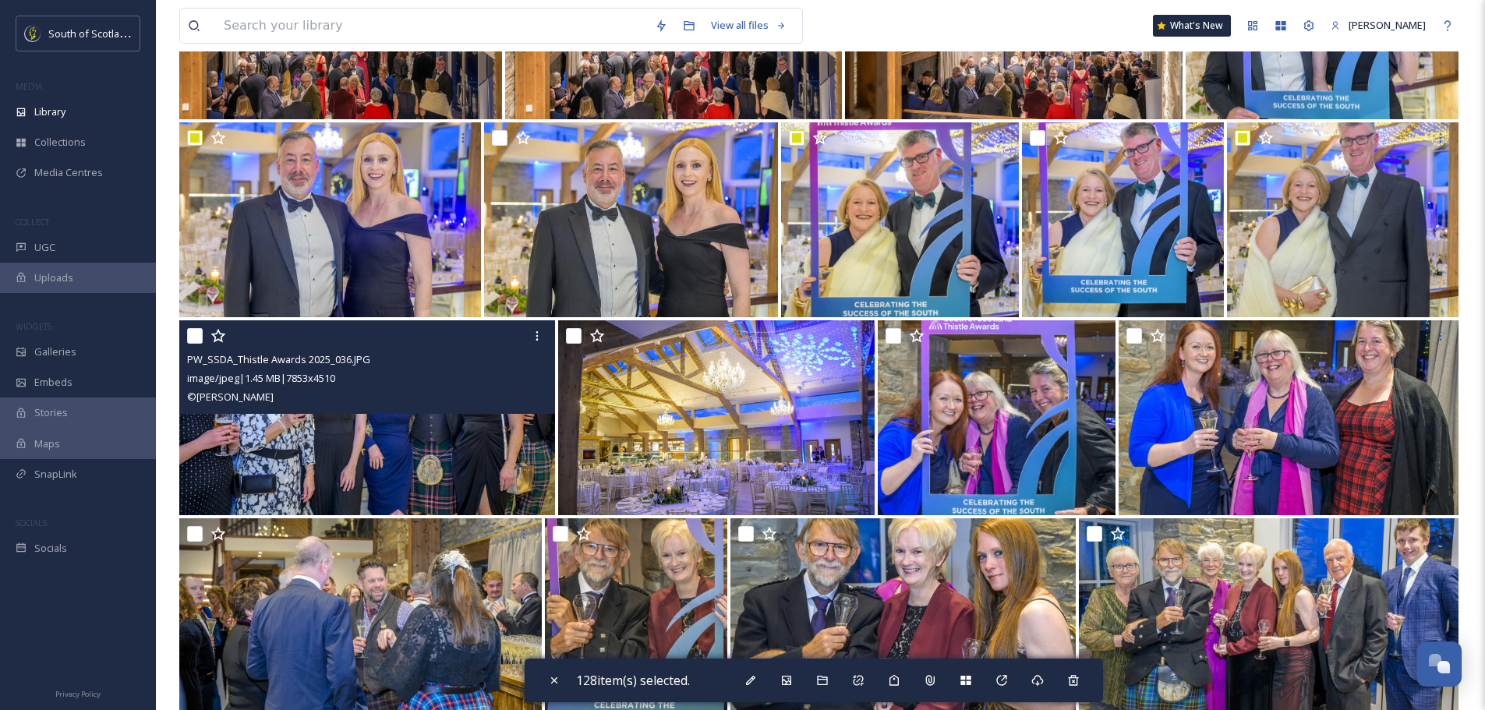
click at [203, 333] on div at bounding box center [369, 336] width 364 height 28
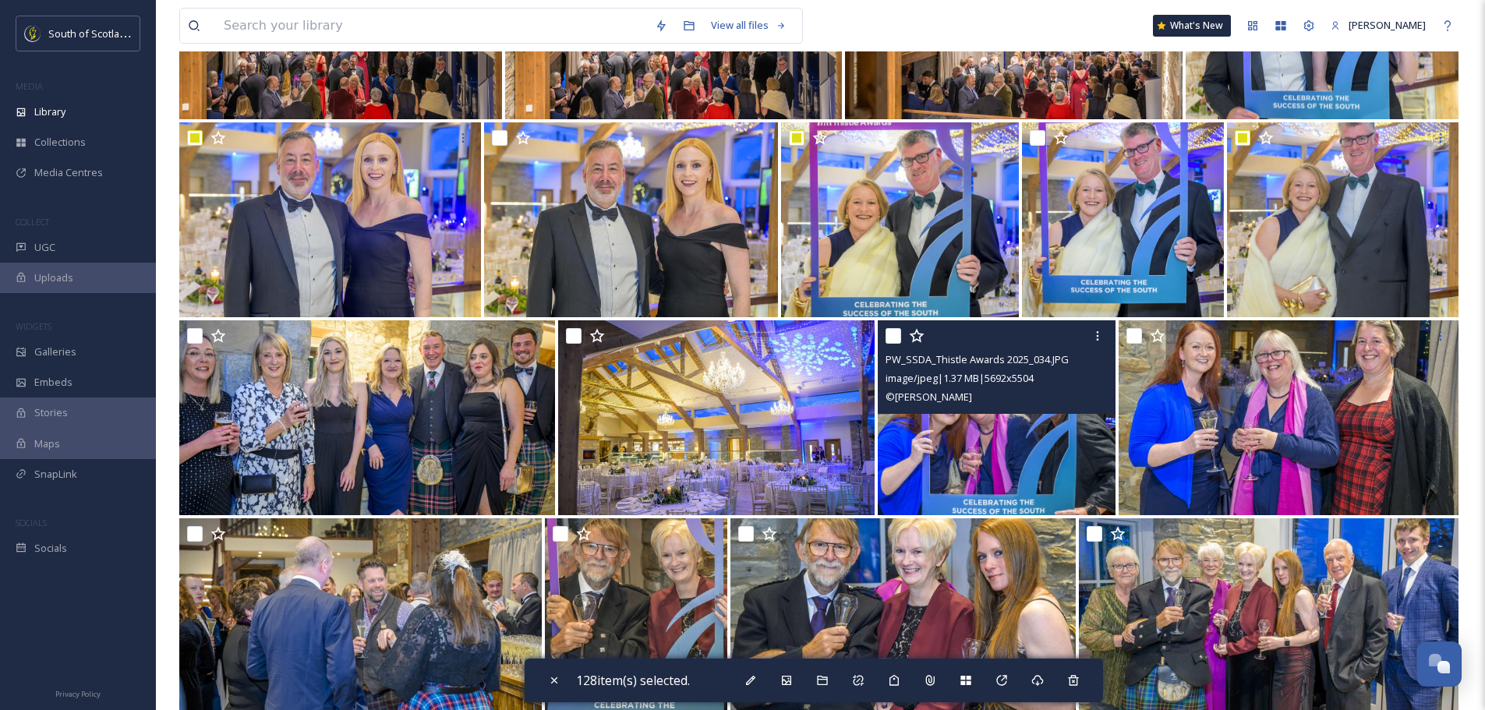
click at [890, 333] on input "checkbox" at bounding box center [894, 336] width 16 height 16
checkbox input "true"
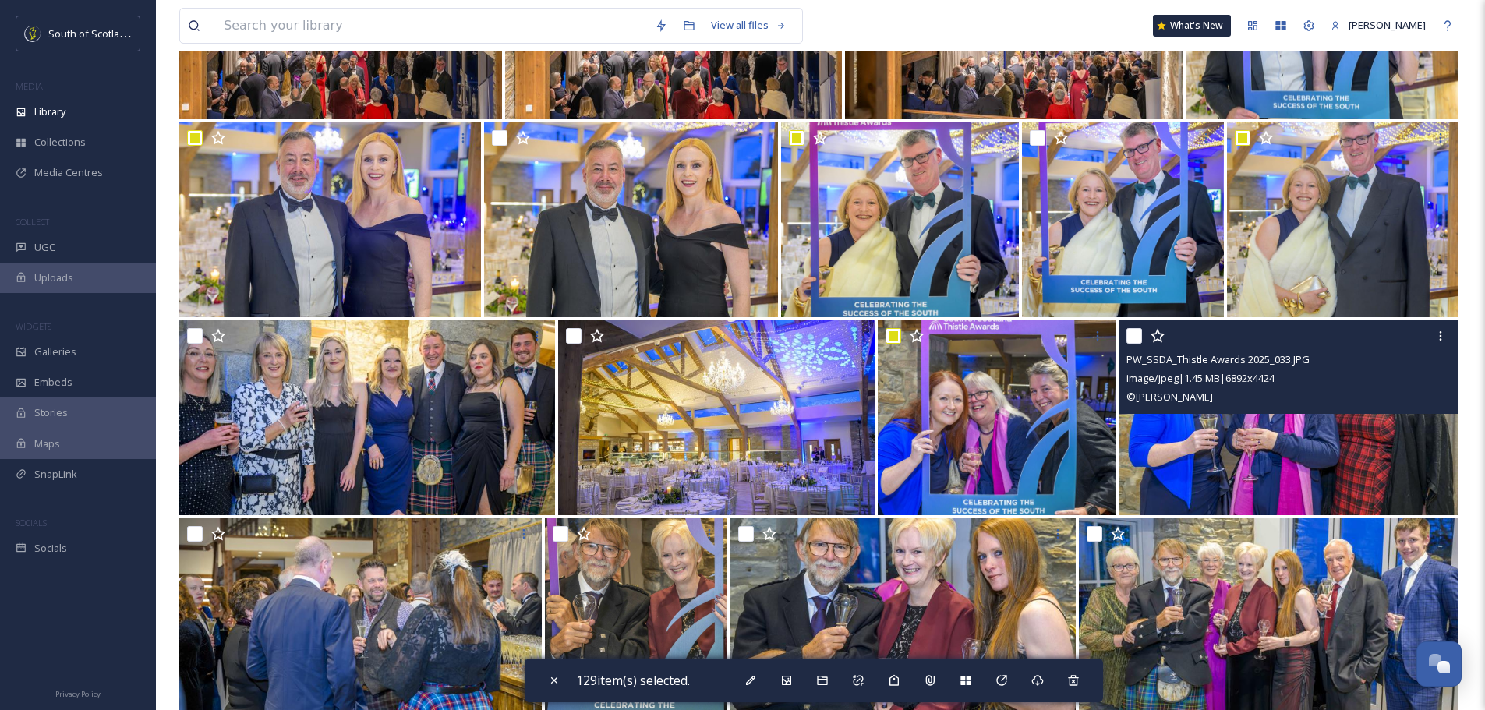
click at [1139, 334] on input "checkbox" at bounding box center [1135, 336] width 16 height 16
checkbox input "true"
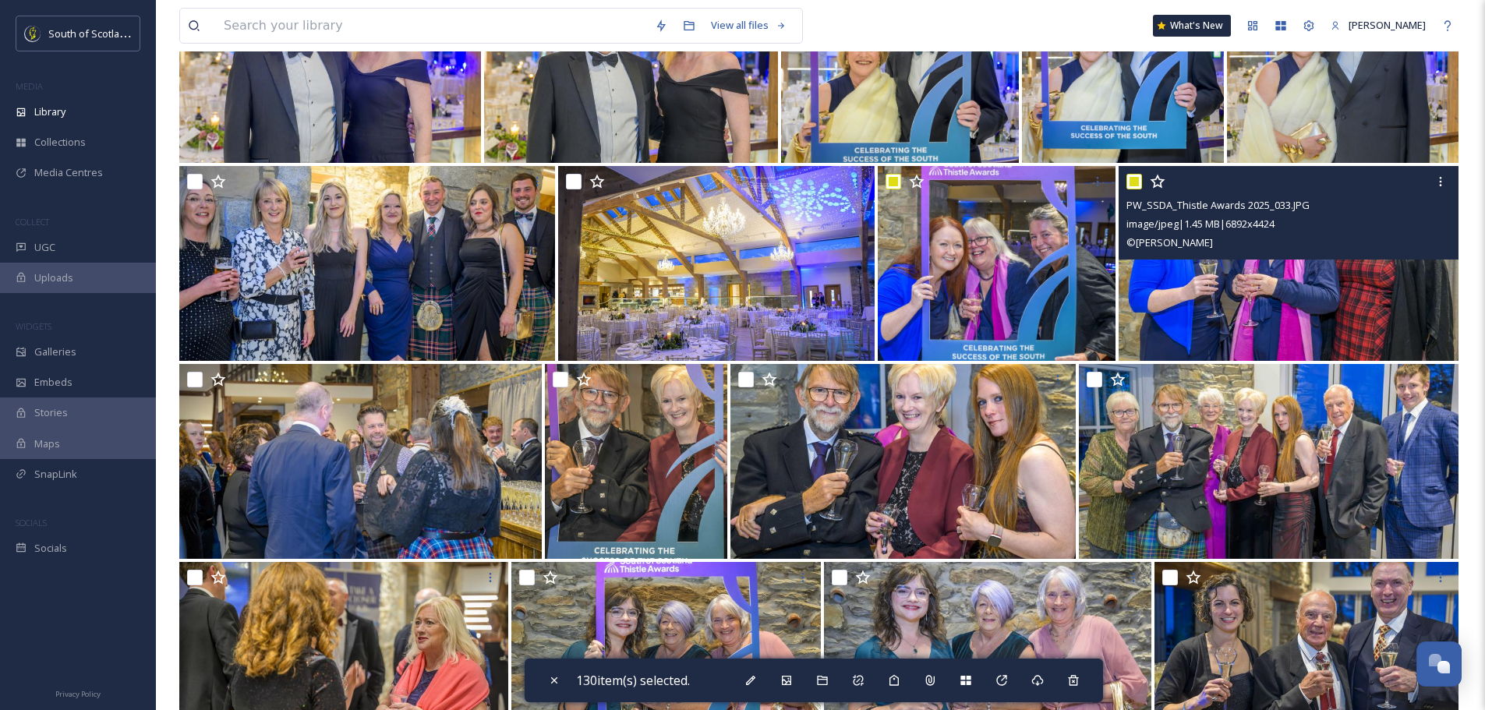
scroll to position [9355, 0]
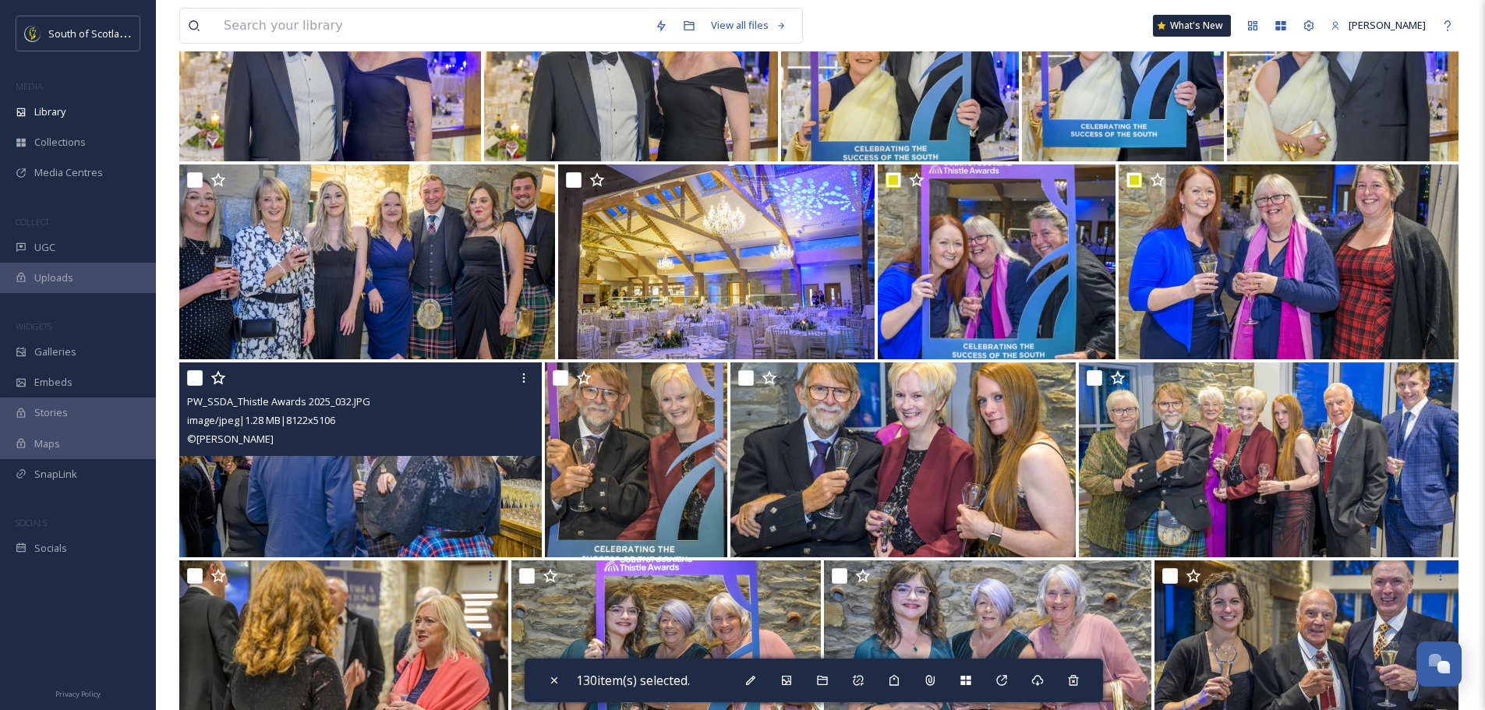
click at [191, 382] on input "checkbox" at bounding box center [195, 378] width 16 height 16
checkbox input "true"
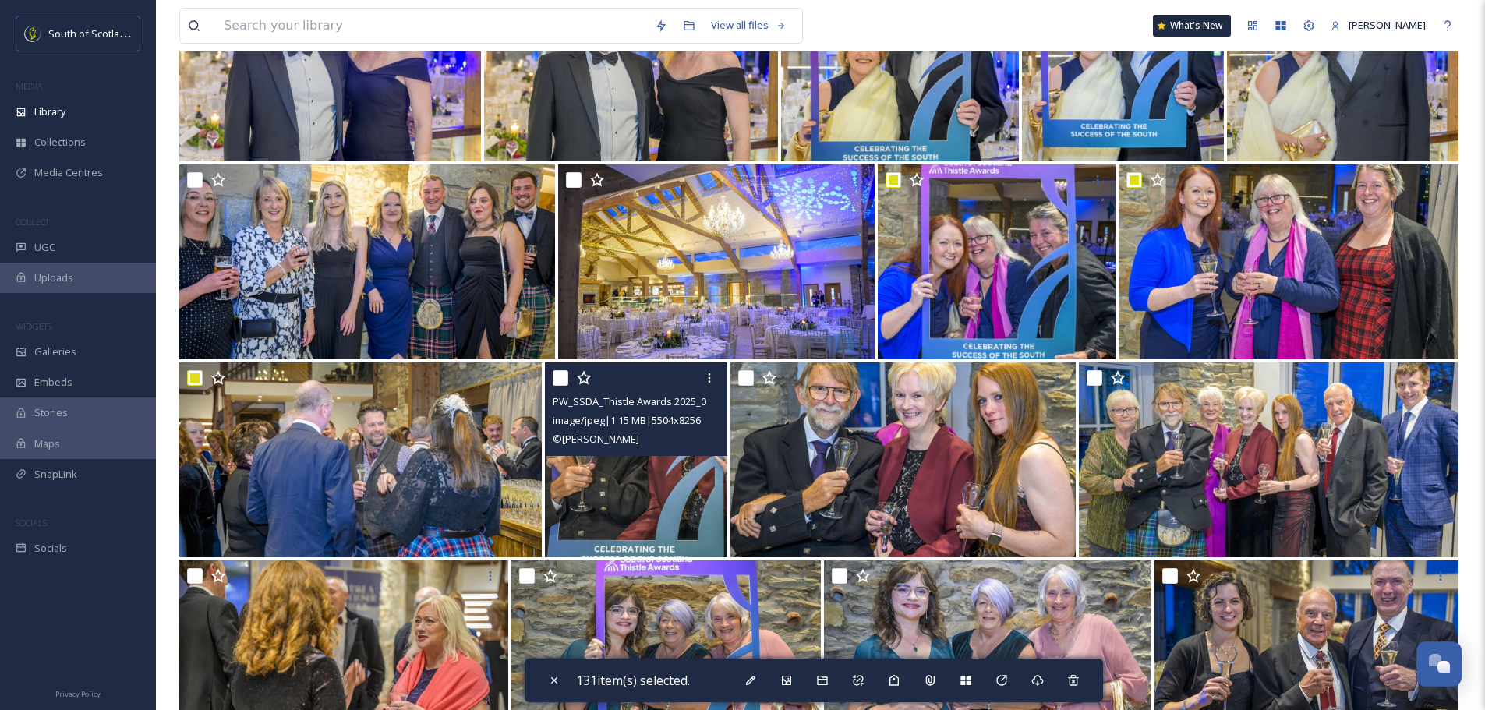
click at [560, 377] on input "checkbox" at bounding box center [561, 378] width 16 height 16
checkbox input "true"
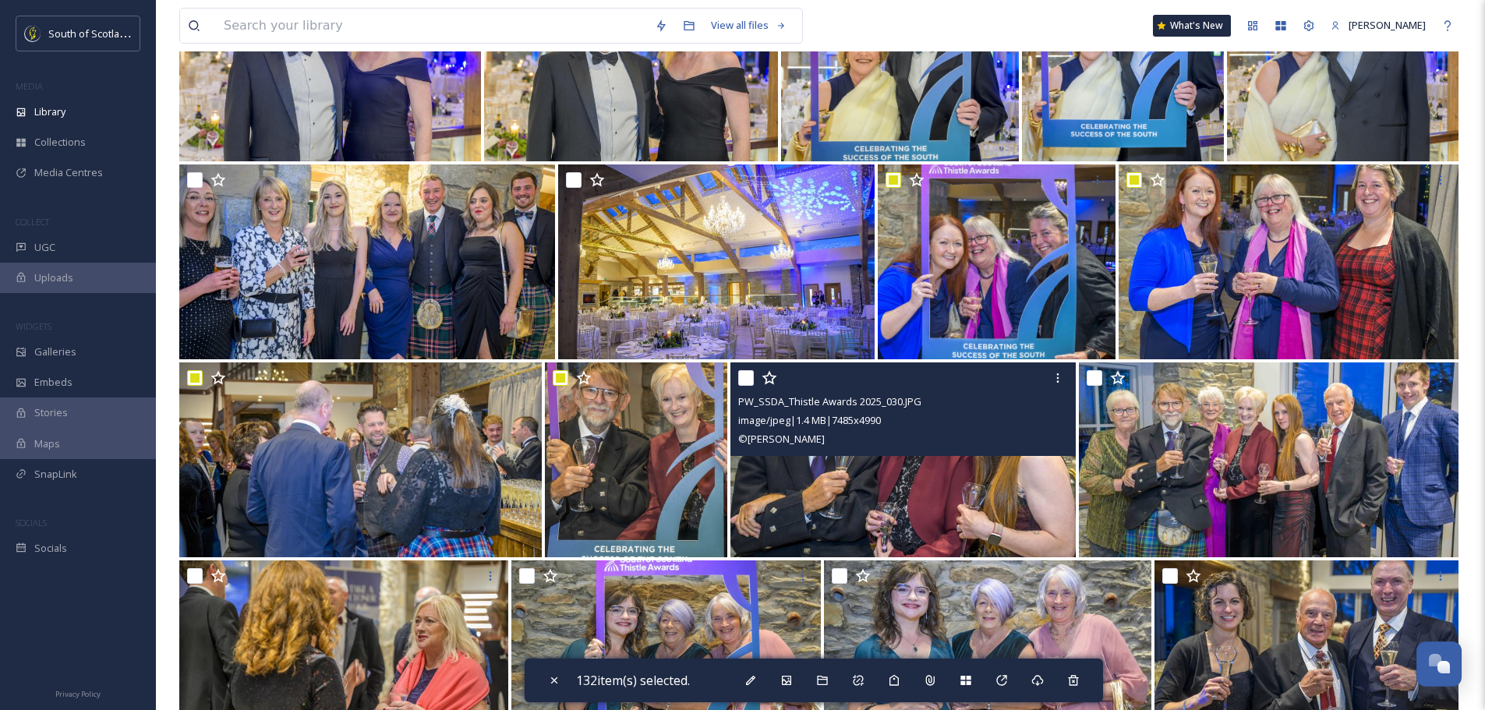
click at [741, 380] on input "checkbox" at bounding box center [746, 378] width 16 height 16
checkbox input "true"
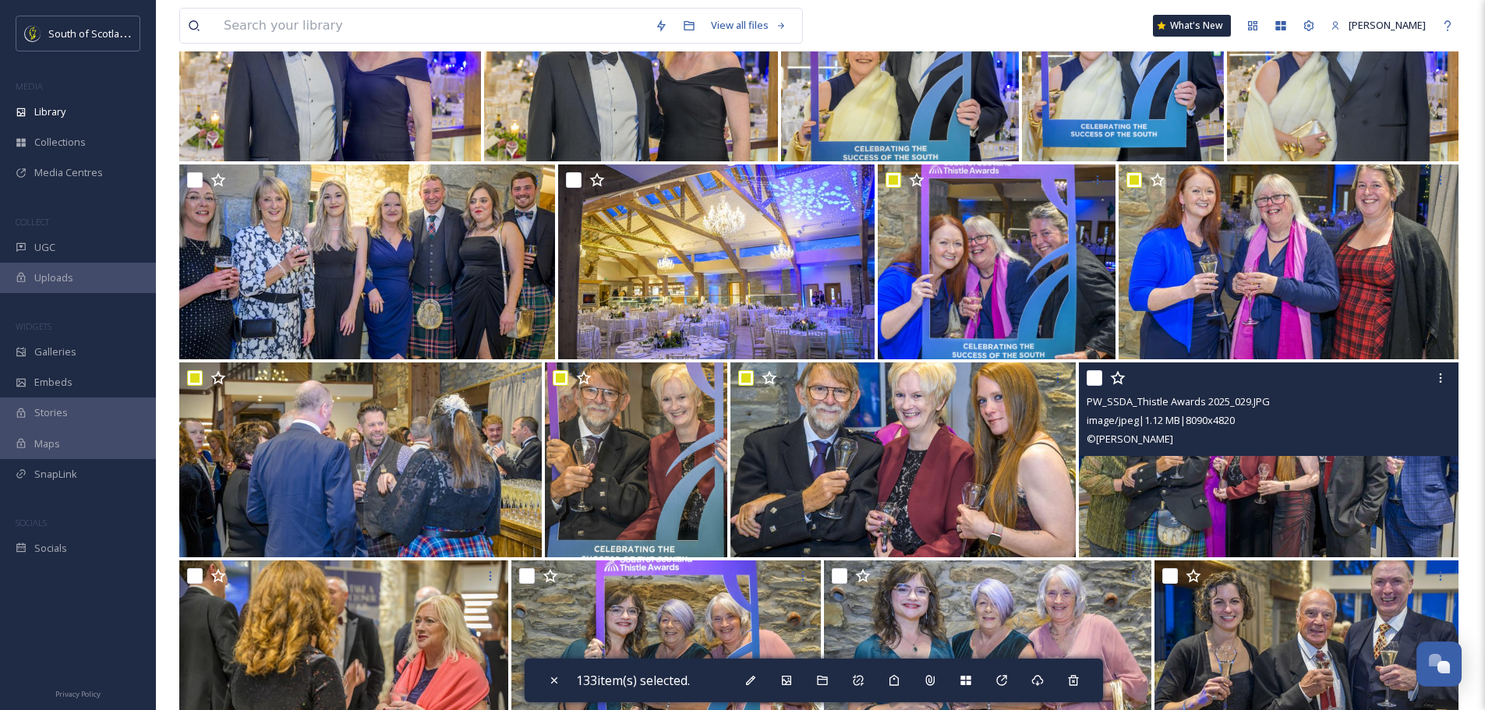
click at [1099, 379] on input "checkbox" at bounding box center [1095, 378] width 16 height 16
checkbox input "true"
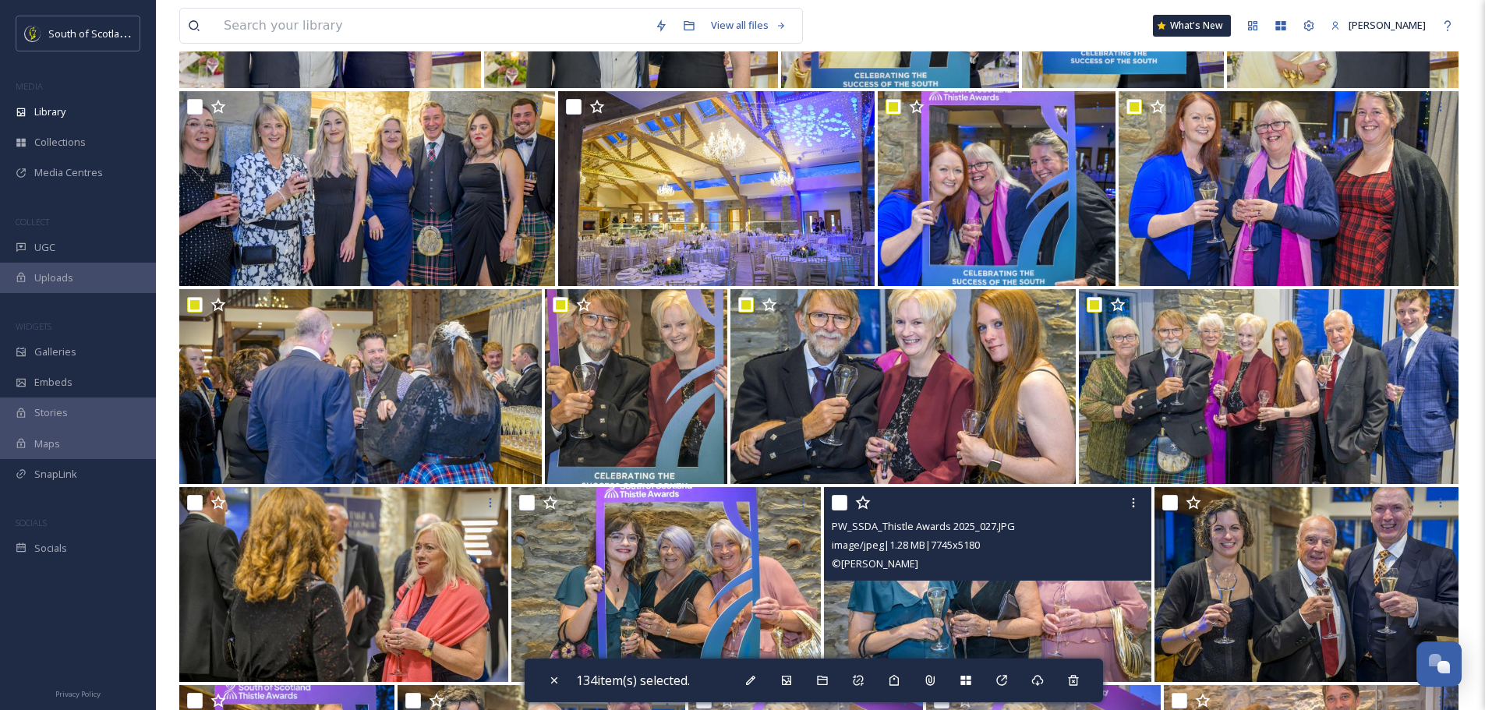
scroll to position [9589, 0]
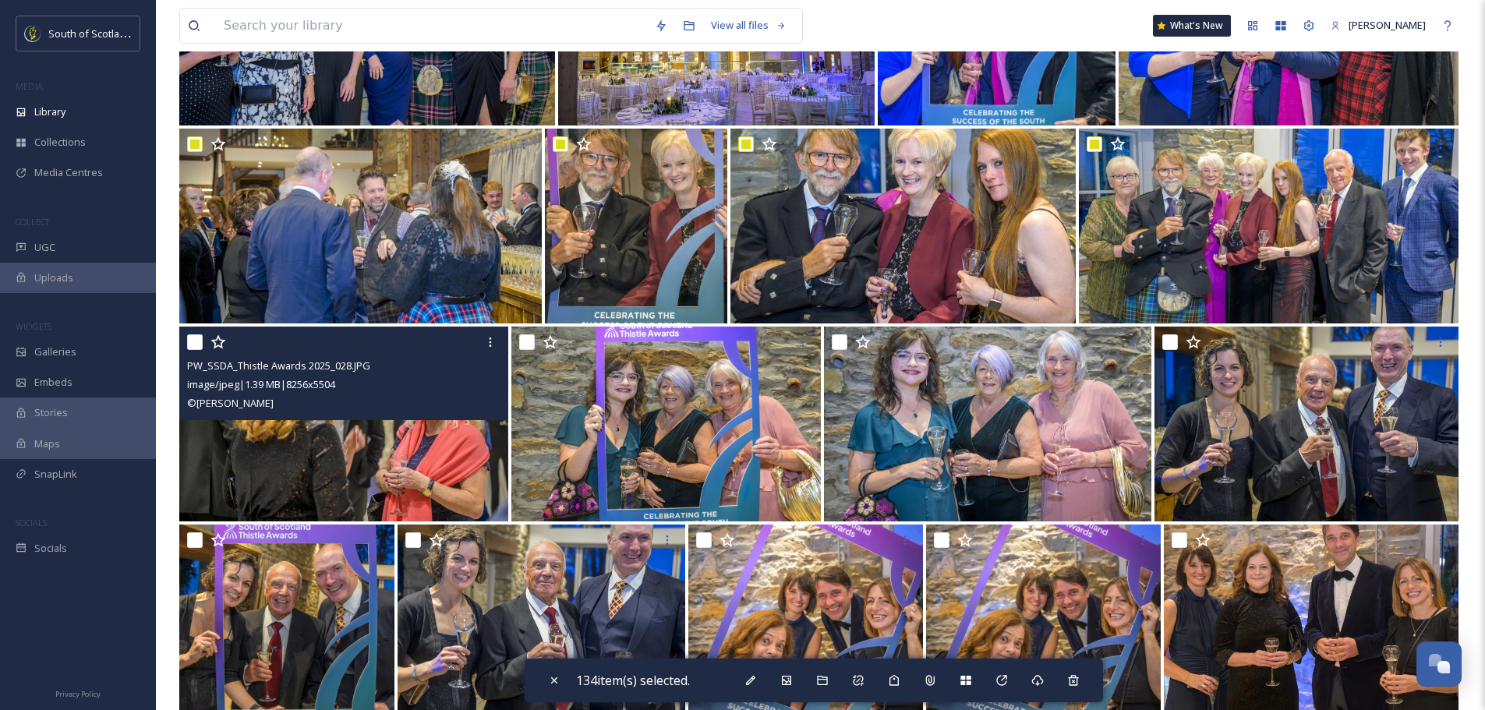
click at [190, 340] on input "checkbox" at bounding box center [195, 342] width 16 height 16
checkbox input "true"
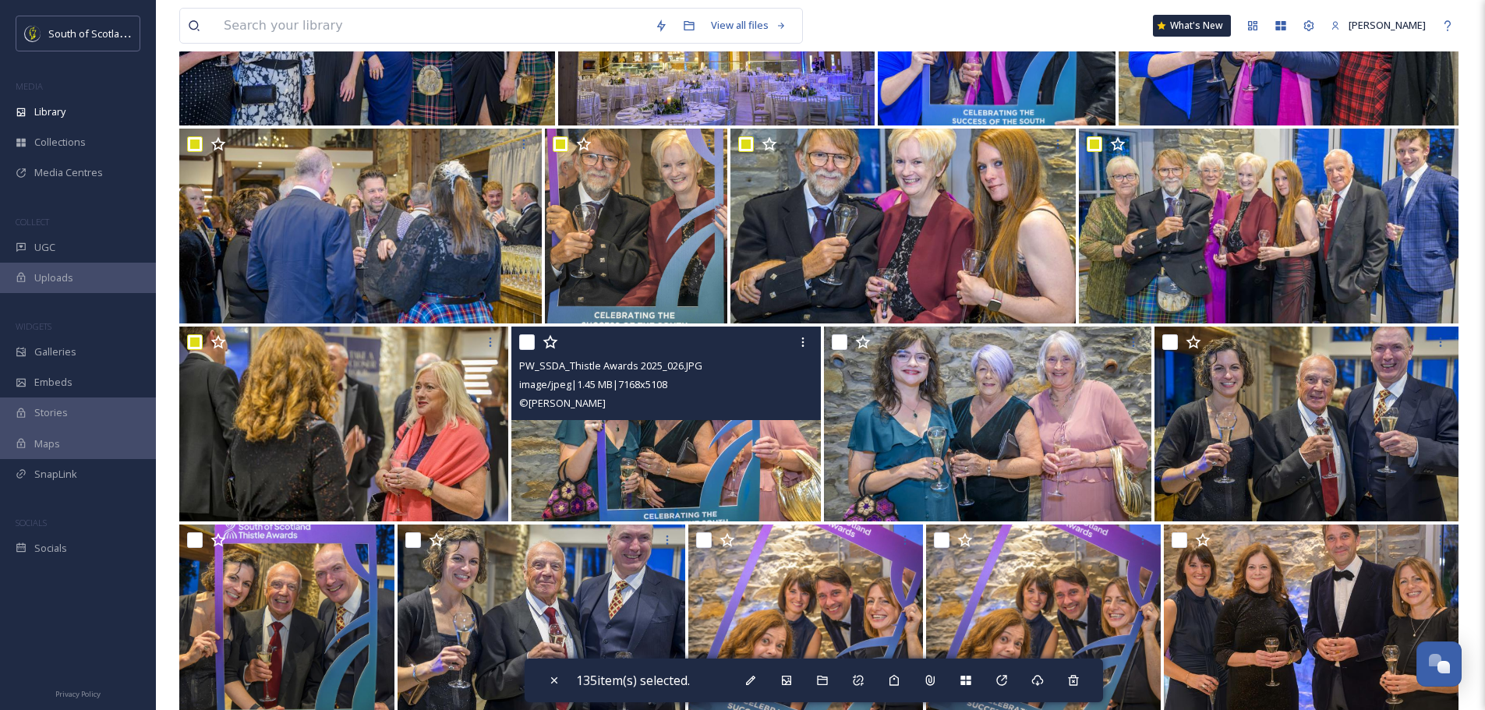
click at [522, 346] on input "checkbox" at bounding box center [527, 342] width 16 height 16
checkbox input "true"
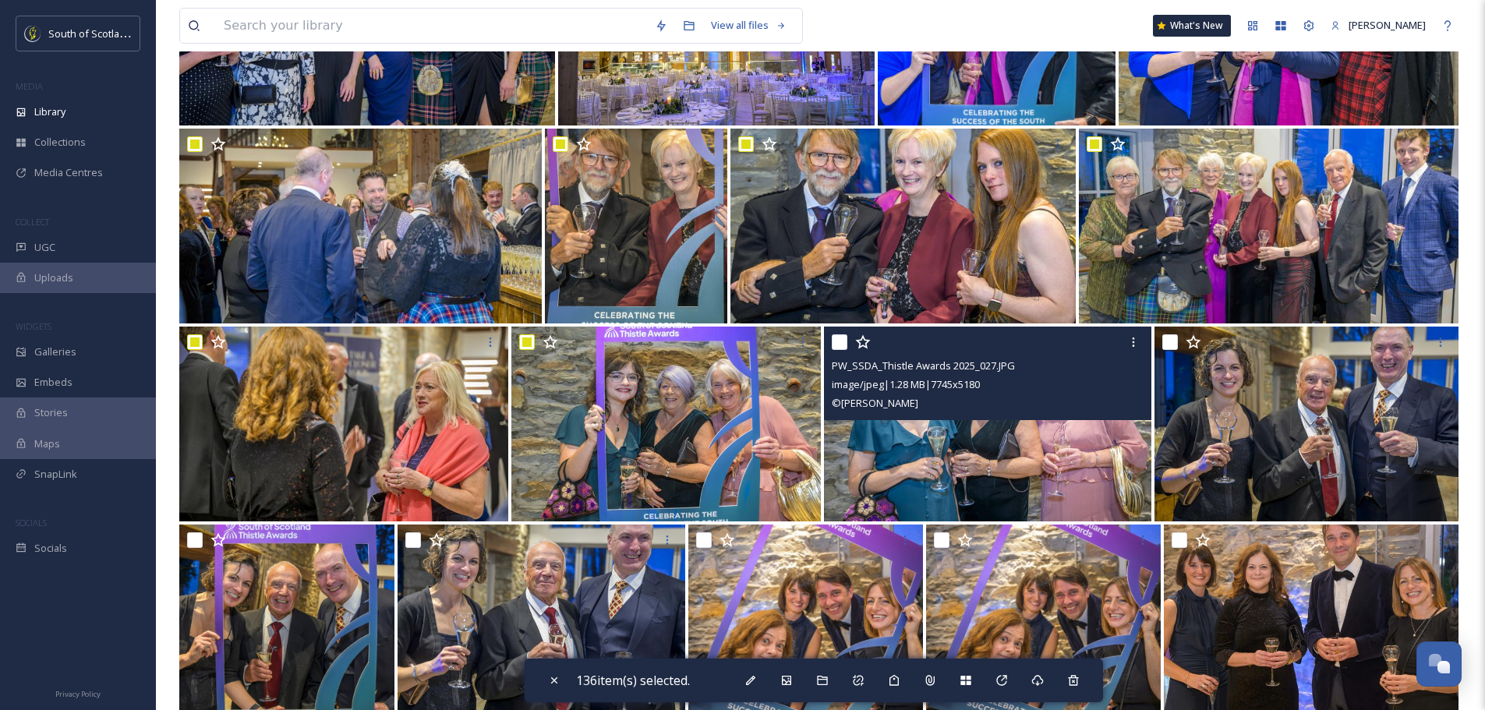
click at [841, 336] on input "checkbox" at bounding box center [840, 342] width 16 height 16
checkbox input "true"
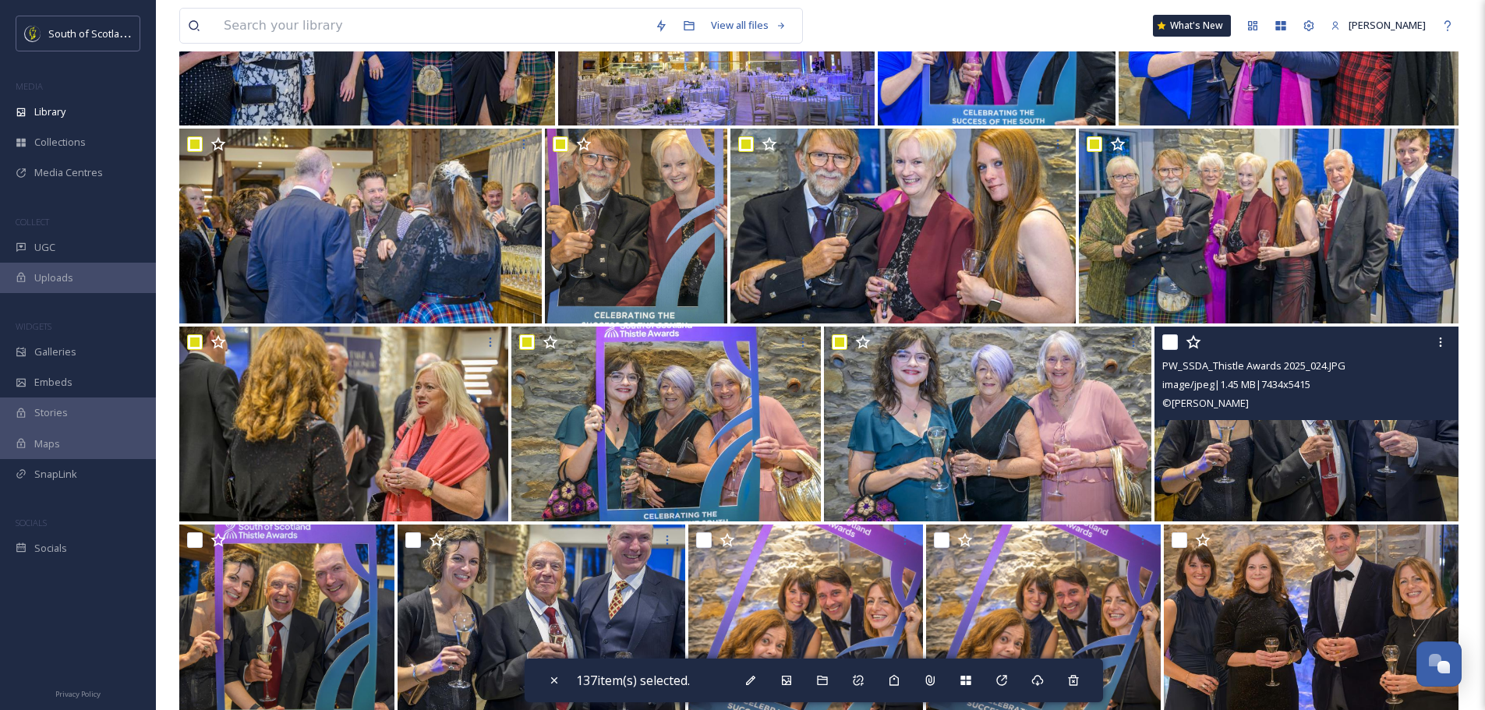
click at [1165, 336] on input "checkbox" at bounding box center [1170, 342] width 16 height 16
checkbox input "true"
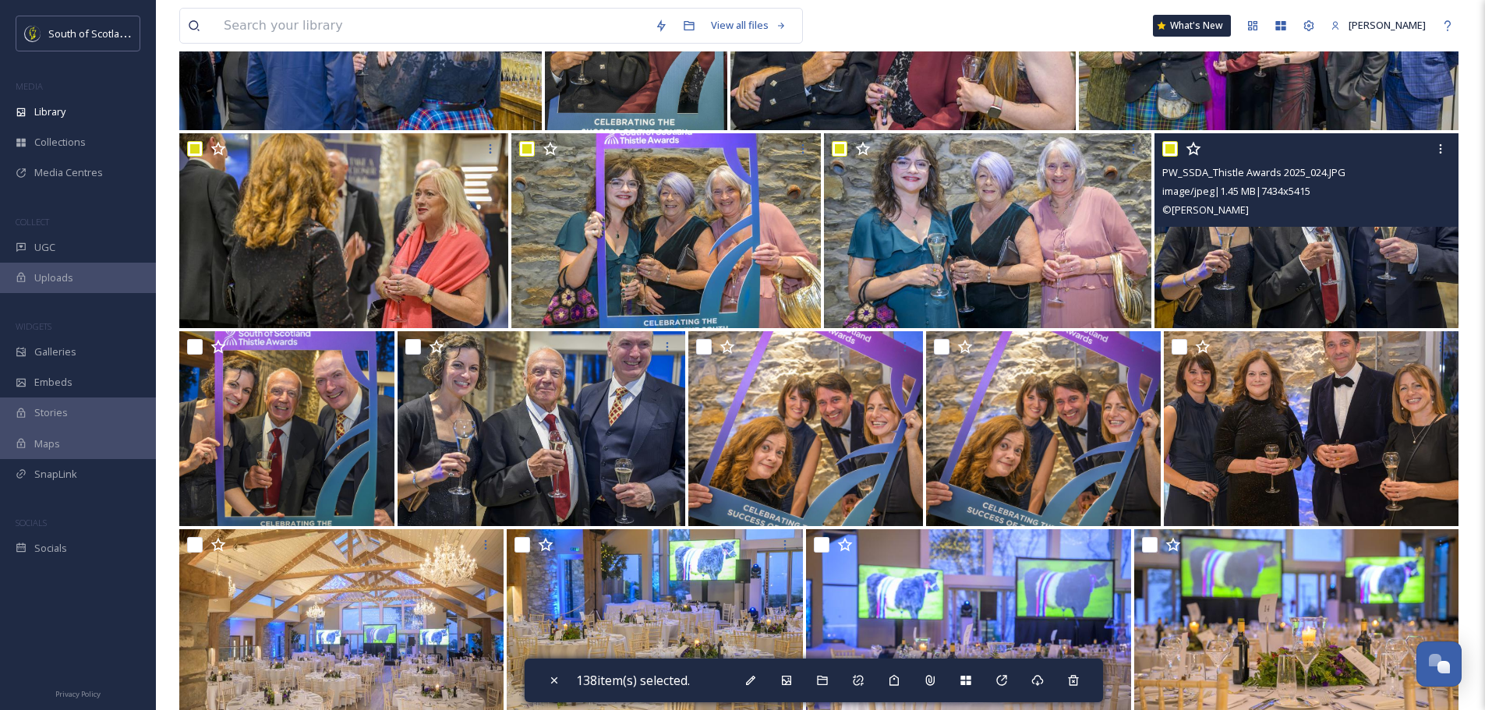
scroll to position [9823, 0]
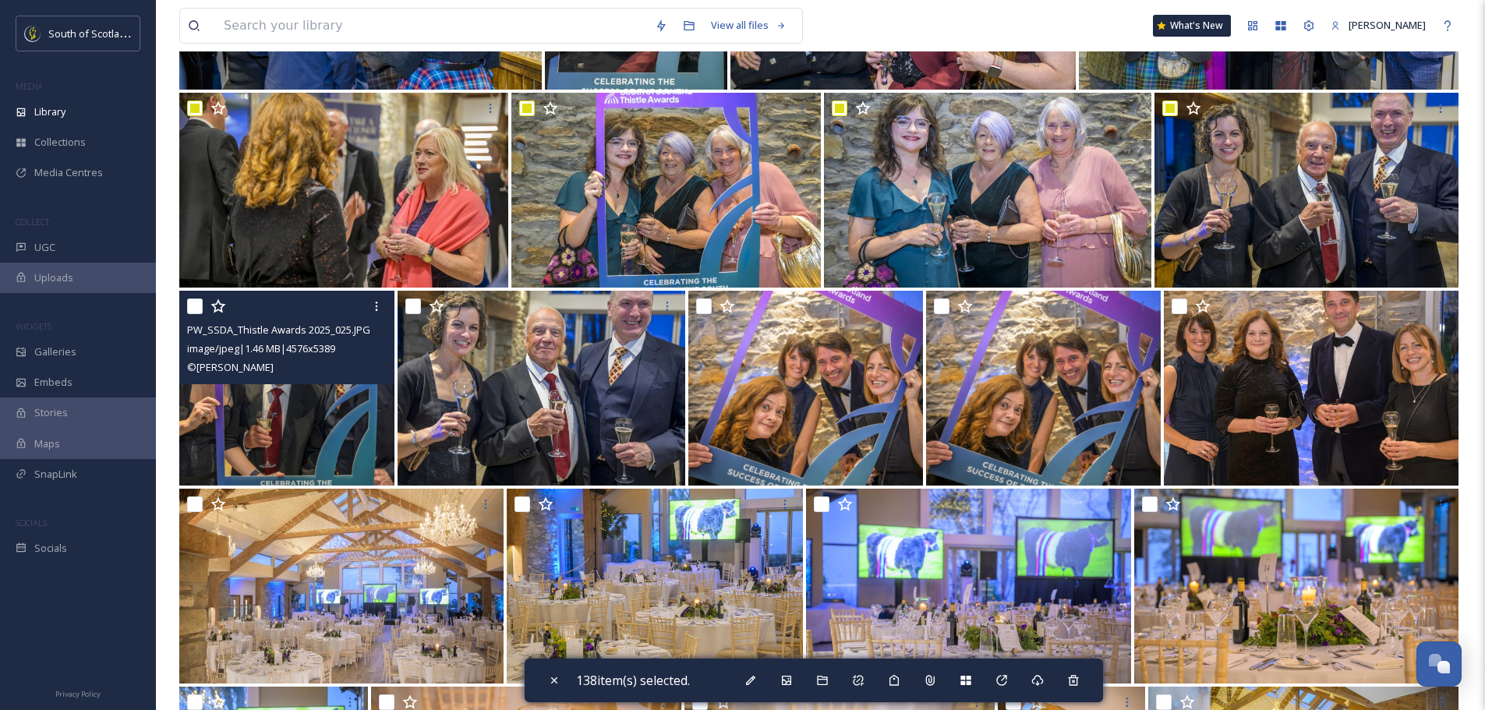
click at [194, 306] on input "checkbox" at bounding box center [195, 307] width 16 height 16
checkbox input "true"
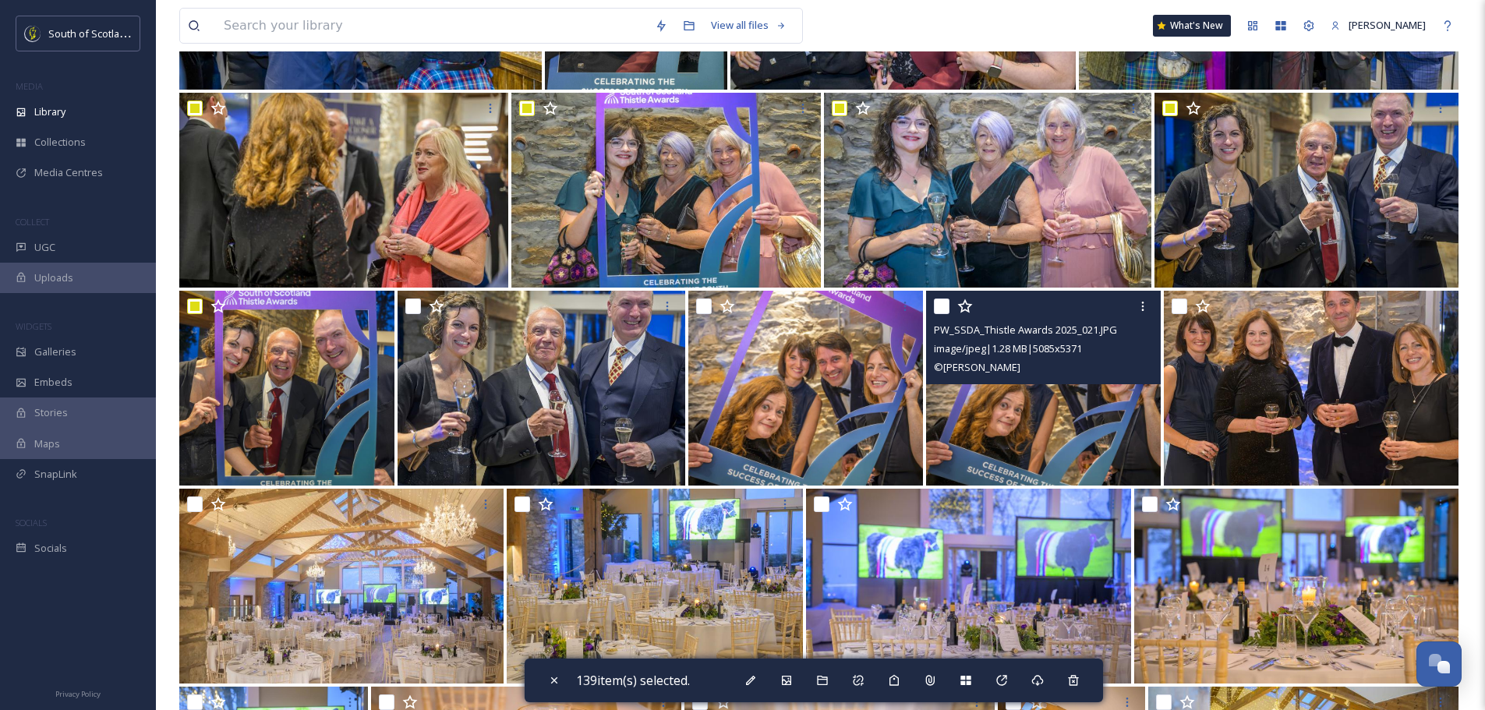
click at [947, 305] on input "checkbox" at bounding box center [942, 307] width 16 height 16
checkbox input "true"
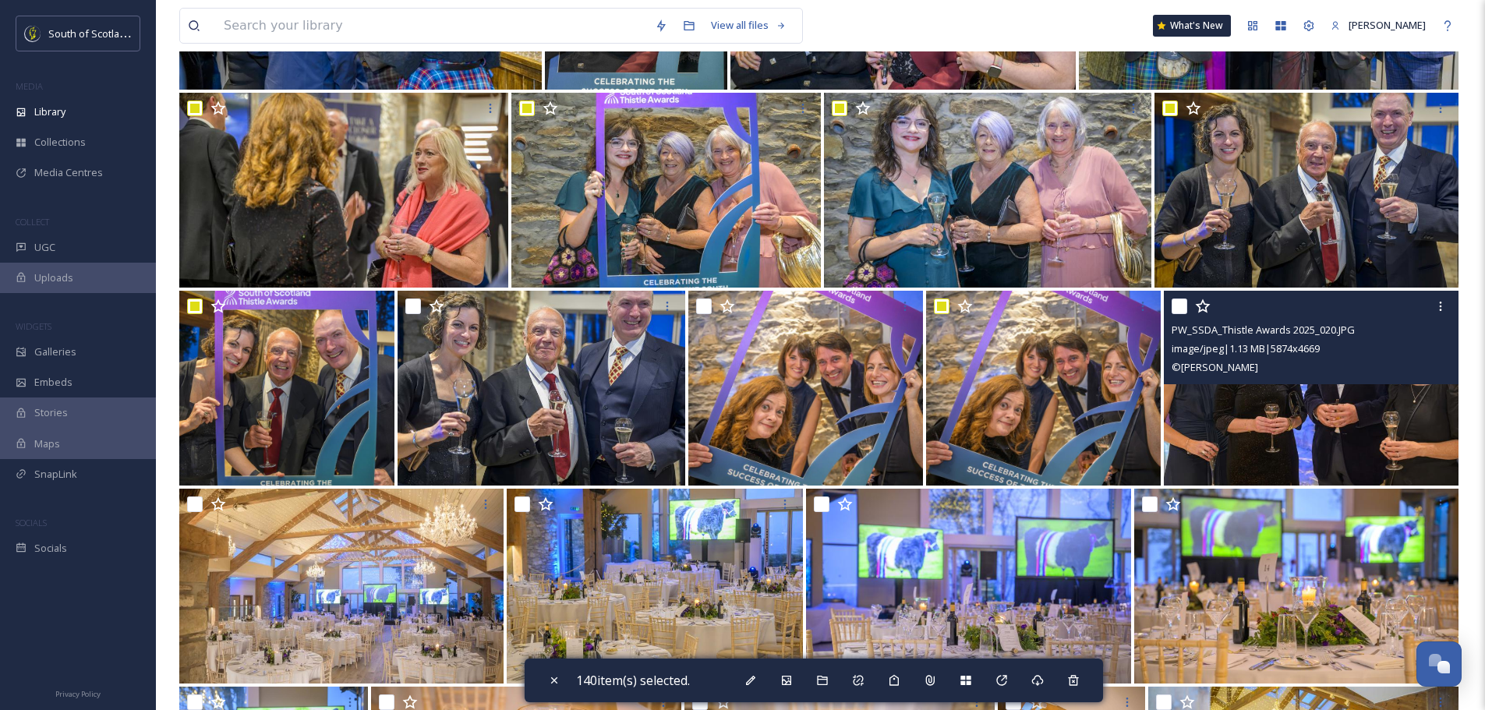
click at [1183, 303] on input "checkbox" at bounding box center [1180, 307] width 16 height 16
checkbox input "true"
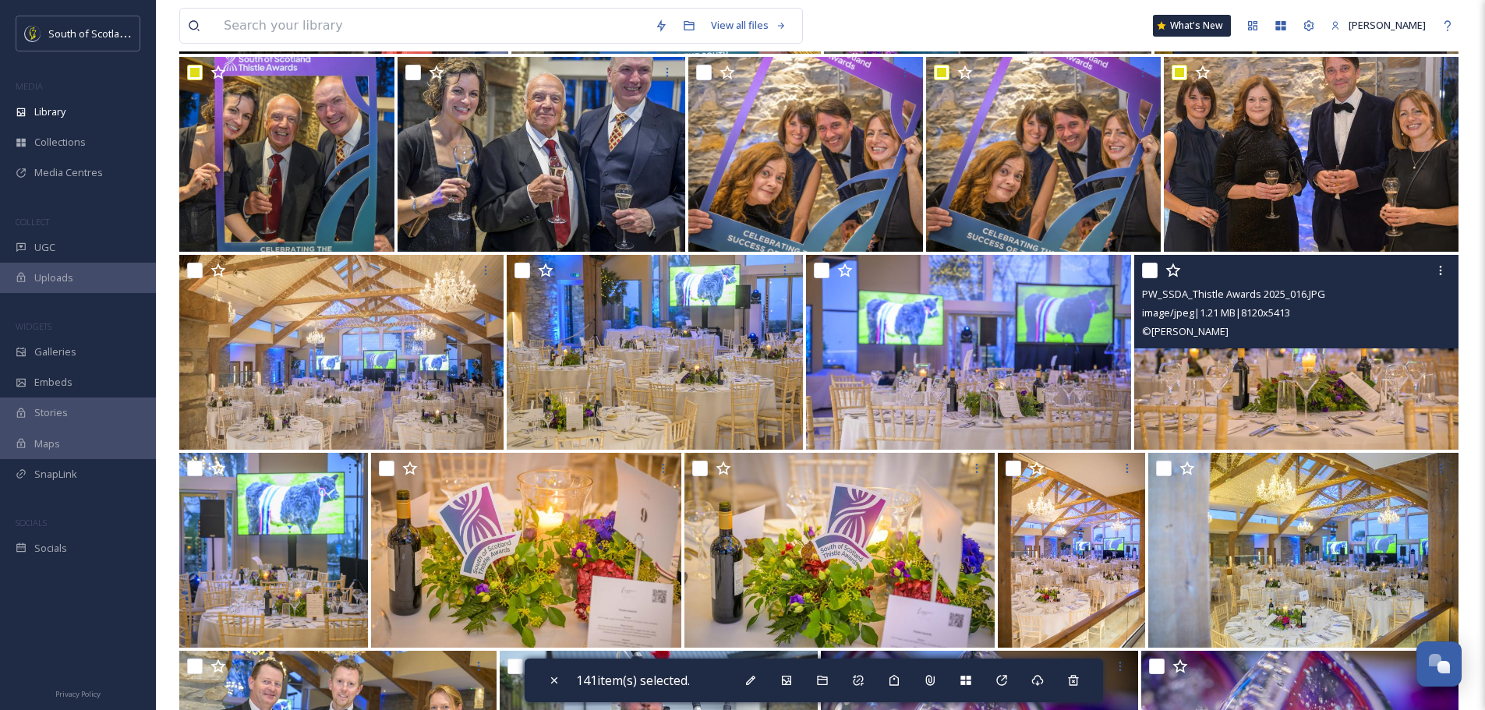
scroll to position [10135, 0]
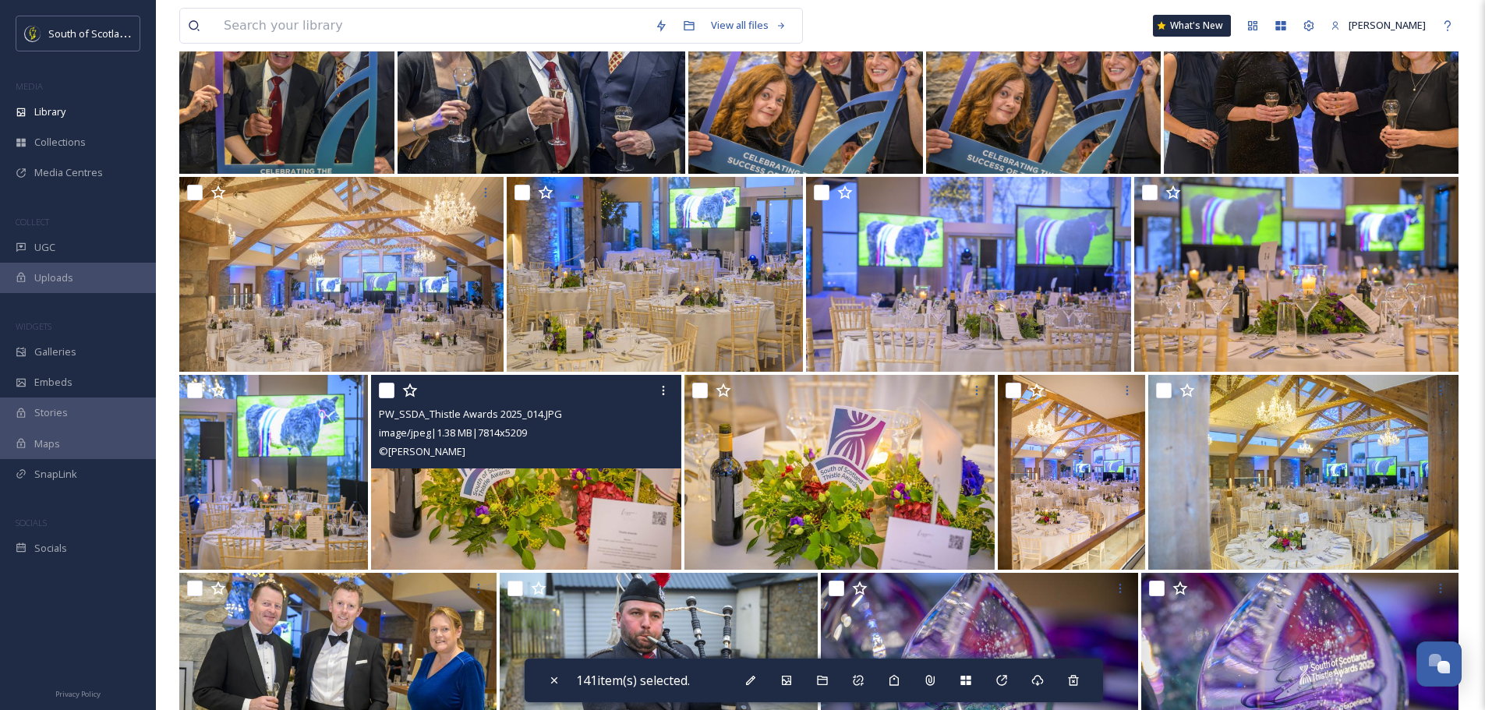
click at [387, 393] on input "checkbox" at bounding box center [387, 391] width 16 height 16
checkbox input "true"
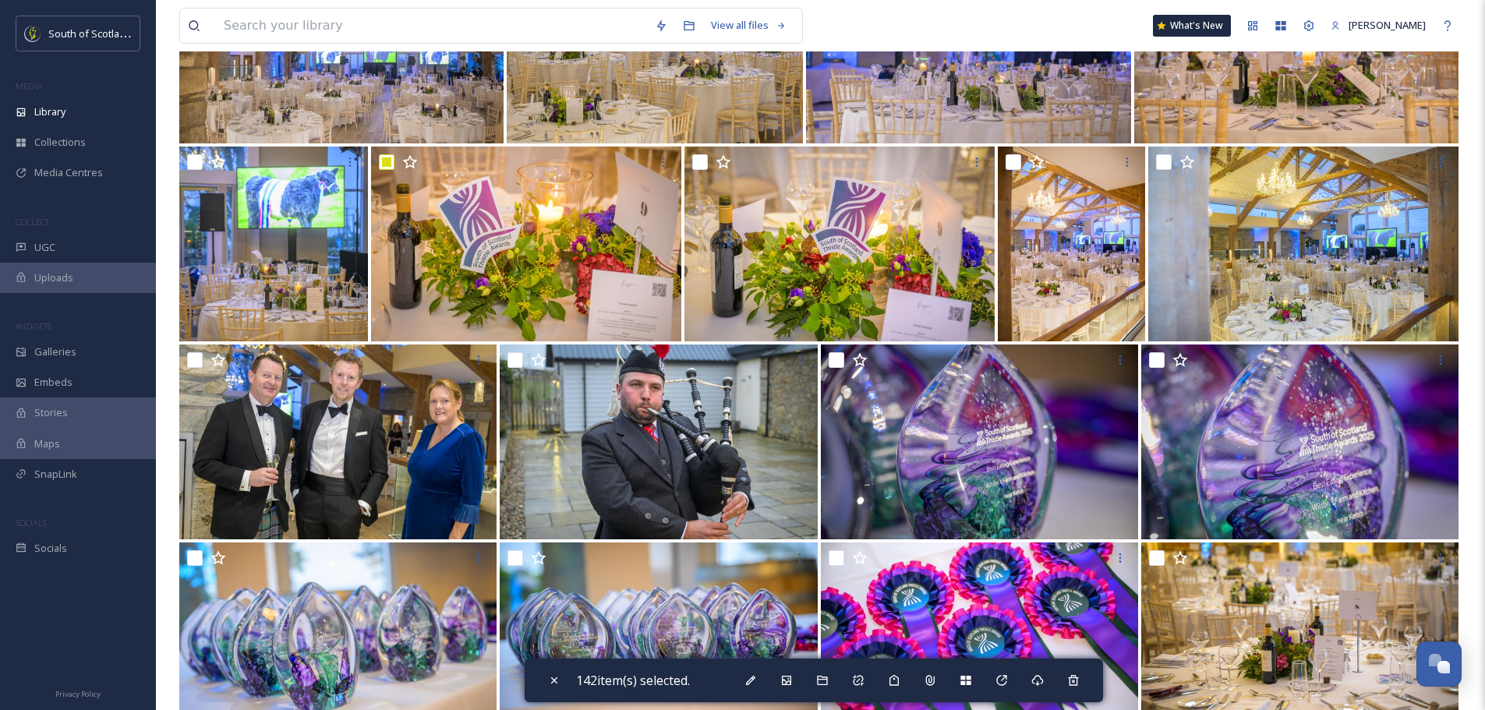
scroll to position [10369, 0]
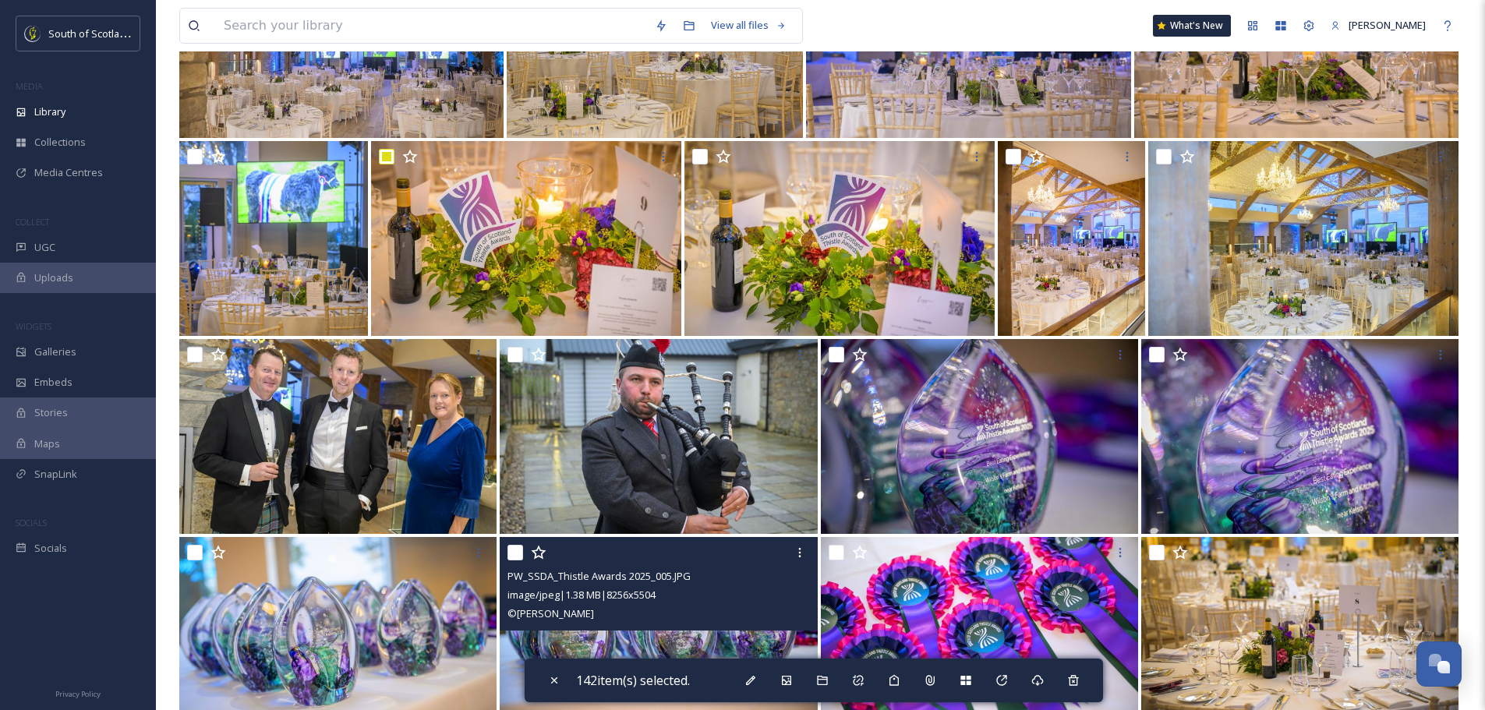
click at [509, 550] on input "checkbox" at bounding box center [516, 553] width 16 height 16
checkbox input "true"
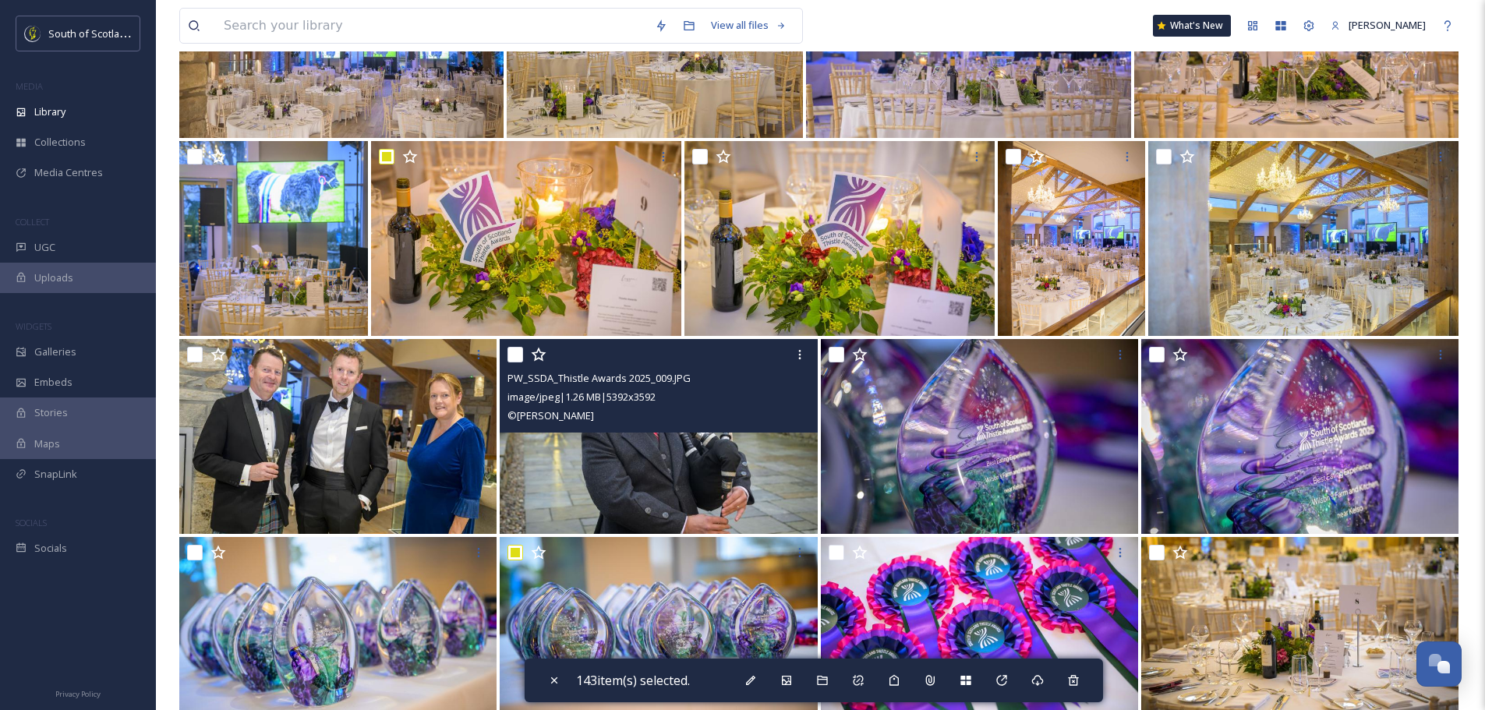
click at [509, 354] on input "checkbox" at bounding box center [516, 355] width 16 height 16
checkbox input "true"
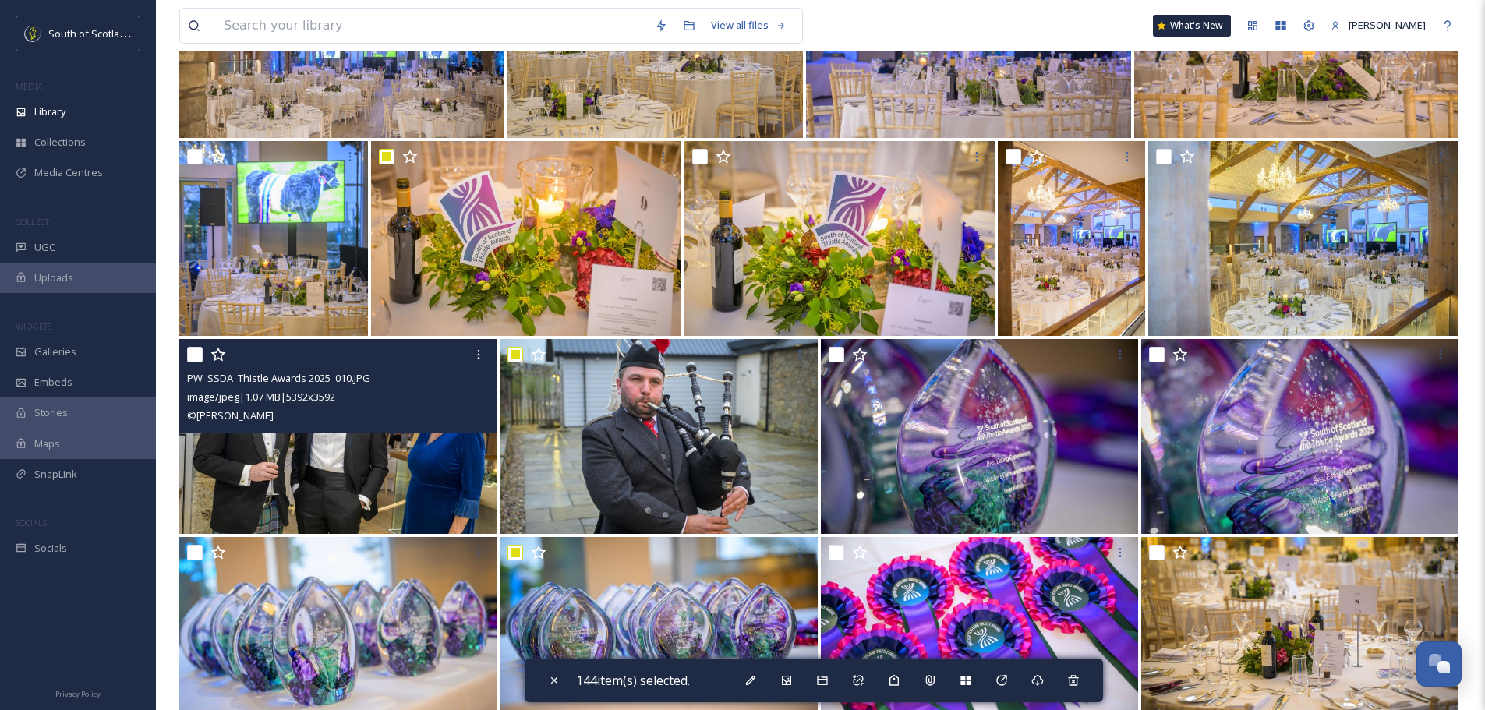
click at [203, 363] on div at bounding box center [340, 355] width 306 height 28
click at [197, 355] on input "checkbox" at bounding box center [195, 355] width 16 height 16
checkbox input "true"
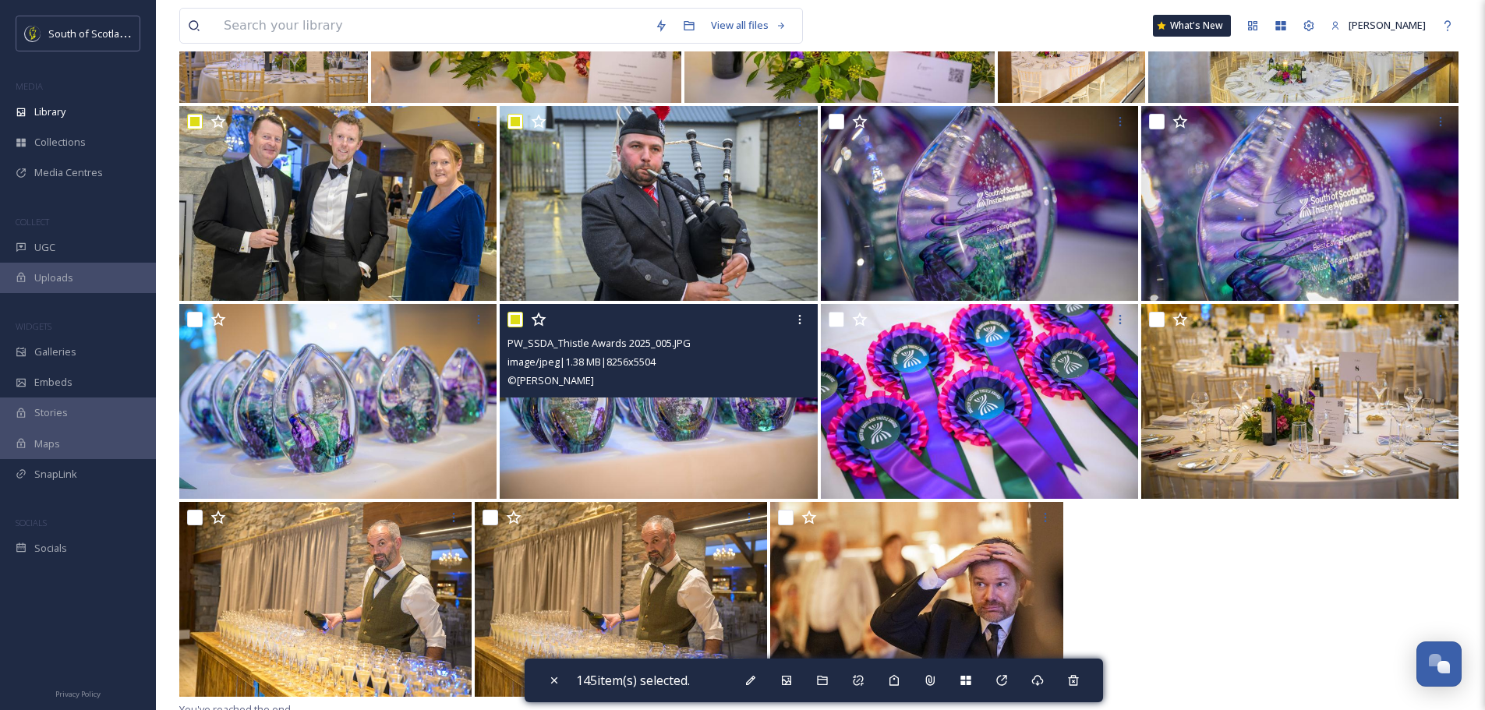
scroll to position [10603, 0]
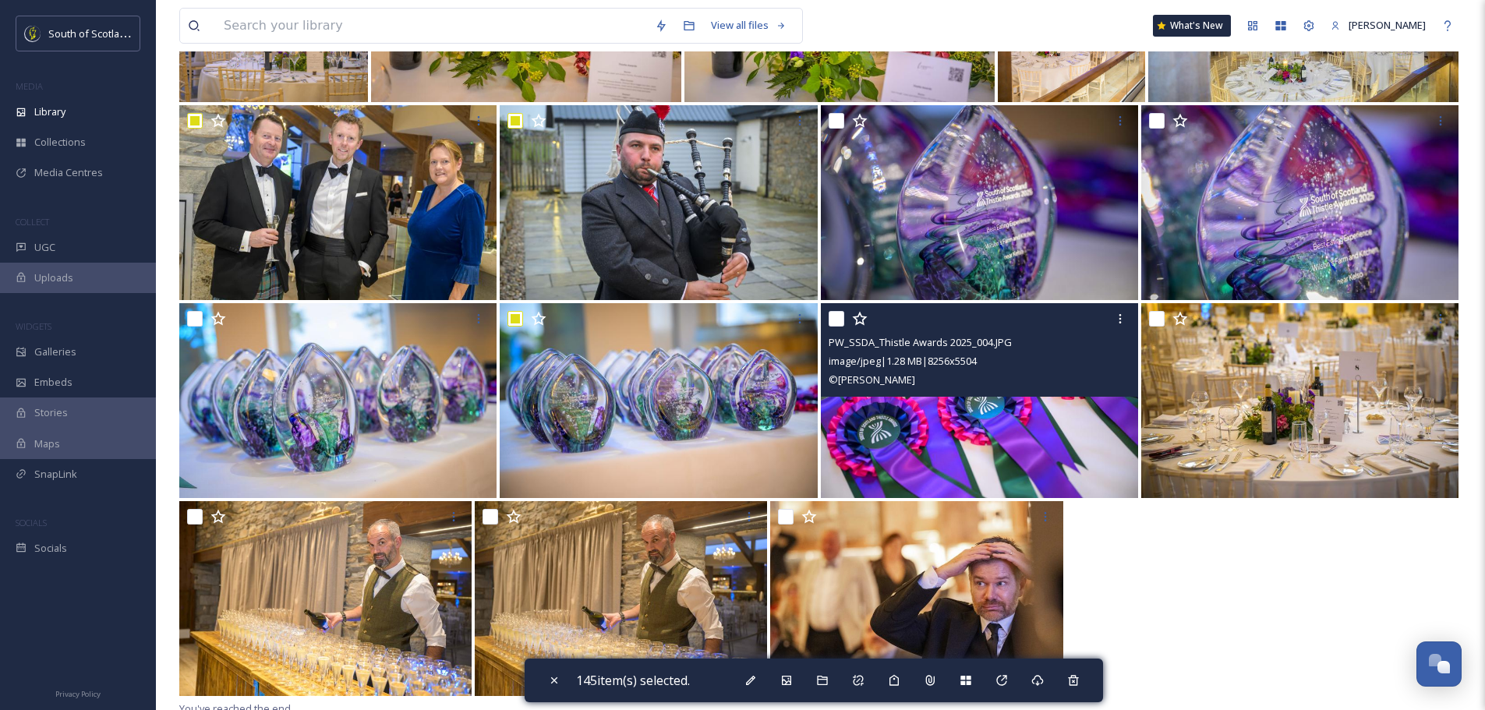
click at [844, 316] on input "checkbox" at bounding box center [837, 319] width 16 height 16
checkbox input "true"
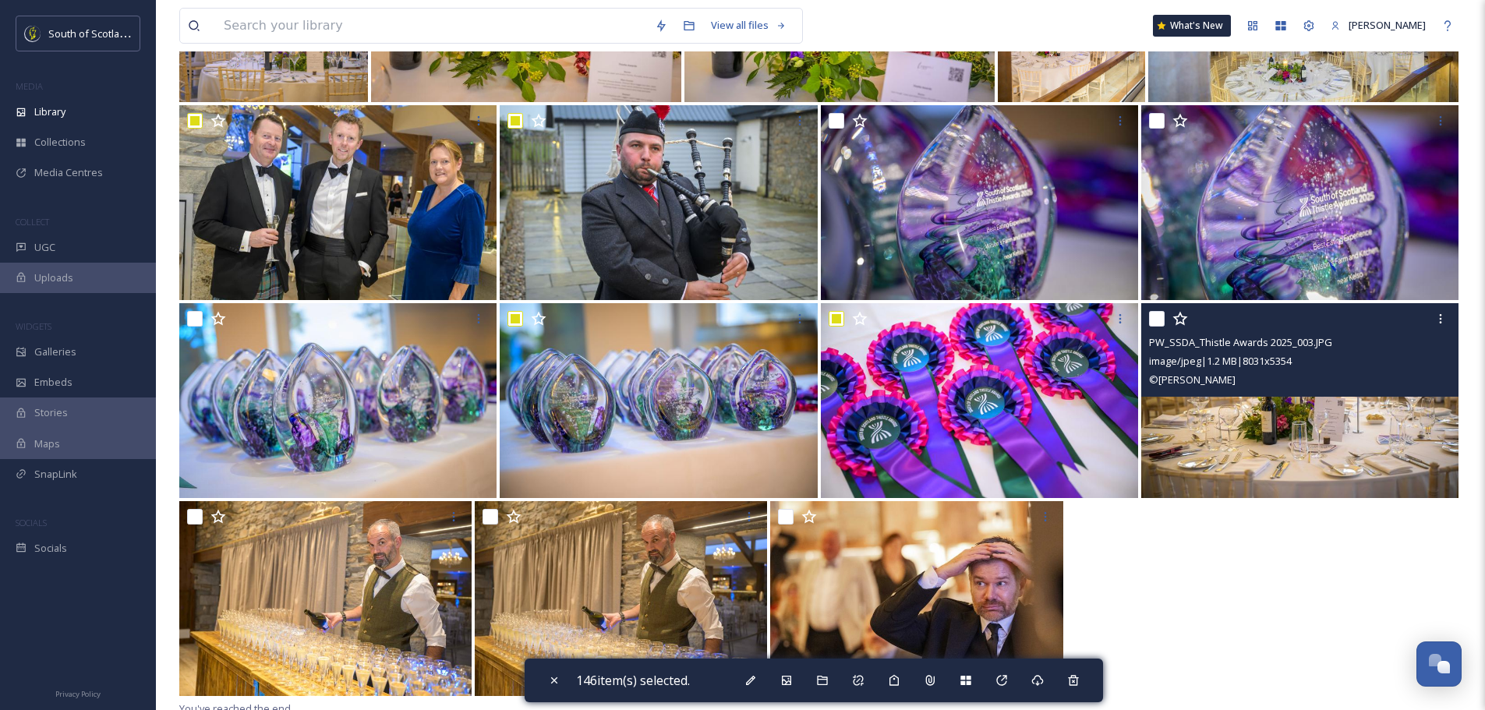
click at [1161, 319] on input "checkbox" at bounding box center [1157, 319] width 16 height 16
checkbox input "true"
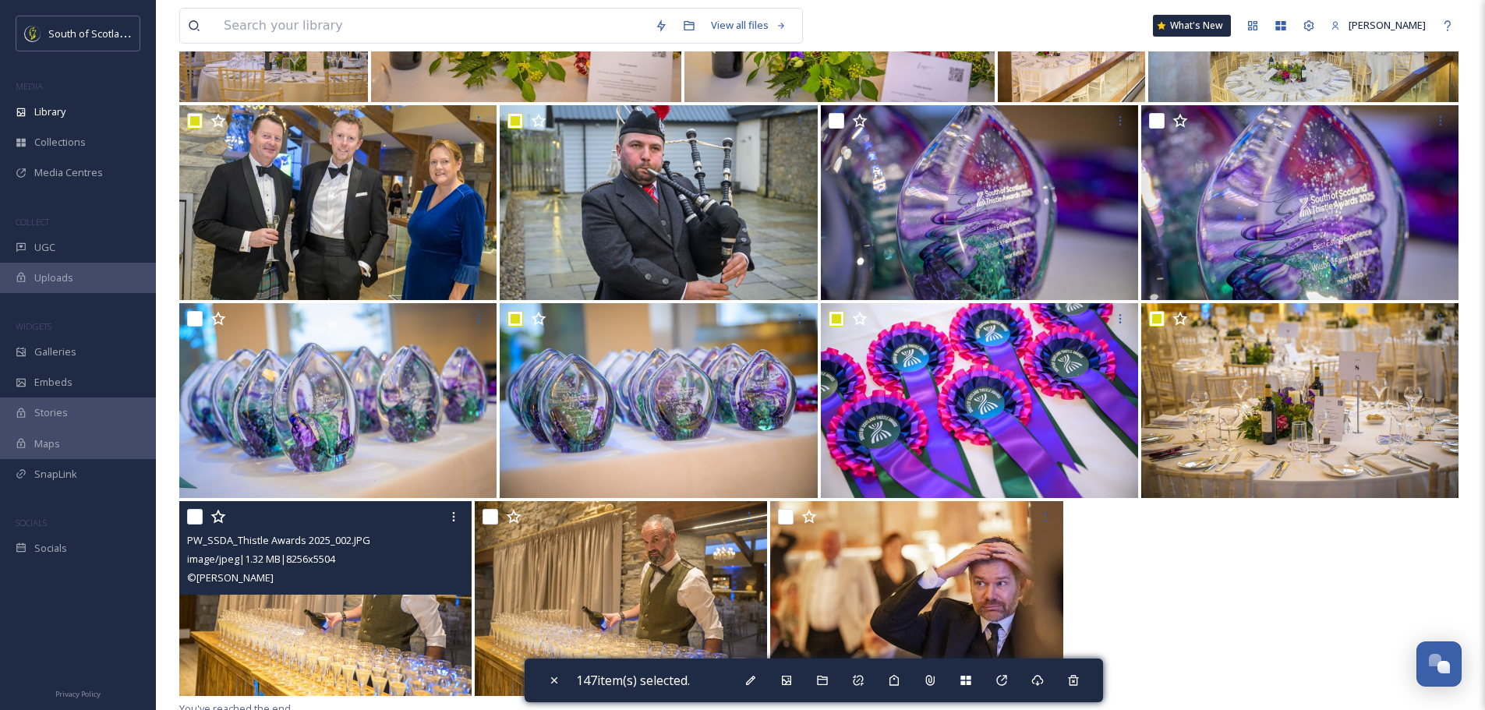
click at [193, 518] on input "checkbox" at bounding box center [195, 517] width 16 height 16
checkbox input "true"
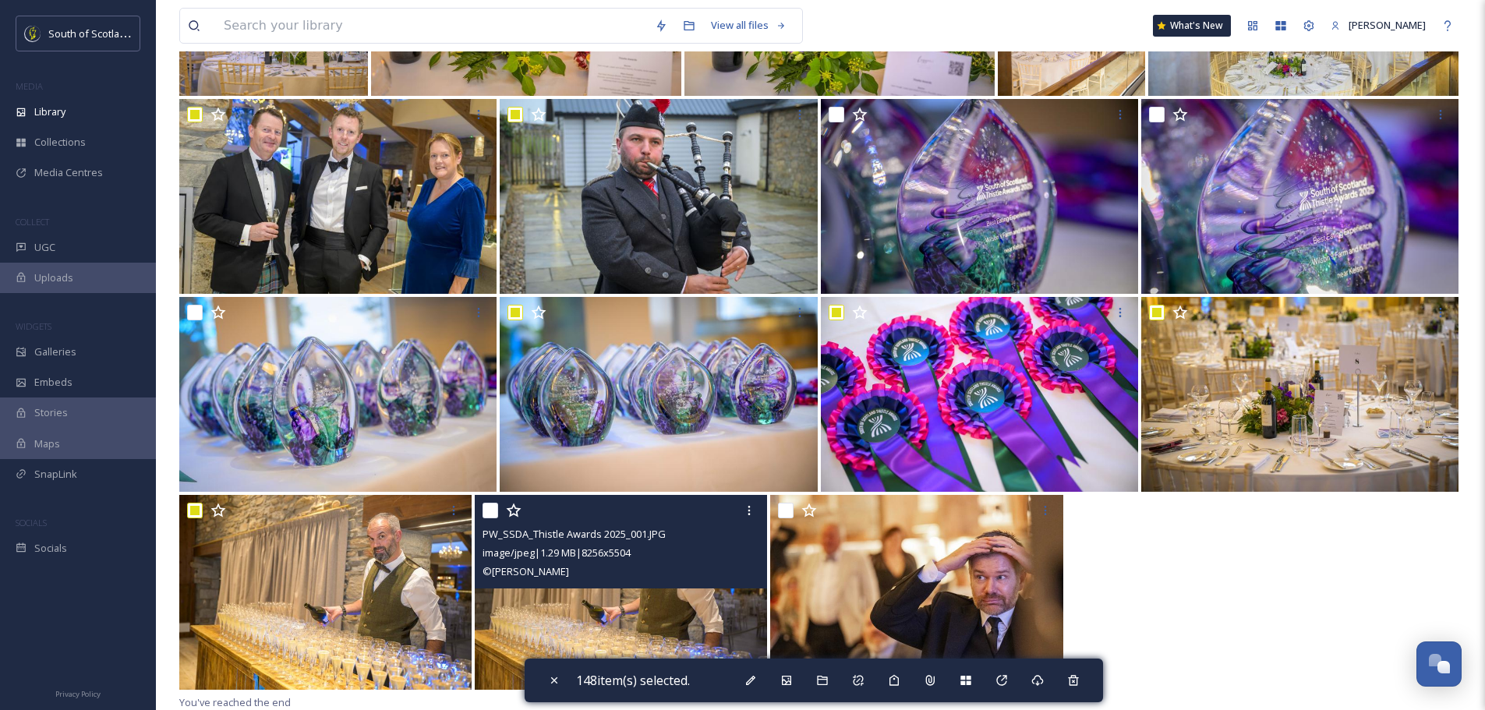
scroll to position [10611, 0]
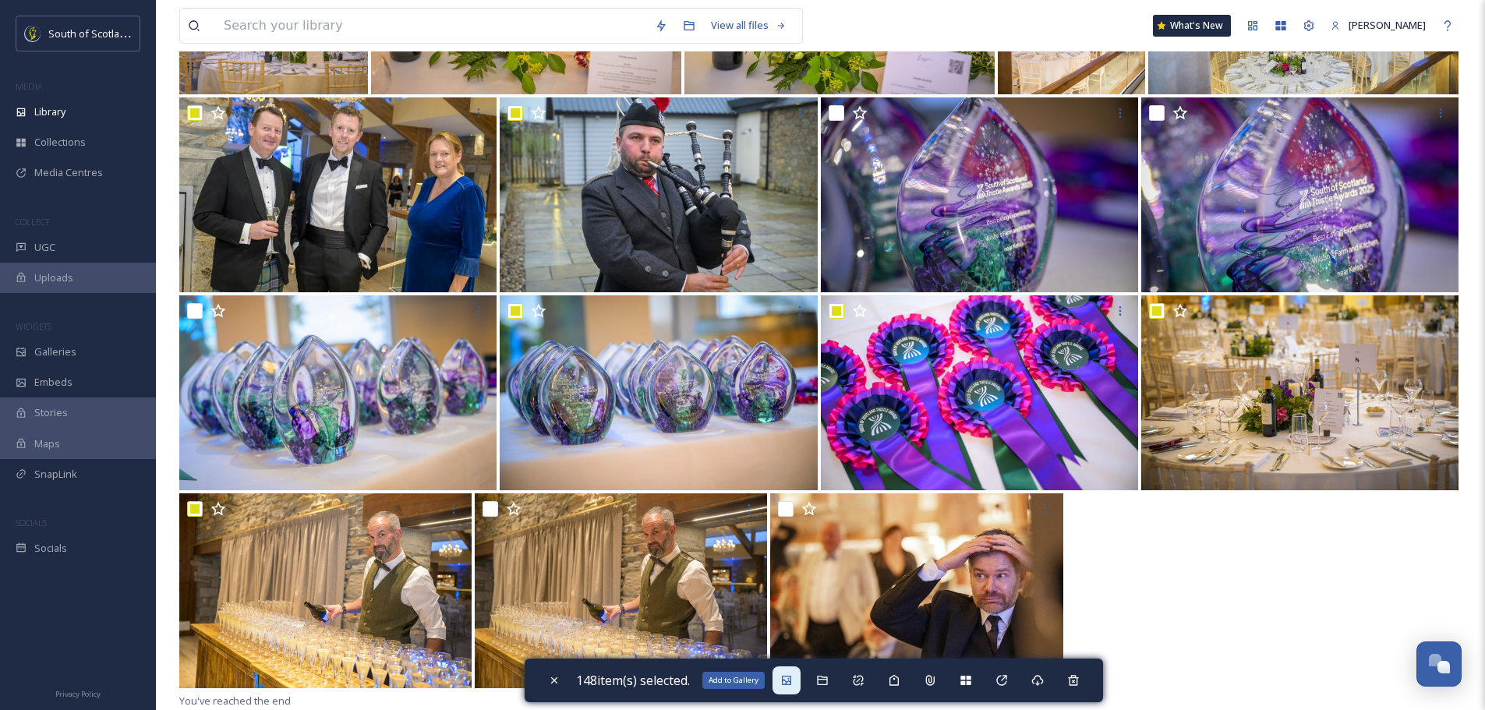
click at [793, 679] on icon at bounding box center [786, 680] width 12 height 12
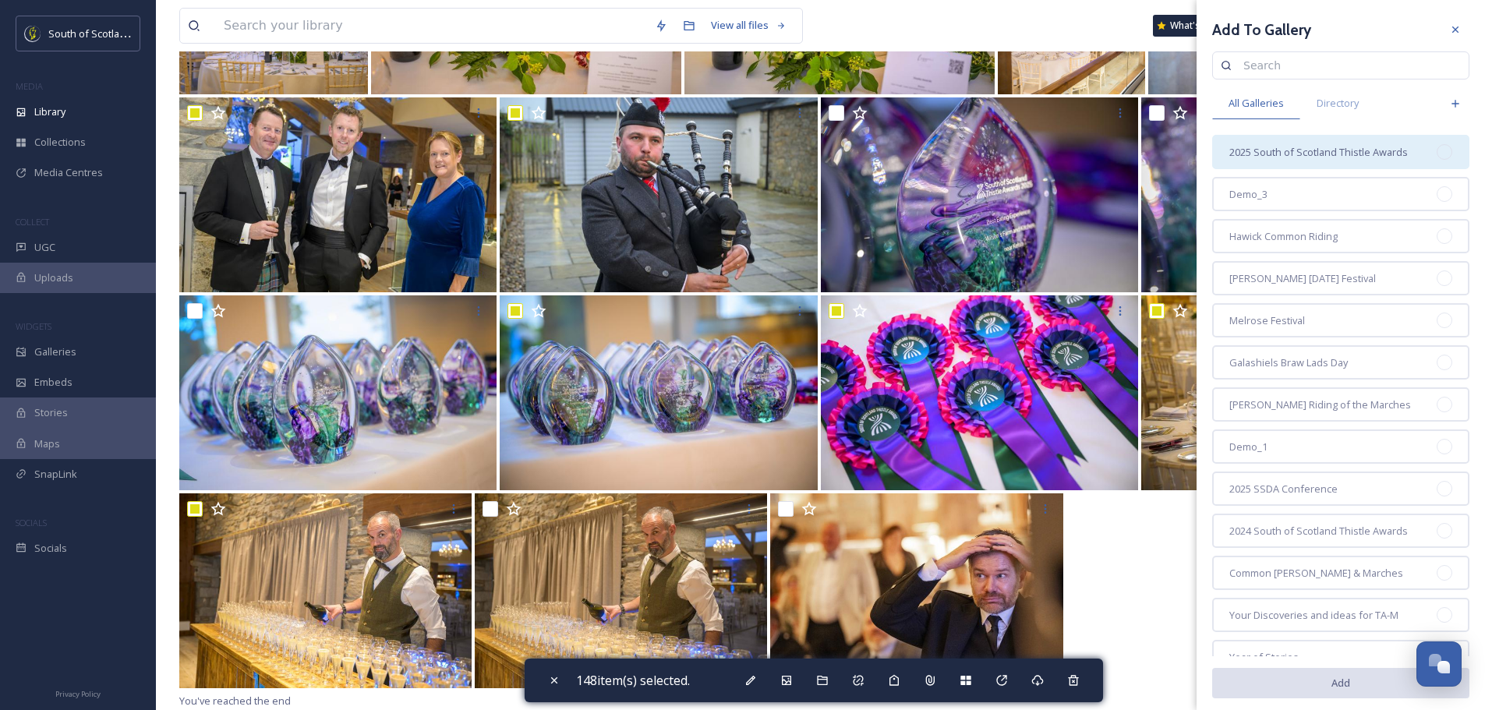
click at [1348, 148] on span "2025 South of Scotland Thistle Awards" at bounding box center [1318, 152] width 179 height 15
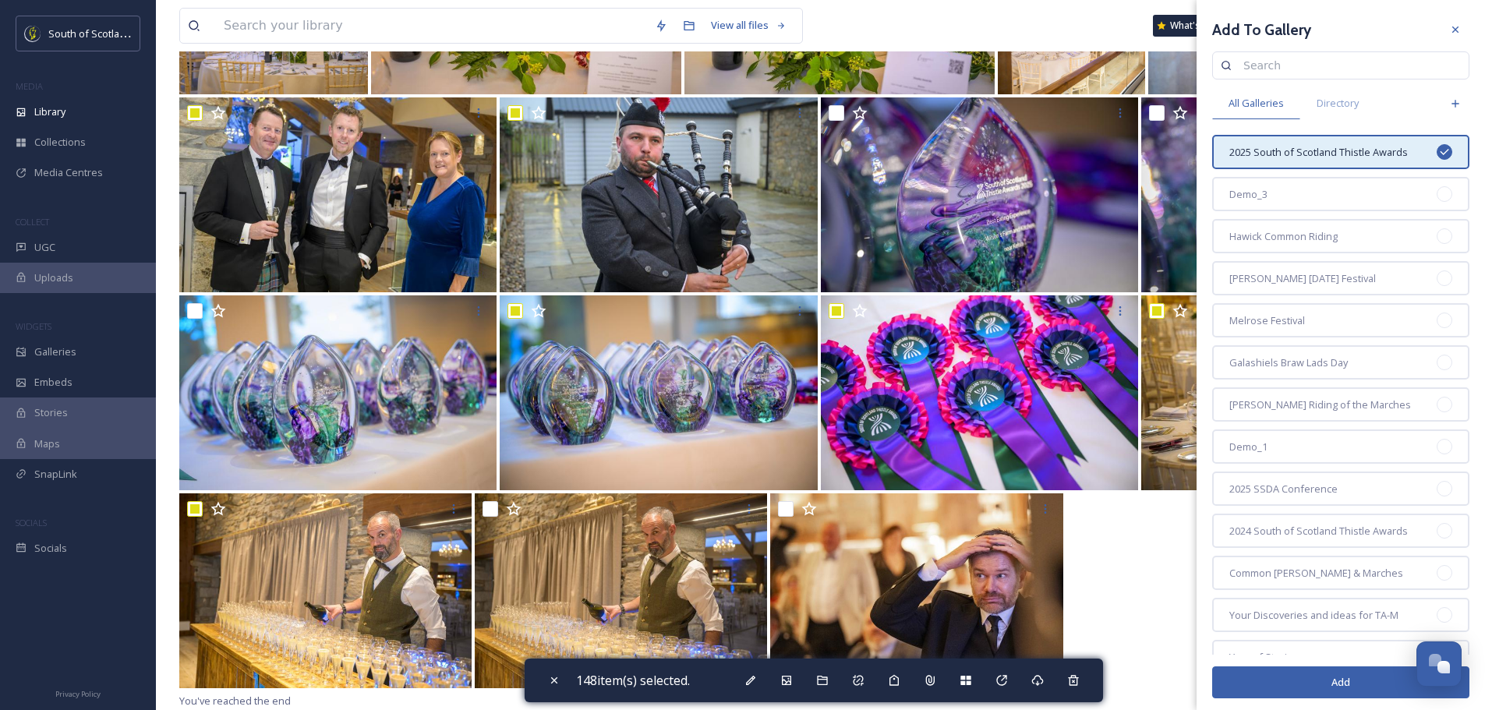
click at [1333, 679] on button "Add" at bounding box center [1340, 683] width 257 height 32
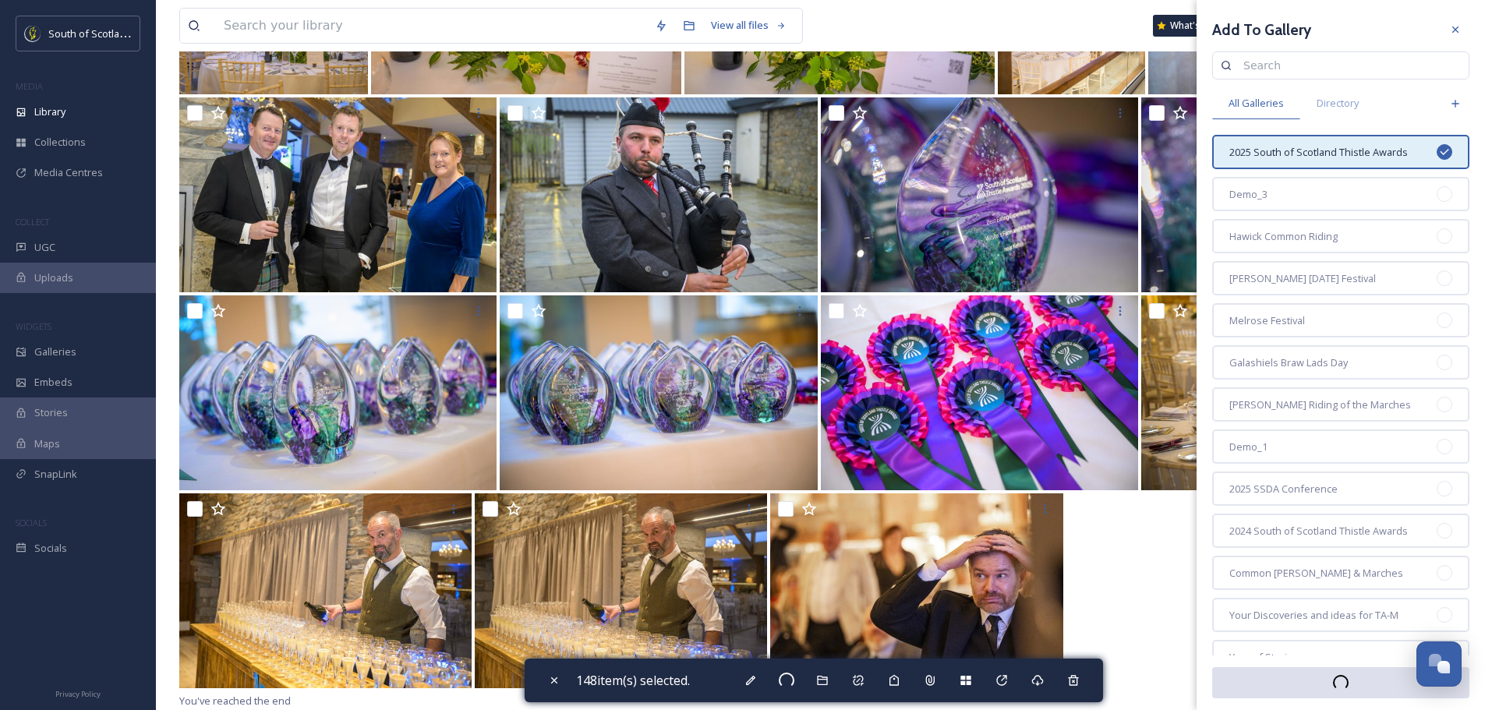
checkbox input "false"
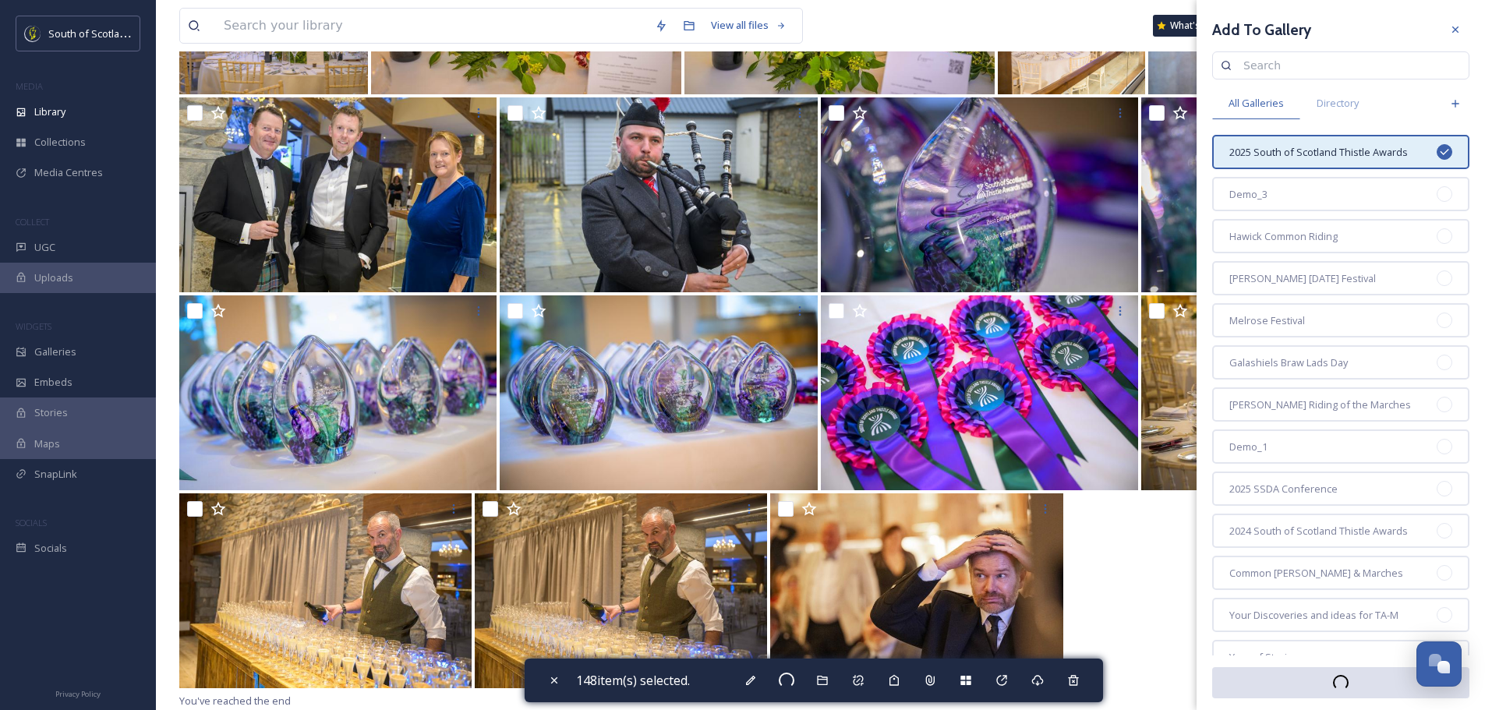
checkbox input "false"
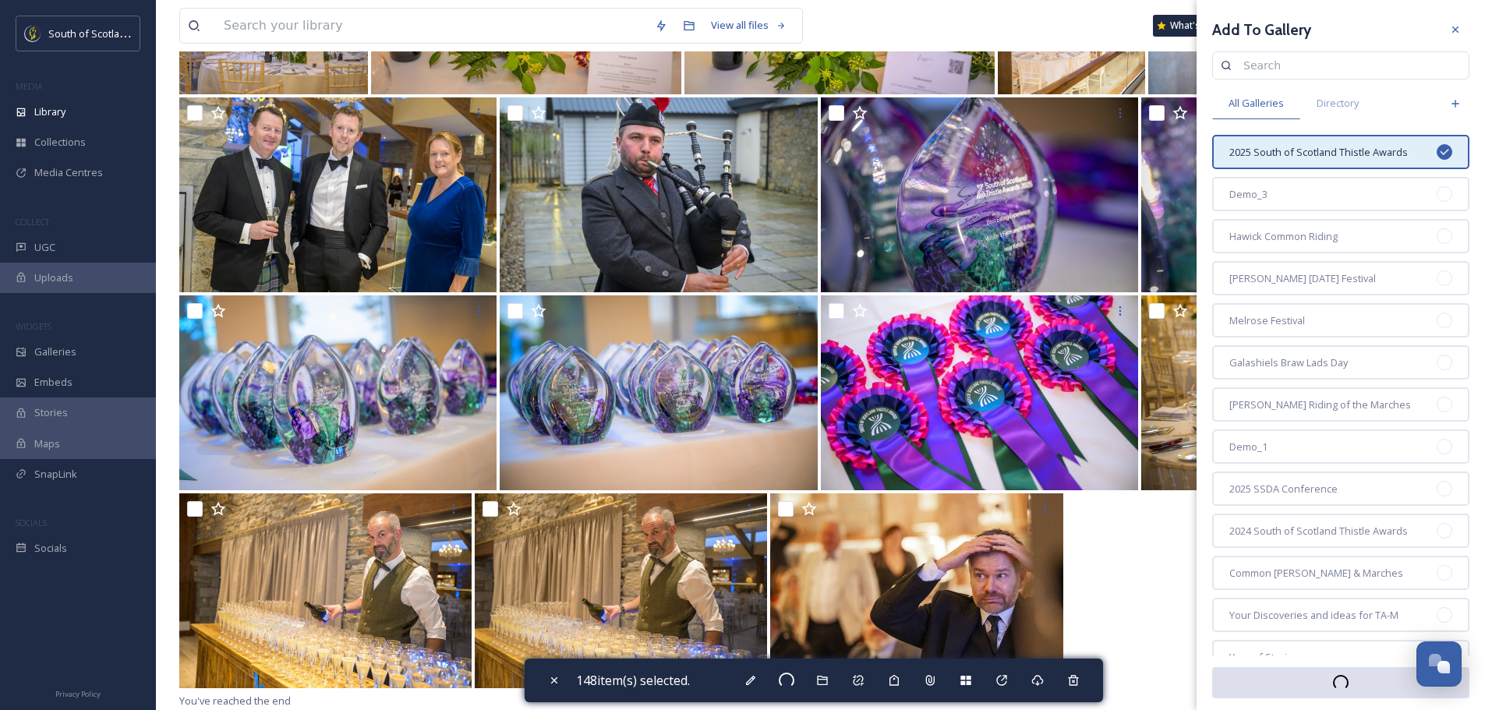
checkbox input "false"
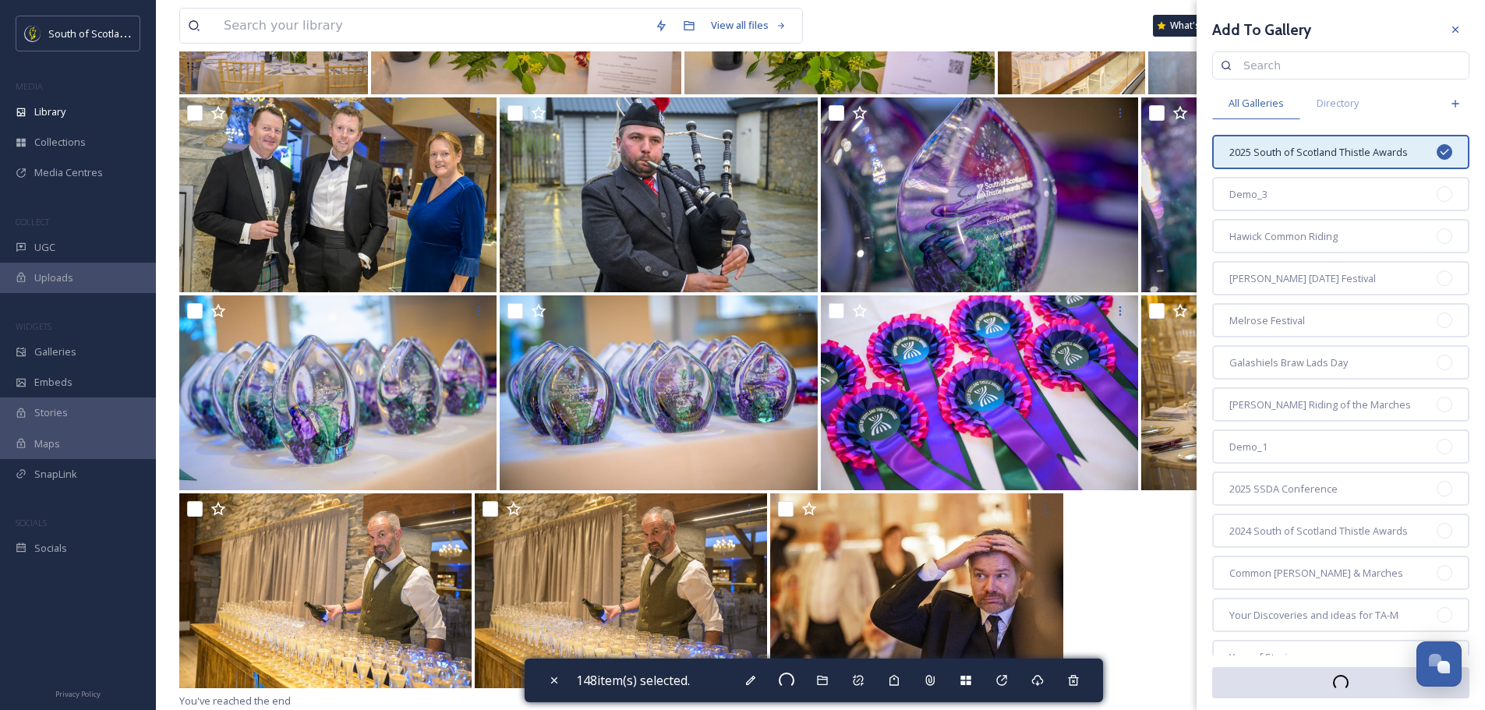
checkbox input "false"
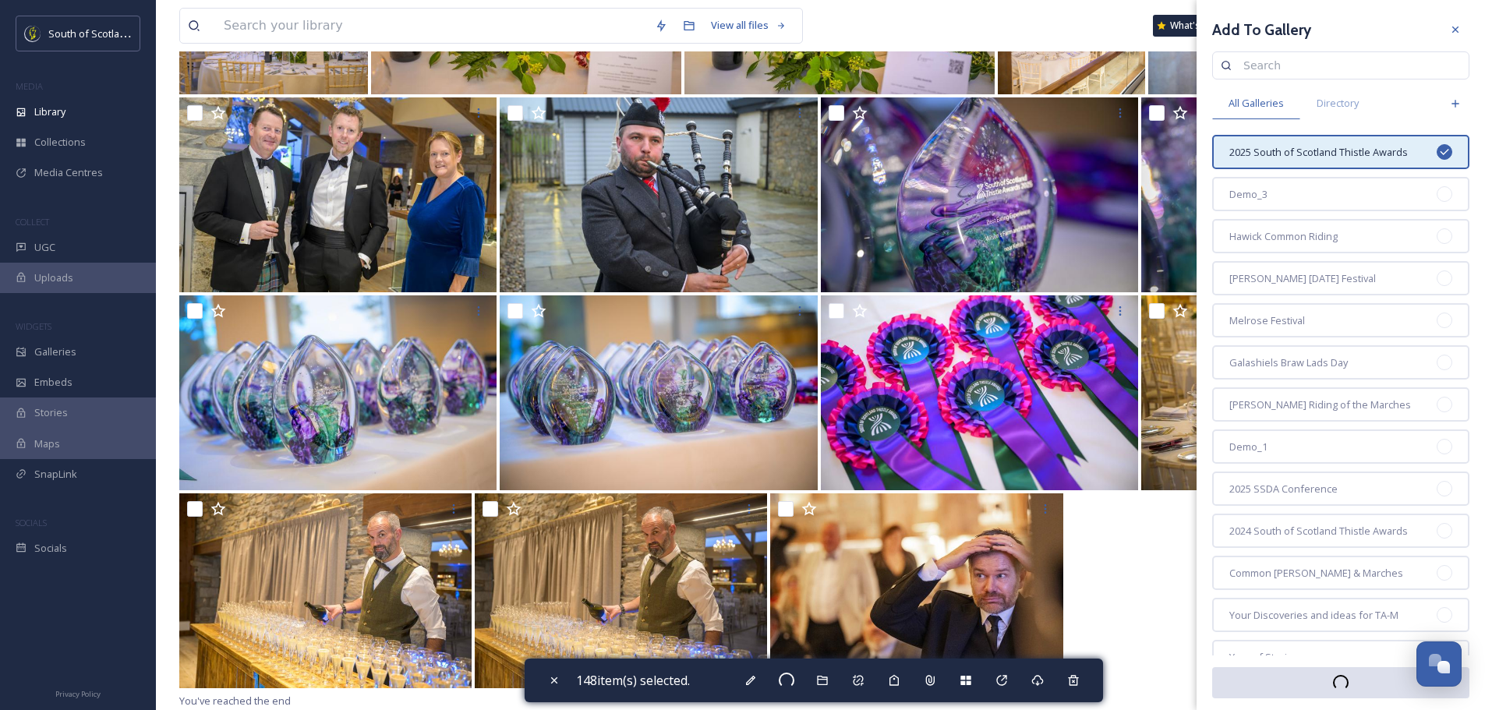
checkbox input "false"
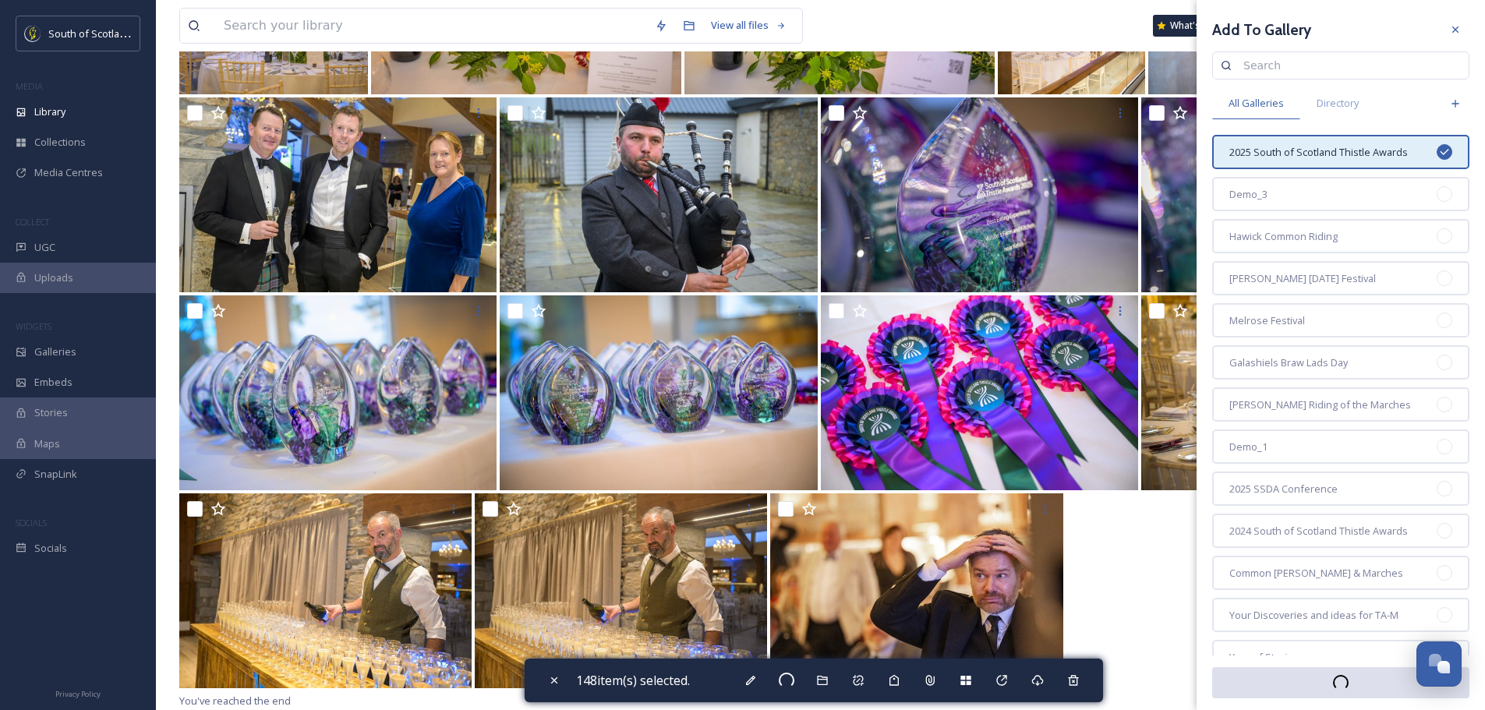
checkbox input "false"
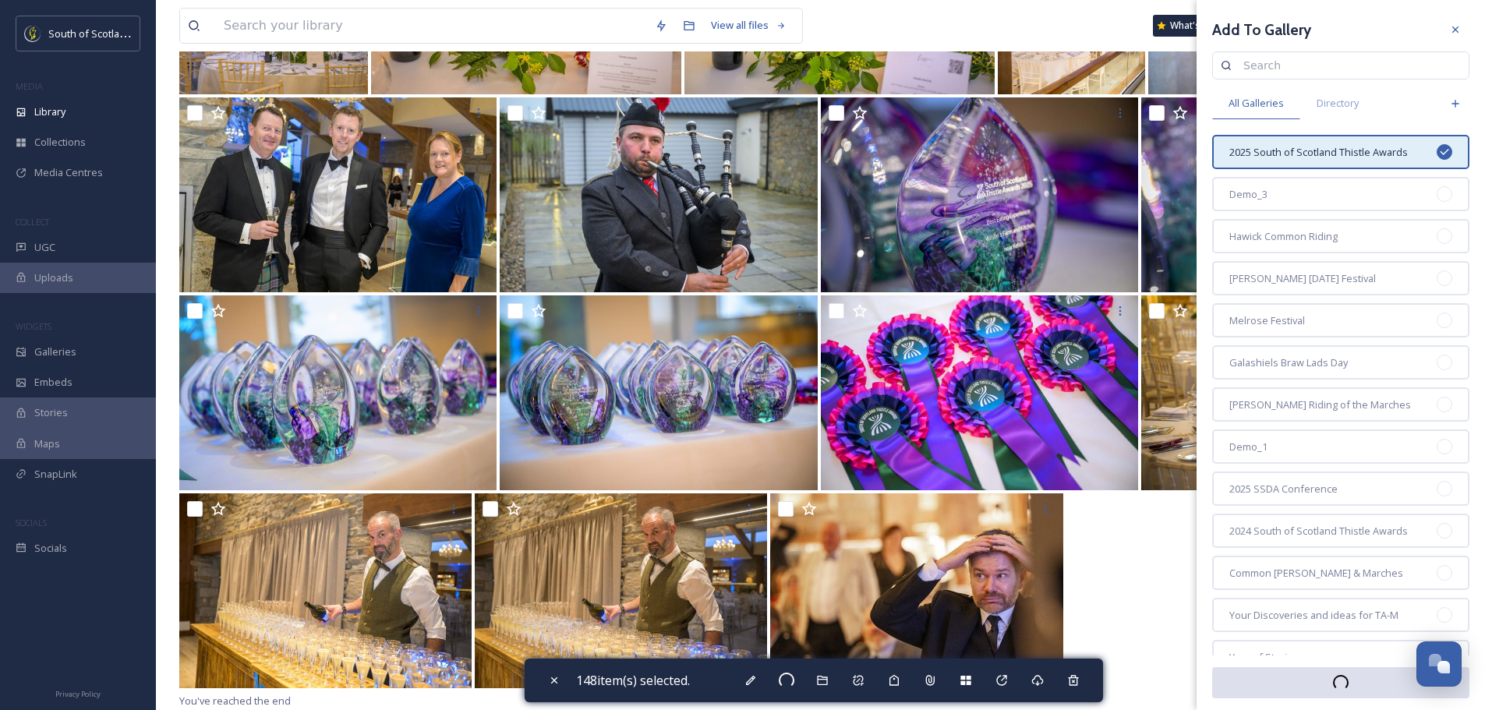
checkbox input "false"
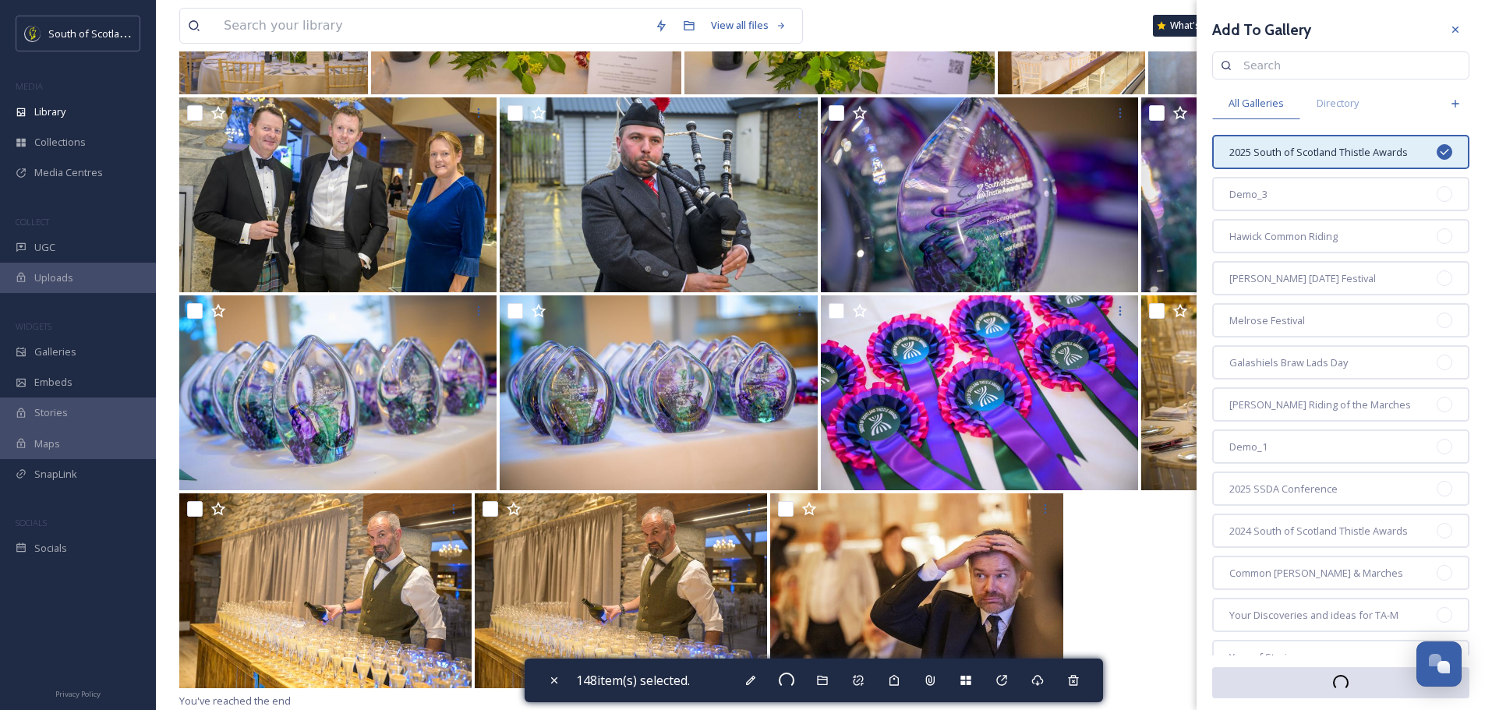
checkbox input "false"
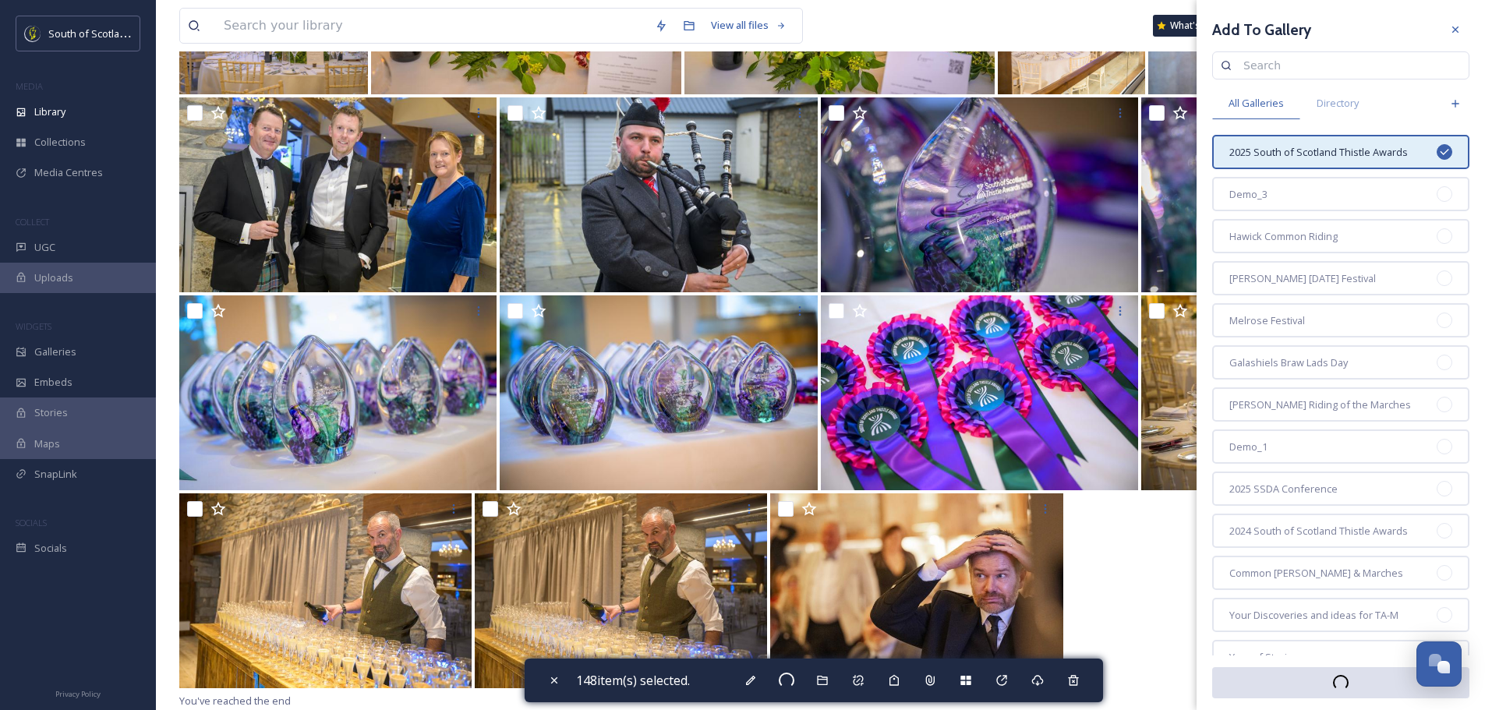
checkbox input "false"
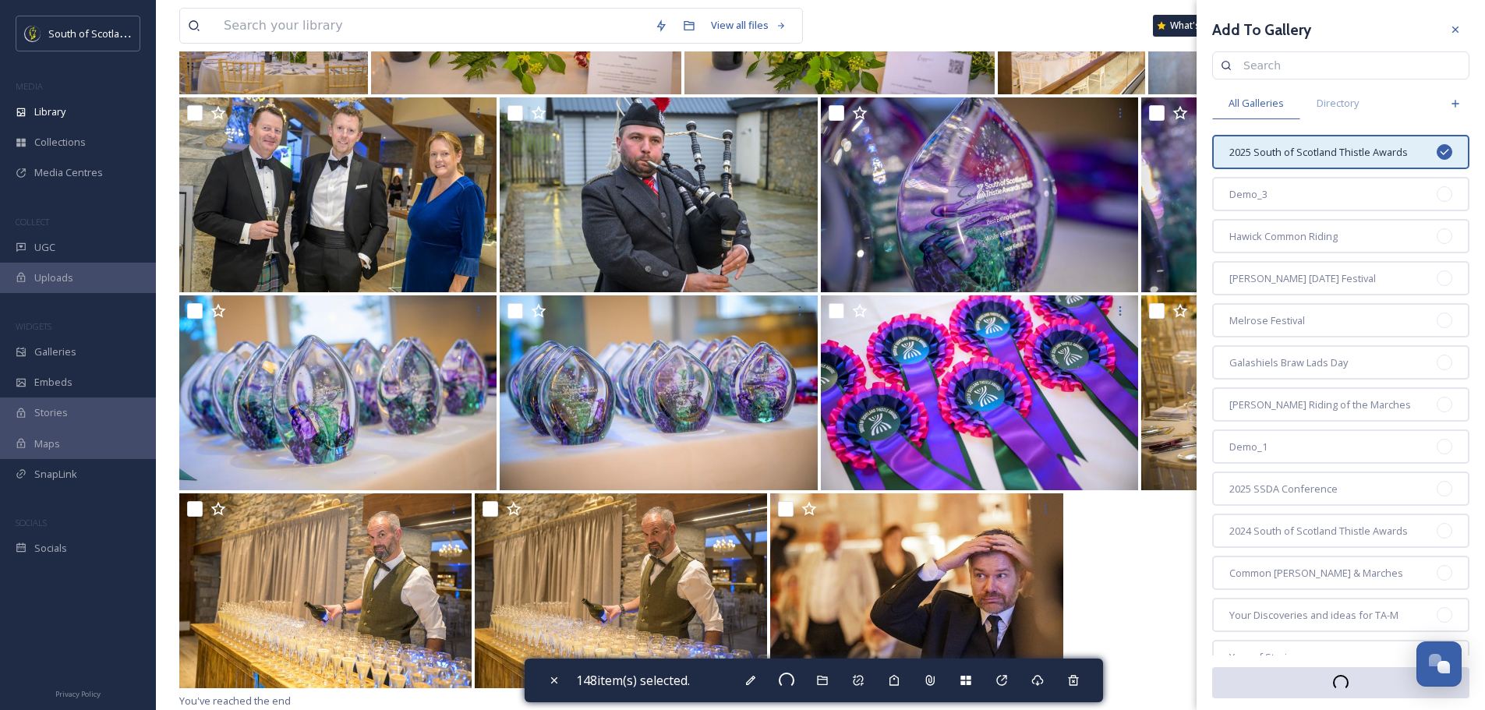
checkbox input "false"
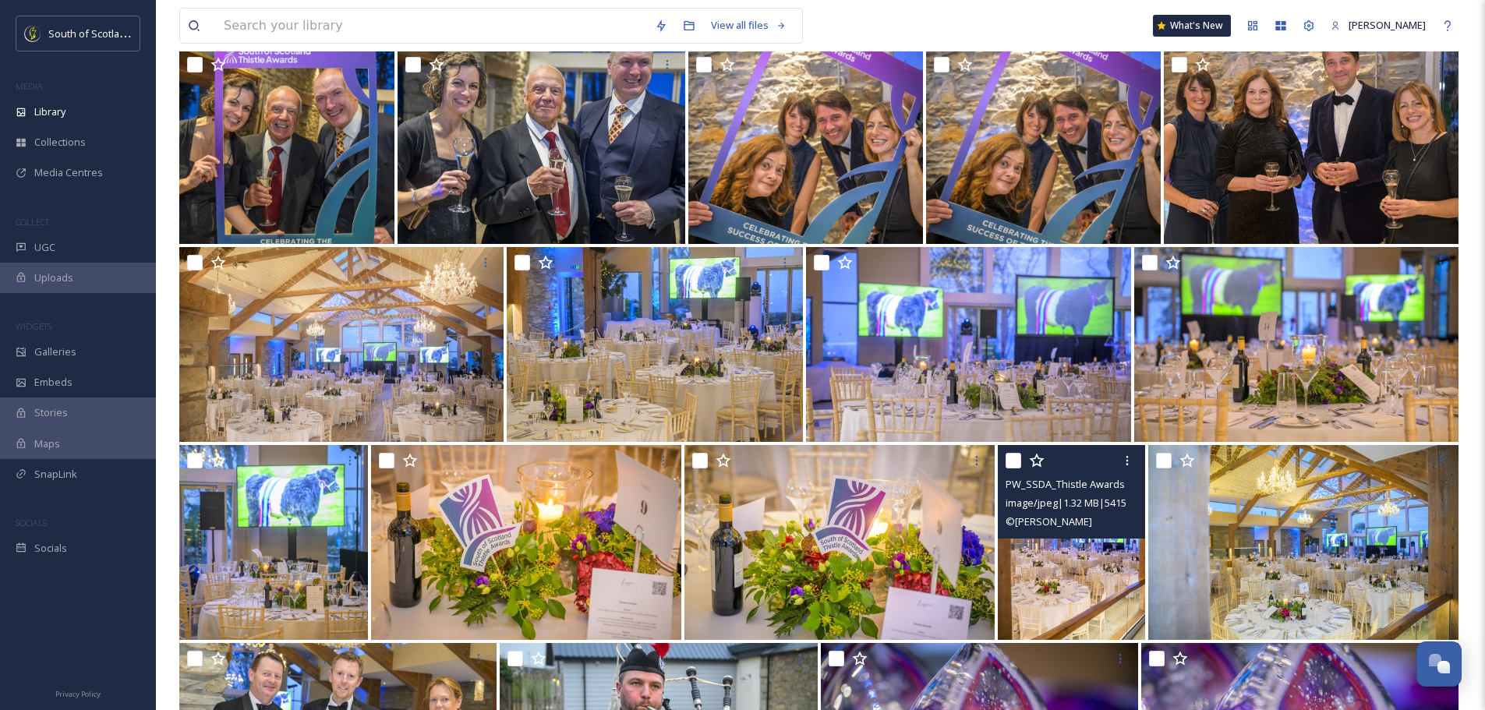
scroll to position [9597, 0]
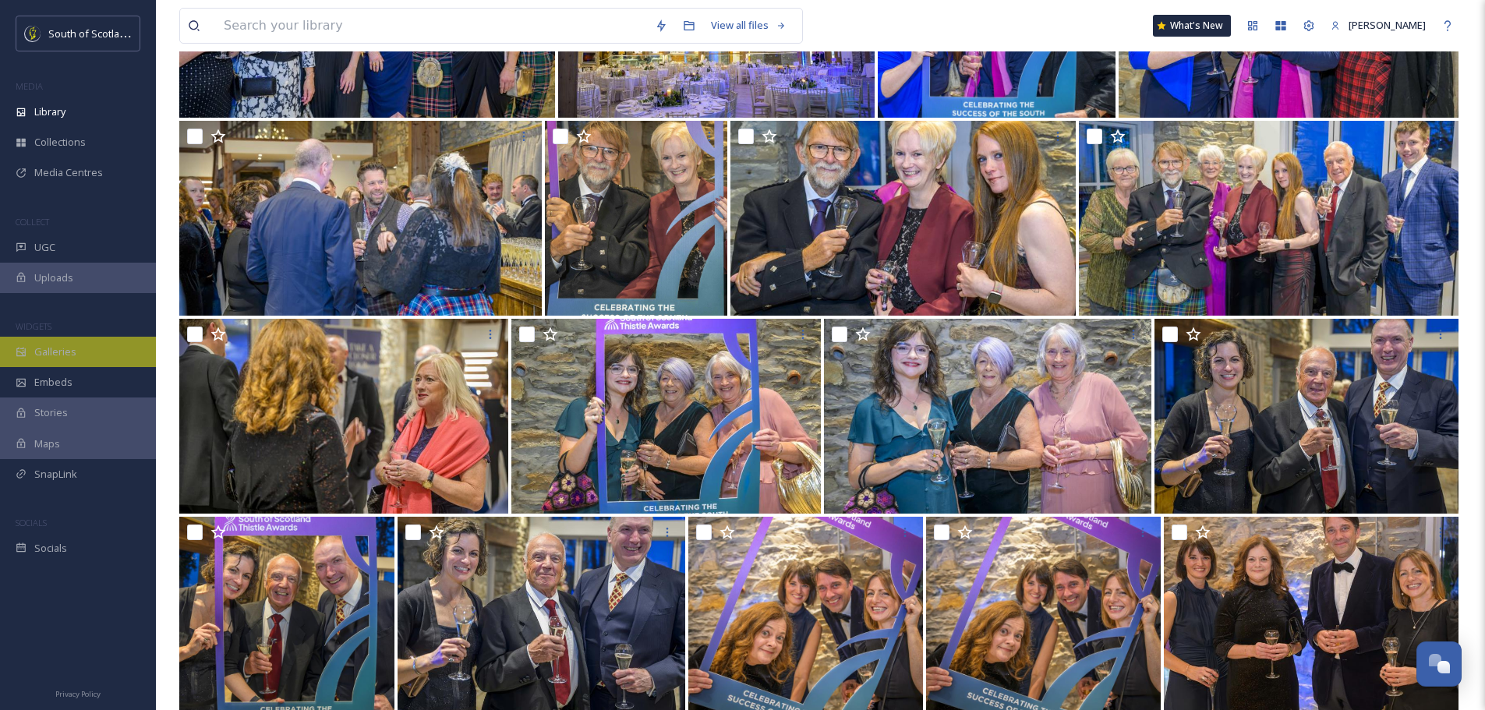
click at [54, 348] on span "Galleries" at bounding box center [55, 352] width 42 height 15
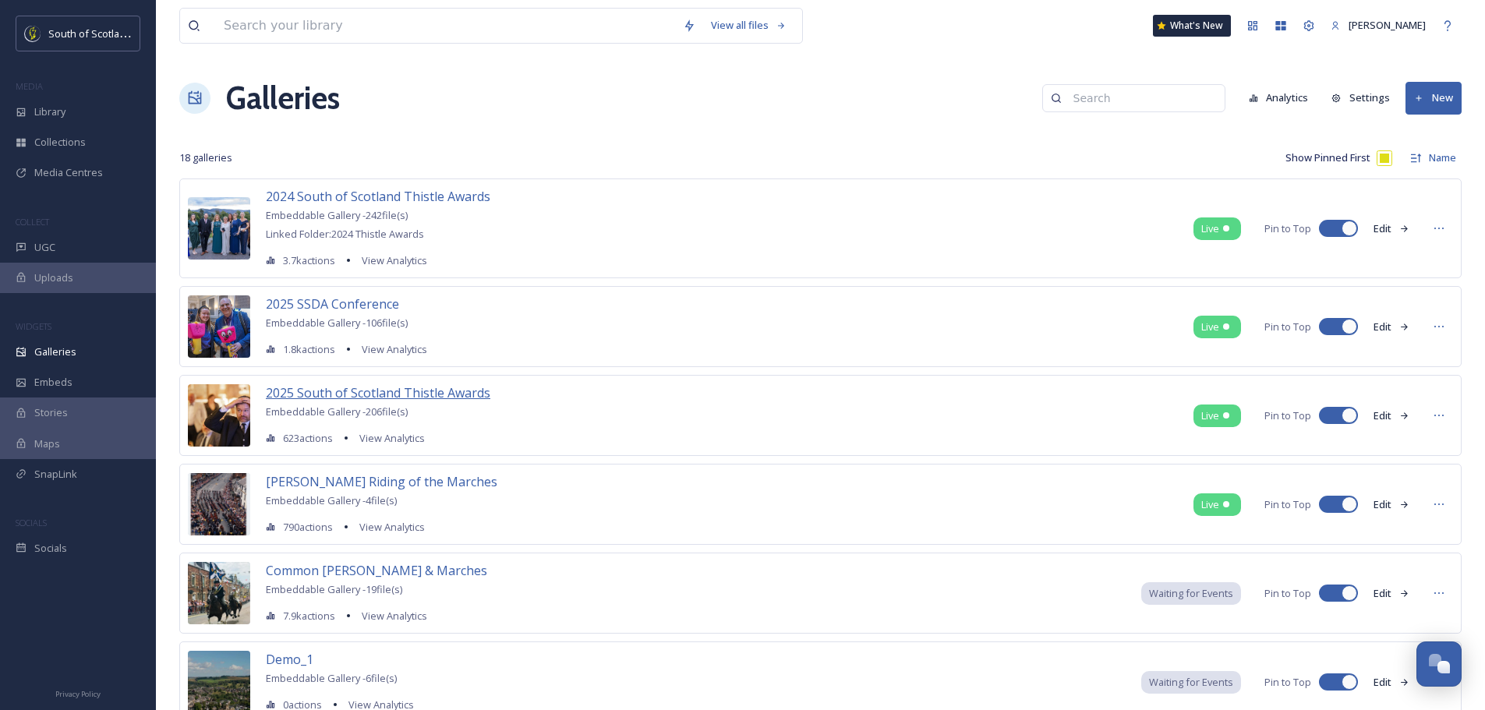
click at [345, 392] on span "2025 South of Scotland Thistle Awards" at bounding box center [378, 392] width 225 height 17
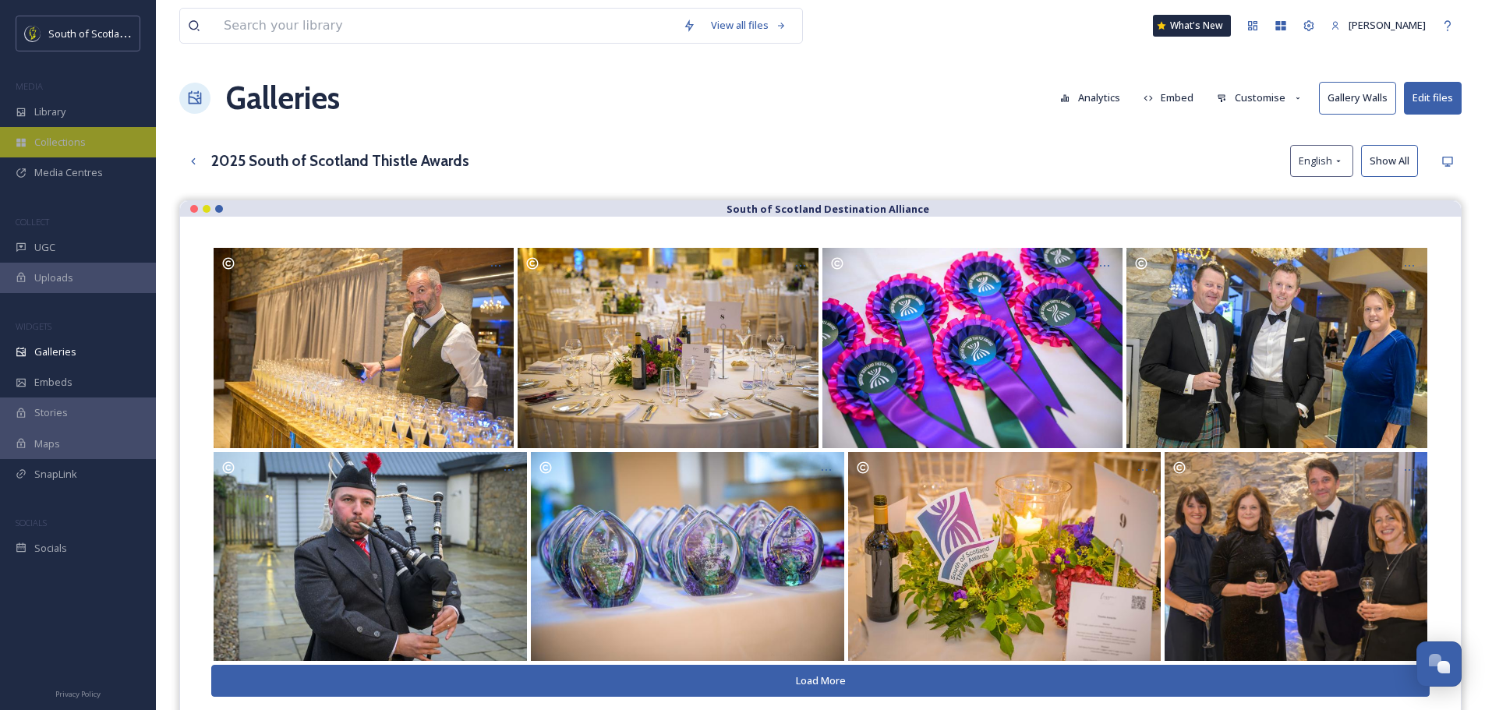
click at [65, 140] on span "Collections" at bounding box center [59, 142] width 51 height 15
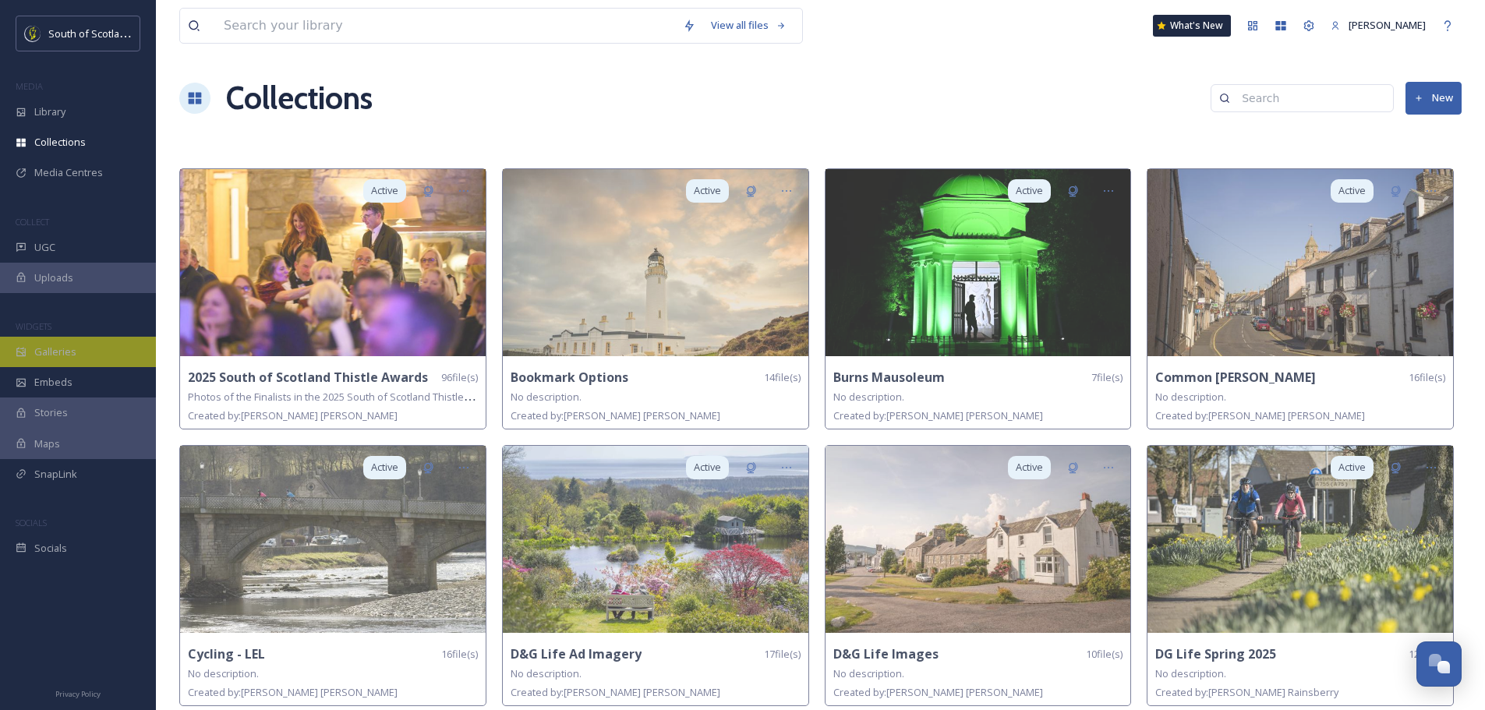
click at [87, 345] on div "Galleries" at bounding box center [78, 352] width 156 height 30
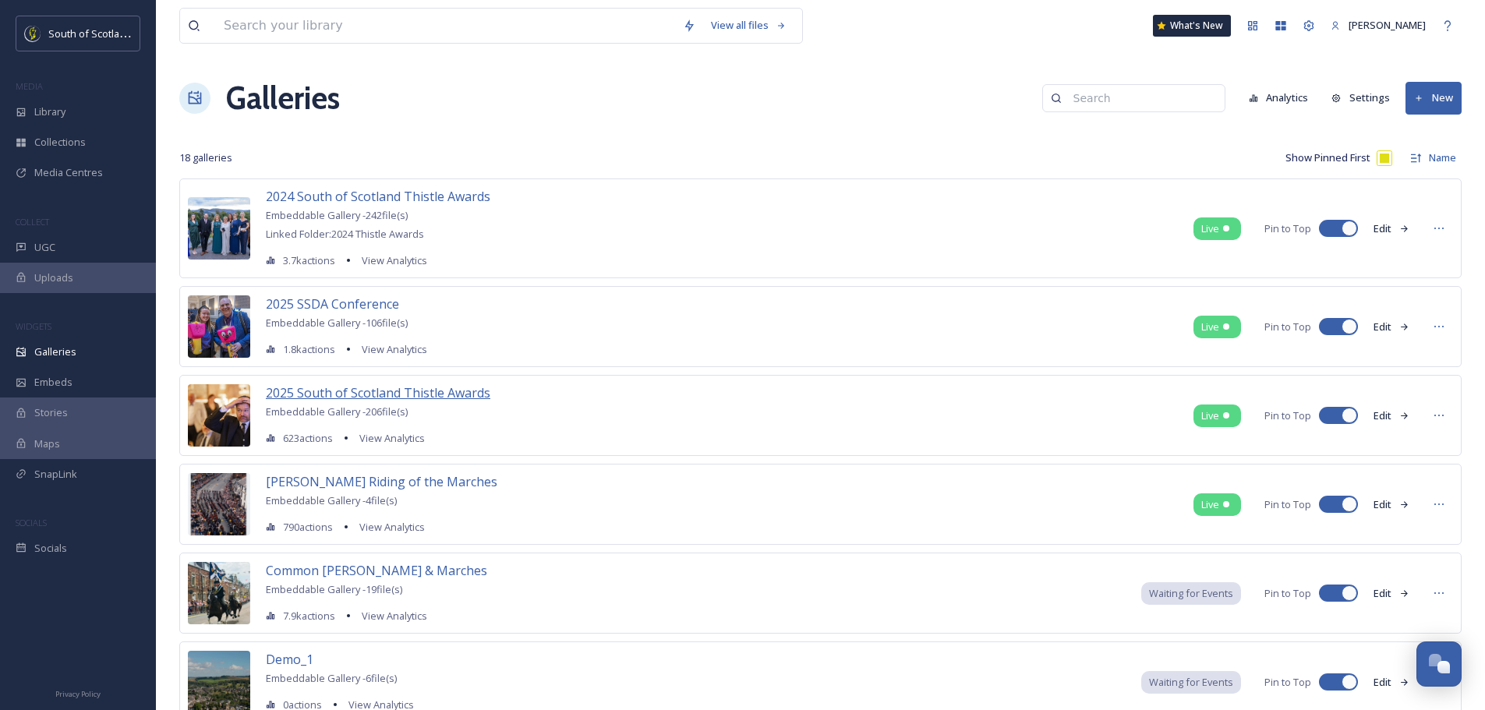
click at [423, 389] on span "2025 South of Scotland Thistle Awards" at bounding box center [378, 392] width 225 height 17
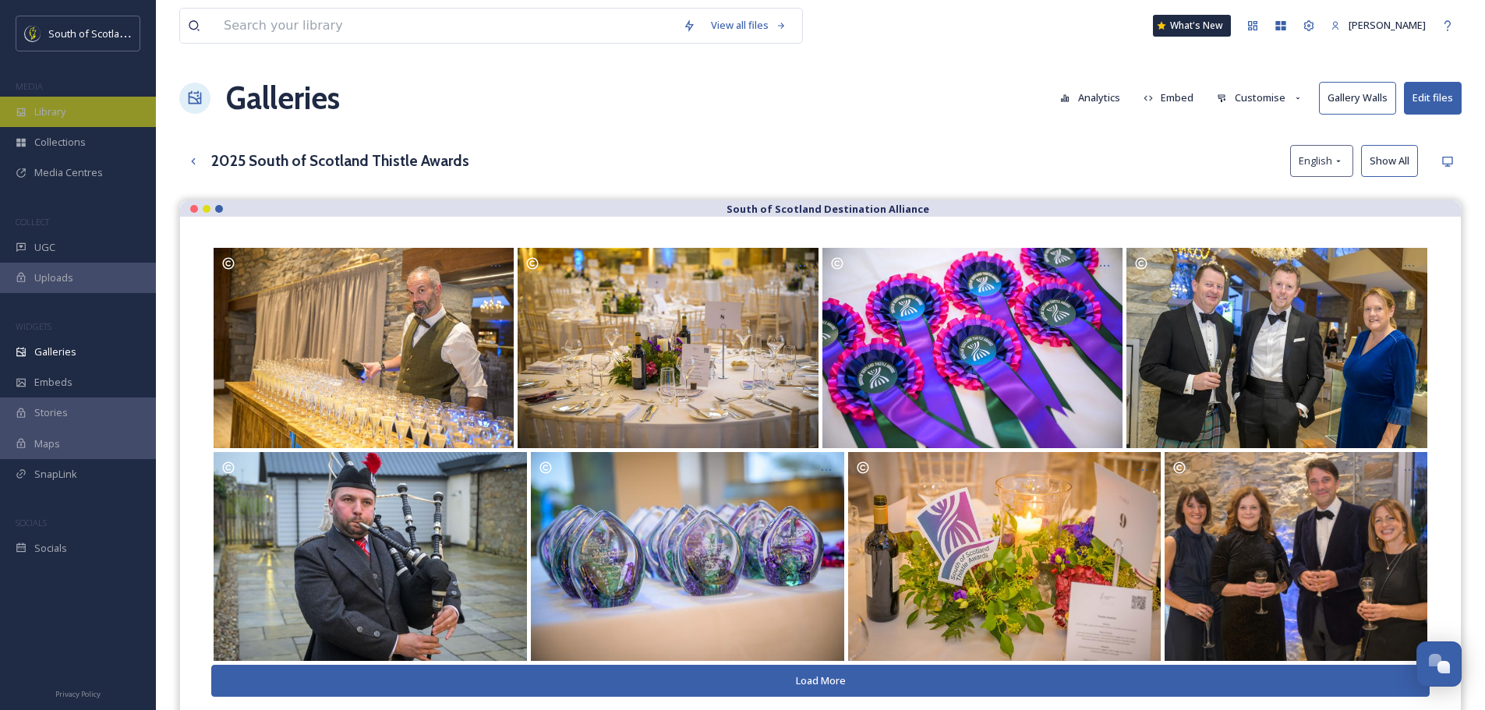
click at [75, 114] on div "Library" at bounding box center [78, 112] width 156 height 30
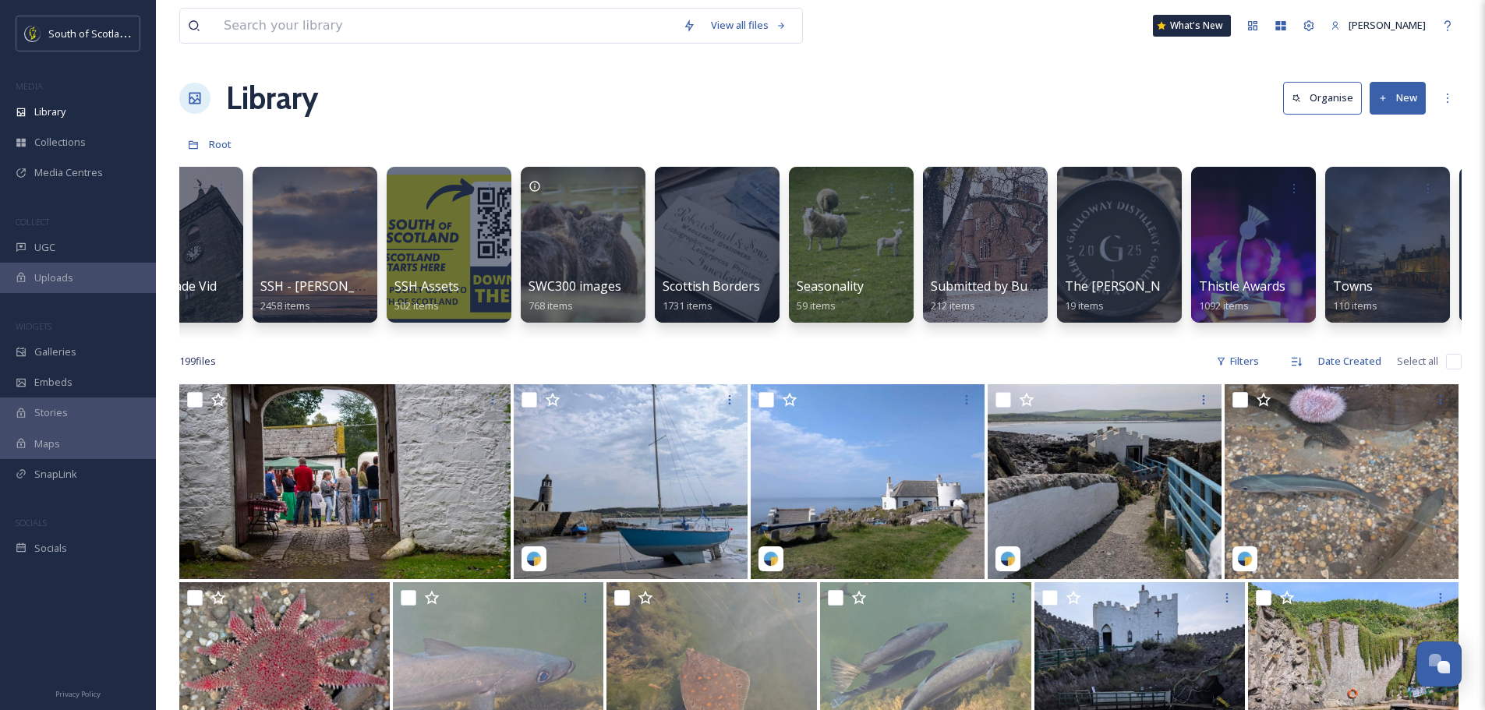
scroll to position [0, 4259]
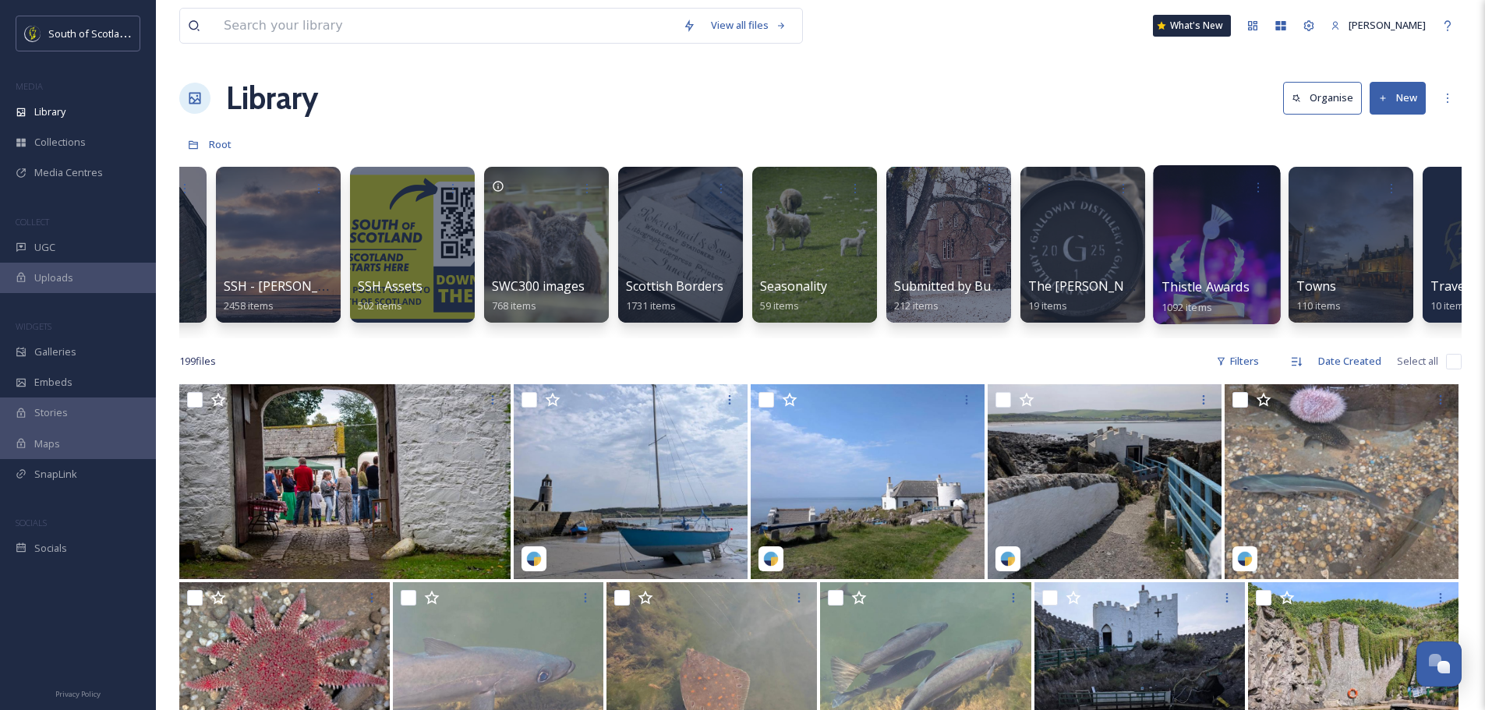
click at [1228, 288] on span "Thistle Awards" at bounding box center [1206, 286] width 88 height 17
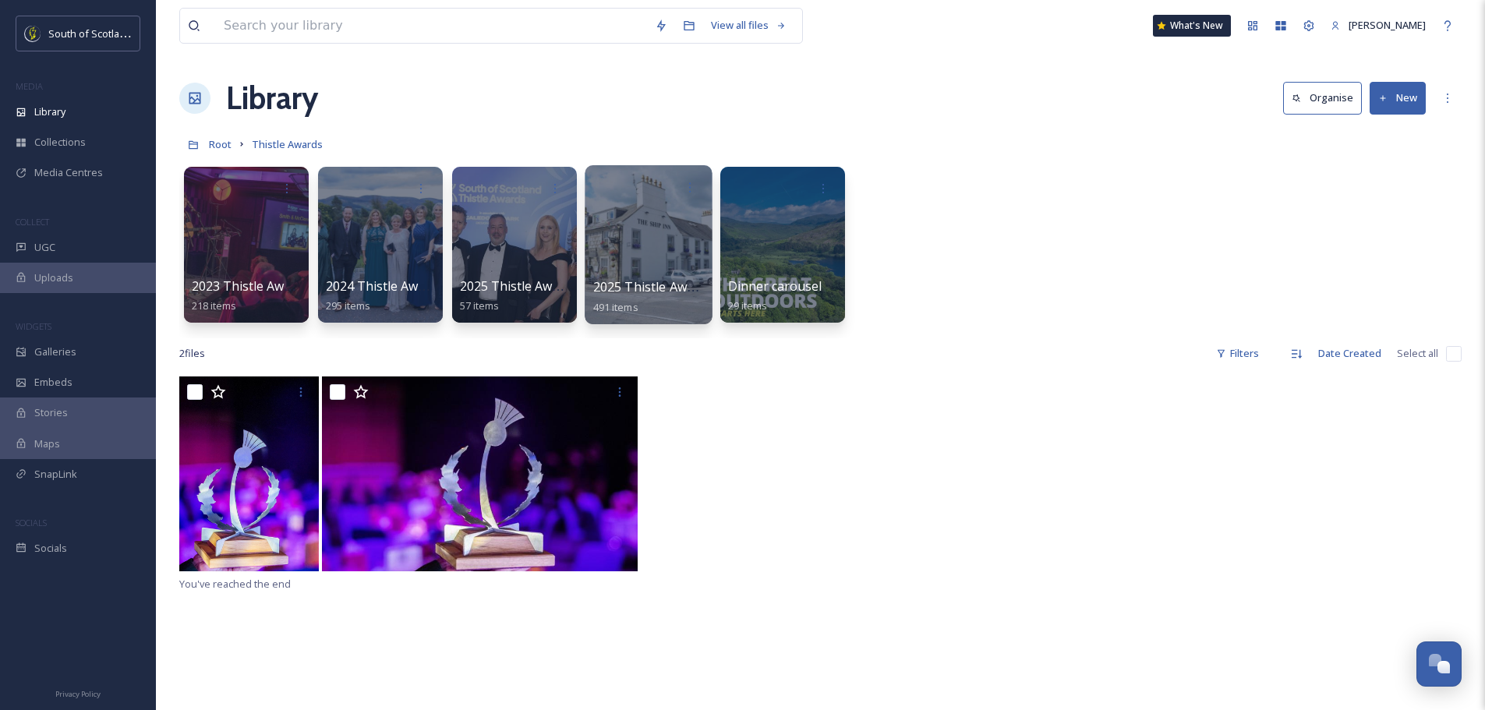
click at [662, 242] on div at bounding box center [648, 244] width 127 height 159
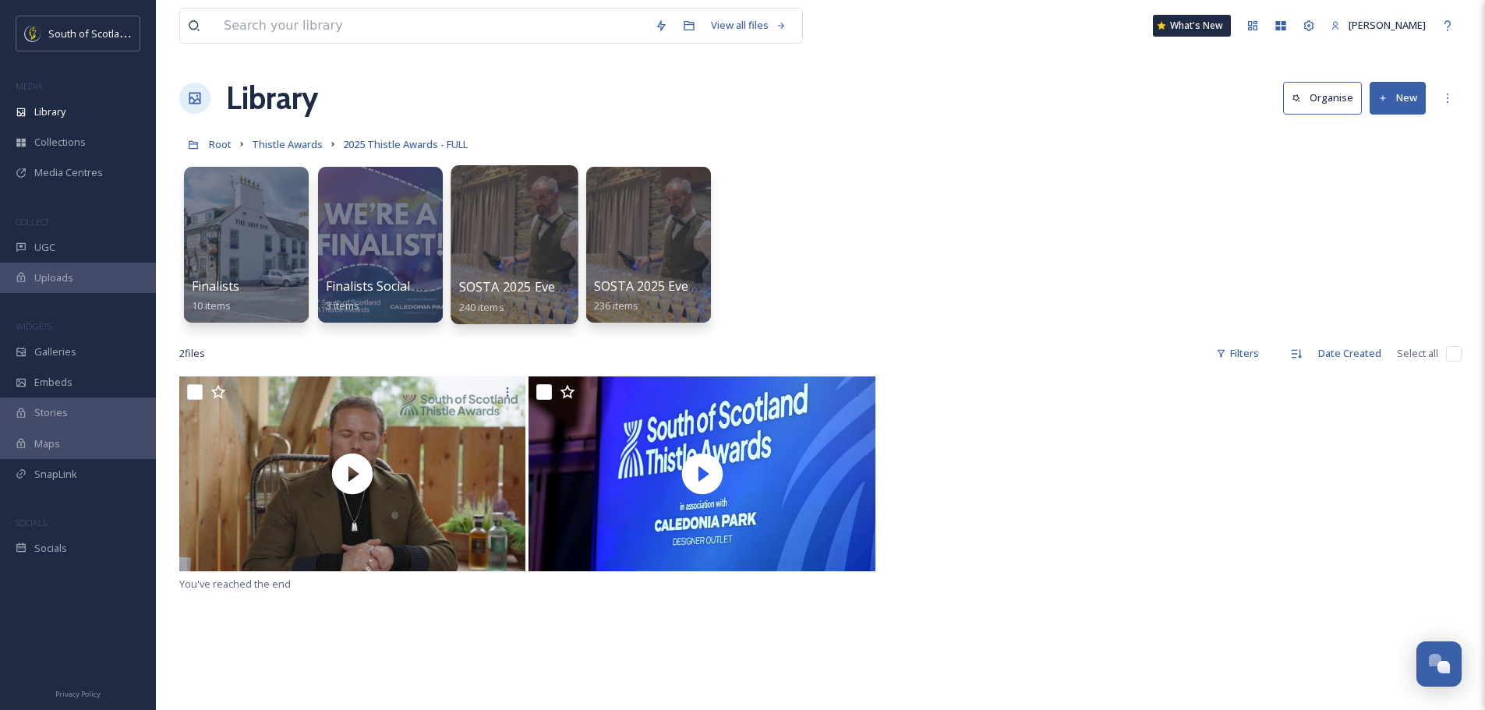
click at [532, 265] on div at bounding box center [514, 244] width 127 height 159
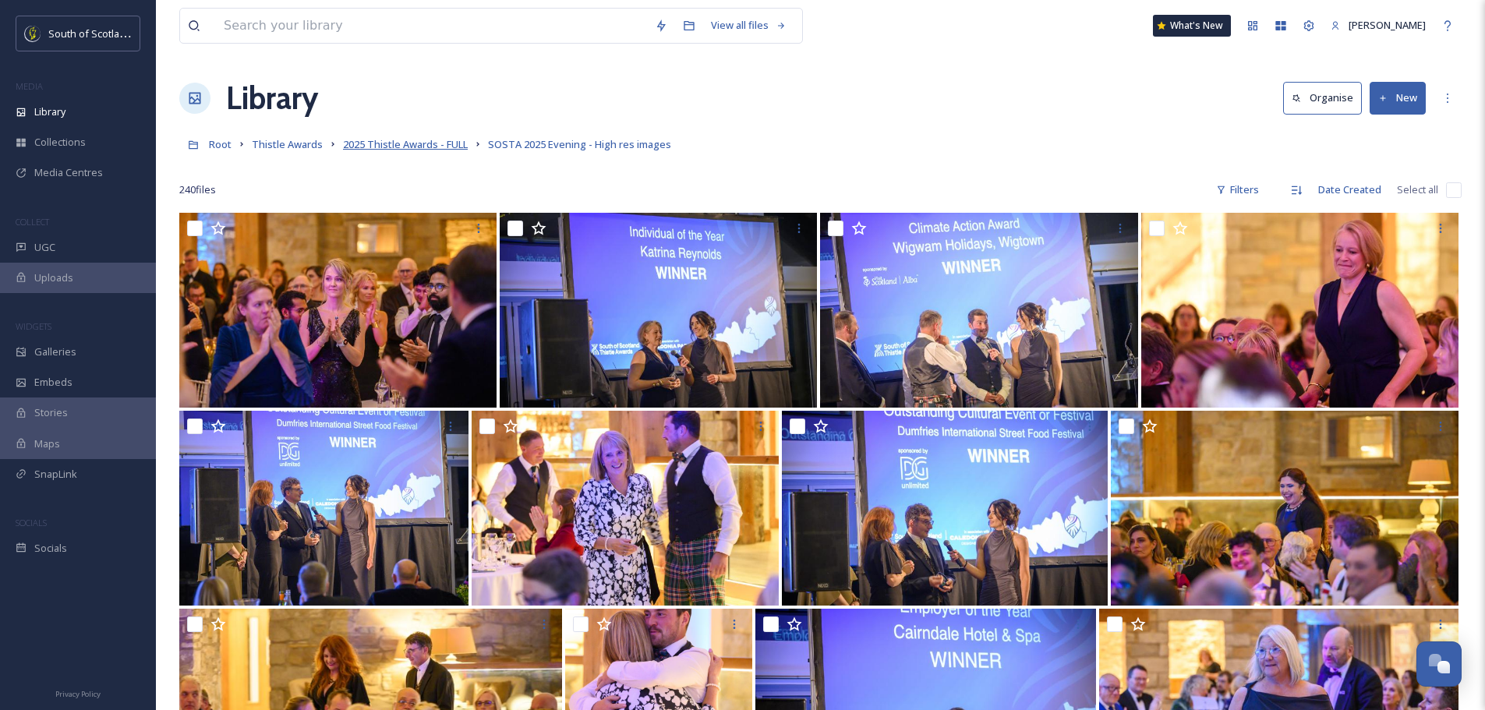
click at [432, 147] on span "2025 Thistle Awards - FULL" at bounding box center [405, 144] width 125 height 14
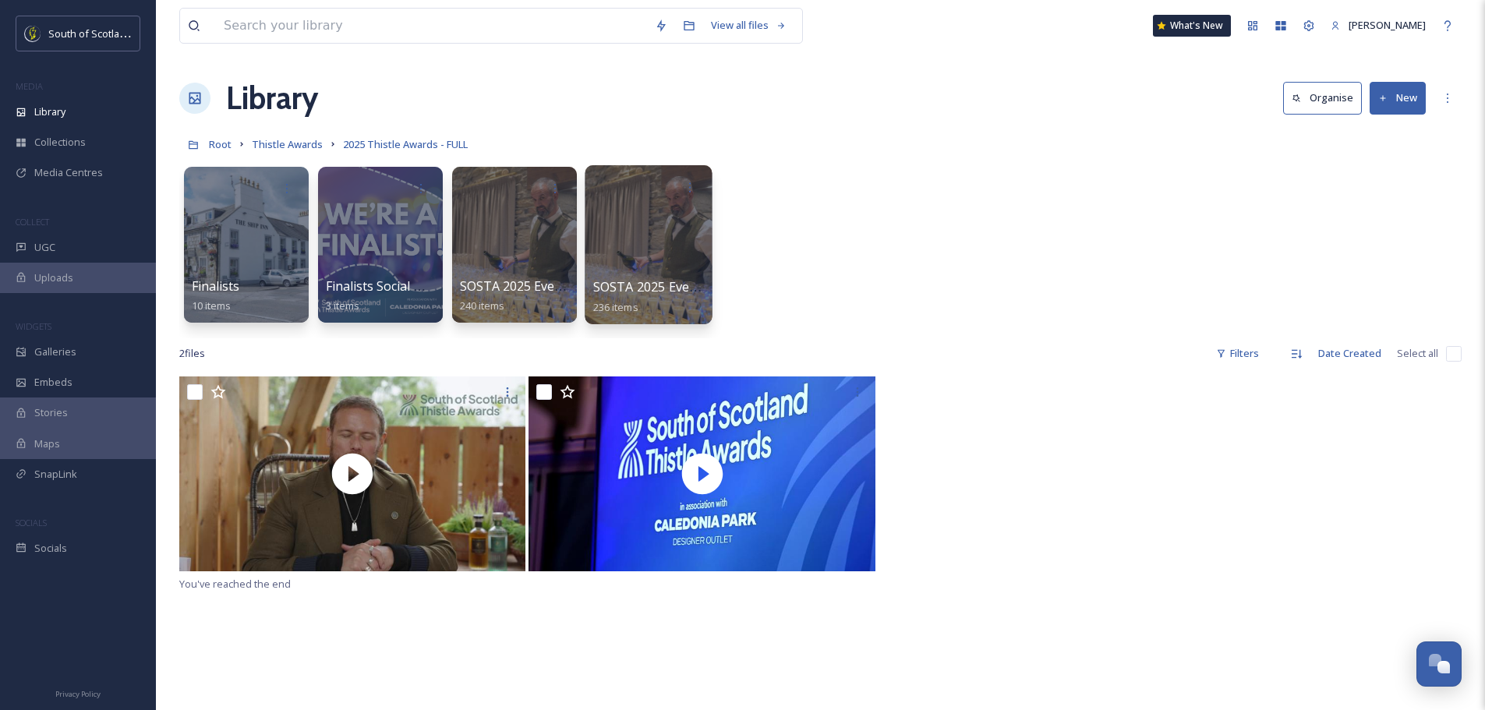
click at [630, 209] on div at bounding box center [648, 244] width 127 height 159
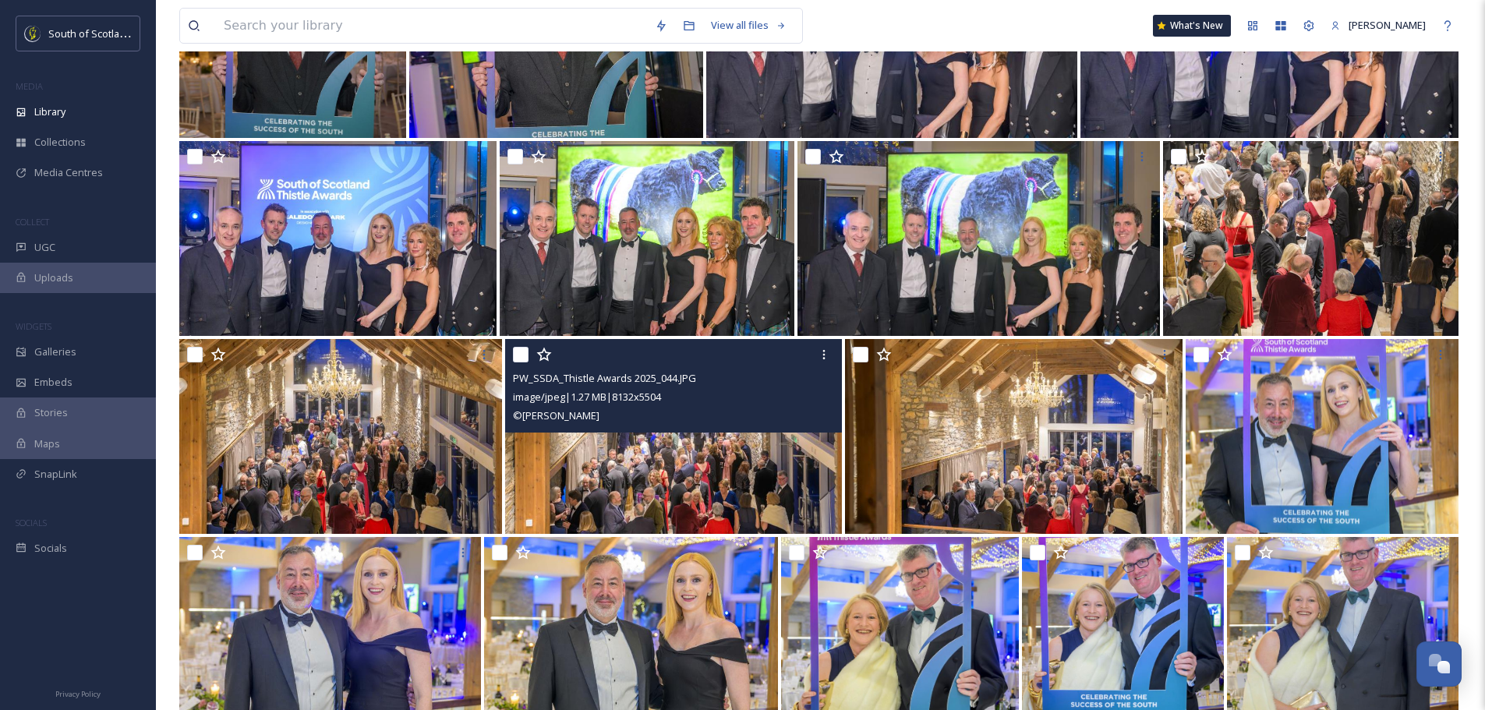
scroll to position [8803, 0]
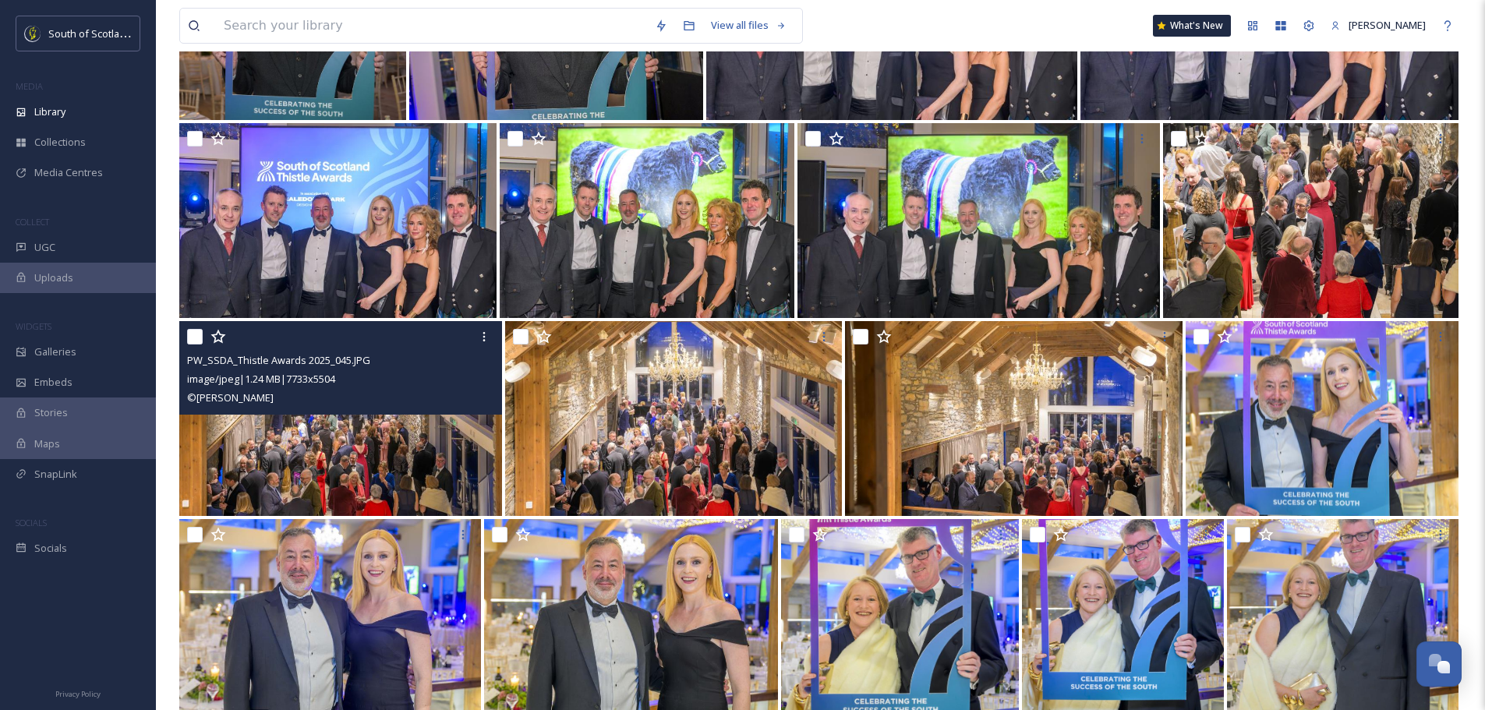
click at [417, 443] on img at bounding box center [340, 418] width 323 height 195
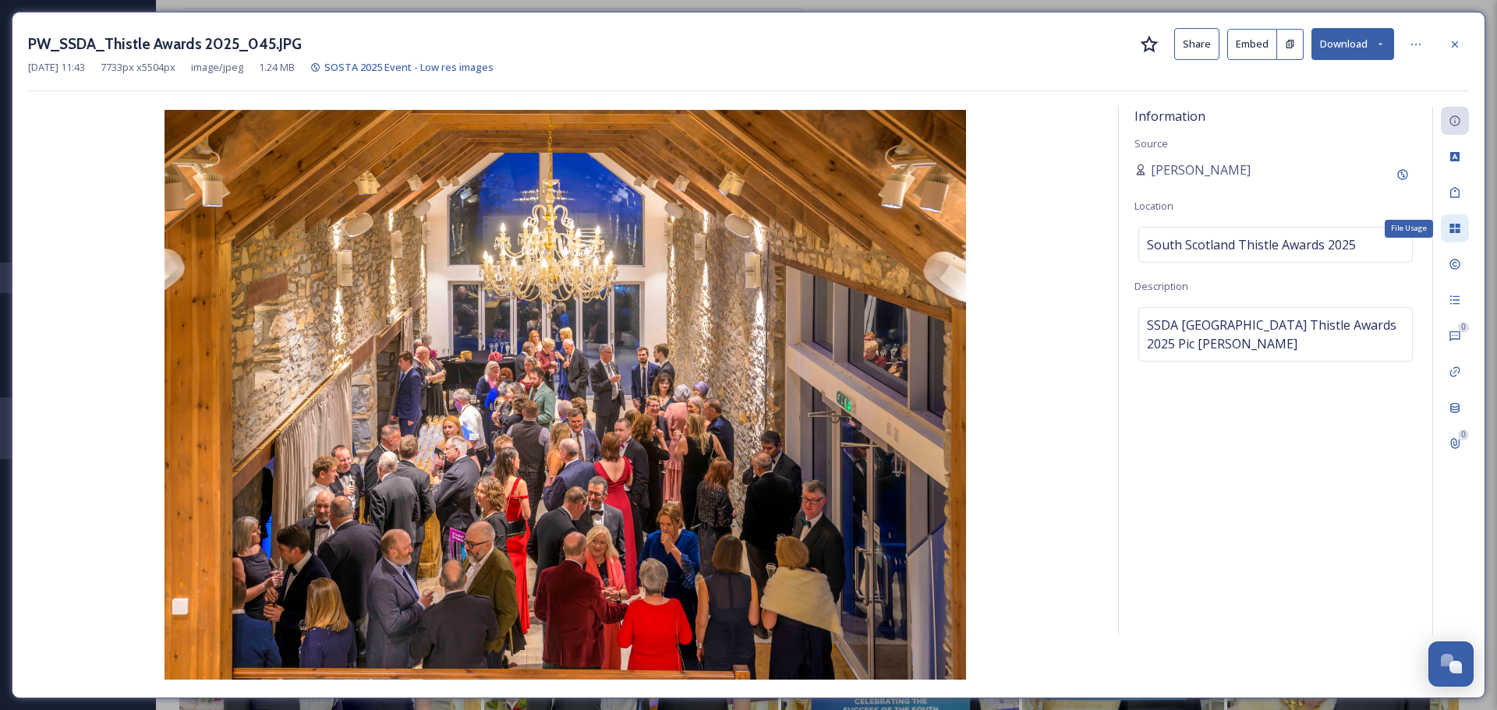
click at [1455, 221] on div "File Usage" at bounding box center [1455, 228] width 28 height 28
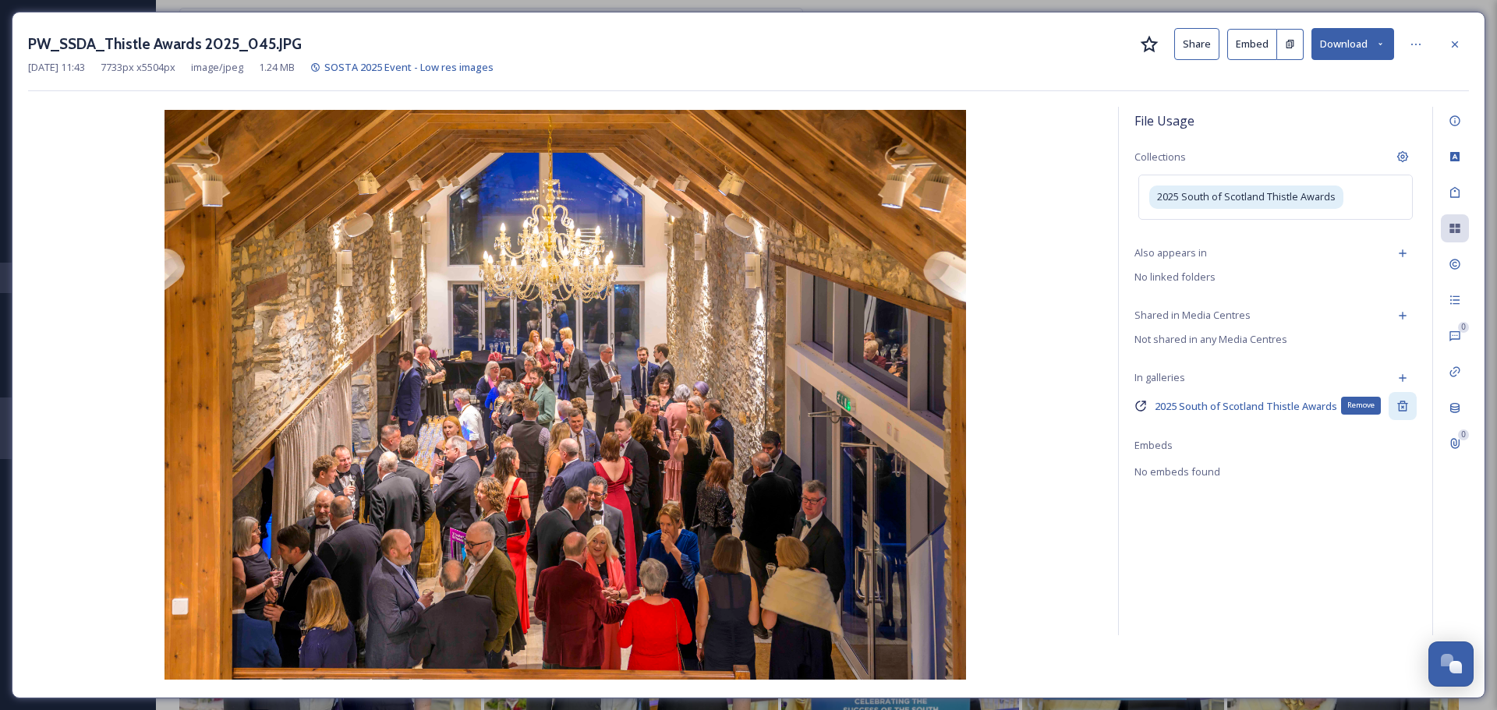
click at [1404, 403] on icon at bounding box center [1402, 406] width 10 height 10
click at [1462, 41] on div at bounding box center [1455, 44] width 28 height 28
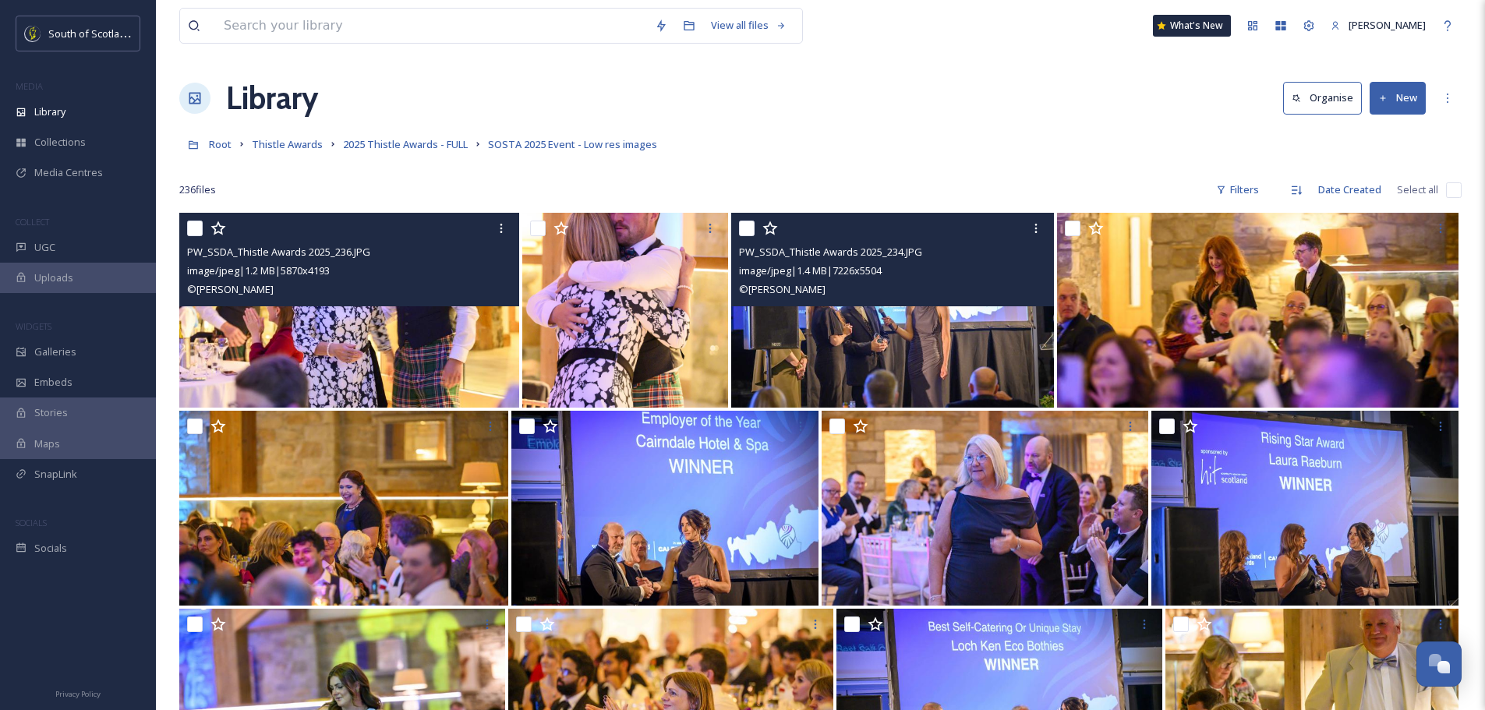
click at [197, 228] on input "checkbox" at bounding box center [195, 229] width 16 height 16
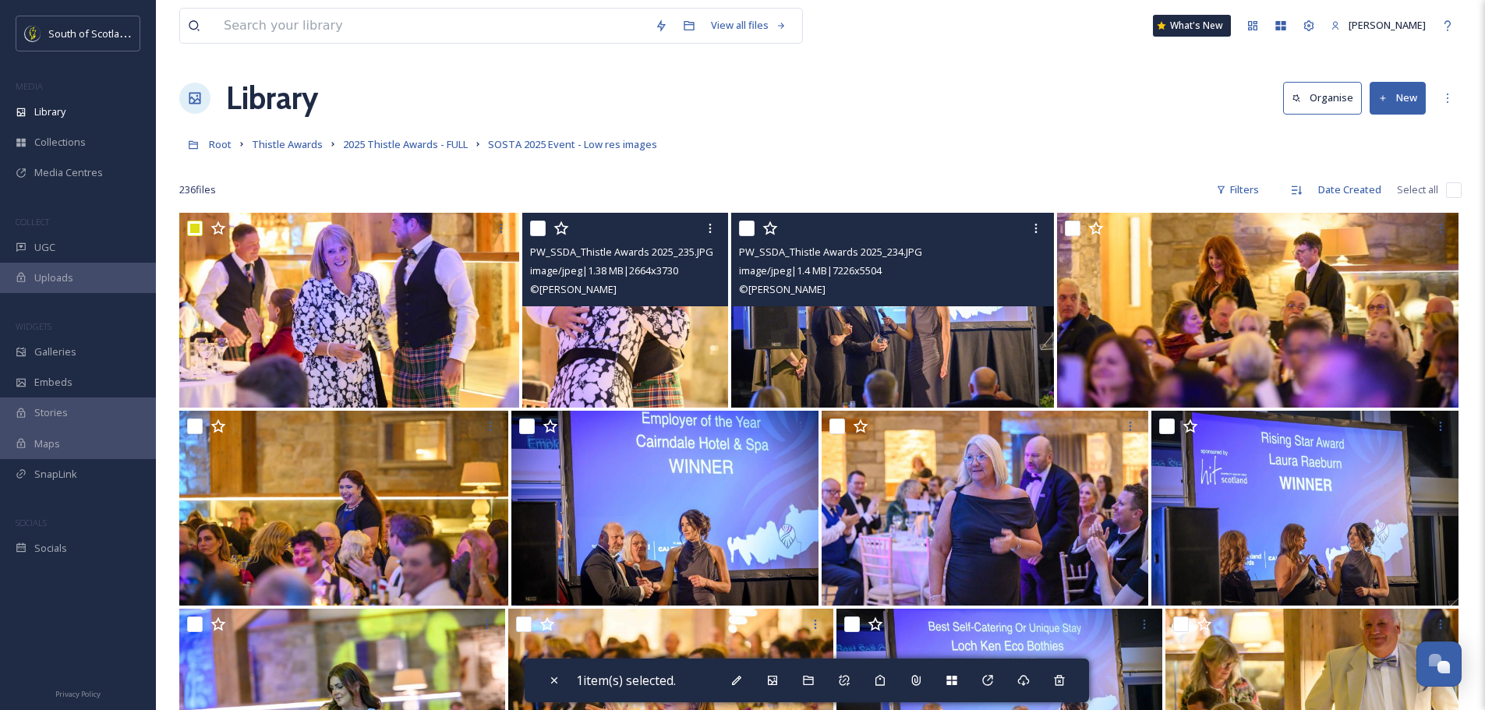
click at [539, 227] on input "checkbox" at bounding box center [538, 229] width 16 height 16
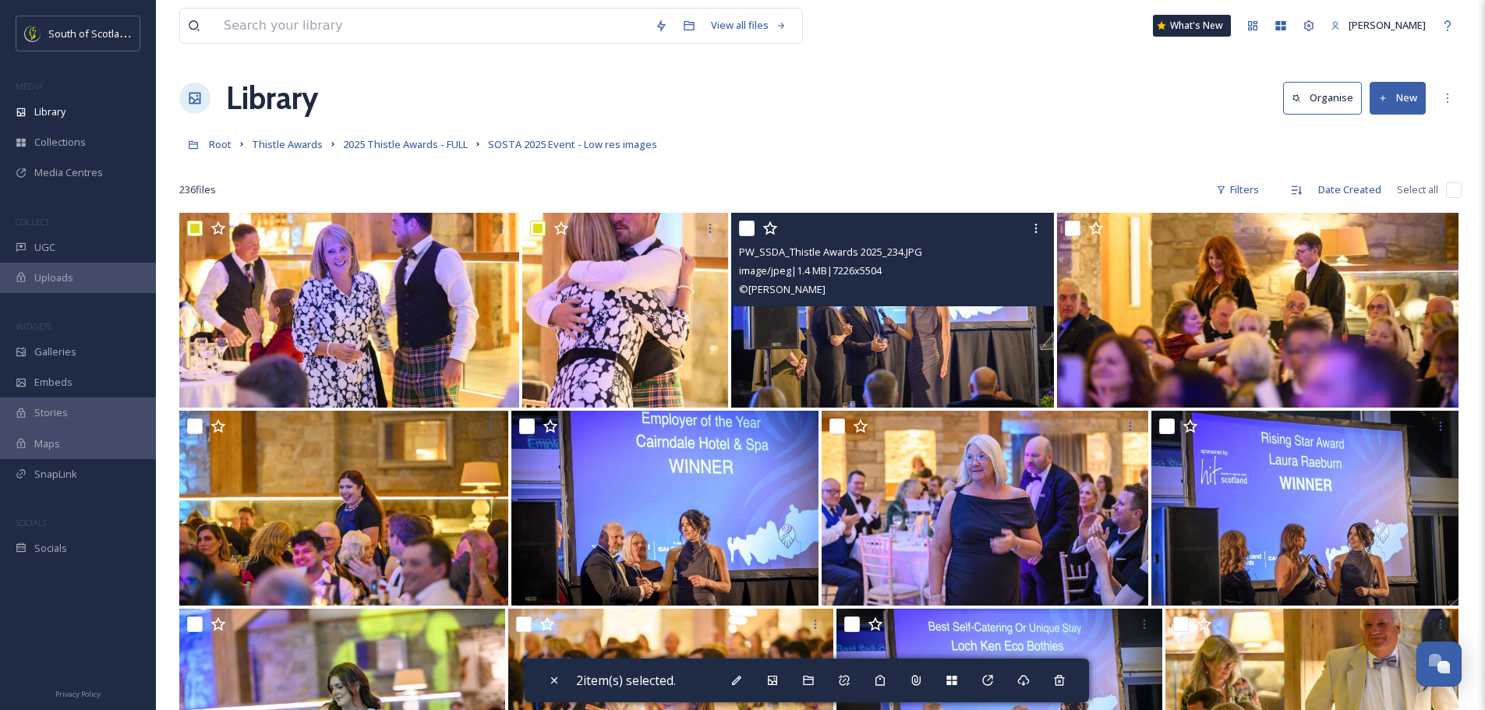
click at [746, 229] on input "checkbox" at bounding box center [747, 229] width 16 height 16
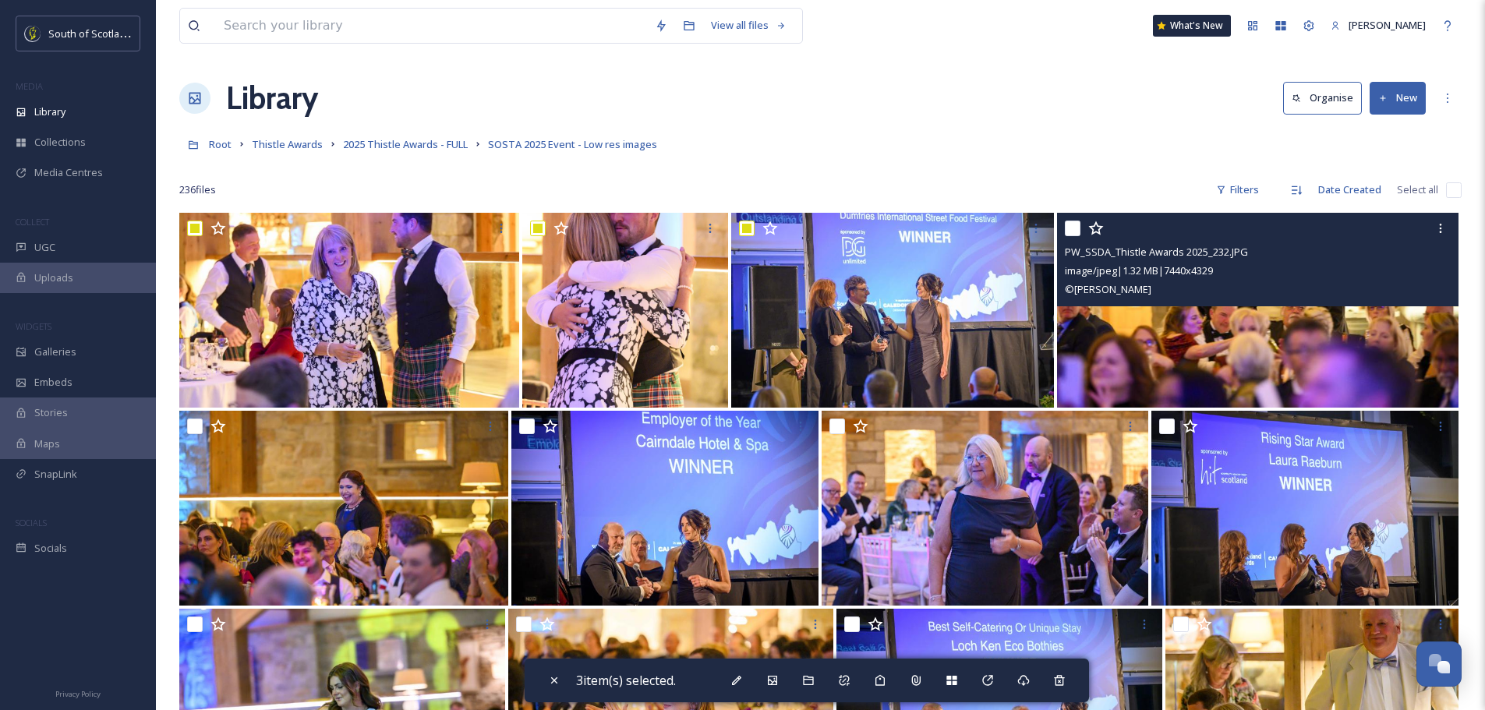
click at [1073, 235] on input "checkbox" at bounding box center [1073, 229] width 16 height 16
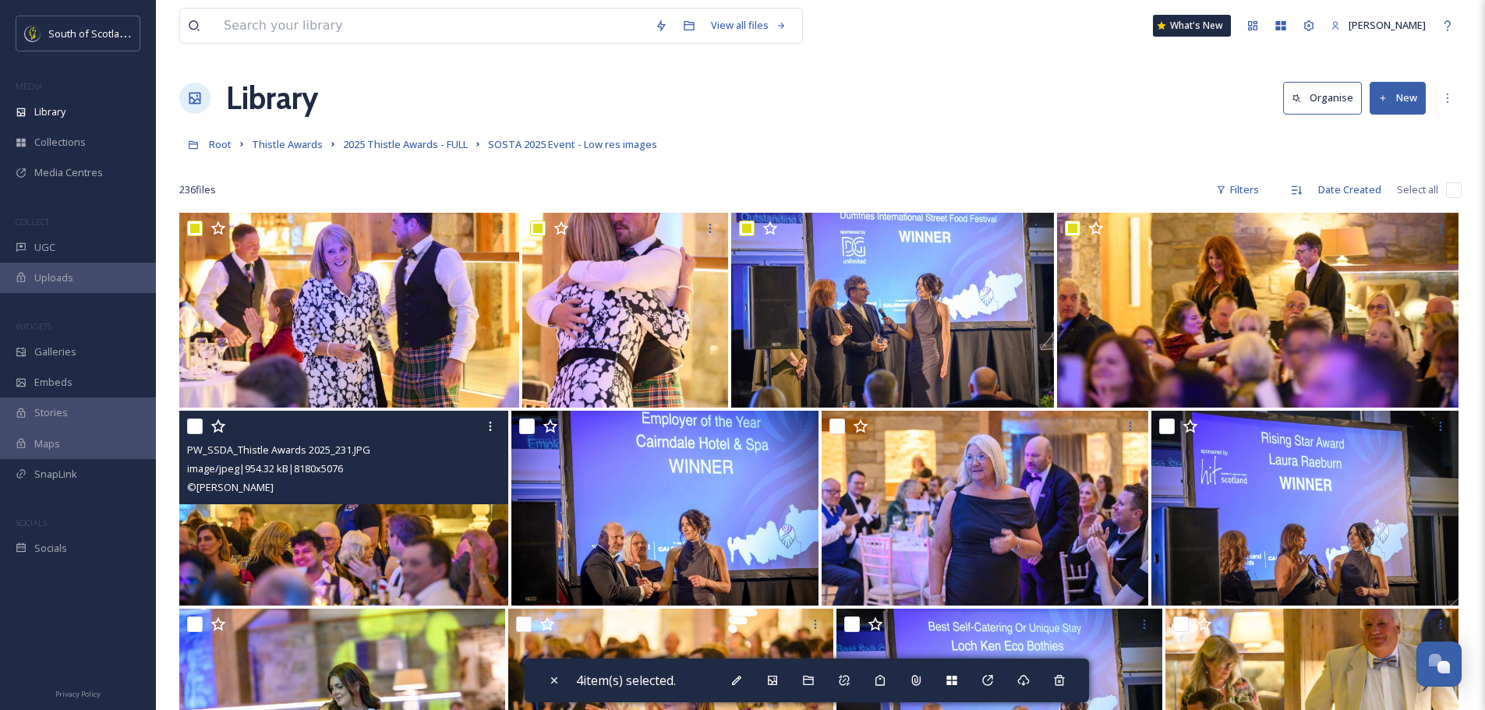
click at [203, 426] on div at bounding box center [345, 426] width 317 height 28
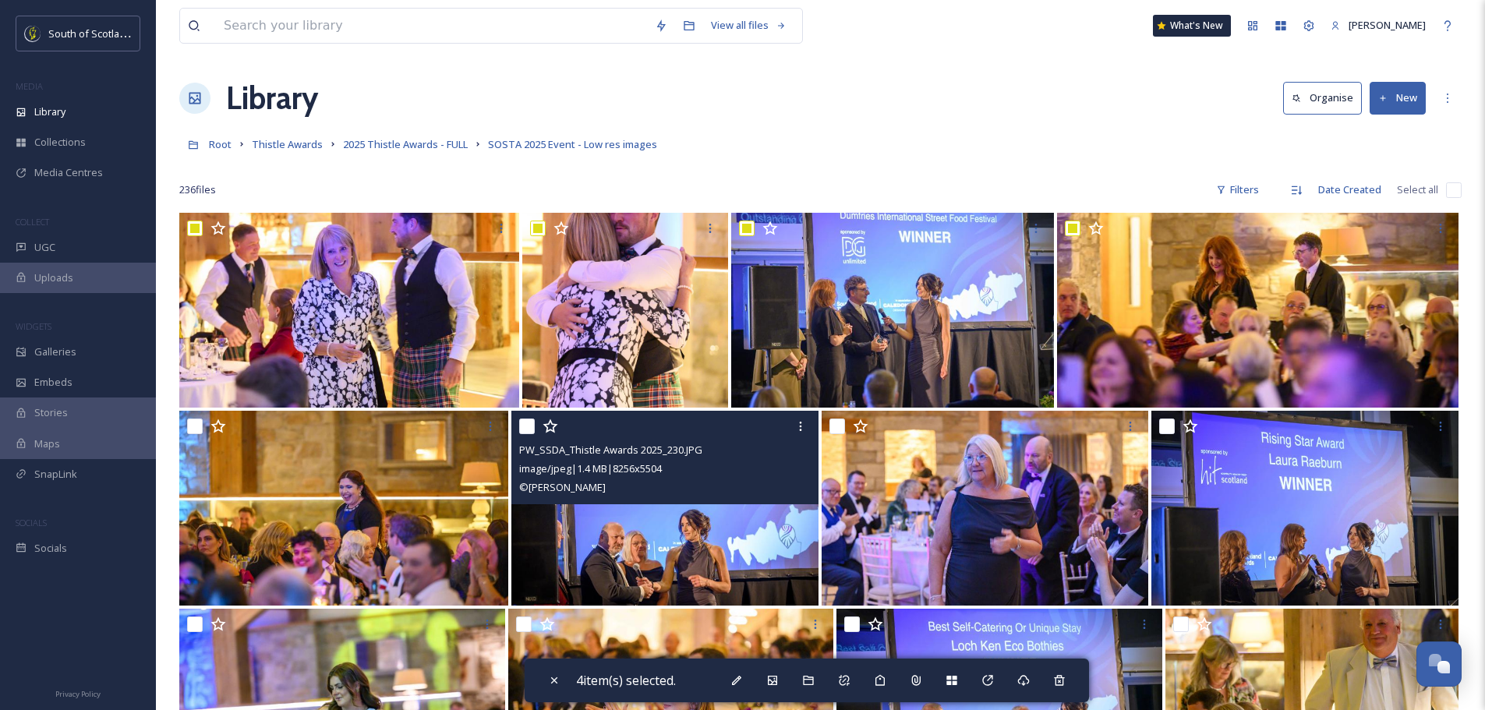
click at [523, 430] on input "checkbox" at bounding box center [527, 427] width 16 height 16
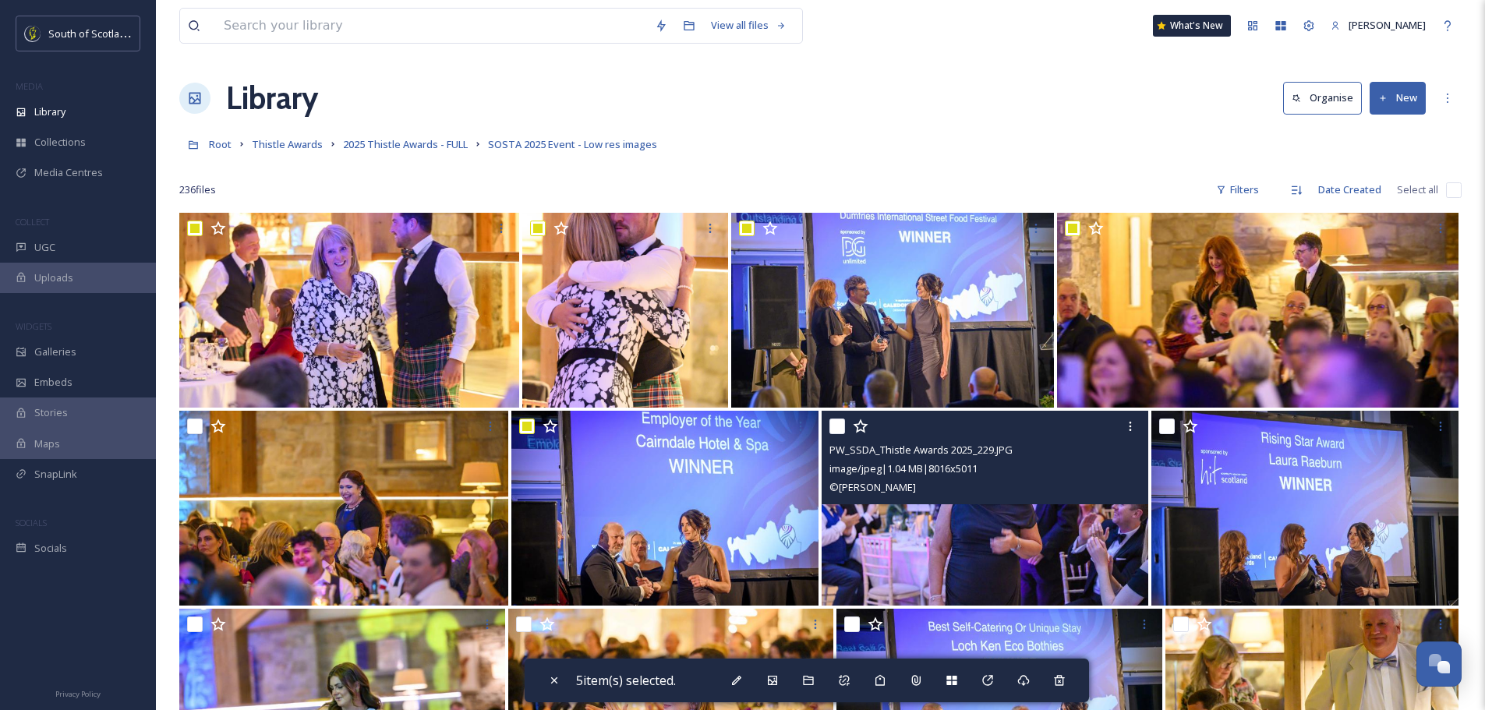
click at [839, 427] on input "checkbox" at bounding box center [838, 427] width 16 height 16
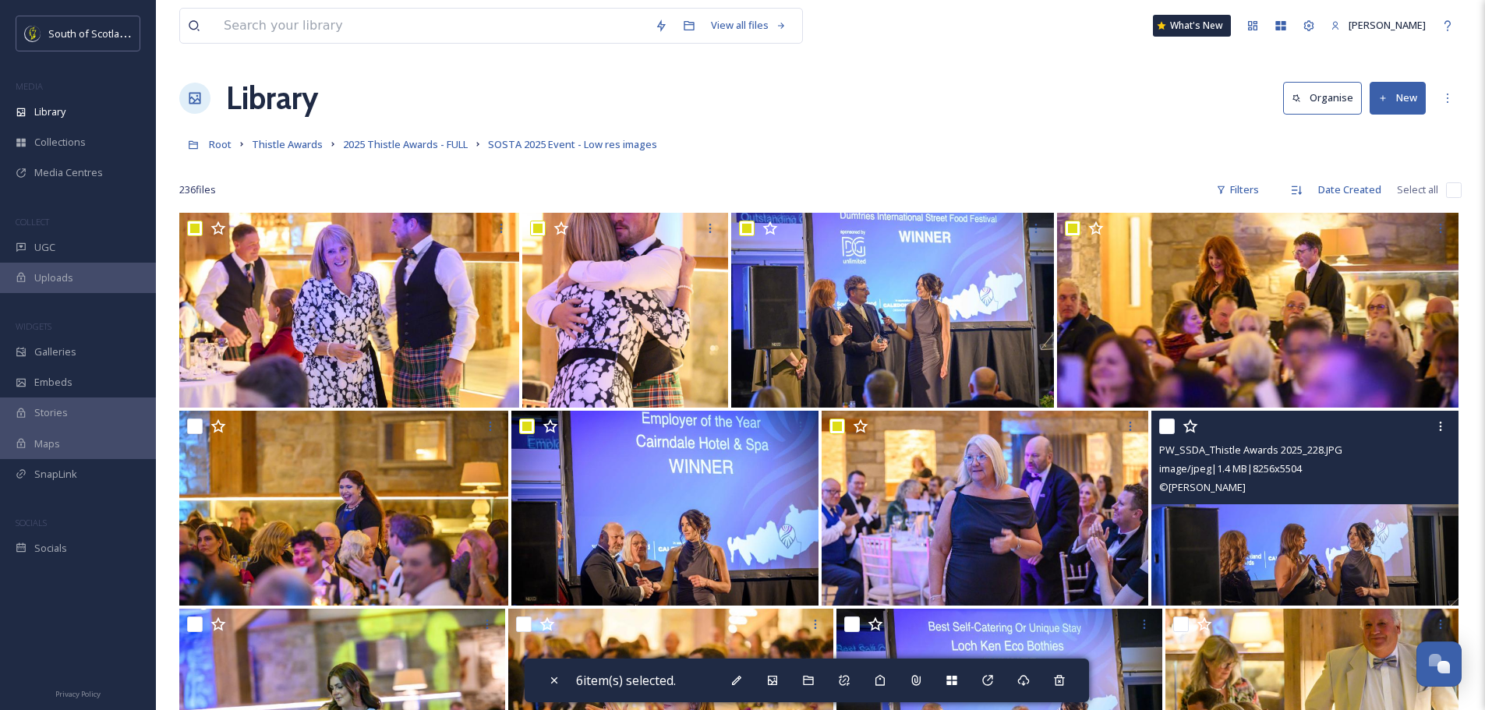
click at [1172, 425] on input "checkbox" at bounding box center [1167, 427] width 16 height 16
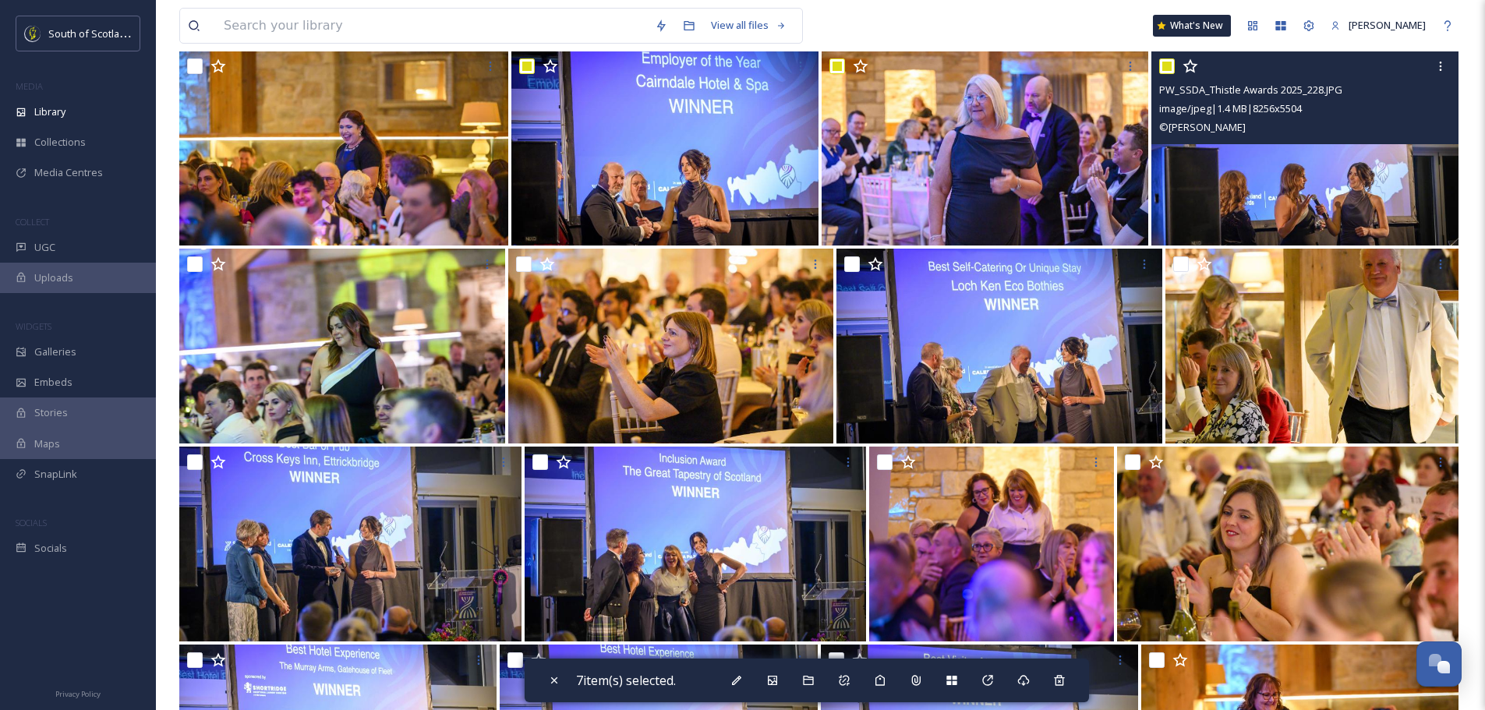
scroll to position [390, 0]
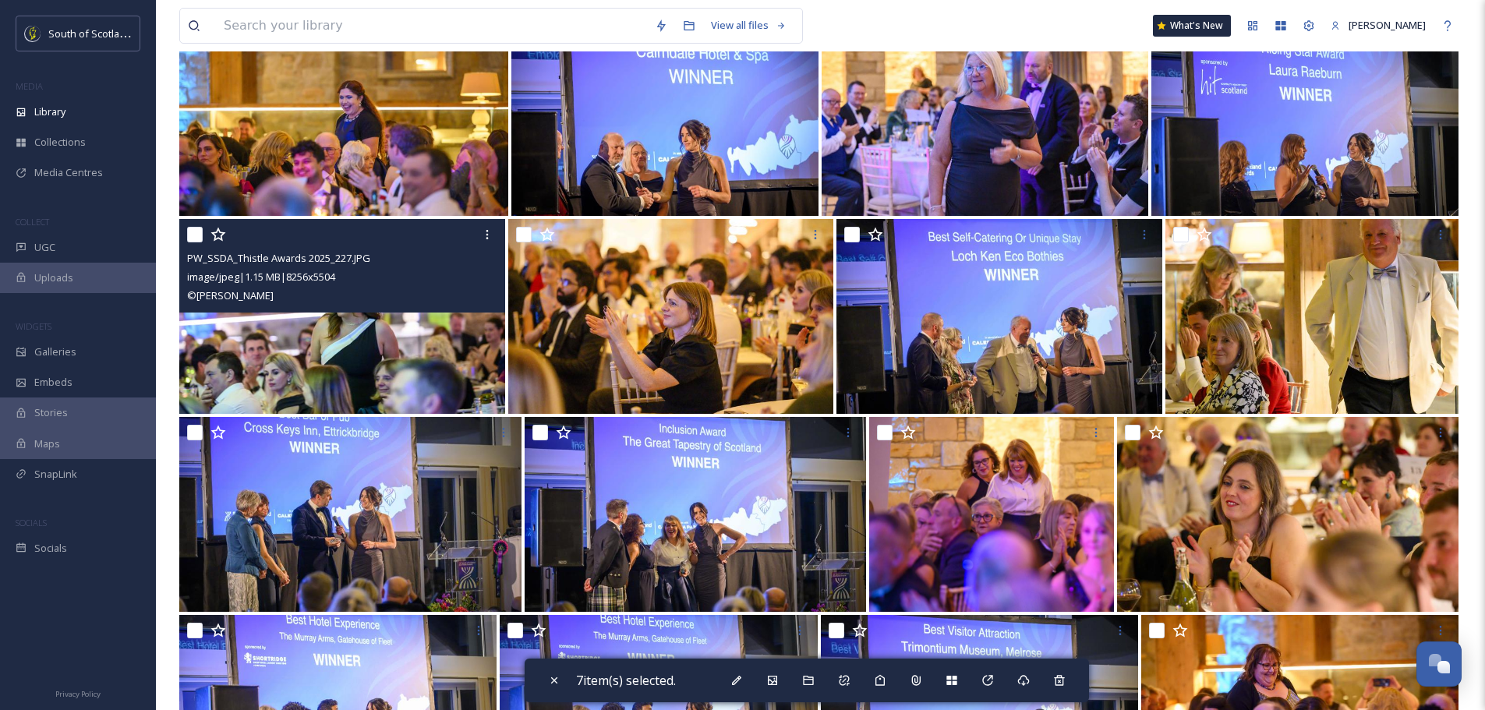
click at [196, 236] on input "checkbox" at bounding box center [195, 235] width 16 height 16
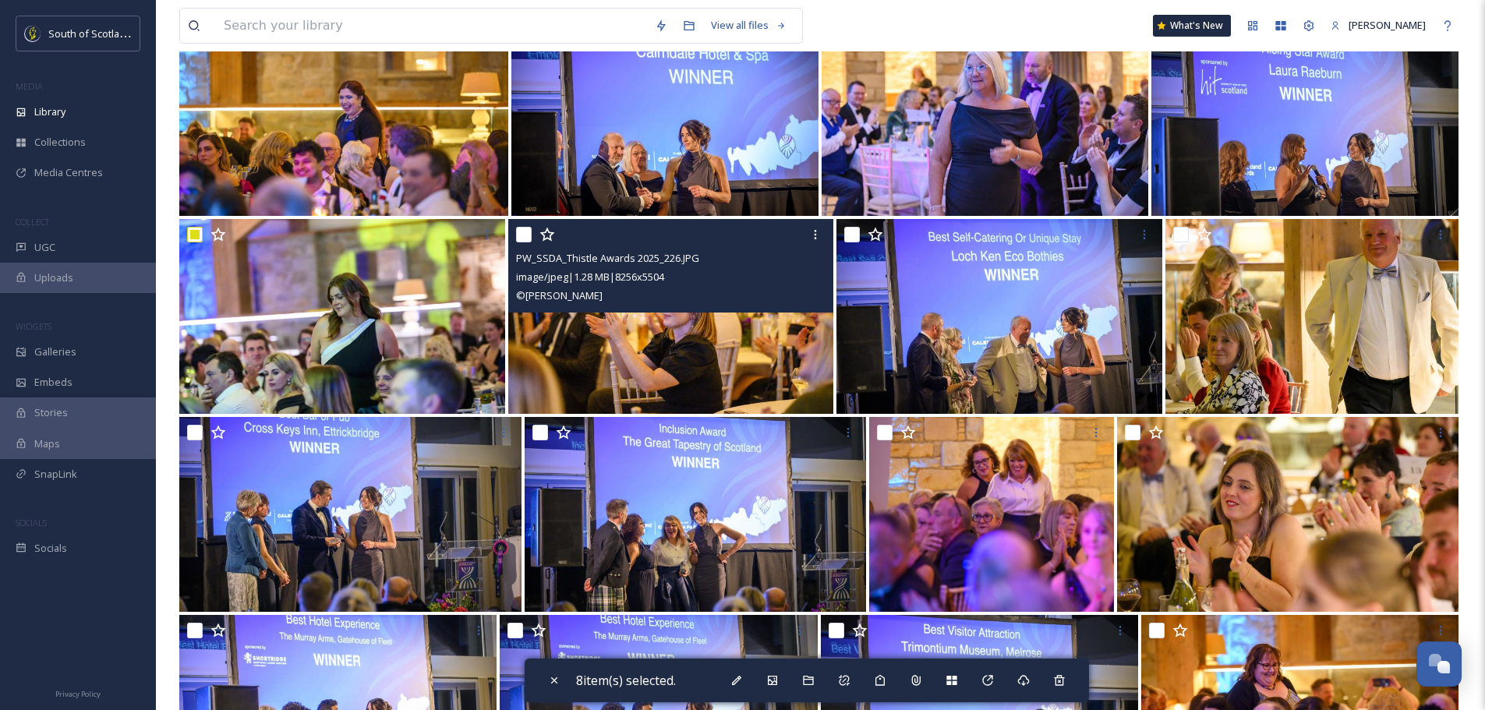
click at [522, 235] on input "checkbox" at bounding box center [524, 235] width 16 height 16
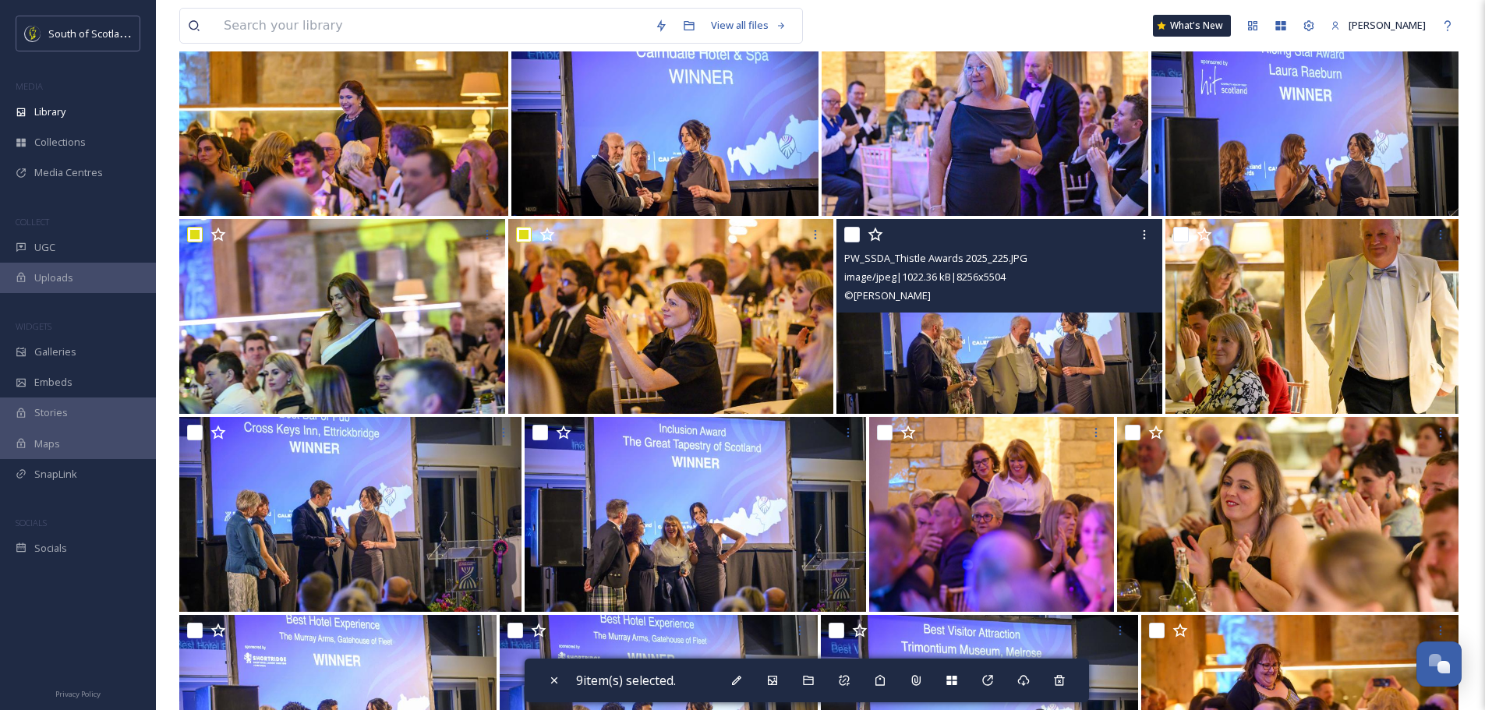
click at [848, 234] on input "checkbox" at bounding box center [852, 235] width 16 height 16
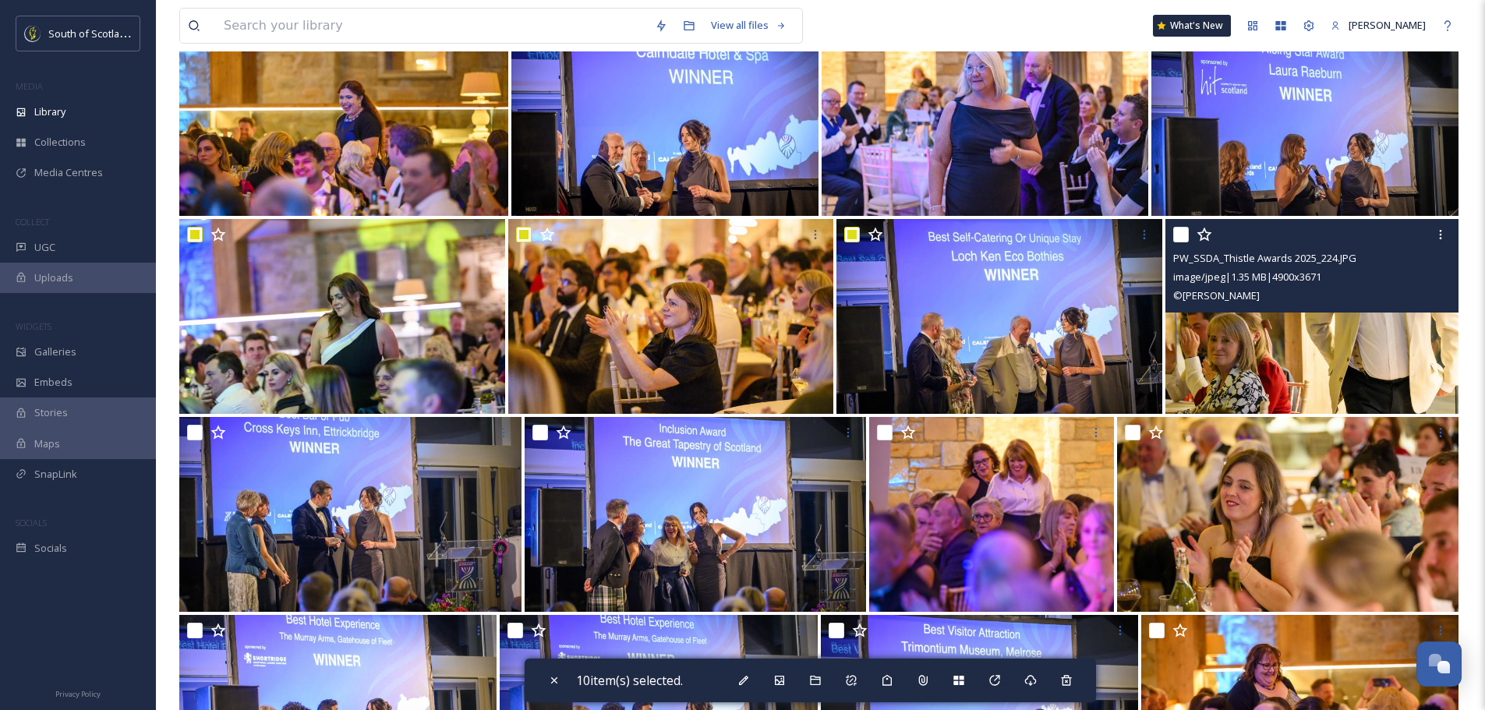
click at [1173, 236] on input "checkbox" at bounding box center [1181, 235] width 16 height 16
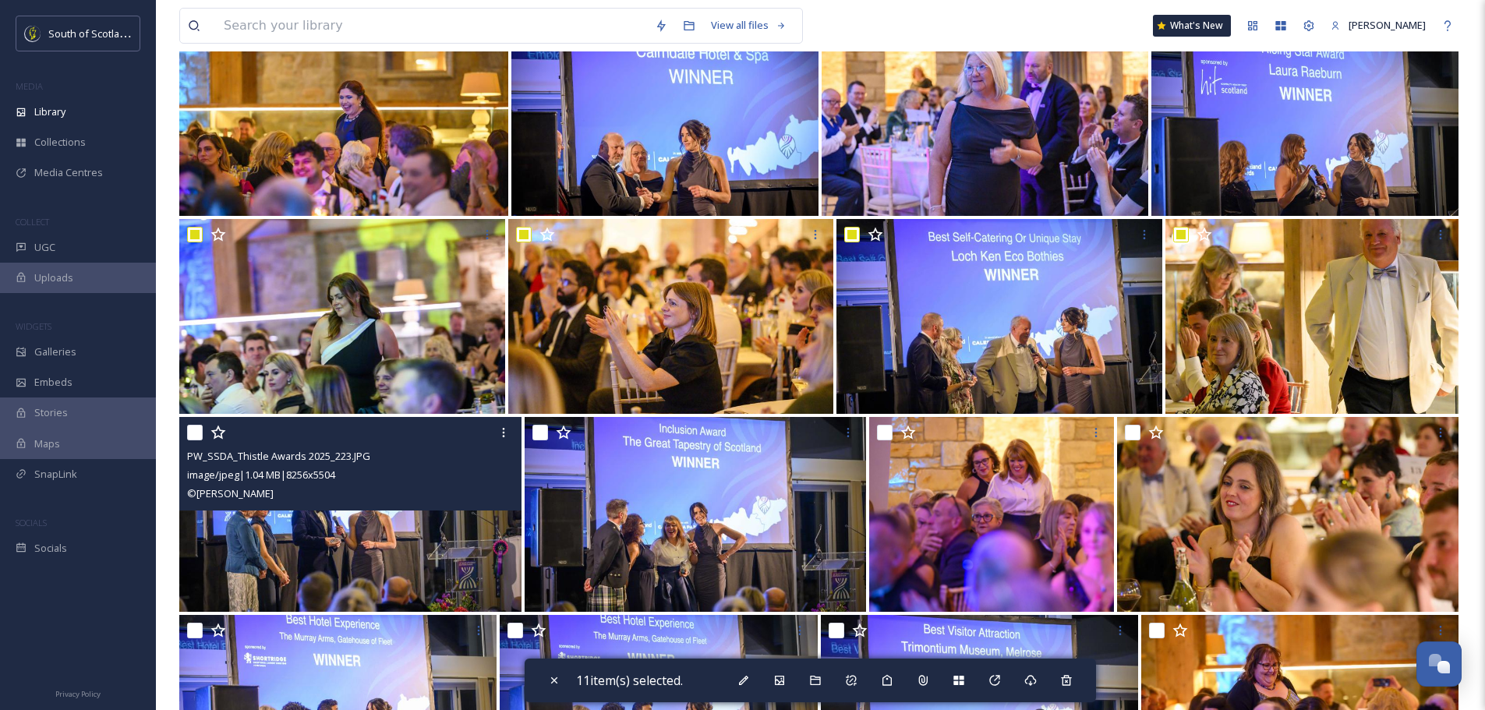
click at [200, 434] on input "checkbox" at bounding box center [195, 433] width 16 height 16
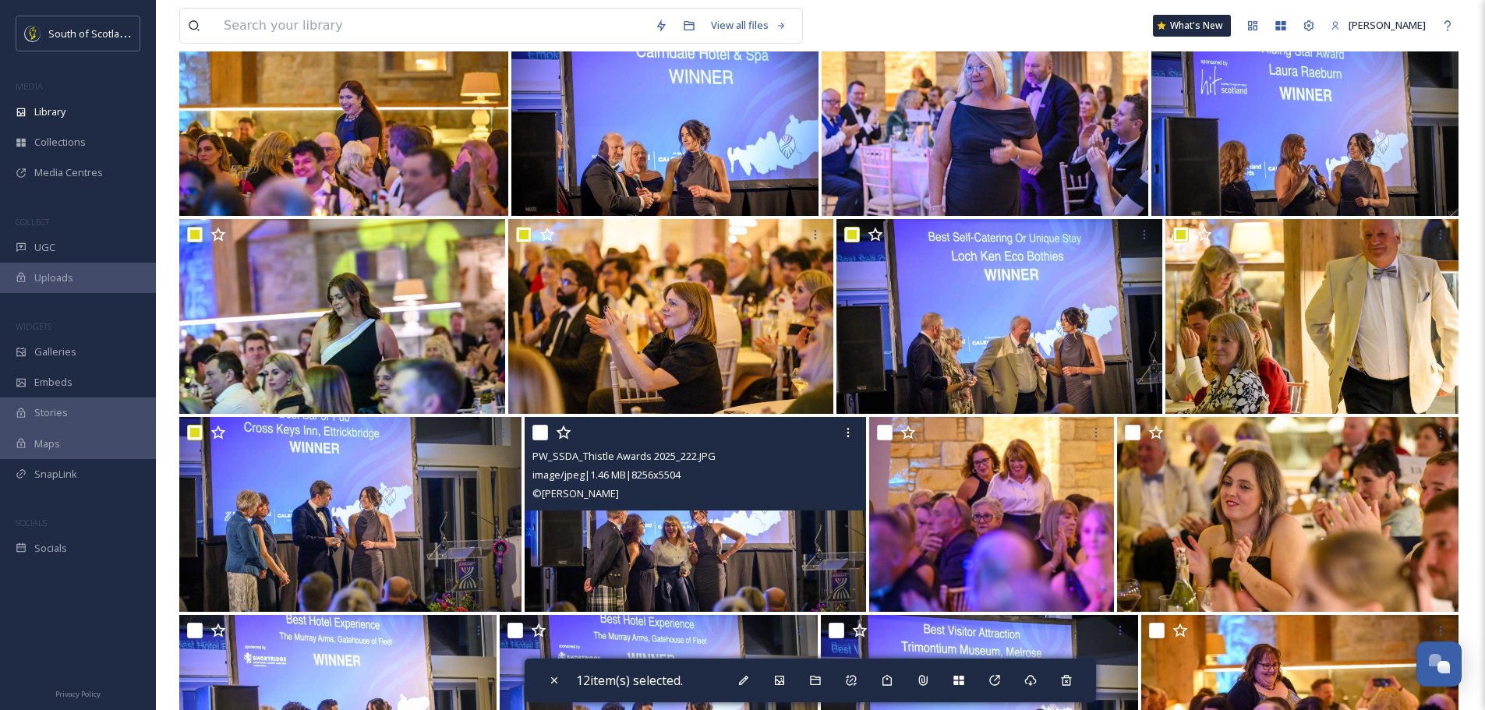
click at [536, 432] on input "checkbox" at bounding box center [540, 433] width 16 height 16
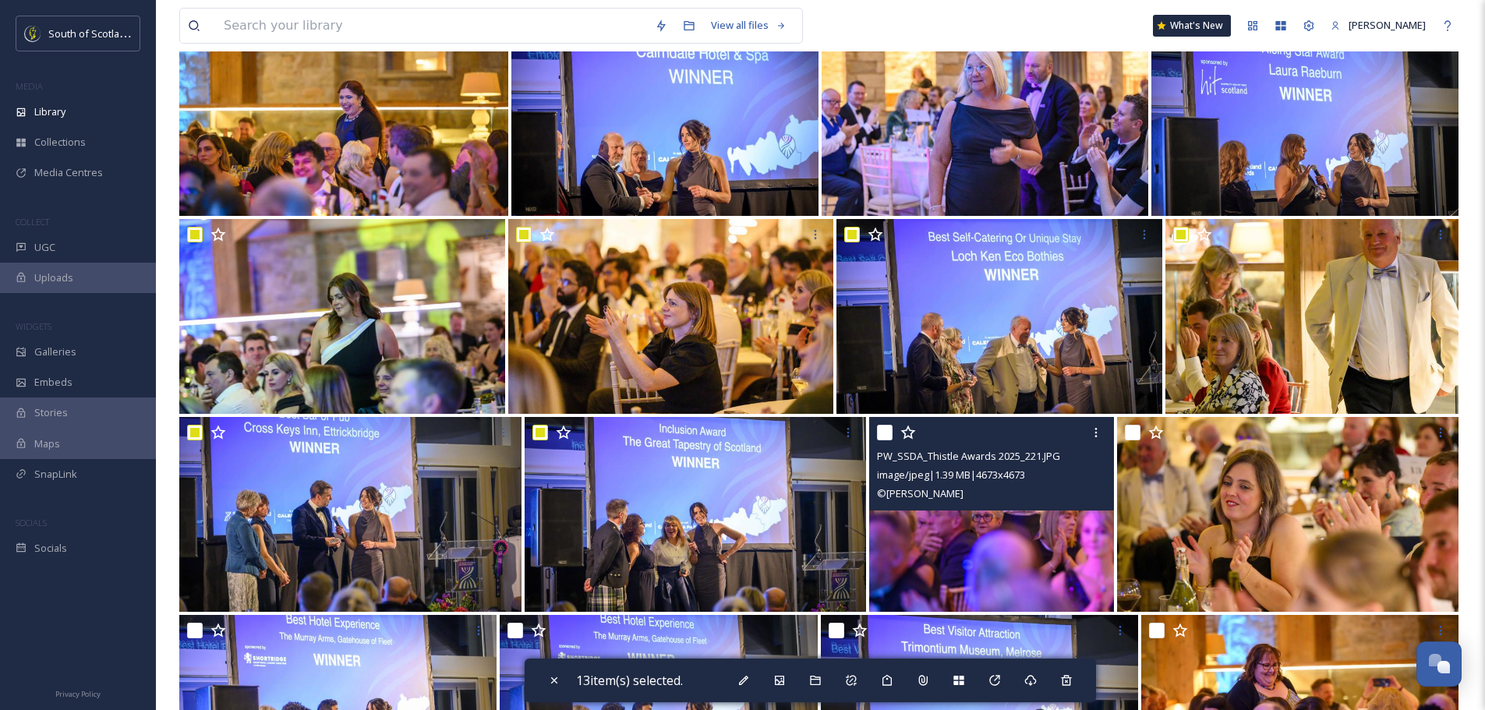
click at [881, 431] on input "checkbox" at bounding box center [885, 433] width 16 height 16
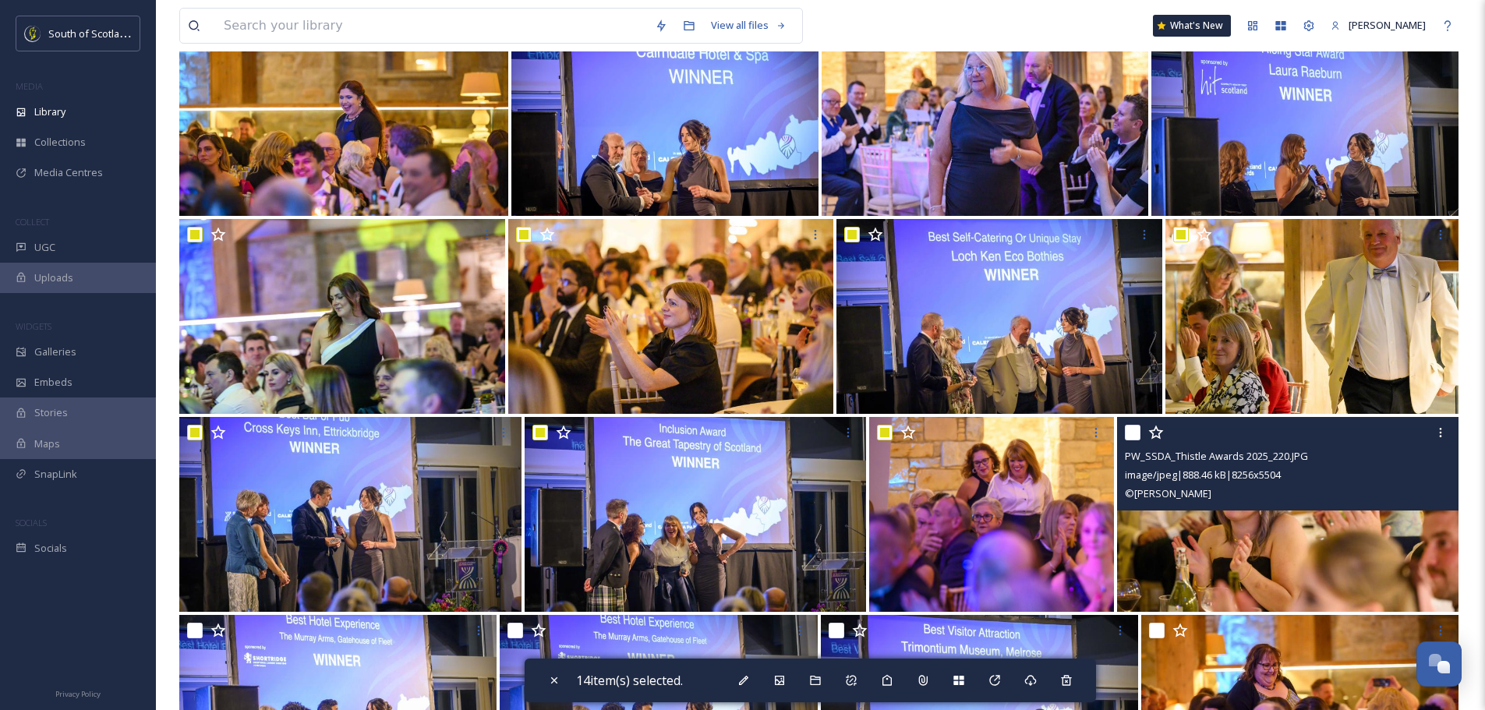
click at [1127, 434] on input "checkbox" at bounding box center [1133, 433] width 16 height 16
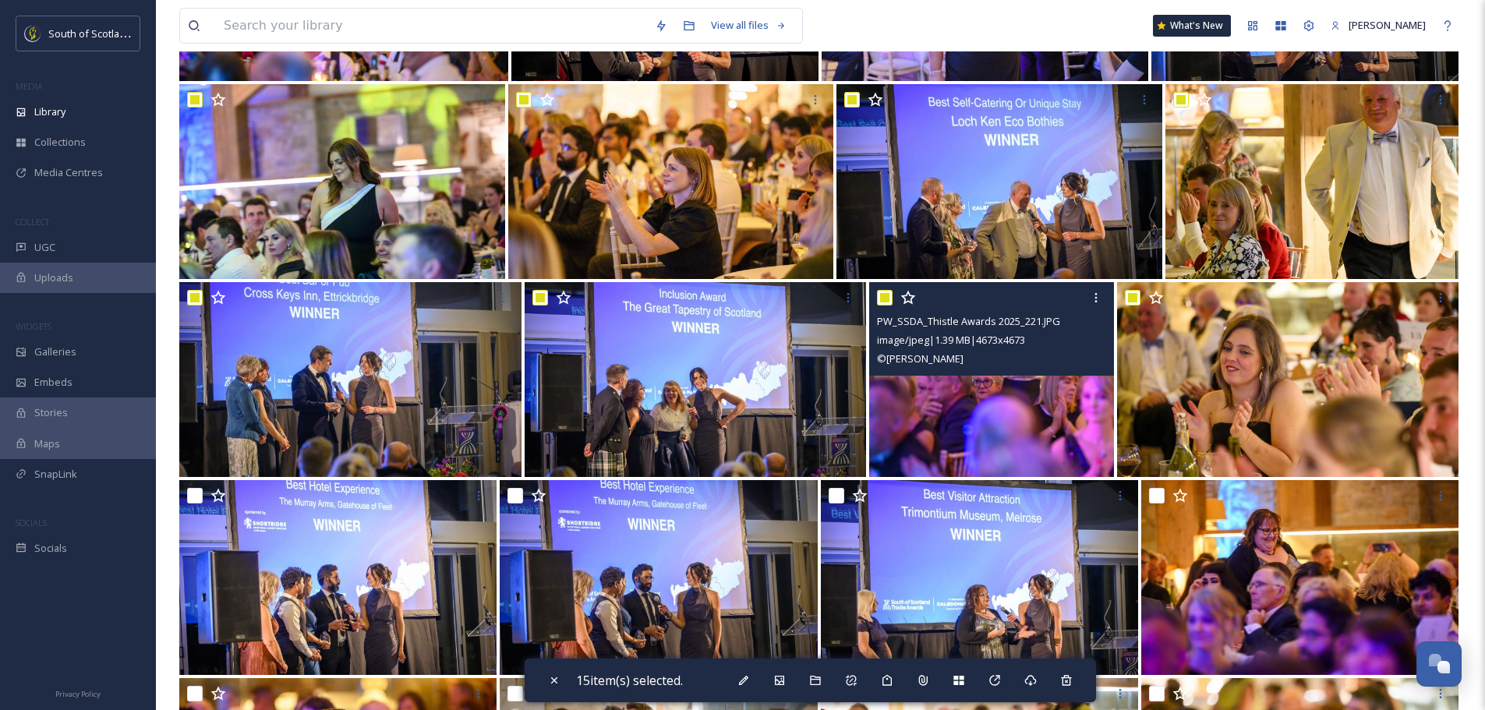
scroll to position [702, 0]
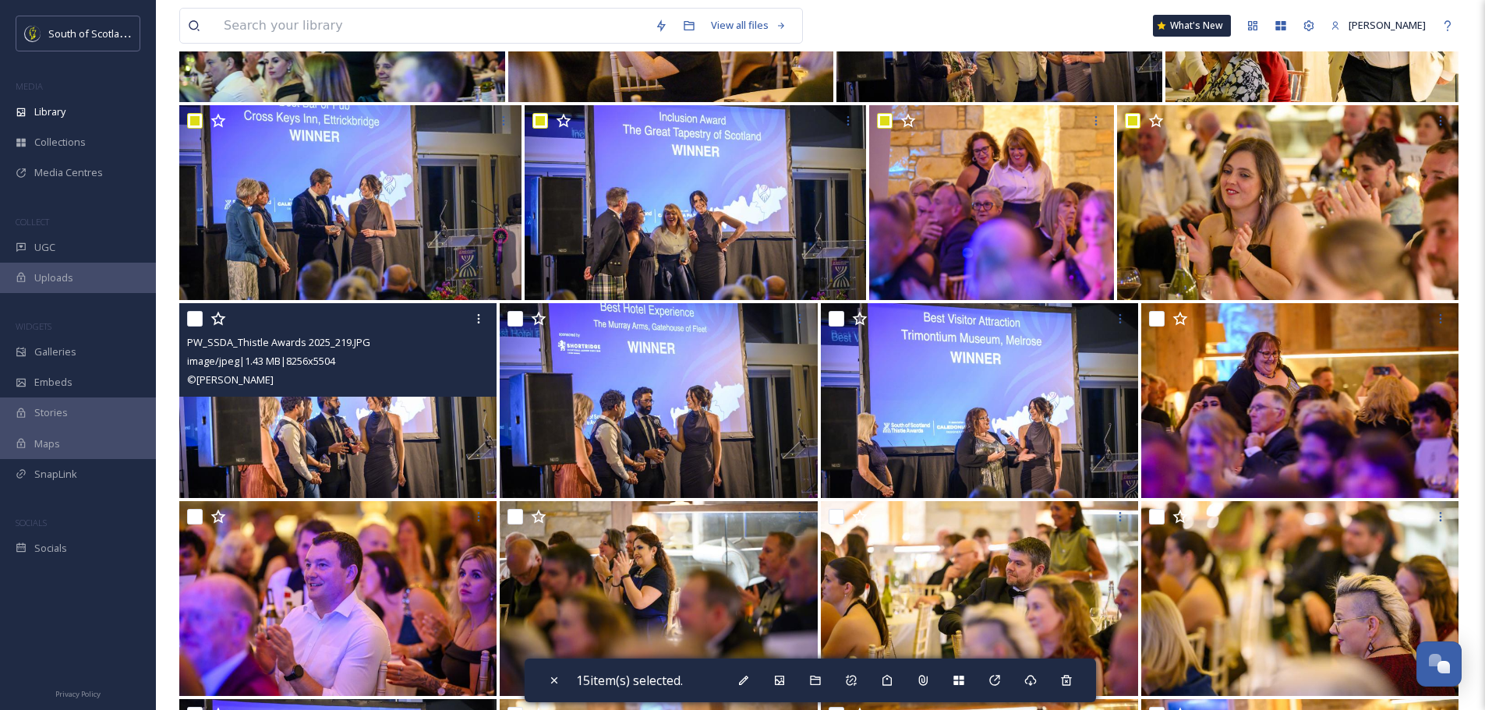
click at [199, 317] on input "checkbox" at bounding box center [195, 319] width 16 height 16
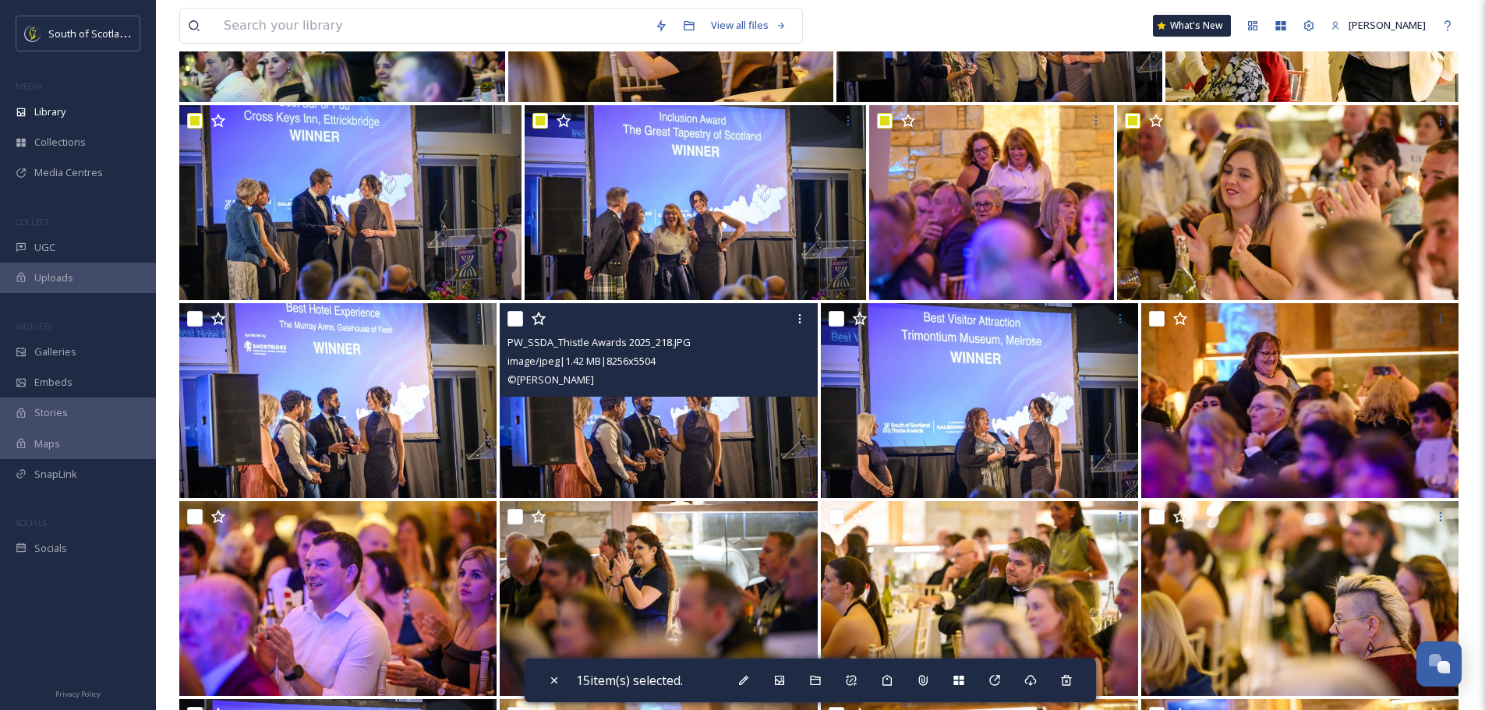
click at [512, 319] on input "checkbox" at bounding box center [516, 319] width 16 height 16
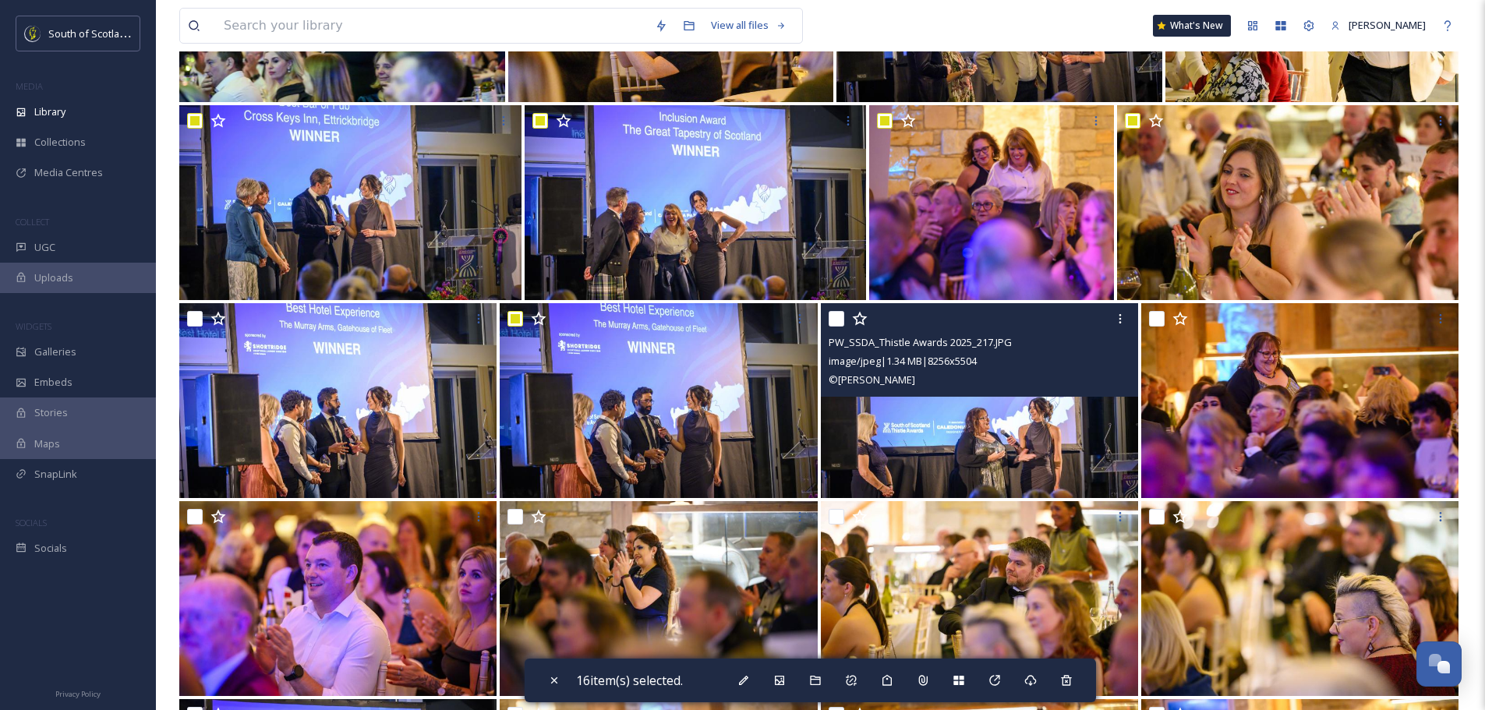
click at [836, 317] on input "checkbox" at bounding box center [837, 319] width 16 height 16
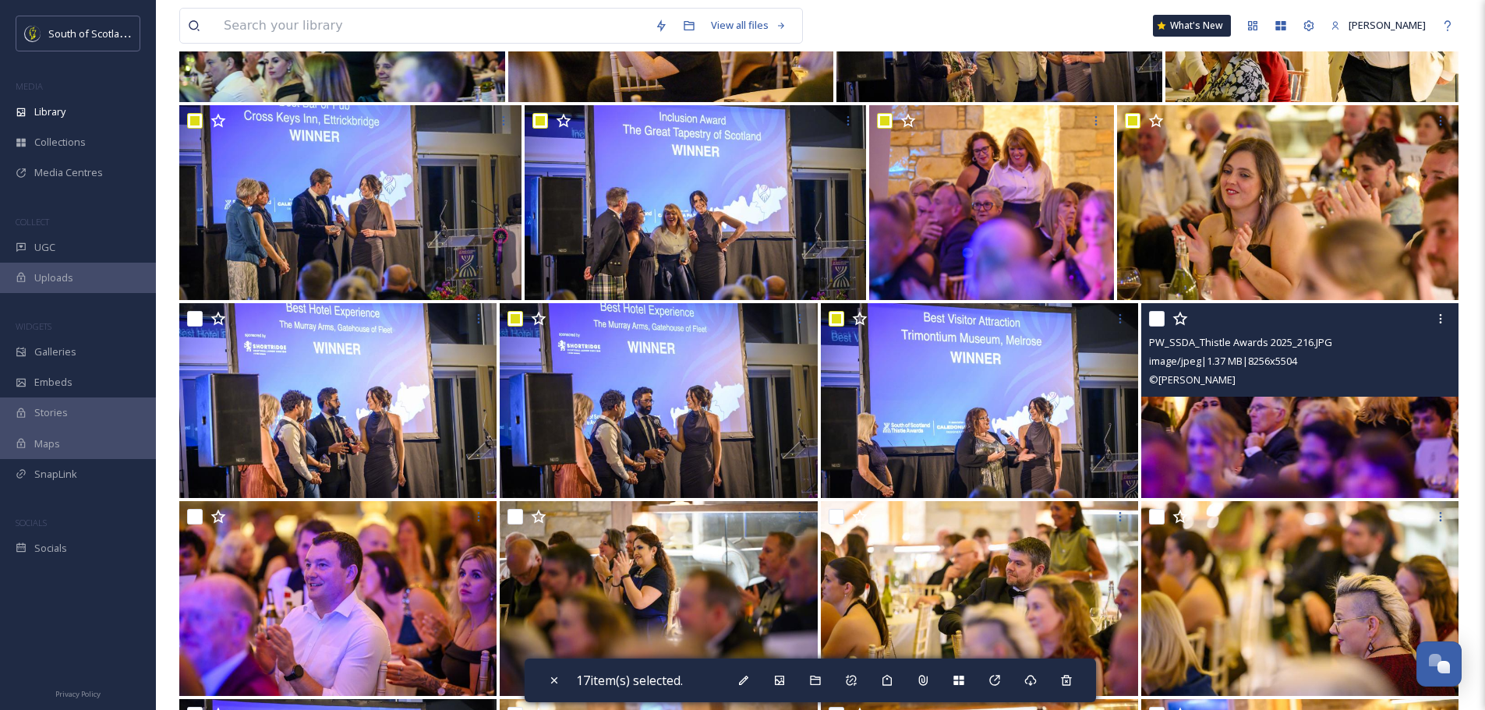
click at [1159, 316] on input "checkbox" at bounding box center [1157, 319] width 16 height 16
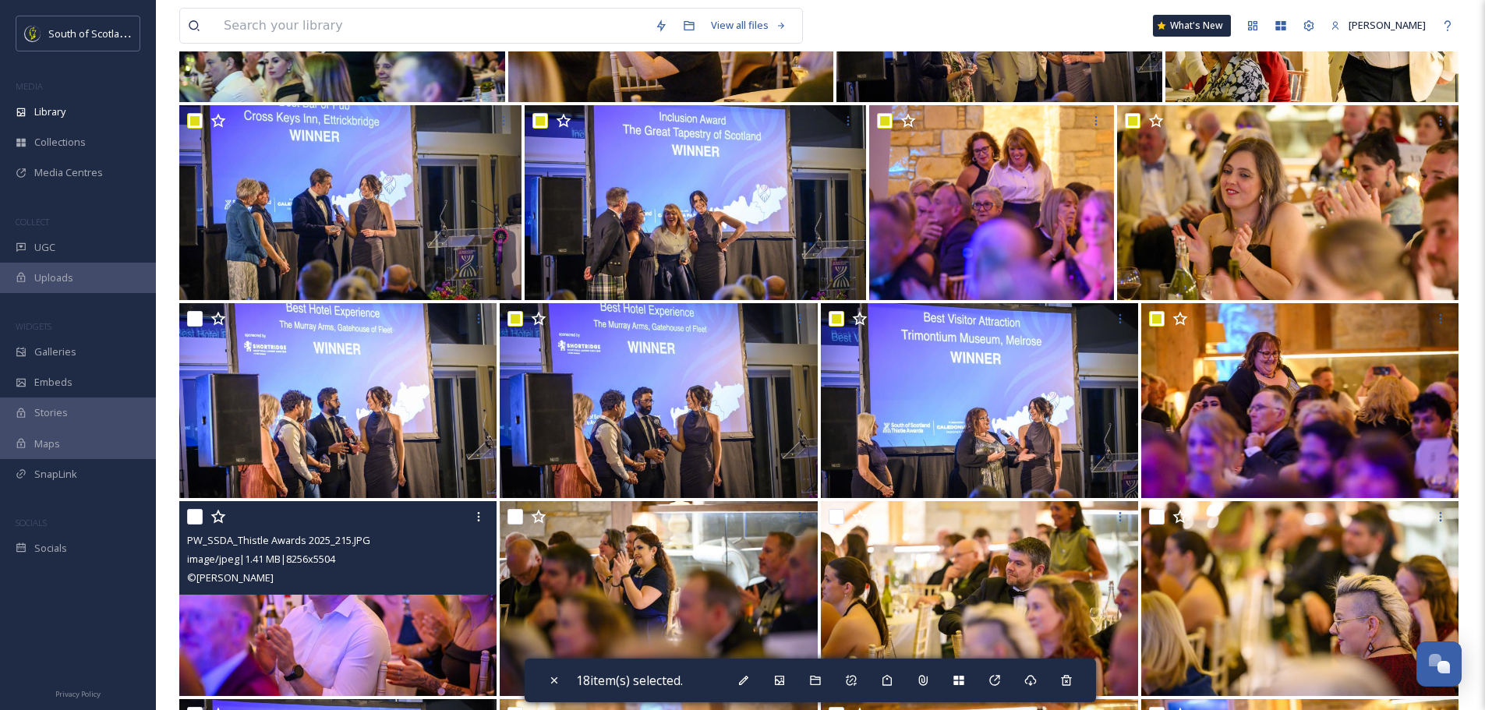
click at [189, 508] on div at bounding box center [340, 517] width 306 height 28
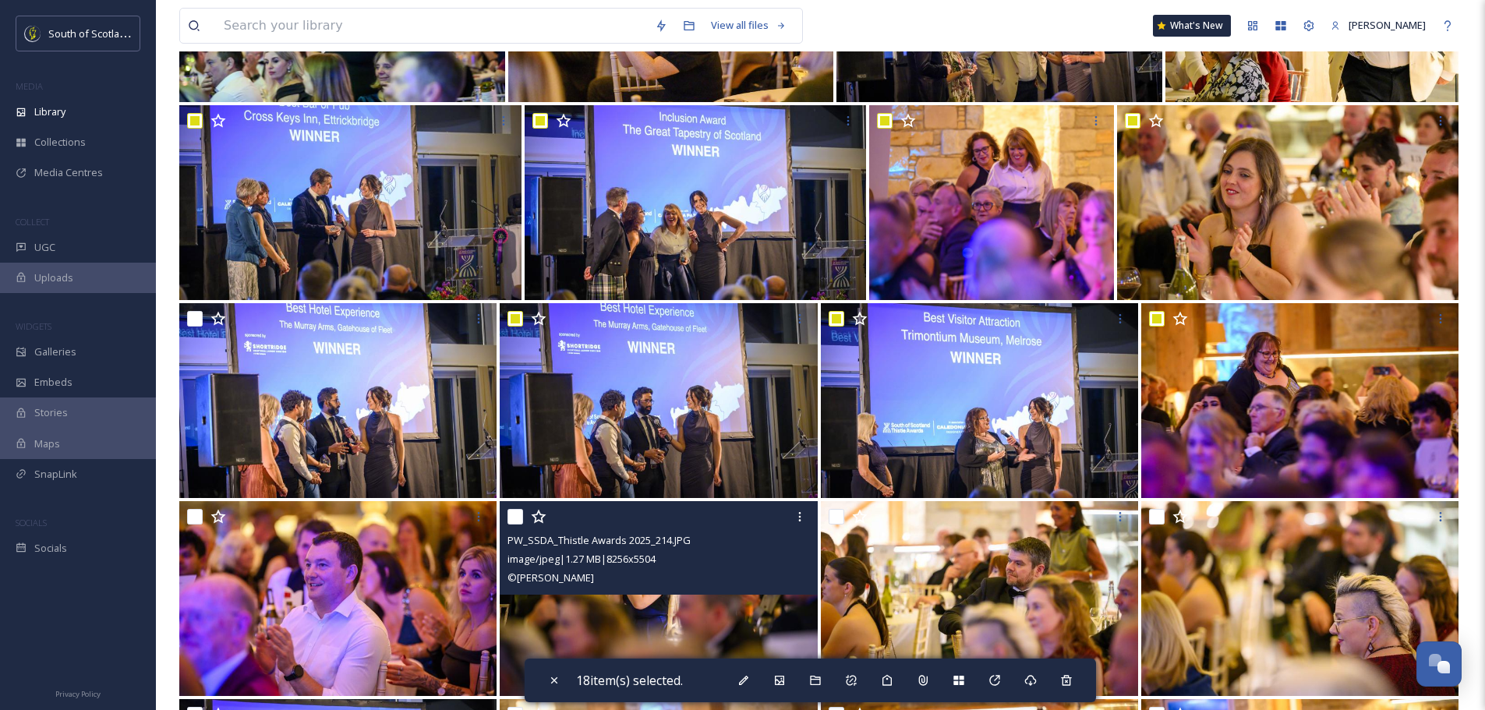
click at [514, 511] on input "checkbox" at bounding box center [516, 517] width 16 height 16
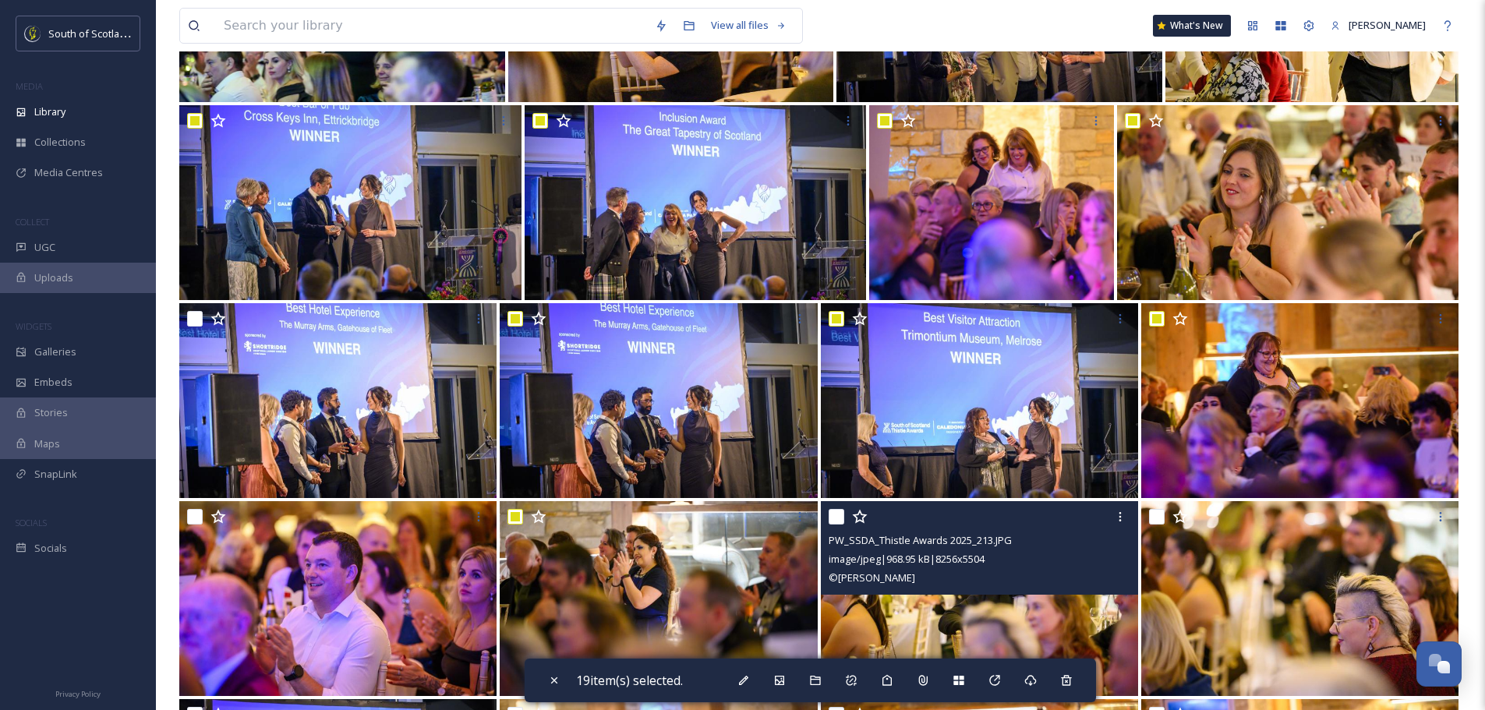
click at [827, 511] on div "PW_SSDA_Thistle Awards 2025_213.JPG image/jpeg | 968.95 kB | 8256 x 5504 © Phil…" at bounding box center [979, 548] width 317 height 94
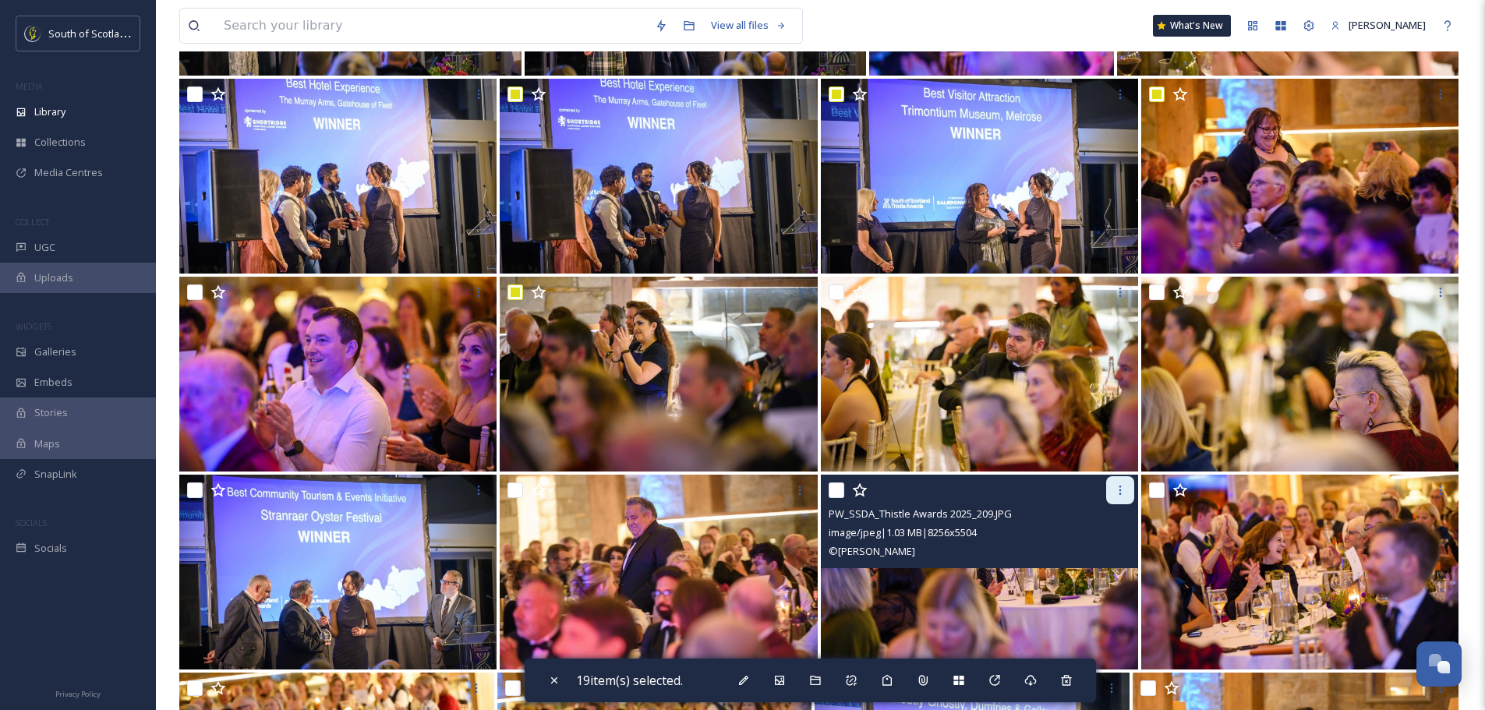
scroll to position [936, 0]
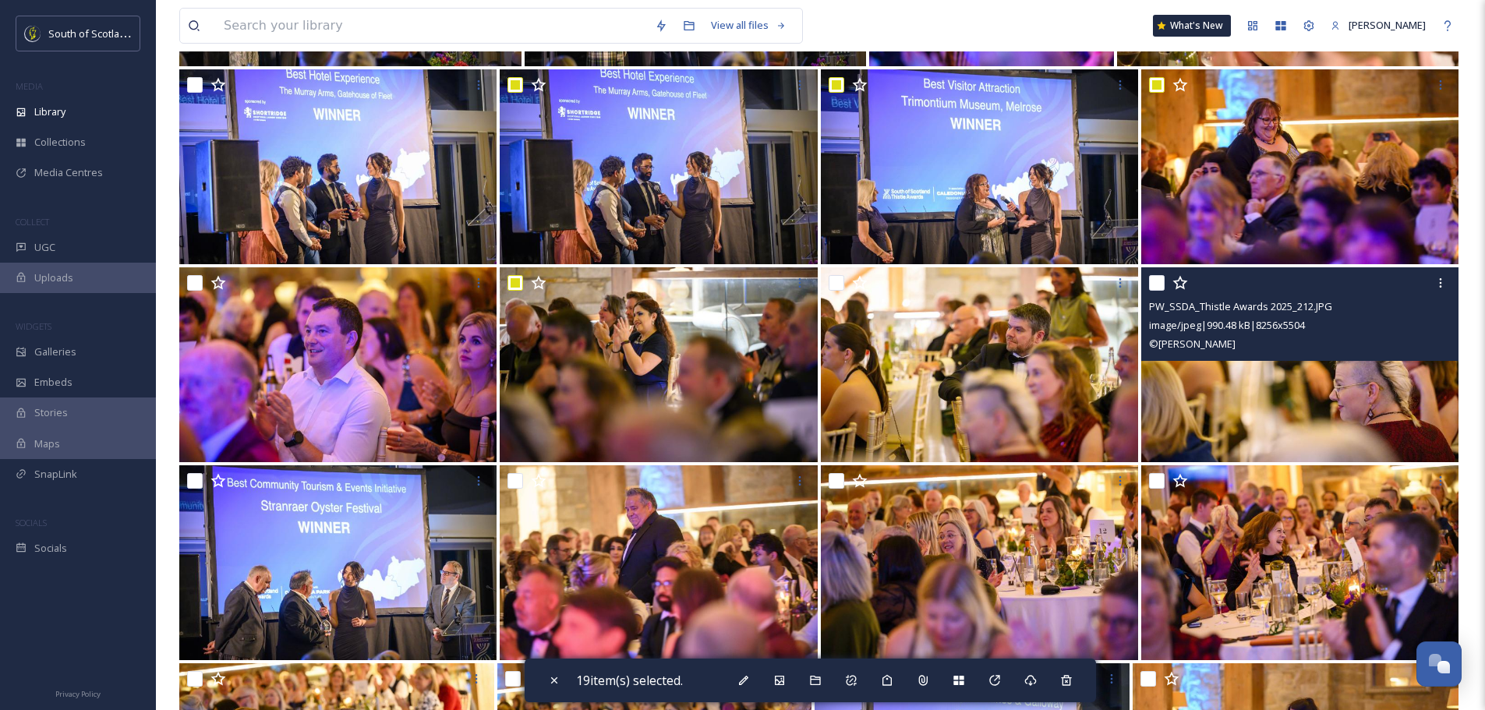
click at [1161, 278] on input "checkbox" at bounding box center [1157, 283] width 16 height 16
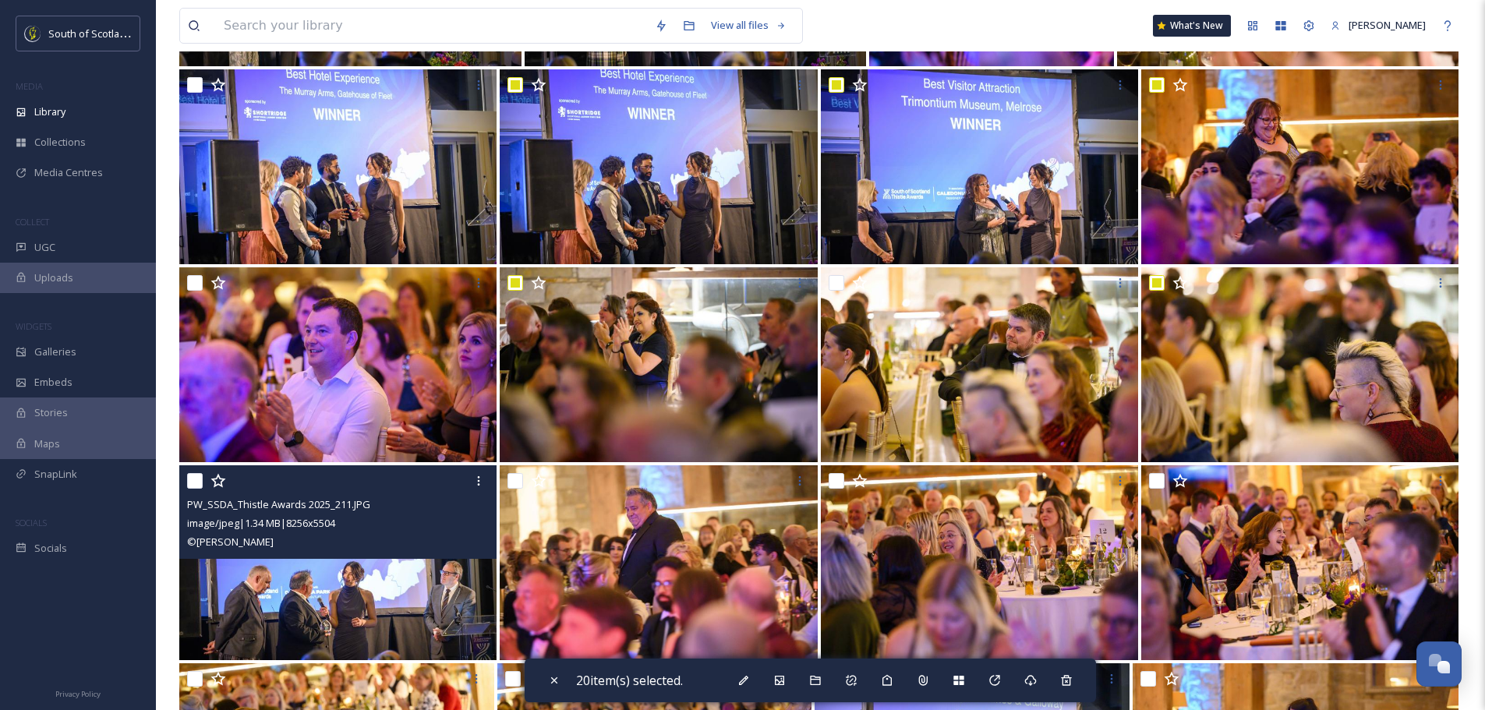
click at [195, 476] on input "checkbox" at bounding box center [195, 481] width 16 height 16
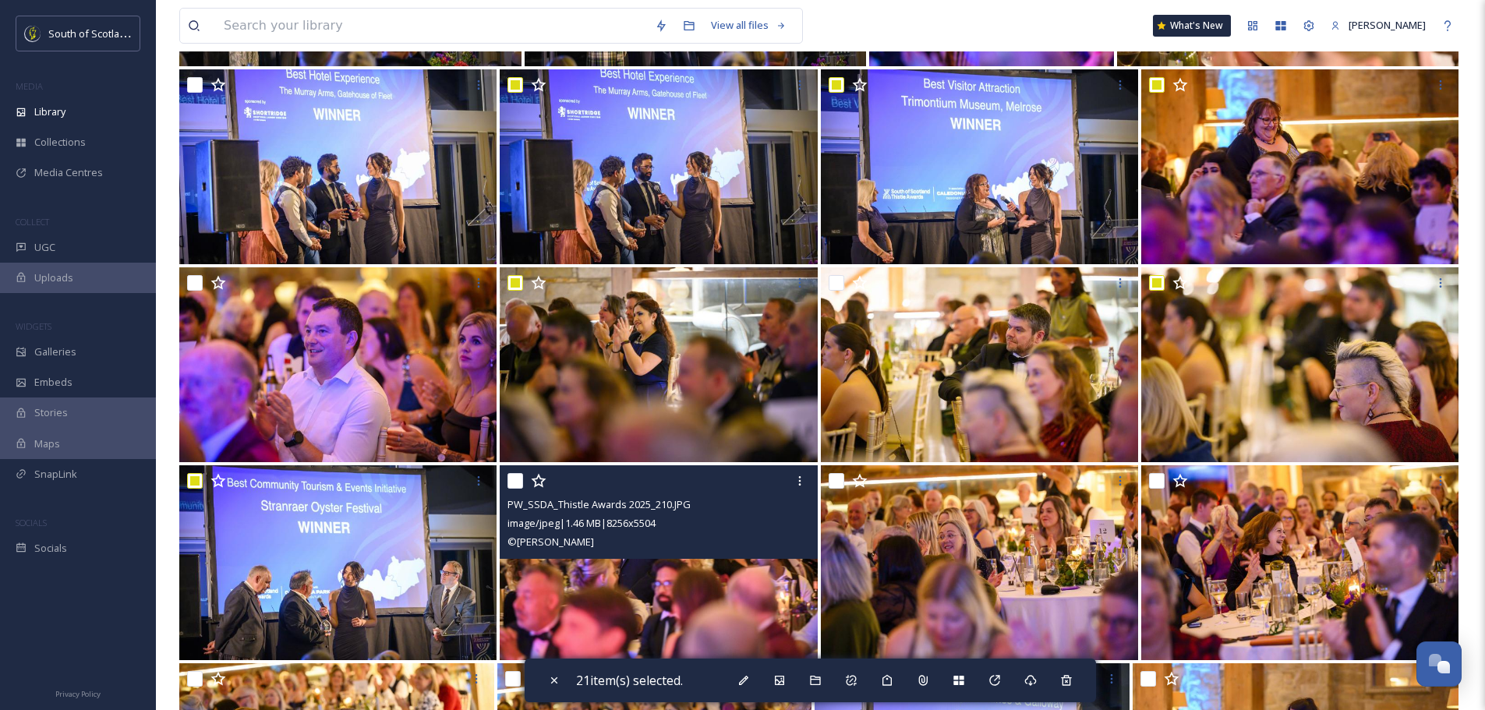
click at [521, 479] on input "checkbox" at bounding box center [516, 481] width 16 height 16
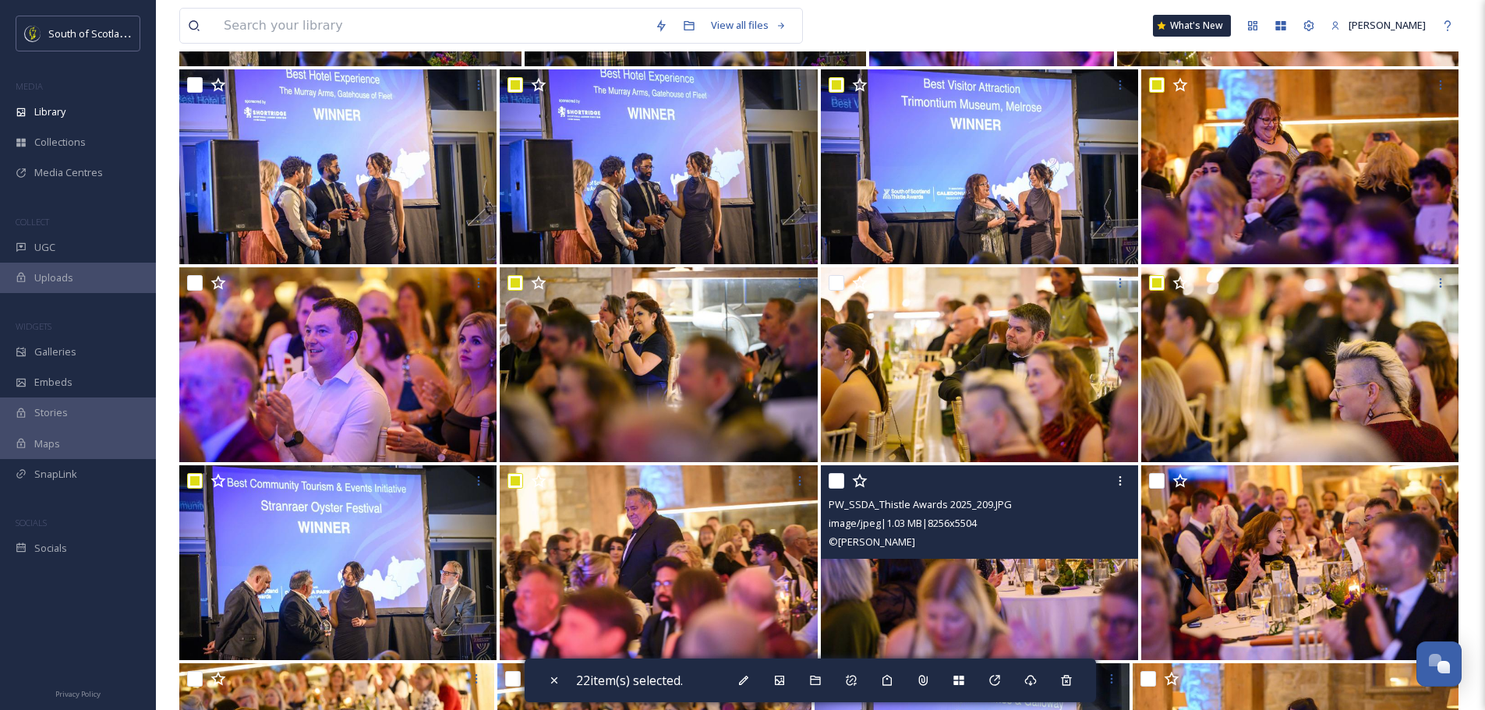
click at [837, 479] on input "checkbox" at bounding box center [837, 481] width 16 height 16
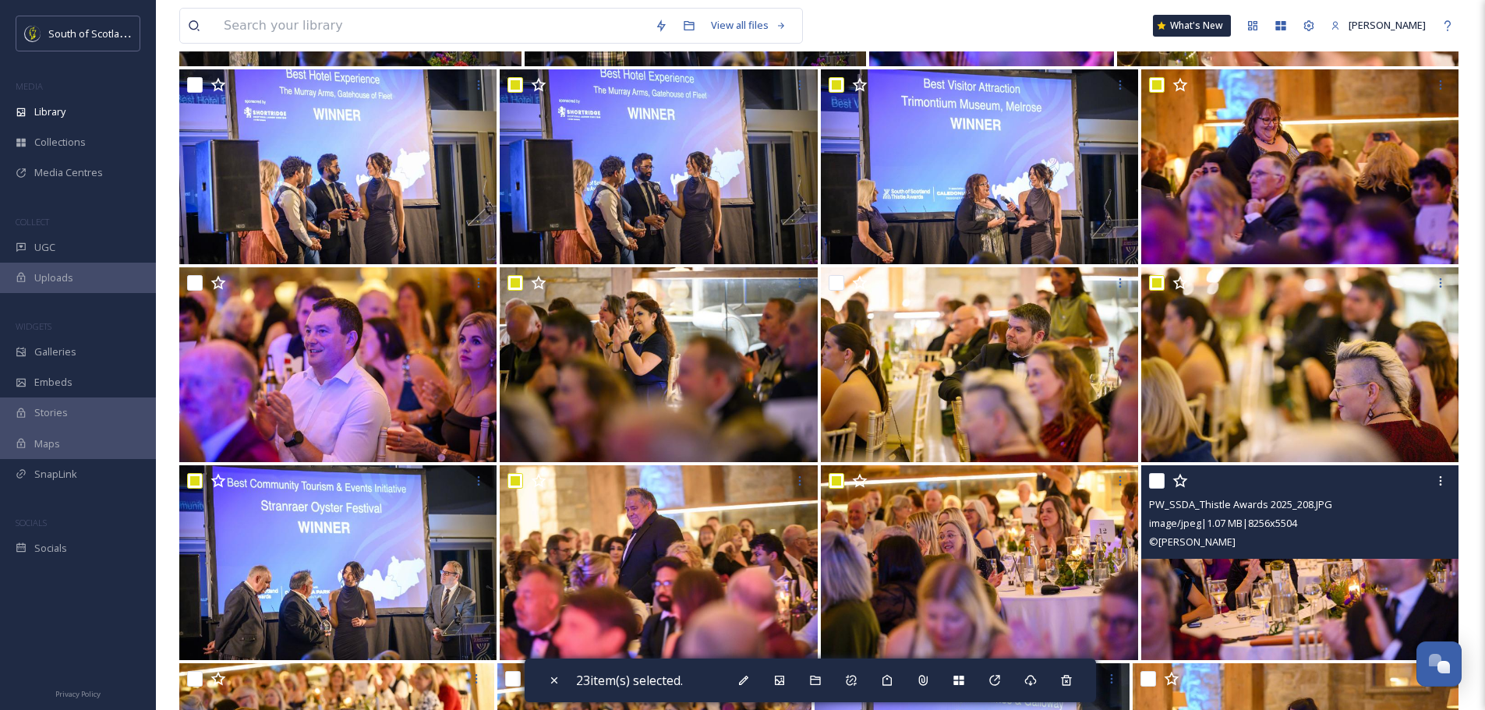
click at [1161, 481] on input "checkbox" at bounding box center [1157, 481] width 16 height 16
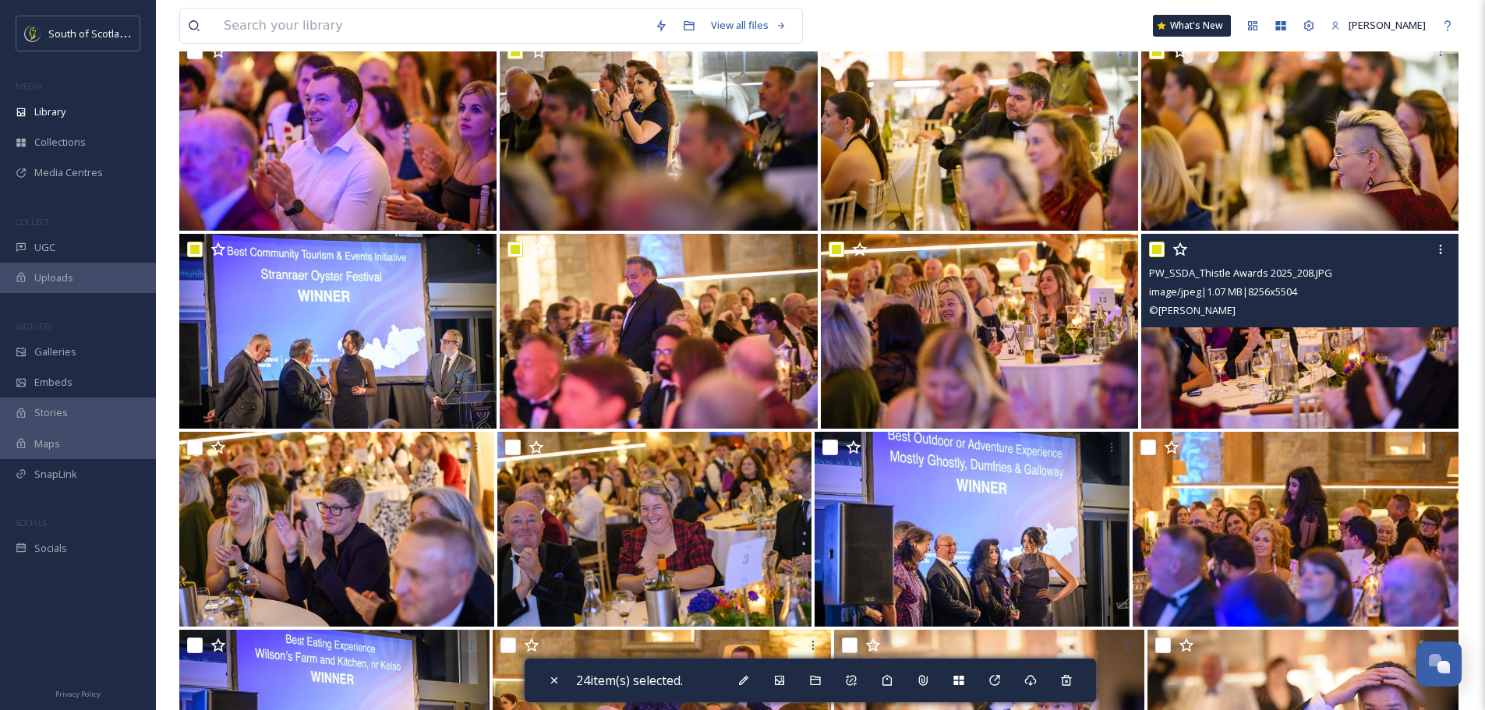
scroll to position [1169, 0]
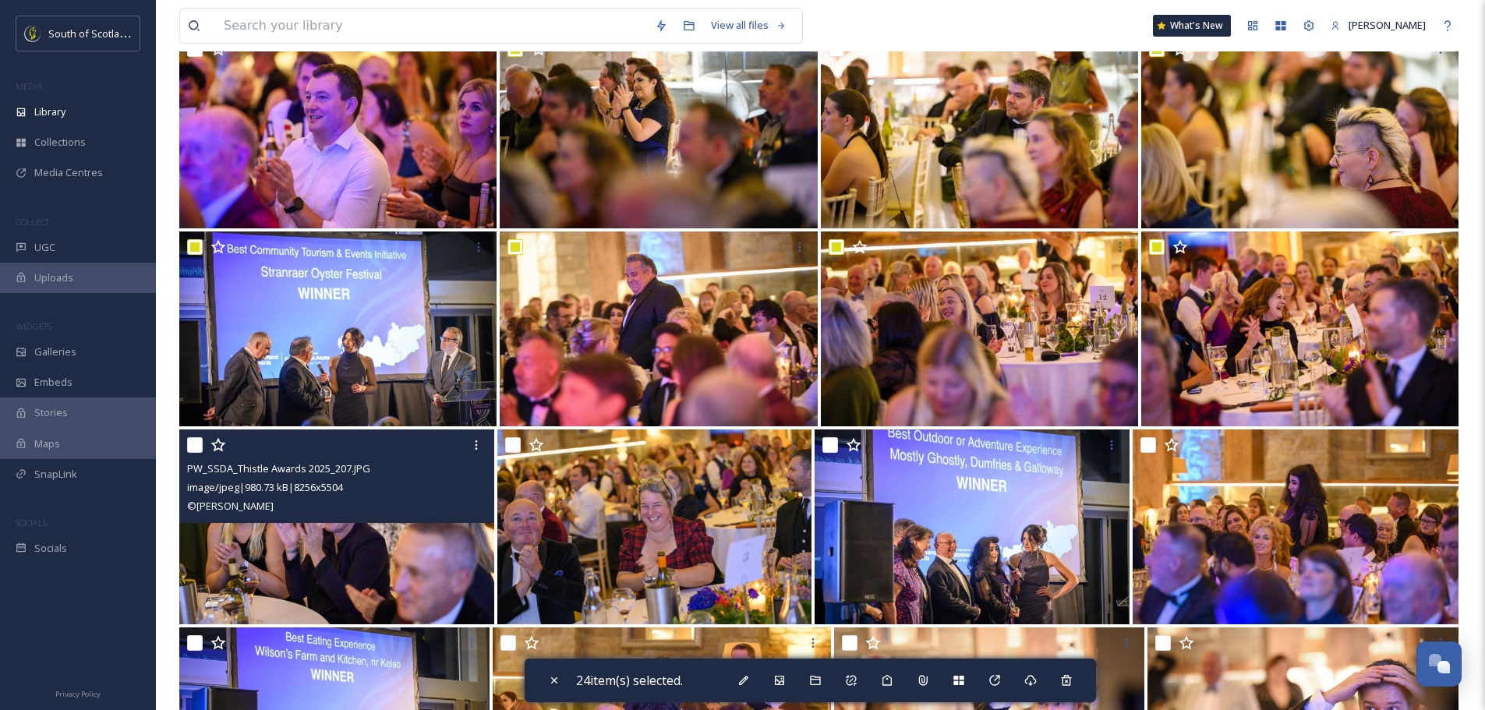
click at [192, 445] on input "checkbox" at bounding box center [195, 445] width 16 height 16
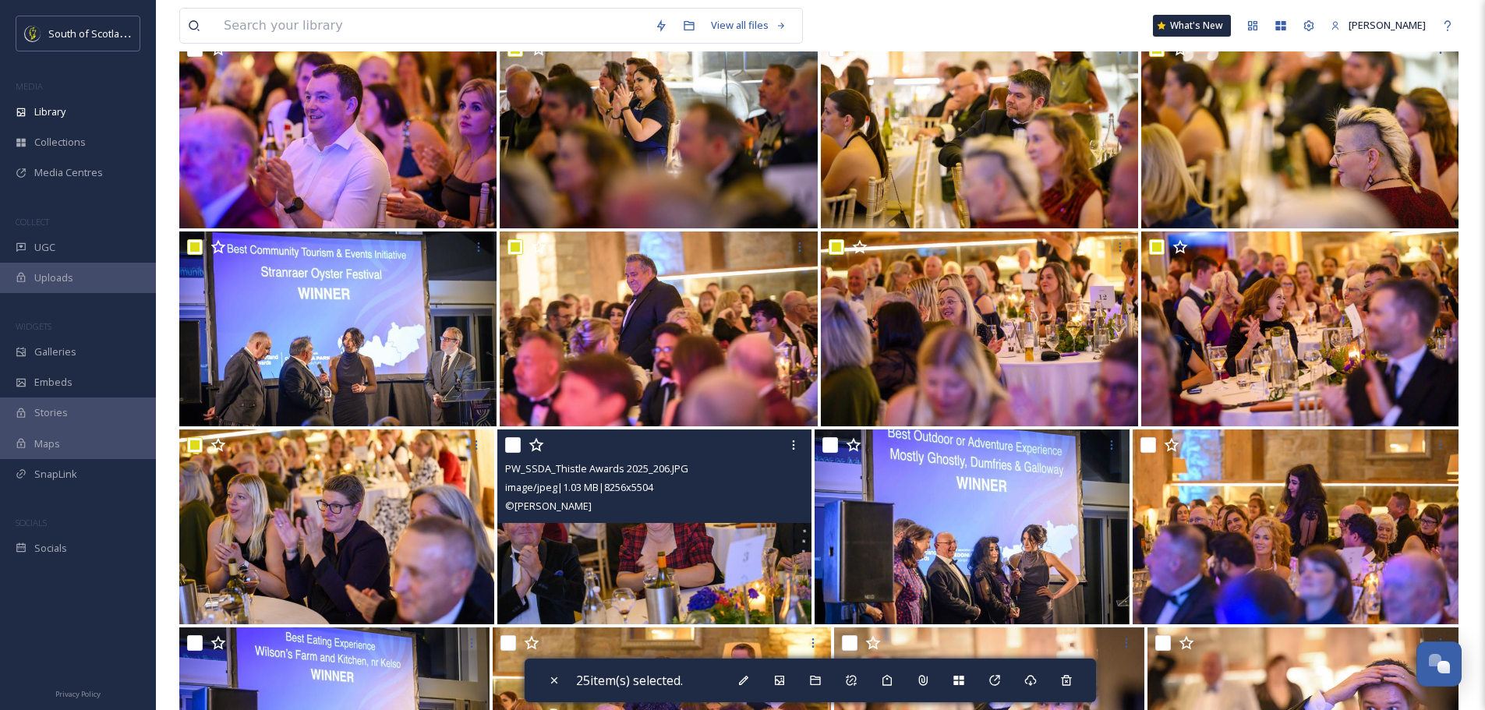
click at [512, 441] on input "checkbox" at bounding box center [513, 445] width 16 height 16
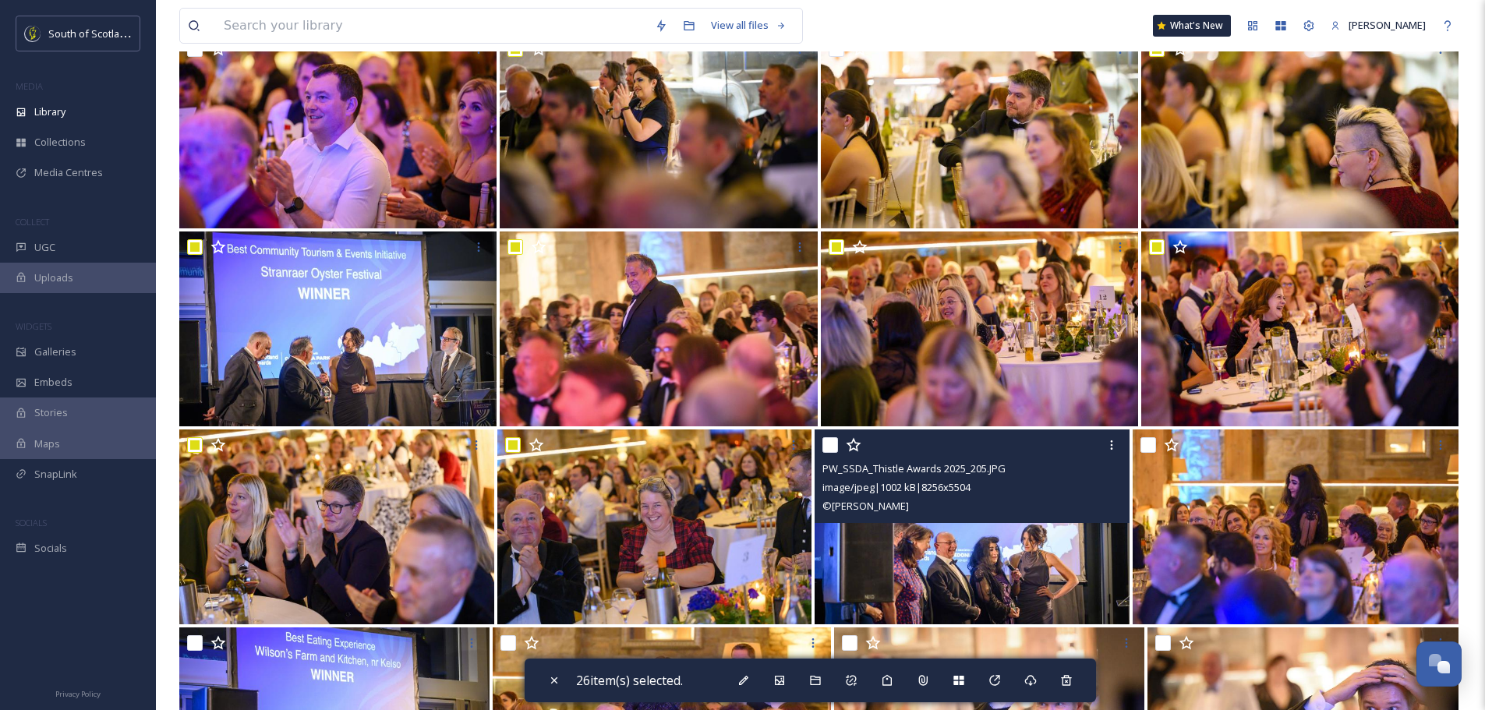
click at [836, 444] on input "checkbox" at bounding box center [831, 445] width 16 height 16
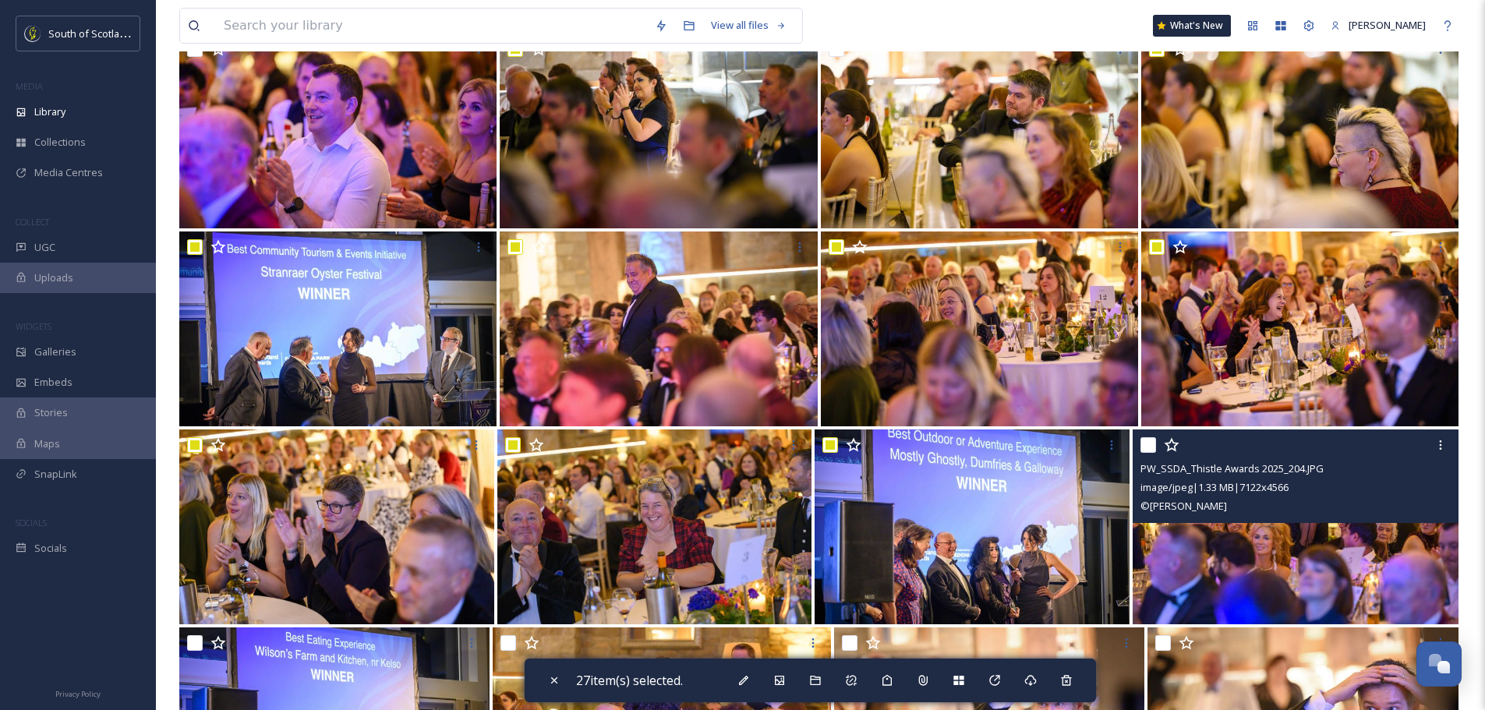
click at [1145, 440] on input "checkbox" at bounding box center [1149, 445] width 16 height 16
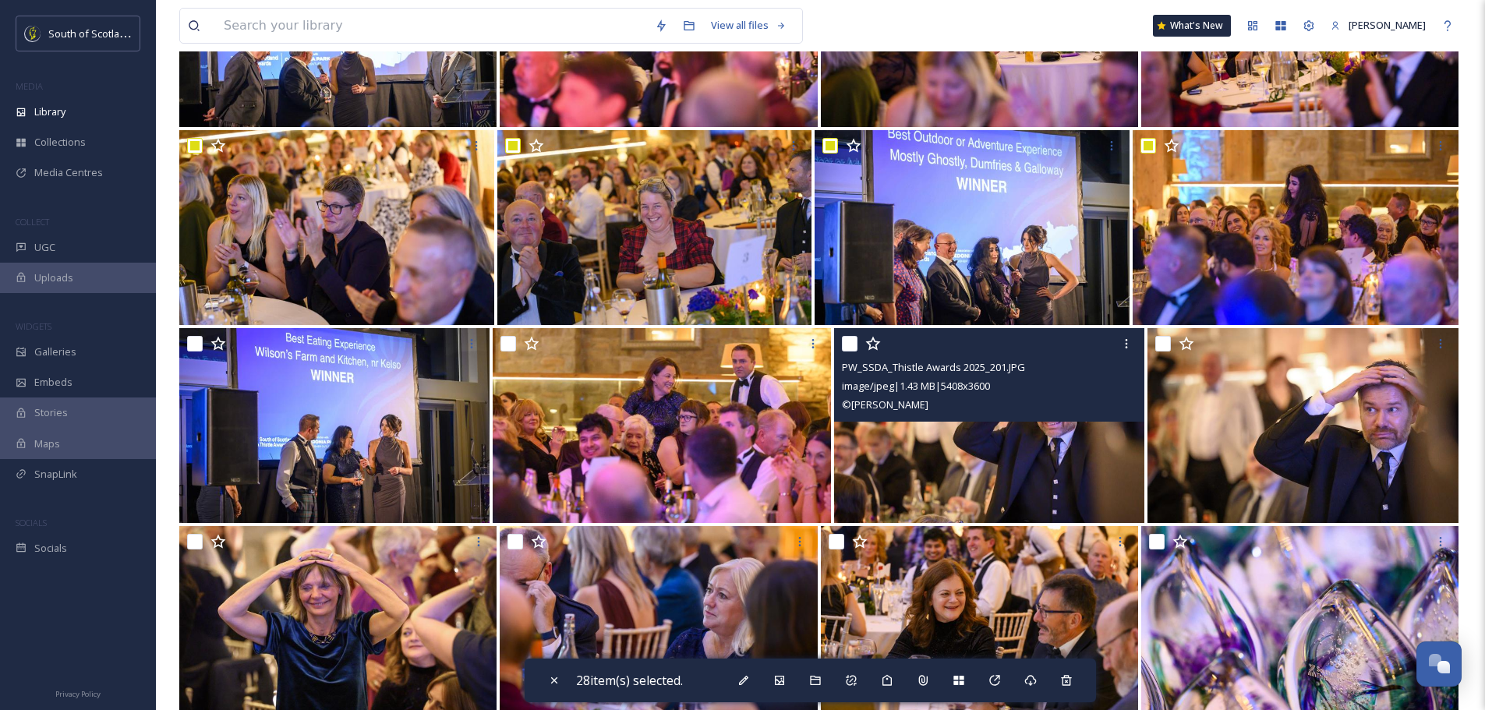
scroll to position [1481, 0]
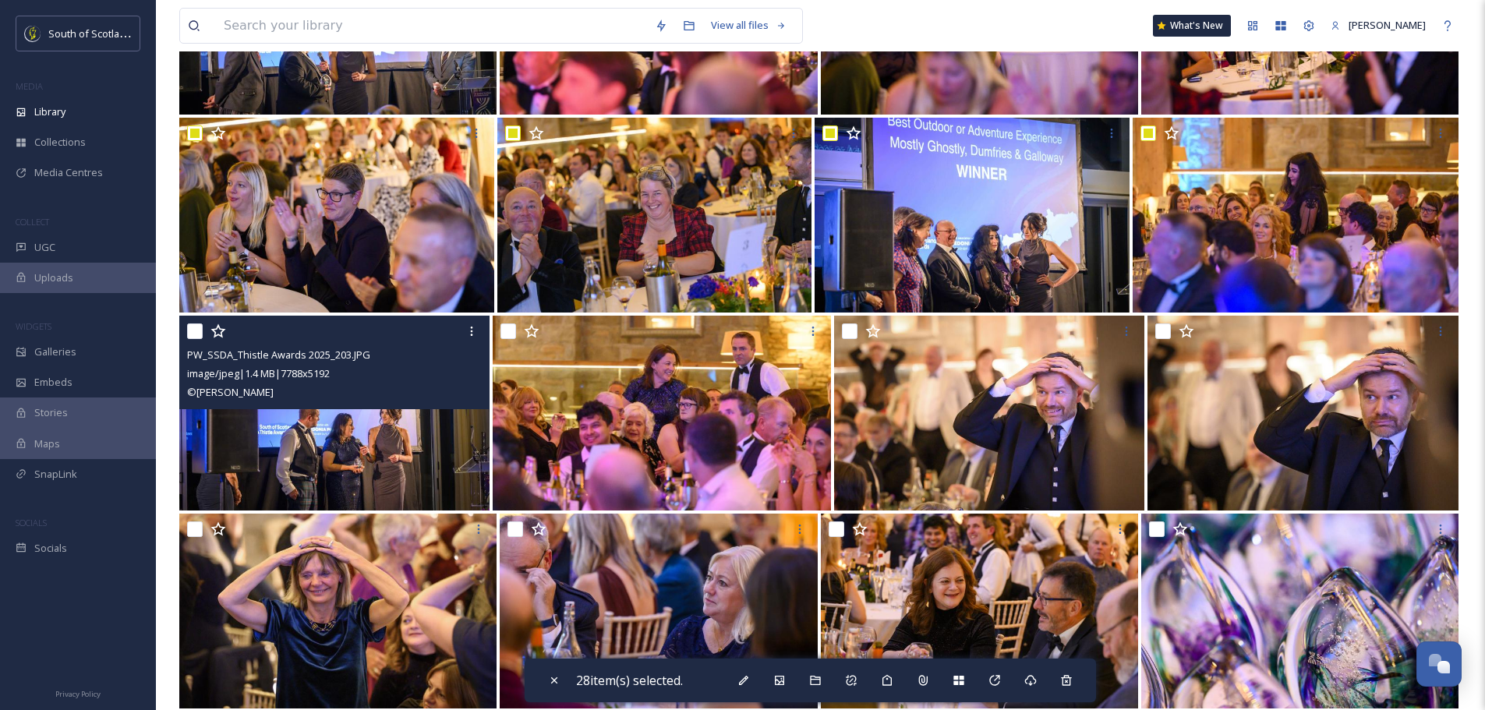
click at [192, 332] on input "checkbox" at bounding box center [195, 332] width 16 height 16
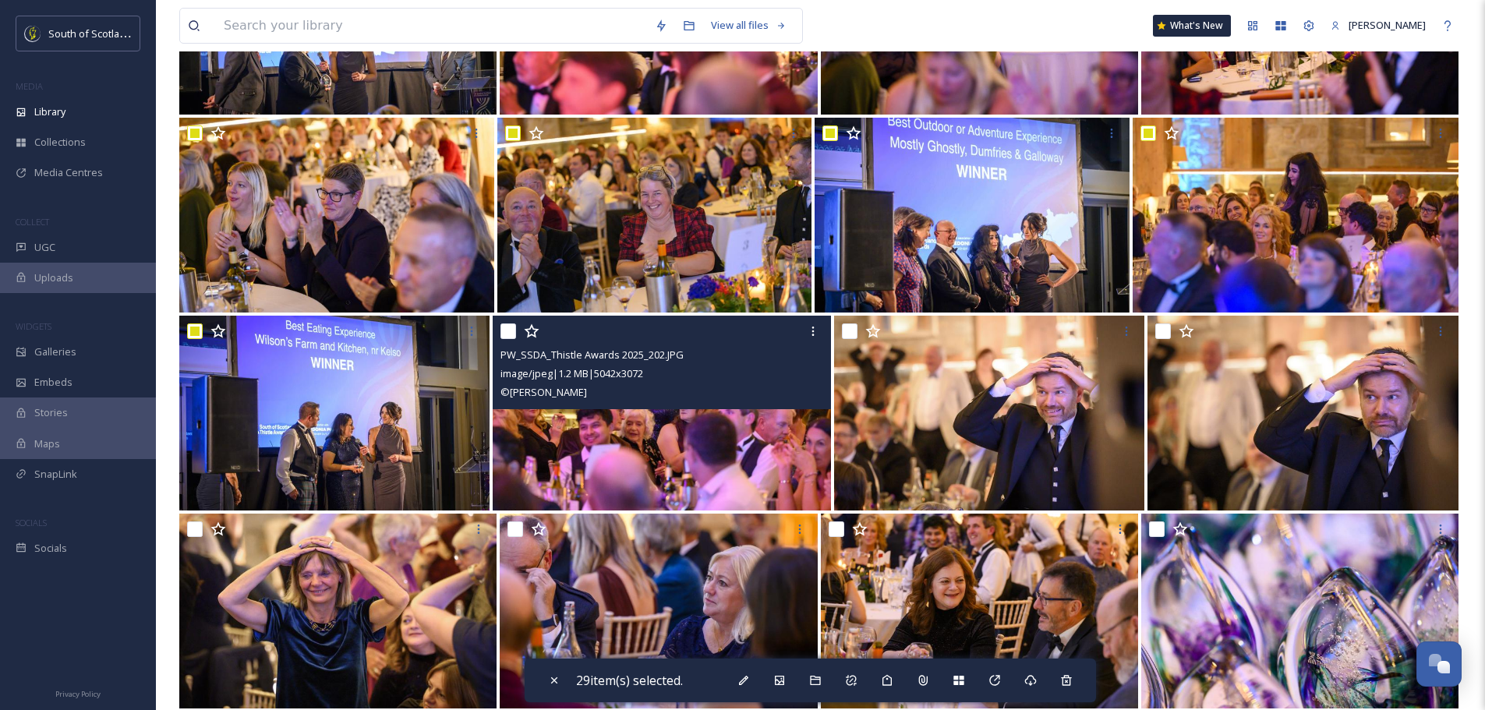
click at [508, 334] on input "checkbox" at bounding box center [509, 332] width 16 height 16
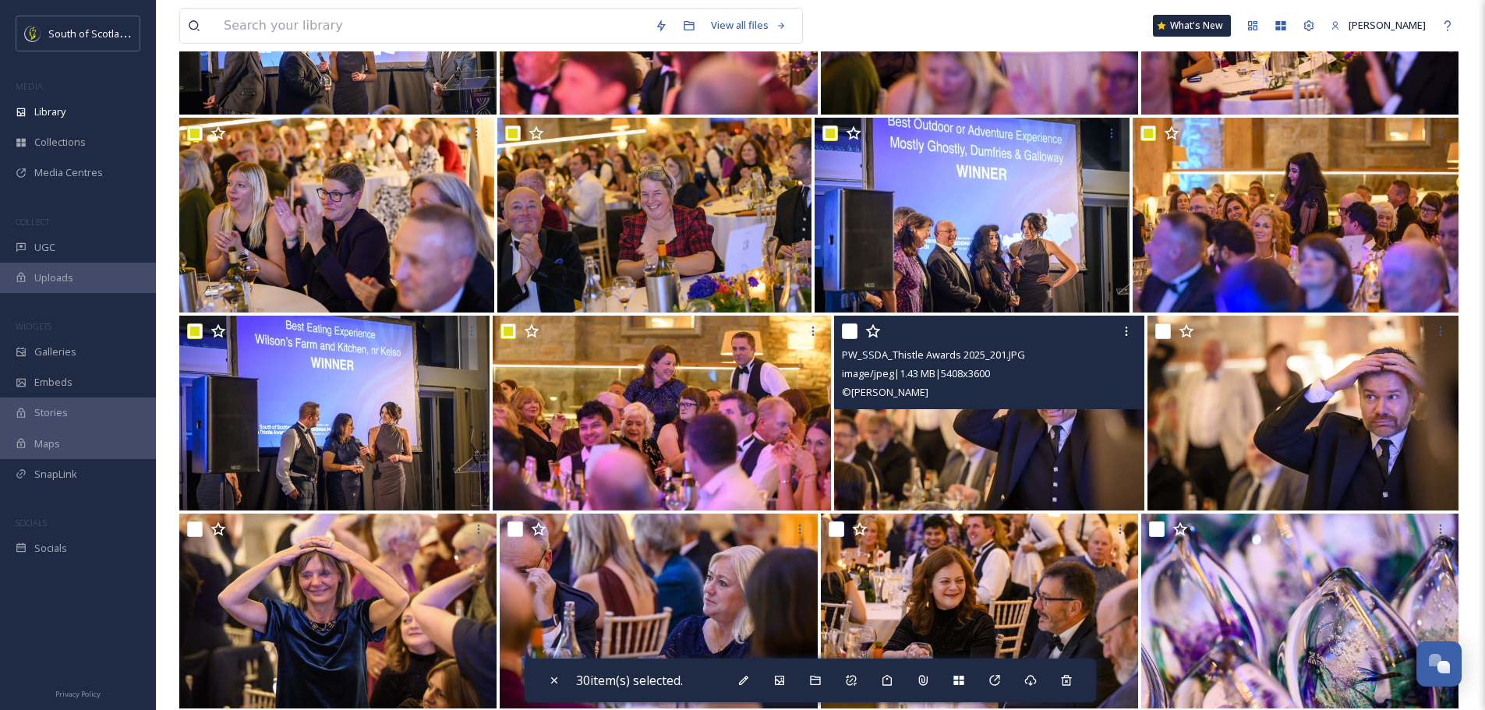
click at [844, 330] on input "checkbox" at bounding box center [850, 332] width 16 height 16
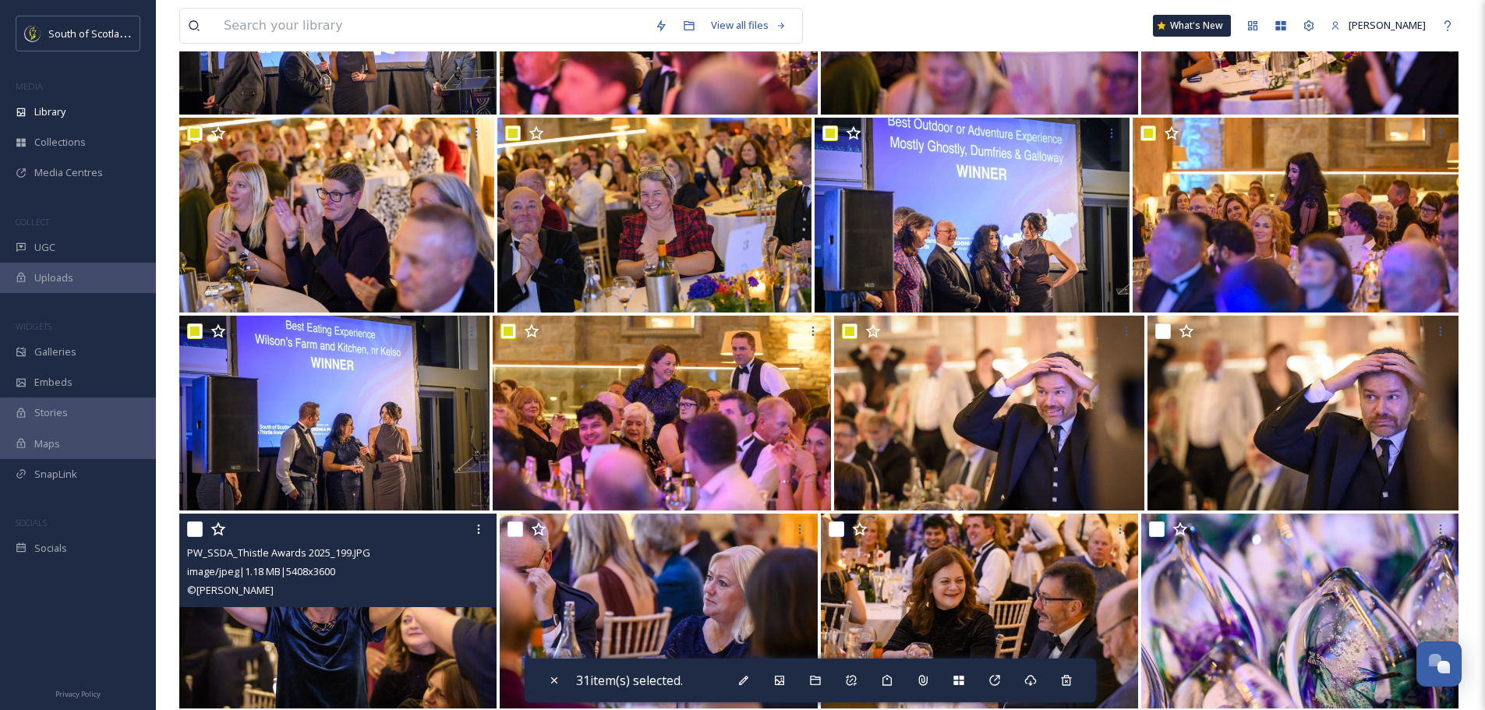
click at [200, 530] on input "checkbox" at bounding box center [195, 530] width 16 height 16
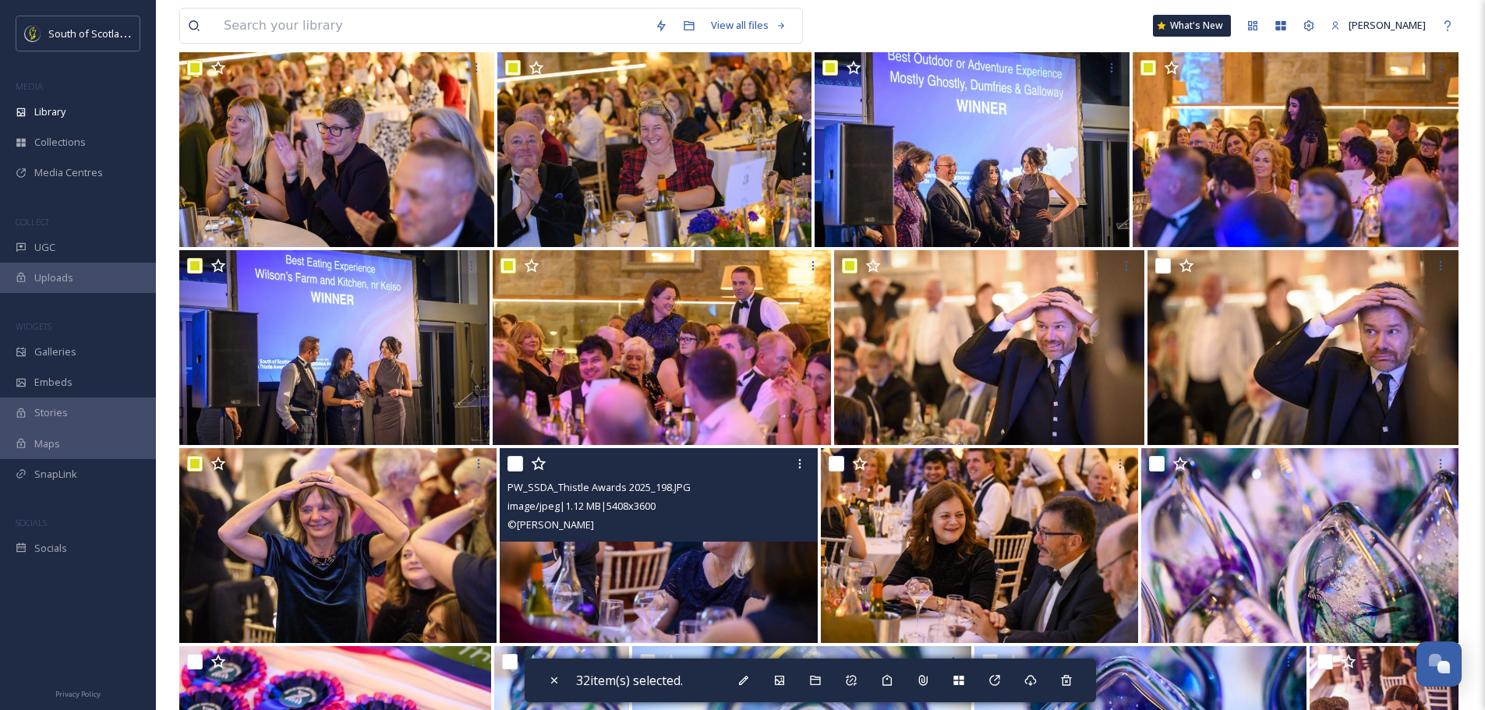
scroll to position [1637, 0]
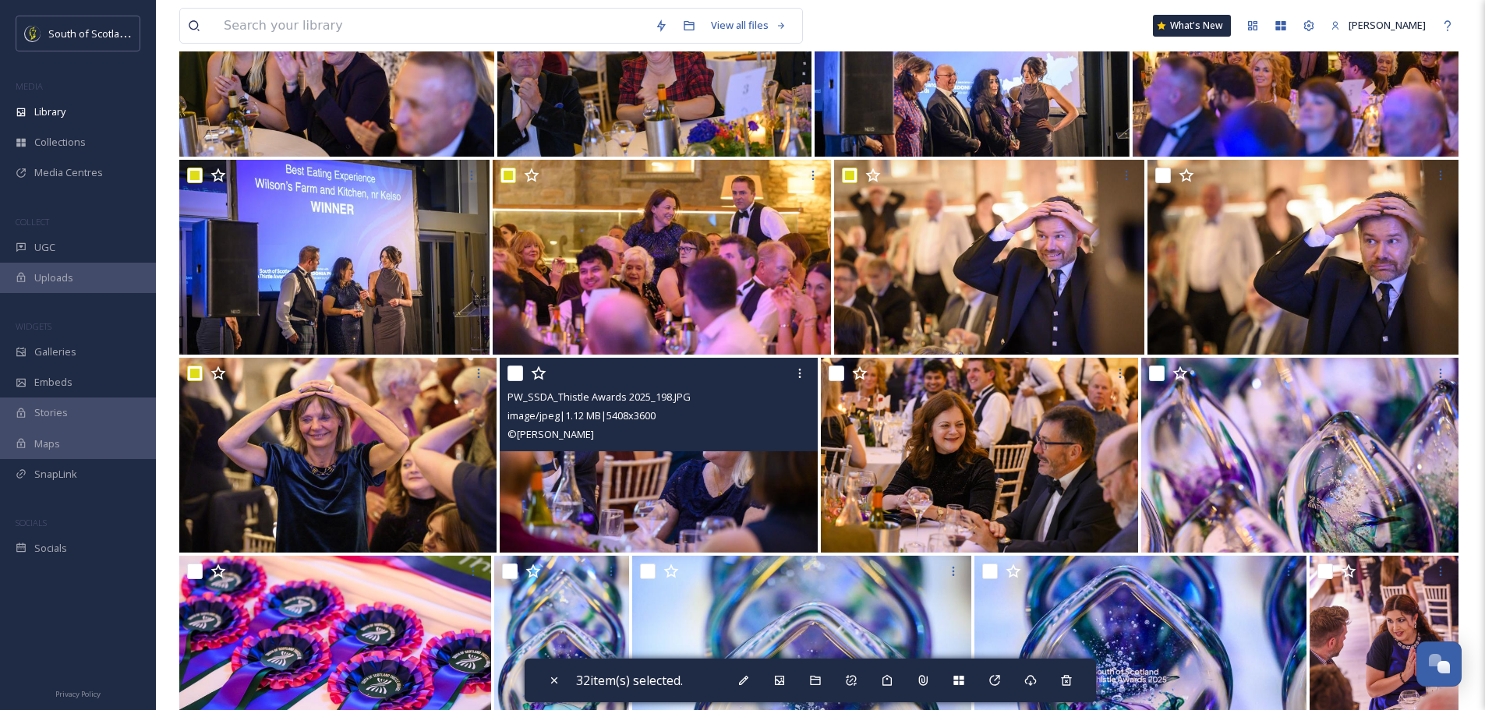
click at [510, 377] on input "checkbox" at bounding box center [516, 374] width 16 height 16
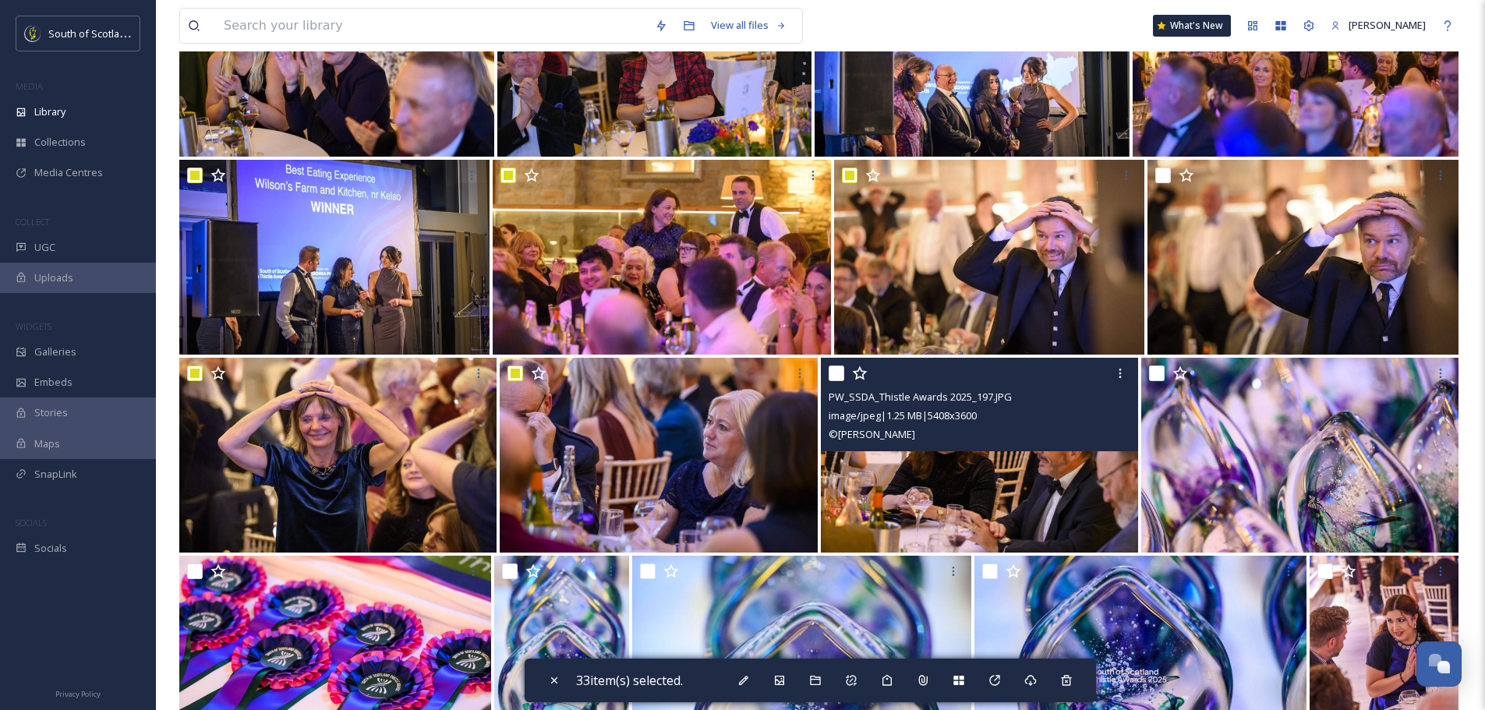
click at [844, 371] on input "checkbox" at bounding box center [837, 374] width 16 height 16
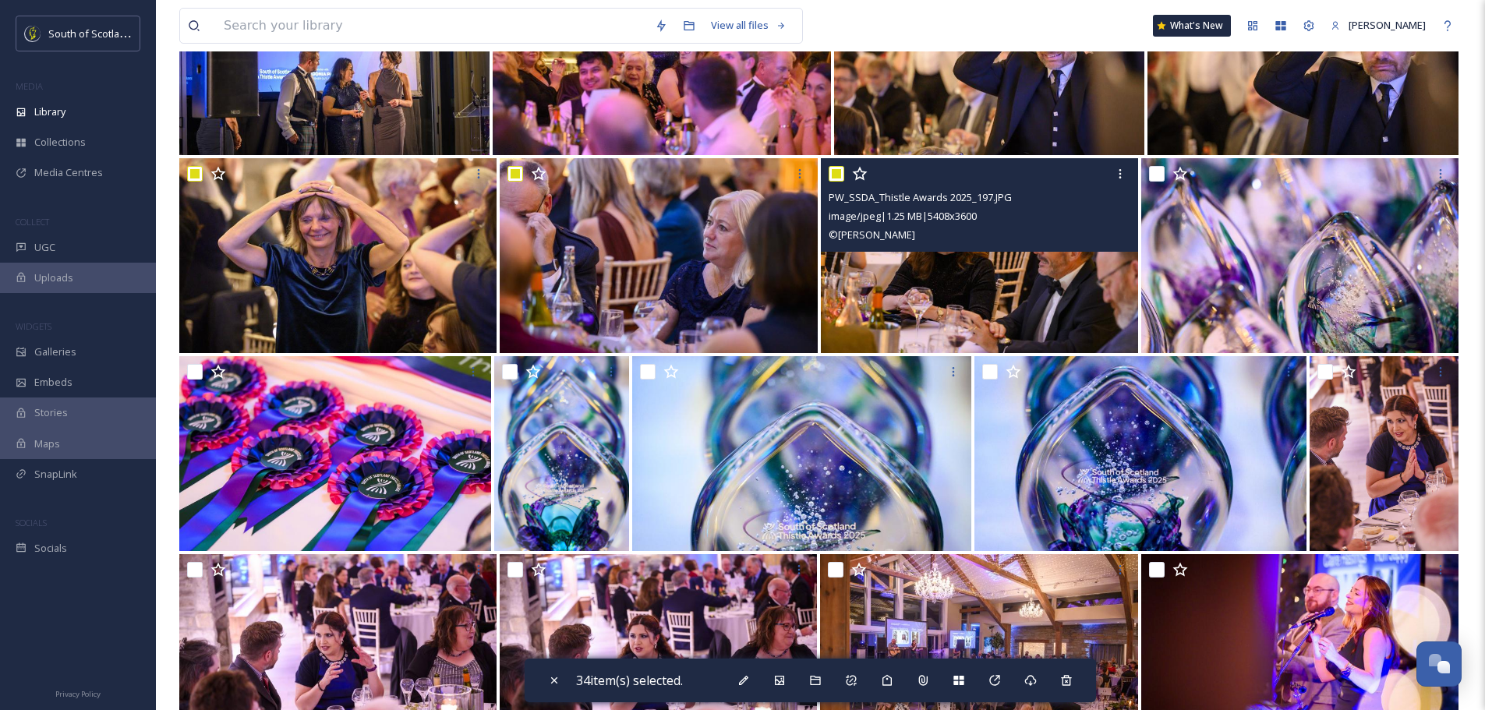
scroll to position [1871, 0]
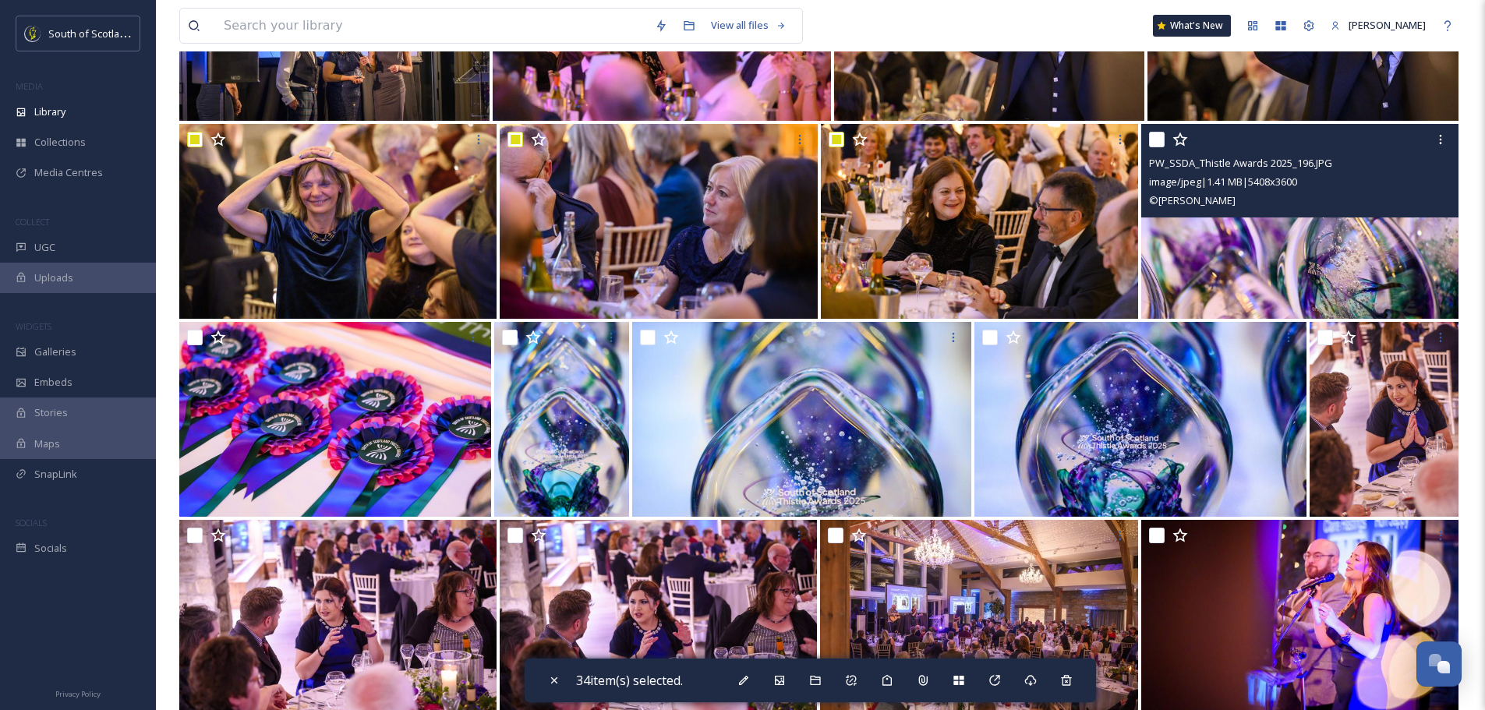
click at [1162, 136] on input "checkbox" at bounding box center [1157, 140] width 16 height 16
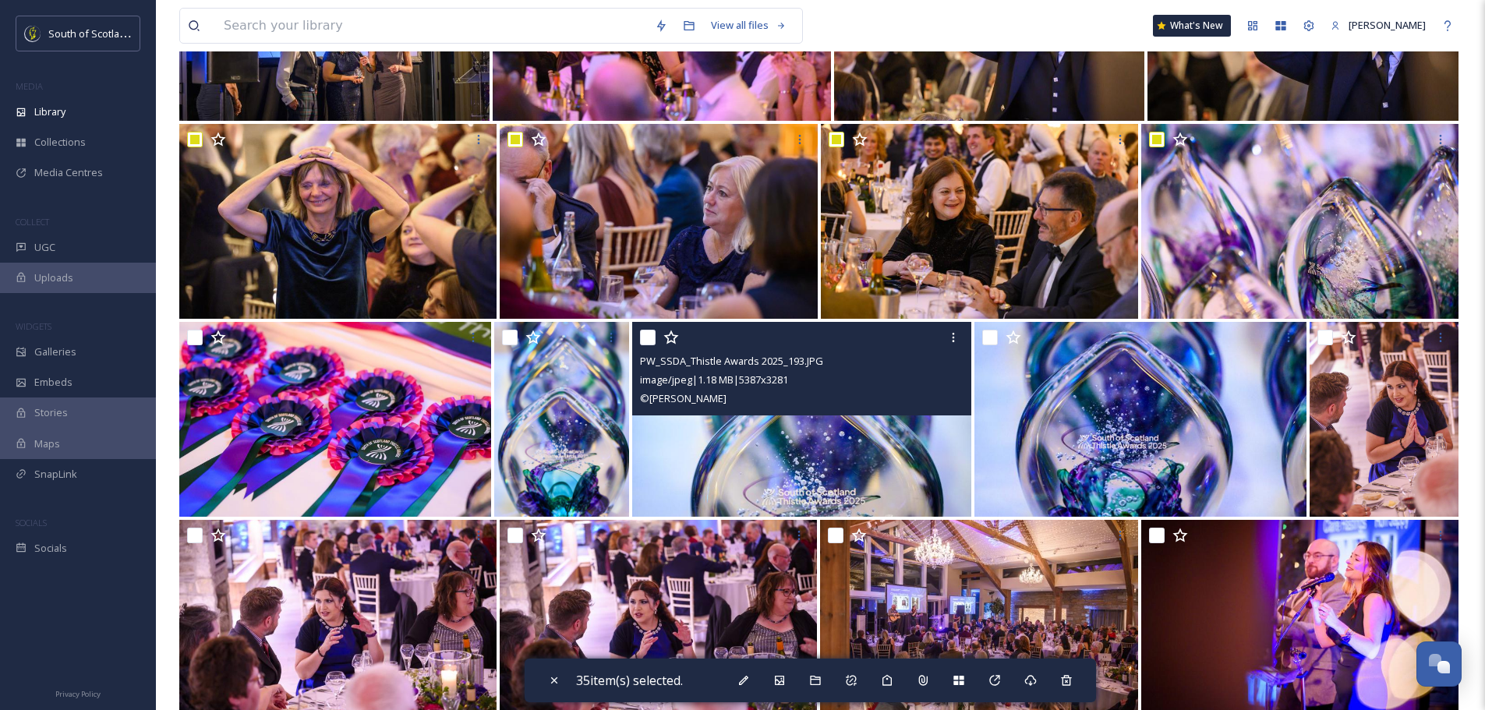
click at [654, 335] on input "checkbox" at bounding box center [648, 338] width 16 height 16
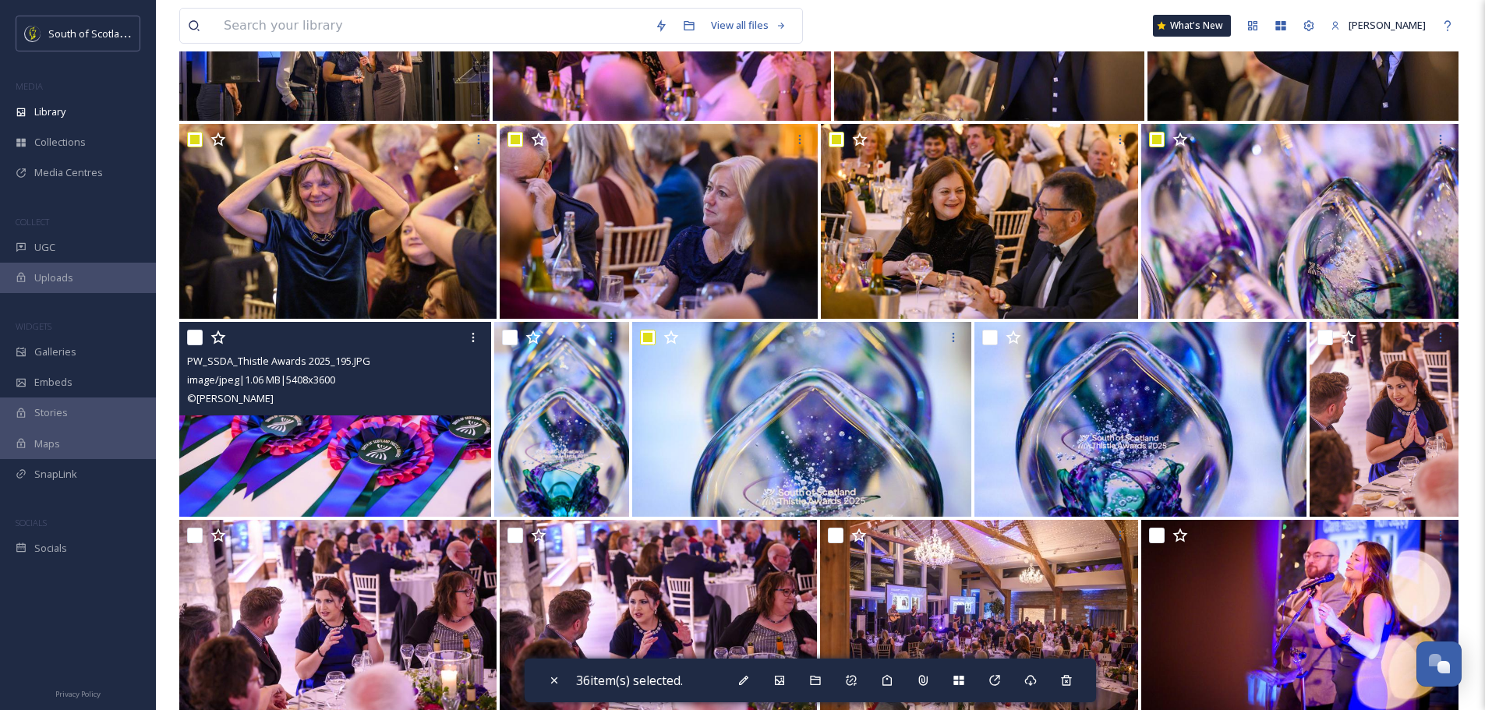
click at [191, 343] on input "checkbox" at bounding box center [195, 338] width 16 height 16
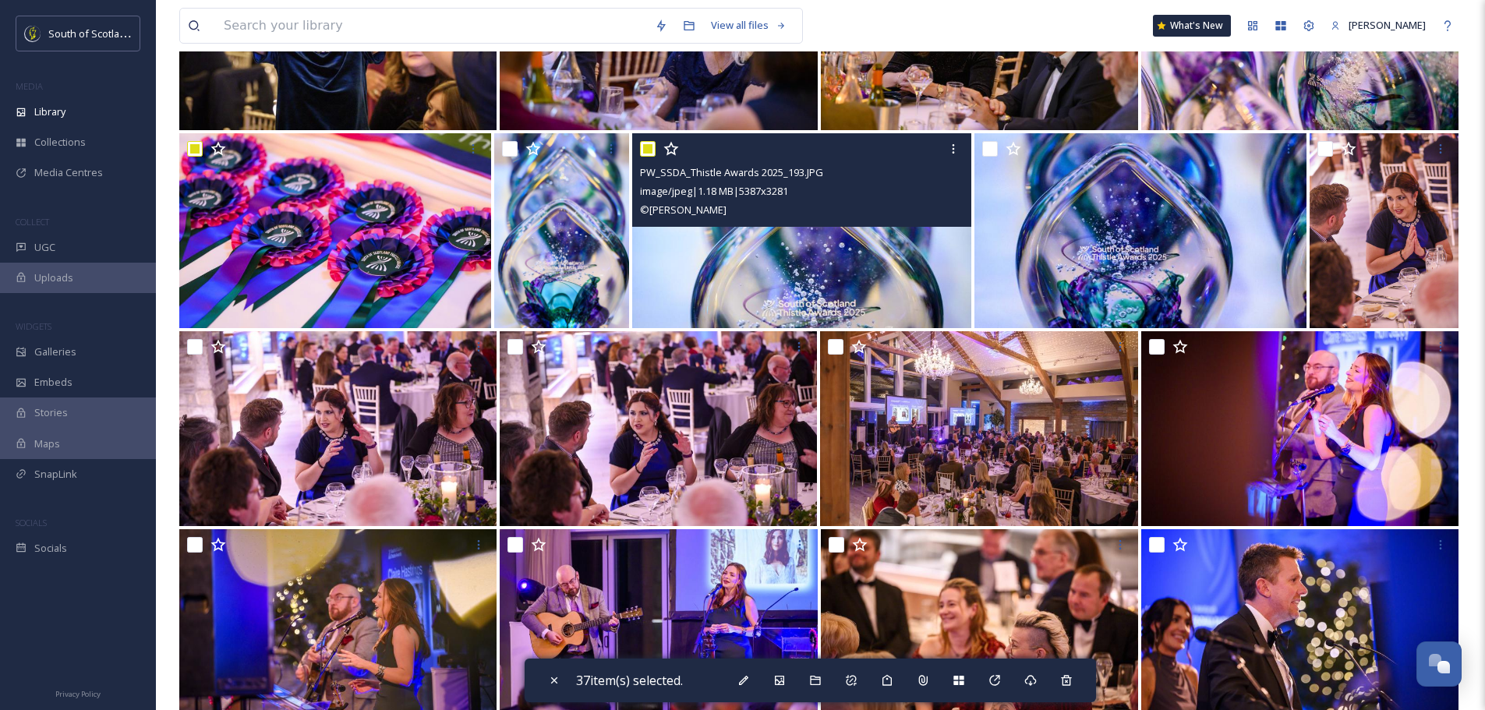
scroll to position [2105, 0]
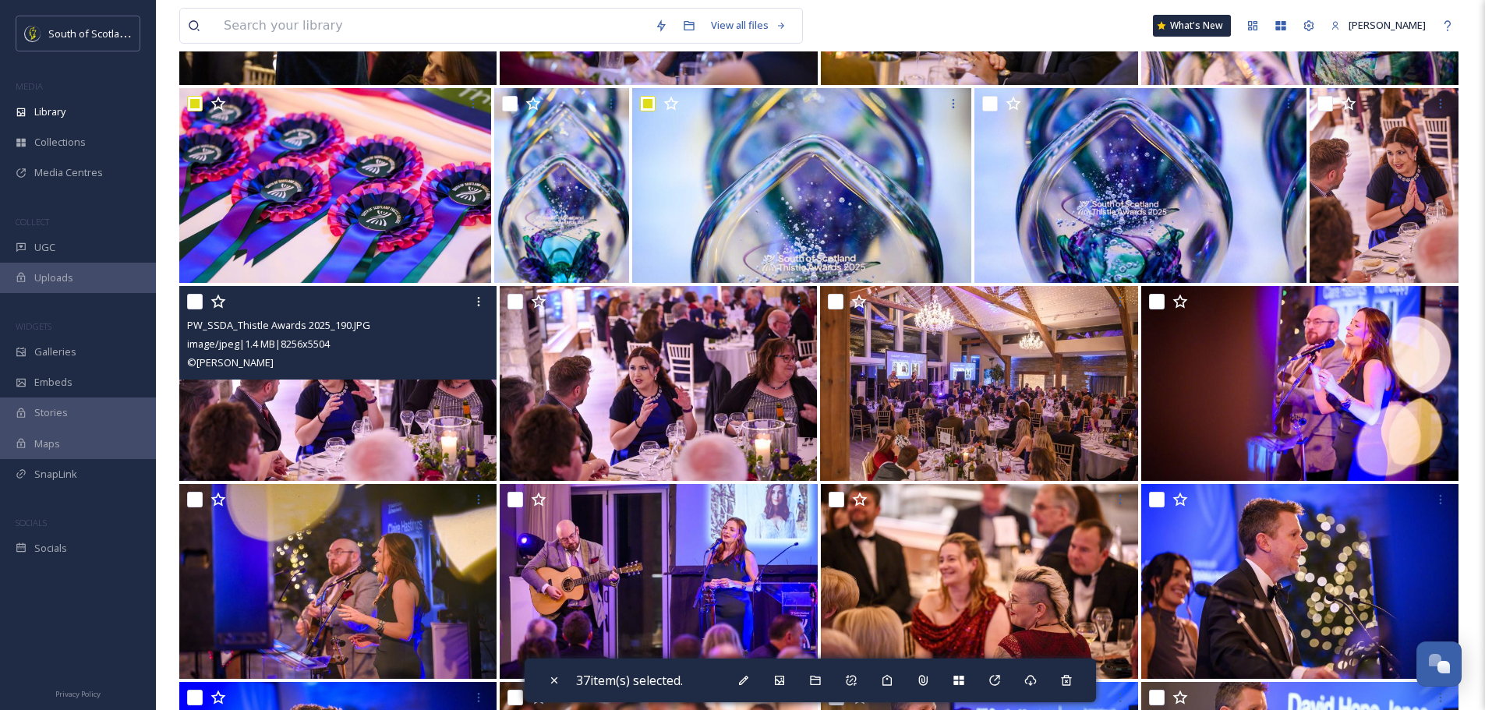
click at [195, 298] on input "checkbox" at bounding box center [195, 302] width 16 height 16
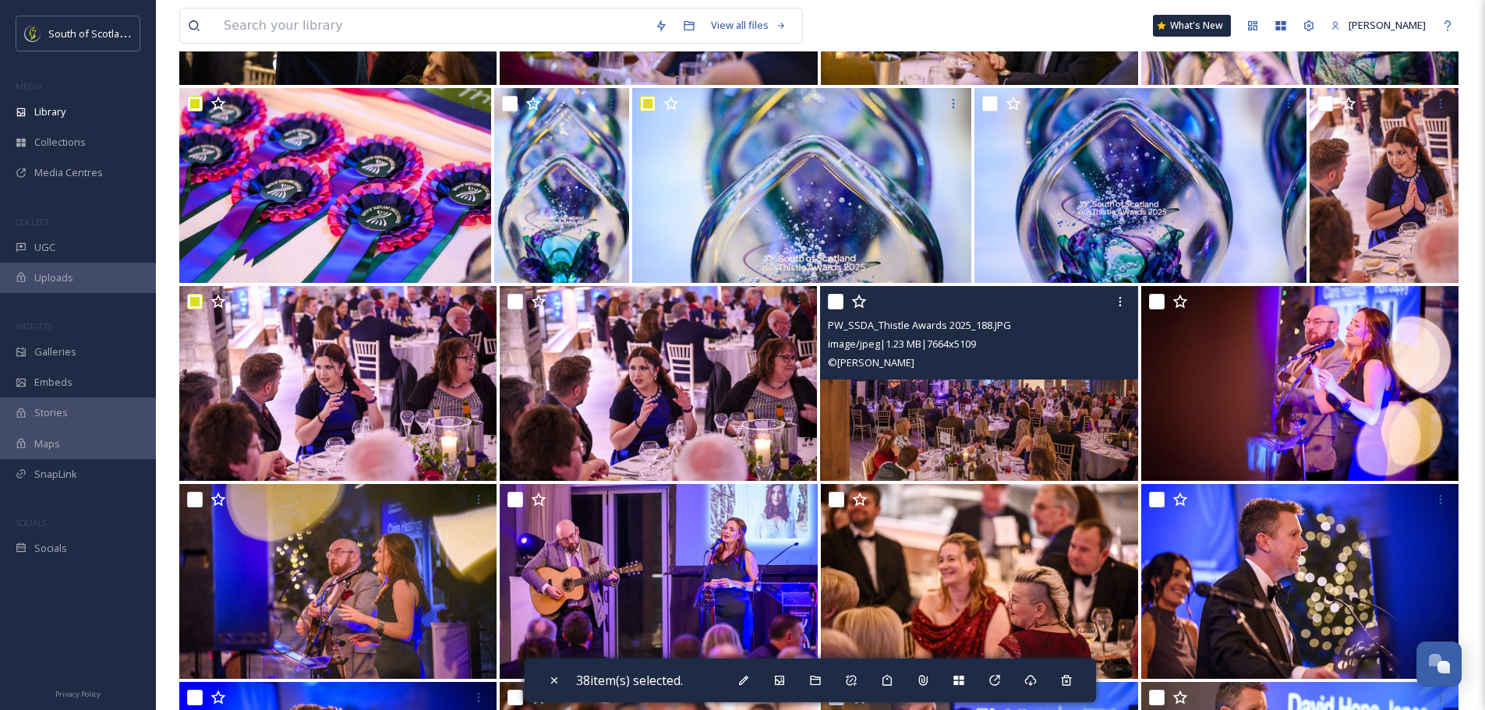
click at [835, 305] on input "checkbox" at bounding box center [836, 302] width 16 height 16
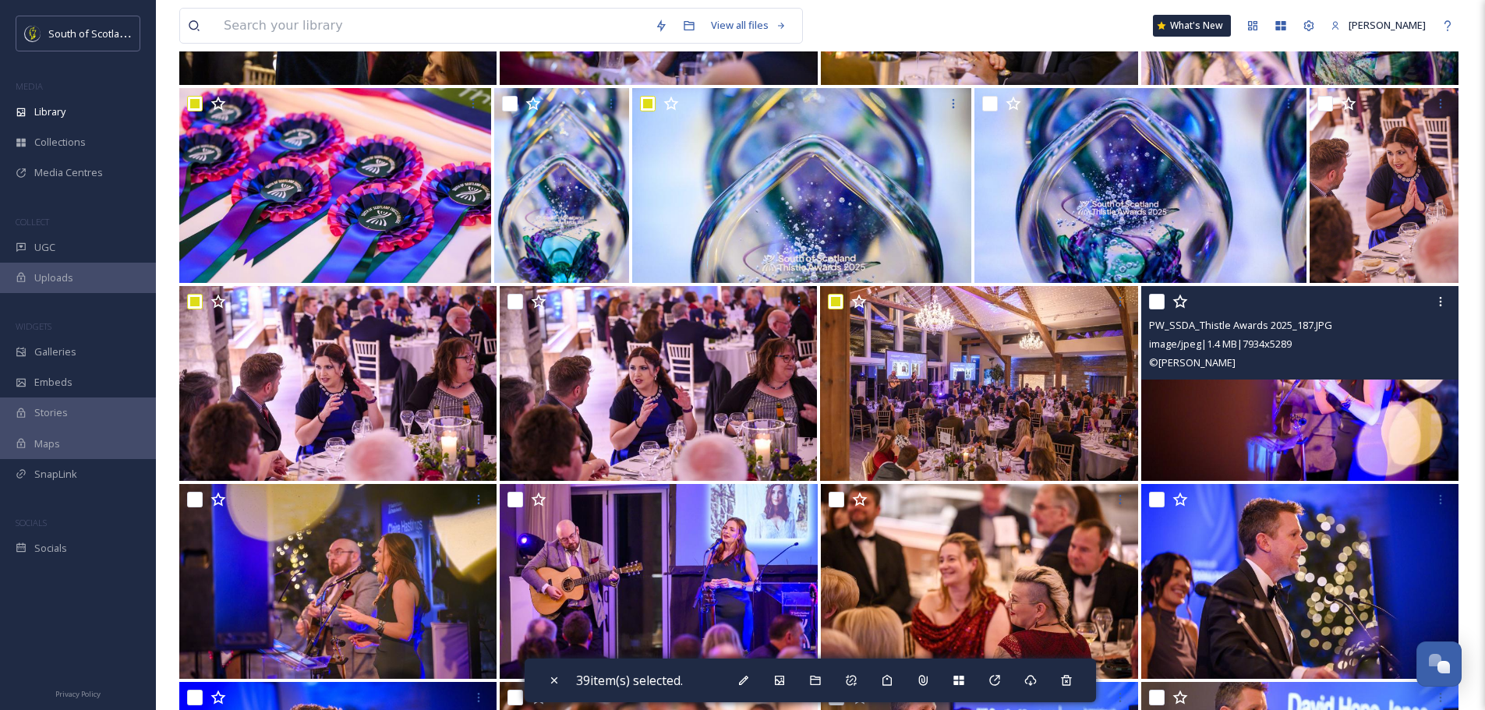
click at [1155, 305] on input "checkbox" at bounding box center [1157, 302] width 16 height 16
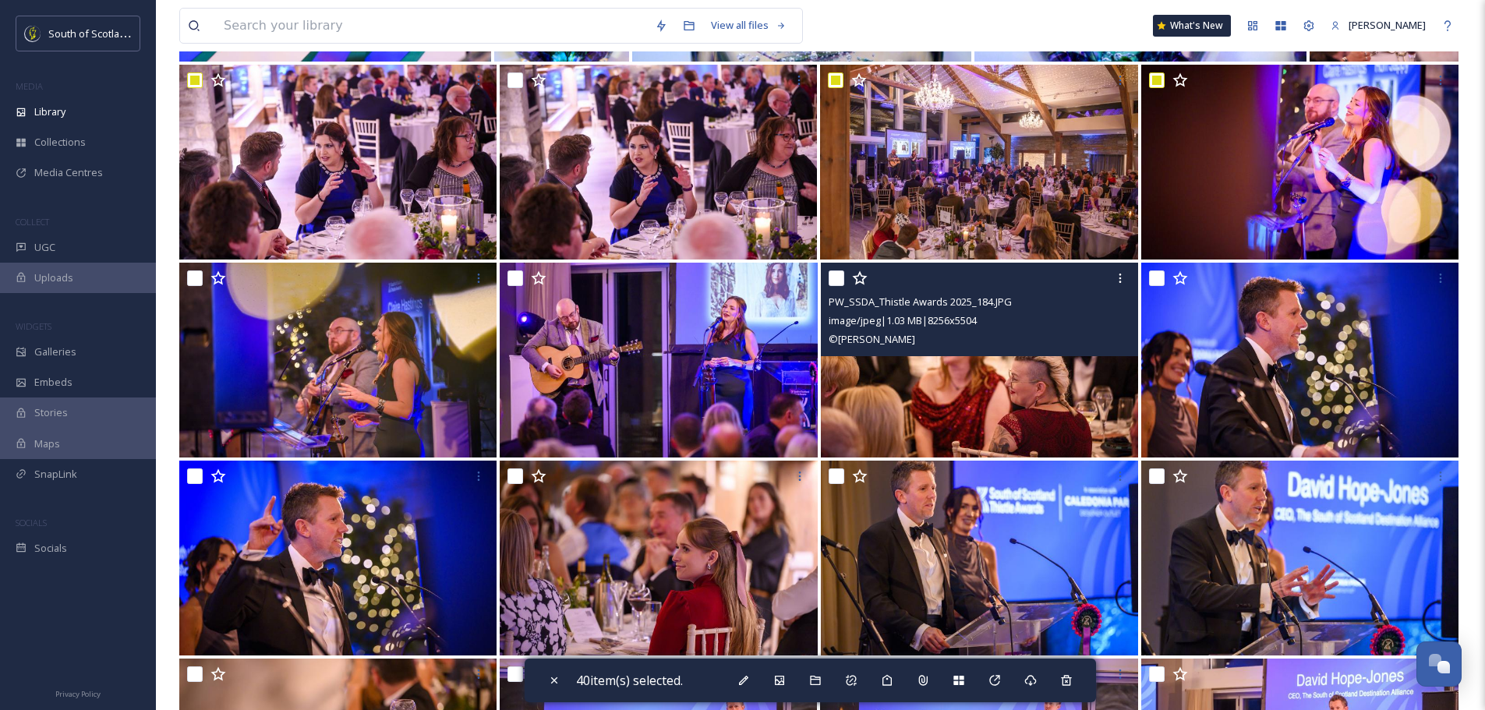
scroll to position [2339, 0]
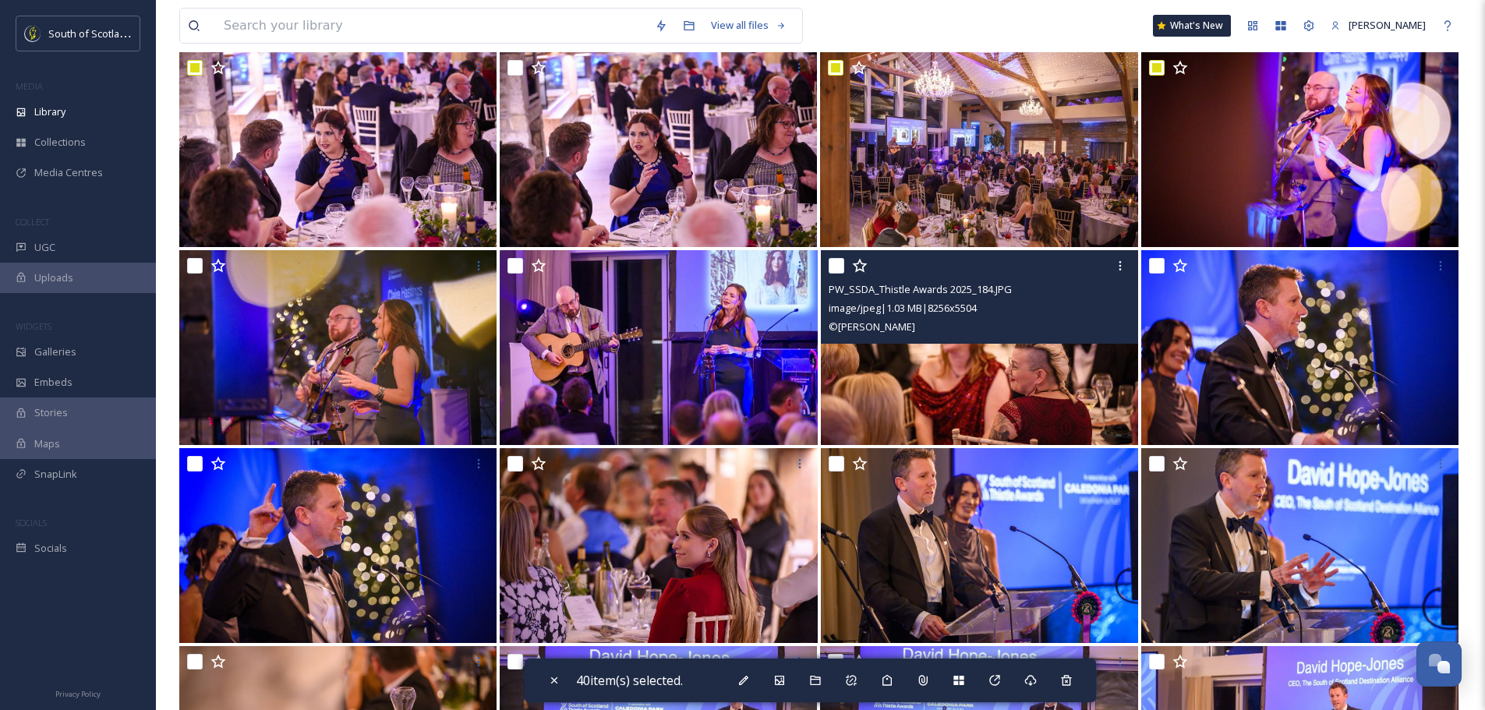
click at [844, 269] on input "checkbox" at bounding box center [837, 266] width 16 height 16
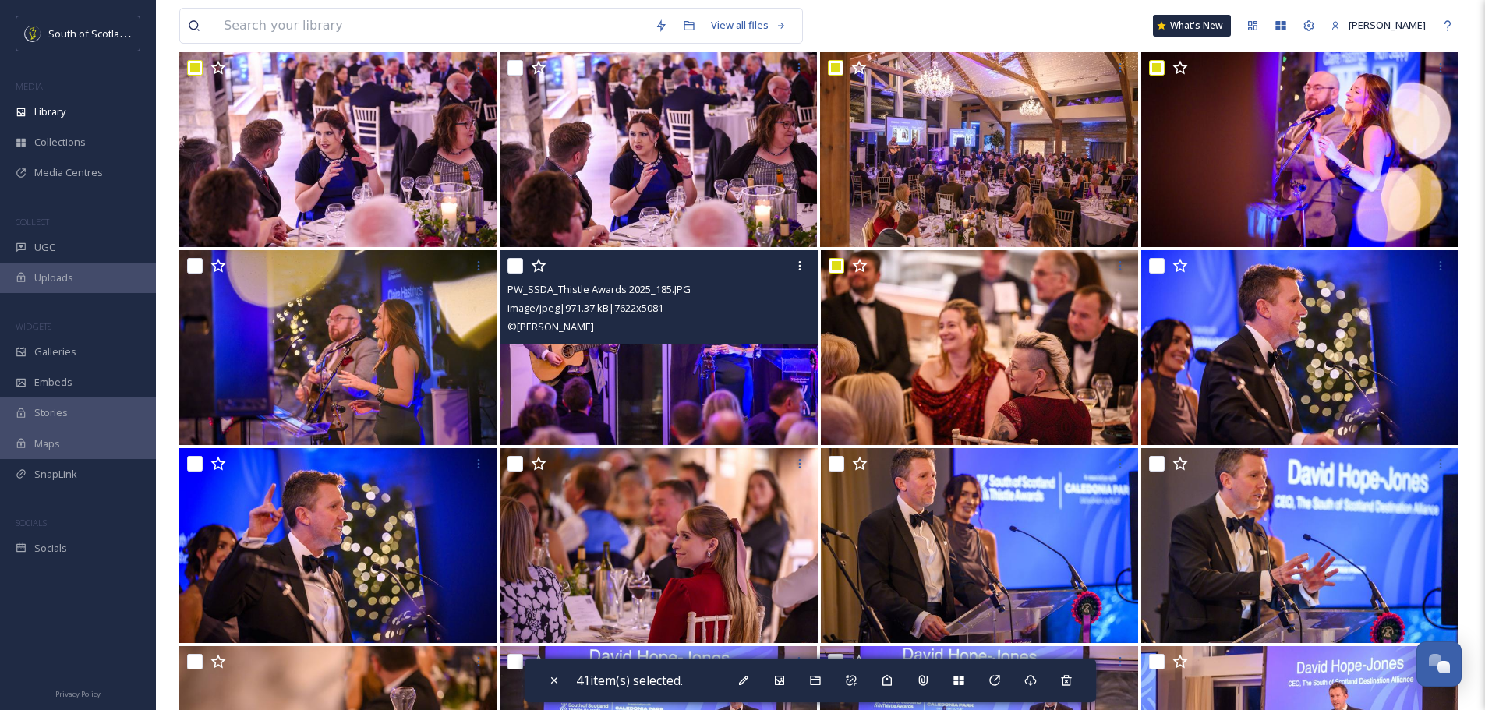
click at [522, 266] on input "checkbox" at bounding box center [516, 266] width 16 height 16
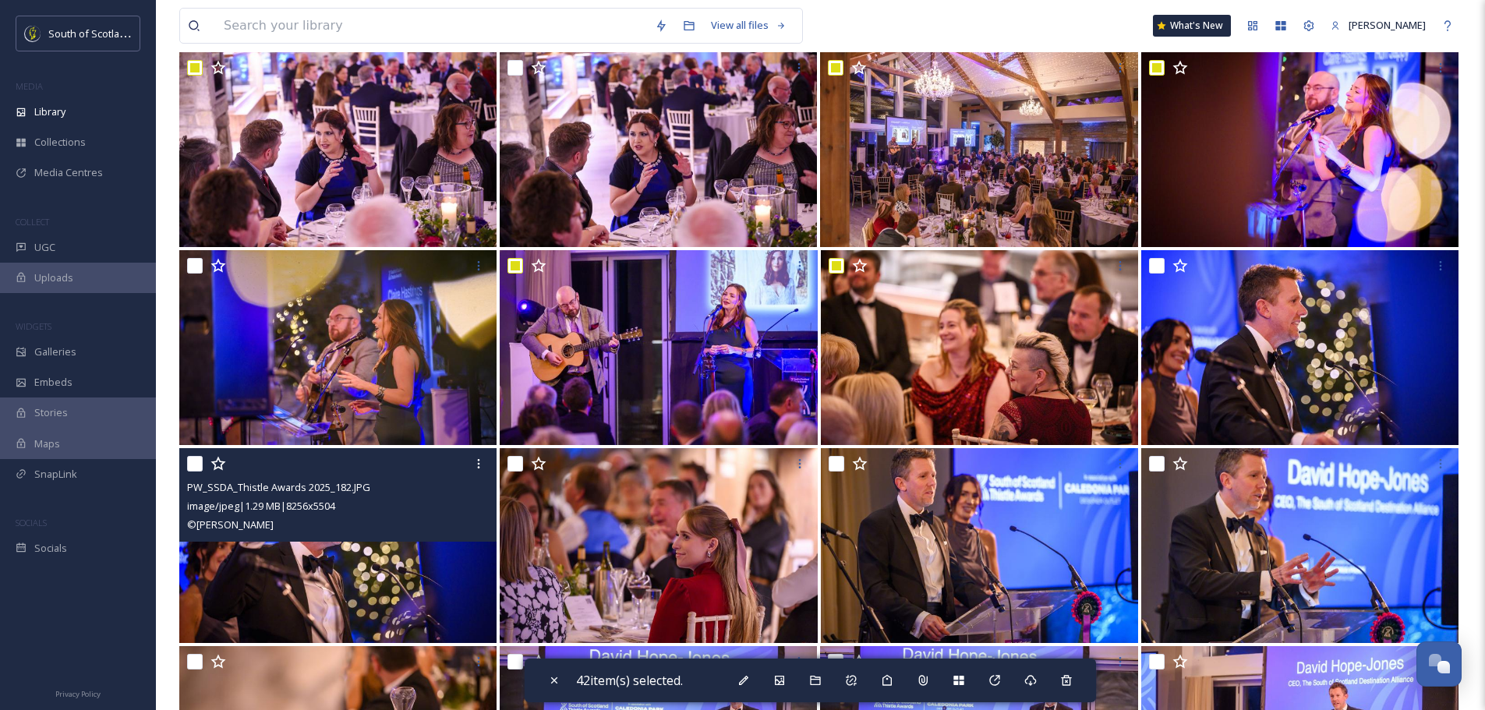
click at [198, 464] on input "checkbox" at bounding box center [195, 464] width 16 height 16
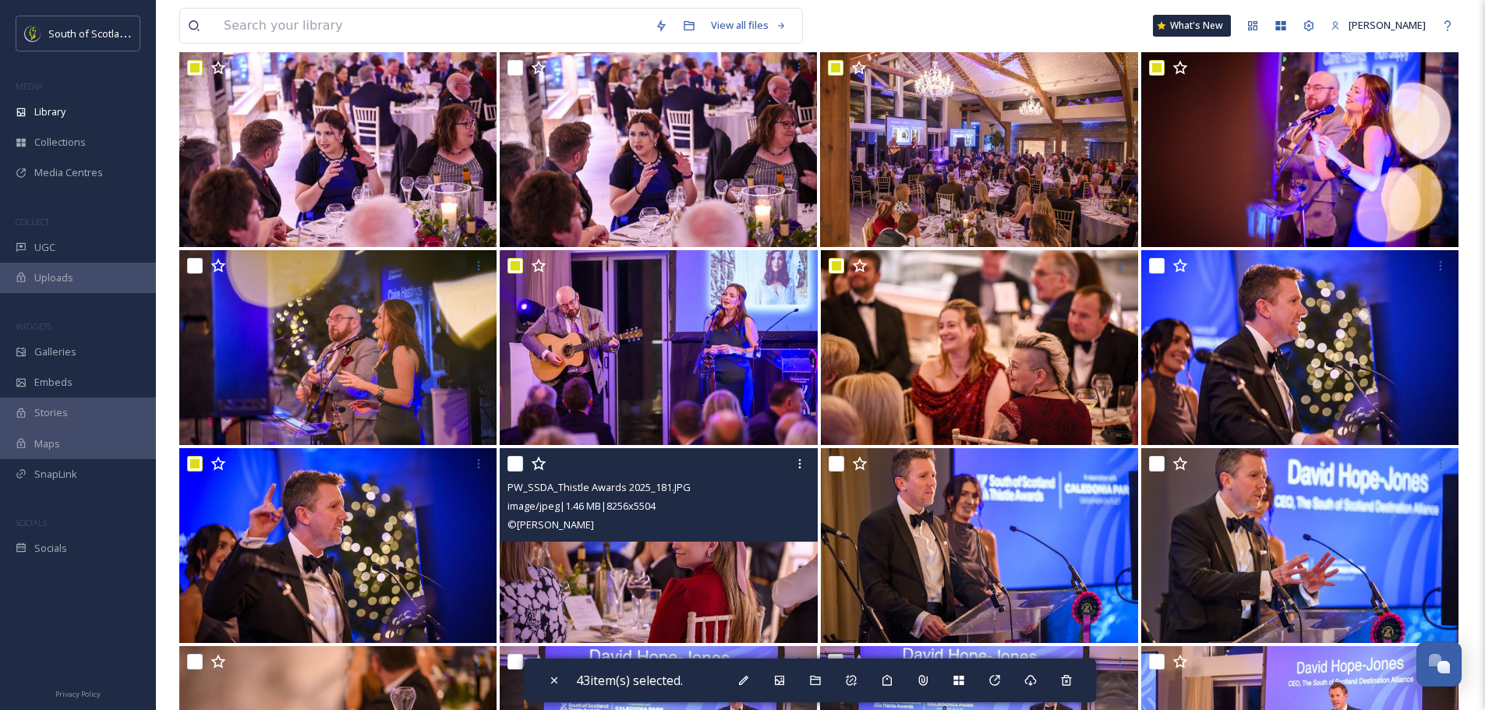
click at [515, 466] on input "checkbox" at bounding box center [516, 464] width 16 height 16
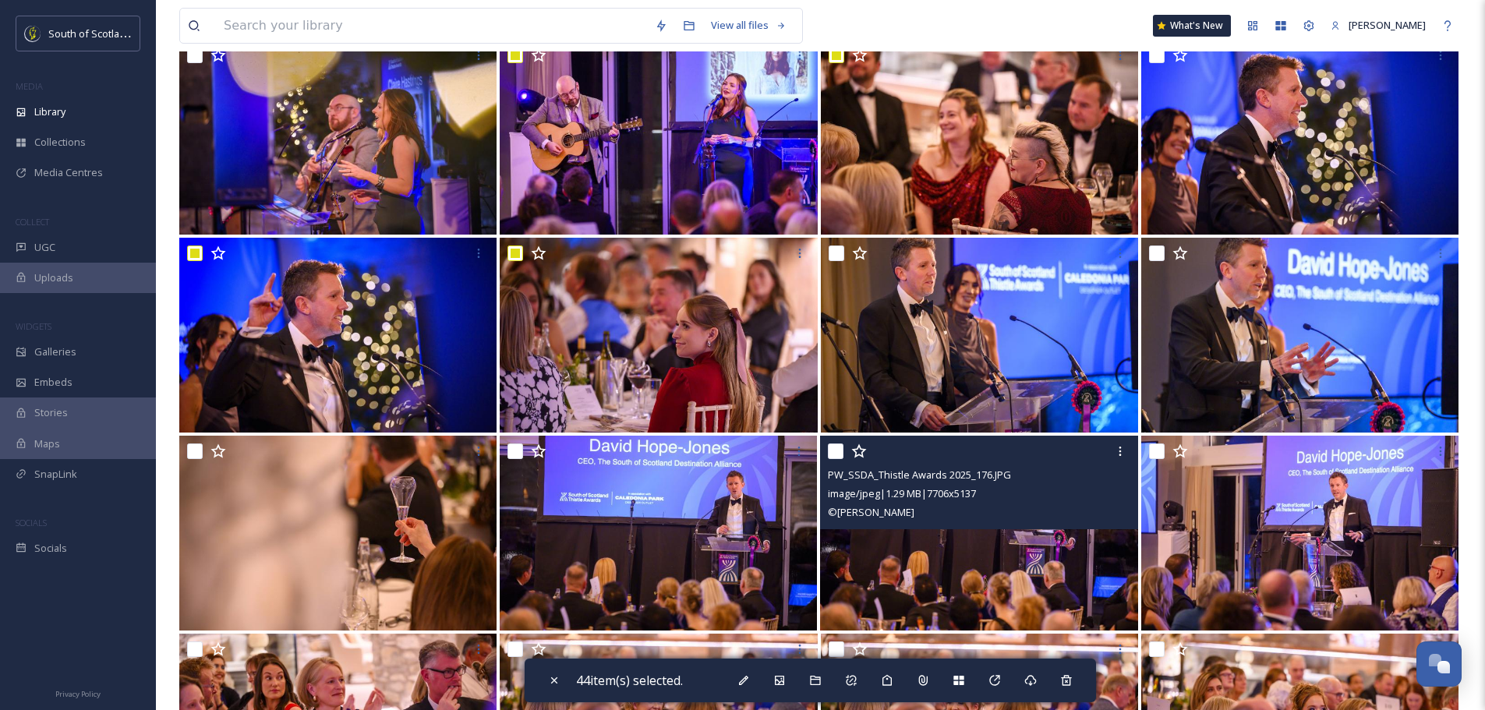
scroll to position [2651, 0]
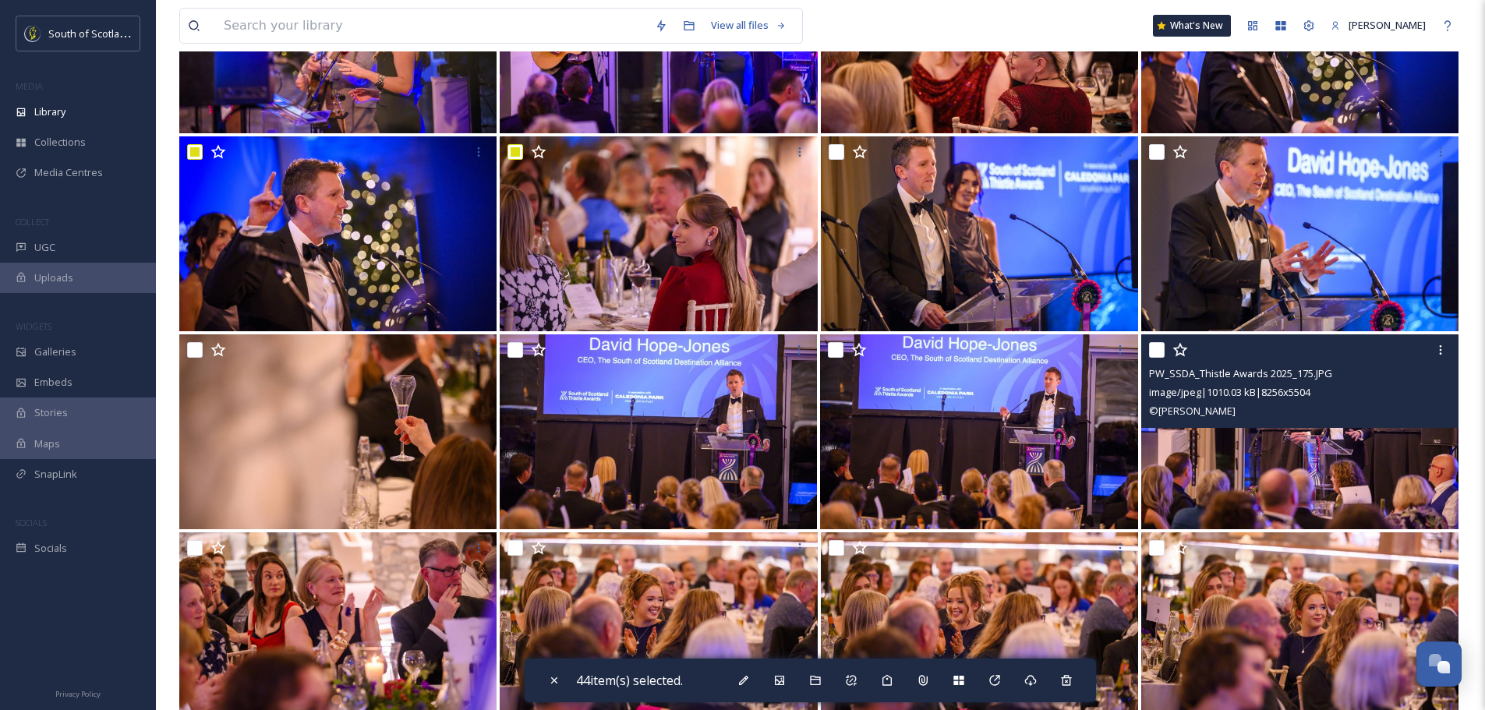
click at [1163, 349] on input "checkbox" at bounding box center [1157, 350] width 16 height 16
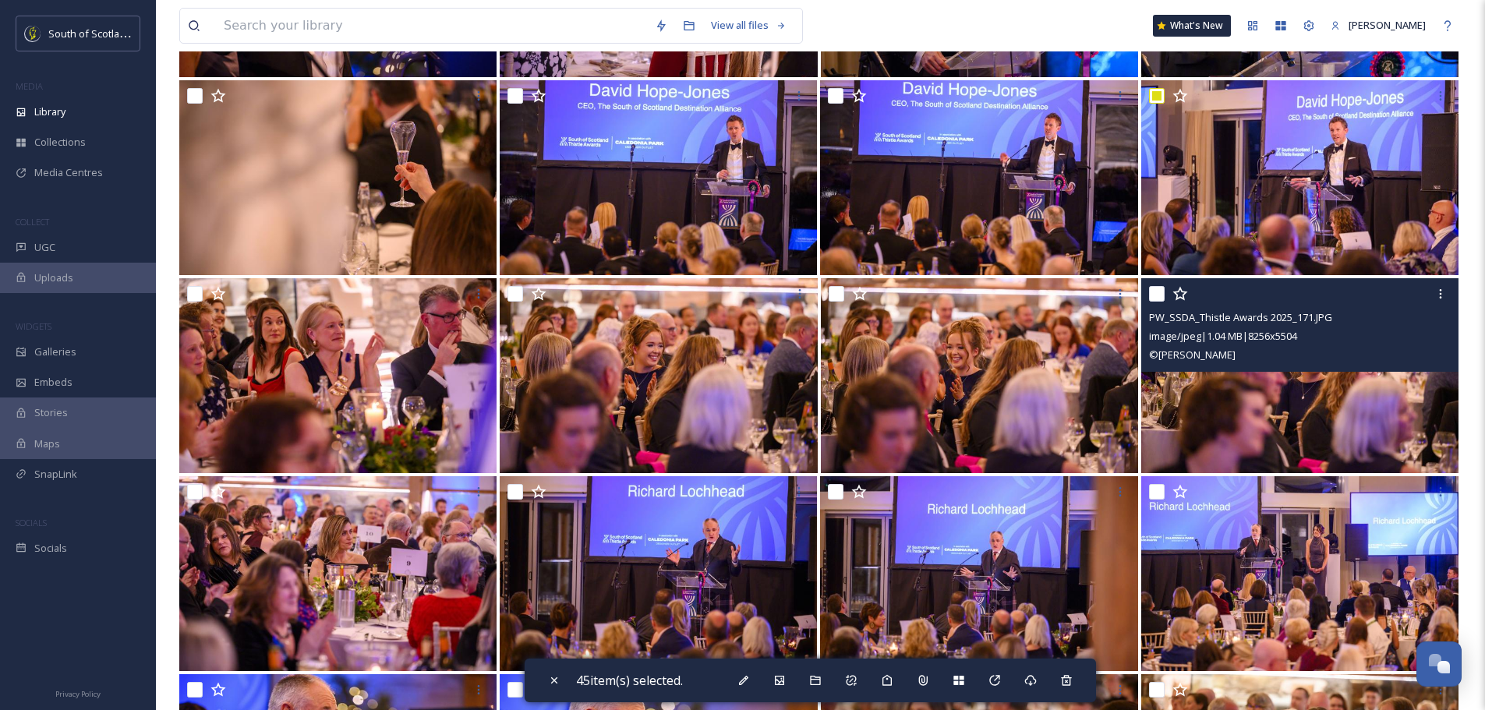
scroll to position [2963, 0]
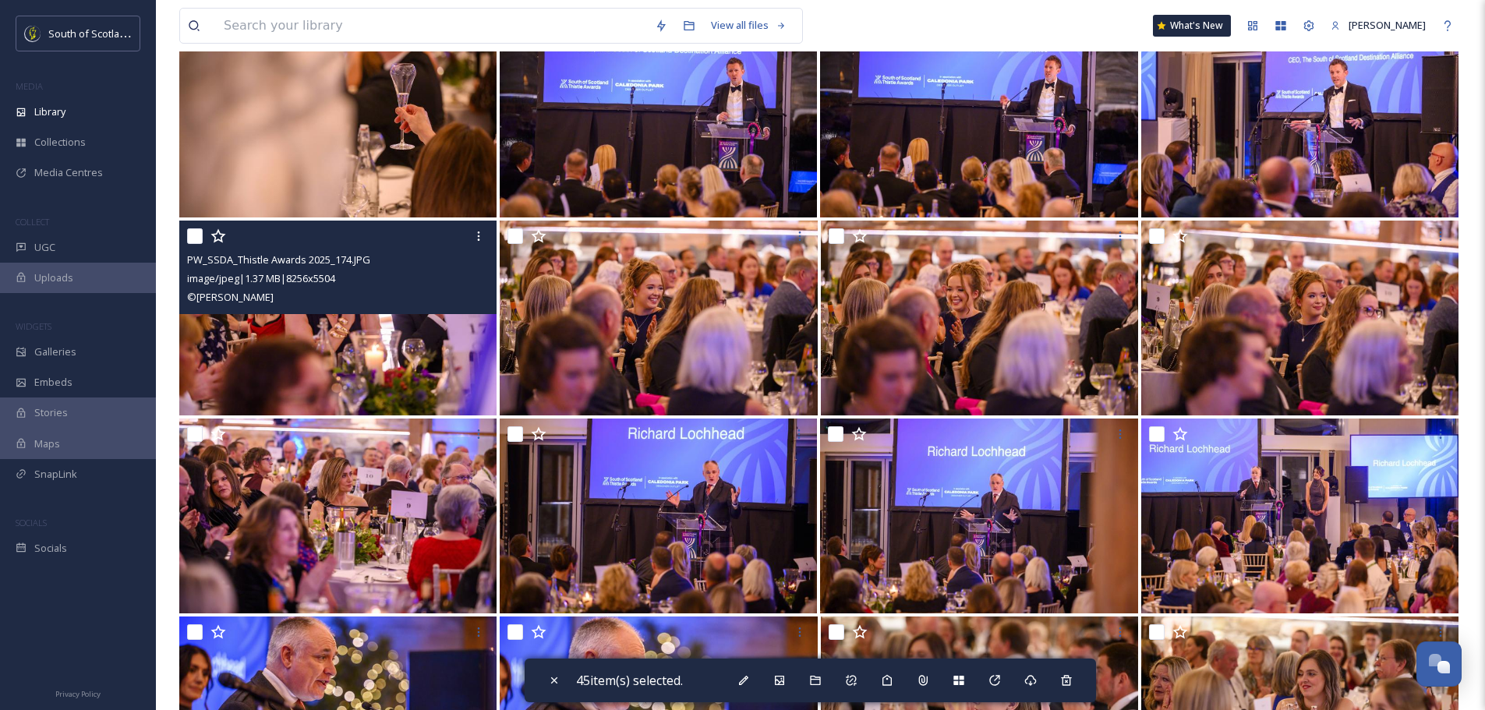
click at [189, 235] on input "checkbox" at bounding box center [195, 236] width 16 height 16
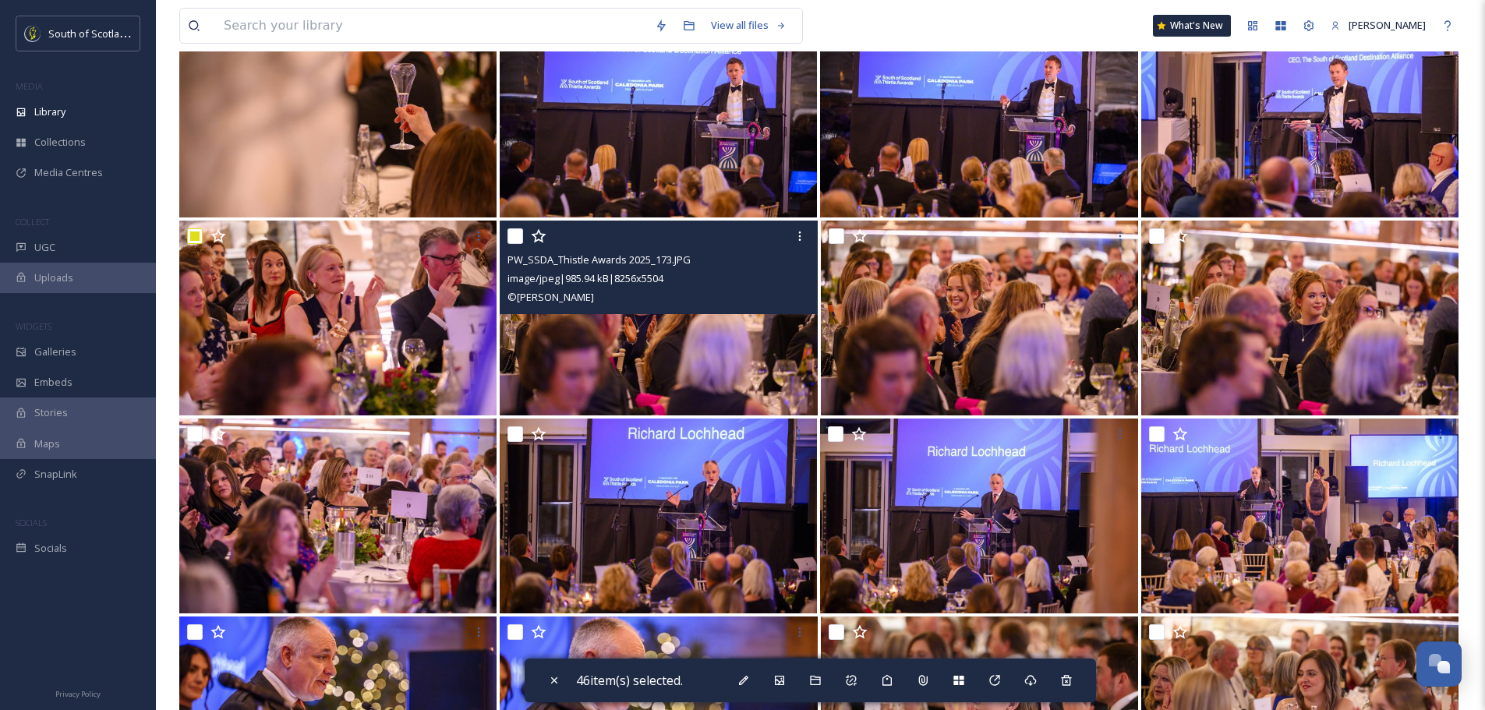
click at [514, 238] on input "checkbox" at bounding box center [516, 236] width 16 height 16
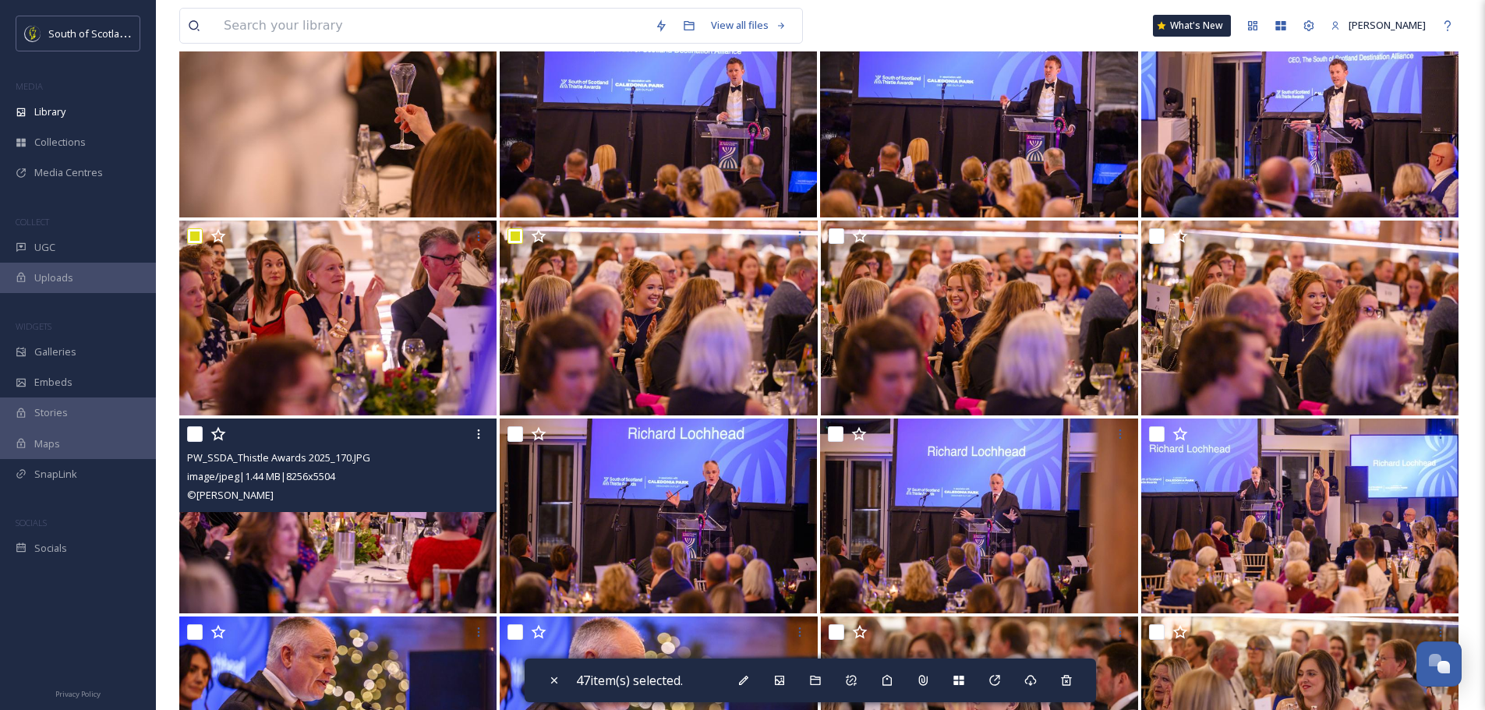
click at [189, 437] on input "checkbox" at bounding box center [195, 434] width 16 height 16
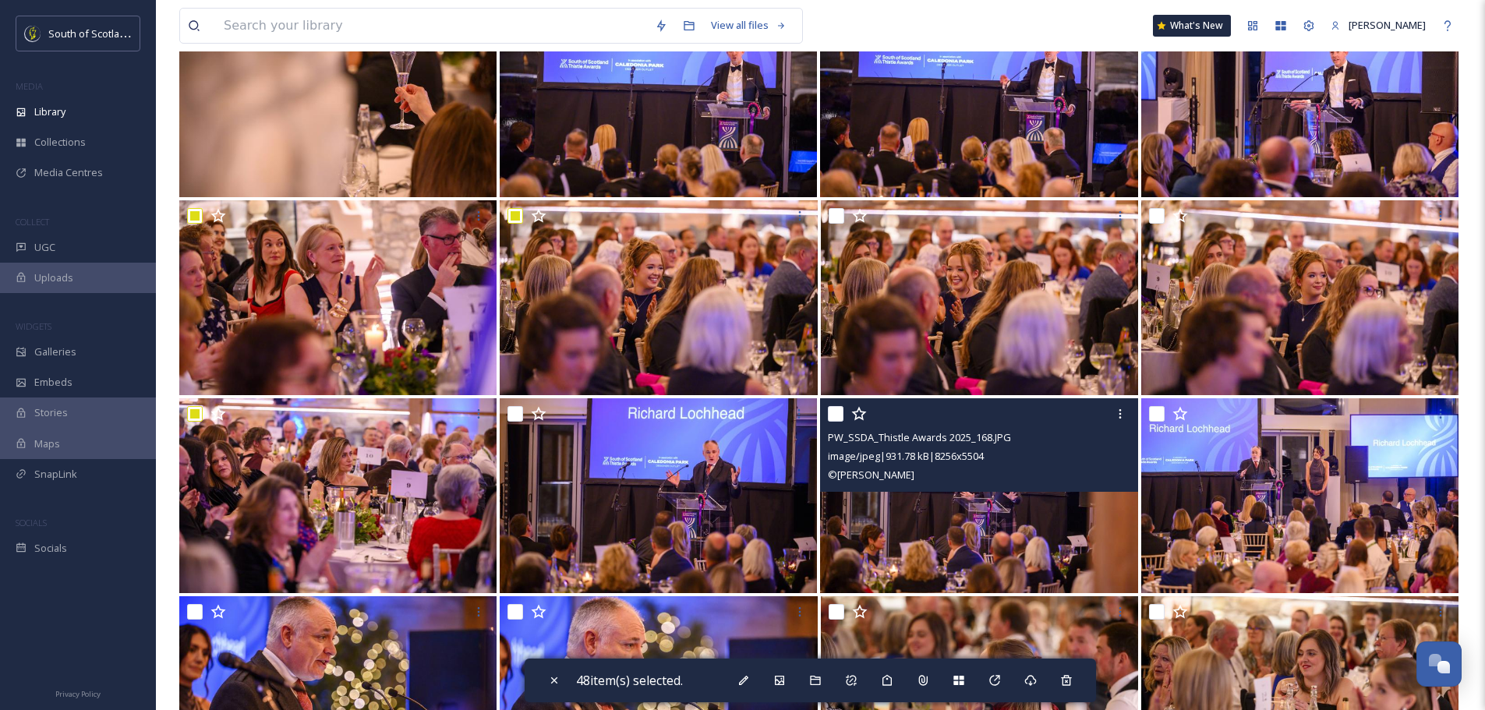
scroll to position [3196, 0]
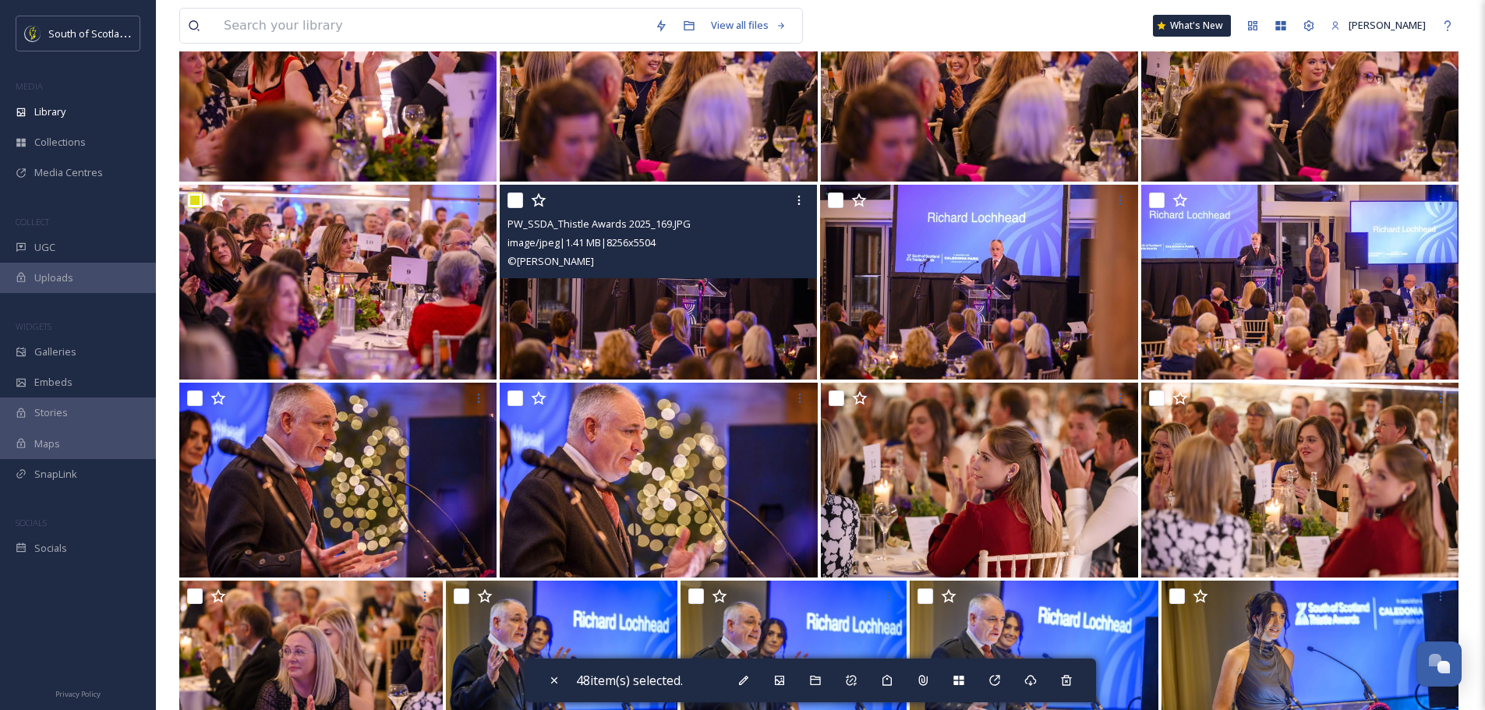
click at [509, 201] on input "checkbox" at bounding box center [516, 201] width 16 height 16
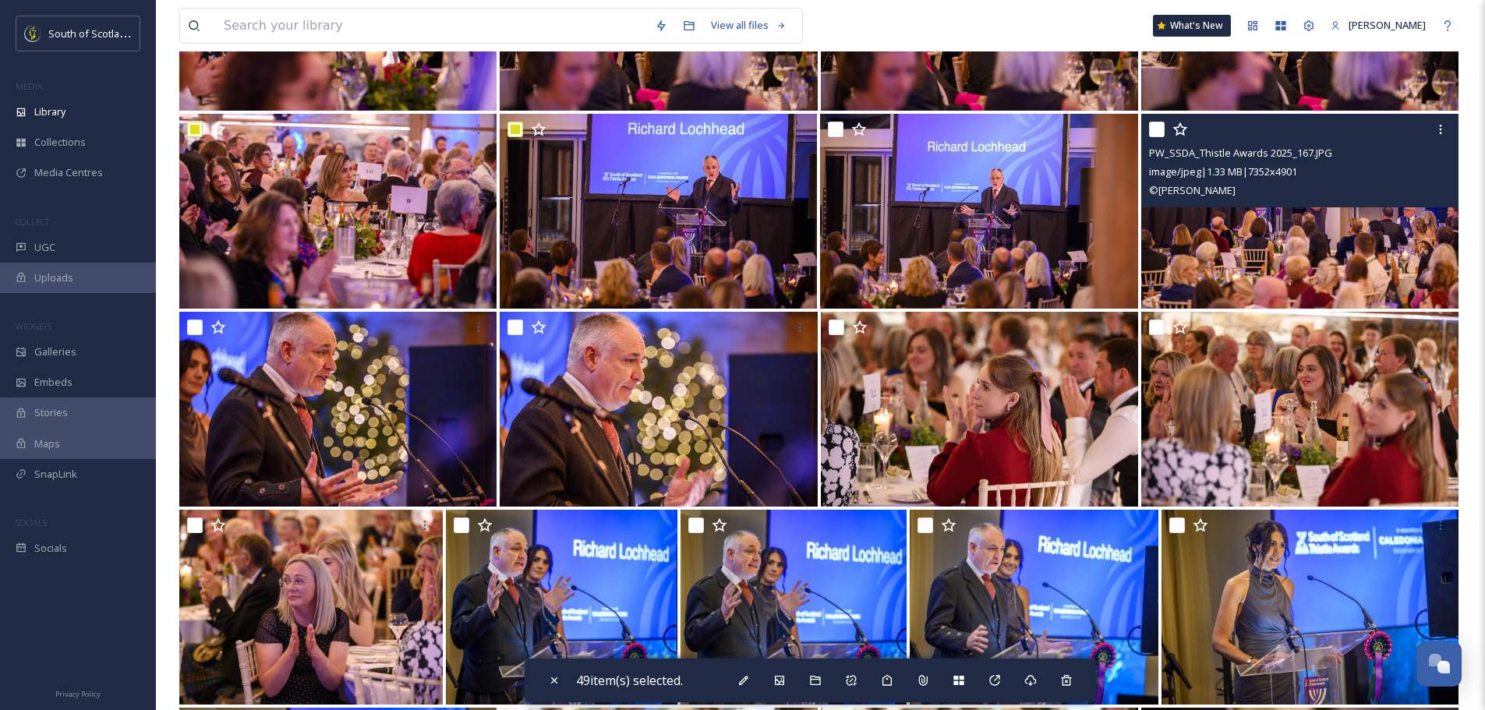
scroll to position [3352, 0]
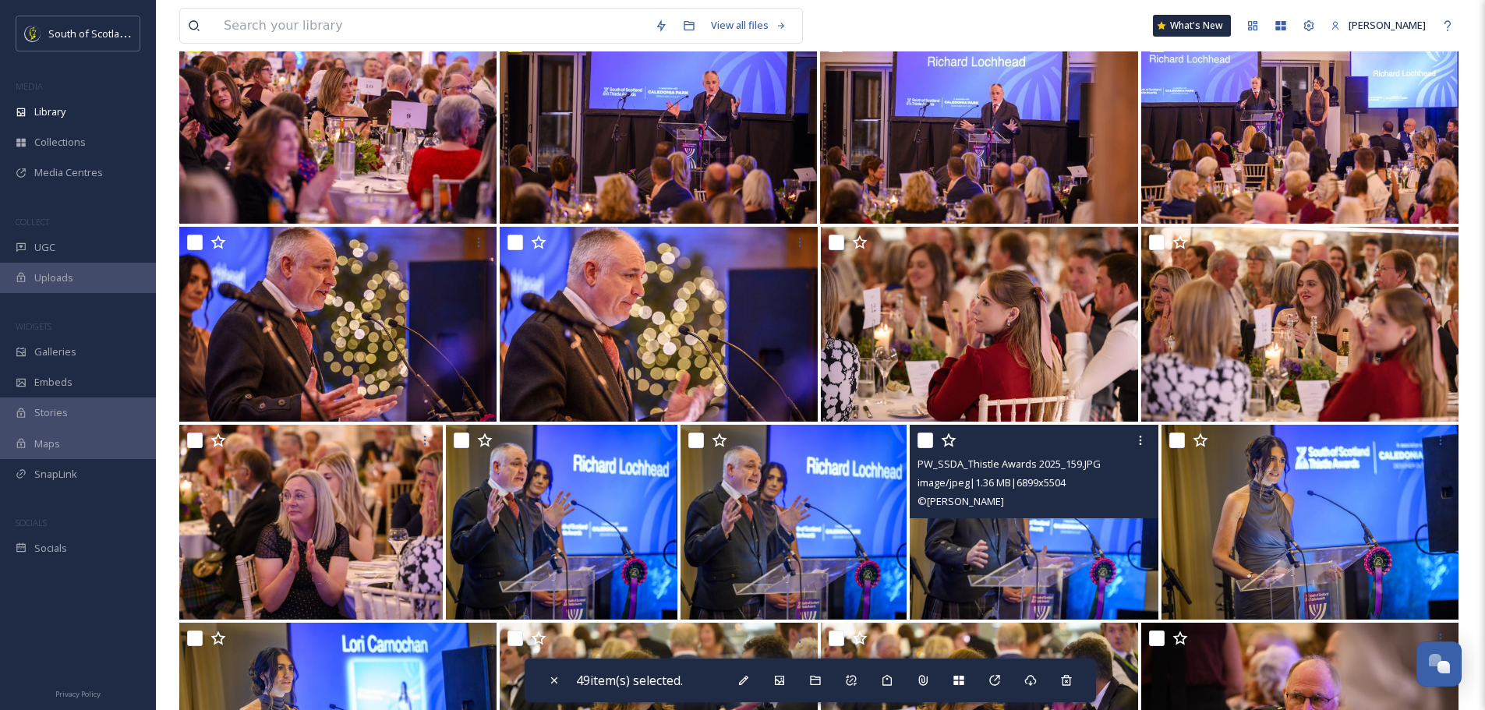
click at [925, 442] on input "checkbox" at bounding box center [926, 441] width 16 height 16
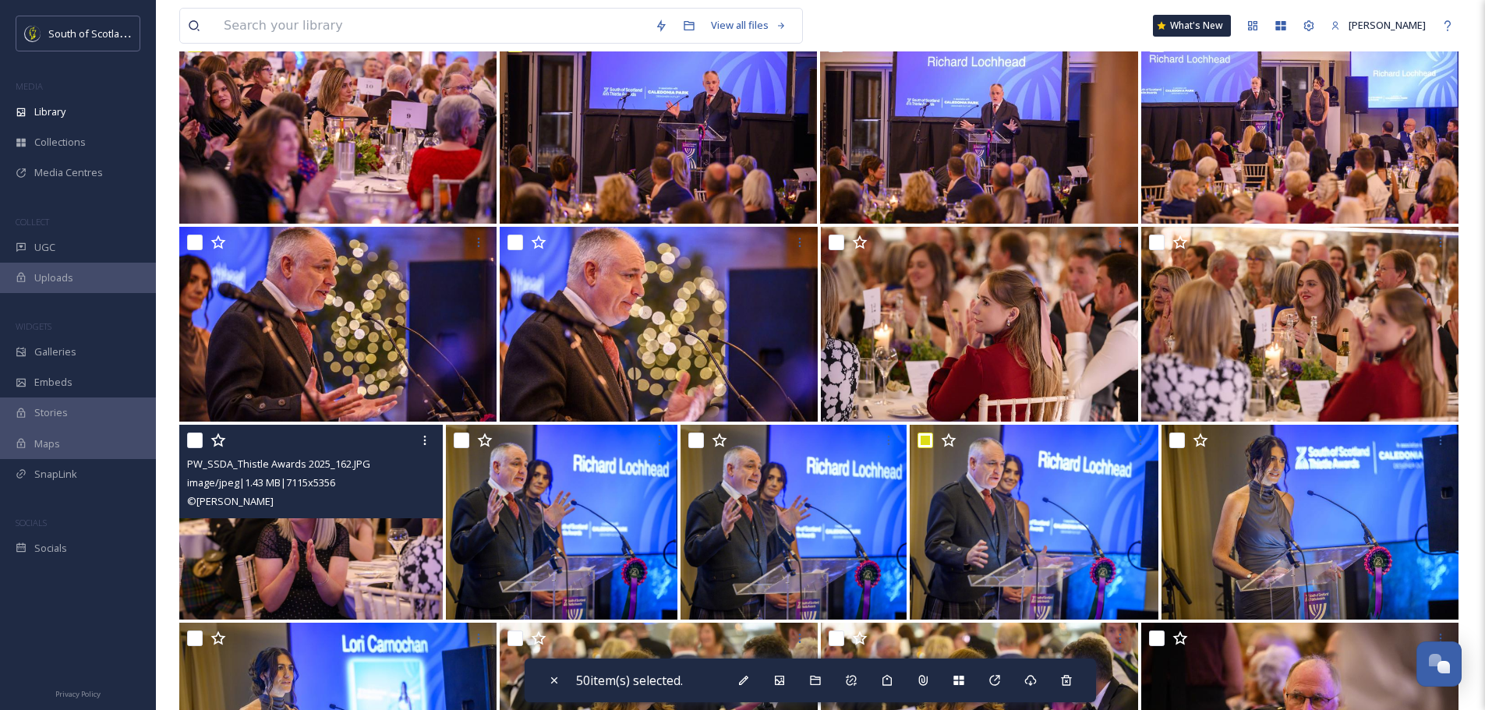
click at [191, 443] on input "checkbox" at bounding box center [195, 441] width 16 height 16
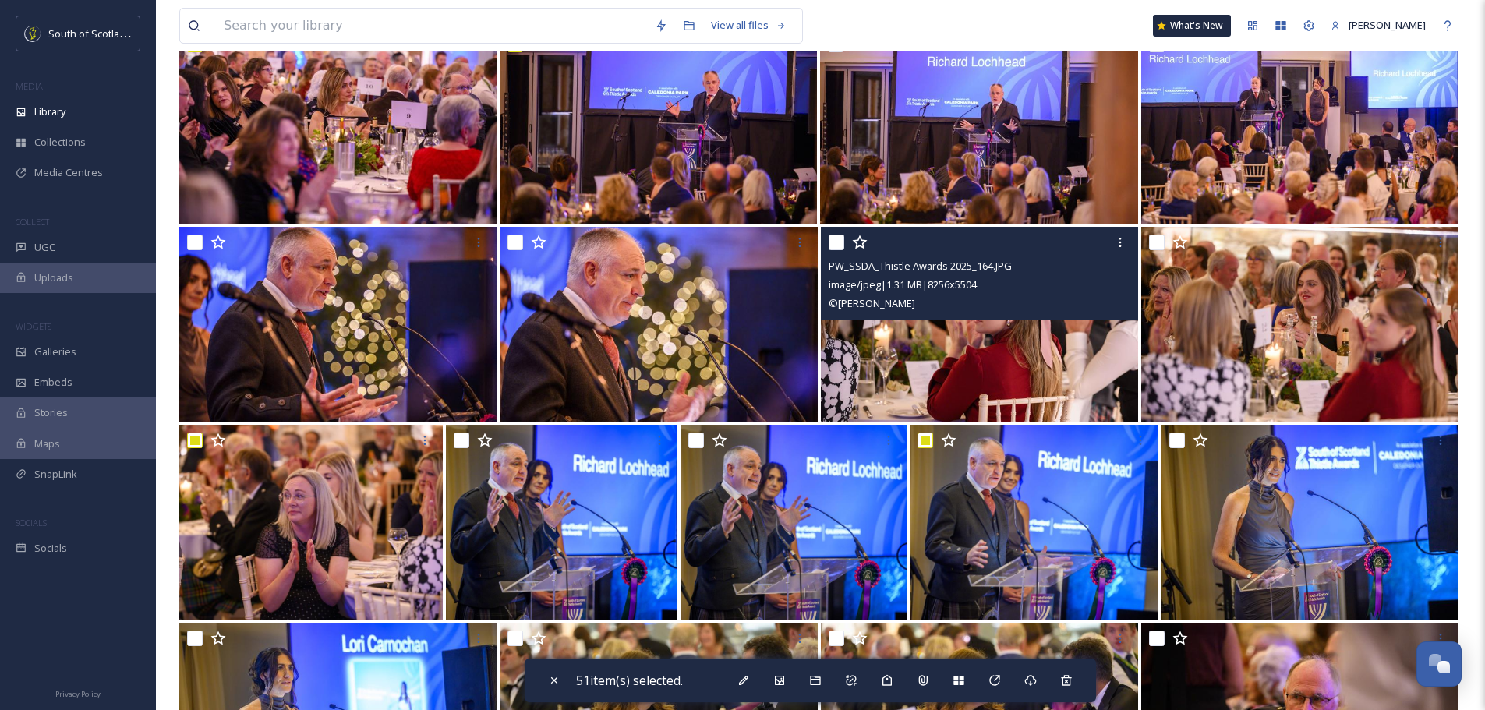
click at [835, 247] on input "checkbox" at bounding box center [837, 243] width 16 height 16
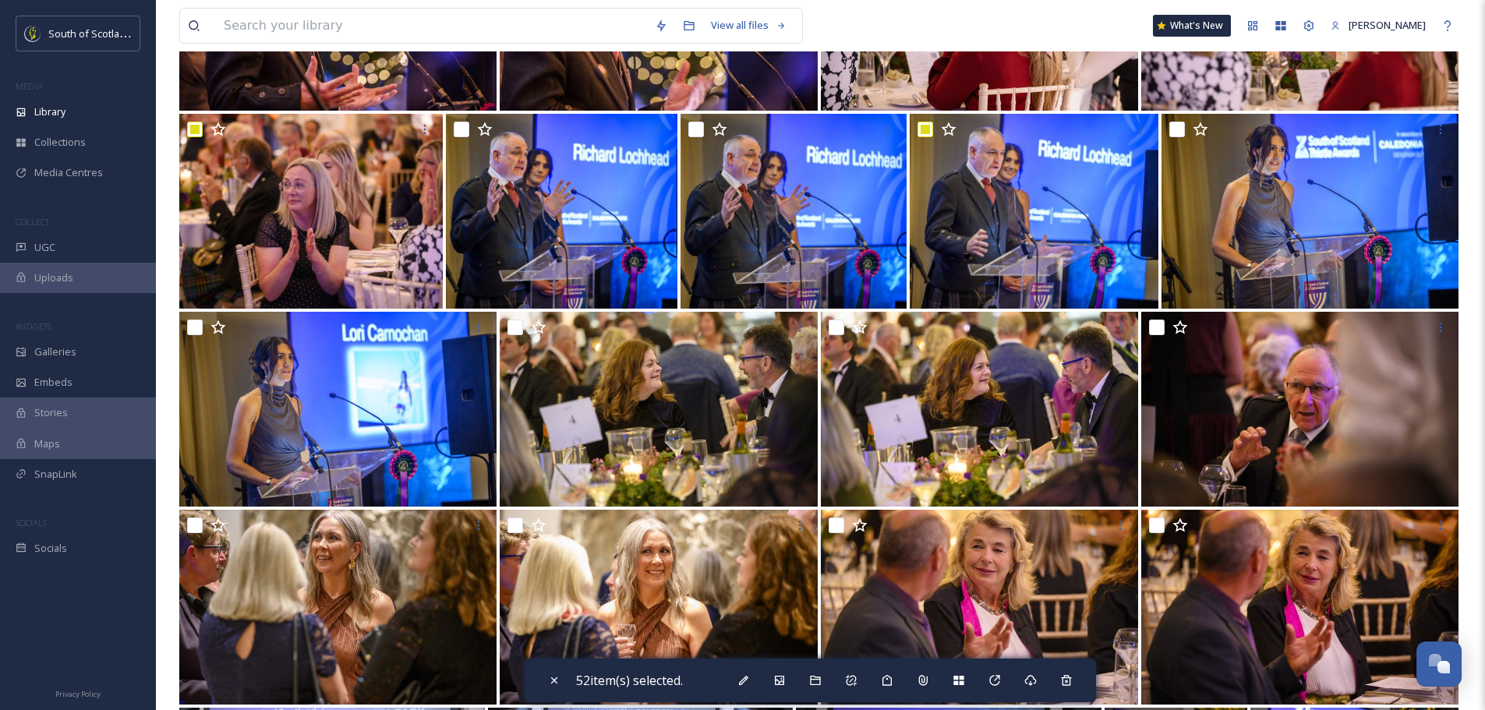
scroll to position [3664, 0]
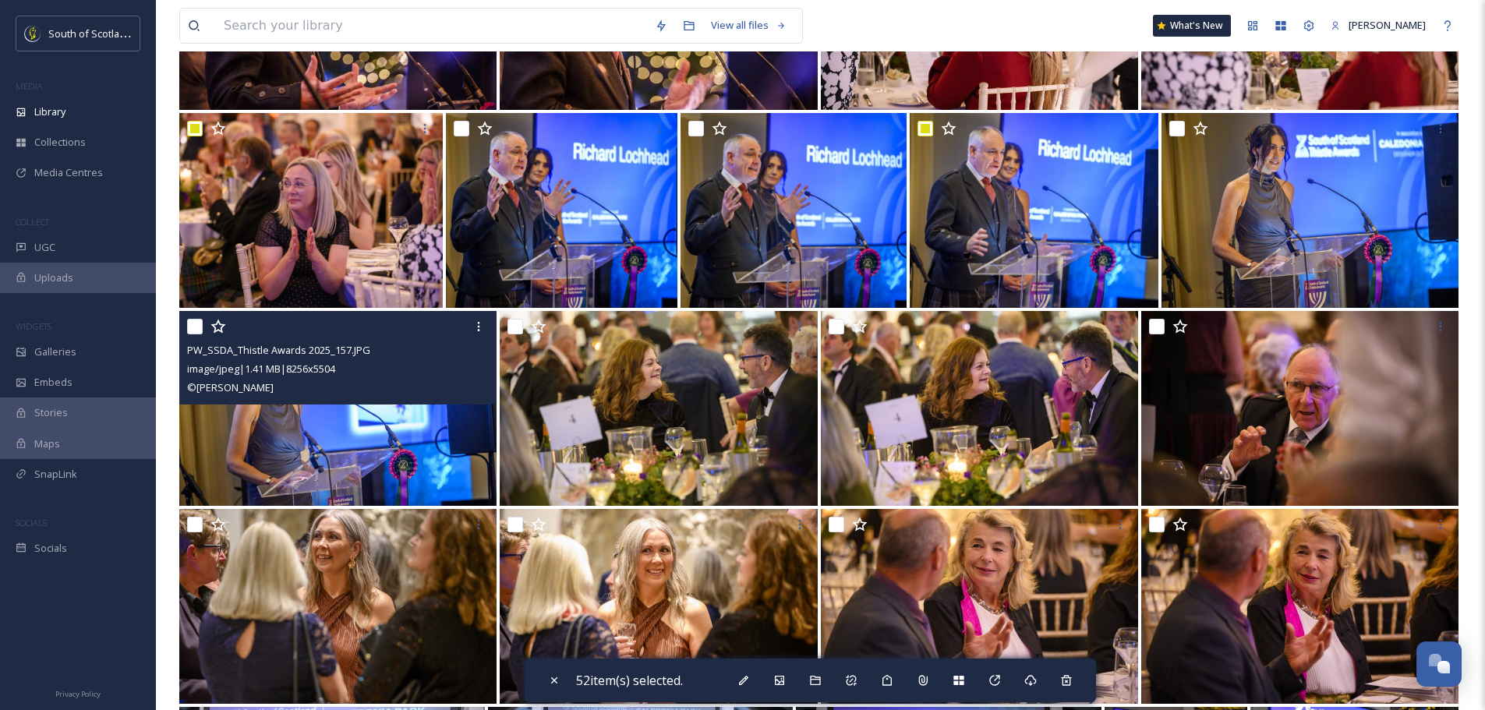
click at [192, 323] on input "checkbox" at bounding box center [195, 327] width 16 height 16
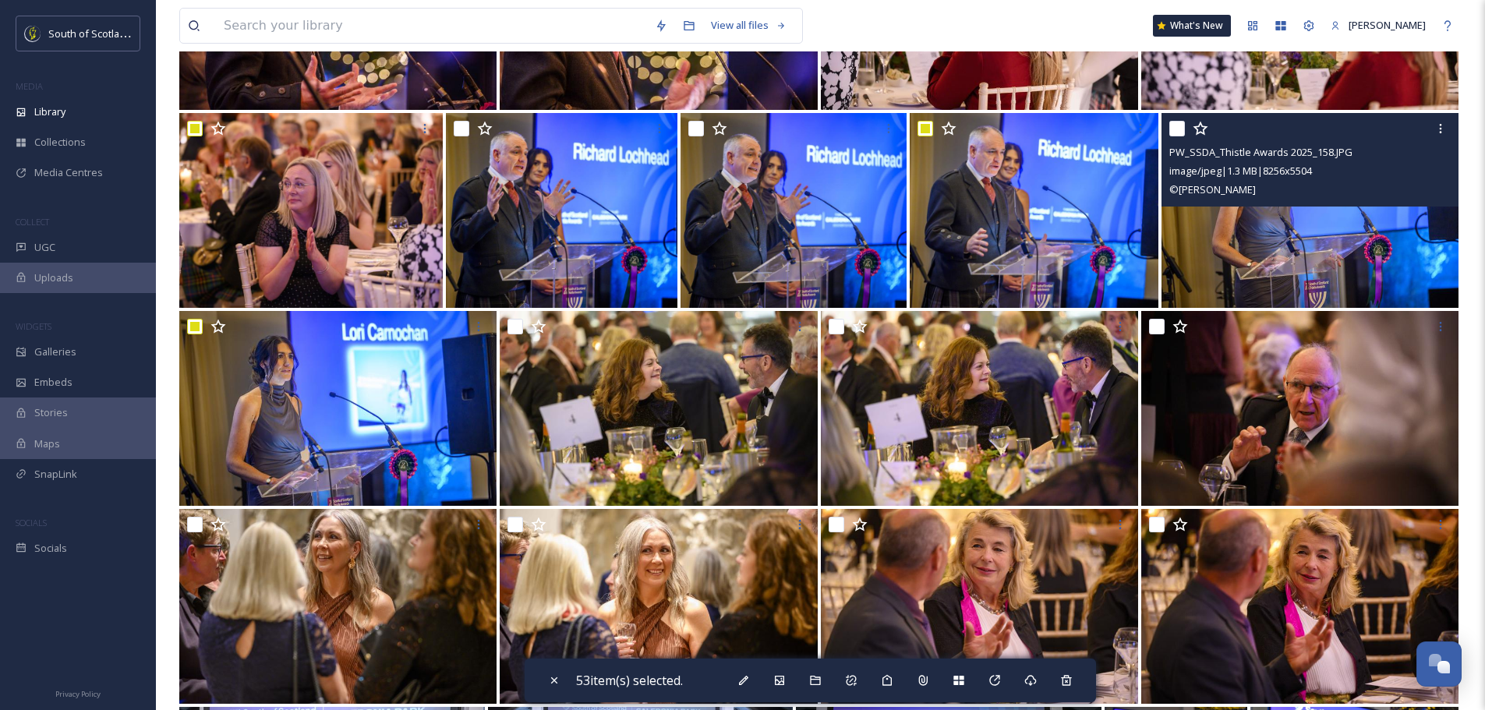
click at [1179, 126] on input "checkbox" at bounding box center [1177, 129] width 16 height 16
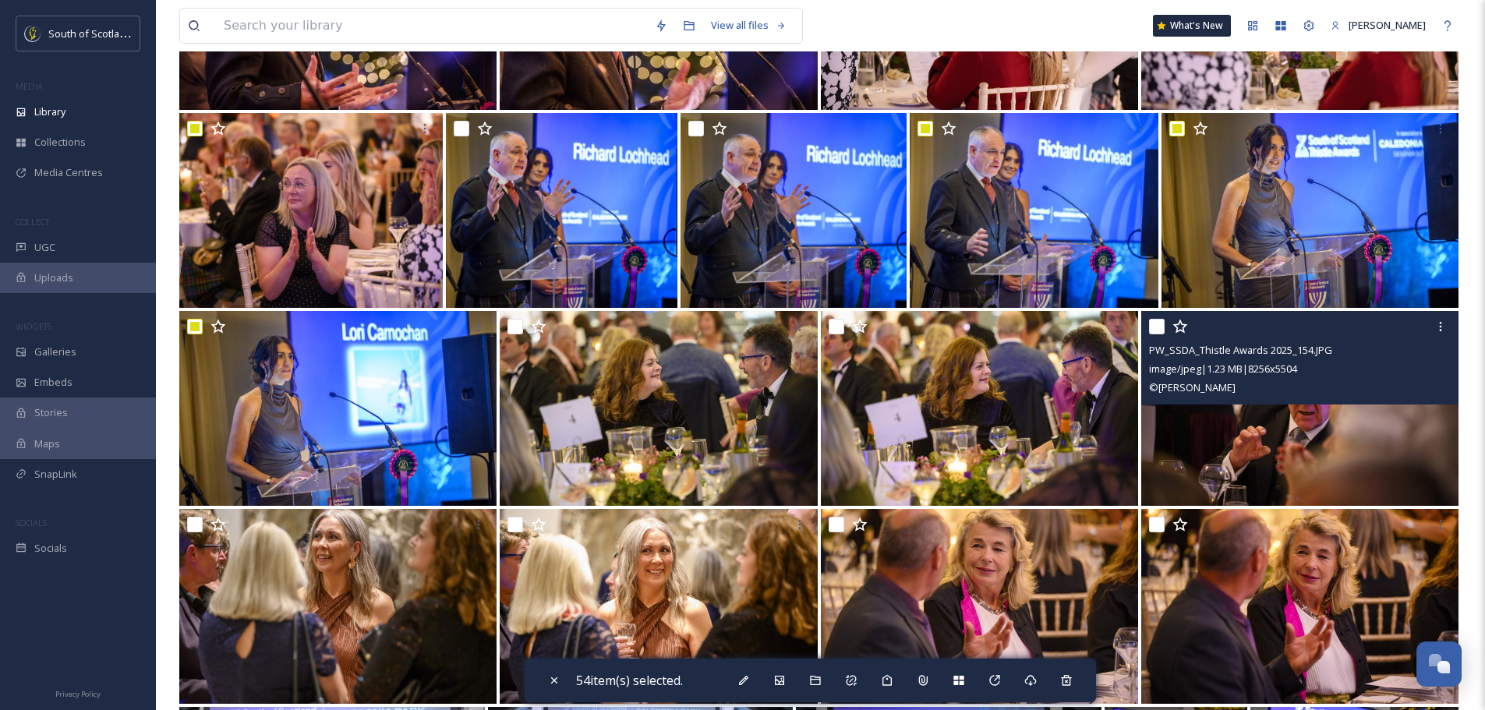
click at [1166, 331] on div at bounding box center [1302, 327] width 306 height 28
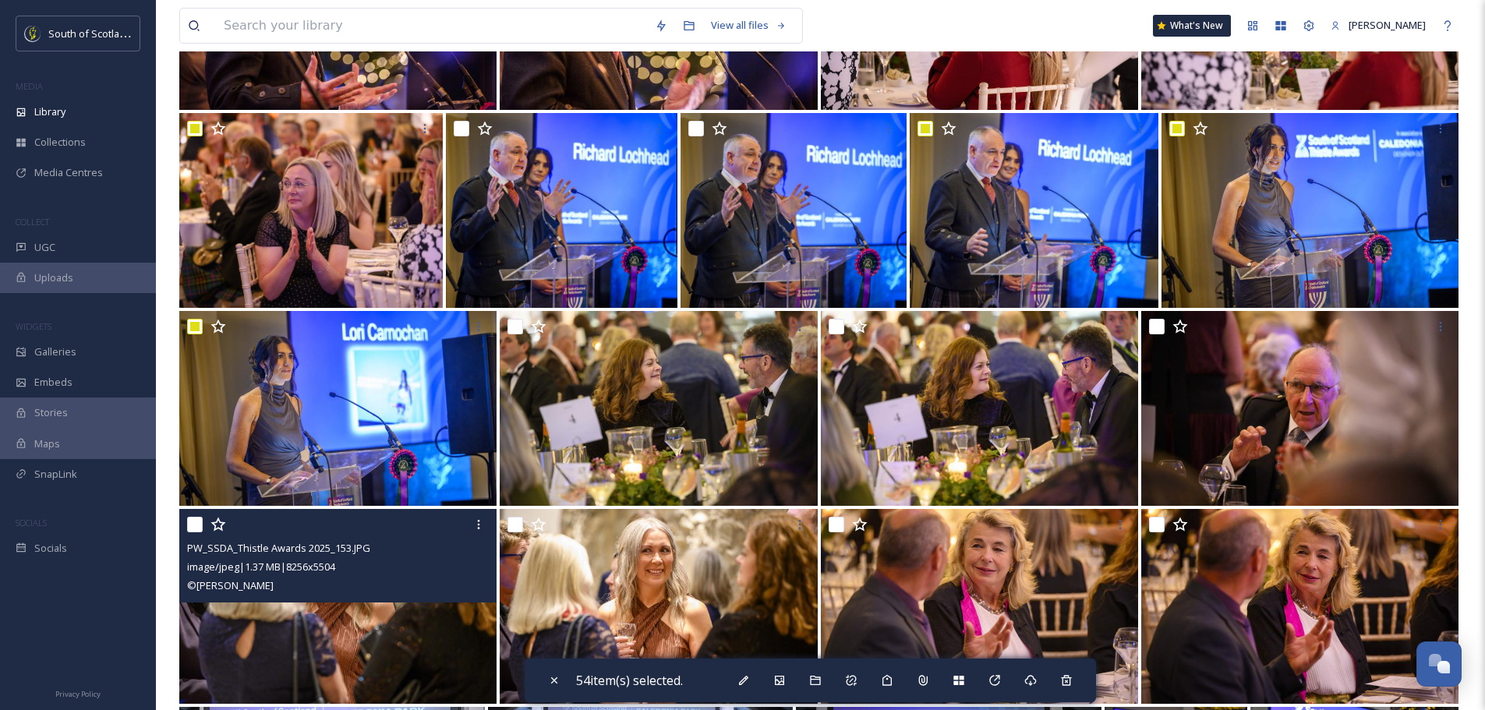
click at [202, 526] on input "checkbox" at bounding box center [195, 525] width 16 height 16
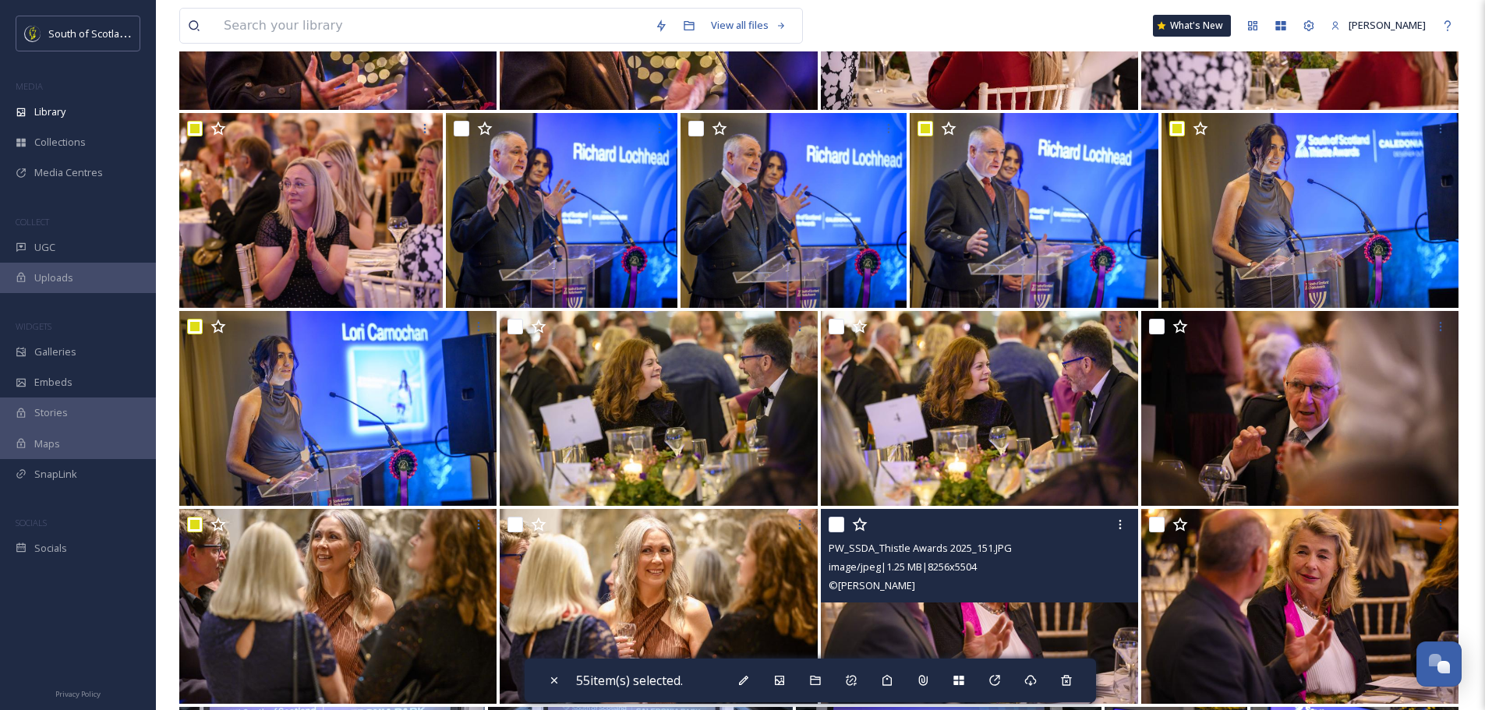
click at [837, 529] on input "checkbox" at bounding box center [837, 525] width 16 height 16
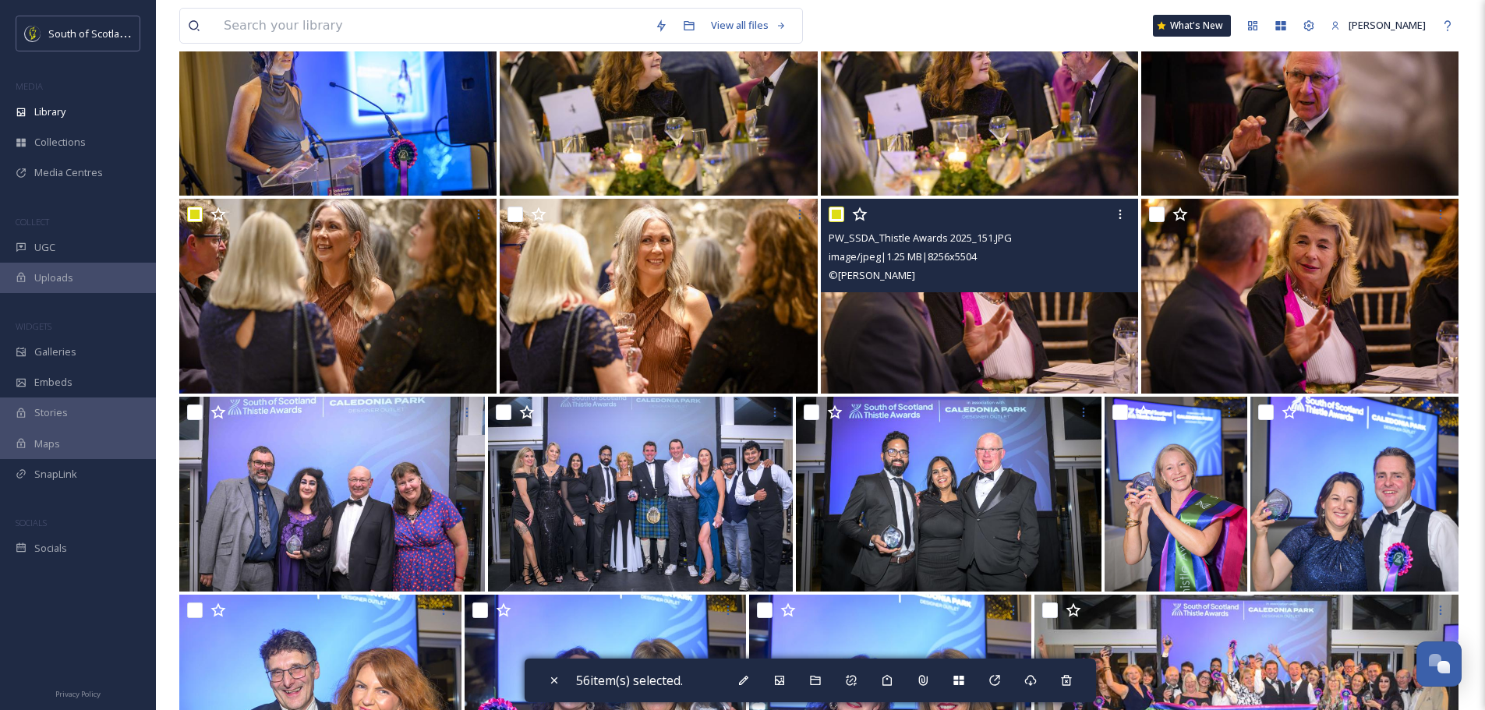
scroll to position [3976, 0]
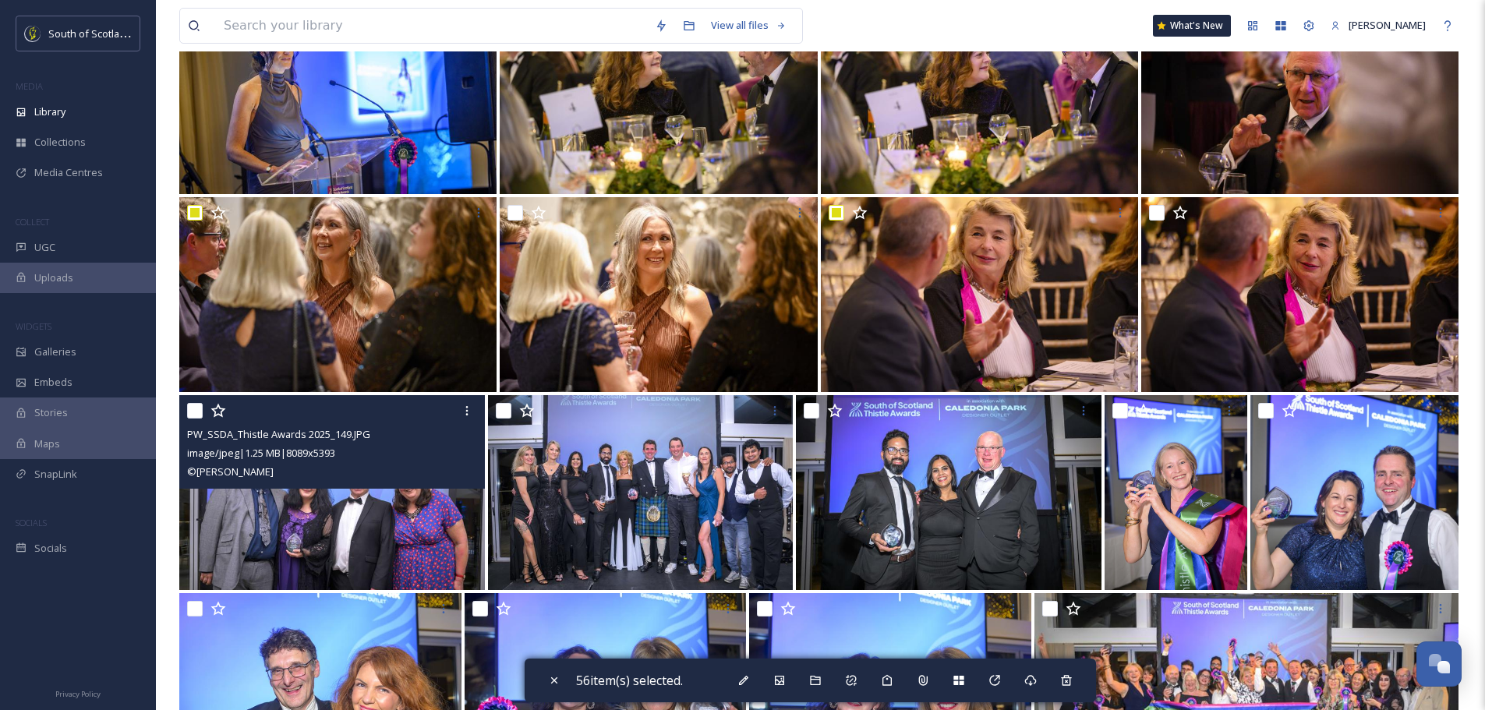
click at [193, 412] on input "checkbox" at bounding box center [195, 411] width 16 height 16
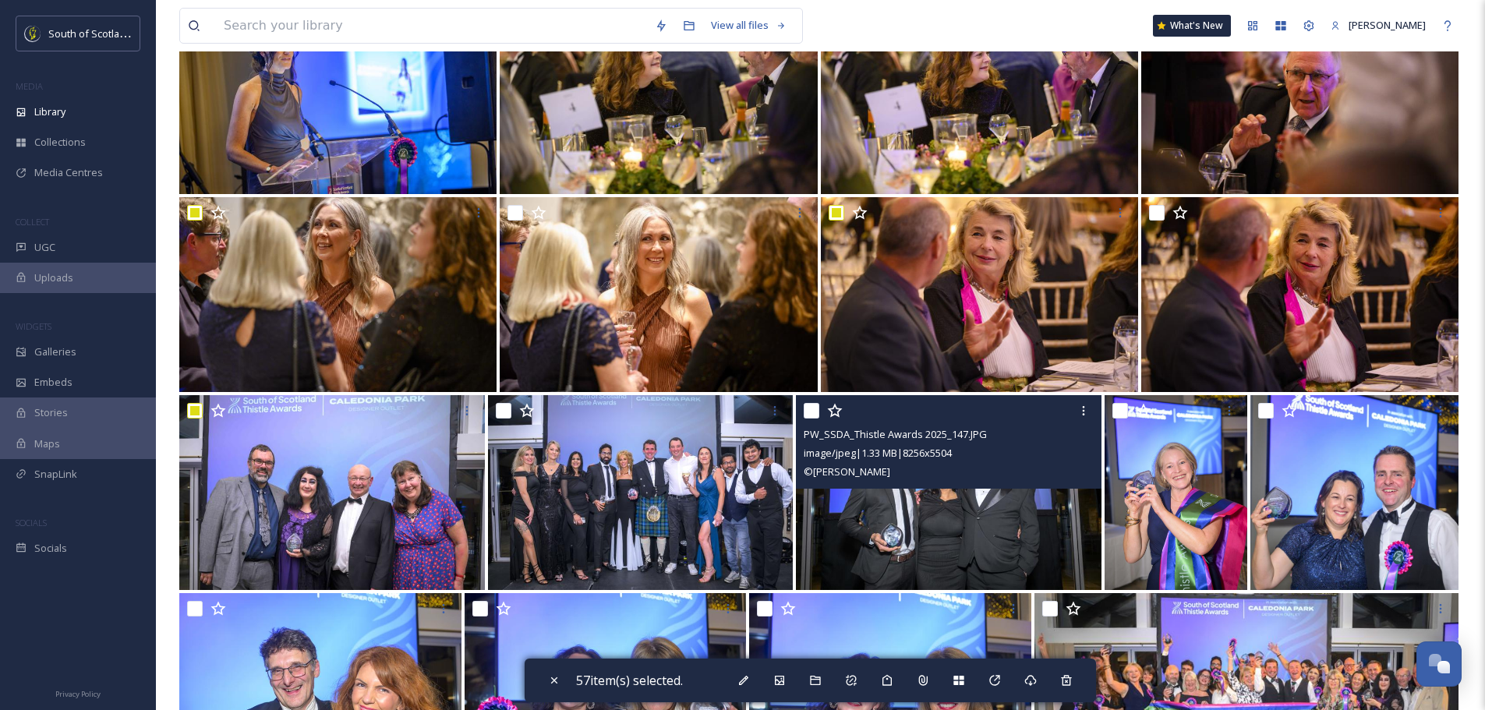
click at [816, 409] on input "checkbox" at bounding box center [812, 411] width 16 height 16
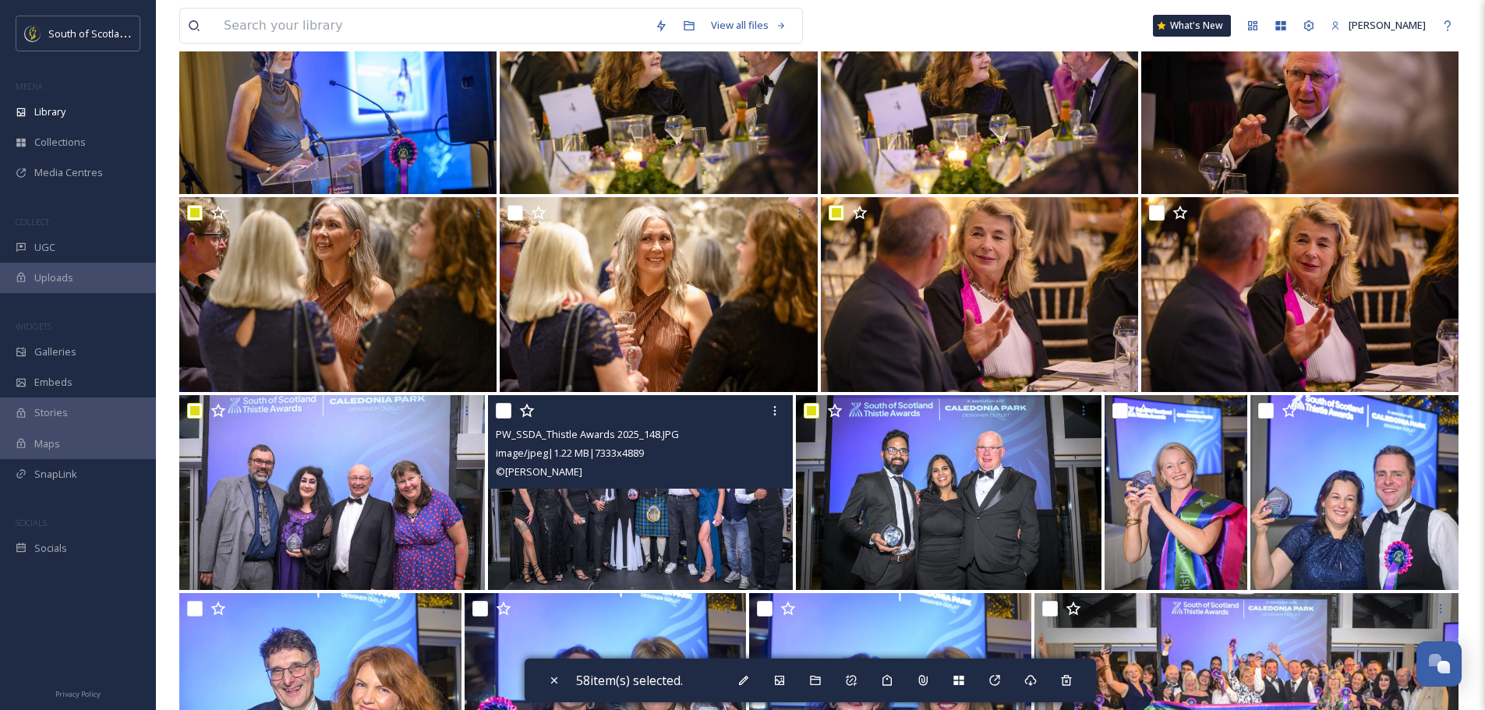
click at [510, 411] on input "checkbox" at bounding box center [504, 411] width 16 height 16
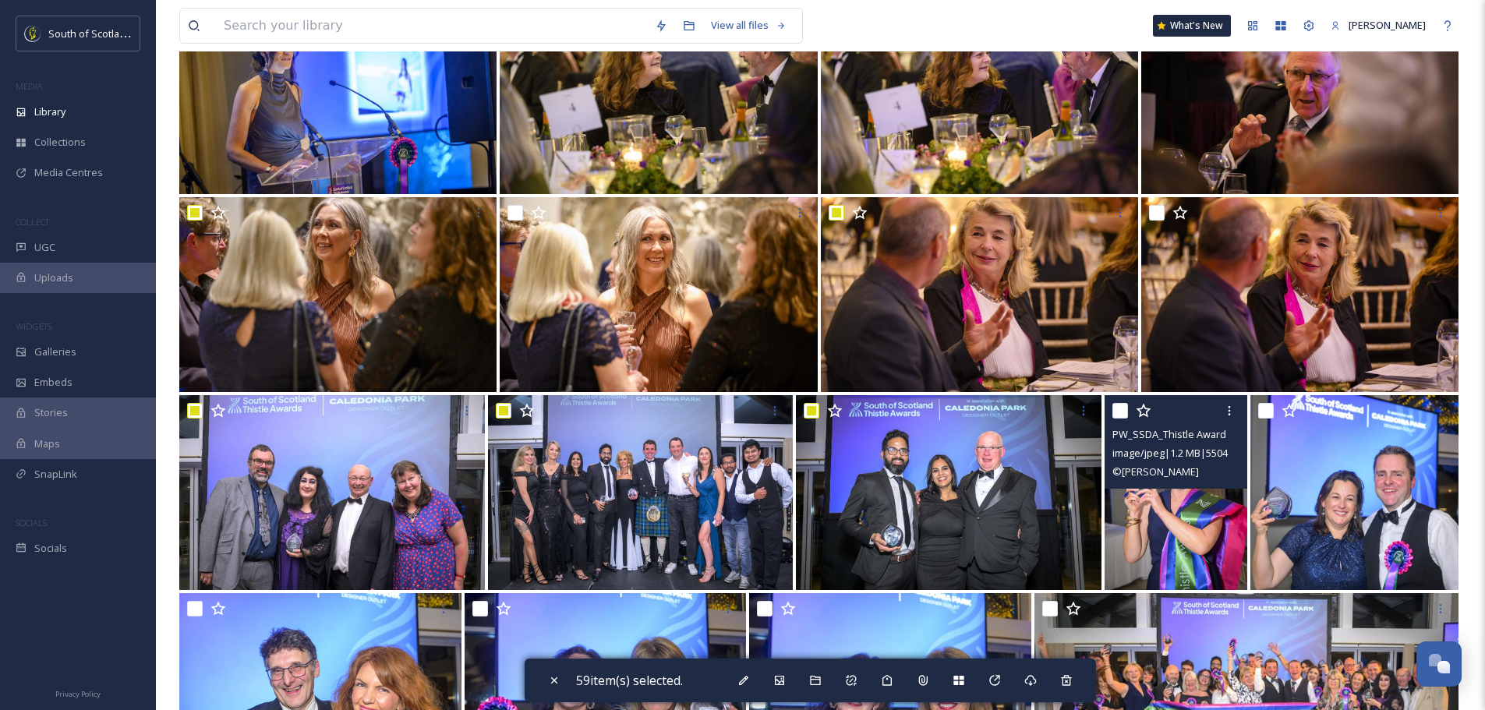
click at [1120, 411] on input "checkbox" at bounding box center [1121, 411] width 16 height 16
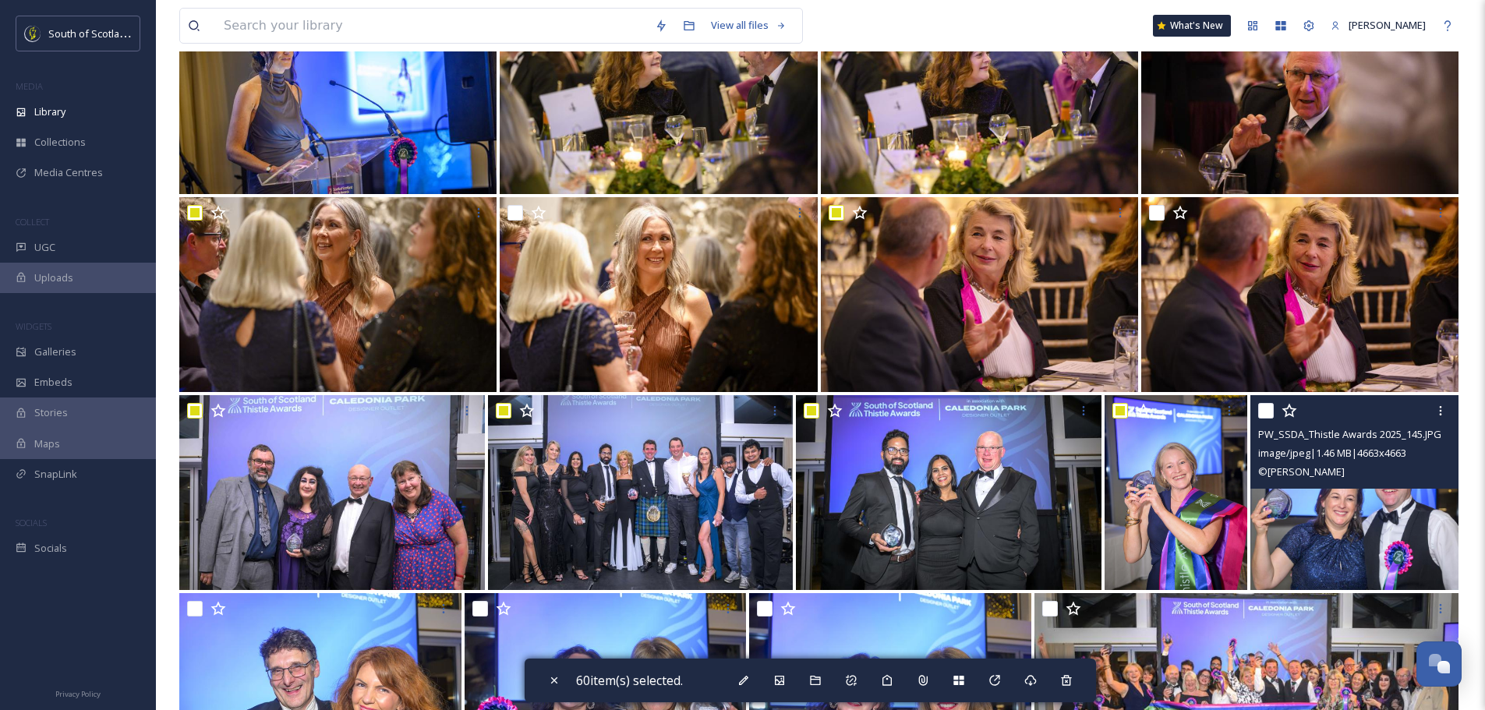
click at [1269, 408] on input "checkbox" at bounding box center [1266, 411] width 16 height 16
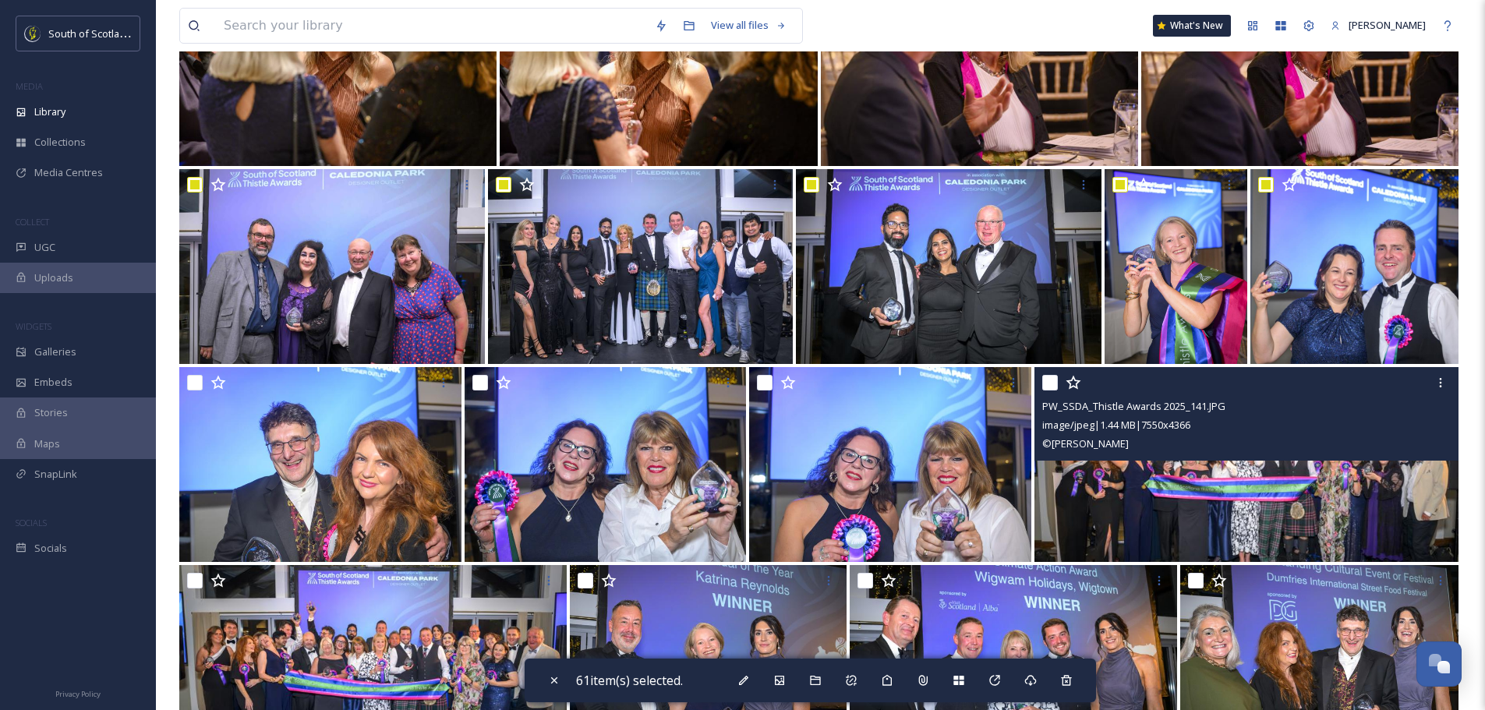
scroll to position [4210, 0]
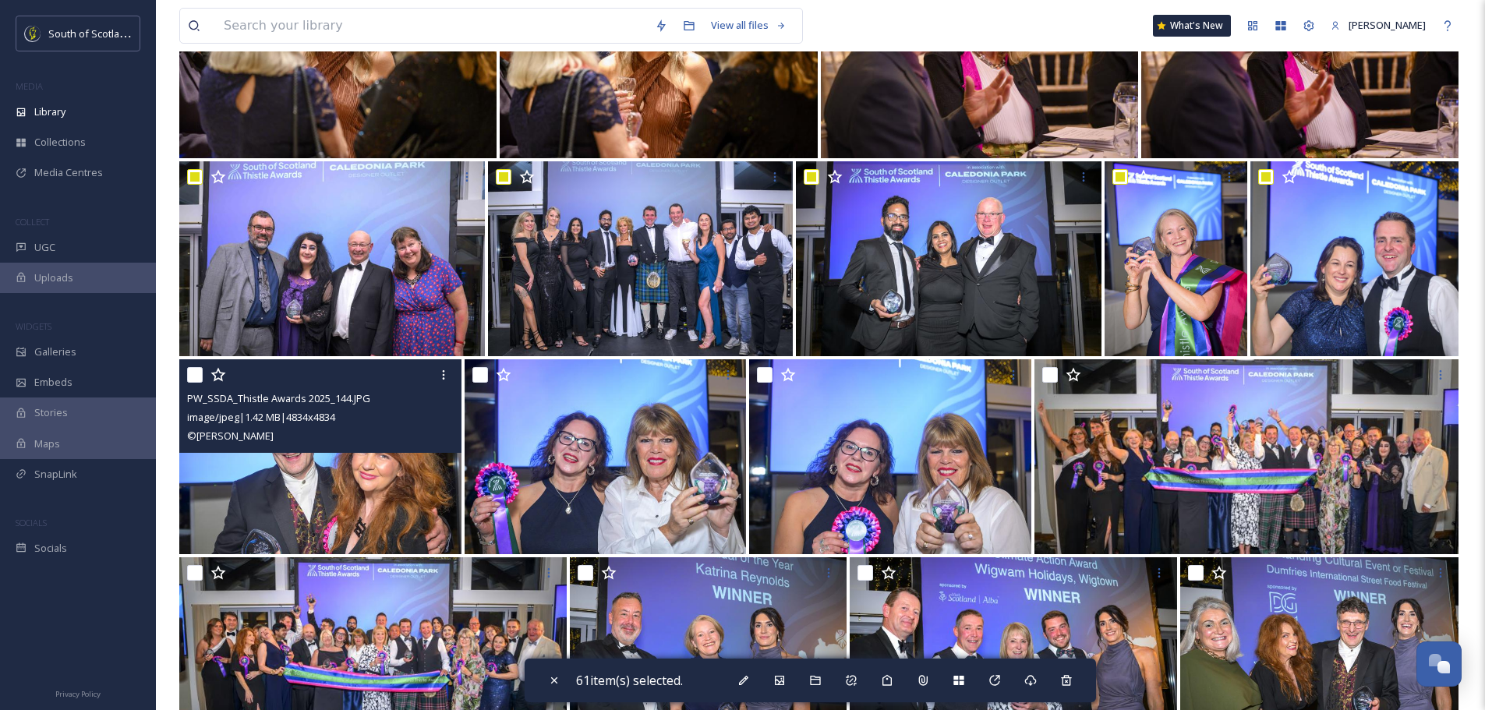
click at [198, 379] on input "checkbox" at bounding box center [195, 375] width 16 height 16
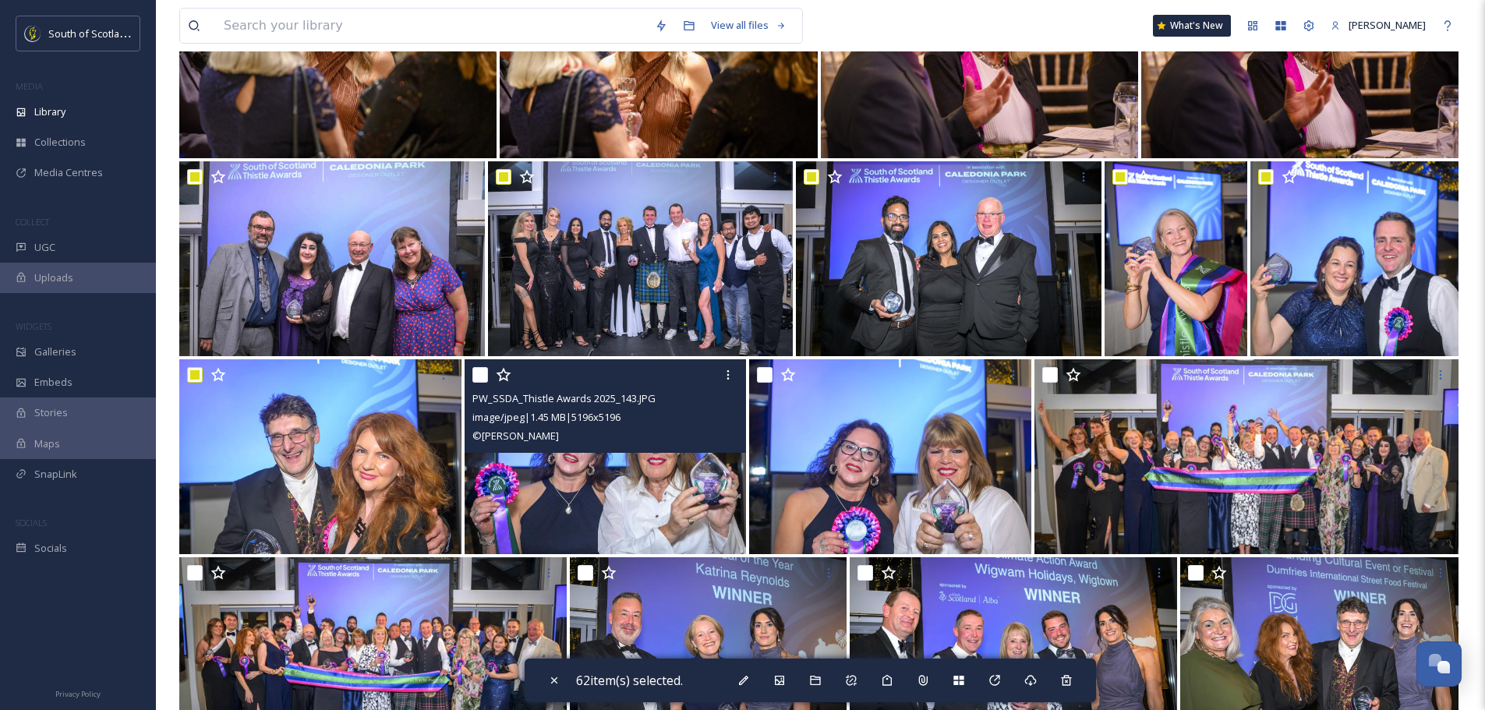
click at [475, 382] on input "checkbox" at bounding box center [480, 375] width 16 height 16
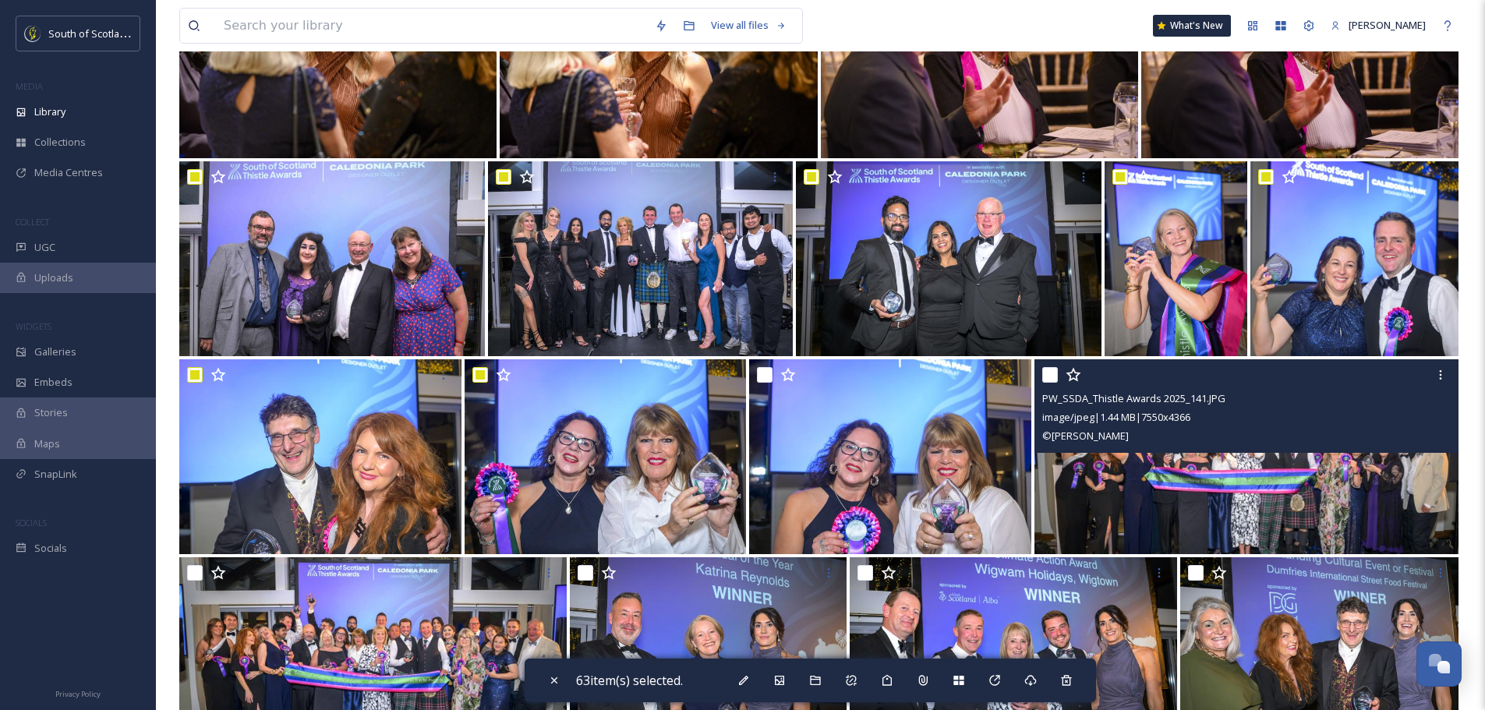
click at [1042, 377] on input "checkbox" at bounding box center [1050, 375] width 16 height 16
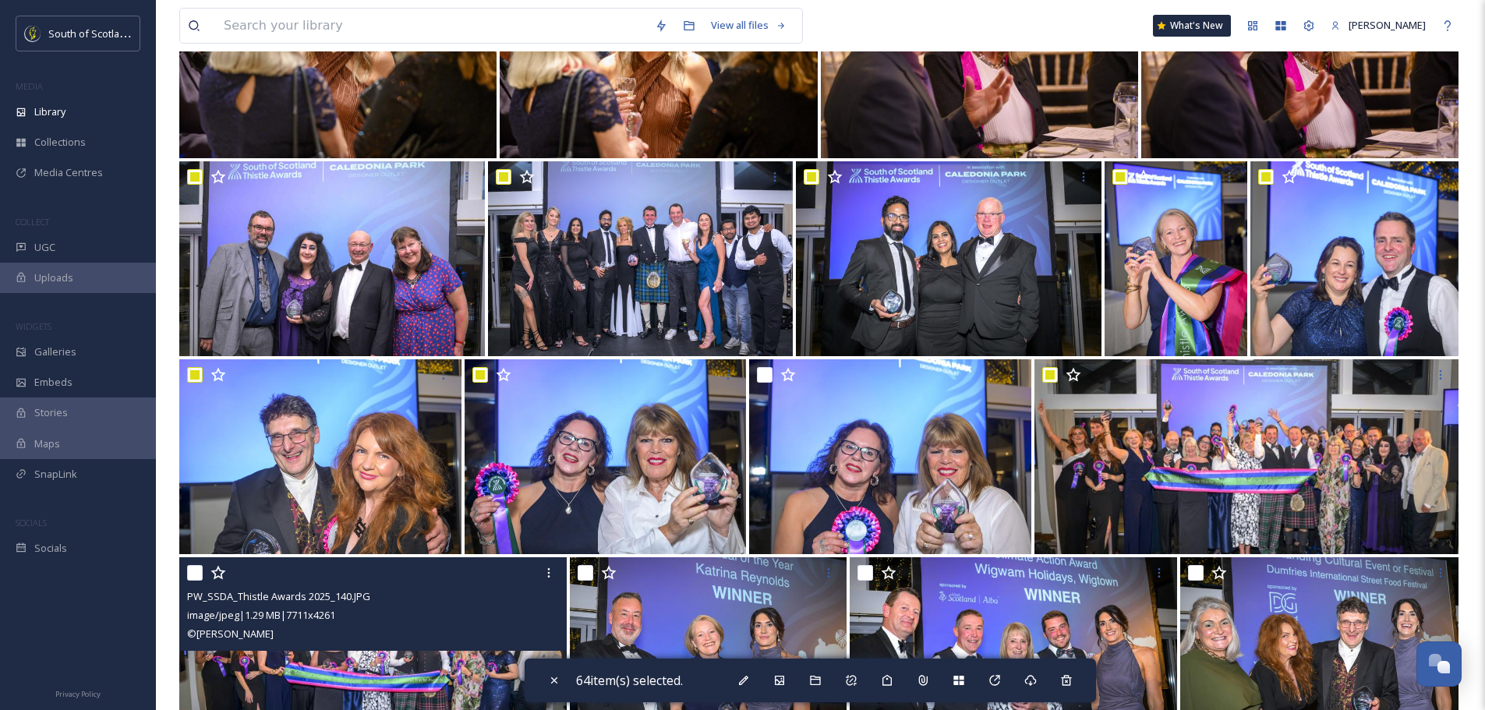
click at [192, 575] on input "checkbox" at bounding box center [195, 573] width 16 height 16
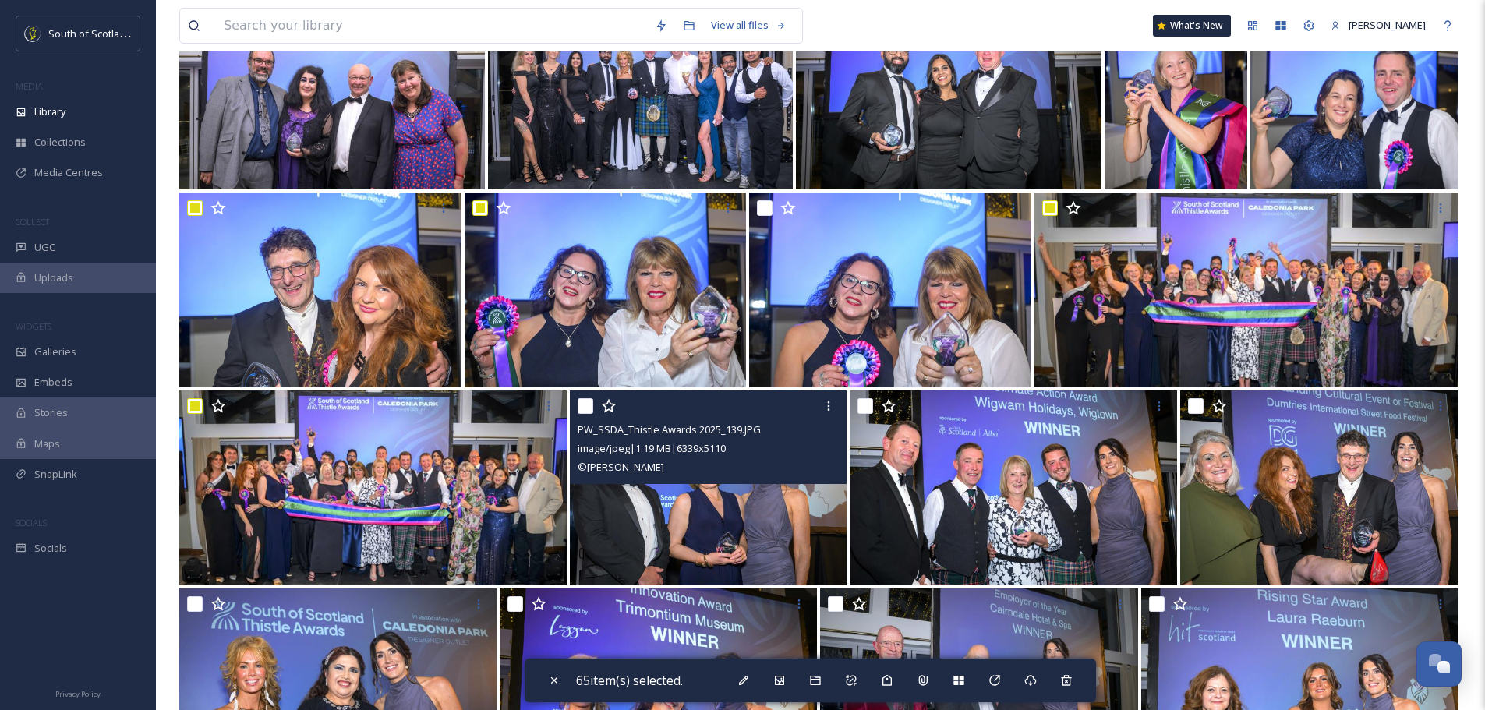
scroll to position [4522, 0]
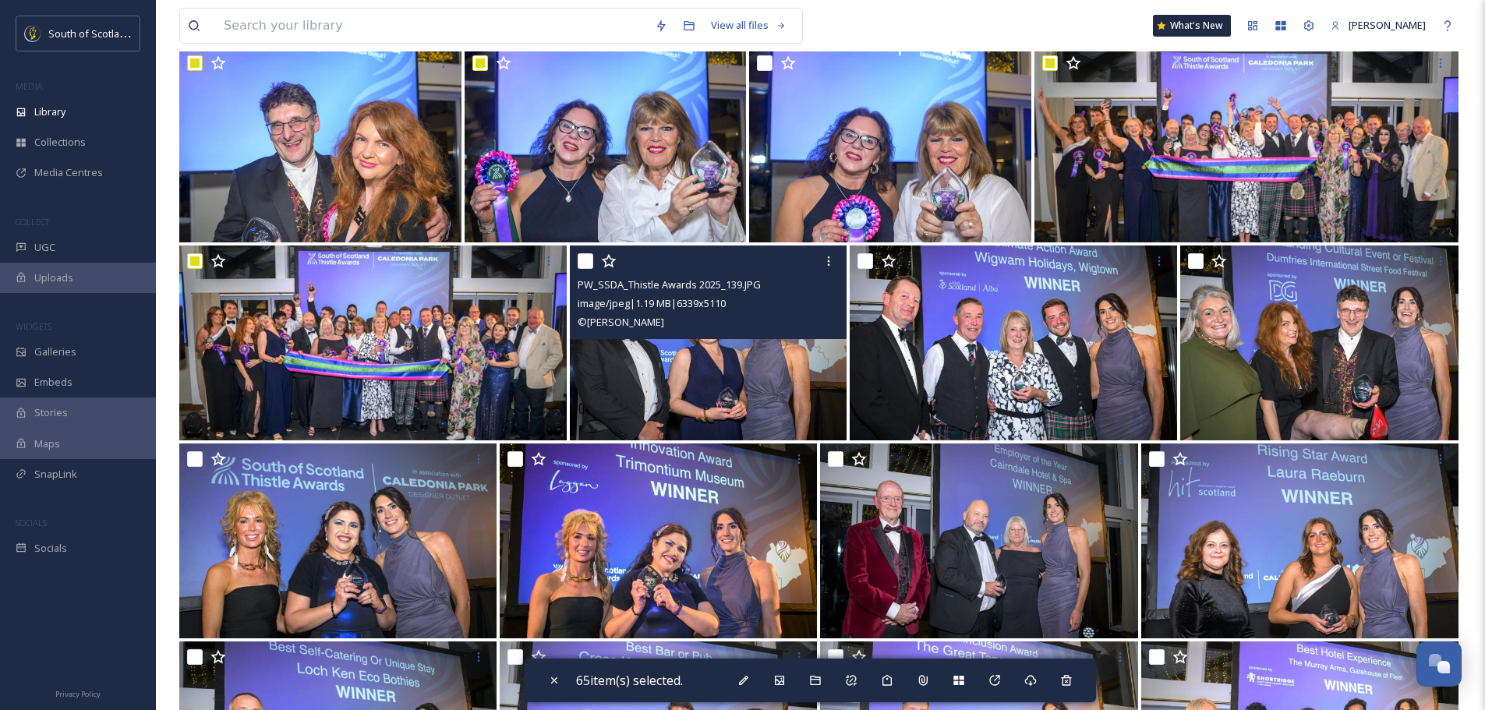
click at [593, 259] on input "checkbox" at bounding box center [586, 261] width 16 height 16
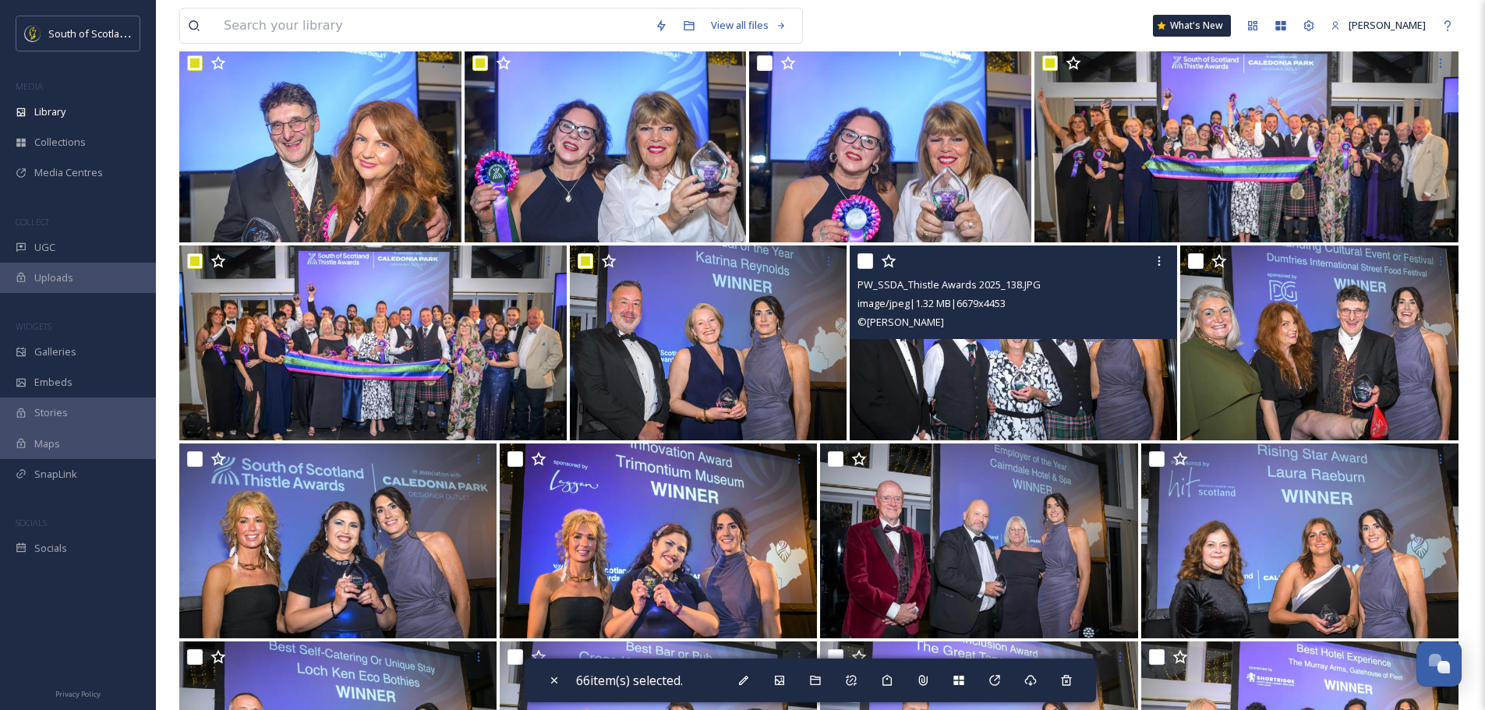
click at [866, 262] on input "checkbox" at bounding box center [866, 261] width 16 height 16
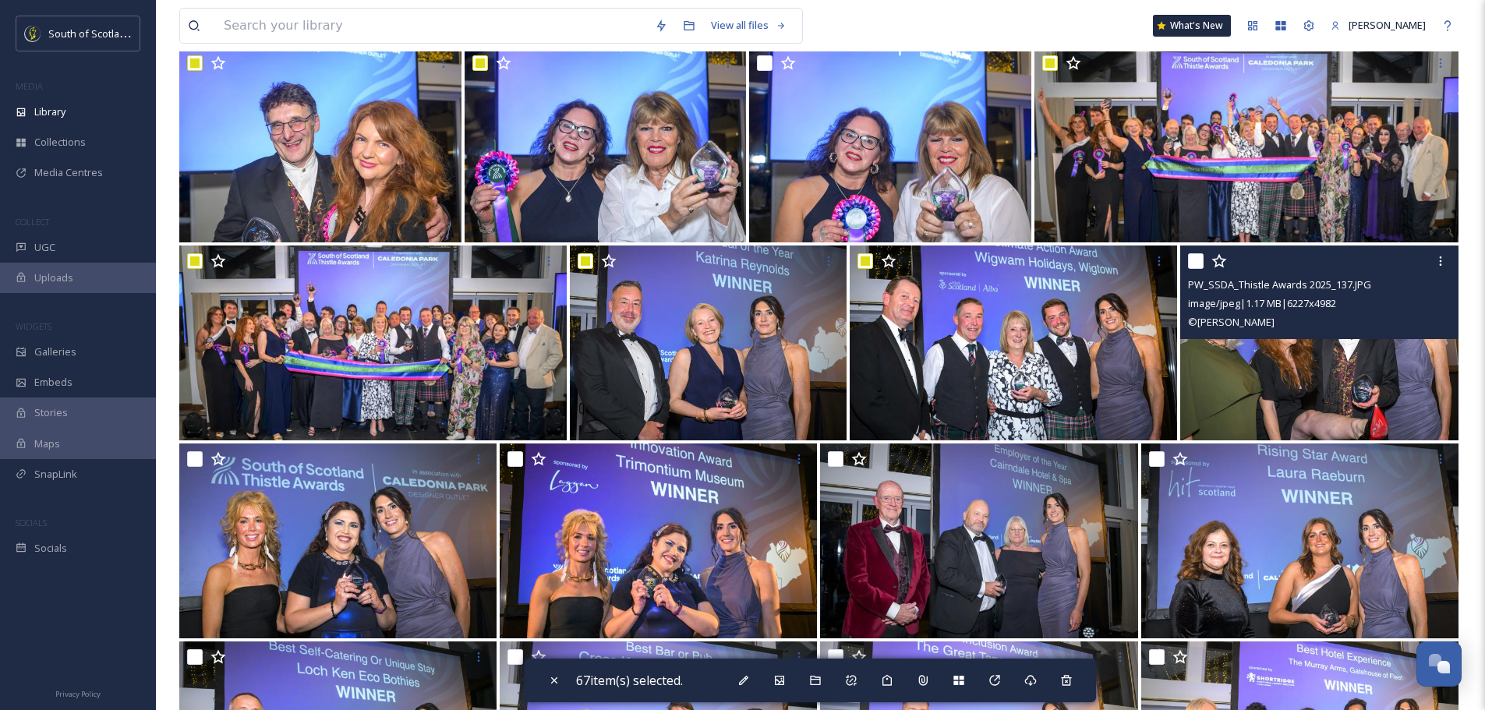
click at [1194, 260] on input "checkbox" at bounding box center [1196, 261] width 16 height 16
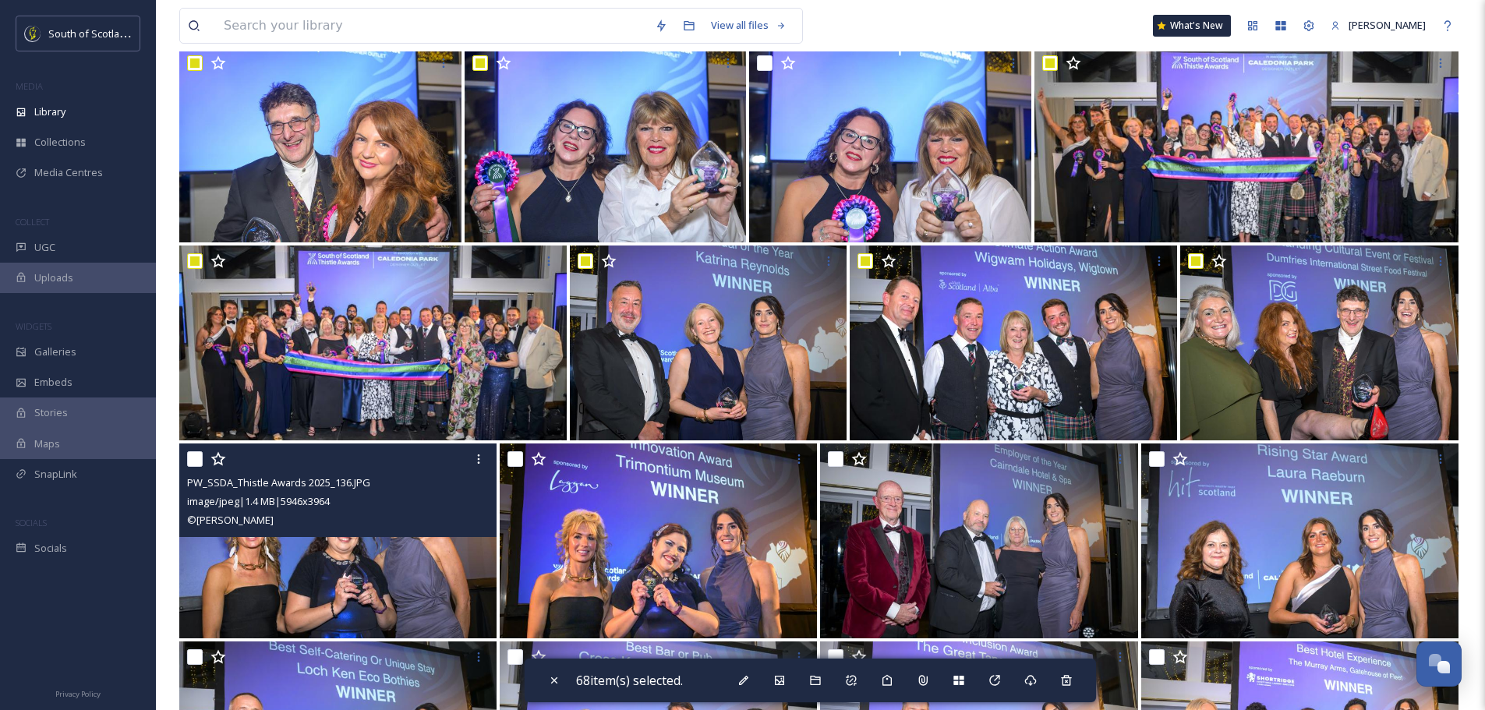
click at [196, 458] on input "checkbox" at bounding box center [195, 459] width 16 height 16
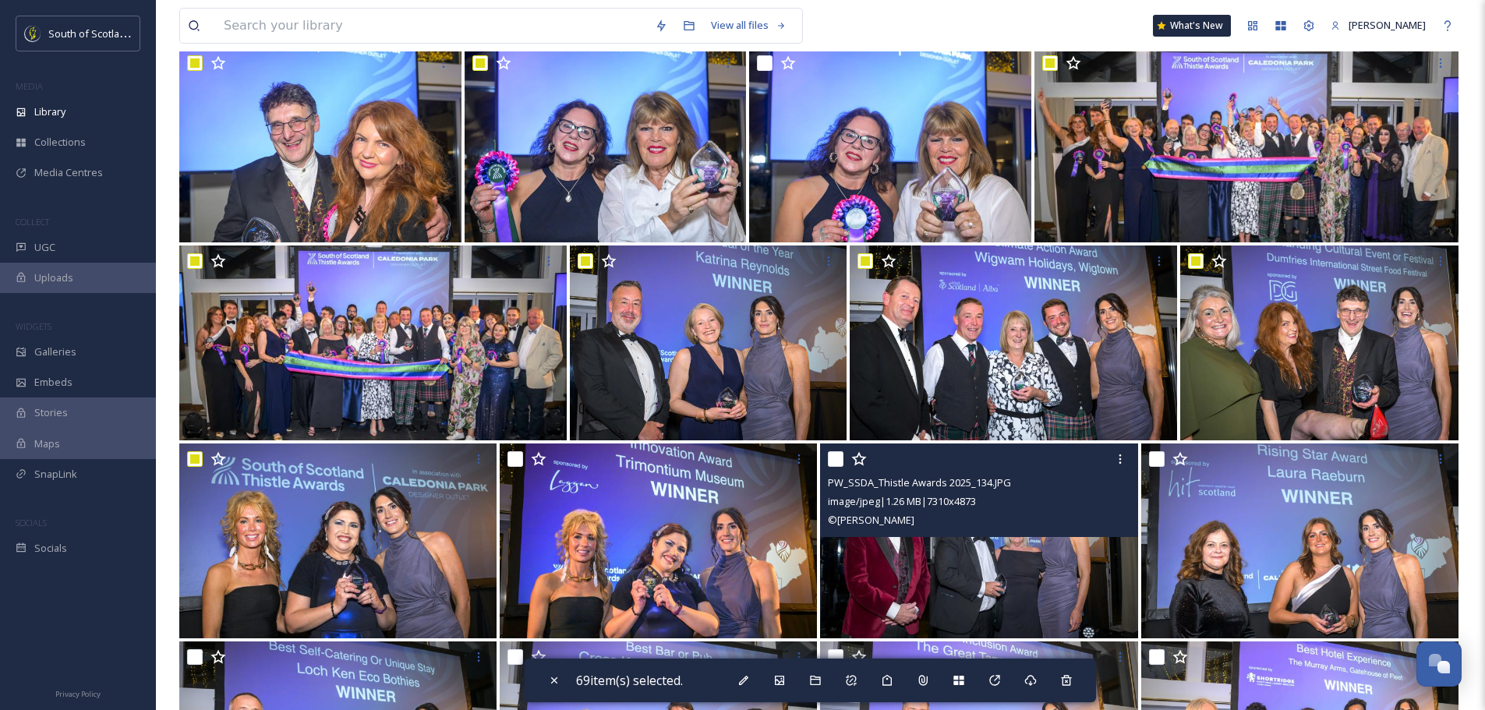
click at [831, 453] on input "checkbox" at bounding box center [836, 459] width 16 height 16
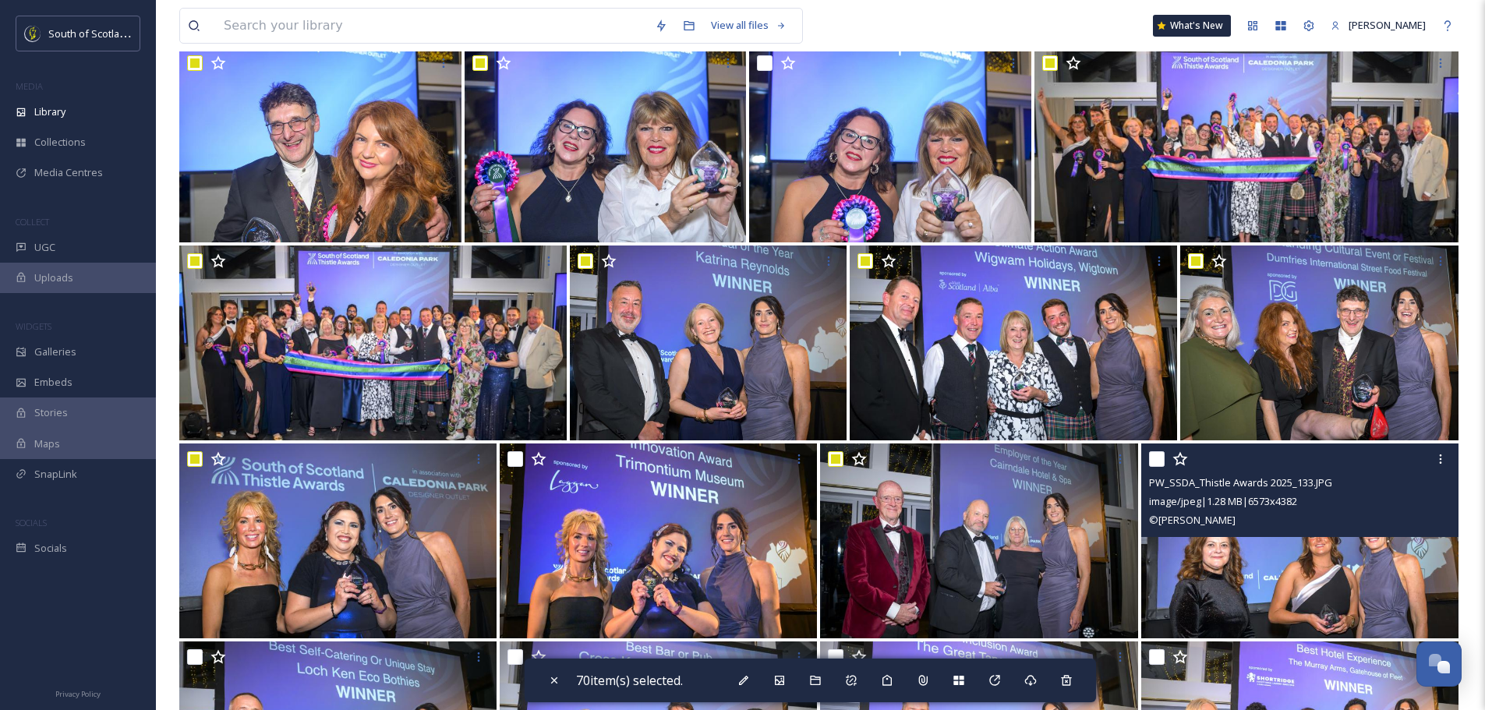
click at [1157, 457] on input "checkbox" at bounding box center [1157, 459] width 16 height 16
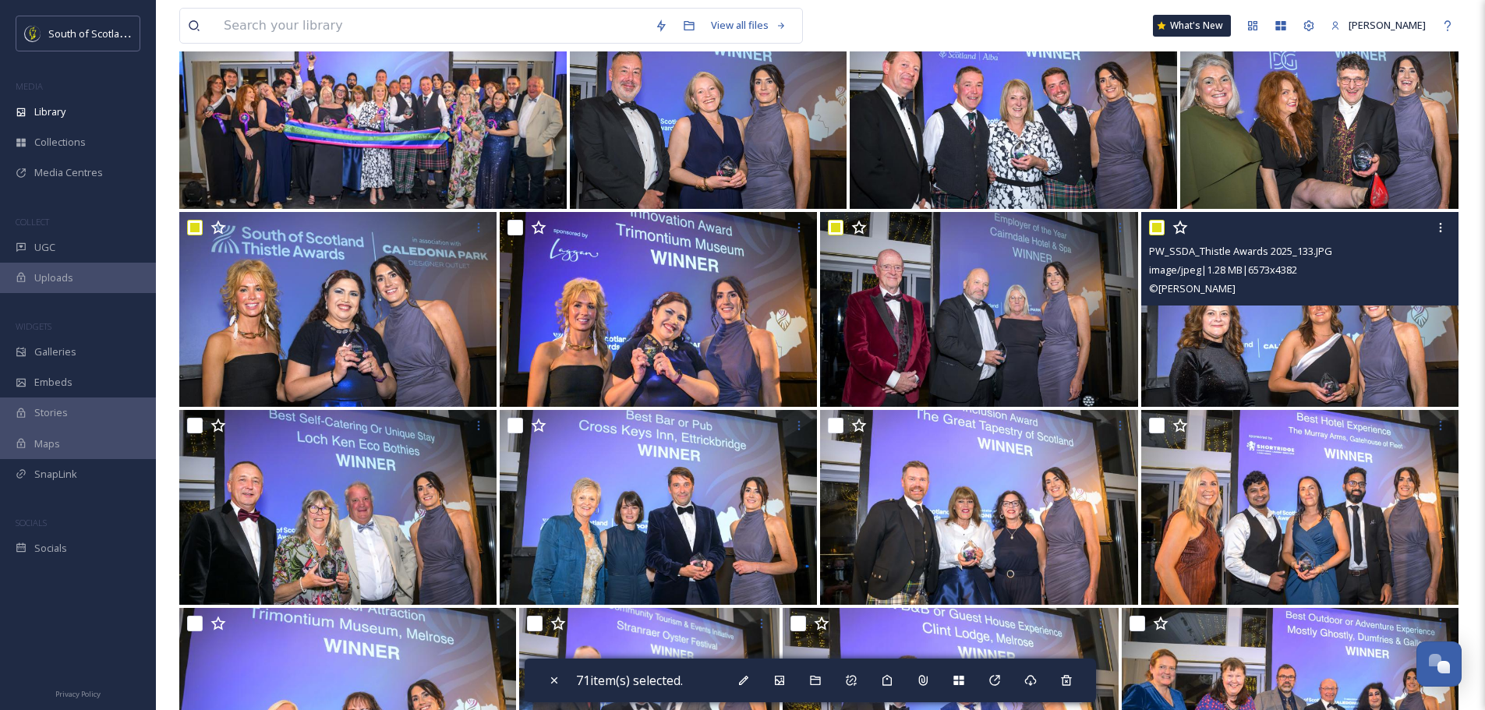
scroll to position [4756, 0]
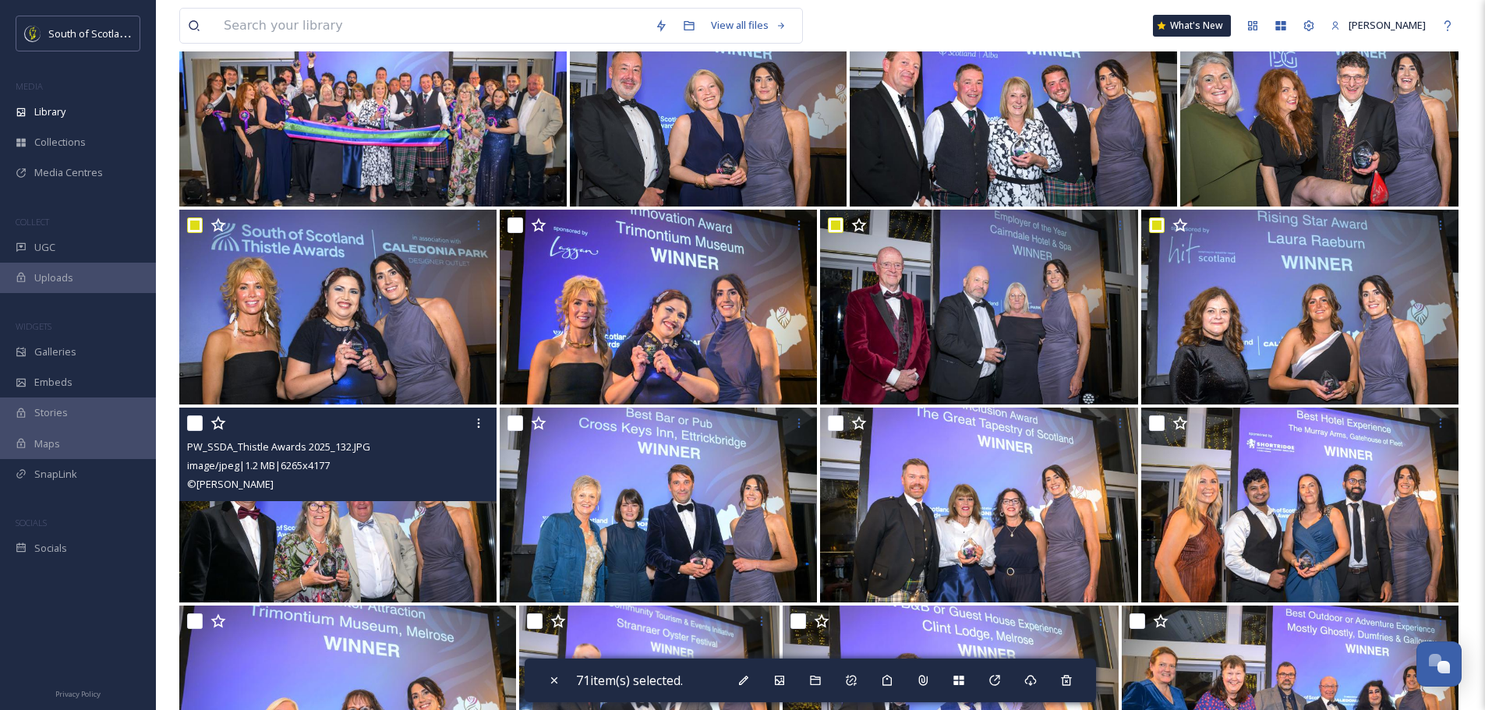
click at [198, 419] on input "checkbox" at bounding box center [195, 424] width 16 height 16
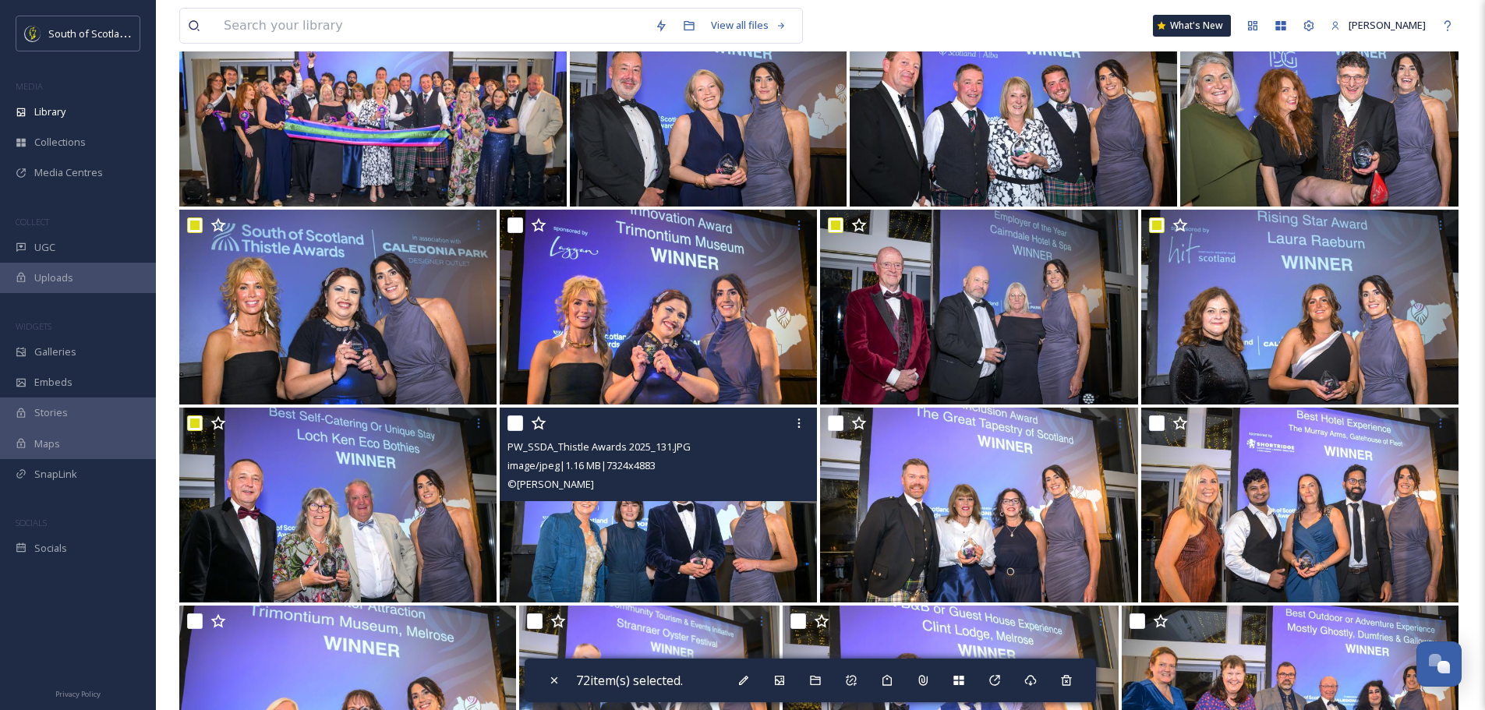
click at [519, 424] on input "checkbox" at bounding box center [516, 424] width 16 height 16
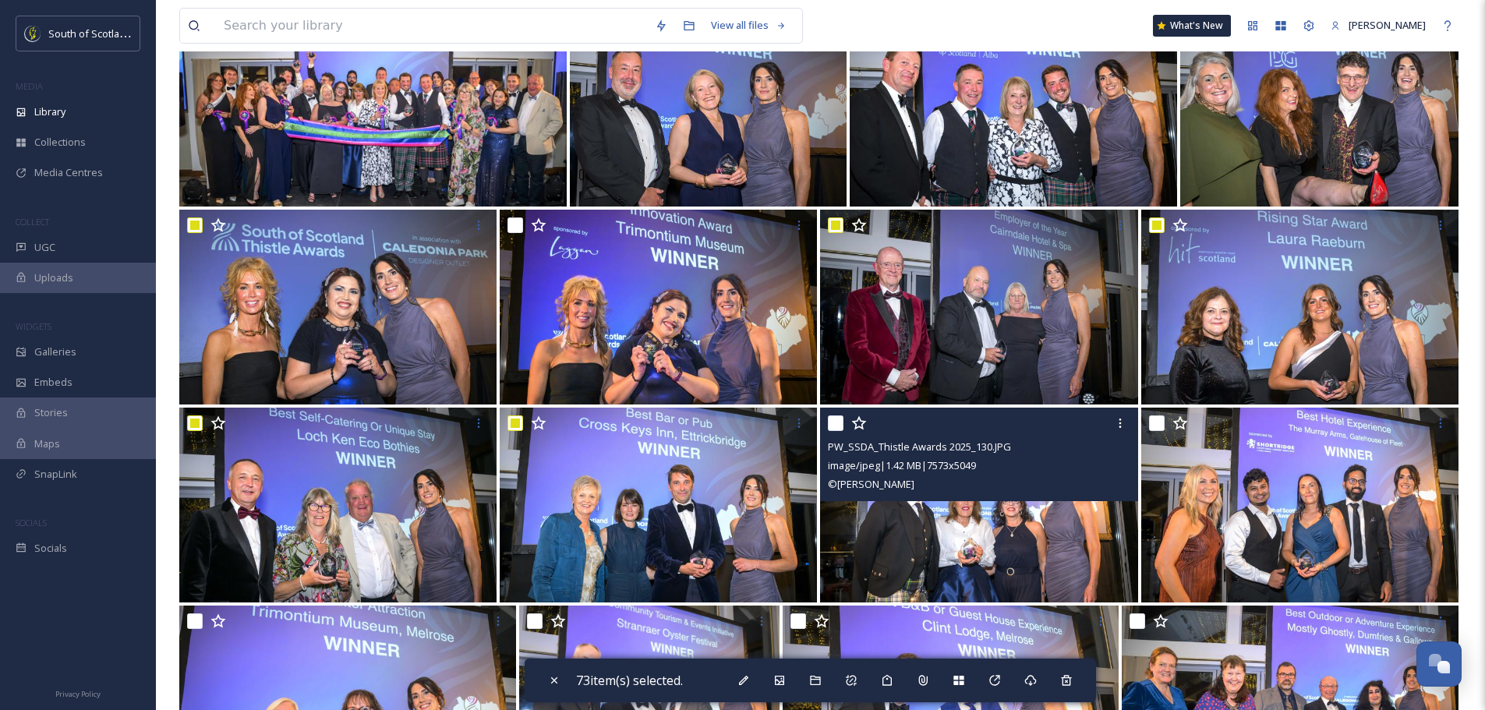
click at [837, 417] on input "checkbox" at bounding box center [836, 424] width 16 height 16
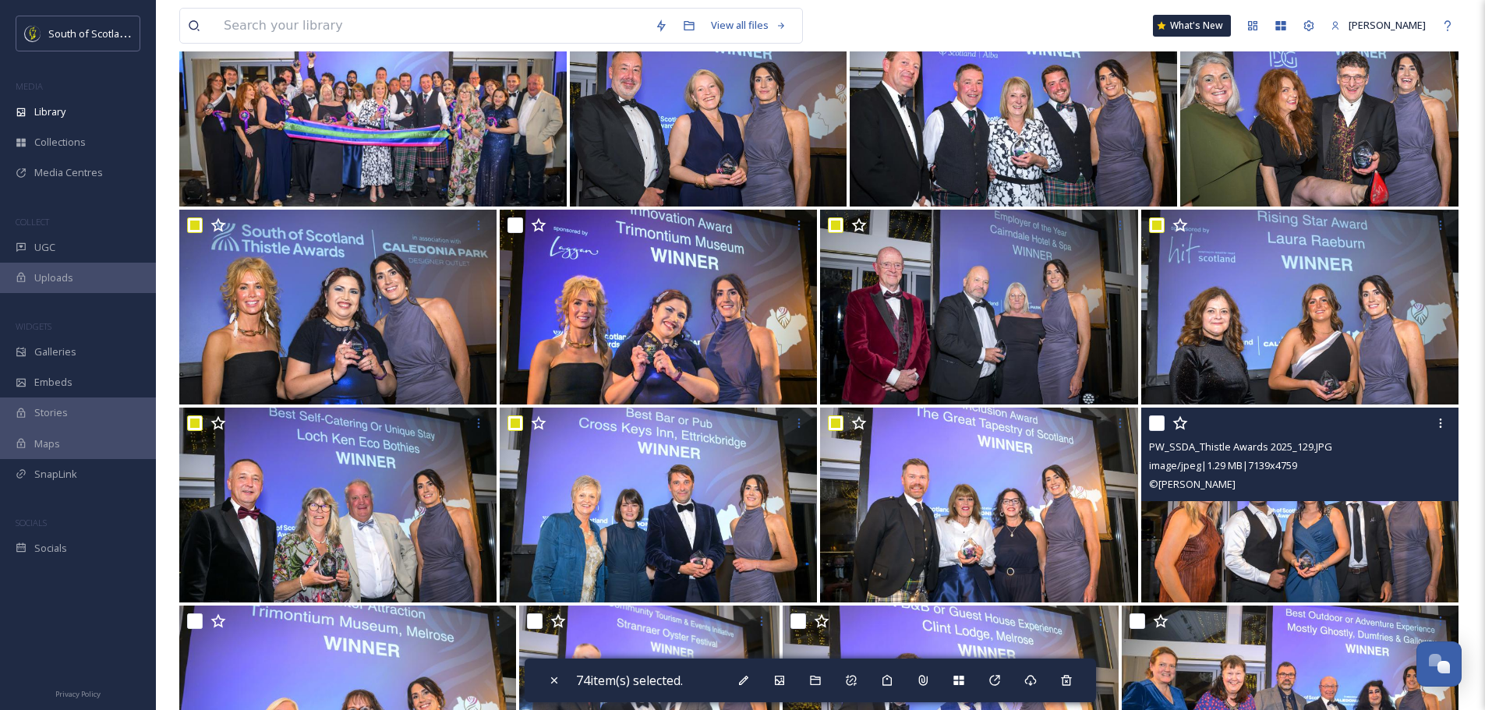
click at [1161, 423] on input "checkbox" at bounding box center [1157, 424] width 16 height 16
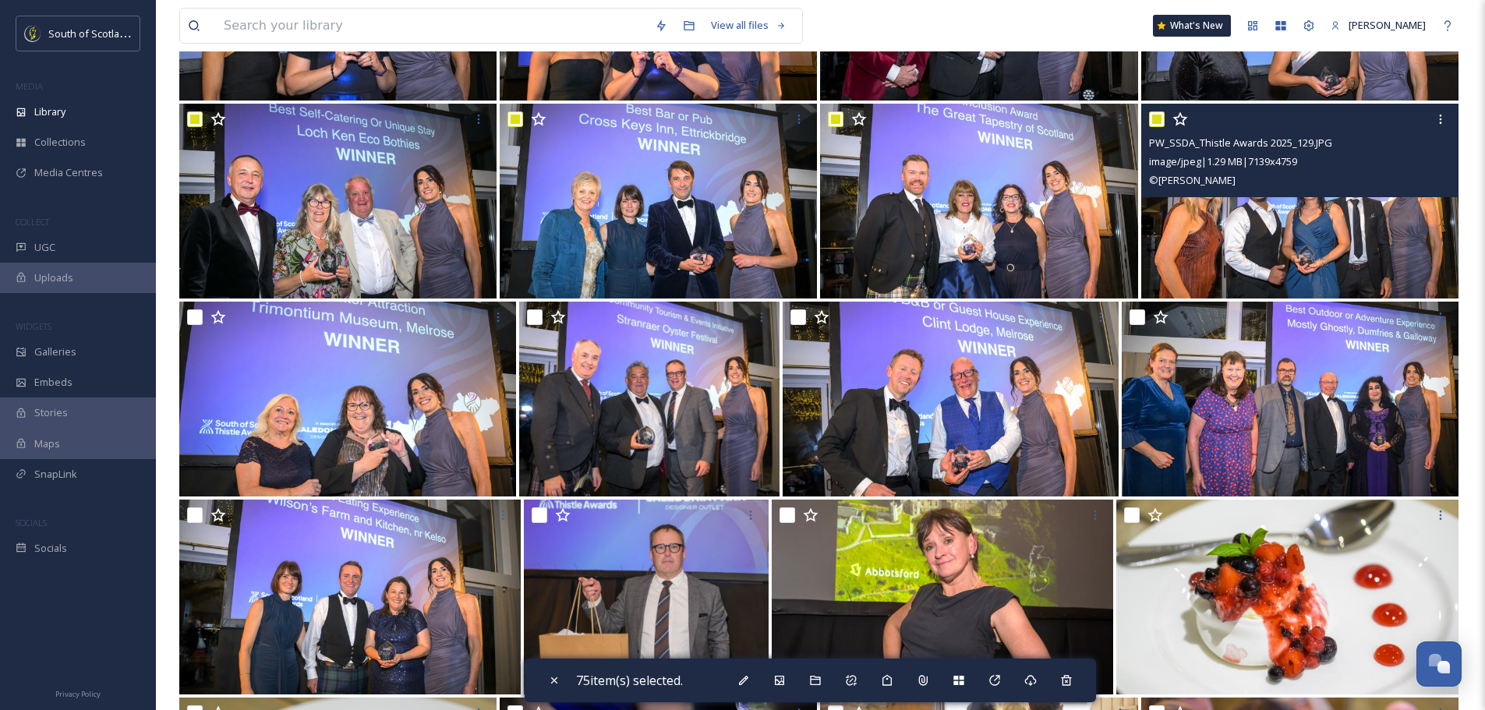
scroll to position [5068, 0]
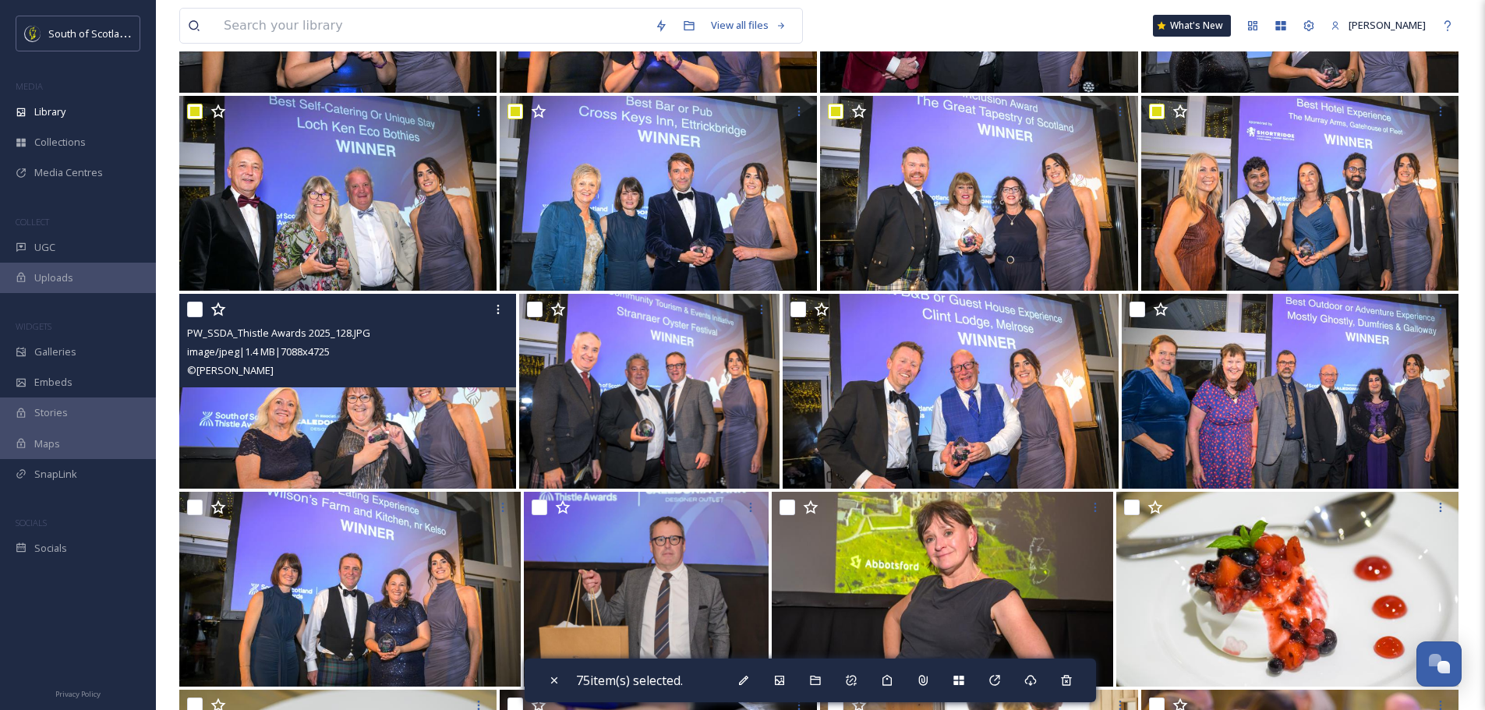
click at [196, 310] on input "checkbox" at bounding box center [195, 310] width 16 height 16
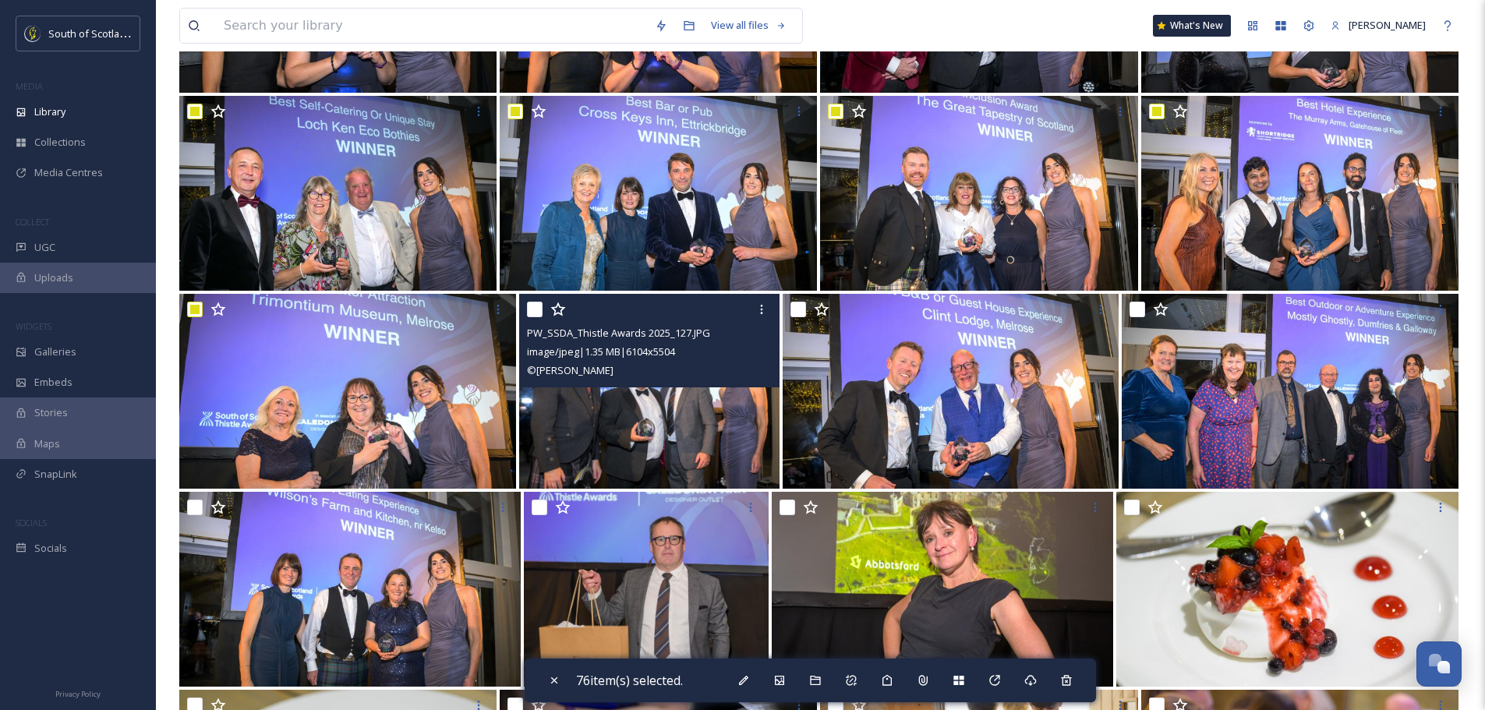
click at [532, 306] on input "checkbox" at bounding box center [535, 310] width 16 height 16
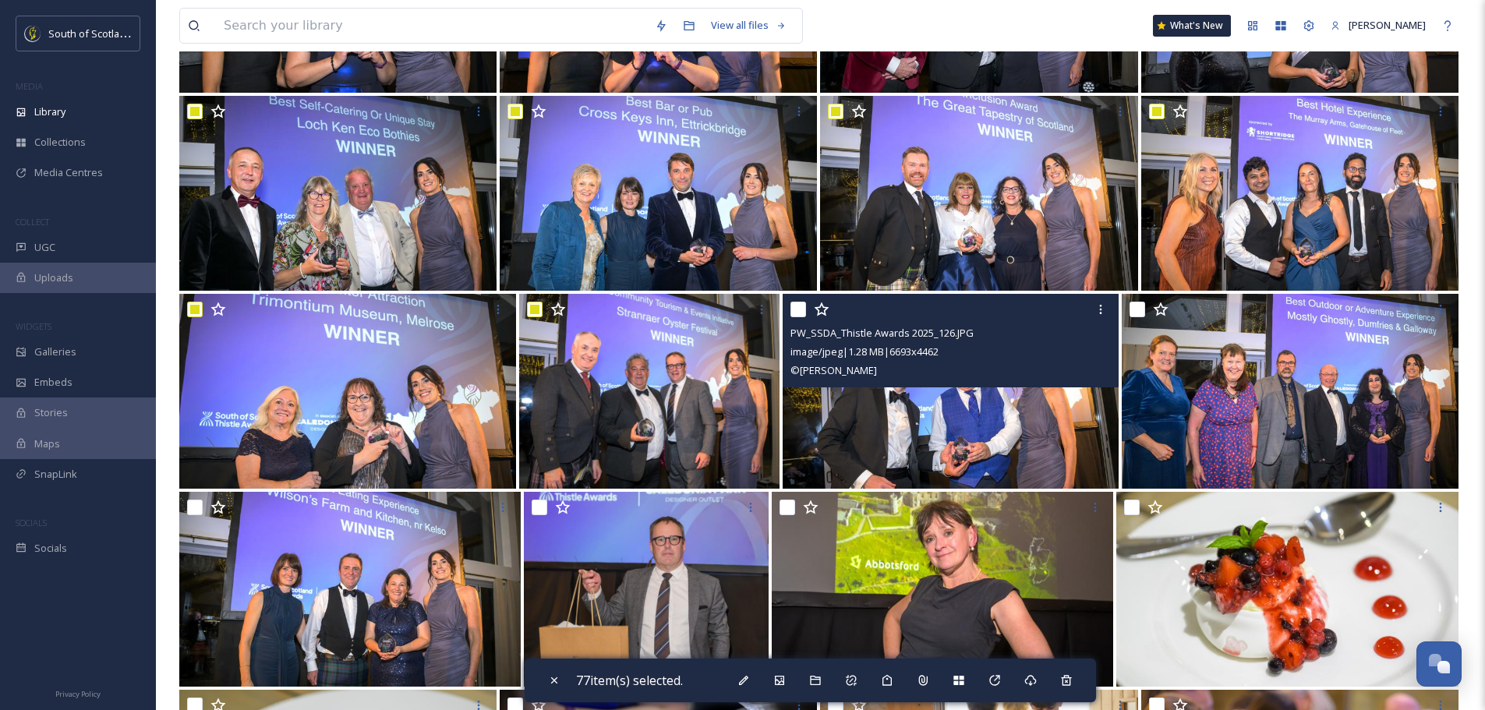
click at [792, 310] on input "checkbox" at bounding box center [799, 310] width 16 height 16
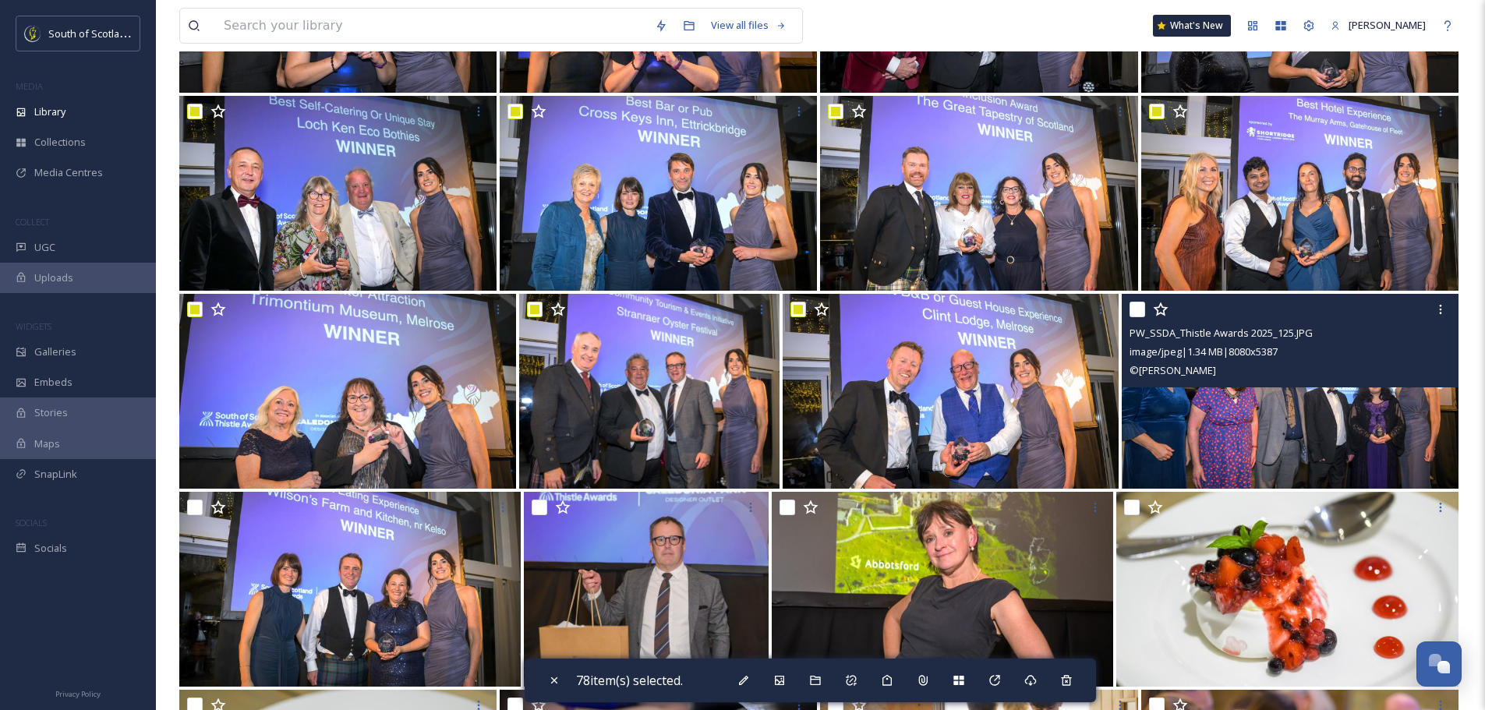
click at [1146, 302] on div at bounding box center [1292, 309] width 325 height 28
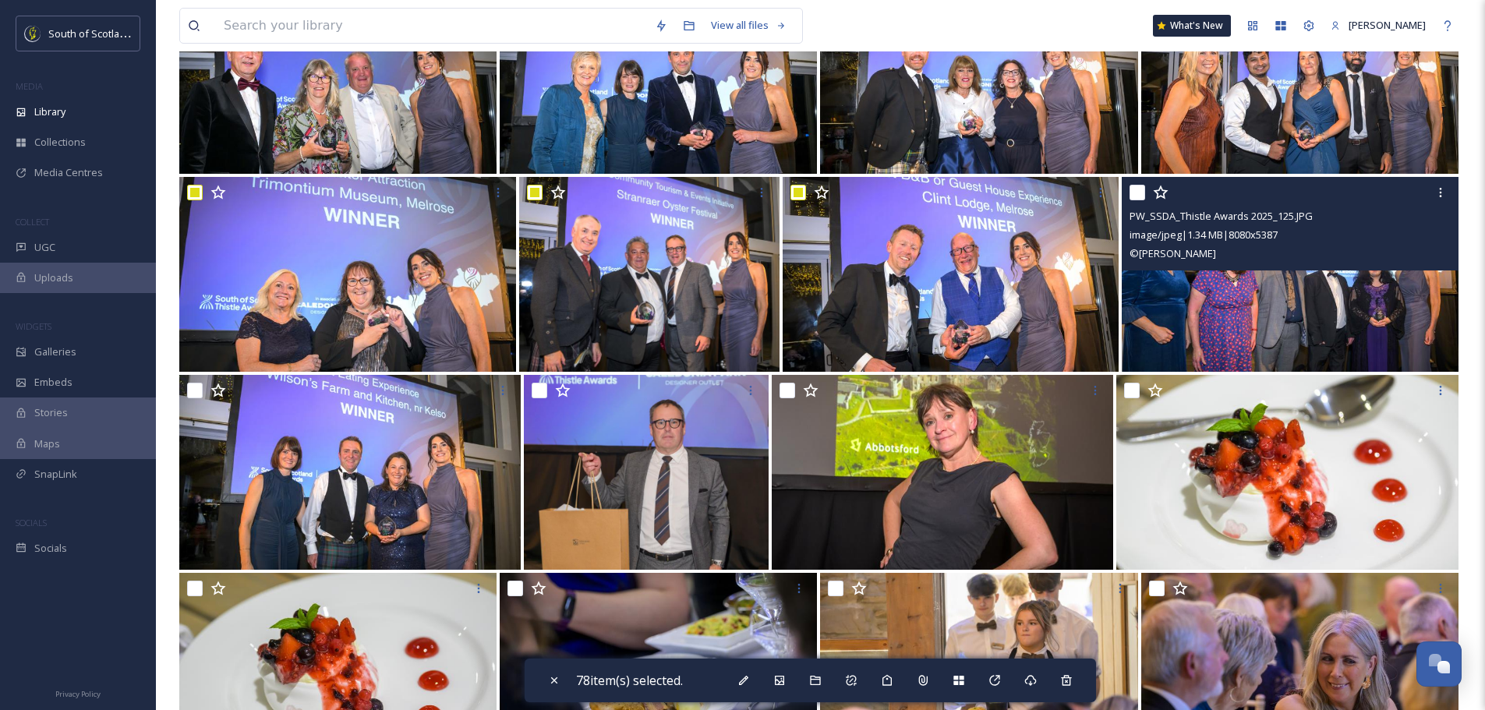
scroll to position [5379, 0]
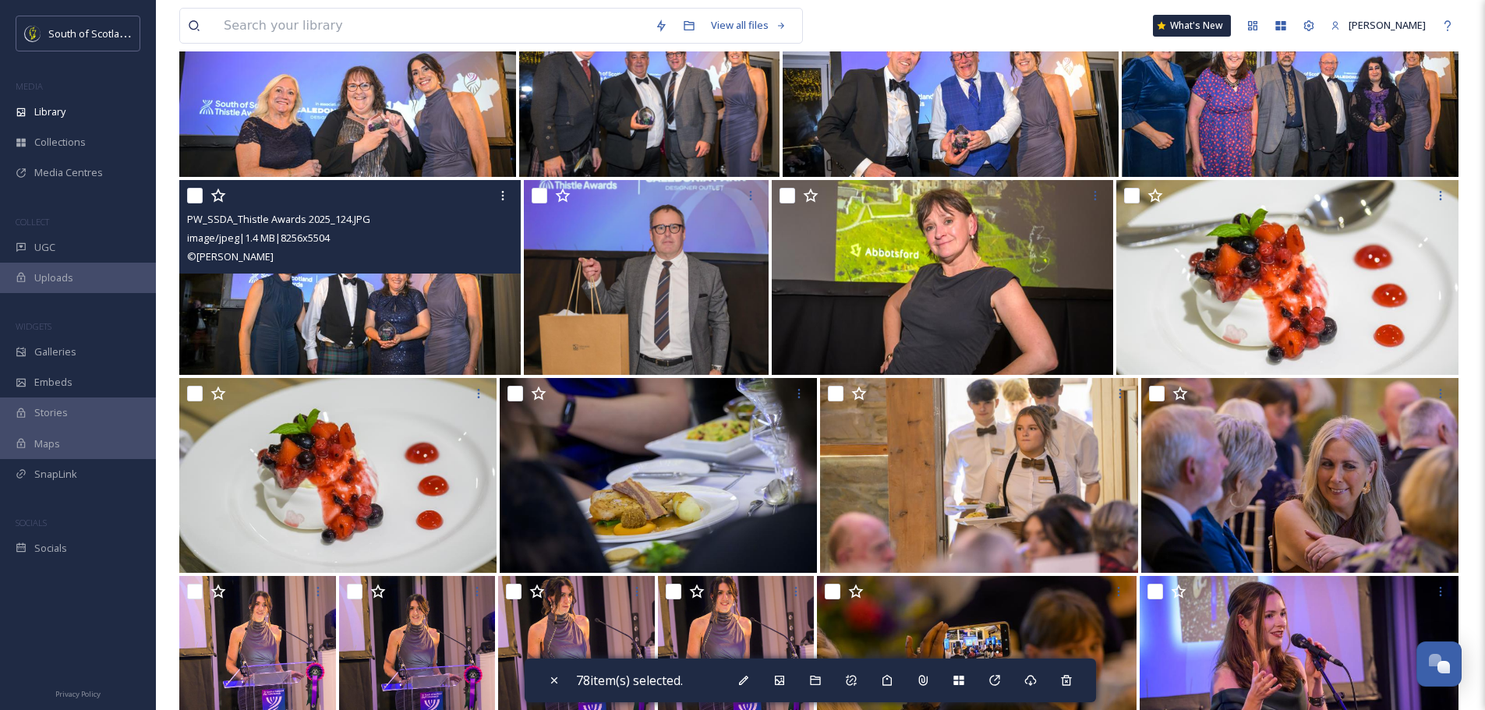
click at [193, 194] on input "checkbox" at bounding box center [195, 196] width 16 height 16
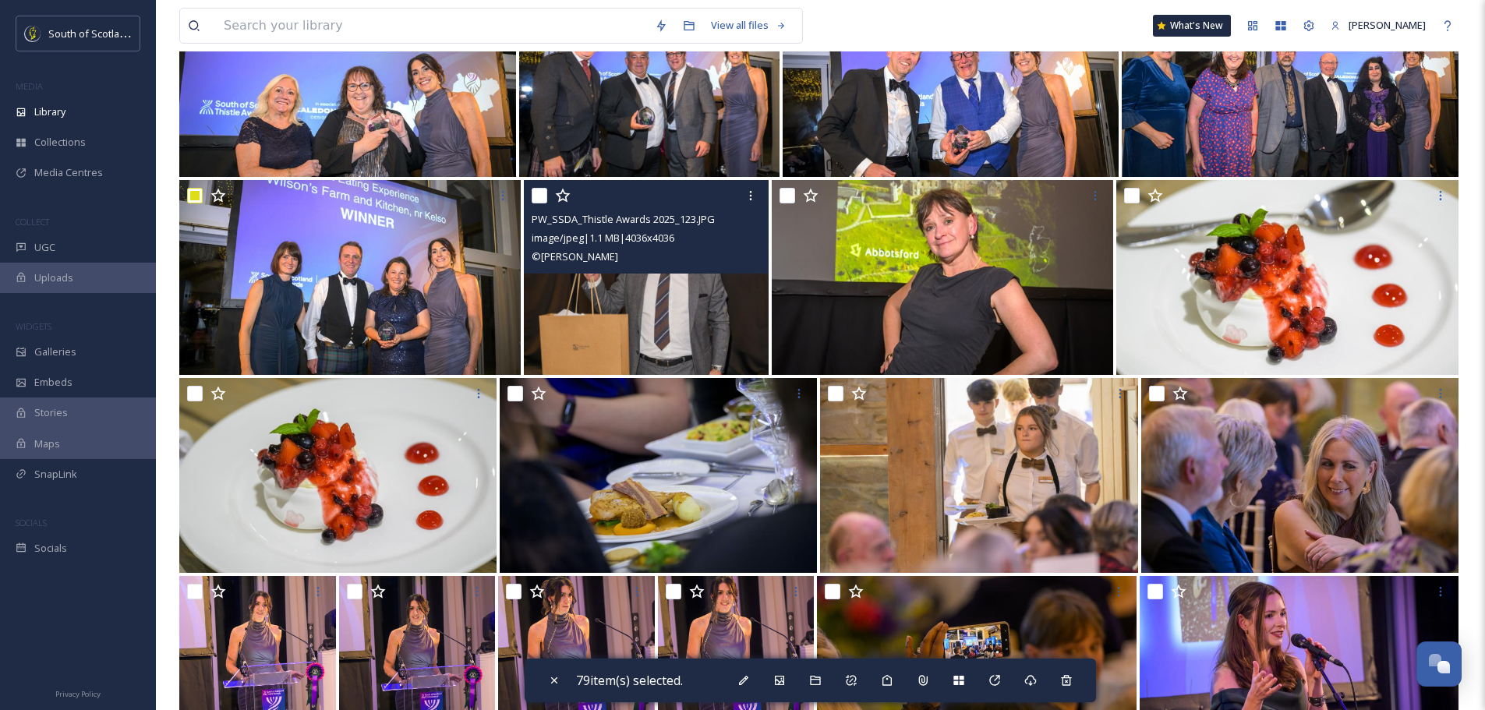
click at [535, 196] on input "checkbox" at bounding box center [540, 196] width 16 height 16
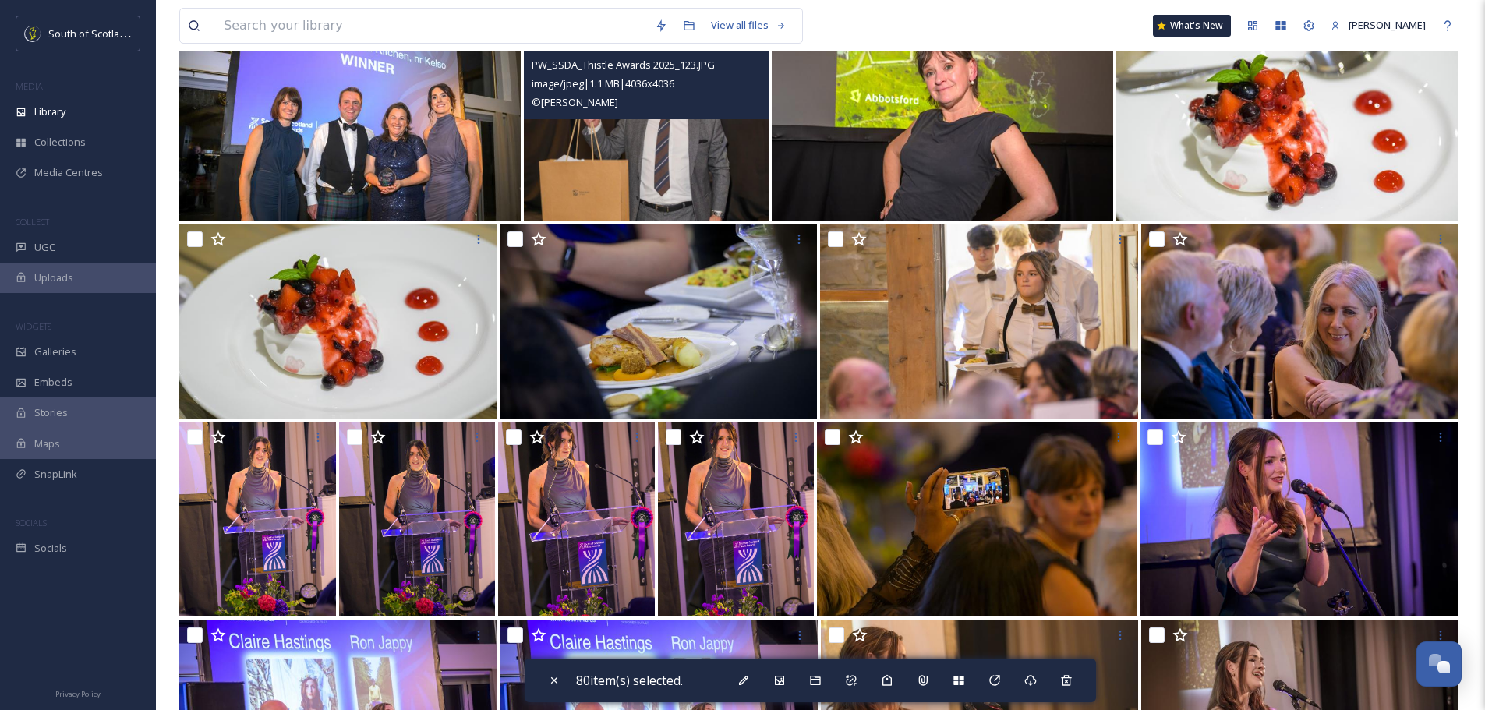
scroll to position [5535, 0]
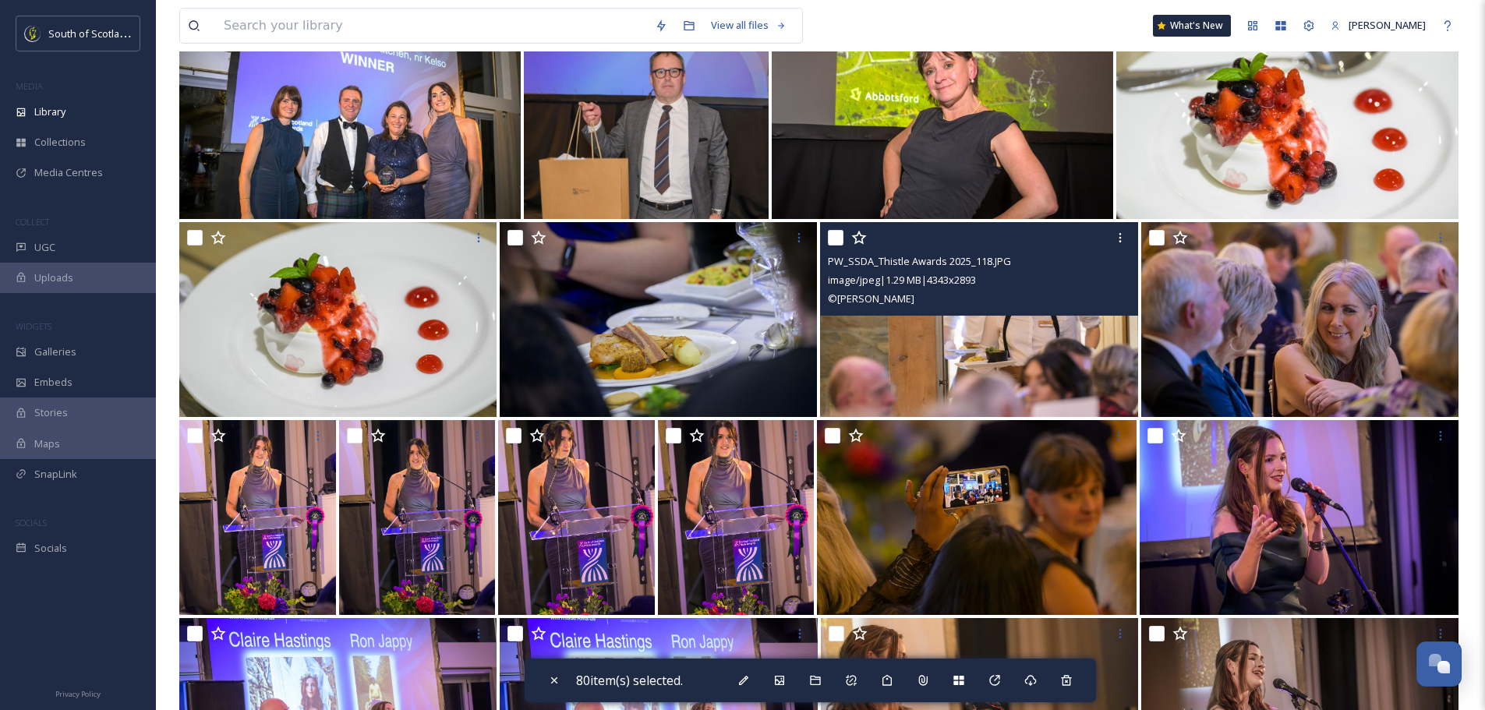
click at [835, 240] on input "checkbox" at bounding box center [836, 238] width 16 height 16
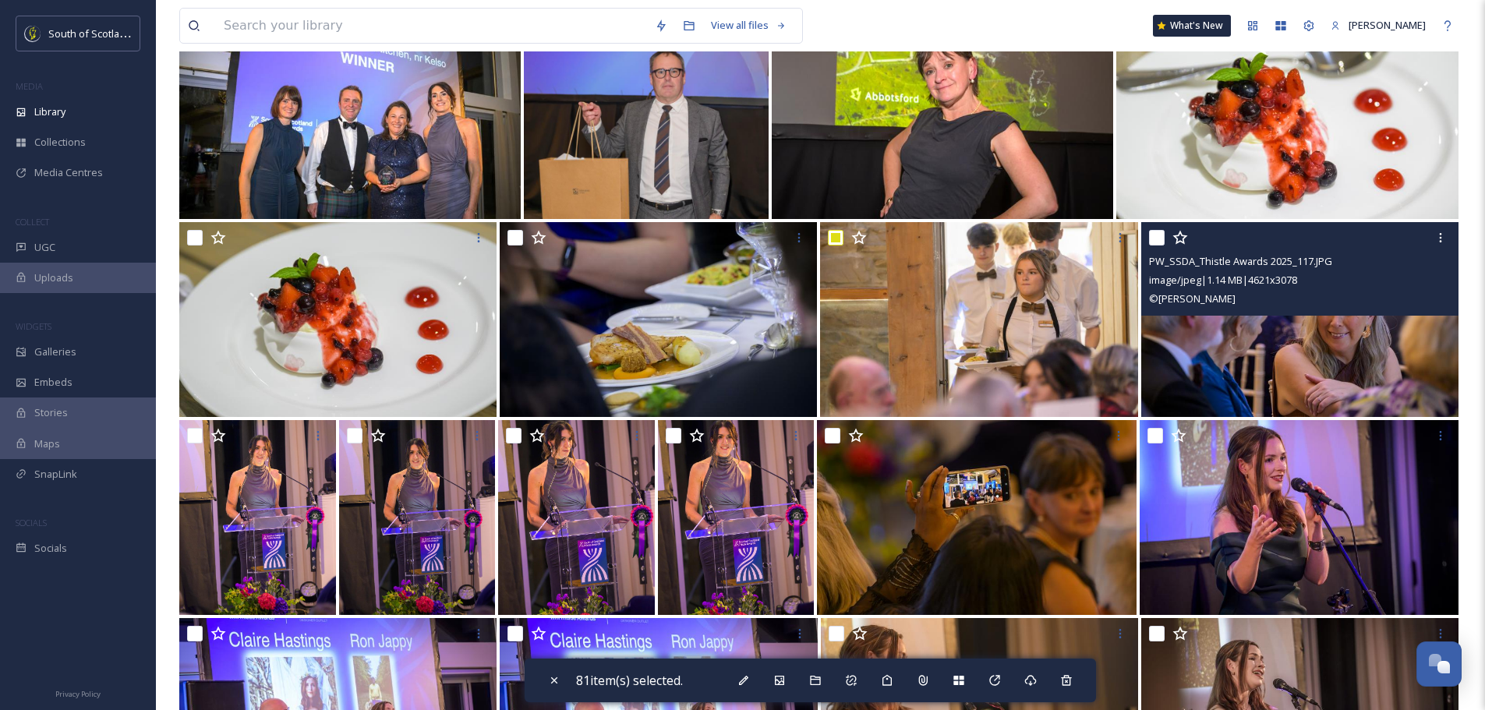
click at [1153, 236] on input "checkbox" at bounding box center [1157, 238] width 16 height 16
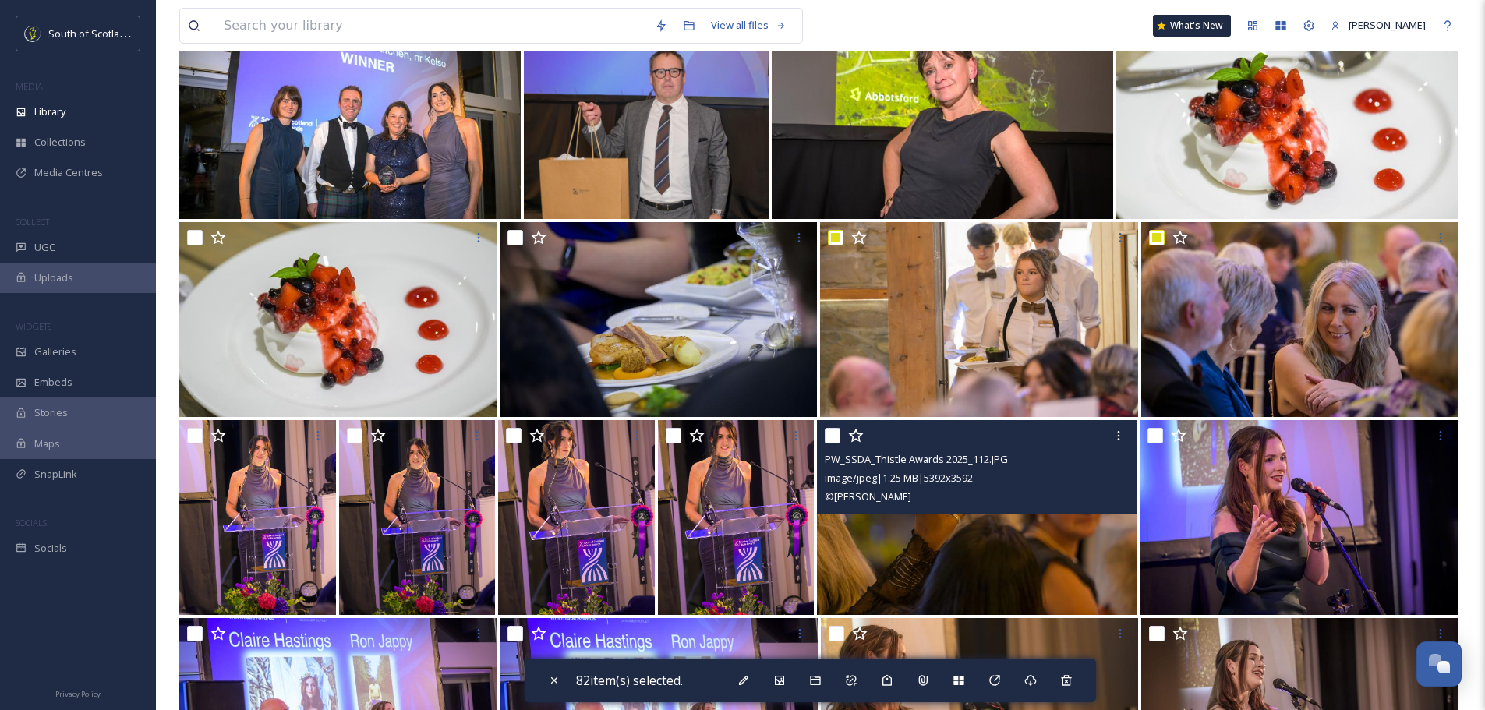
click at [833, 440] on input "checkbox" at bounding box center [833, 436] width 16 height 16
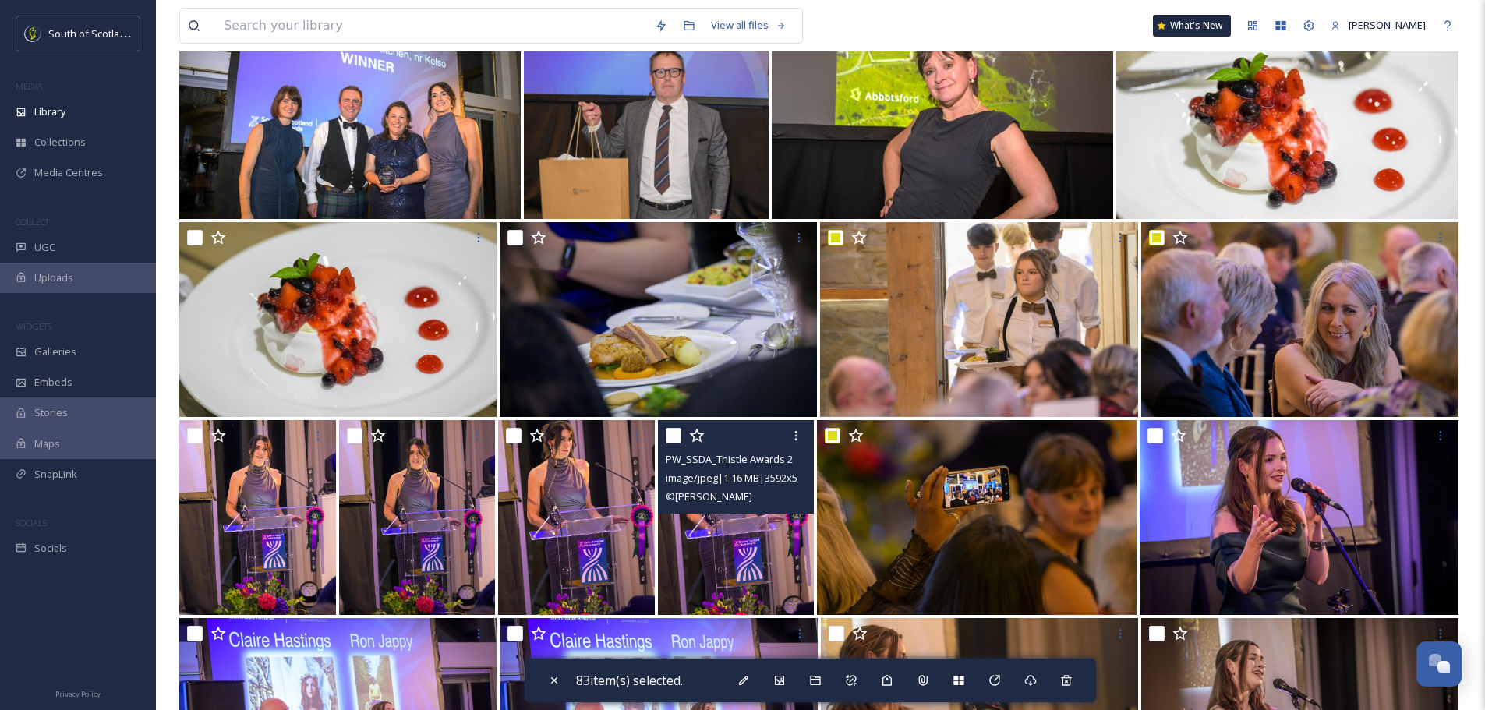
click at [675, 435] on input "checkbox" at bounding box center [674, 436] width 16 height 16
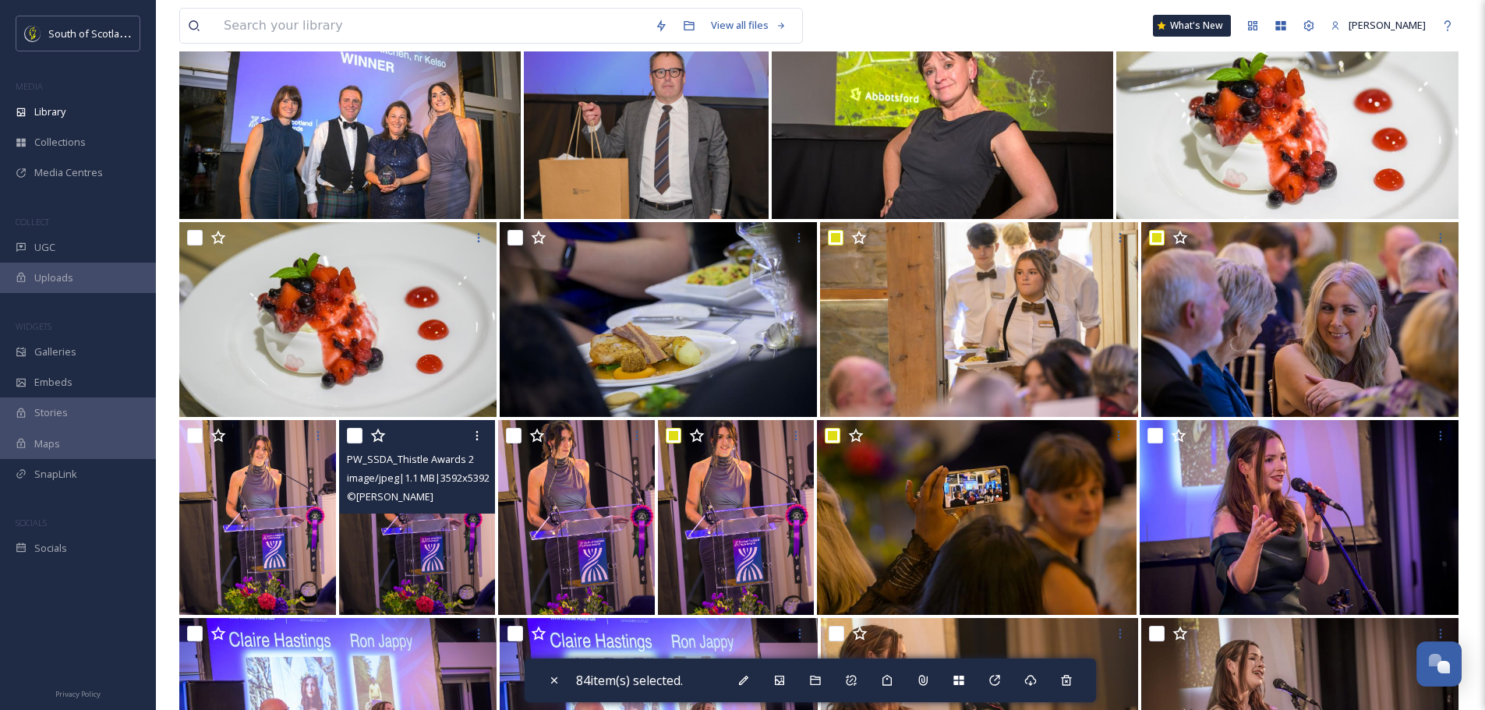
click at [353, 437] on input "checkbox" at bounding box center [355, 436] width 16 height 16
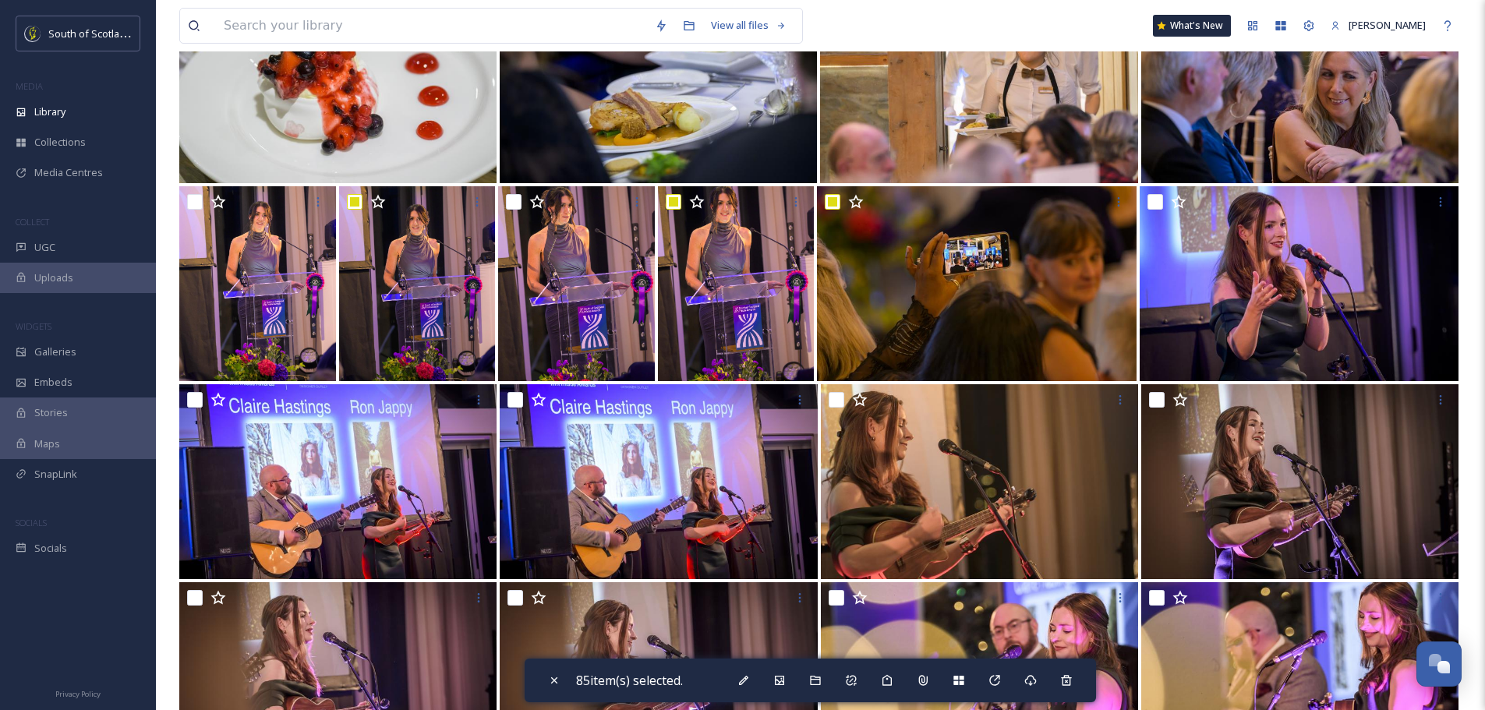
scroll to position [5613, 0]
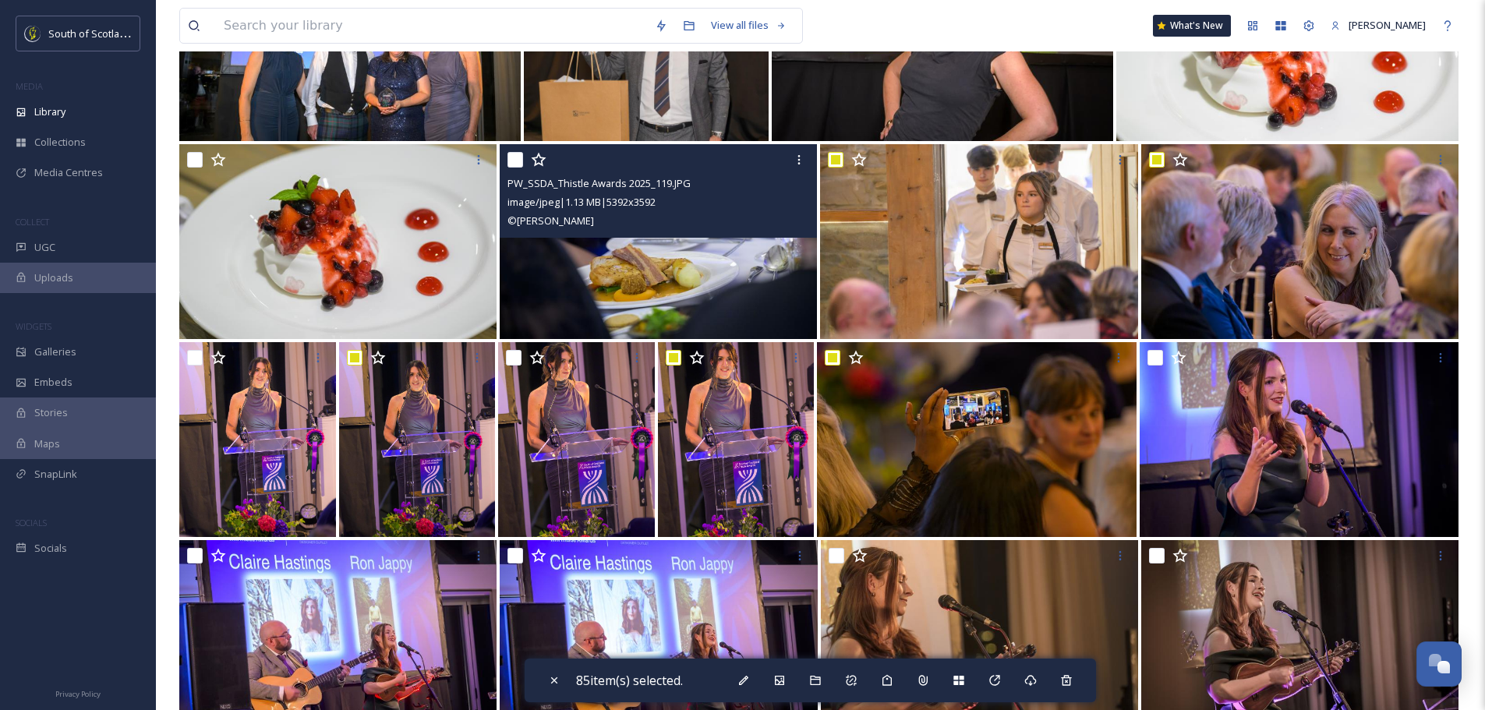
click at [519, 156] on input "checkbox" at bounding box center [516, 160] width 16 height 16
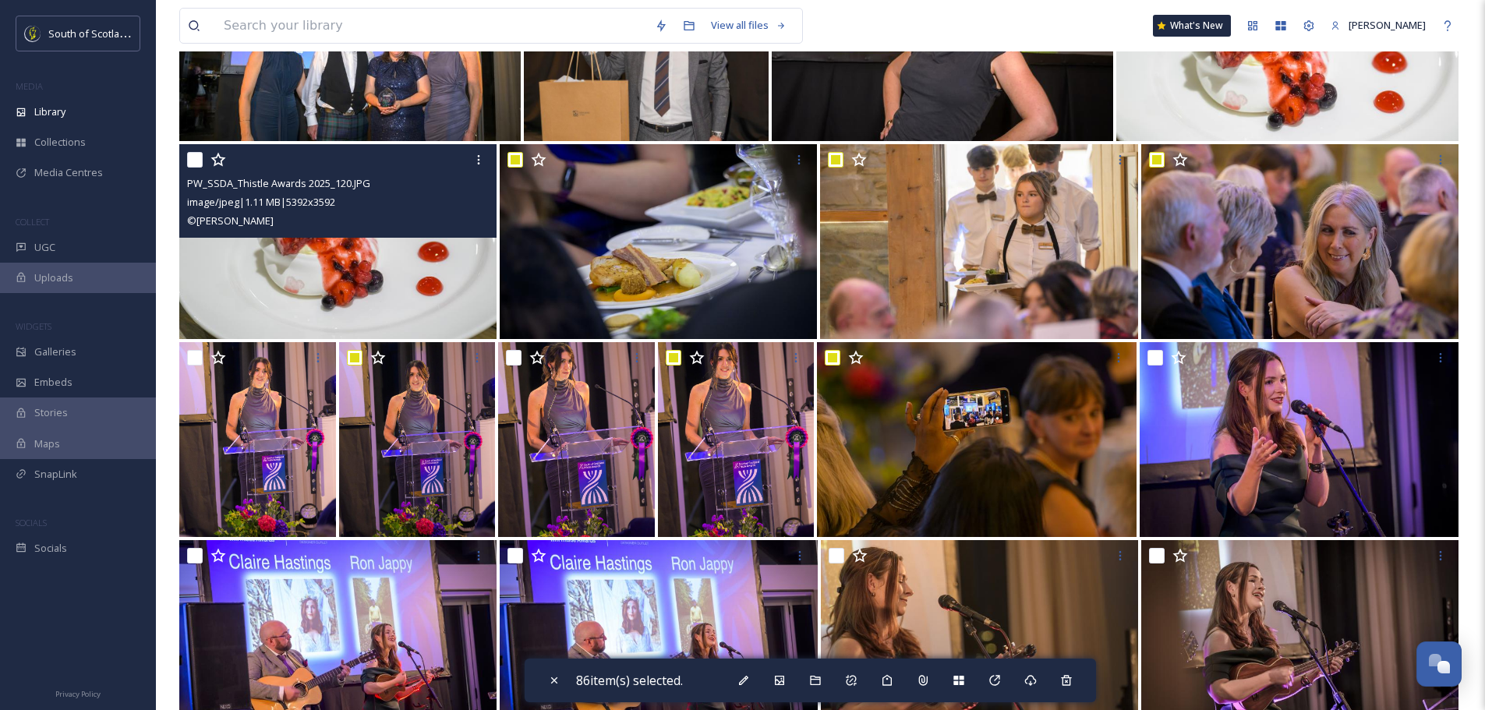
click at [187, 157] on input "checkbox" at bounding box center [195, 160] width 16 height 16
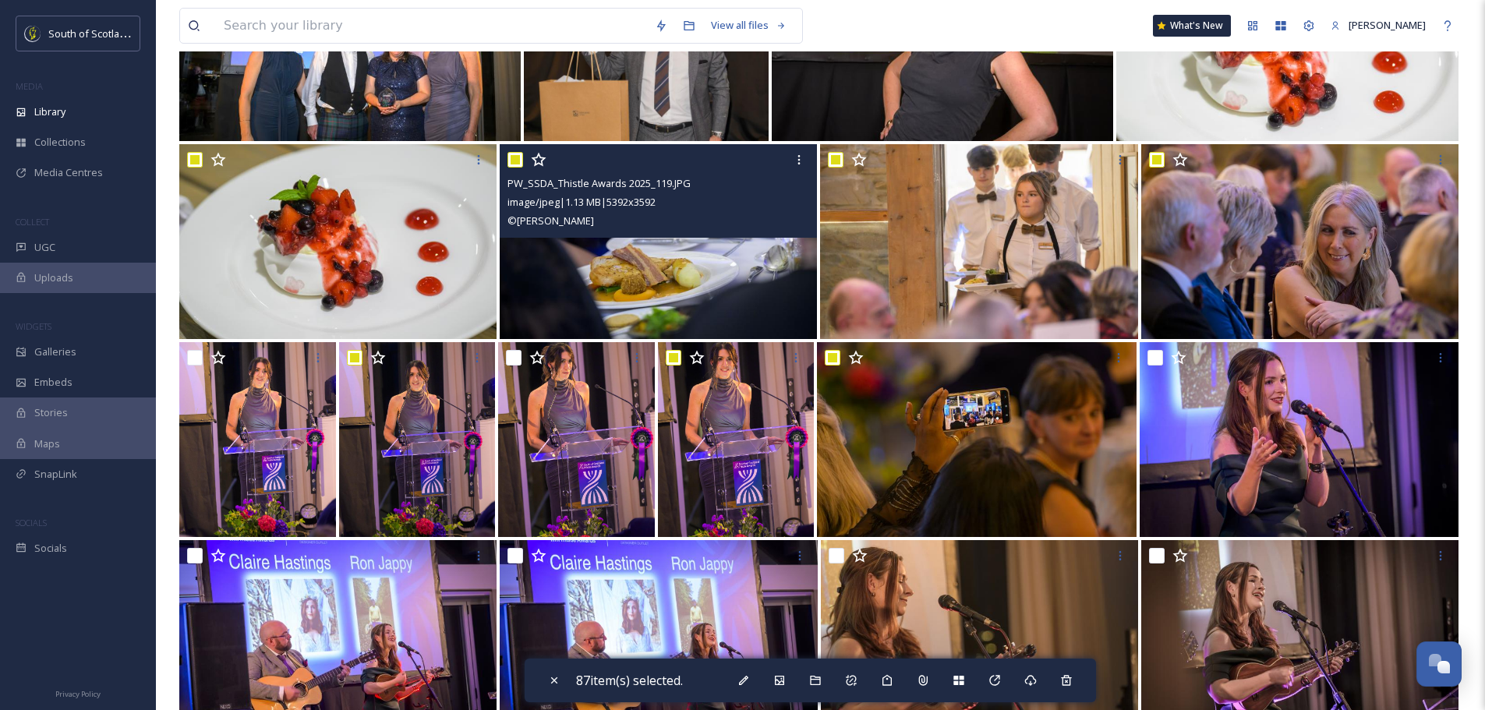
click at [514, 162] on input "checkbox" at bounding box center [516, 160] width 16 height 16
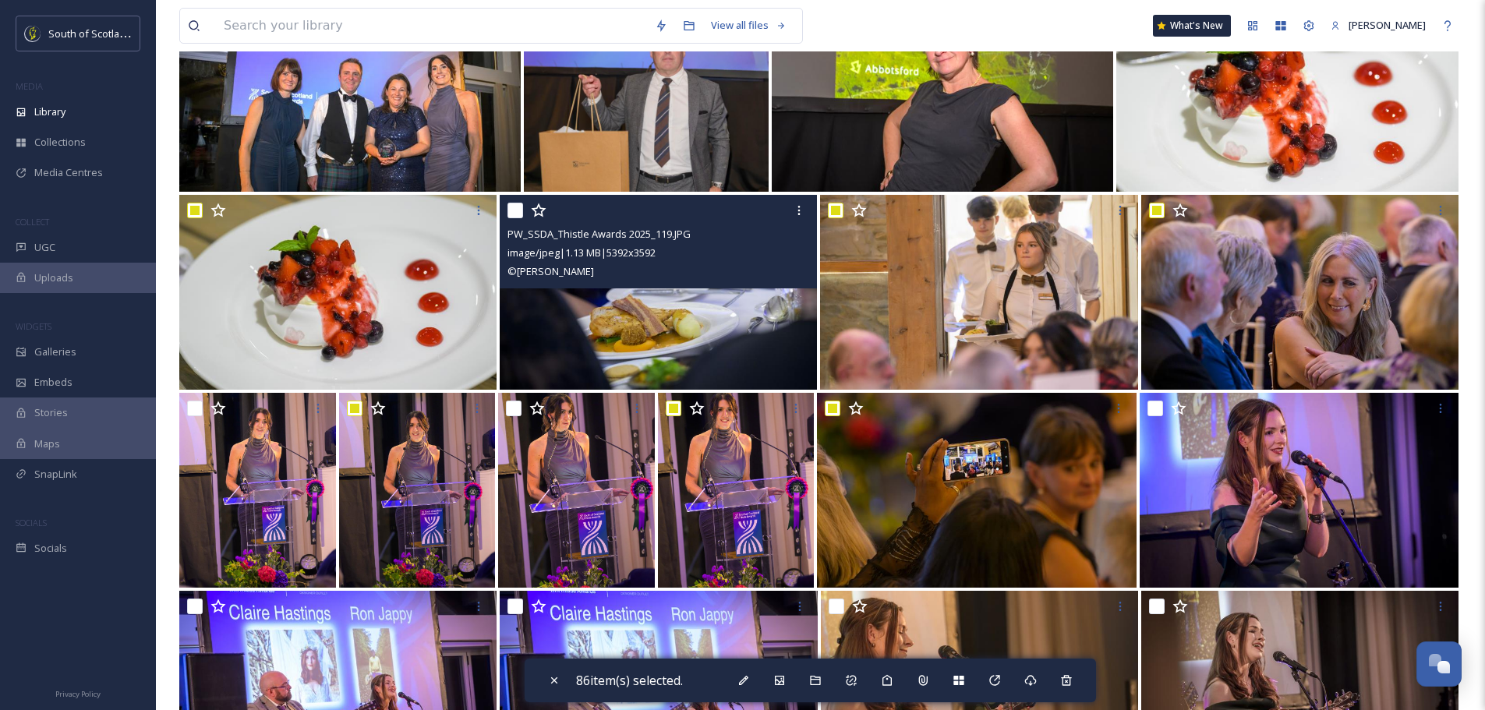
scroll to position [5535, 0]
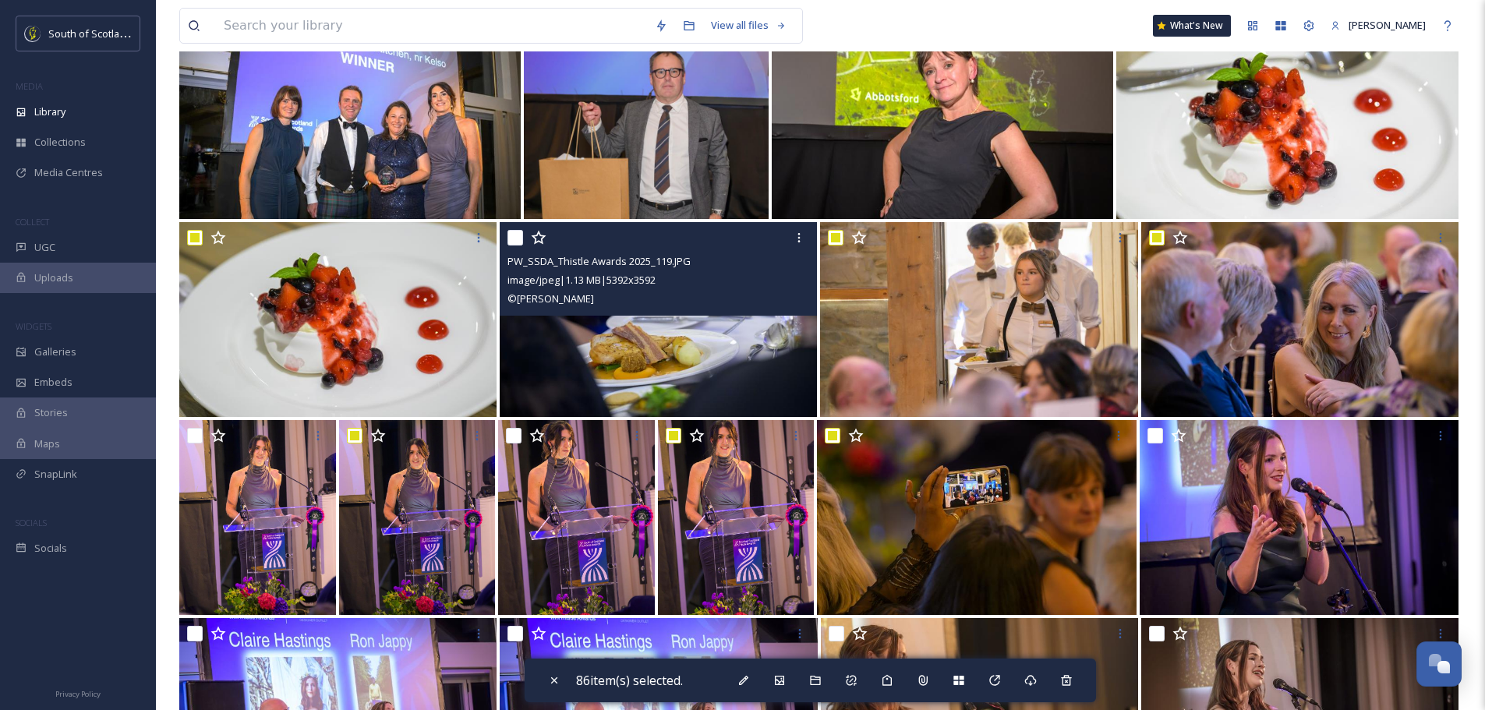
click at [520, 238] on input "checkbox" at bounding box center [516, 238] width 16 height 16
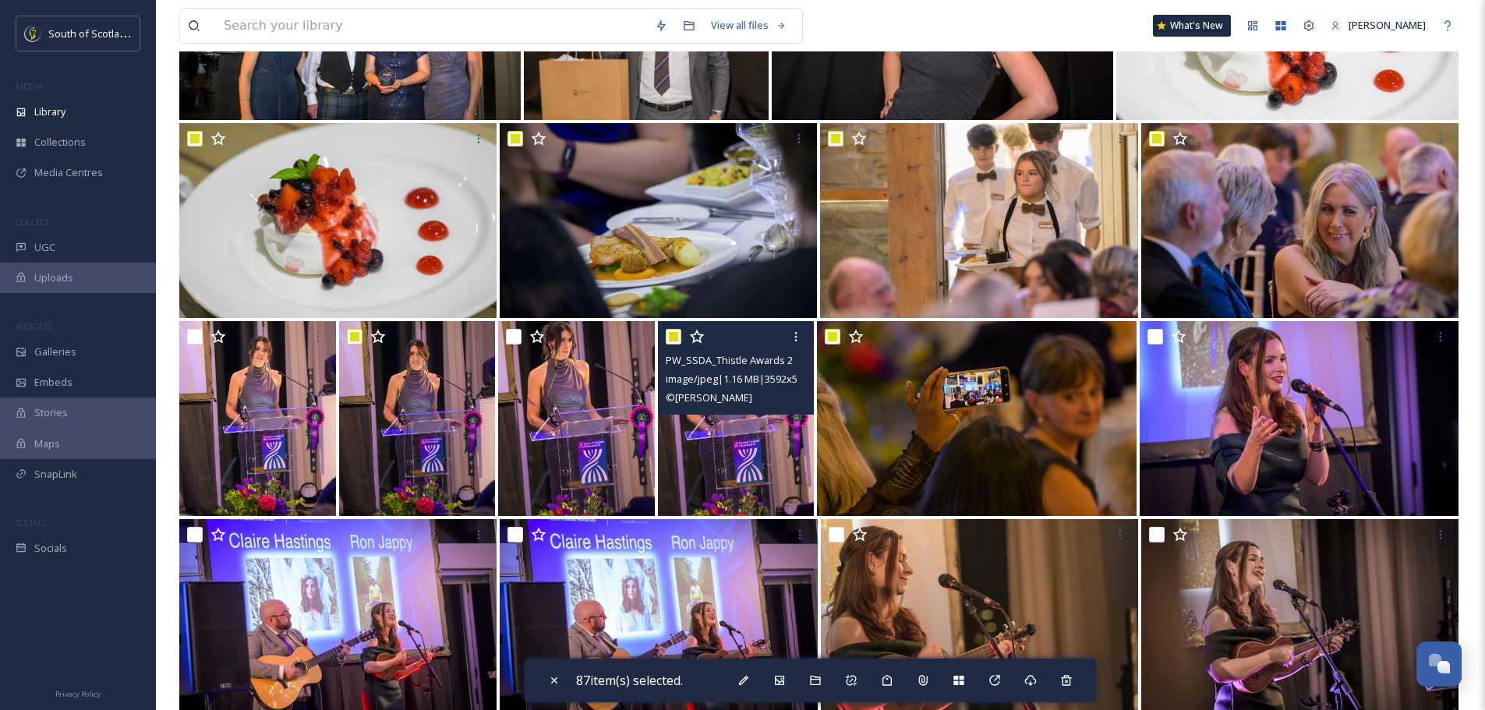
scroll to position [5847, 0]
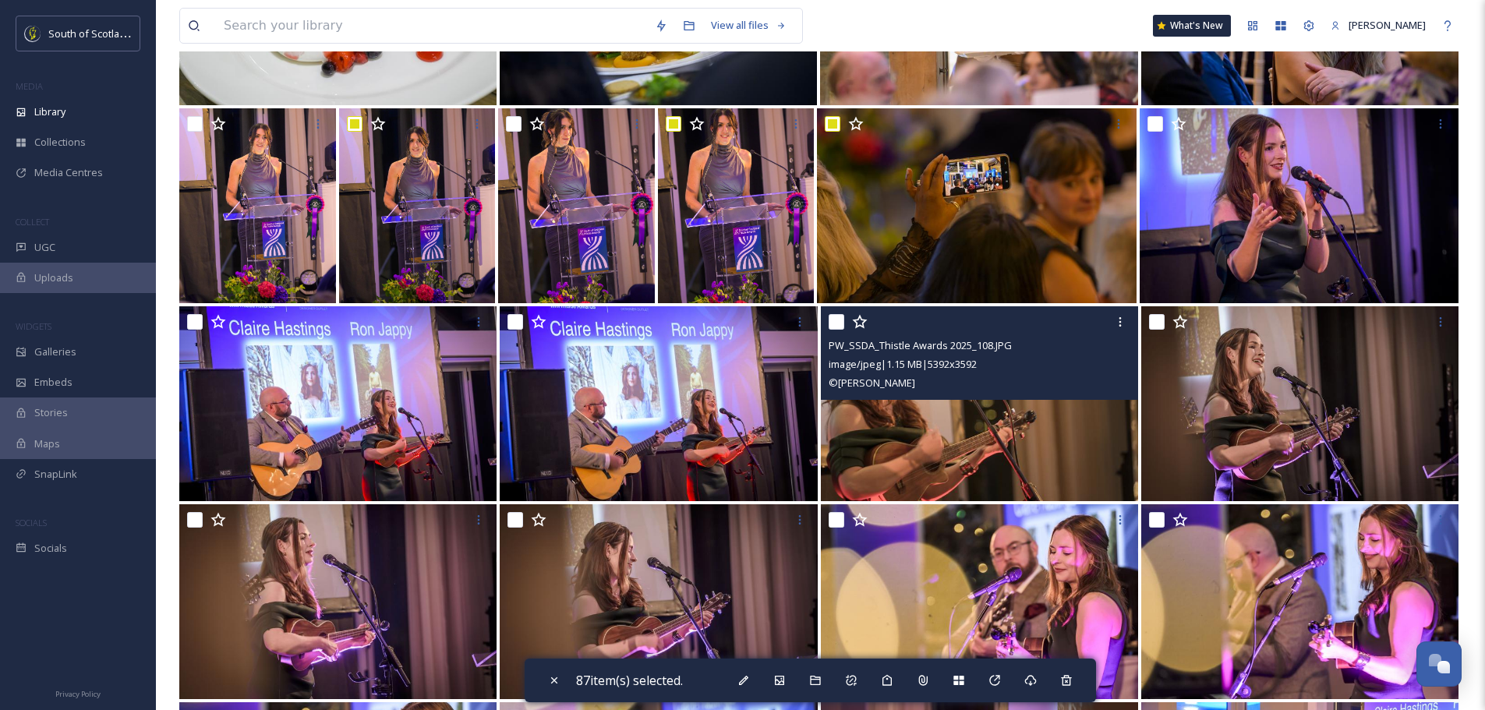
click at [837, 327] on input "checkbox" at bounding box center [837, 322] width 16 height 16
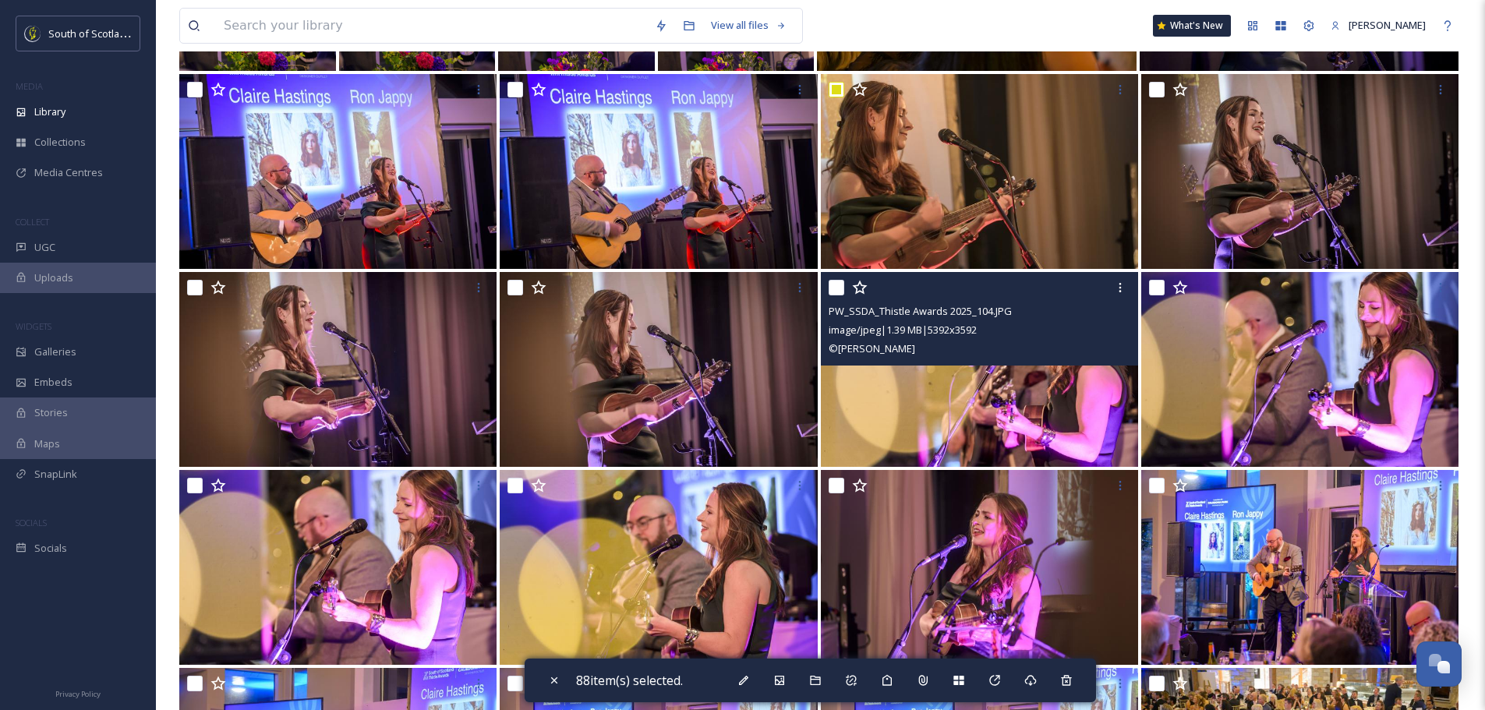
scroll to position [6081, 0]
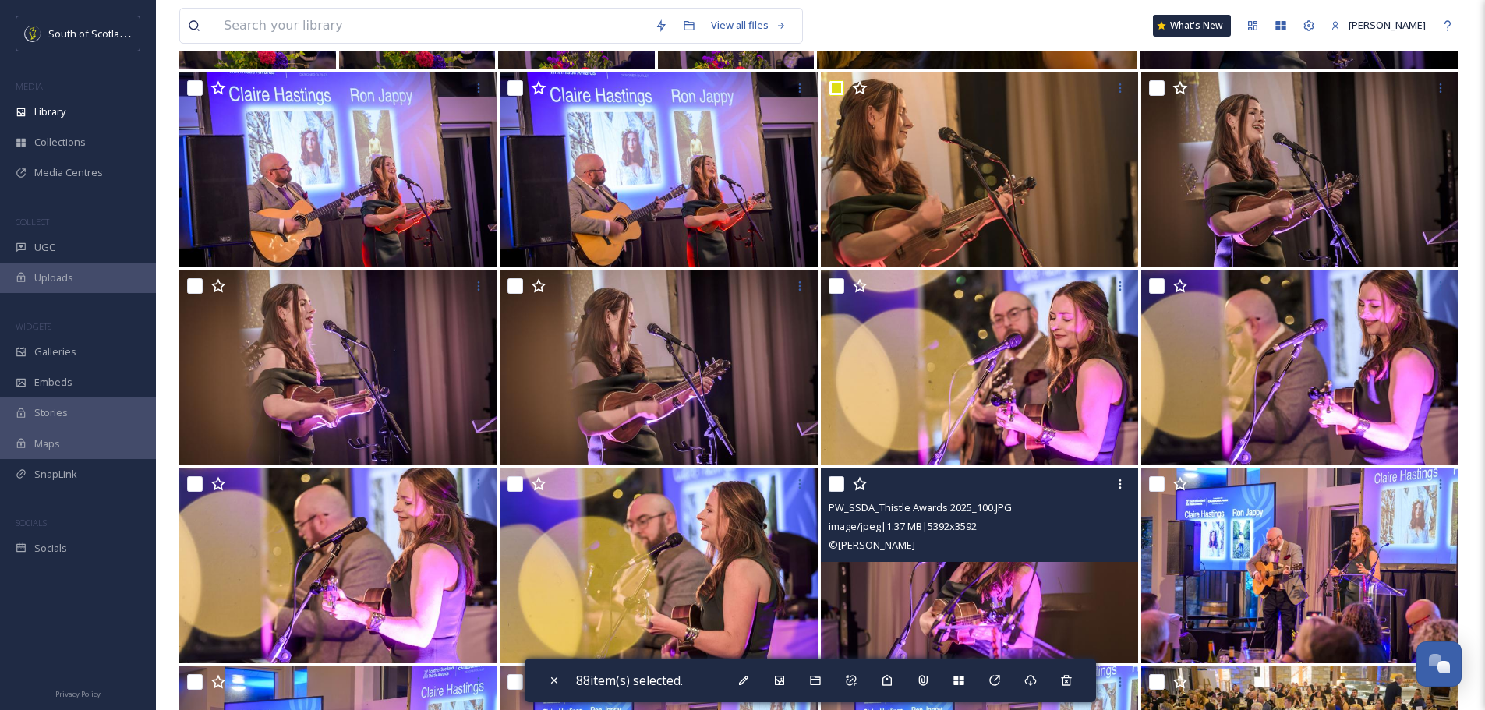
click at [829, 476] on input "checkbox" at bounding box center [837, 484] width 16 height 16
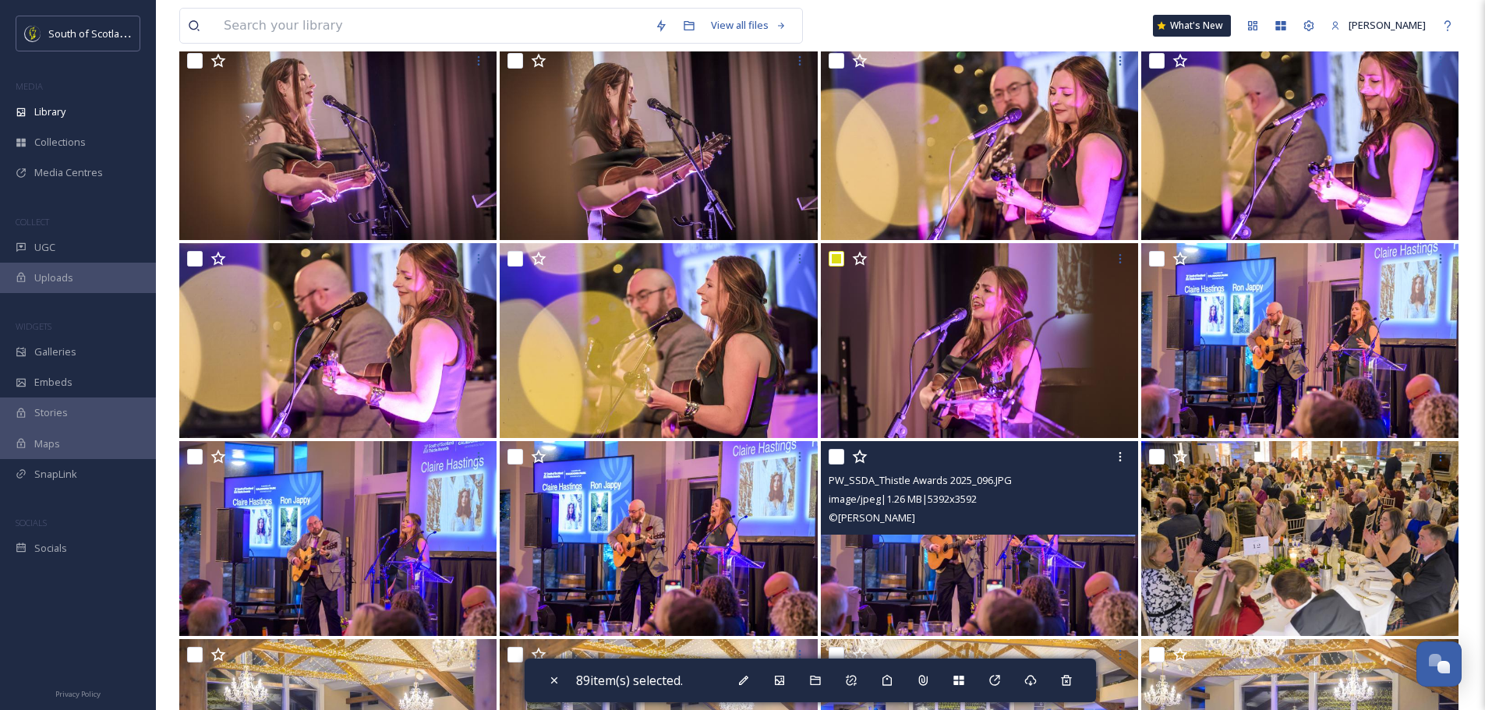
scroll to position [6315, 0]
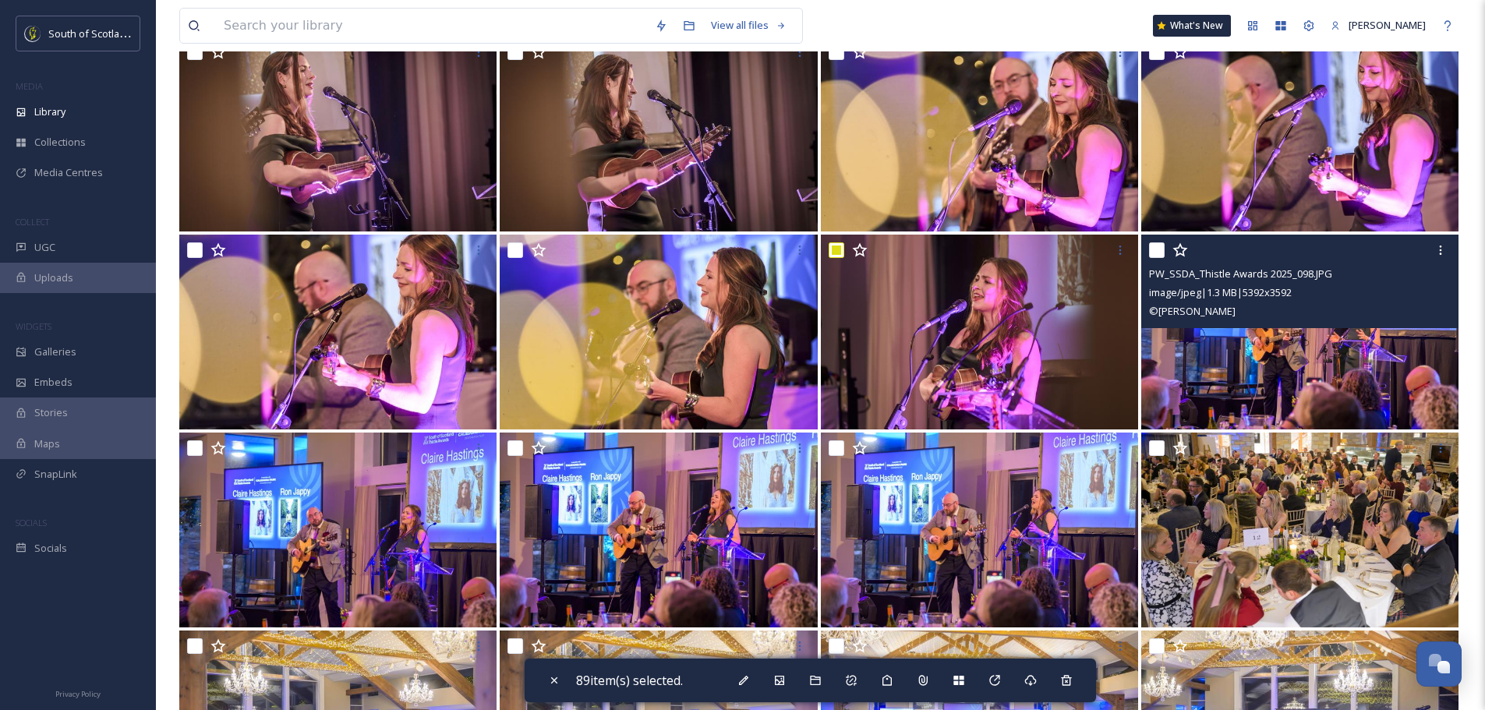
click at [1162, 248] on input "checkbox" at bounding box center [1157, 250] width 16 height 16
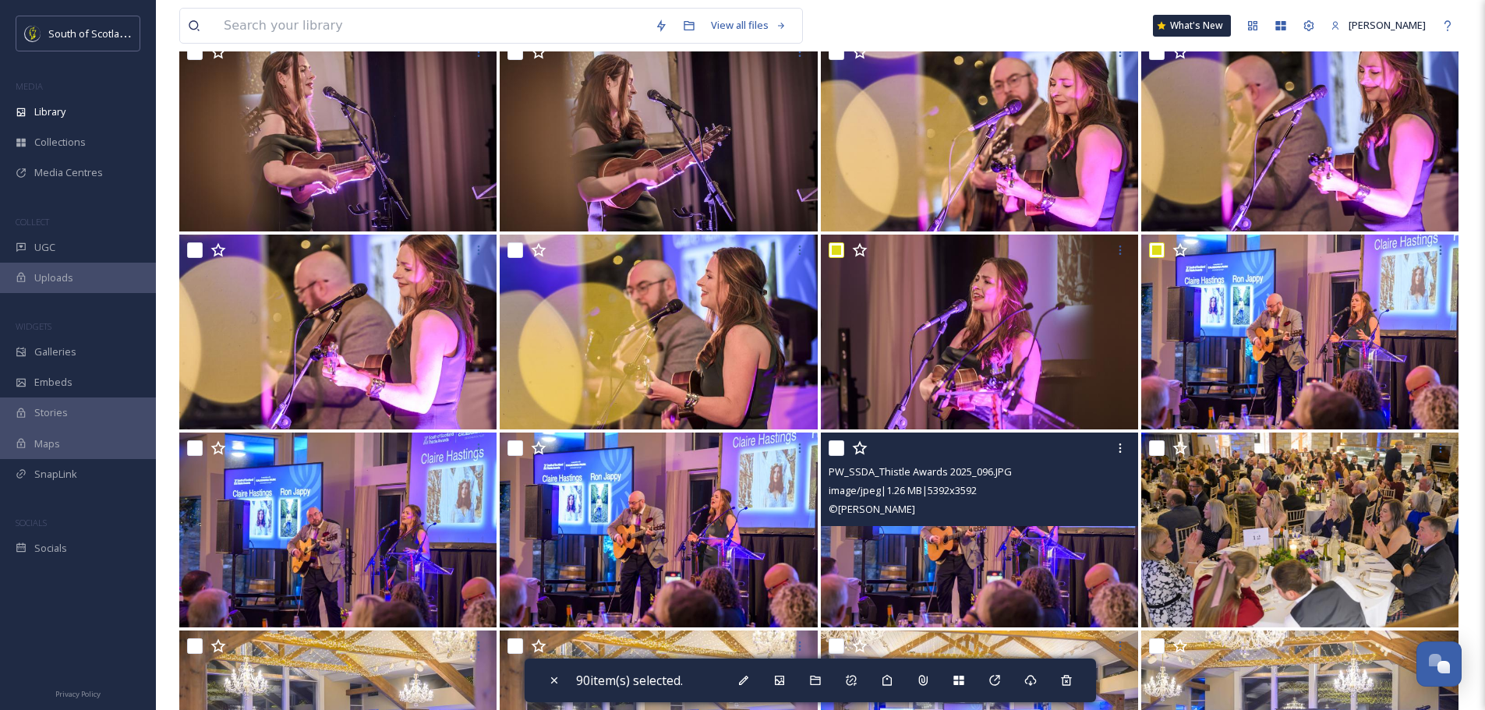
click at [823, 444] on div "PW_SSDA_Thistle Awards 2025_096.JPG image/jpeg | 1.26 MB | 5392 x 3592 © Phil W…" at bounding box center [979, 480] width 317 height 94
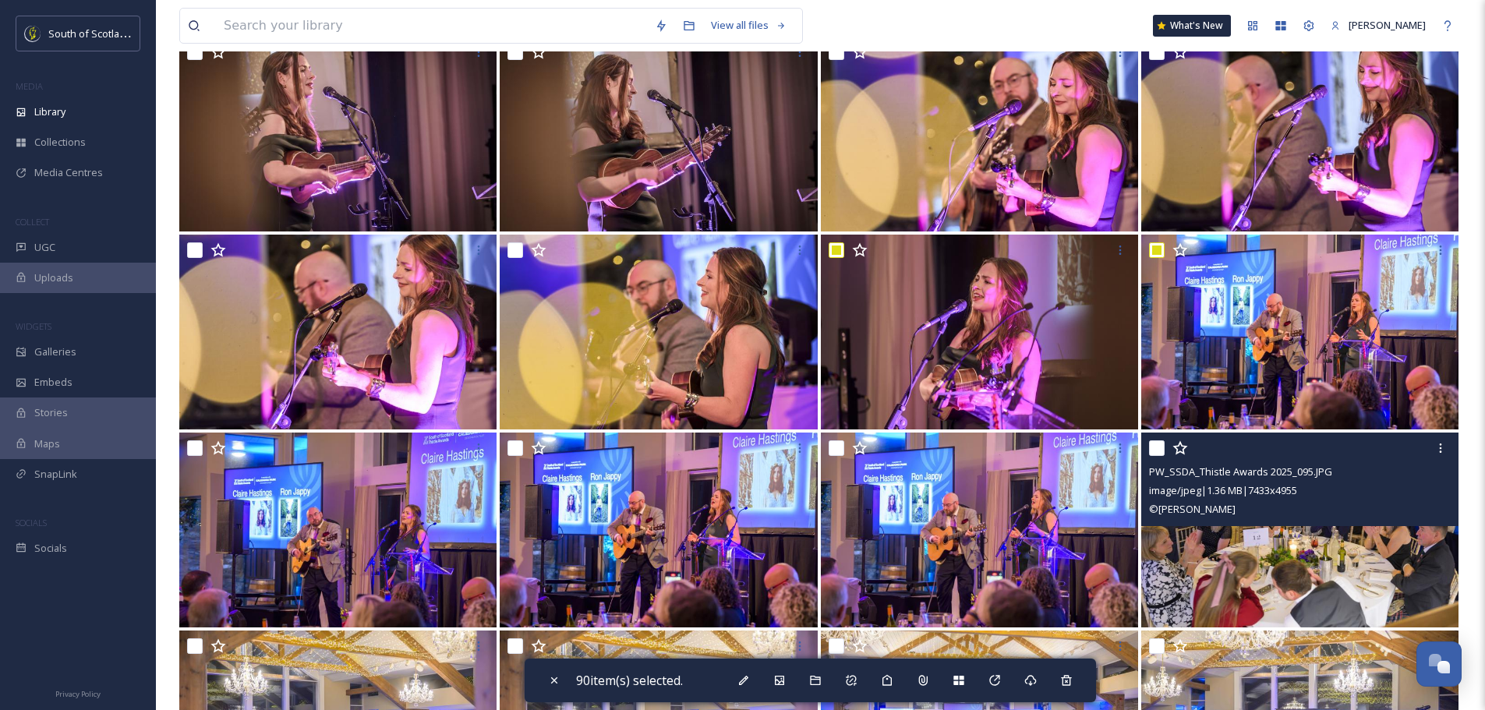
click at [1159, 449] on input "checkbox" at bounding box center [1157, 448] width 16 height 16
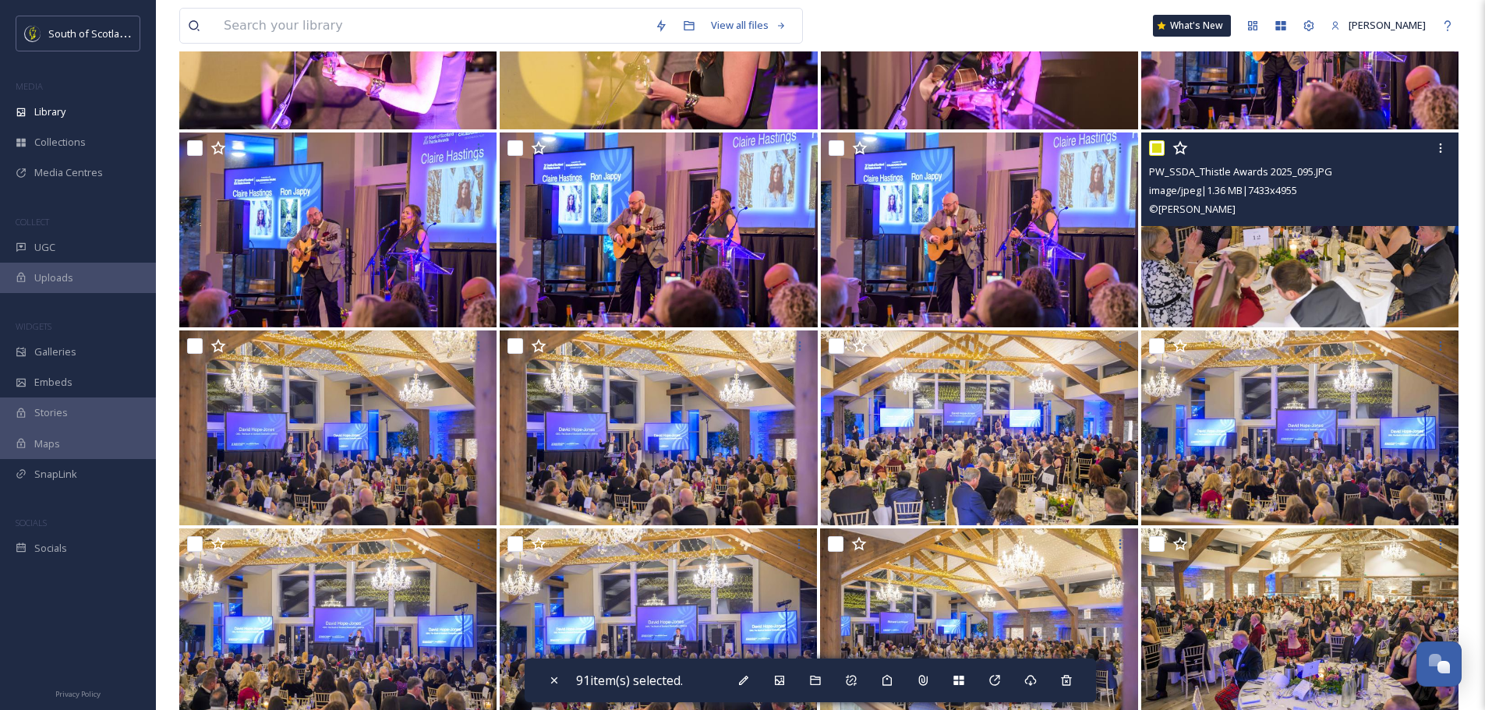
scroll to position [6627, 0]
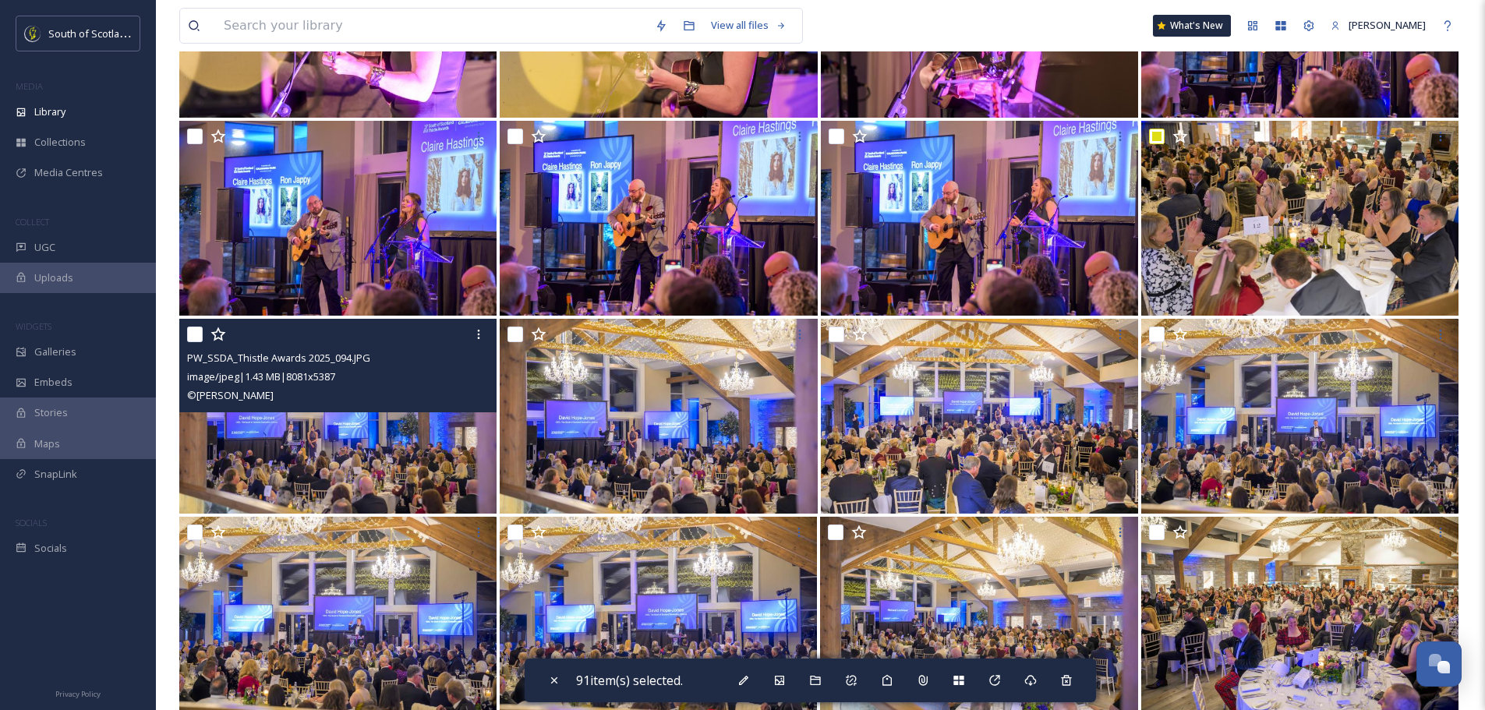
click at [197, 328] on input "checkbox" at bounding box center [195, 335] width 16 height 16
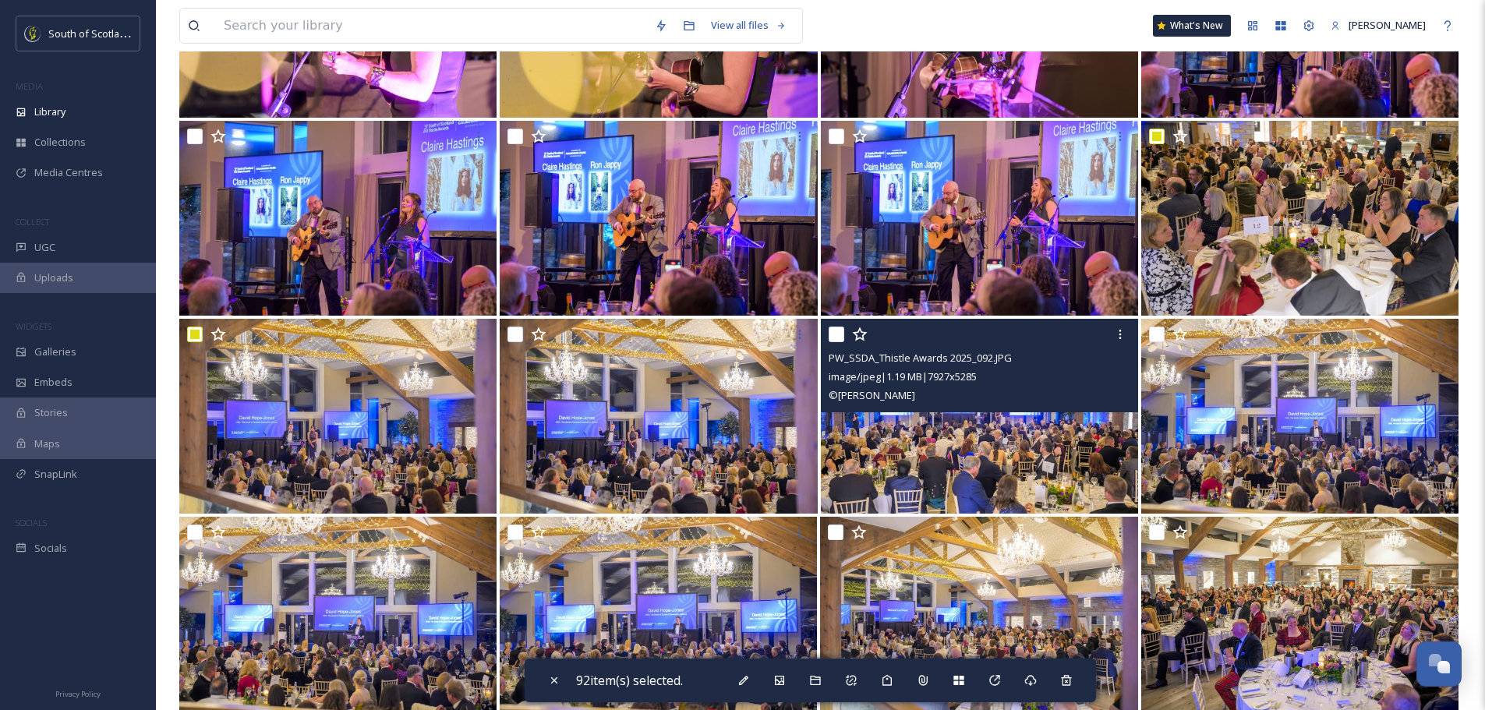
click at [839, 333] on input "checkbox" at bounding box center [837, 335] width 16 height 16
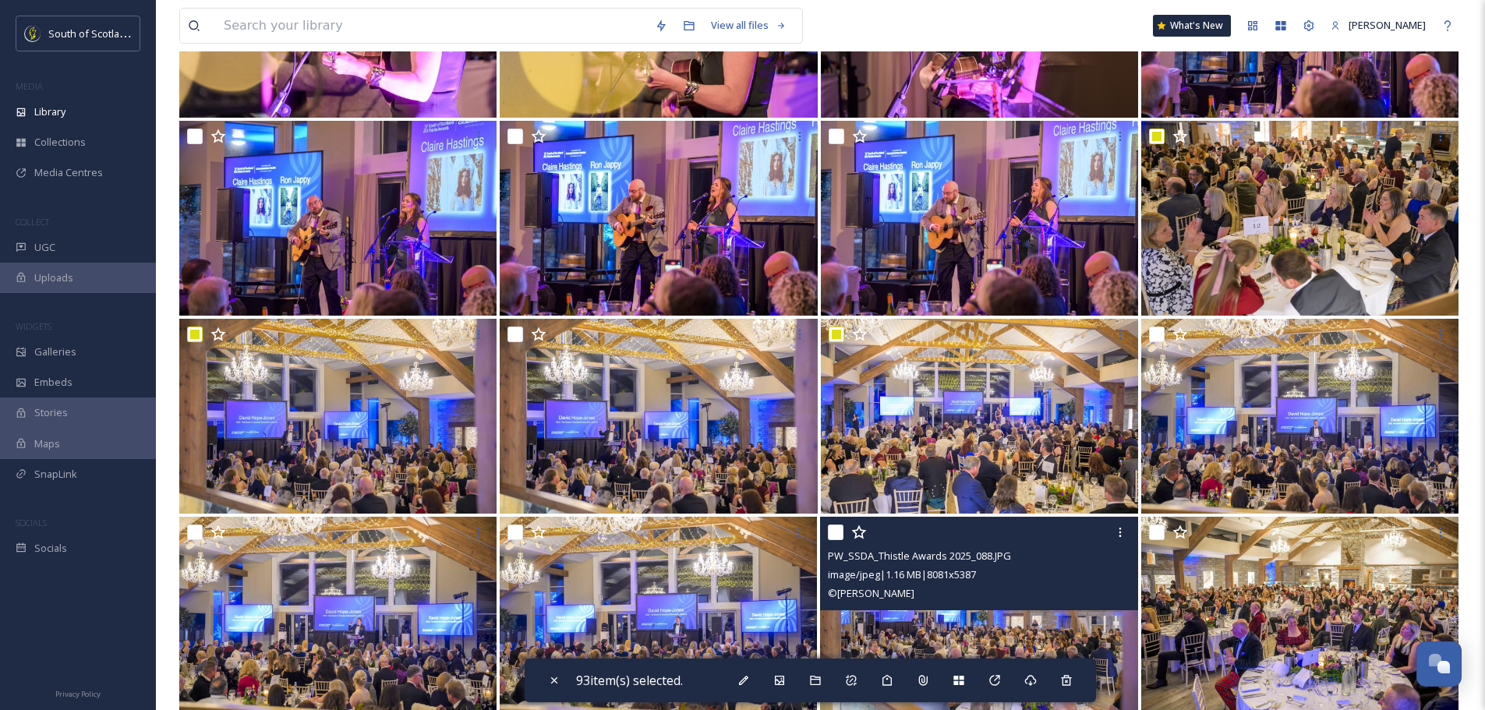
scroll to position [6783, 0]
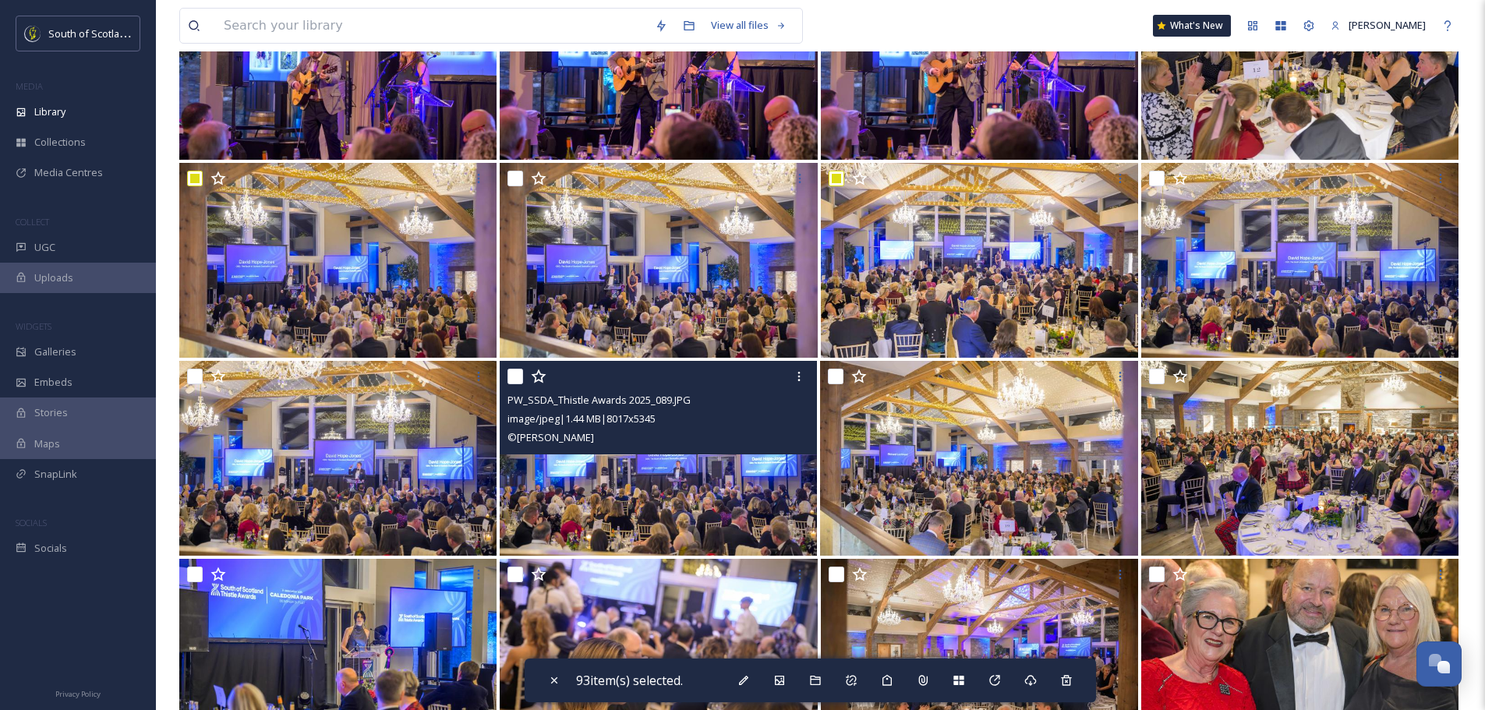
click at [512, 377] on input "checkbox" at bounding box center [516, 377] width 16 height 16
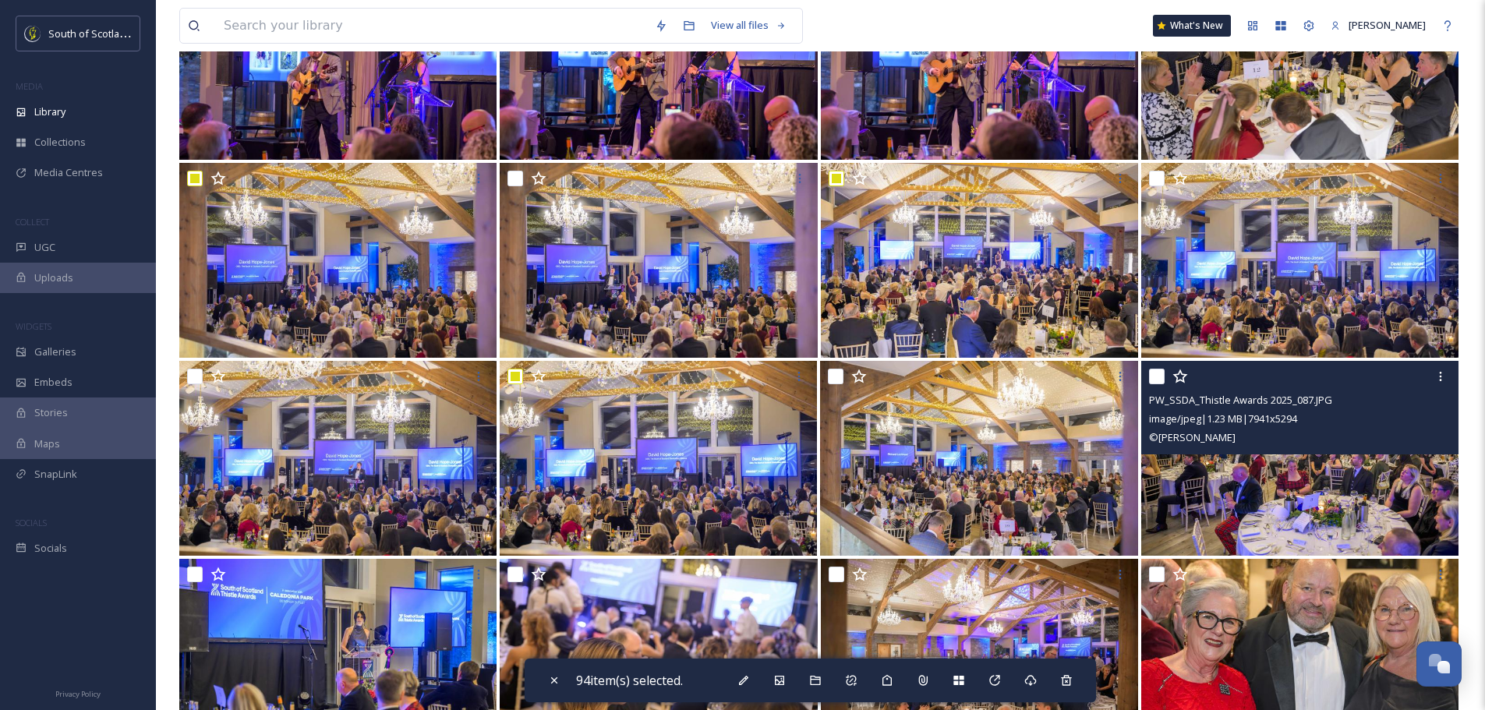
click at [1159, 380] on input "checkbox" at bounding box center [1157, 377] width 16 height 16
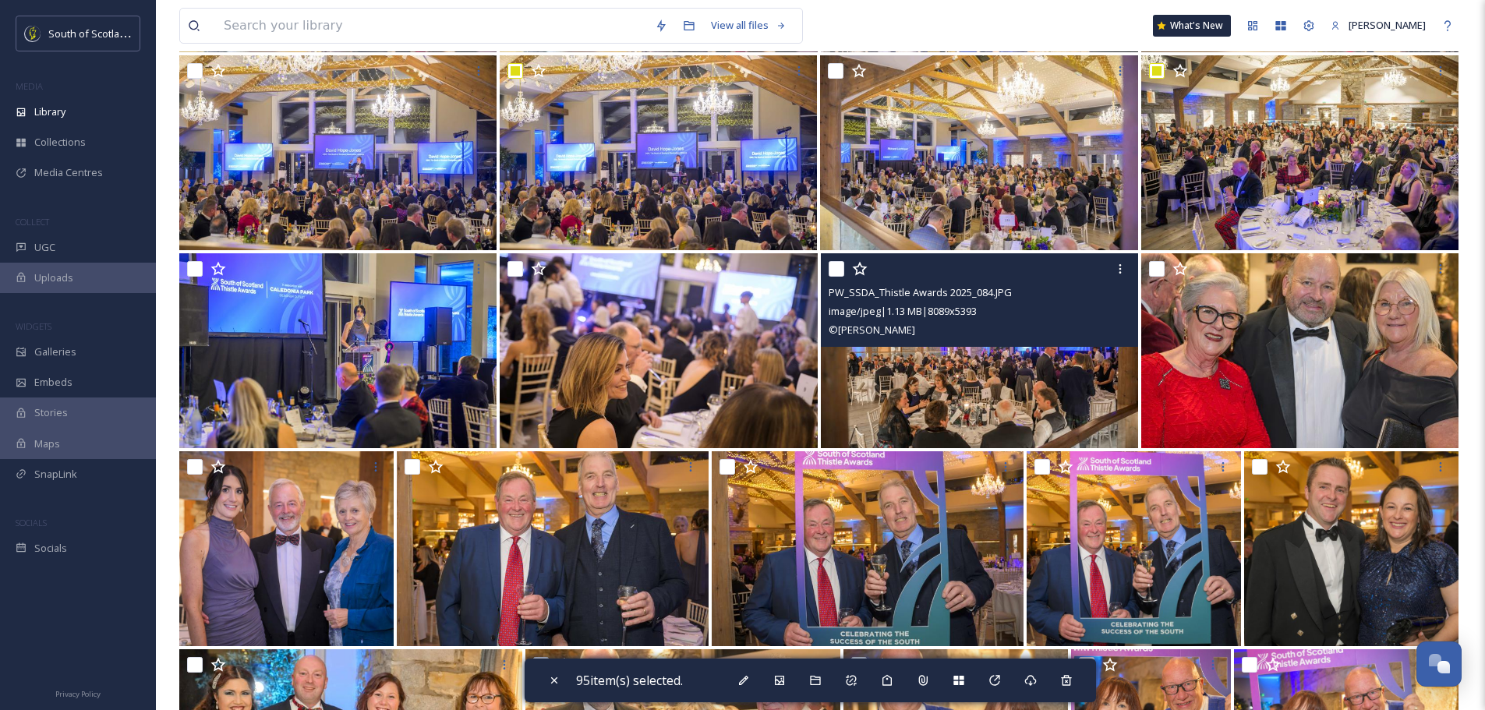
scroll to position [7095, 0]
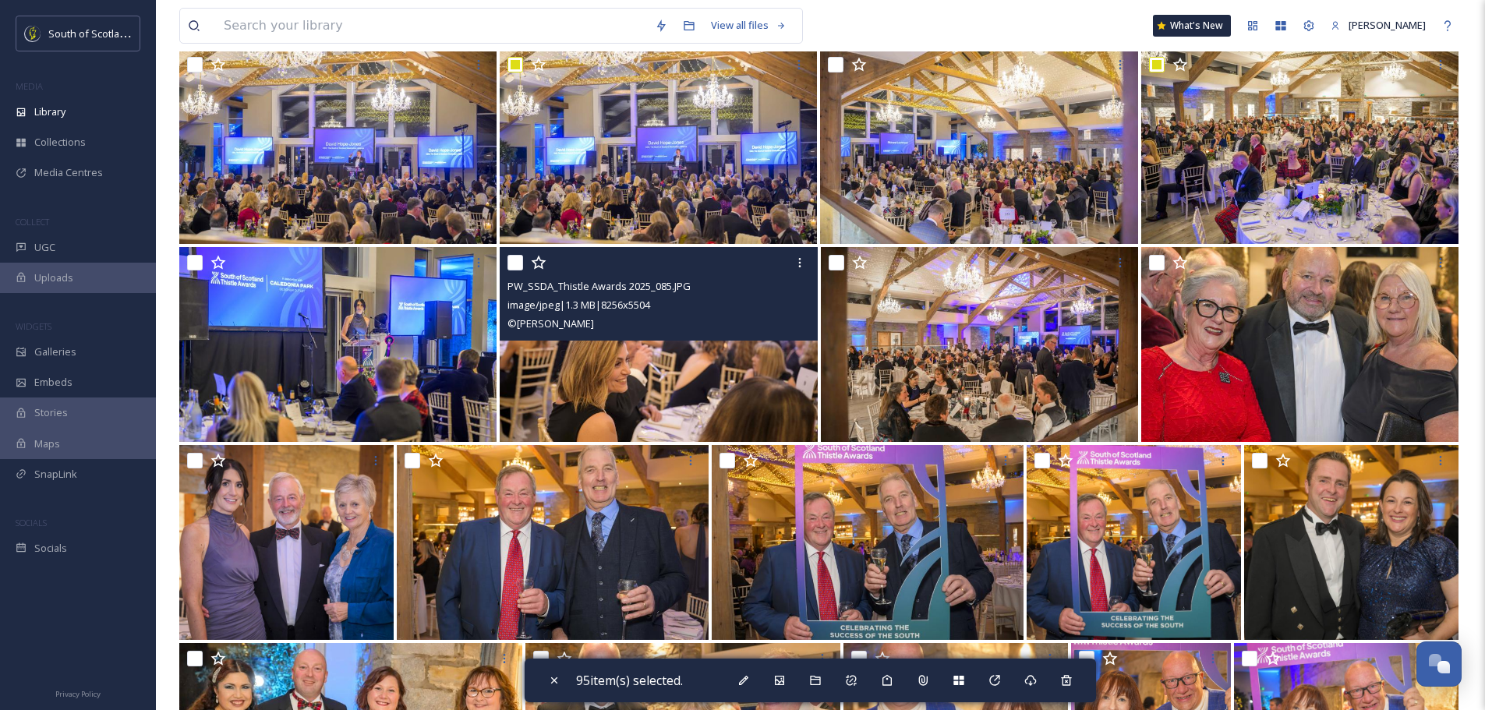
click at [518, 263] on input "checkbox" at bounding box center [516, 263] width 16 height 16
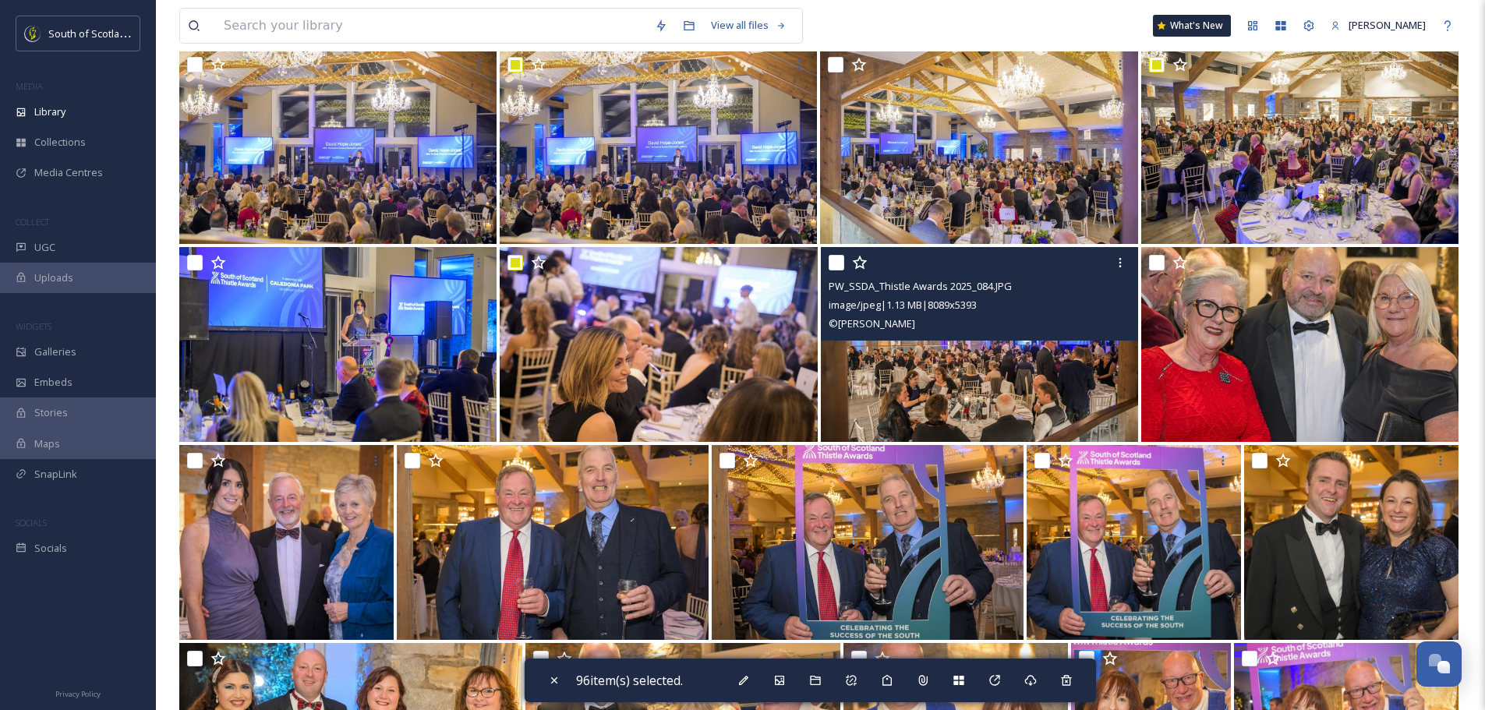
click at [836, 260] on input "checkbox" at bounding box center [837, 263] width 16 height 16
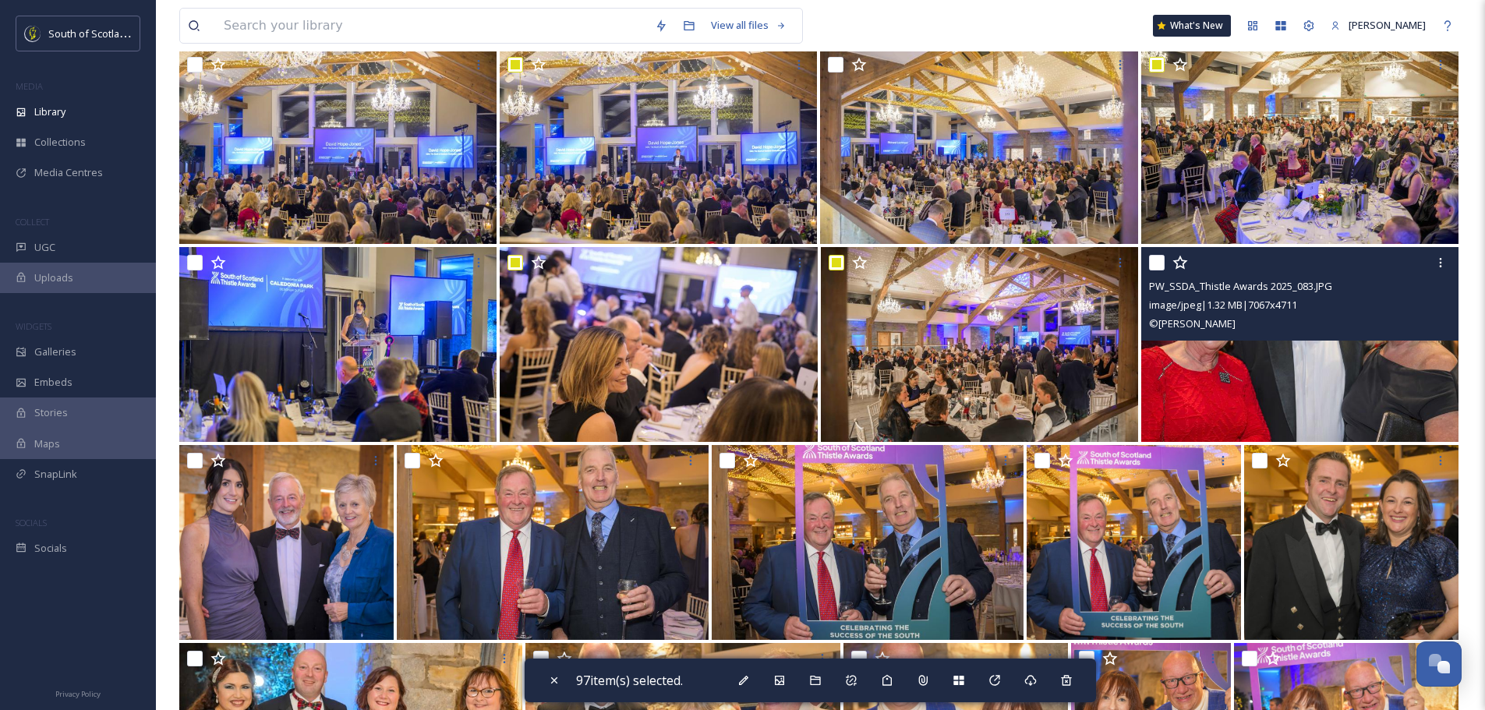
click at [1166, 264] on div at bounding box center [1302, 263] width 306 height 28
click at [1156, 264] on input "checkbox" at bounding box center [1157, 263] width 16 height 16
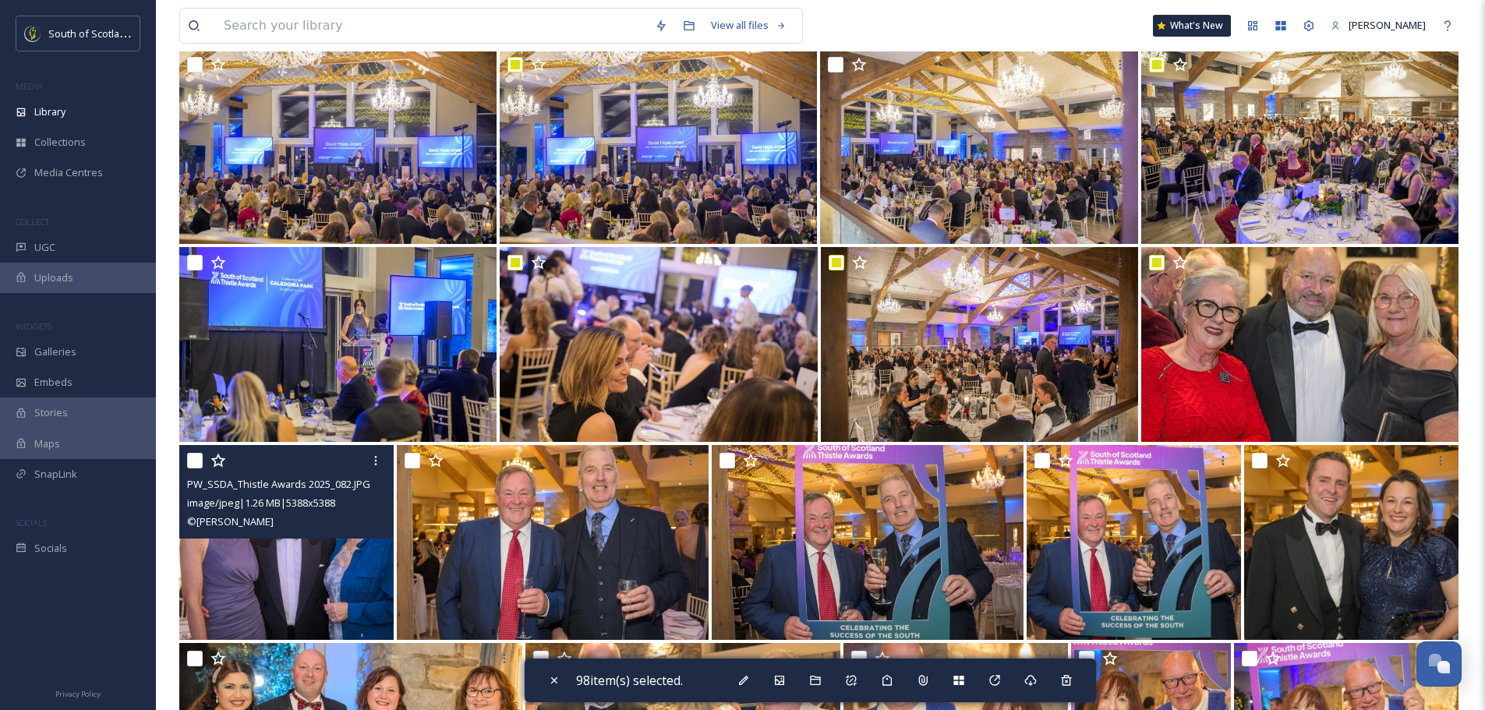
click at [188, 458] on input "checkbox" at bounding box center [195, 461] width 16 height 16
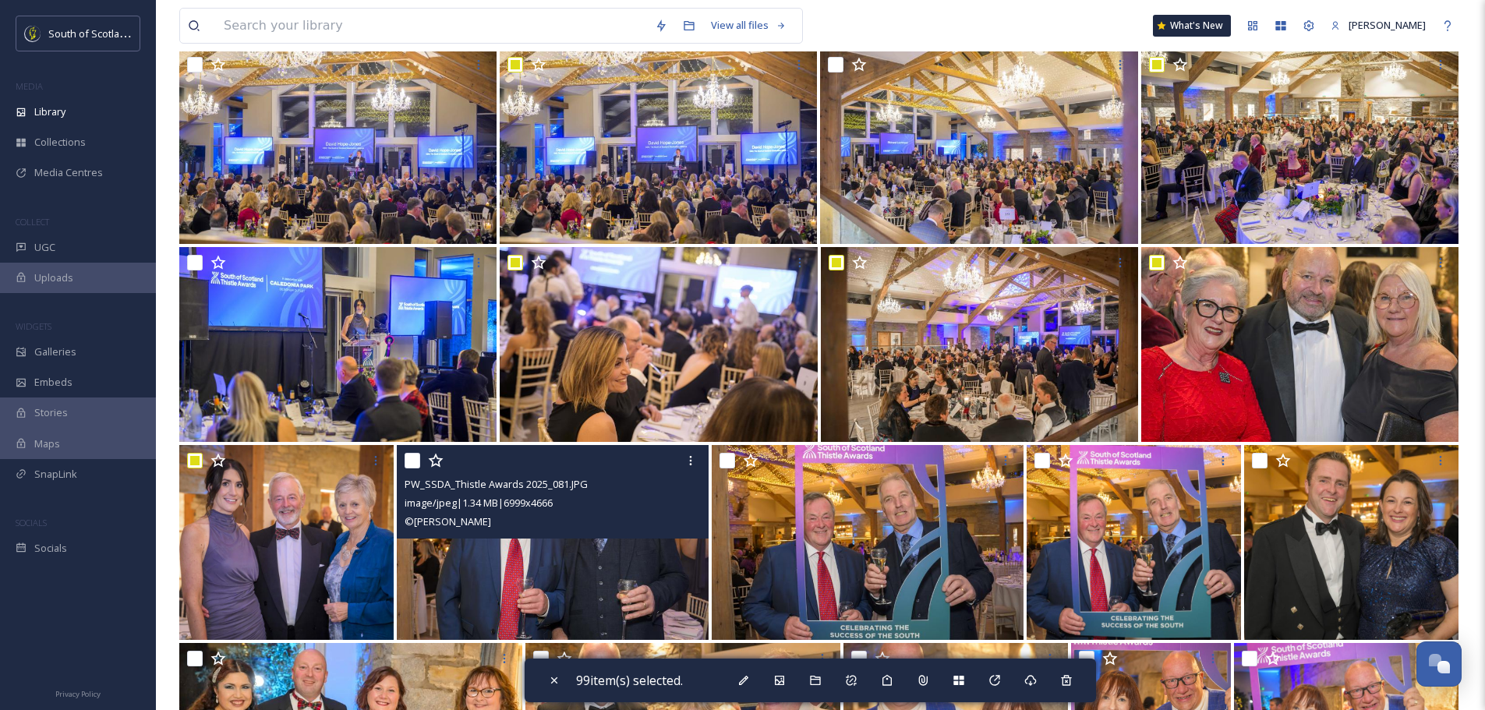
click at [414, 462] on input "checkbox" at bounding box center [413, 461] width 16 height 16
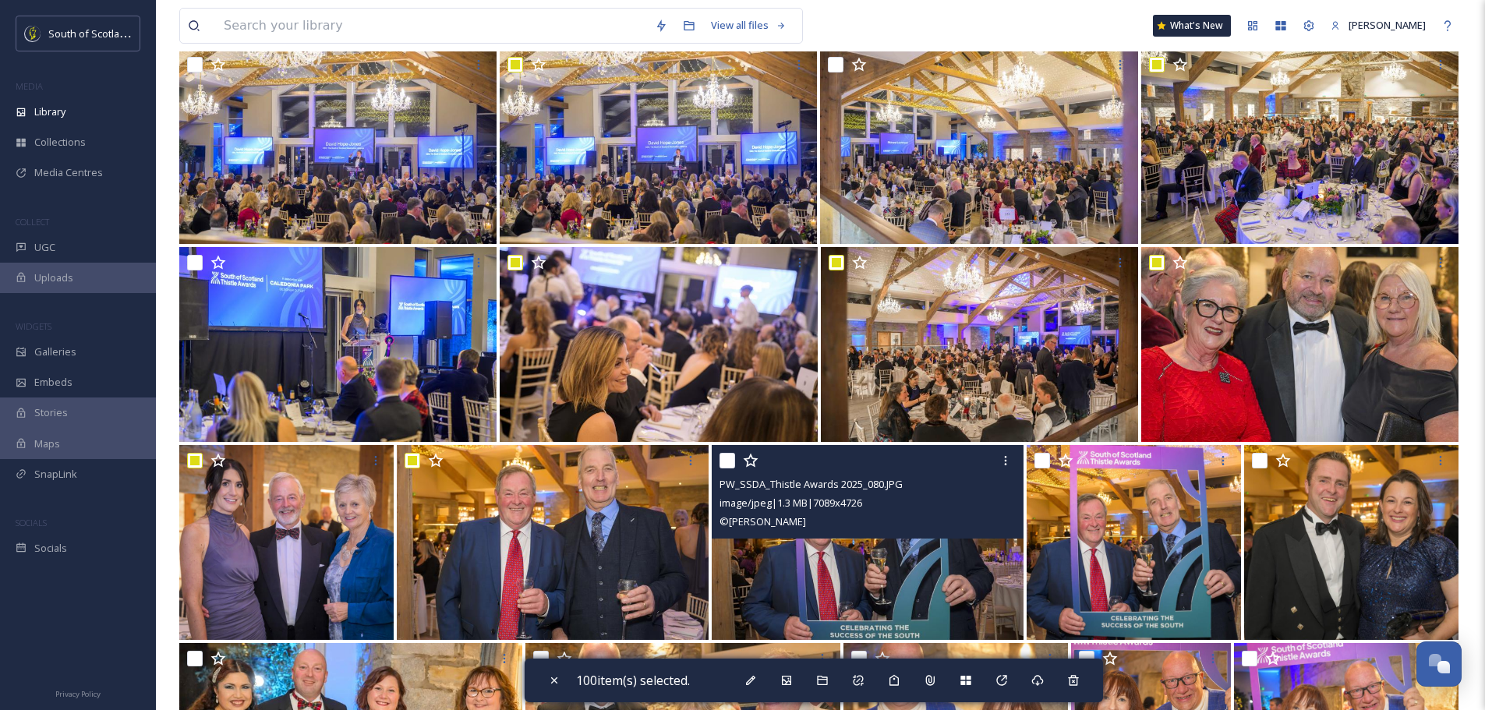
click at [726, 462] on input "checkbox" at bounding box center [728, 461] width 16 height 16
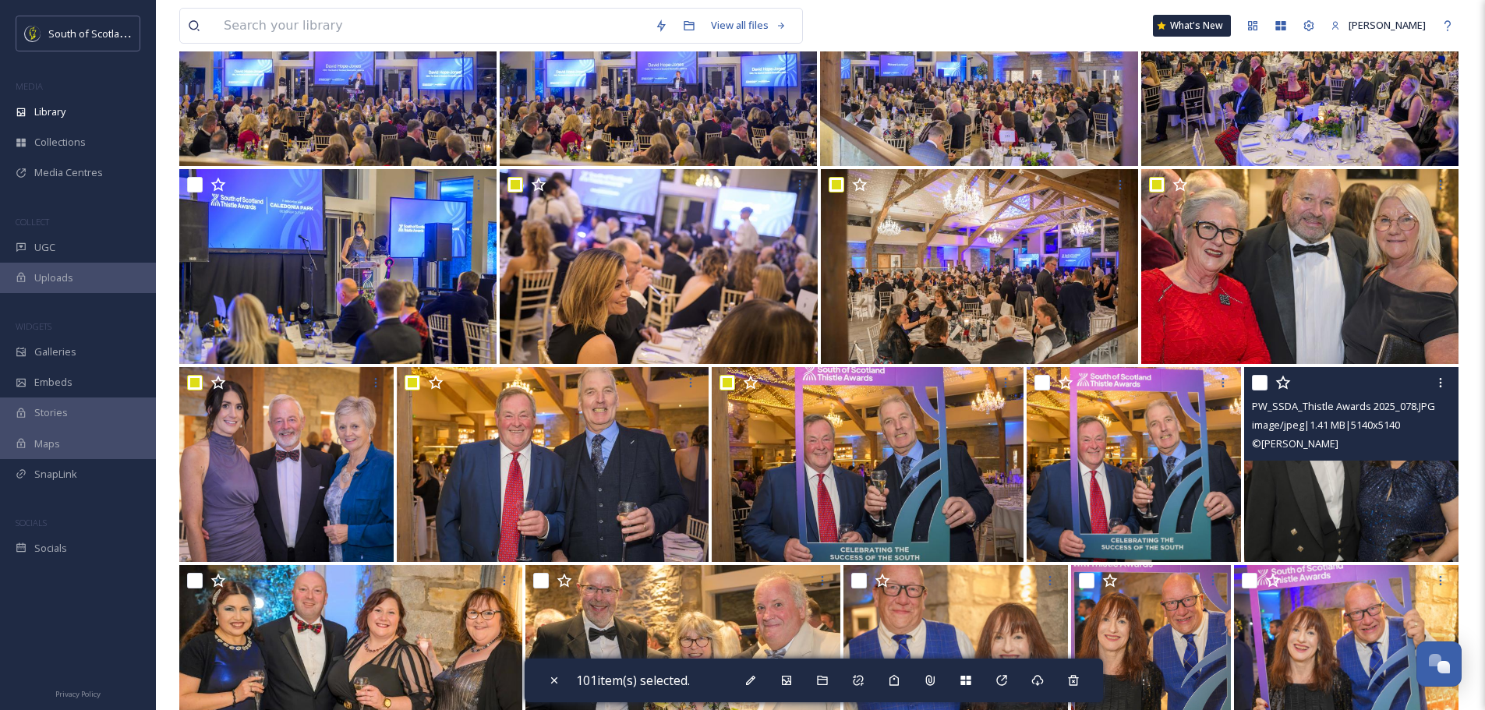
click at [1264, 386] on input "checkbox" at bounding box center [1260, 383] width 16 height 16
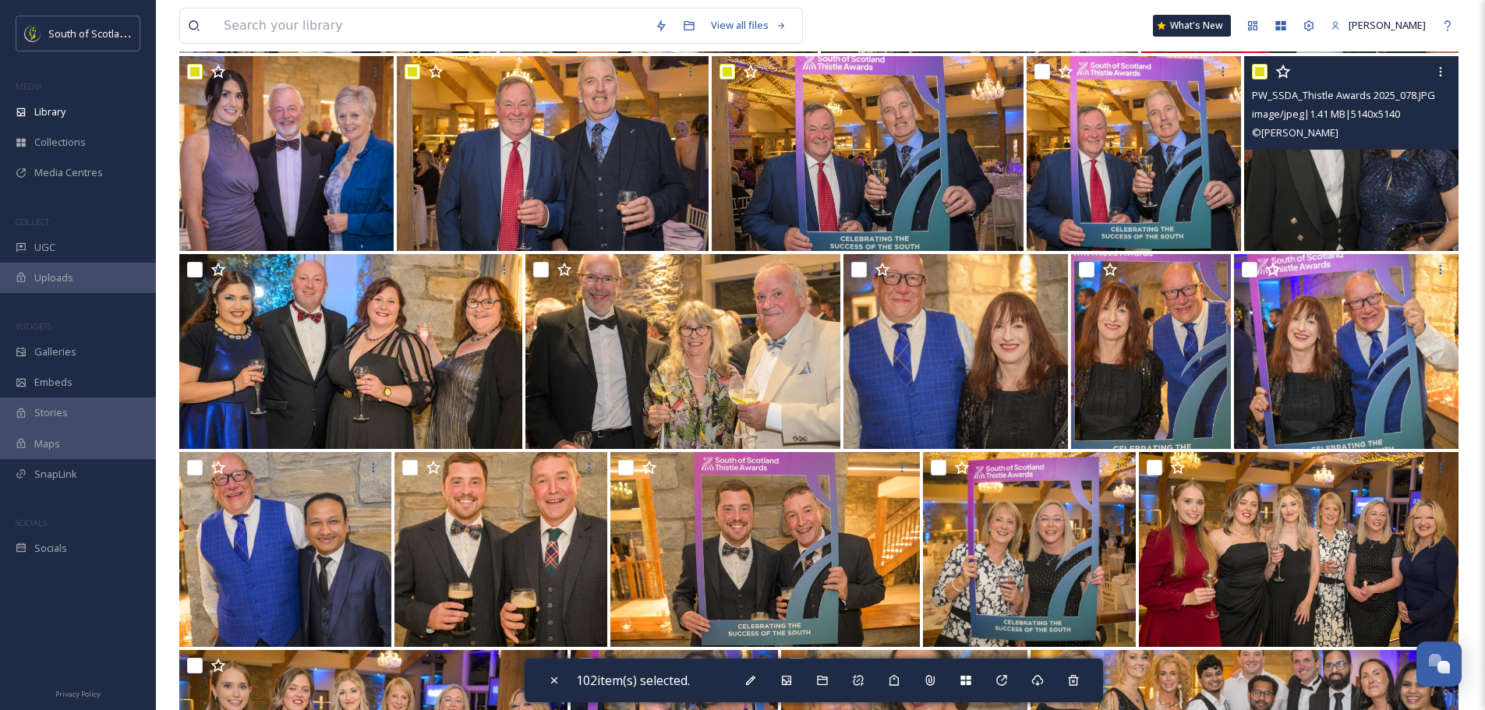
scroll to position [7484, 0]
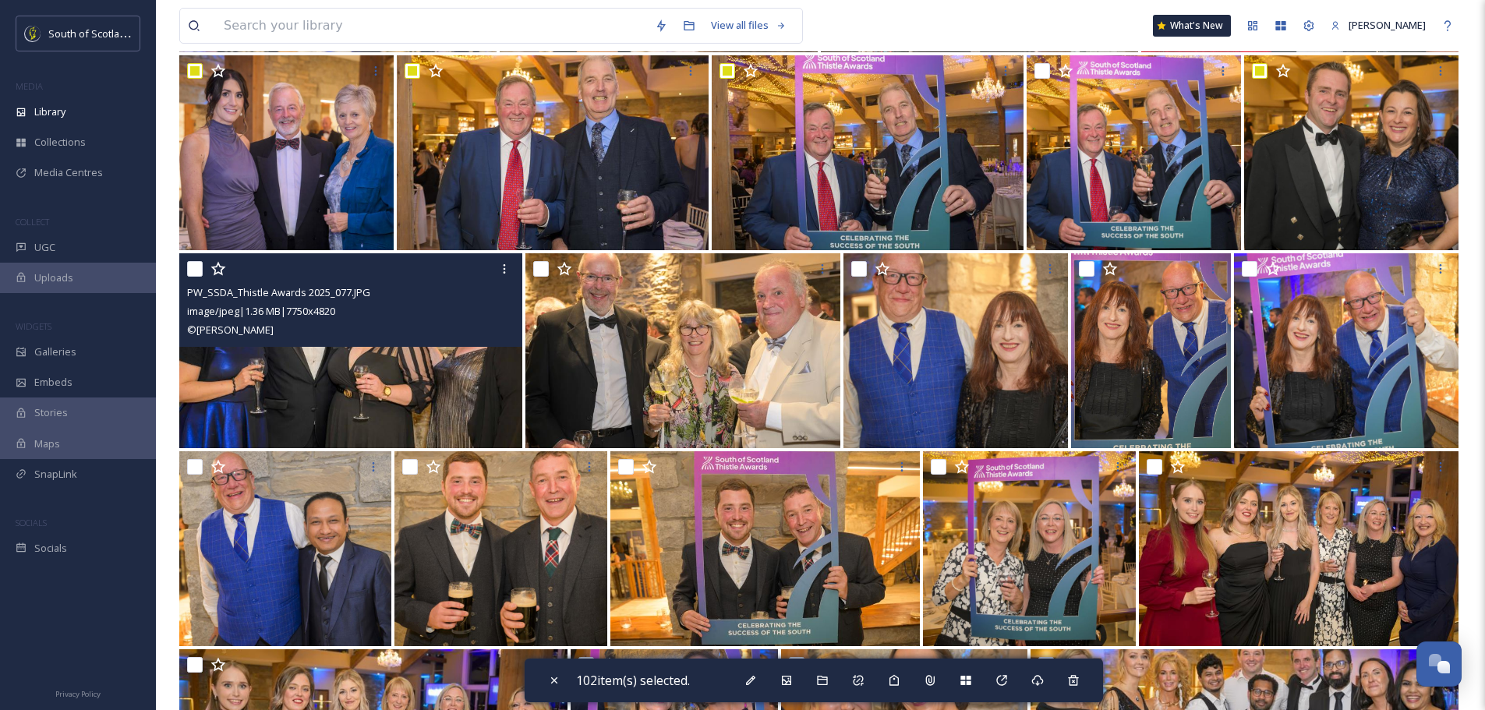
click at [196, 272] on input "checkbox" at bounding box center [195, 269] width 16 height 16
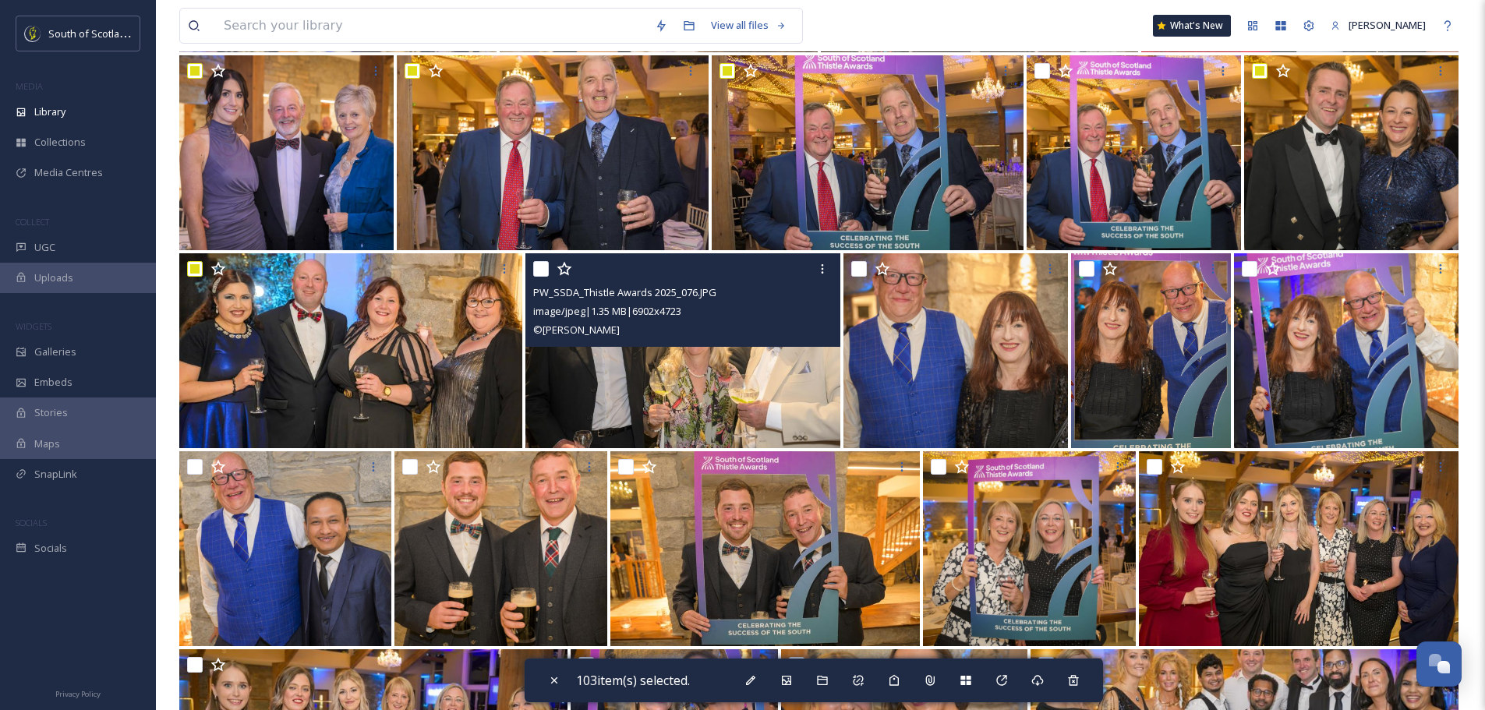
click at [537, 268] on input "checkbox" at bounding box center [541, 269] width 16 height 16
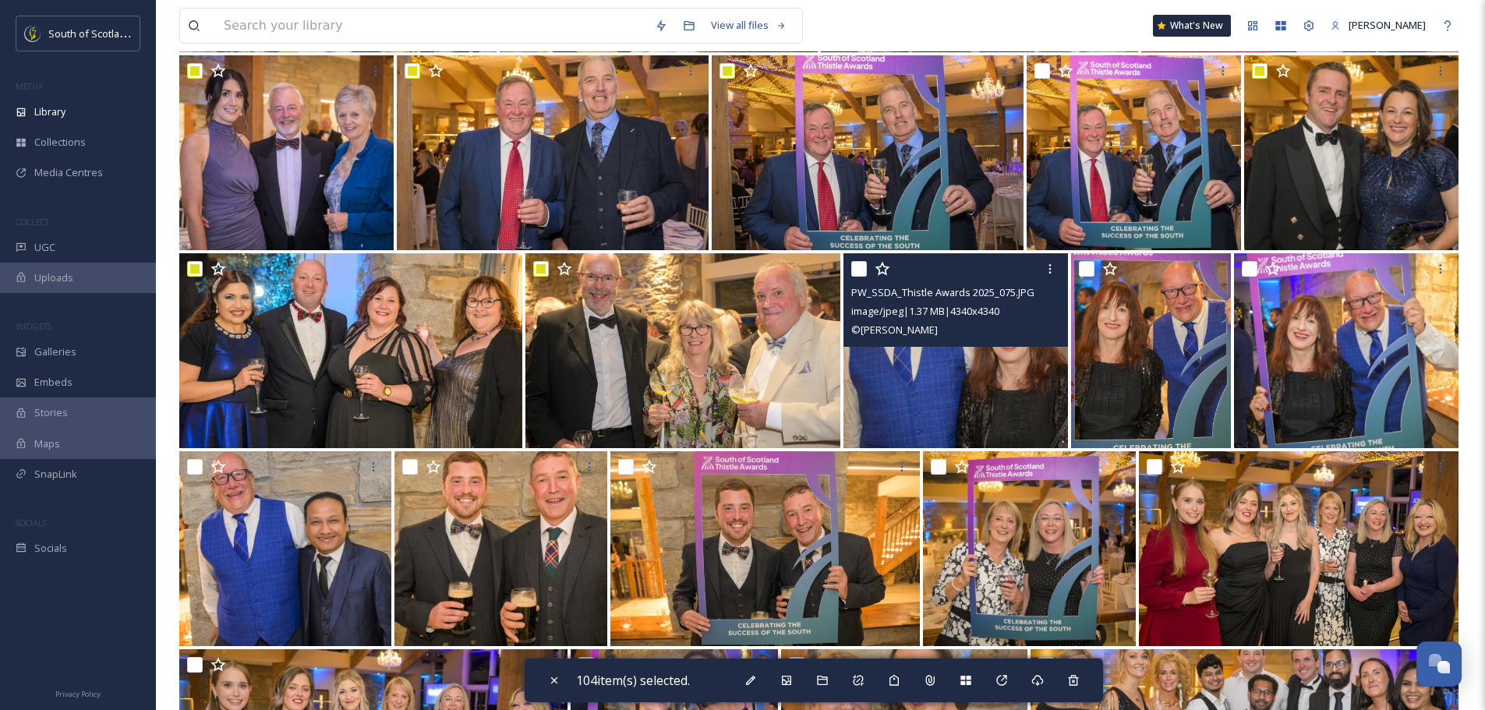
click at [861, 264] on input "checkbox" at bounding box center [859, 269] width 16 height 16
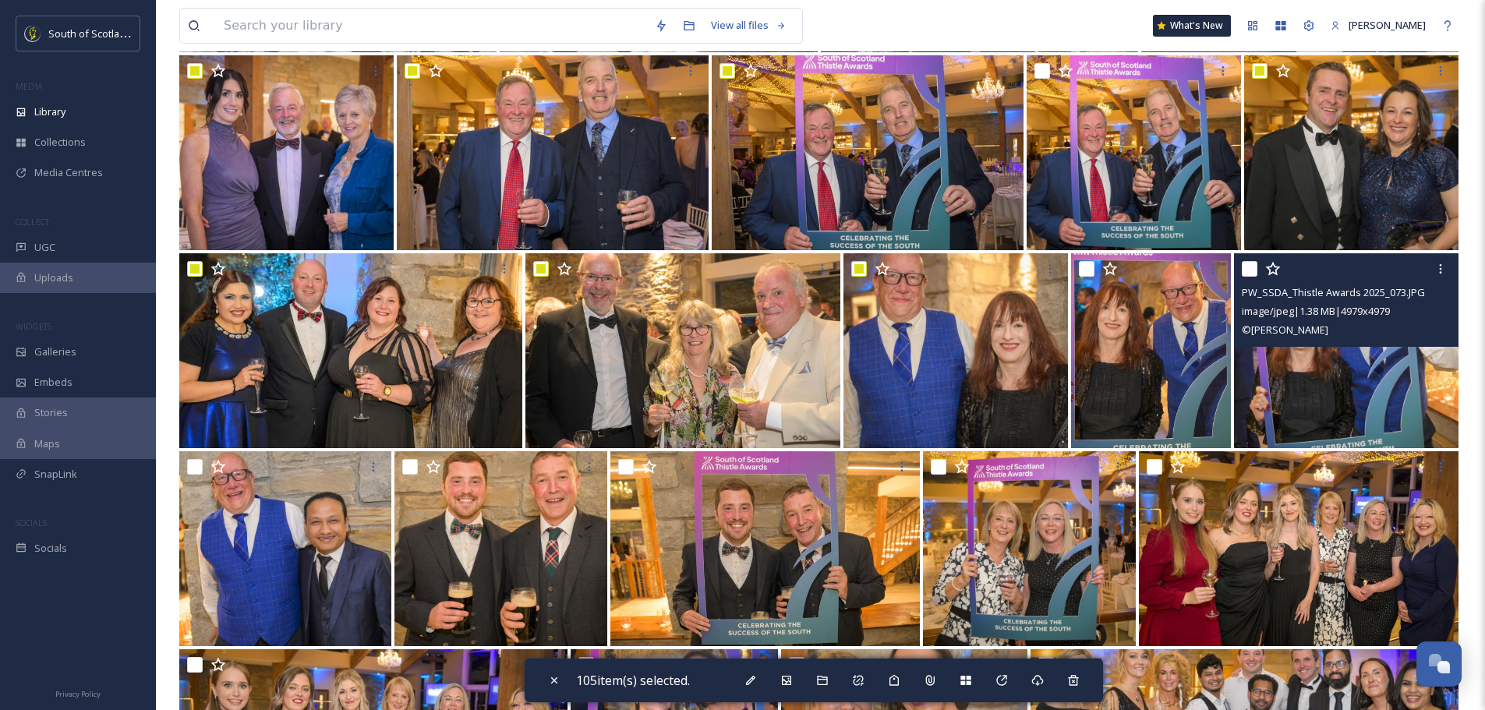
click at [1247, 265] on input "checkbox" at bounding box center [1250, 269] width 16 height 16
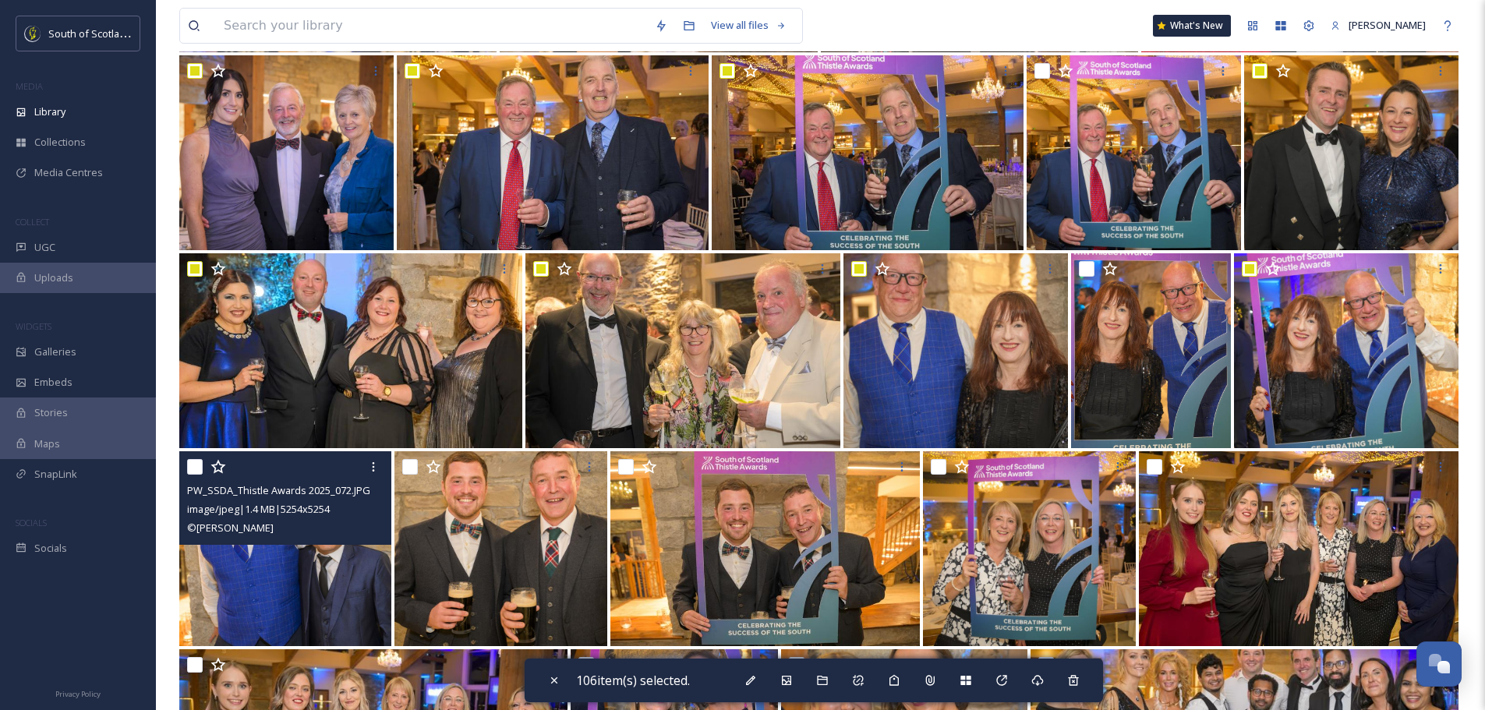
click at [200, 464] on input "checkbox" at bounding box center [195, 467] width 16 height 16
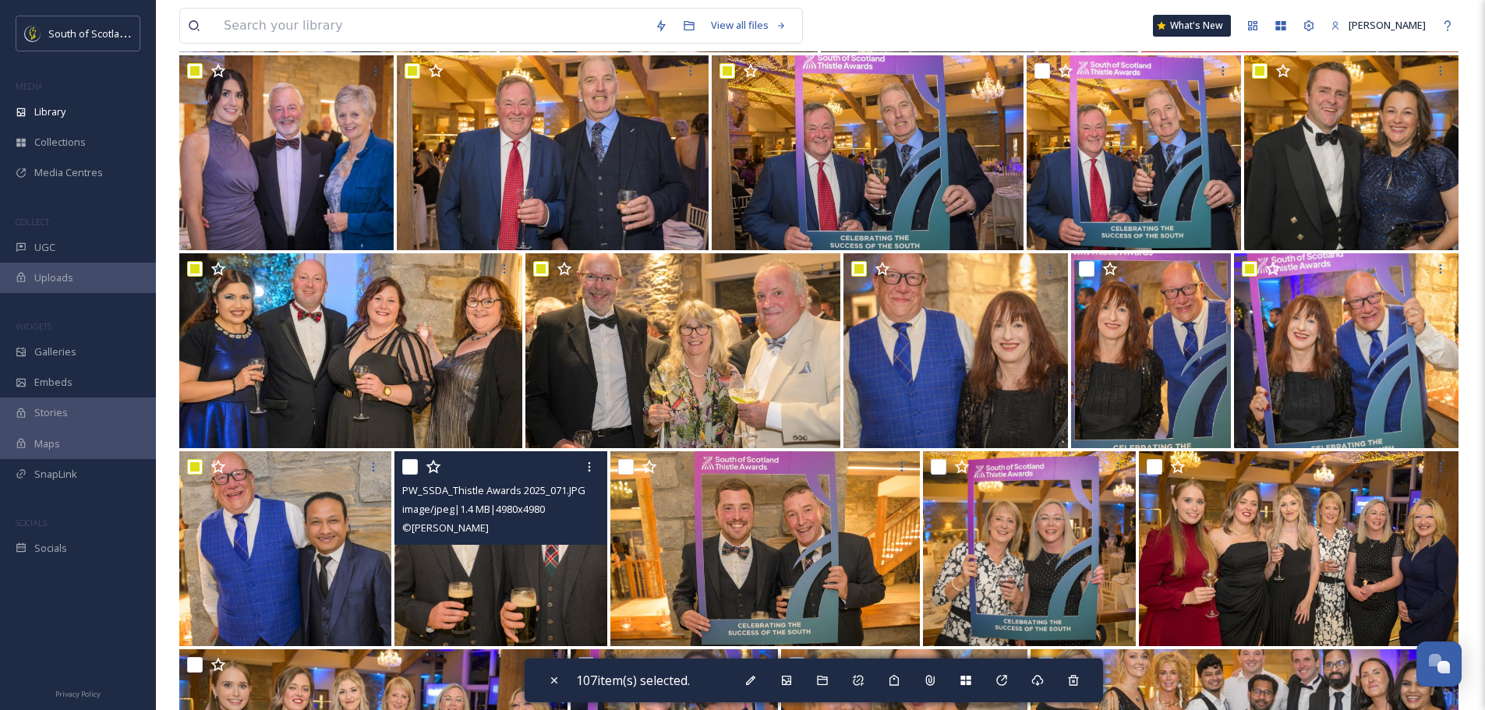
click at [411, 465] on input "checkbox" at bounding box center [410, 467] width 16 height 16
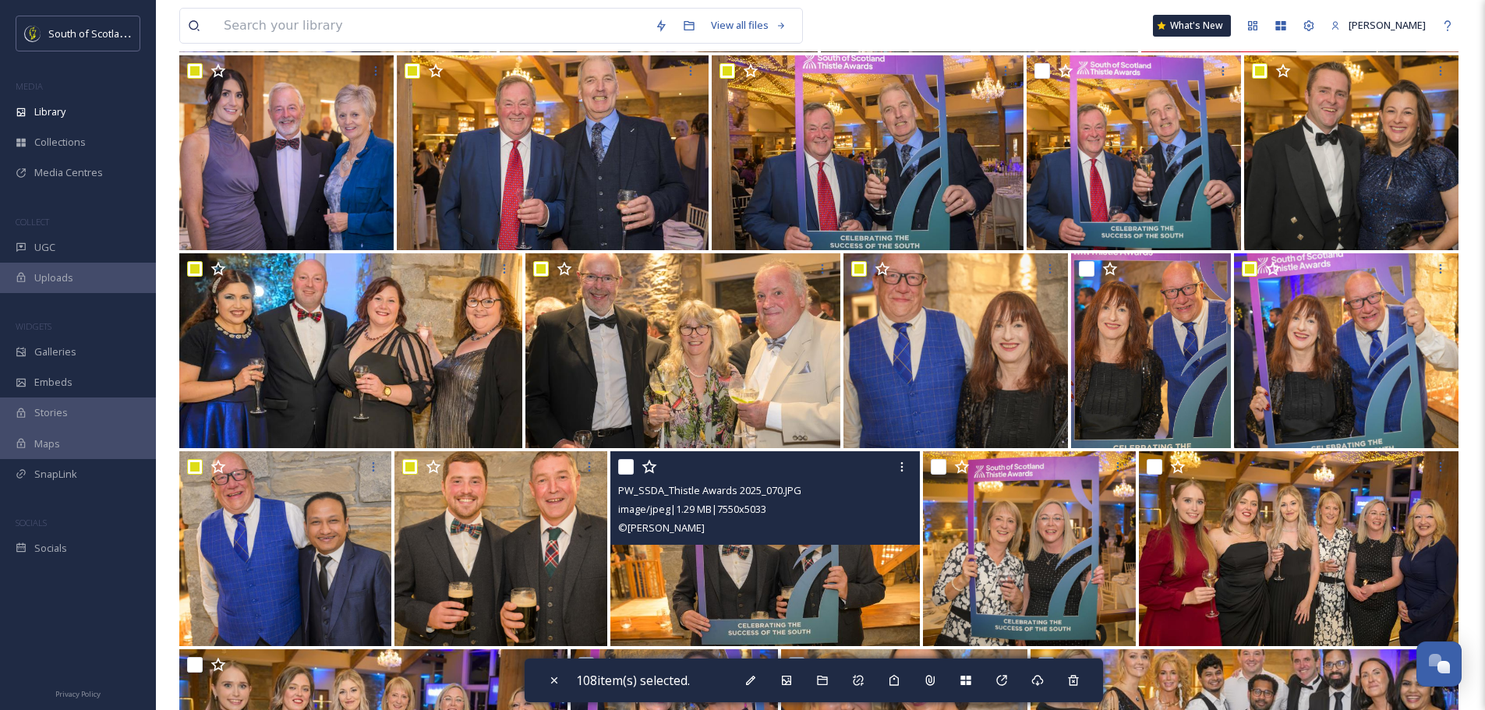
click at [621, 467] on input "checkbox" at bounding box center [626, 467] width 16 height 16
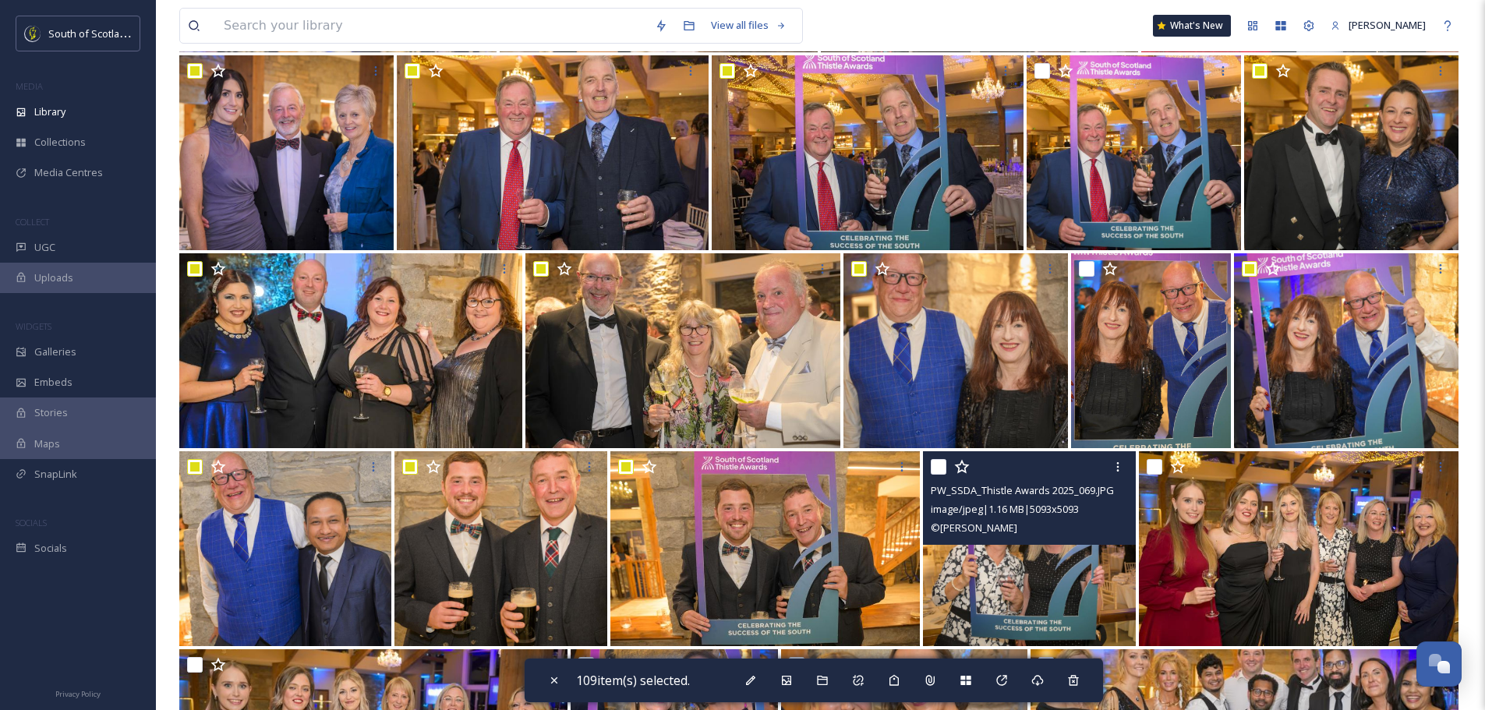
click at [929, 462] on div "PW_SSDA_Thistle Awards 2025_069.JPG image/jpeg | 1.16 MB | 5093 x 5093 © Phil W…" at bounding box center [1029, 498] width 212 height 94
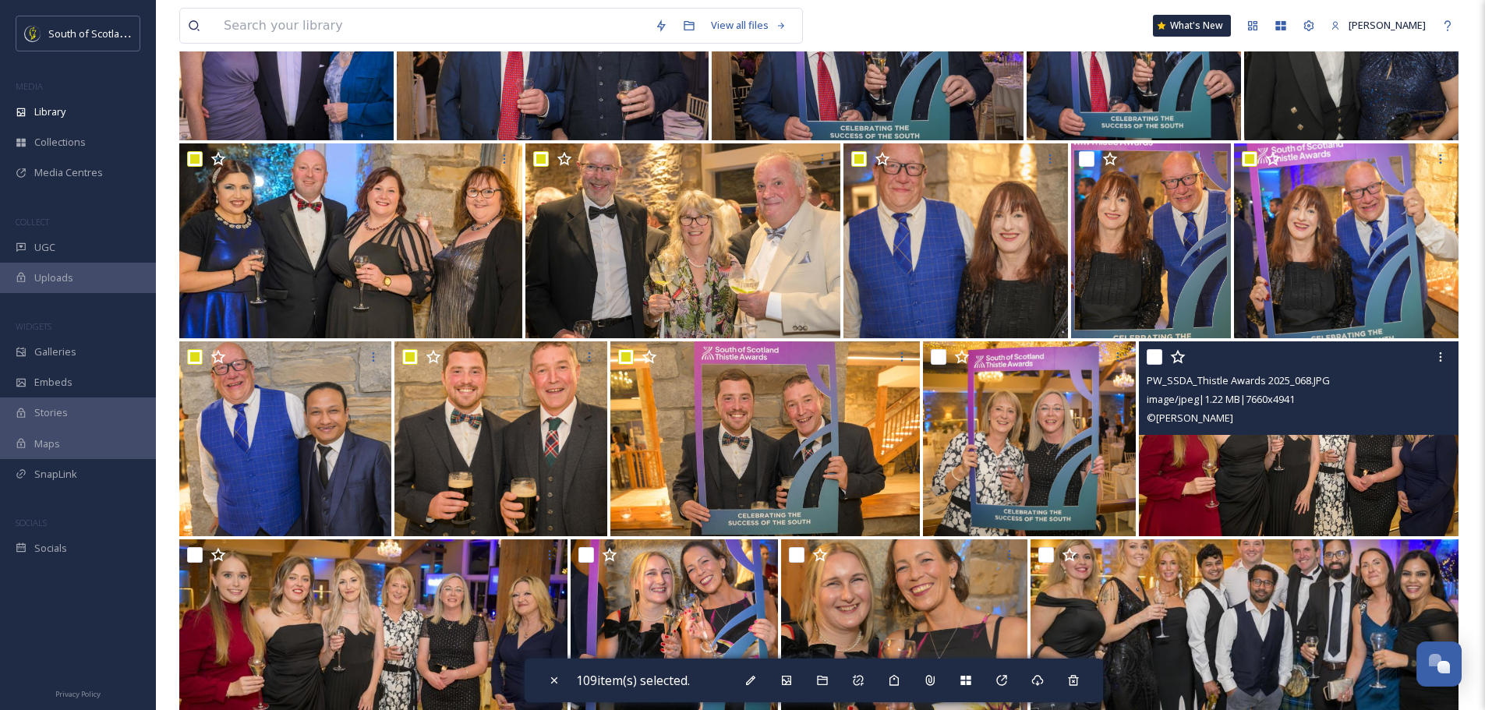
scroll to position [7718, 0]
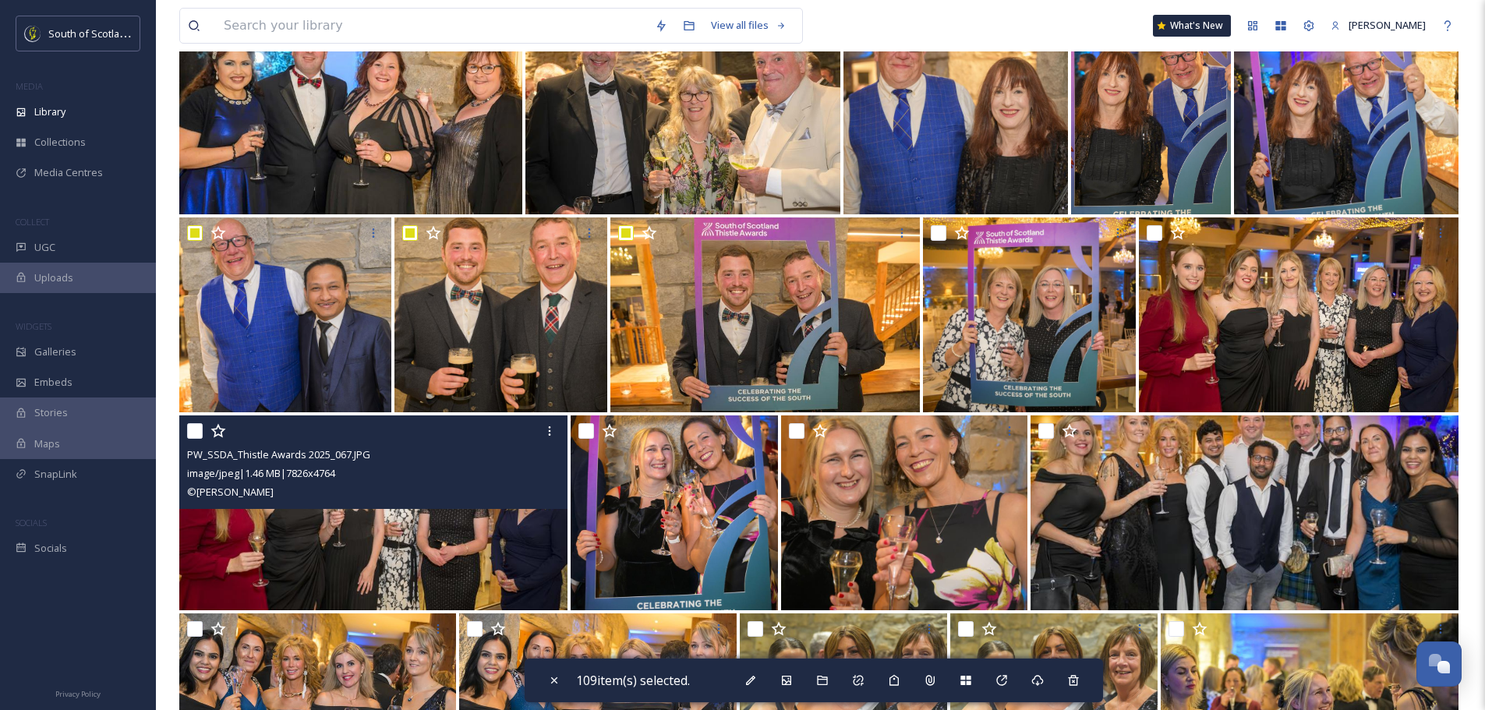
click at [184, 431] on div "PW_SSDA_Thistle Awards 2025_067.JPG image/jpeg | 1.46 MB | 7826 x 4764 © Phil W…" at bounding box center [373, 463] width 388 height 94
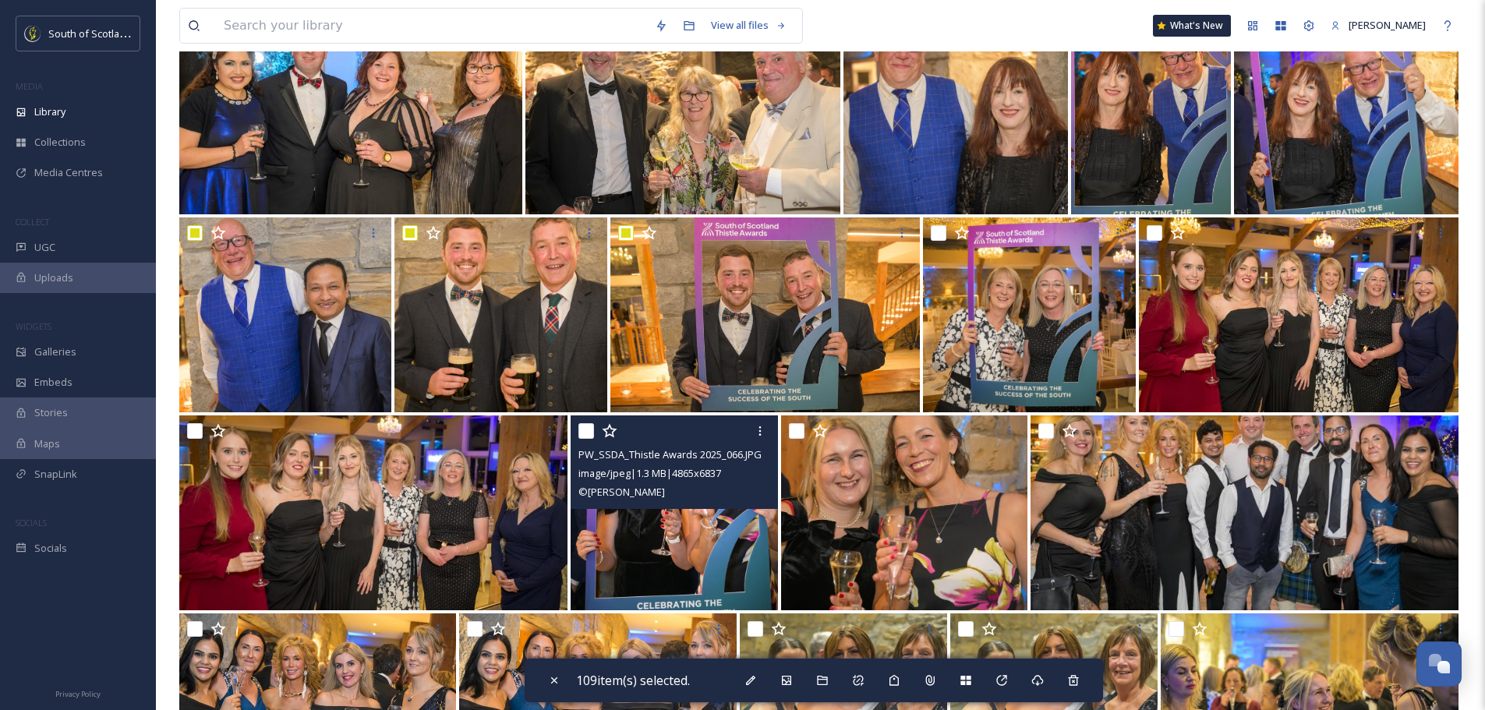
click at [582, 431] on input "checkbox" at bounding box center [586, 431] width 16 height 16
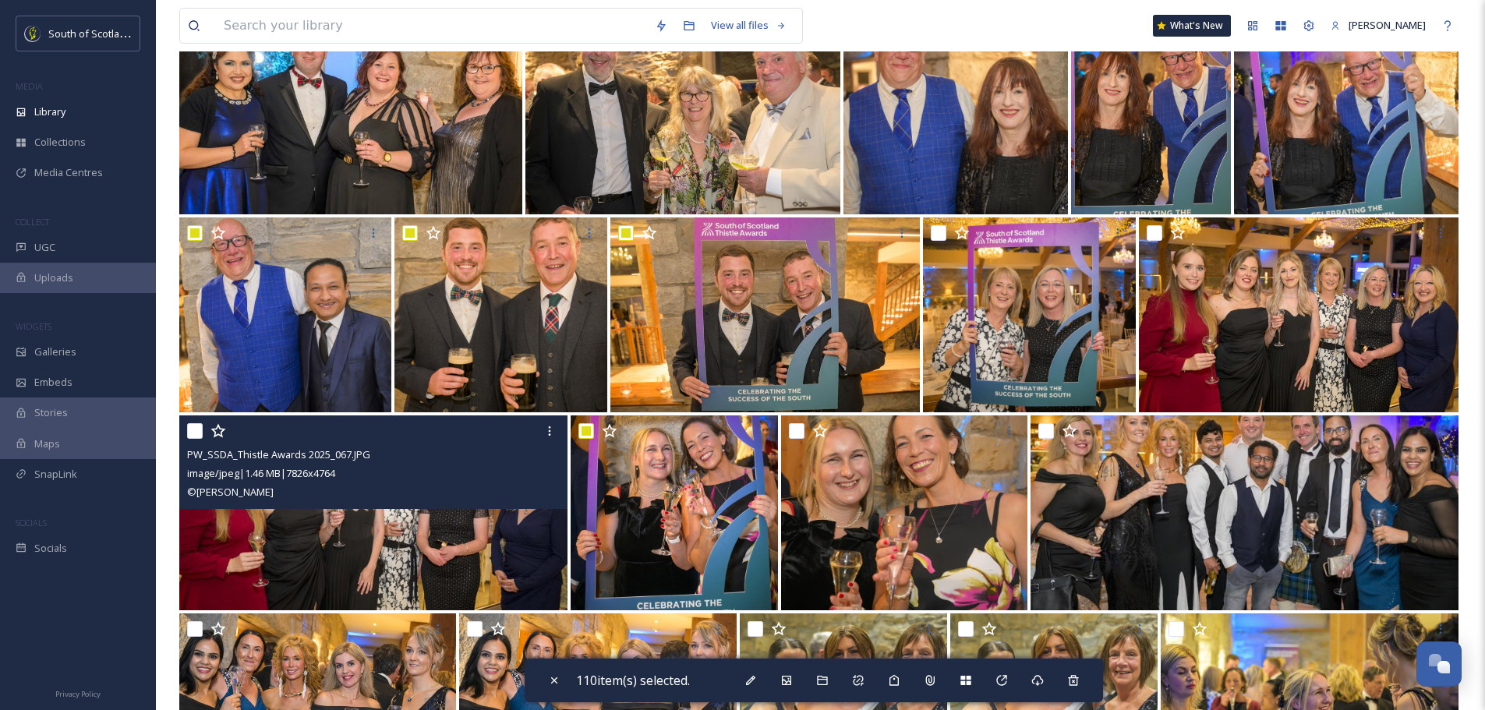
click at [193, 429] on input "checkbox" at bounding box center [195, 431] width 16 height 16
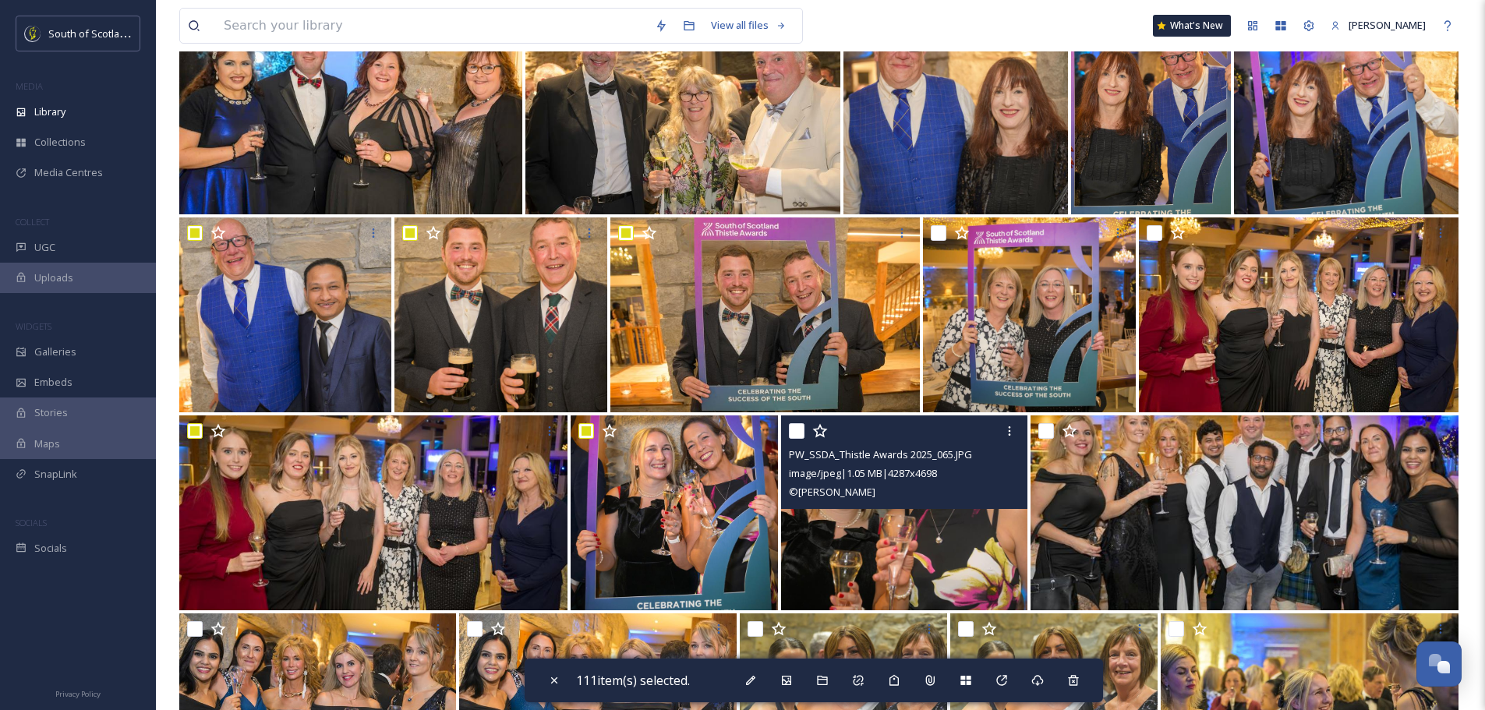
click at [799, 426] on input "checkbox" at bounding box center [797, 431] width 16 height 16
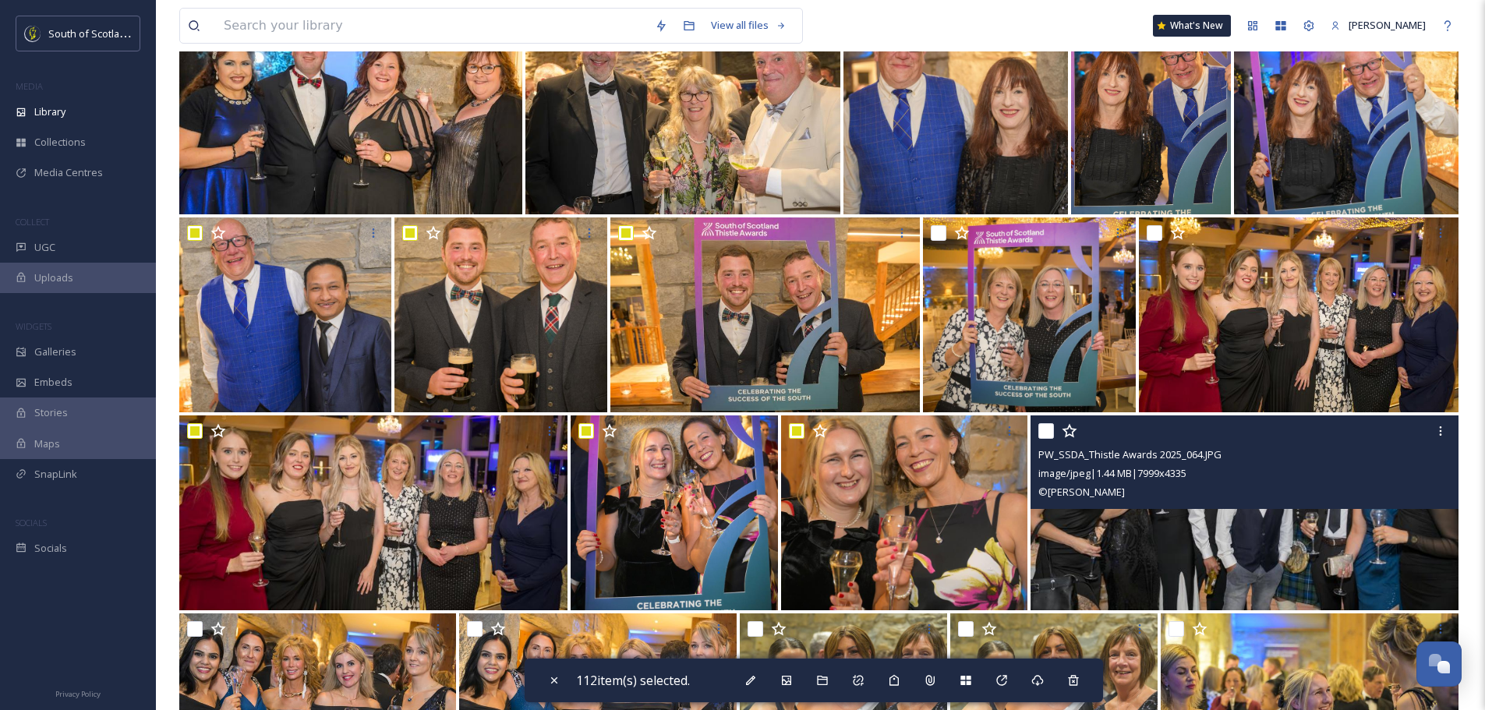
click at [1047, 426] on input "checkbox" at bounding box center [1046, 431] width 16 height 16
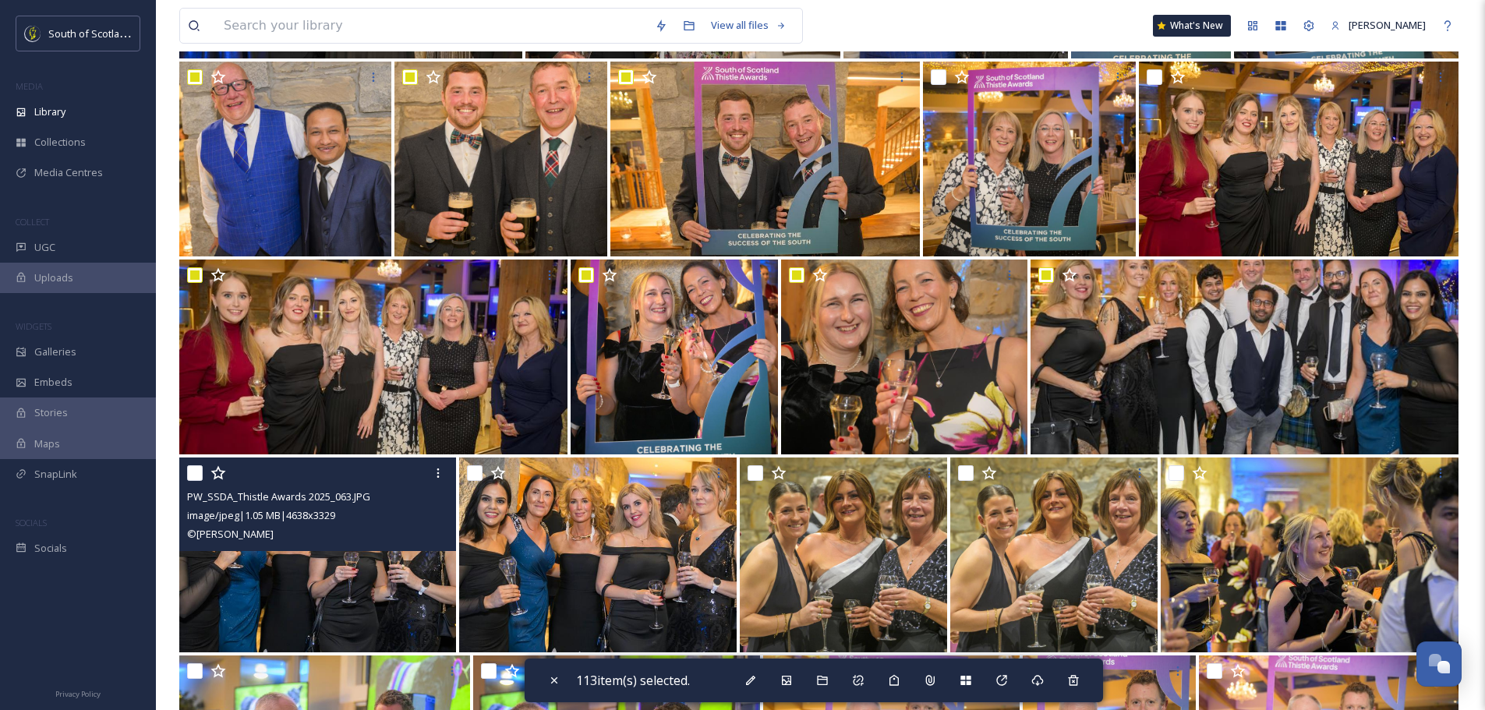
click at [193, 467] on input "checkbox" at bounding box center [195, 473] width 16 height 16
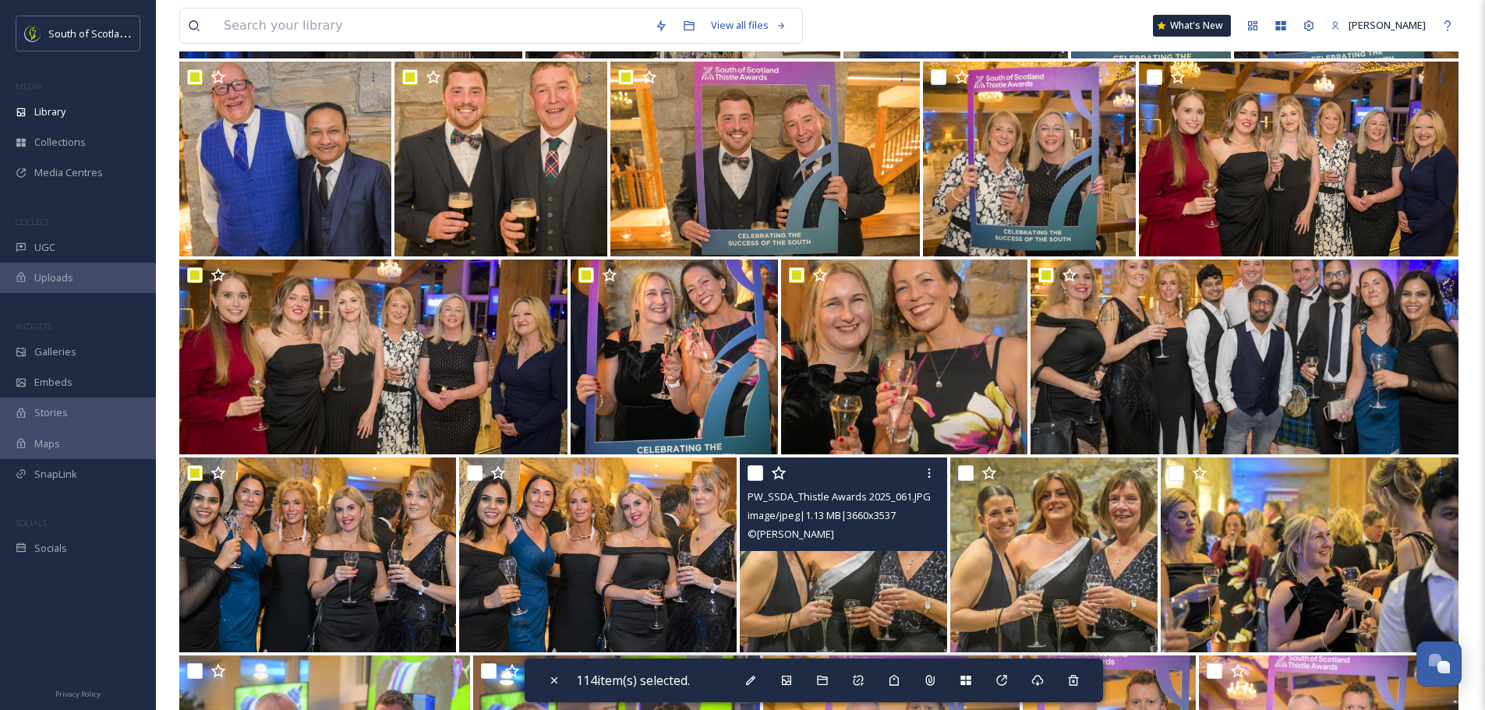
click at [753, 476] on input "checkbox" at bounding box center [756, 473] width 16 height 16
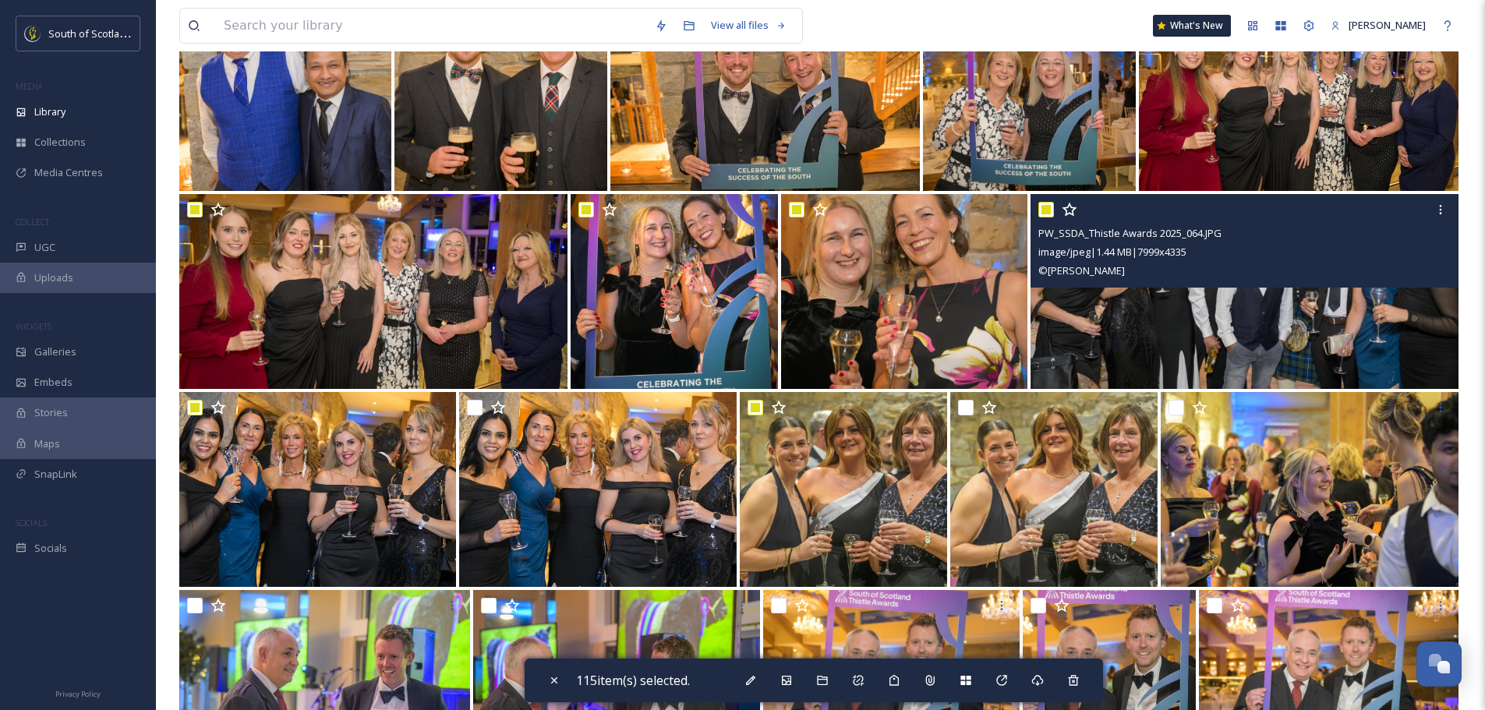
scroll to position [8030, 0]
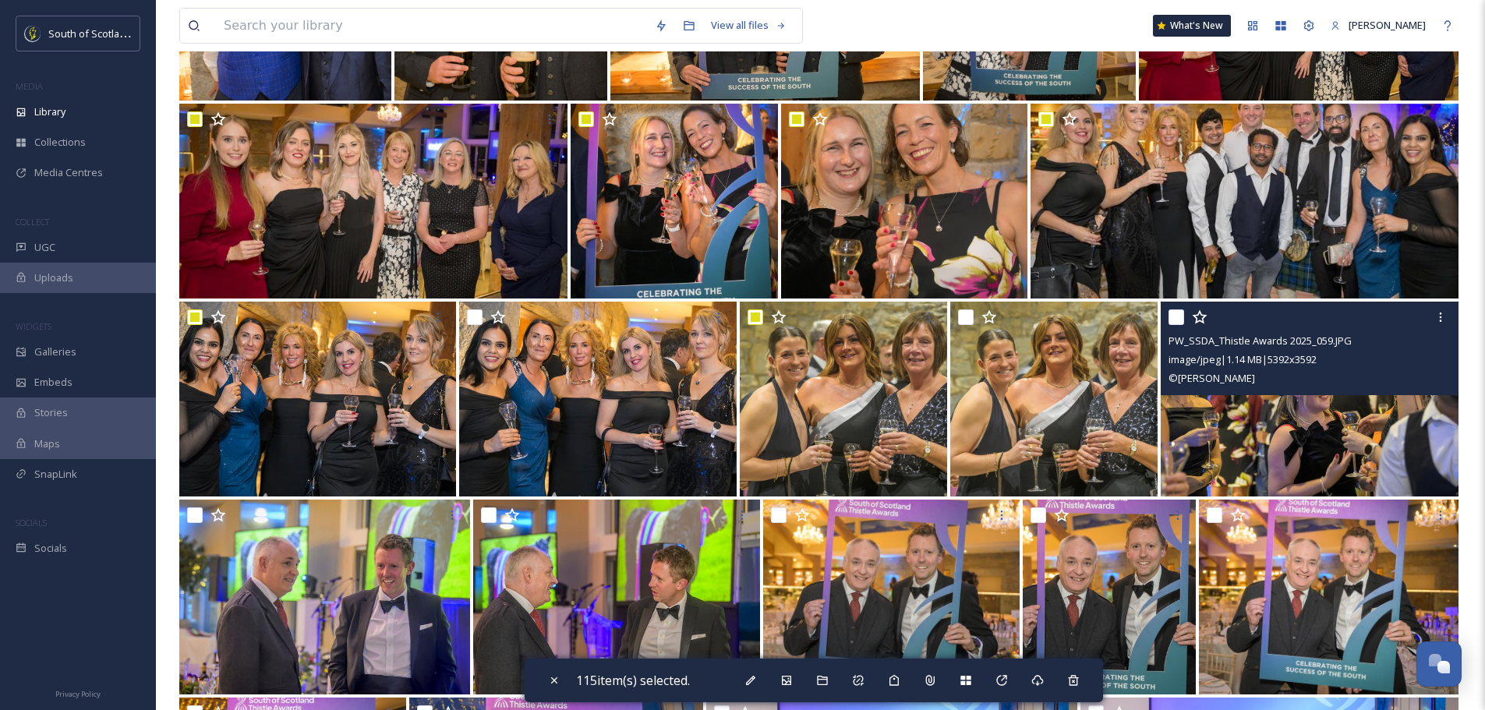
click at [1173, 309] on div at bounding box center [1312, 317] width 286 height 28
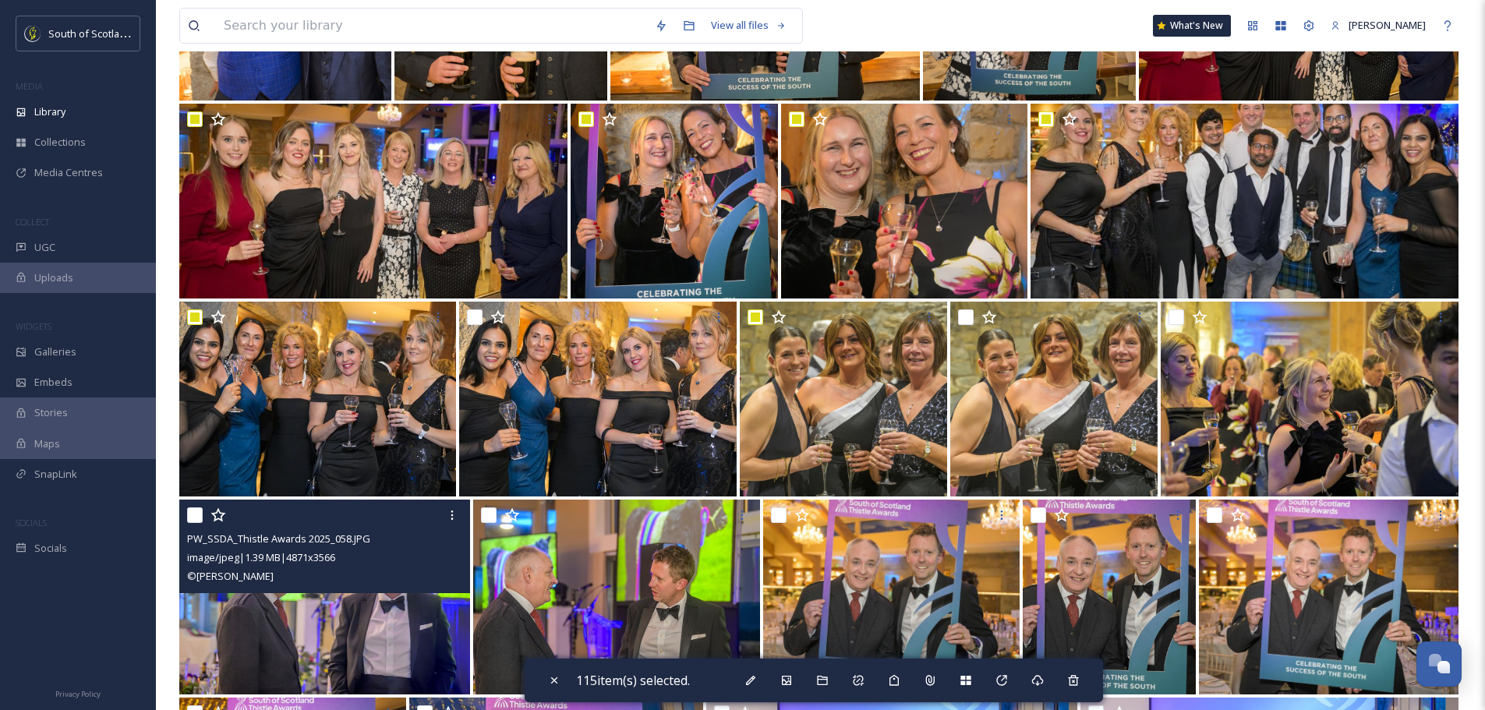
click at [189, 517] on input "checkbox" at bounding box center [195, 516] width 16 height 16
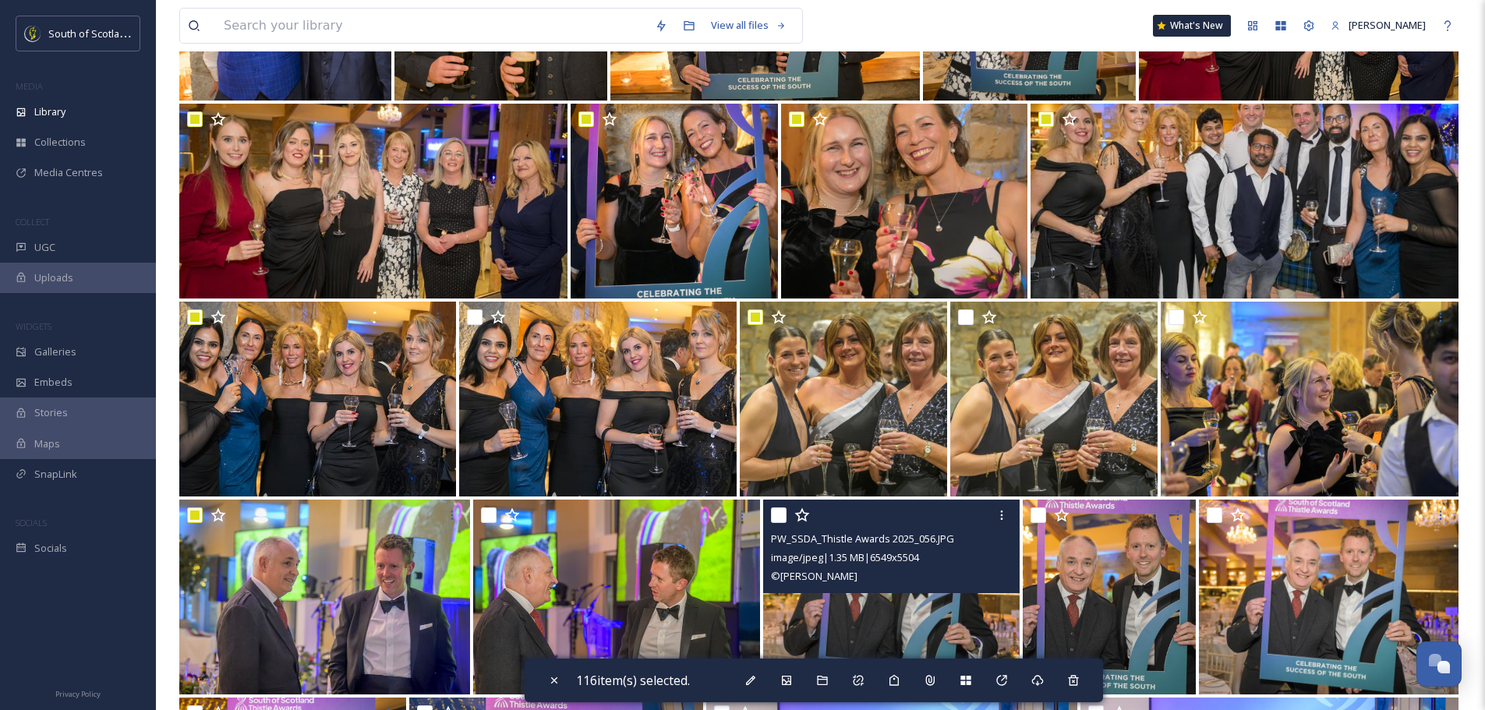
click at [777, 515] on input "checkbox" at bounding box center [779, 516] width 16 height 16
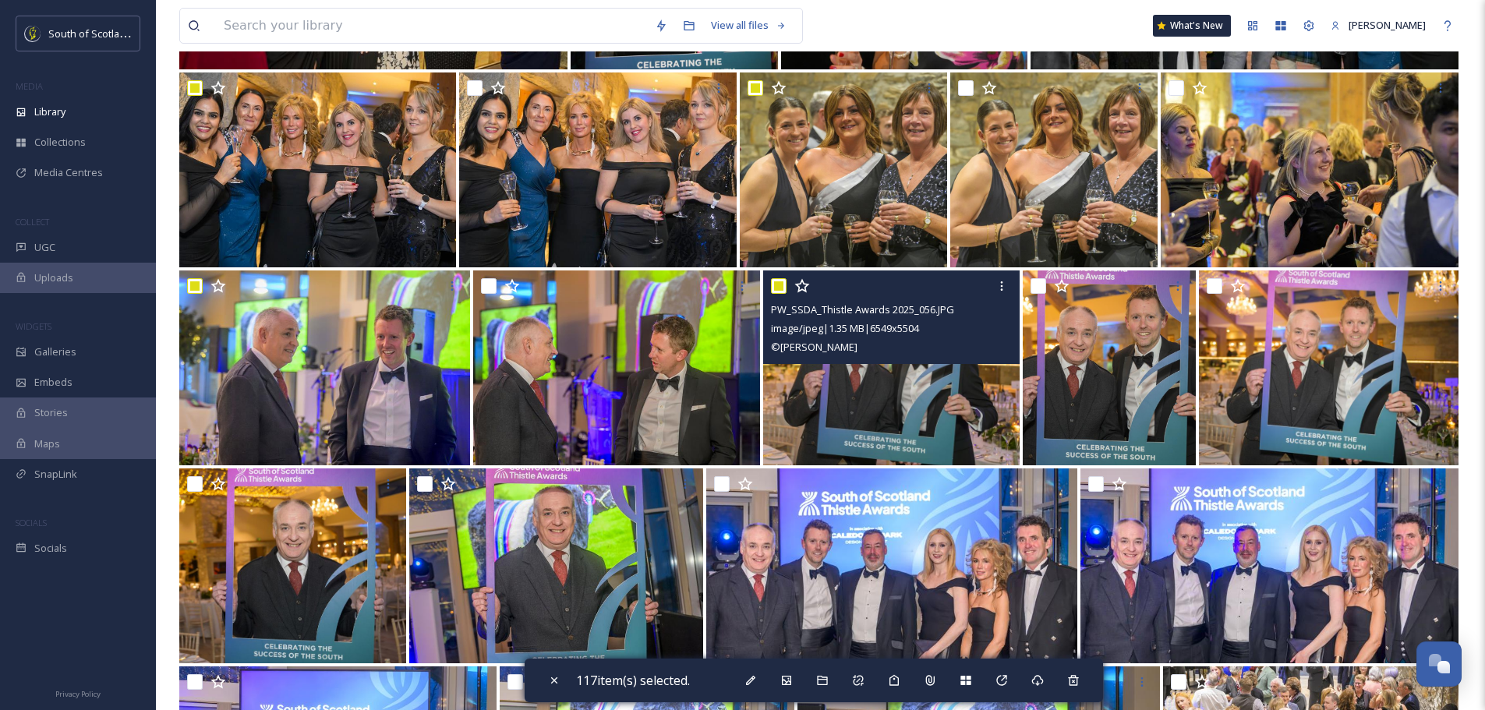
scroll to position [8264, 0]
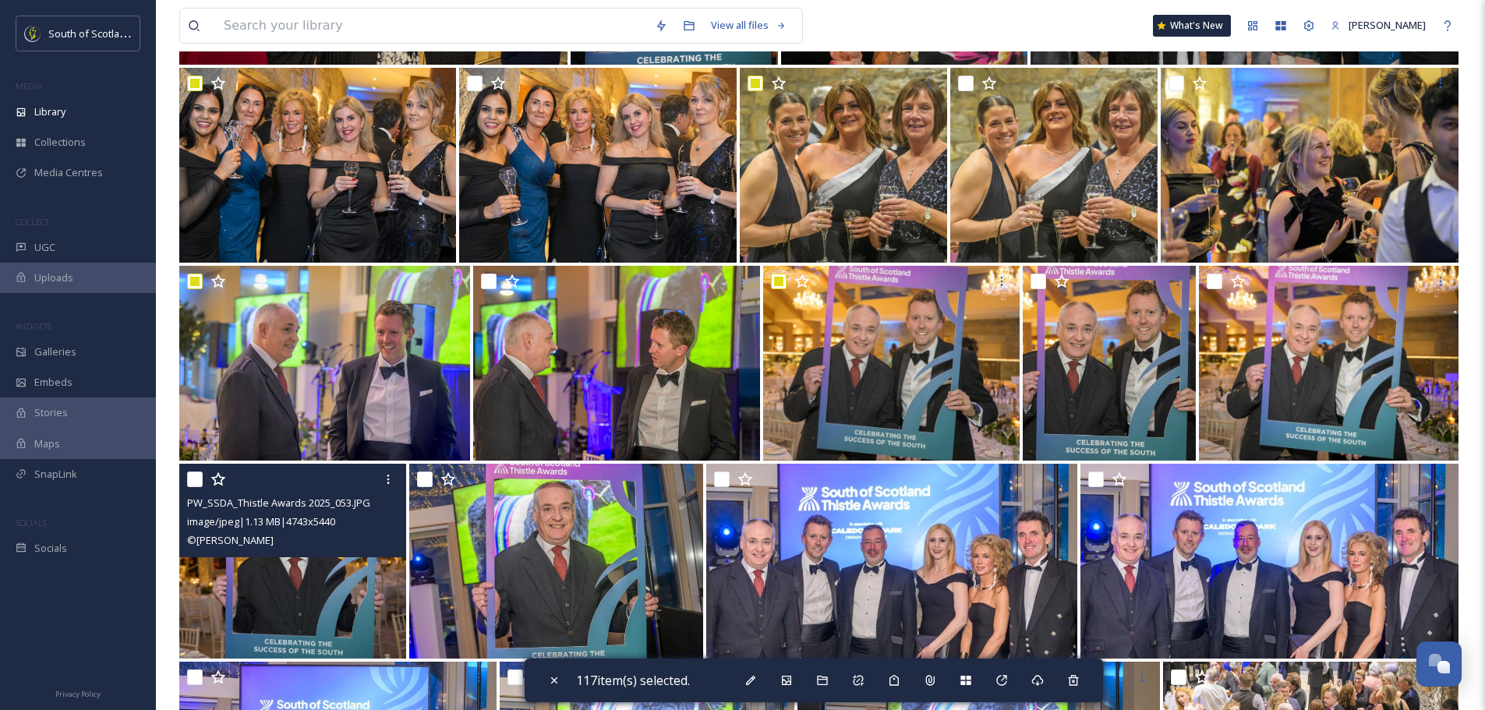
click at [186, 481] on div "PW_SSDA_Thistle Awards 2025_053.JPG image/jpeg | 1.13 MB | 4743 x 5440 © Phil W…" at bounding box center [292, 511] width 227 height 94
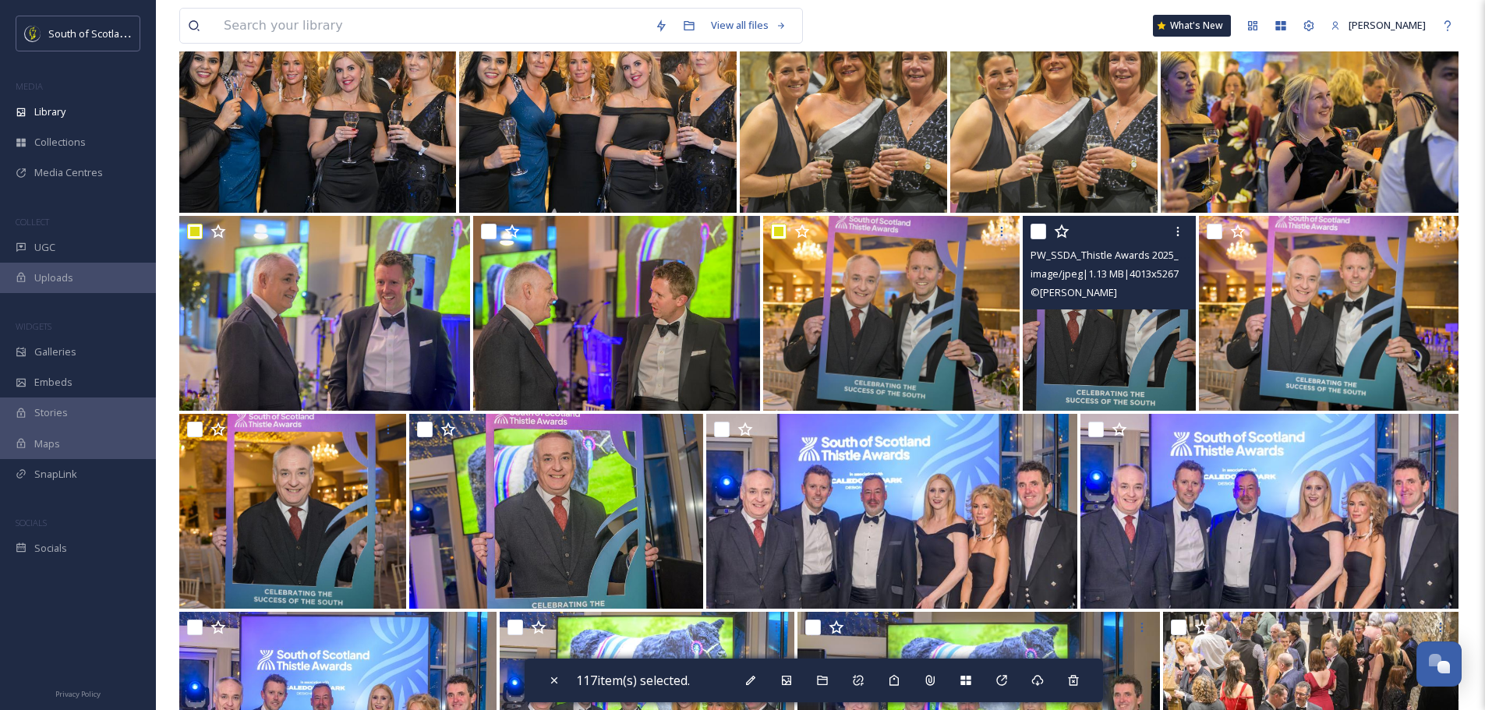
scroll to position [8342, 0]
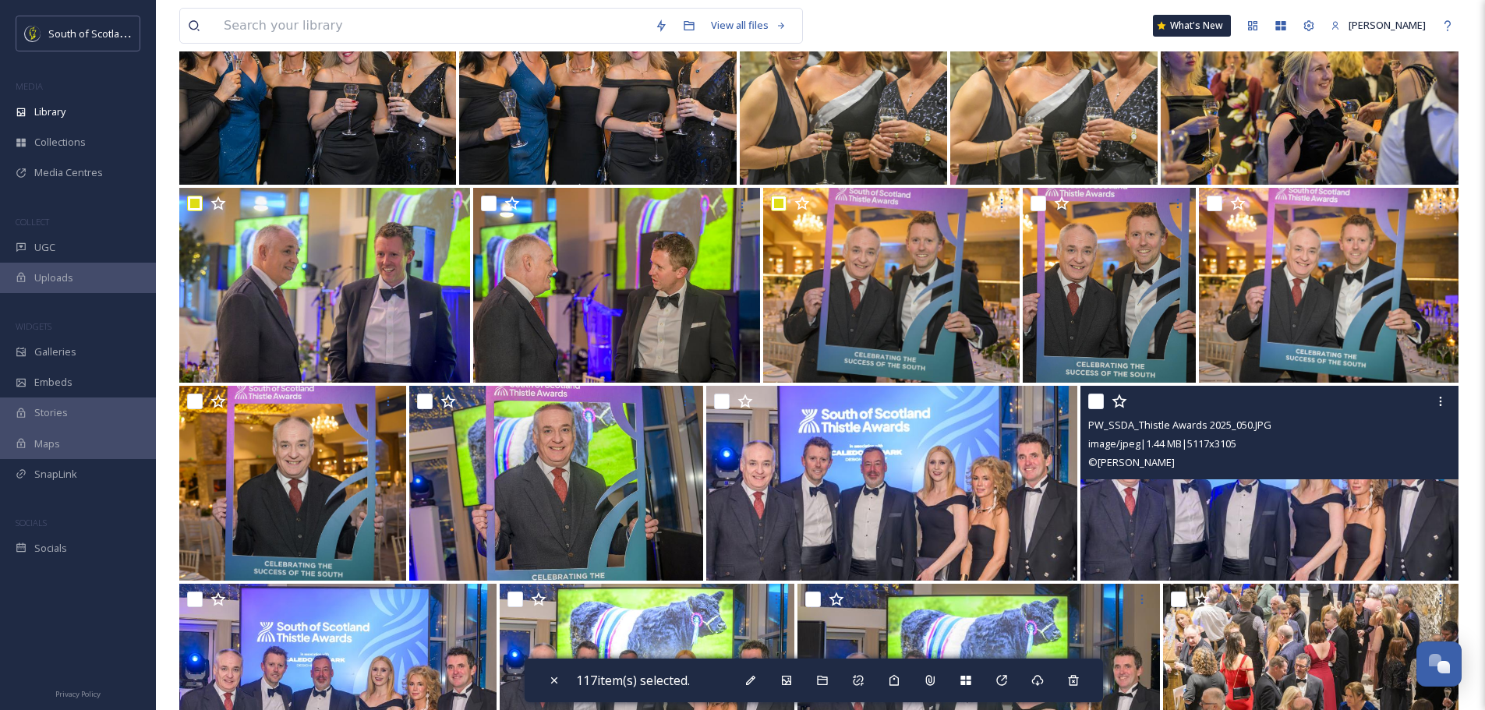
click at [1090, 403] on input "checkbox" at bounding box center [1096, 402] width 16 height 16
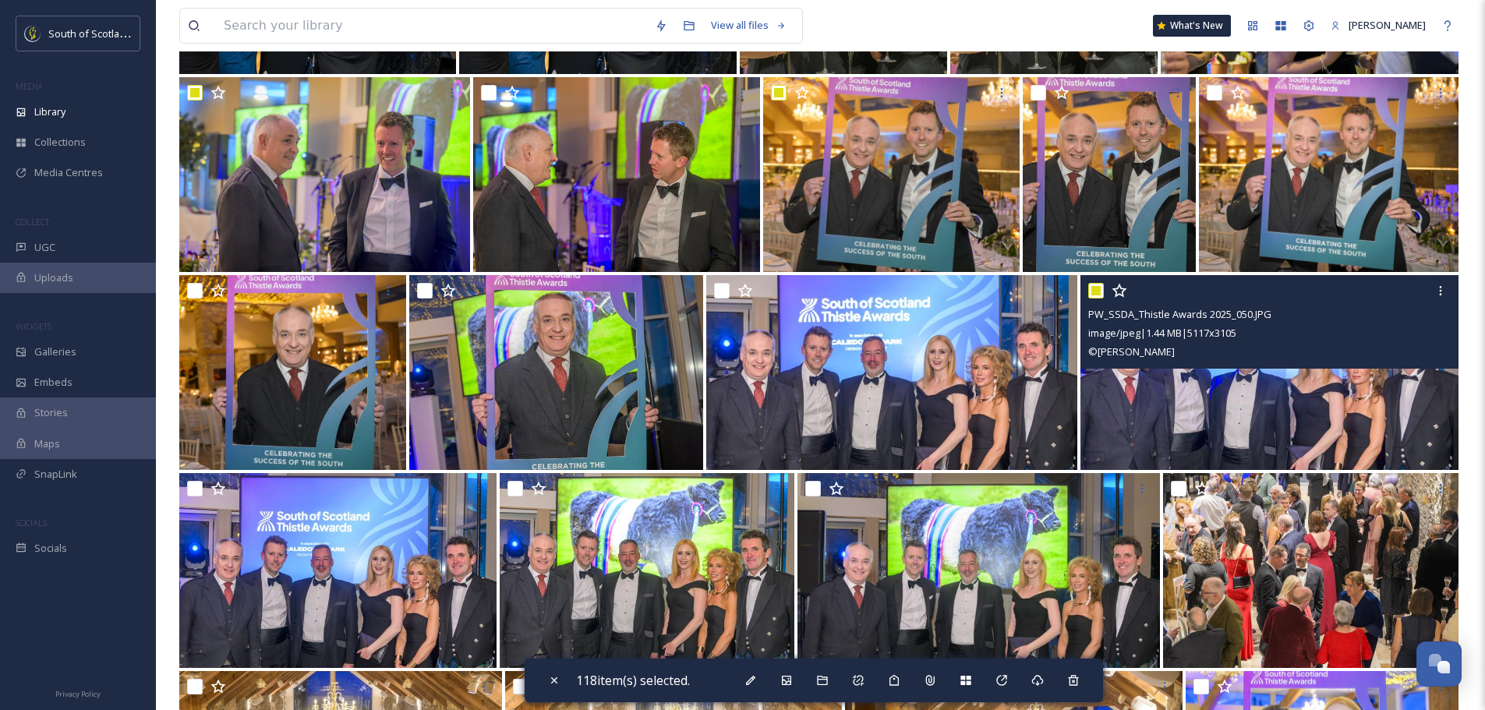
scroll to position [8576, 0]
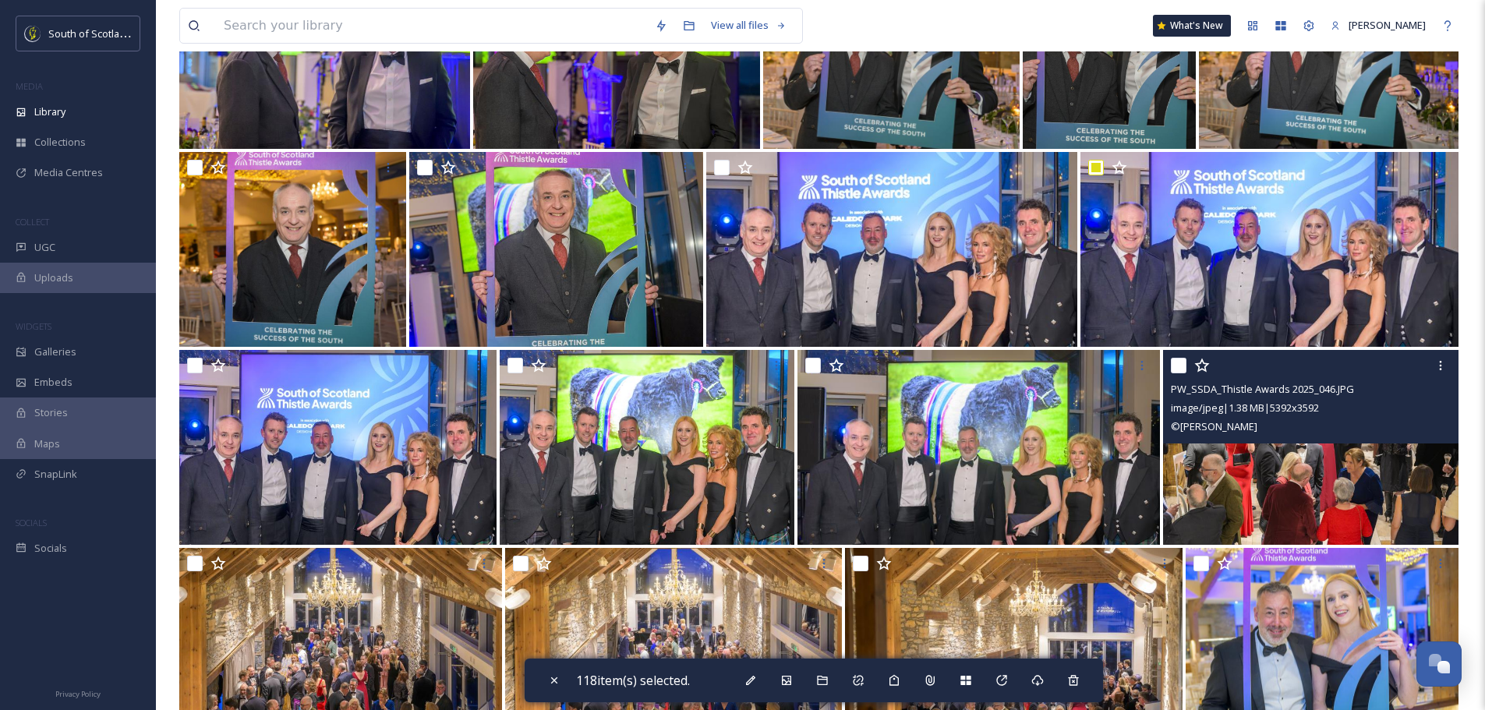
click at [1182, 367] on input "checkbox" at bounding box center [1179, 366] width 16 height 16
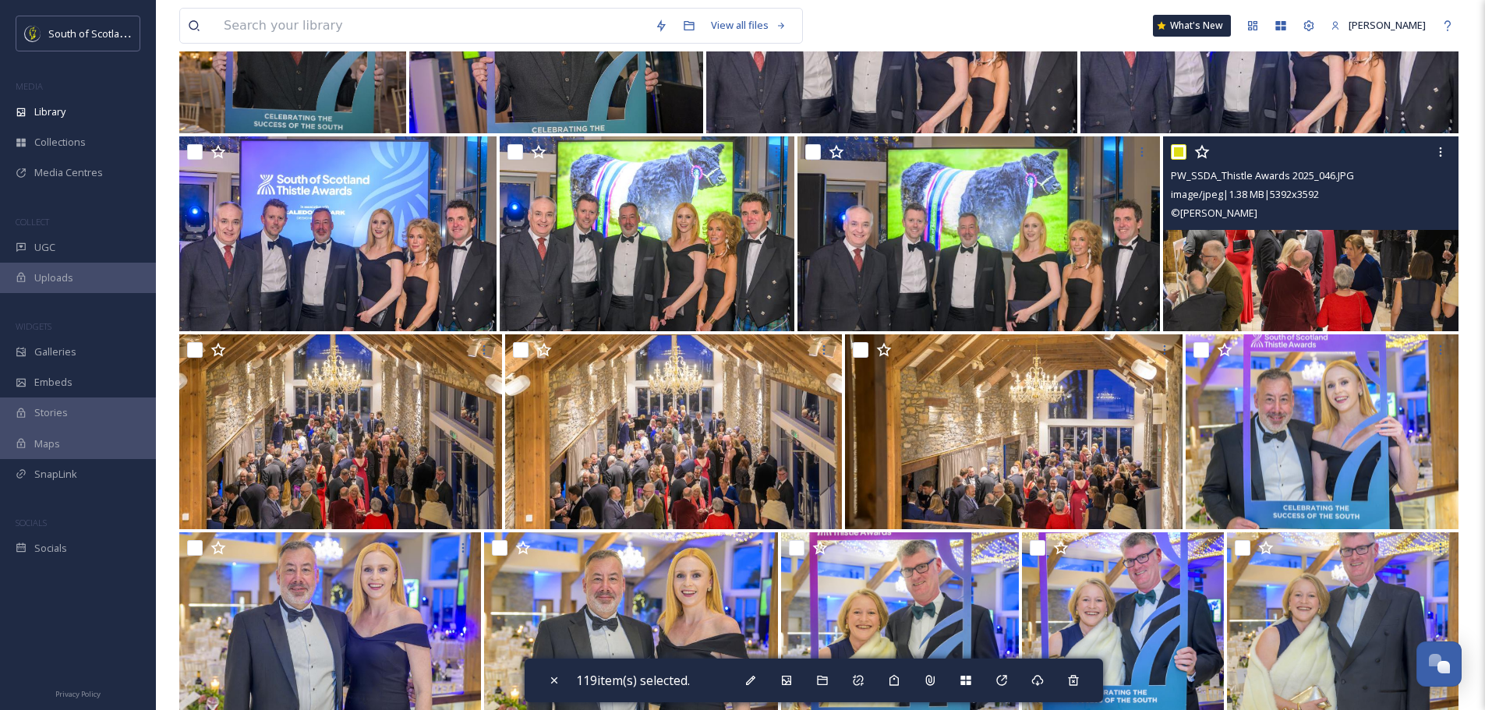
scroll to position [8810, 0]
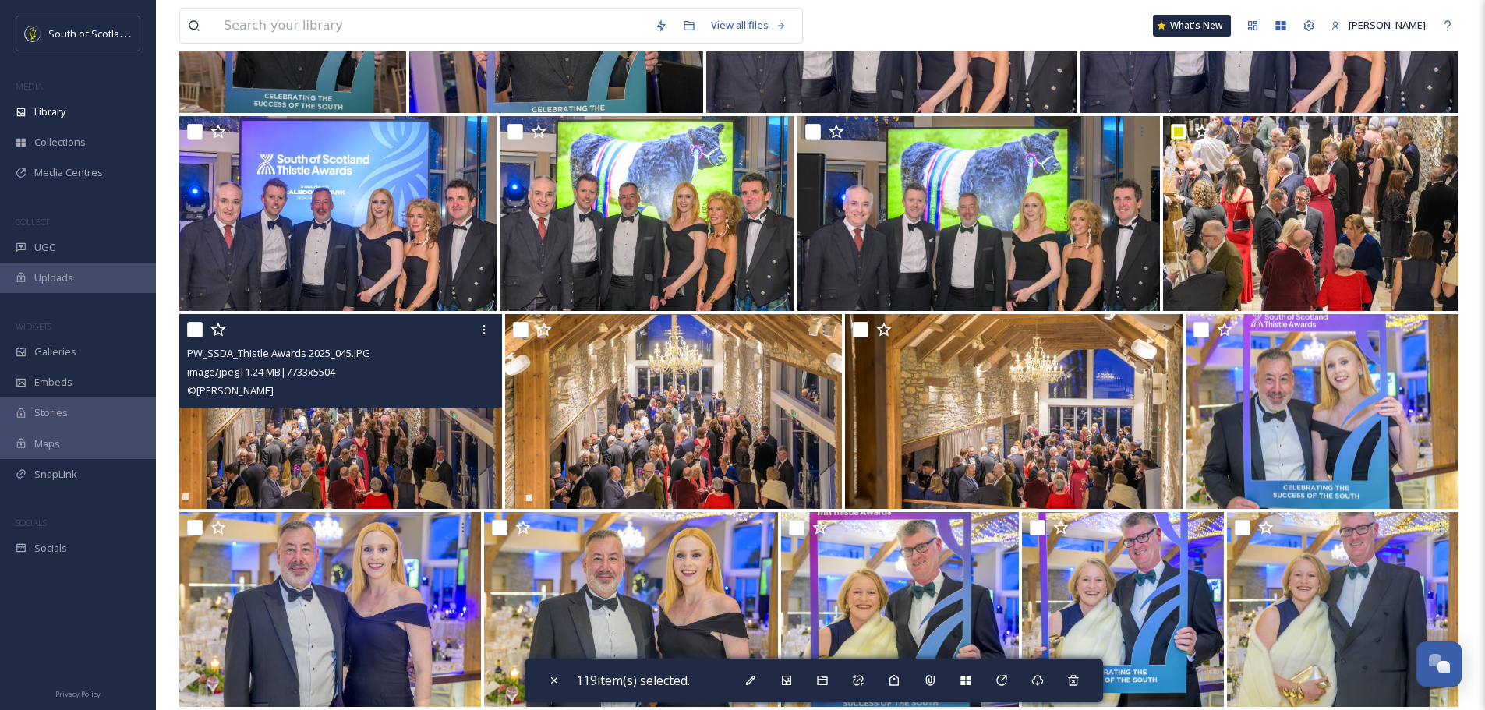
click at [187, 324] on input "checkbox" at bounding box center [195, 330] width 16 height 16
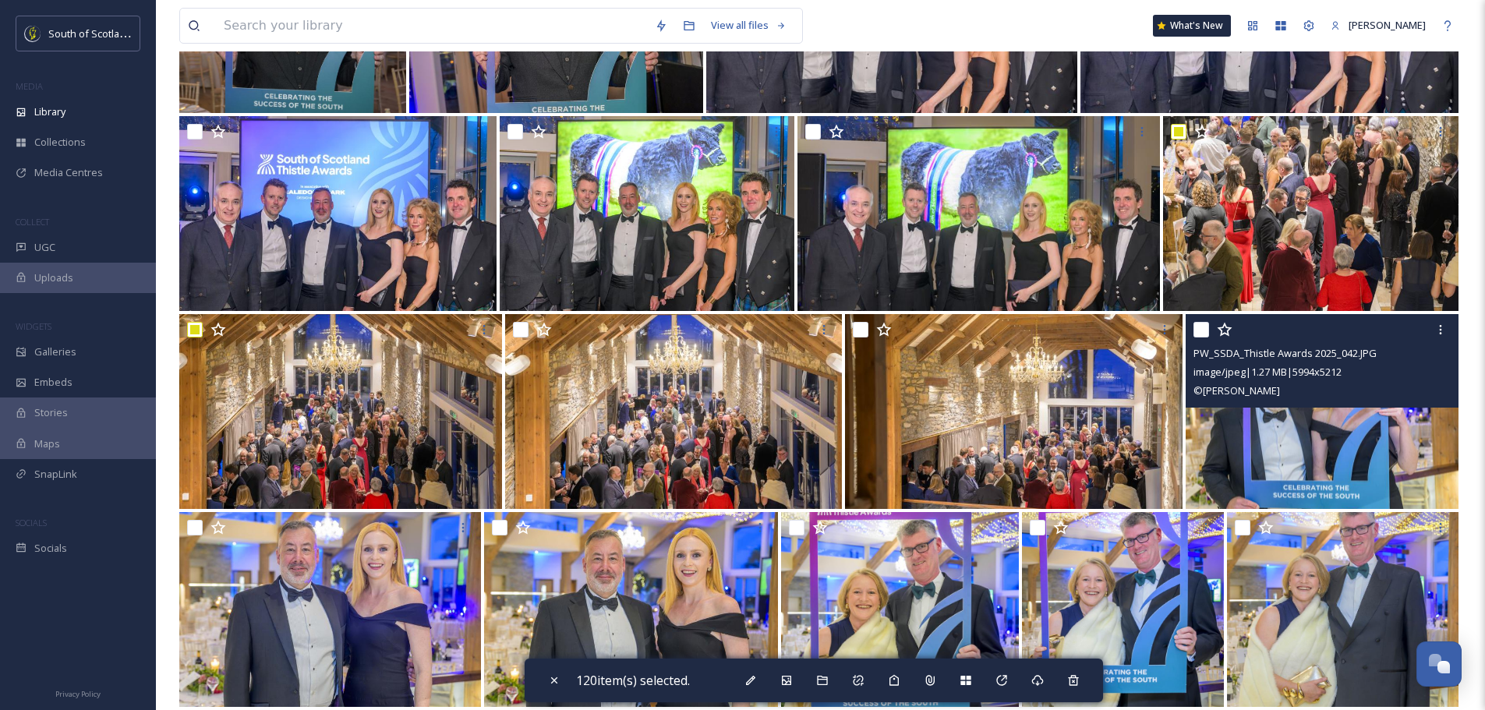
click at [1201, 328] on input "checkbox" at bounding box center [1202, 330] width 16 height 16
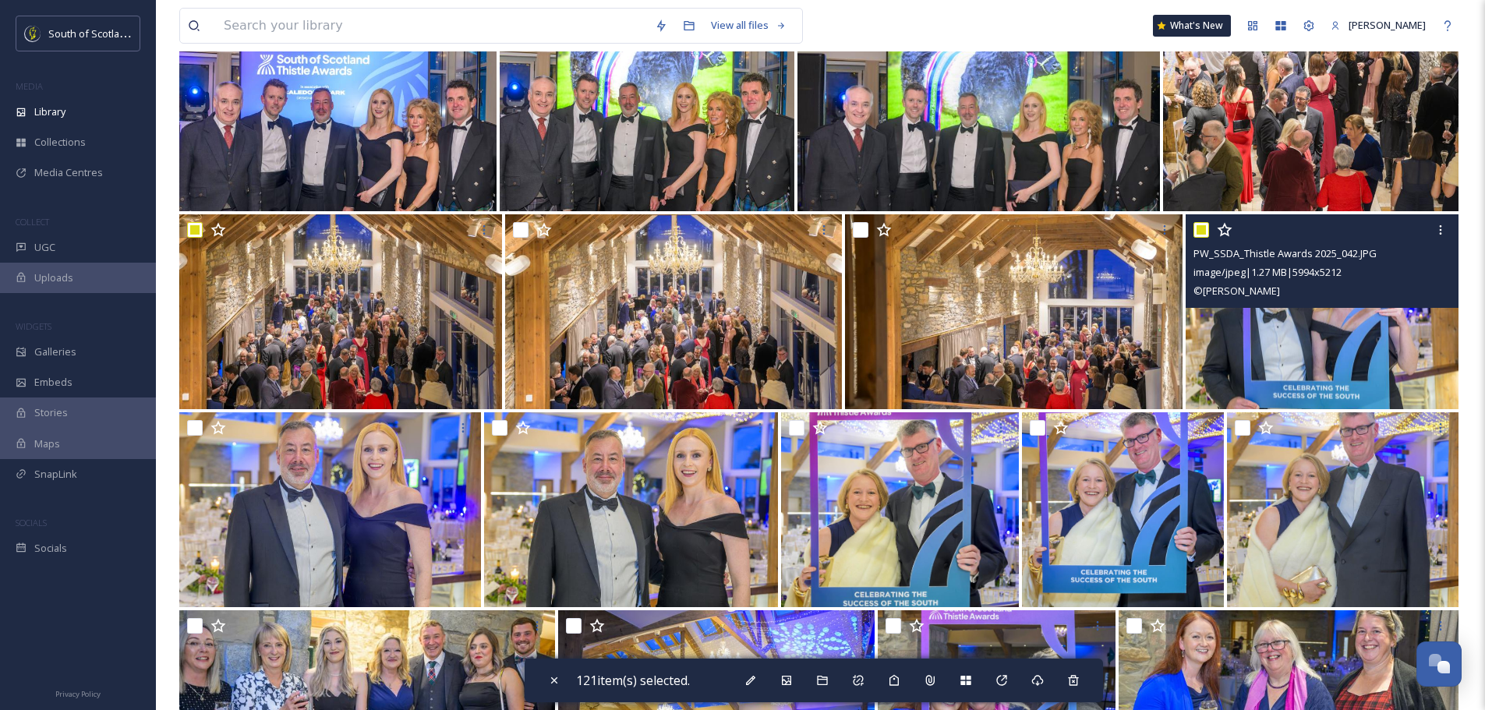
scroll to position [9044, 0]
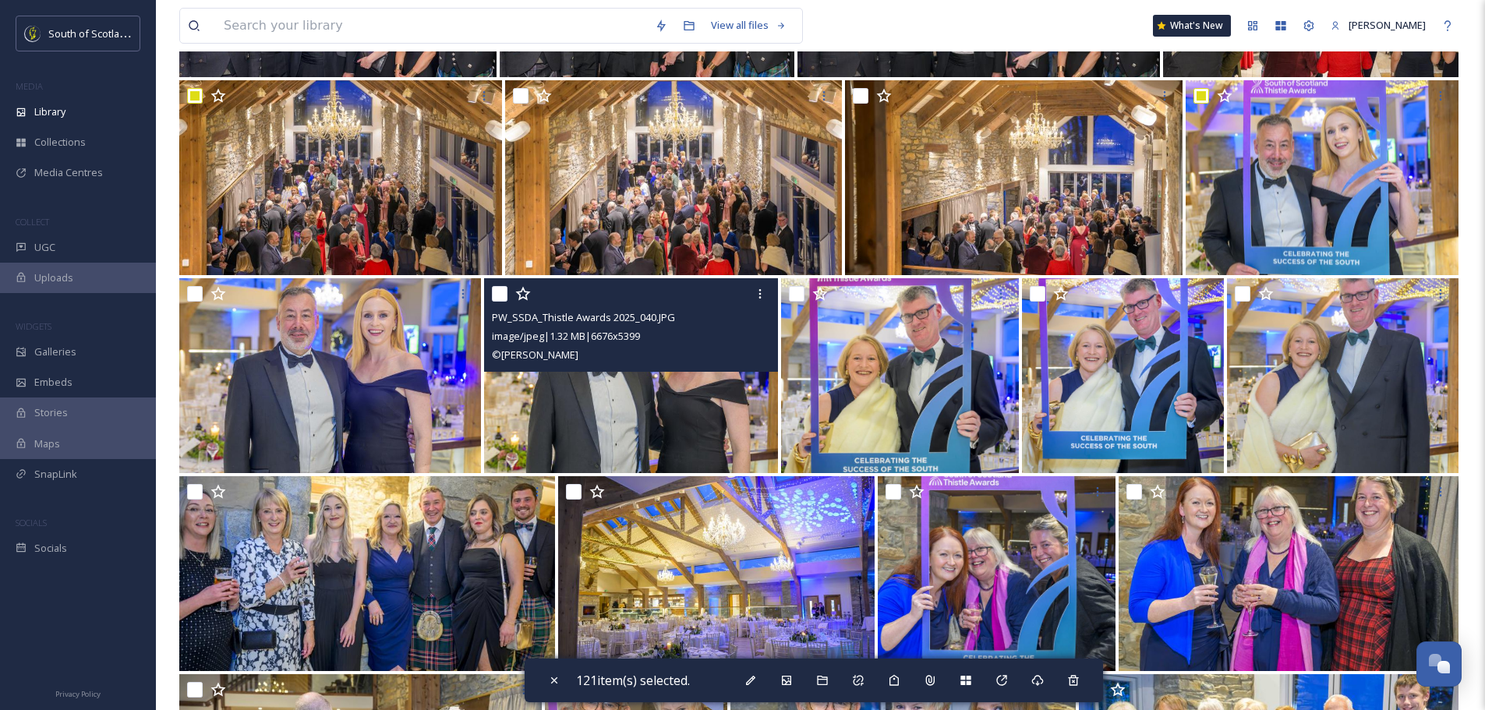
click at [499, 295] on input "checkbox" at bounding box center [500, 294] width 16 height 16
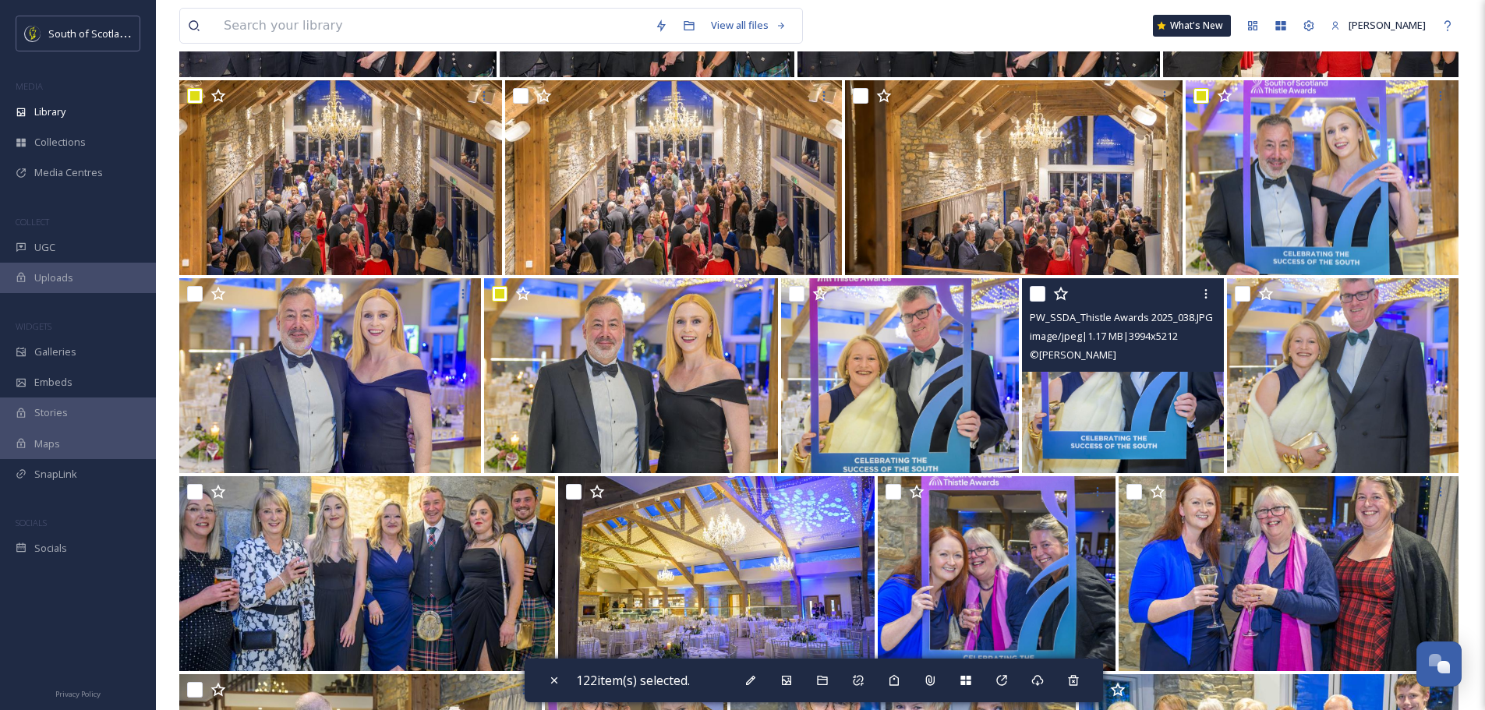
click at [1033, 294] on input "checkbox" at bounding box center [1038, 294] width 16 height 16
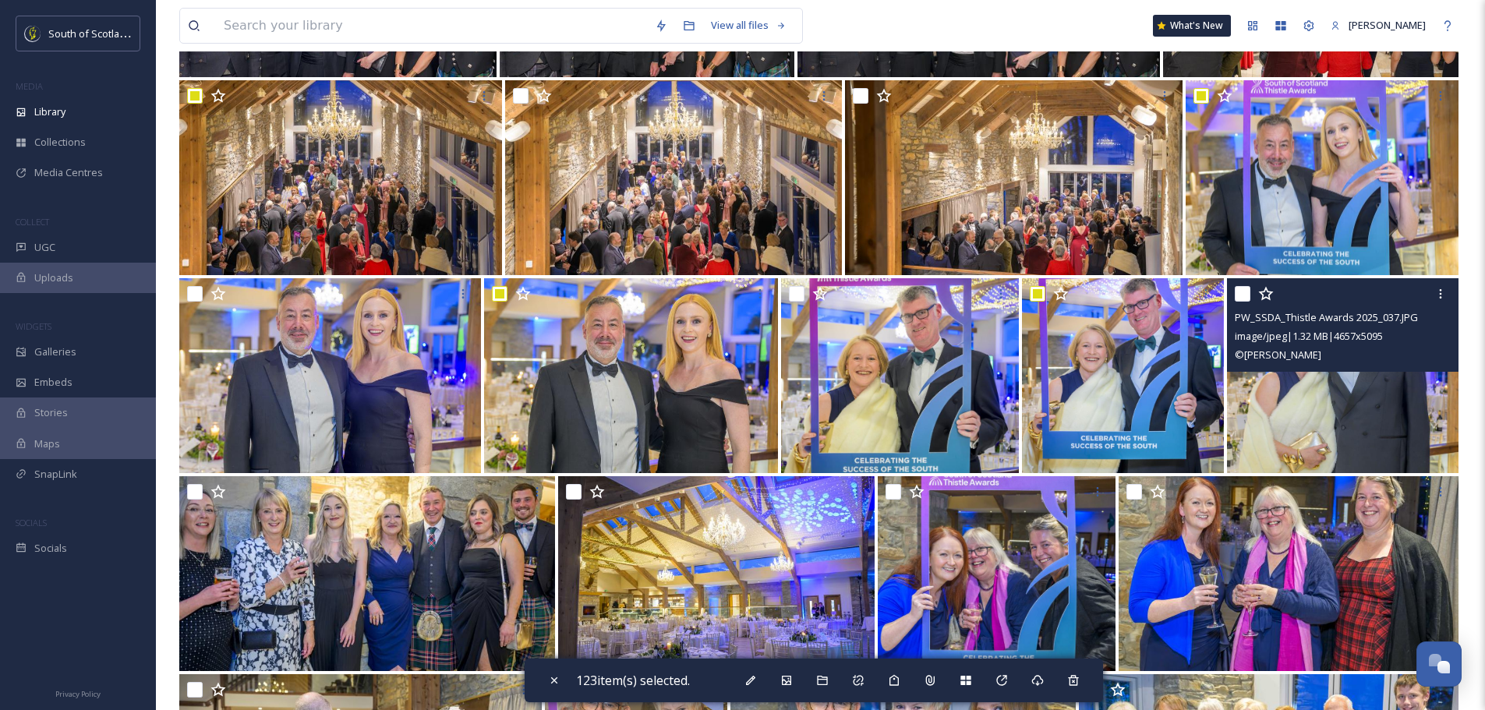
click at [1246, 298] on input "checkbox" at bounding box center [1243, 294] width 16 height 16
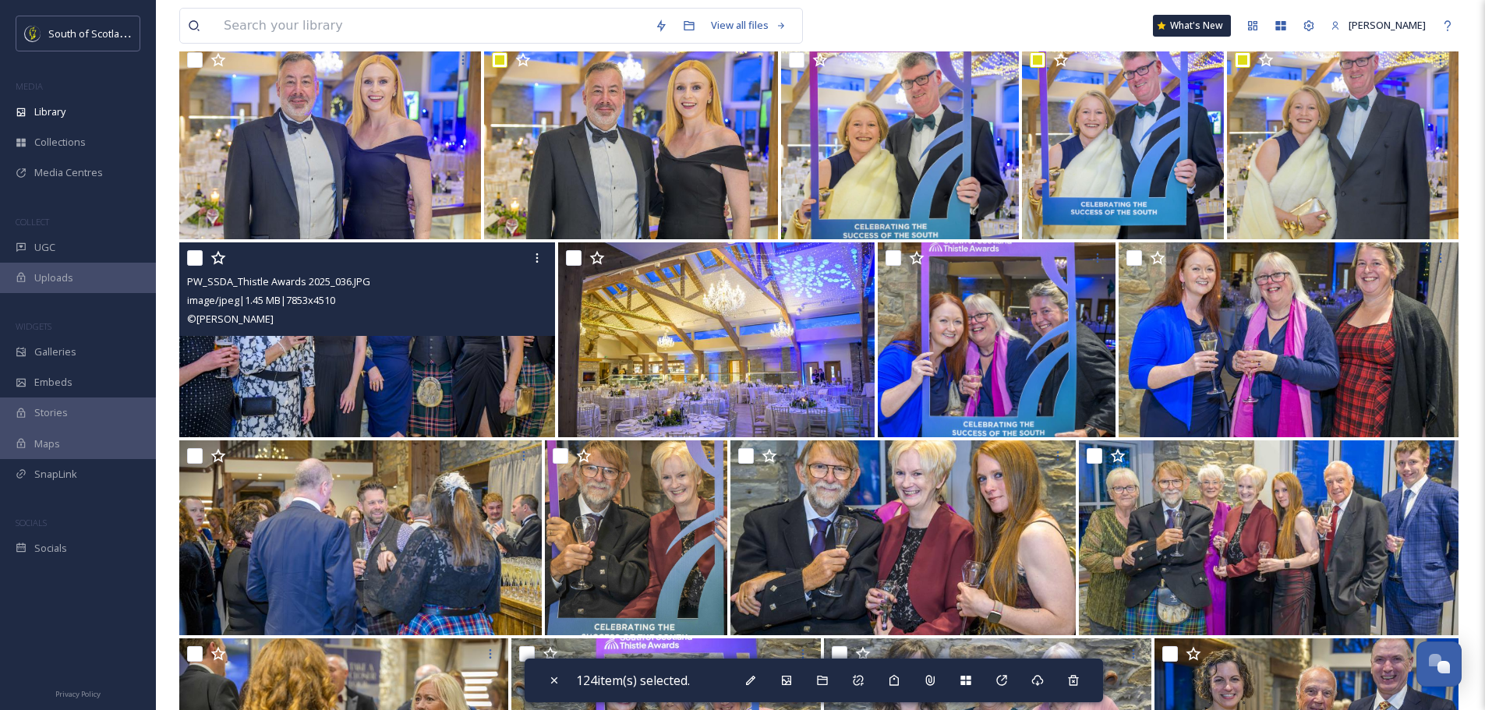
click at [192, 257] on input "checkbox" at bounding box center [195, 258] width 16 height 16
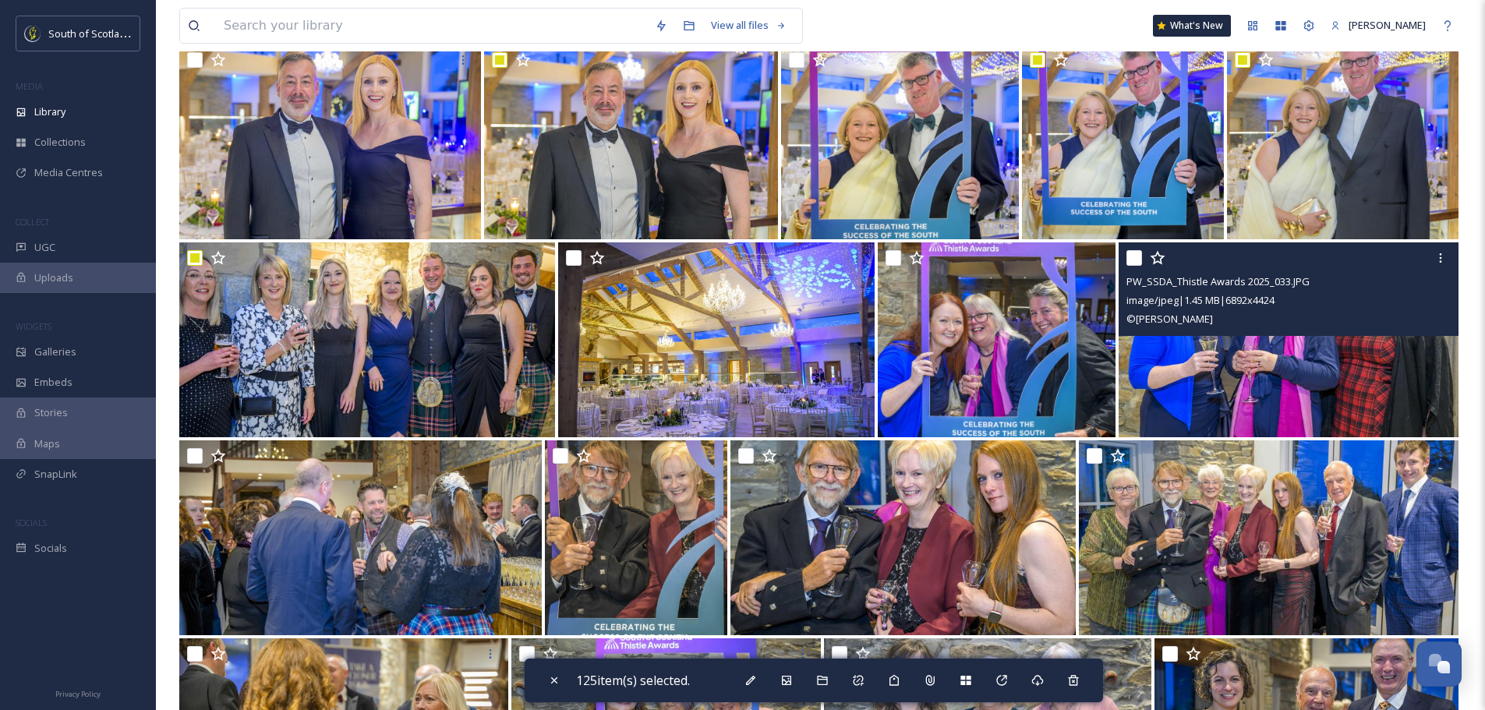
click at [1135, 252] on input "checkbox" at bounding box center [1135, 258] width 16 height 16
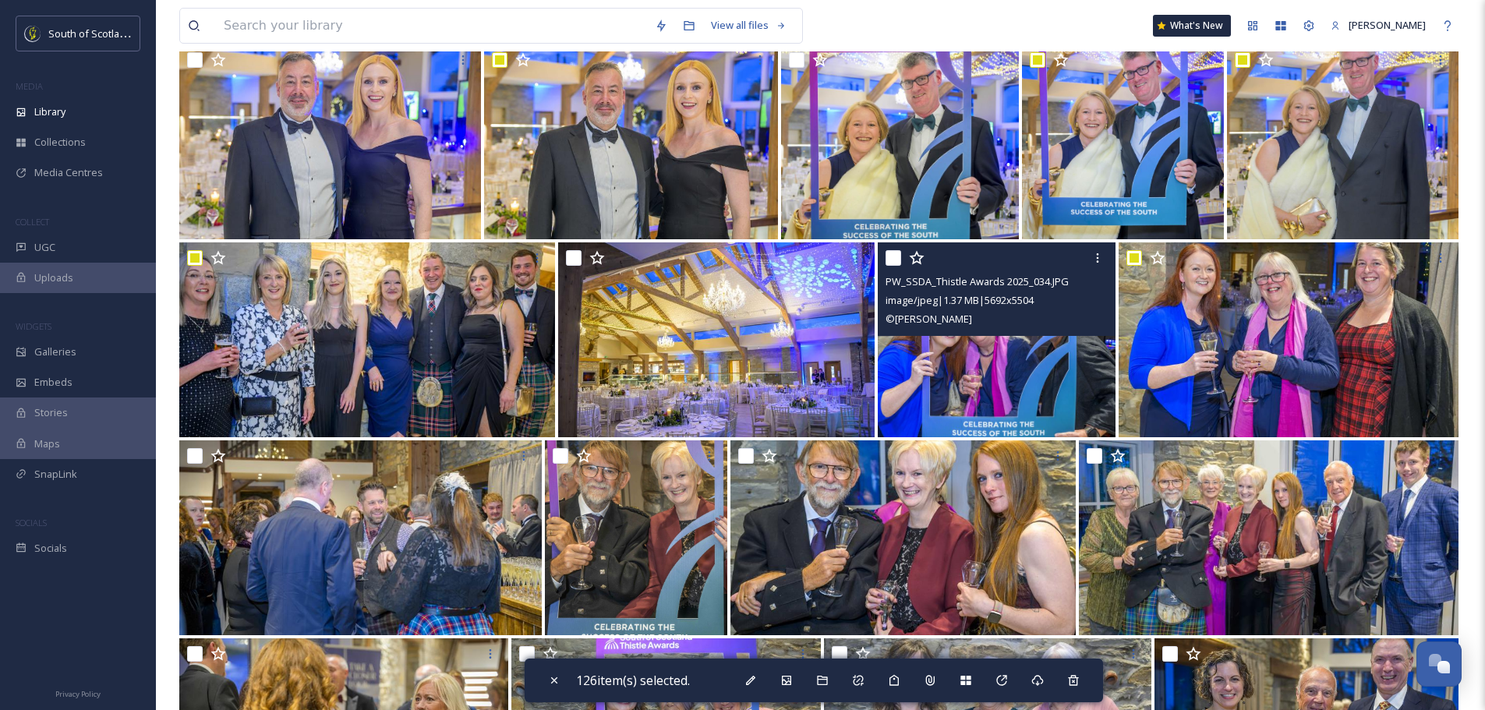
click at [893, 249] on div at bounding box center [999, 258] width 226 height 28
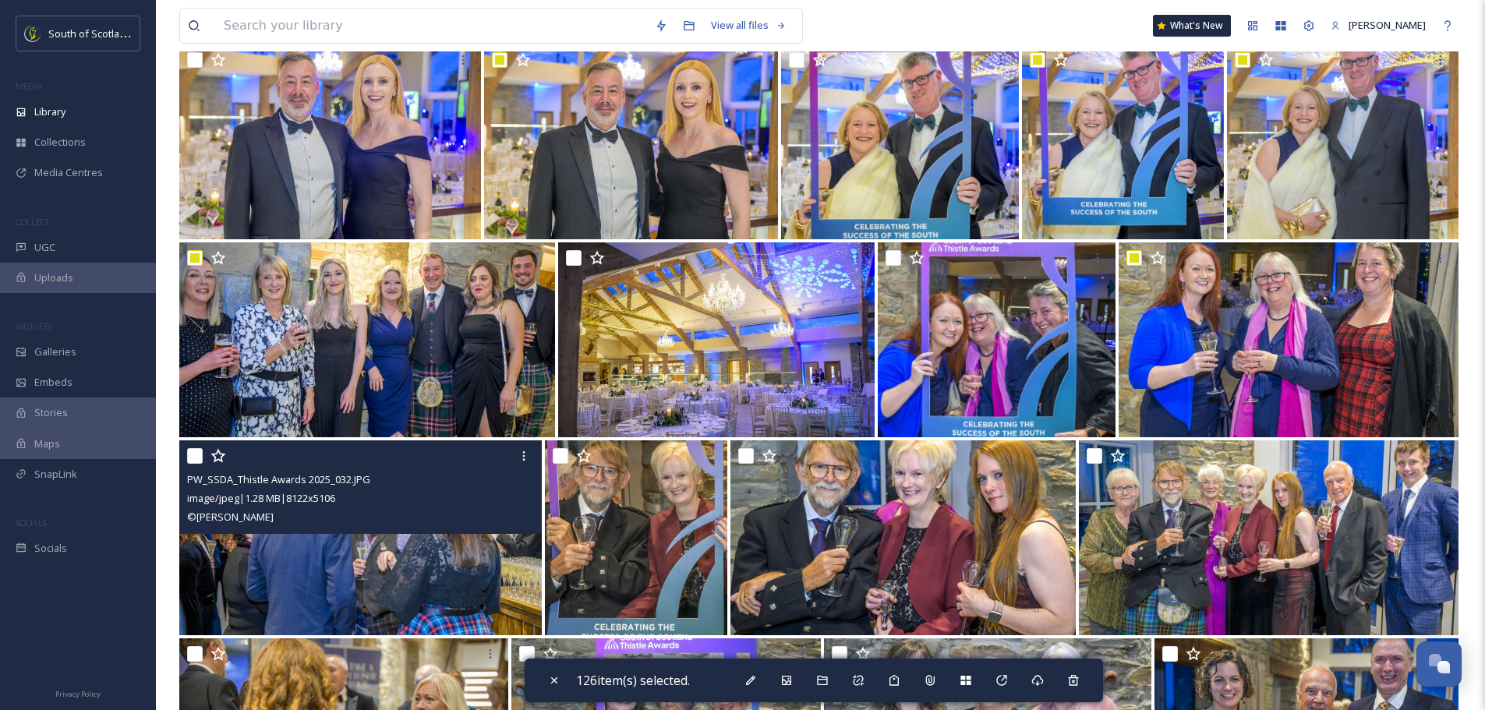
click at [195, 451] on input "checkbox" at bounding box center [195, 456] width 16 height 16
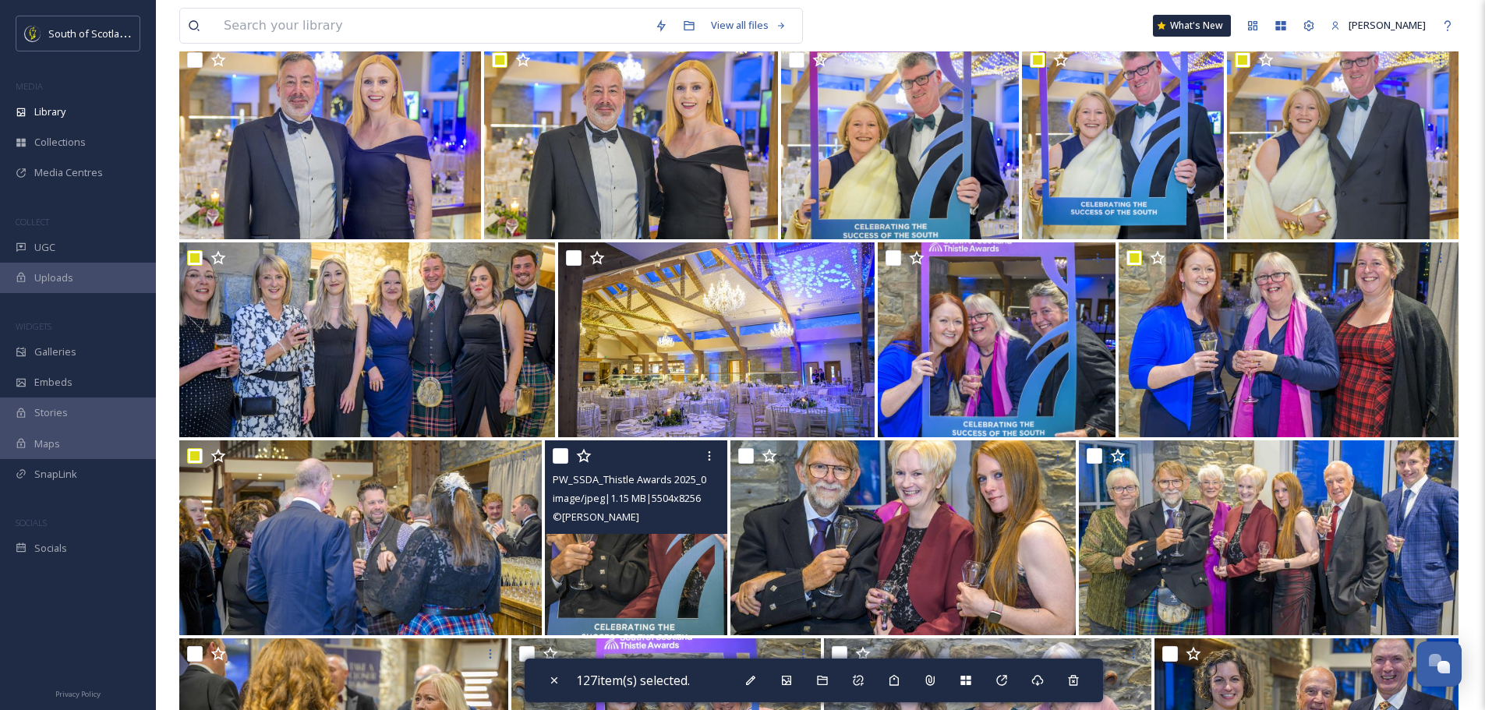
click at [563, 454] on input "checkbox" at bounding box center [561, 456] width 16 height 16
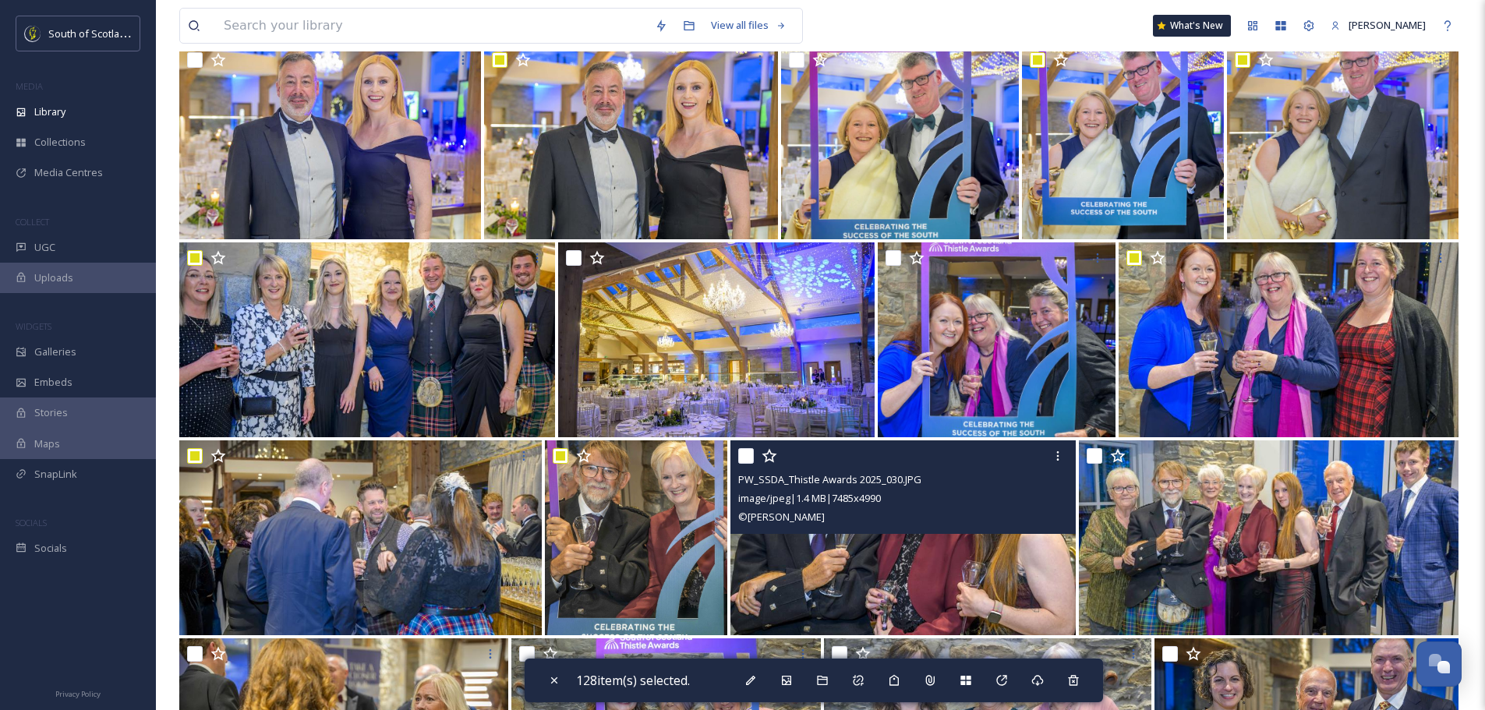
click at [752, 450] on input "checkbox" at bounding box center [746, 456] width 16 height 16
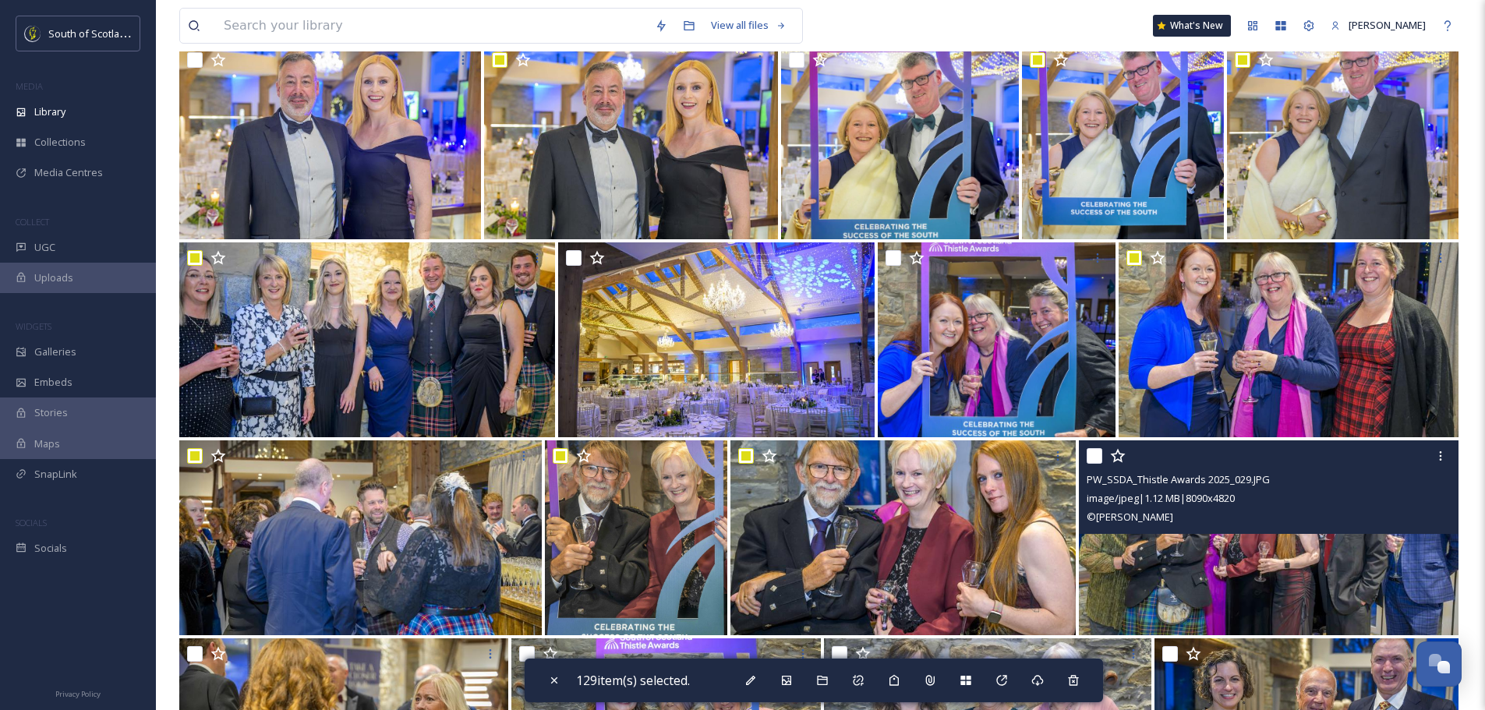
click at [1092, 458] on input "checkbox" at bounding box center [1095, 456] width 16 height 16
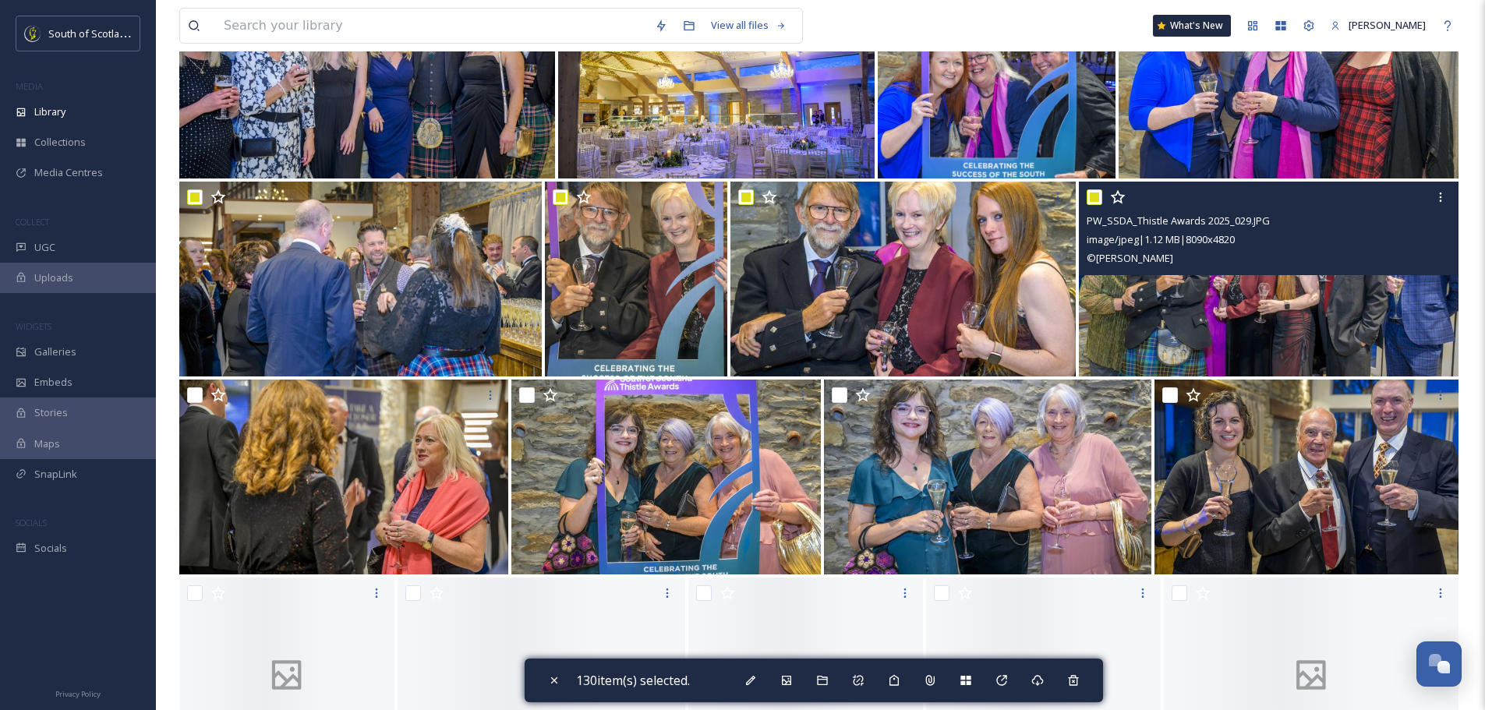
scroll to position [9589, 0]
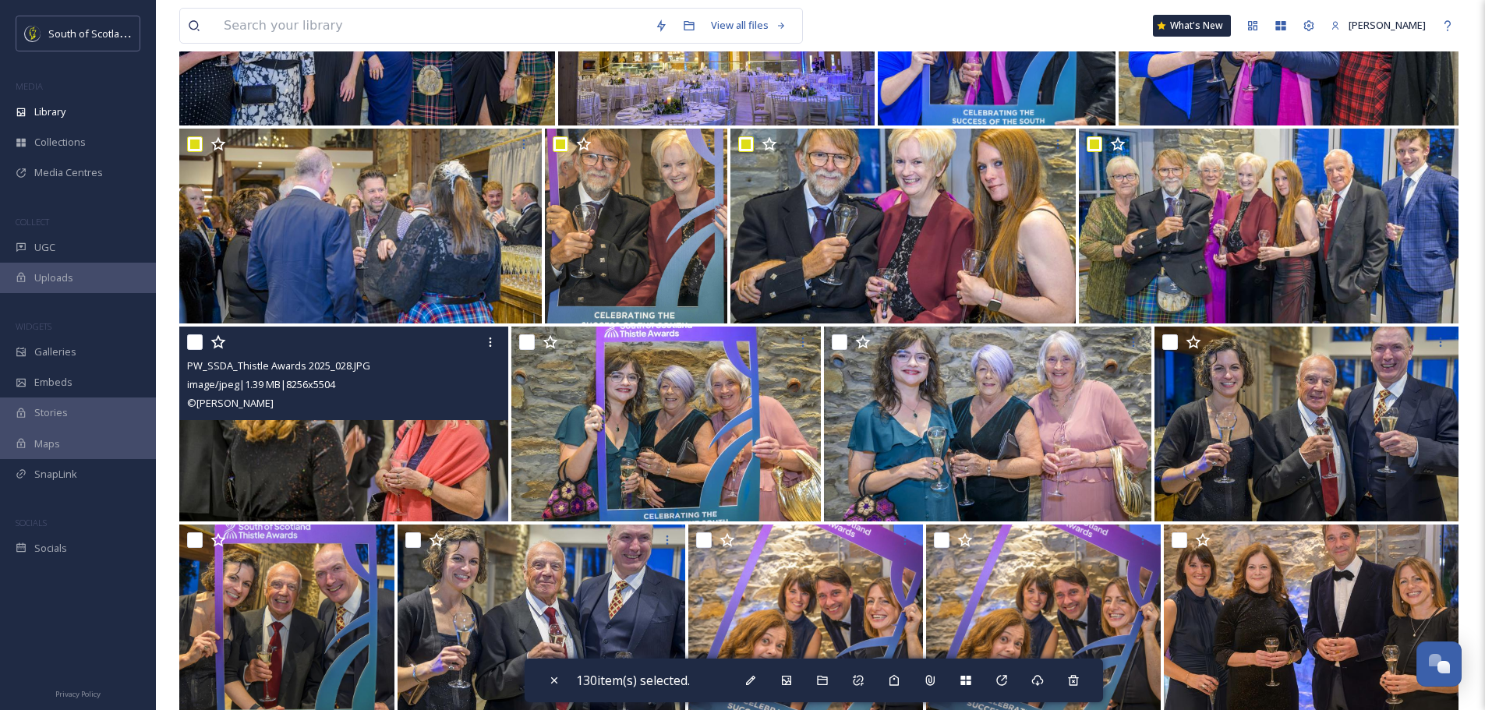
click at [193, 341] on input "checkbox" at bounding box center [195, 342] width 16 height 16
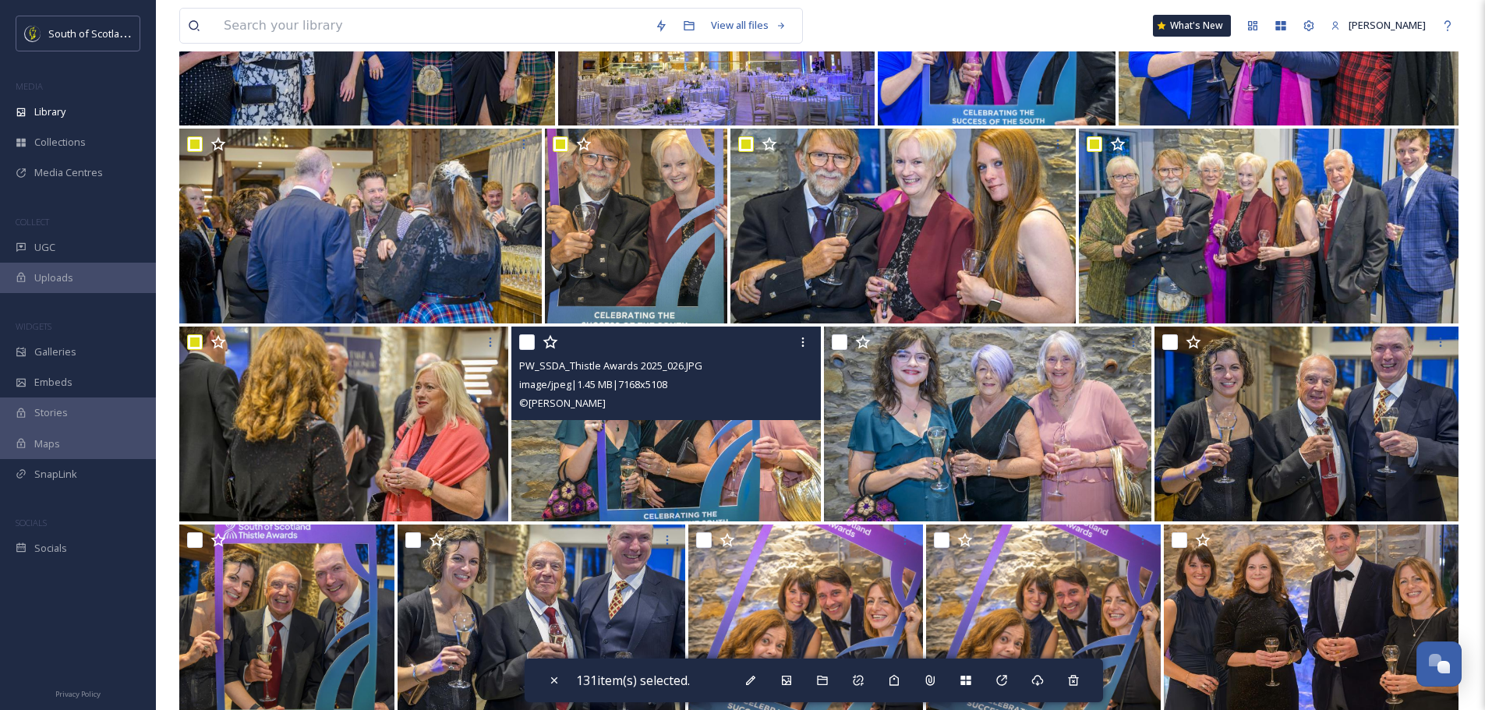
click at [522, 345] on input "checkbox" at bounding box center [527, 342] width 16 height 16
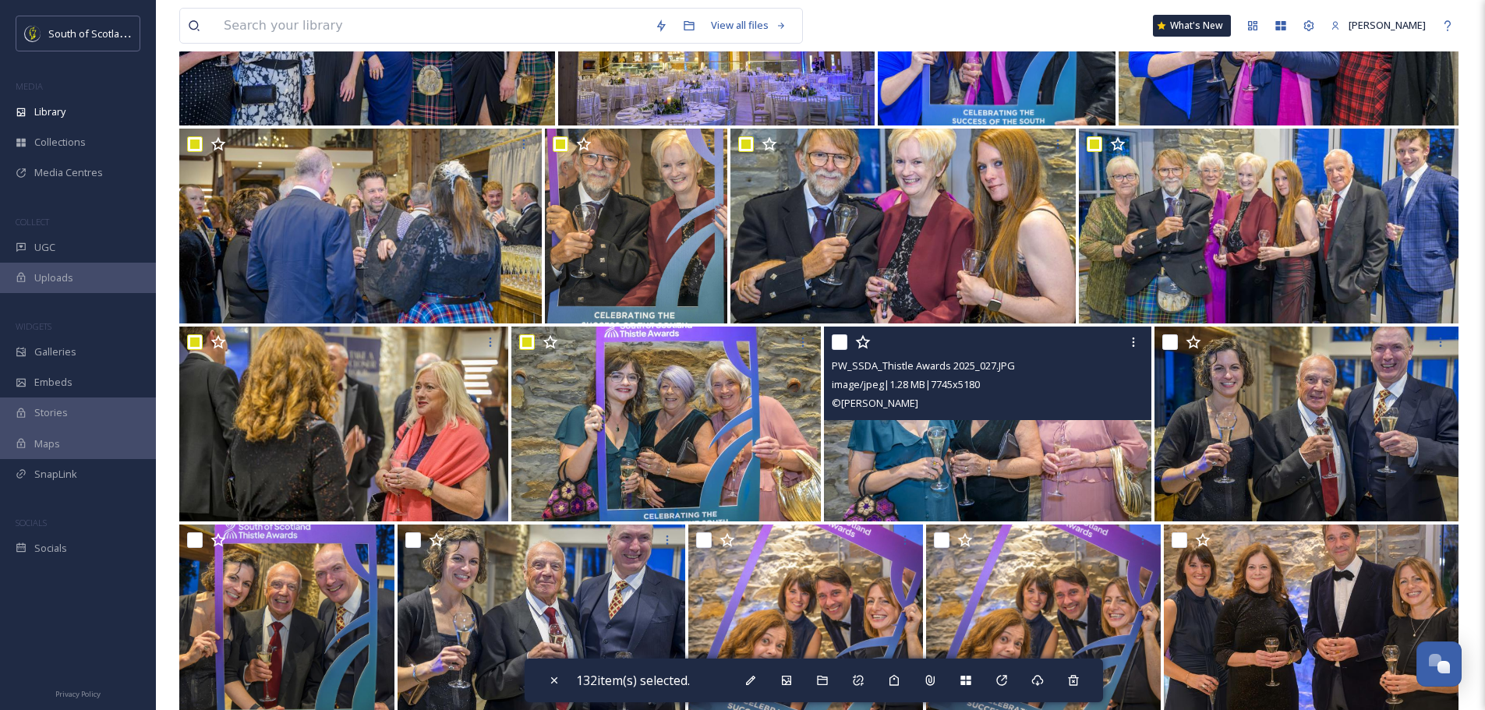
click at [830, 343] on div "PW_SSDA_Thistle Awards 2025_027.JPG image/jpeg | 1.28 MB | 7745 x 5180 © Phil W…" at bounding box center [987, 374] width 327 height 94
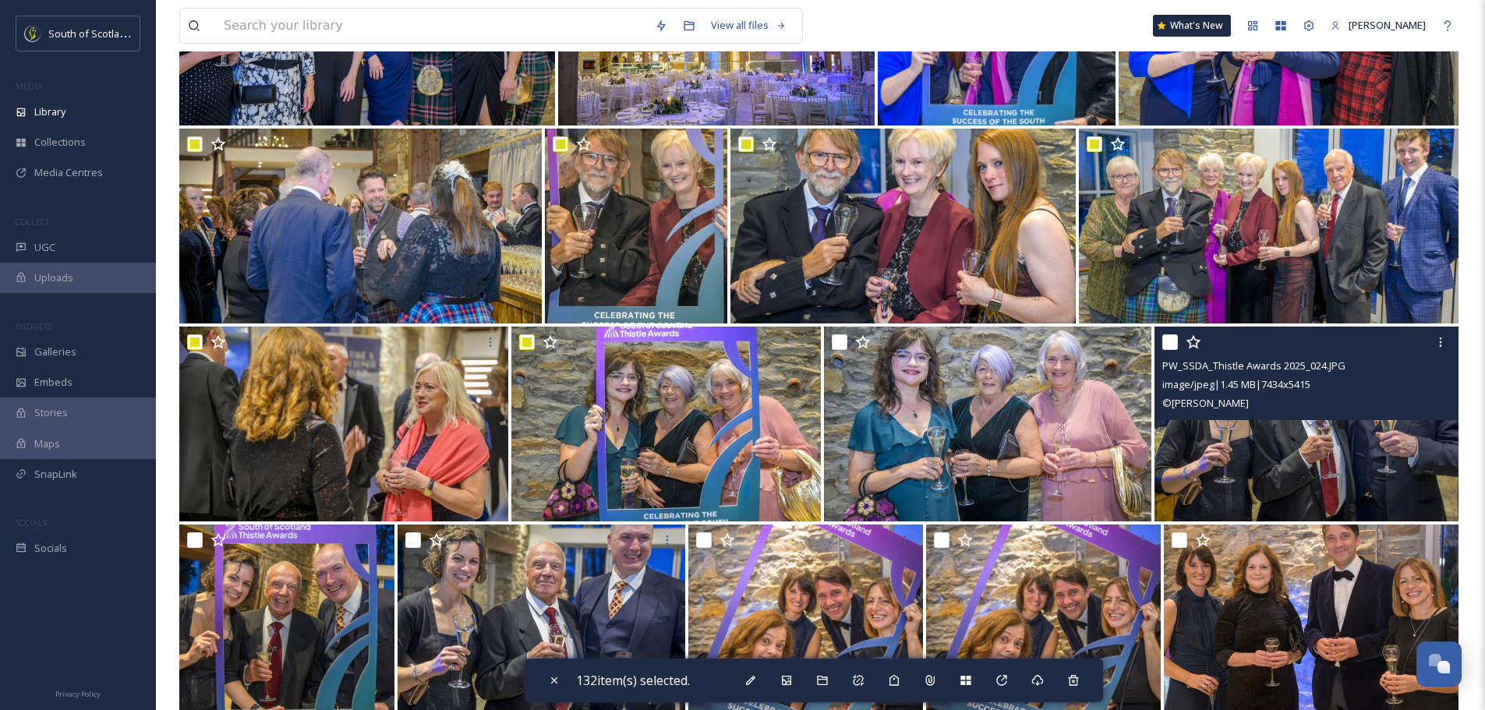
click at [1180, 340] on div at bounding box center [1308, 342] width 292 height 28
click at [1172, 338] on input "checkbox" at bounding box center [1170, 342] width 16 height 16
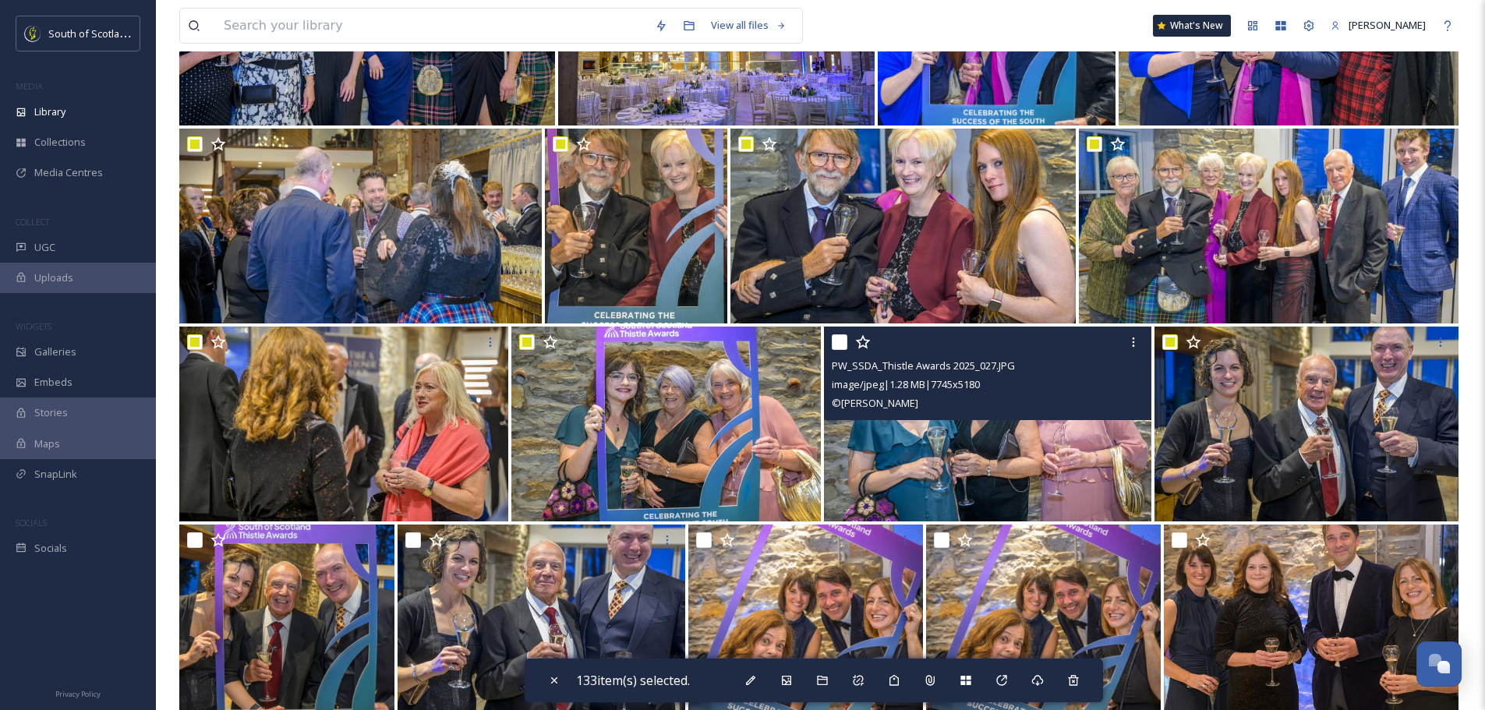
click at [833, 338] on input "checkbox" at bounding box center [840, 342] width 16 height 16
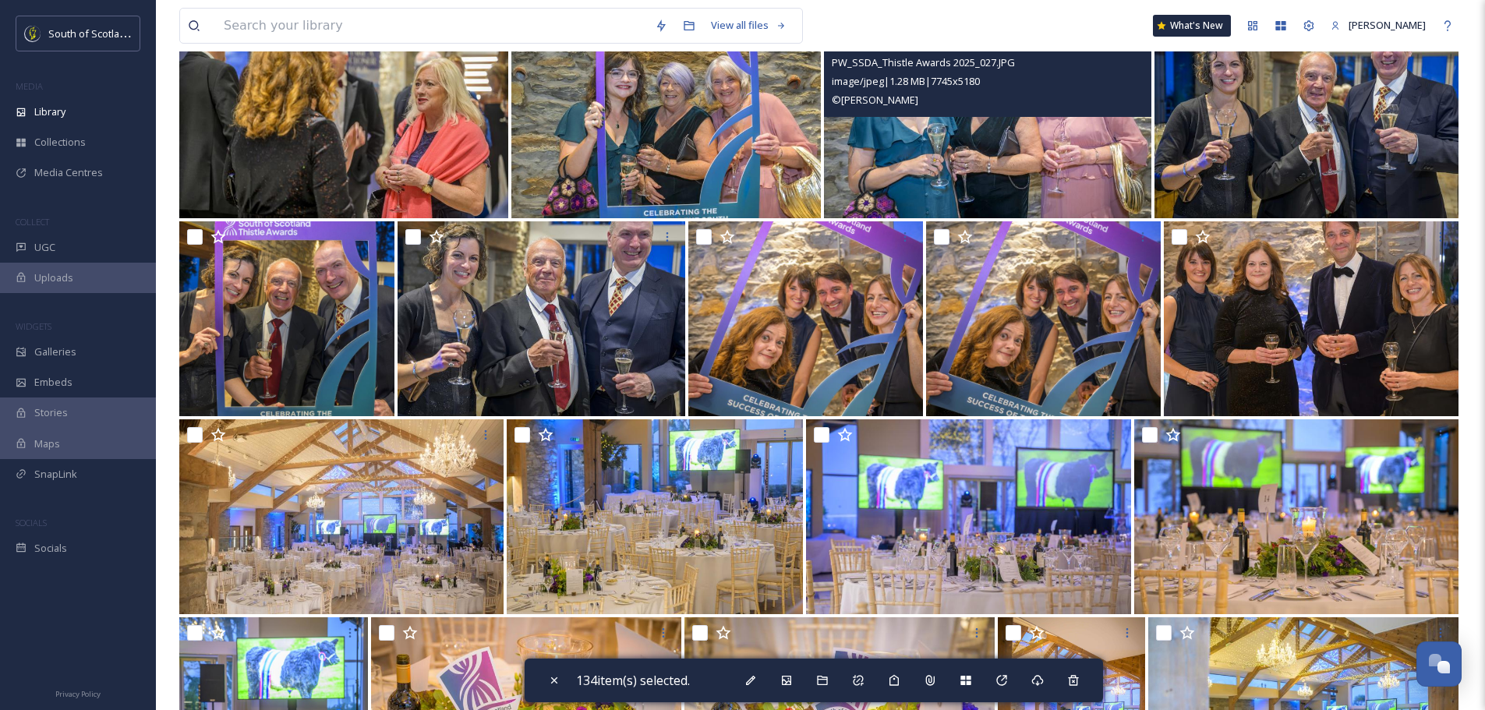
scroll to position [9901, 0]
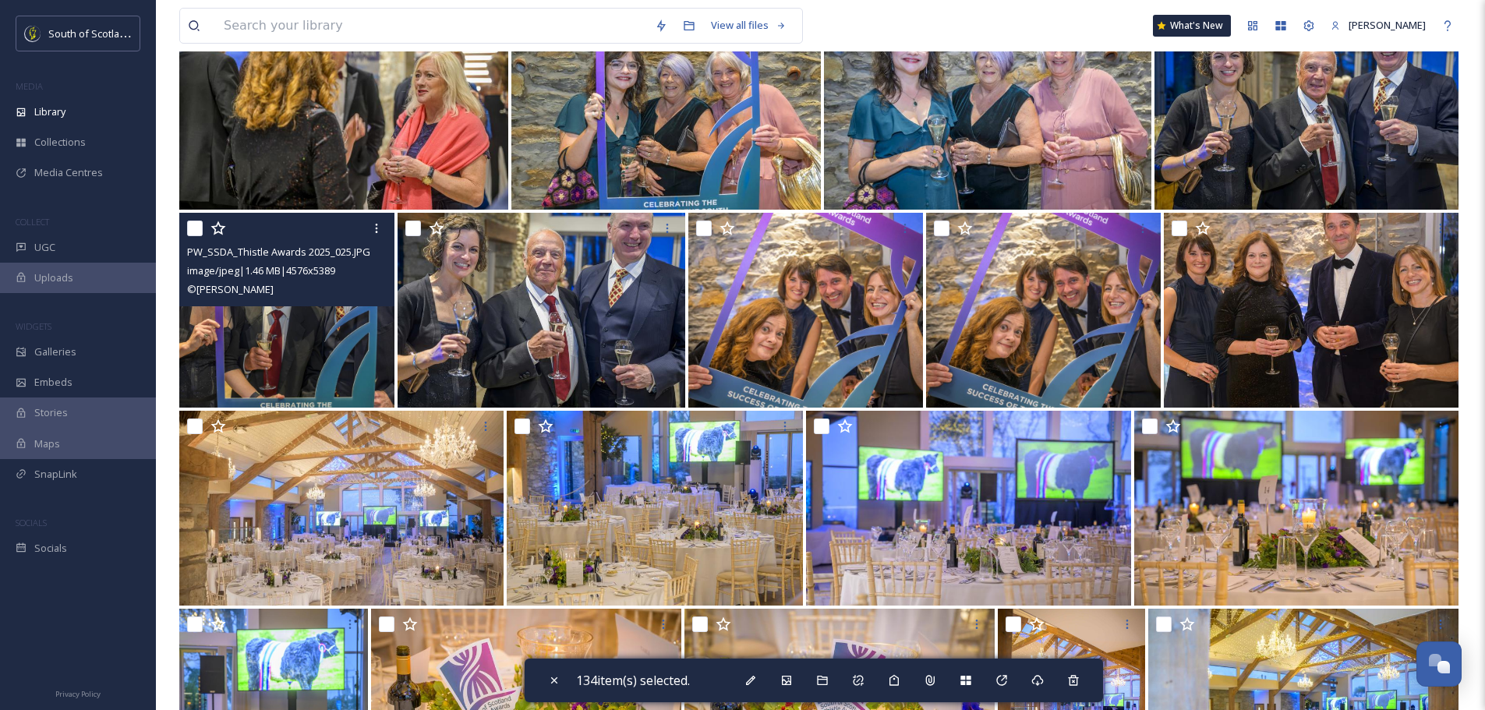
click at [191, 215] on div at bounding box center [288, 228] width 203 height 28
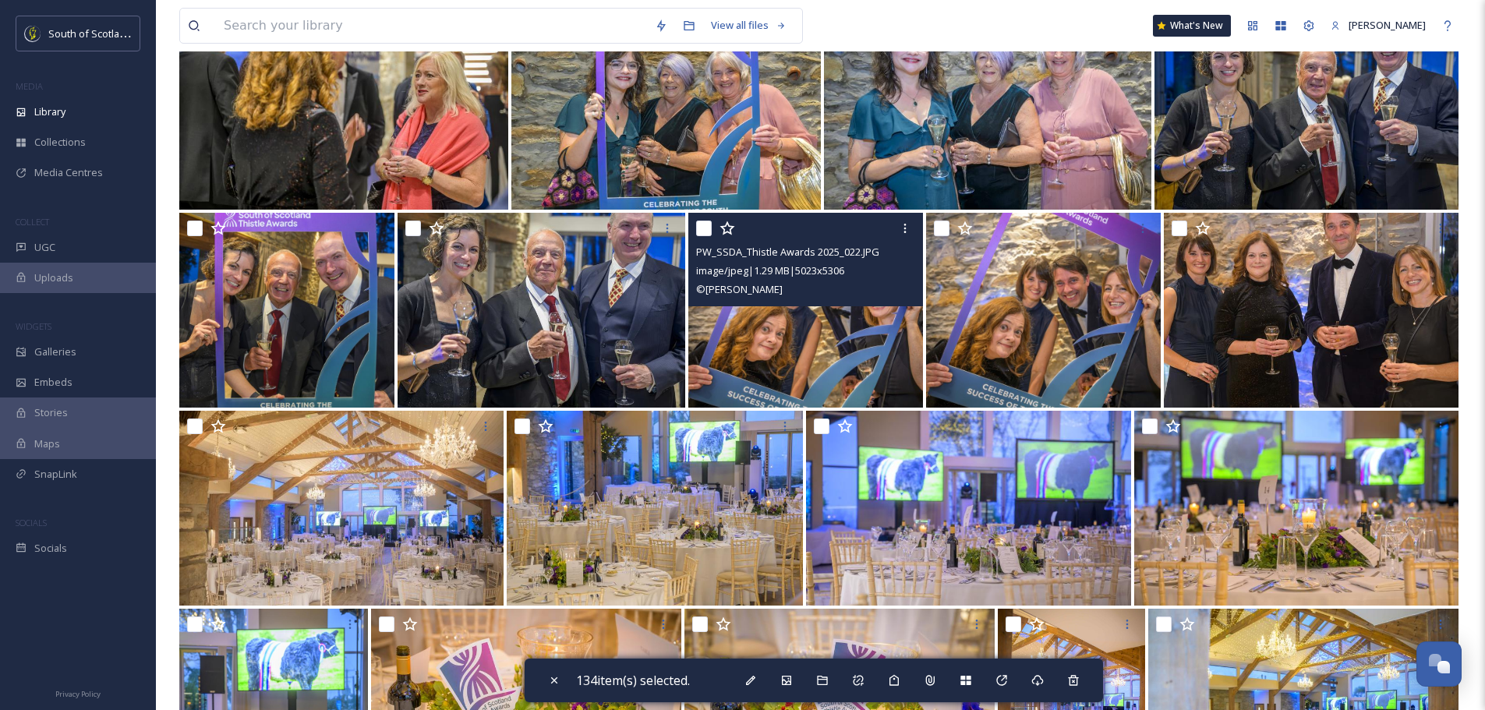
click at [703, 219] on div at bounding box center [807, 228] width 223 height 28
click at [703, 224] on input "checkbox" at bounding box center [704, 229] width 16 height 16
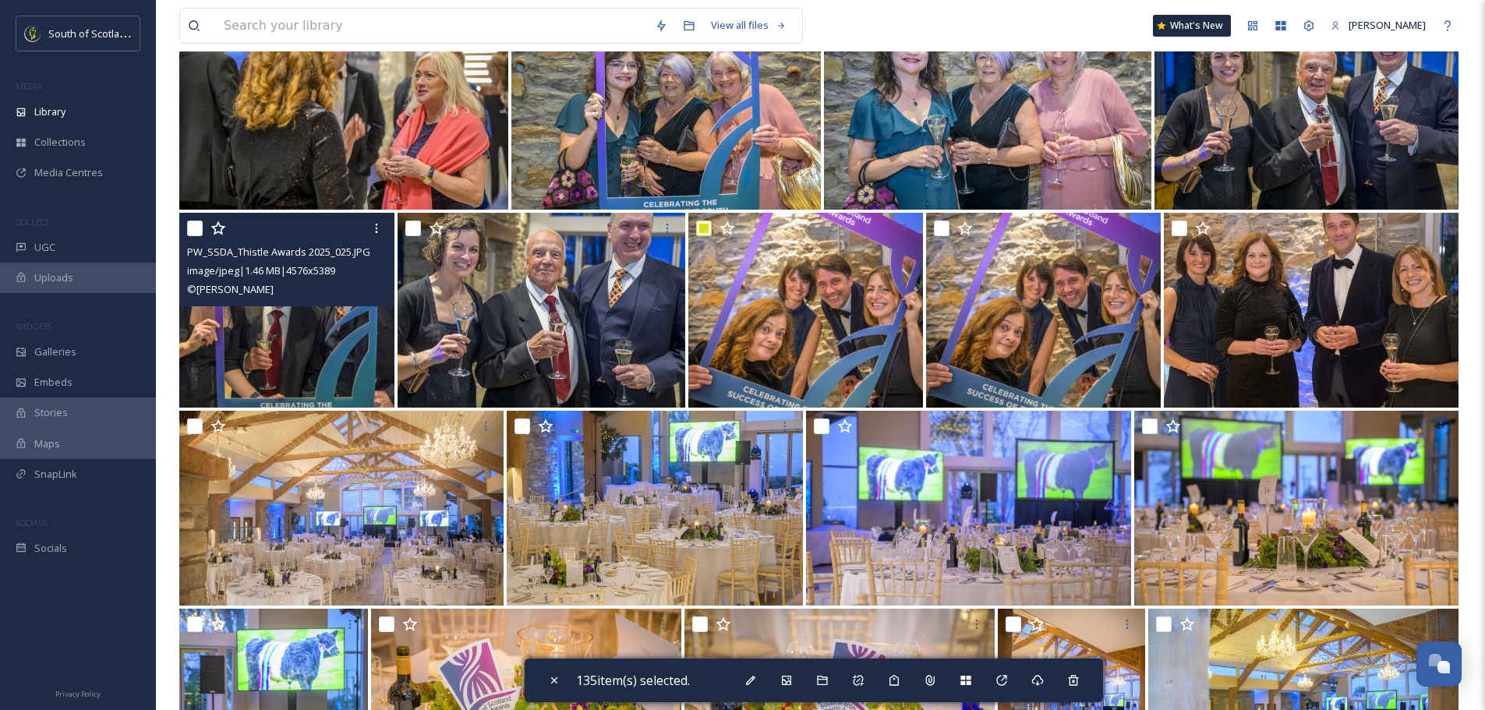
click at [194, 223] on input "checkbox" at bounding box center [195, 229] width 16 height 16
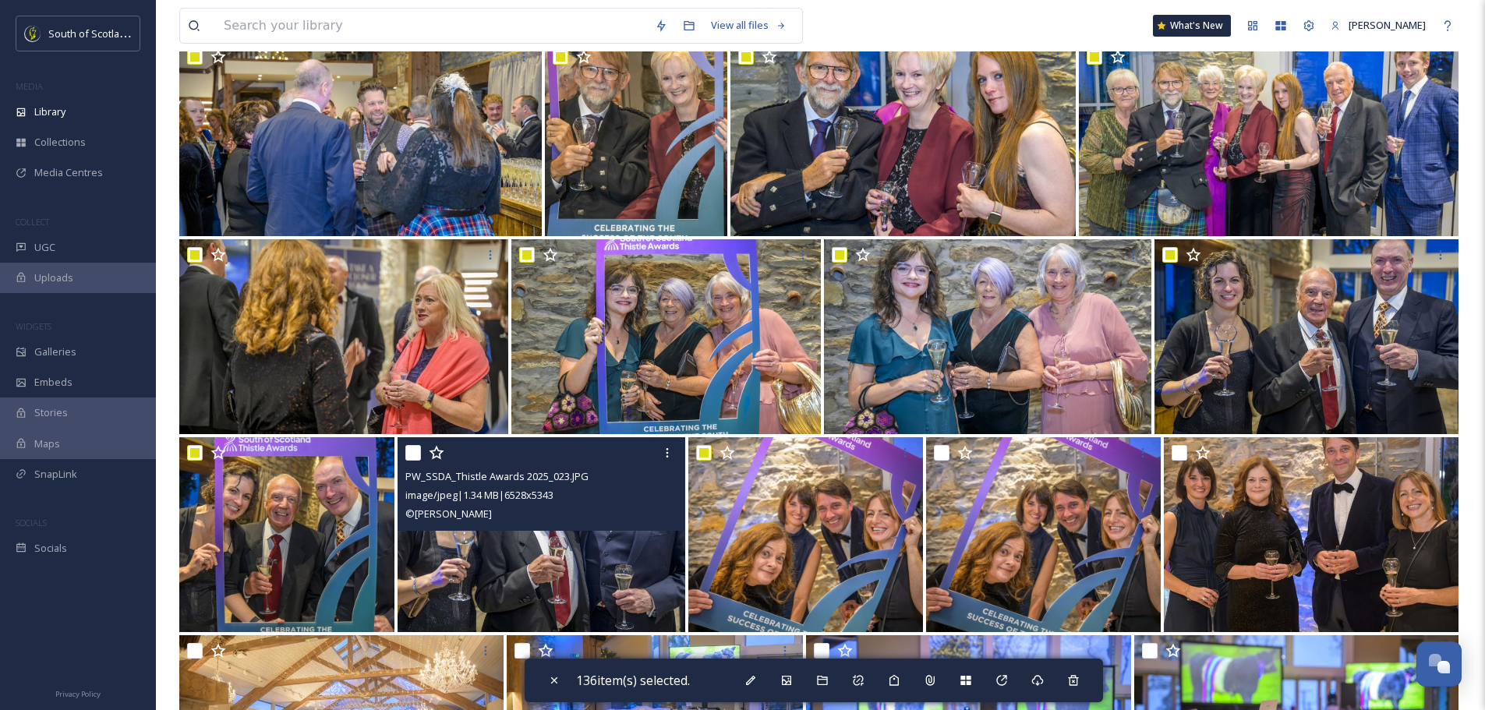
scroll to position [9667, 0]
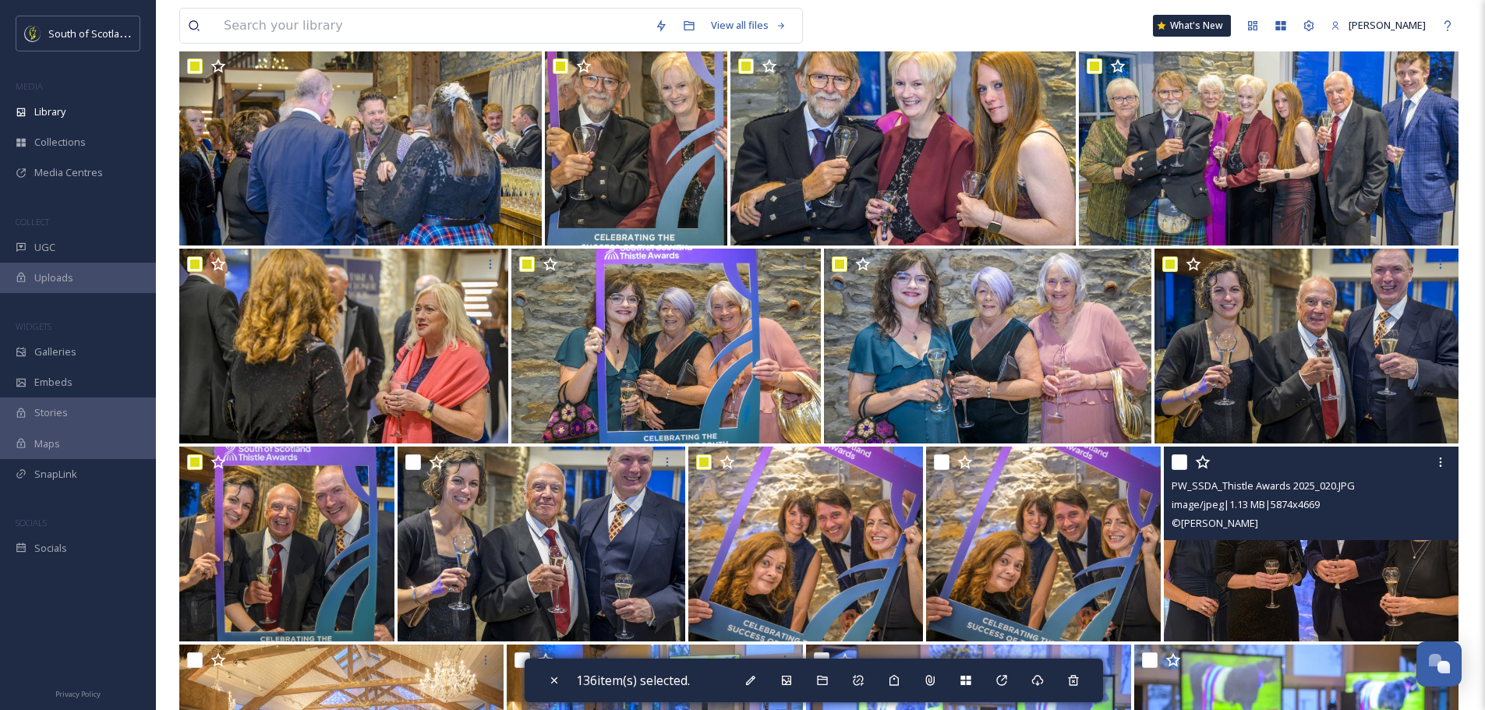
click at [1177, 465] on input "checkbox" at bounding box center [1180, 463] width 16 height 16
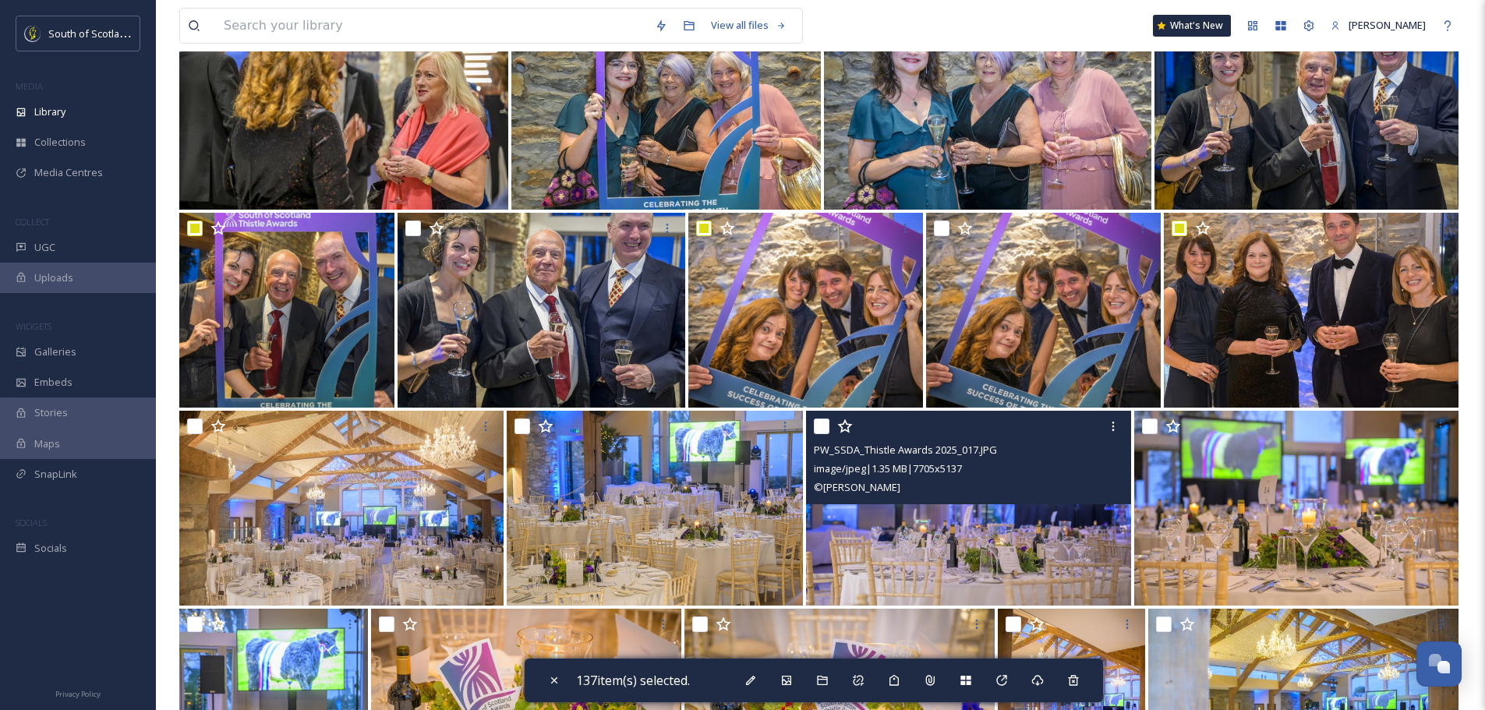
scroll to position [10135, 0]
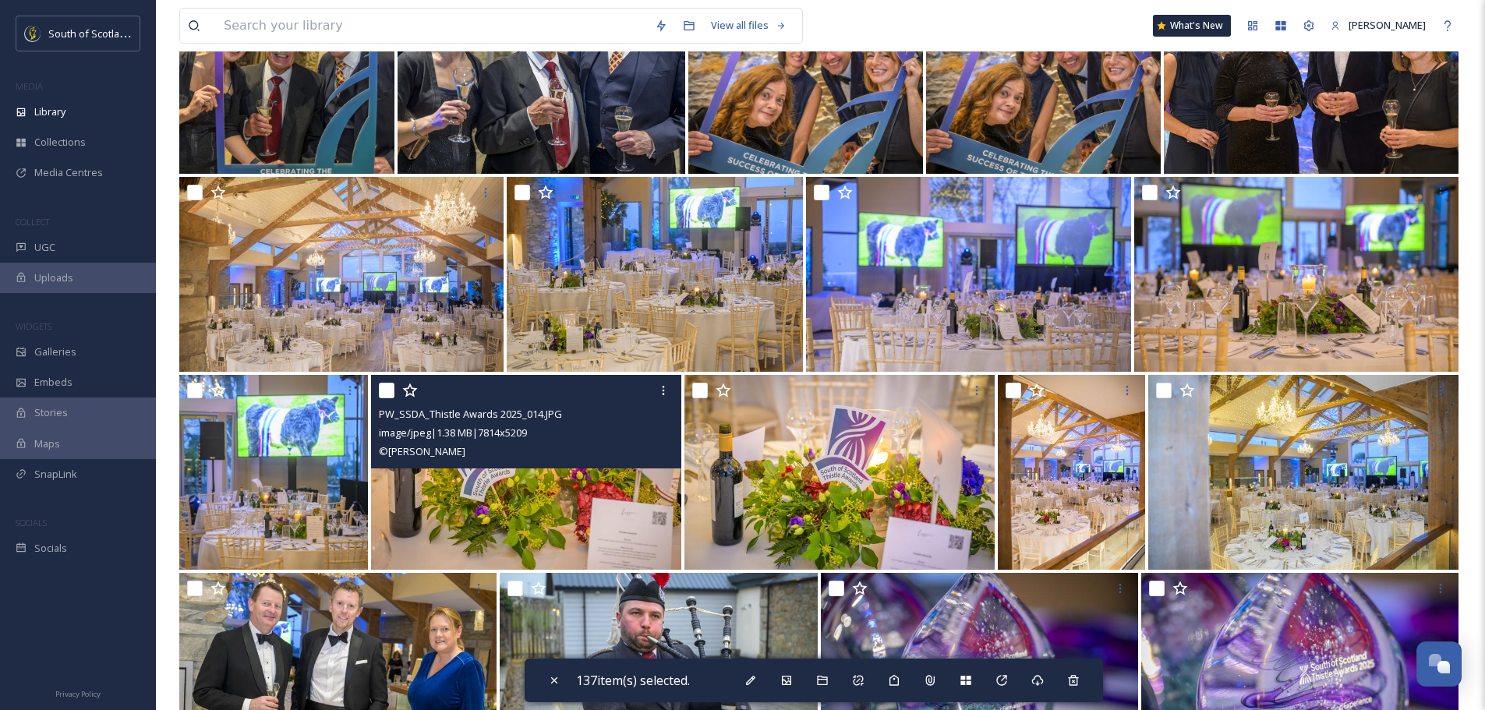
click at [387, 388] on input "checkbox" at bounding box center [387, 391] width 16 height 16
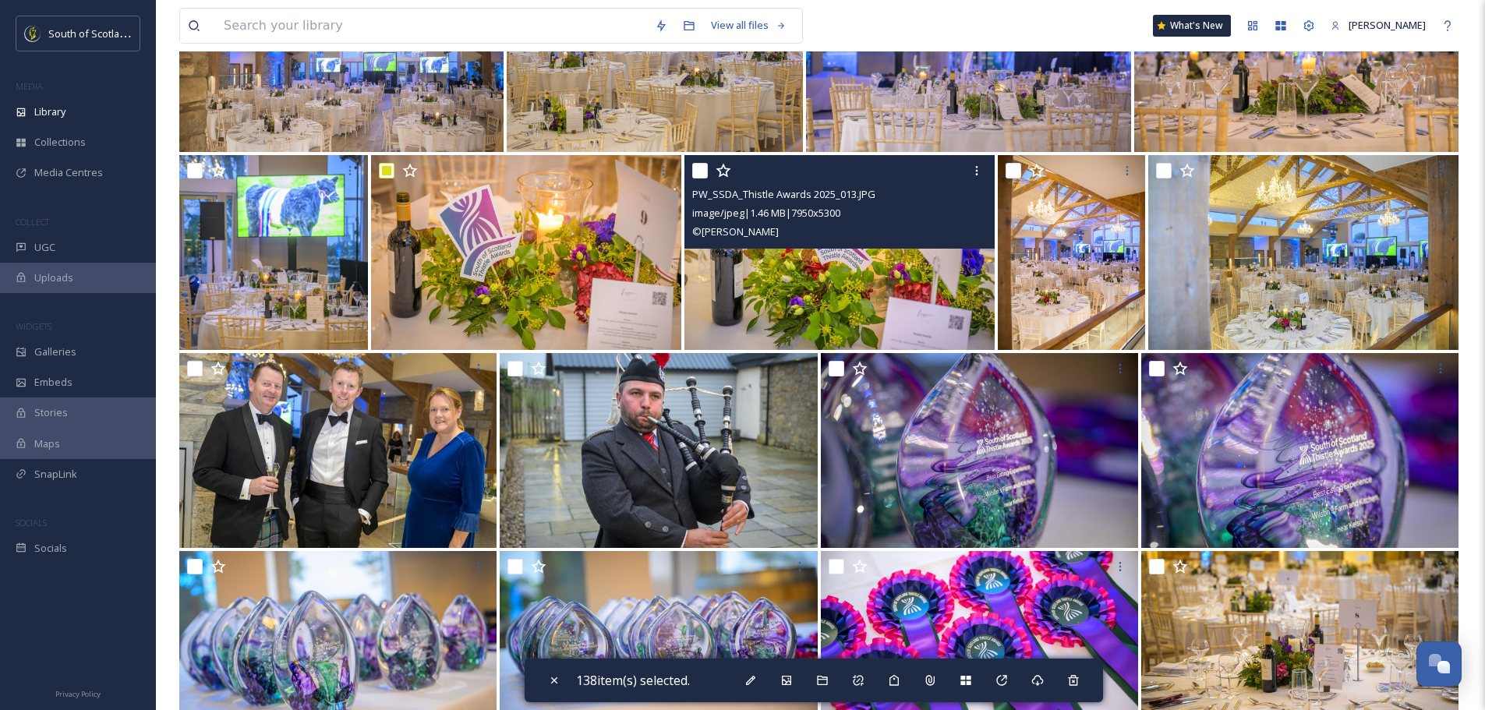
scroll to position [10369, 0]
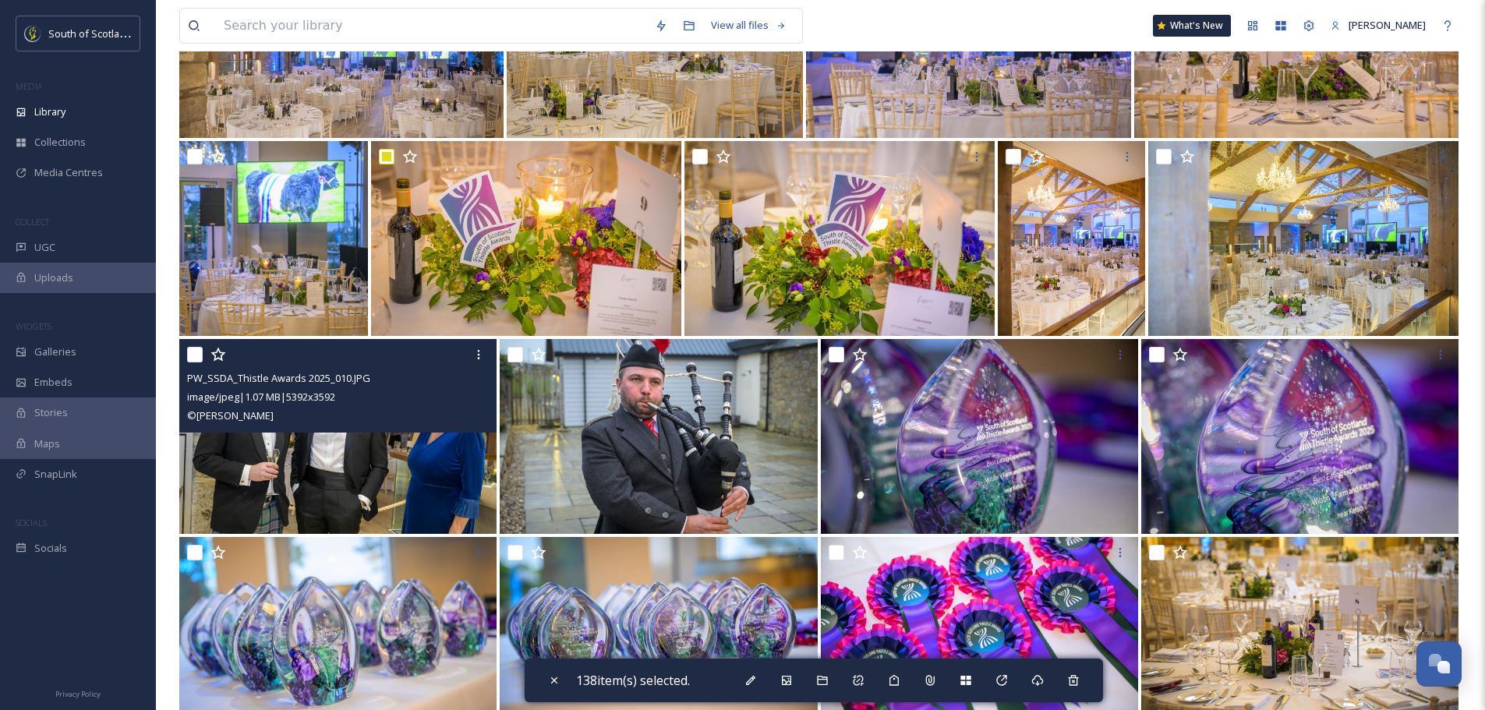
click at [196, 354] on input "checkbox" at bounding box center [195, 355] width 16 height 16
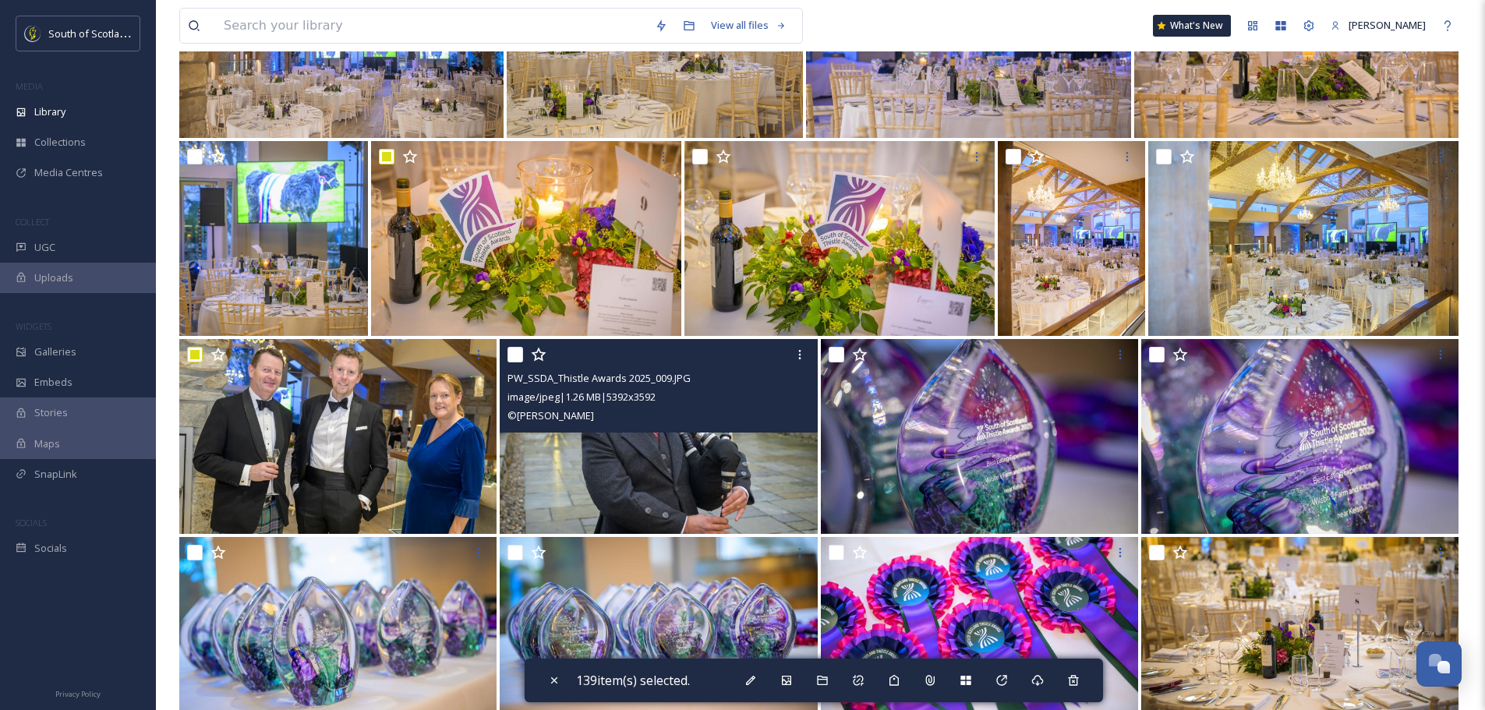
click at [514, 353] on input "checkbox" at bounding box center [516, 355] width 16 height 16
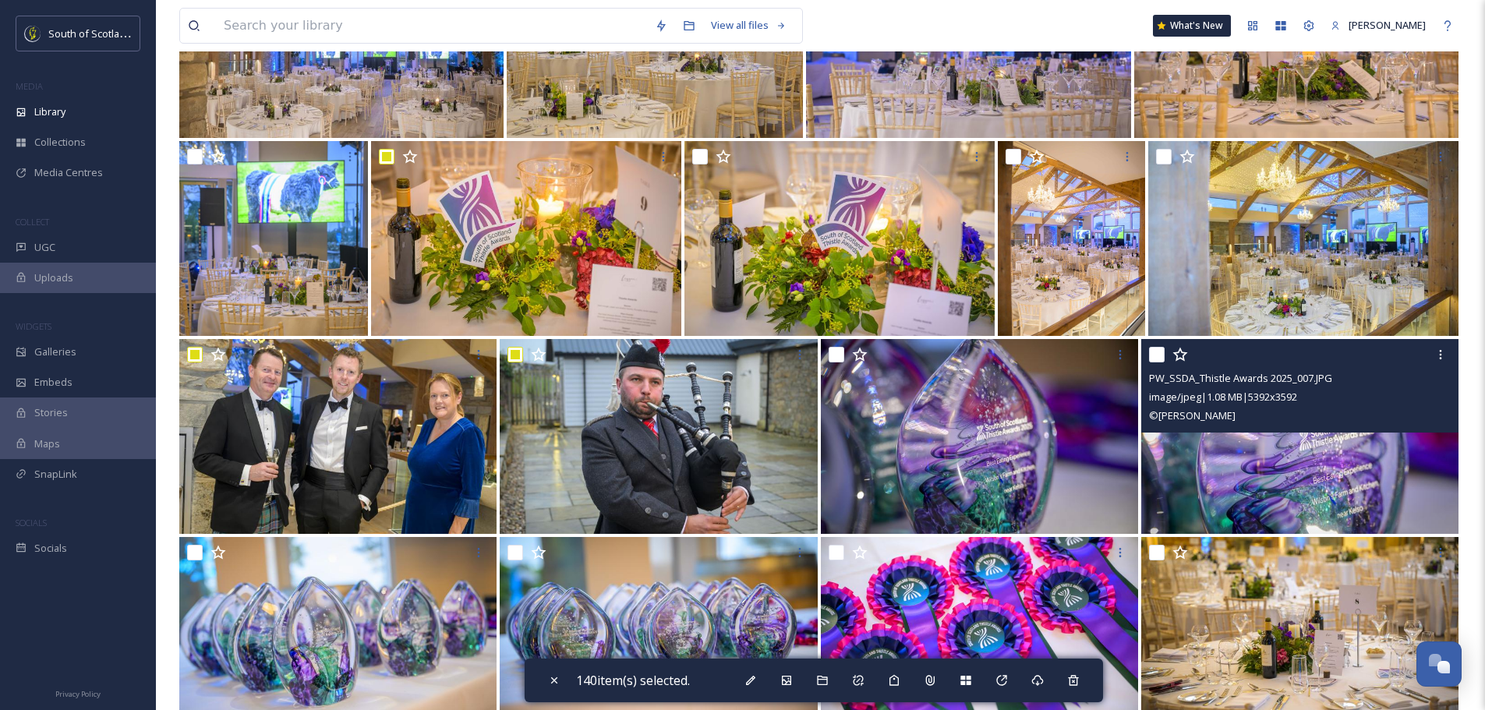
scroll to position [10447, 0]
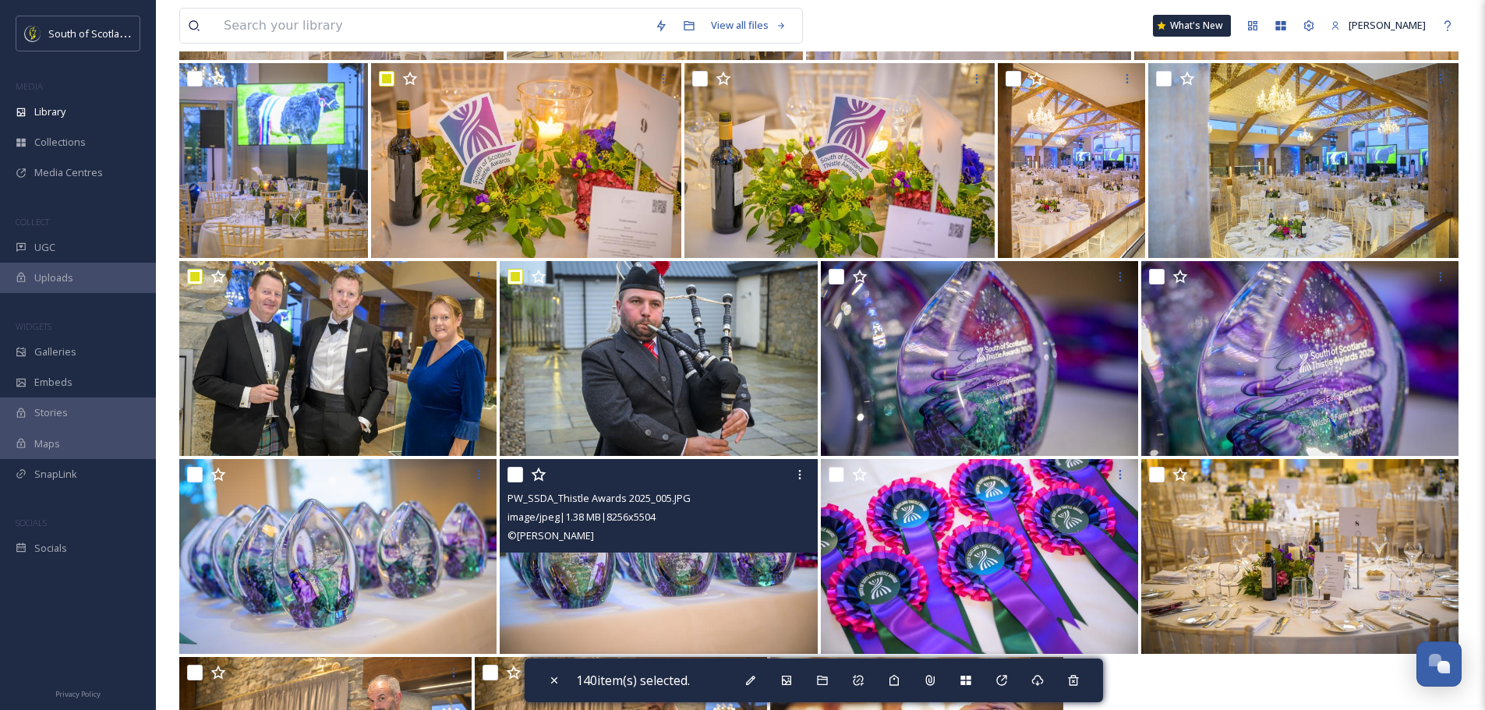
click at [519, 469] on input "checkbox" at bounding box center [516, 475] width 16 height 16
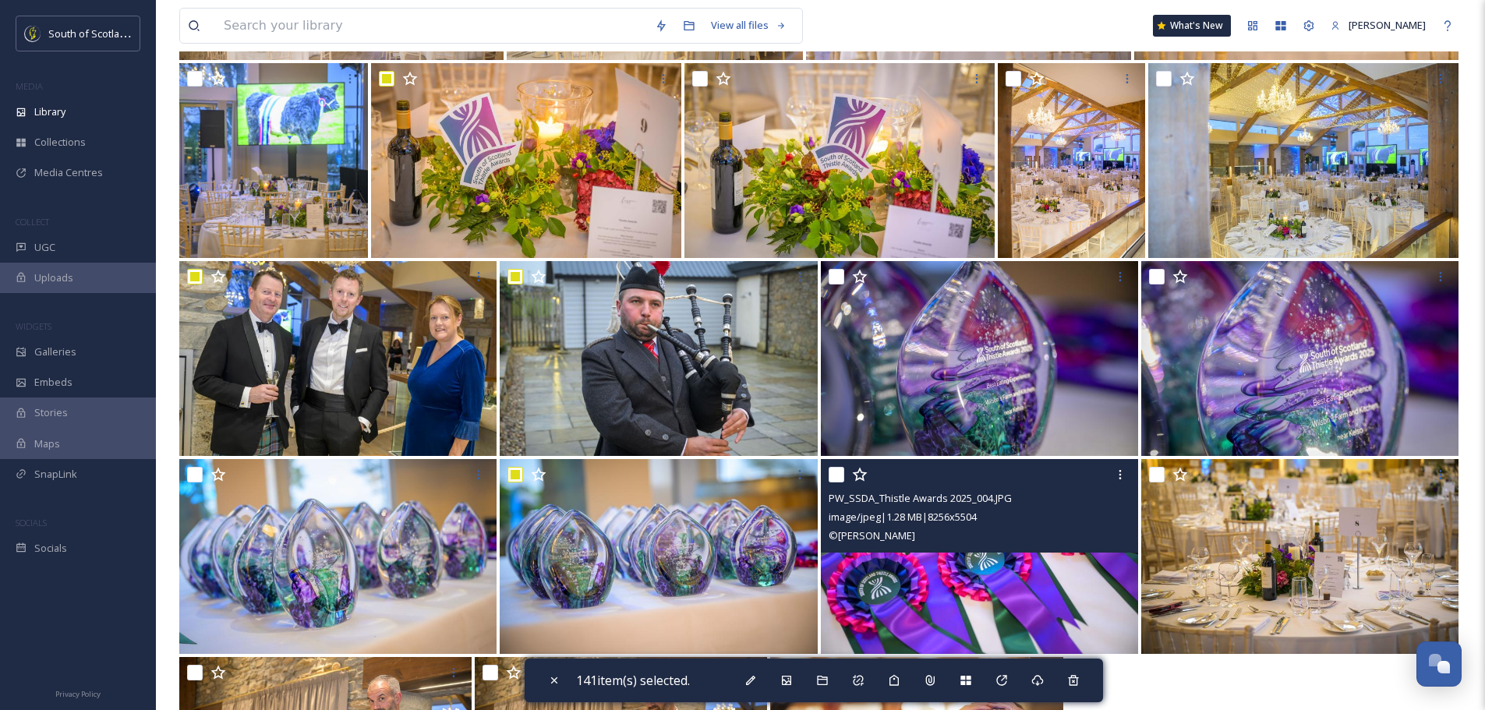
click at [838, 473] on input "checkbox" at bounding box center [837, 475] width 16 height 16
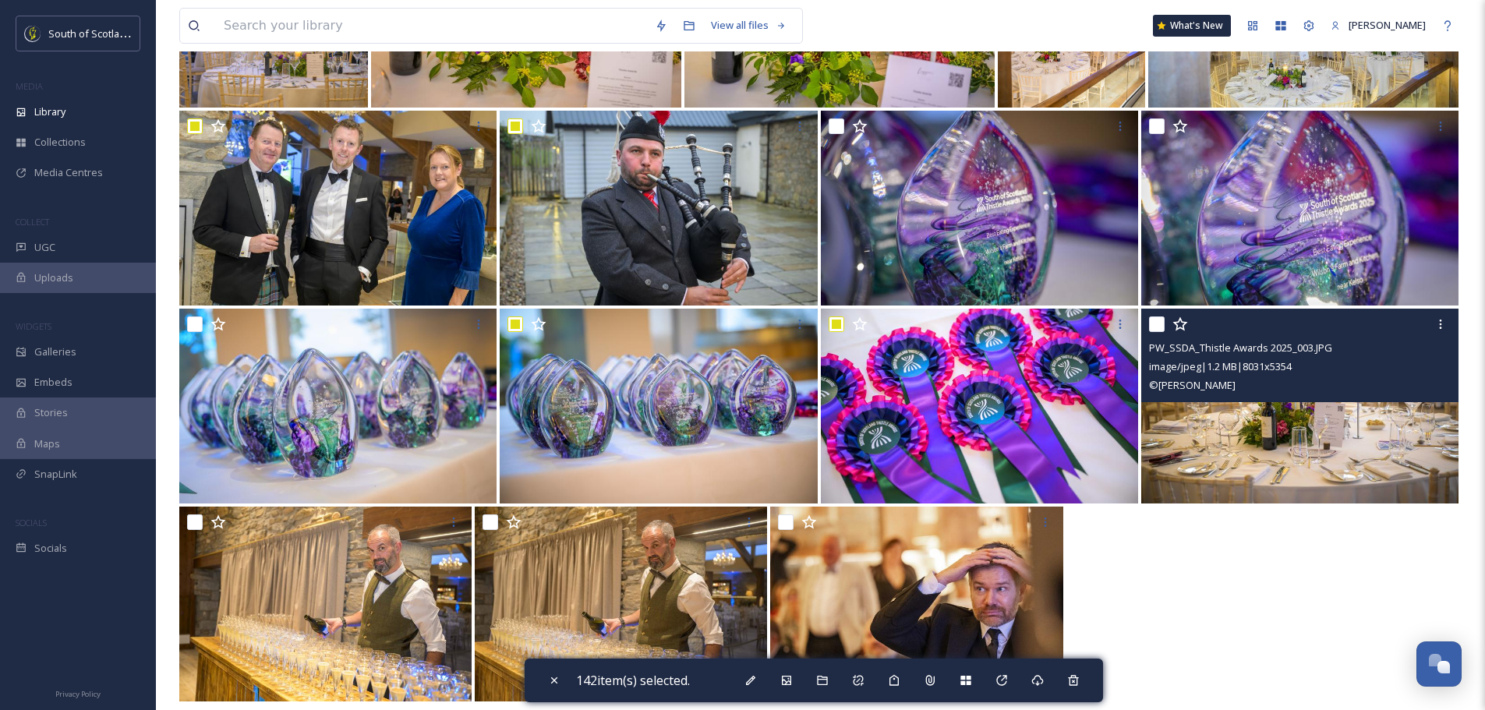
scroll to position [10611, 0]
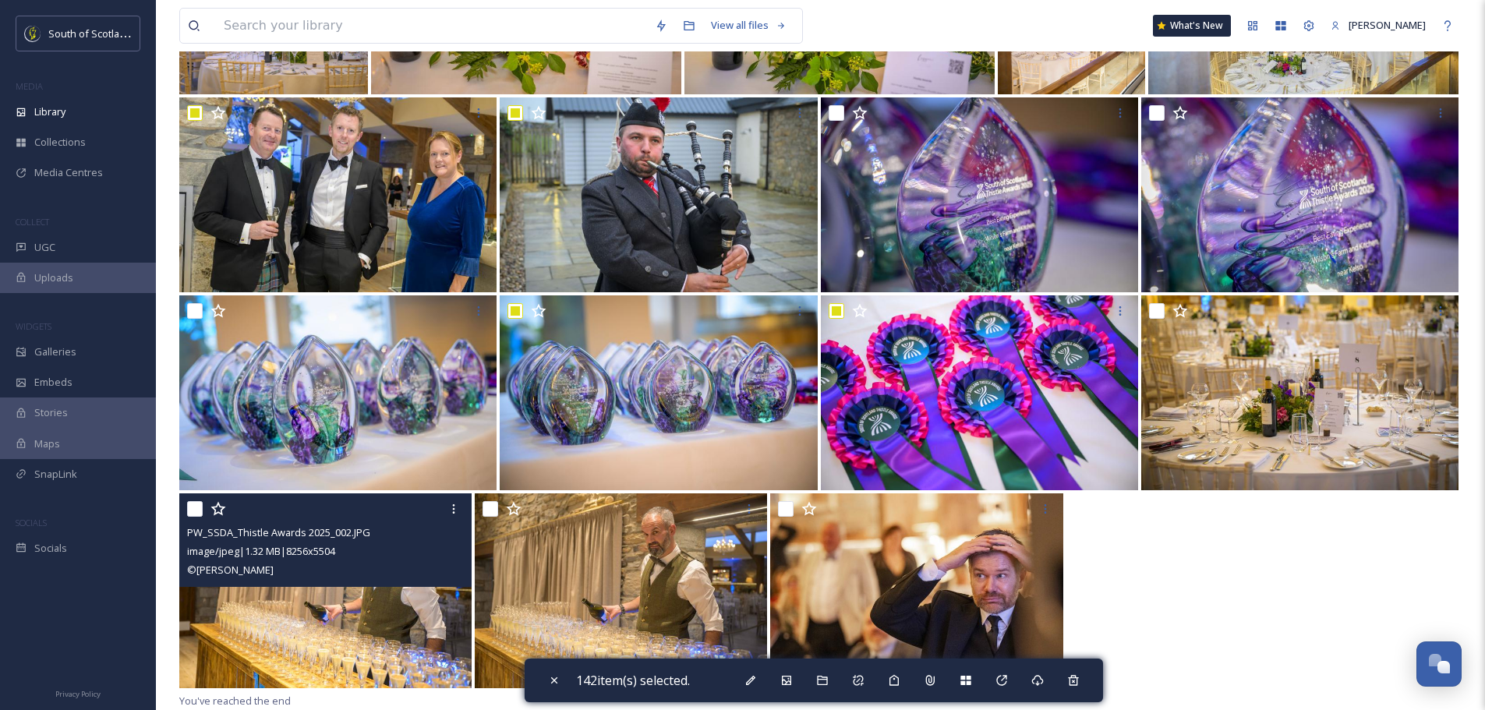
click at [200, 509] on input "checkbox" at bounding box center [195, 509] width 16 height 16
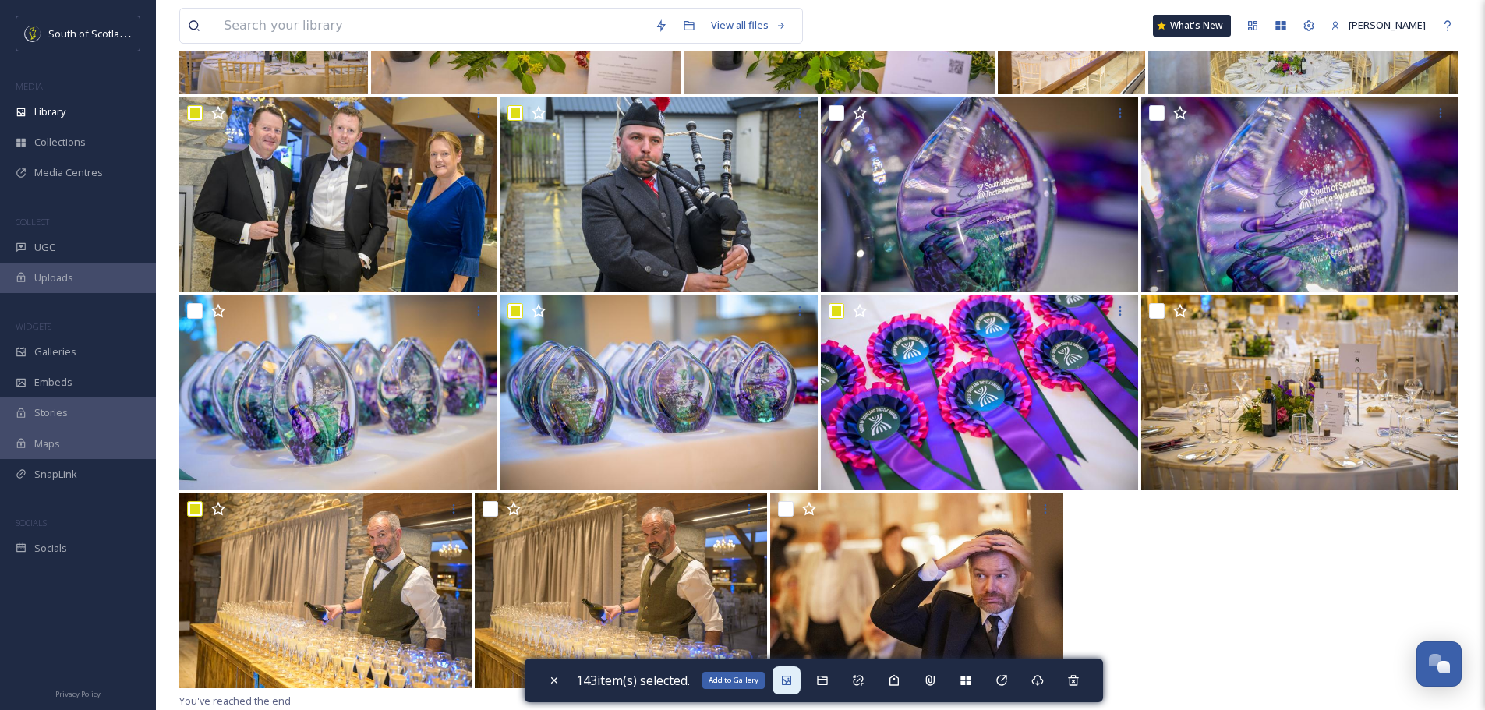
click at [793, 675] on icon at bounding box center [786, 680] width 12 height 12
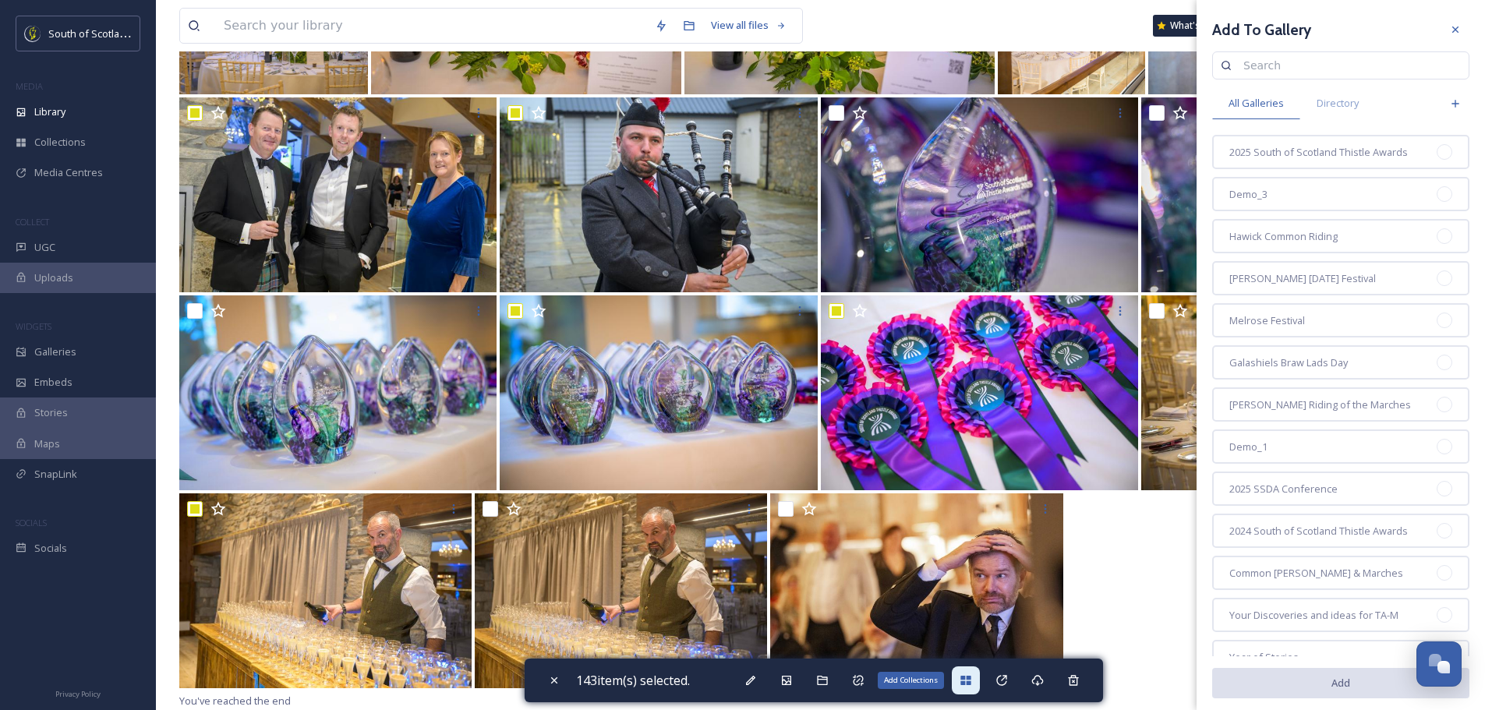
click at [962, 668] on div "Add Collections" at bounding box center [966, 681] width 28 height 28
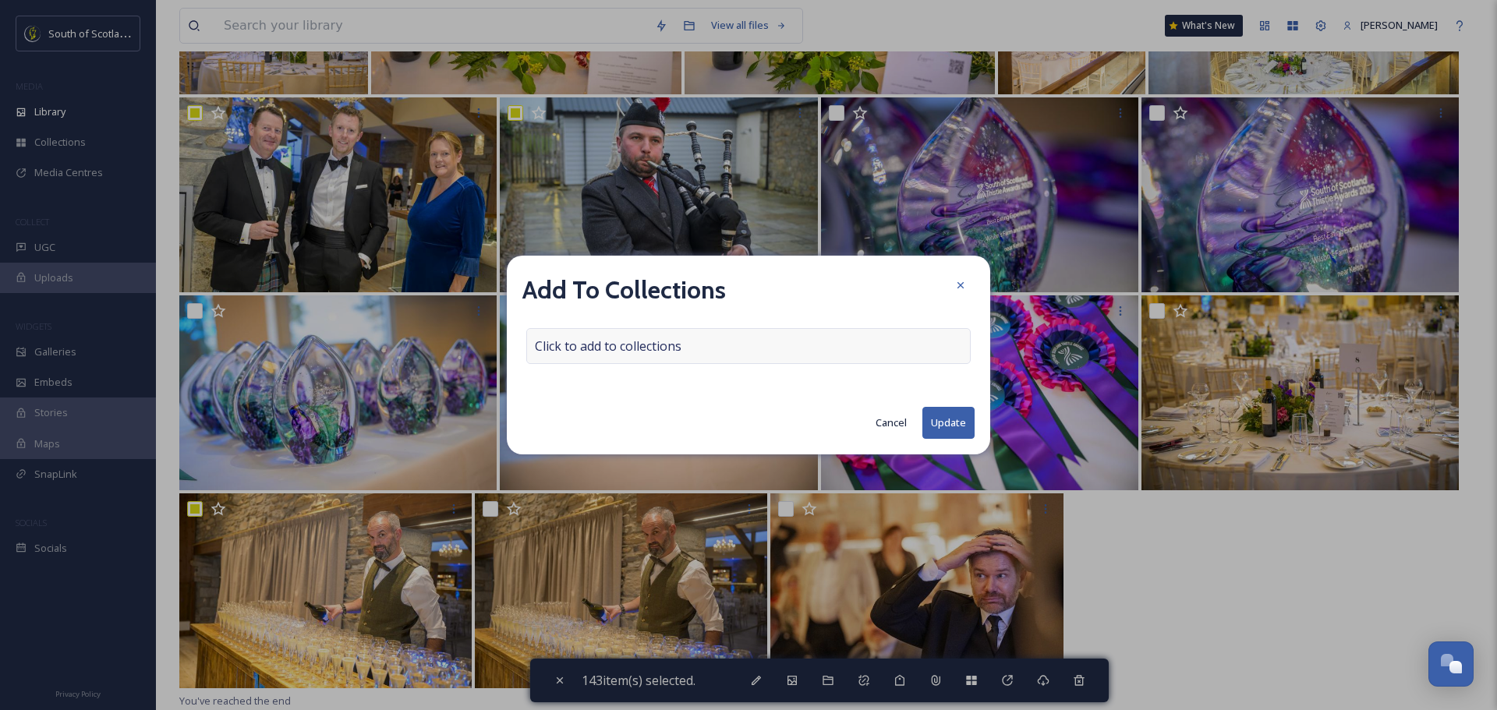
click at [667, 347] on span "Click to add to collections" at bounding box center [608, 346] width 147 height 19
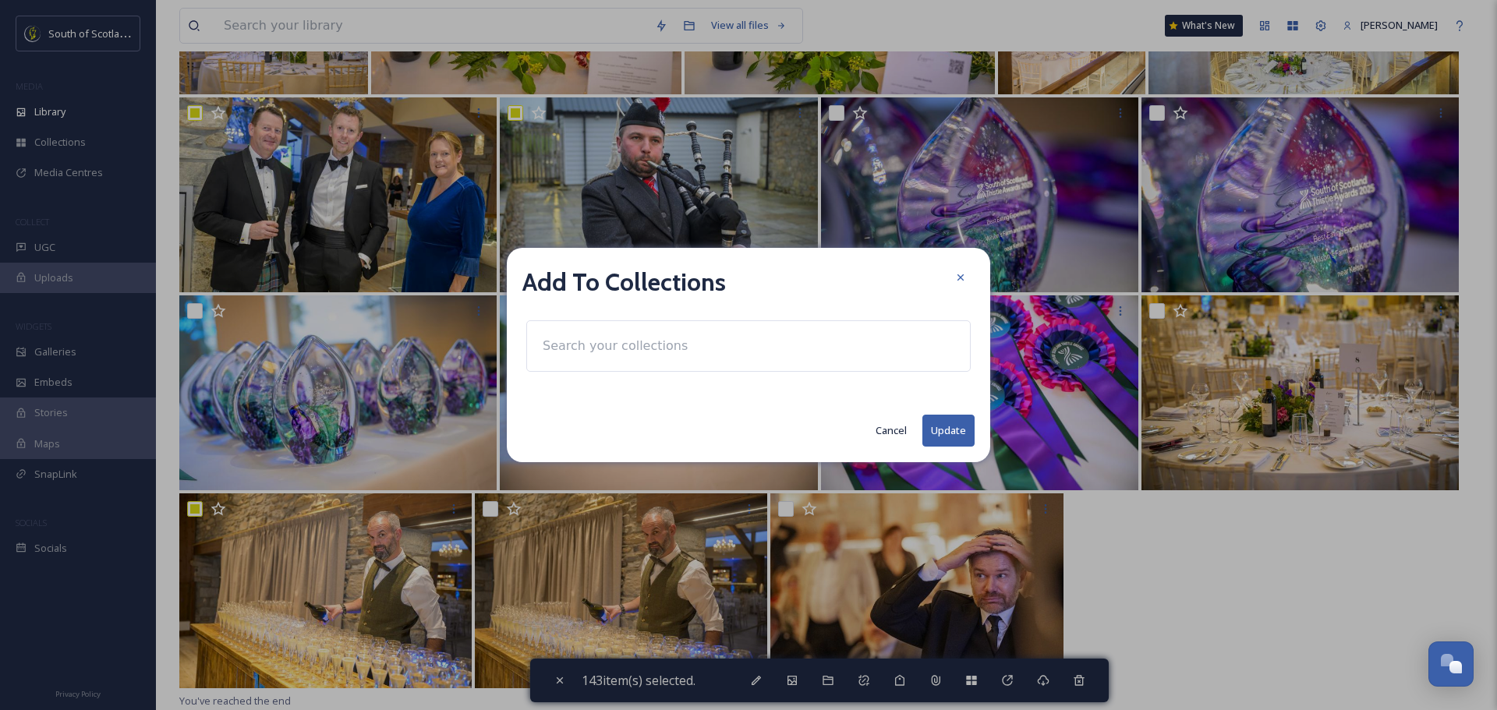
click at [667, 346] on input at bounding box center [621, 346] width 172 height 34
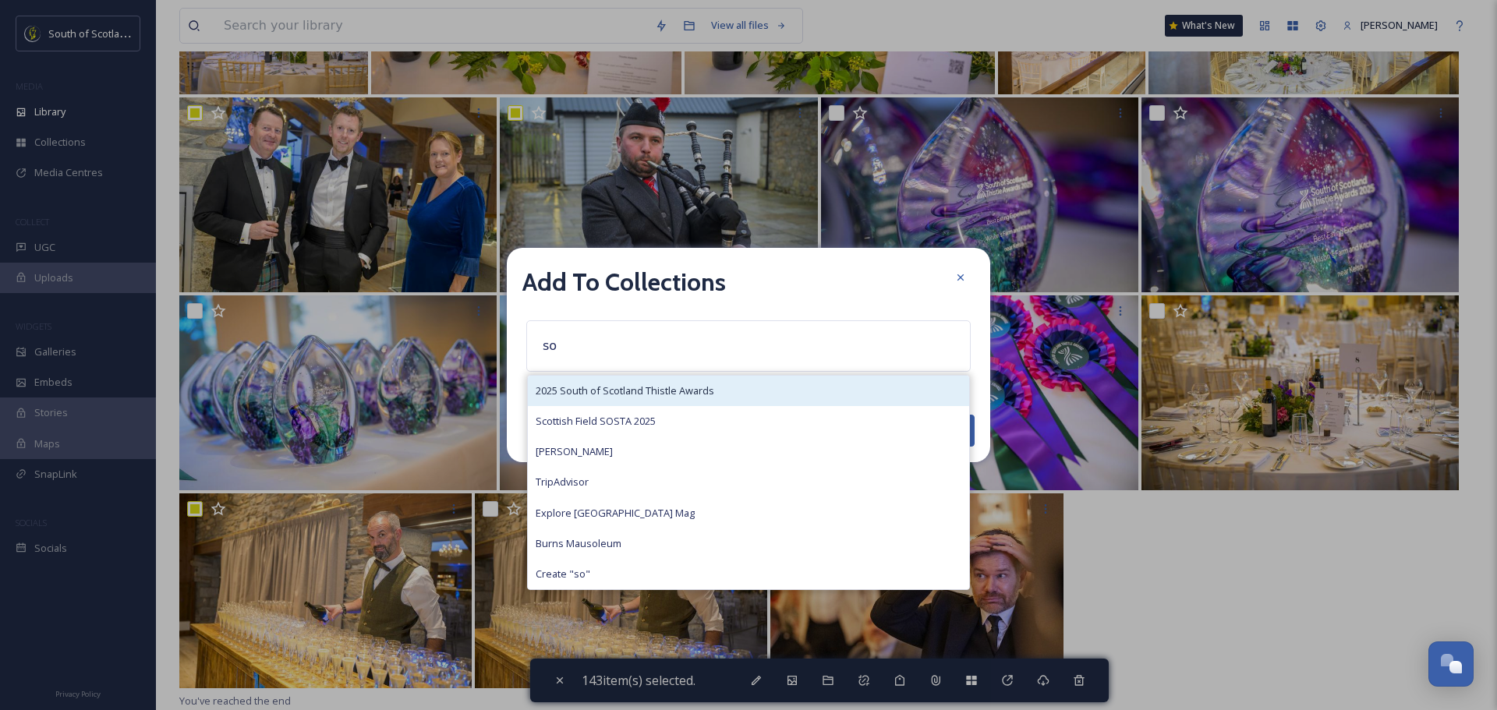
click at [670, 389] on span "2025 South of Scotland Thistle Awards" at bounding box center [625, 391] width 179 height 15
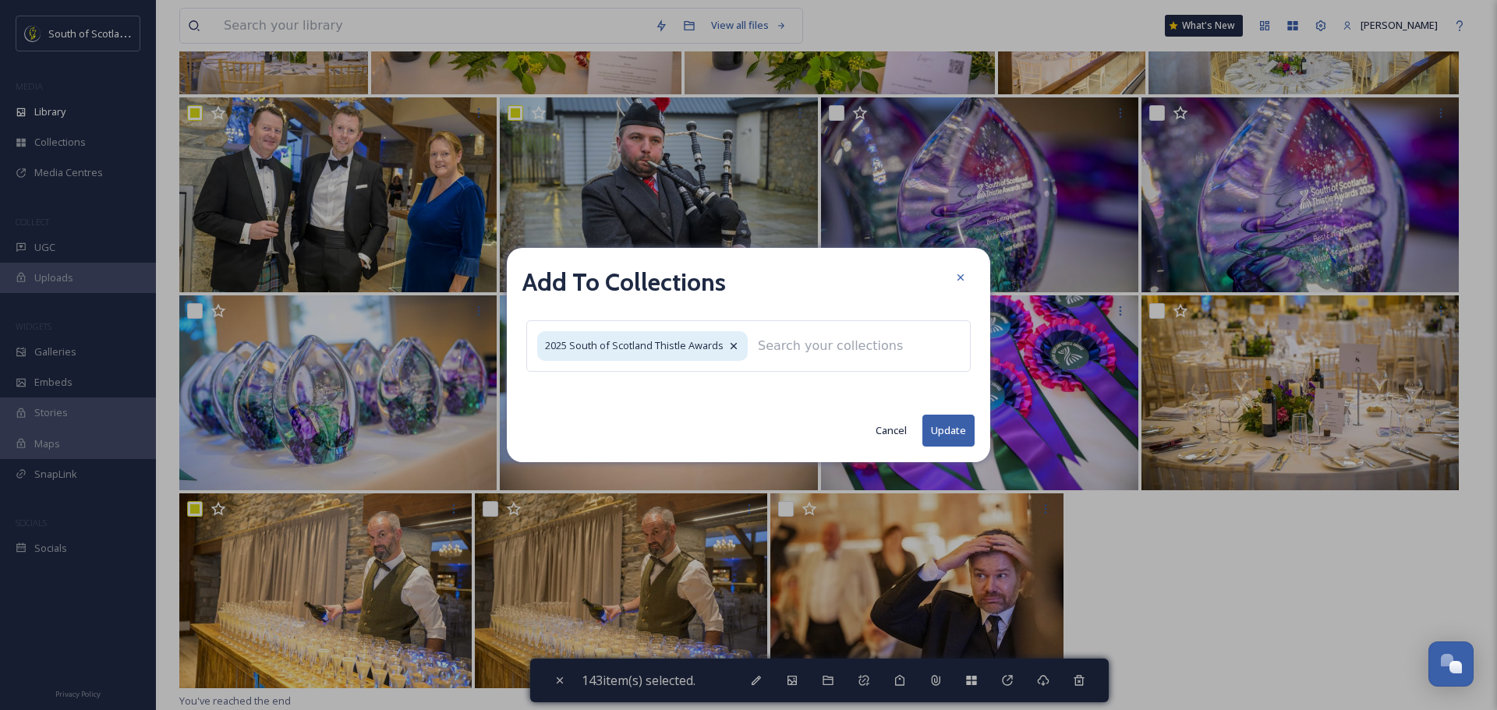
click at [939, 429] on button "Update" at bounding box center [948, 431] width 52 height 32
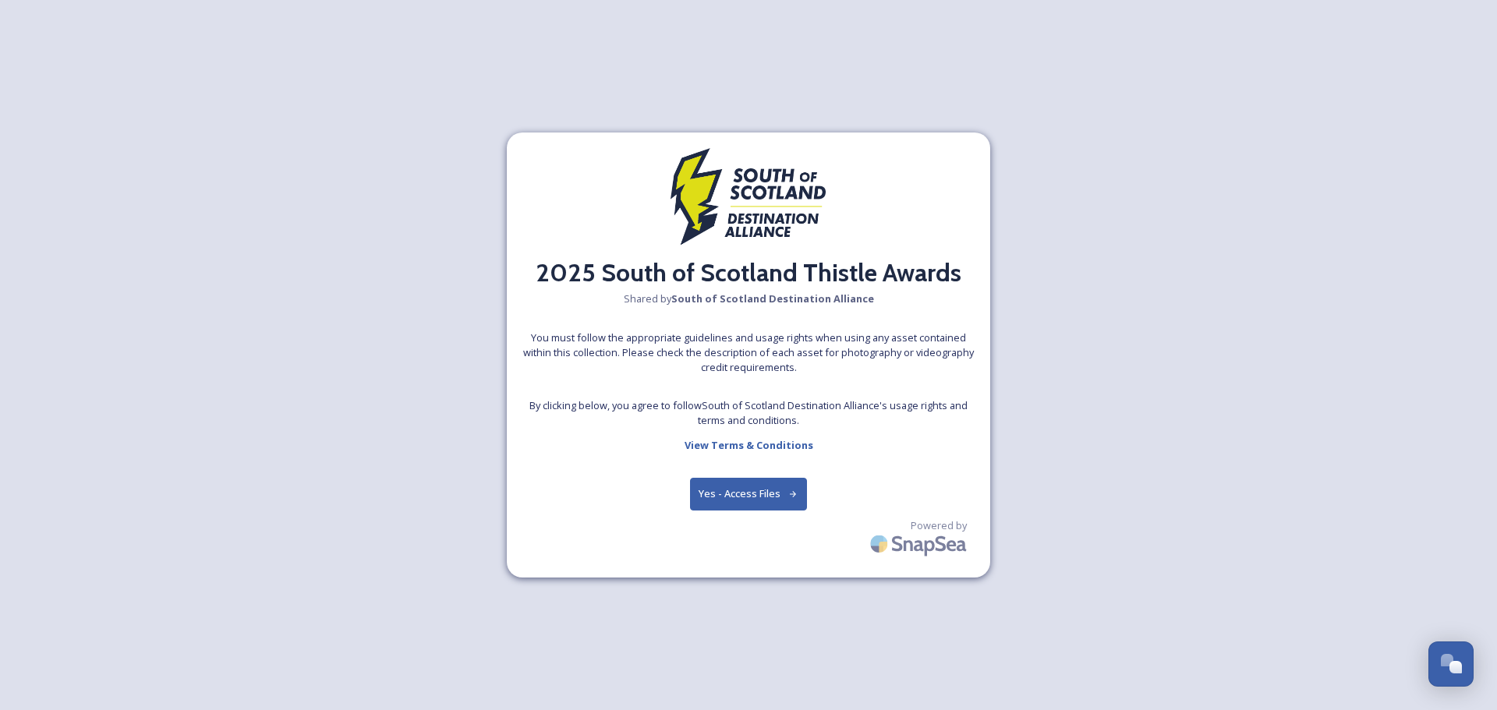
click at [713, 492] on button "Yes - Access Files" at bounding box center [748, 494] width 117 height 32
click at [734, 486] on button "Yes - Access Files" at bounding box center [748, 494] width 117 height 32
click at [738, 500] on button "Yes - Access Files" at bounding box center [748, 494] width 117 height 32
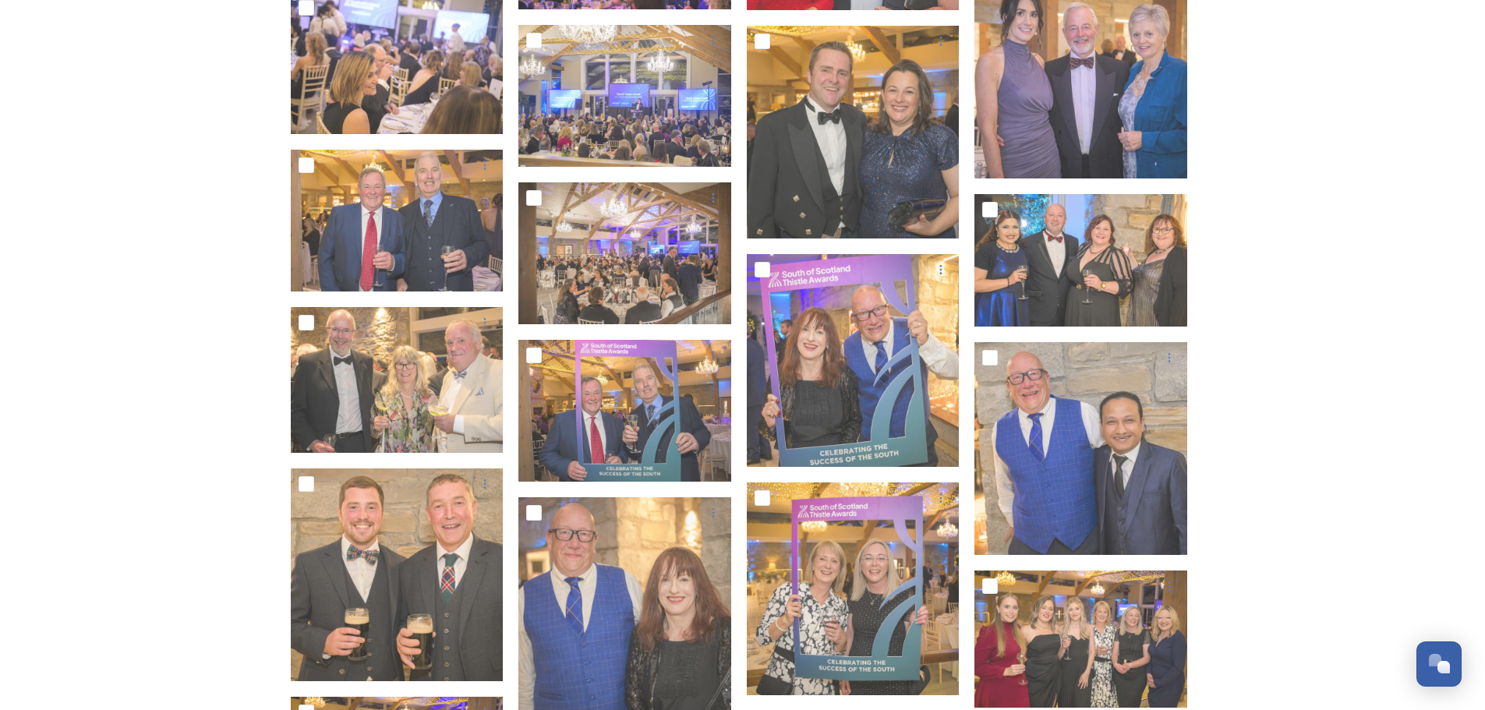
scroll to position [4834, 0]
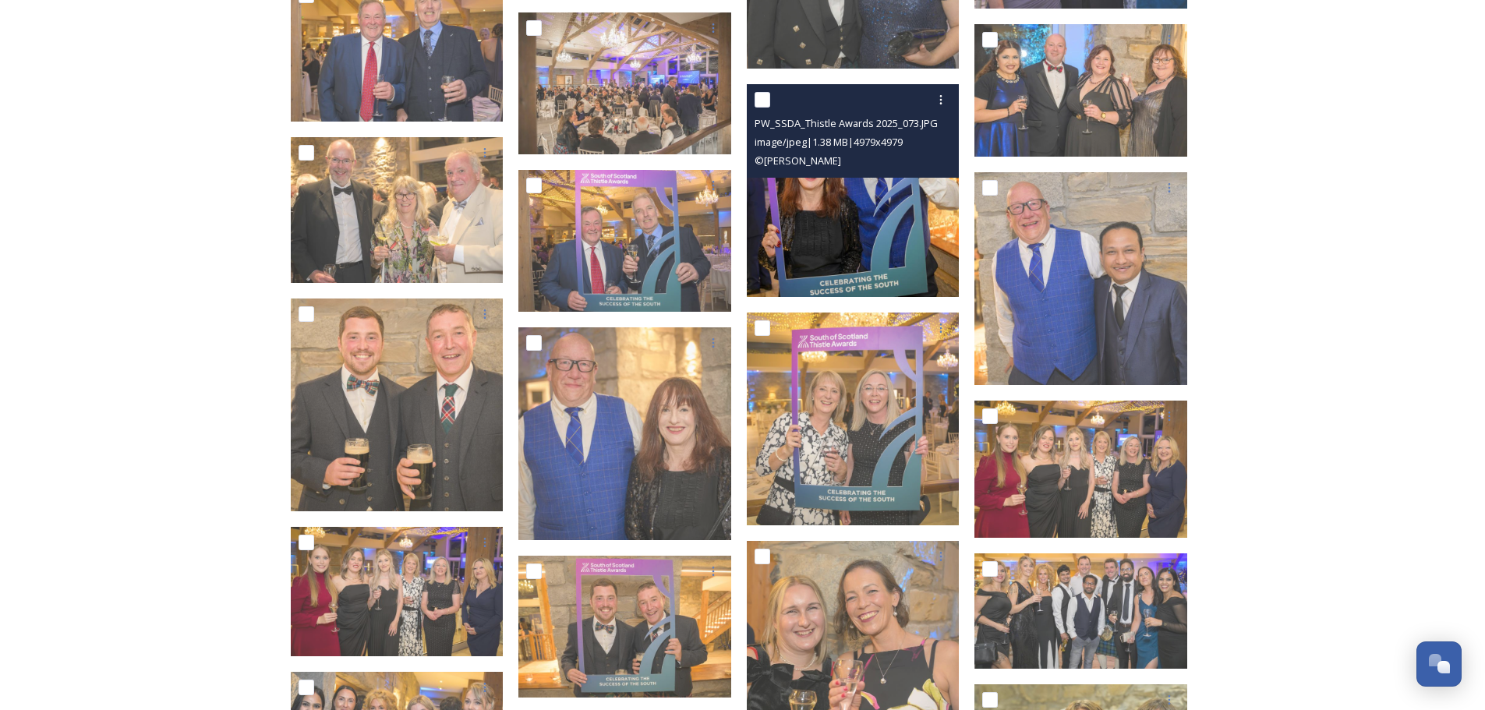
click at [861, 209] on img at bounding box center [853, 190] width 213 height 213
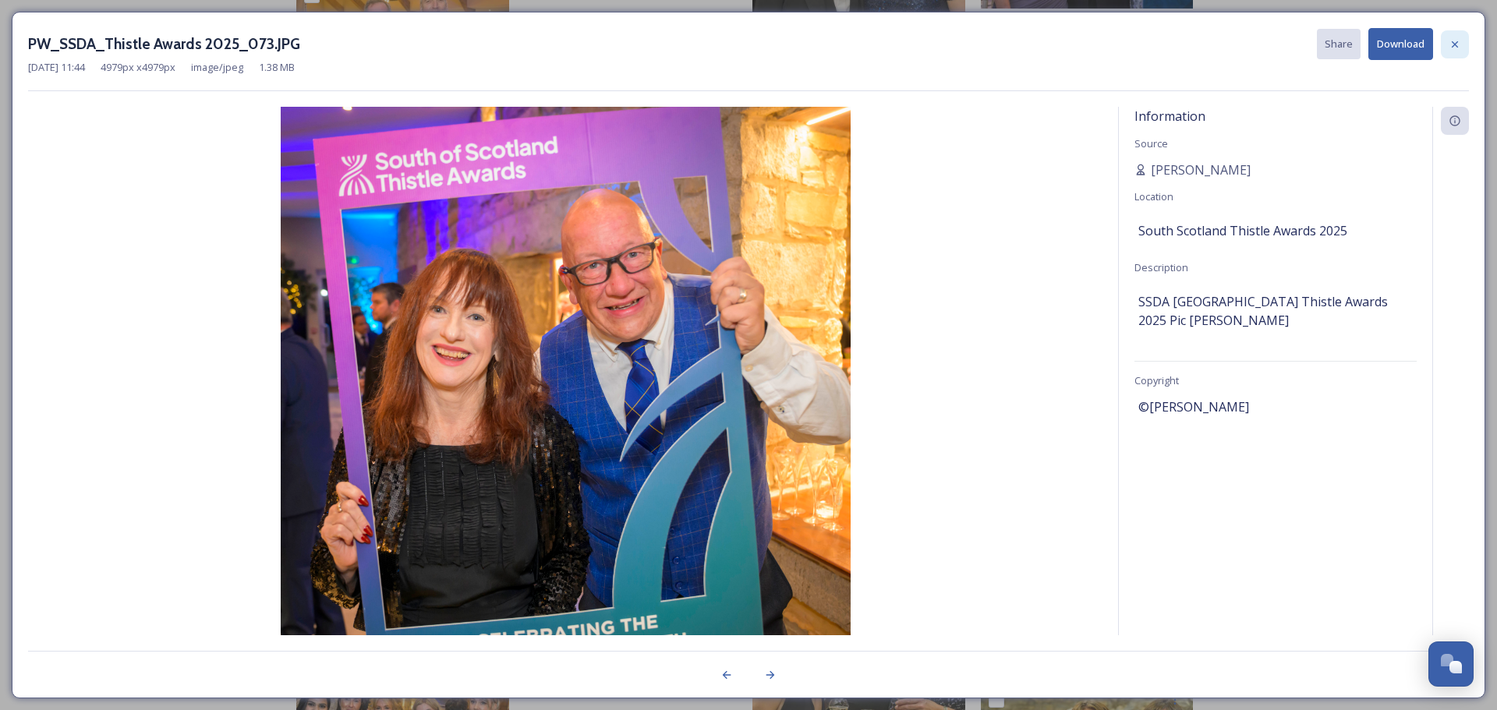
click at [1451, 39] on icon at bounding box center [1455, 44] width 12 height 12
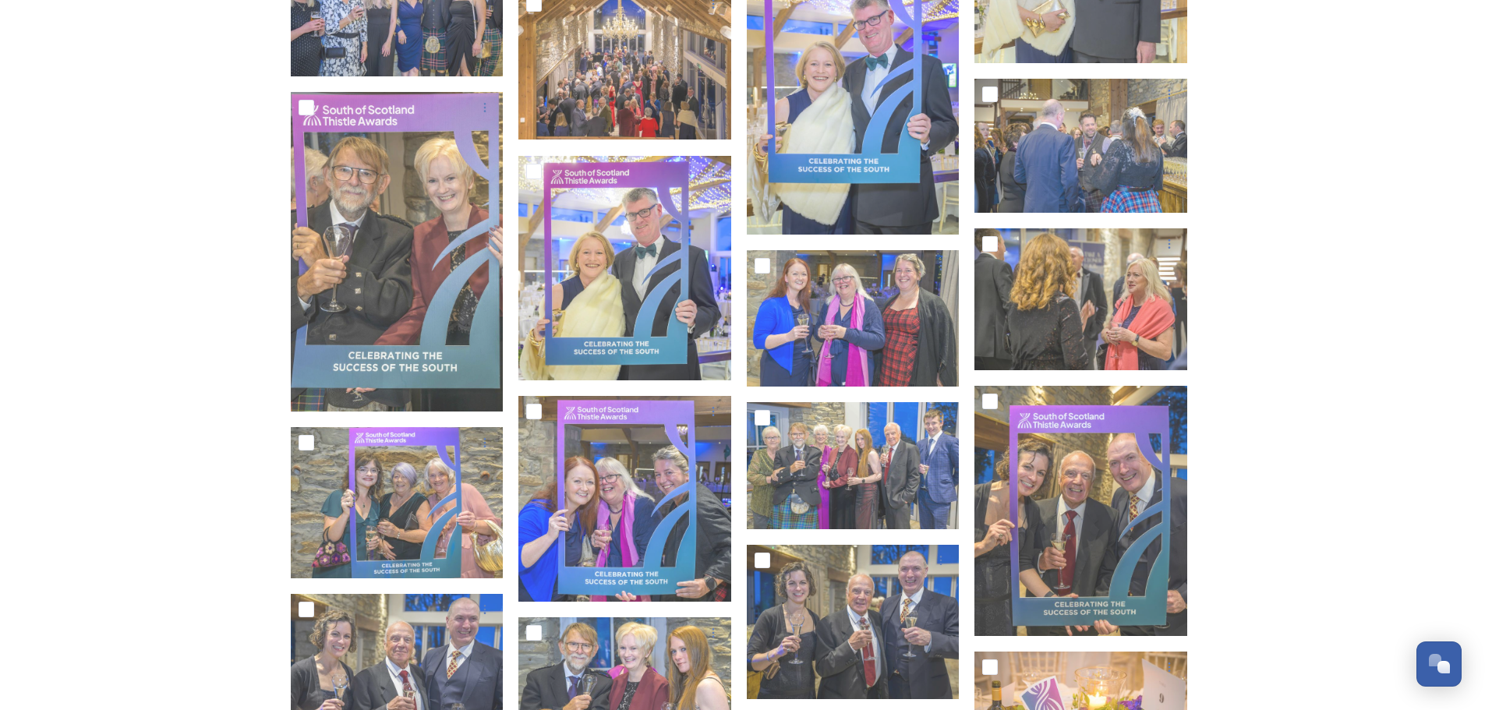
scroll to position [6229, 0]
